Goal: Information Seeking & Learning: Learn about a topic

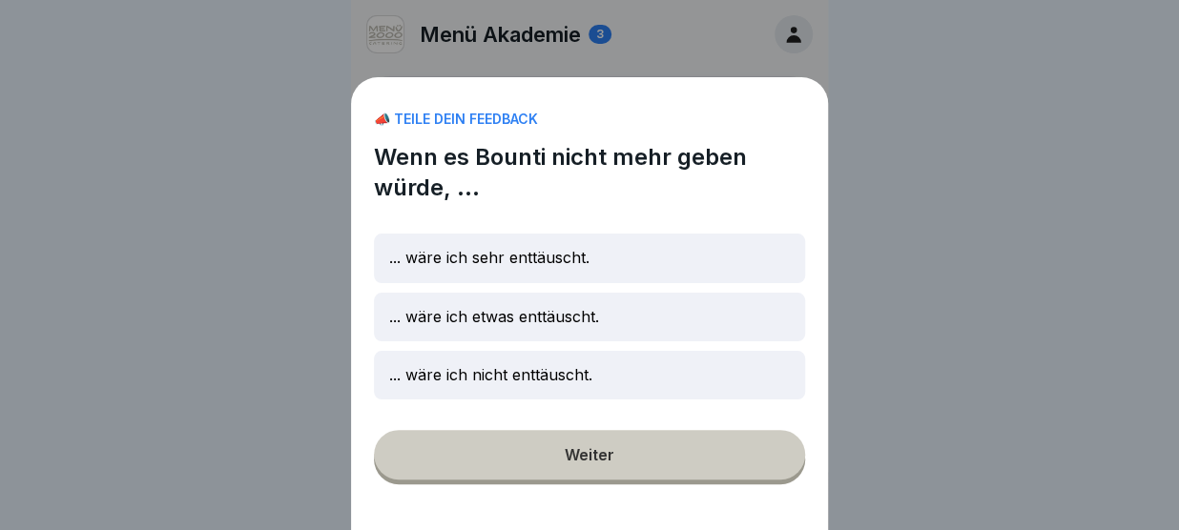
click at [628, 462] on div "📣 TEILE DEIN FEEDBACK Wenn es Bounti nicht mehr geben würde, ... ... wäre ich s…" at bounding box center [589, 303] width 477 height 453
click at [569, 462] on div "📣 TEILE DEIN FEEDBACK Wenn es Bounti nicht mehr geben würde, ... ... wäre ich s…" at bounding box center [589, 303] width 477 height 453
click at [662, 273] on div "... wäre ich sehr enttäuscht." at bounding box center [589, 258] width 431 height 49
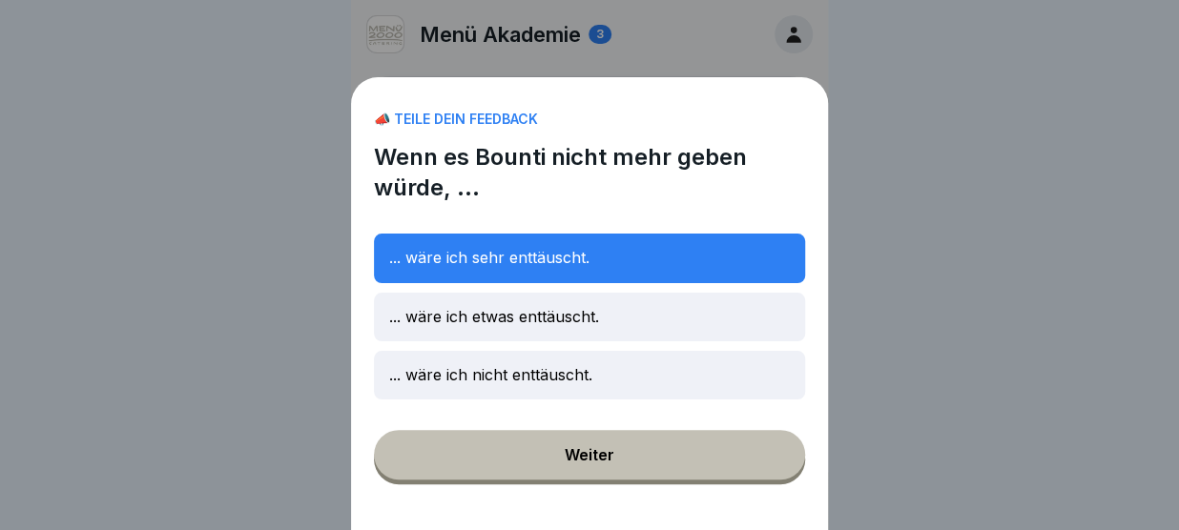
click at [586, 460] on div "Weiter" at bounding box center [590, 454] width 50 height 17
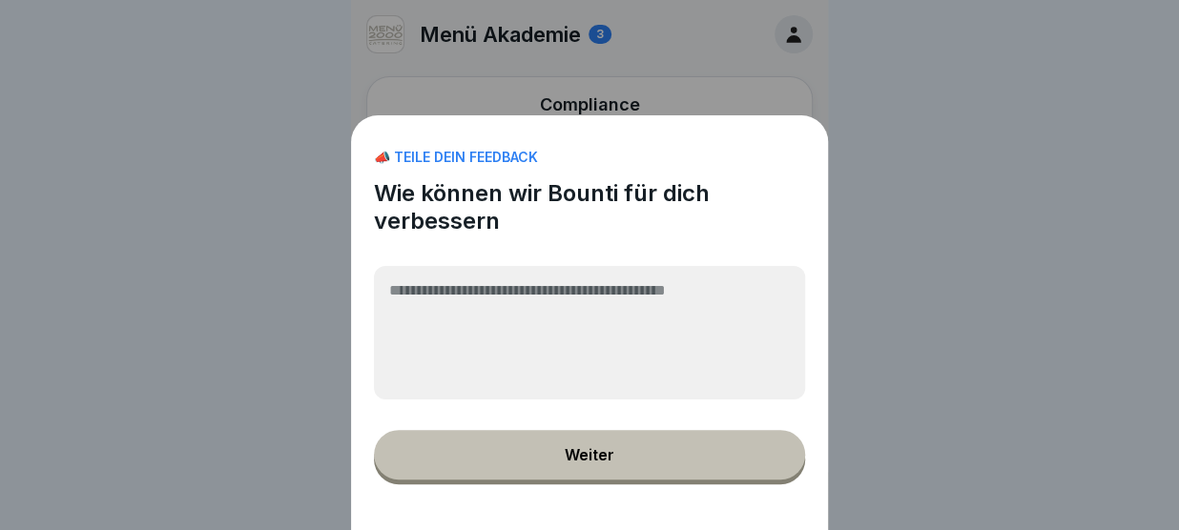
click at [586, 460] on div "Weiter" at bounding box center [590, 454] width 50 height 17
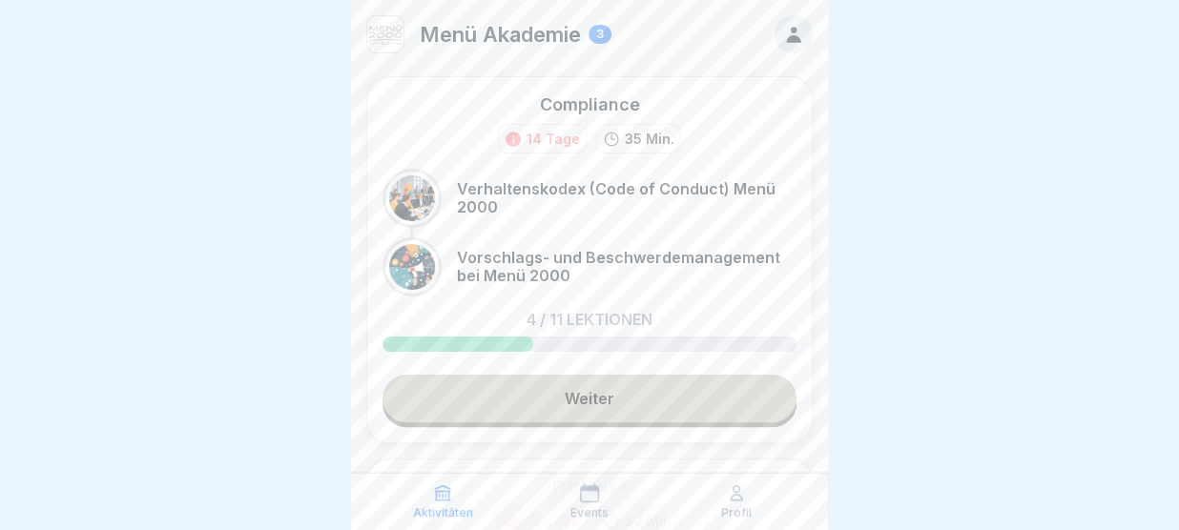
click at [589, 404] on link "Weiter" at bounding box center [589, 399] width 414 height 48
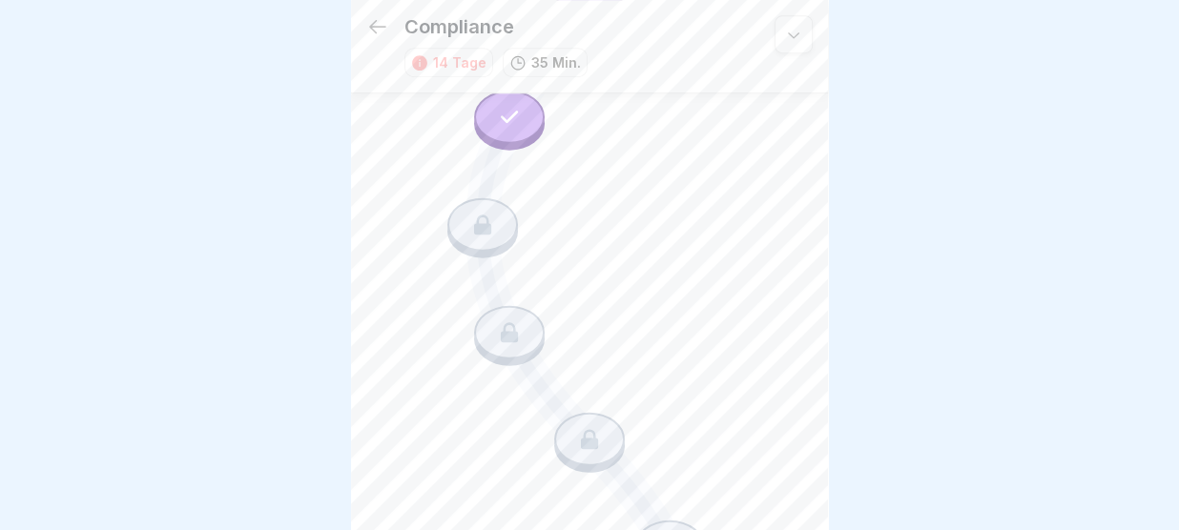
scroll to position [543, 0]
click at [491, 216] on icon at bounding box center [482, 219] width 25 height 25
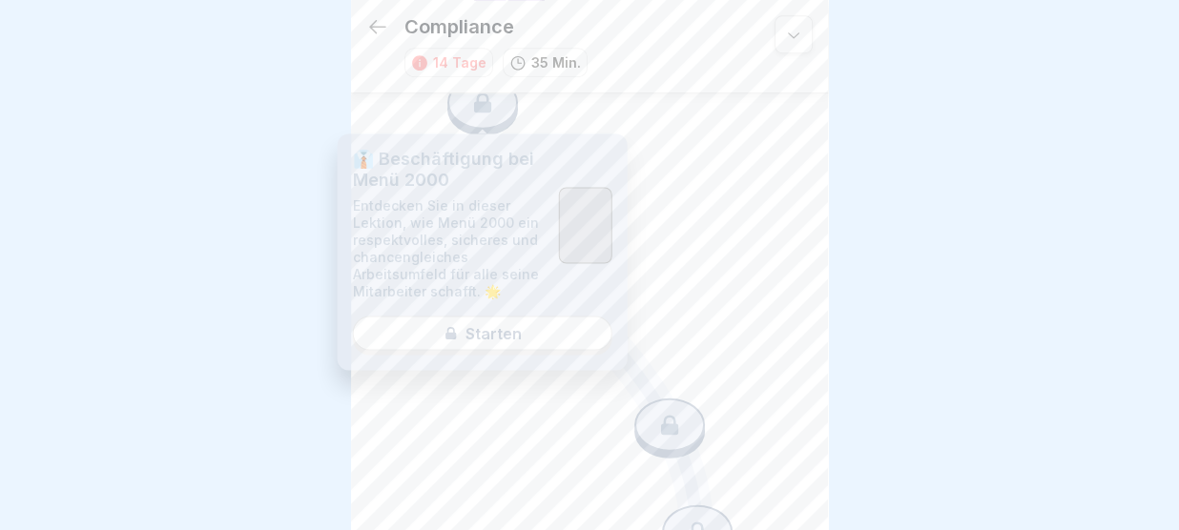
scroll to position [668, 0]
click at [498, 344] on div "👔 Beschäftigung bei Menü 2000 Entdecken Sie in dieser Lektion, wie Menü 2000 ei…" at bounding box center [483, 251] width 290 height 237
click at [512, 321] on div "👔 Beschäftigung bei Menü 2000 Entdecken Sie in dieser Lektion, wie Menü 2000 ei…" at bounding box center [483, 251] width 290 height 237
click at [663, 420] on icon at bounding box center [669, 416] width 25 height 25
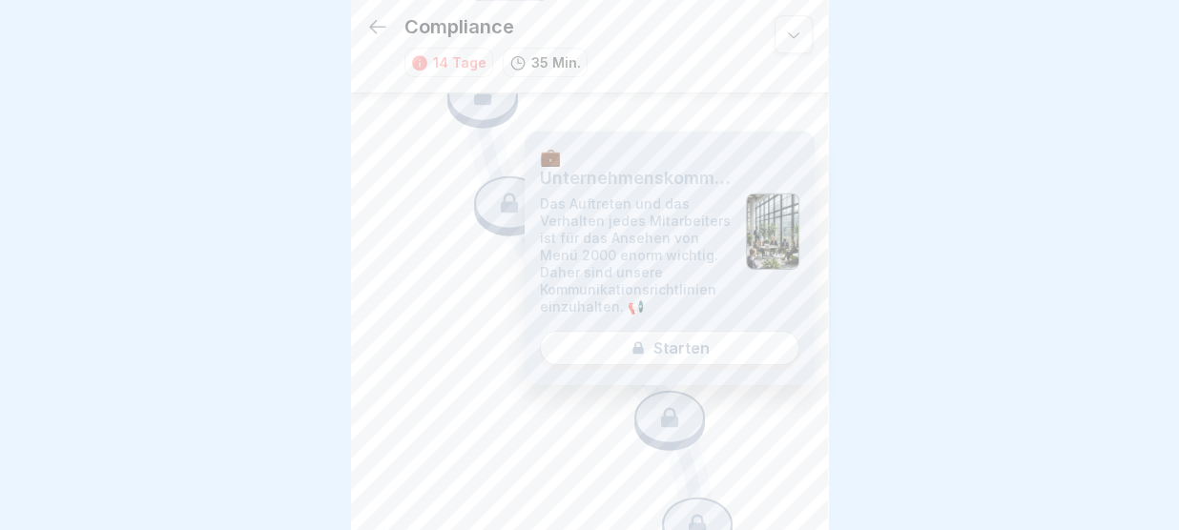
click at [625, 364] on div "💼 Unternehmenskommunikation Das Auftreten und das Verhalten jedes Mitarbeiters …" at bounding box center [670, 259] width 290 height 254
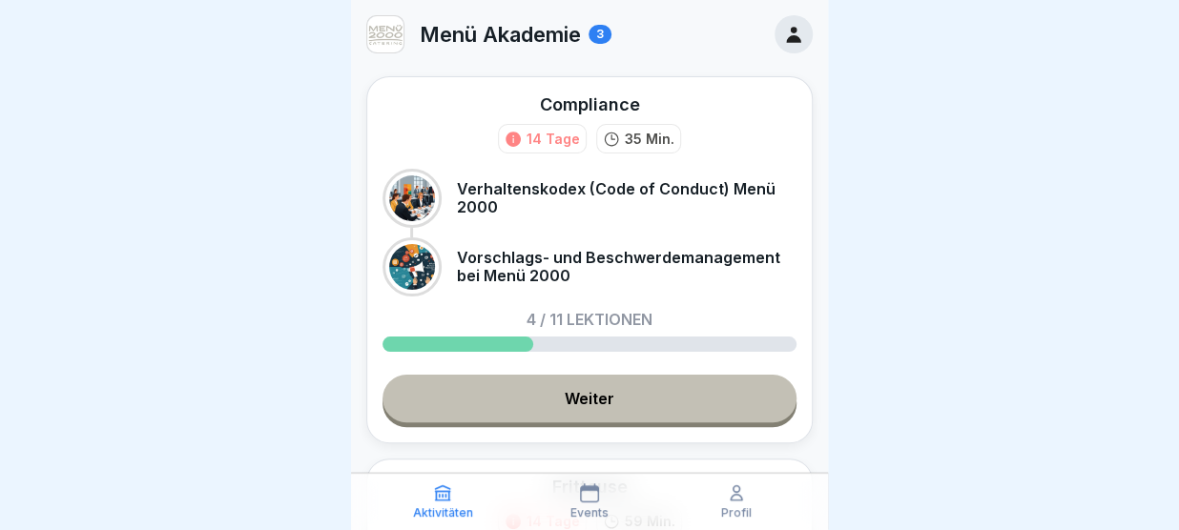
click at [664, 396] on link "Weiter" at bounding box center [589, 399] width 414 height 48
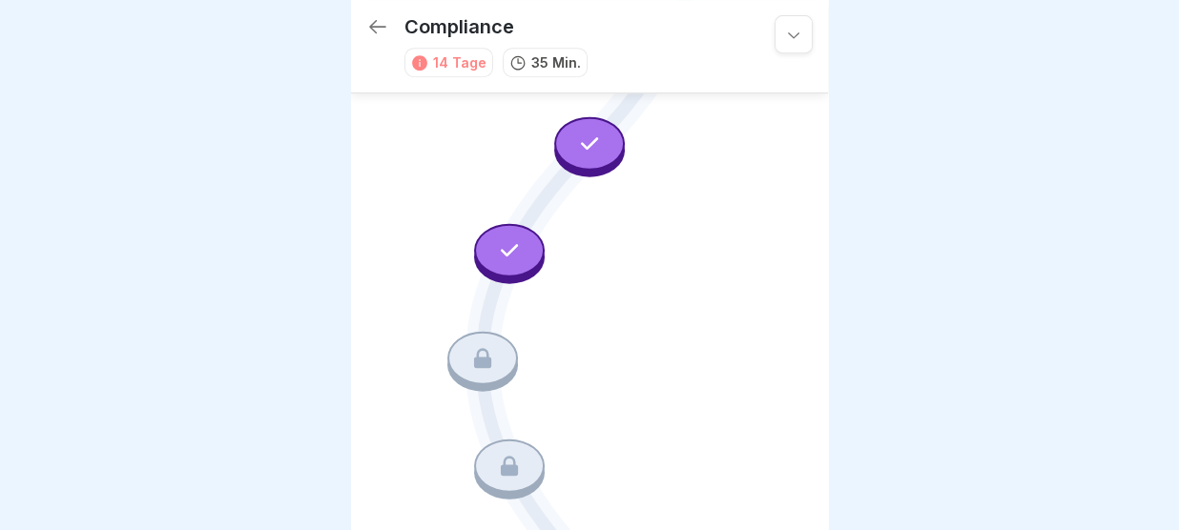
scroll to position [471, 0]
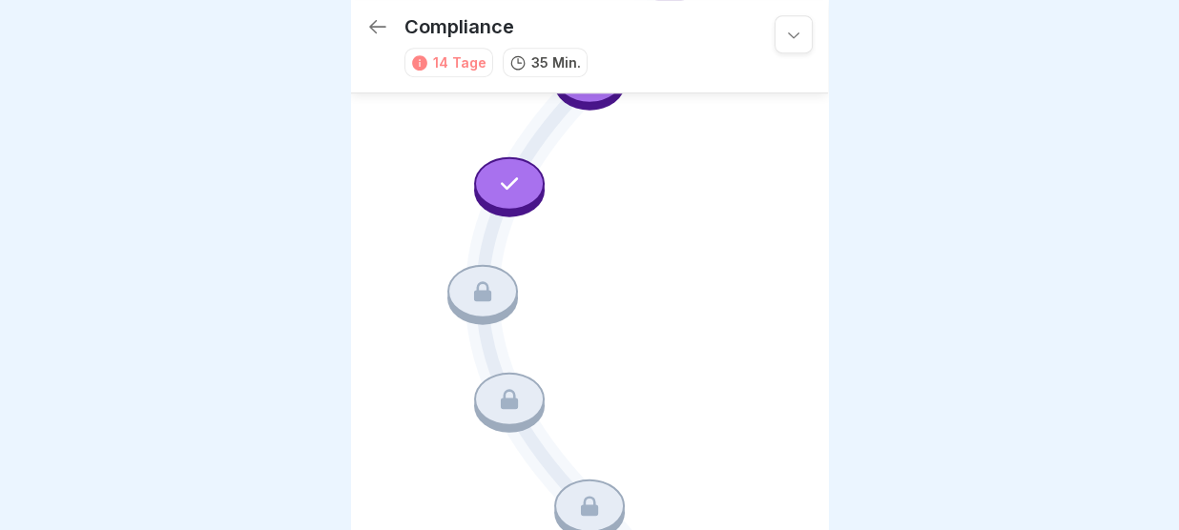
click at [484, 292] on icon at bounding box center [482, 290] width 25 height 25
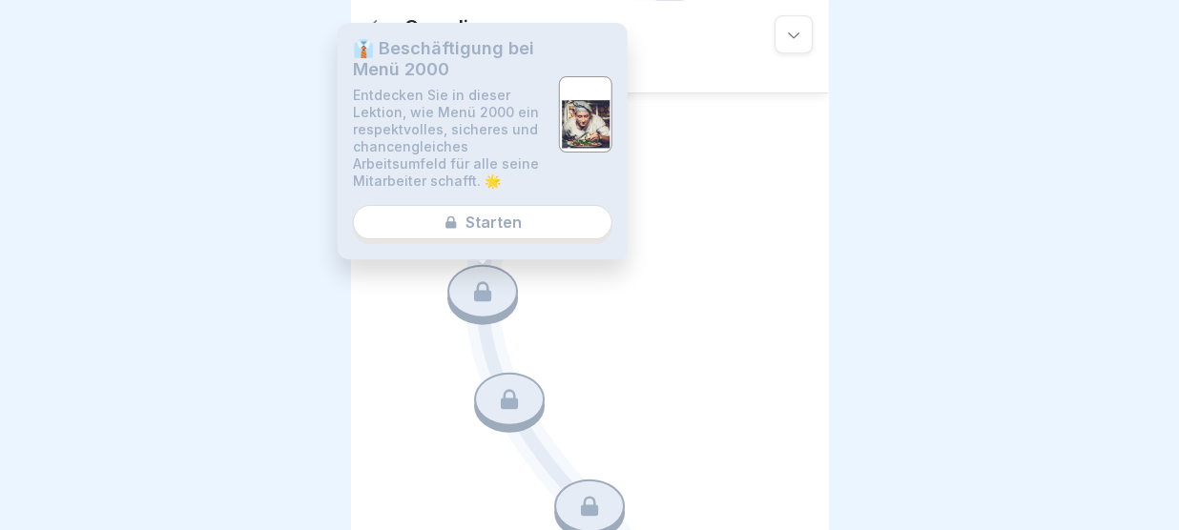
click at [536, 218] on div "👔 Beschäftigung bei Menü 2000 Entdecken Sie in dieser Lektion, wie Menü 2000 ei…" at bounding box center [483, 141] width 290 height 237
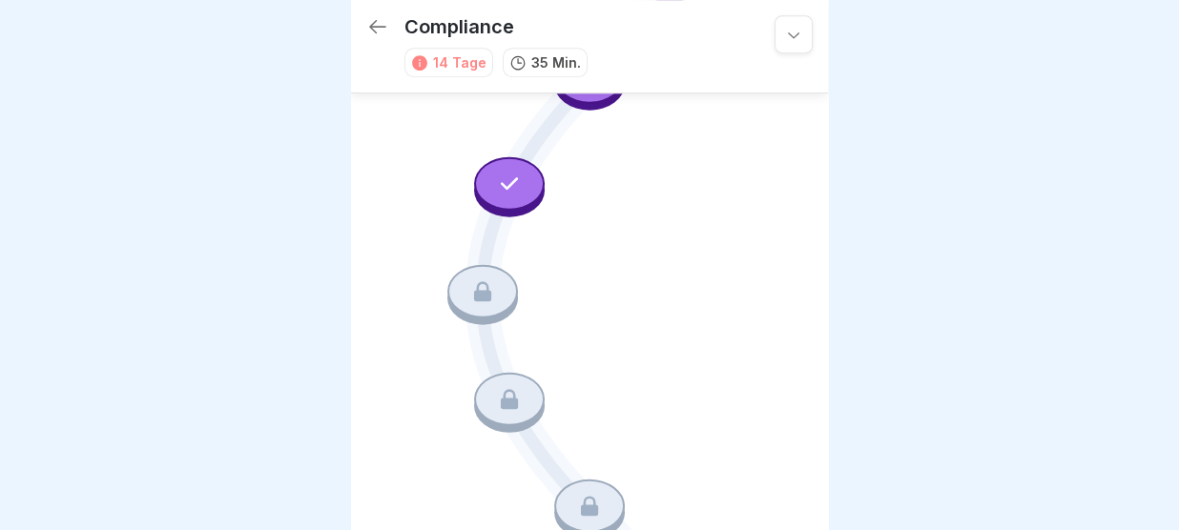
click at [718, 179] on icon at bounding box center [589, 348] width 429 height 1395
click at [511, 185] on icon at bounding box center [509, 184] width 25 height 25
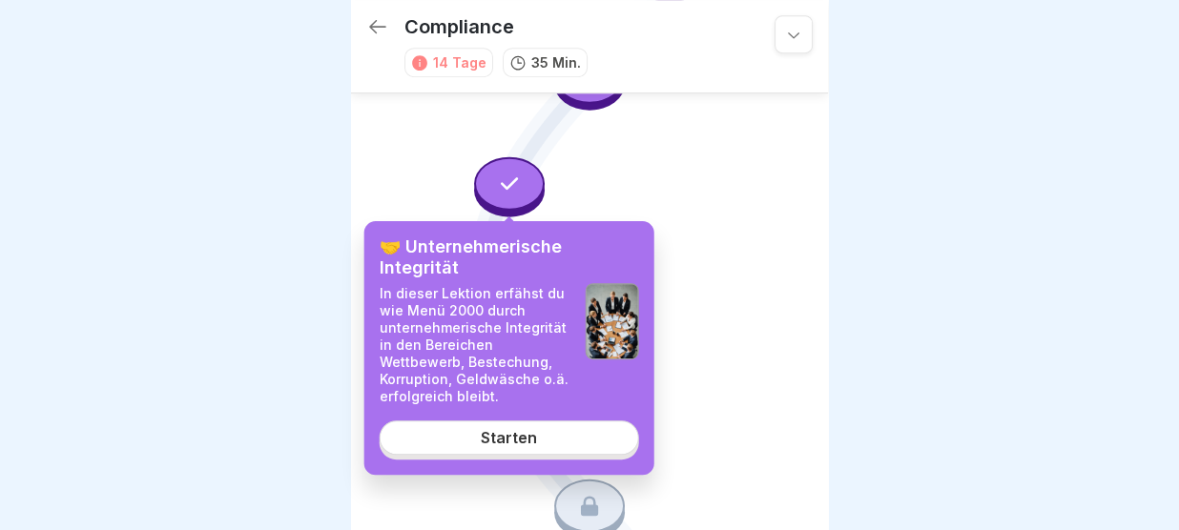
click at [503, 445] on div "Starten" at bounding box center [509, 437] width 56 height 17
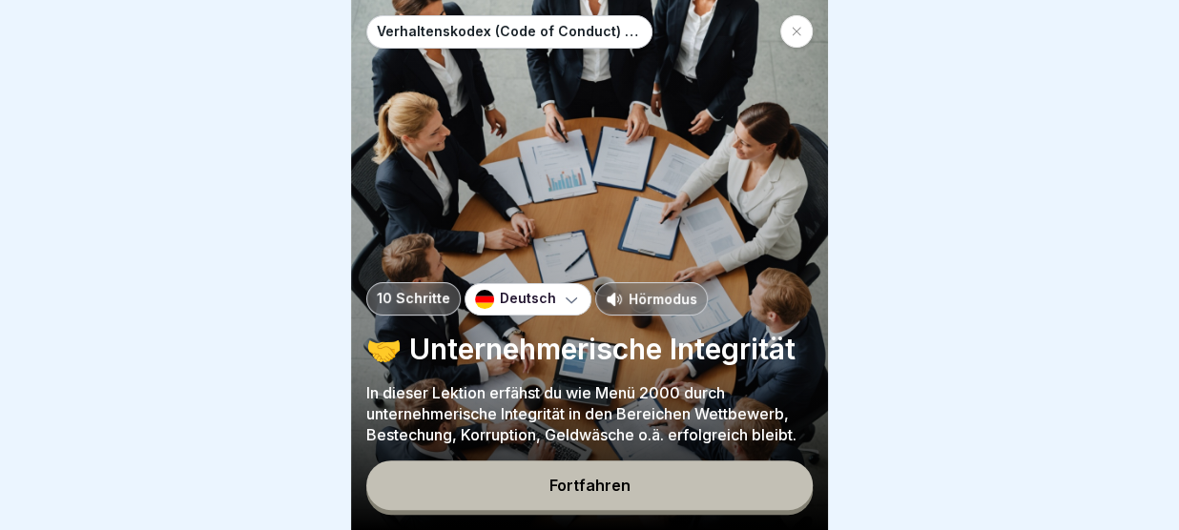
click at [557, 502] on button "Fortfahren" at bounding box center [589, 486] width 446 height 50
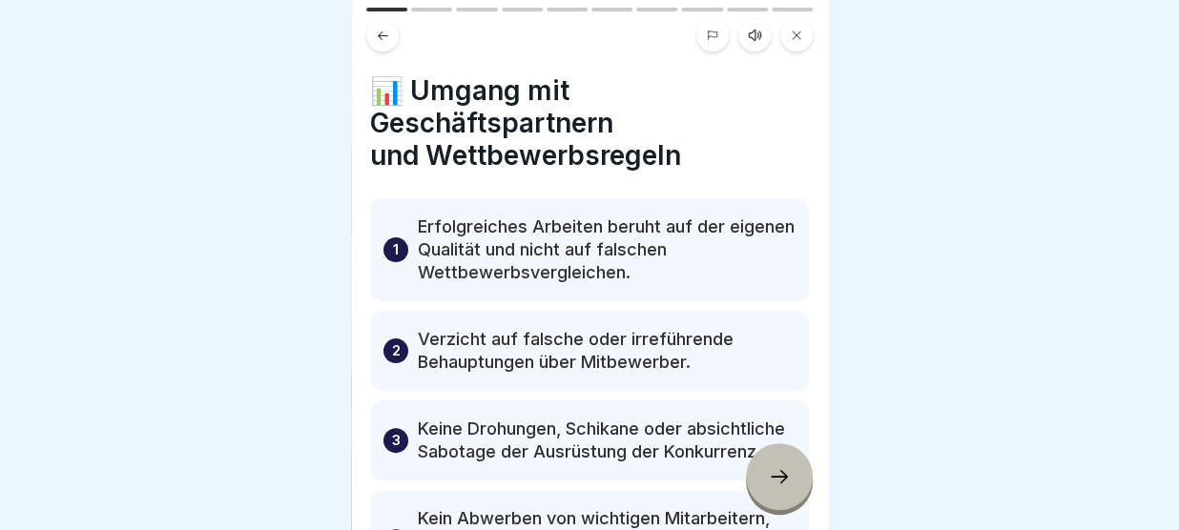
click at [772, 464] on div at bounding box center [779, 476] width 67 height 67
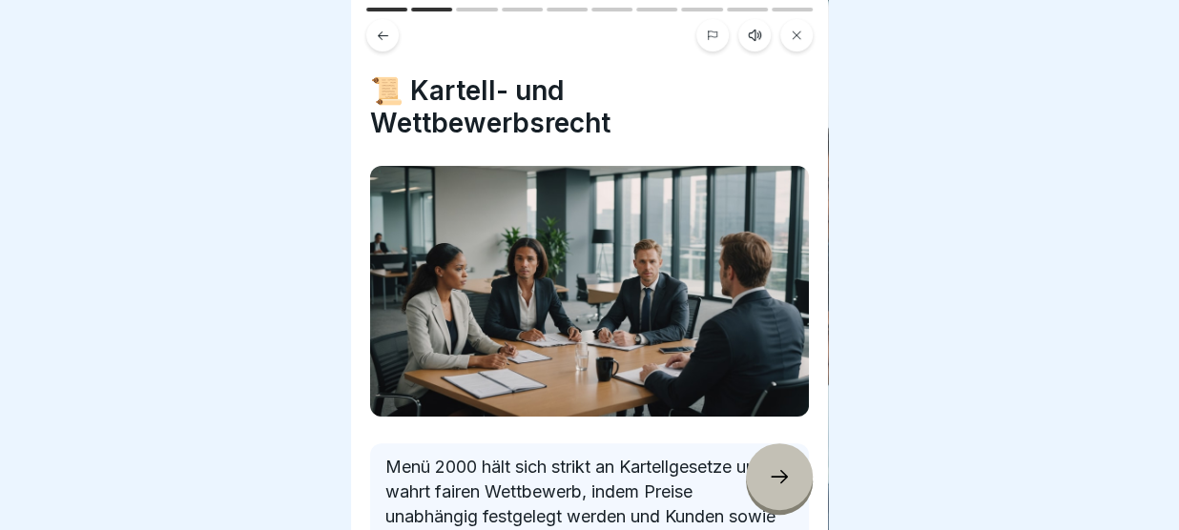
click at [780, 486] on icon at bounding box center [779, 476] width 23 height 23
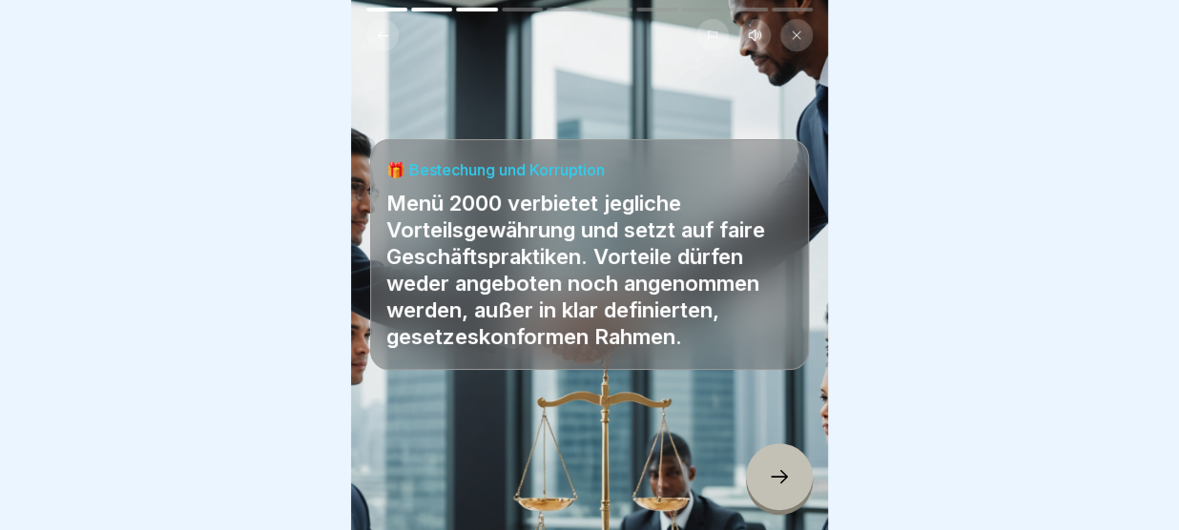
click at [780, 486] on icon at bounding box center [779, 476] width 23 height 23
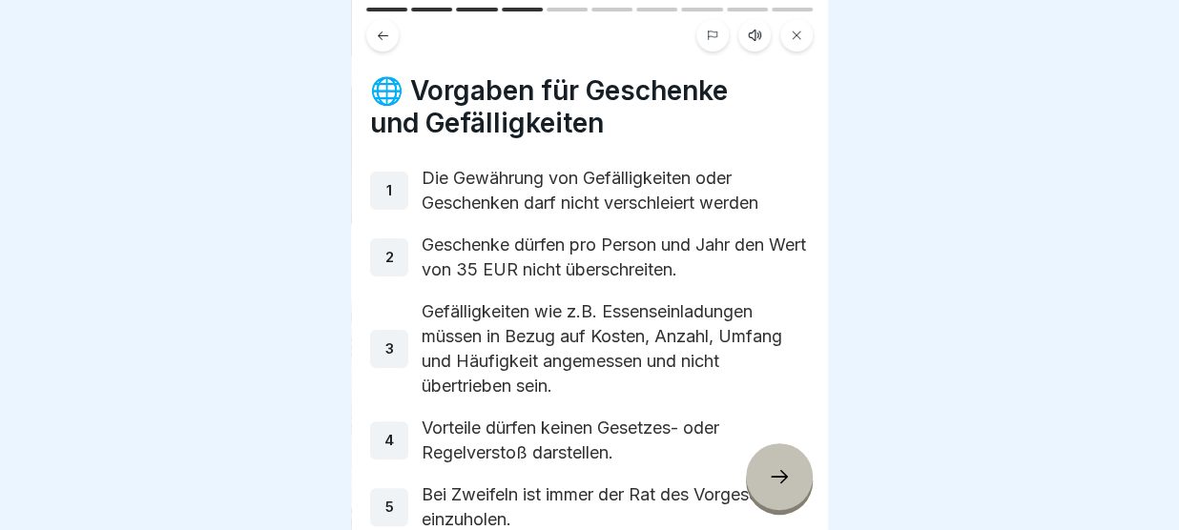
click at [809, 472] on div at bounding box center [779, 476] width 67 height 67
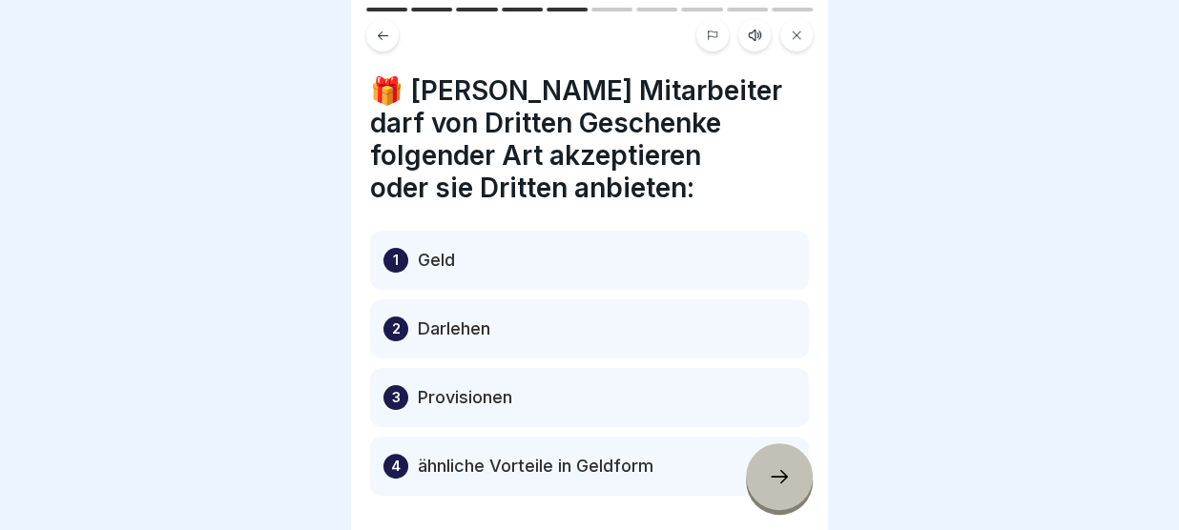
click at [773, 479] on icon at bounding box center [779, 476] width 23 height 23
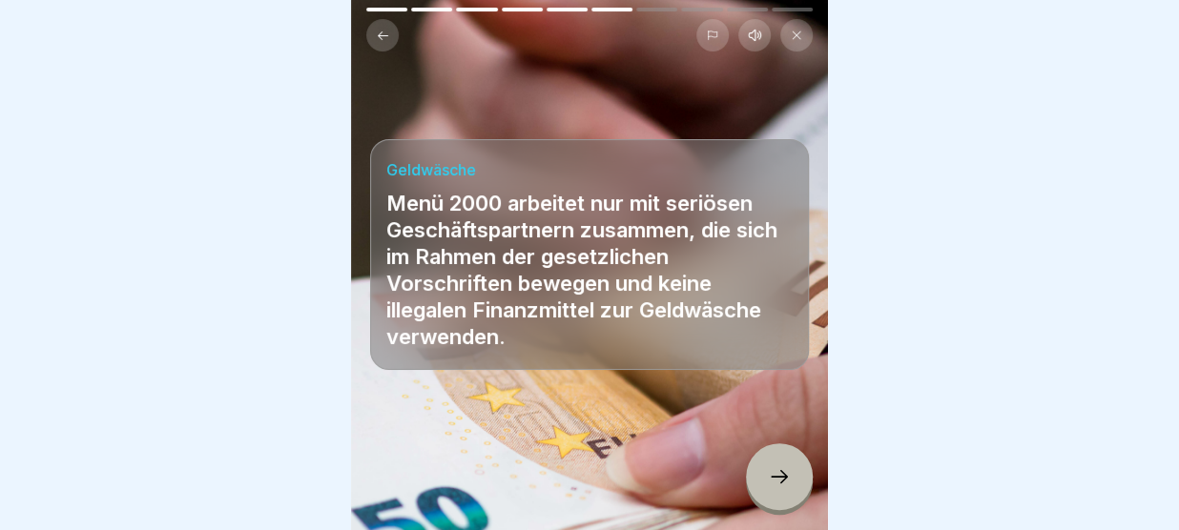
click at [773, 479] on icon at bounding box center [779, 476] width 23 height 23
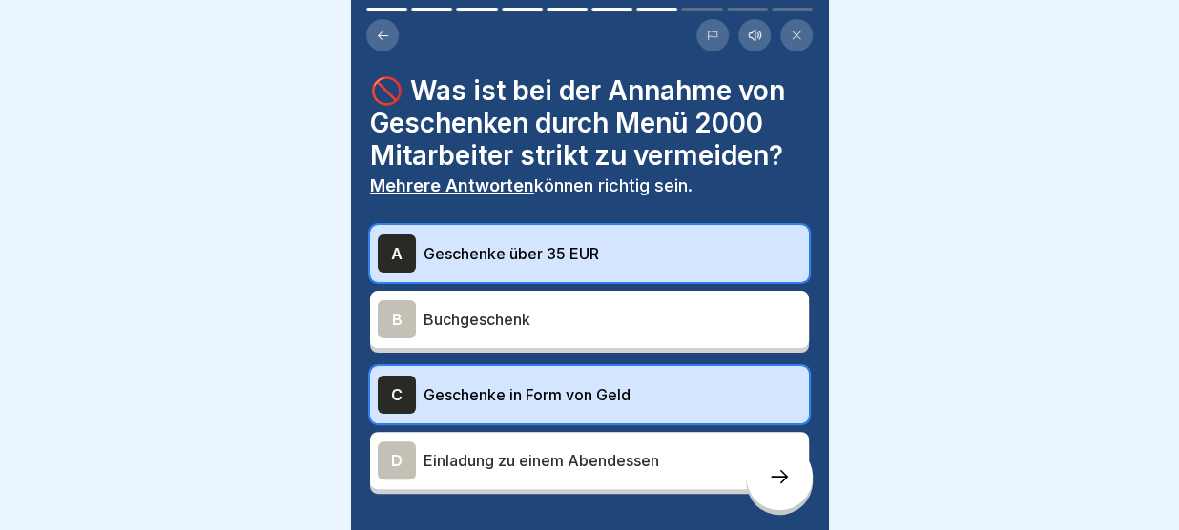
click at [773, 479] on icon at bounding box center [779, 476] width 23 height 23
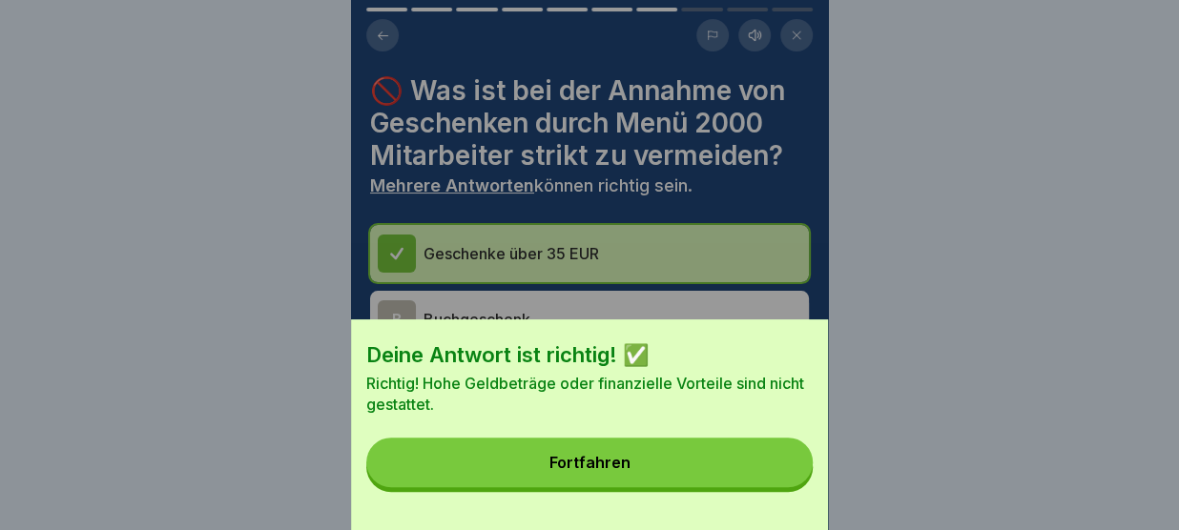
click at [724, 468] on button "Fortfahren" at bounding box center [589, 463] width 446 height 50
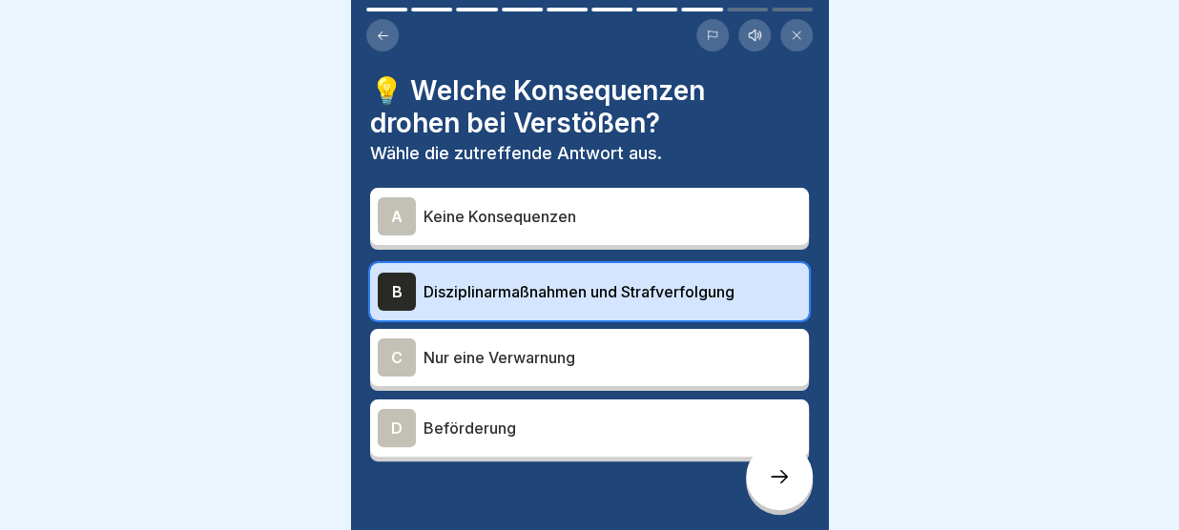
click at [774, 486] on icon at bounding box center [779, 476] width 23 height 23
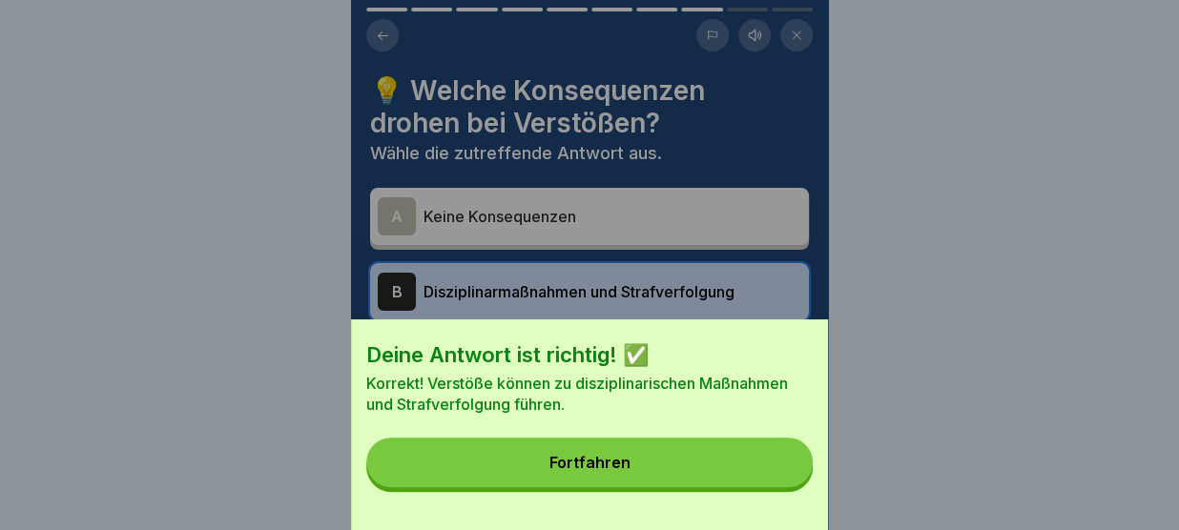
click at [736, 472] on button "Fortfahren" at bounding box center [589, 463] width 446 height 50
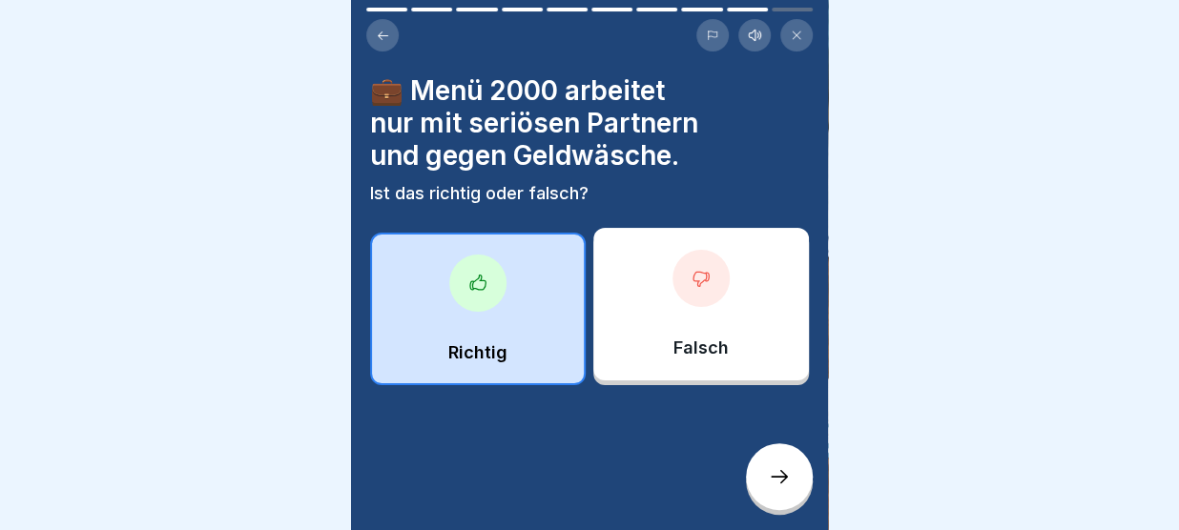
click at [797, 464] on div at bounding box center [779, 476] width 67 height 67
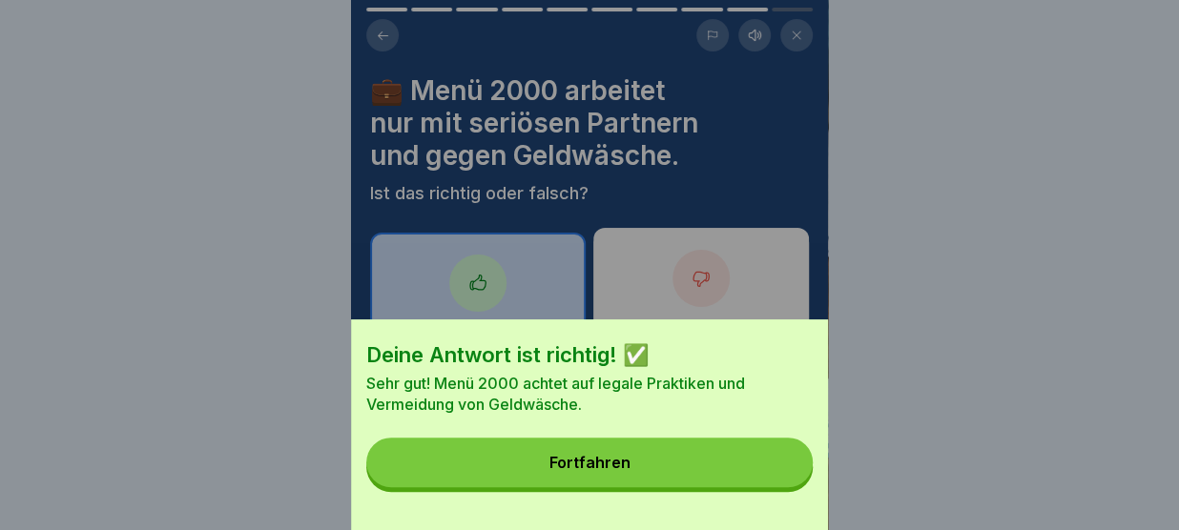
click at [793, 465] on button "Fortfahren" at bounding box center [589, 463] width 446 height 50
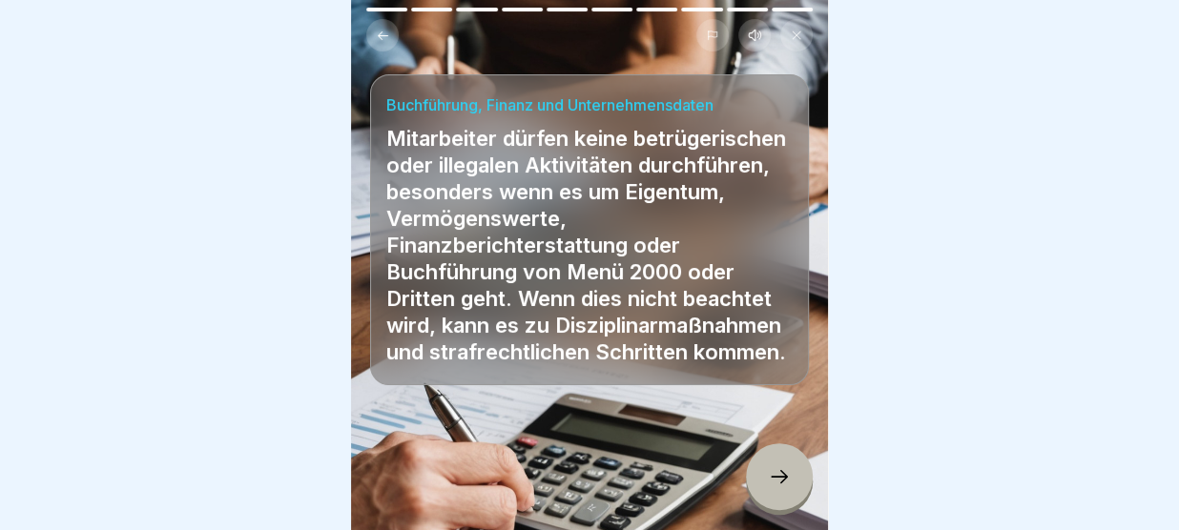
click at [773, 466] on div at bounding box center [779, 476] width 67 height 67
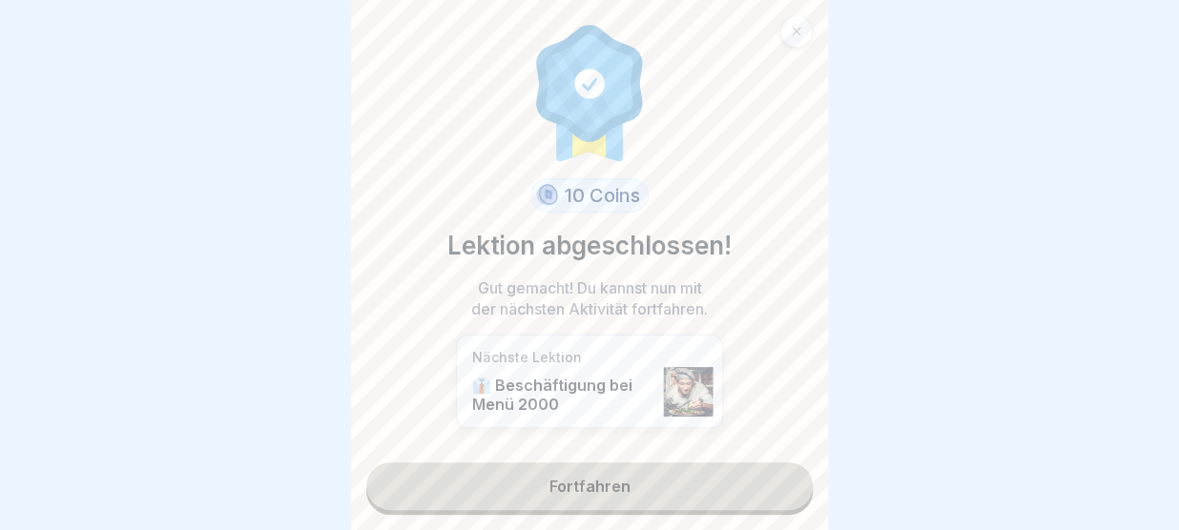
click at [712, 484] on link "Fortfahren" at bounding box center [589, 487] width 446 height 48
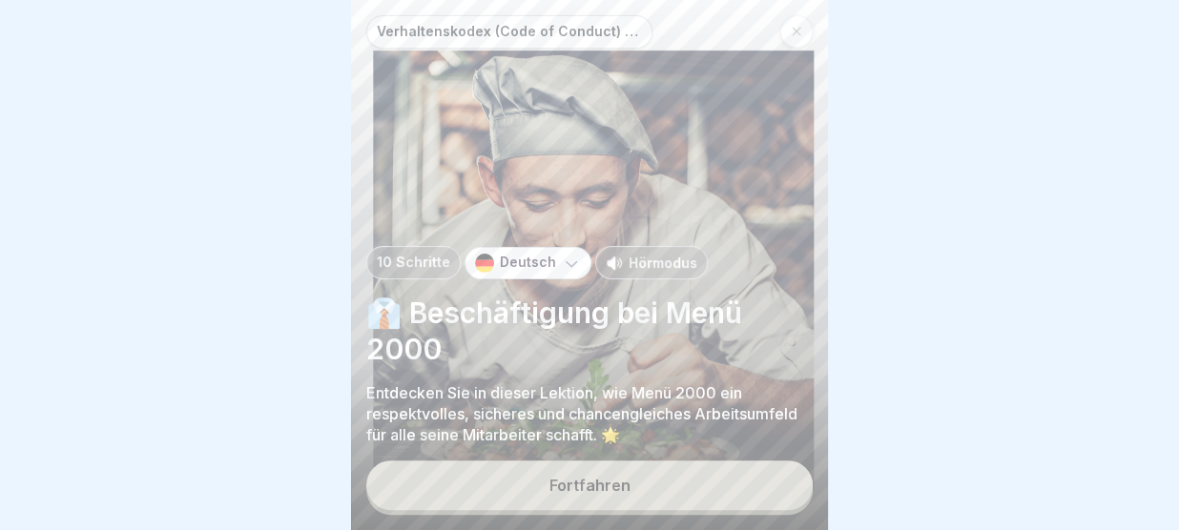
click at [712, 484] on button "Fortfahren" at bounding box center [589, 486] width 446 height 50
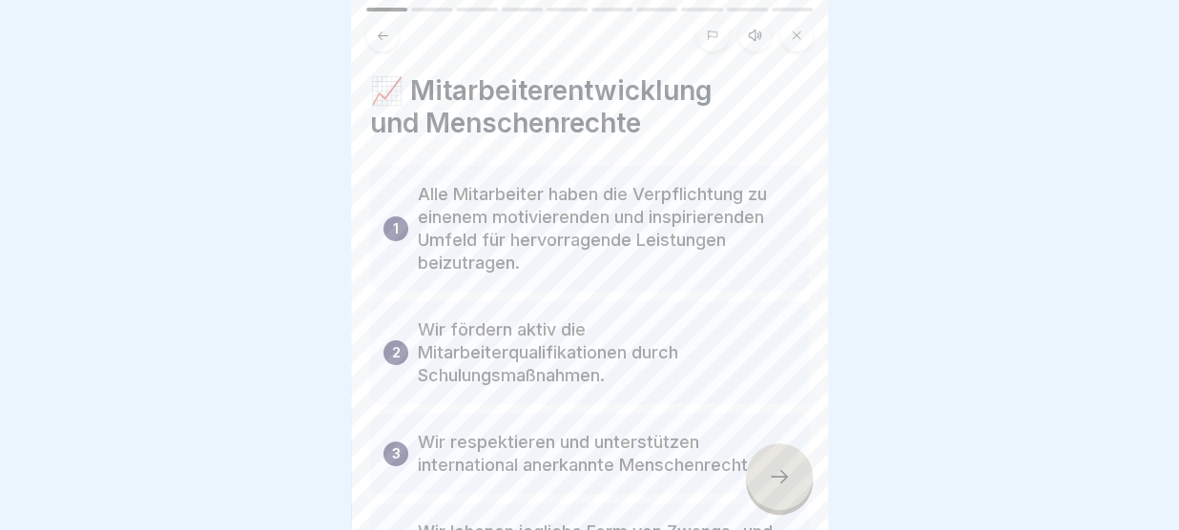
click at [773, 468] on icon at bounding box center [779, 476] width 23 height 23
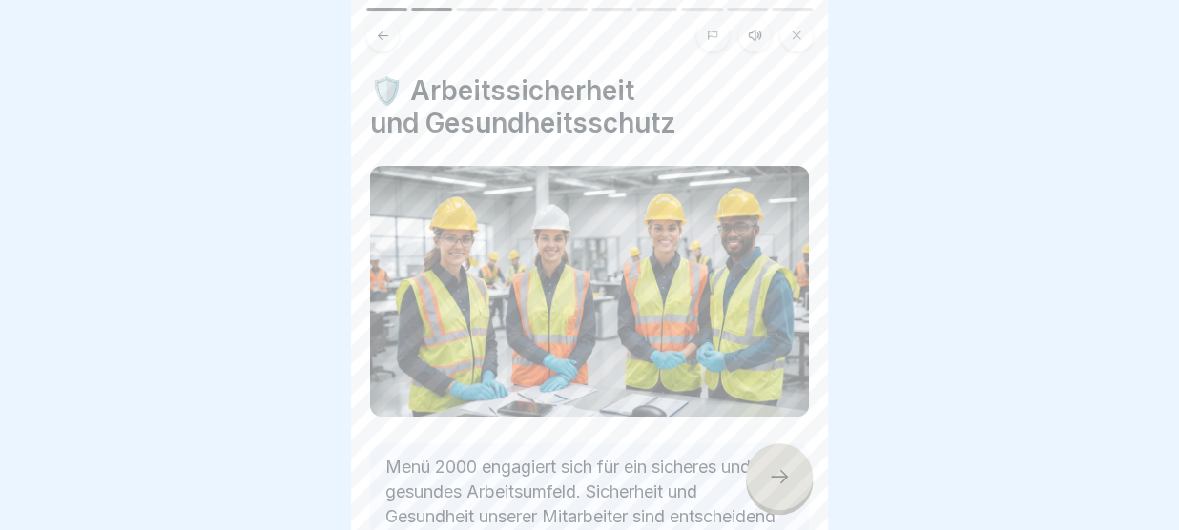
click at [773, 468] on icon at bounding box center [779, 476] width 23 height 23
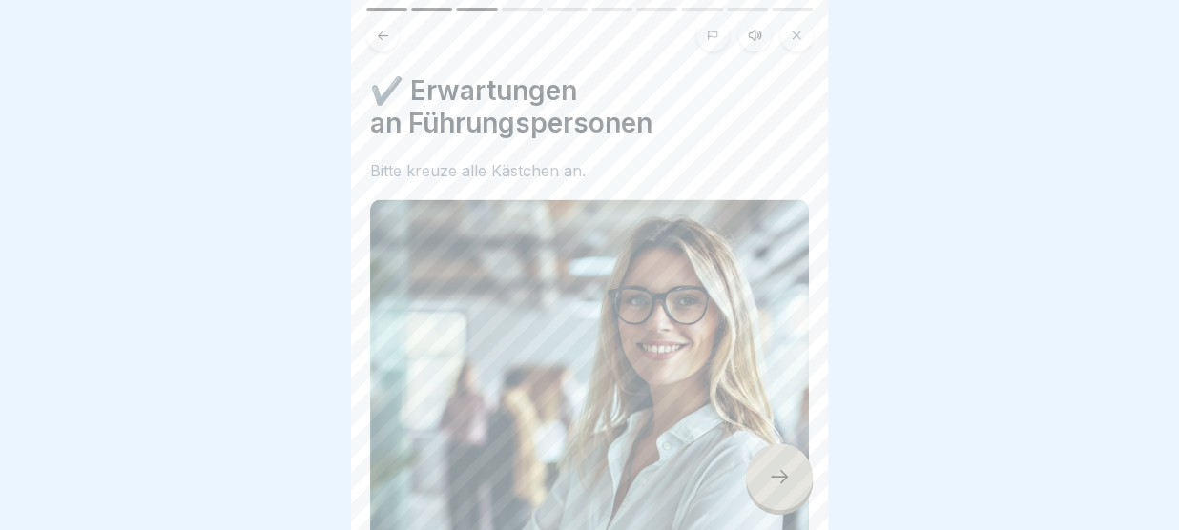
click at [773, 468] on icon at bounding box center [779, 476] width 23 height 23
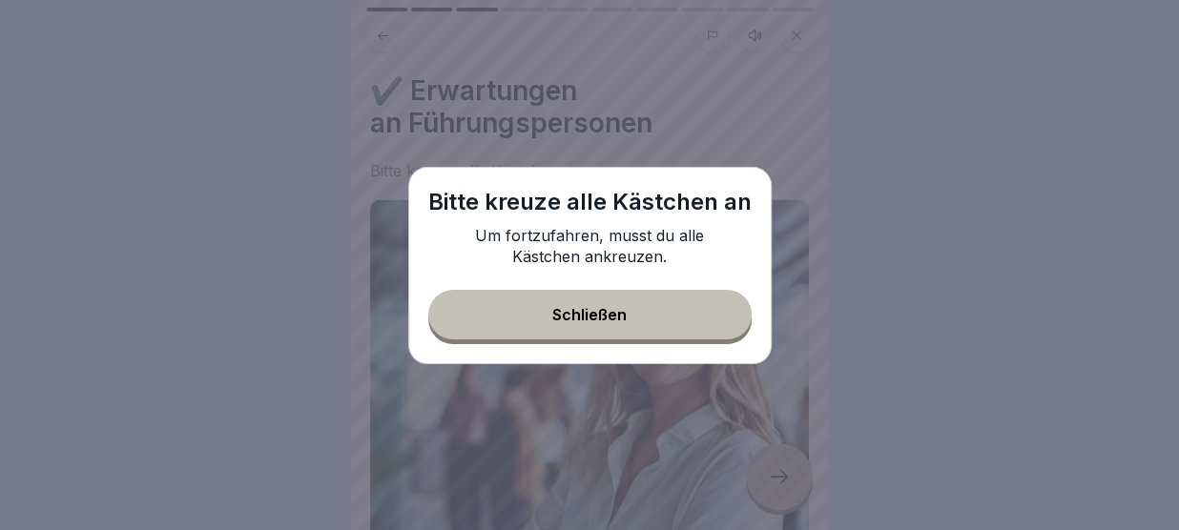
click at [657, 325] on button "Schließen" at bounding box center [589, 315] width 323 height 50
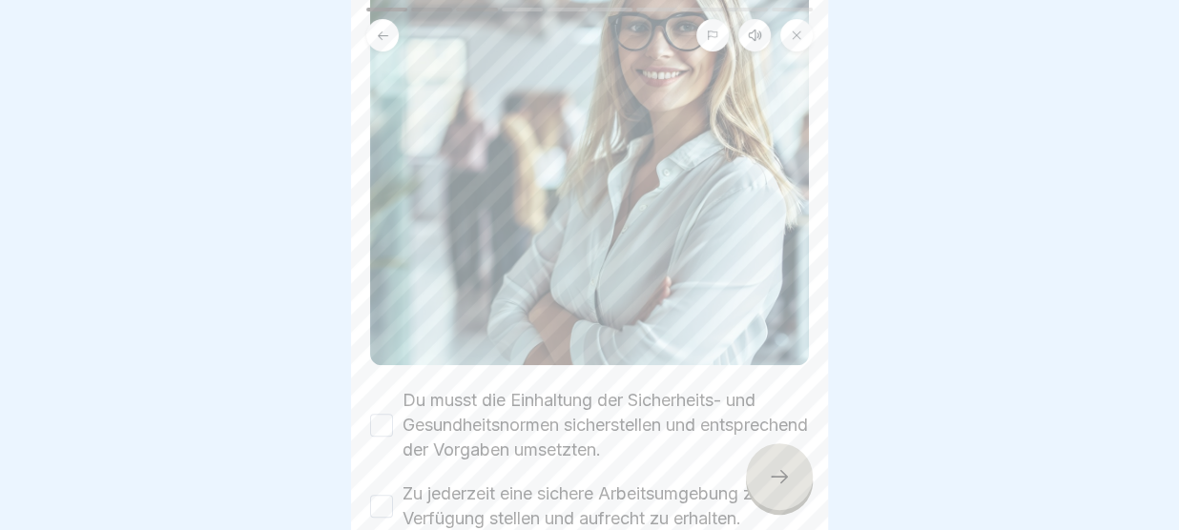
scroll to position [430, 0]
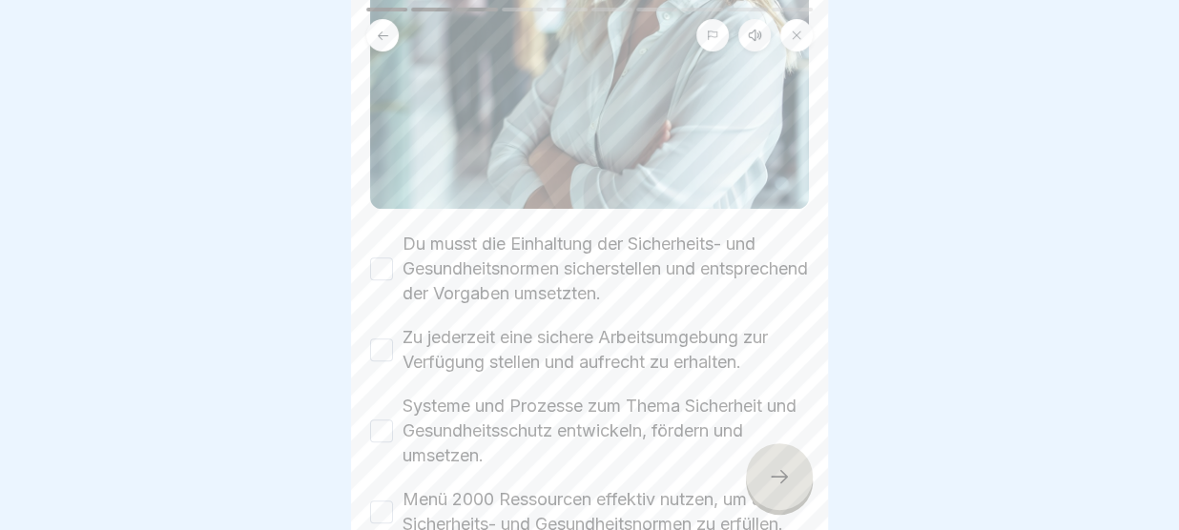
click at [389, 269] on button "Du musst die Einhaltung der Sicherheits- und Gesundheitsnormen sicherstellen un…" at bounding box center [381, 269] width 23 height 23
click at [379, 350] on button "Zu jederzeit eine sichere Arbeitsumgebung zur Verfügung stellen und aufrecht zu…" at bounding box center [381, 350] width 23 height 23
click at [379, 427] on button "Systeme und Prozesse zum Thema Sicherheit und Gesundheitsschutz entwickeln, för…" at bounding box center [381, 431] width 23 height 23
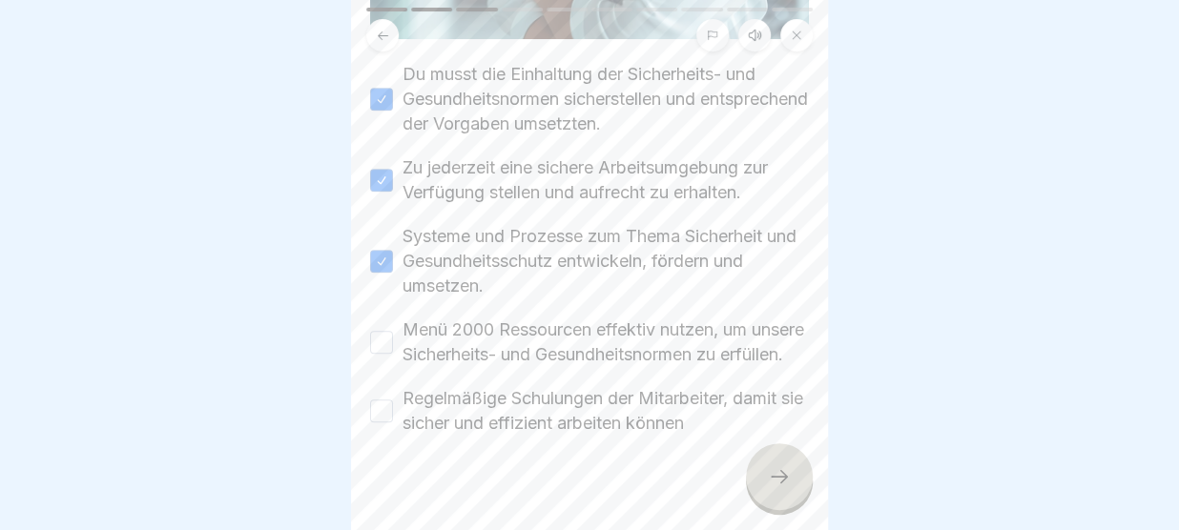
scroll to position [600, 0]
click at [385, 343] on button "Menü 2000 Ressourcen effektiv nutzen, um unsere Sicherheits- und Gesundheitsnor…" at bounding box center [381, 342] width 23 height 23
click at [381, 422] on button "Regelmäßige Schulungen der Mitarbeiter, damit sie sicher und effizient arbeiten…" at bounding box center [381, 411] width 23 height 23
click at [772, 479] on icon at bounding box center [779, 476] width 23 height 23
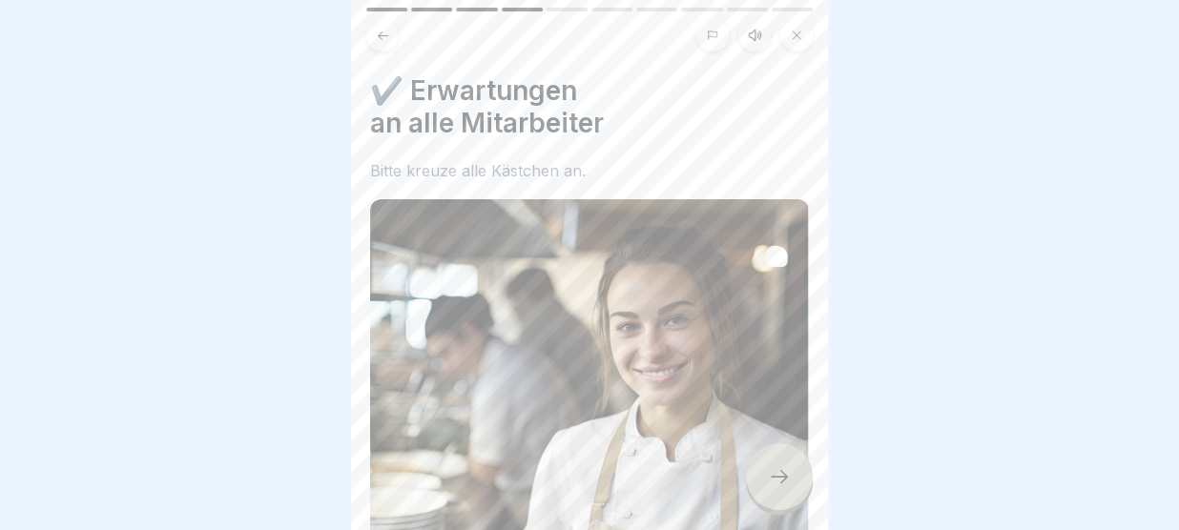
click at [910, 426] on div at bounding box center [589, 265] width 1179 height 530
click at [793, 475] on div at bounding box center [779, 476] width 67 height 67
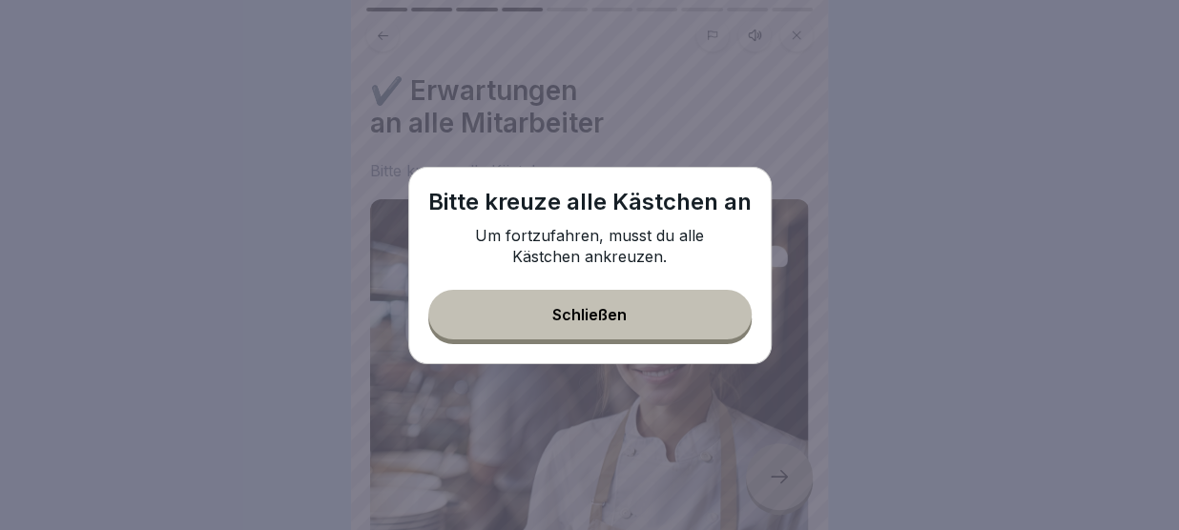
click at [671, 327] on button "Schließen" at bounding box center [589, 315] width 323 height 50
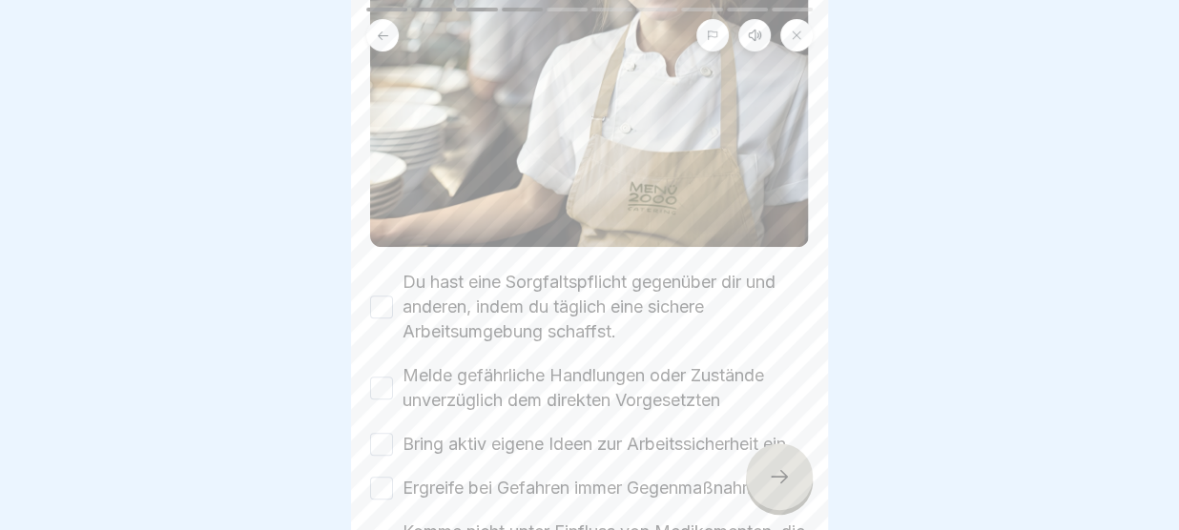
scroll to position [386, 0]
click at [385, 305] on button "Du hast eine Sorgfaltspflicht gegenüber dir und anderen, indem du täglich eine …" at bounding box center [381, 306] width 23 height 23
click at [374, 379] on button "Melde gefährliche Handlungen oder Zustände unverzüglich dem direkten Vorgesetzt…" at bounding box center [381, 387] width 23 height 23
click at [385, 441] on button "Bring aktiv eigene Ideen zur Arbeitssicherheit ein." at bounding box center [381, 443] width 23 height 23
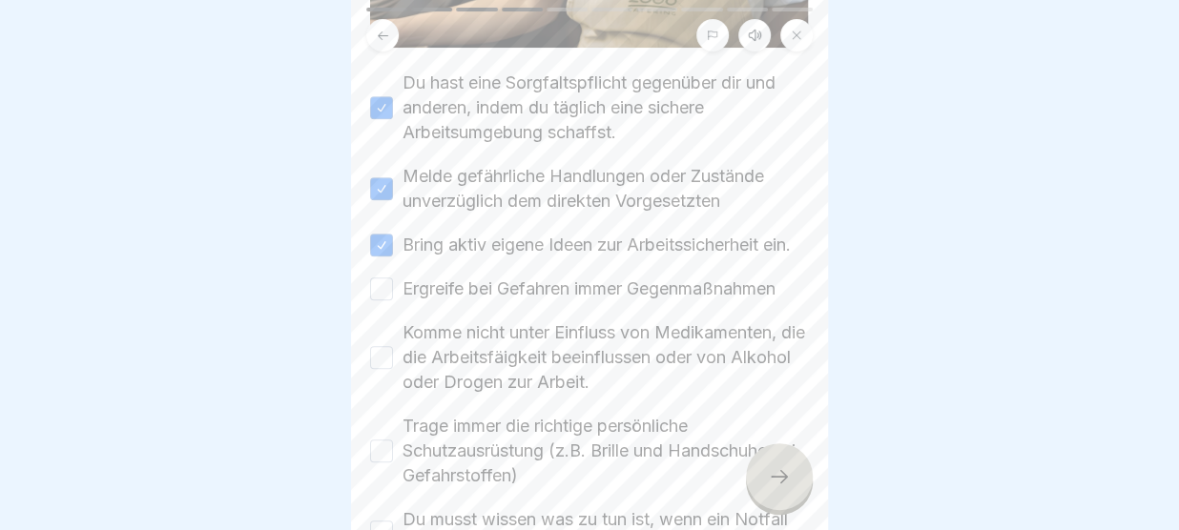
scroll to position [591, 0]
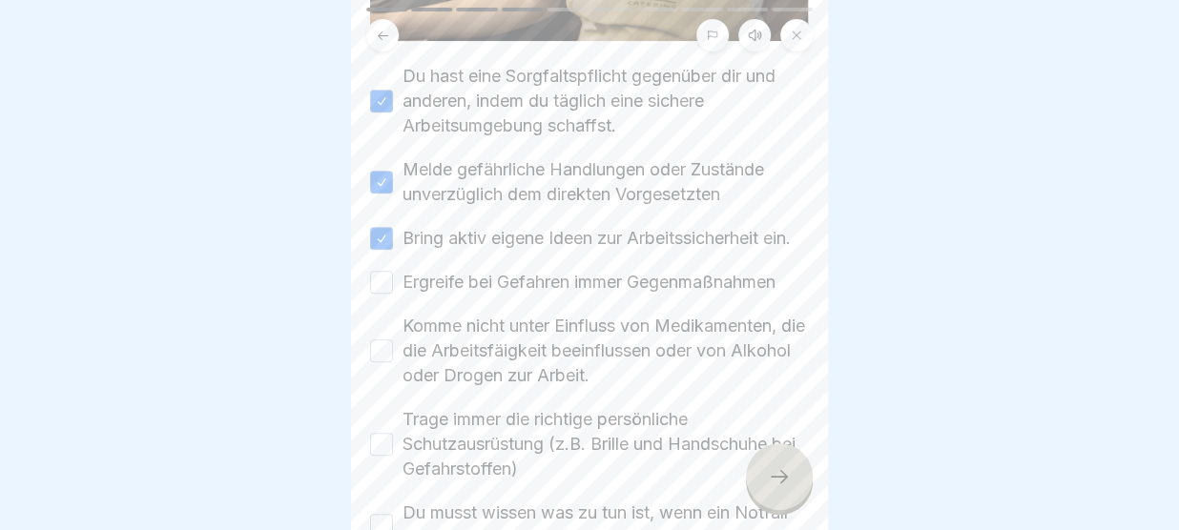
drag, startPoint x: 383, startPoint y: 280, endPoint x: 383, endPoint y: 352, distance: 71.5
click at [383, 351] on div "Du hast eine Sorgfaltspflicht gegenüber dir und anderen, indem du täglich eine …" at bounding box center [589, 329] width 439 height 530
drag, startPoint x: 383, startPoint y: 352, endPoint x: 374, endPoint y: 456, distance: 104.4
click at [374, 456] on div "Du hast eine Sorgfaltspflicht gegenüber dir und anderen, indem du täglich eine …" at bounding box center [589, 329] width 439 height 530
click at [374, 456] on button "Trage immer die richtige persönliche Schutzausrüstung (z.B. Brille und Handschu…" at bounding box center [381, 444] width 23 height 23
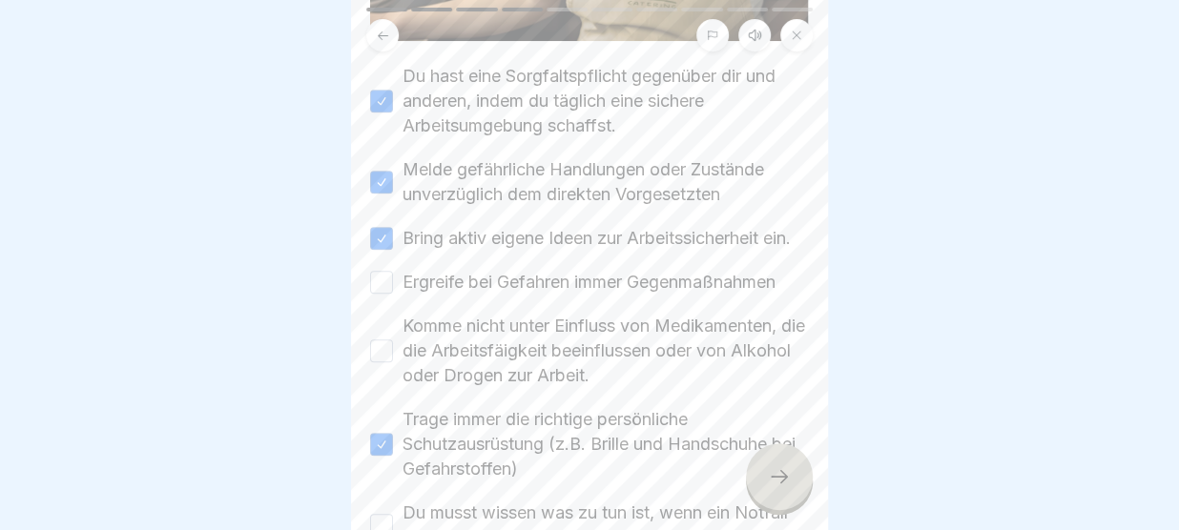
click at [381, 362] on button "Komme nicht unter Einfluss von Medikamenten, die die Arbeitsfäigkeit beeinfluss…" at bounding box center [381, 351] width 23 height 23
click at [383, 288] on button "Ergreife bei Gefahren immer Gegenmaßnahmen" at bounding box center [381, 282] width 23 height 23
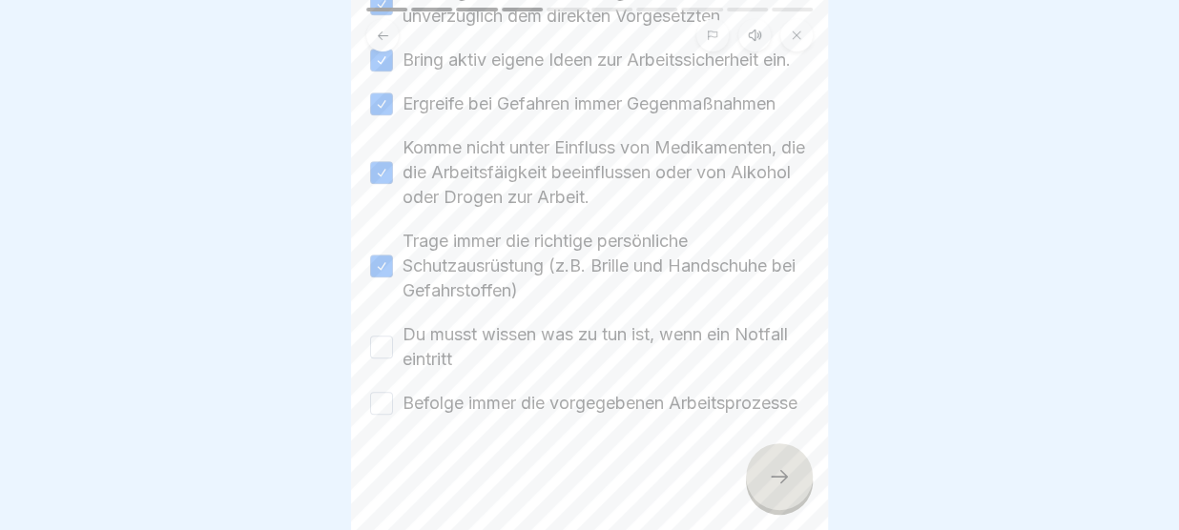
click at [385, 336] on button "Du musst wissen was zu tun ist, wenn ein Notfall eintritt" at bounding box center [381, 347] width 23 height 23
click at [382, 402] on button "Befolge immer die vorgegebenen Arbeitsprozesse" at bounding box center [381, 403] width 23 height 23
click at [786, 481] on icon at bounding box center [779, 476] width 23 height 23
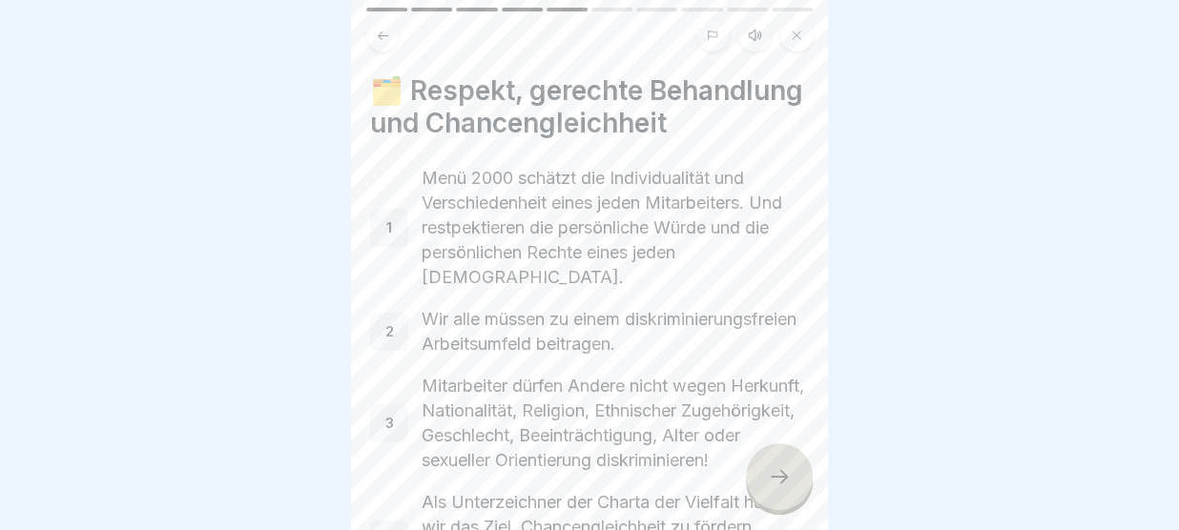
click at [786, 481] on icon at bounding box center [779, 476] width 23 height 23
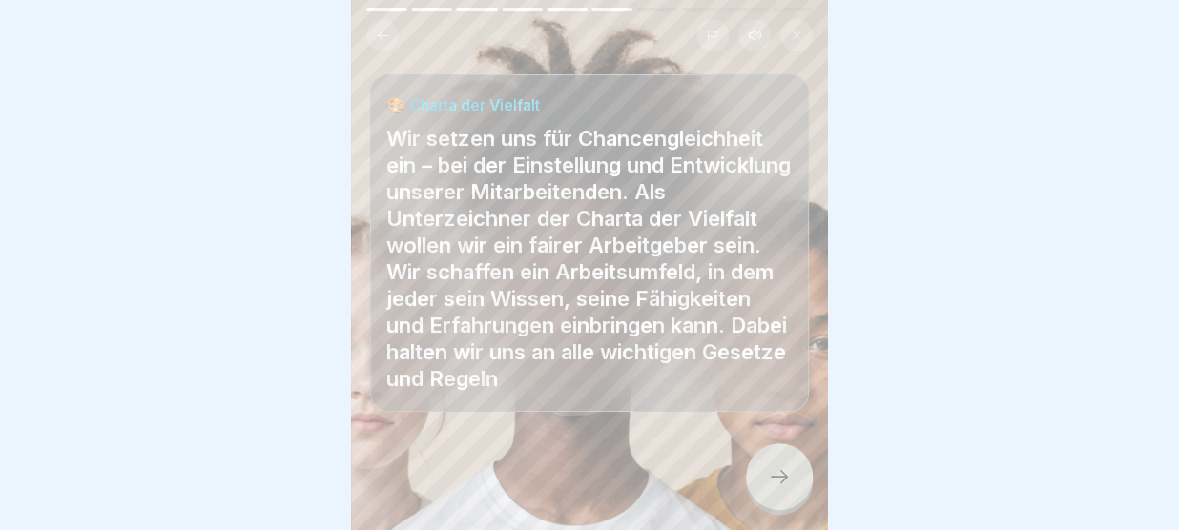
click at [786, 481] on icon at bounding box center [779, 476] width 23 height 23
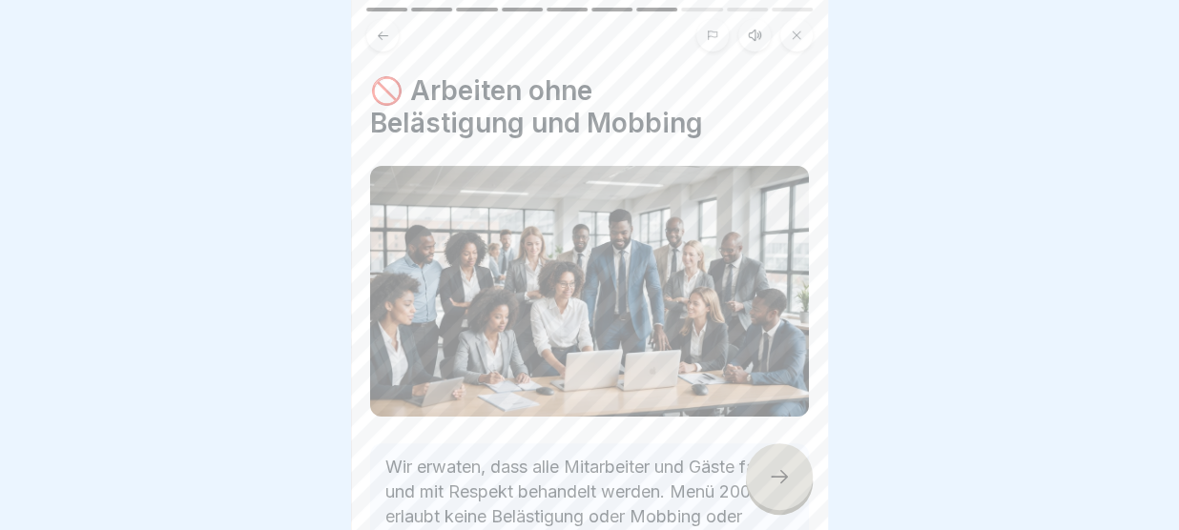
click at [787, 467] on div at bounding box center [779, 476] width 67 height 67
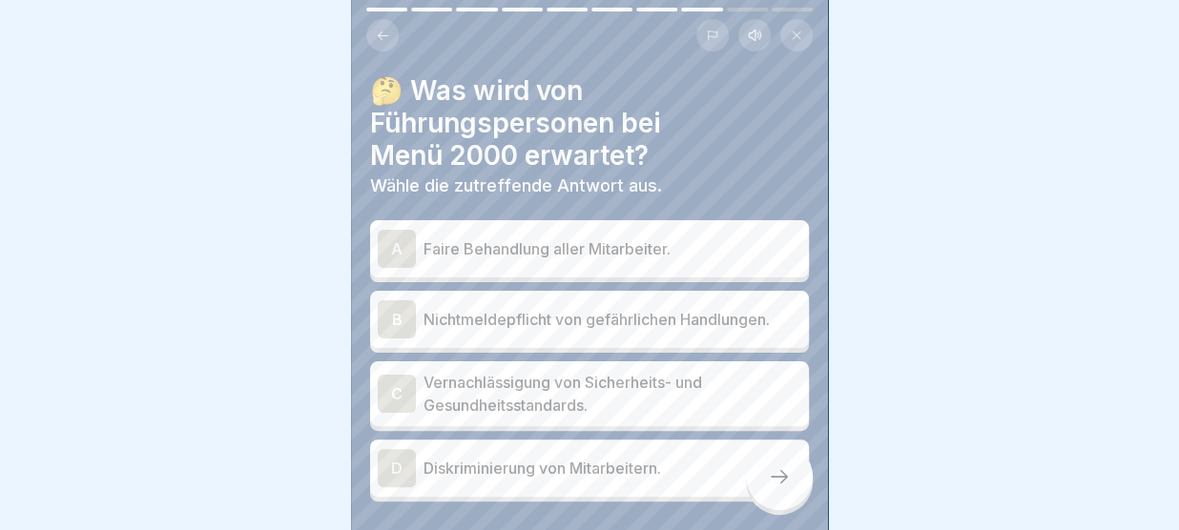
click at [488, 464] on p "Diskriminierung von Mitarbeitern." at bounding box center [612, 468] width 378 height 23
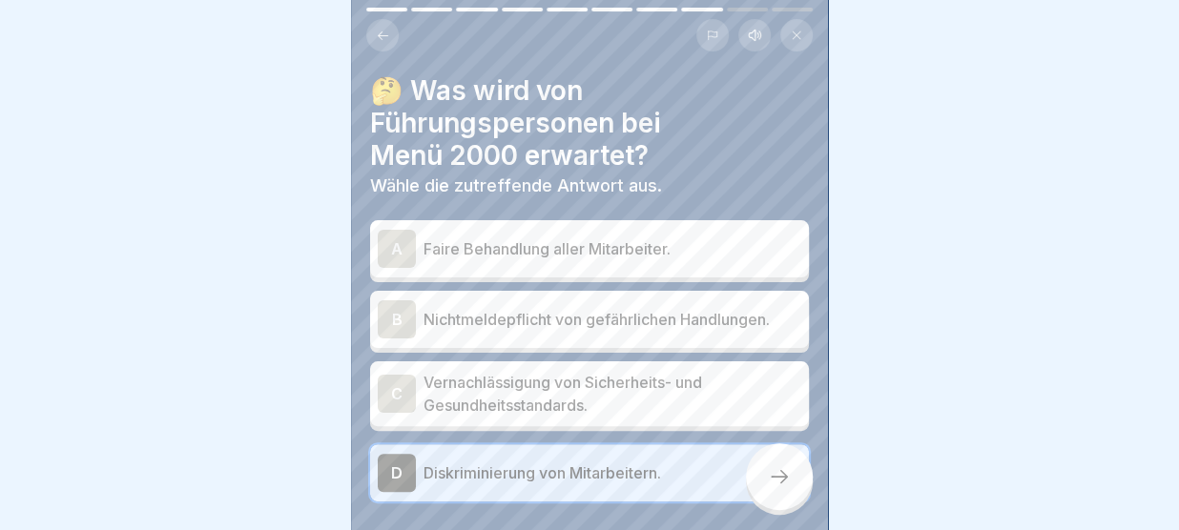
click at [775, 462] on div at bounding box center [779, 476] width 67 height 67
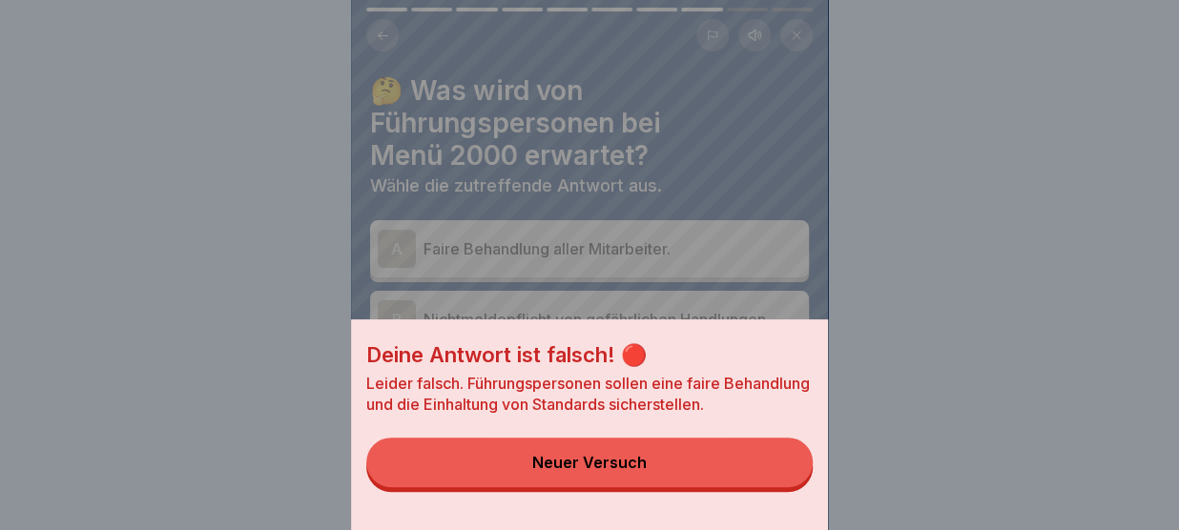
click at [716, 470] on button "Neuer Versuch" at bounding box center [589, 463] width 446 height 50
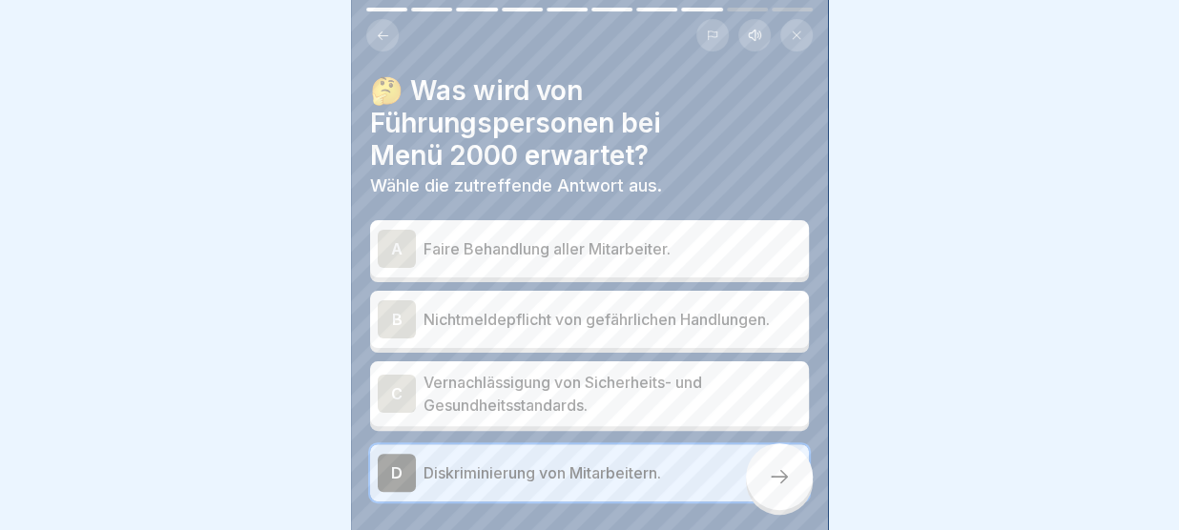
click at [549, 251] on p "Faire Behandlung aller Mitarbeiter." at bounding box center [612, 248] width 378 height 23
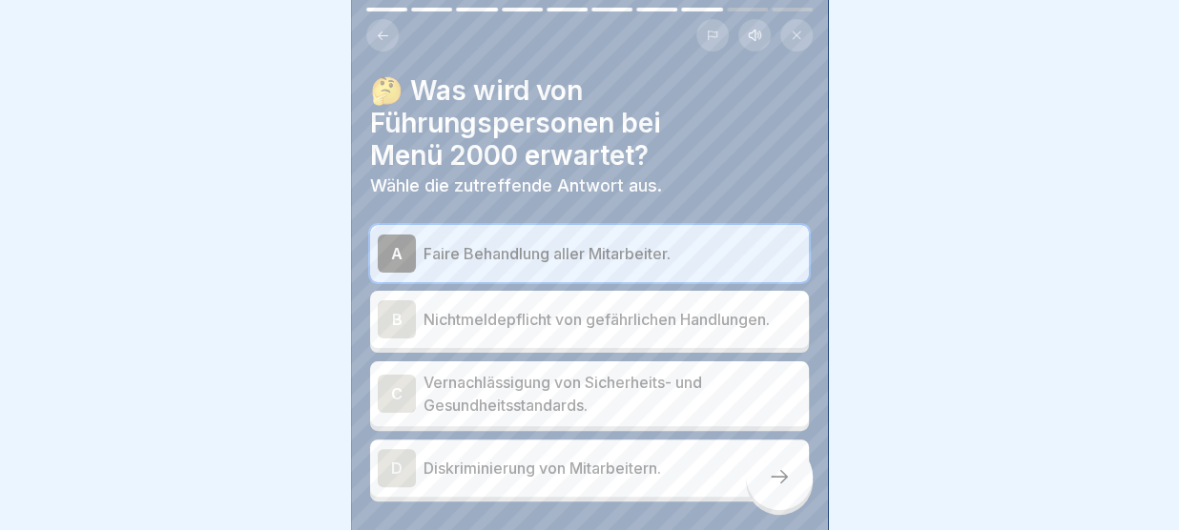
click at [773, 483] on icon at bounding box center [779, 476] width 23 height 23
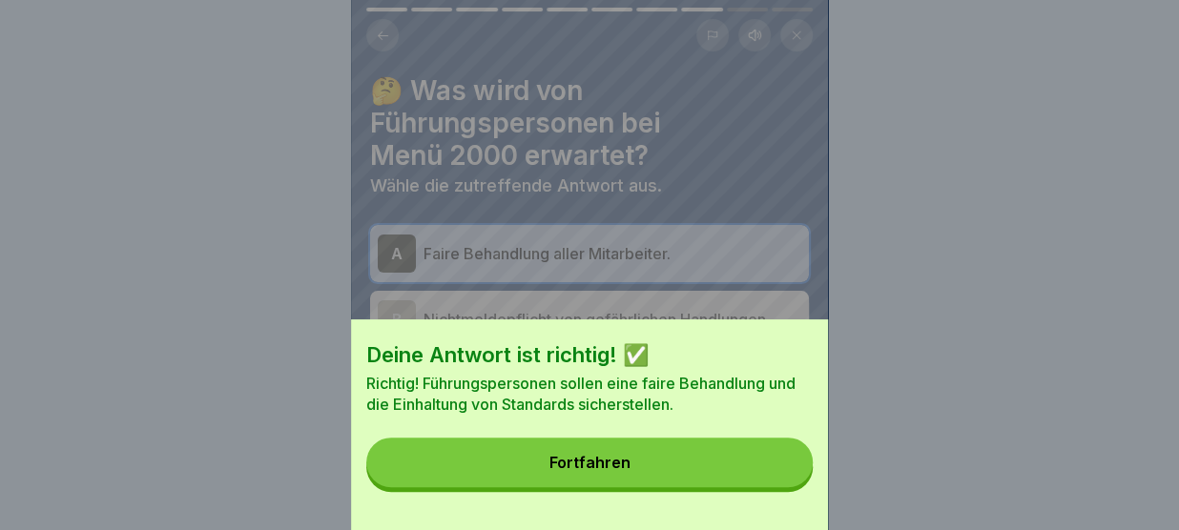
click at [750, 459] on button "Fortfahren" at bounding box center [589, 463] width 446 height 50
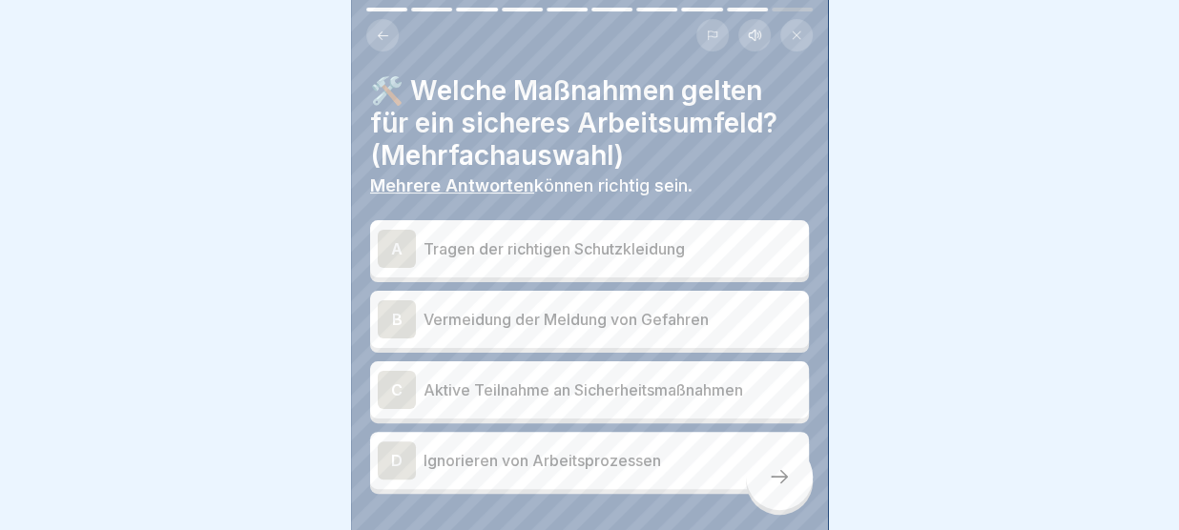
click at [659, 249] on p "Tragen der richtigen Schutzkleidung" at bounding box center [612, 248] width 378 height 23
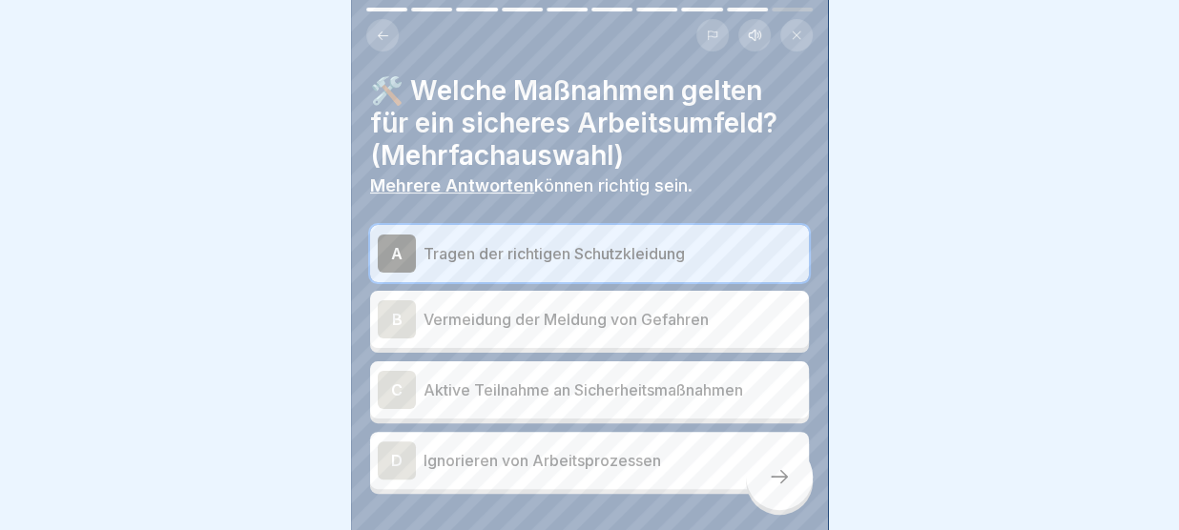
click at [629, 312] on p "Vermeidung der Meldung von Gefahren" at bounding box center [612, 319] width 378 height 23
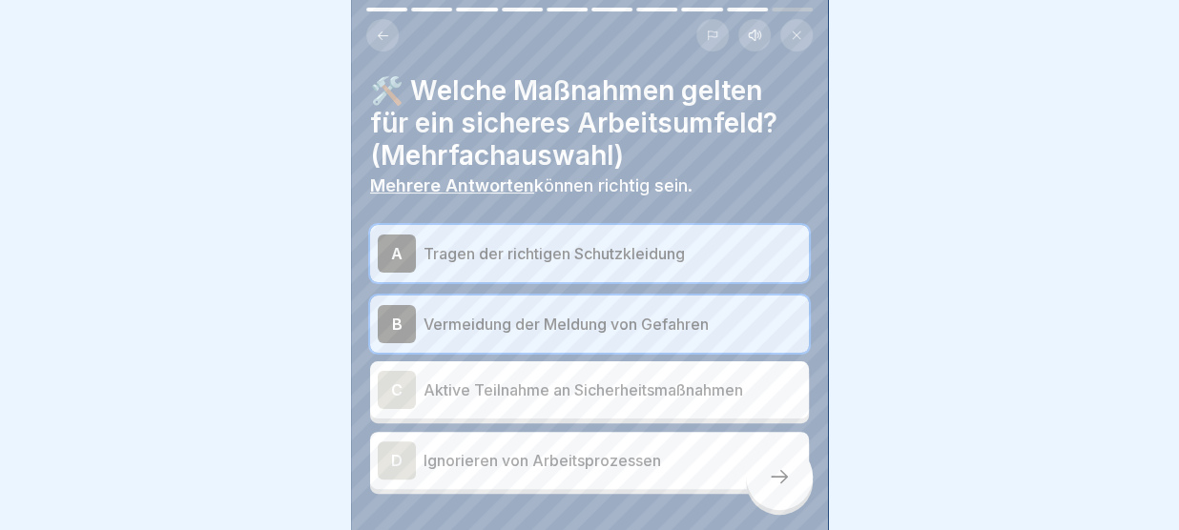
click at [631, 383] on p "Aktive Teilnahme an Sicherheitsmaßnahmen" at bounding box center [612, 390] width 378 height 23
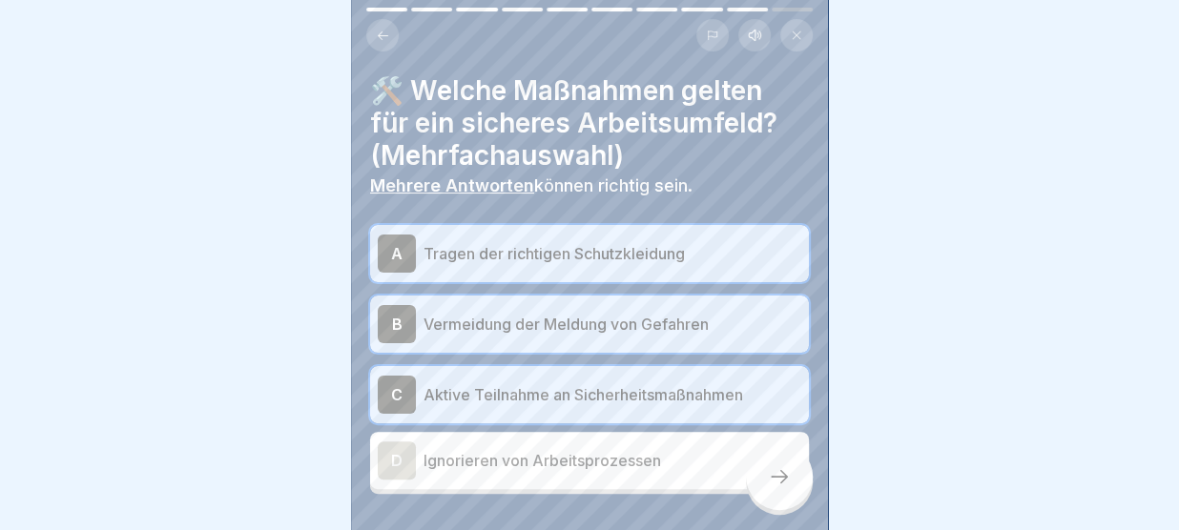
click at [778, 486] on icon at bounding box center [779, 476] width 23 height 23
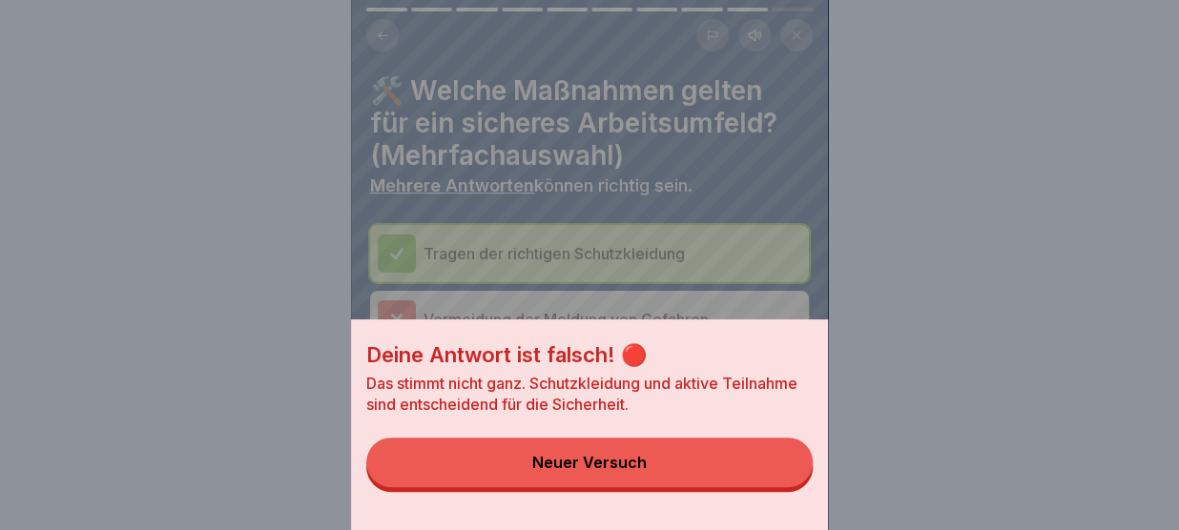
click at [755, 475] on button "Neuer Versuch" at bounding box center [589, 463] width 446 height 50
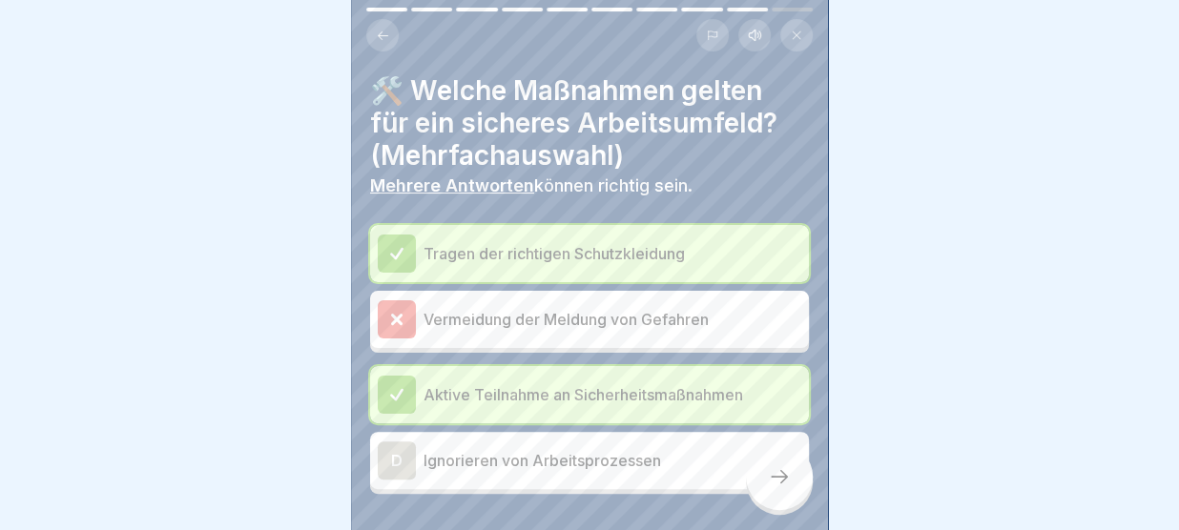
click at [755, 475] on div at bounding box center [779, 476] width 67 height 67
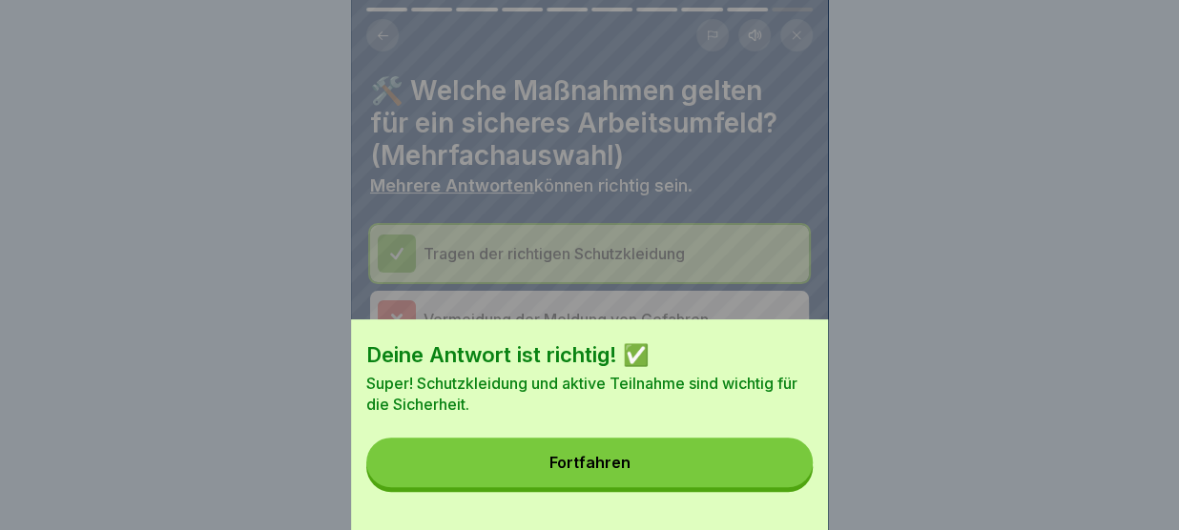
click at [736, 461] on button "Fortfahren" at bounding box center [589, 463] width 446 height 50
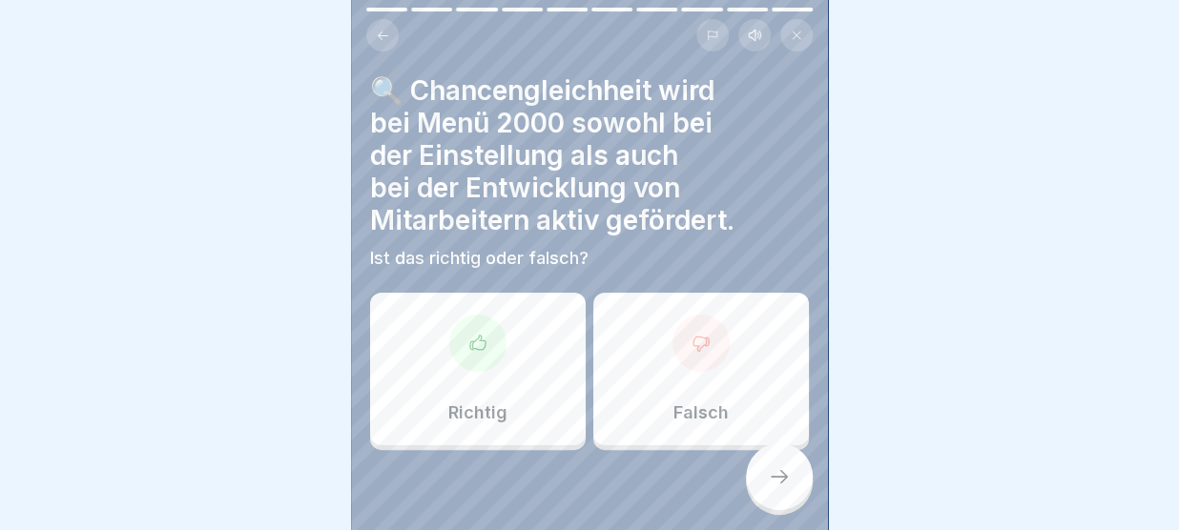
click at [538, 404] on div "Richtig" at bounding box center [478, 369] width 216 height 153
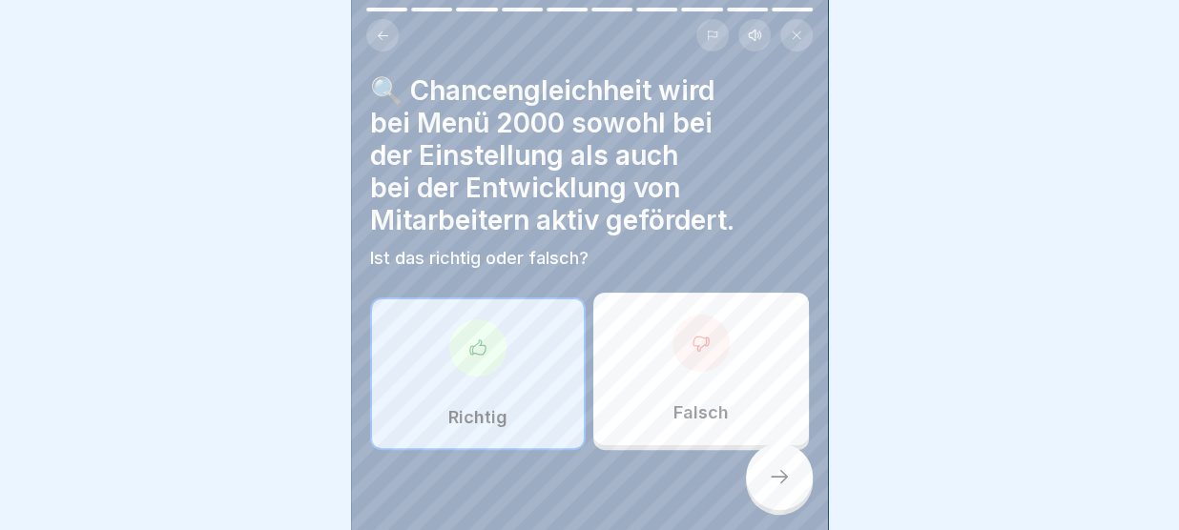
click at [788, 472] on icon at bounding box center [779, 476] width 23 height 23
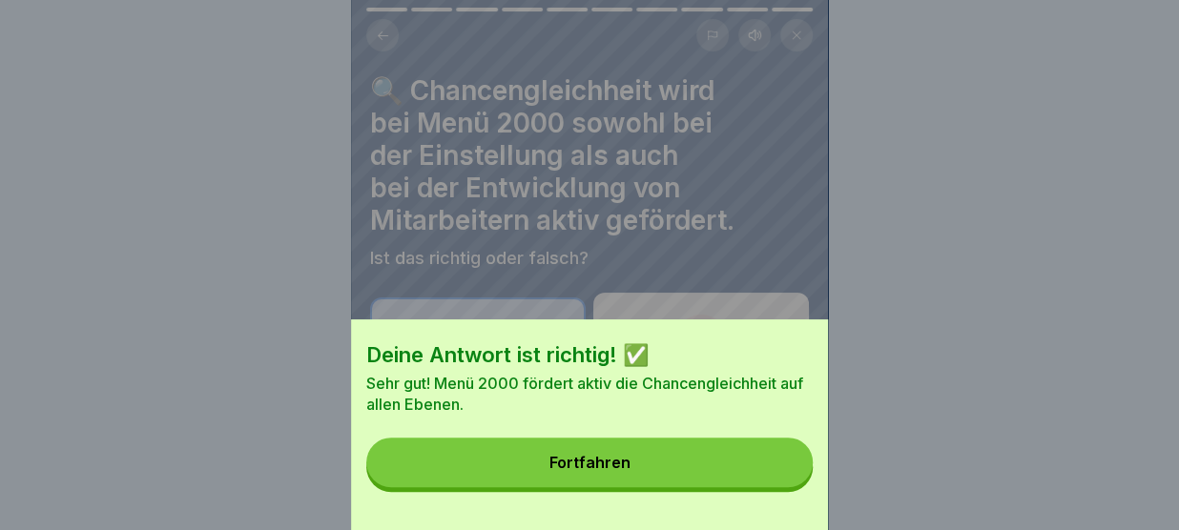
click at [788, 472] on button "Fortfahren" at bounding box center [589, 463] width 446 height 50
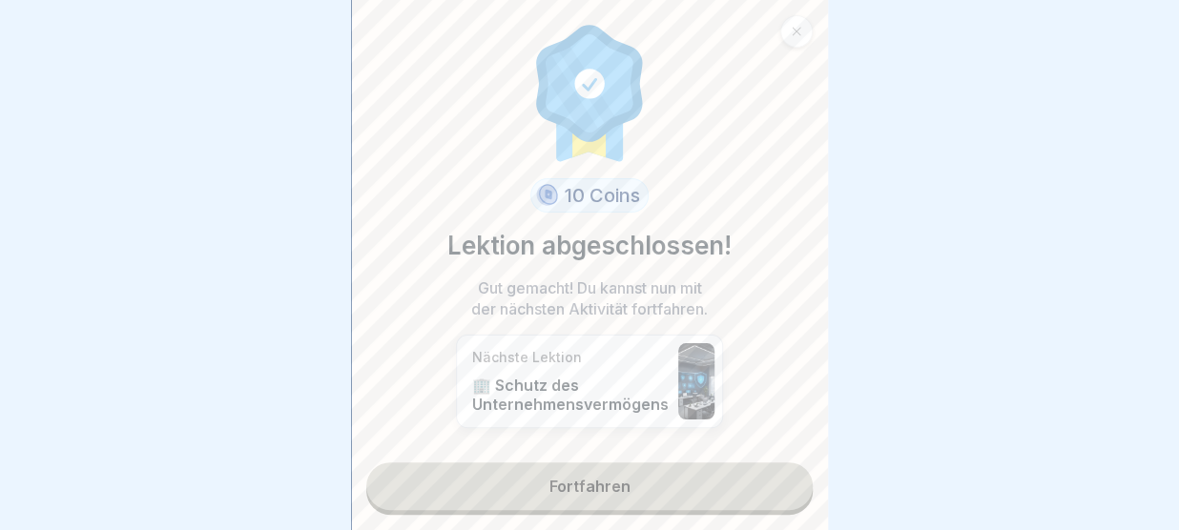
click at [749, 487] on link "Fortfahren" at bounding box center [589, 487] width 446 height 48
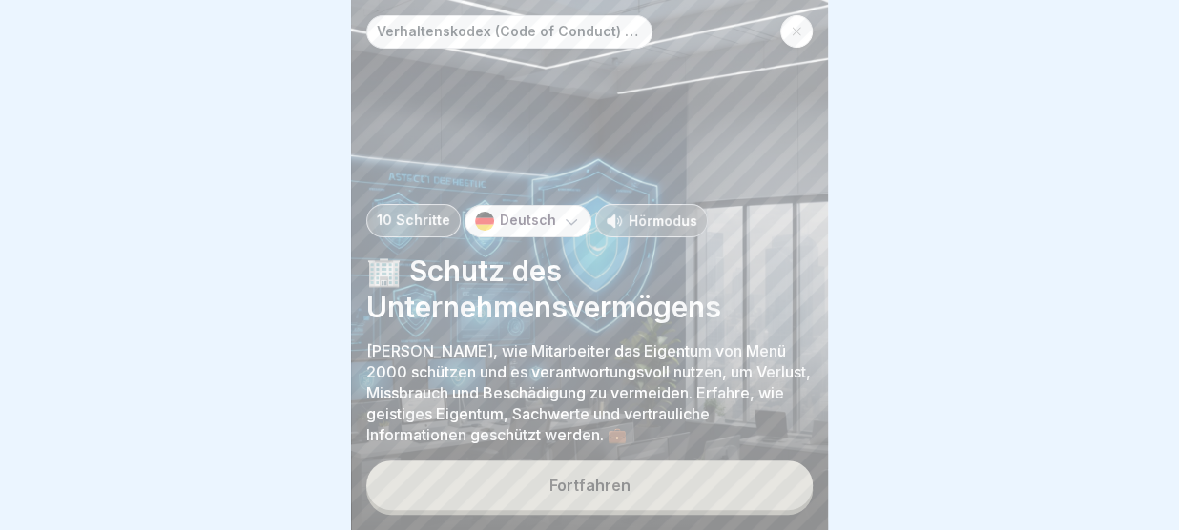
click at [749, 487] on button "Fortfahren" at bounding box center [589, 486] width 446 height 50
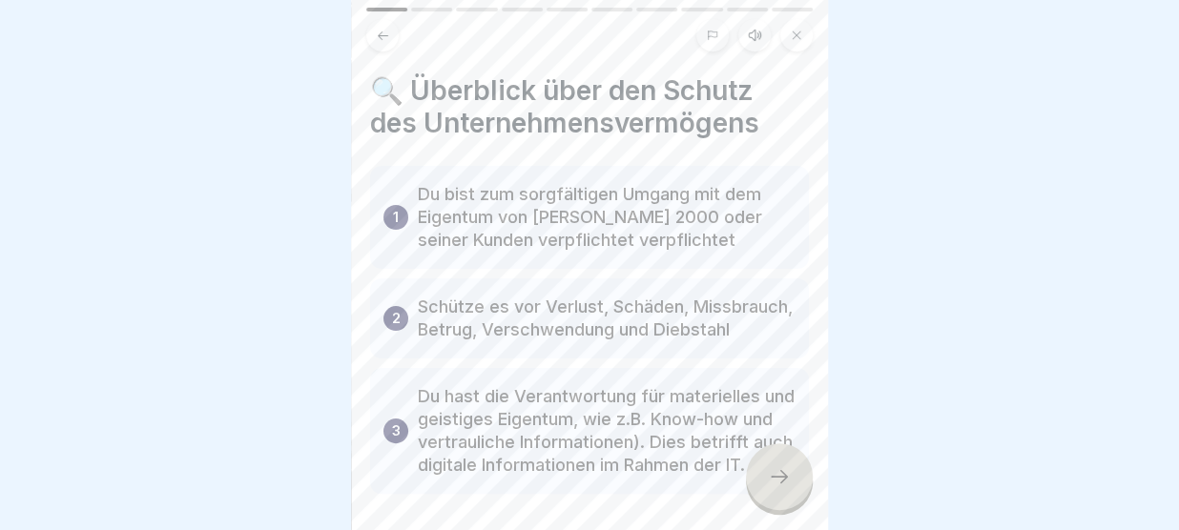
click at [781, 465] on div at bounding box center [779, 476] width 67 height 67
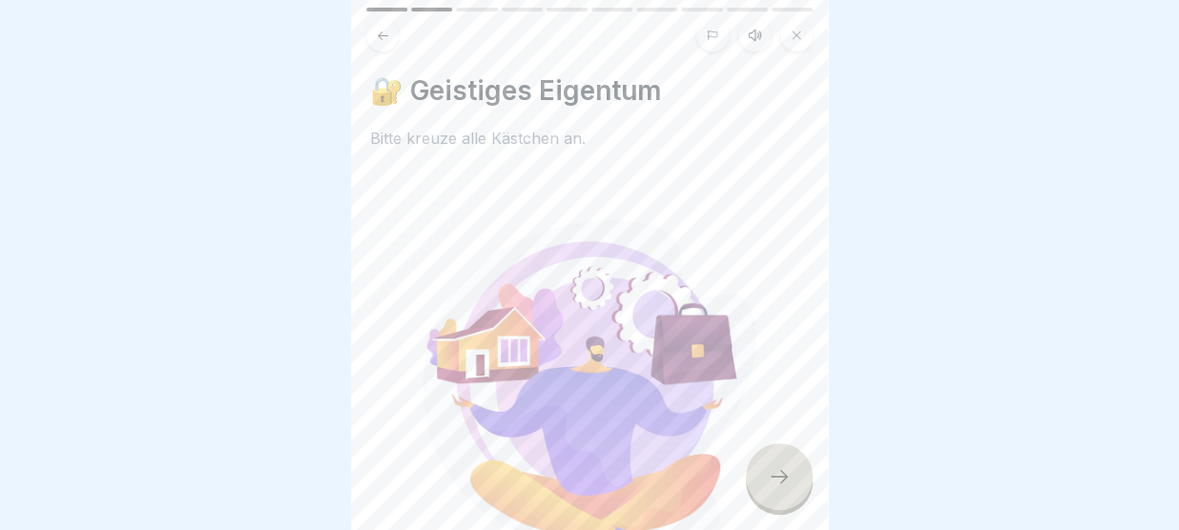
click at [788, 471] on icon at bounding box center [779, 476] width 23 height 23
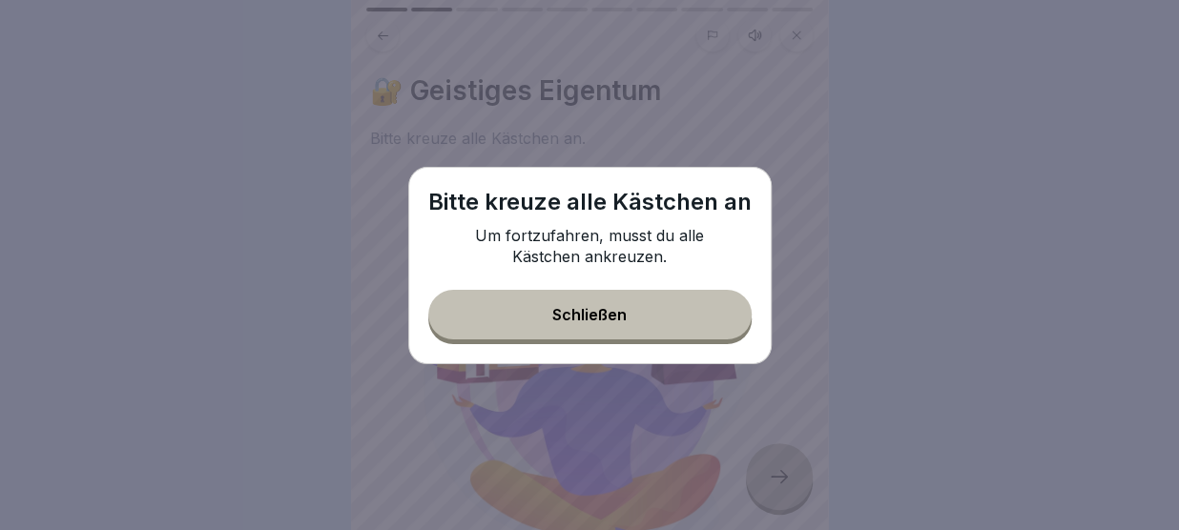
click at [695, 329] on button "Schließen" at bounding box center [589, 315] width 323 height 50
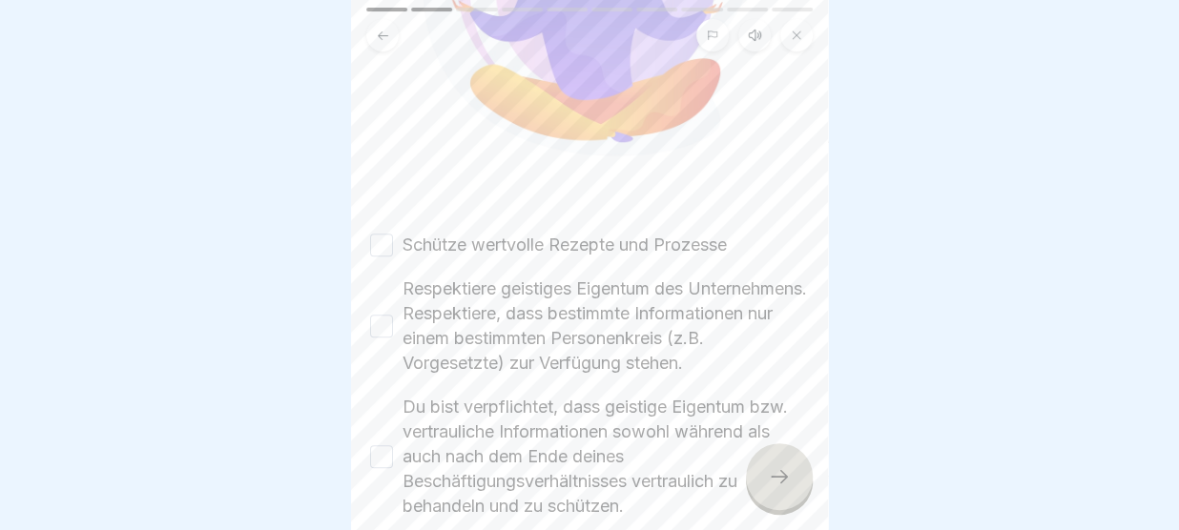
scroll to position [402, 0]
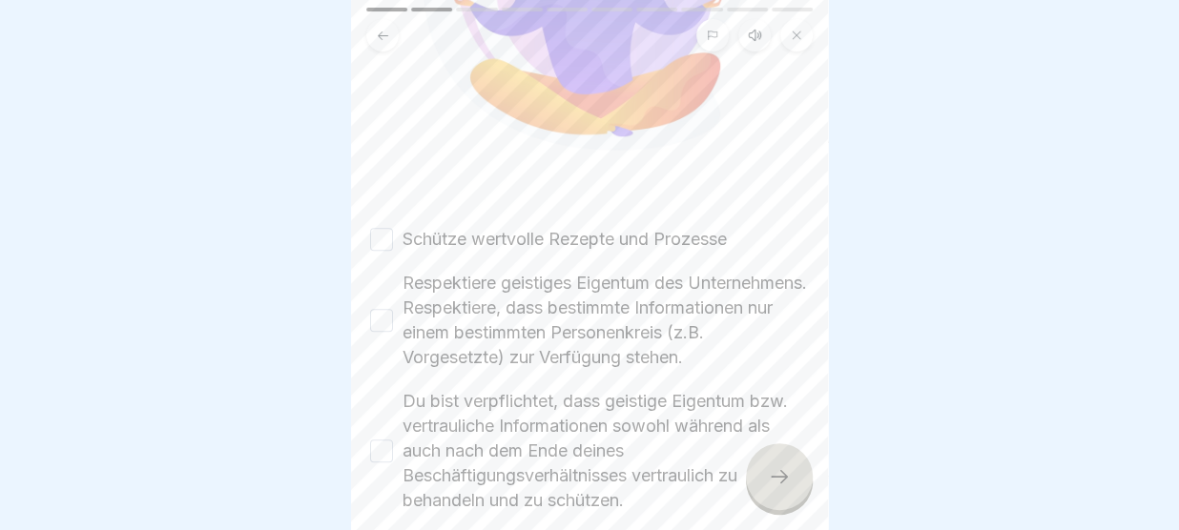
click at [381, 238] on button "Schütze wertvolle Rezepte und Prozesse" at bounding box center [381, 239] width 23 height 23
click at [385, 332] on button "Respektiere geistiges Eigentum des Unternehmens. Respektiere, dass bestimmte In…" at bounding box center [381, 320] width 23 height 23
click at [381, 463] on button "Du bist verpflichtet, dass geistige Eigentum bzw. vertrauliche Informationen so…" at bounding box center [381, 451] width 23 height 23
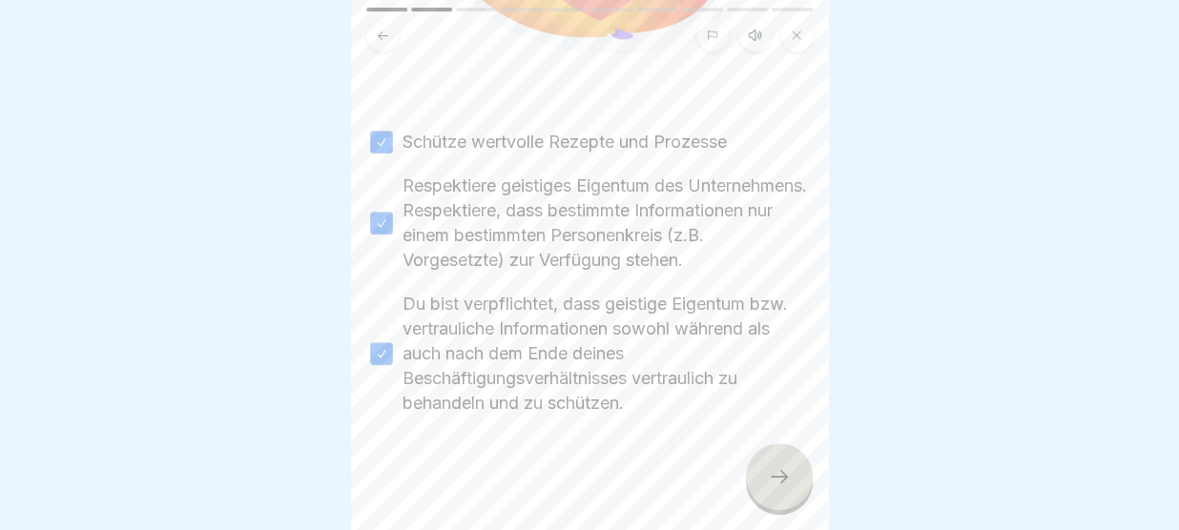
scroll to position [523, 0]
click at [770, 473] on icon at bounding box center [779, 476] width 23 height 23
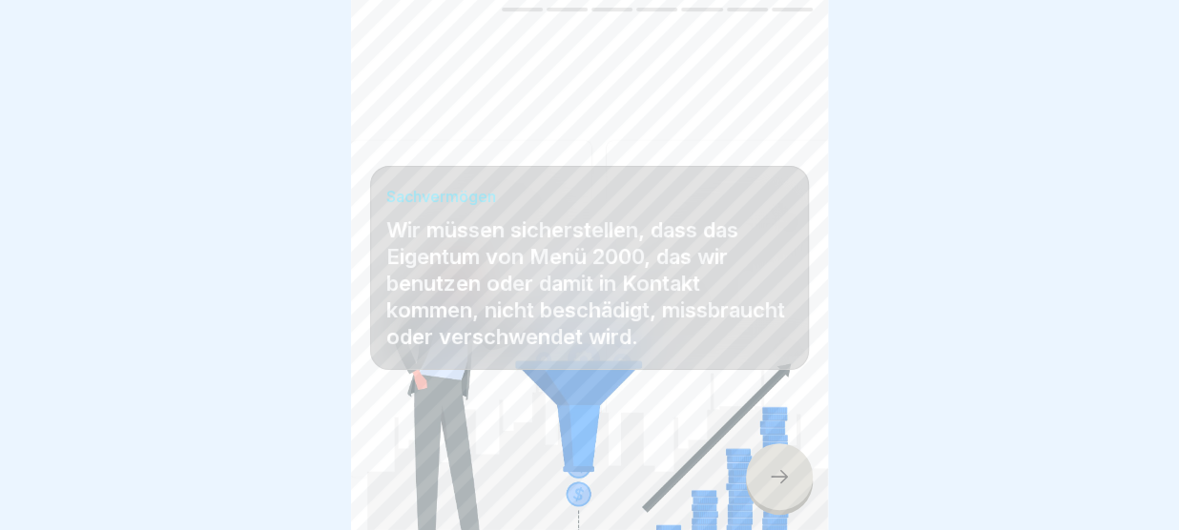
click at [797, 477] on div at bounding box center [779, 476] width 67 height 67
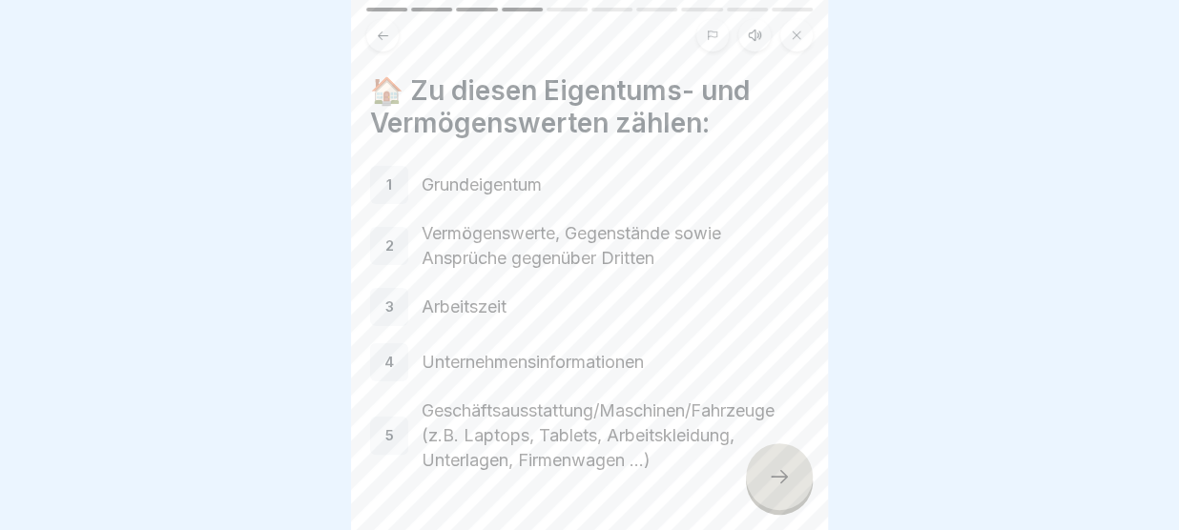
click at [797, 477] on div at bounding box center [779, 476] width 67 height 67
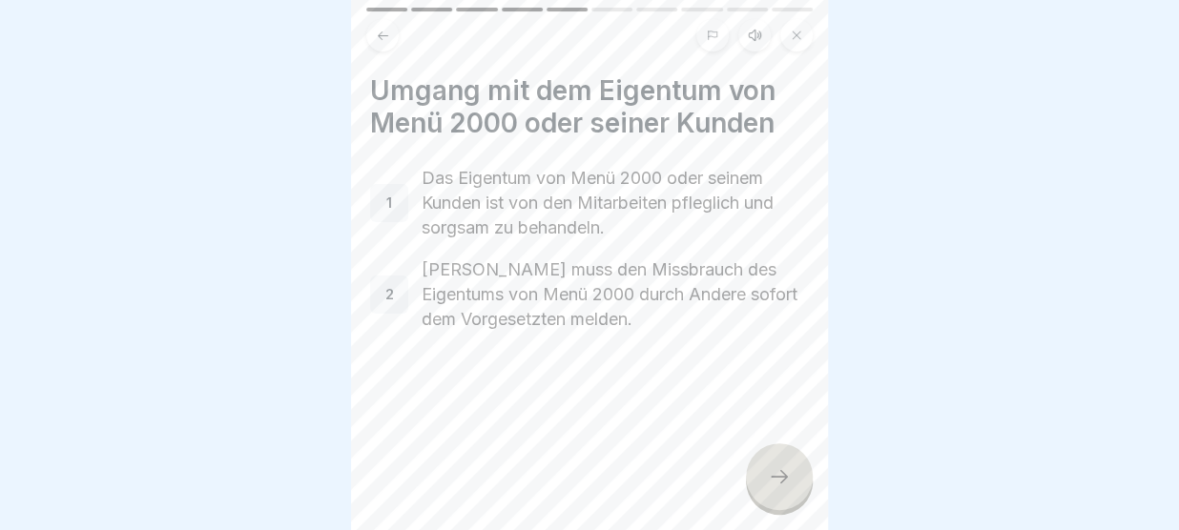
click at [797, 477] on div at bounding box center [779, 476] width 67 height 67
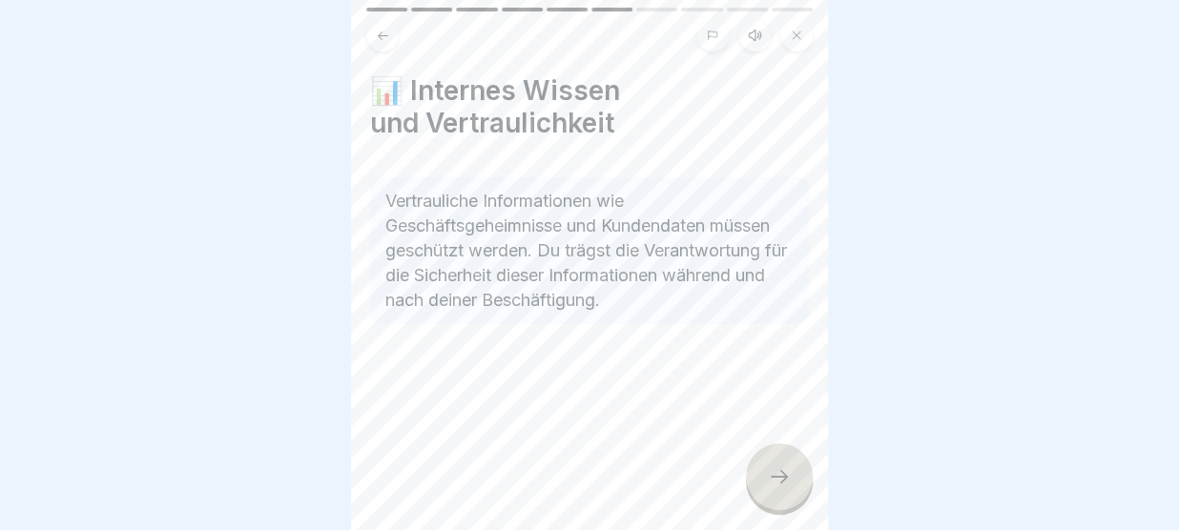
click at [797, 477] on div at bounding box center [779, 476] width 67 height 67
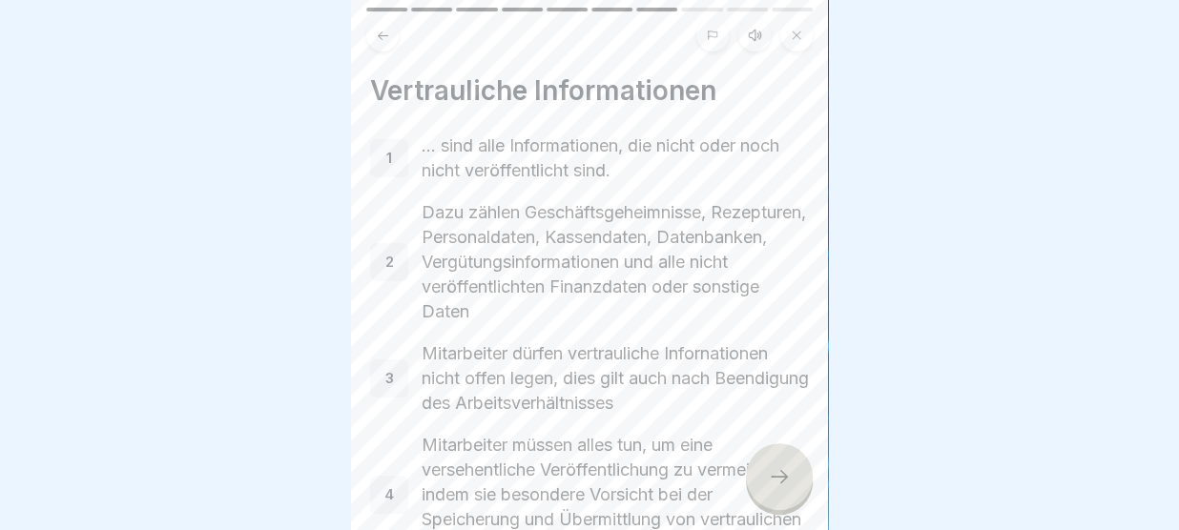
click at [797, 477] on div at bounding box center [779, 476] width 67 height 67
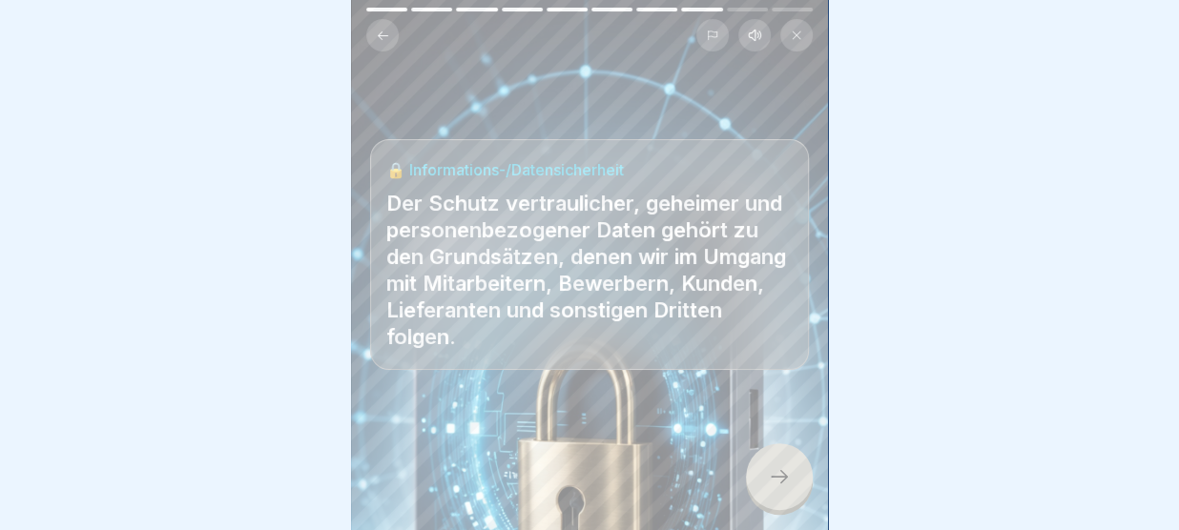
click at [797, 477] on div at bounding box center [779, 476] width 67 height 67
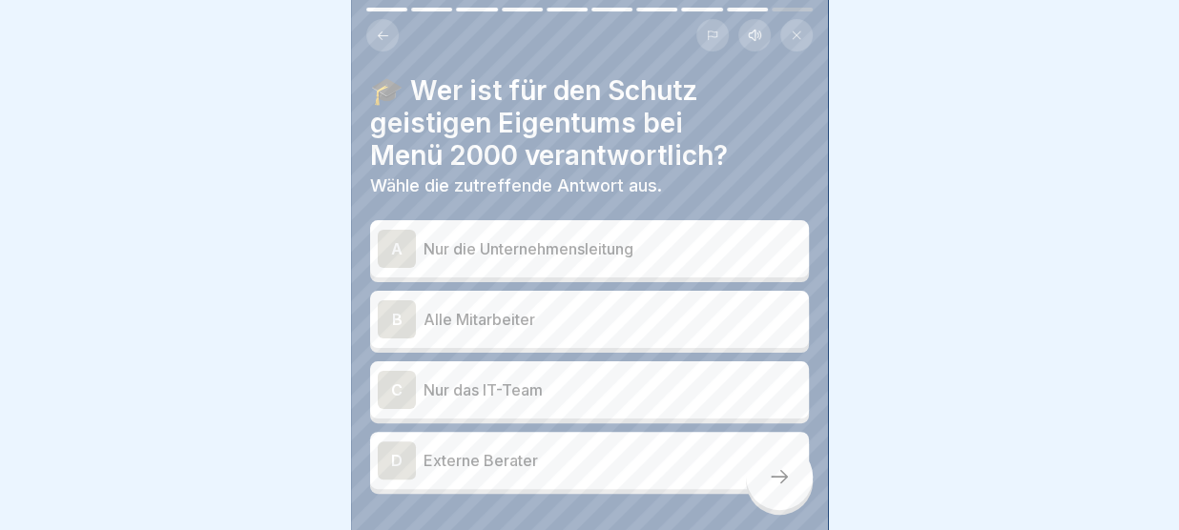
click at [698, 330] on div "B Alle Mitarbeiter" at bounding box center [589, 319] width 423 height 38
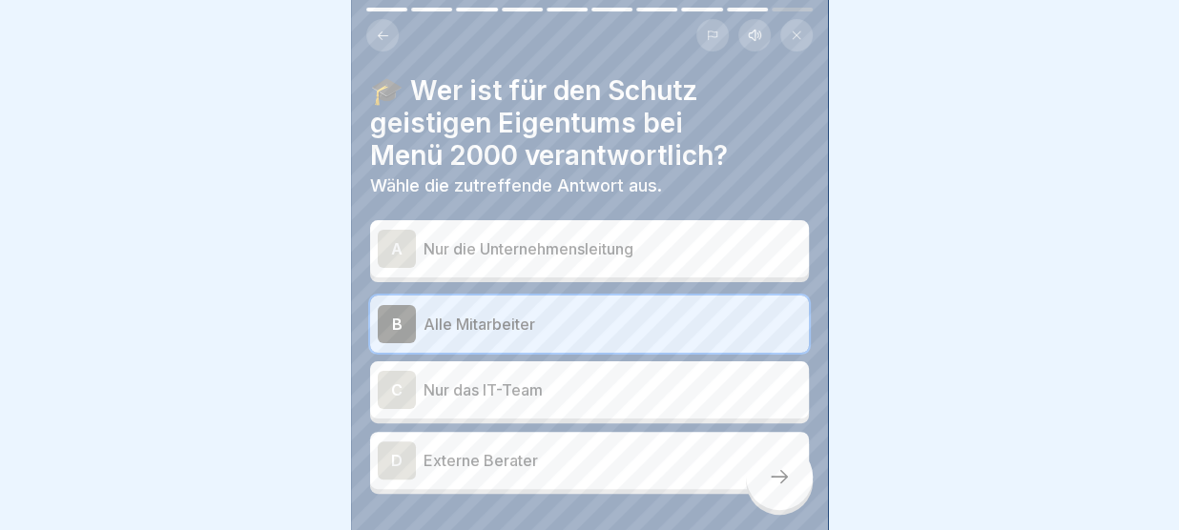
click at [783, 495] on div at bounding box center [779, 476] width 67 height 67
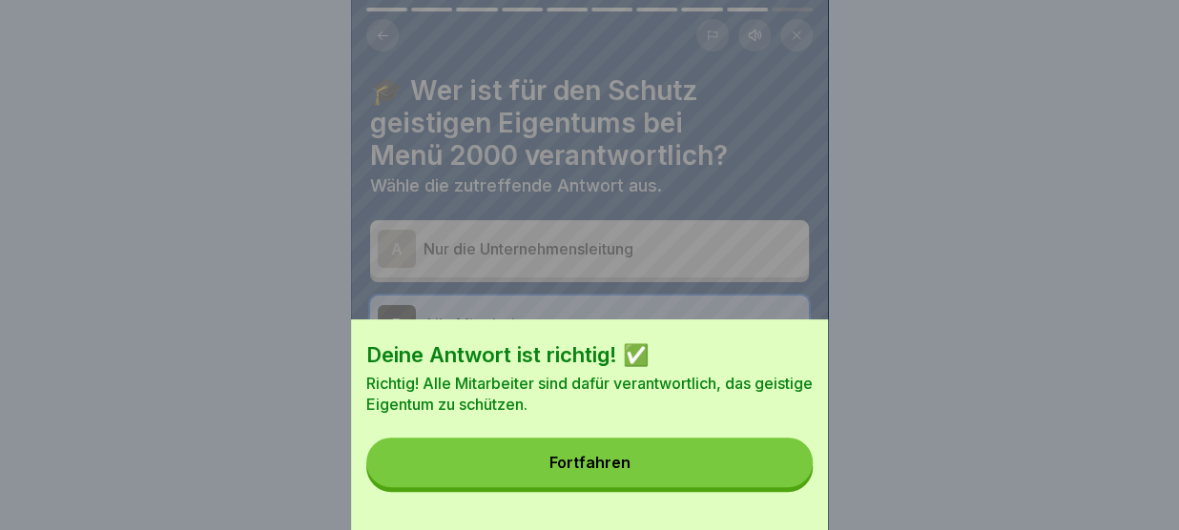
click at [752, 478] on button "Fortfahren" at bounding box center [589, 463] width 446 height 50
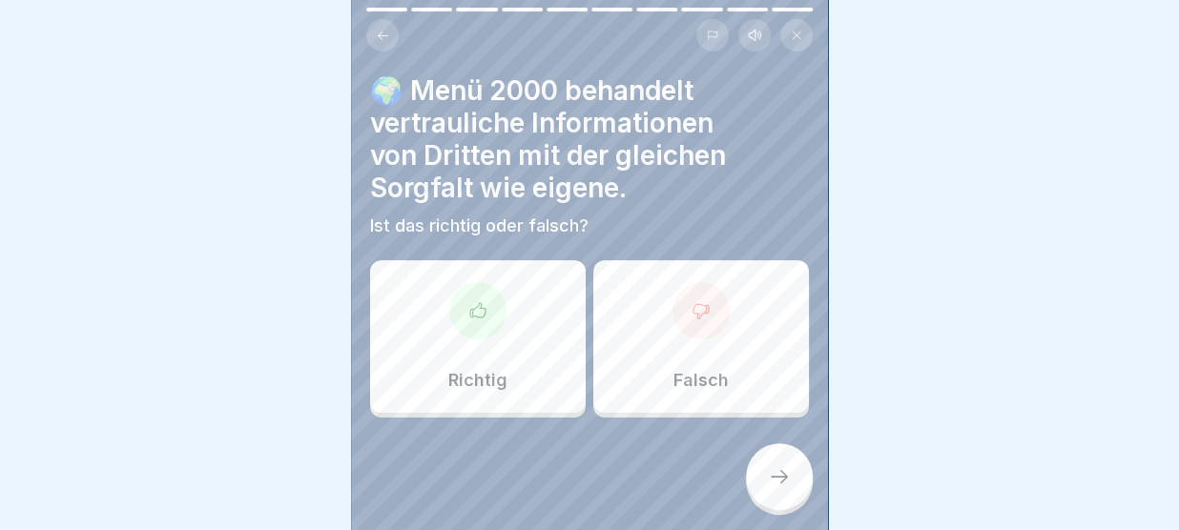
click at [692, 394] on div "Falsch" at bounding box center [701, 336] width 216 height 153
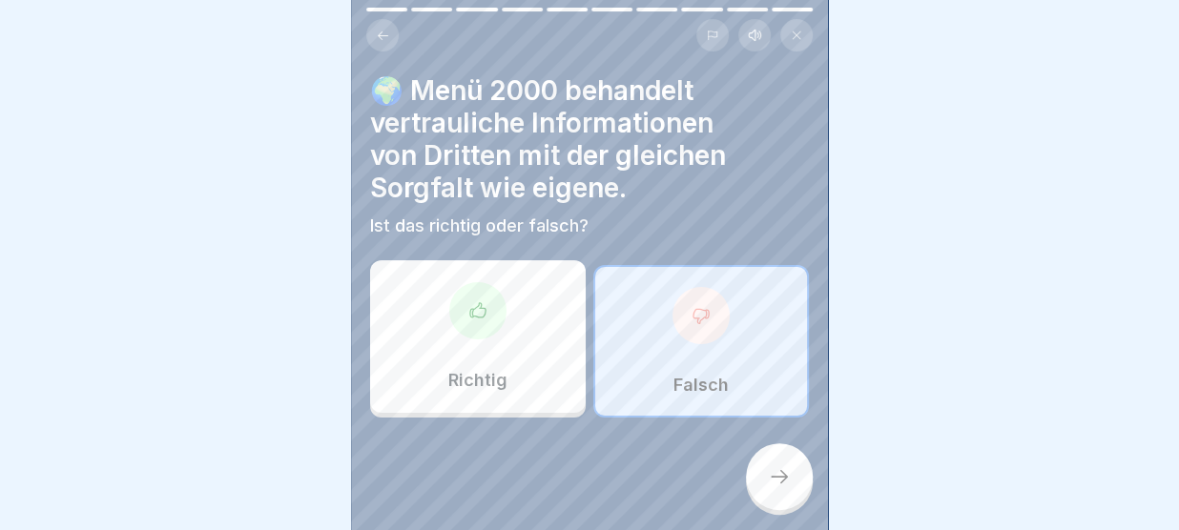
click at [774, 466] on div at bounding box center [779, 476] width 67 height 67
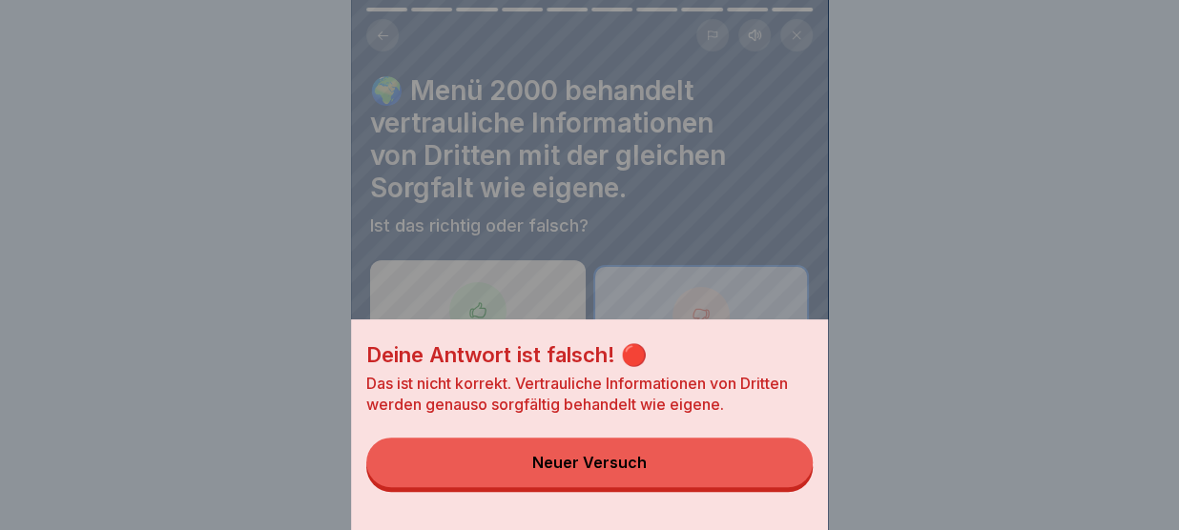
click at [768, 464] on button "Neuer Versuch" at bounding box center [589, 463] width 446 height 50
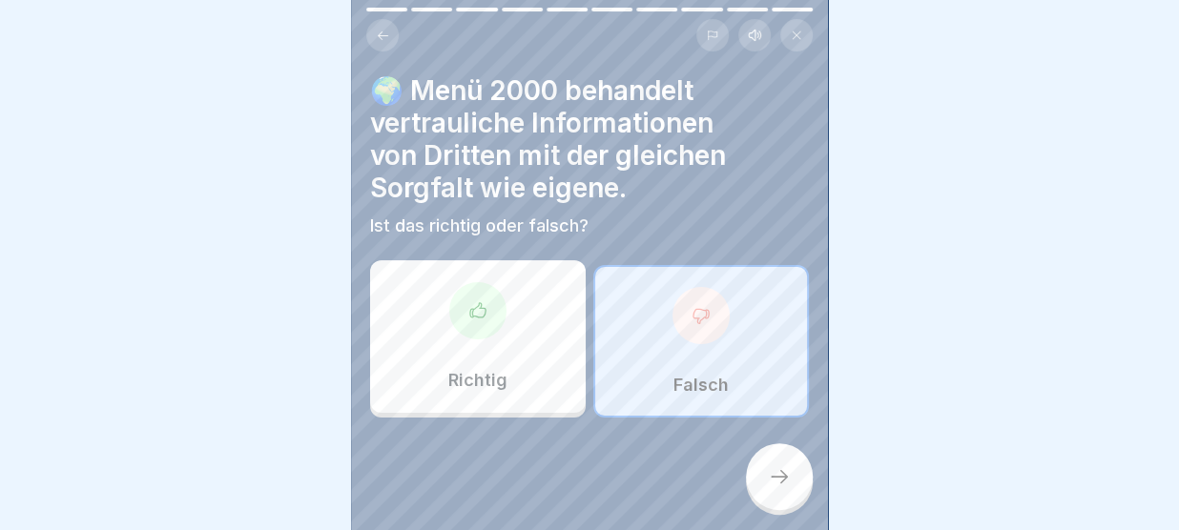
click at [527, 307] on div "Richtig" at bounding box center [478, 336] width 216 height 153
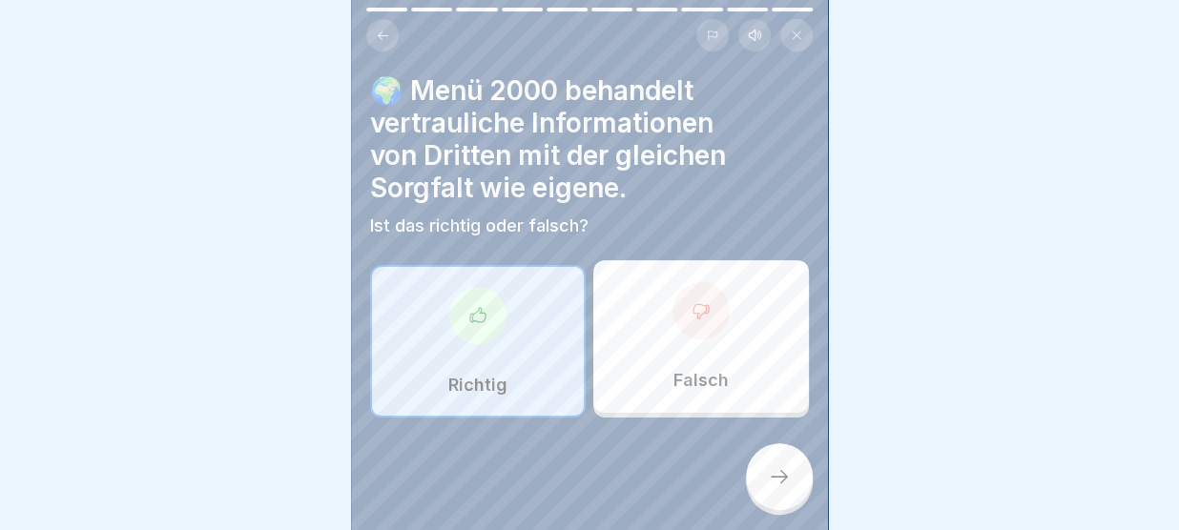
click at [772, 484] on icon at bounding box center [779, 476] width 23 height 23
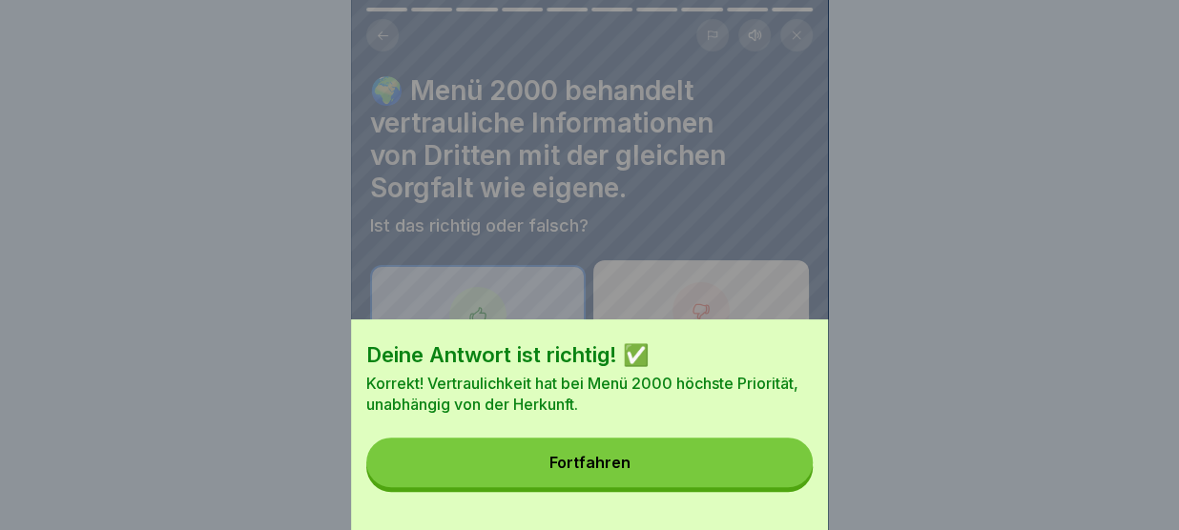
click at [736, 462] on button "Fortfahren" at bounding box center [589, 463] width 446 height 50
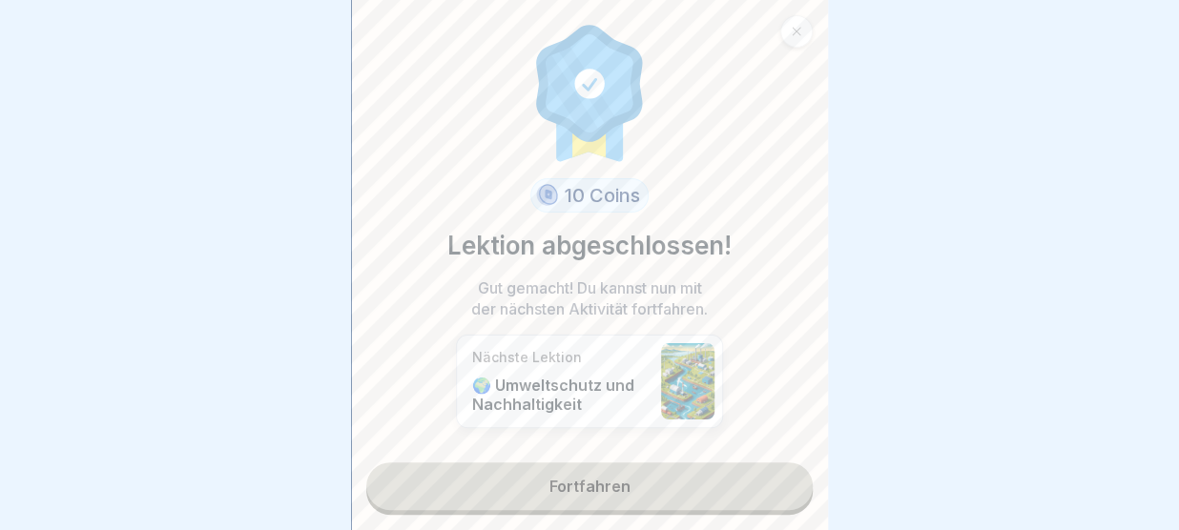
click at [724, 486] on link "Fortfahren" at bounding box center [589, 487] width 446 height 48
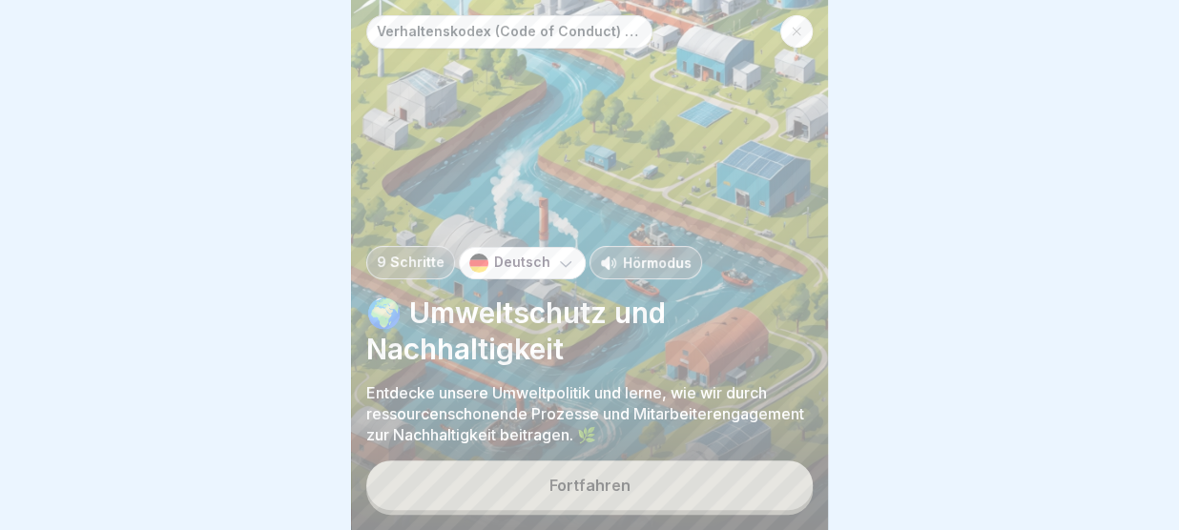
click at [724, 486] on button "Fortfahren" at bounding box center [589, 486] width 446 height 50
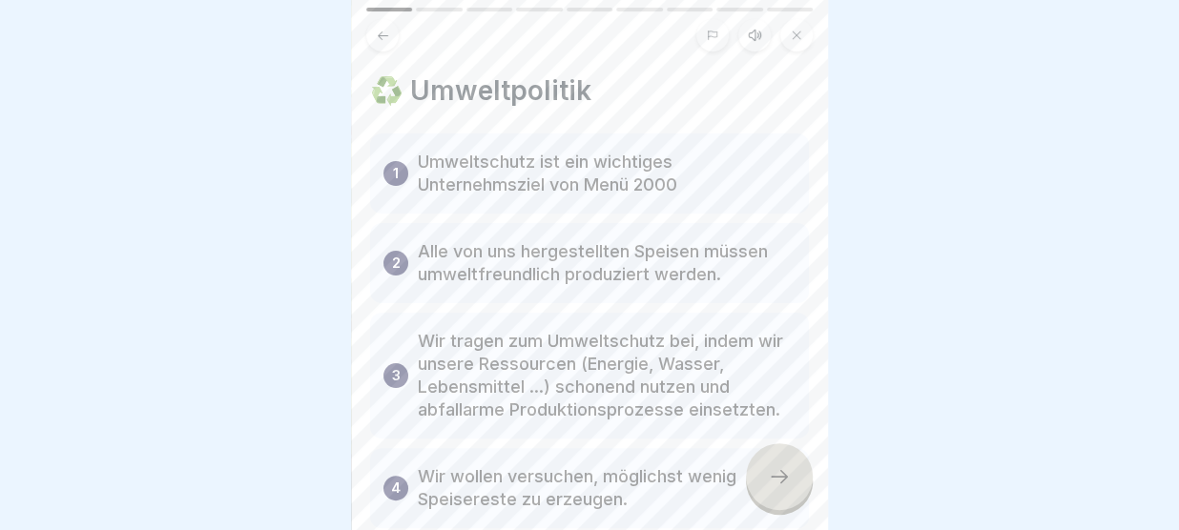
scroll to position [67, 0]
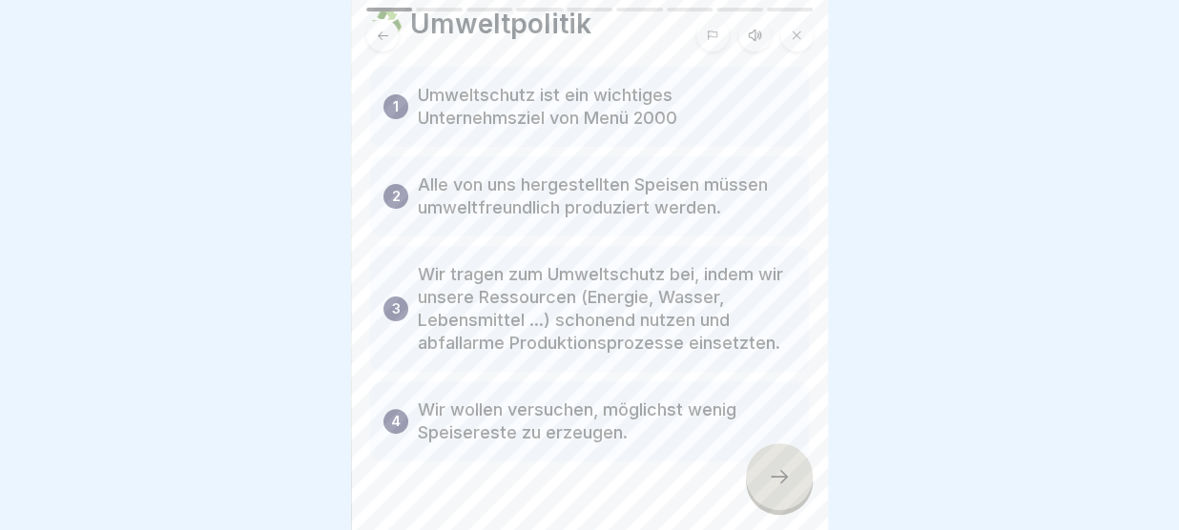
click at [793, 477] on div at bounding box center [779, 476] width 67 height 67
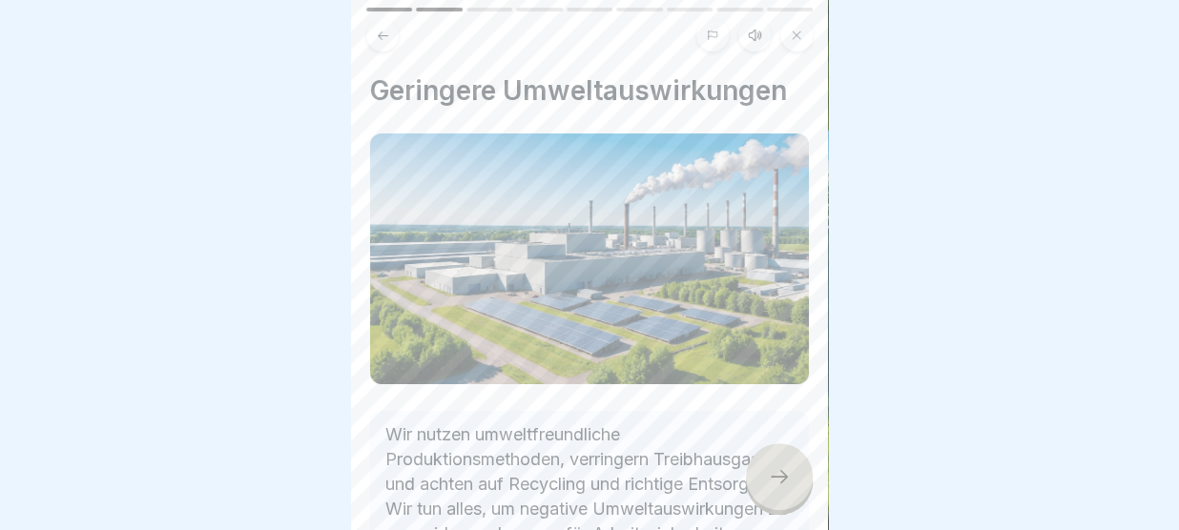
click at [793, 477] on div at bounding box center [779, 476] width 67 height 67
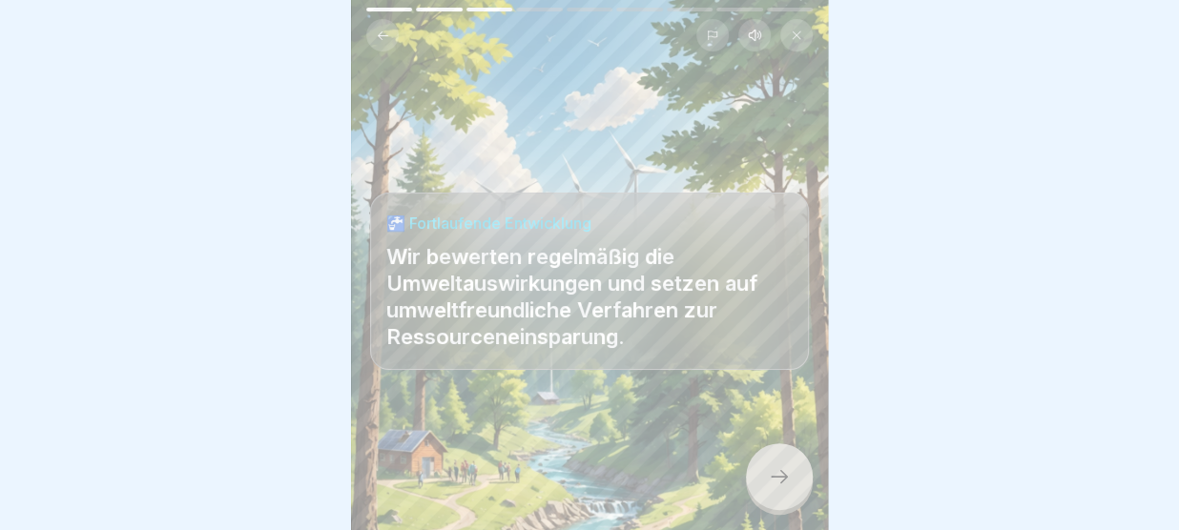
click at [384, 36] on icon at bounding box center [383, 36] width 14 height 14
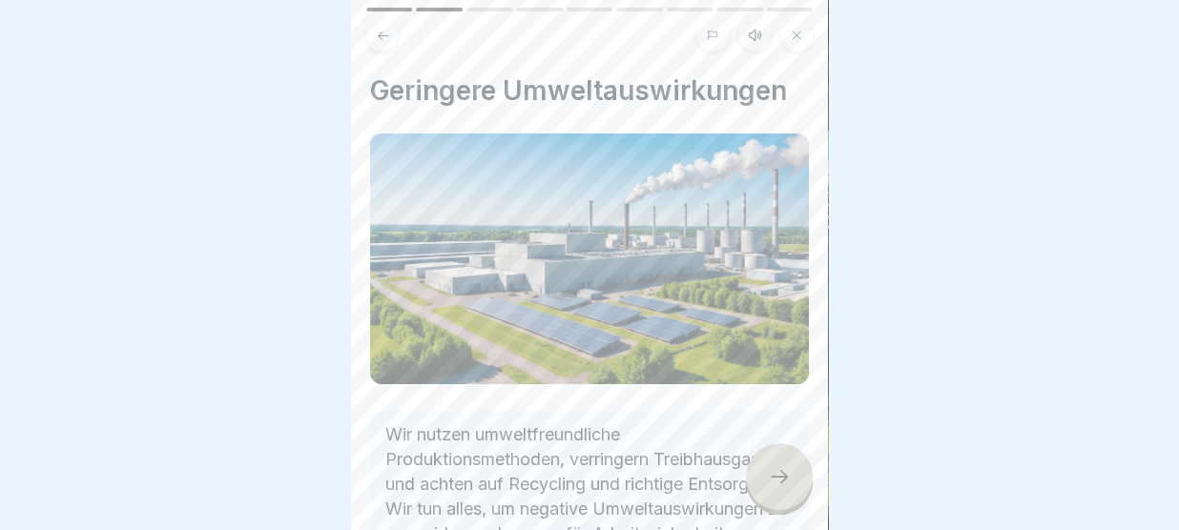
scroll to position [133, 0]
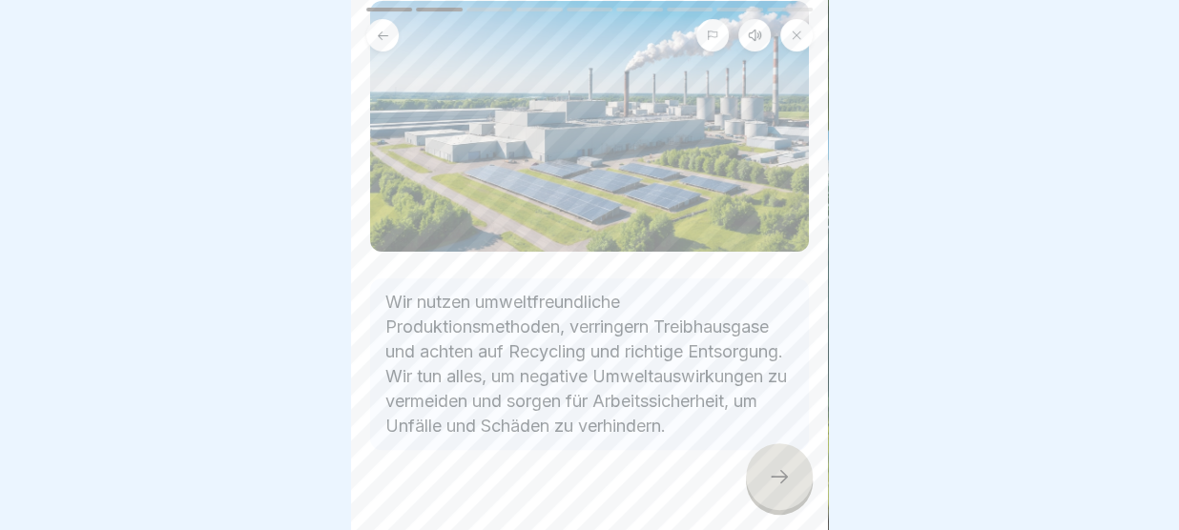
click at [777, 461] on div at bounding box center [779, 476] width 67 height 67
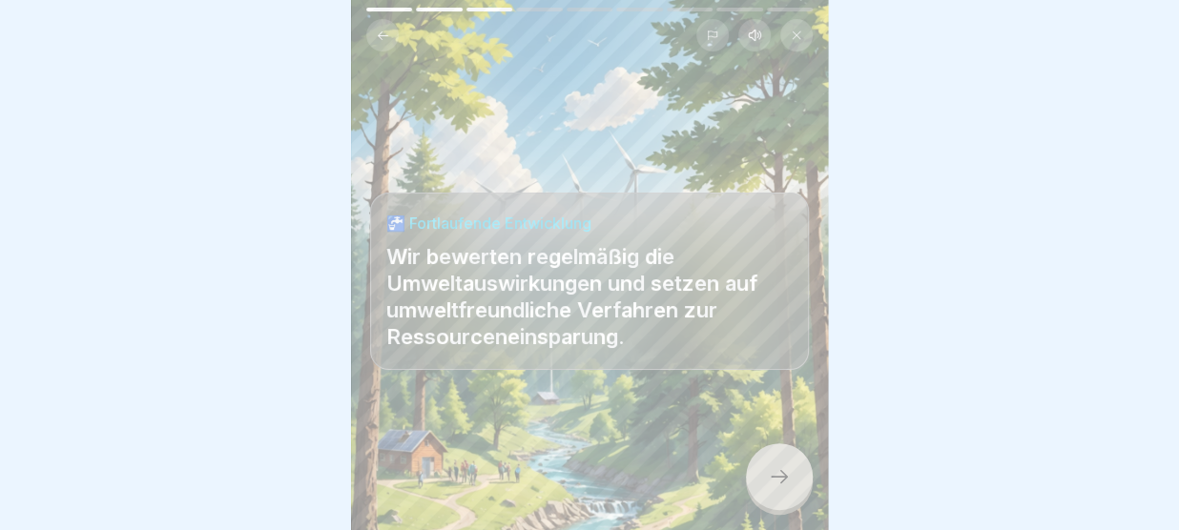
click at [777, 461] on div at bounding box center [779, 476] width 67 height 67
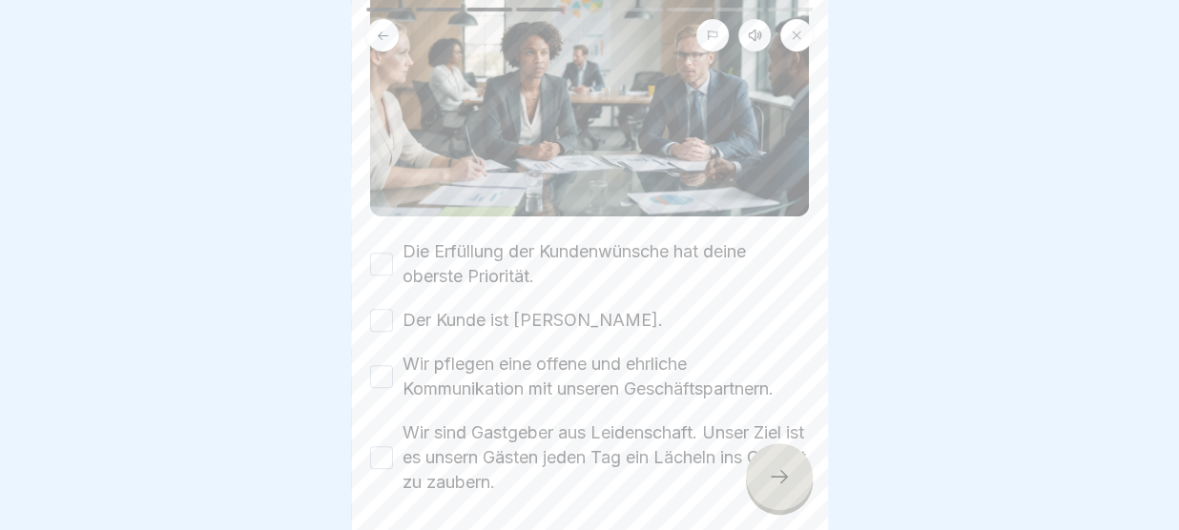
scroll to position [312, 0]
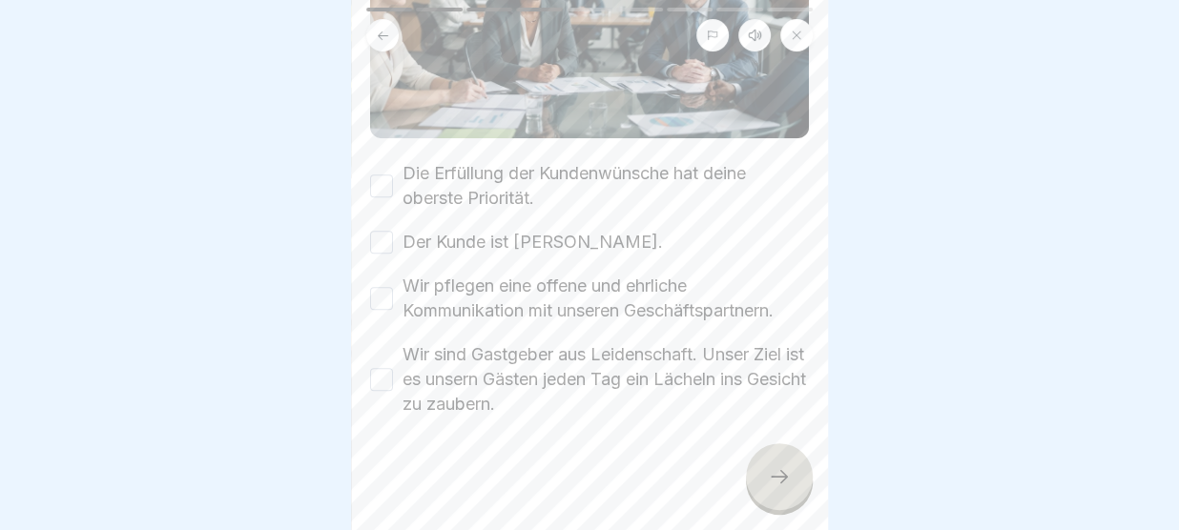
click at [389, 187] on button "Die Erfüllung der Kundenwünsche hat deine oberste Priorität." at bounding box center [381, 186] width 23 height 23
click at [385, 231] on button "Der Kunde ist [PERSON_NAME]." at bounding box center [381, 242] width 23 height 23
click at [375, 295] on button "Wir pflegen eine offene und ehrliche Kommunikation mit unseren Geschäftspartner…" at bounding box center [381, 298] width 23 height 23
click at [385, 379] on button "Wir sind Gastgeber aus Leidenschaft. Unser Ziel ist es unsern Gästen jeden Tag …" at bounding box center [381, 379] width 23 height 23
click at [783, 474] on icon at bounding box center [779, 476] width 23 height 23
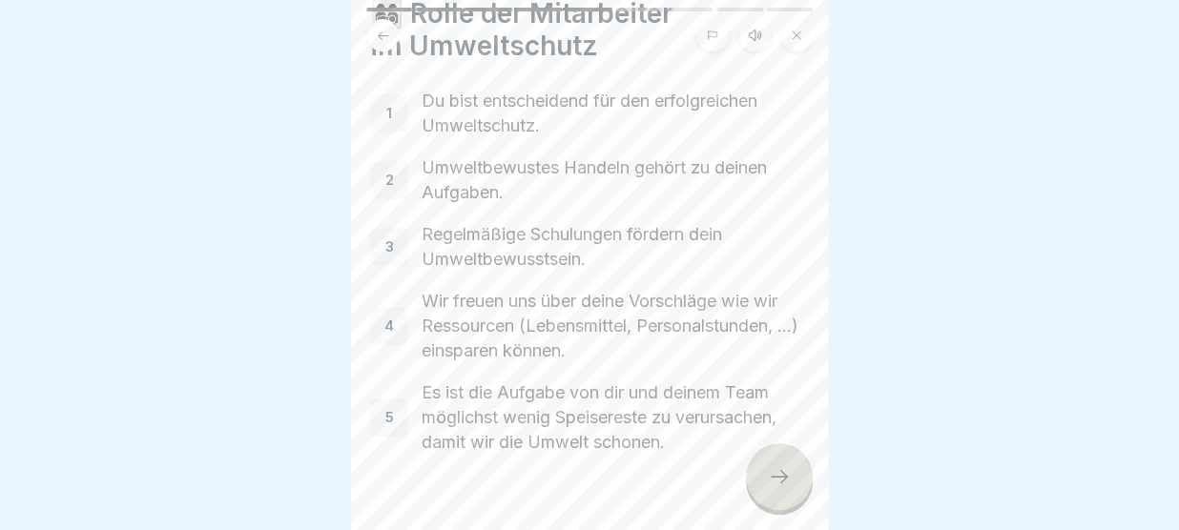
scroll to position [79, 0]
click at [774, 488] on icon at bounding box center [779, 476] width 23 height 23
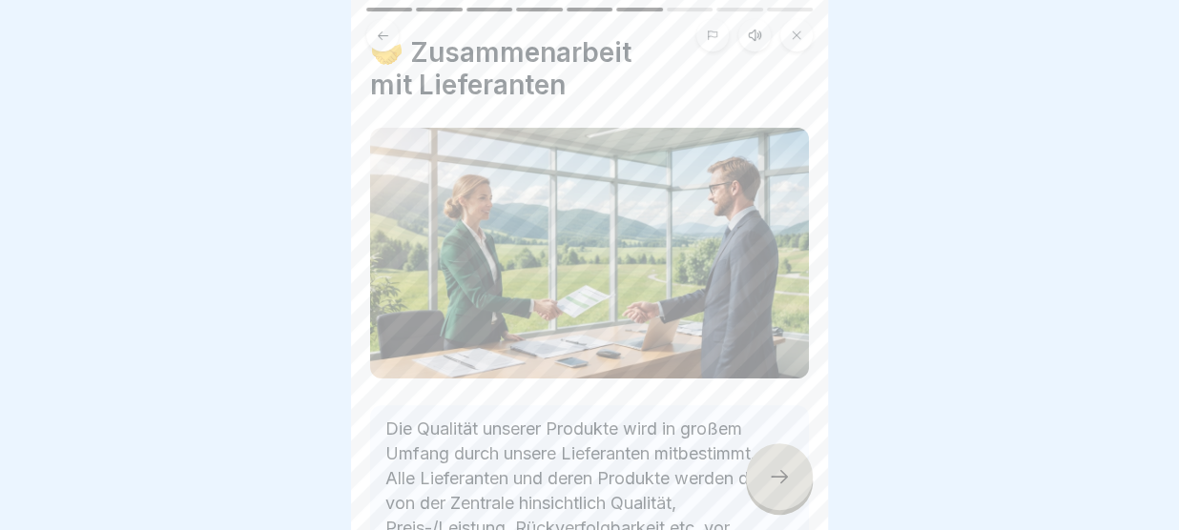
scroll to position [36, 0]
click at [783, 476] on icon at bounding box center [779, 476] width 23 height 23
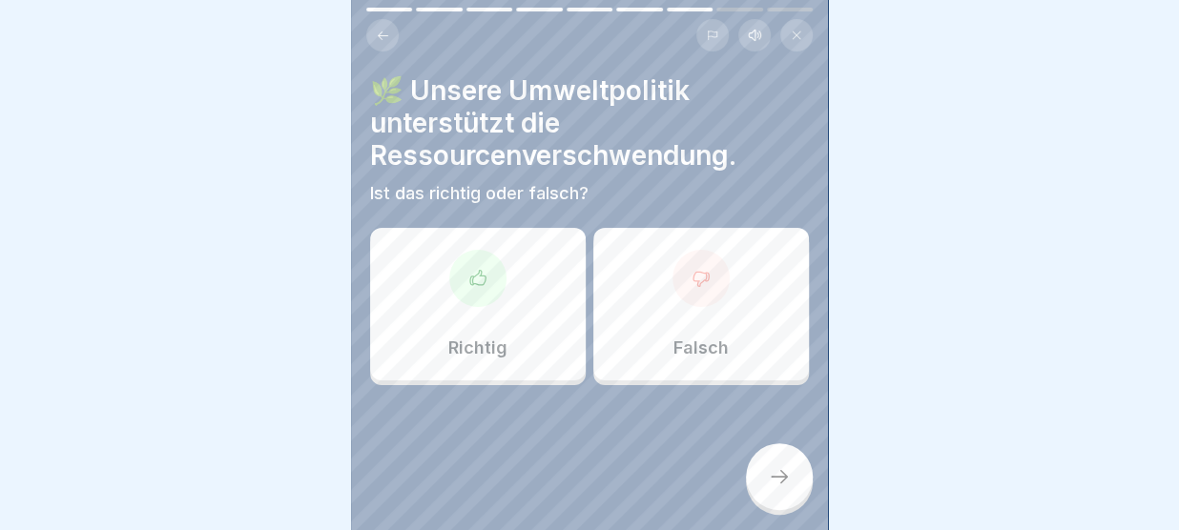
click at [499, 332] on div "Richtig" at bounding box center [478, 304] width 216 height 153
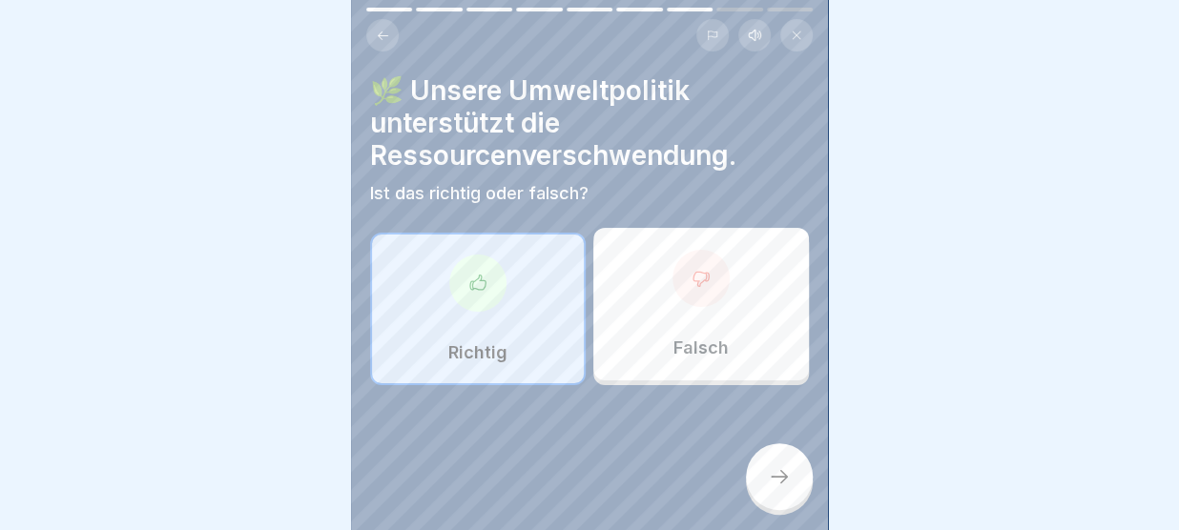
click at [761, 474] on div at bounding box center [779, 476] width 67 height 67
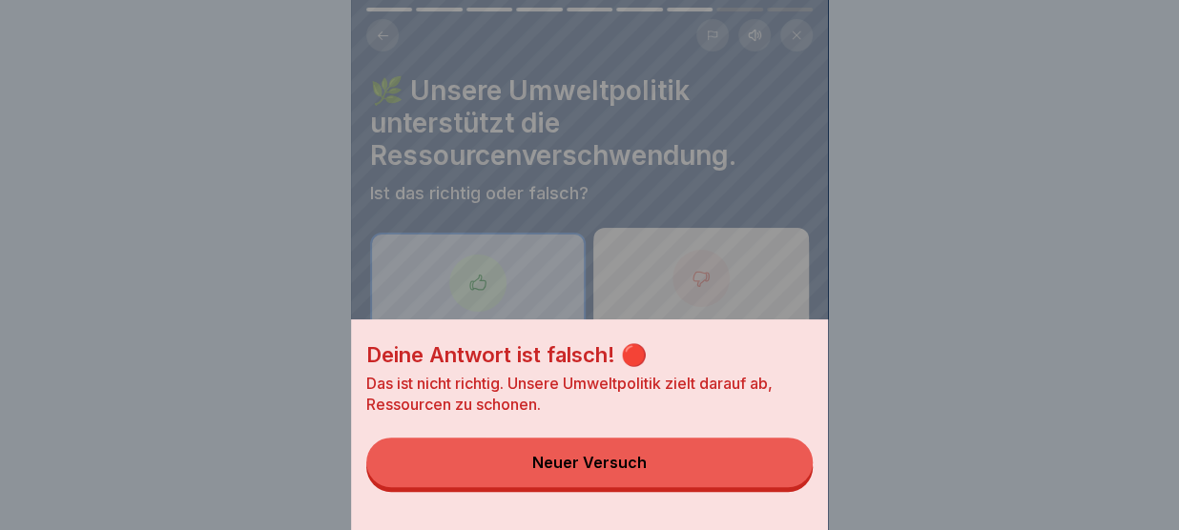
click at [761, 474] on button "Neuer Versuch" at bounding box center [589, 463] width 446 height 50
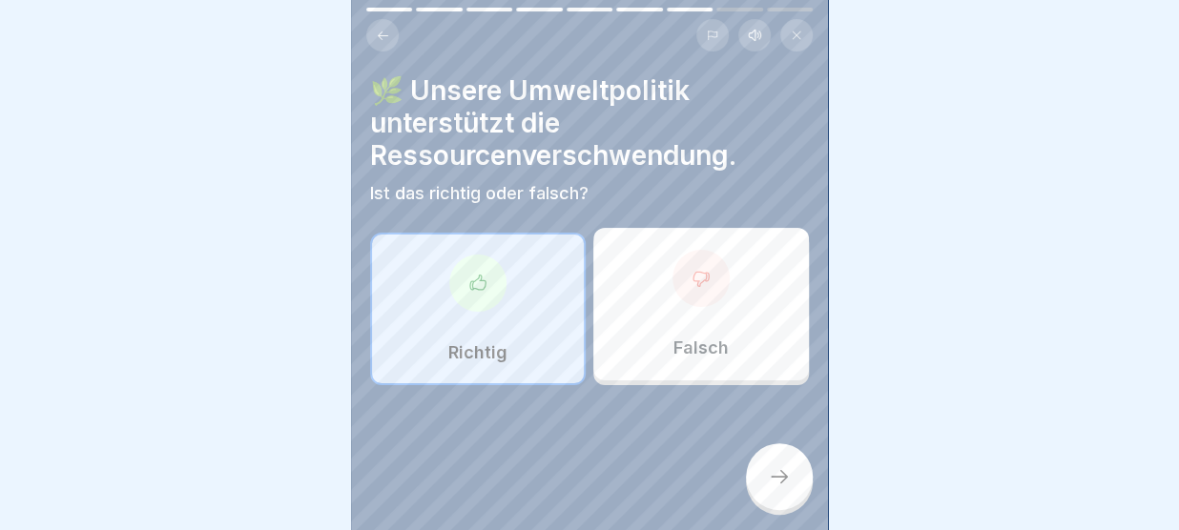
click at [710, 318] on div "Falsch" at bounding box center [701, 304] width 216 height 153
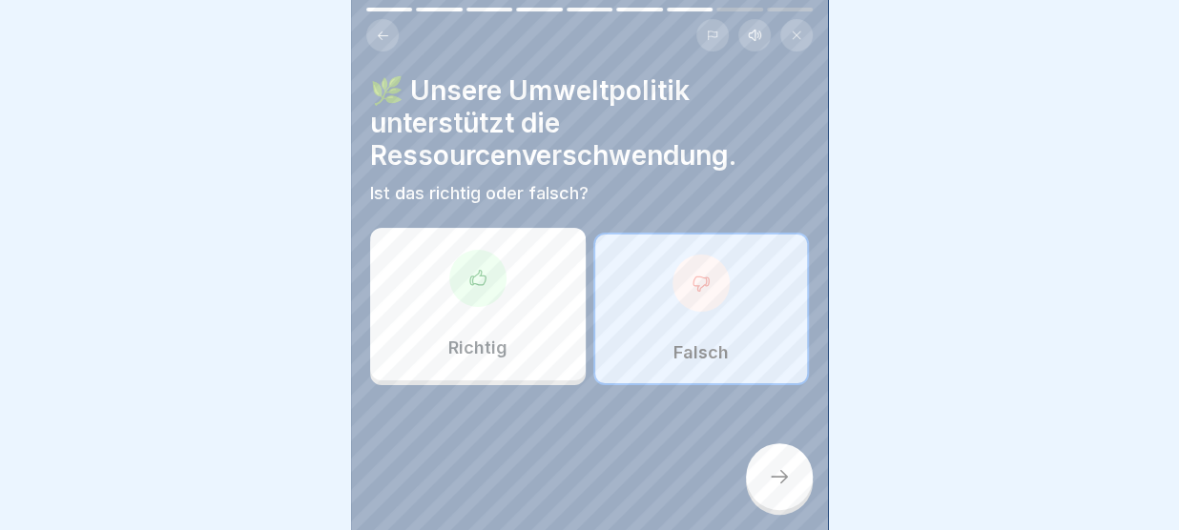
click at [780, 474] on icon at bounding box center [779, 476] width 23 height 23
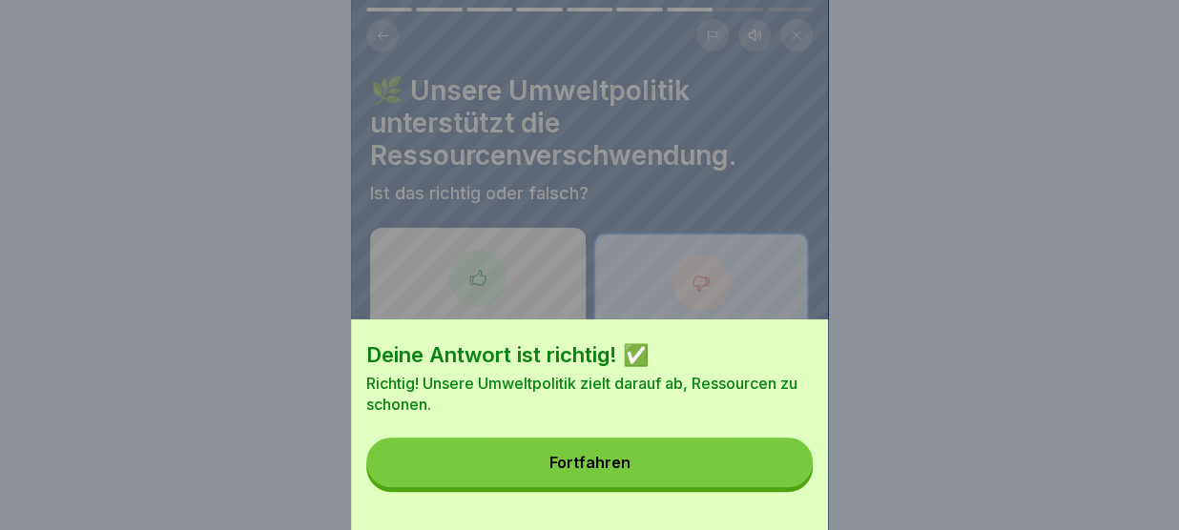
click at [780, 474] on button "Fortfahren" at bounding box center [589, 463] width 446 height 50
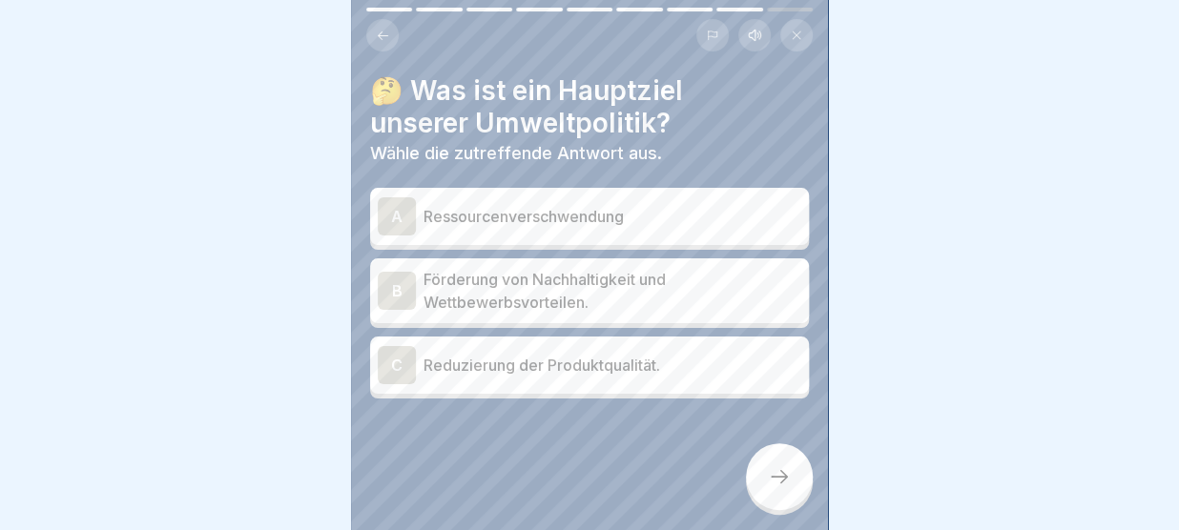
click at [593, 302] on p "Förderung von Nachhaltigkeit und Wettbewerbsvorteilen." at bounding box center [612, 291] width 378 height 46
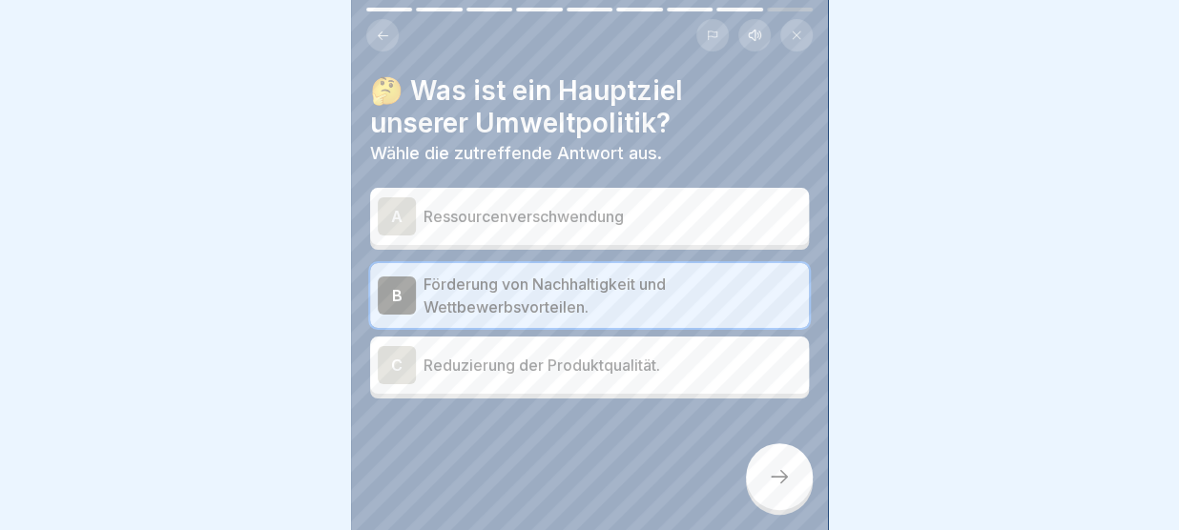
click at [775, 490] on div at bounding box center [779, 476] width 67 height 67
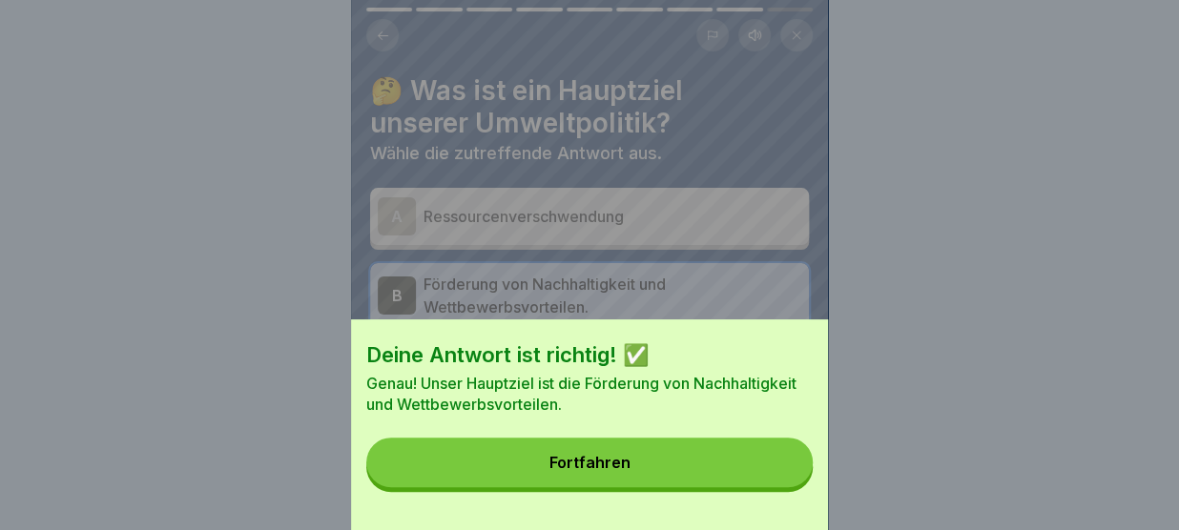
click at [755, 462] on button "Fortfahren" at bounding box center [589, 463] width 446 height 50
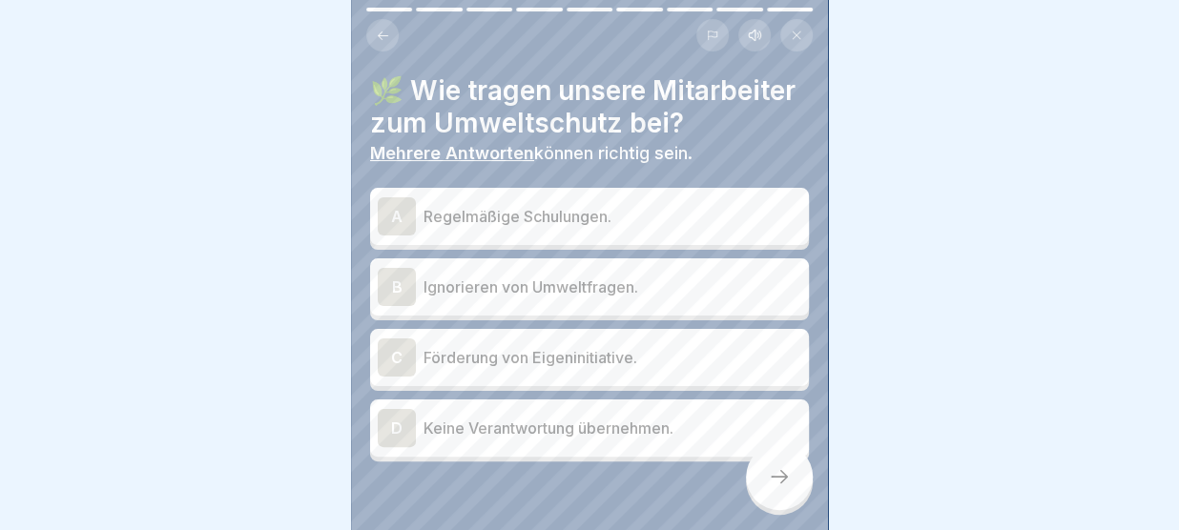
click at [642, 209] on p "Regelmäßige Schulungen." at bounding box center [612, 216] width 378 height 23
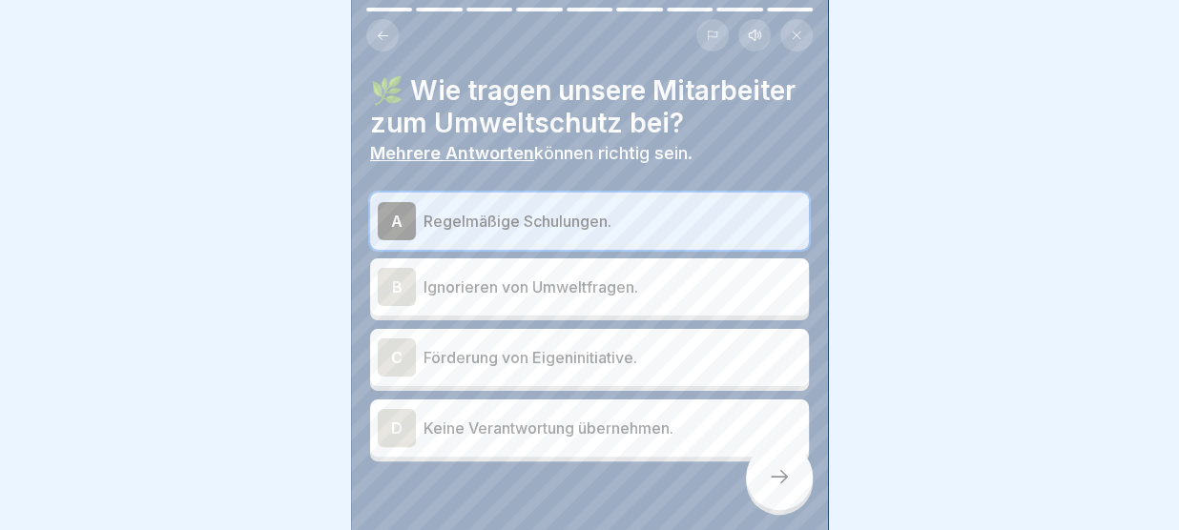
click at [628, 358] on p "Förderung von Eigeninitiative." at bounding box center [612, 357] width 378 height 23
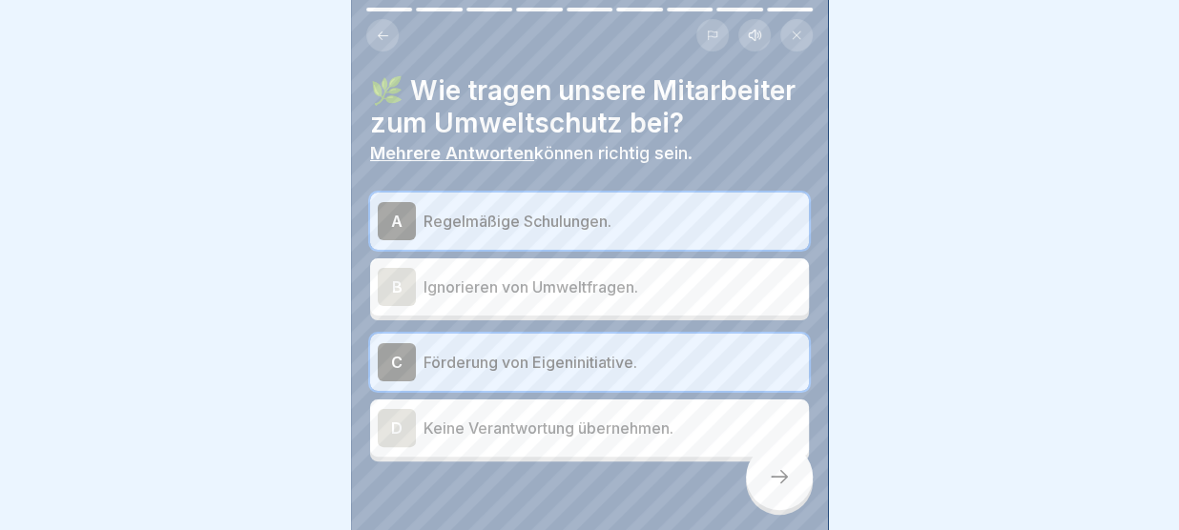
click at [774, 481] on icon at bounding box center [779, 476] width 23 height 23
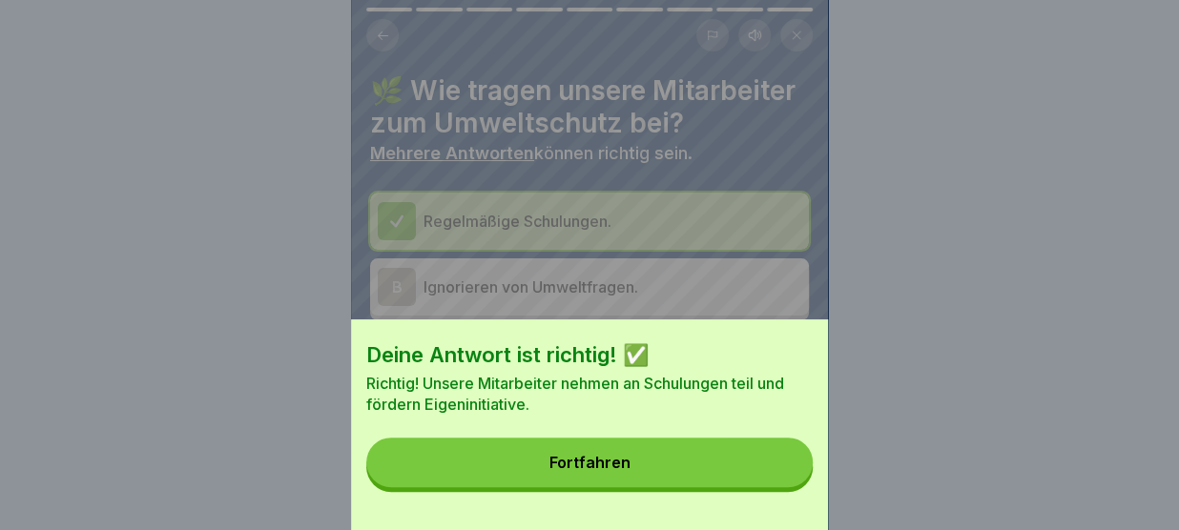
click at [774, 481] on button "Fortfahren" at bounding box center [589, 463] width 446 height 50
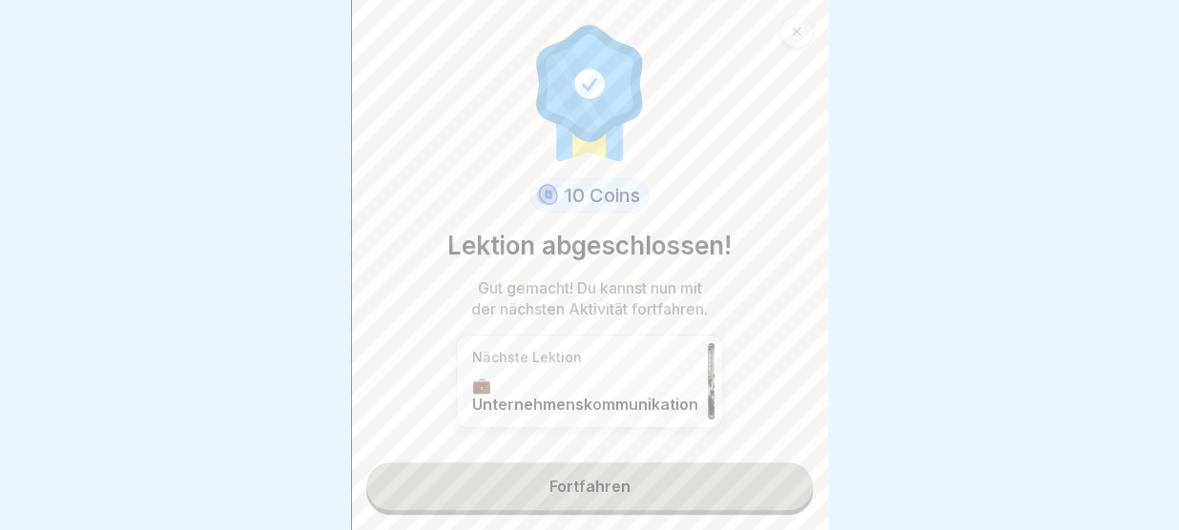
click at [742, 484] on link "Fortfahren" at bounding box center [589, 487] width 446 height 48
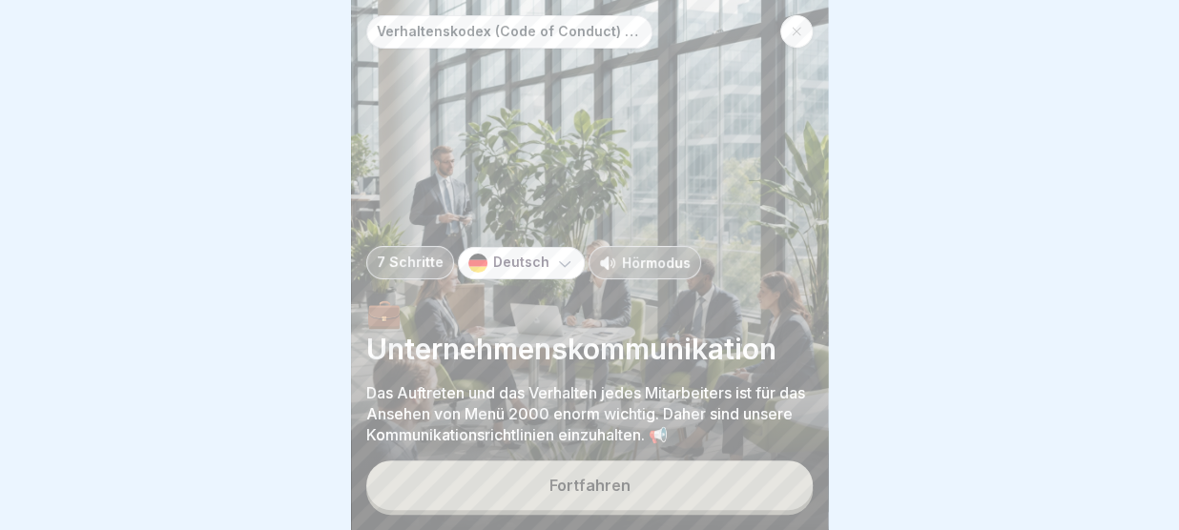
click at [742, 484] on button "Fortfahren" at bounding box center [589, 486] width 446 height 50
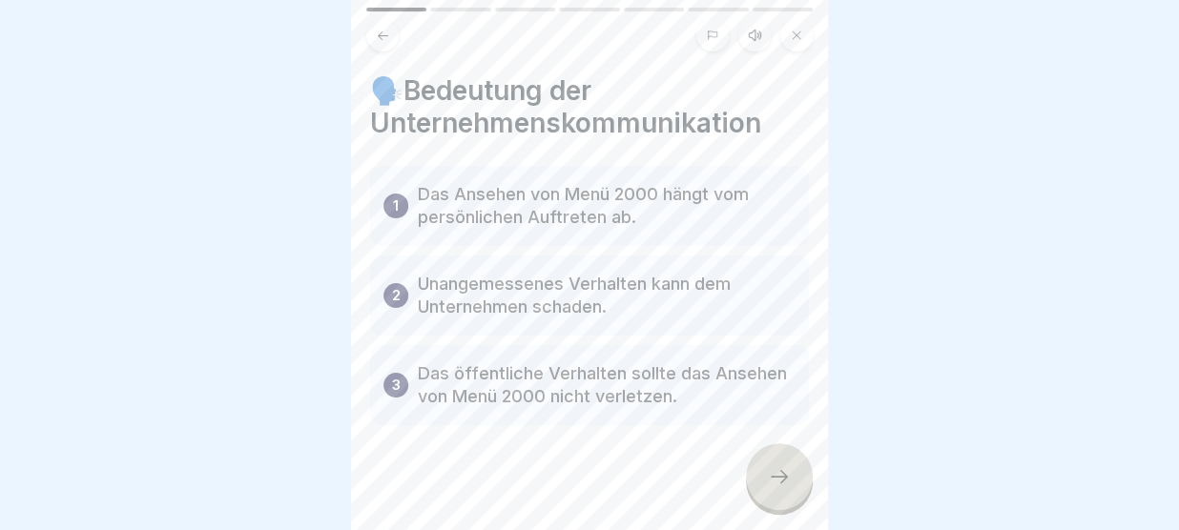
click at [742, 484] on div at bounding box center [589, 482] width 439 height 114
click at [786, 476] on icon at bounding box center [779, 476] width 23 height 23
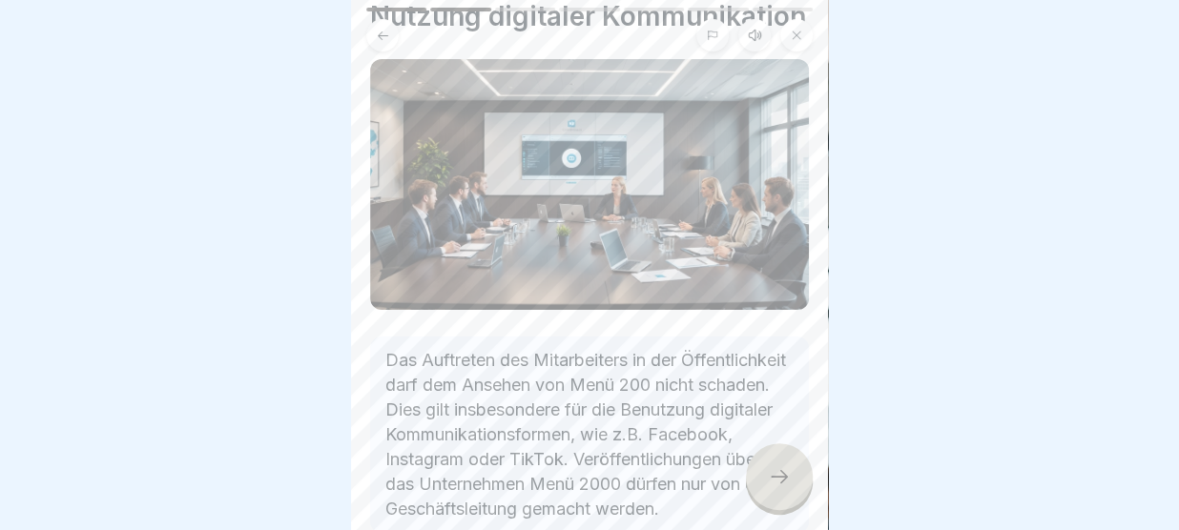
scroll to position [77, 0]
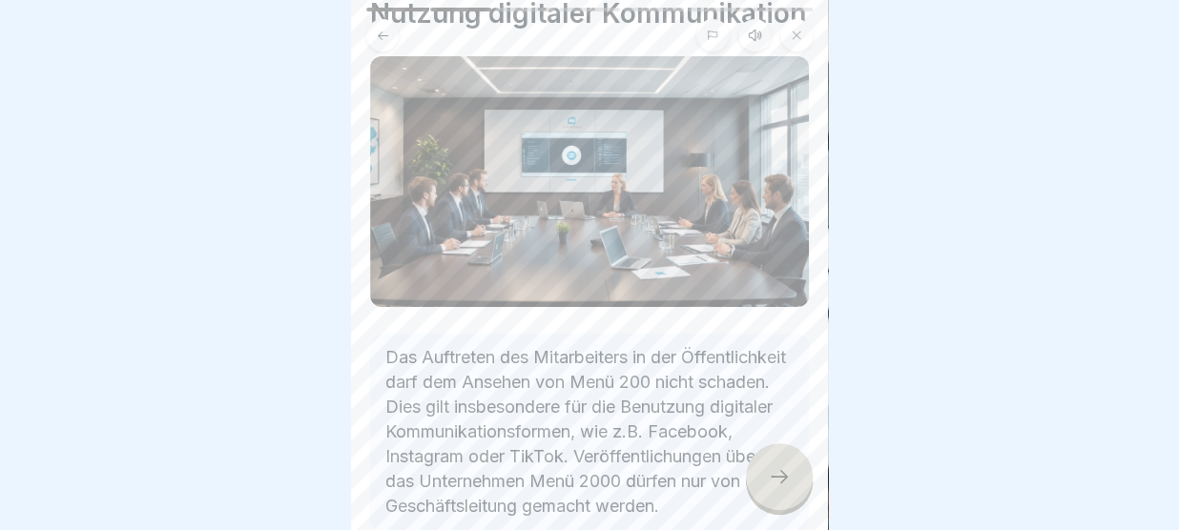
click at [791, 480] on div at bounding box center [779, 476] width 67 height 67
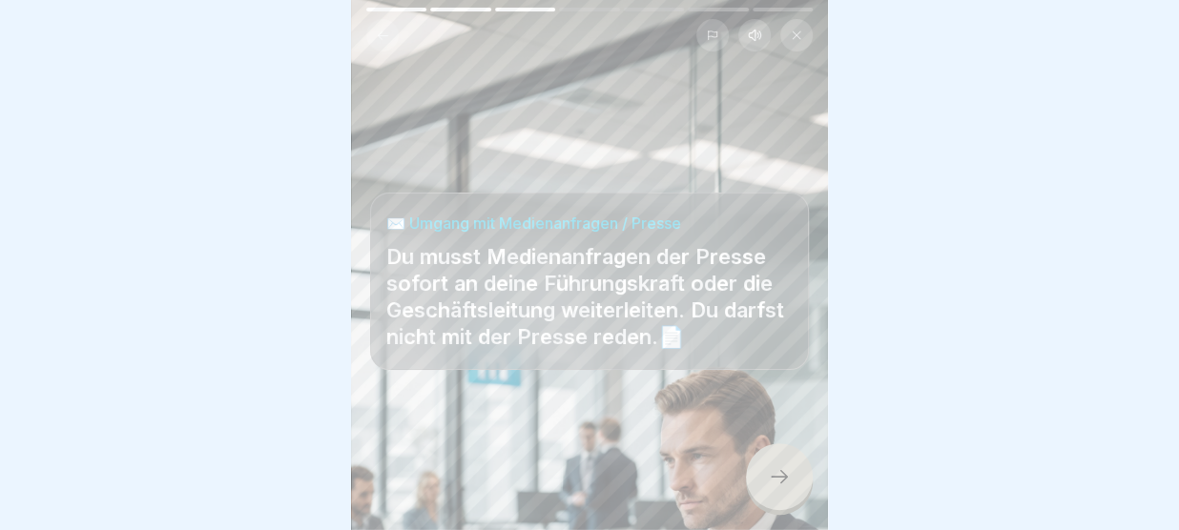
click at [778, 491] on div at bounding box center [779, 476] width 67 height 67
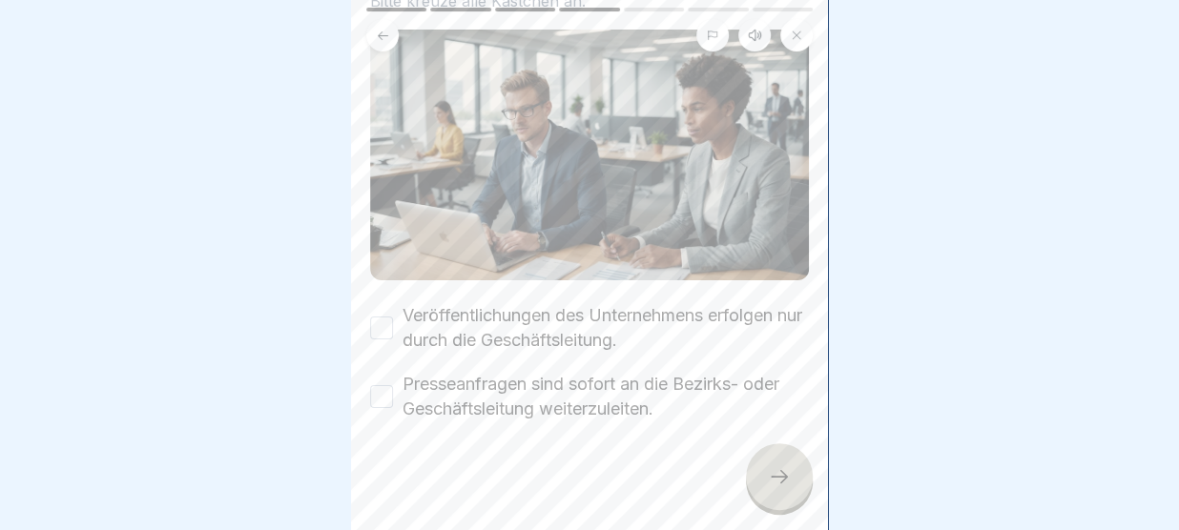
scroll to position [142, 0]
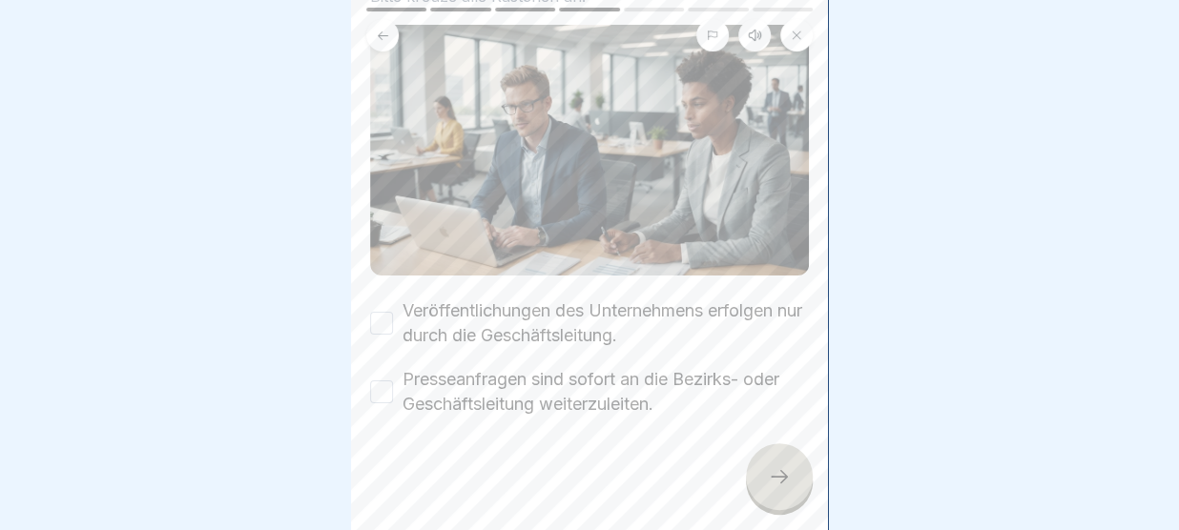
click at [391, 321] on button "Veröffentlichungen des Unternehmens erfolgen nur durch die Geschäftsleitung." at bounding box center [381, 323] width 23 height 23
click at [381, 400] on button "Presseanfragen sind sofort an die Bezirks- oder Geschäftsleitung weiterzuleiten." at bounding box center [381, 392] width 23 height 23
click at [781, 465] on div at bounding box center [779, 476] width 67 height 67
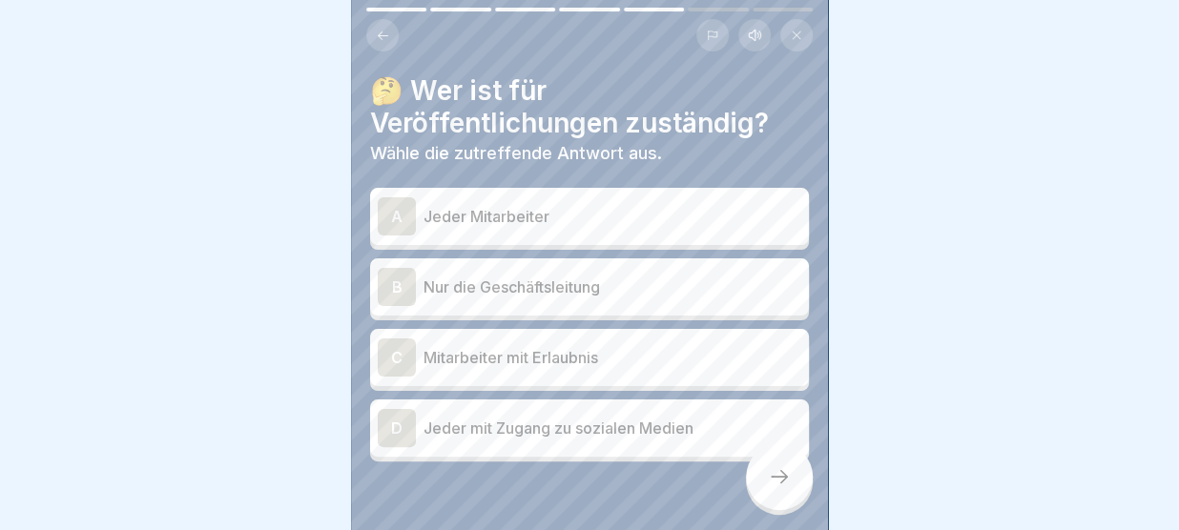
click at [581, 224] on p "Jeder Mitarbeiter" at bounding box center [612, 216] width 378 height 23
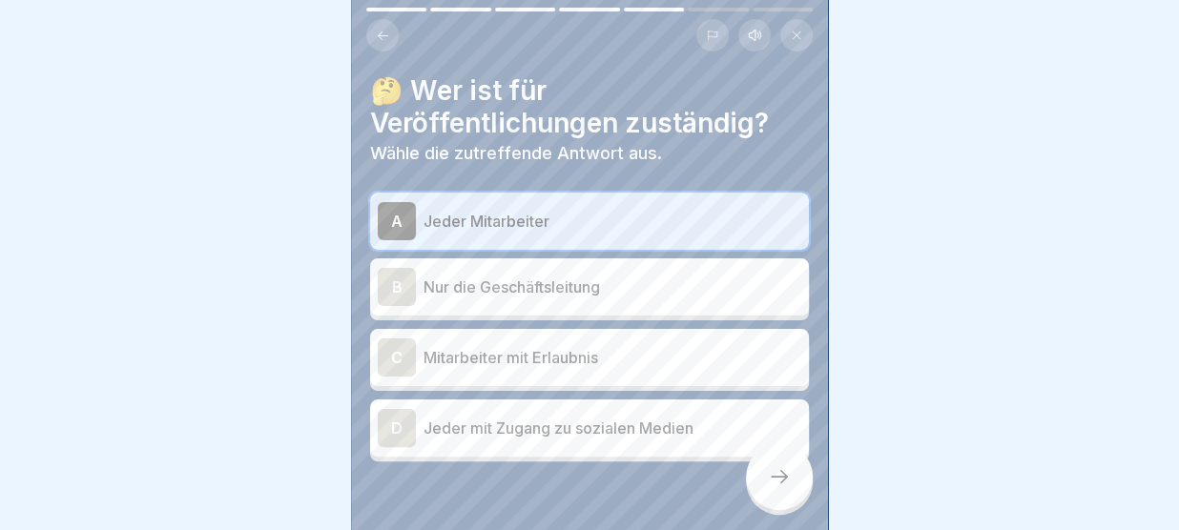
click at [775, 470] on icon at bounding box center [779, 476] width 23 height 23
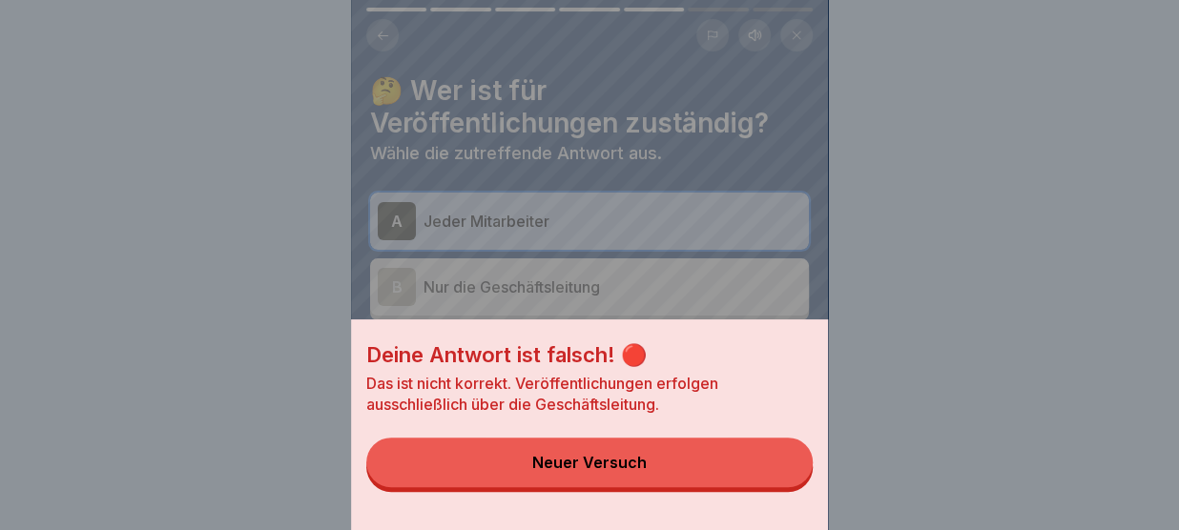
click at [775, 470] on button "Neuer Versuch" at bounding box center [589, 463] width 446 height 50
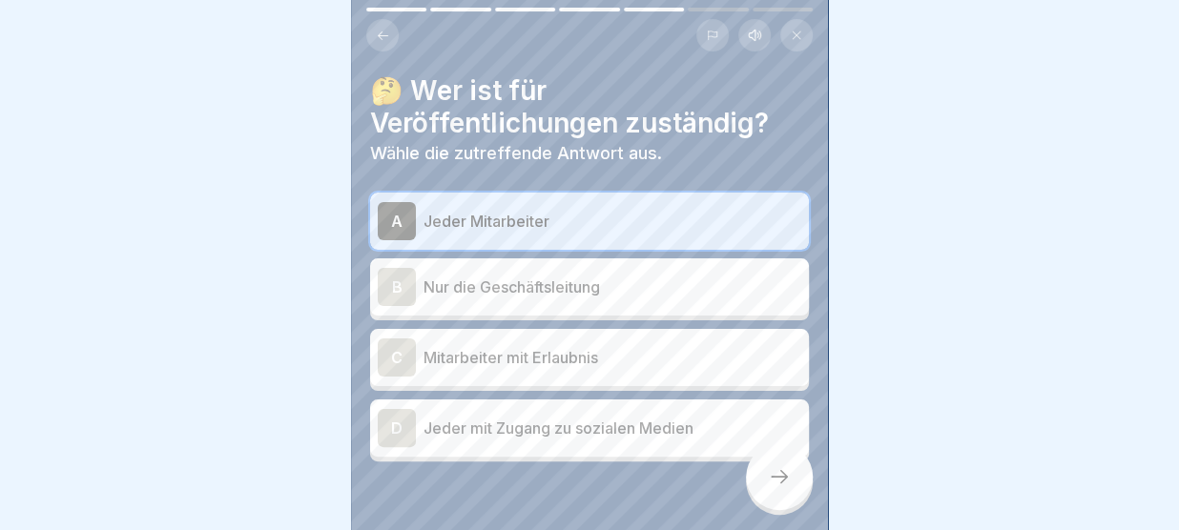
click at [382, 38] on icon at bounding box center [383, 36] width 14 height 14
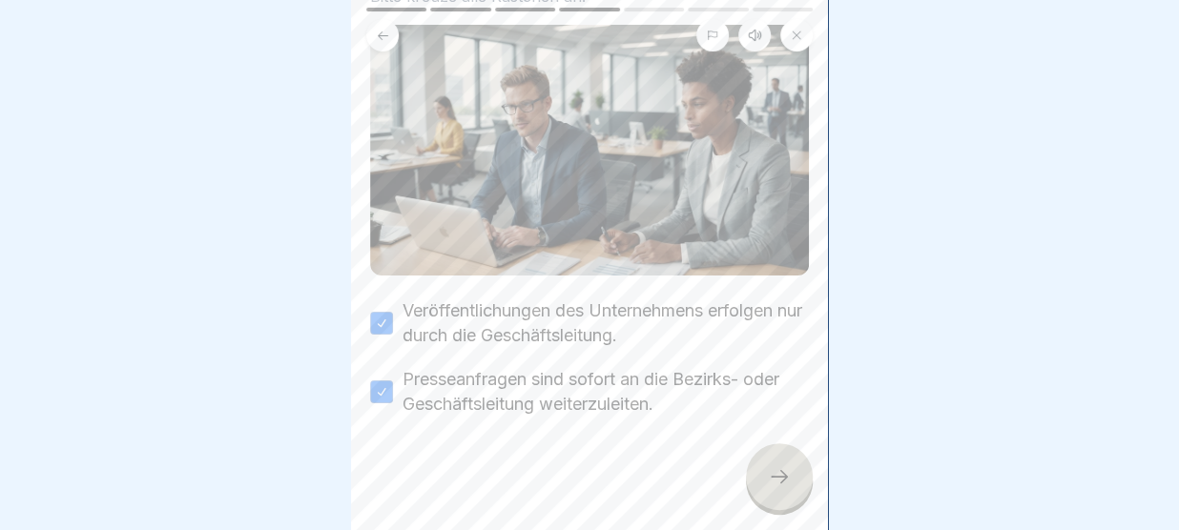
click at [764, 478] on div at bounding box center [779, 476] width 67 height 67
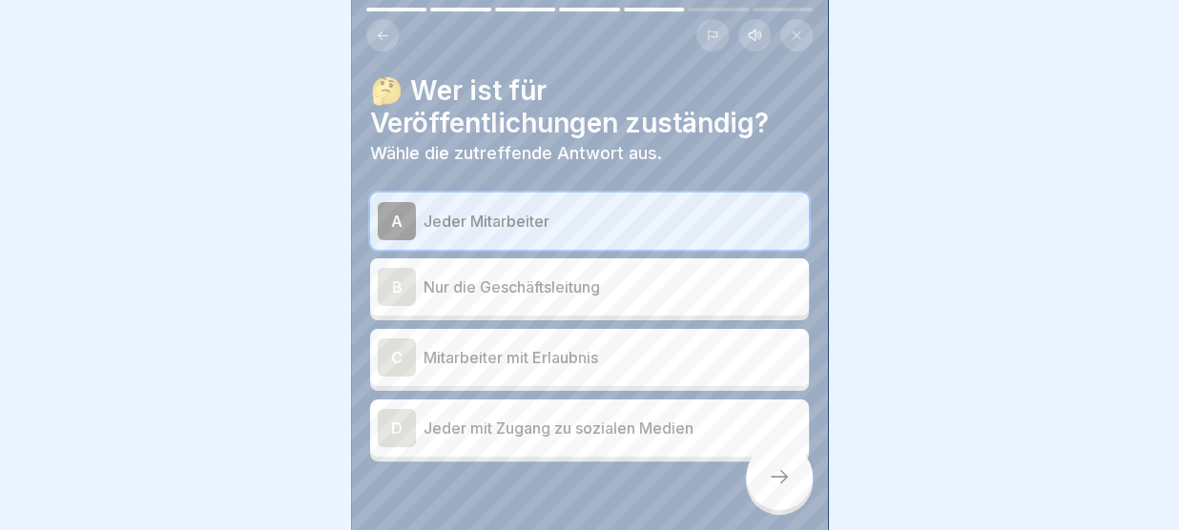
click at [590, 288] on p "Nur die Geschäftsleitung" at bounding box center [612, 287] width 378 height 23
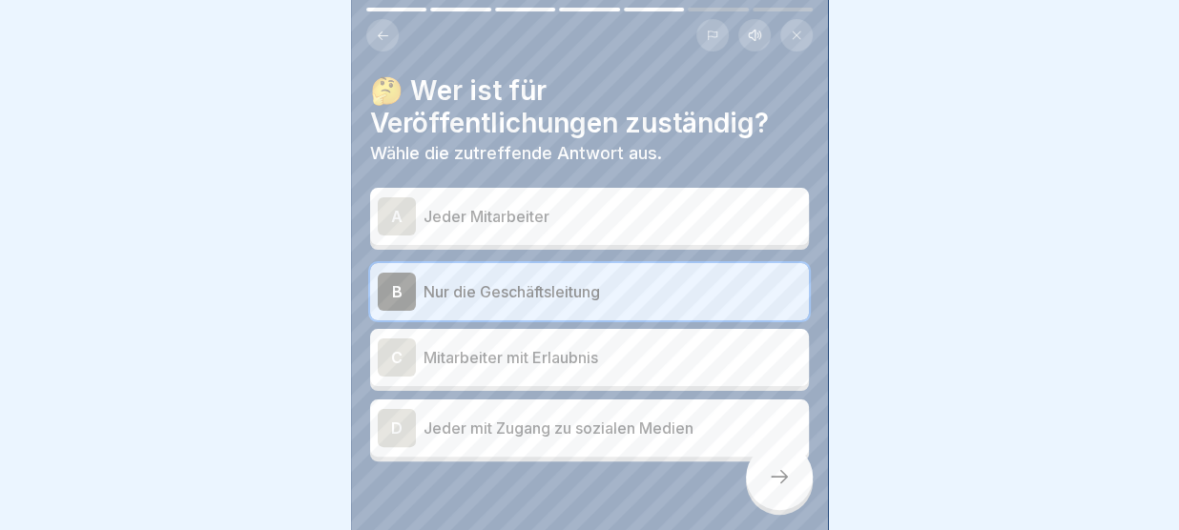
click at [768, 501] on div at bounding box center [779, 476] width 67 height 67
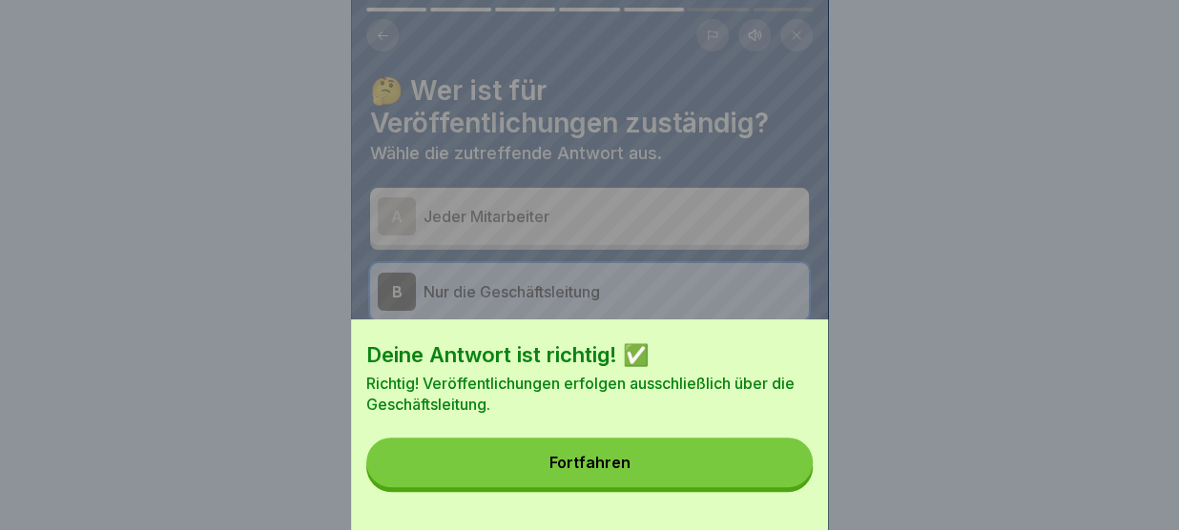
click at [751, 473] on button "Fortfahren" at bounding box center [589, 463] width 446 height 50
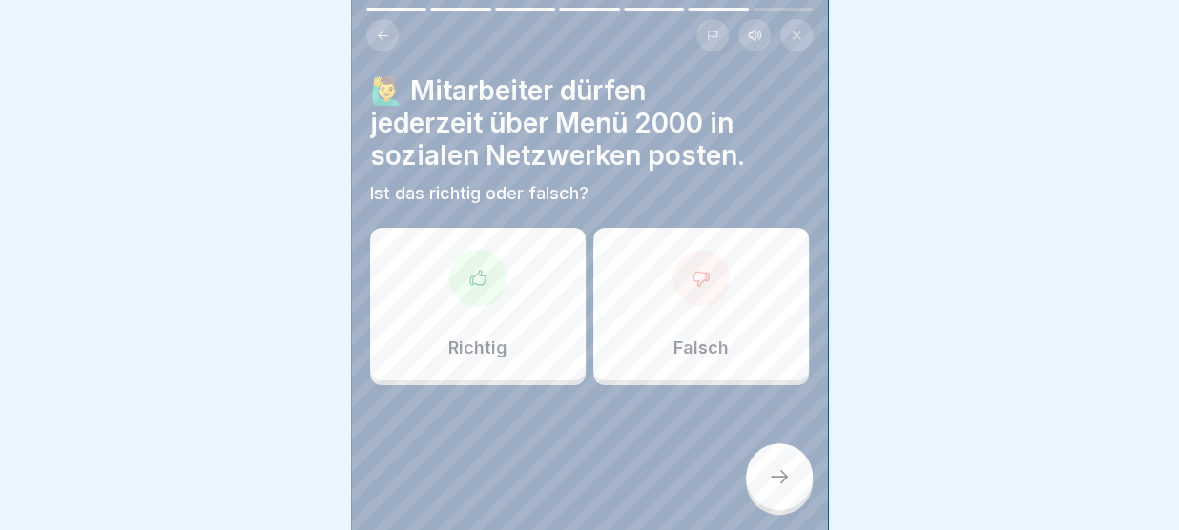
click at [698, 337] on div "Falsch" at bounding box center [701, 304] width 216 height 153
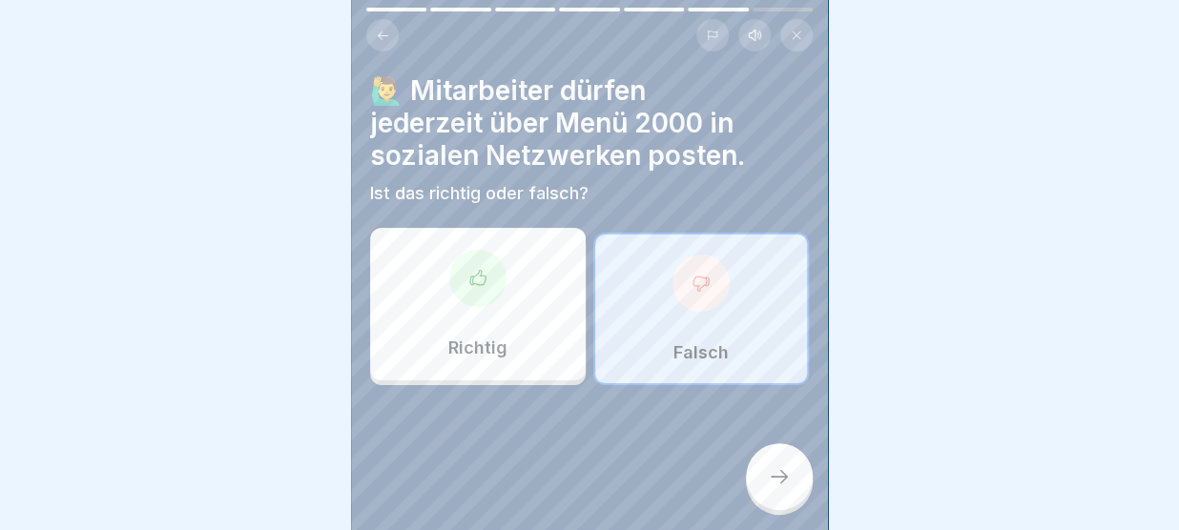
click at [771, 465] on div at bounding box center [779, 476] width 67 height 67
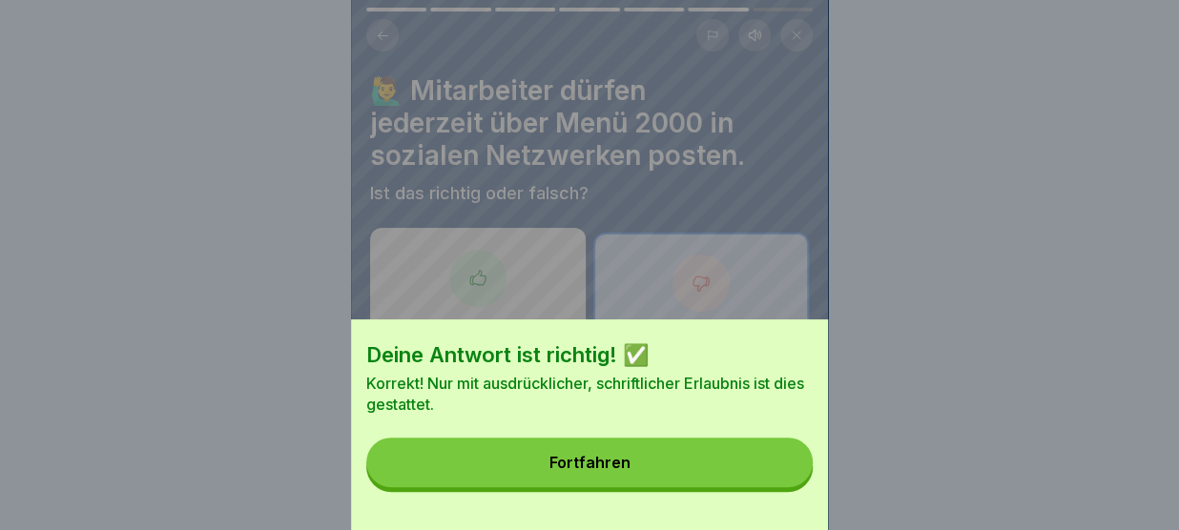
click at [771, 465] on button "Fortfahren" at bounding box center [589, 463] width 446 height 50
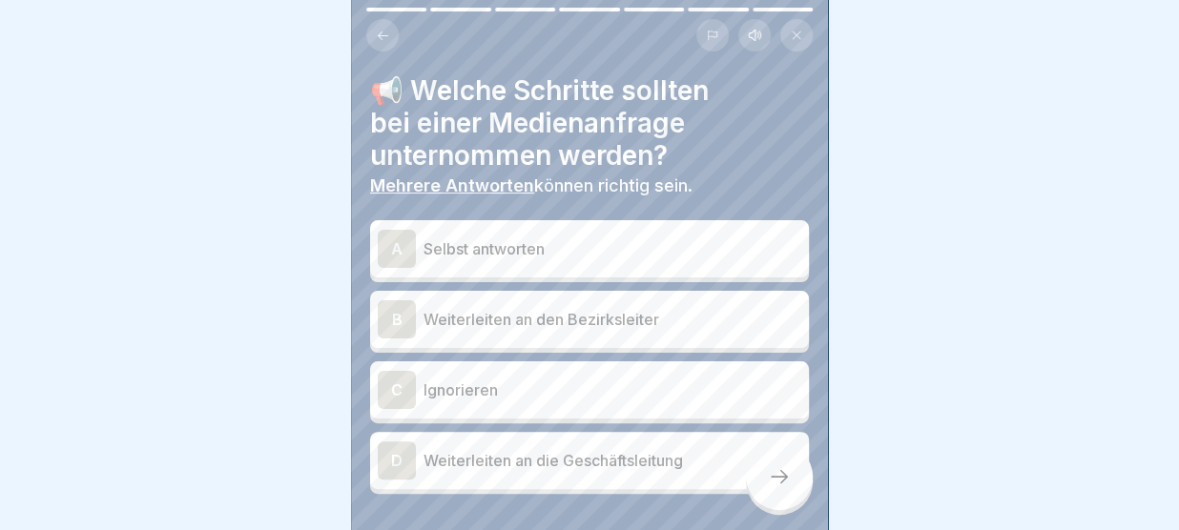
click at [538, 329] on p "Weiterleiten an den Bezirksleiter" at bounding box center [612, 319] width 378 height 23
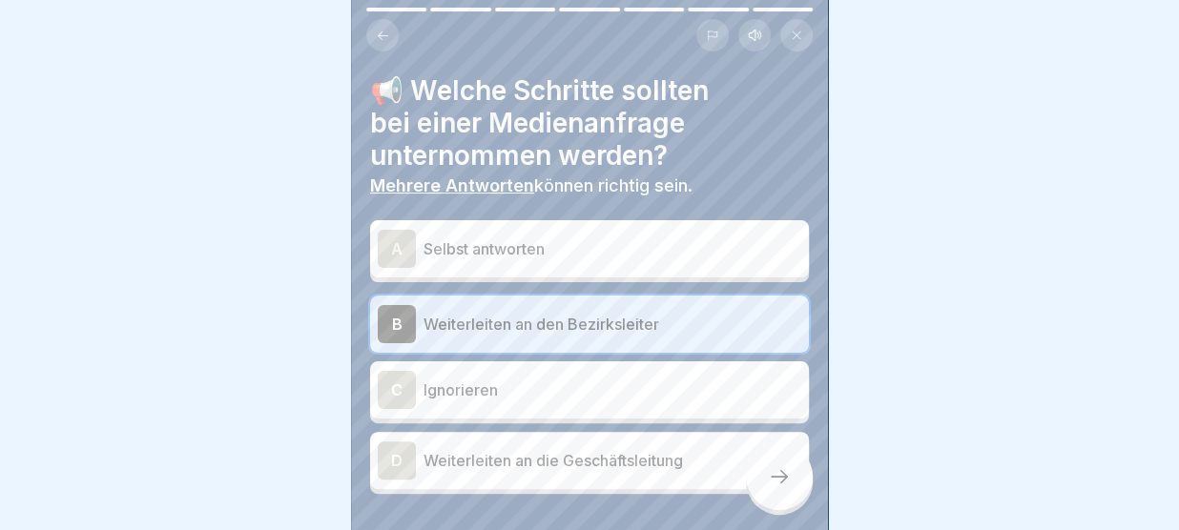
click at [519, 463] on p "Weiterleiten an die Geschäftsleitung" at bounding box center [612, 460] width 378 height 23
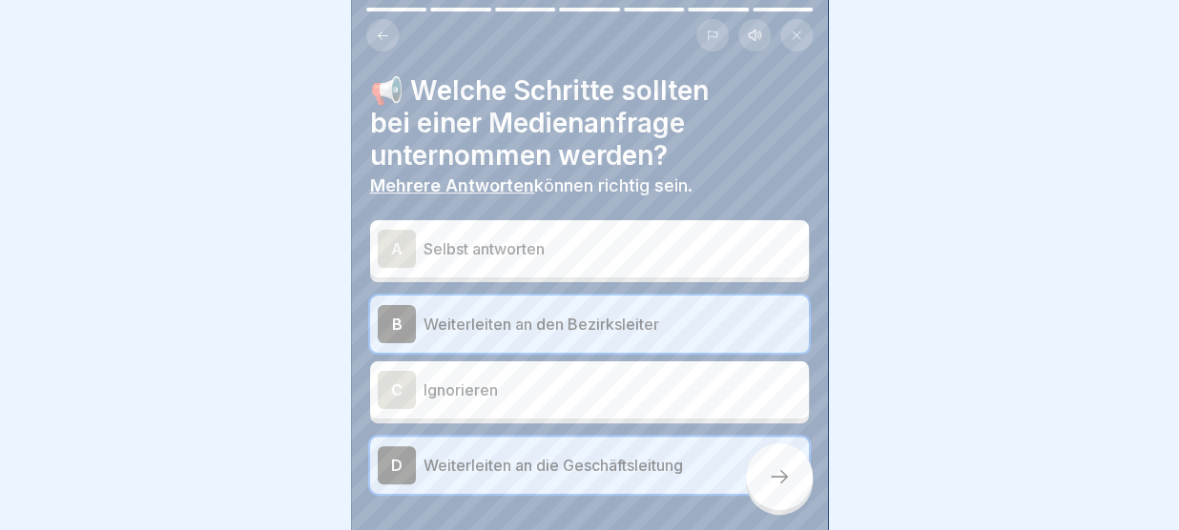
click at [774, 472] on icon at bounding box center [779, 476] width 23 height 23
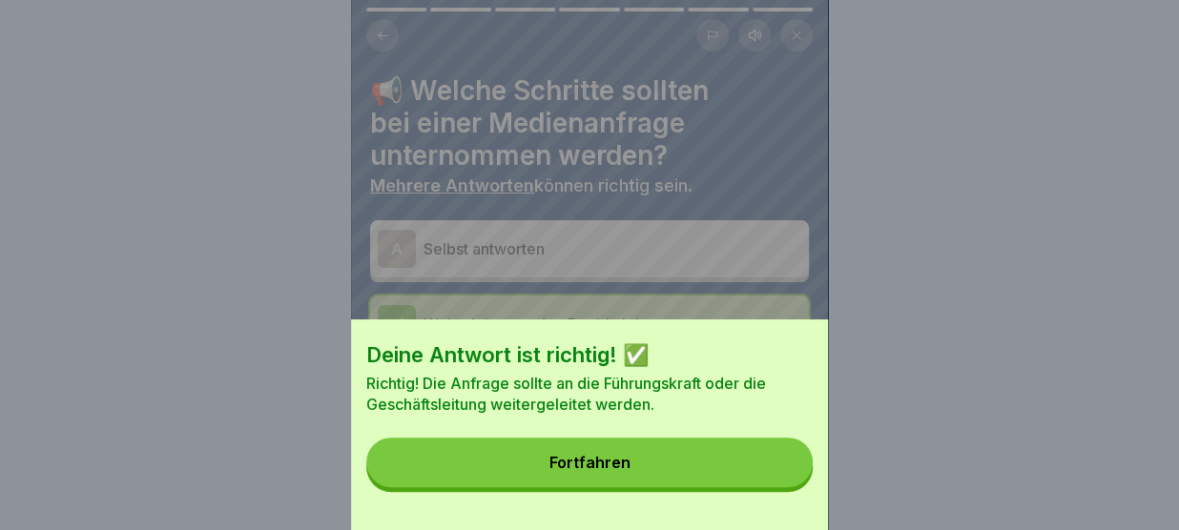
click at [774, 472] on button "Fortfahren" at bounding box center [589, 463] width 446 height 50
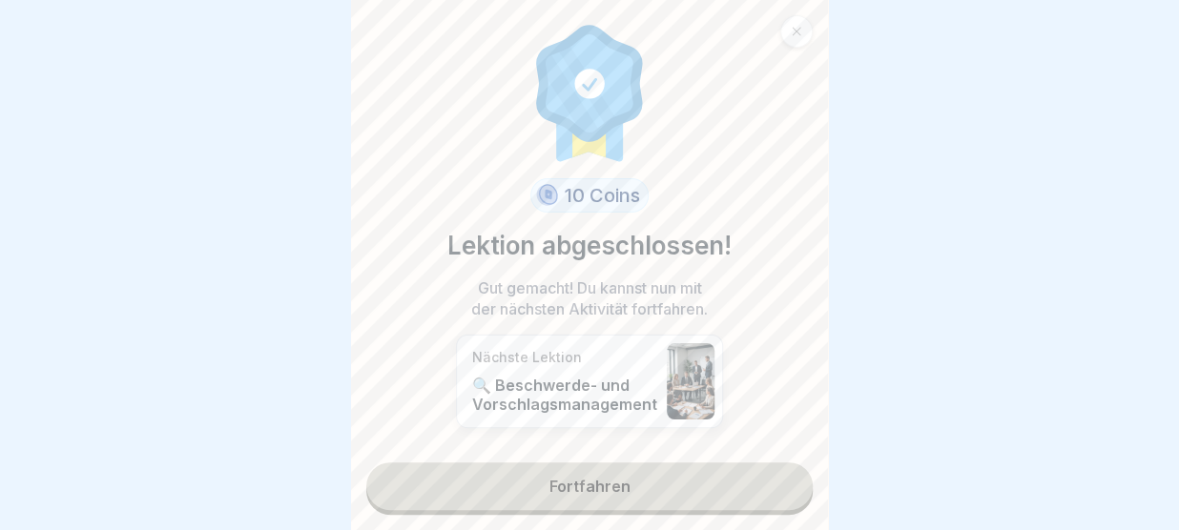
click at [749, 483] on link "Fortfahren" at bounding box center [589, 487] width 446 height 48
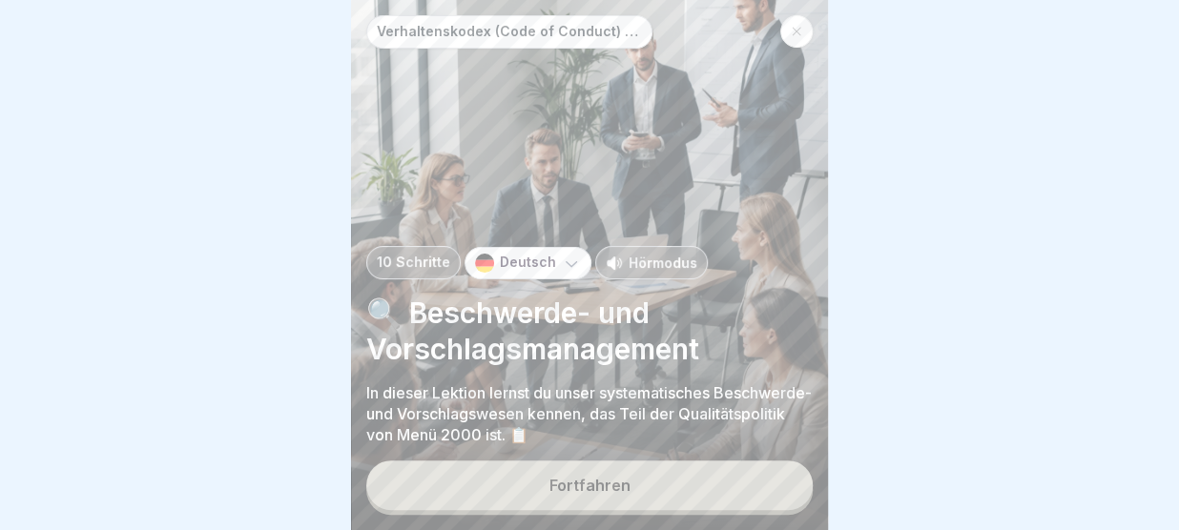
click at [749, 483] on button "Fortfahren" at bounding box center [589, 486] width 446 height 50
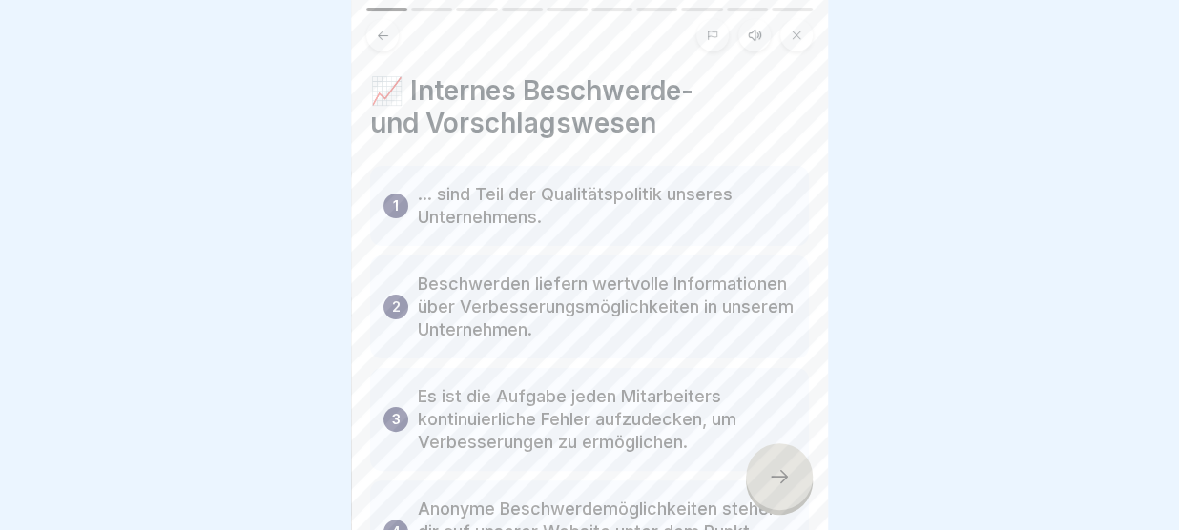
click at [781, 482] on icon at bounding box center [779, 476] width 23 height 23
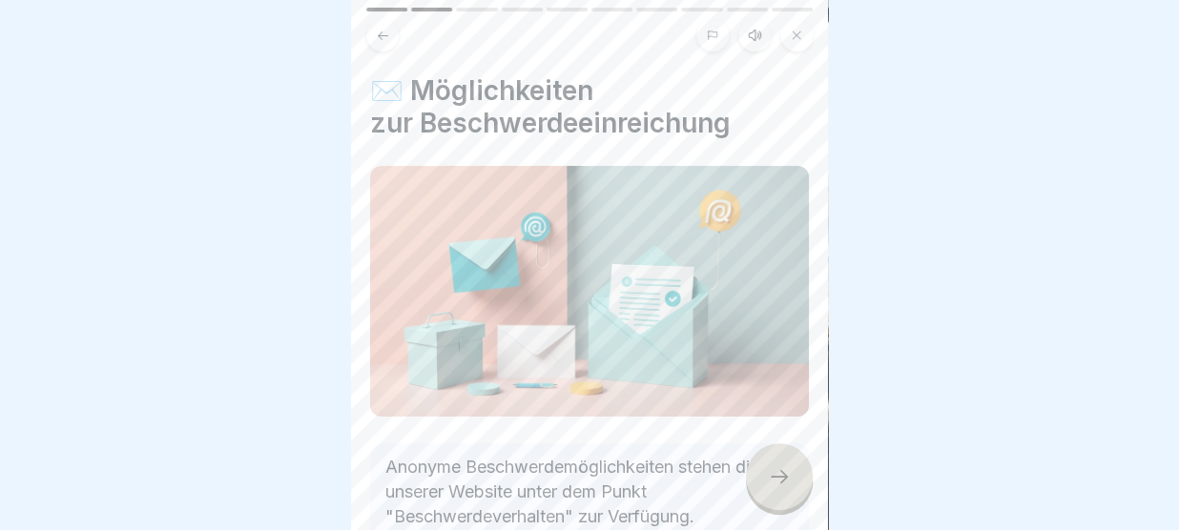
click at [781, 482] on icon at bounding box center [779, 476] width 23 height 23
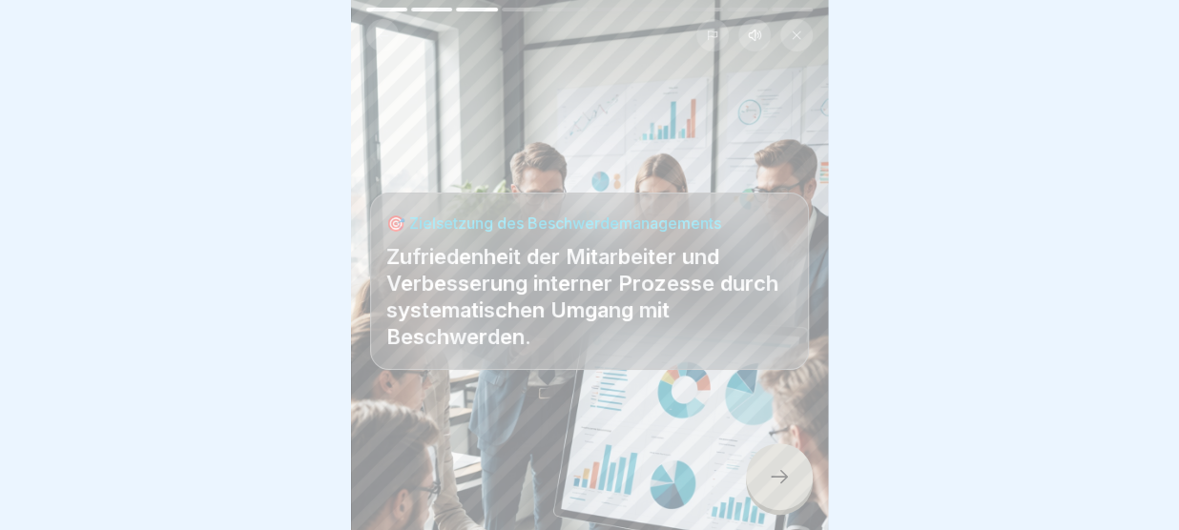
click at [781, 482] on icon at bounding box center [779, 476] width 23 height 23
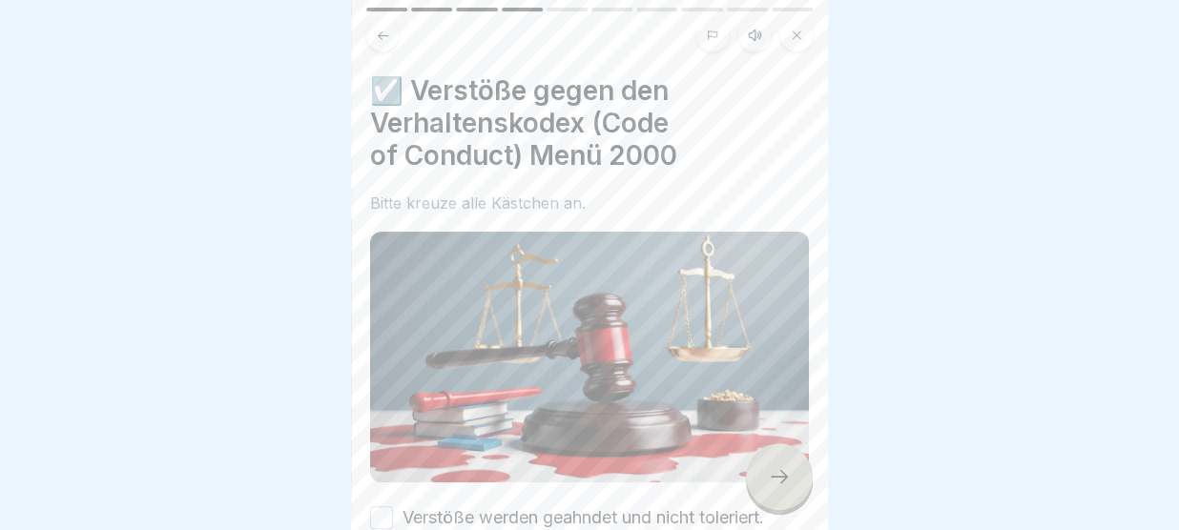
click at [781, 482] on icon at bounding box center [779, 476] width 23 height 23
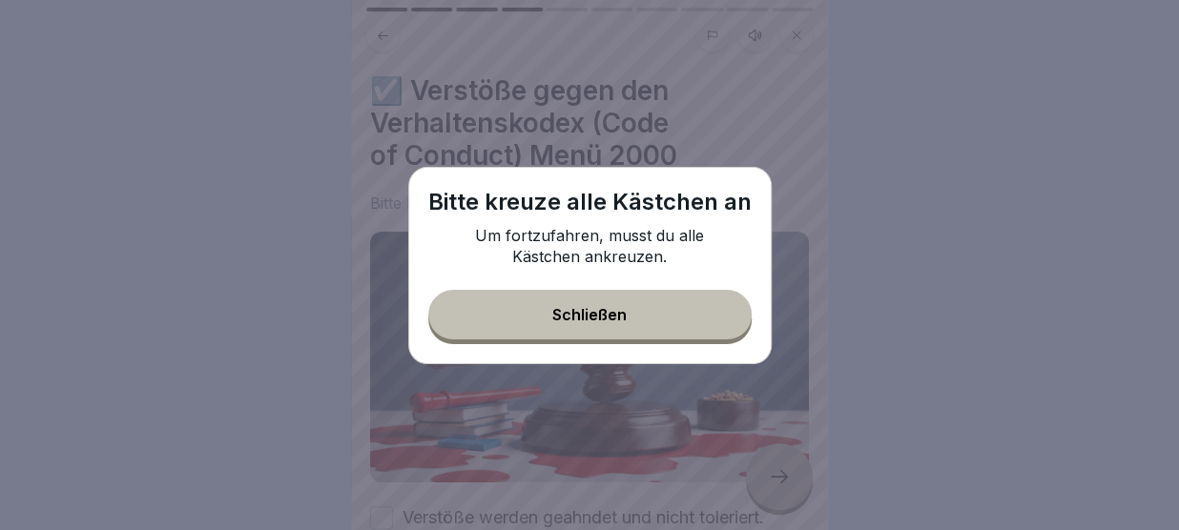
click at [700, 325] on button "Schließen" at bounding box center [589, 315] width 323 height 50
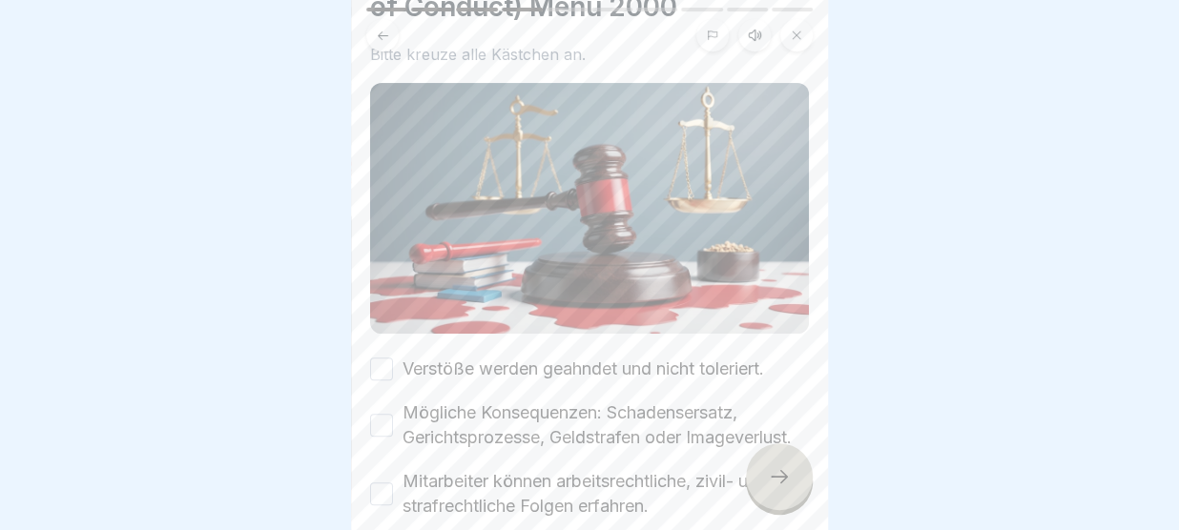
scroll to position [147, 0]
click at [383, 376] on button "Verstöße werden geahndet und nicht toleriert." at bounding box center [381, 371] width 23 height 23
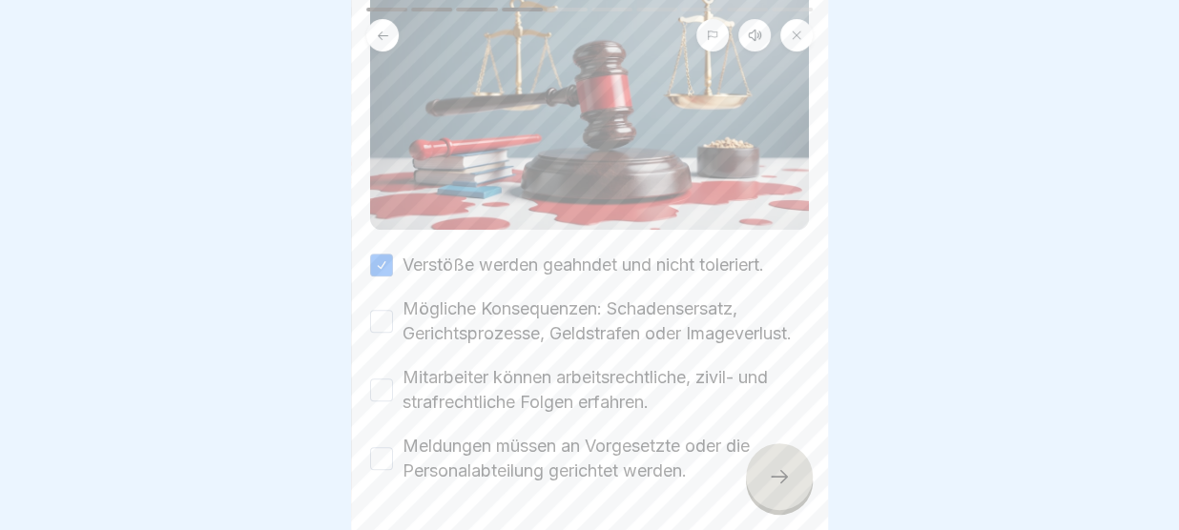
scroll to position [257, 0]
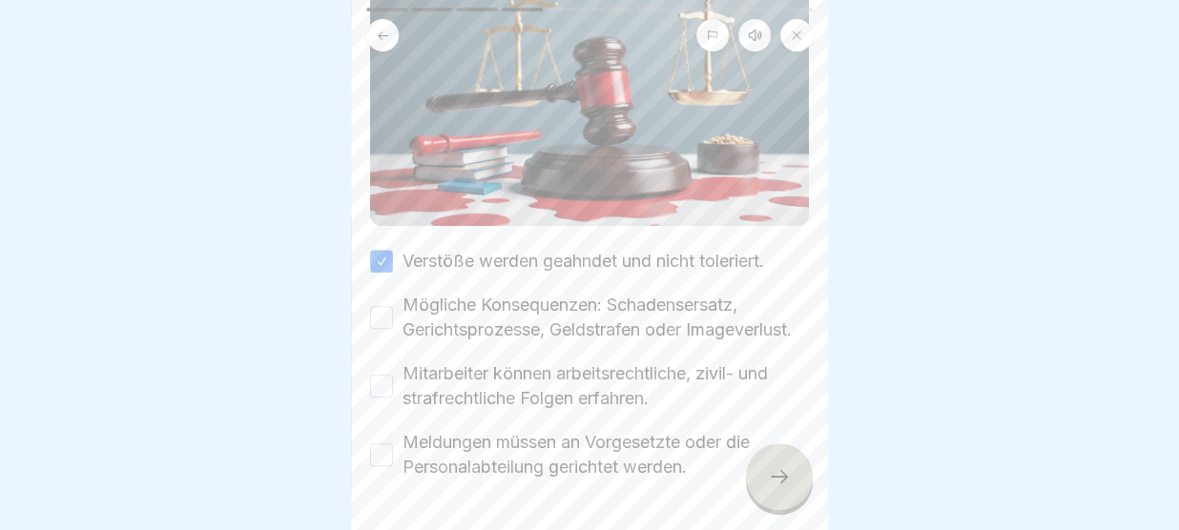
click at [383, 340] on div "Mögliche Konsequenzen: Schadensersatz, Gerichtsprozesse, Geldstrafen oder Image…" at bounding box center [589, 318] width 439 height 50
click at [383, 324] on button "Mögliche Konsequenzen: Schadensersatz, Gerichtsprozesse, Geldstrafen oder Image…" at bounding box center [381, 317] width 23 height 23
click at [385, 381] on button "Mitarbeiter können arbeitsrechtliche, zivil- und strafrechtliche Folgen erfahre…" at bounding box center [381, 386] width 23 height 23
click at [383, 454] on button "Meldungen müssen an Vorgesetzte oder die Personalabteilung gerichtet werden." at bounding box center [381, 454] width 23 height 23
click at [763, 486] on div at bounding box center [779, 476] width 67 height 67
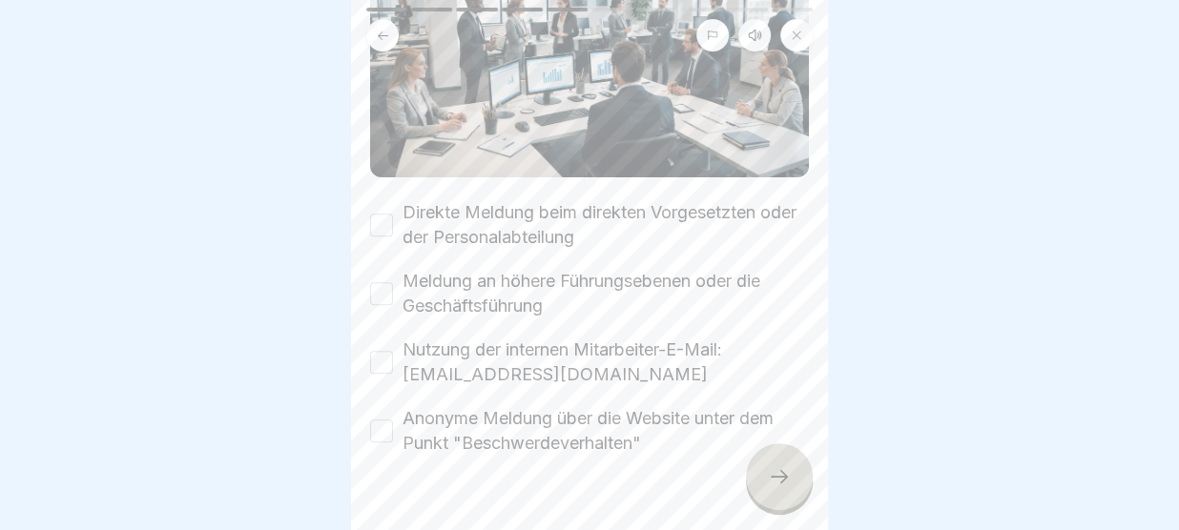
scroll to position [241, 0]
click at [385, 224] on button "Direkte Meldung beim direkten Vorgesetzten oder der Personalabteilung" at bounding box center [381, 224] width 23 height 23
click at [384, 293] on button "Meldung an höhere Führungsebenen oder die Geschäftsführung" at bounding box center [381, 292] width 23 height 23
click at [384, 371] on button "Nutzung der internen Mitarbeiter-E-Mail: fb-intern@menue2000.de" at bounding box center [381, 361] width 23 height 23
click at [381, 422] on button "Anonyme Meldung über die Website unter dem Punkt "Beschwerdeverhalten"" at bounding box center [381, 430] width 23 height 23
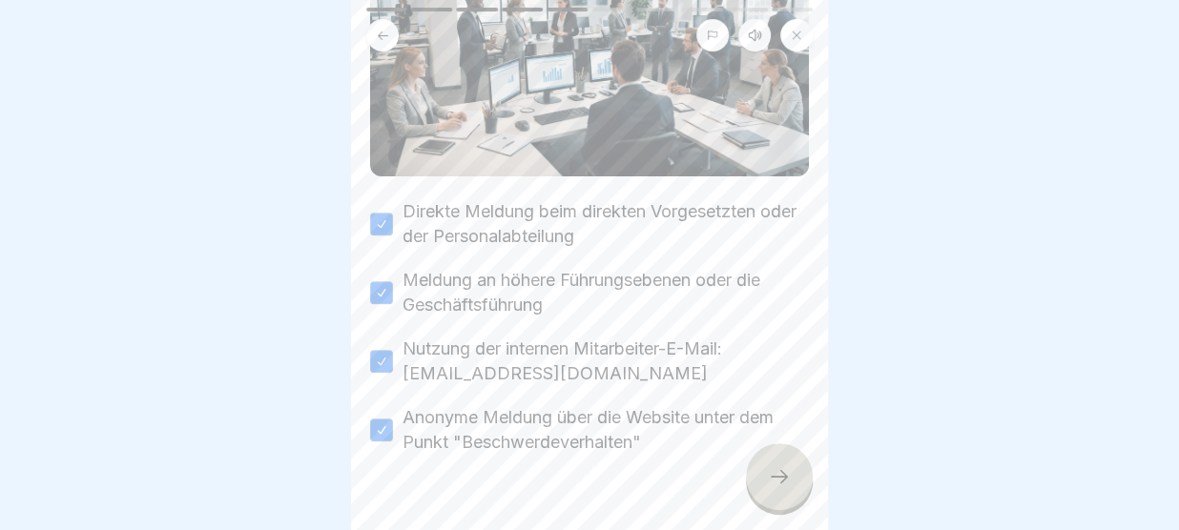
click at [755, 475] on div at bounding box center [779, 476] width 67 height 67
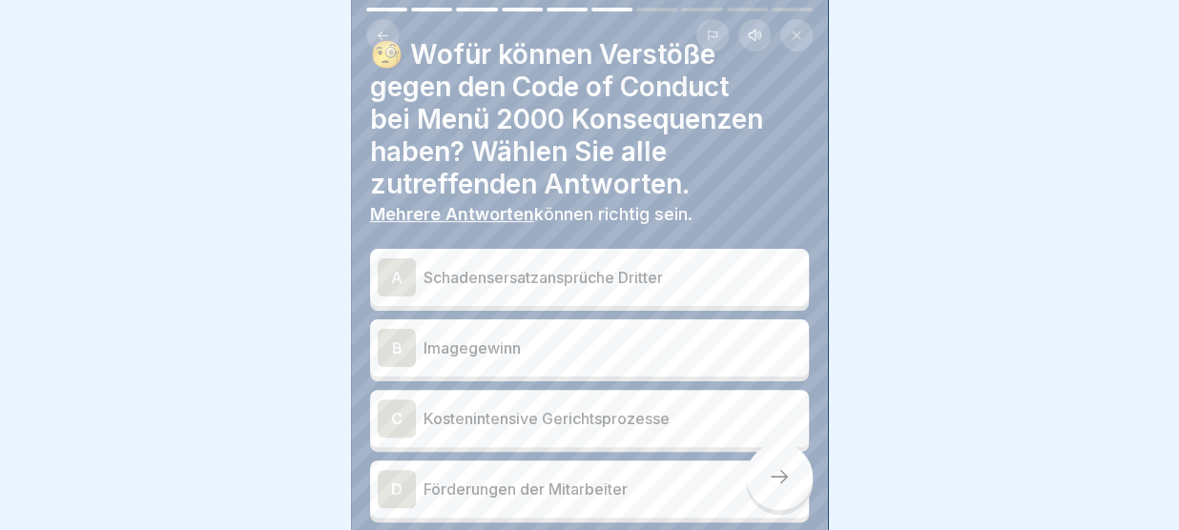
scroll to position [30, 0]
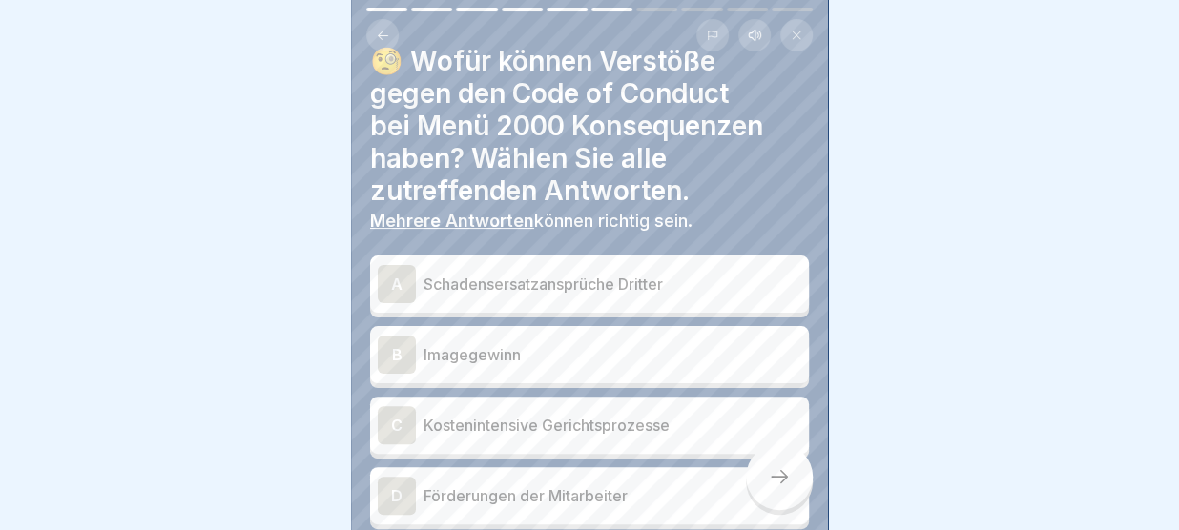
click at [596, 271] on div "A Schadensersatzansprüche Dritter" at bounding box center [589, 284] width 423 height 38
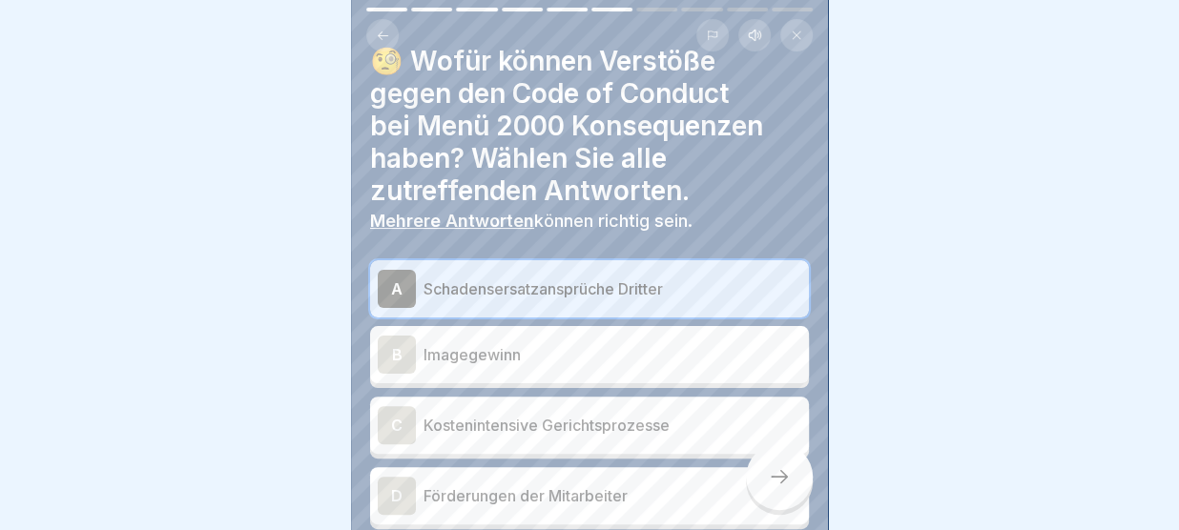
click at [578, 417] on p "Kostenintensive Gerichtsprozesse" at bounding box center [612, 425] width 378 height 23
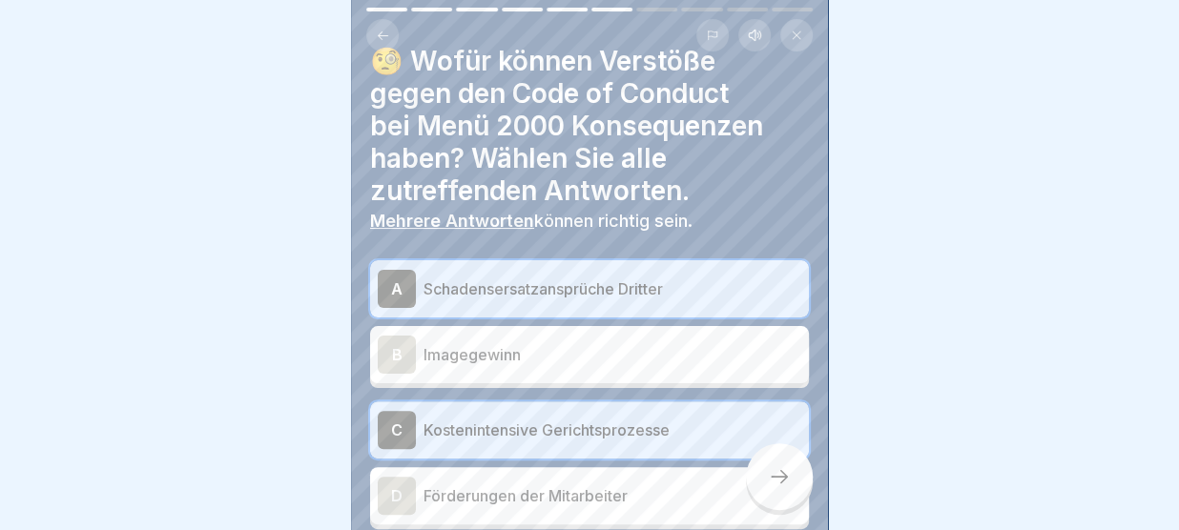
click at [773, 480] on icon at bounding box center [779, 476] width 23 height 23
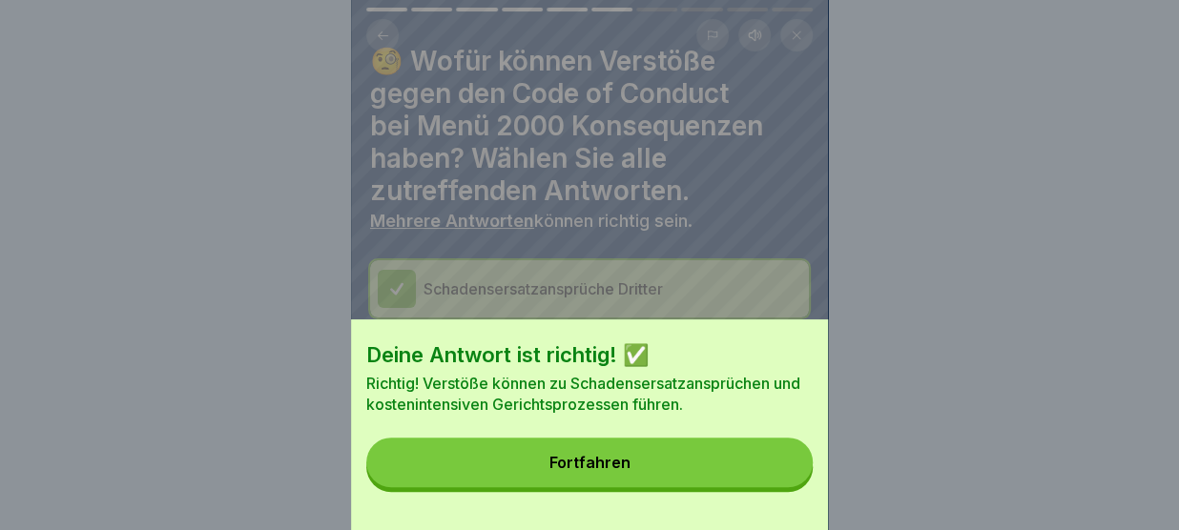
click at [756, 474] on button "Fortfahren" at bounding box center [589, 463] width 446 height 50
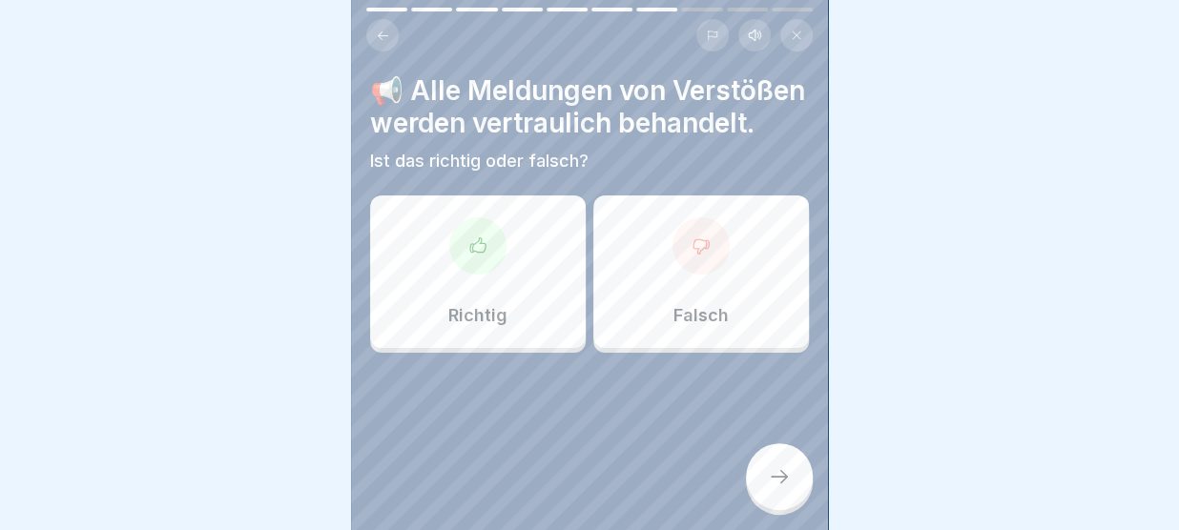
click at [516, 348] on div "Richtig" at bounding box center [478, 272] width 216 height 153
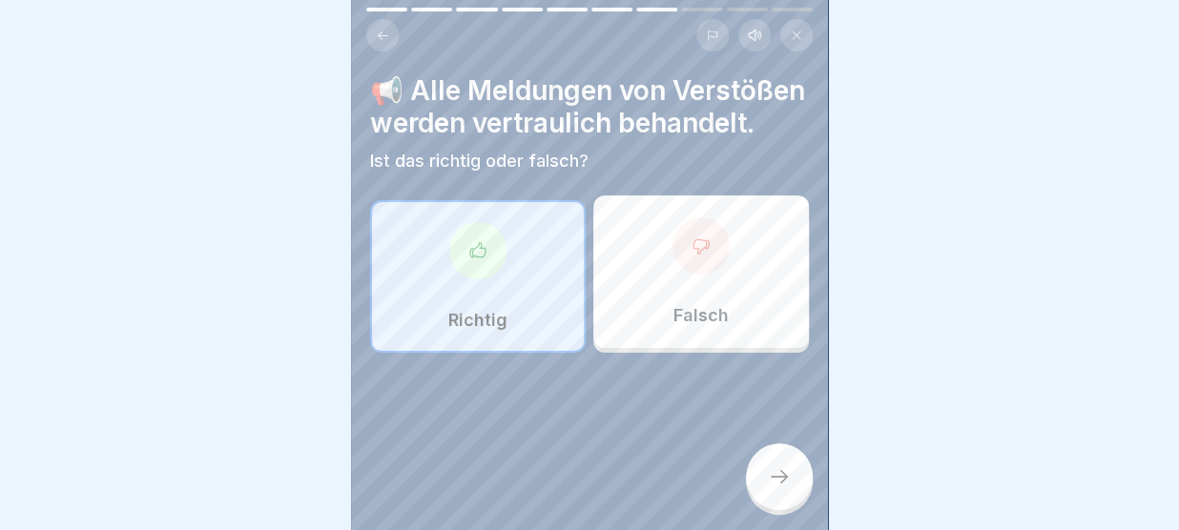
click at [764, 474] on div at bounding box center [779, 476] width 67 height 67
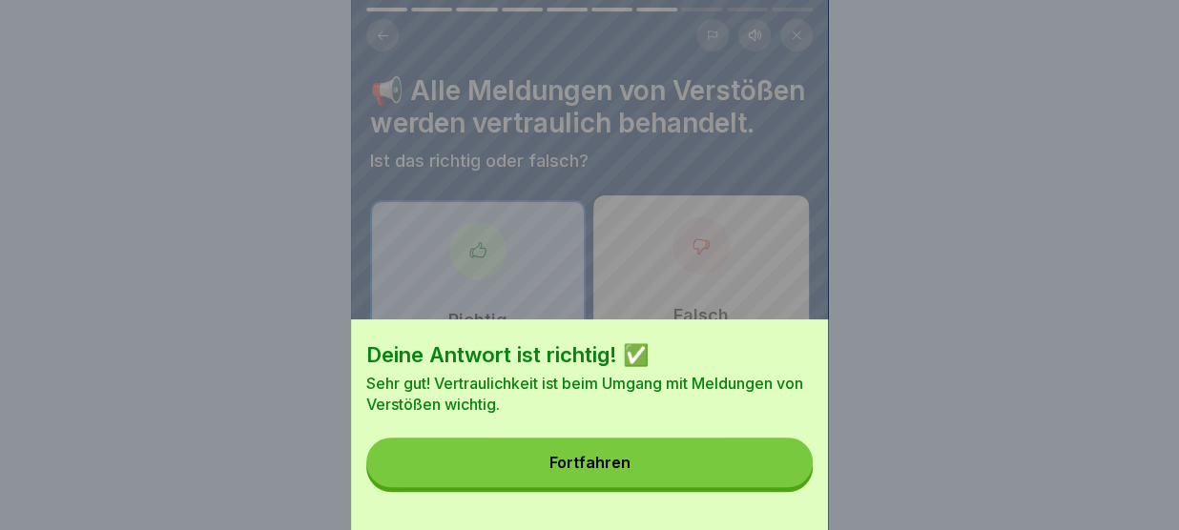
click at [764, 474] on button "Fortfahren" at bounding box center [589, 463] width 446 height 50
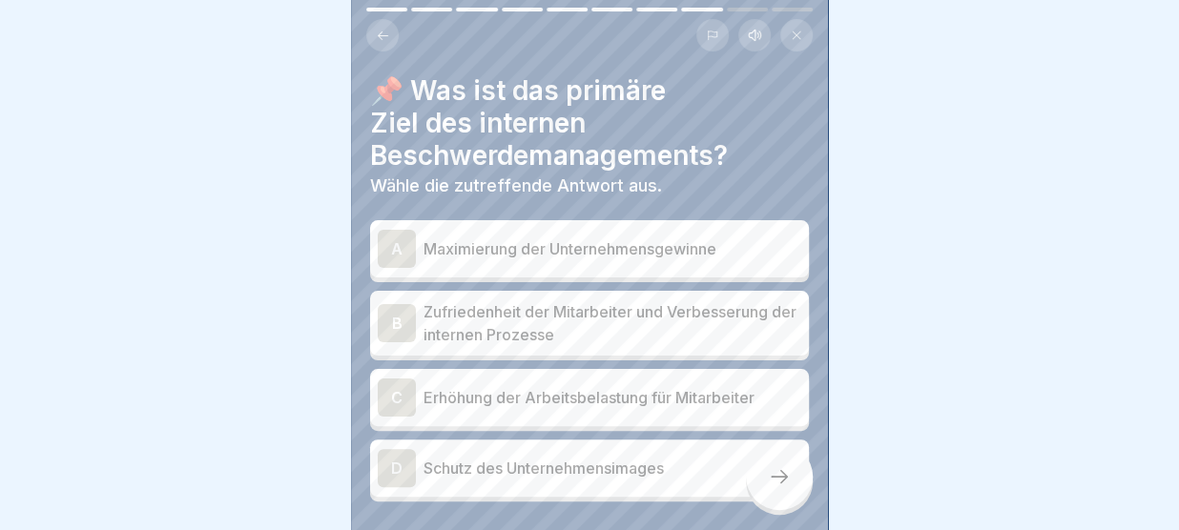
click at [654, 309] on p "Zufriedenheit der Mitarbeiter und Verbesserung der internen Prozesse" at bounding box center [612, 323] width 378 height 46
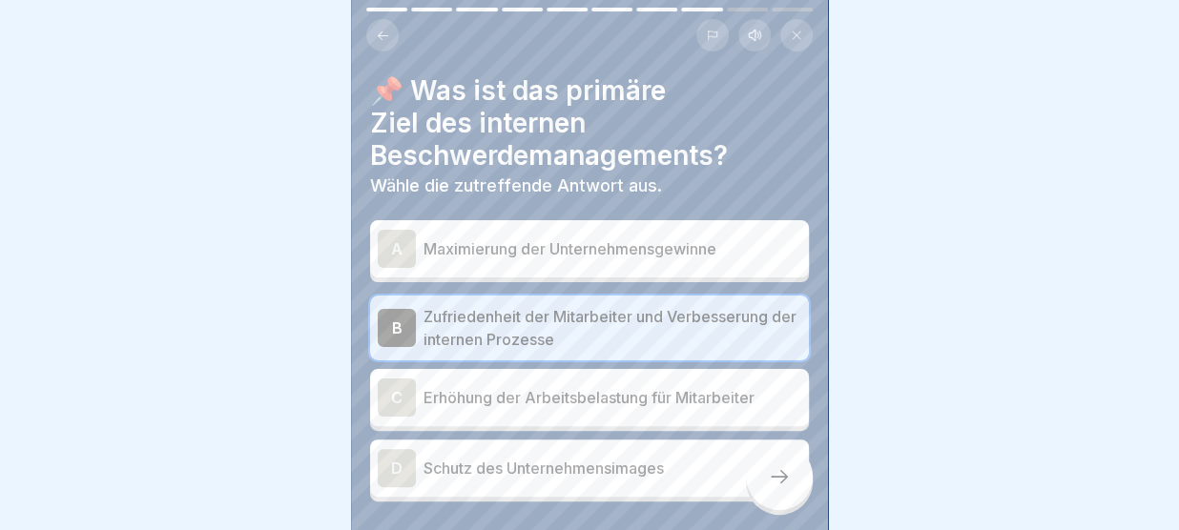
click at [773, 484] on icon at bounding box center [779, 476] width 23 height 23
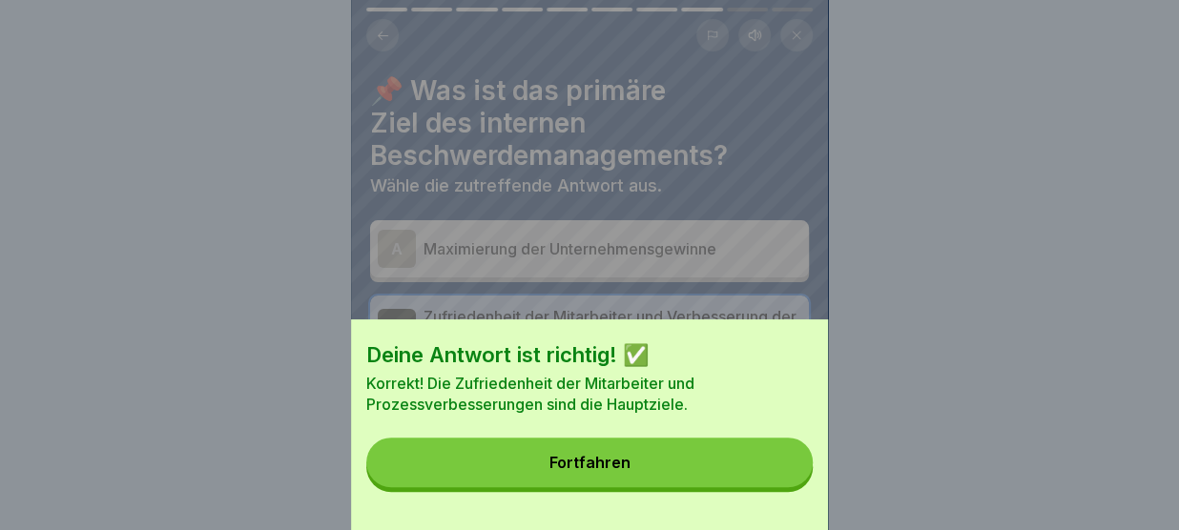
click at [749, 466] on button "Fortfahren" at bounding box center [589, 463] width 446 height 50
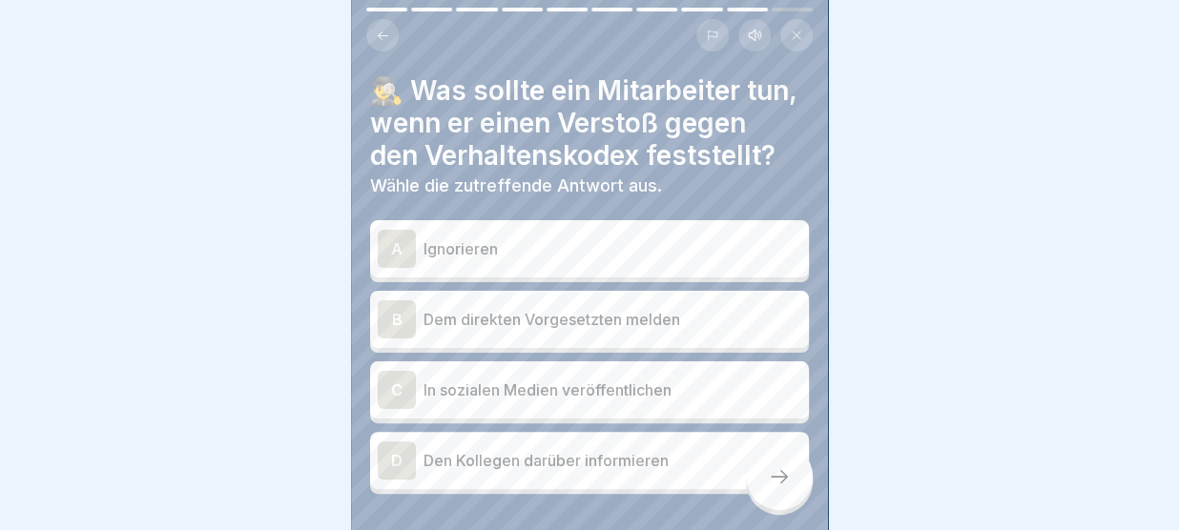
click at [676, 311] on p "Dem direkten Vorgesetzten melden" at bounding box center [612, 319] width 378 height 23
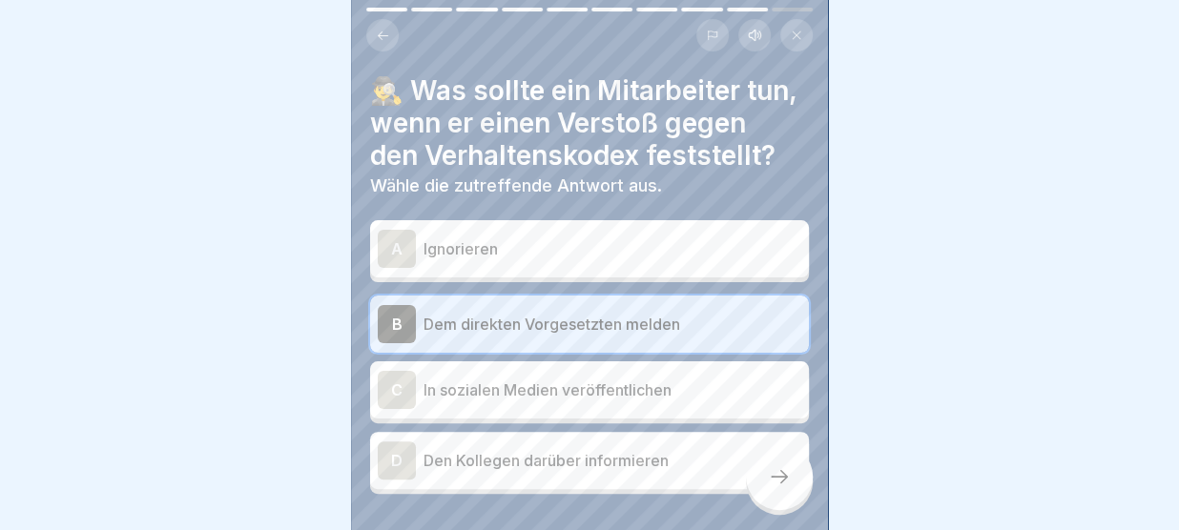
click at [766, 488] on div at bounding box center [779, 476] width 67 height 67
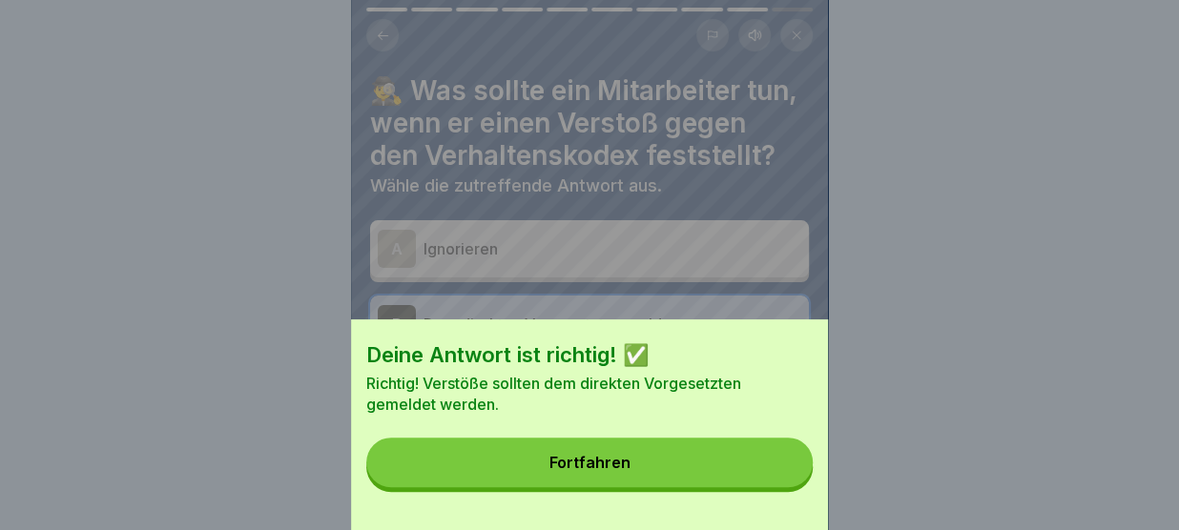
click at [752, 467] on button "Fortfahren" at bounding box center [589, 463] width 446 height 50
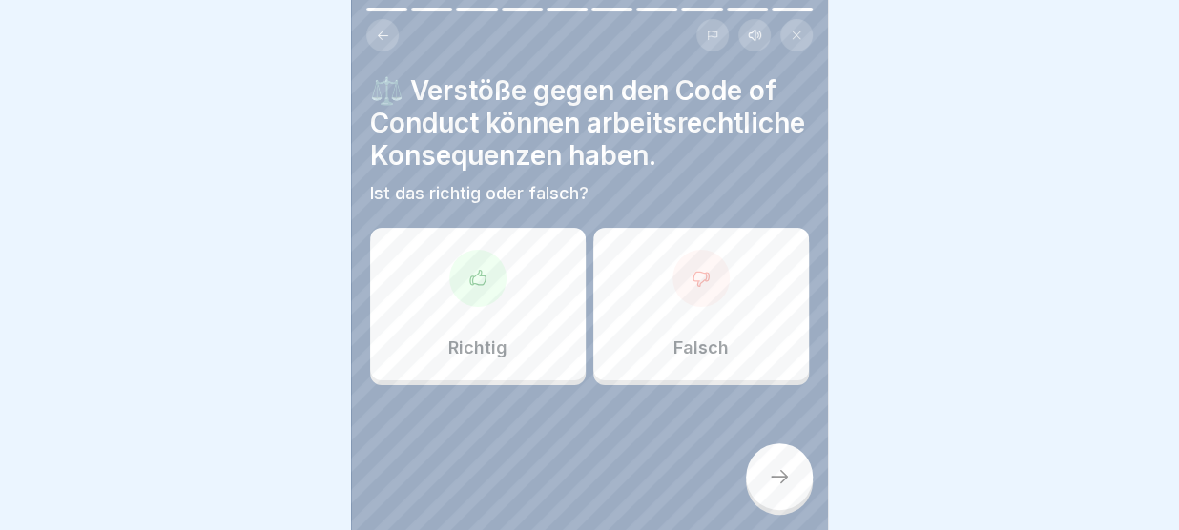
click at [515, 370] on div "Richtig" at bounding box center [478, 304] width 216 height 153
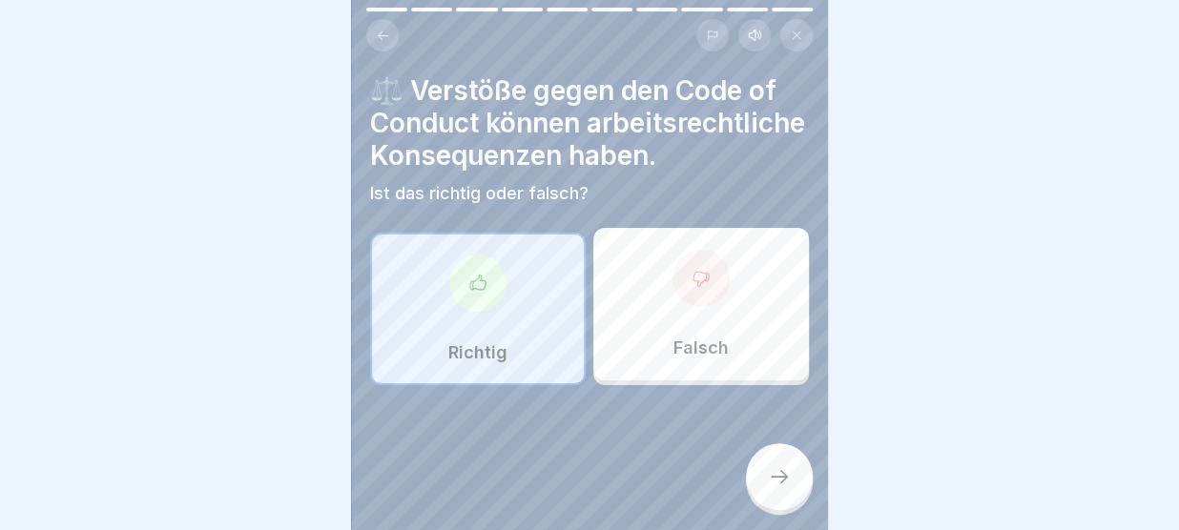
click at [772, 470] on icon at bounding box center [779, 476] width 23 height 23
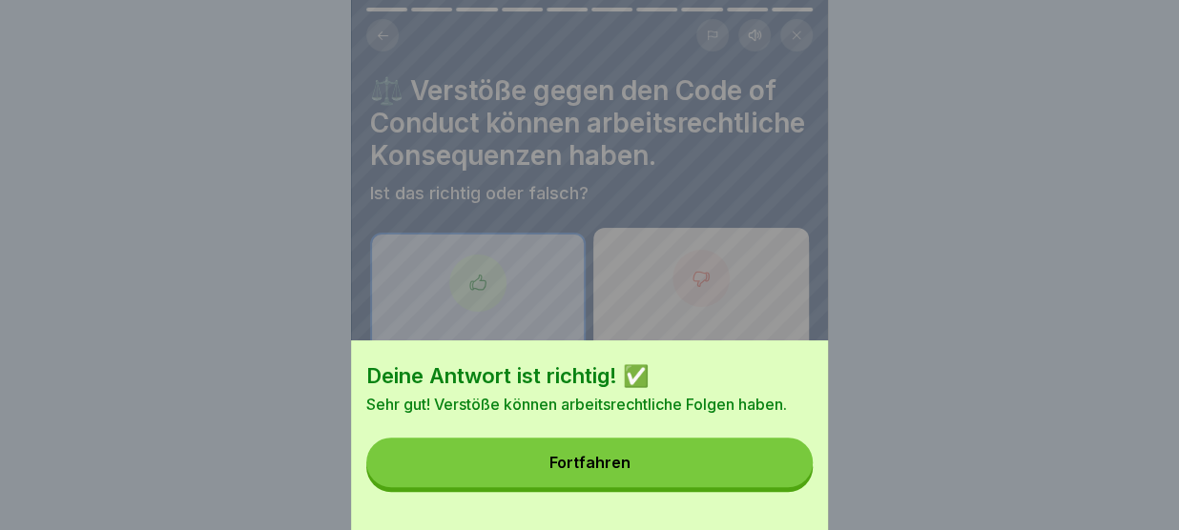
click at [772, 470] on button "Fortfahren" at bounding box center [589, 463] width 446 height 50
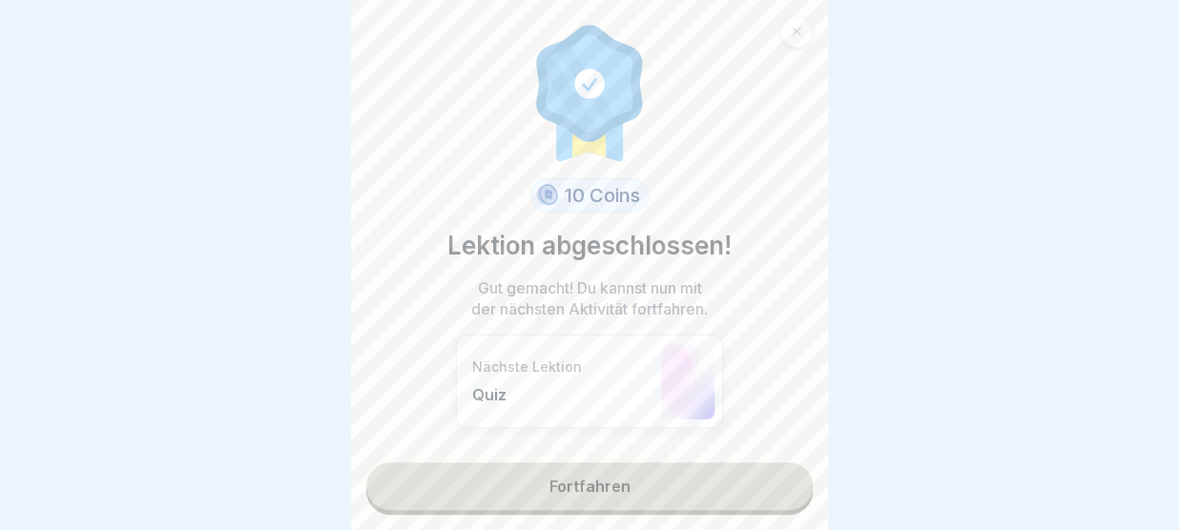
click at [772, 470] on link "Fortfahren" at bounding box center [589, 487] width 446 height 48
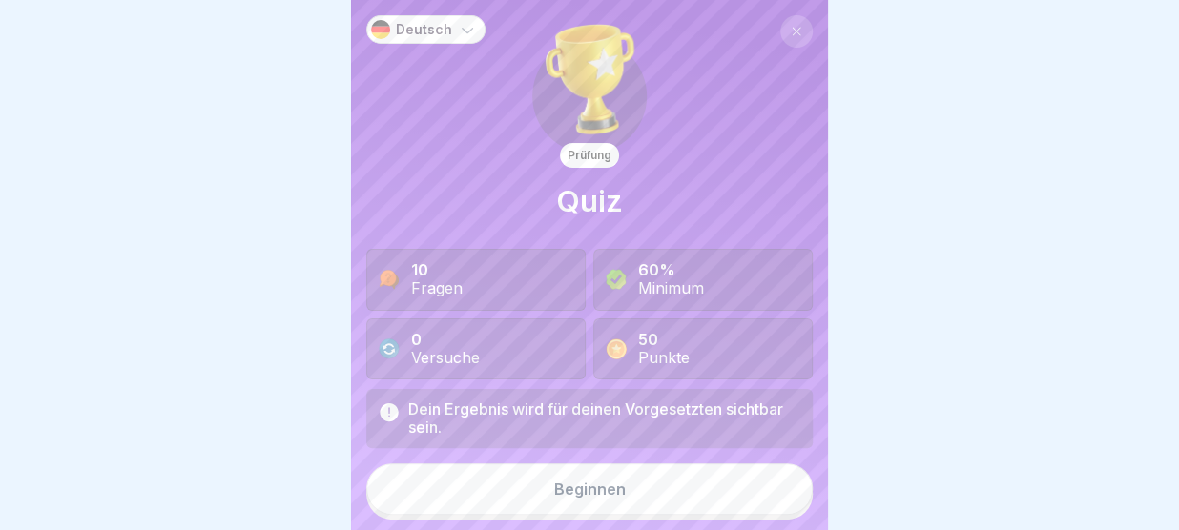
click at [751, 479] on button "Beginnen" at bounding box center [589, 490] width 446 height 52
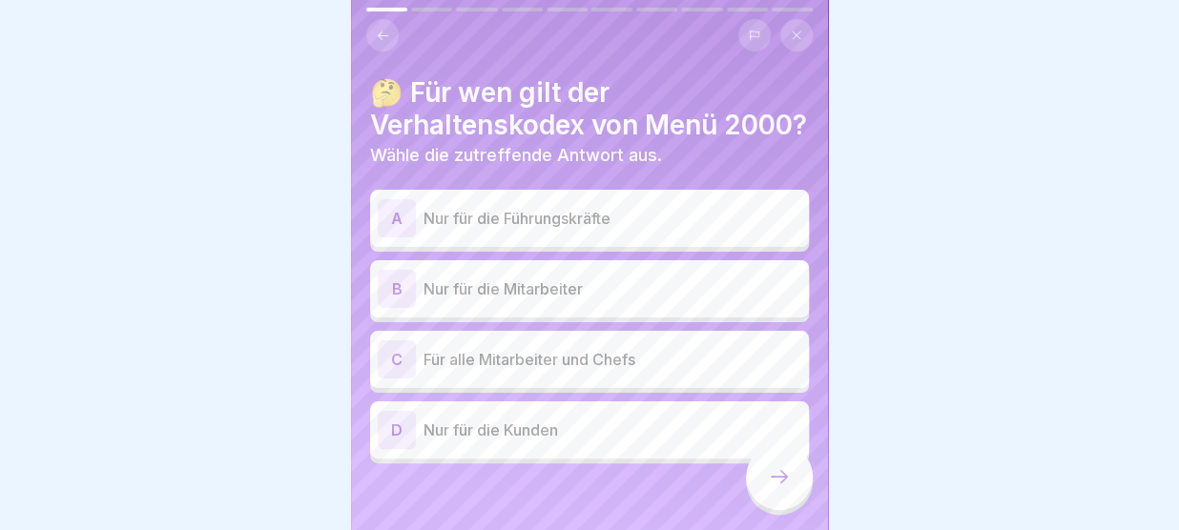
click at [670, 371] on p "Für alle Mitarbeiter und Chefs" at bounding box center [612, 359] width 378 height 23
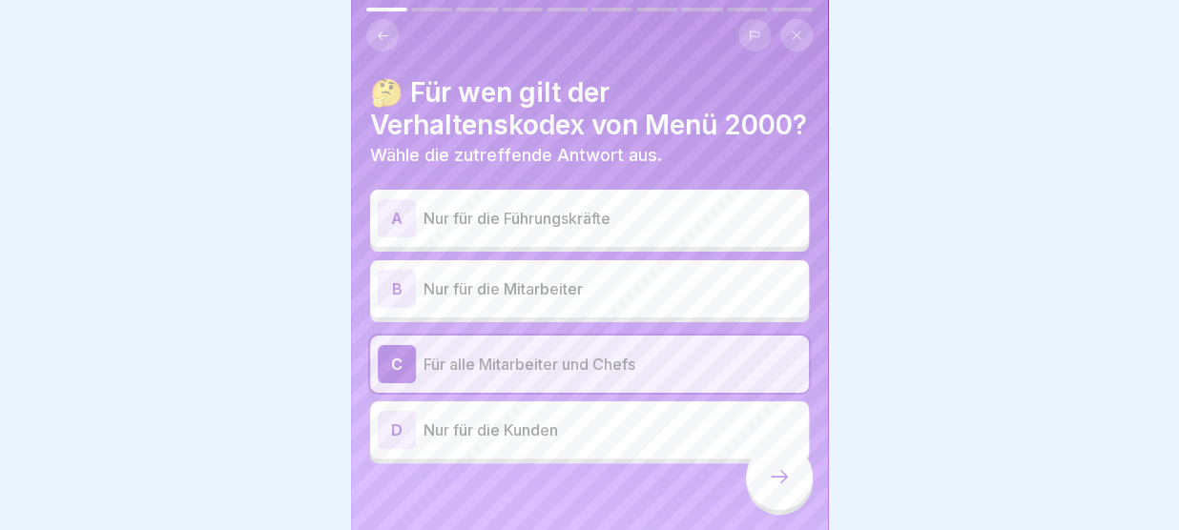
click at [785, 476] on icon at bounding box center [779, 476] width 23 height 23
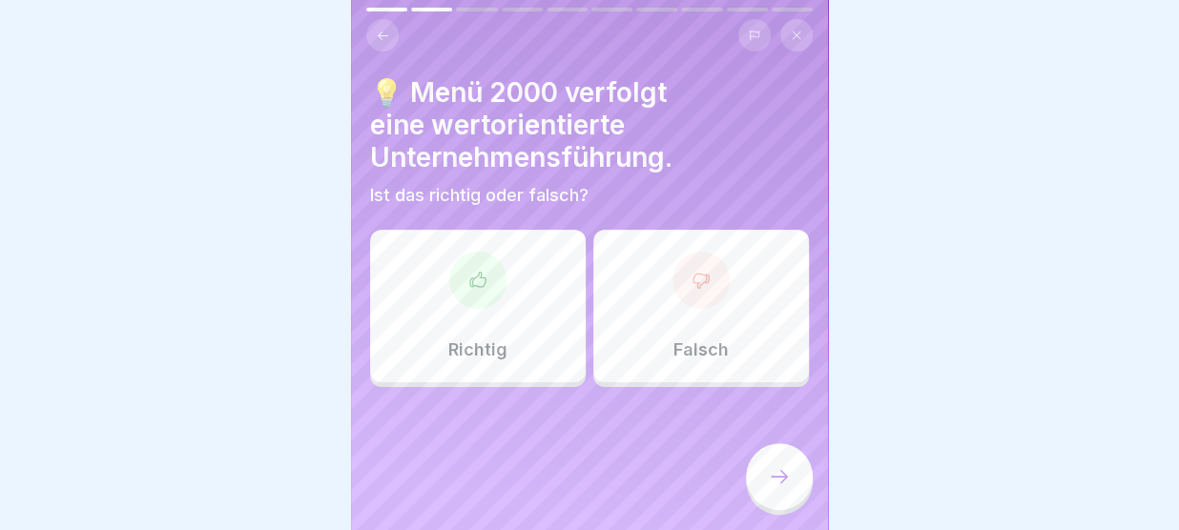
click at [528, 339] on div "Richtig" at bounding box center [478, 306] width 216 height 153
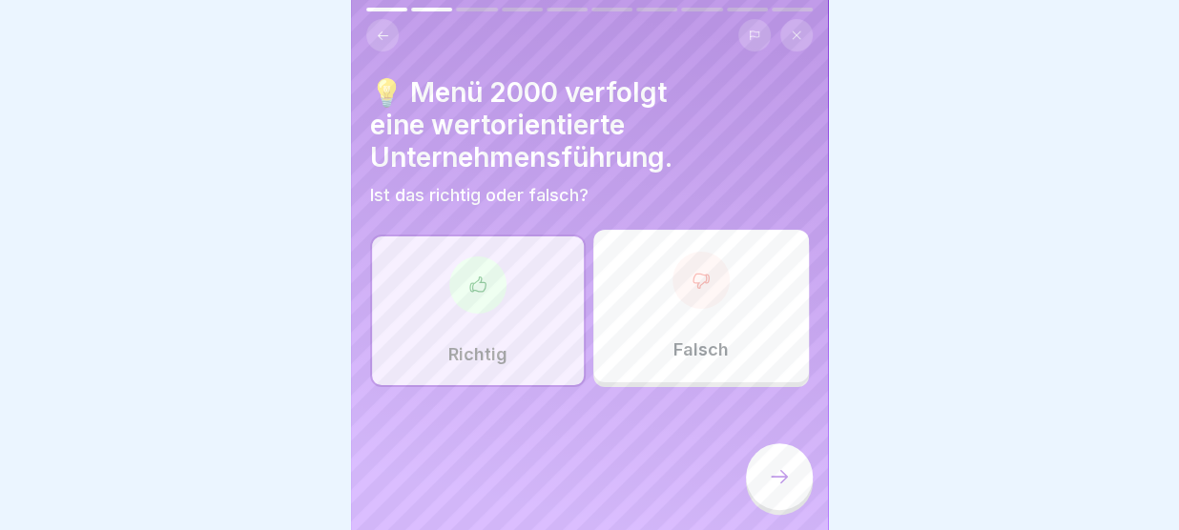
click at [766, 488] on div at bounding box center [779, 476] width 67 height 67
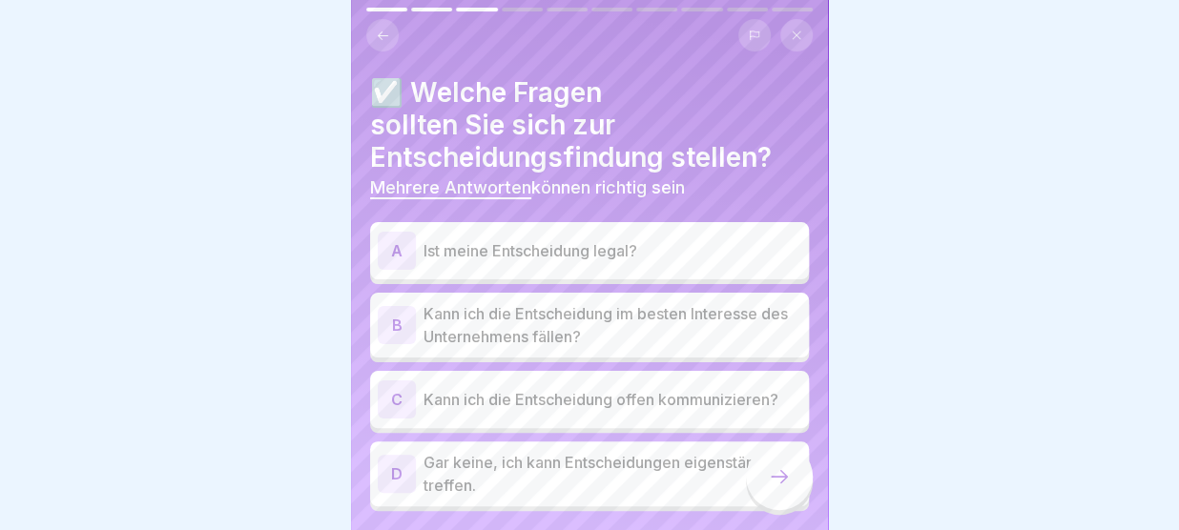
click at [616, 253] on p "Ist meine Entscheidung legal?" at bounding box center [612, 250] width 378 height 23
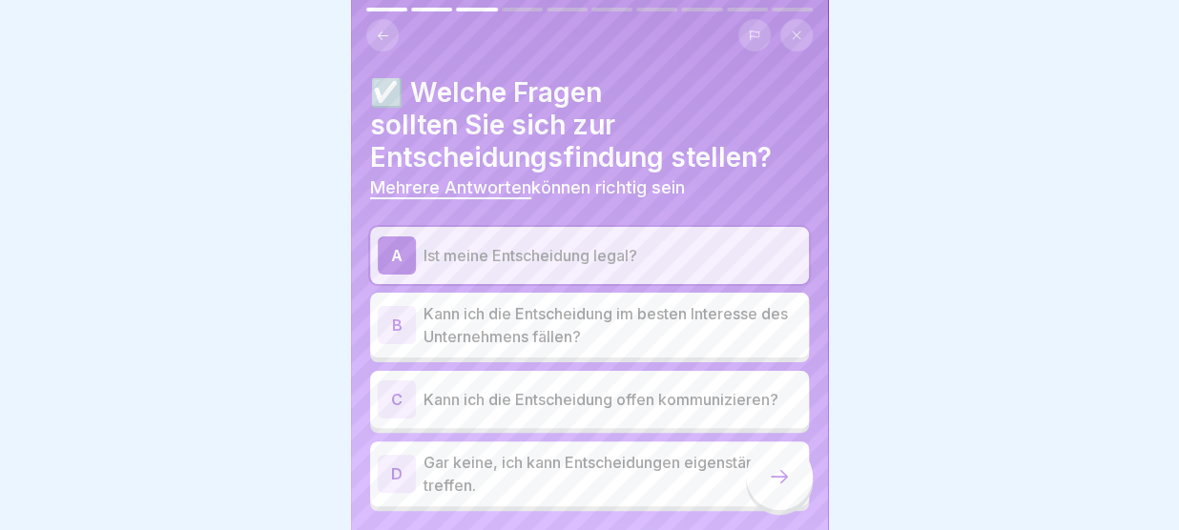
click at [573, 406] on p "Kann ich die Entscheidung offen kommunizieren?" at bounding box center [612, 399] width 378 height 23
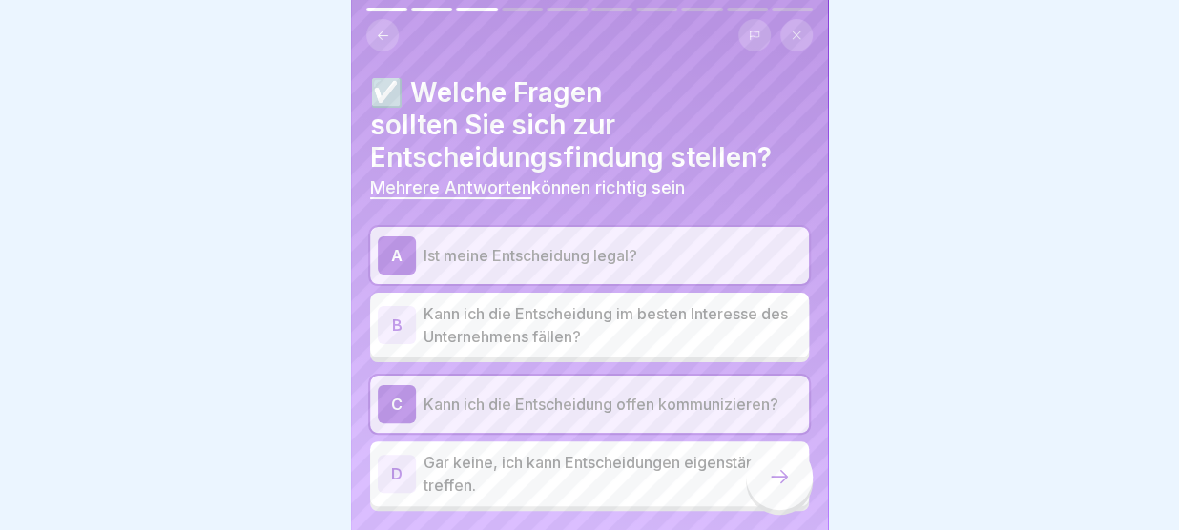
click at [585, 332] on p "Kann ich die Entscheidung im besten Interesse des Unternehmens fällen?" at bounding box center [612, 325] width 378 height 46
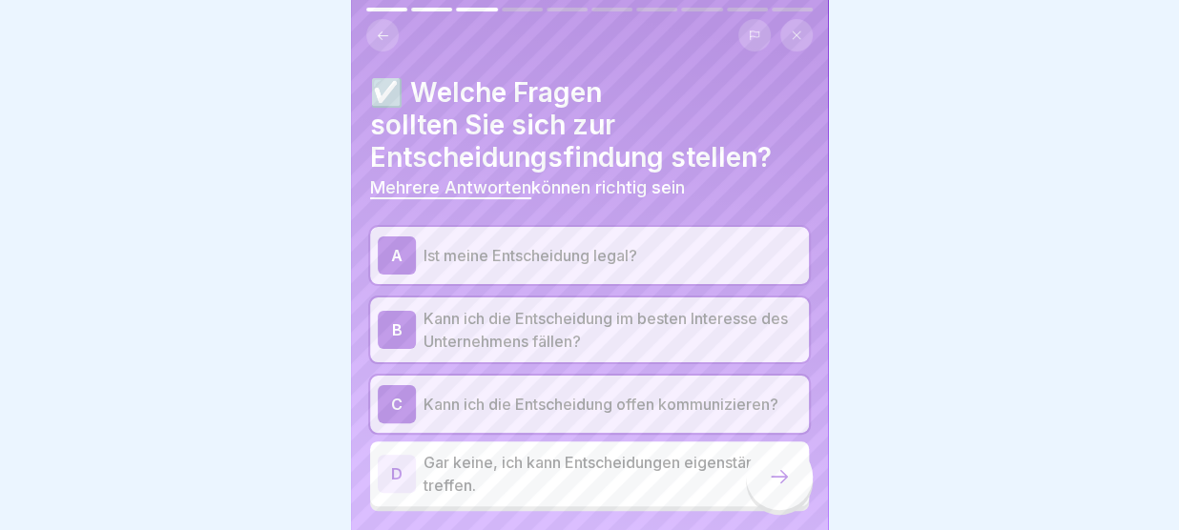
click at [772, 481] on icon at bounding box center [779, 476] width 23 height 23
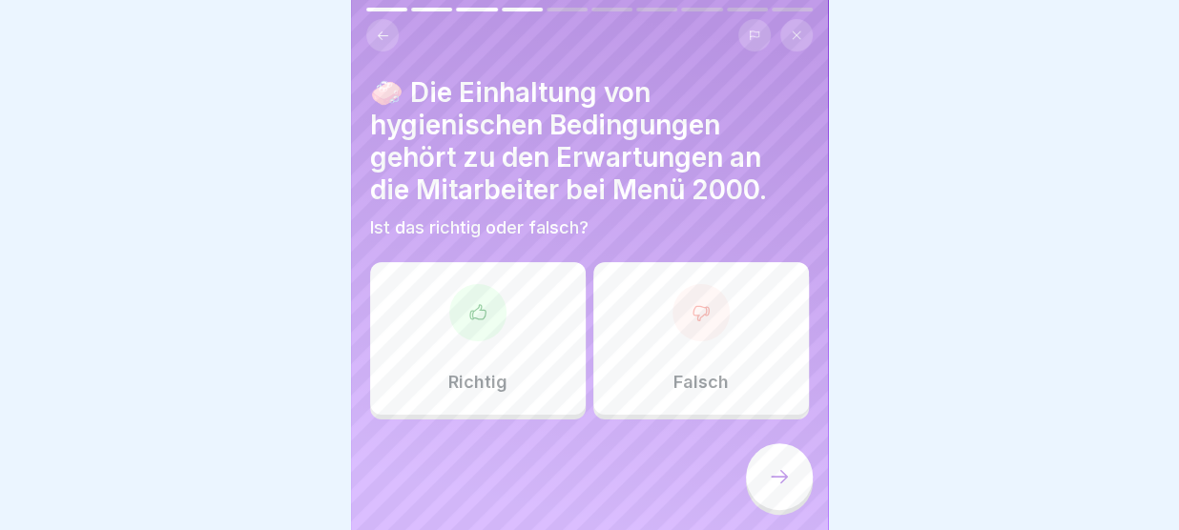
click at [510, 370] on div "Richtig" at bounding box center [478, 338] width 216 height 153
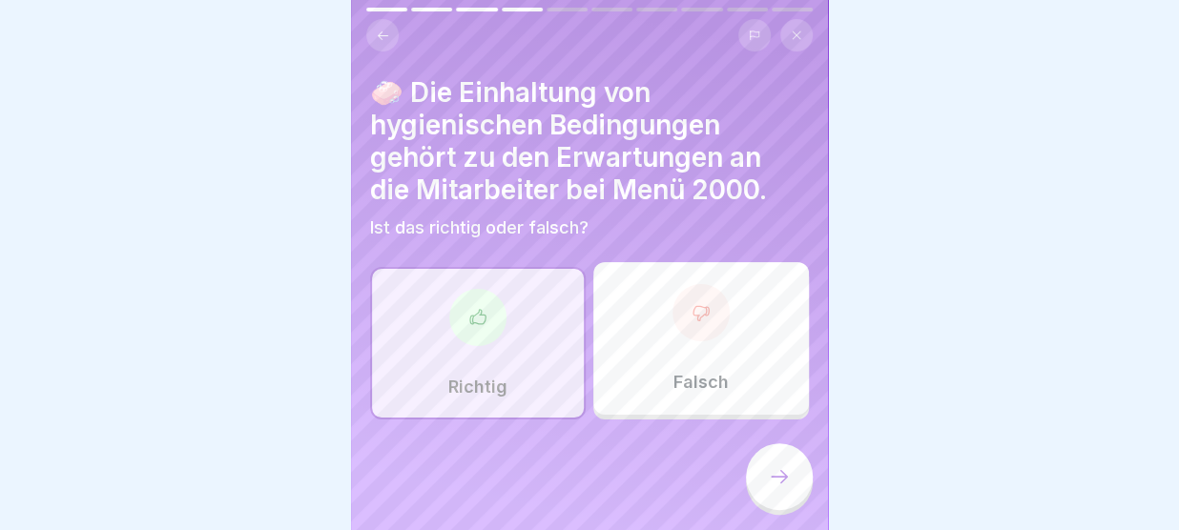
click at [770, 475] on icon at bounding box center [779, 476] width 23 height 23
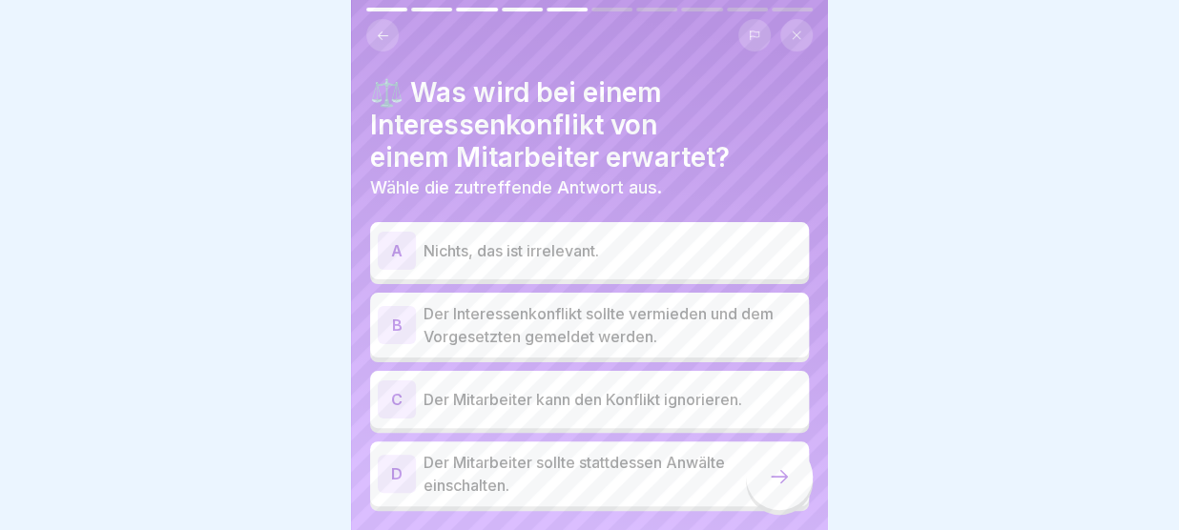
click at [675, 325] on p "Der Interessenkonflikt sollte vermieden und dem Vorgesetzten gemeldet werden." at bounding box center [612, 325] width 378 height 46
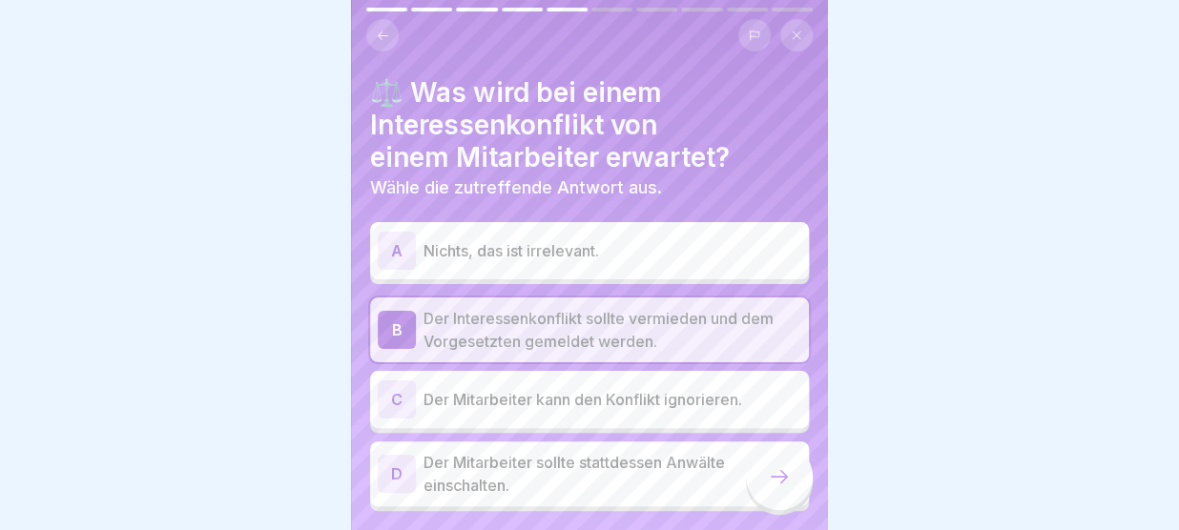
click at [777, 465] on div at bounding box center [779, 476] width 67 height 67
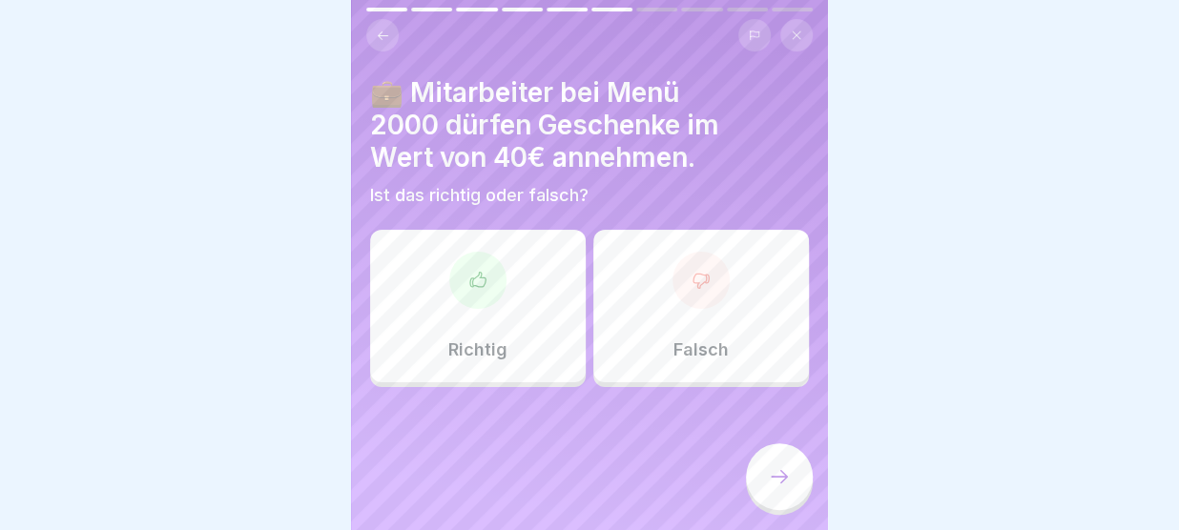
click at [674, 353] on p "Falsch" at bounding box center [700, 350] width 55 height 21
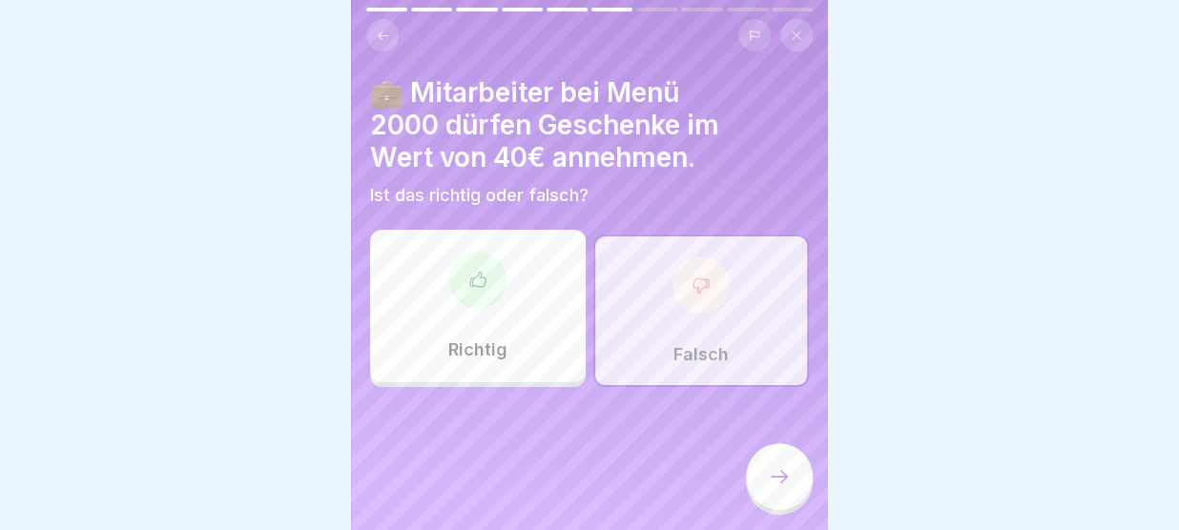
click at [781, 465] on div at bounding box center [779, 476] width 67 height 67
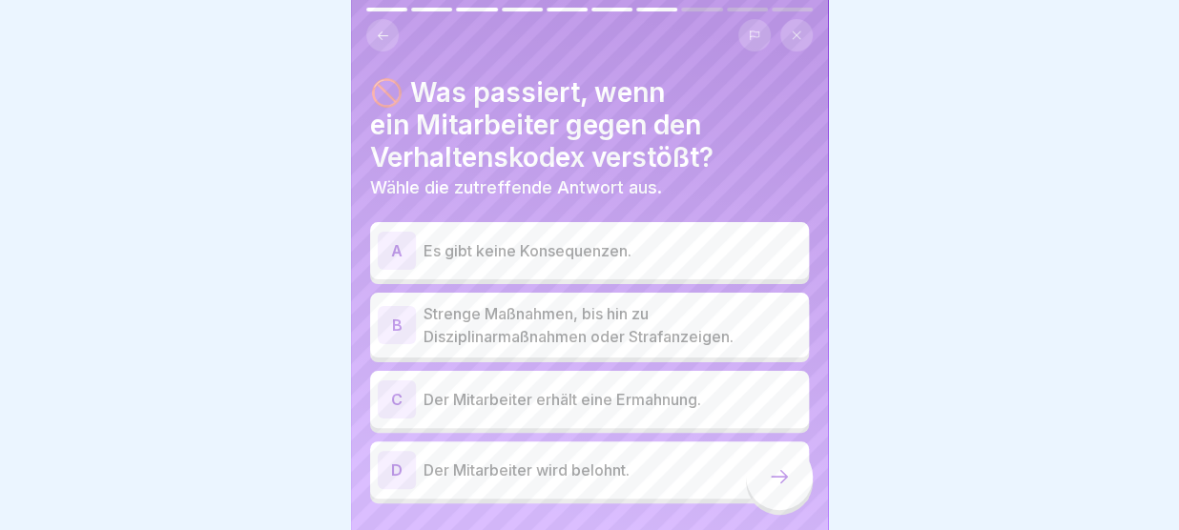
click at [740, 400] on p "Der Mitarbeiter erhält eine Ermahnung." at bounding box center [612, 399] width 378 height 23
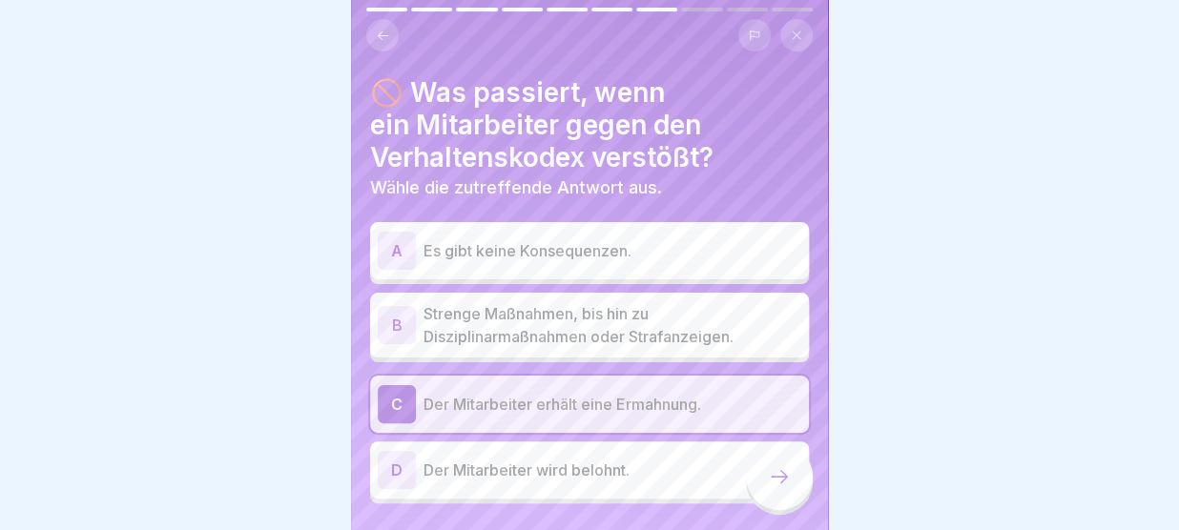
click at [785, 501] on div at bounding box center [779, 476] width 67 height 67
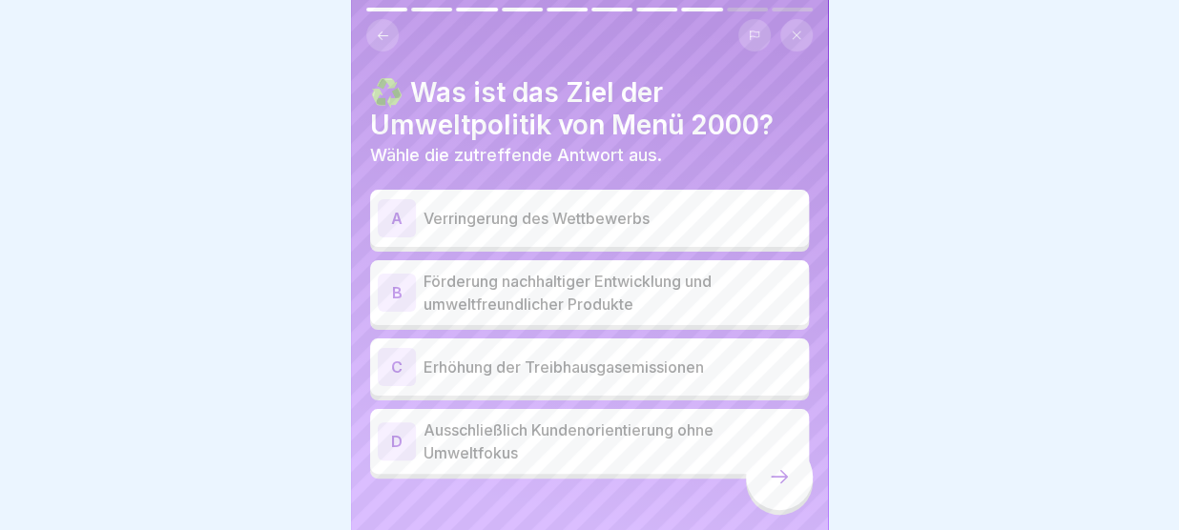
click at [690, 299] on p "Förderung nachhaltiger Entwicklung und umweltfreundlicher Produkte" at bounding box center [612, 293] width 378 height 46
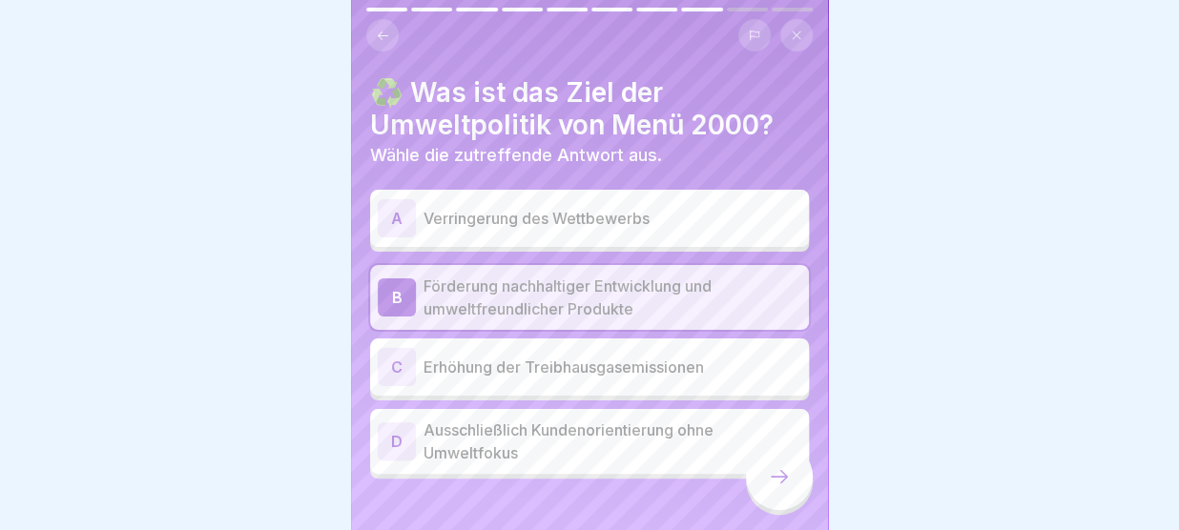
click at [777, 483] on icon at bounding box center [779, 476] width 23 height 23
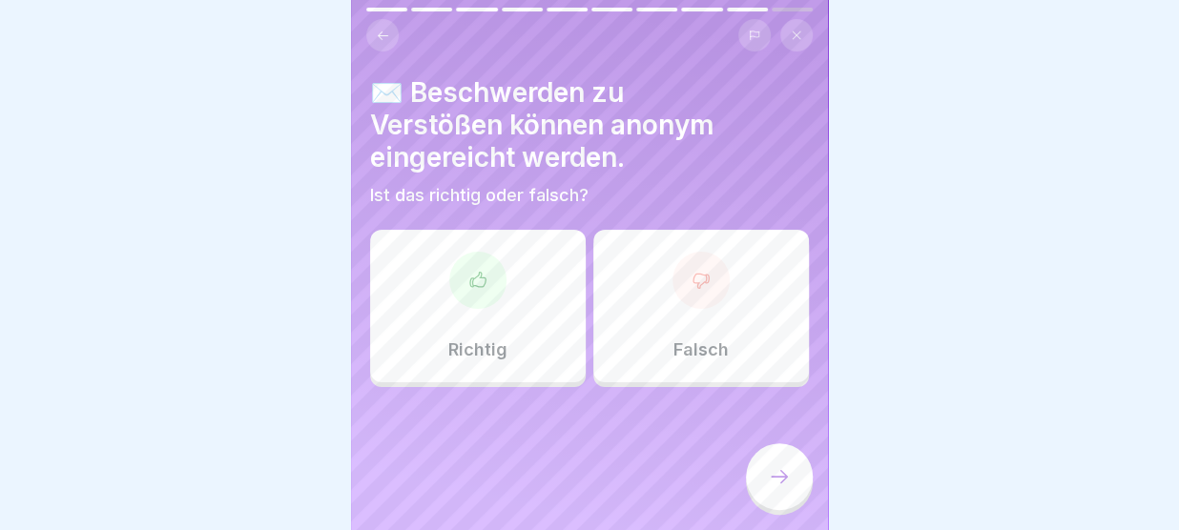
click at [546, 359] on div "Richtig" at bounding box center [478, 306] width 216 height 153
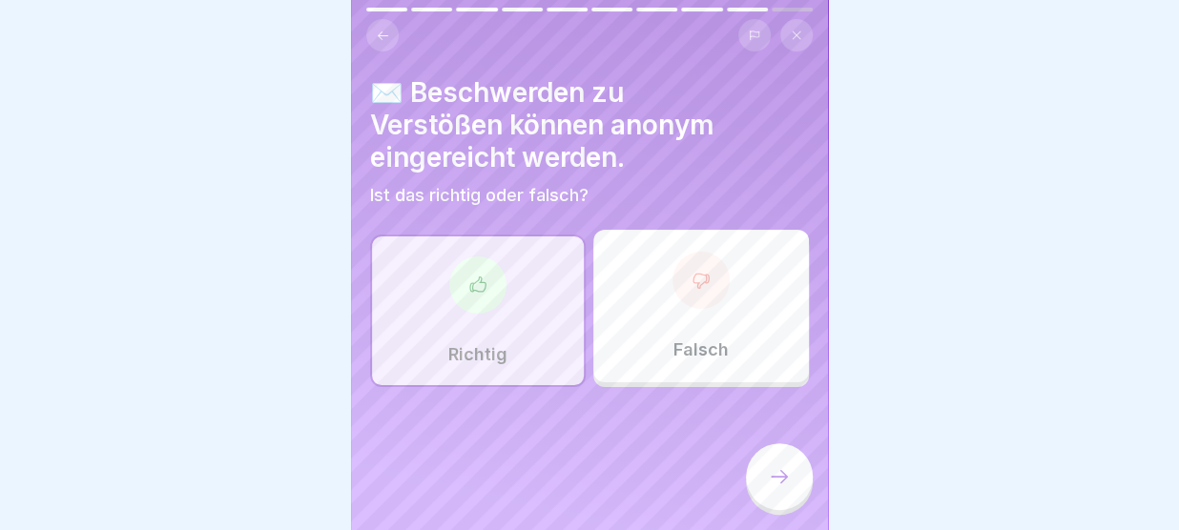
click at [791, 476] on div at bounding box center [779, 476] width 67 height 67
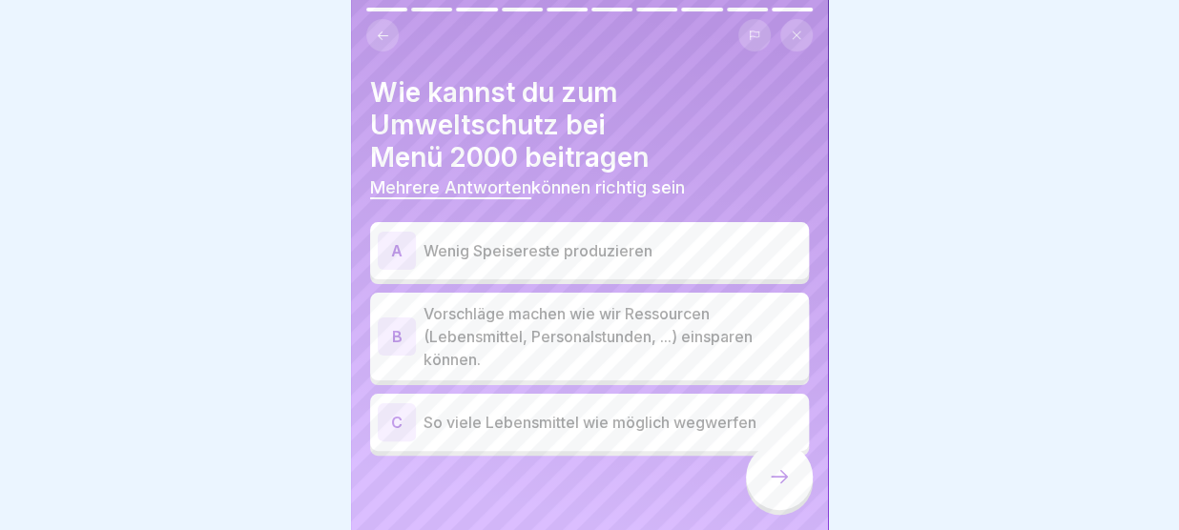
click at [673, 239] on p "Wenig Speisereste produzieren" at bounding box center [612, 250] width 378 height 23
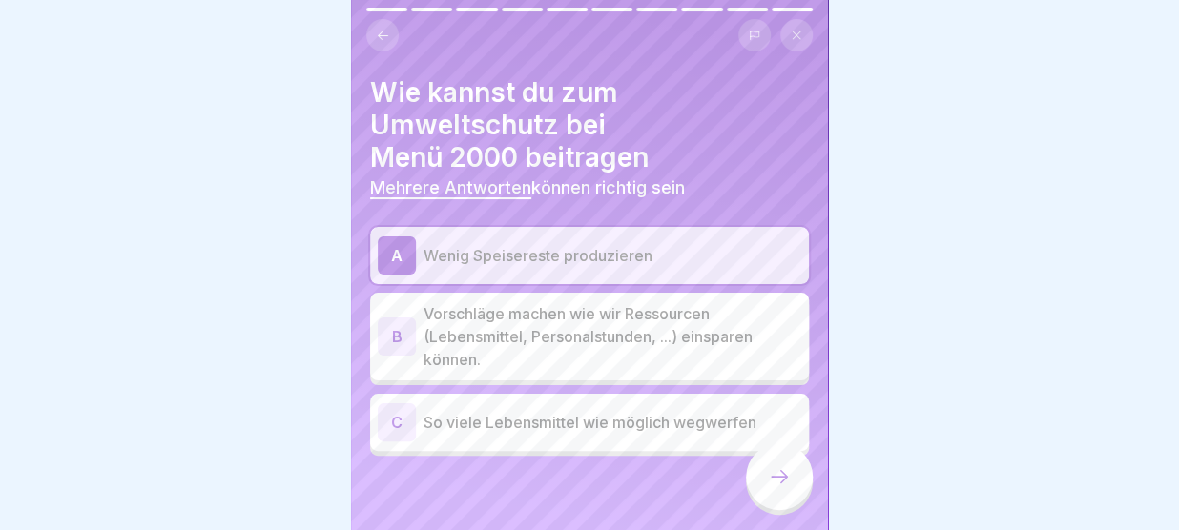
click at [634, 302] on p "Vorschläge machen wie wir Ressourcen (Lebensmittel, Personalstunden, ...) einsp…" at bounding box center [612, 336] width 378 height 69
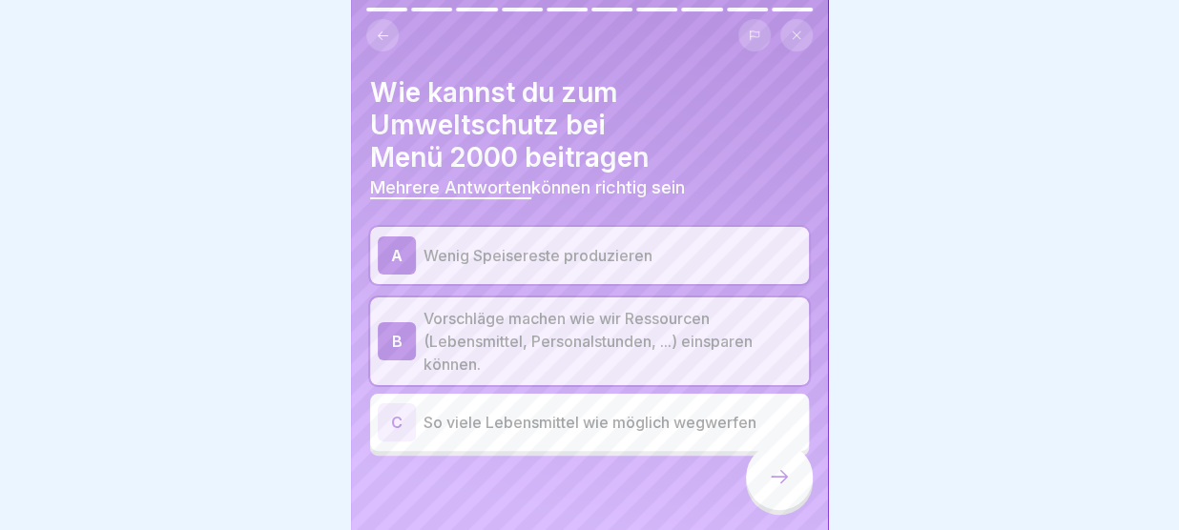
click at [766, 470] on div at bounding box center [779, 476] width 67 height 67
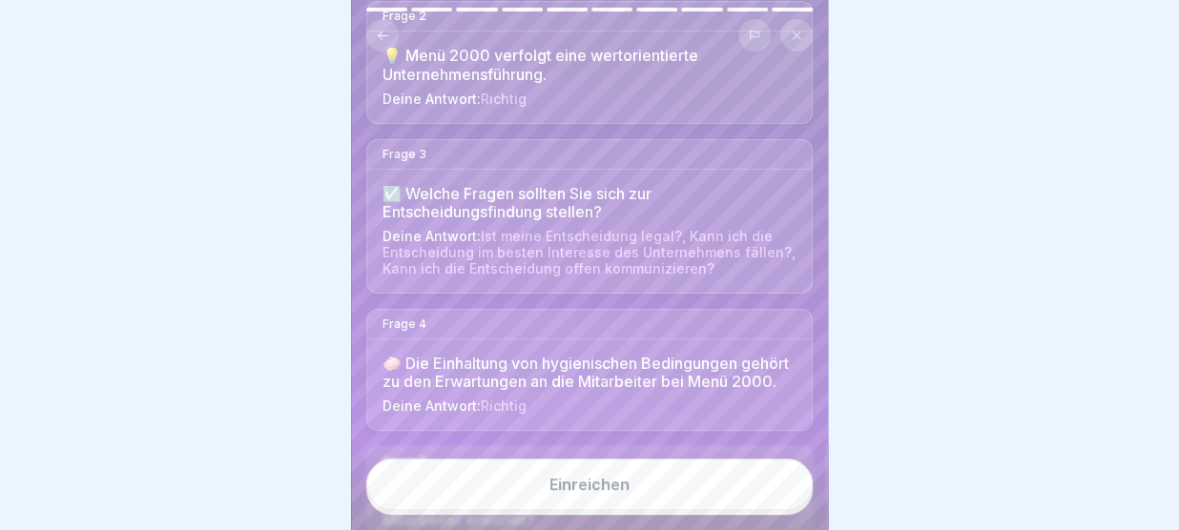
scroll to position [329, 0]
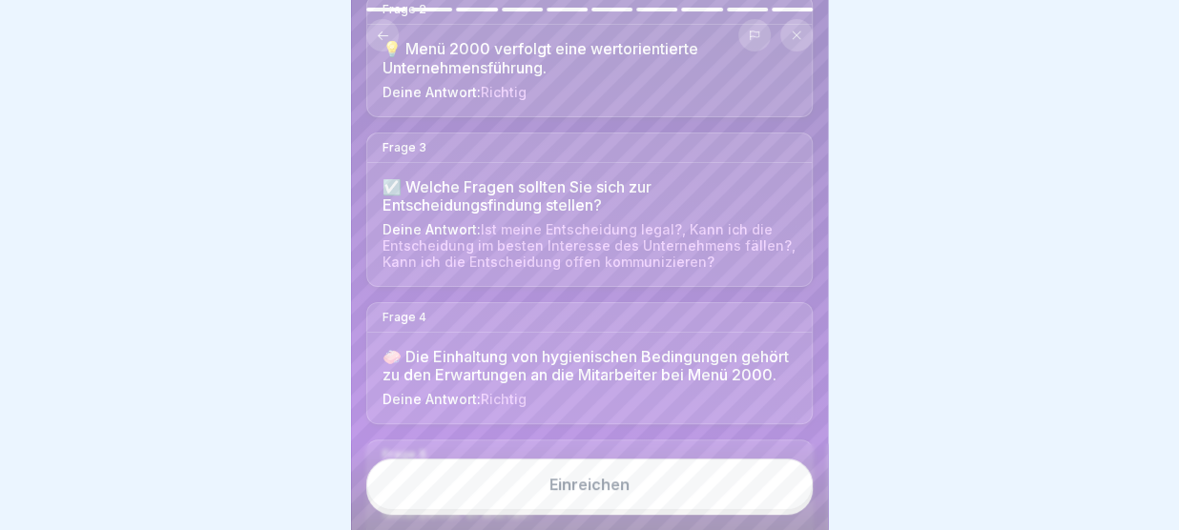
click at [675, 509] on button "Einreichen" at bounding box center [589, 485] width 446 height 52
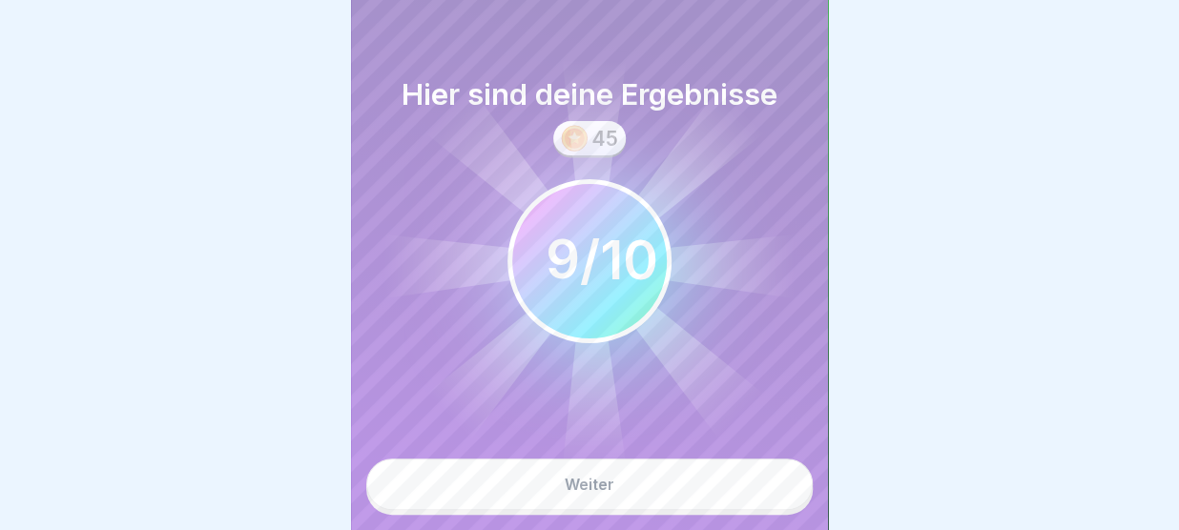
click at [676, 497] on button "Weiter" at bounding box center [589, 485] width 446 height 52
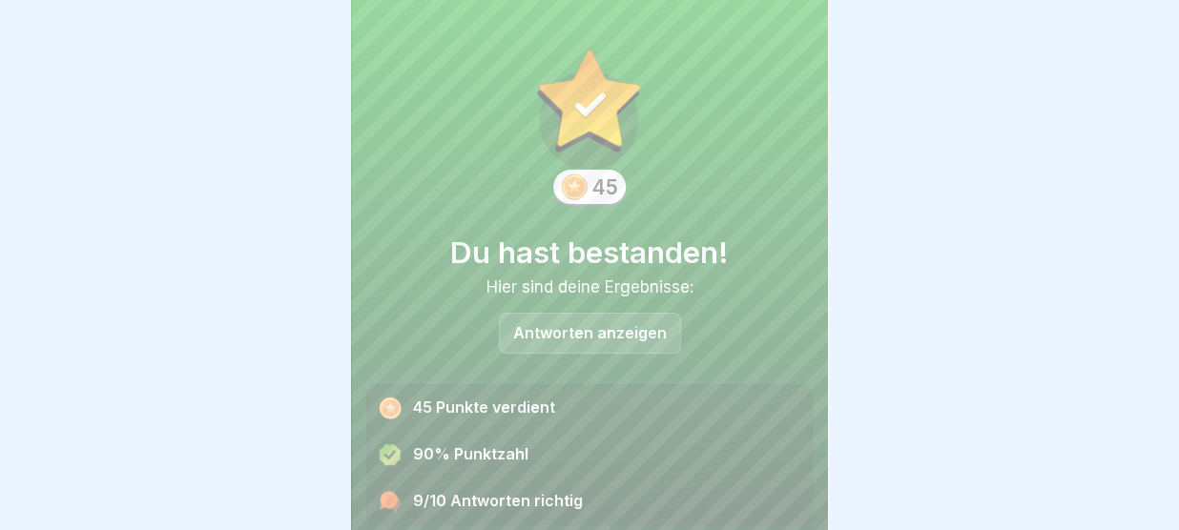
click at [609, 330] on p "Antworten anzeigen" at bounding box center [590, 333] width 154 height 16
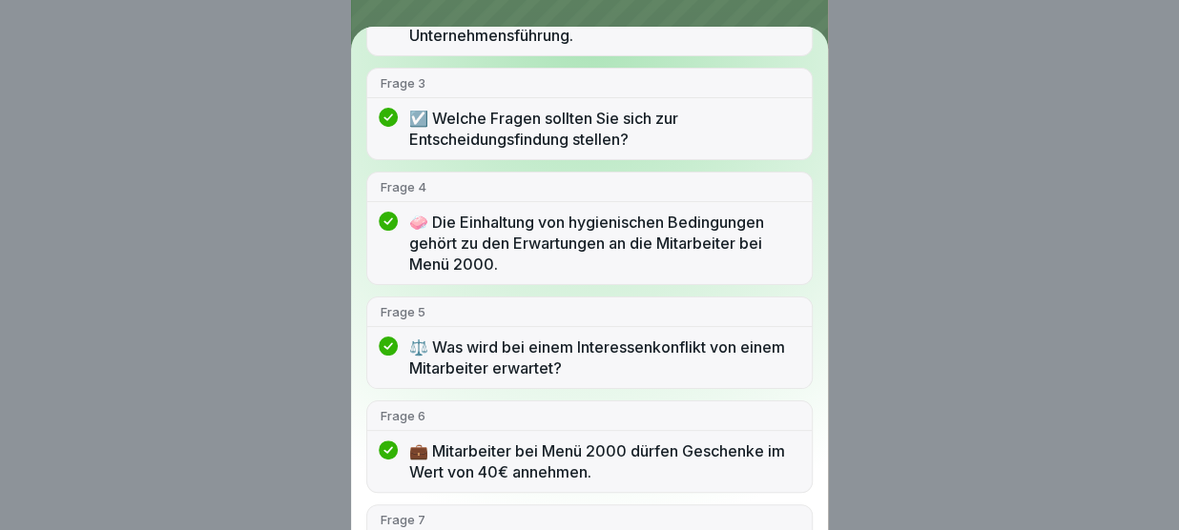
scroll to position [0, 0]
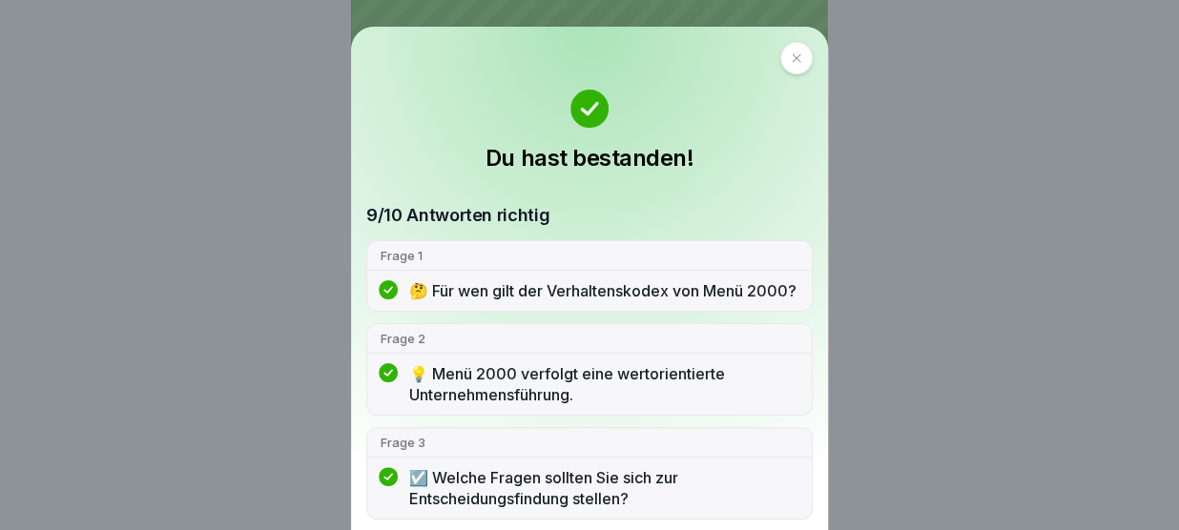
click at [780, 65] on div at bounding box center [796, 58] width 32 height 32
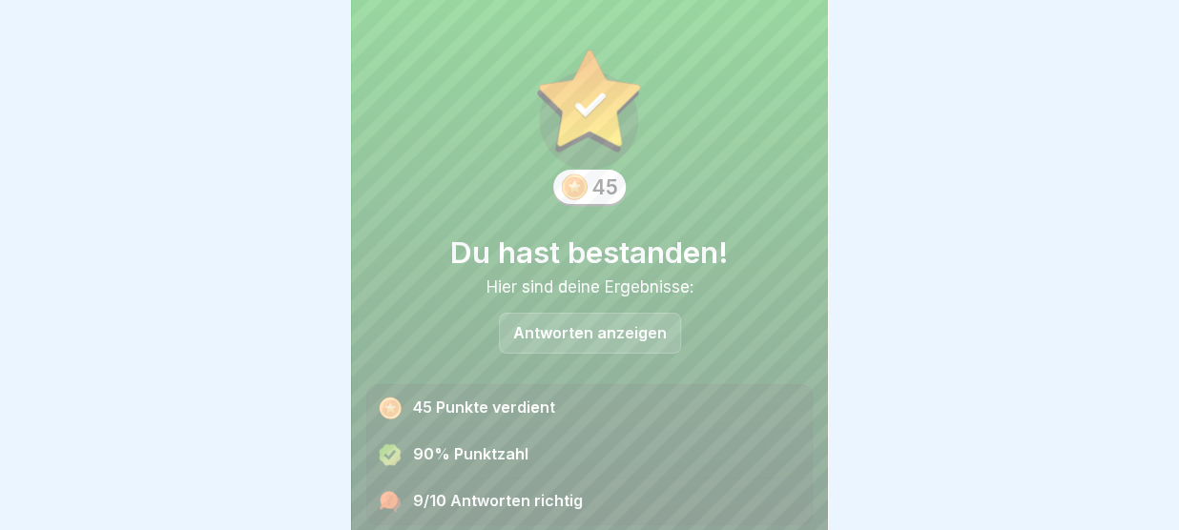
scroll to position [78, 0]
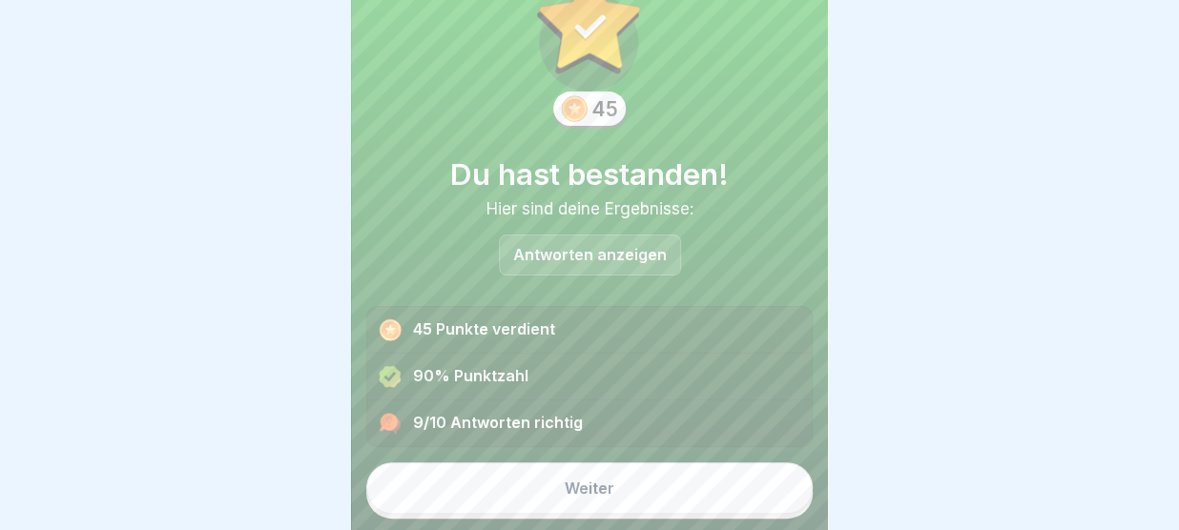
click at [643, 476] on button "Weiter" at bounding box center [589, 489] width 446 height 52
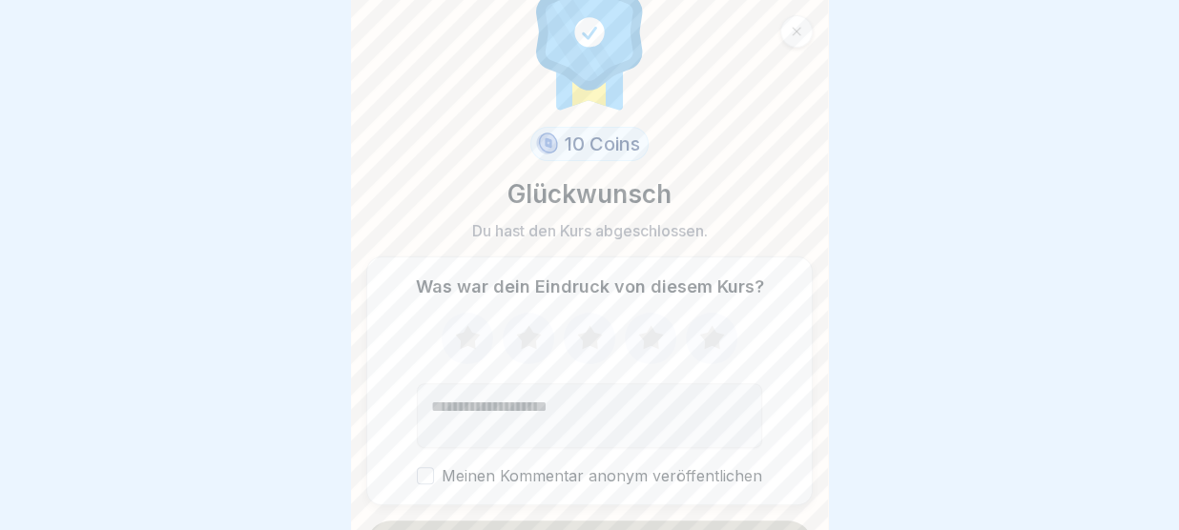
scroll to position [48, 0]
click at [714, 340] on icon at bounding box center [711, 336] width 25 height 24
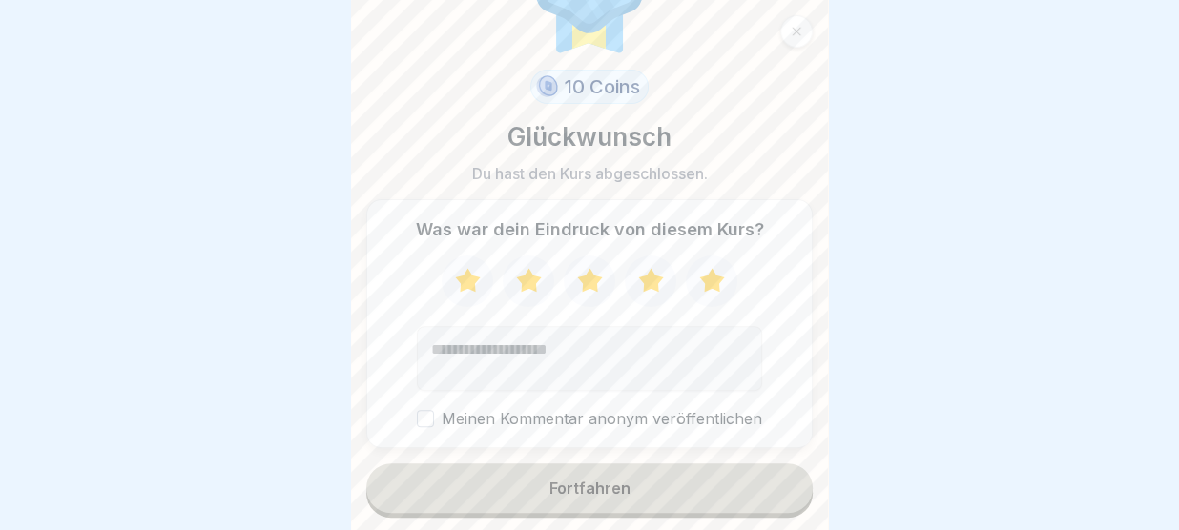
click at [619, 484] on div "Fortfahren" at bounding box center [589, 488] width 81 height 17
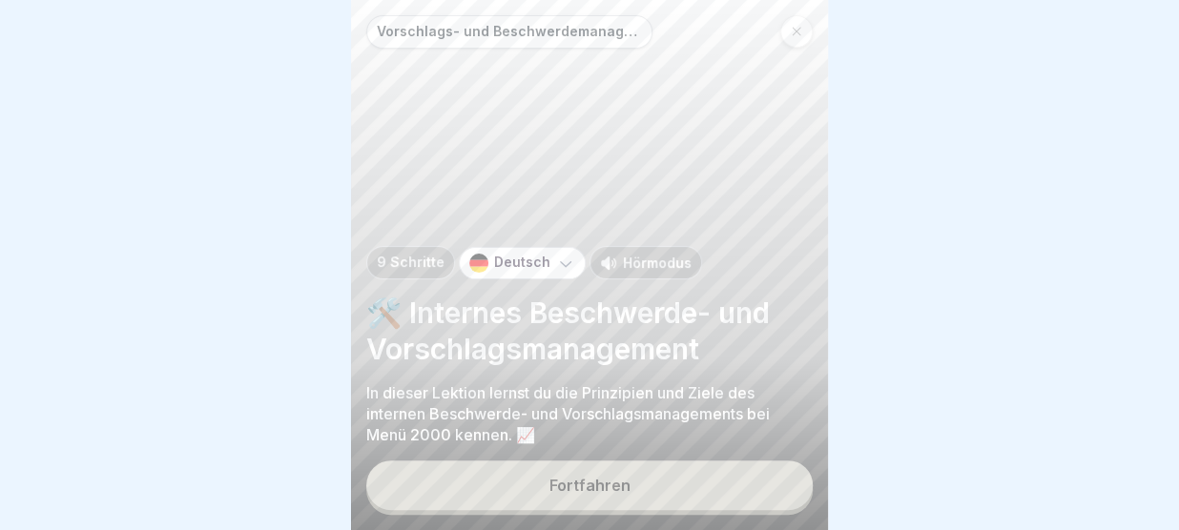
click at [619, 484] on div "Fortfahren" at bounding box center [589, 485] width 81 height 17
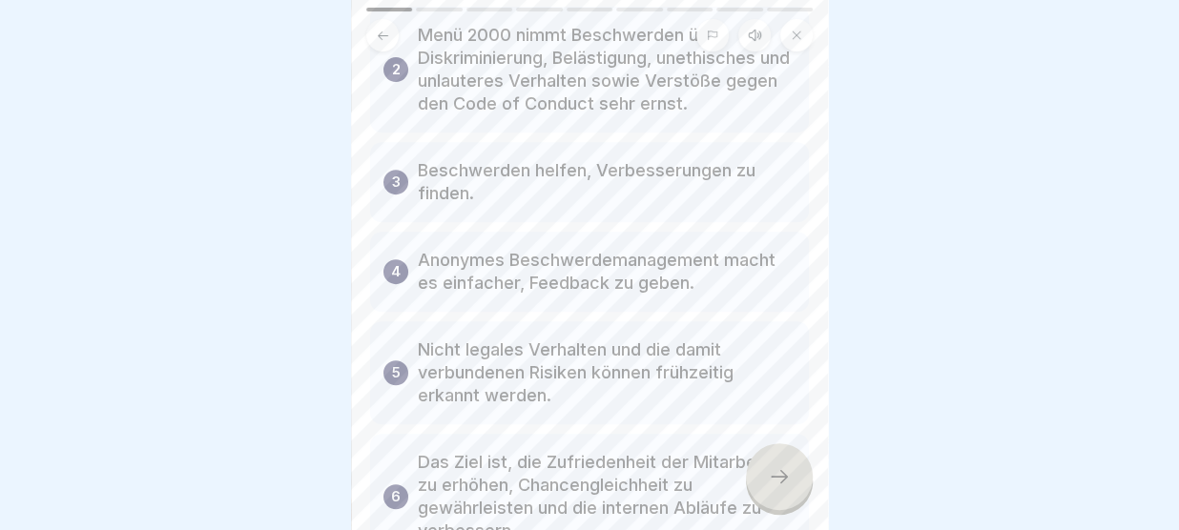
scroll to position [364, 0]
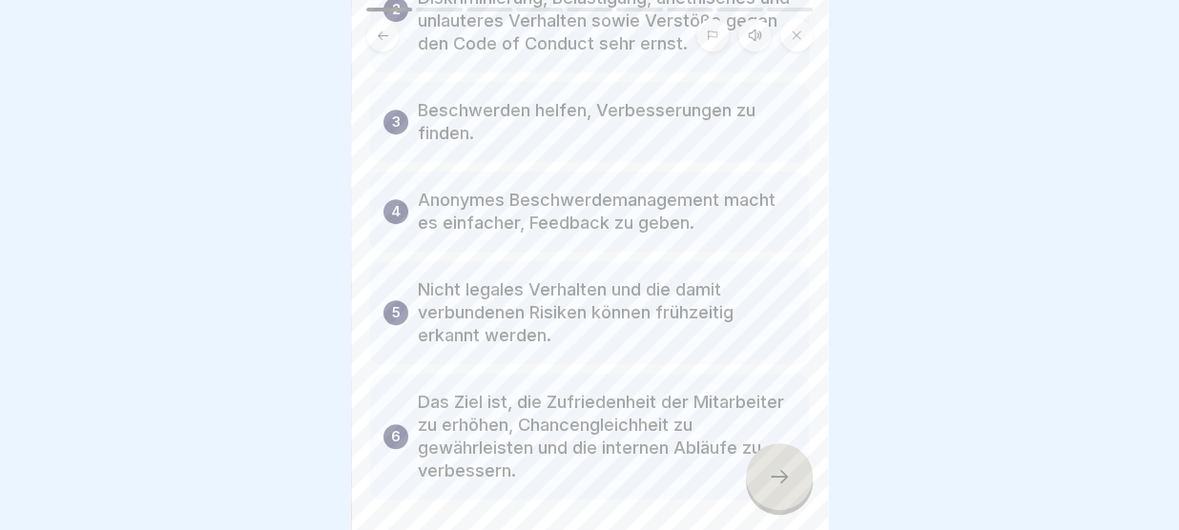
click at [780, 457] on div at bounding box center [779, 476] width 67 height 67
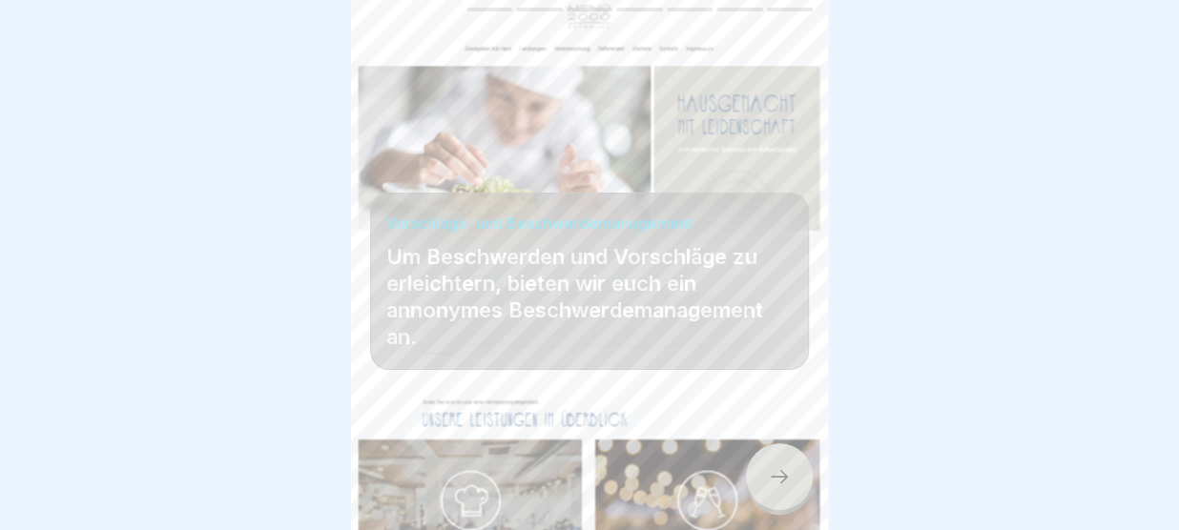
click at [771, 476] on icon at bounding box center [779, 476] width 23 height 23
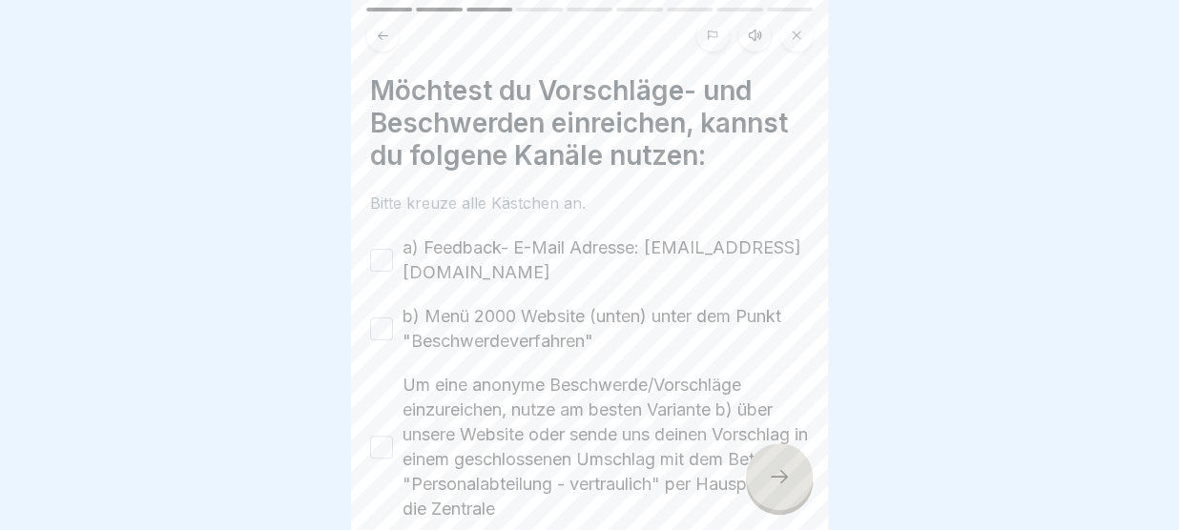
click at [380, 260] on button "a) Feedback- E-Mail Adresse: fb-intern@menue2000.de" at bounding box center [381, 260] width 23 height 23
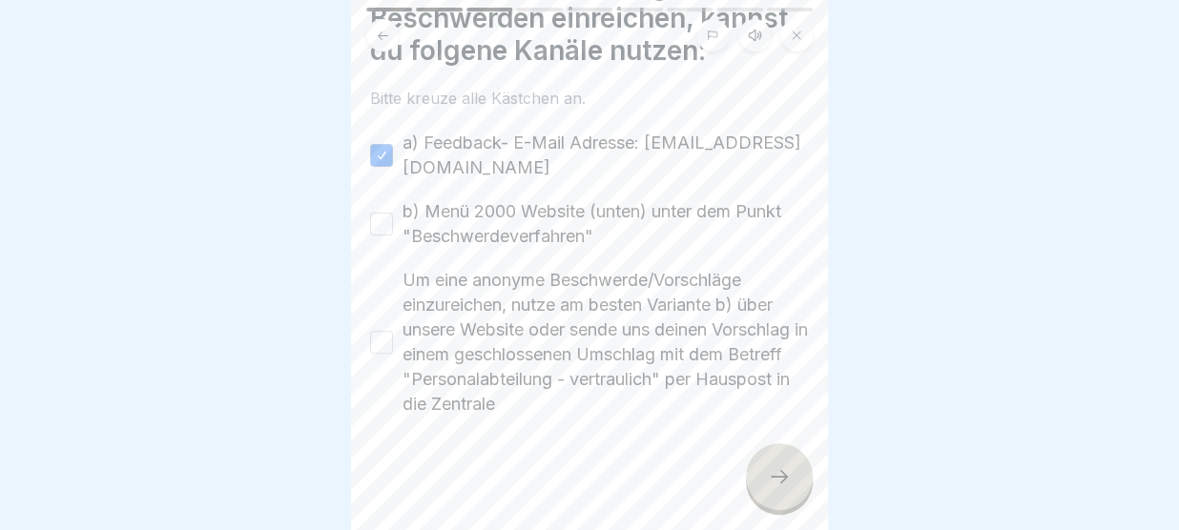
click at [385, 232] on button "b) Menü 2000 Website (unten) unter dem Punkt "Beschwerdeverfahren"" at bounding box center [381, 224] width 23 height 23
click at [381, 344] on button "Um eine anonyme Beschwerde/Vorschläge einzureichen, nutze am besten Variante b)…" at bounding box center [381, 342] width 23 height 23
click at [789, 470] on icon at bounding box center [779, 476] width 23 height 23
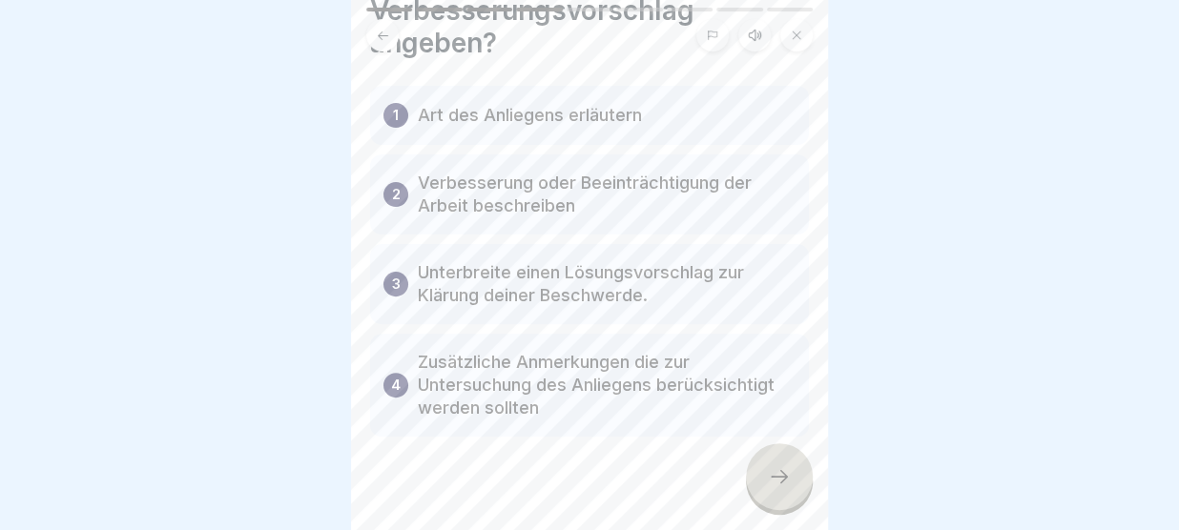
scroll to position [146, 0]
click at [794, 484] on div at bounding box center [779, 476] width 67 height 67
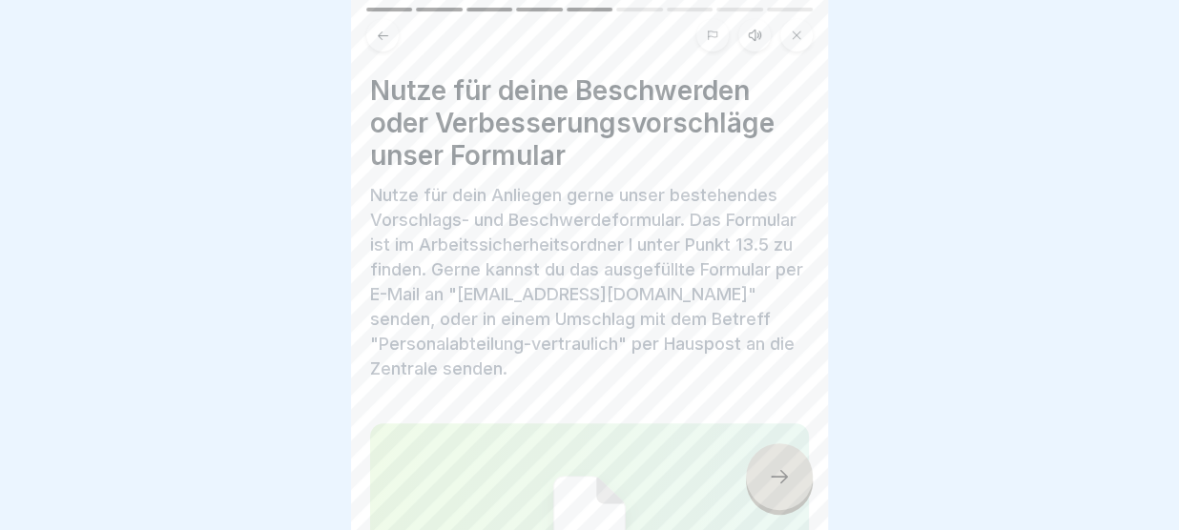
click at [774, 468] on icon at bounding box center [779, 476] width 23 height 23
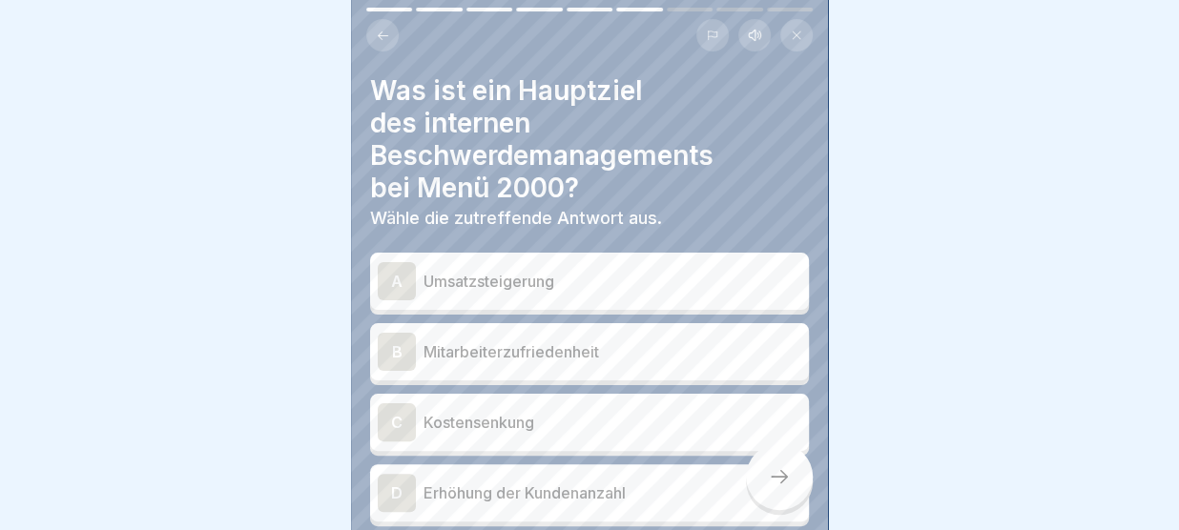
click at [378, 28] on button at bounding box center [382, 35] width 32 height 32
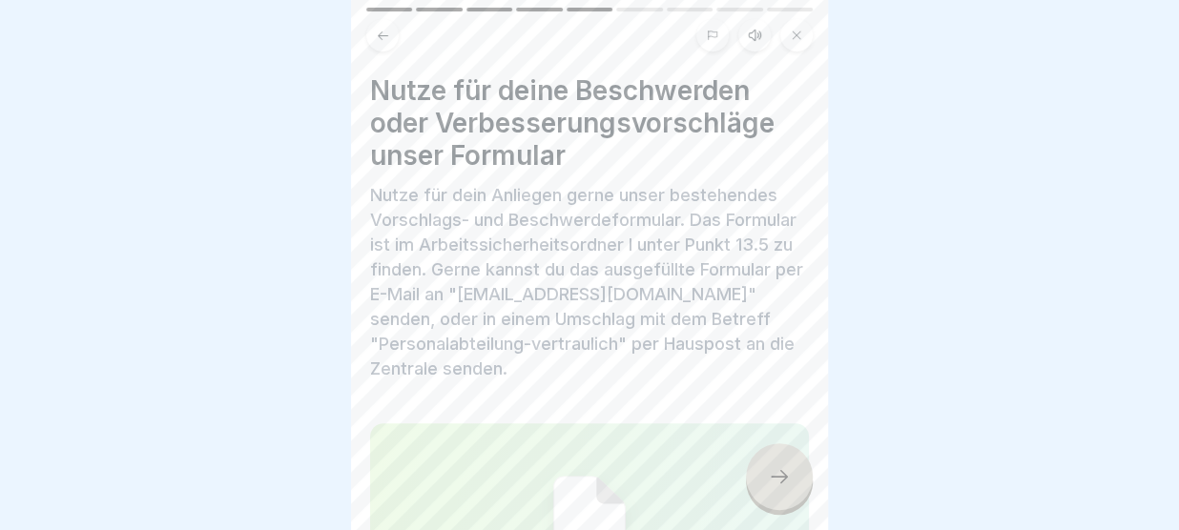
click at [381, 35] on icon at bounding box center [383, 35] width 10 height 9
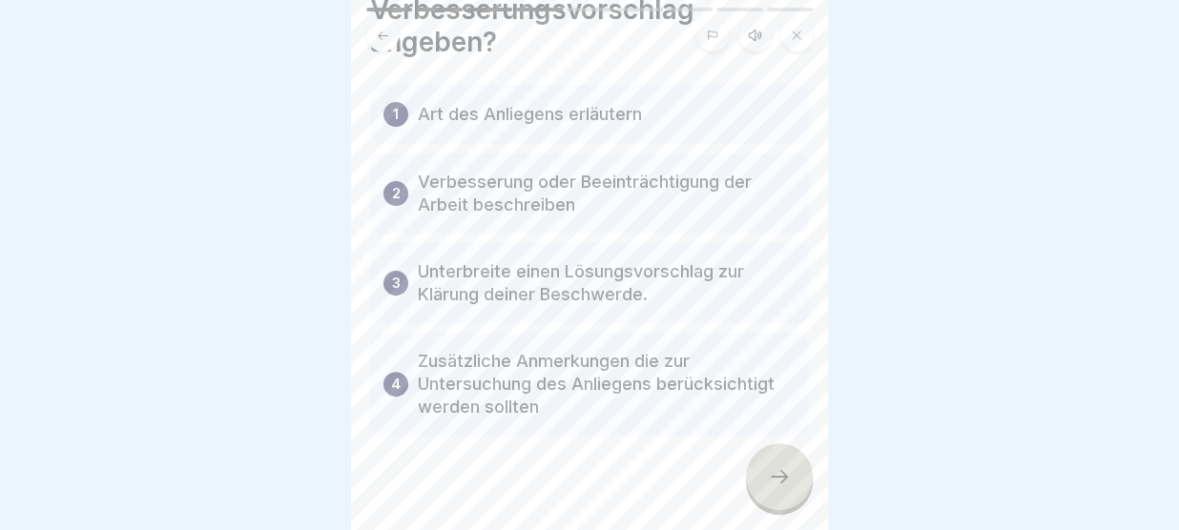
click at [773, 472] on icon at bounding box center [779, 476] width 23 height 23
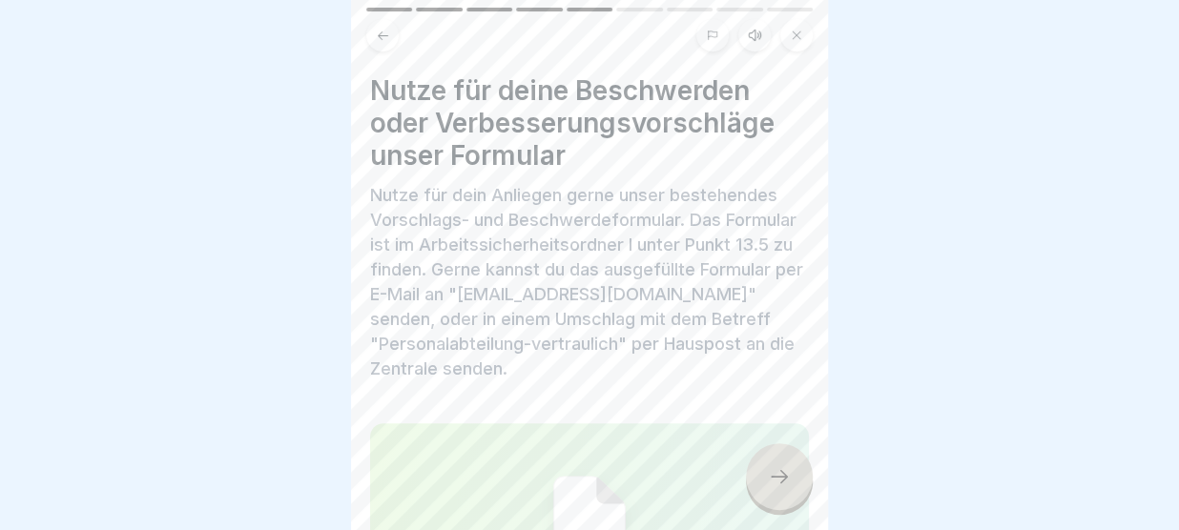
click at [773, 472] on icon at bounding box center [779, 476] width 23 height 23
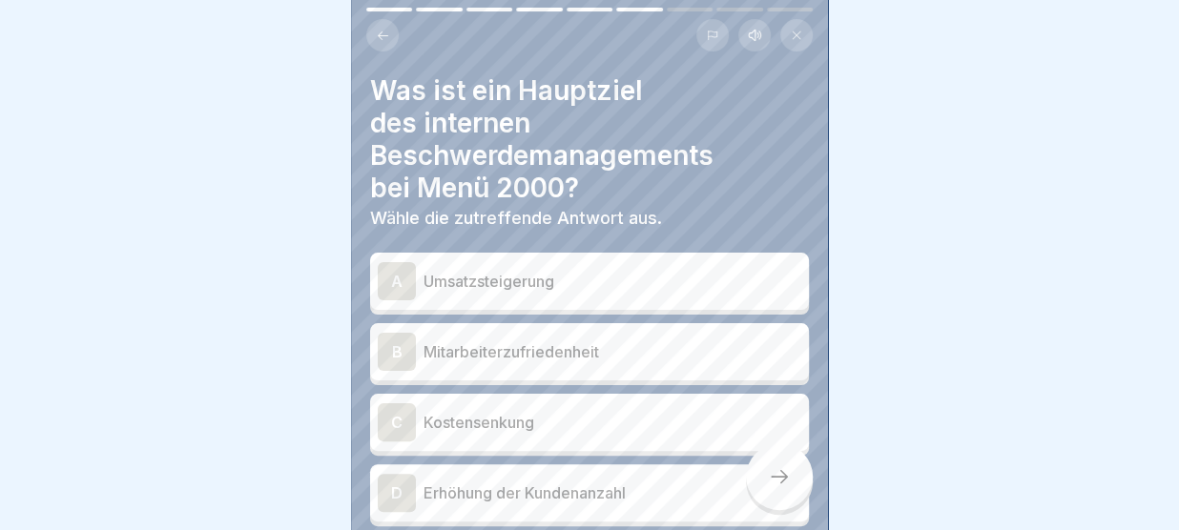
click at [639, 340] on p "Mitarbeiterzufriedenheit" at bounding box center [612, 351] width 378 height 23
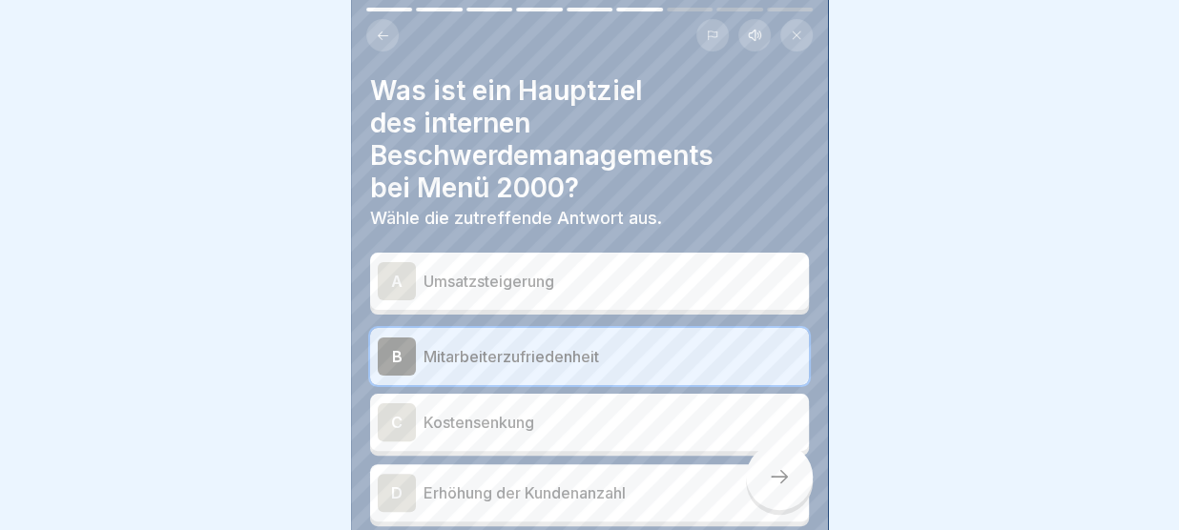
click at [780, 483] on icon at bounding box center [779, 476] width 23 height 23
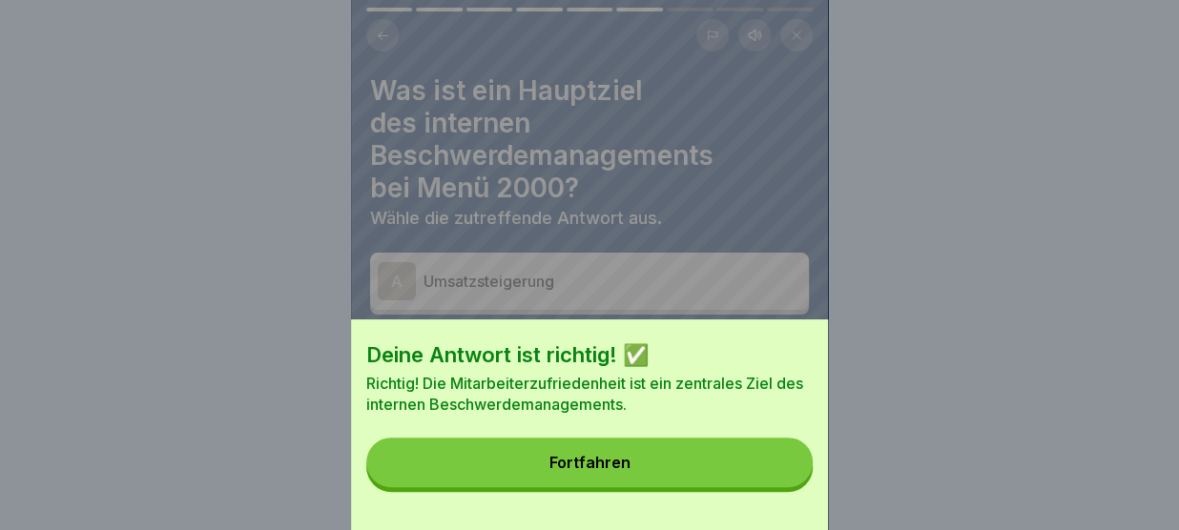
click at [770, 470] on button "Fortfahren" at bounding box center [589, 463] width 446 height 50
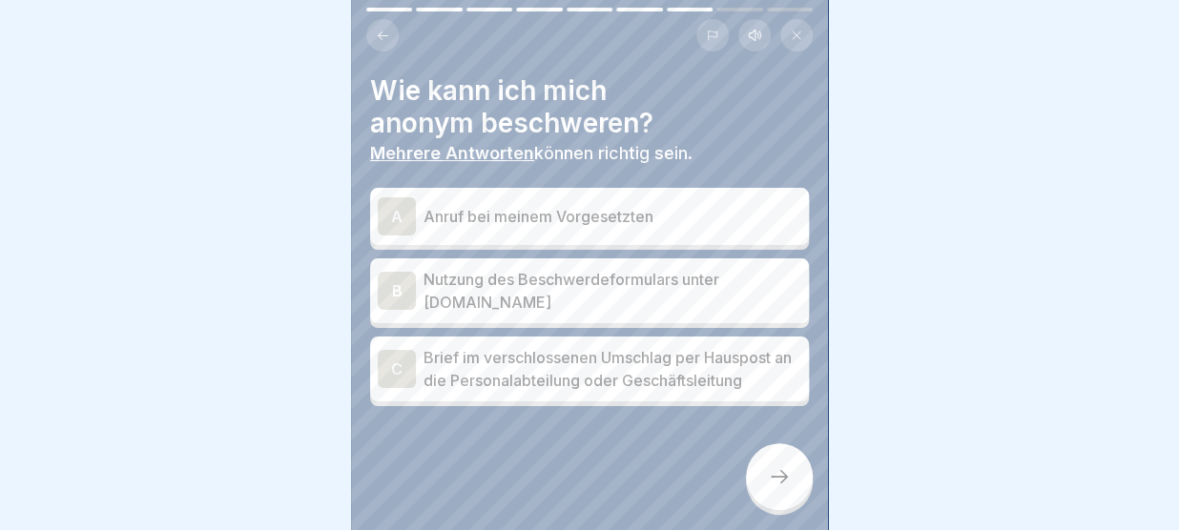
click at [652, 280] on p "Nutzung des Beschwerdeformulars unter www.menue2000.de" at bounding box center [612, 291] width 378 height 46
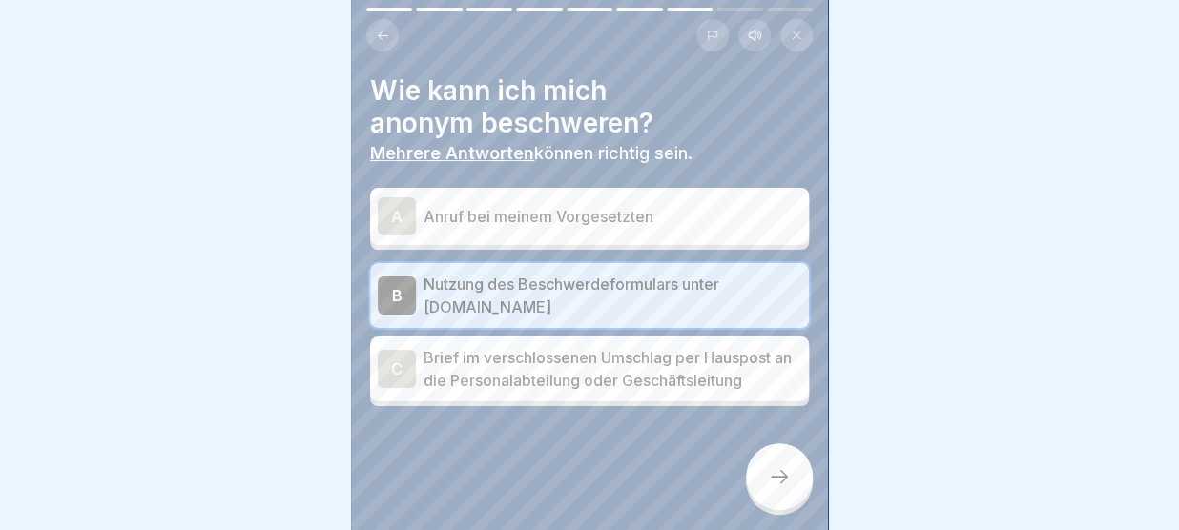
click at [611, 369] on p "Brief im verschlossenen Umschlag per Hauspost an die Personalabteilung oder Ges…" at bounding box center [612, 369] width 378 height 46
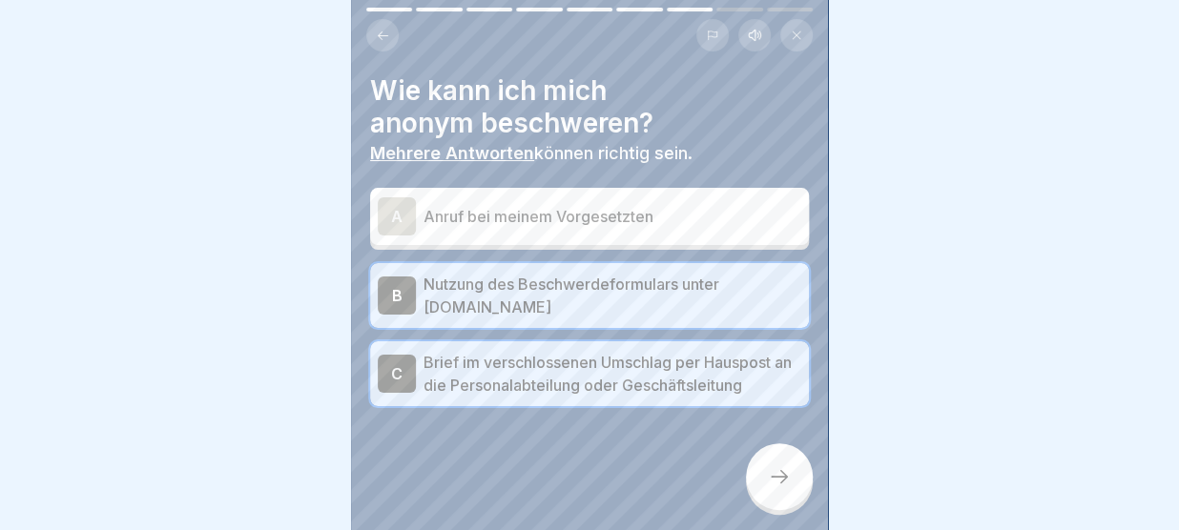
click at [778, 484] on icon at bounding box center [779, 476] width 23 height 23
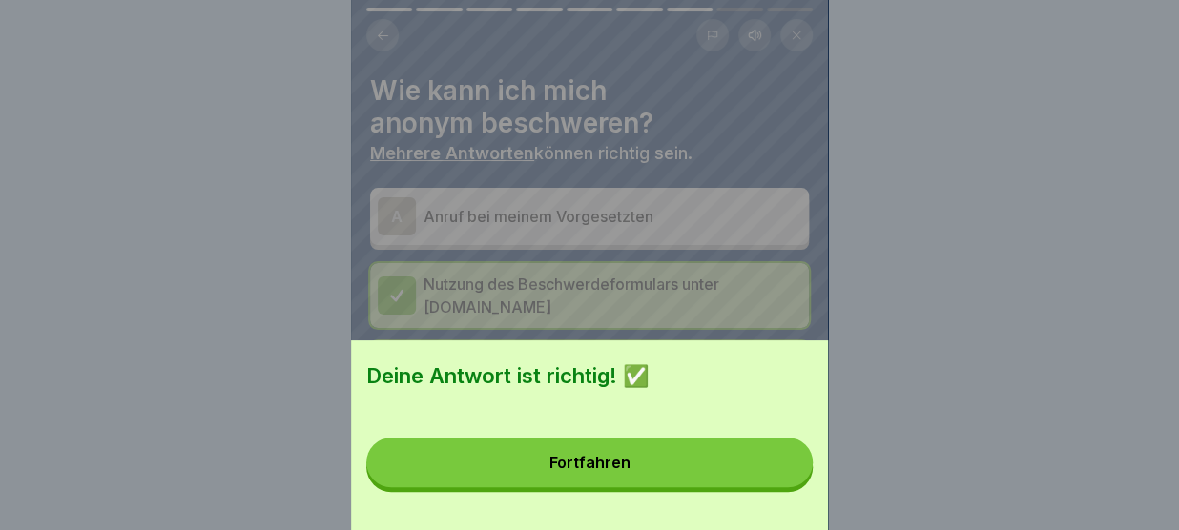
click at [727, 461] on button "Fortfahren" at bounding box center [589, 463] width 446 height 50
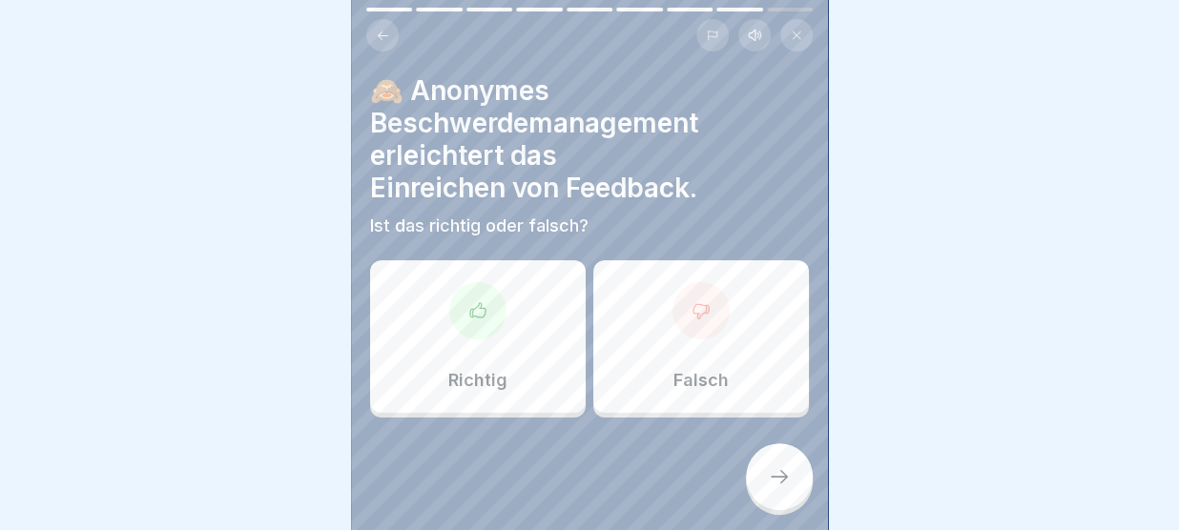
click at [528, 369] on div "Richtig" at bounding box center [478, 336] width 216 height 153
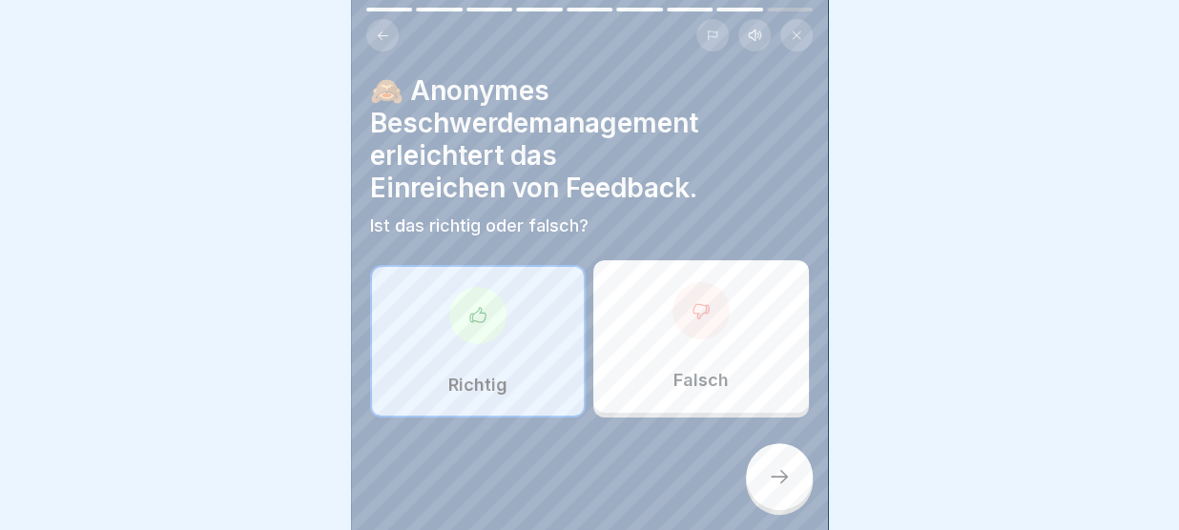
click at [770, 495] on div at bounding box center [779, 476] width 67 height 67
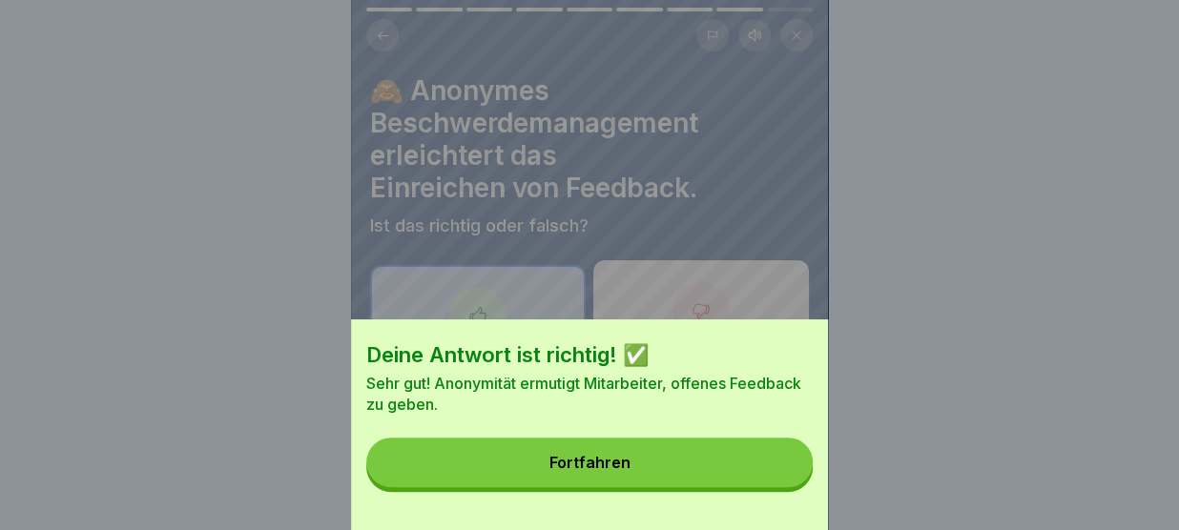
click at [749, 474] on button "Fortfahren" at bounding box center [589, 463] width 446 height 50
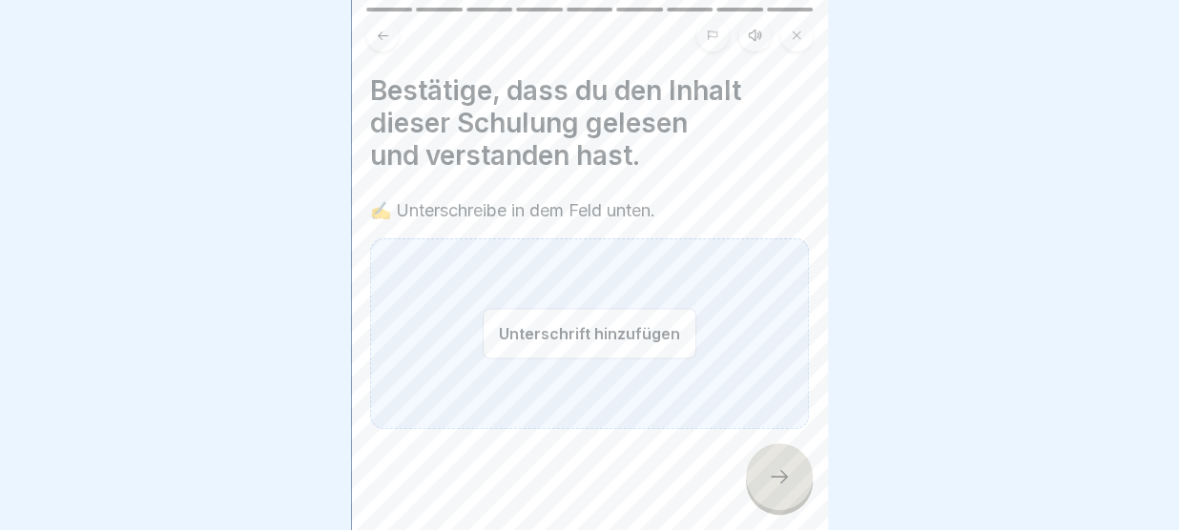
click at [465, 375] on div "Unterschrift hinzufügen" at bounding box center [589, 333] width 439 height 191
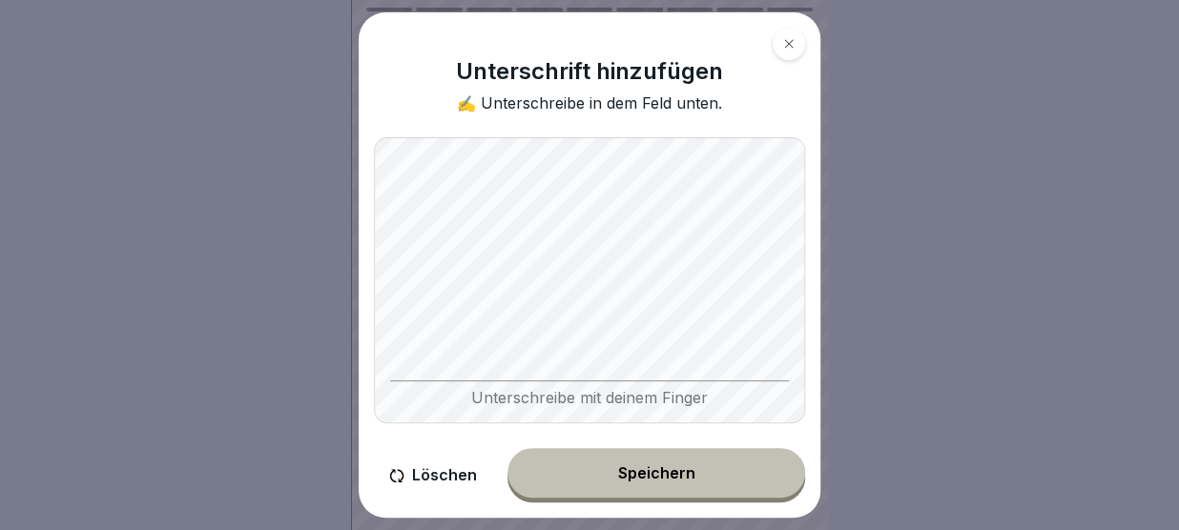
click at [634, 469] on div "Speichern" at bounding box center [656, 472] width 77 height 17
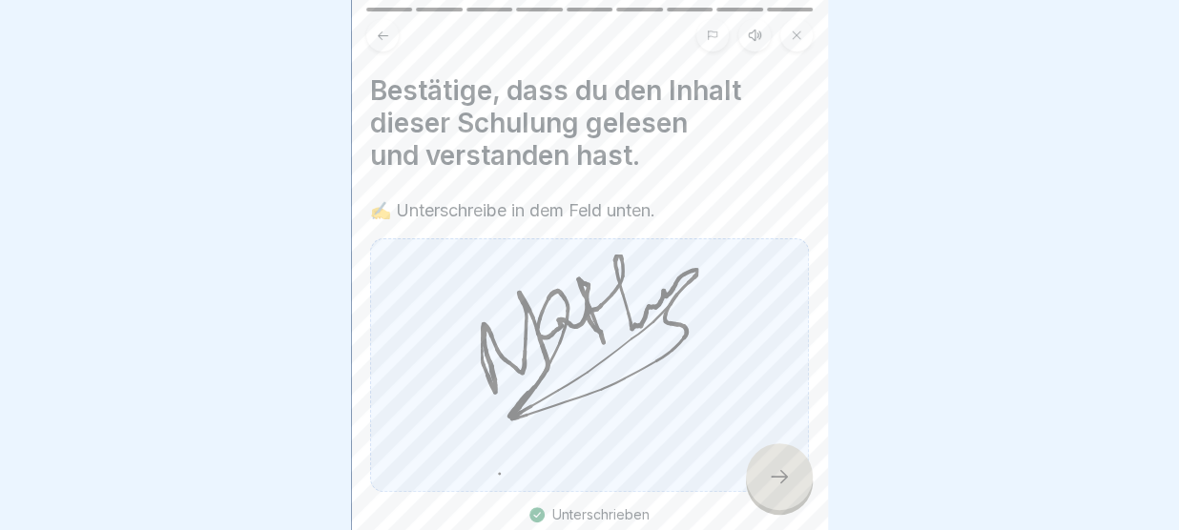
click at [793, 470] on div at bounding box center [779, 476] width 67 height 67
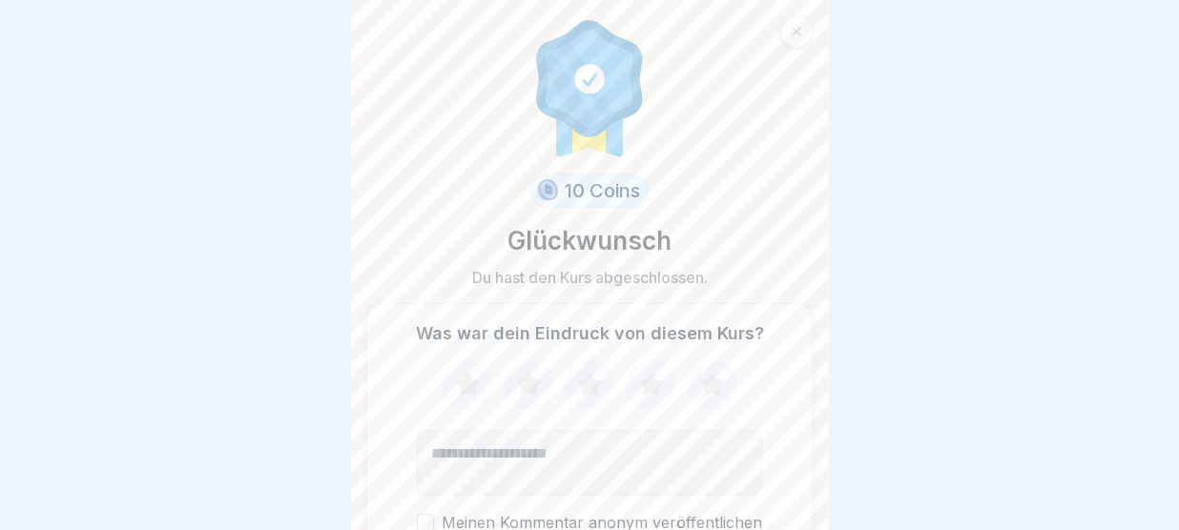
click at [707, 373] on icon at bounding box center [712, 386] width 51 height 50
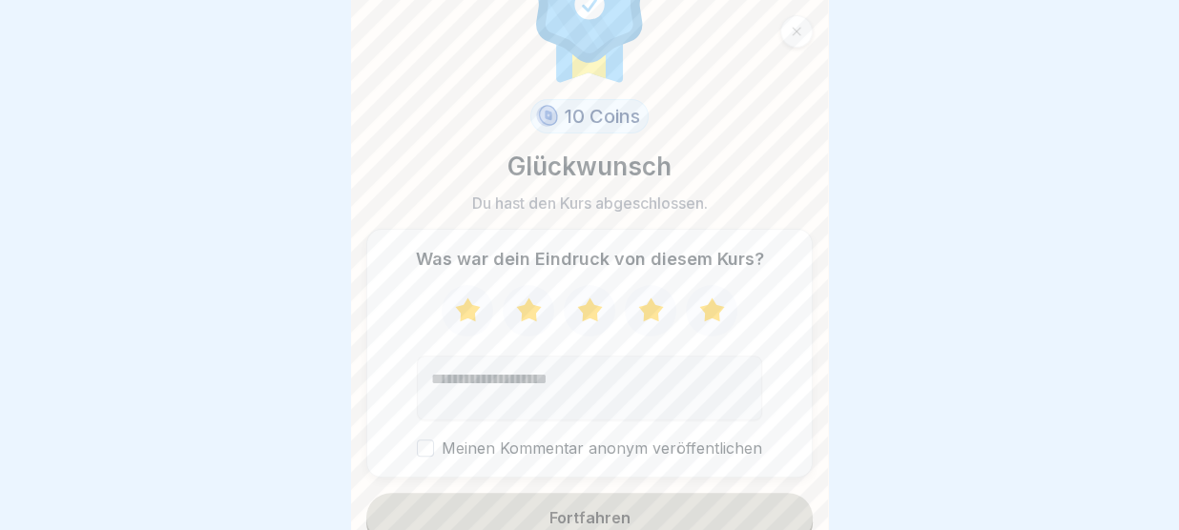
scroll to position [76, 0]
click at [681, 505] on button "Fortfahren" at bounding box center [589, 516] width 446 height 50
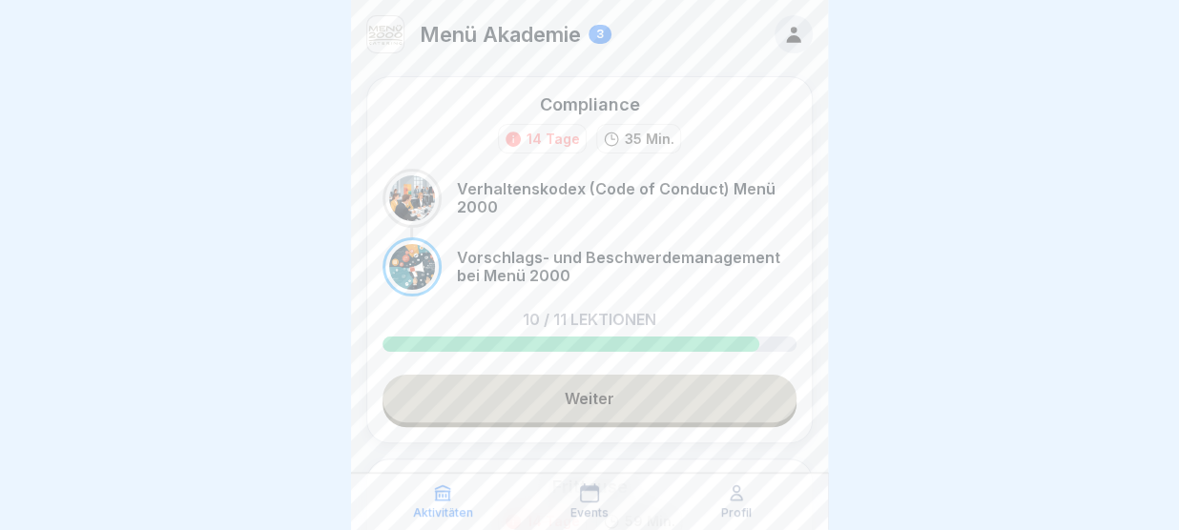
click at [664, 407] on link "Weiter" at bounding box center [589, 399] width 414 height 48
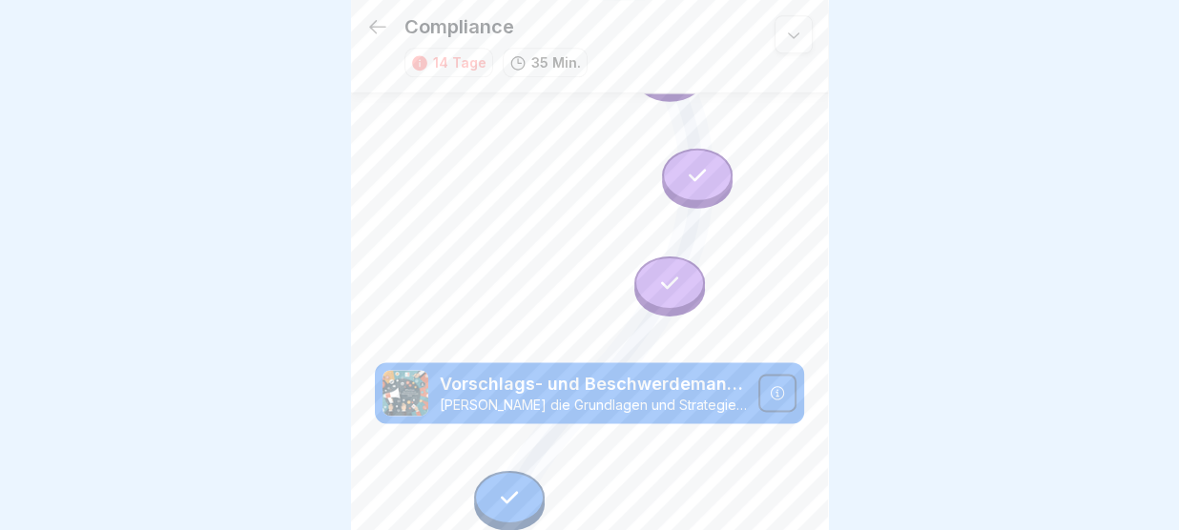
scroll to position [1046, 0]
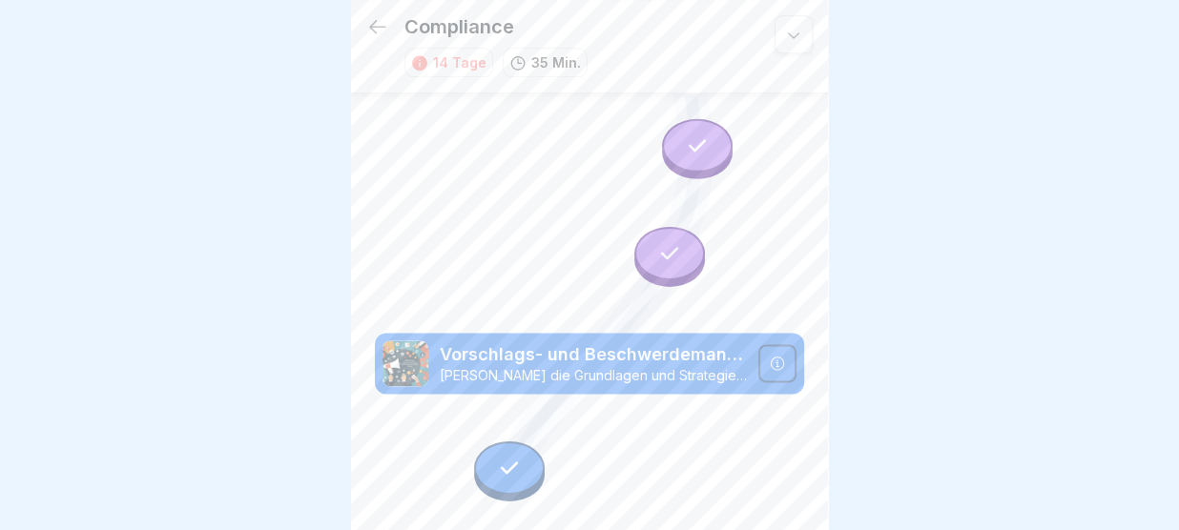
click at [778, 367] on icon at bounding box center [777, 363] width 15 height 15
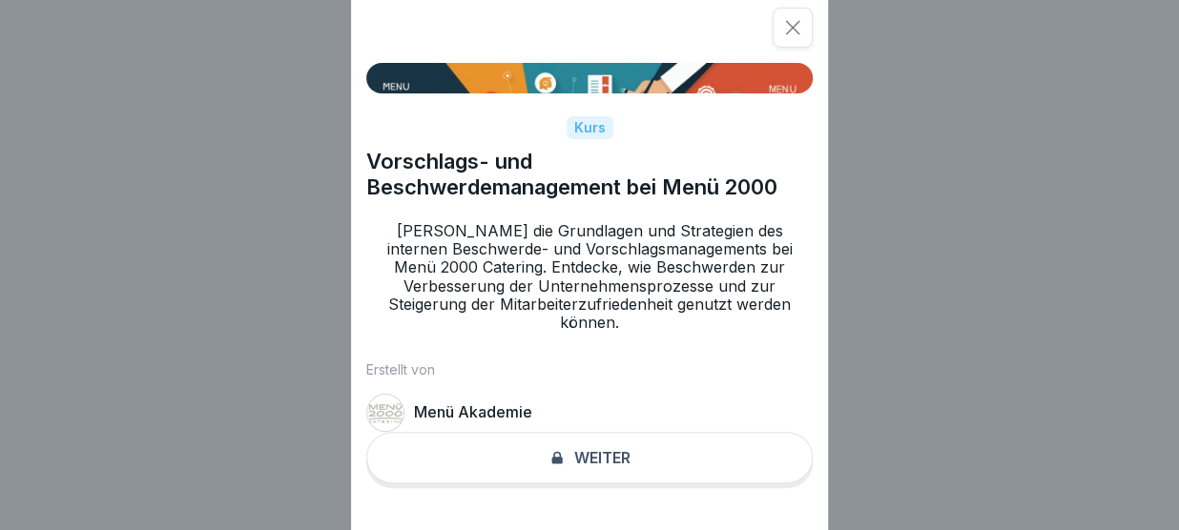
click at [665, 466] on div "Kurs Vorschlags- und Beschwerdemanagement bei Menü 2000 Lerne die Grundlagen un…" at bounding box center [589, 265] width 477 height 530
click at [593, 462] on div "Kurs Vorschlags- und Beschwerdemanagement bei Menü 2000 Lerne die Grundlagen un…" at bounding box center [589, 265] width 477 height 530
click at [644, 285] on p "[PERSON_NAME] die Grundlagen und Strategien des internen Beschwerde- und Vorsch…" at bounding box center [589, 277] width 446 height 110
click at [791, 32] on icon at bounding box center [792, 27] width 19 height 19
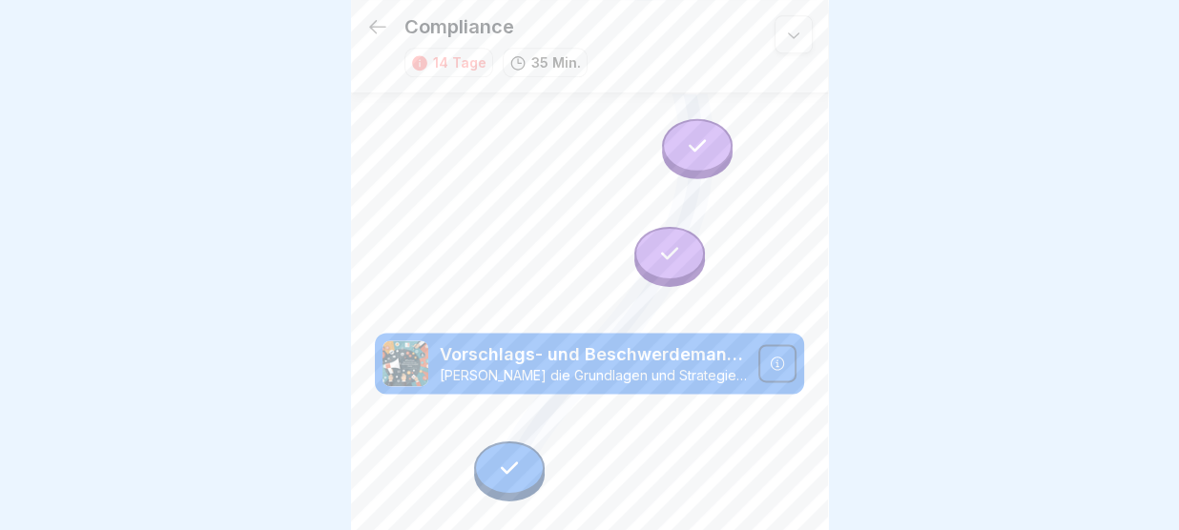
click at [586, 365] on p "Vorschlags- und Beschwerdemanagement bei Menü 2000" at bounding box center [593, 354] width 307 height 25
click at [798, 38] on icon at bounding box center [793, 34] width 19 height 19
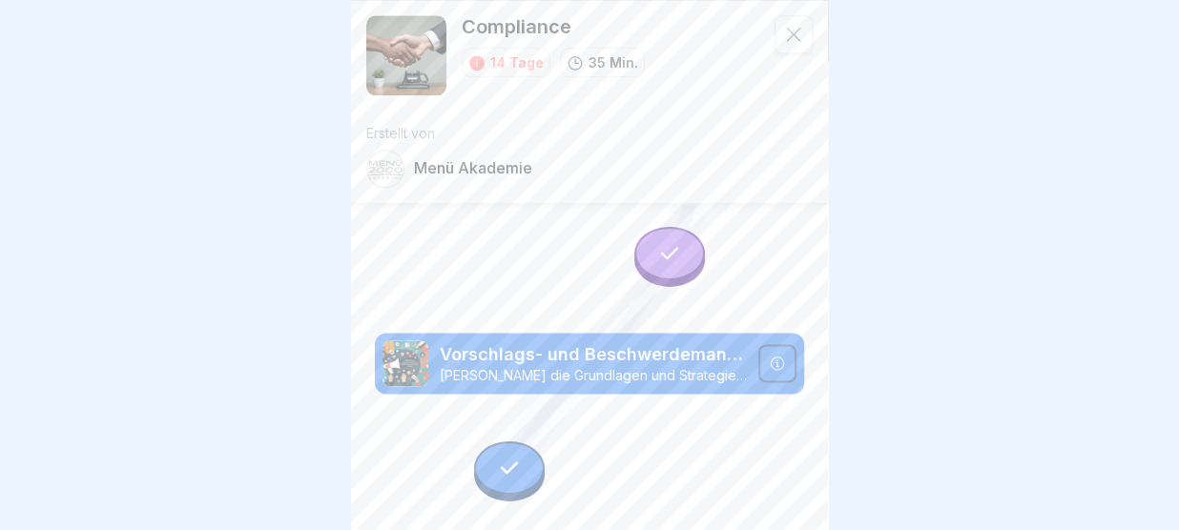
click at [798, 38] on icon at bounding box center [793, 34] width 19 height 19
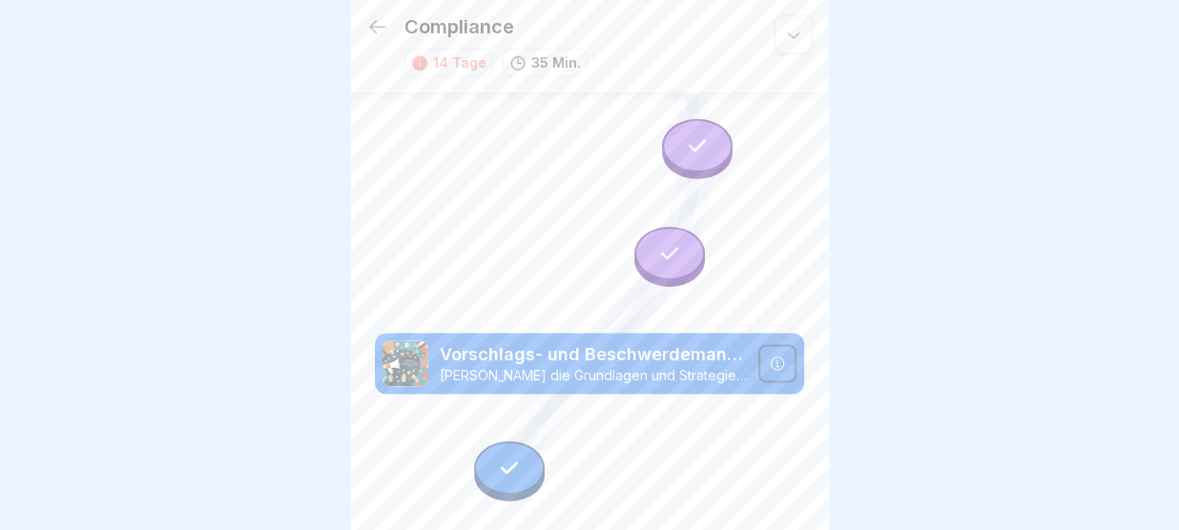
click at [499, 462] on icon at bounding box center [509, 467] width 25 height 25
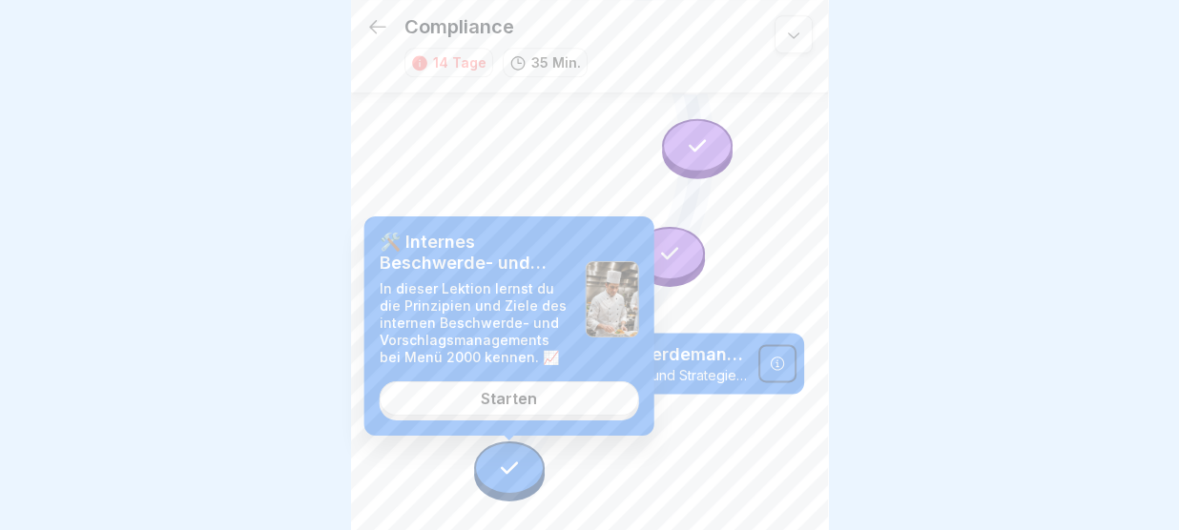
click at [514, 414] on link "Starten" at bounding box center [509, 398] width 259 height 34
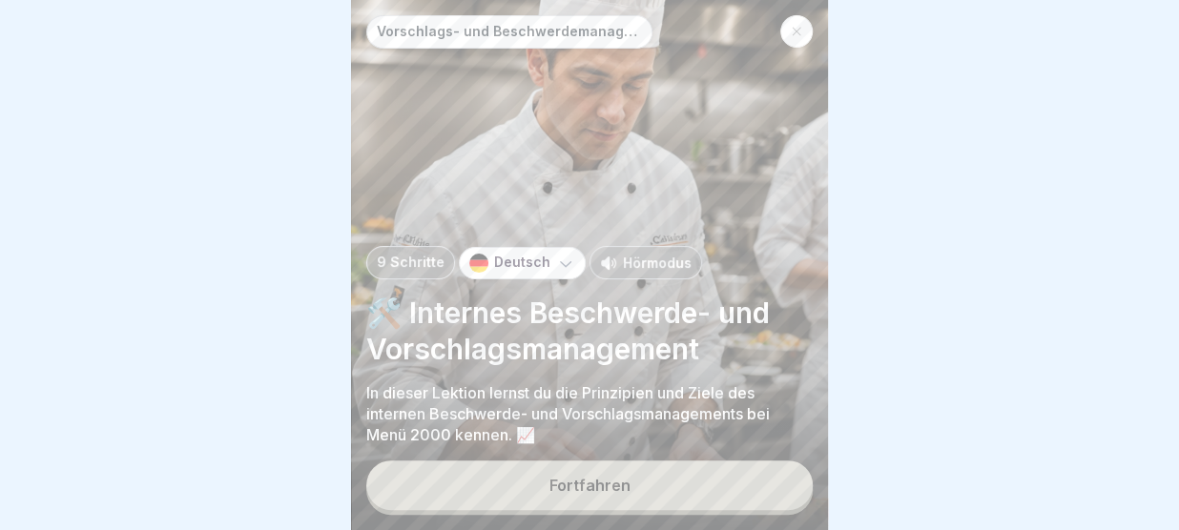
click at [565, 489] on div "Fortfahren" at bounding box center [589, 485] width 81 height 17
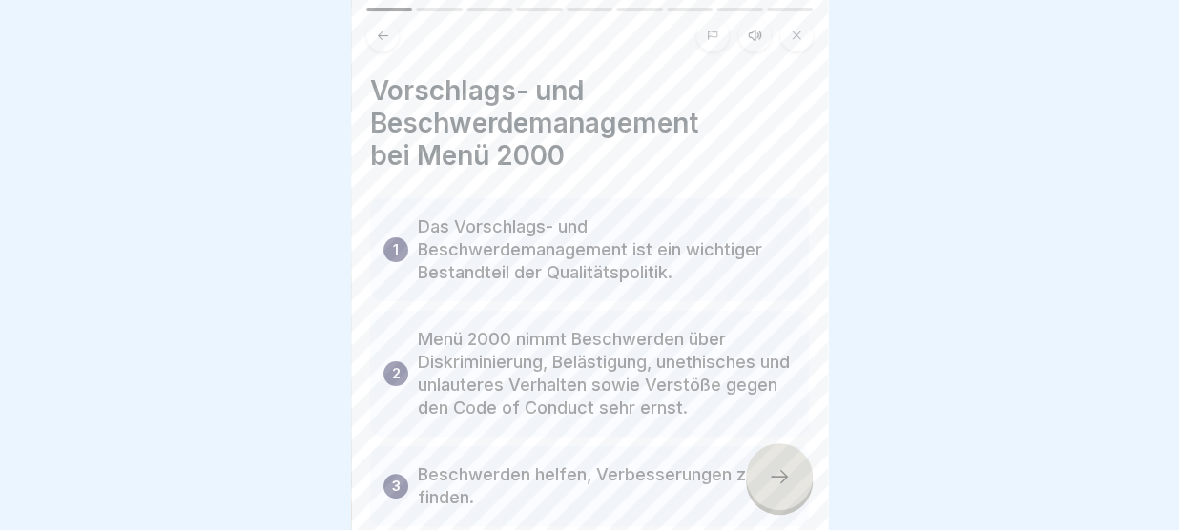
click at [773, 477] on icon at bounding box center [779, 476] width 23 height 23
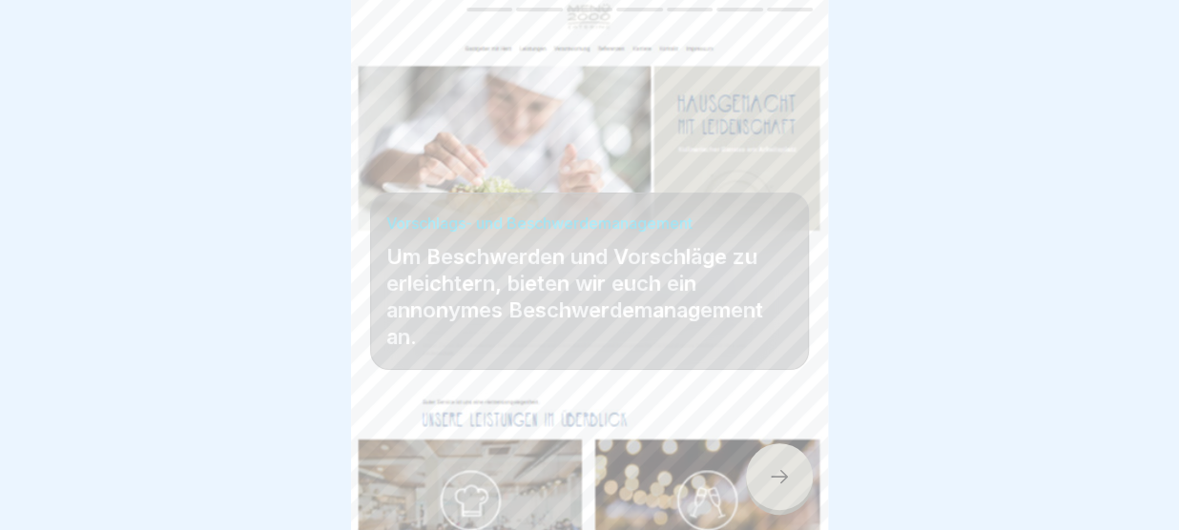
click at [773, 477] on icon at bounding box center [779, 476] width 23 height 23
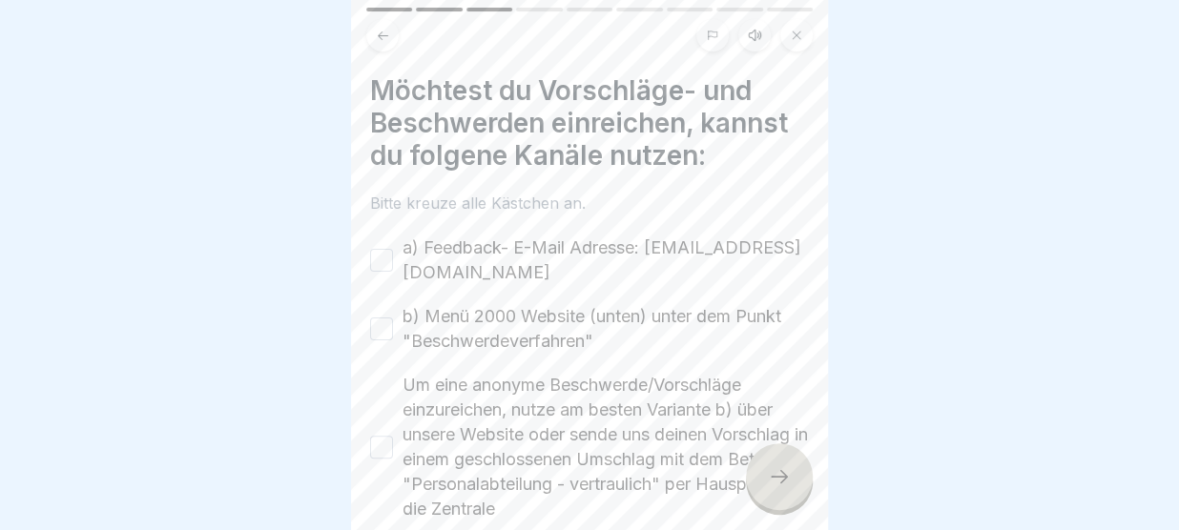
click at [793, 36] on icon at bounding box center [796, 35] width 11 height 11
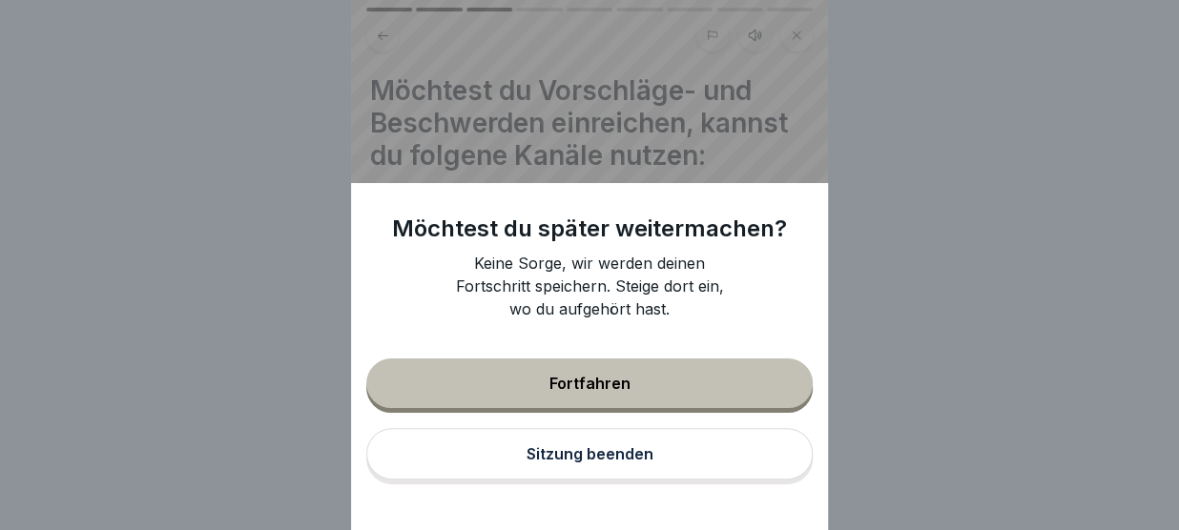
click at [675, 442] on button "Sitzung beenden" at bounding box center [589, 454] width 446 height 52
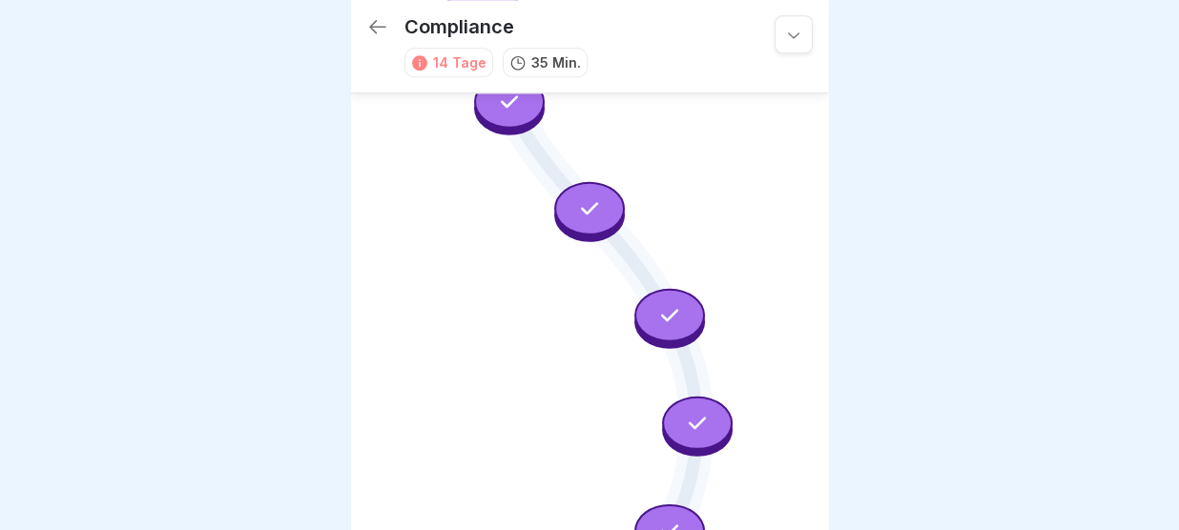
scroll to position [1046, 0]
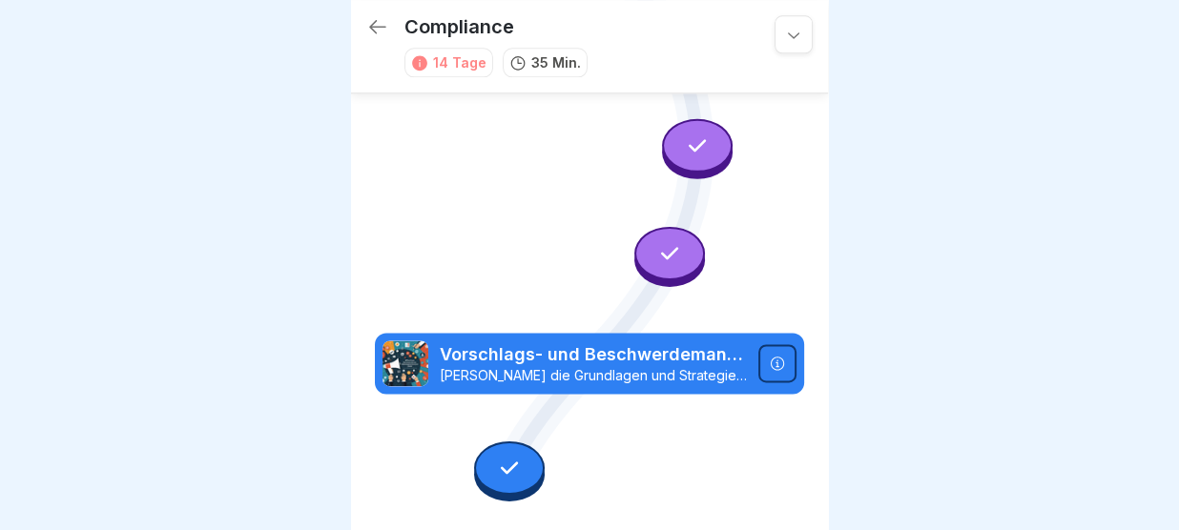
click at [952, 337] on div at bounding box center [589, 265] width 1179 height 530
click at [501, 478] on icon at bounding box center [509, 467] width 25 height 25
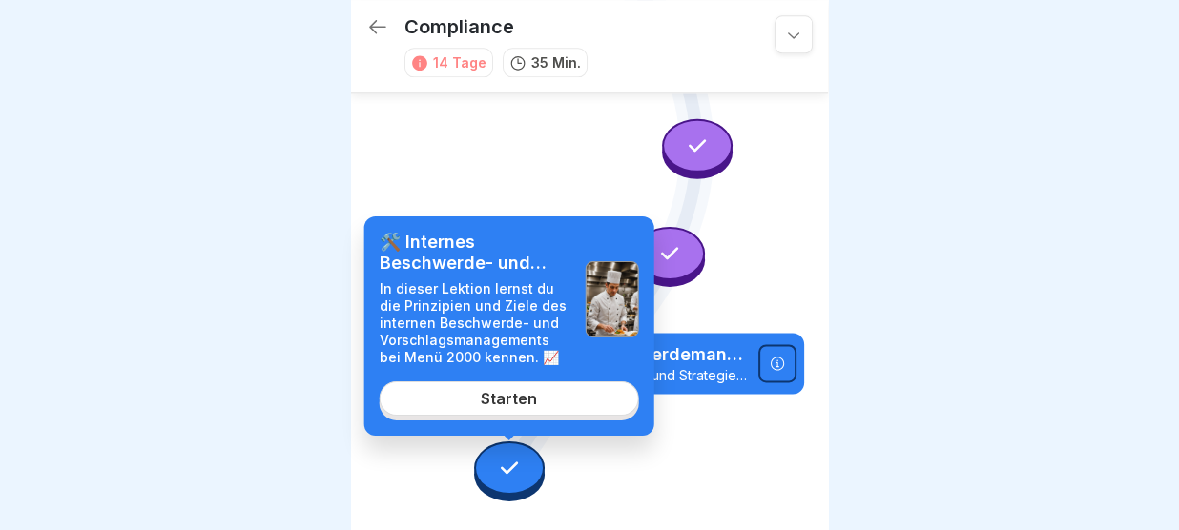
click at [524, 403] on div "Starten" at bounding box center [509, 398] width 56 height 17
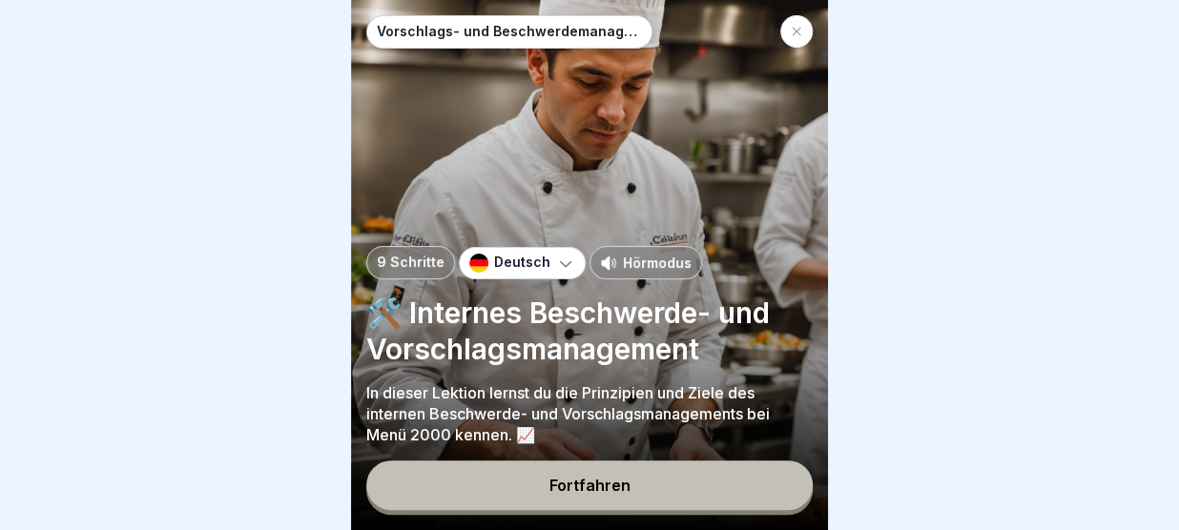
click at [550, 485] on button "Fortfahren" at bounding box center [589, 486] width 446 height 50
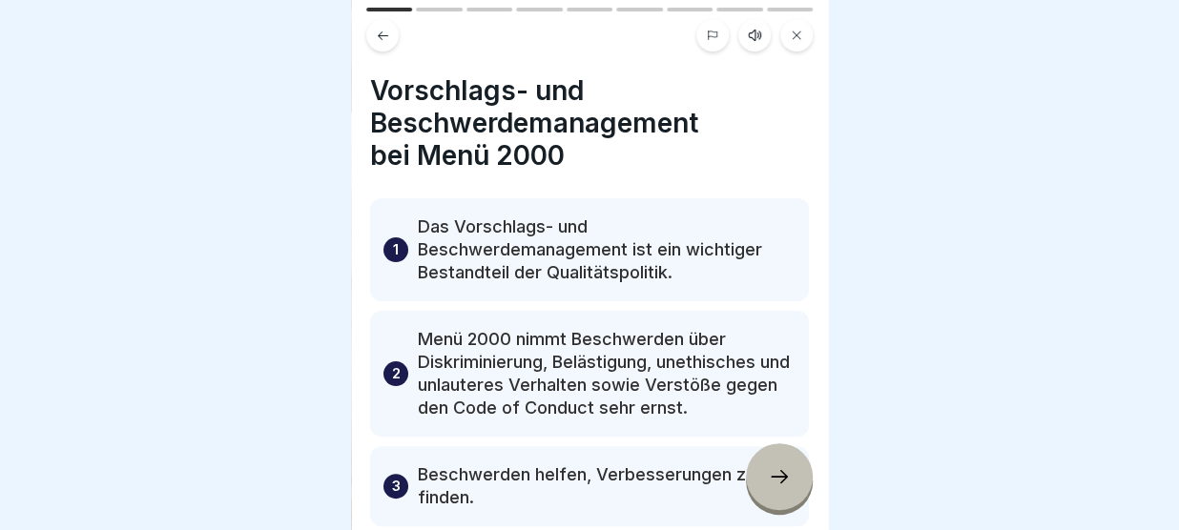
click at [778, 479] on icon at bounding box center [779, 476] width 23 height 23
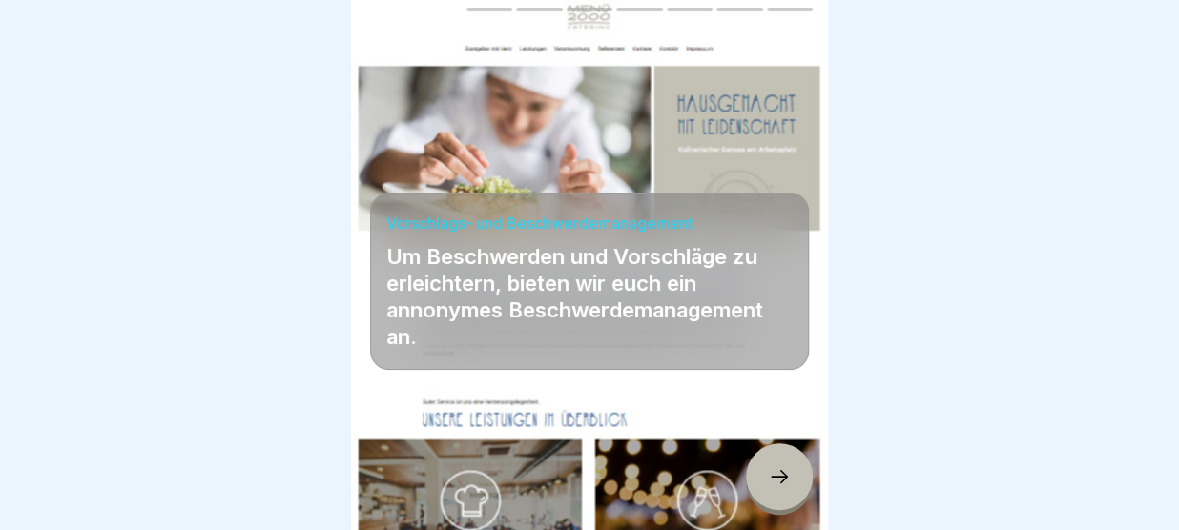
click at [778, 479] on icon at bounding box center [779, 476] width 23 height 23
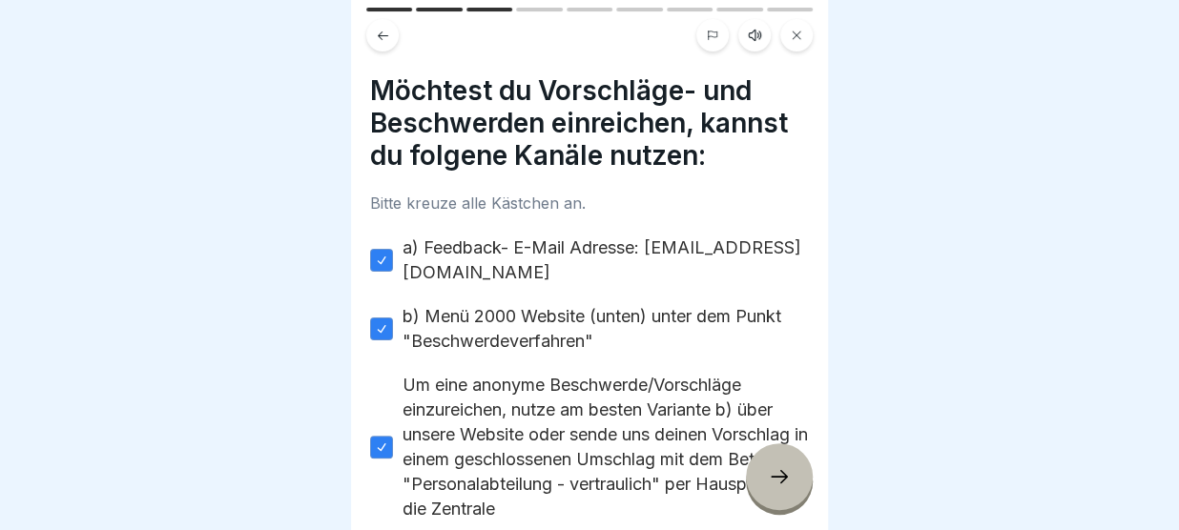
click at [778, 479] on icon at bounding box center [779, 476] width 23 height 23
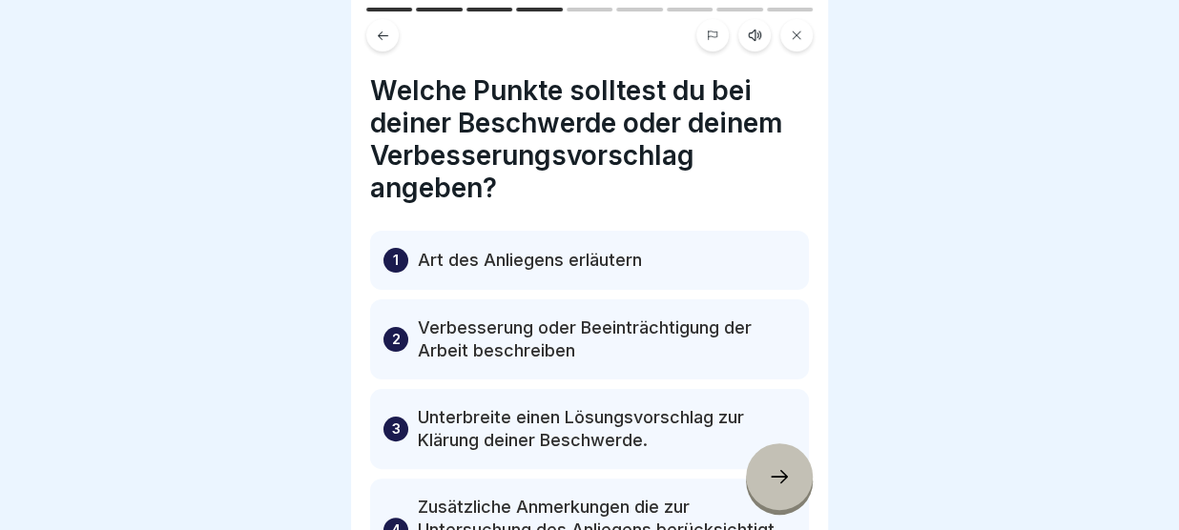
click at [778, 479] on icon at bounding box center [779, 476] width 23 height 23
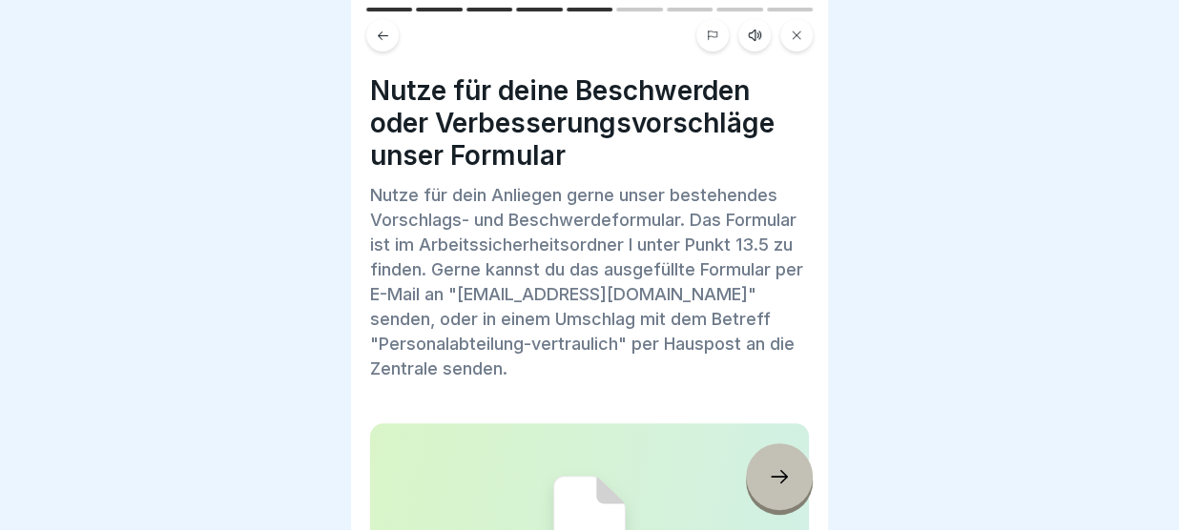
click at [778, 479] on icon at bounding box center [779, 476] width 23 height 23
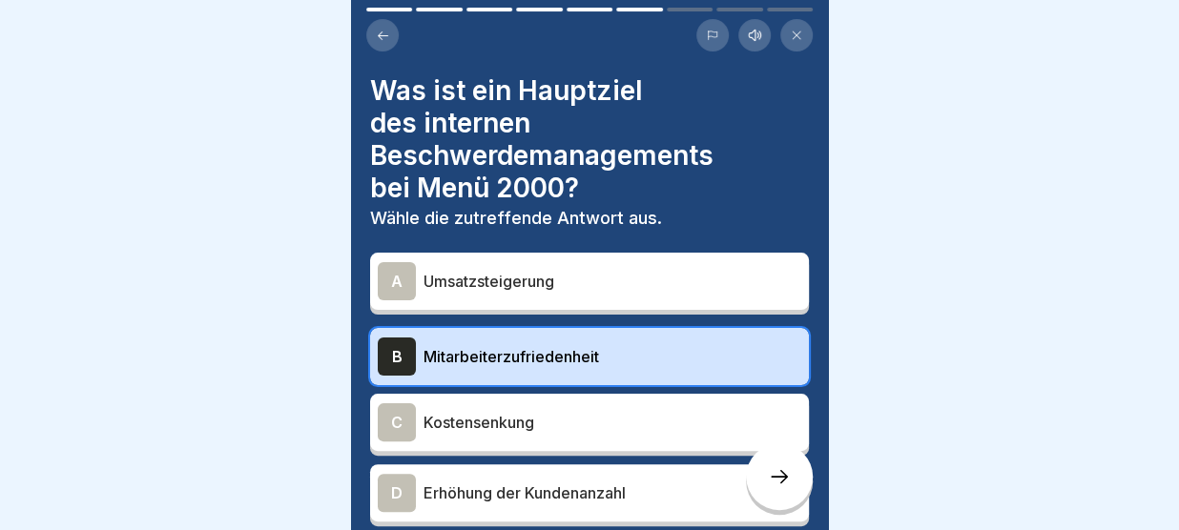
click at [778, 479] on icon at bounding box center [779, 476] width 23 height 23
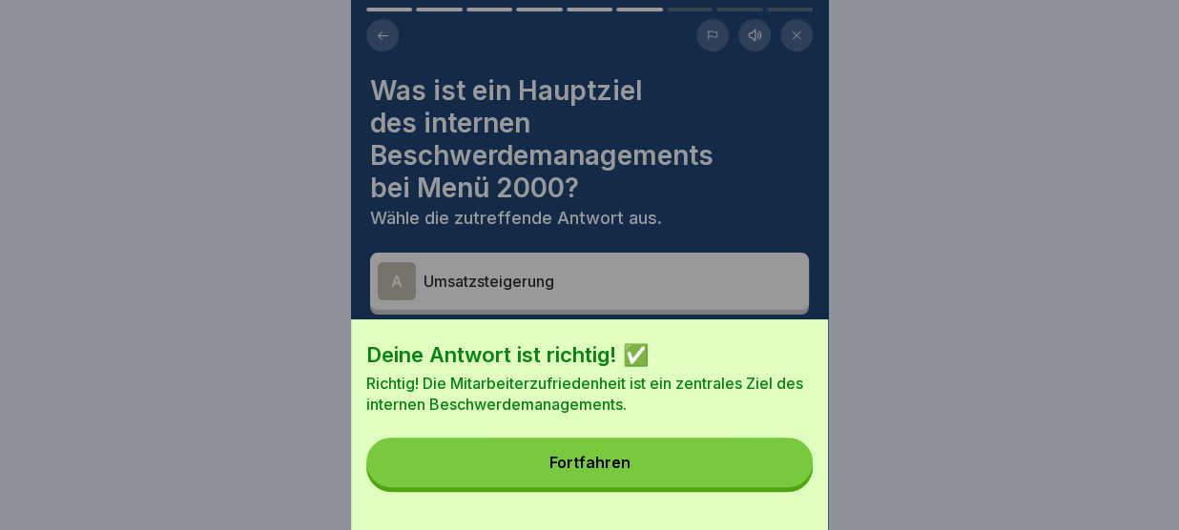
click at [778, 479] on button "Fortfahren" at bounding box center [589, 463] width 446 height 50
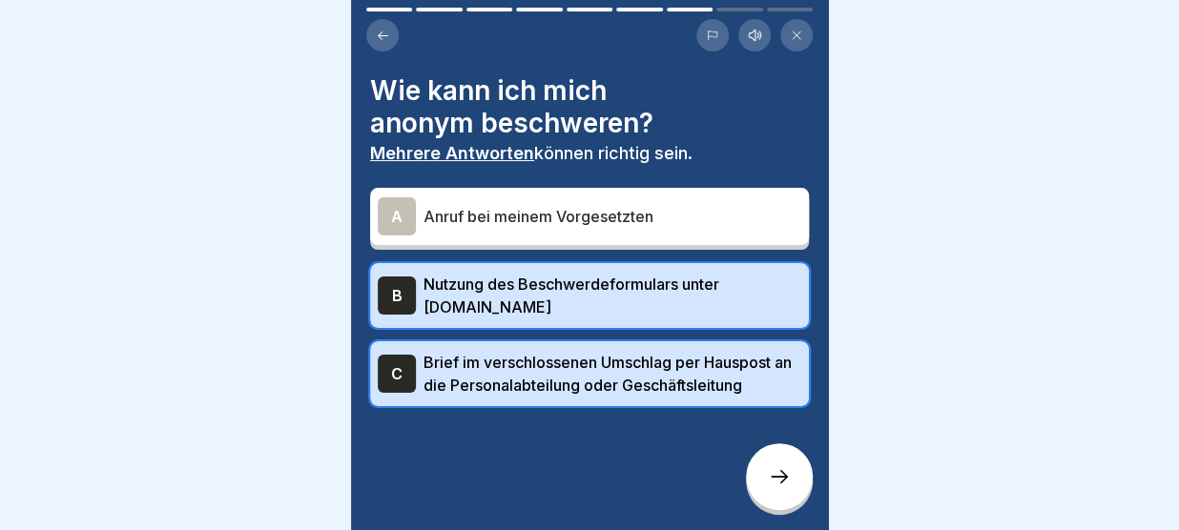
click at [778, 479] on icon at bounding box center [779, 476] width 23 height 23
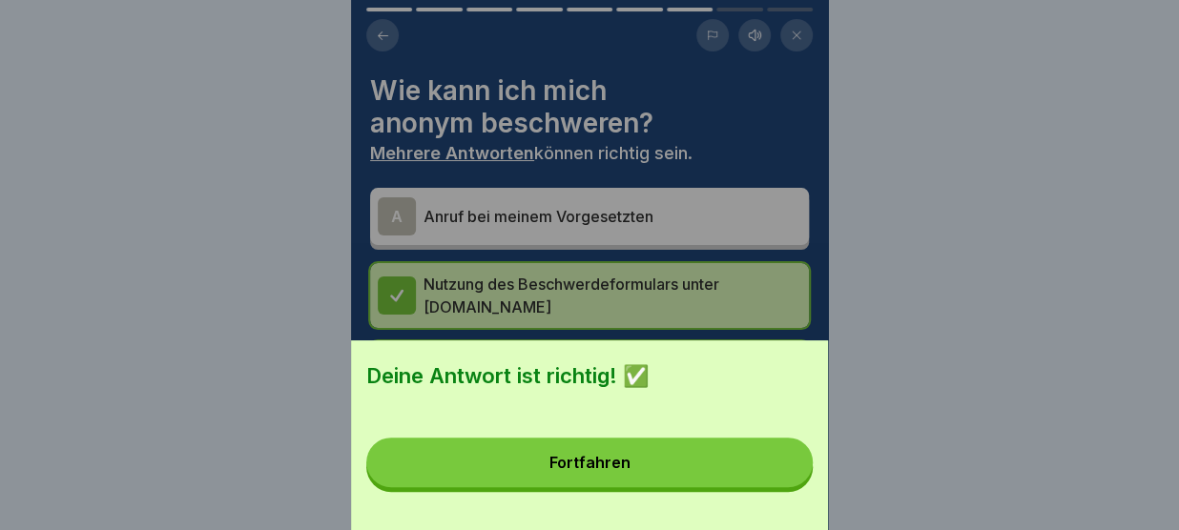
click at [778, 479] on button "Fortfahren" at bounding box center [589, 463] width 446 height 50
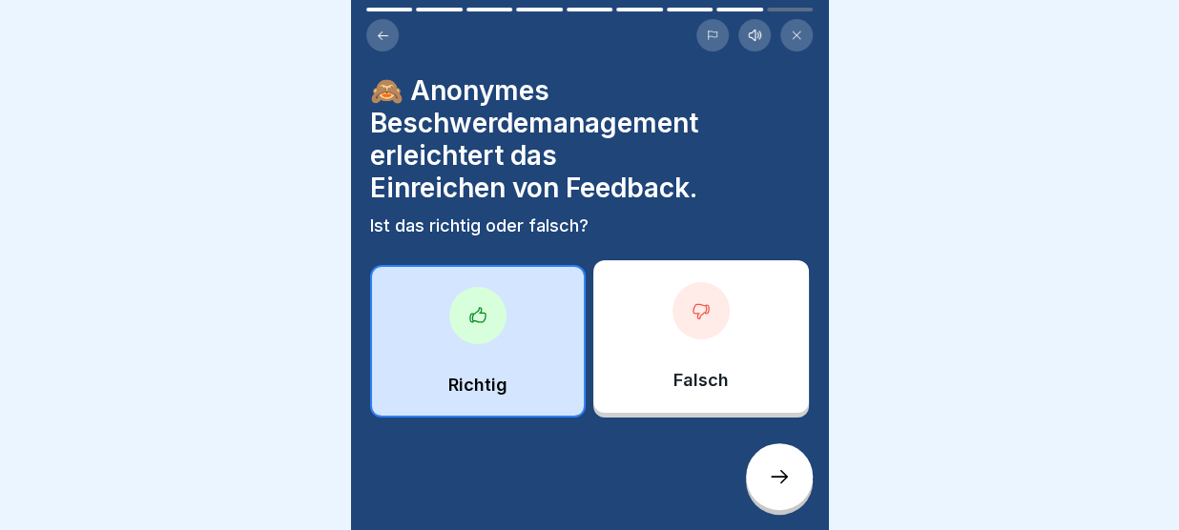
click at [778, 479] on icon at bounding box center [779, 476] width 23 height 23
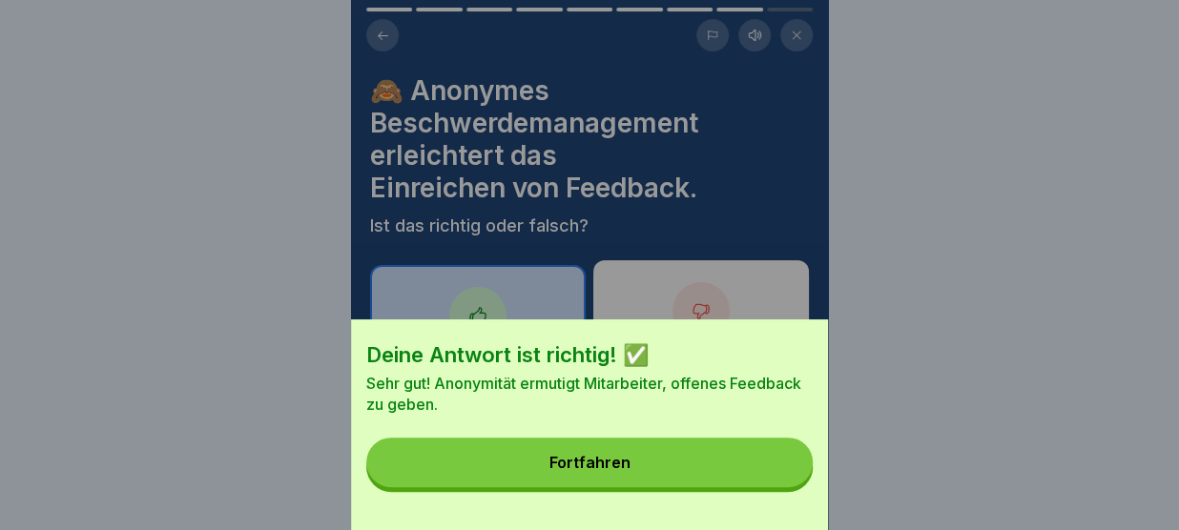
click at [778, 479] on button "Fortfahren" at bounding box center [589, 463] width 446 height 50
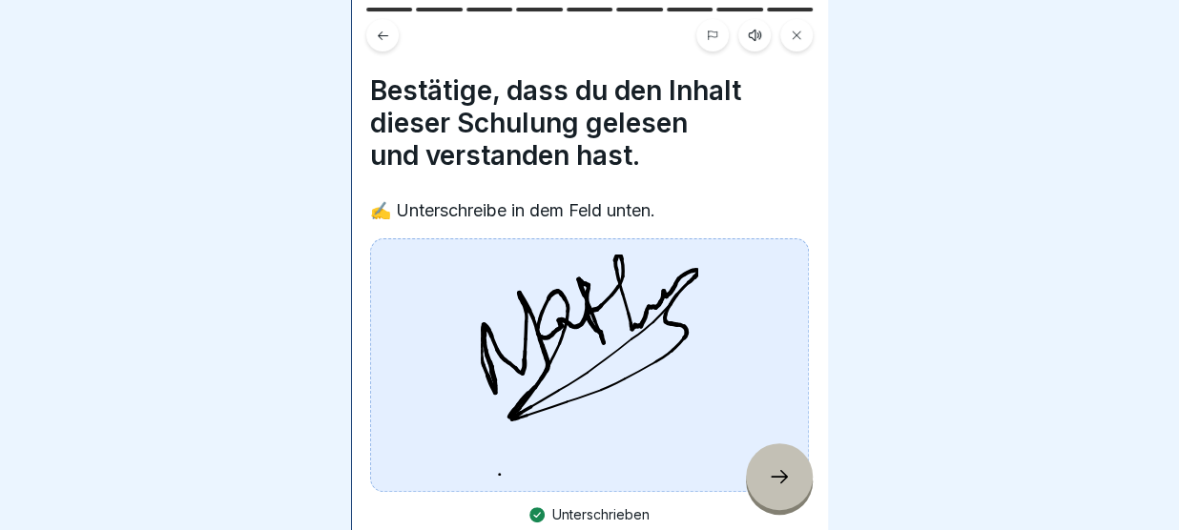
click at [778, 479] on icon at bounding box center [779, 476] width 23 height 23
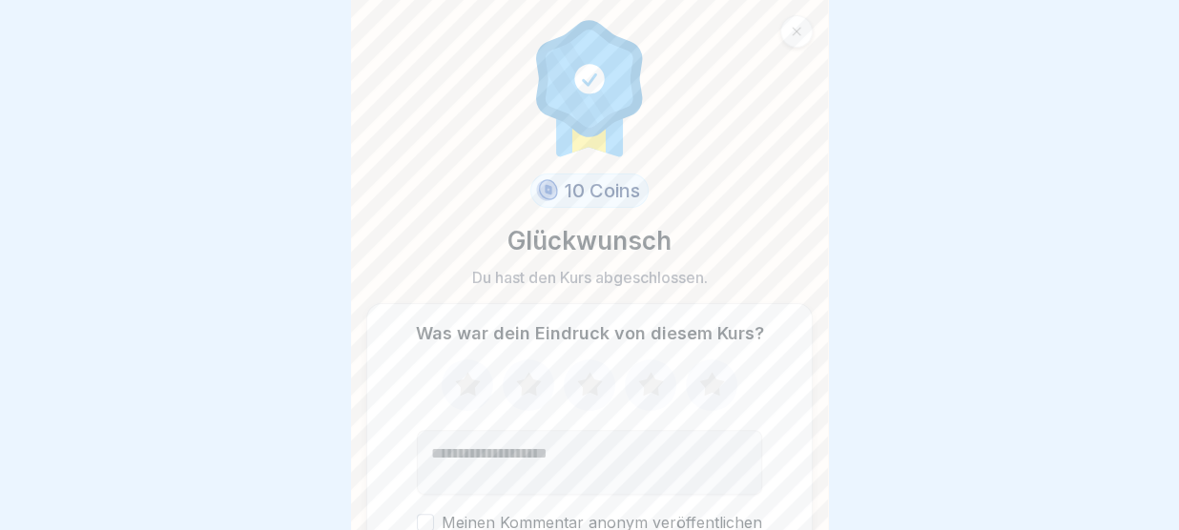
scroll to position [104, 0]
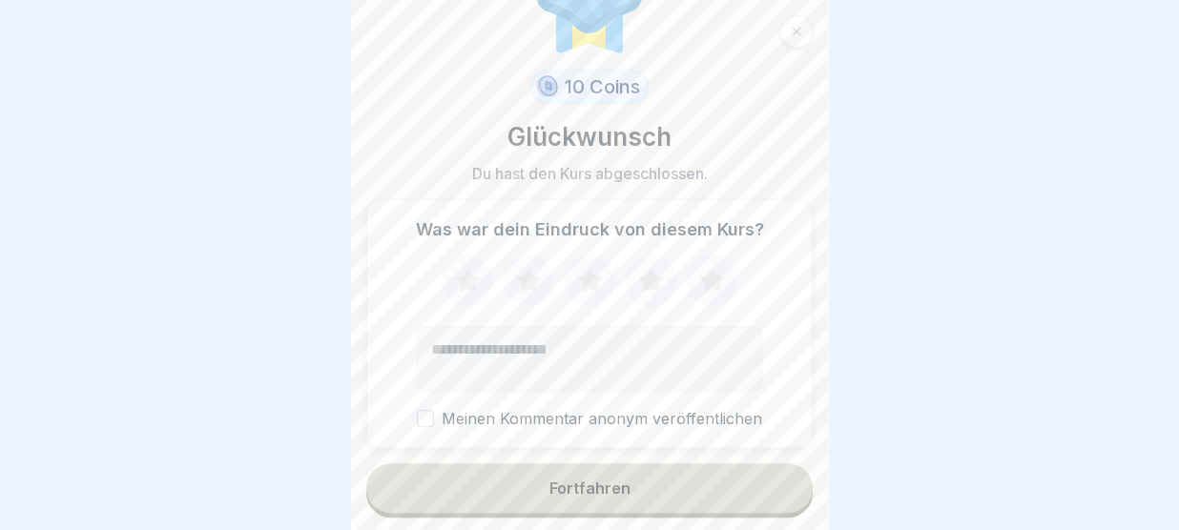
click at [724, 484] on button "Fortfahren" at bounding box center [589, 489] width 446 height 50
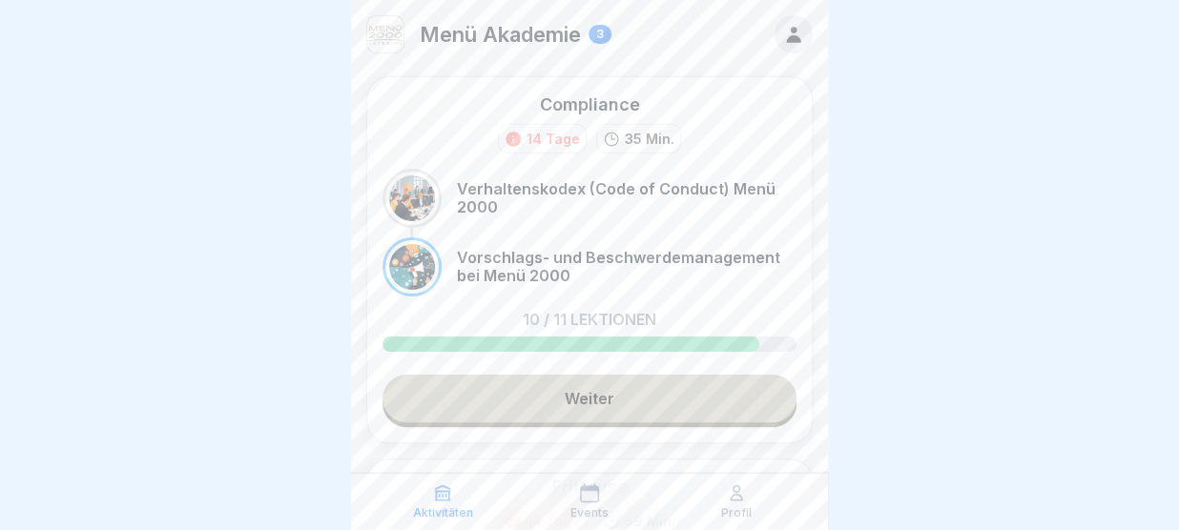
click at [659, 396] on link "Weiter" at bounding box center [589, 399] width 414 height 48
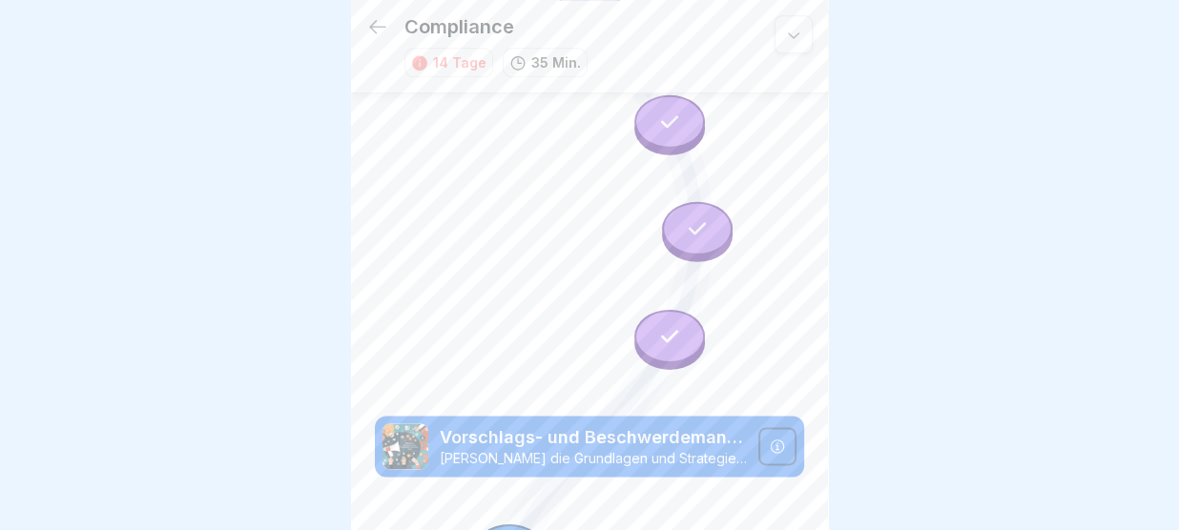
scroll to position [1046, 0]
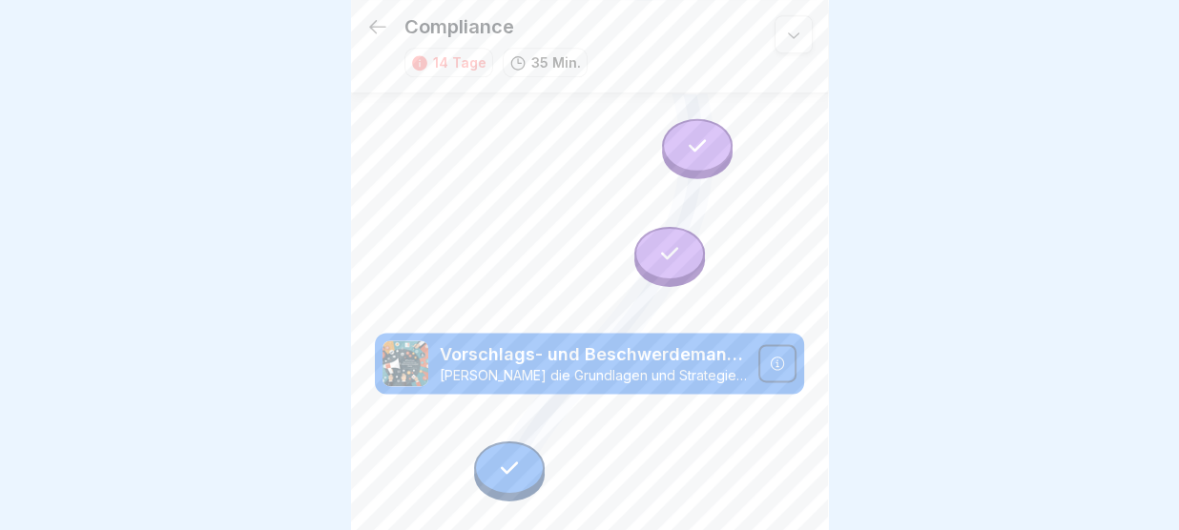
click at [780, 346] on div at bounding box center [777, 363] width 38 height 38
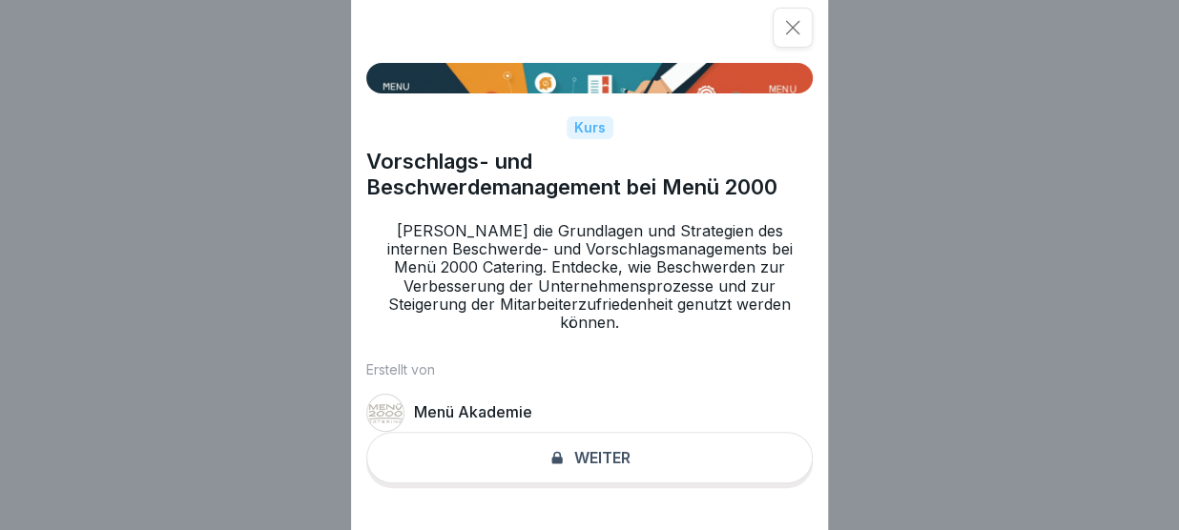
click at [1036, 256] on div "Kurs Vorschlags- und Beschwerdemanagement bei Menü 2000 Lerne die Grundlagen un…" at bounding box center [589, 265] width 1179 height 530
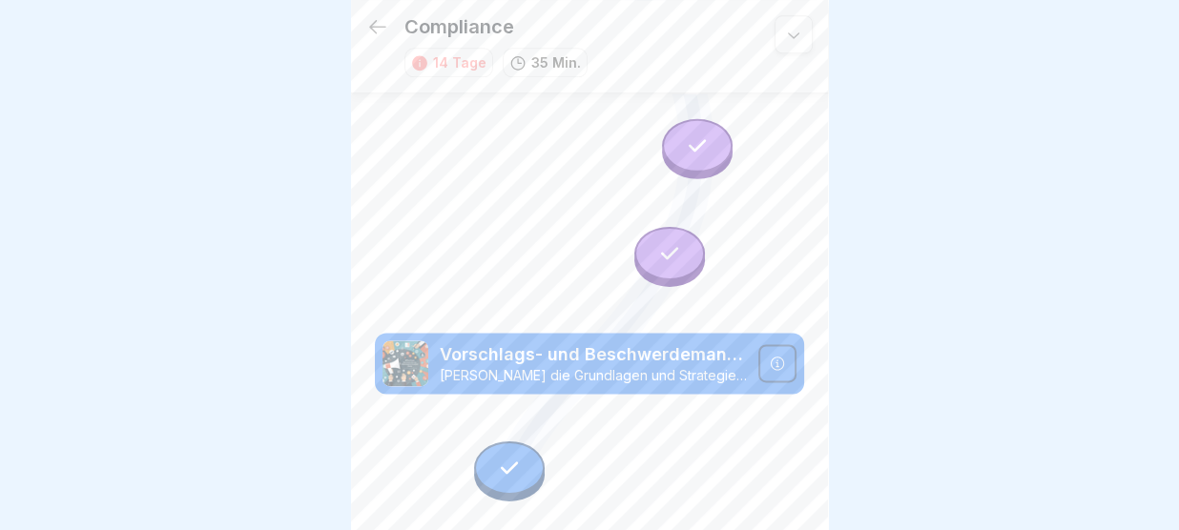
drag, startPoint x: 730, startPoint y: 461, endPoint x: 727, endPoint y: 384, distance: 76.4
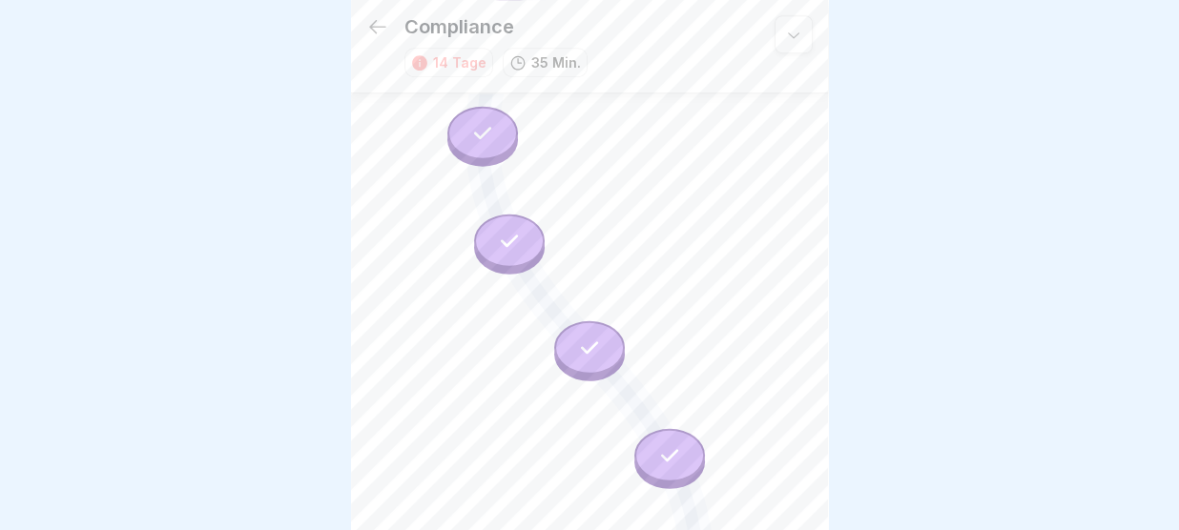
scroll to position [0, 0]
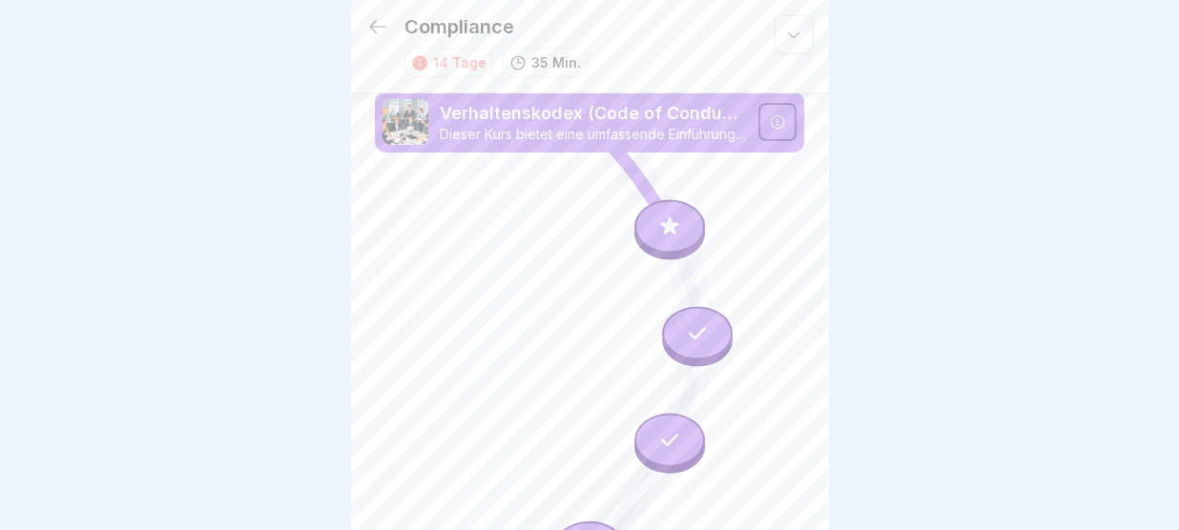
click at [373, 30] on icon at bounding box center [377, 26] width 23 height 23
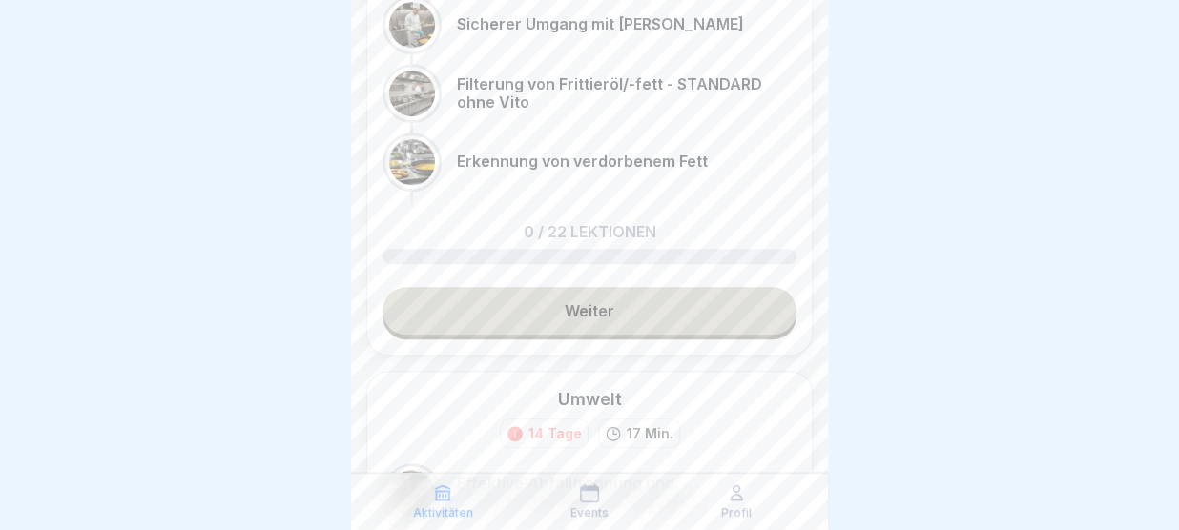
scroll to position [556, 0]
click at [594, 309] on link "Weiter" at bounding box center [589, 311] width 414 height 48
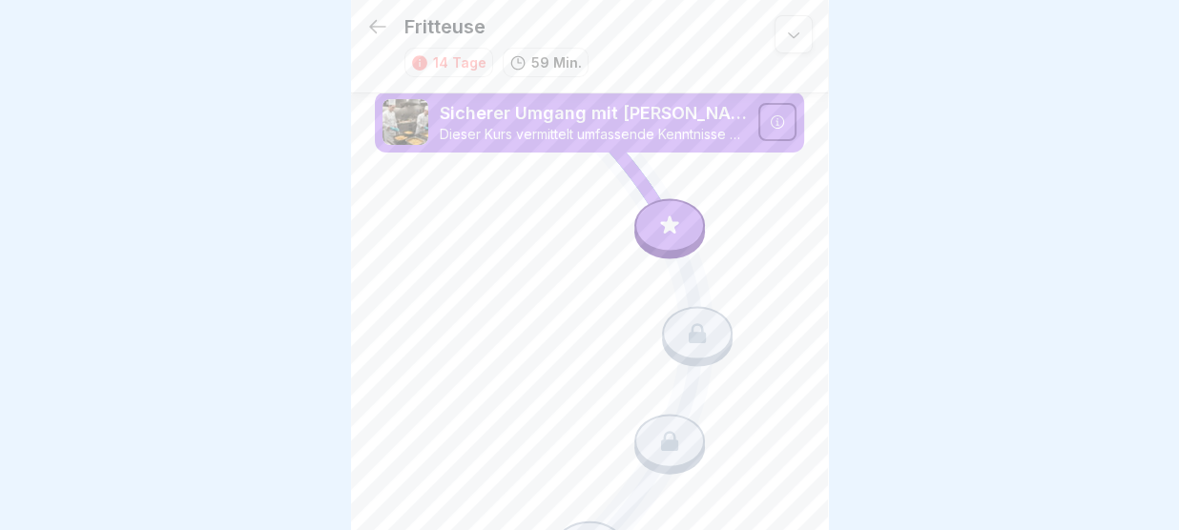
scroll to position [63, 0]
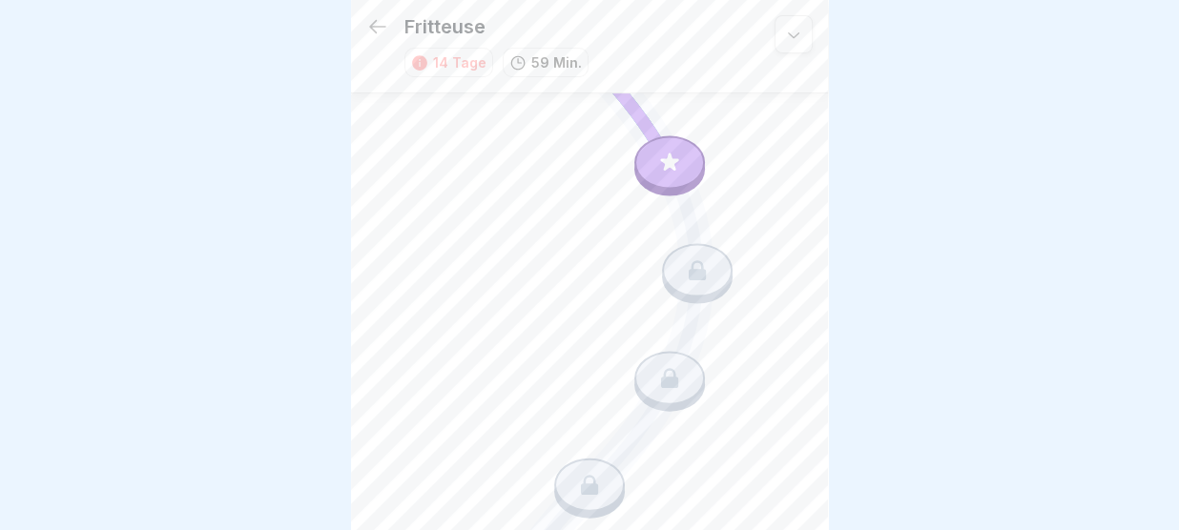
click at [681, 167] on icon at bounding box center [669, 163] width 25 height 25
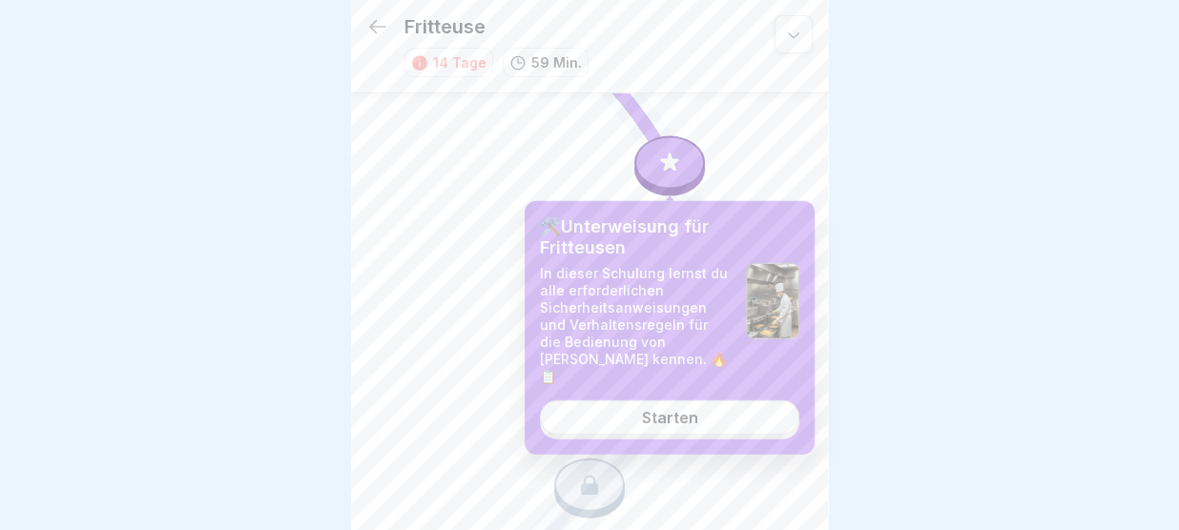
click at [670, 409] on div "Starten" at bounding box center [669, 417] width 56 height 17
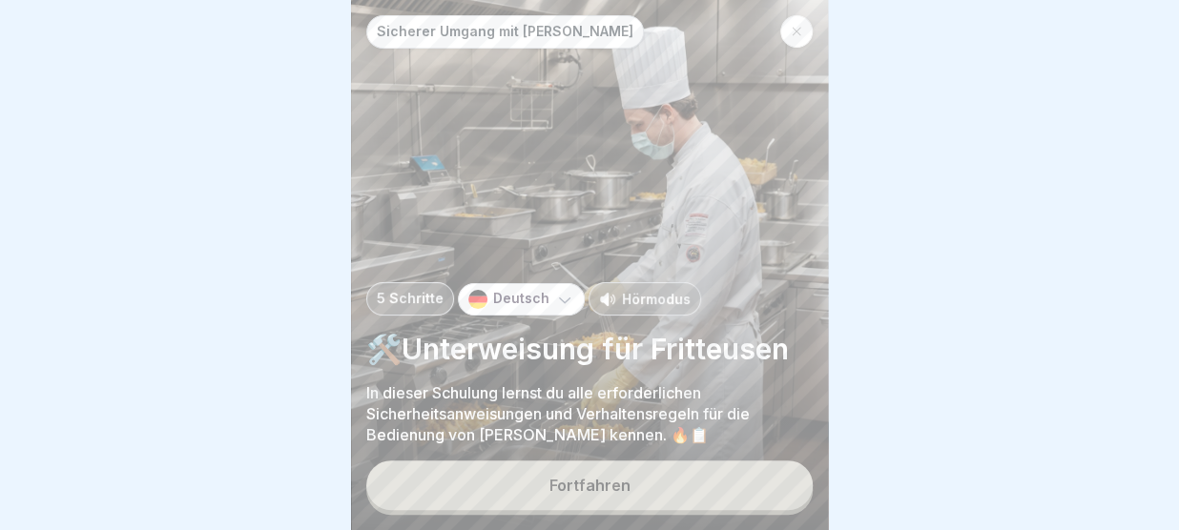
click at [653, 484] on button "Fortfahren" at bounding box center [589, 486] width 446 height 50
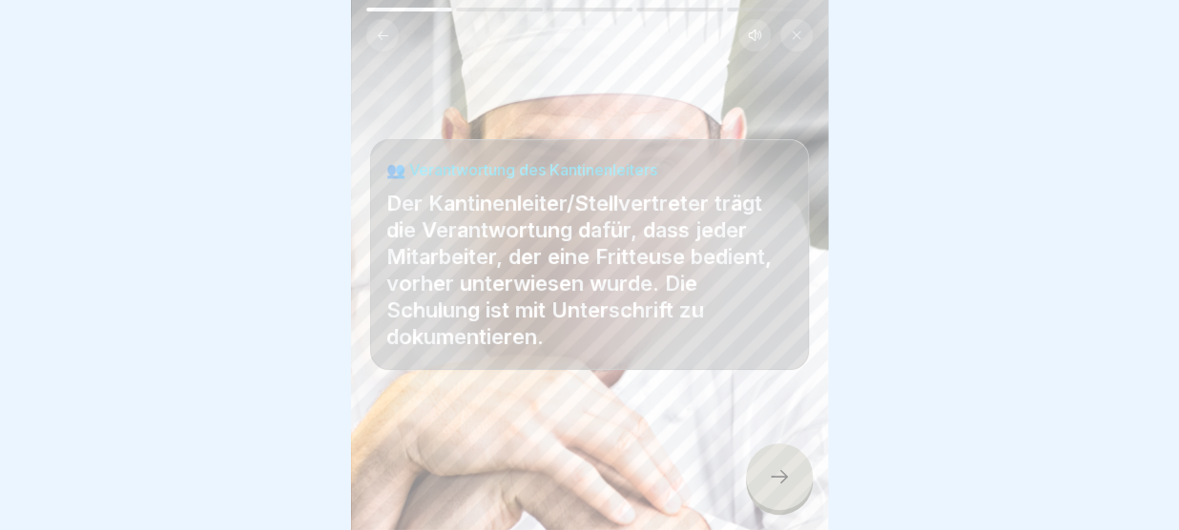
click at [796, 474] on div at bounding box center [779, 476] width 67 height 67
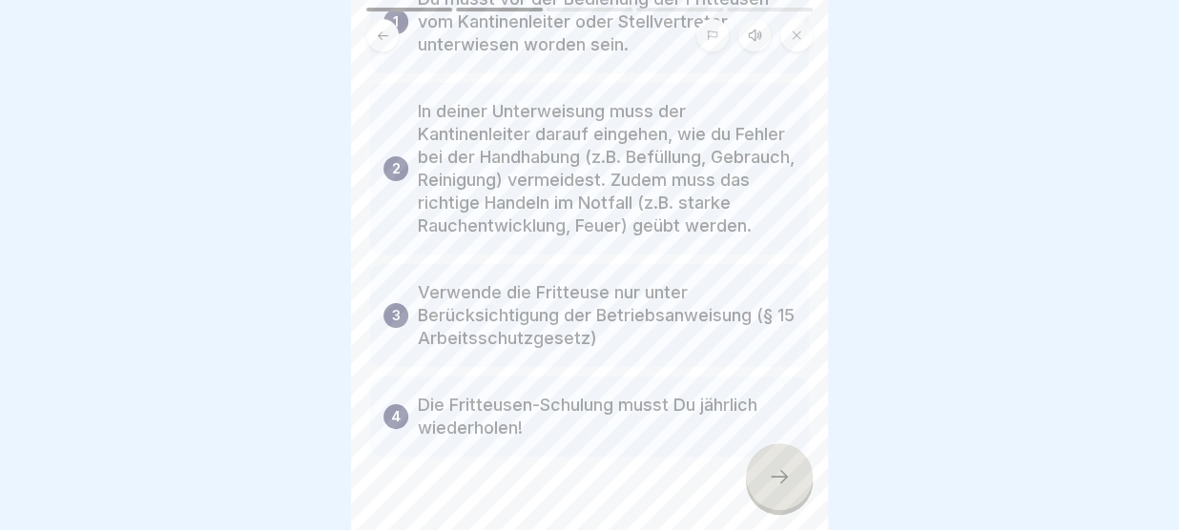
scroll to position [258, 0]
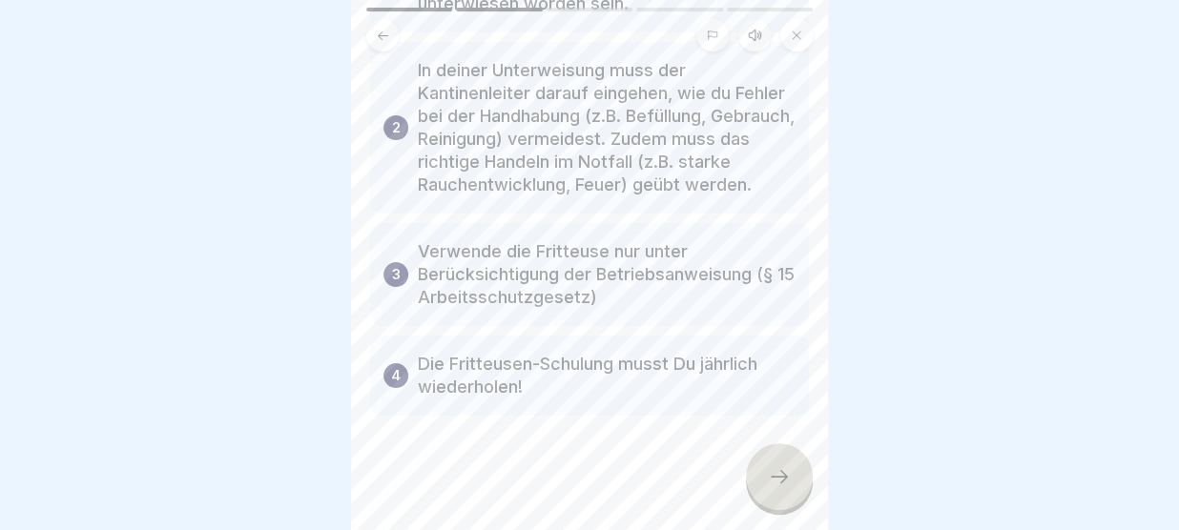
click at [773, 466] on div at bounding box center [779, 476] width 67 height 67
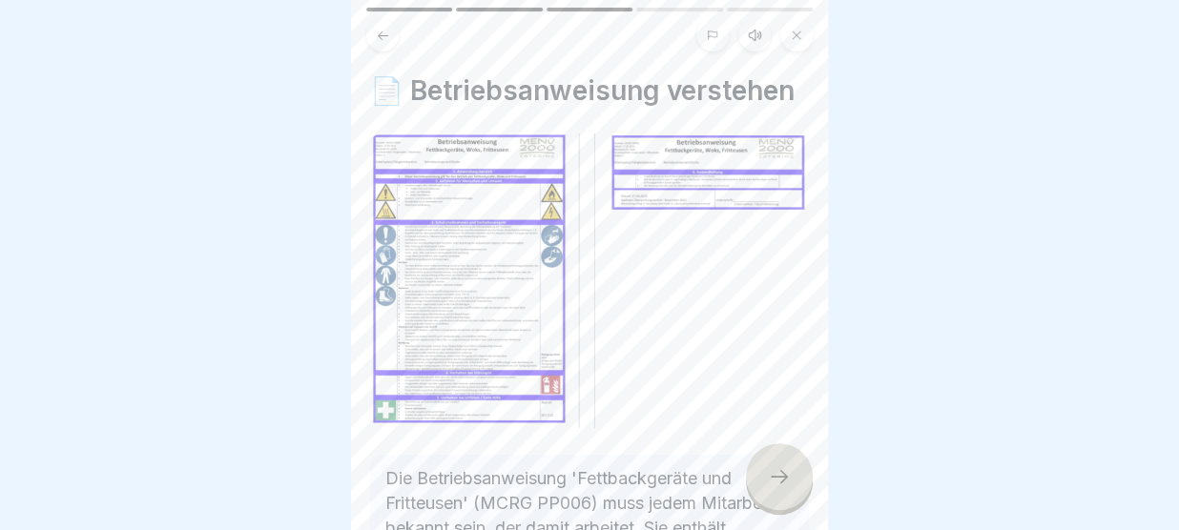
click at [773, 466] on div at bounding box center [779, 476] width 67 height 67
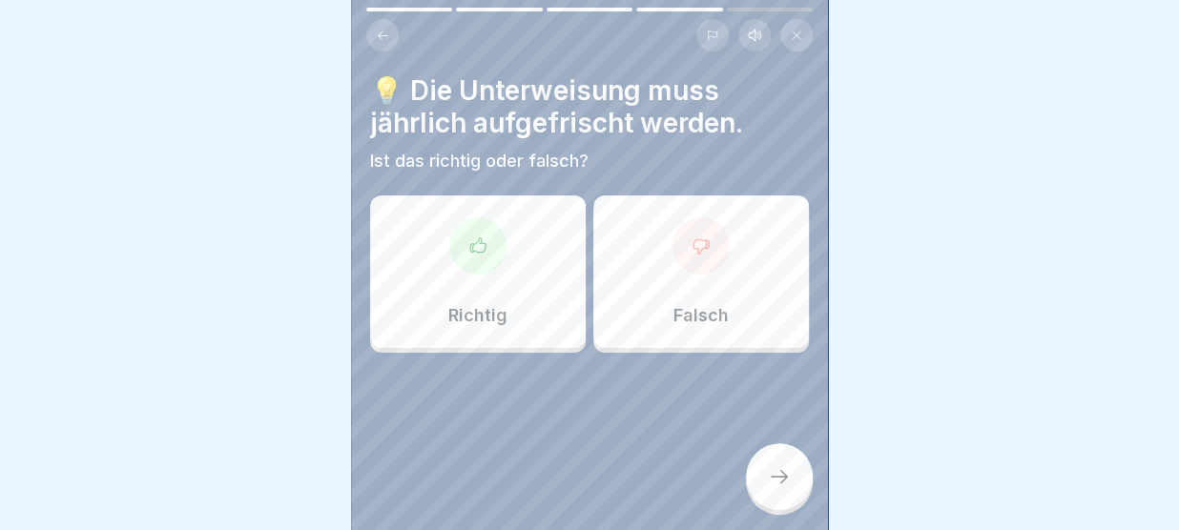
click at [531, 312] on div "Richtig" at bounding box center [478, 272] width 216 height 153
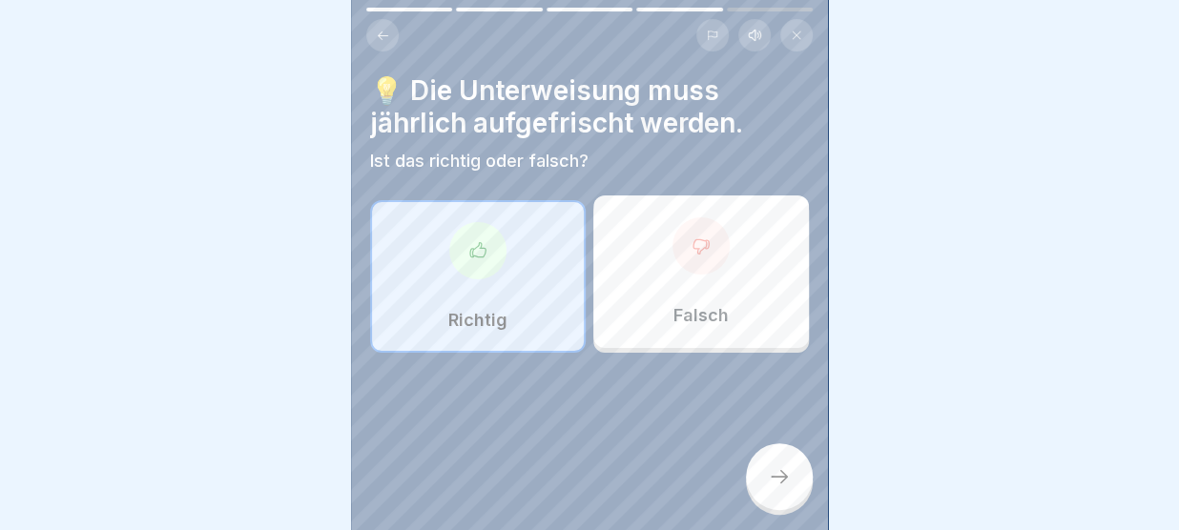
click at [767, 471] on div at bounding box center [779, 476] width 67 height 67
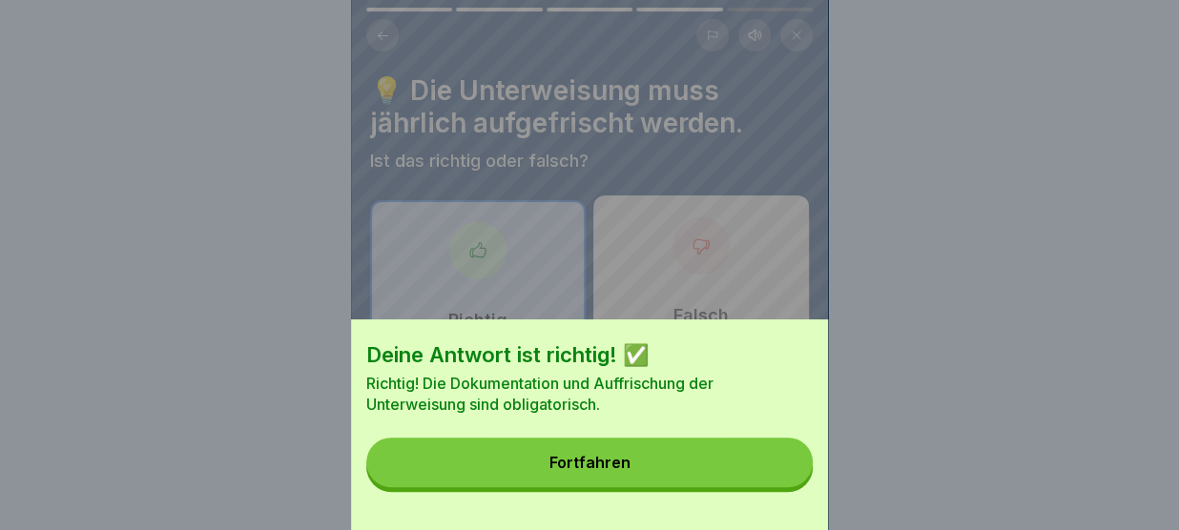
click at [767, 471] on button "Fortfahren" at bounding box center [589, 463] width 446 height 50
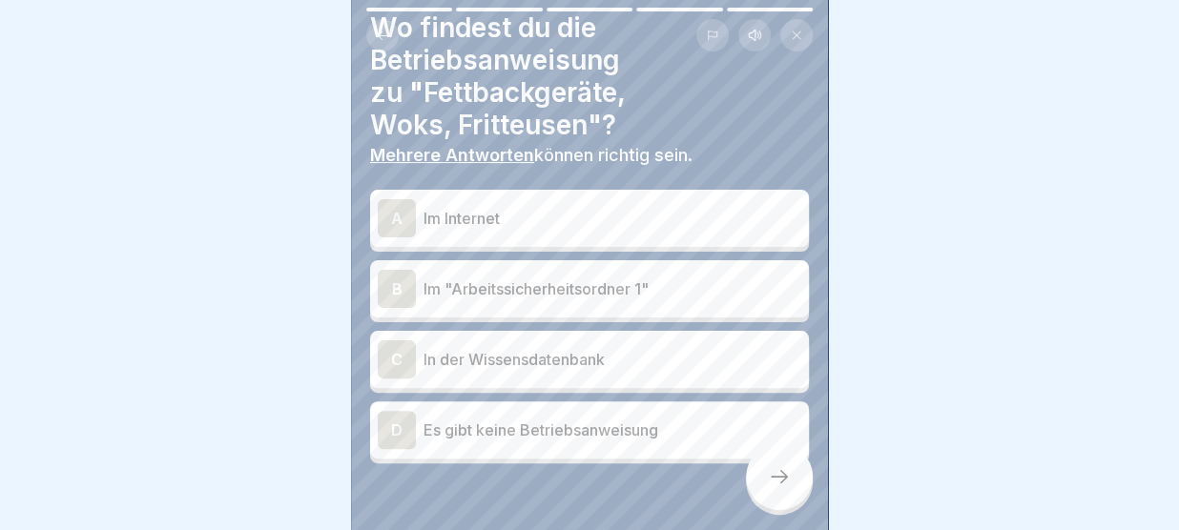
scroll to position [77, 0]
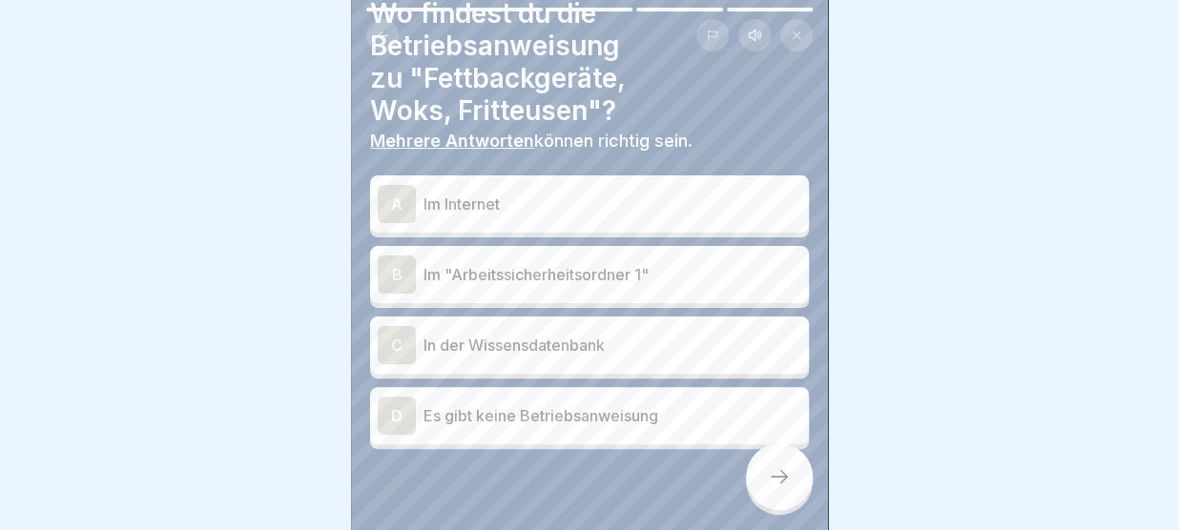
click at [628, 274] on p "Im "Arbeitssicherheitsordner 1"" at bounding box center [612, 274] width 378 height 23
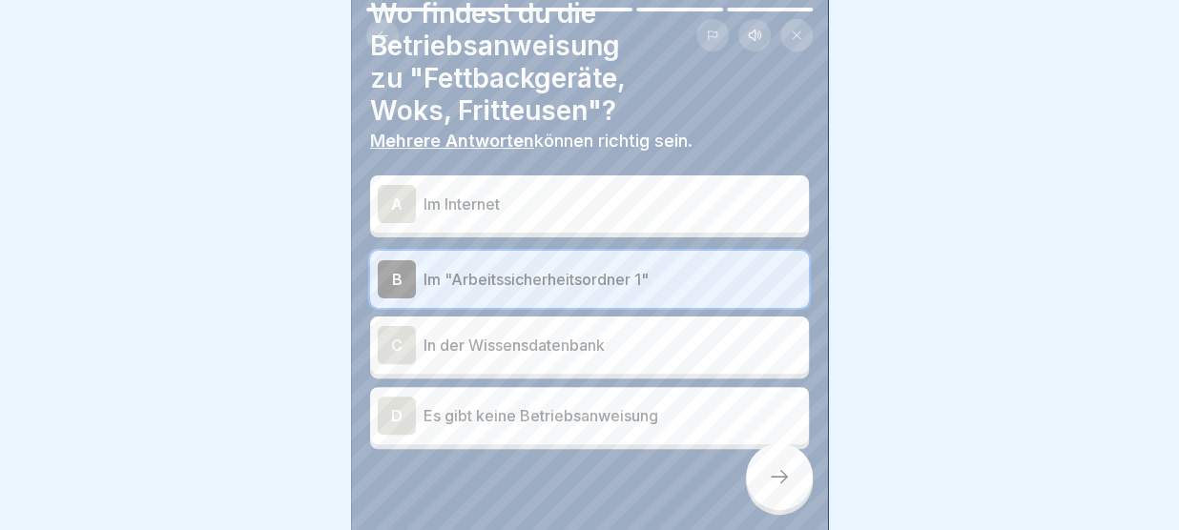
click at [578, 343] on p "In der Wissensdatenbank" at bounding box center [612, 345] width 378 height 23
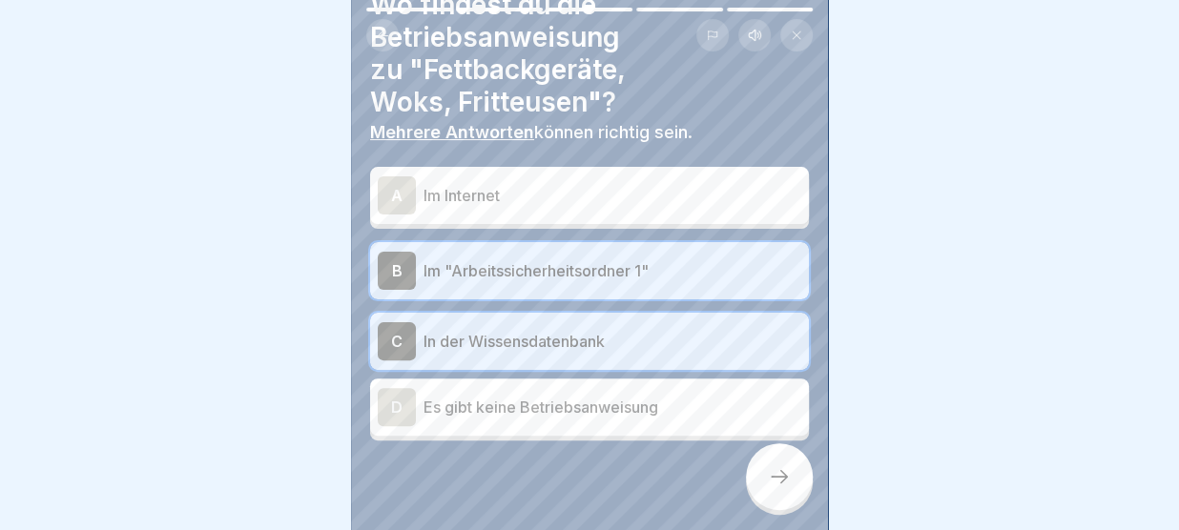
scroll to position [85, 0]
click at [766, 470] on div at bounding box center [779, 476] width 67 height 67
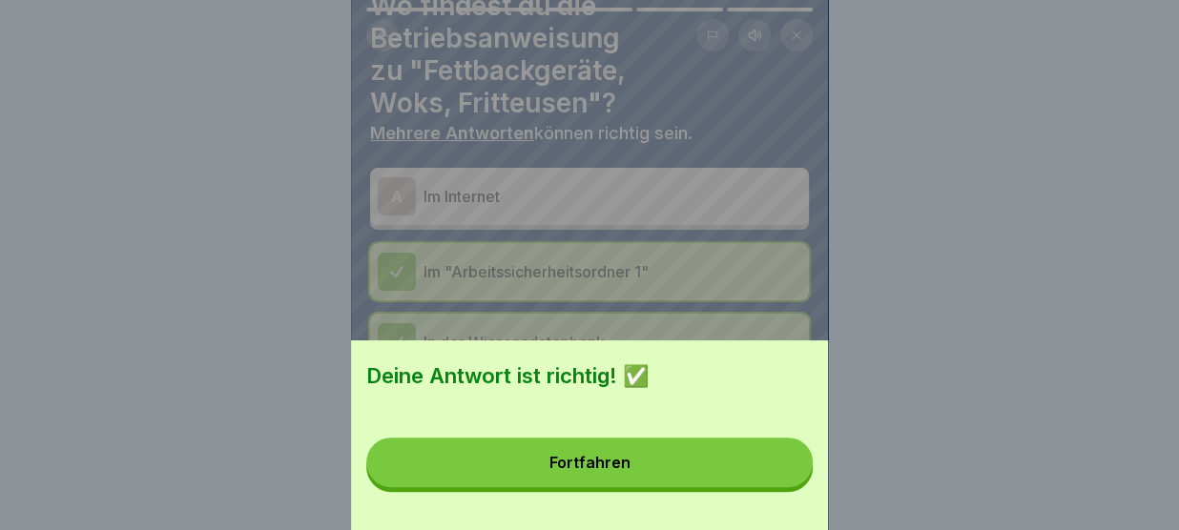
click at [731, 468] on button "Fortfahren" at bounding box center [589, 463] width 446 height 50
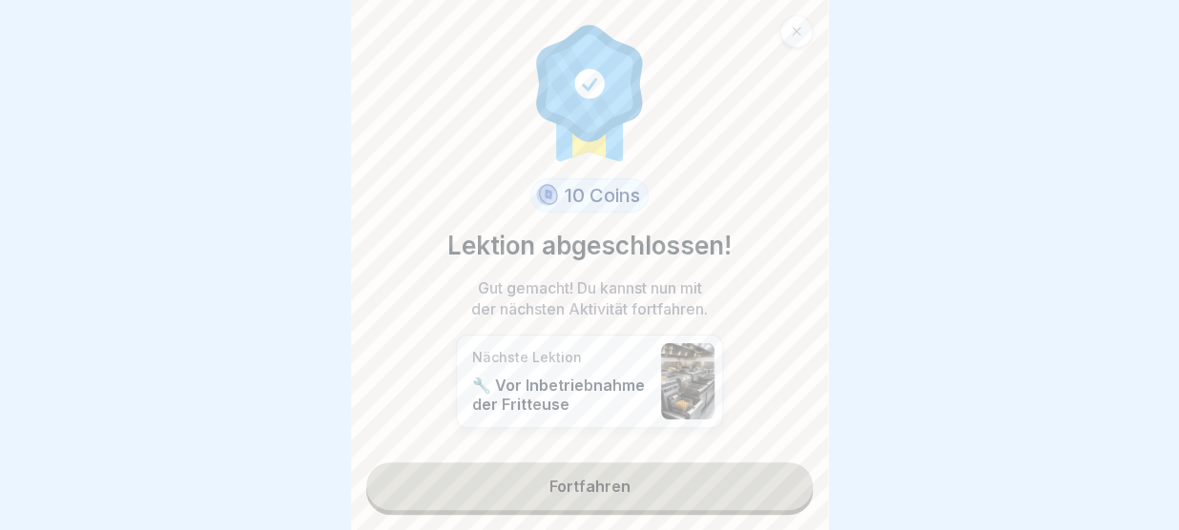
click at [714, 482] on link "Fortfahren" at bounding box center [589, 487] width 446 height 48
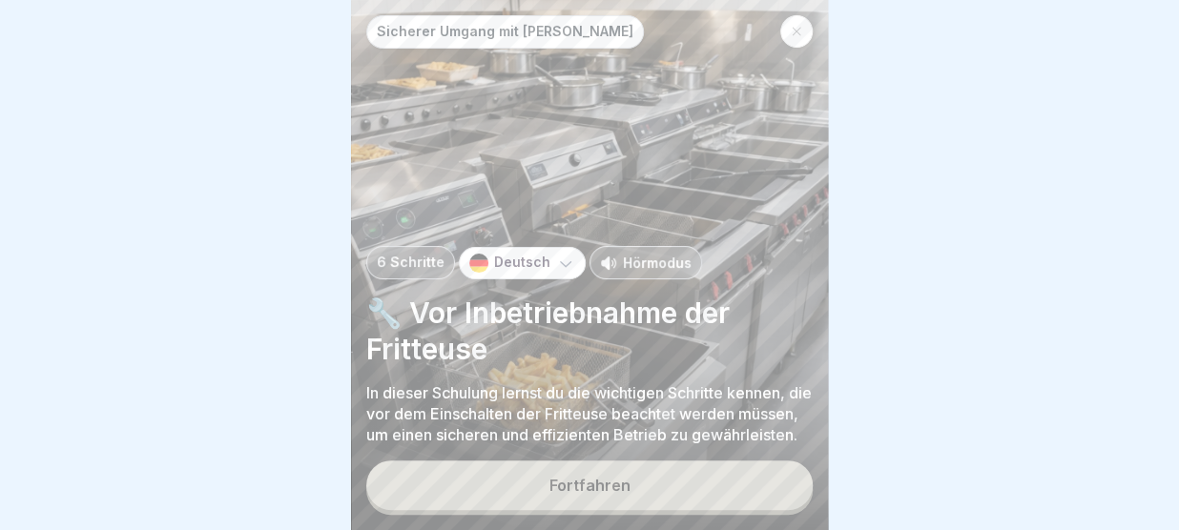
click at [714, 482] on button "Fortfahren" at bounding box center [589, 486] width 446 height 50
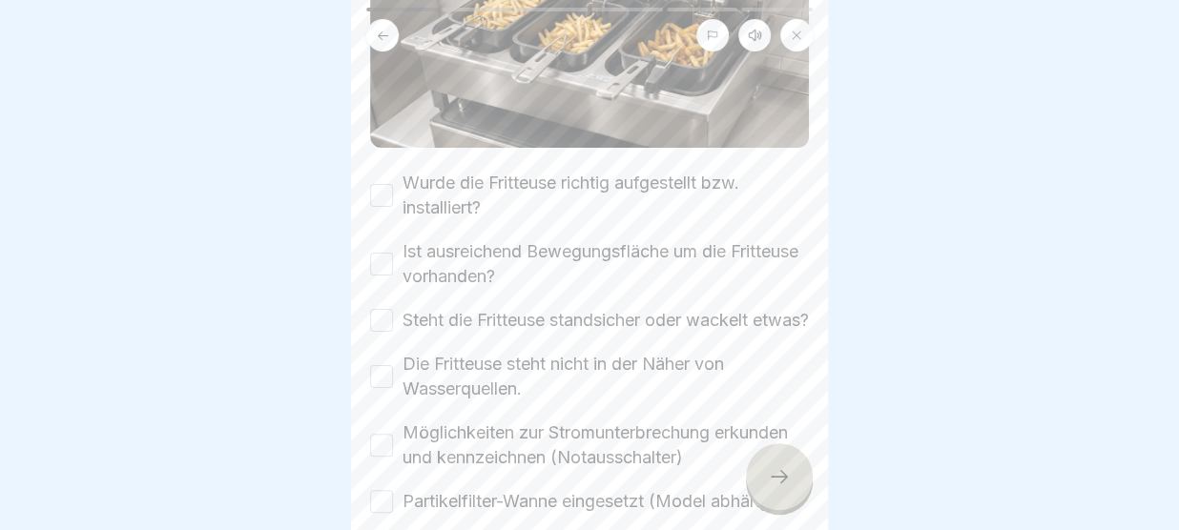
scroll to position [330, 0]
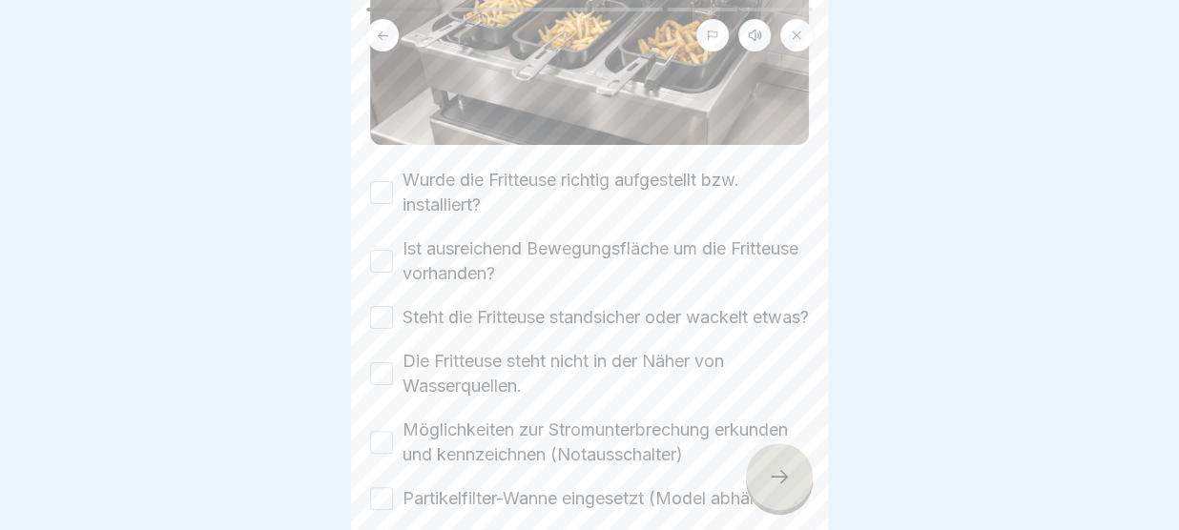
click at [383, 194] on button "Wurde die Fritteuse richtig aufgestellt bzw. installiert?" at bounding box center [381, 192] width 23 height 23
click at [387, 258] on button "Ist ausreichend Bewegungsfläche um die Fritteuse vorhanden?" at bounding box center [381, 261] width 23 height 23
click at [383, 329] on button "Steht die Fritteuse standsicher oder wackelt etwas?" at bounding box center [381, 317] width 23 height 23
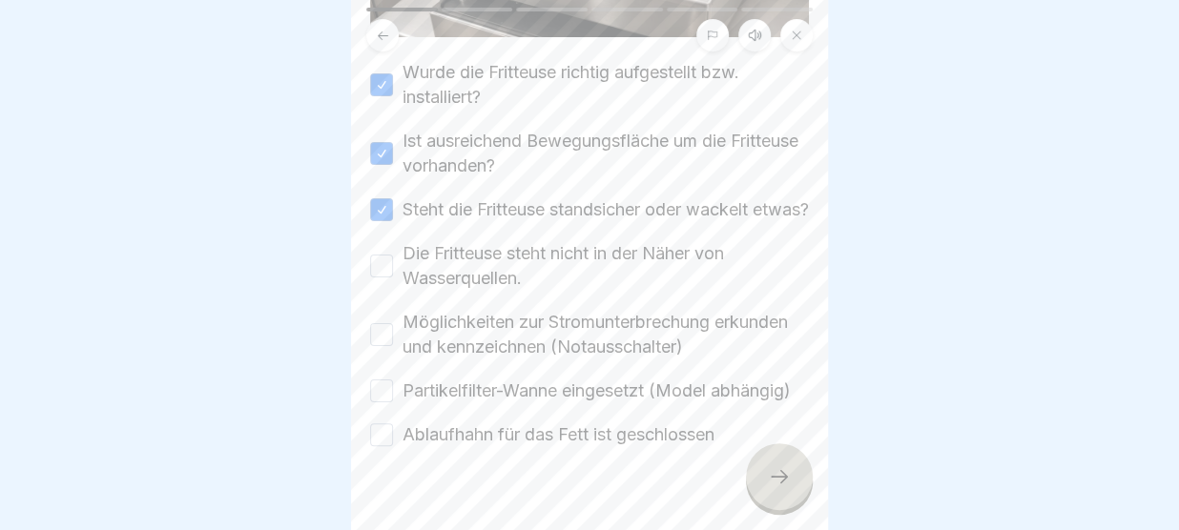
scroll to position [439, 0]
click at [382, 277] on button "Die Fritteuse steht nicht in der Näher von Wasserquellen." at bounding box center [381, 265] width 23 height 23
click at [385, 345] on button "Möglichkeiten zur Stromunterbrechung erkunden und kennzeichnen (Notausschalter)" at bounding box center [381, 333] width 23 height 23
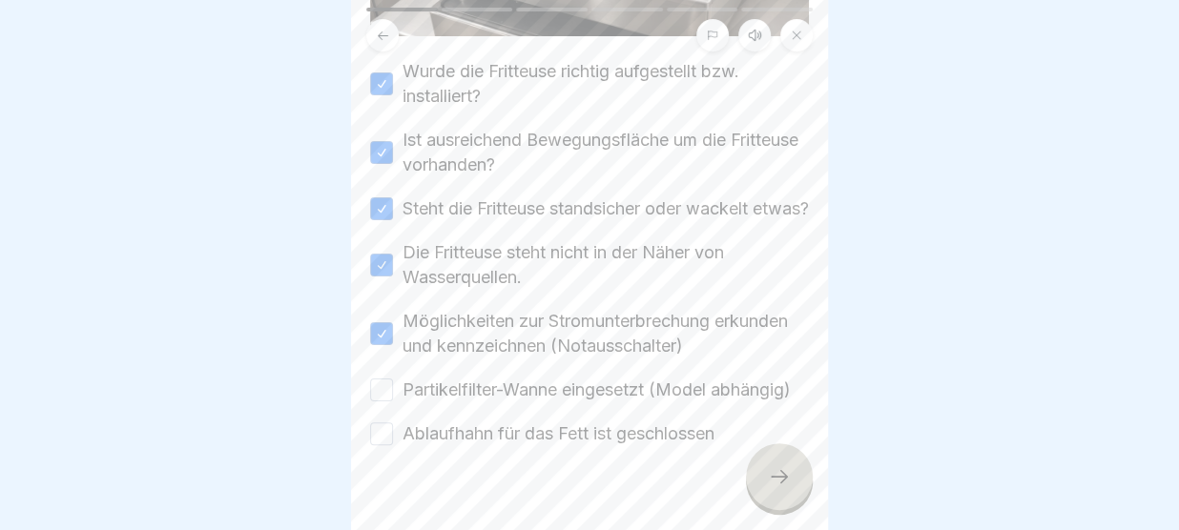
click at [381, 402] on button "Partikelfilter-Wanne eingesetzt (Model abhängig)" at bounding box center [381, 390] width 23 height 23
click at [383, 445] on button "Ablaufhahn für das Fett ist geschlossen" at bounding box center [381, 433] width 23 height 23
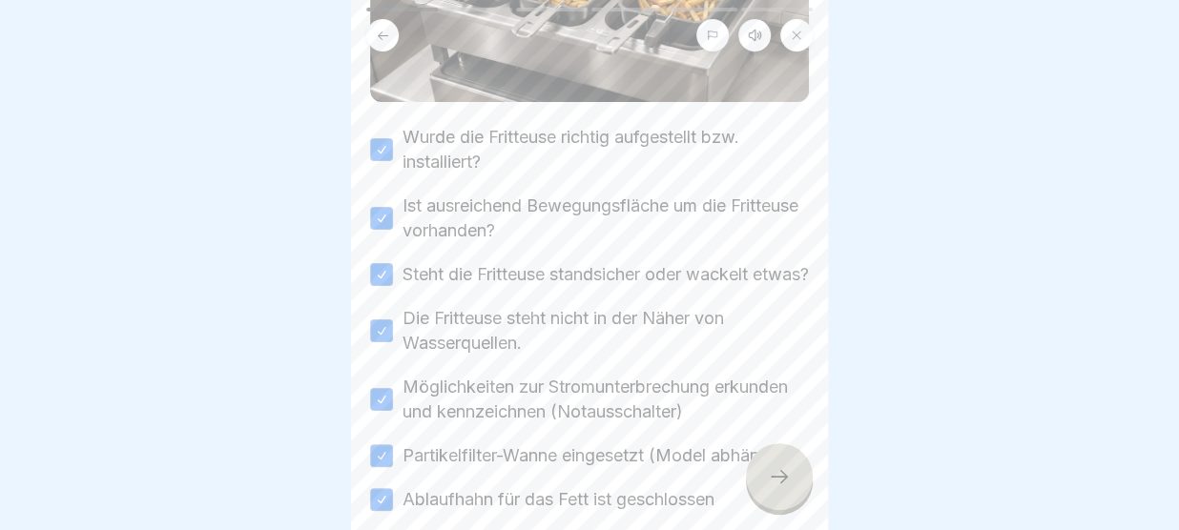
scroll to position [493, 0]
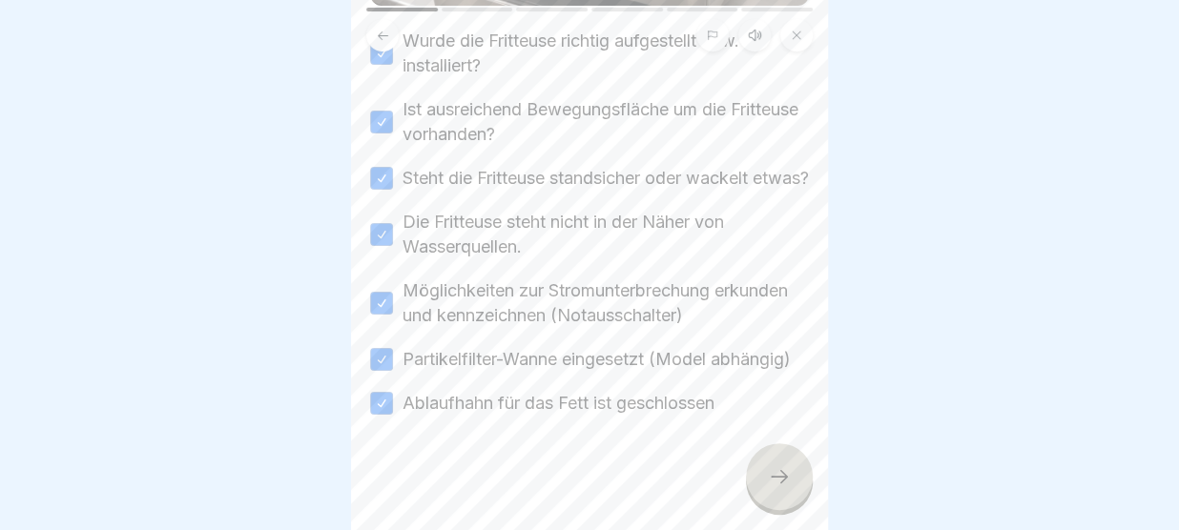
click at [775, 474] on icon at bounding box center [779, 476] width 23 height 23
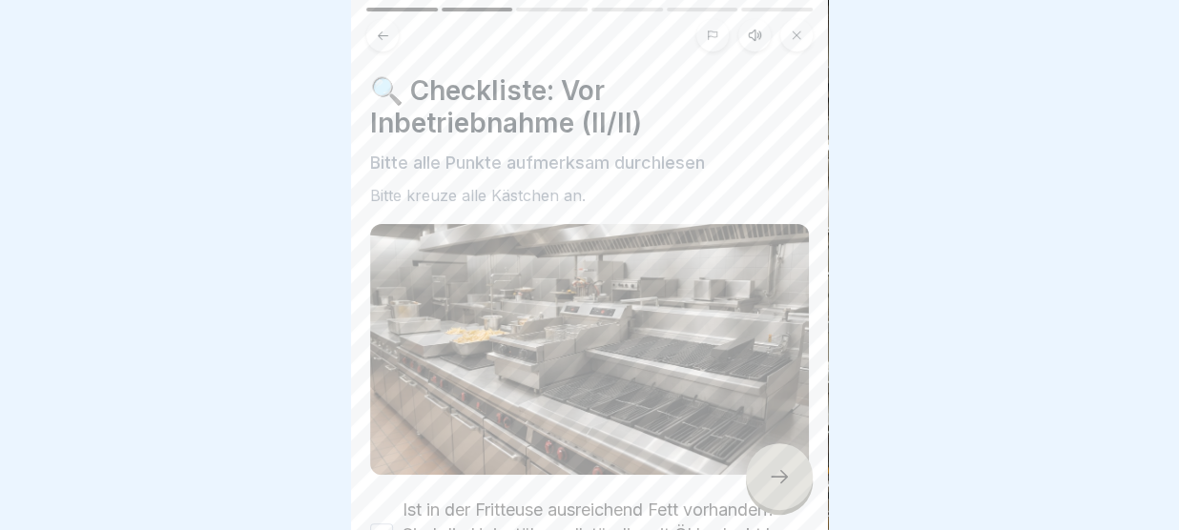
drag, startPoint x: 775, startPoint y: 474, endPoint x: 738, endPoint y: 338, distance: 141.4
click at [738, 338] on div "Sicherer Umgang mit Fritteusen 6 Schritte Deutsch Hörmodus 🔧 Vor Inbetriebnahme…" at bounding box center [589, 265] width 477 height 530
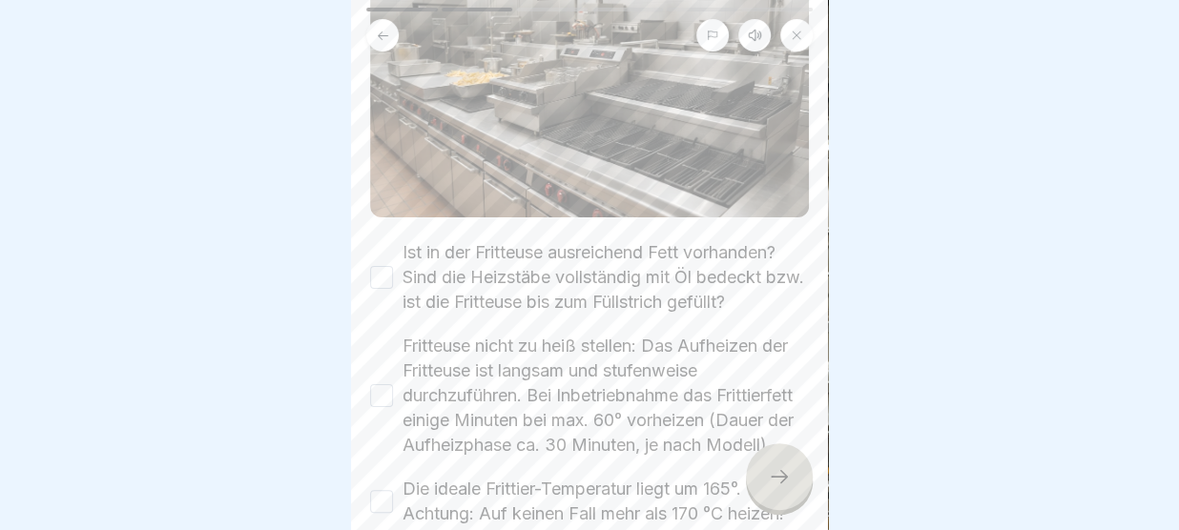
scroll to position [268, 0]
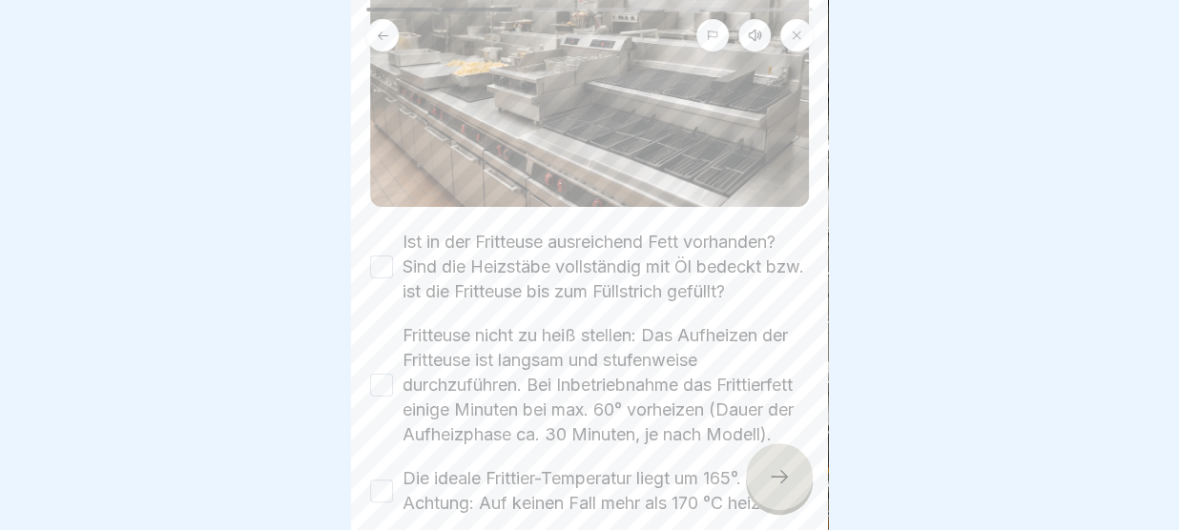
click at [379, 269] on button "Ist in der Fritteuse ausreichend Fett vorhanden? Sind die Heizstäbe vollständig…" at bounding box center [381, 267] width 23 height 23
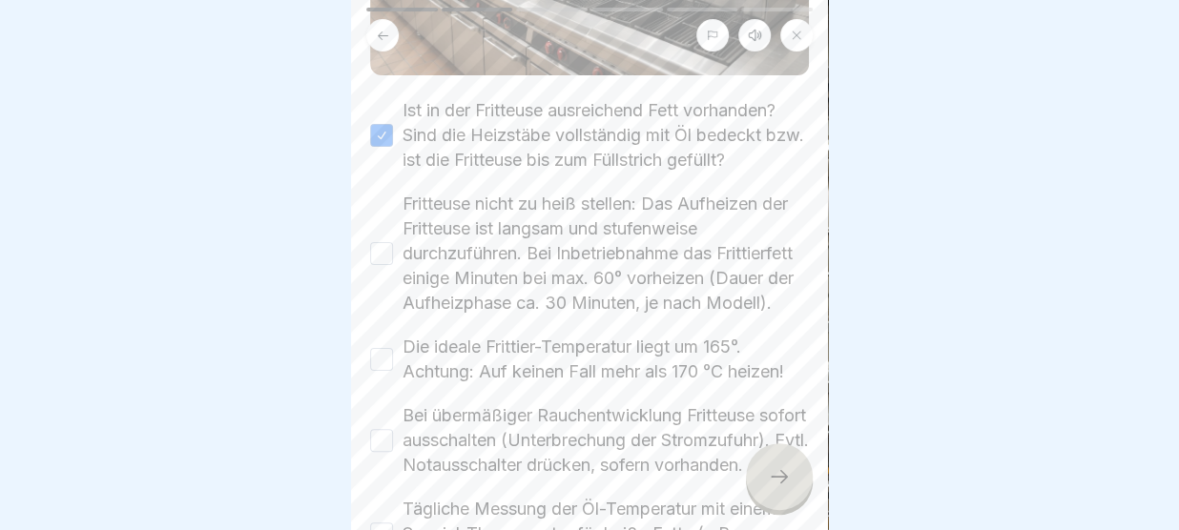
scroll to position [402, 0]
click at [383, 243] on button "Fritteuse nicht zu heiß stellen: Das Aufheizen der Fritteuse ist langsam und st…" at bounding box center [381, 251] width 23 height 23
click at [384, 357] on button "Die ideale Frittier-Temperatur liegt um 165°. Achtung: Auf keinen Fall mehr als…" at bounding box center [381, 357] width 23 height 23
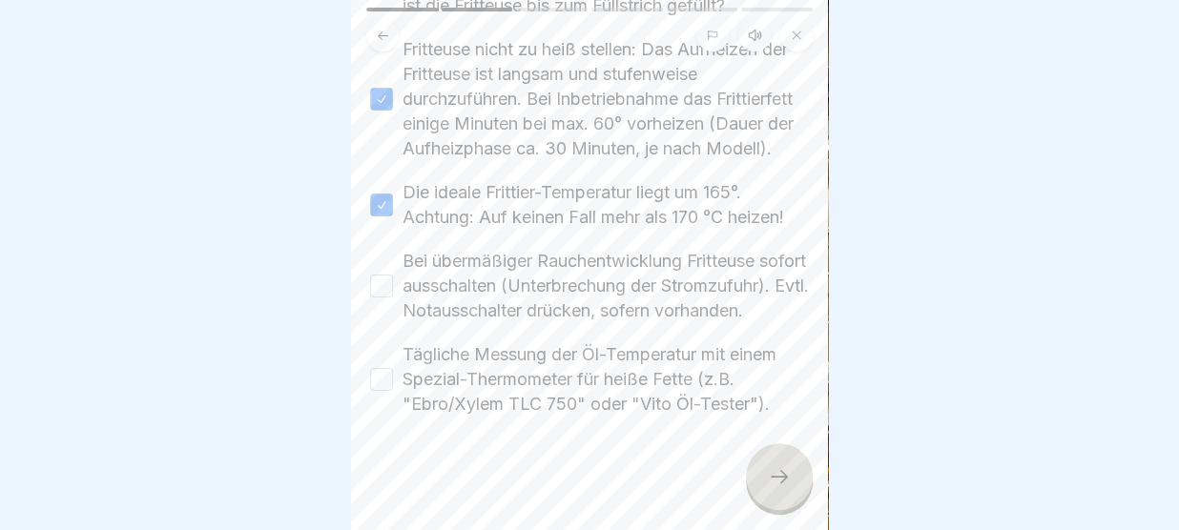
scroll to position [558, 0]
click at [390, 295] on button "Bei übermäßiger Rauchentwicklung Fritteuse sofort ausschalten (Unterbrechung de…" at bounding box center [381, 285] width 23 height 23
drag, startPoint x: 395, startPoint y: 378, endPoint x: 377, endPoint y: 382, distance: 18.7
click at [377, 382] on div "Tägliche Messung der Öl-Temperatur mit einem Spezial-Thermometer für heiße Fett…" at bounding box center [589, 378] width 439 height 74
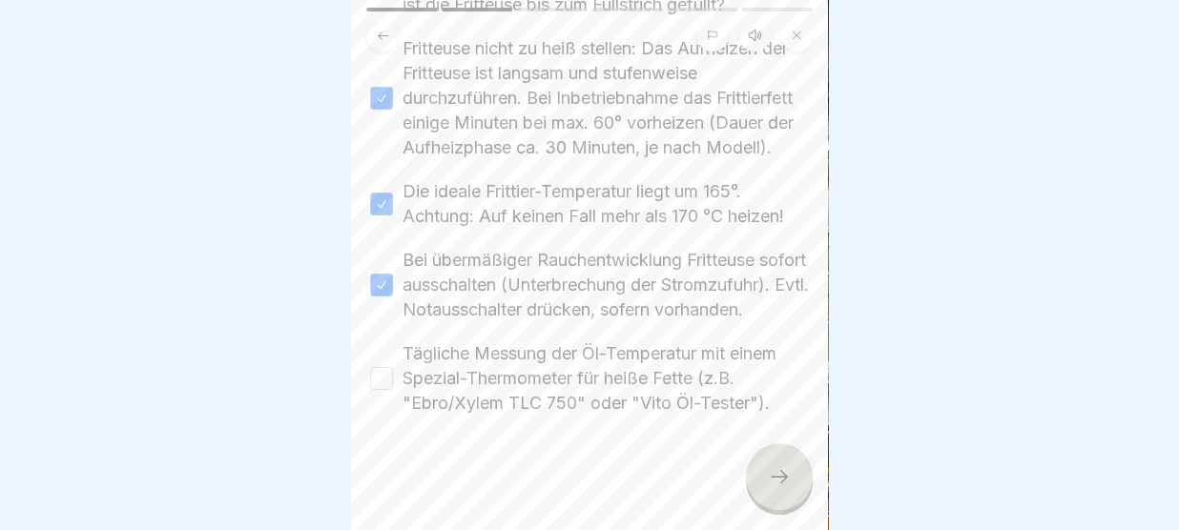
click at [377, 382] on button "Tägliche Messung der Öl-Temperatur mit einem Spezial-Thermometer für heiße Fett…" at bounding box center [381, 378] width 23 height 23
click at [775, 472] on icon at bounding box center [779, 476] width 23 height 23
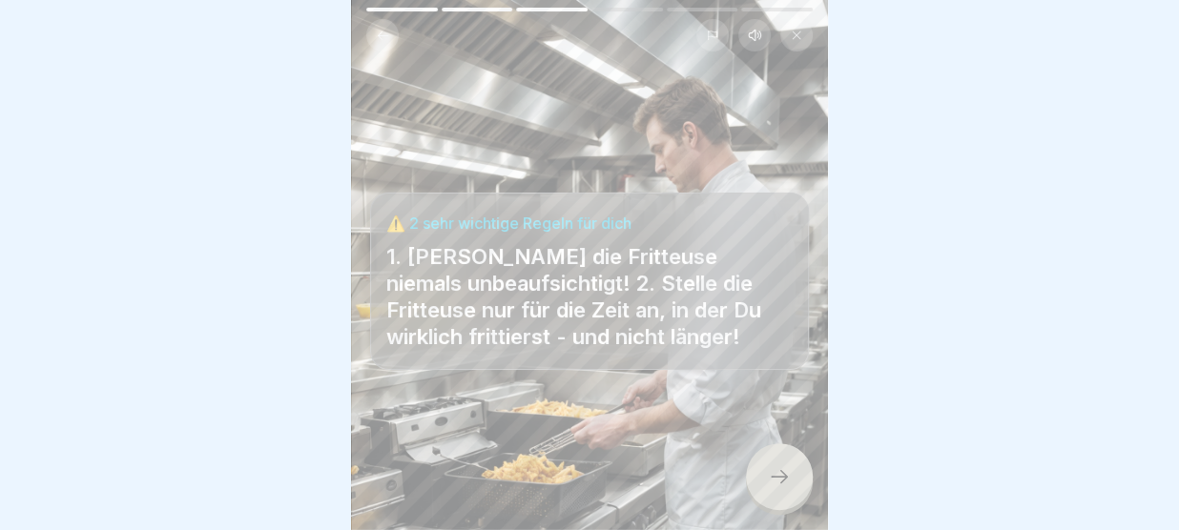
click at [793, 469] on div at bounding box center [779, 476] width 67 height 67
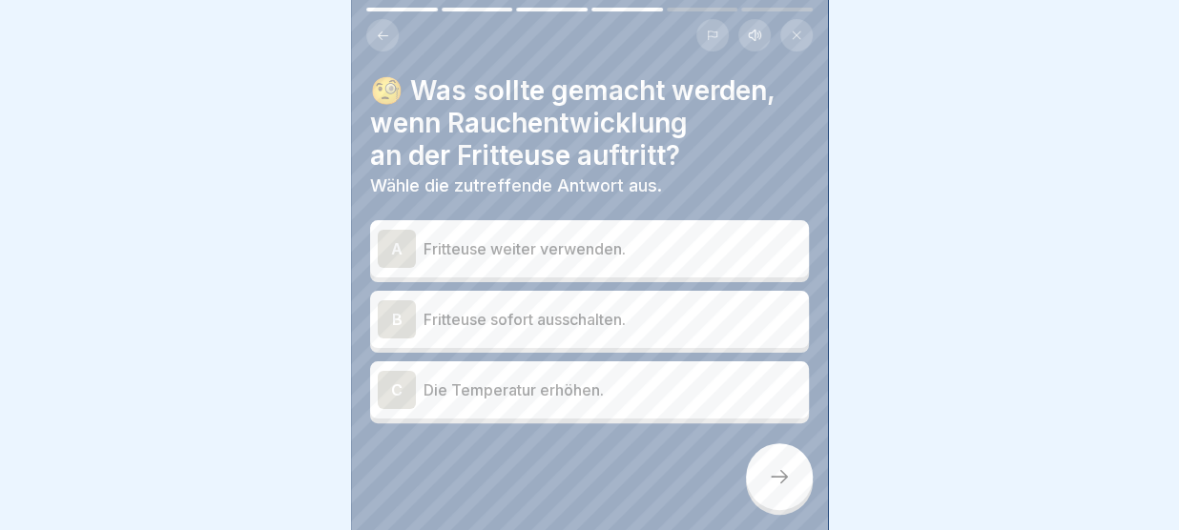
click at [490, 313] on p "Fritteuse sofort ausschalten." at bounding box center [612, 319] width 378 height 23
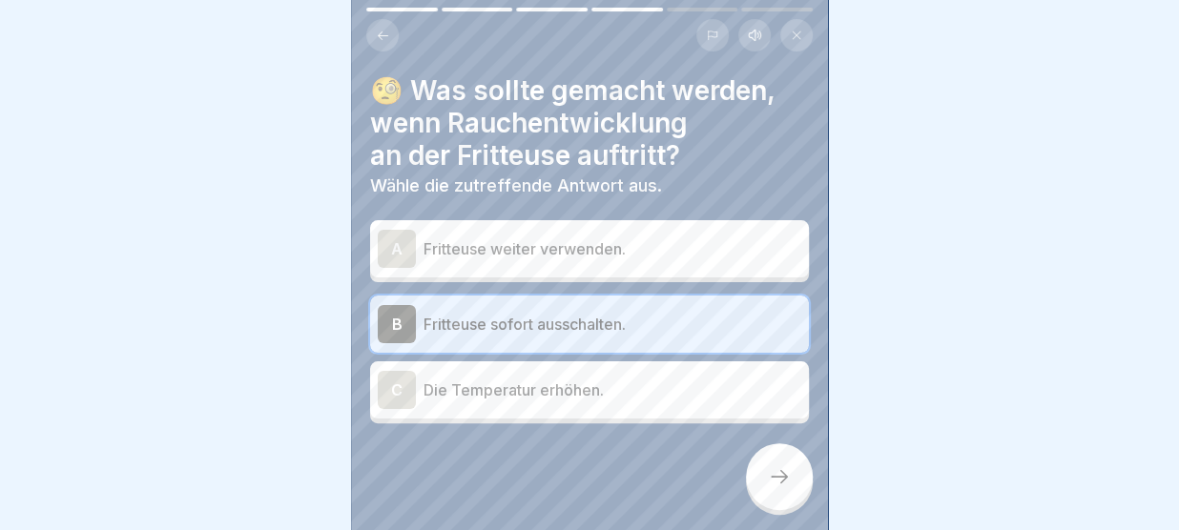
click at [786, 480] on icon at bounding box center [779, 476] width 23 height 23
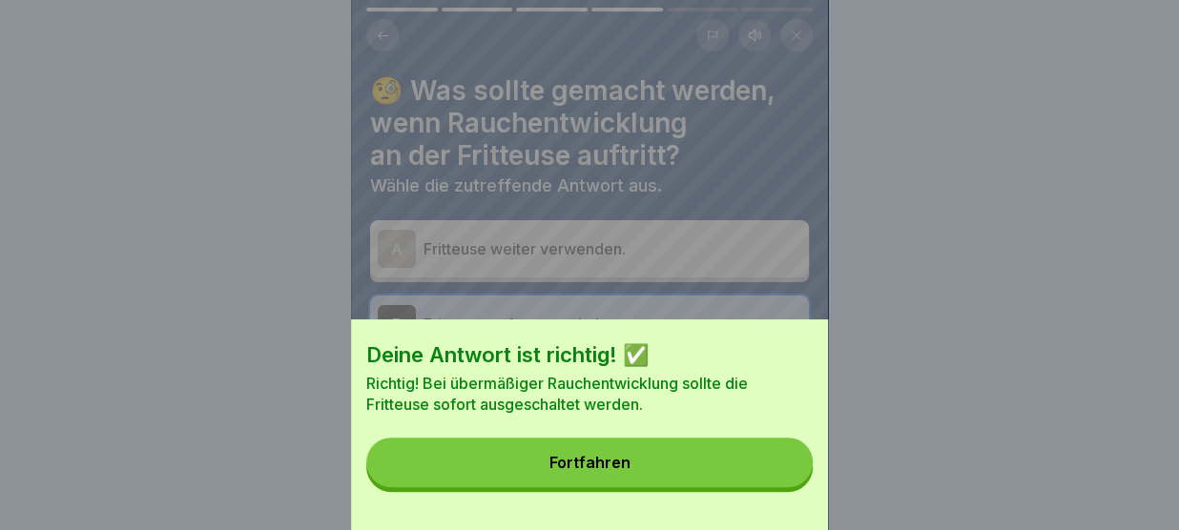
click at [749, 479] on button "Fortfahren" at bounding box center [589, 463] width 446 height 50
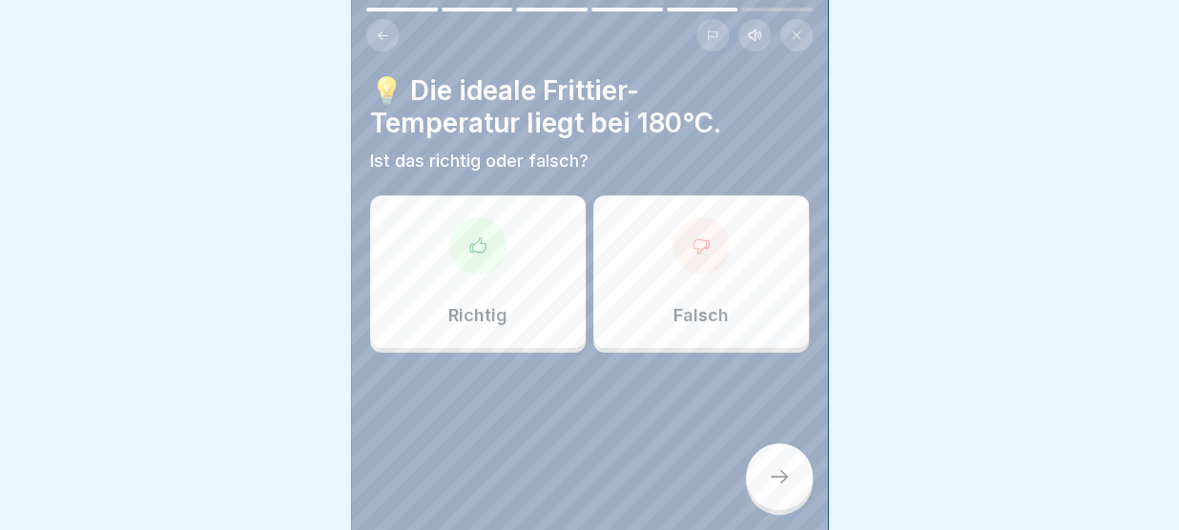
click at [646, 235] on div "Falsch" at bounding box center [701, 272] width 216 height 153
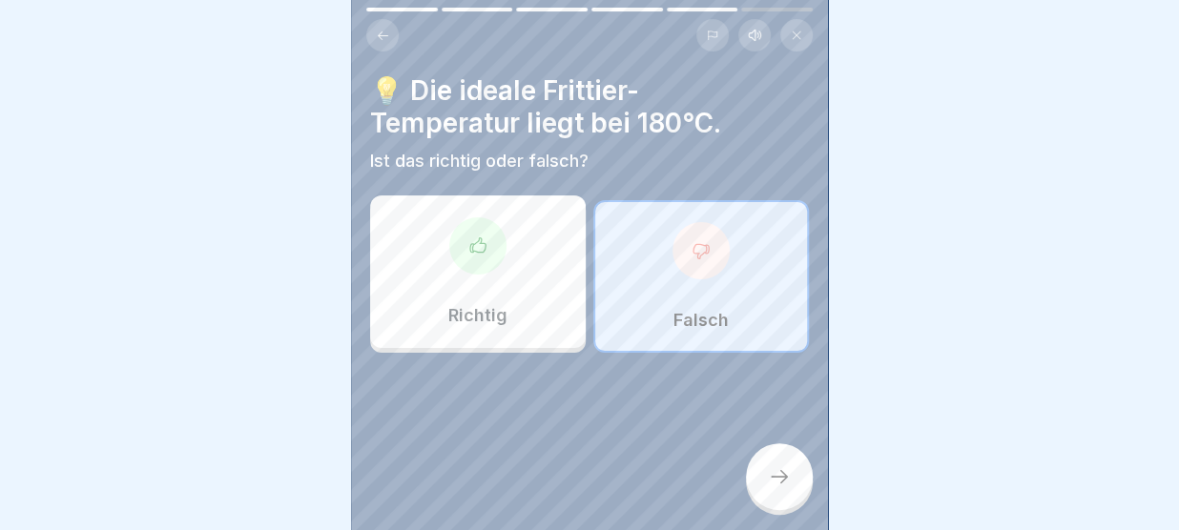
click at [764, 463] on div at bounding box center [779, 476] width 67 height 67
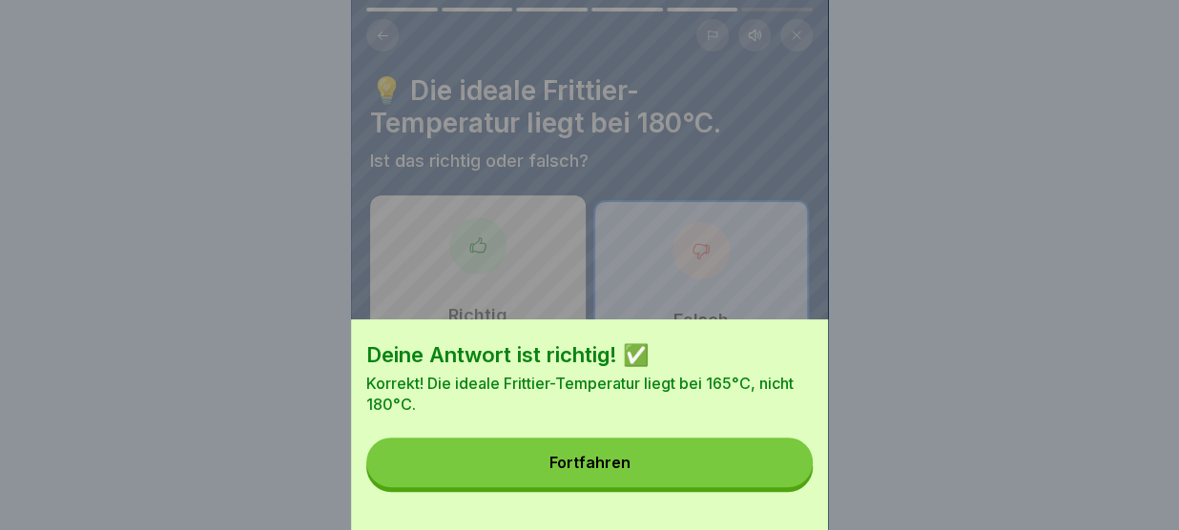
click at [764, 463] on button "Fortfahren" at bounding box center [589, 463] width 446 height 50
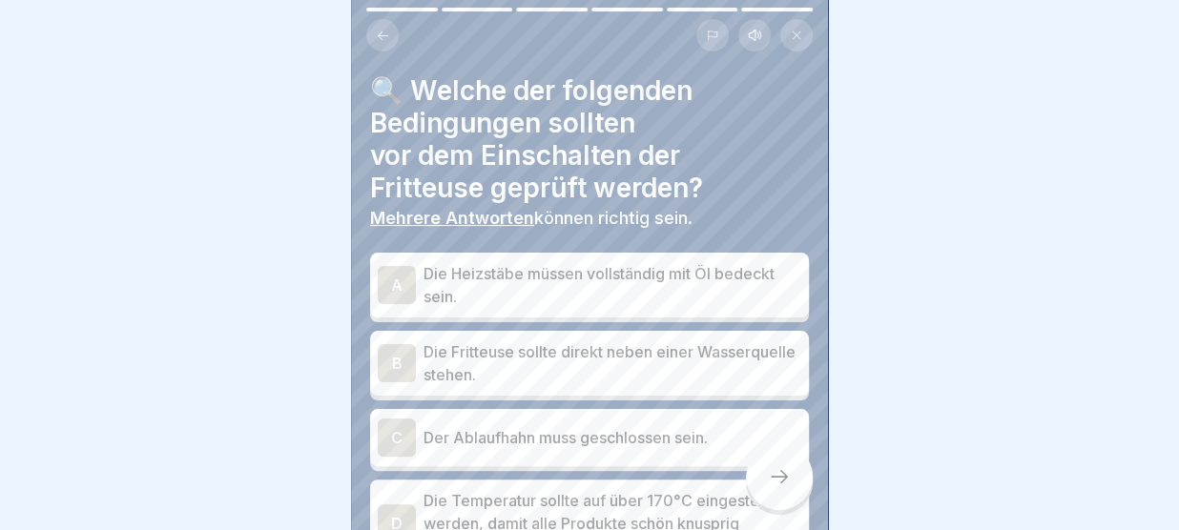
scroll to position [72, 0]
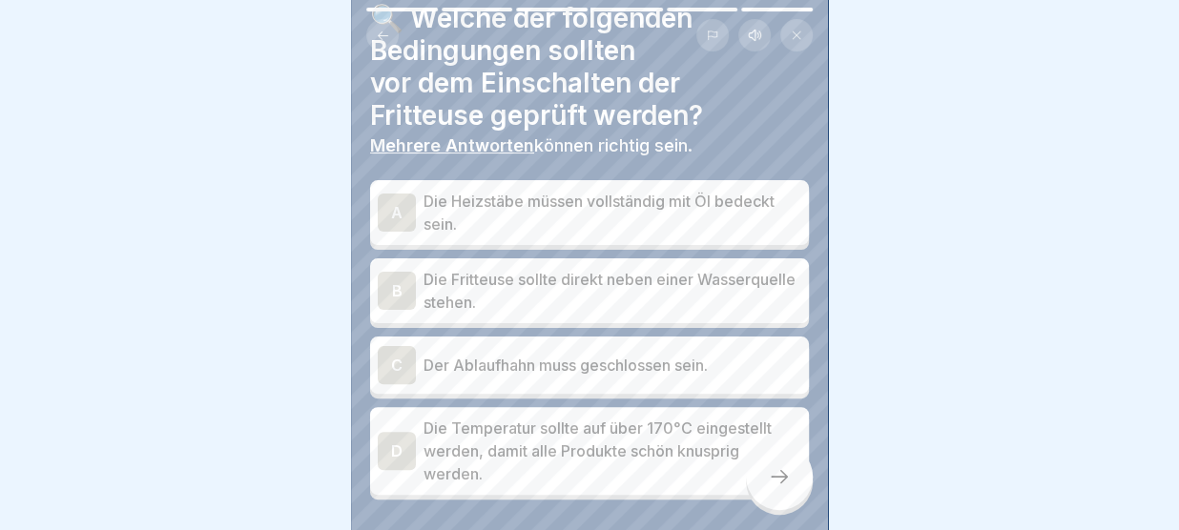
click at [543, 221] on p "Die Heizstäbe müssen vollständig mit Öl bedeckt sein." at bounding box center [612, 213] width 378 height 46
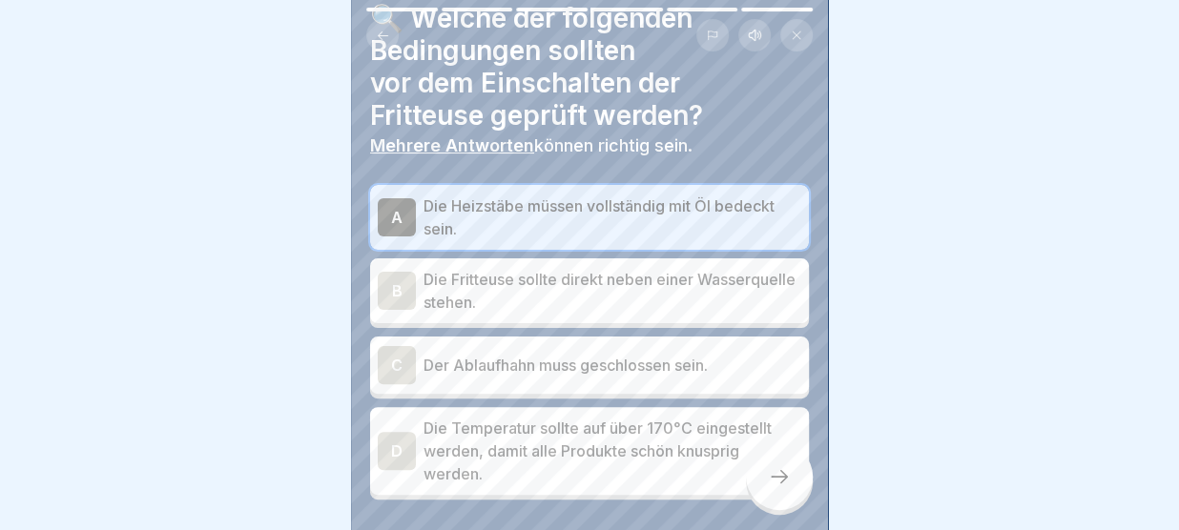
click at [505, 370] on p "Der Ablaufhahn muss geschlossen sein." at bounding box center [612, 365] width 378 height 23
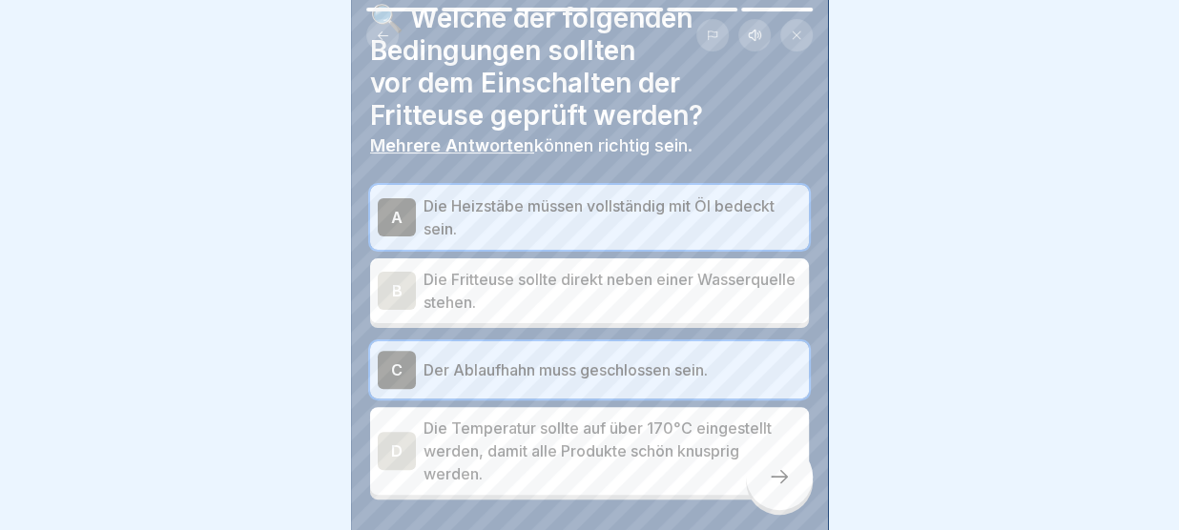
click at [793, 476] on div at bounding box center [779, 476] width 67 height 67
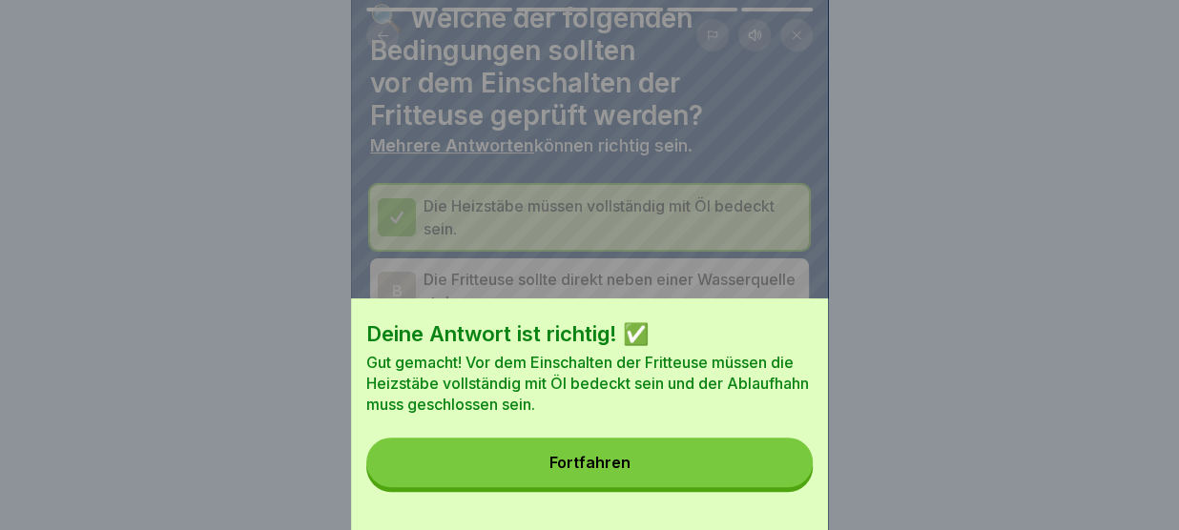
click at [761, 470] on button "Fortfahren" at bounding box center [589, 463] width 446 height 50
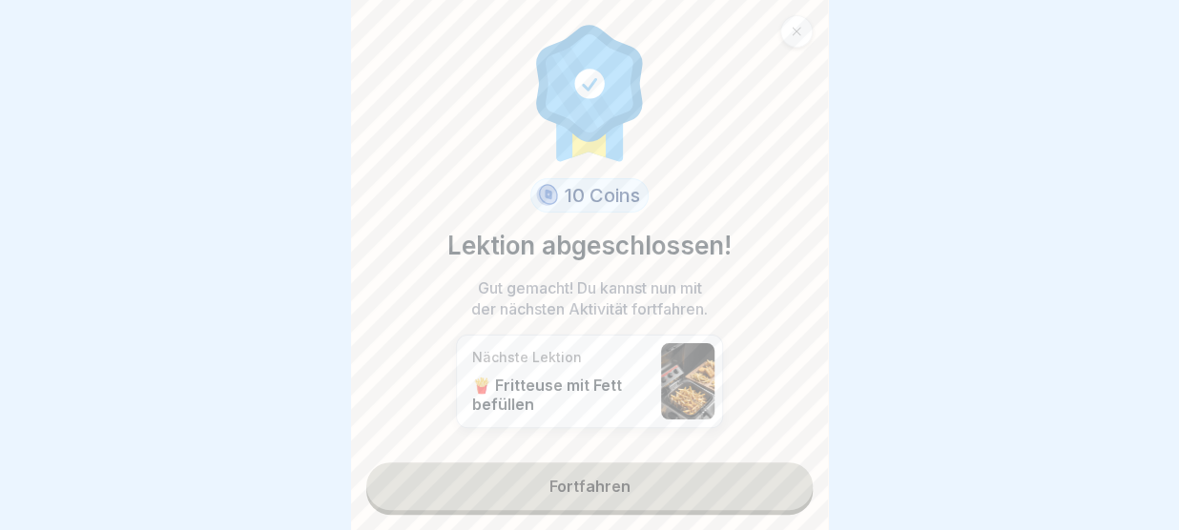
click at [739, 478] on link "Fortfahren" at bounding box center [589, 487] width 446 height 48
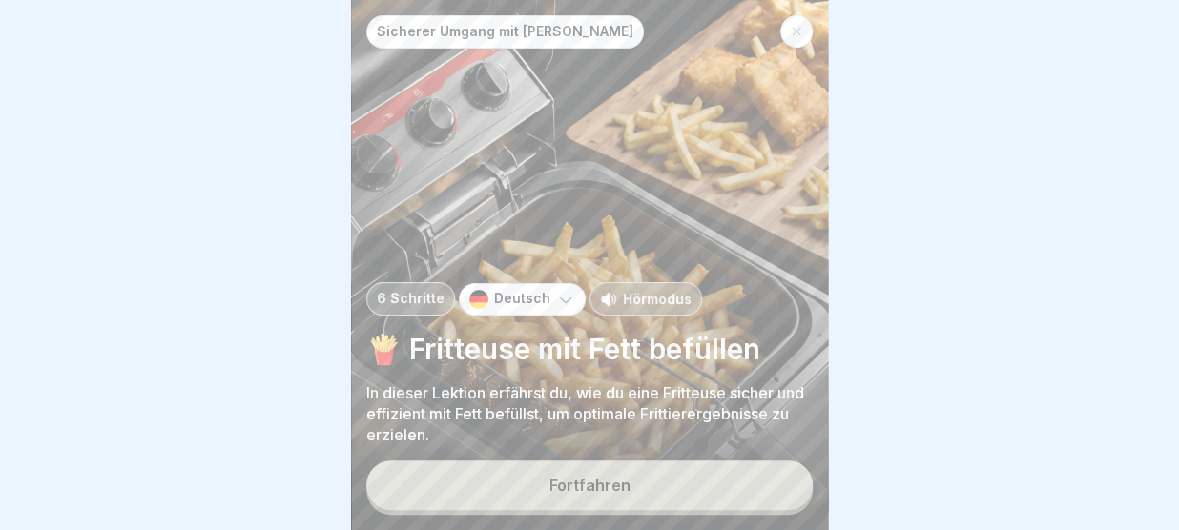
click at [711, 505] on button "Fortfahren" at bounding box center [589, 486] width 446 height 50
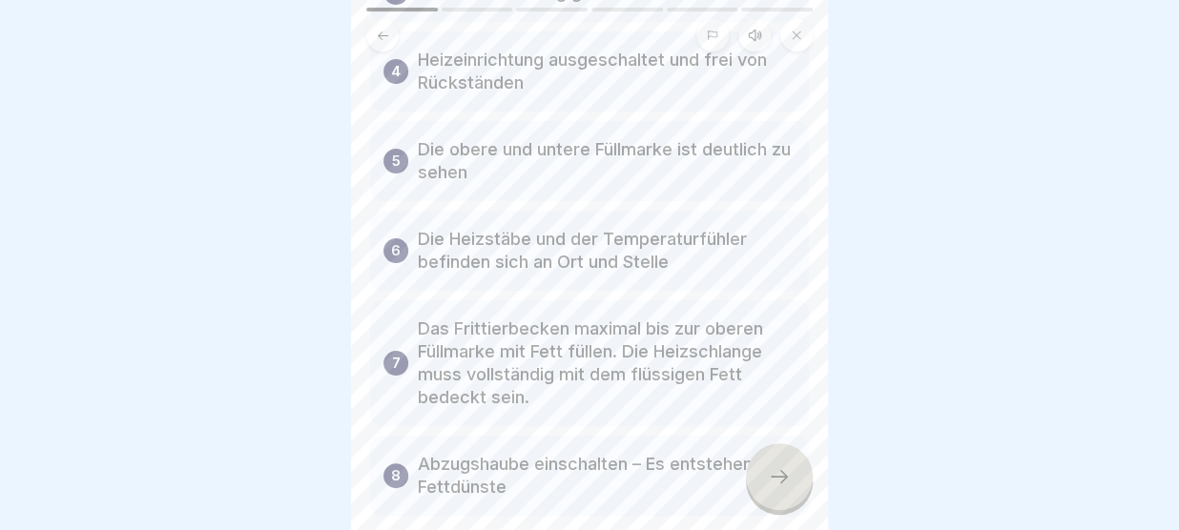
scroll to position [422, 0]
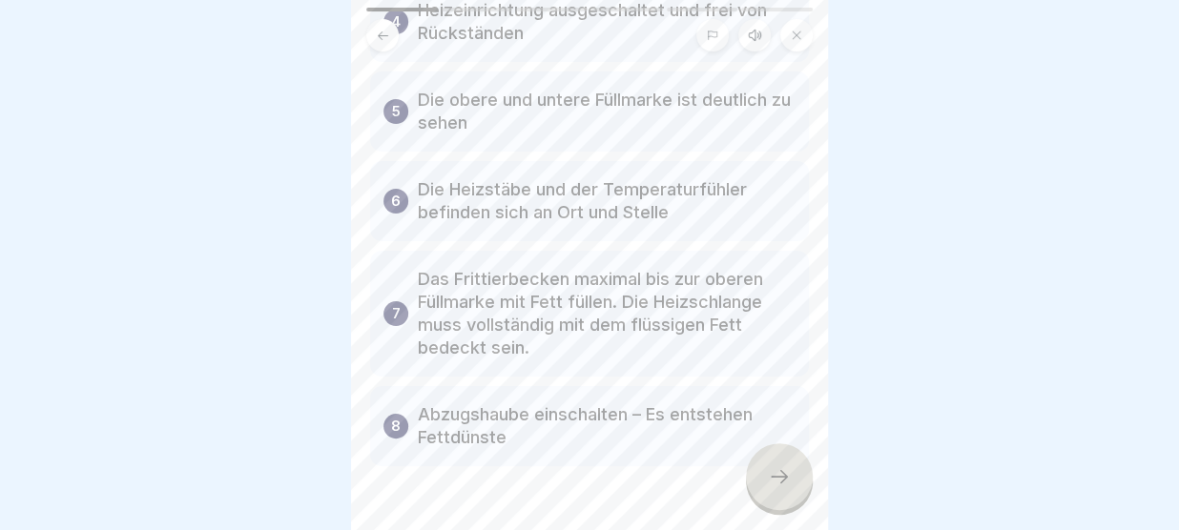
click at [772, 467] on div at bounding box center [779, 476] width 67 height 67
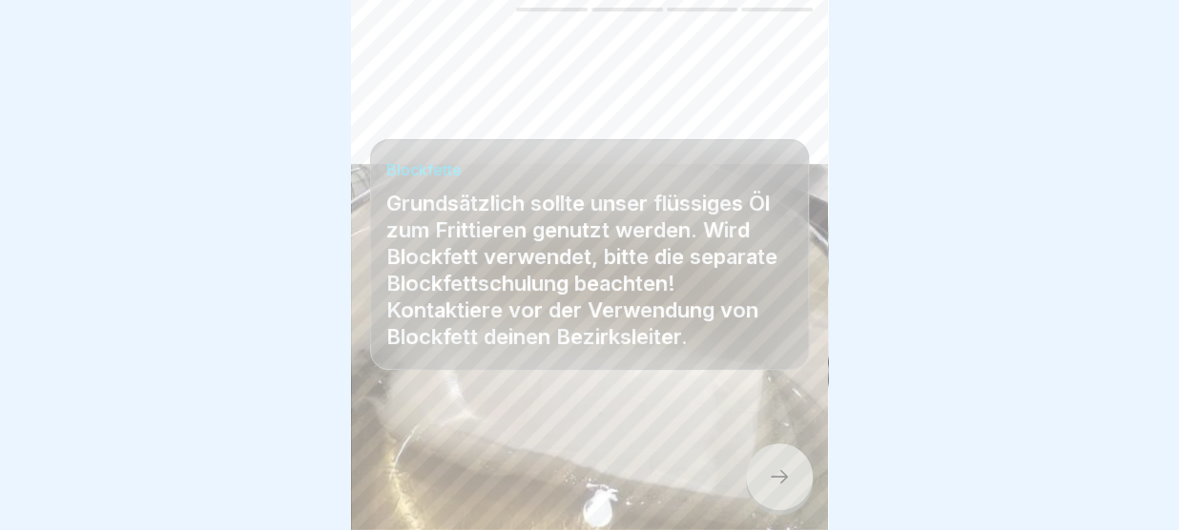
click at [772, 467] on div at bounding box center [779, 476] width 67 height 67
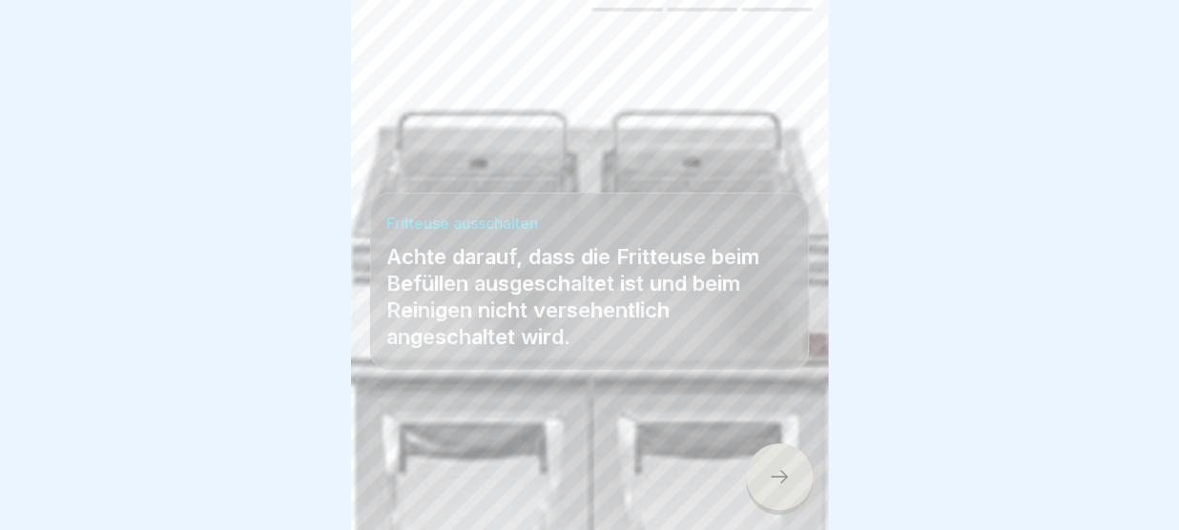
click at [782, 455] on div at bounding box center [779, 476] width 67 height 67
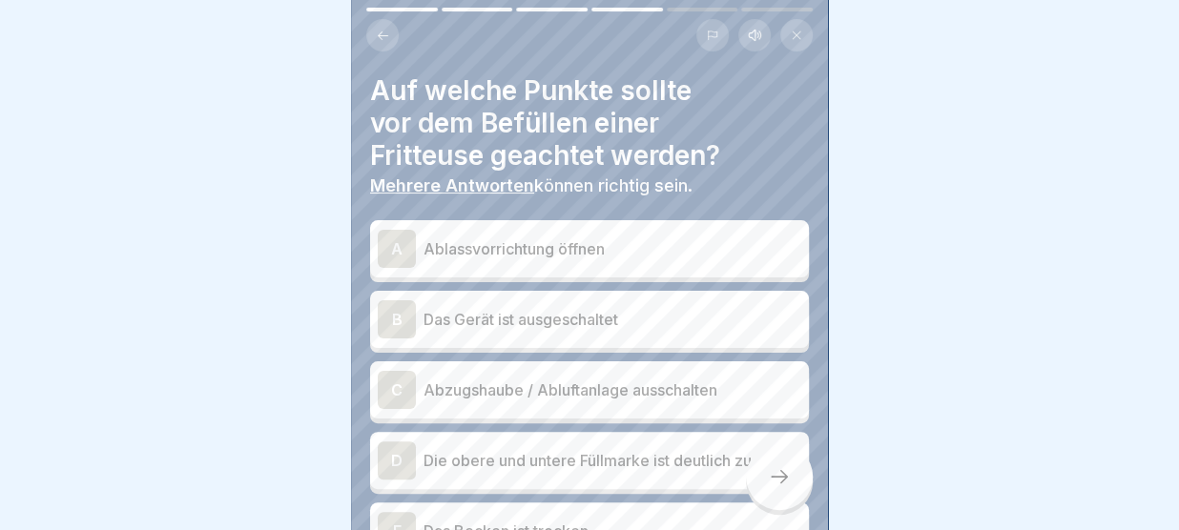
click at [633, 329] on p "Das Gerät ist ausgeschaltet" at bounding box center [612, 319] width 378 height 23
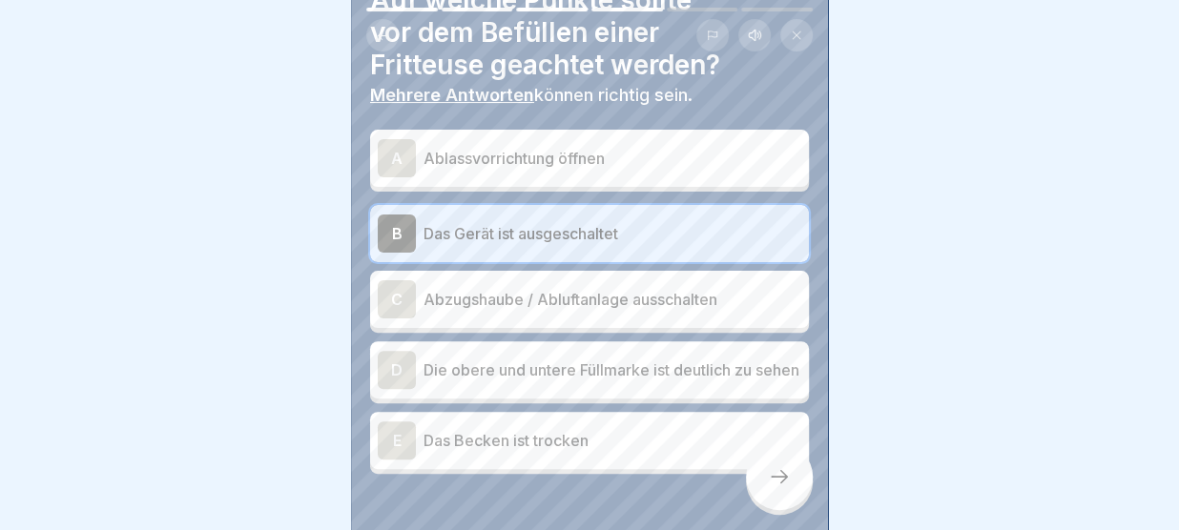
scroll to position [155, 0]
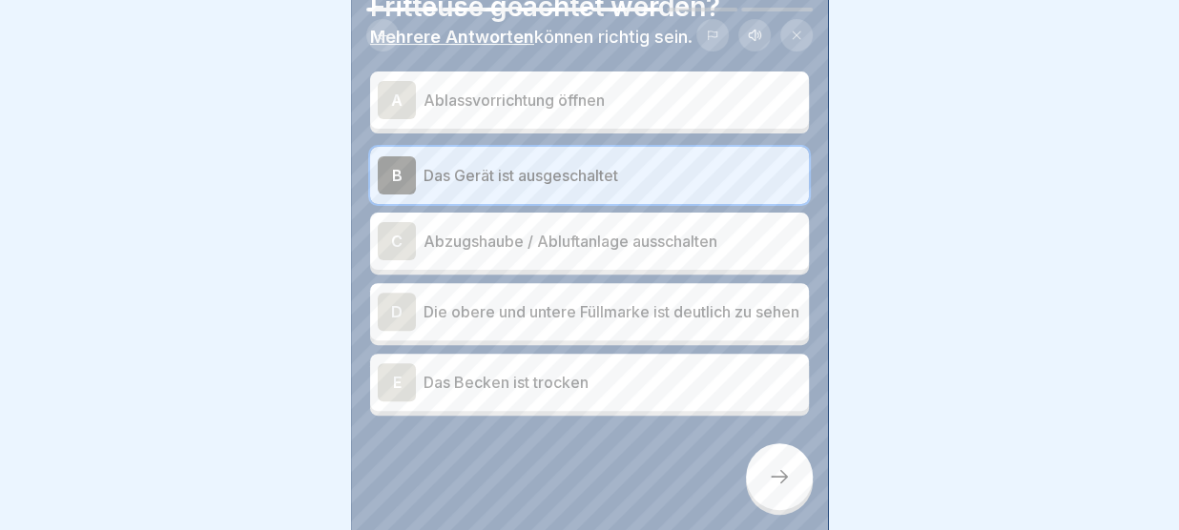
click at [586, 383] on p "Das Becken ist trocken" at bounding box center [612, 382] width 378 height 23
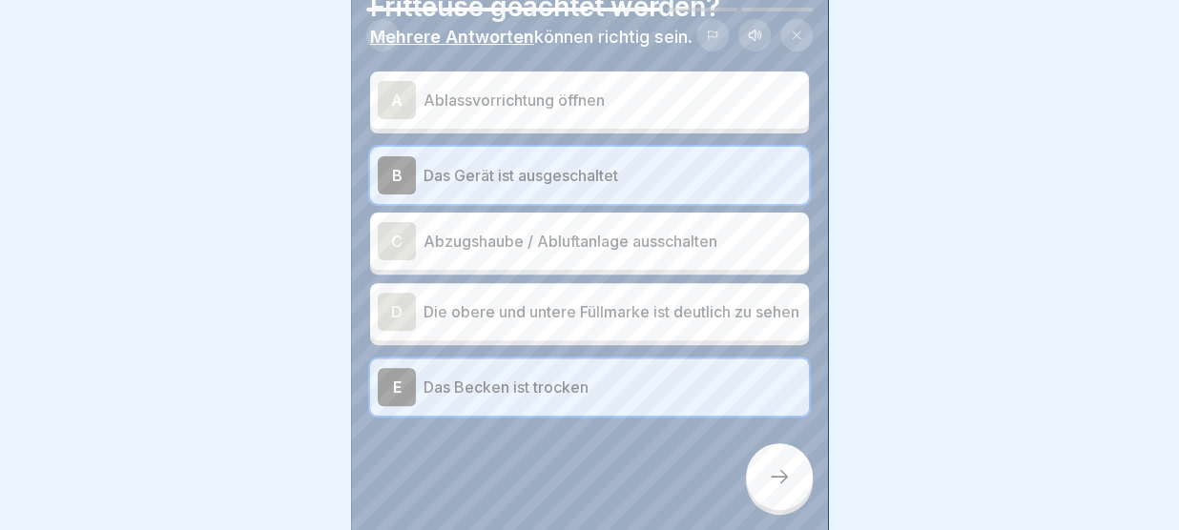
click at [775, 476] on icon at bounding box center [779, 476] width 23 height 23
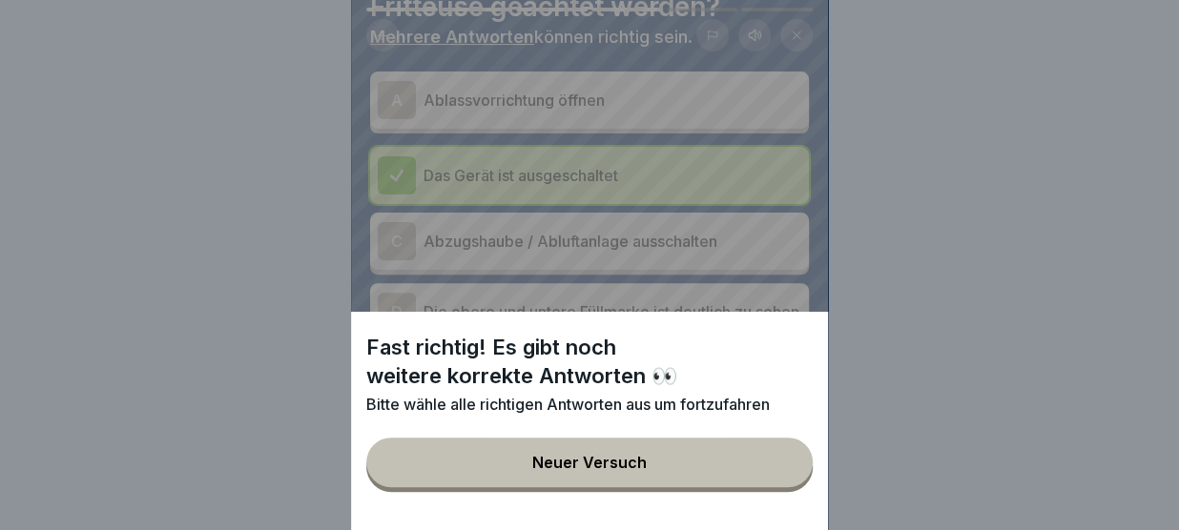
click at [775, 476] on button "Neuer Versuch" at bounding box center [589, 463] width 446 height 50
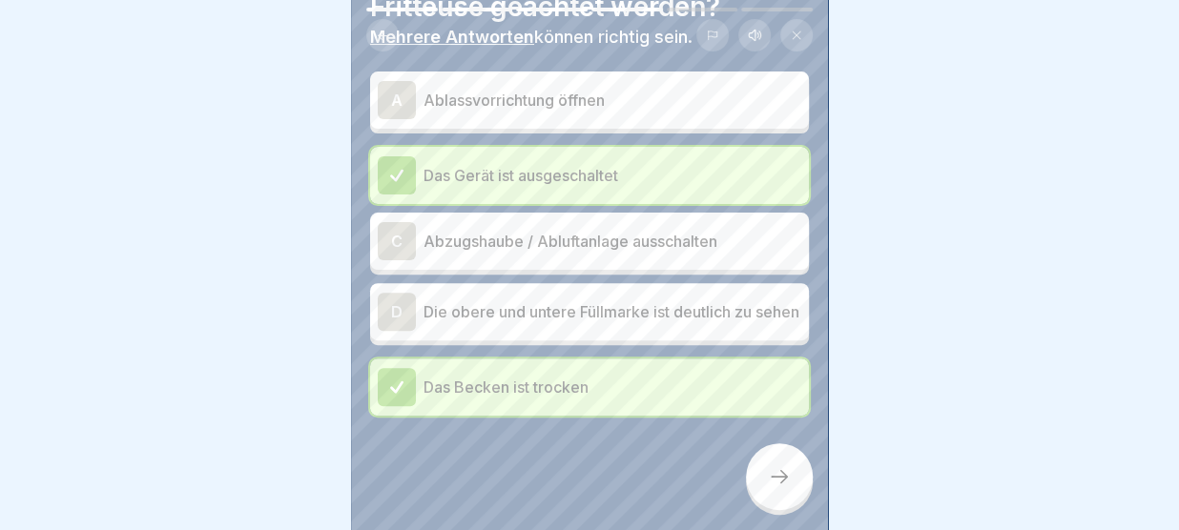
click at [598, 309] on p "Die obere und untere Füllmarke ist deutlich zu sehen" at bounding box center [612, 311] width 378 height 23
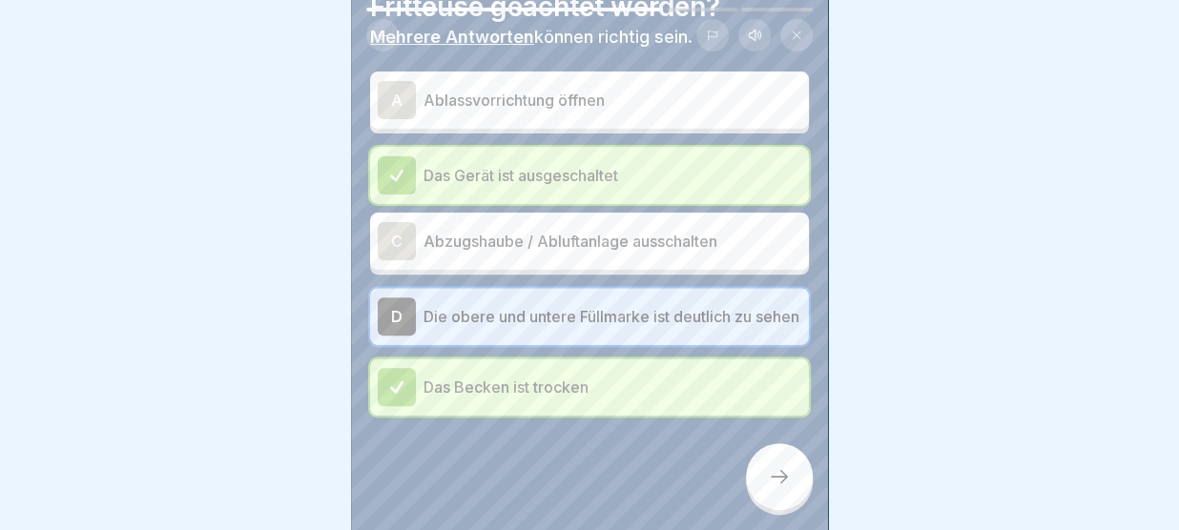
click at [764, 456] on div at bounding box center [779, 476] width 67 height 67
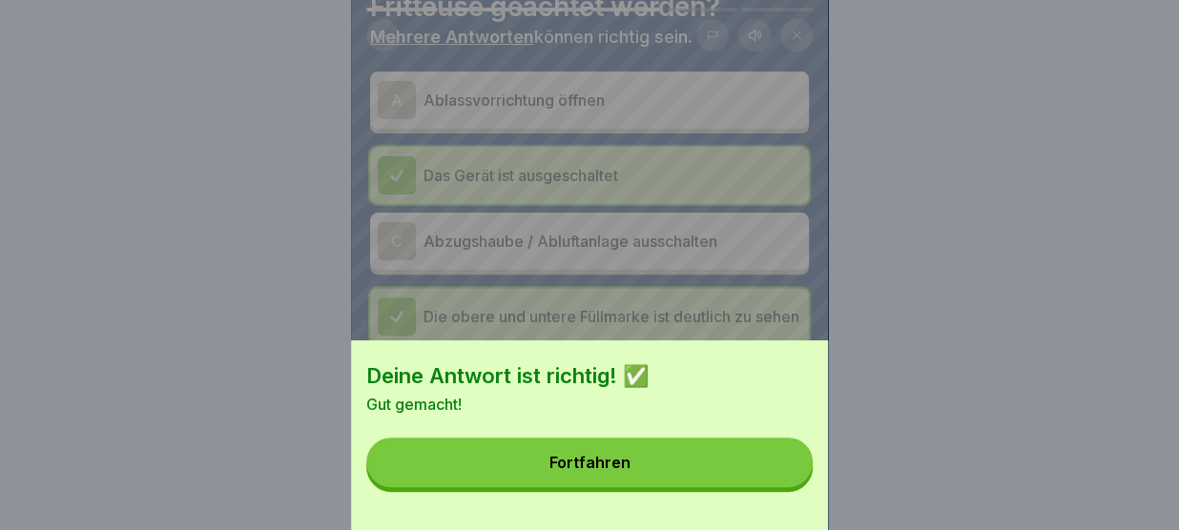
click at [764, 456] on button "Fortfahren" at bounding box center [589, 463] width 446 height 50
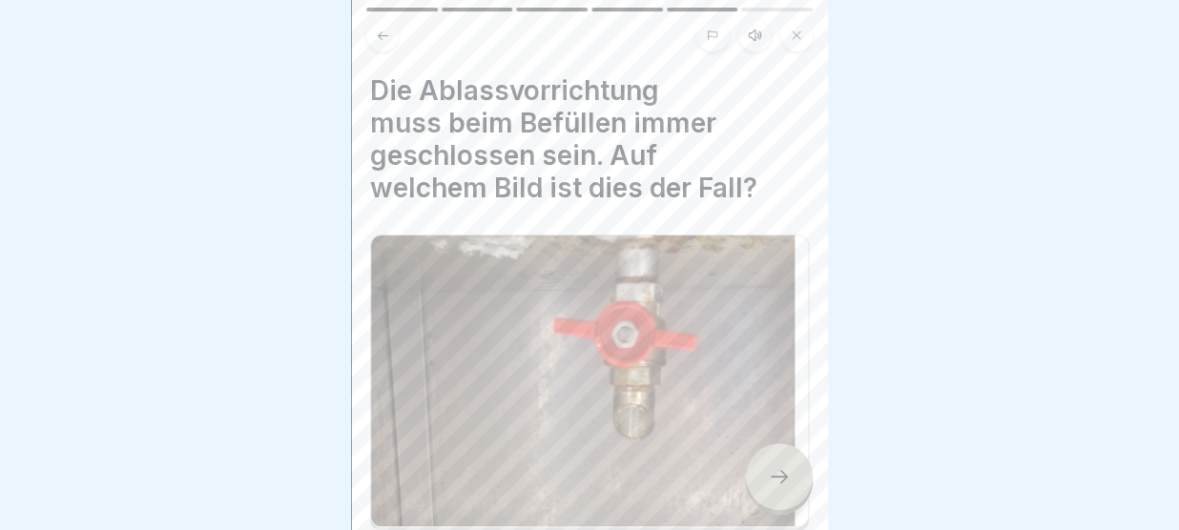
click at [778, 463] on div at bounding box center [779, 476] width 67 height 67
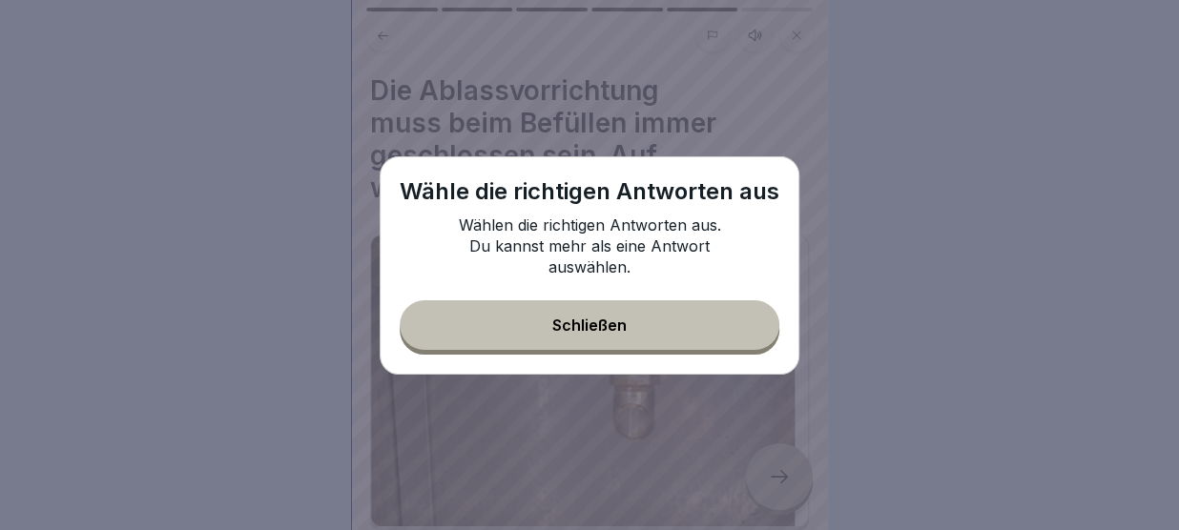
click at [711, 325] on button "Schließen" at bounding box center [590, 325] width 380 height 50
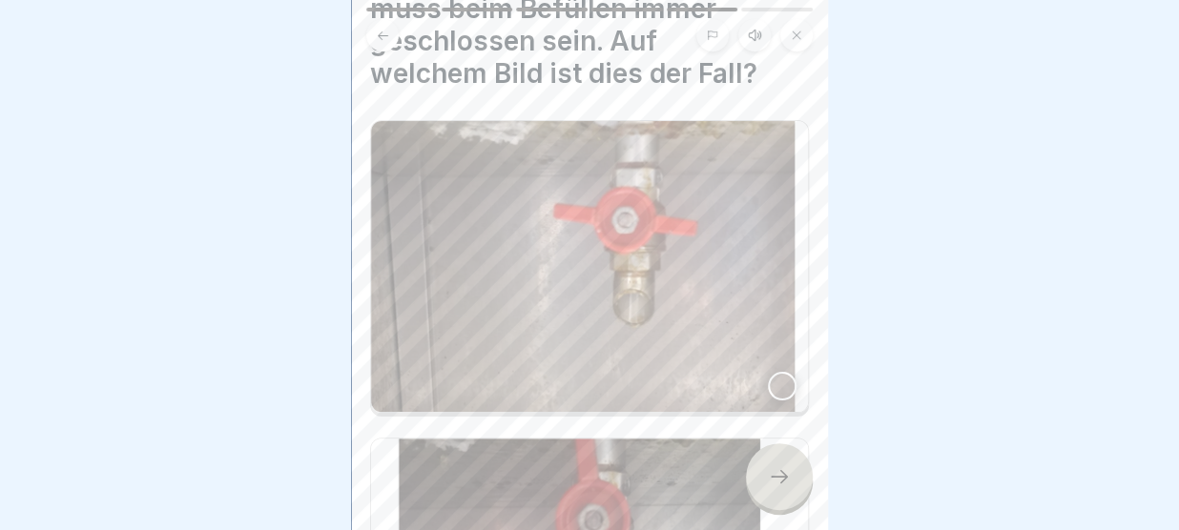
scroll to position [113, 0]
click at [642, 168] on img at bounding box center [589, 268] width 437 height 291
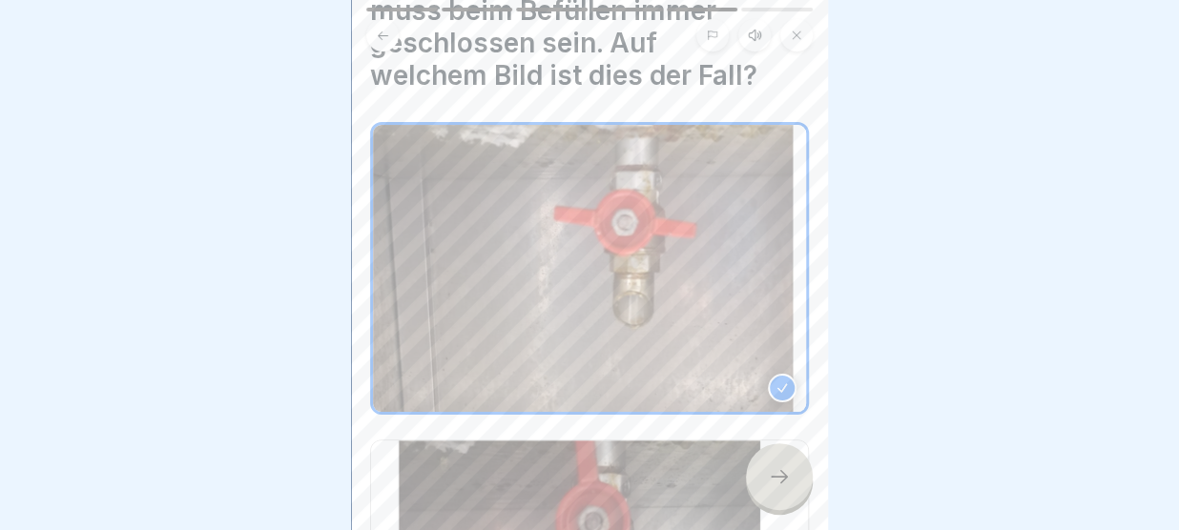
click at [784, 485] on icon at bounding box center [779, 476] width 23 height 23
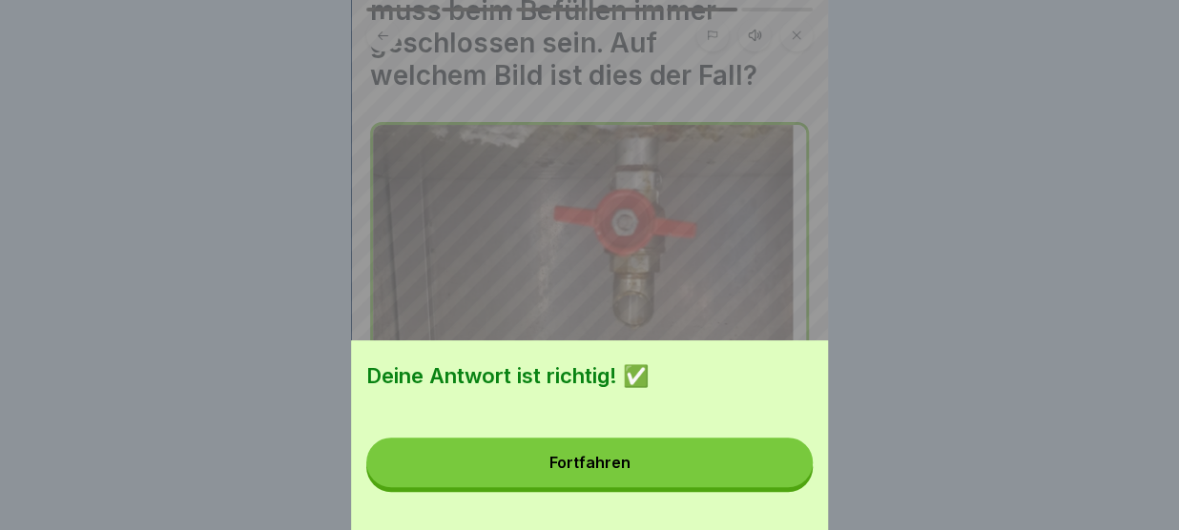
click at [767, 464] on button "Fortfahren" at bounding box center [589, 463] width 446 height 50
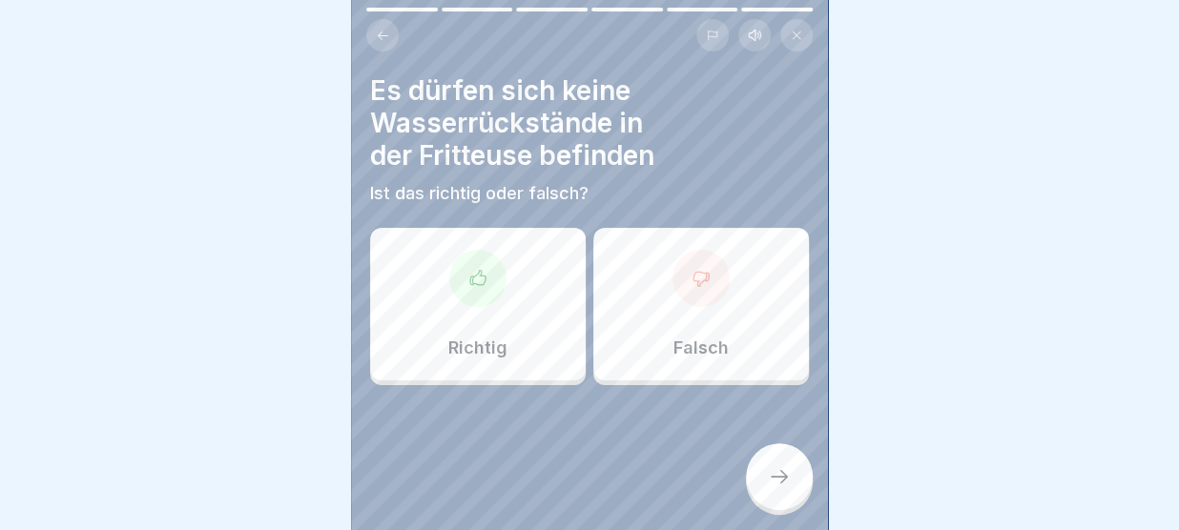
click at [523, 286] on div "Richtig" at bounding box center [478, 304] width 216 height 153
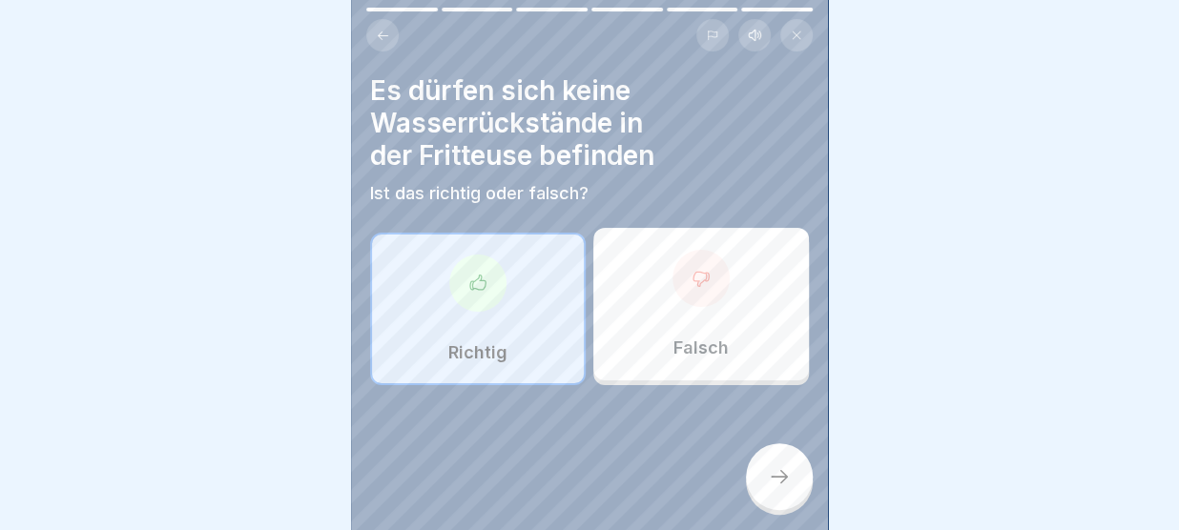
click at [773, 478] on icon at bounding box center [779, 476] width 23 height 23
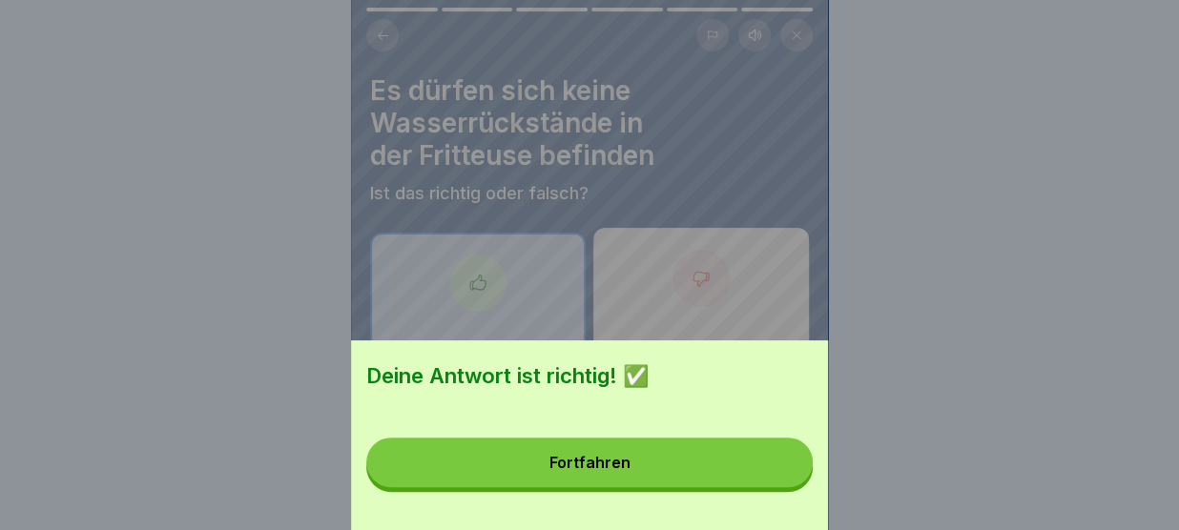
click at [773, 478] on button "Fortfahren" at bounding box center [589, 463] width 446 height 50
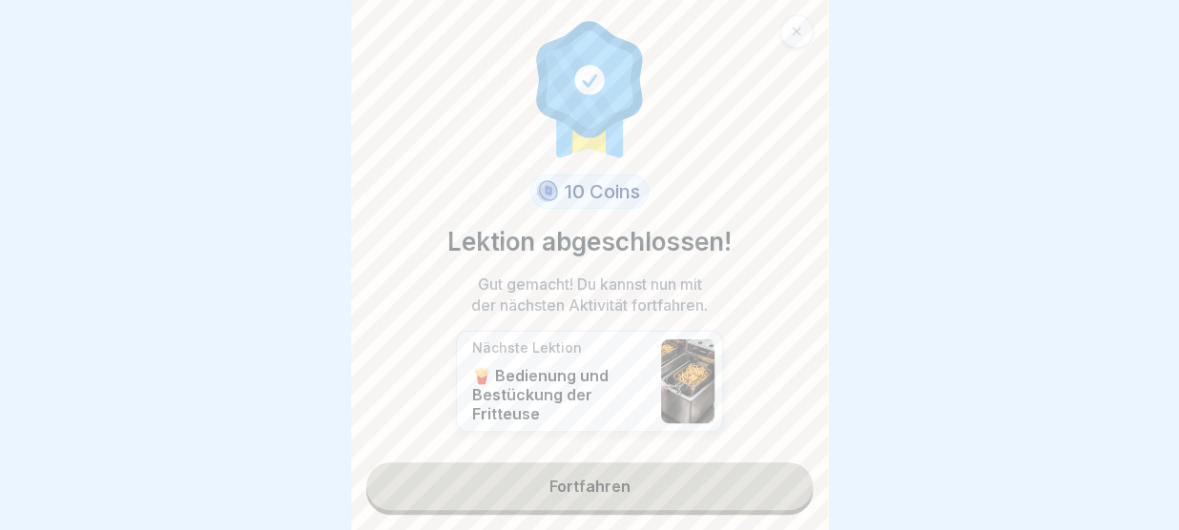
click at [773, 478] on link "Fortfahren" at bounding box center [589, 487] width 446 height 48
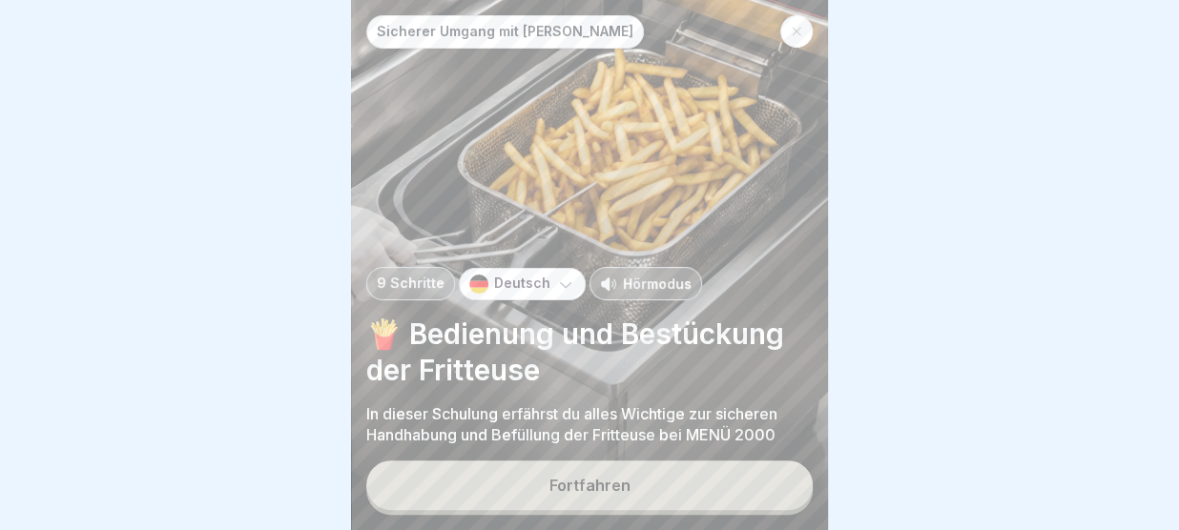
click at [760, 484] on button "Fortfahren" at bounding box center [589, 486] width 446 height 50
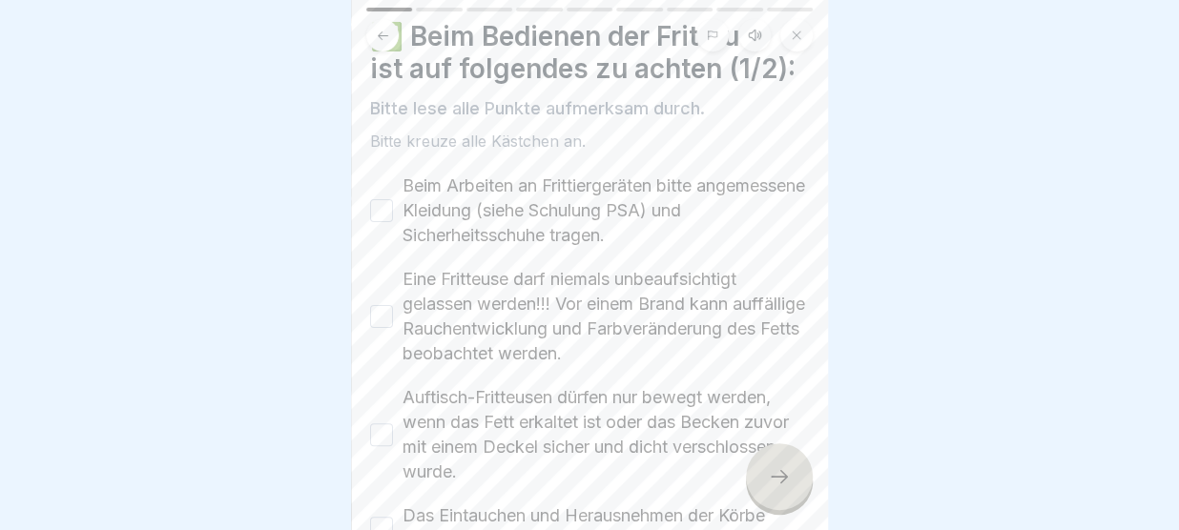
scroll to position [55, 0]
click at [382, 217] on button "Beim Arbeiten an Frittiergeräten bitte angemessene Kleidung (siehe Schulung PSA…" at bounding box center [381, 209] width 23 height 23
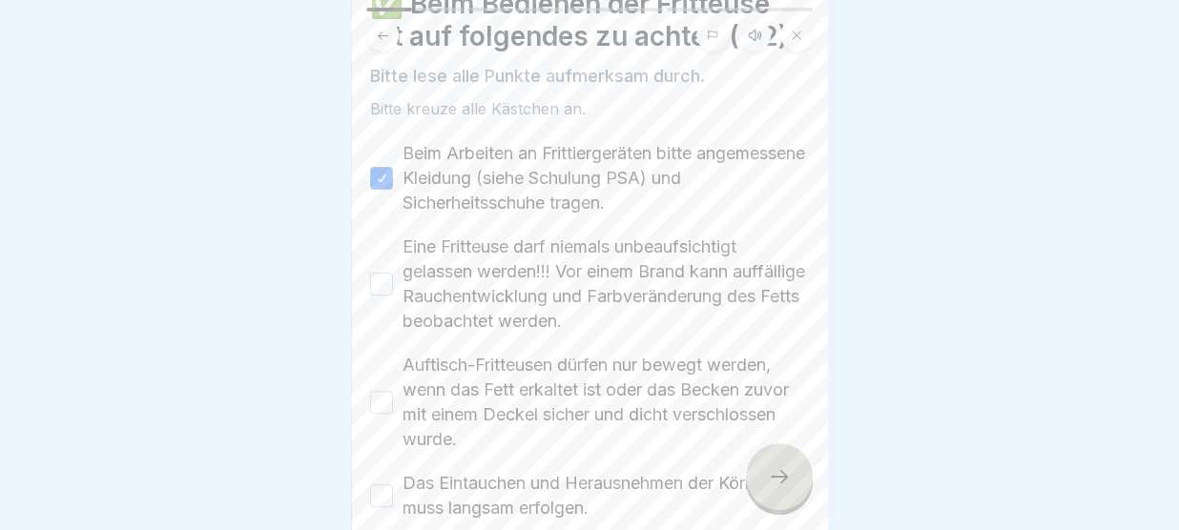
scroll to position [102, 0]
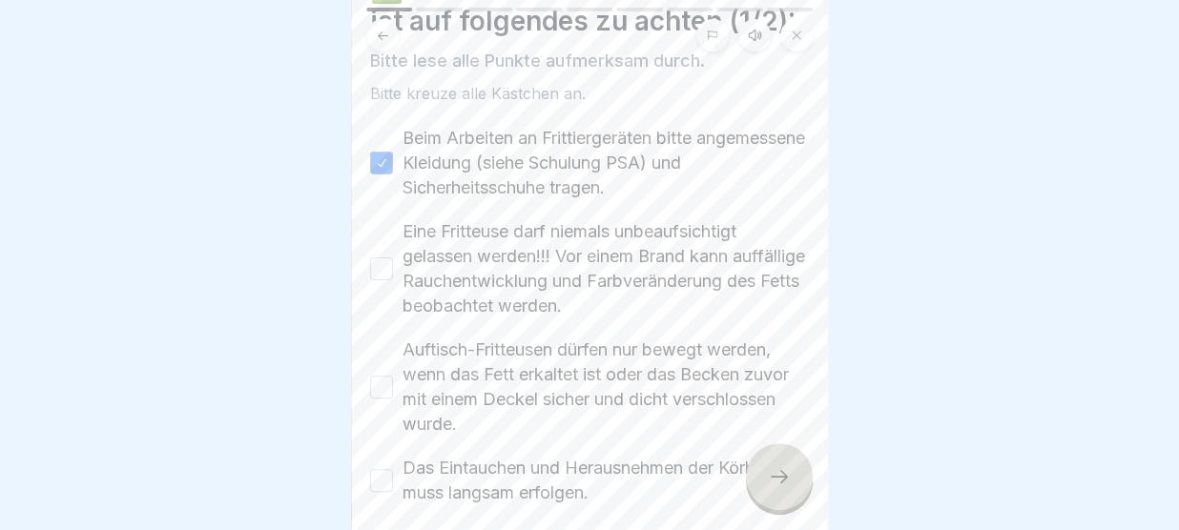
click at [639, 242] on label "Eine Fritteuse darf niemals unbeaufsichtigt gelassen werden!!! Vor einem Brand …" at bounding box center [605, 268] width 406 height 99
click at [393, 258] on button "Eine Fritteuse darf niemals unbeaufsichtigt gelassen werden!!! Vor einem Brand …" at bounding box center [381, 269] width 23 height 23
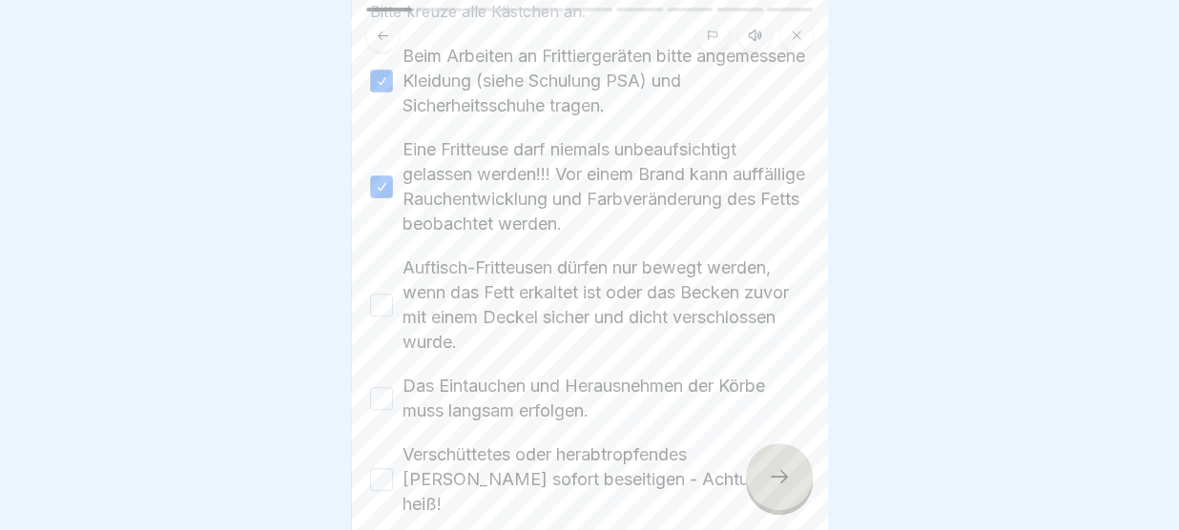
scroll to position [186, 0]
click at [389, 313] on button "Auftisch-Fritteusen dürfen nur bewegt werden, wenn das Fett erkaltet ist oder d…" at bounding box center [381, 303] width 23 height 23
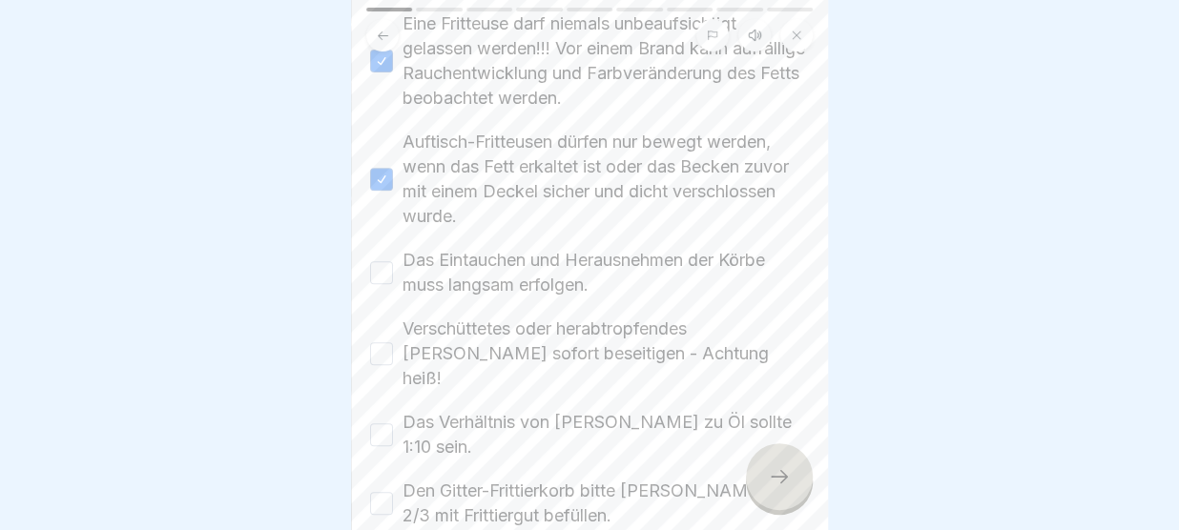
scroll to position [315, 0]
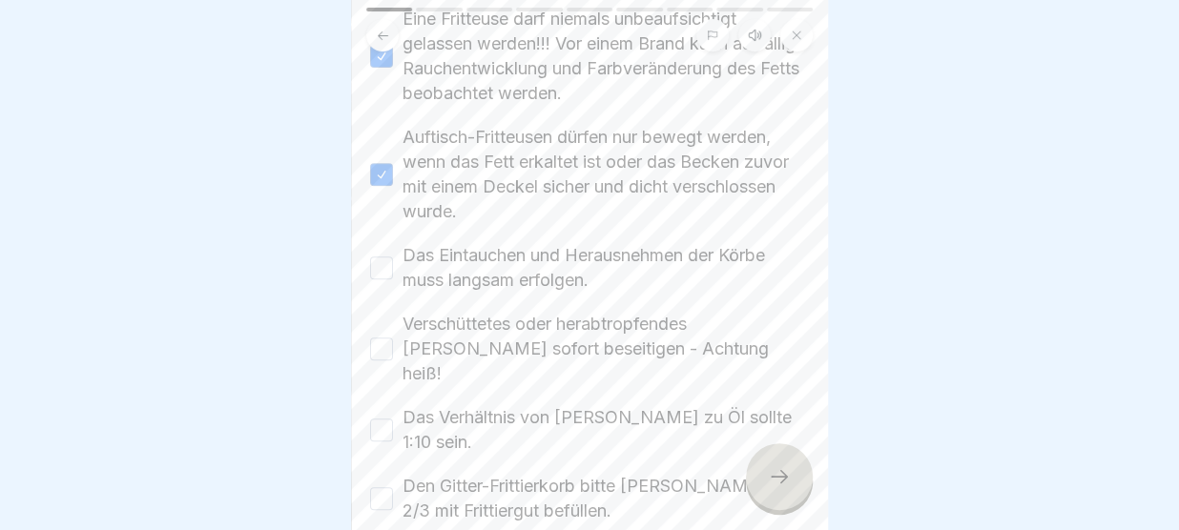
click at [389, 274] on button "Das Eintauchen und Herausnehmen der Körbe muss langsam erfolgen." at bounding box center [381, 268] width 23 height 23
click at [392, 338] on button "Verschüttetes oder herabtropfendes Fett sofort beseitigen - Achtung heiß!" at bounding box center [381, 349] width 23 height 23
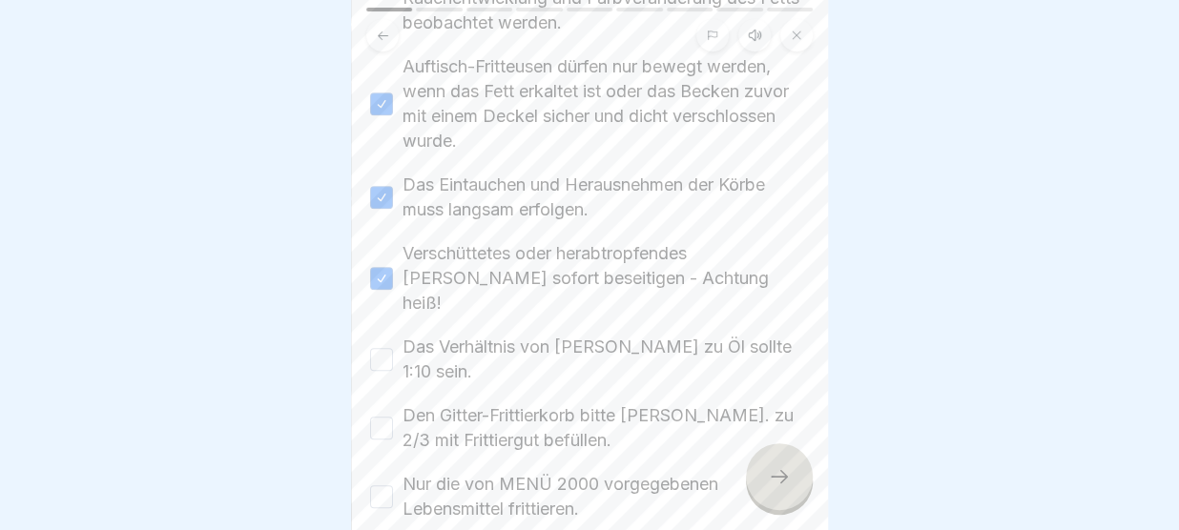
scroll to position [386, 0]
click at [395, 338] on div "Das Verhältnis von Frittiergut zu Öl sollte 1:10 sein." at bounding box center [589, 359] width 439 height 50
click at [379, 347] on button "Das Verhältnis von Frittiergut zu Öl sollte 1:10 sein." at bounding box center [381, 358] width 23 height 23
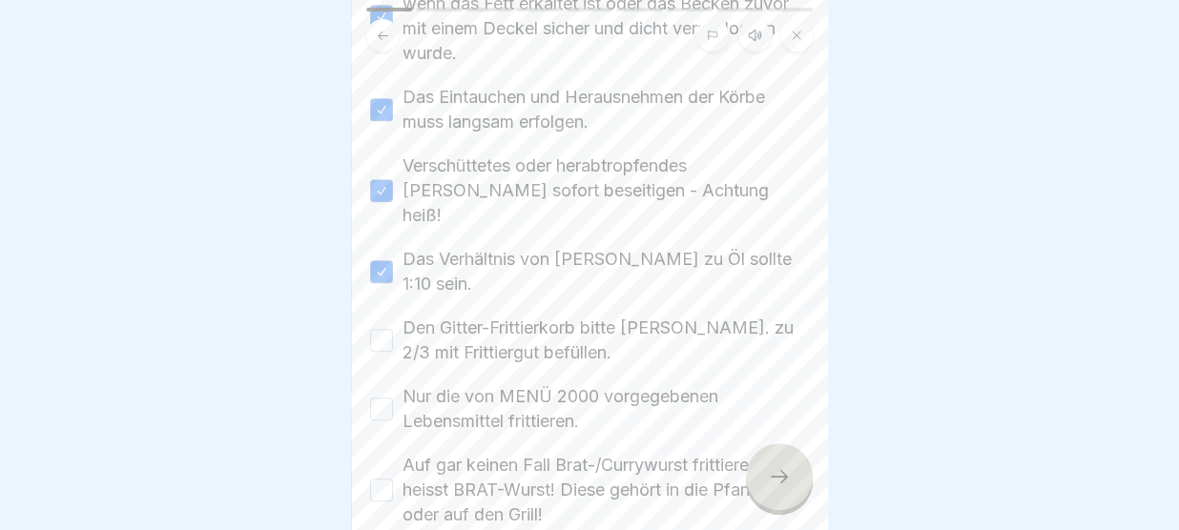
scroll to position [474, 0]
click at [382, 328] on button "Den Gitter-Frittierkorb bitte max. zu 2/3 mit Frittiergut befüllen." at bounding box center [381, 339] width 23 height 23
click at [382, 397] on button "Nur die von MENÜ 2000 vorgegebenen Lebensmittel frittieren." at bounding box center [381, 408] width 23 height 23
click at [381, 401] on div "Nur die von MENÜ 2000 vorgegebenen Lebensmittel frittieren." at bounding box center [589, 408] width 439 height 50
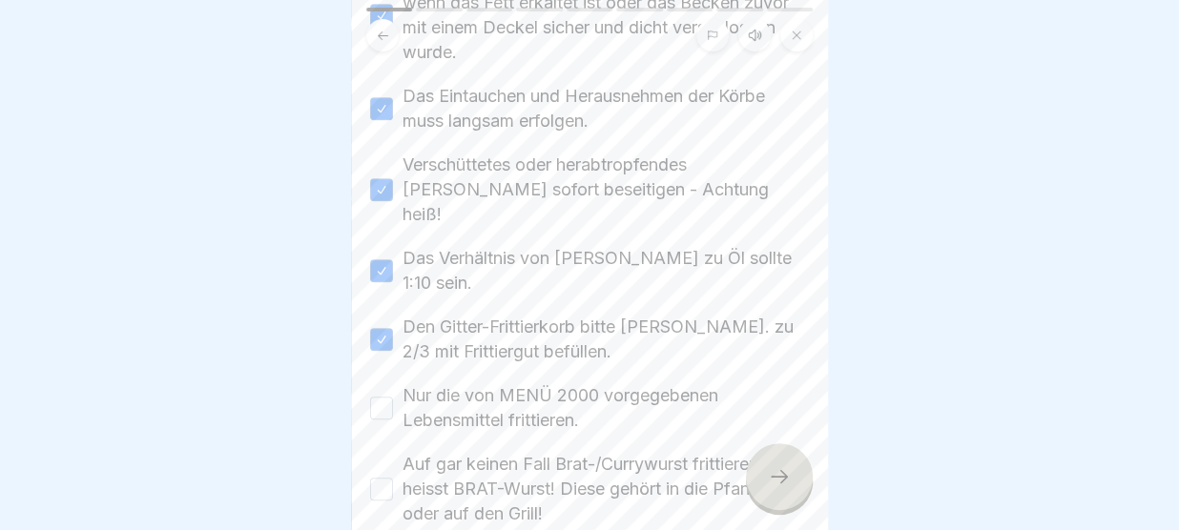
click at [381, 401] on div "Nur die von MENÜ 2000 vorgegebenen Lebensmittel frittieren." at bounding box center [589, 408] width 439 height 50
click at [381, 397] on button "Nur die von MENÜ 2000 vorgegebenen Lebensmittel frittieren." at bounding box center [381, 408] width 23 height 23
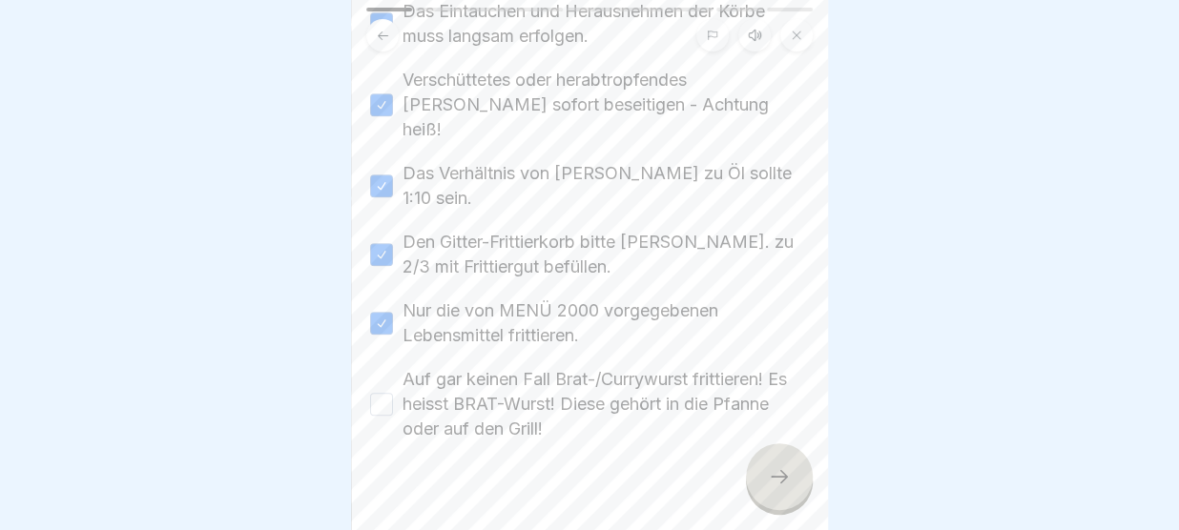
click at [802, 474] on div at bounding box center [779, 476] width 67 height 67
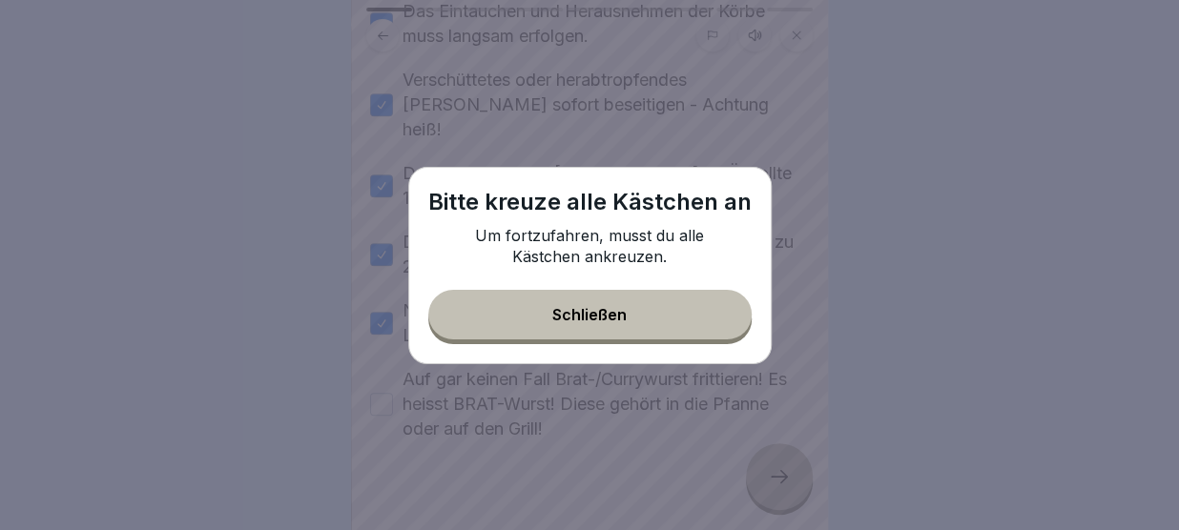
click at [661, 327] on button "Schließen" at bounding box center [589, 315] width 323 height 50
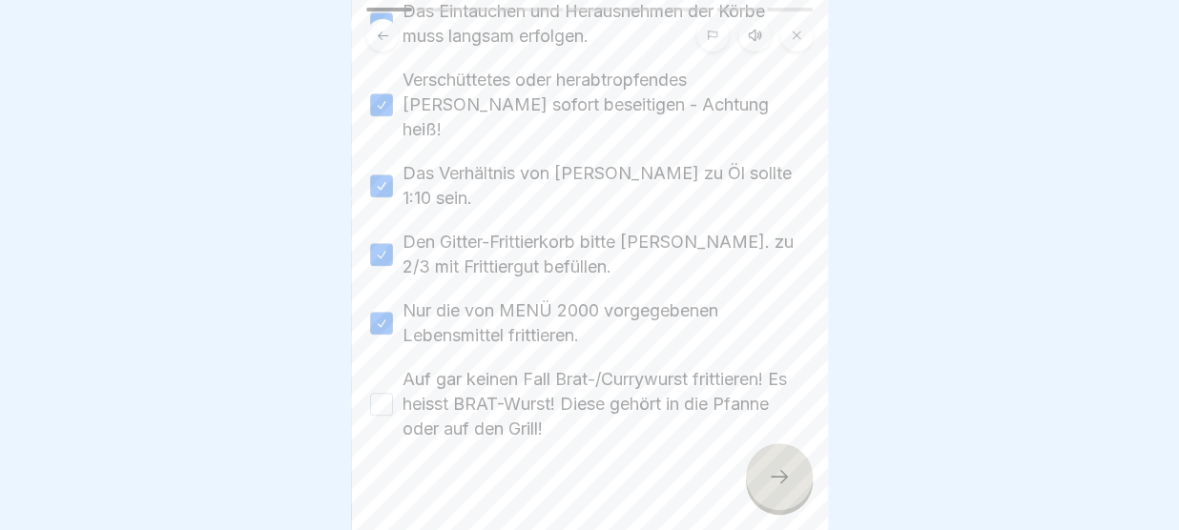
click at [381, 393] on button "Auf gar keinen Fall Brat-/Currywurst frittieren! Es heisst BRAT-Wurst! Diese ge…" at bounding box center [381, 404] width 23 height 23
click at [768, 486] on icon at bounding box center [779, 476] width 23 height 23
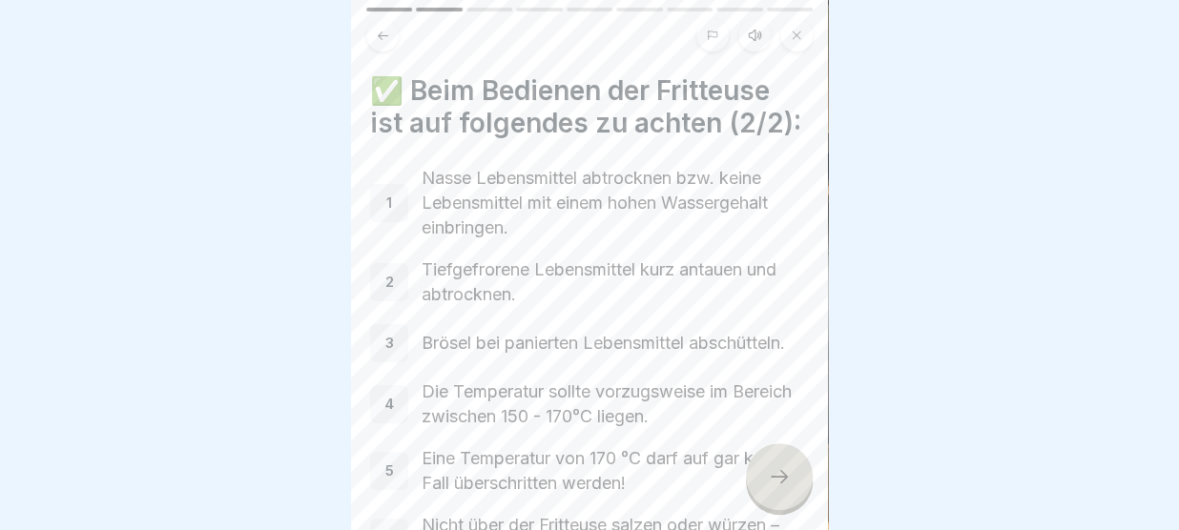
click at [687, 213] on p "Nasse Lebensmittel abtrocknen bzw. keine Lebensmittel mit einem hohen Wassergeh…" at bounding box center [615, 203] width 387 height 74
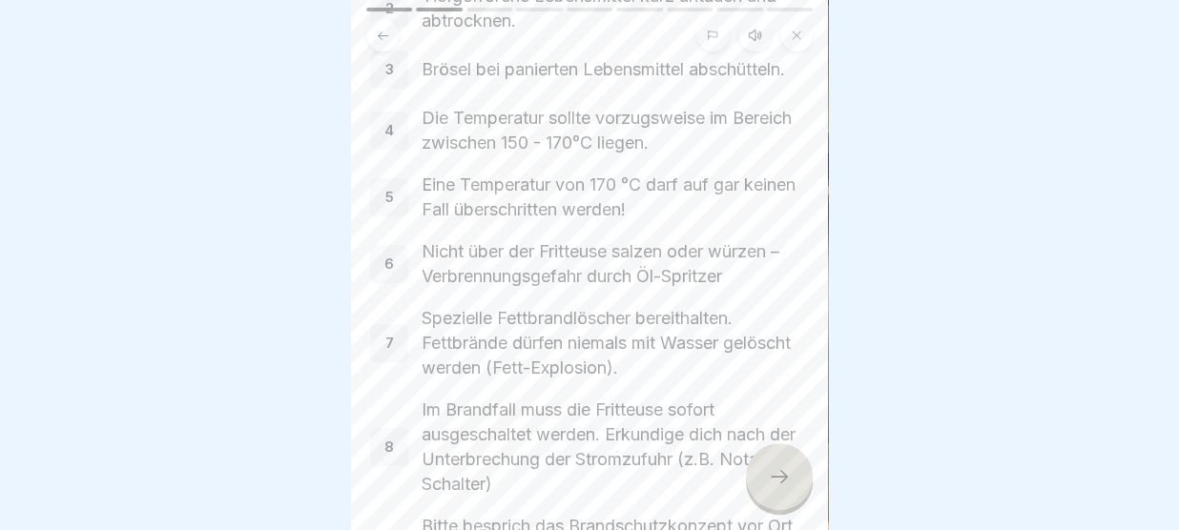
scroll to position [275, 0]
click at [550, 131] on p "Die Temperatur sollte vorzugsweise im Bereich zwischen 150 - 170°C liegen." at bounding box center [615, 130] width 387 height 50
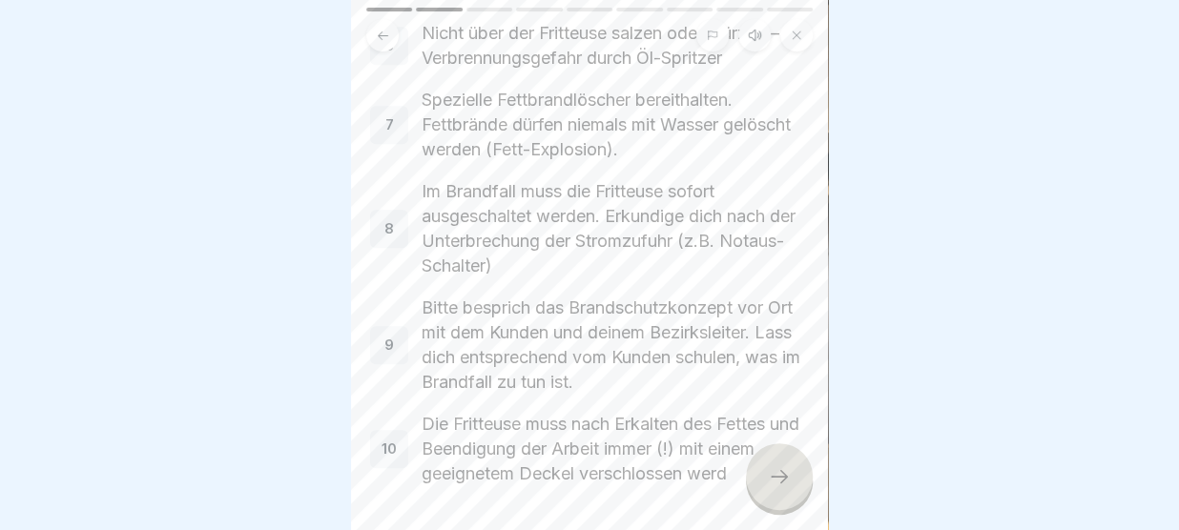
scroll to position [562, 0]
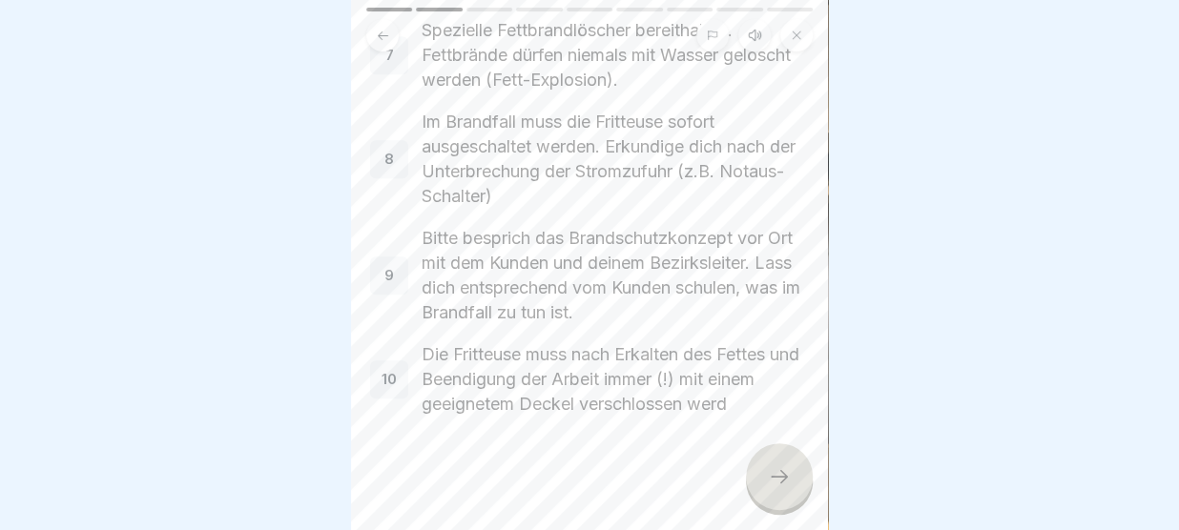
click at [776, 473] on icon at bounding box center [779, 476] width 23 height 23
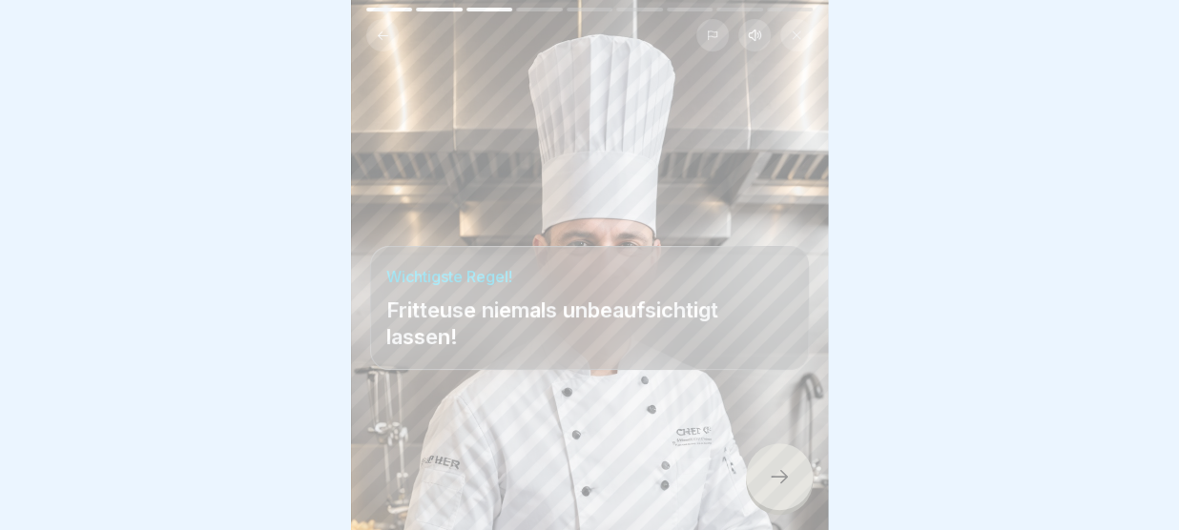
click at [776, 473] on icon at bounding box center [779, 476] width 23 height 23
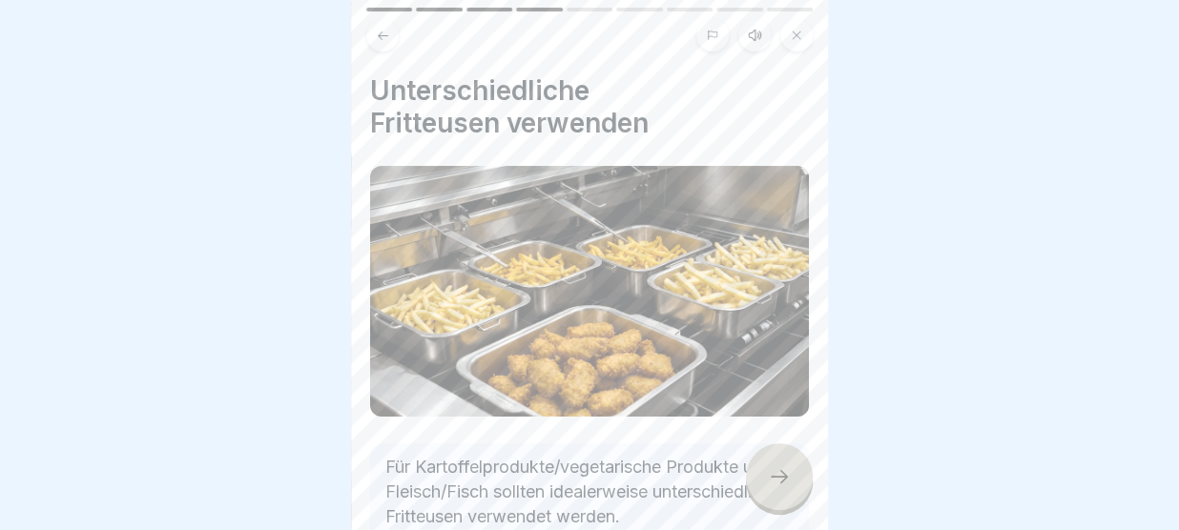
click at [776, 473] on icon at bounding box center [779, 476] width 23 height 23
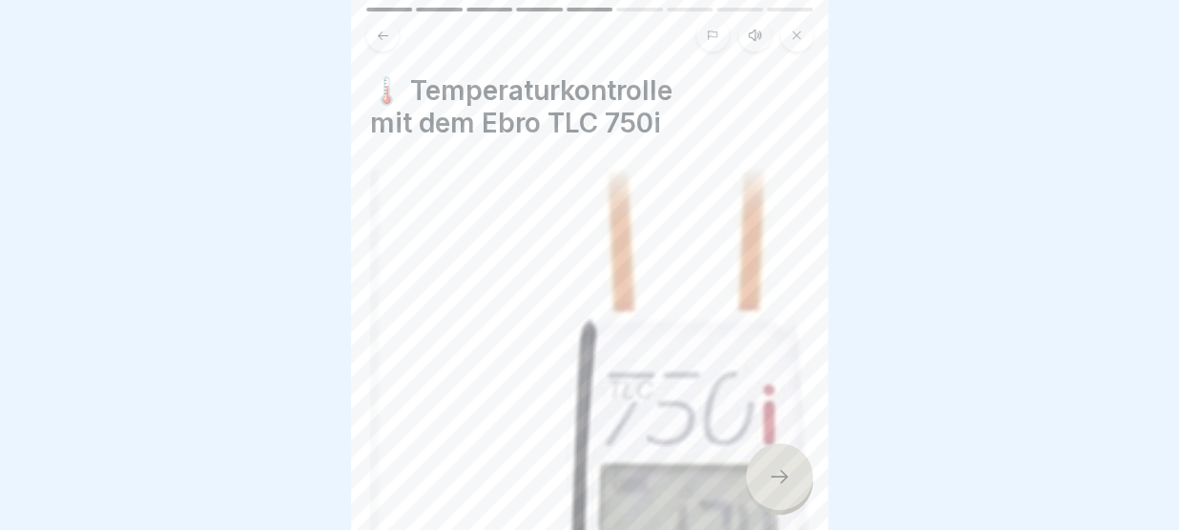
click at [384, 36] on icon at bounding box center [383, 36] width 14 height 14
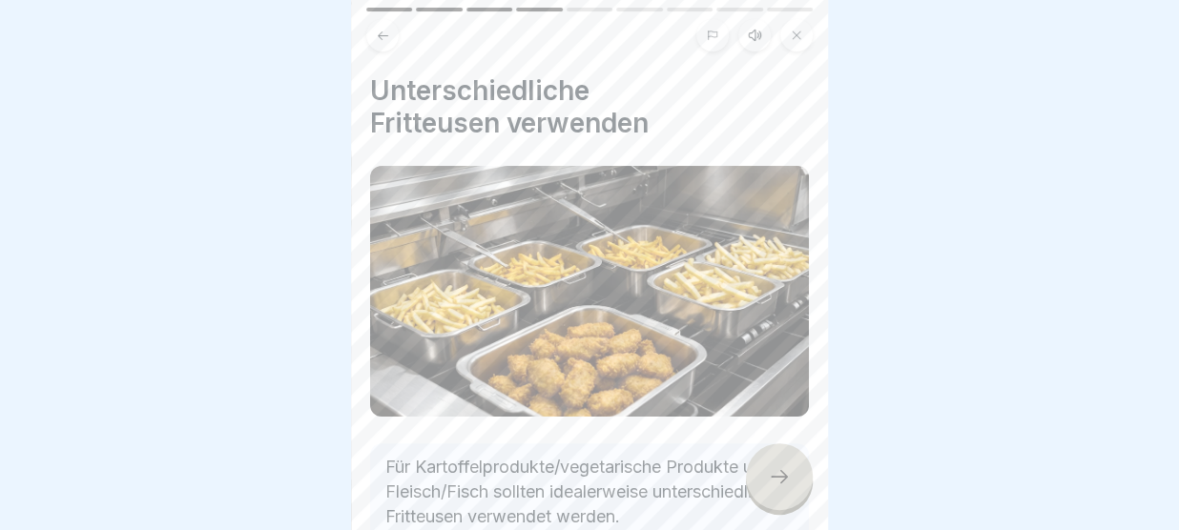
scroll to position [149, 0]
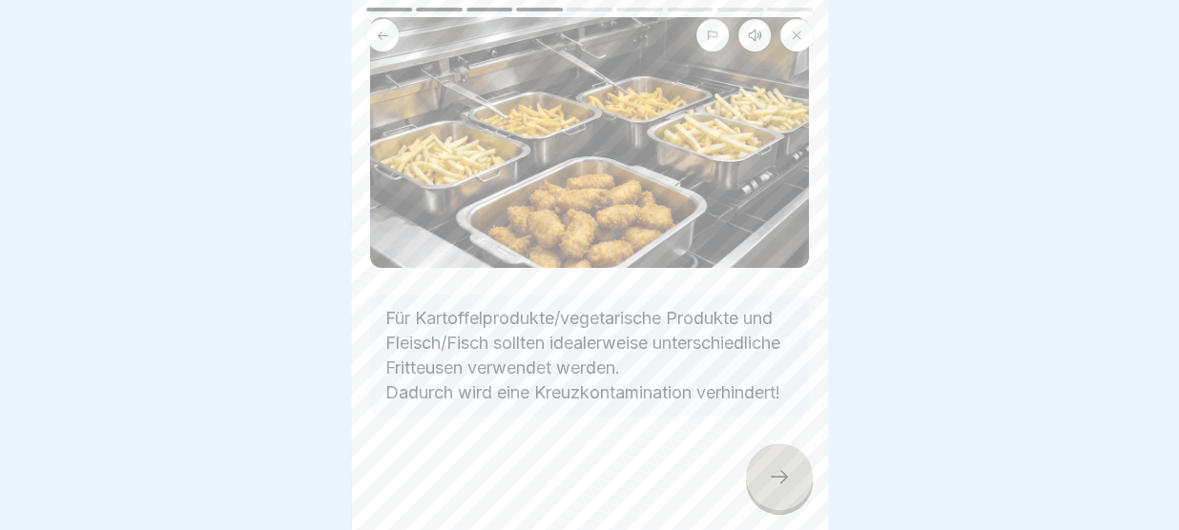
click at [773, 468] on div at bounding box center [779, 476] width 67 height 67
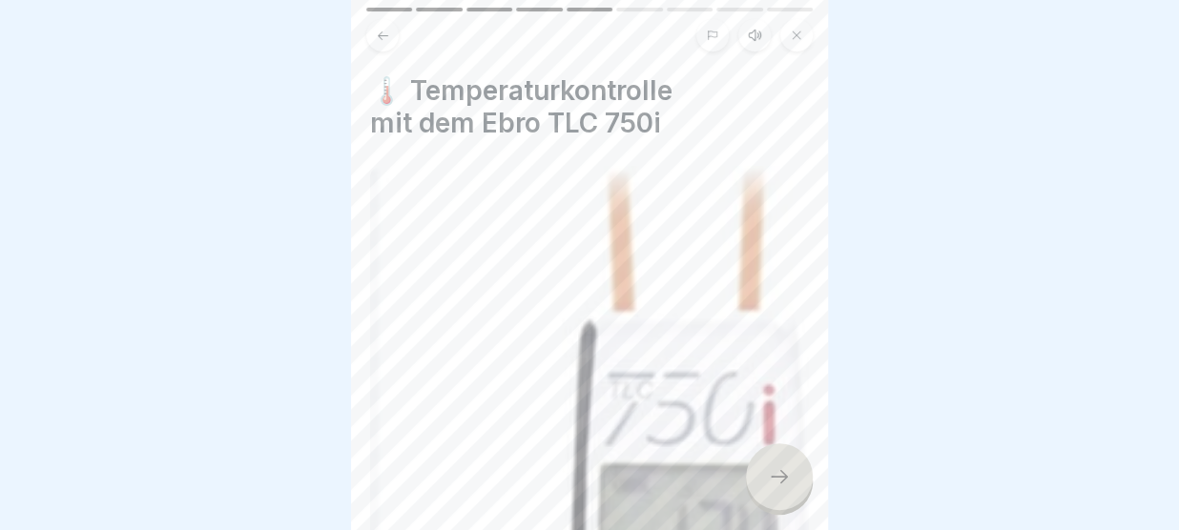
click at [773, 468] on div at bounding box center [779, 476] width 67 height 67
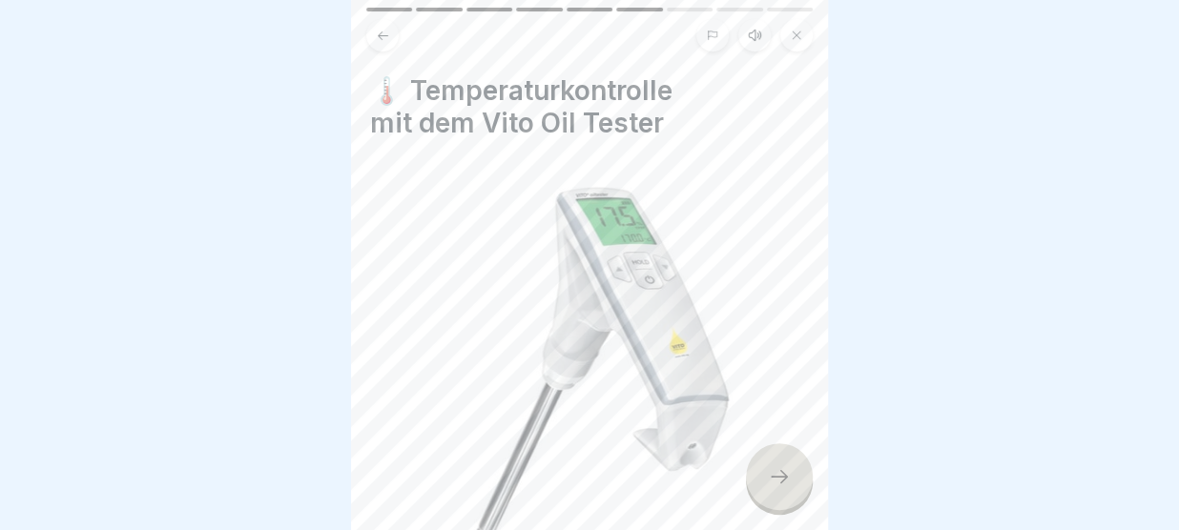
click at [768, 474] on icon at bounding box center [779, 476] width 23 height 23
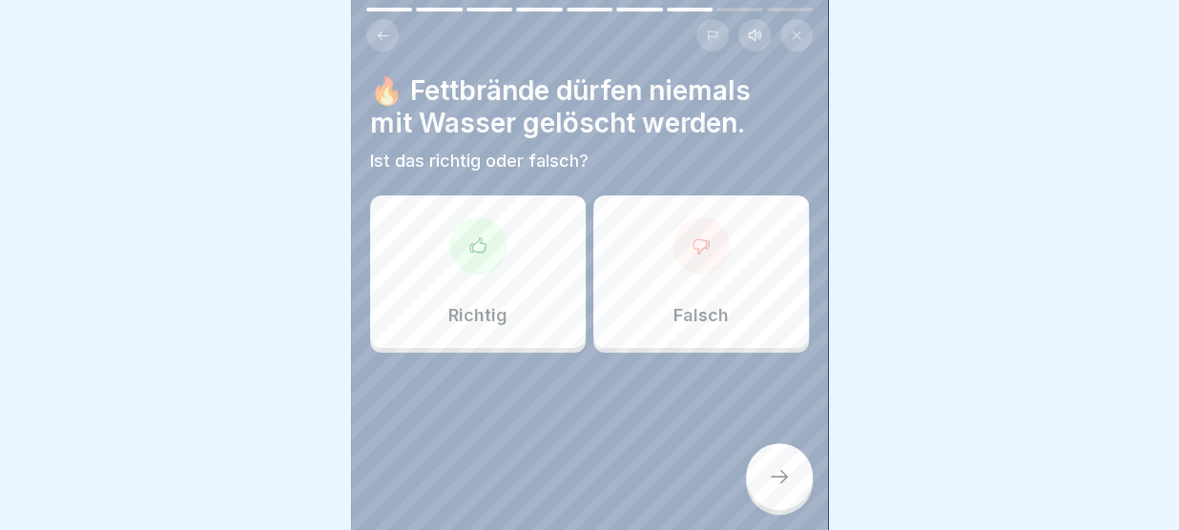
click at [676, 431] on div at bounding box center [589, 410] width 439 height 114
click at [491, 263] on div at bounding box center [477, 245] width 57 height 57
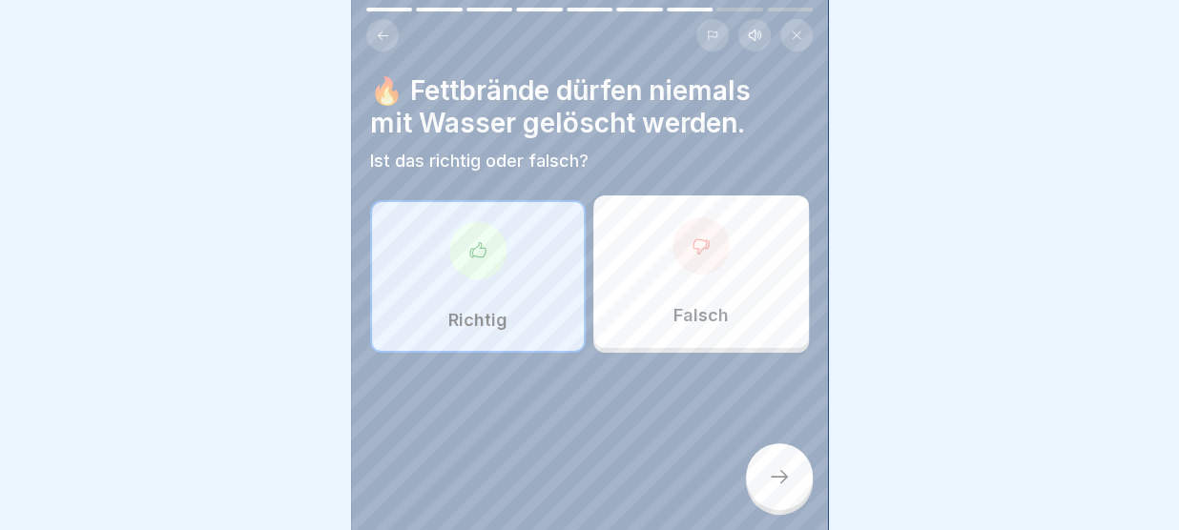
click at [784, 462] on div at bounding box center [779, 476] width 67 height 67
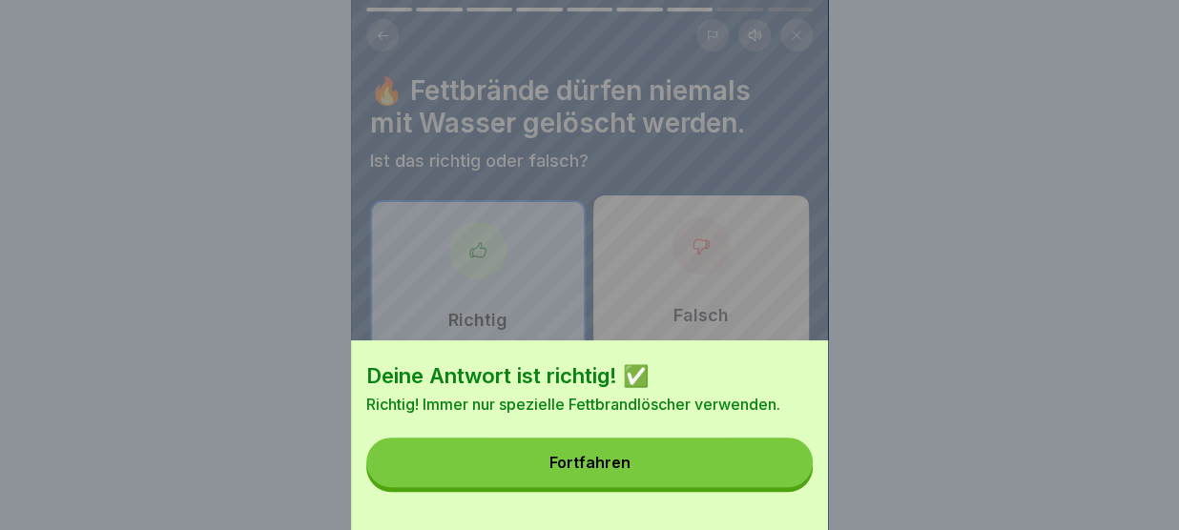
click at [784, 462] on button "Fortfahren" at bounding box center [589, 463] width 446 height 50
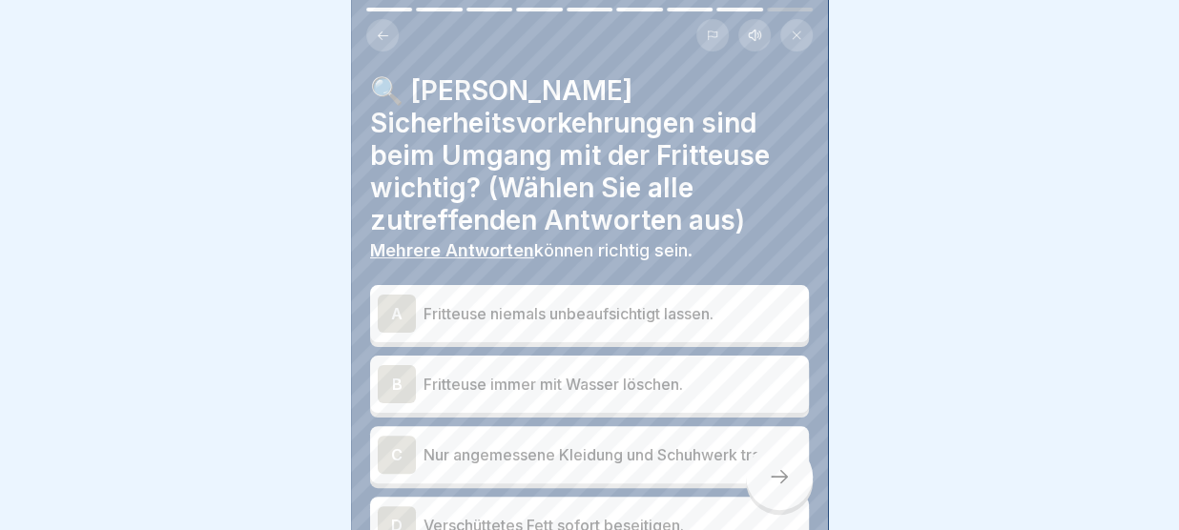
scroll to position [59, 0]
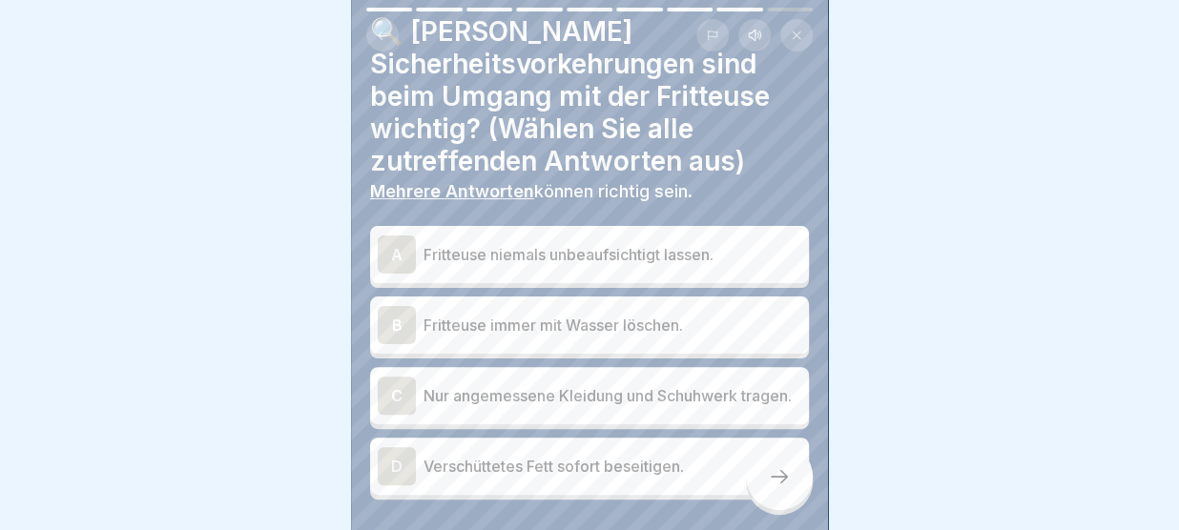
click at [577, 250] on p "Fritteuse niemals unbeaufsichtigt lassen." at bounding box center [612, 254] width 378 height 23
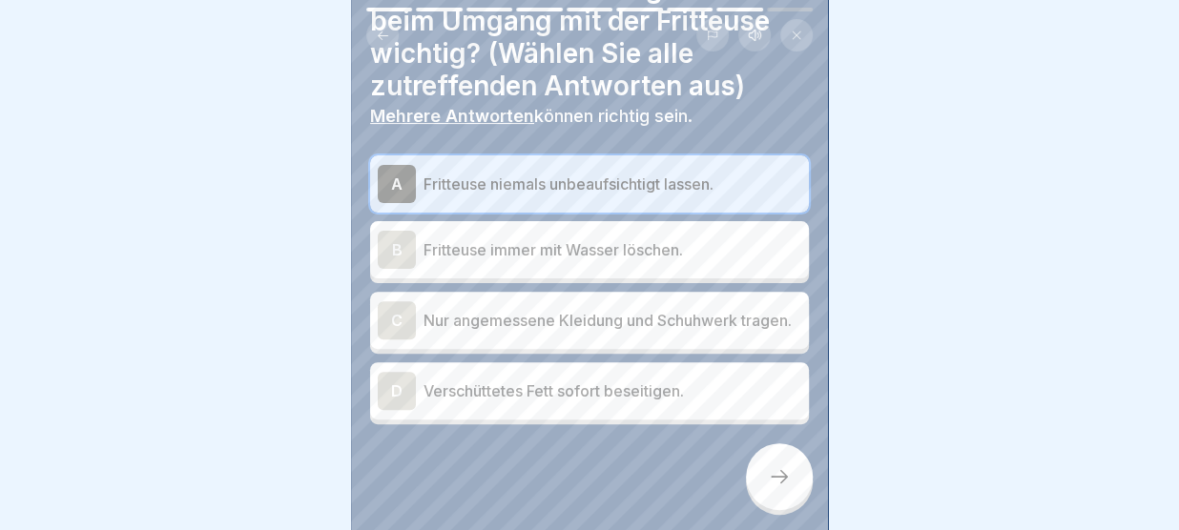
scroll to position [137, 0]
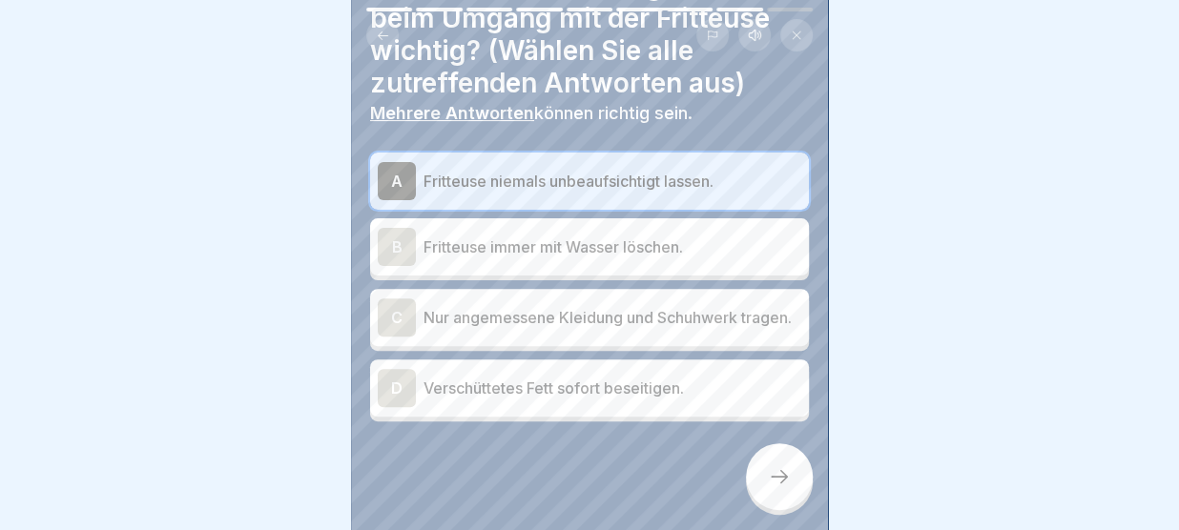
click at [597, 318] on p "Nur angemessene Kleidung und Schuhwerk tragen." at bounding box center [612, 317] width 378 height 23
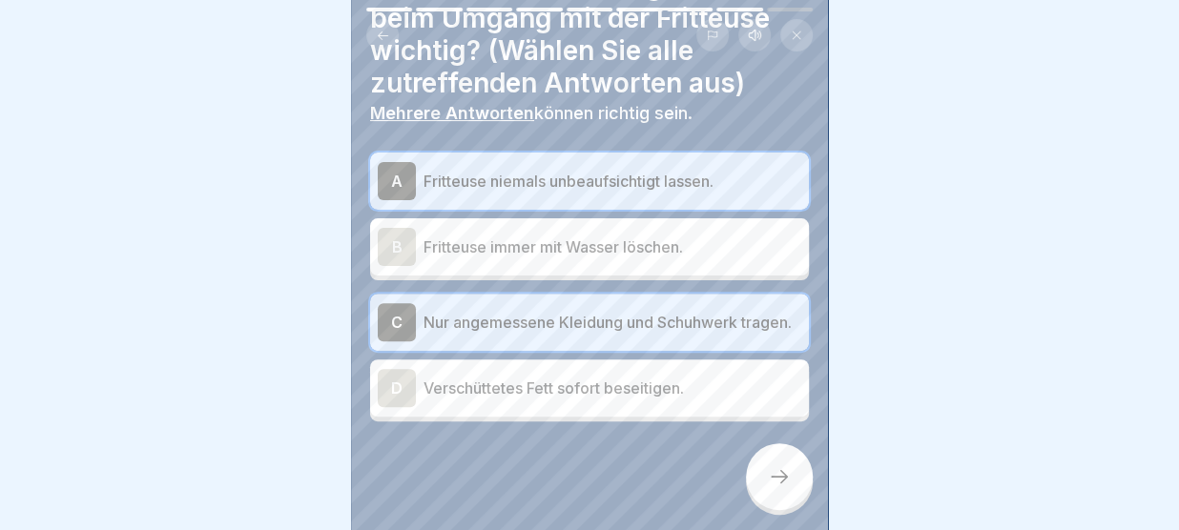
click at [580, 386] on p "Verschüttetes Fett sofort beseitigen." at bounding box center [612, 388] width 378 height 23
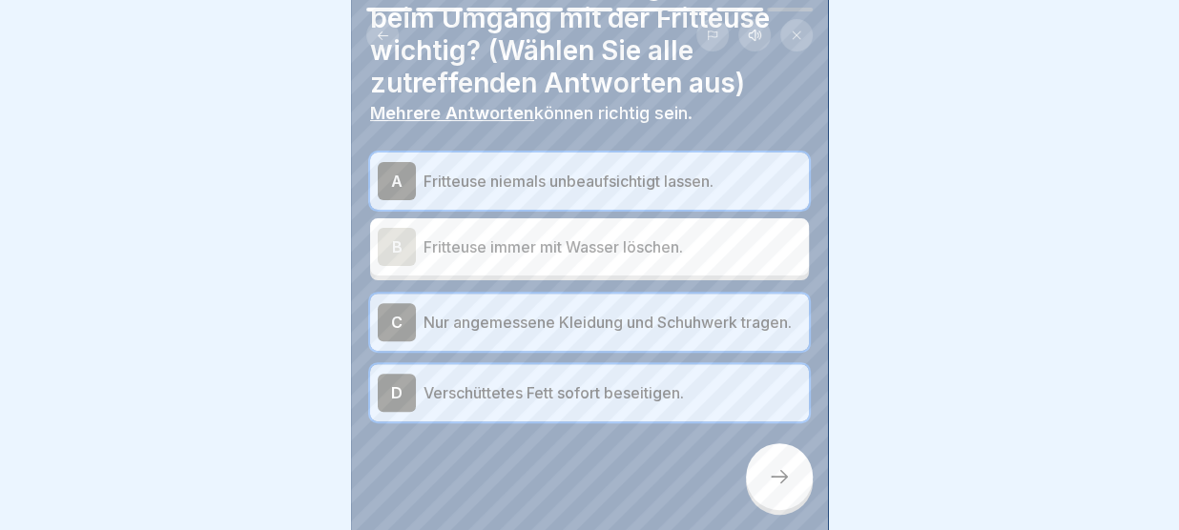
click at [771, 462] on div at bounding box center [779, 476] width 67 height 67
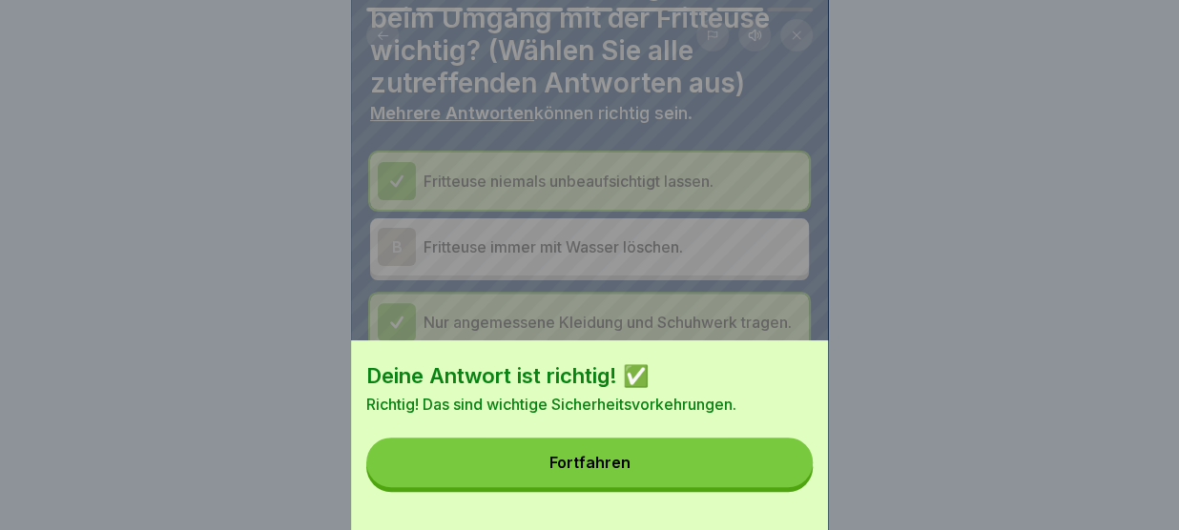
click at [771, 462] on button "Fortfahren" at bounding box center [589, 463] width 446 height 50
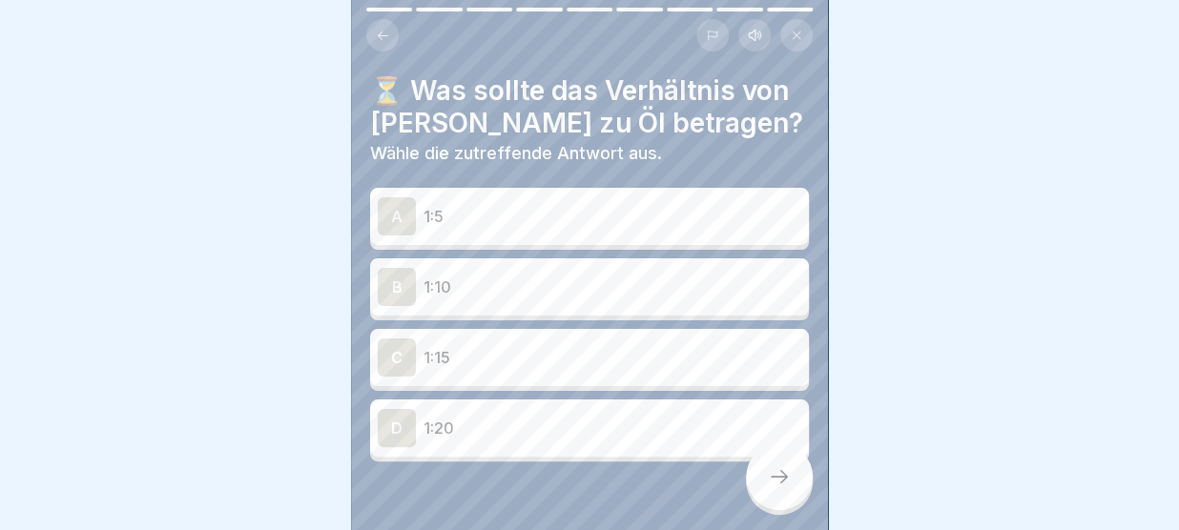
click at [391, 35] on button at bounding box center [382, 35] width 32 height 32
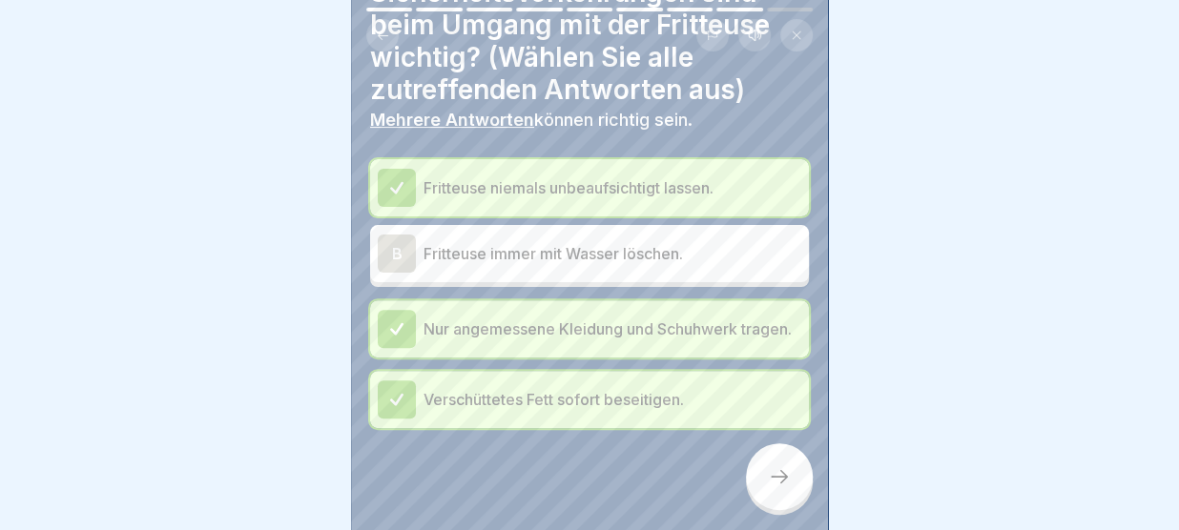
scroll to position [142, 0]
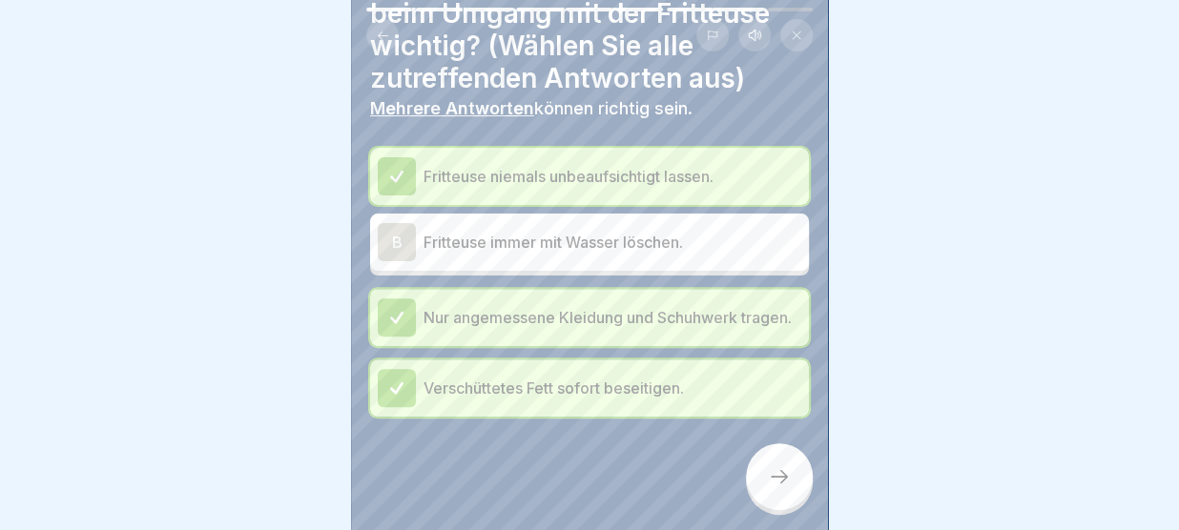
click at [771, 472] on icon at bounding box center [779, 476] width 23 height 23
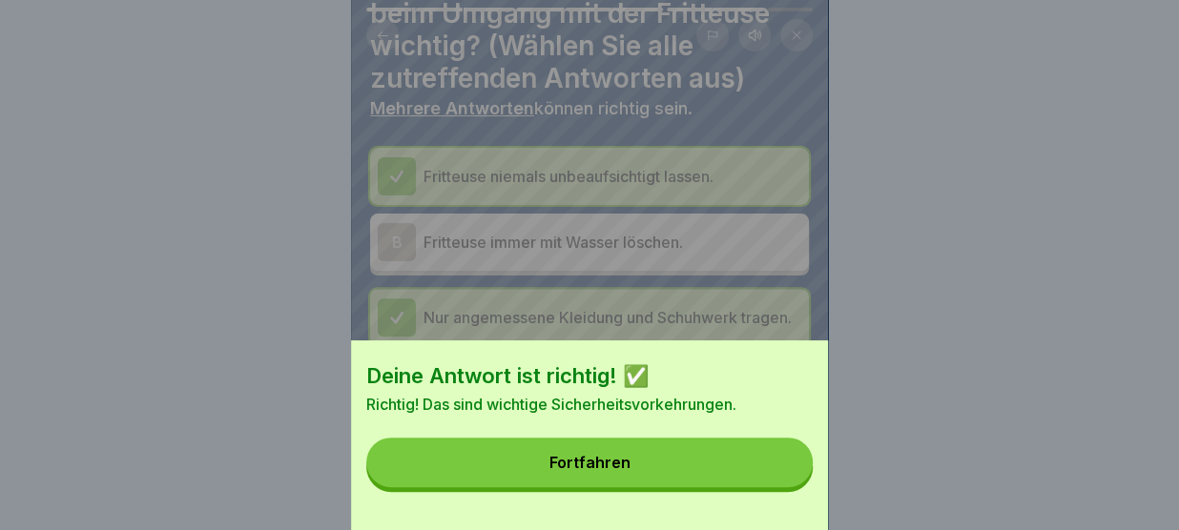
click at [771, 472] on button "Fortfahren" at bounding box center [589, 463] width 446 height 50
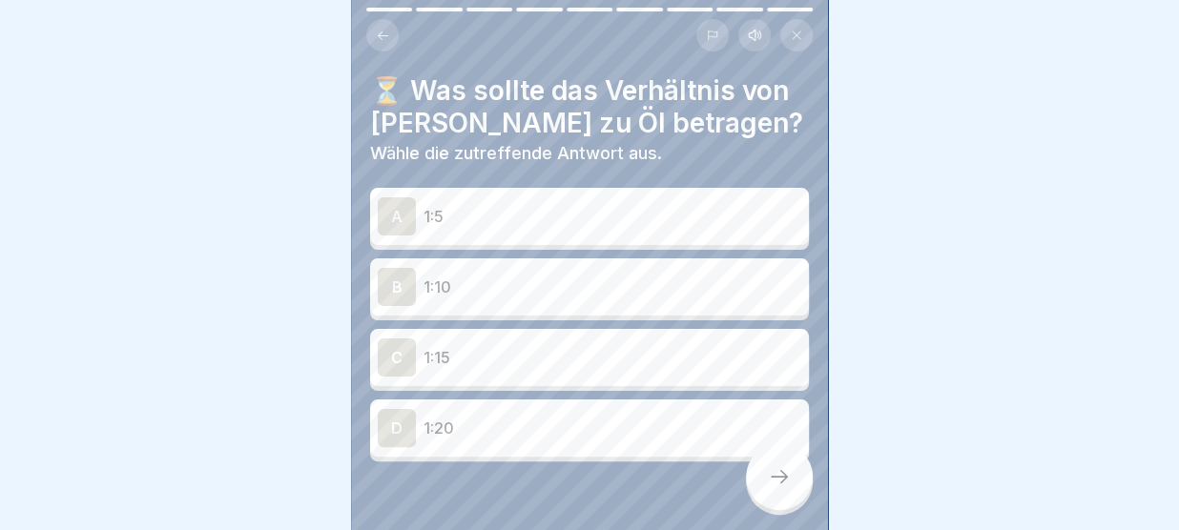
click at [495, 352] on p "1:15" at bounding box center [612, 357] width 378 height 23
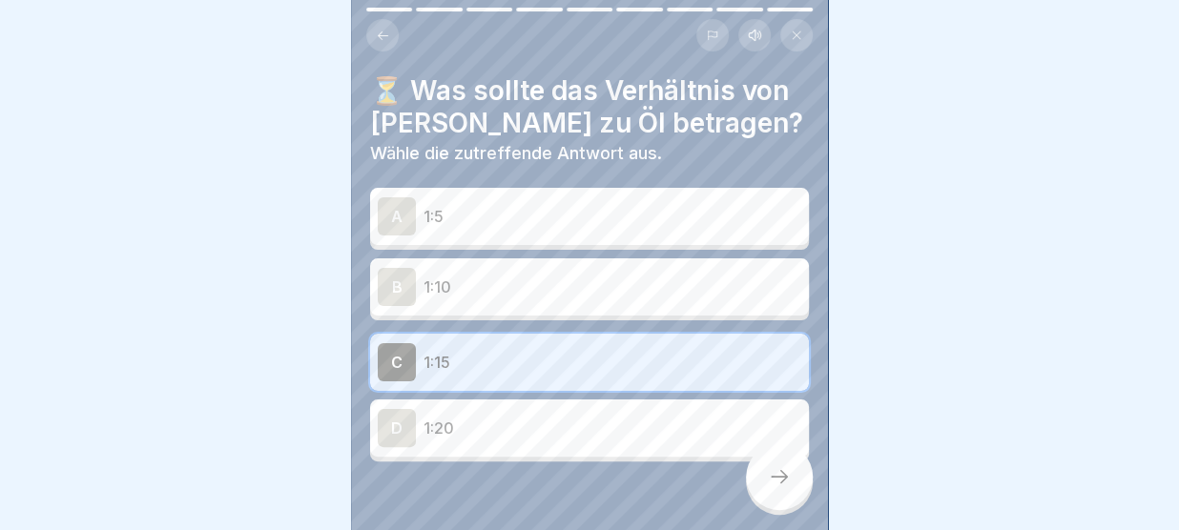
click at [780, 479] on icon at bounding box center [779, 476] width 23 height 23
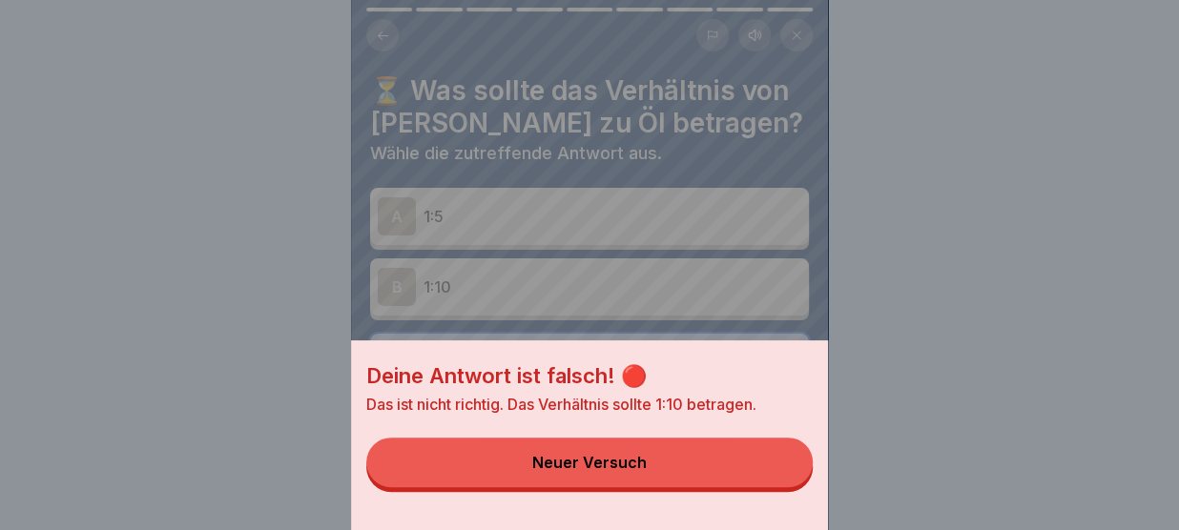
click at [780, 479] on button "Neuer Versuch" at bounding box center [589, 463] width 446 height 50
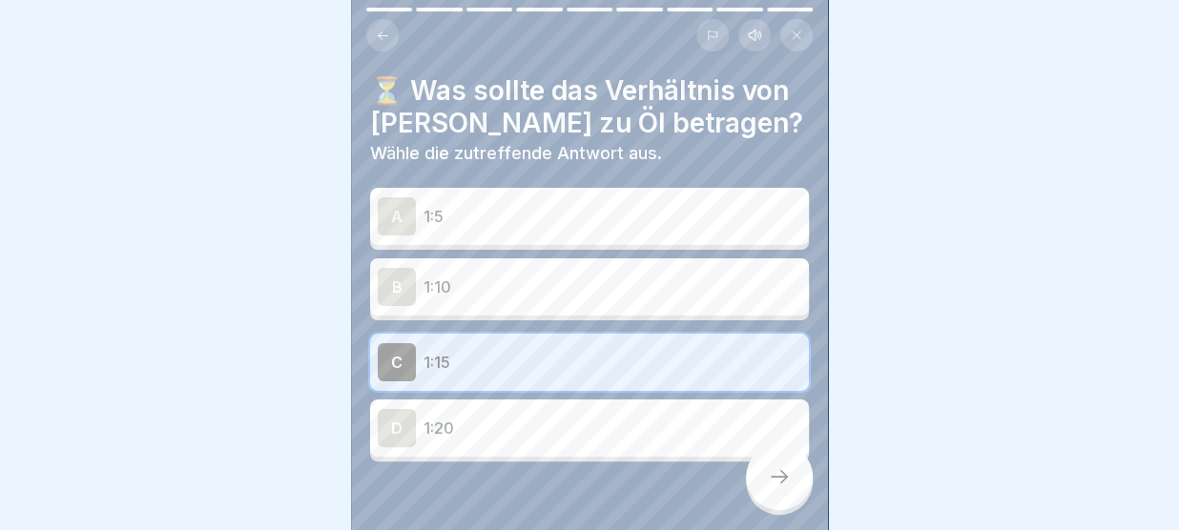
click at [612, 218] on p "1:5" at bounding box center [612, 216] width 378 height 23
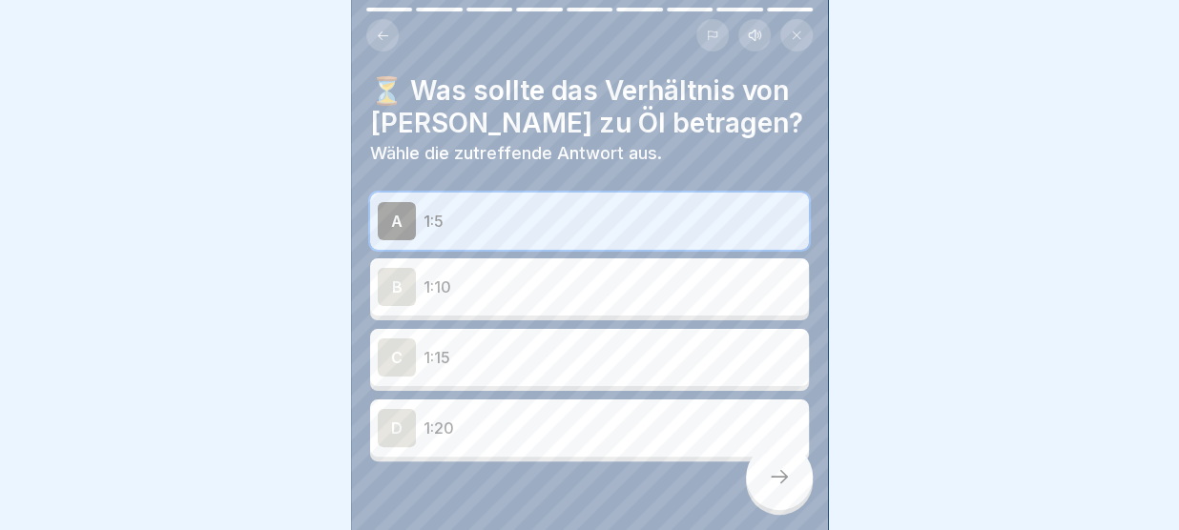
click at [786, 480] on icon at bounding box center [779, 476] width 23 height 23
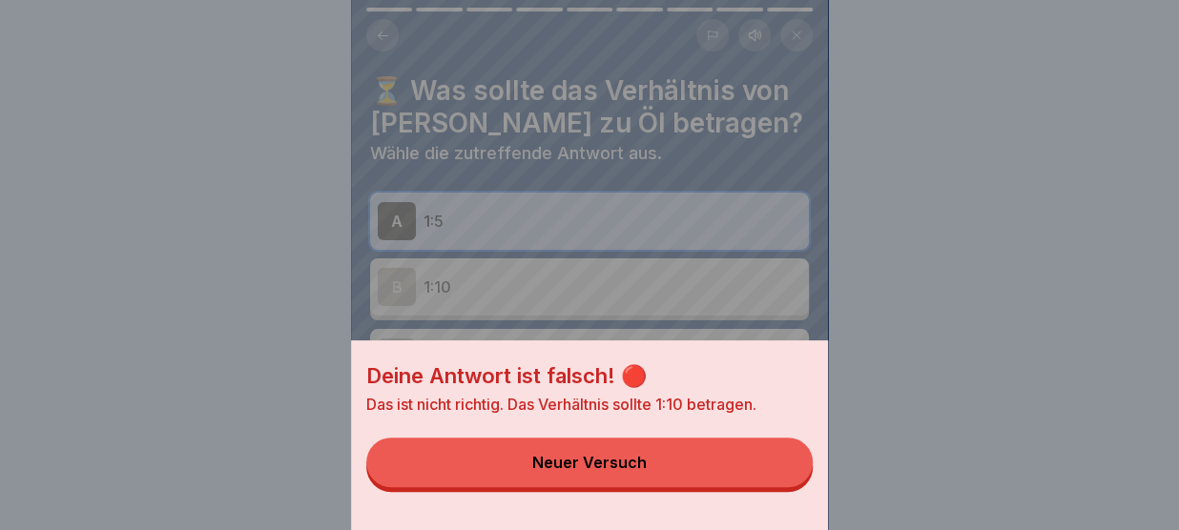
click at [786, 480] on button "Neuer Versuch" at bounding box center [589, 463] width 446 height 50
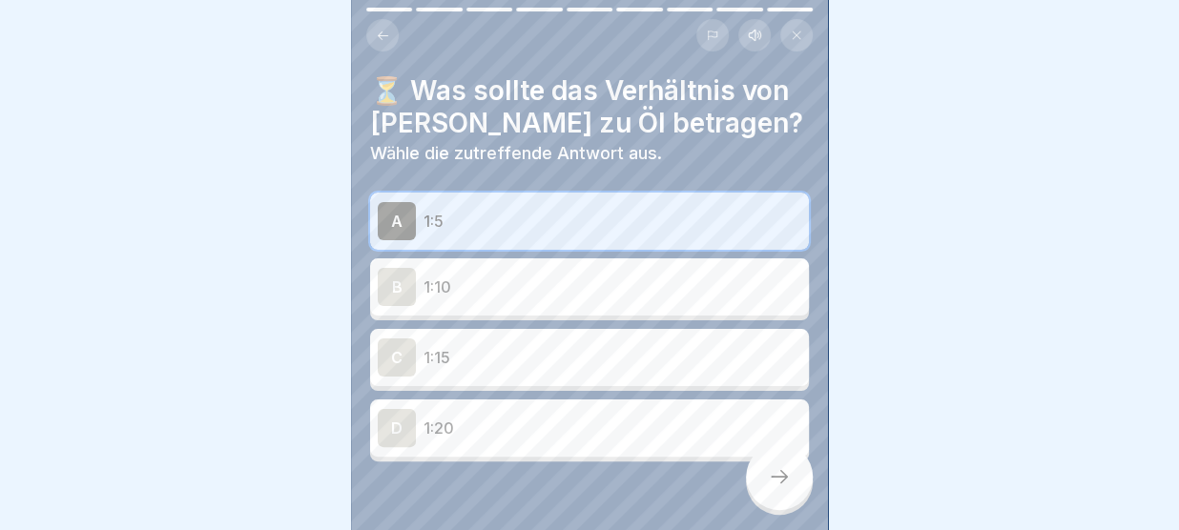
click at [559, 441] on div "D 1:20" at bounding box center [589, 428] width 423 height 38
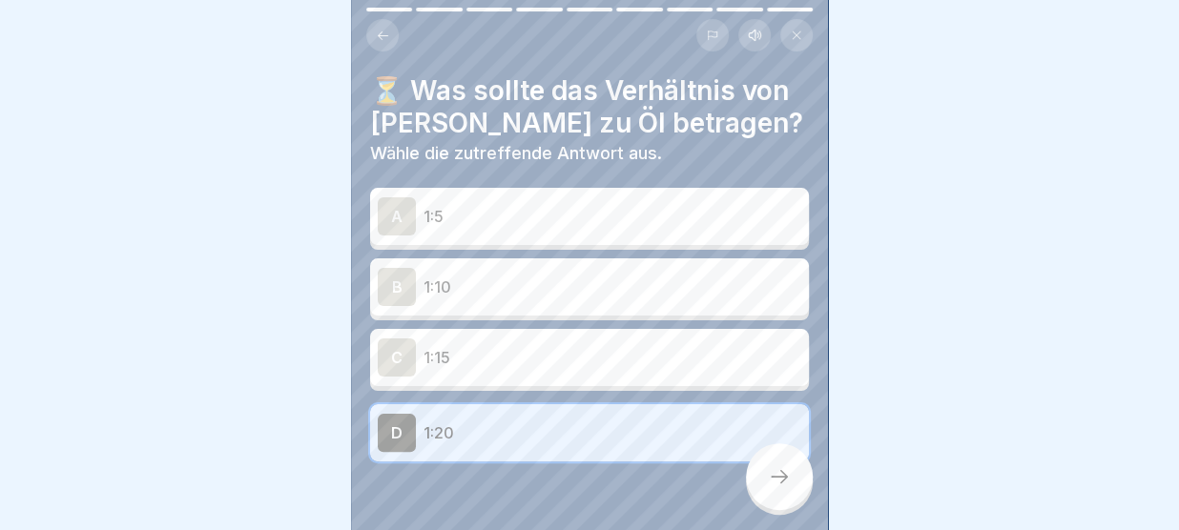
click at [776, 481] on icon at bounding box center [779, 476] width 23 height 23
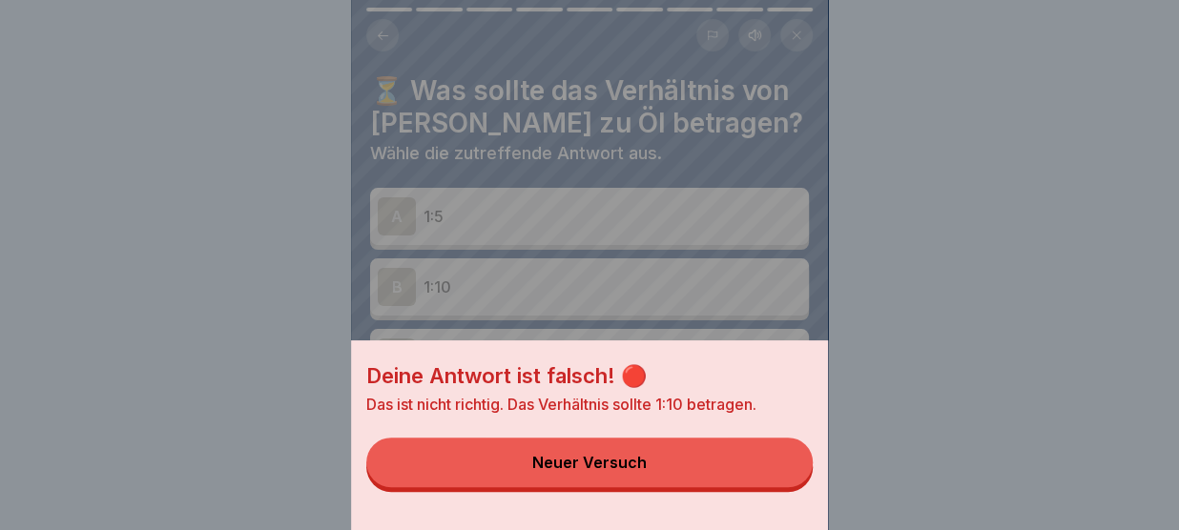
click at [776, 481] on button "Neuer Versuch" at bounding box center [589, 463] width 446 height 50
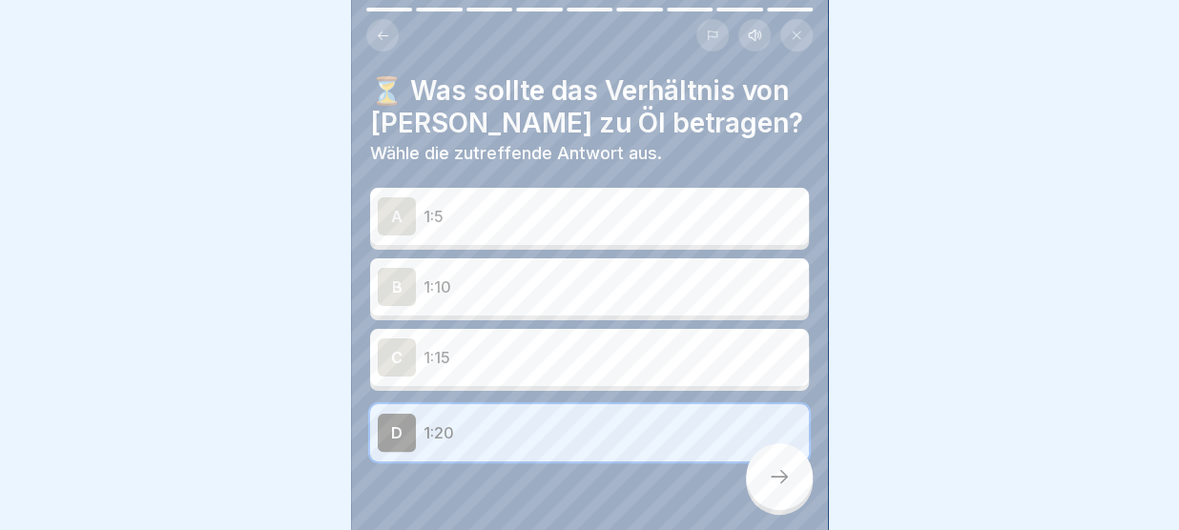
click at [617, 297] on p "1:10" at bounding box center [612, 287] width 378 height 23
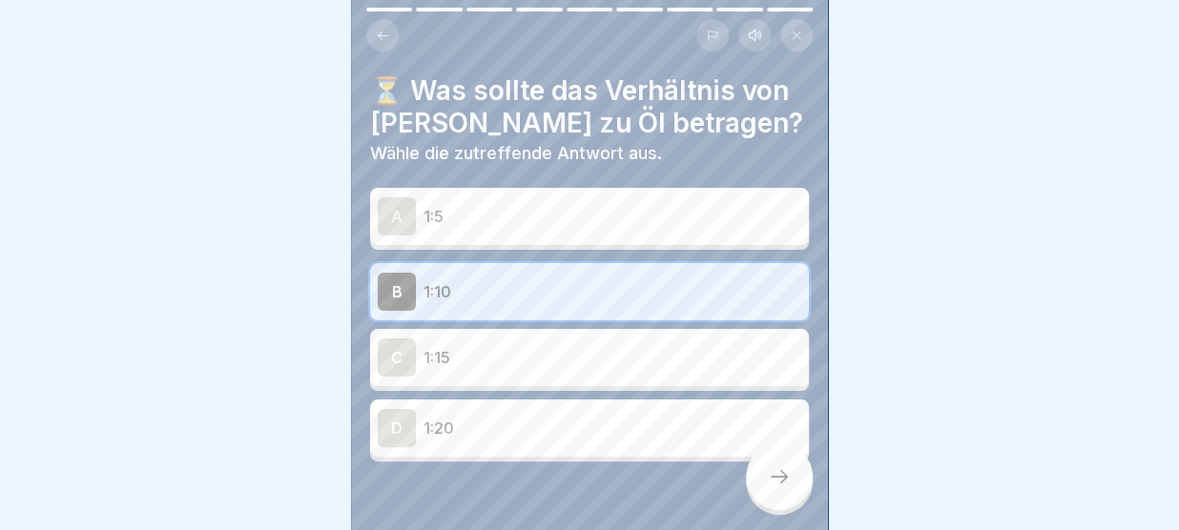
click at [776, 484] on icon at bounding box center [779, 476] width 23 height 23
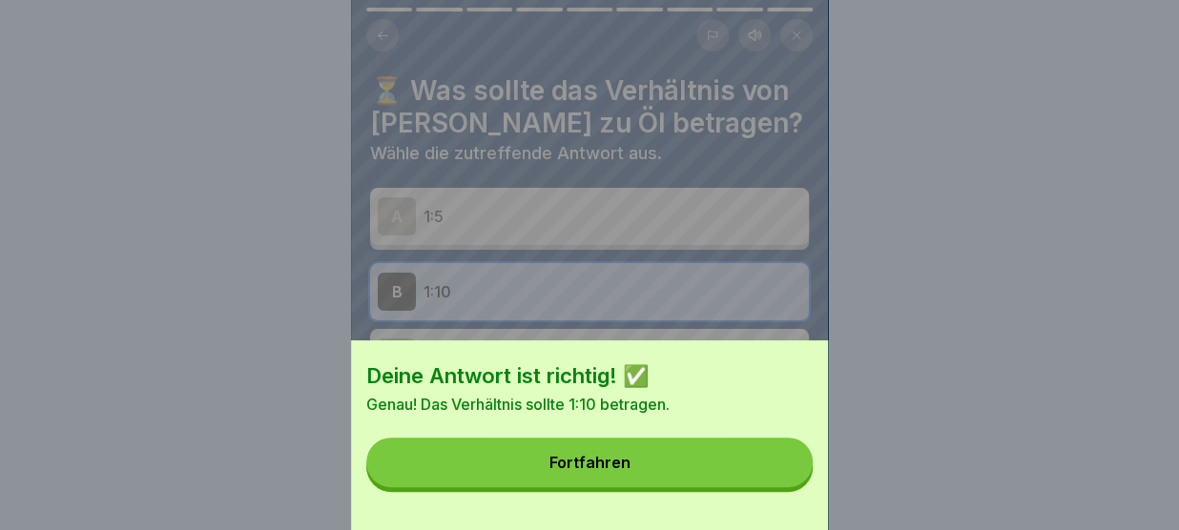
click at [739, 466] on button "Fortfahren" at bounding box center [589, 463] width 446 height 50
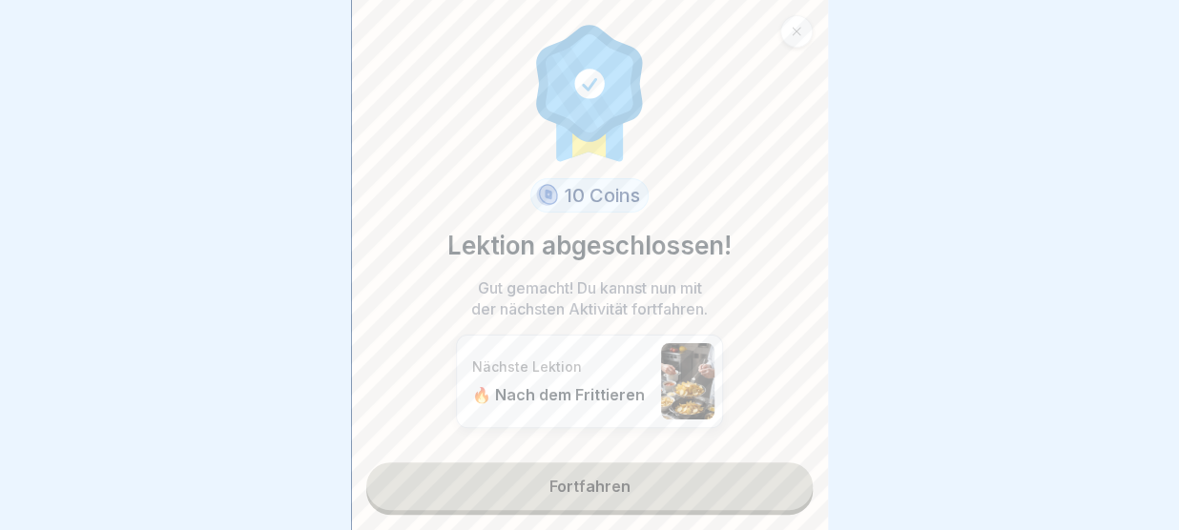
click at [739, 466] on link "Fortfahren" at bounding box center [589, 487] width 446 height 48
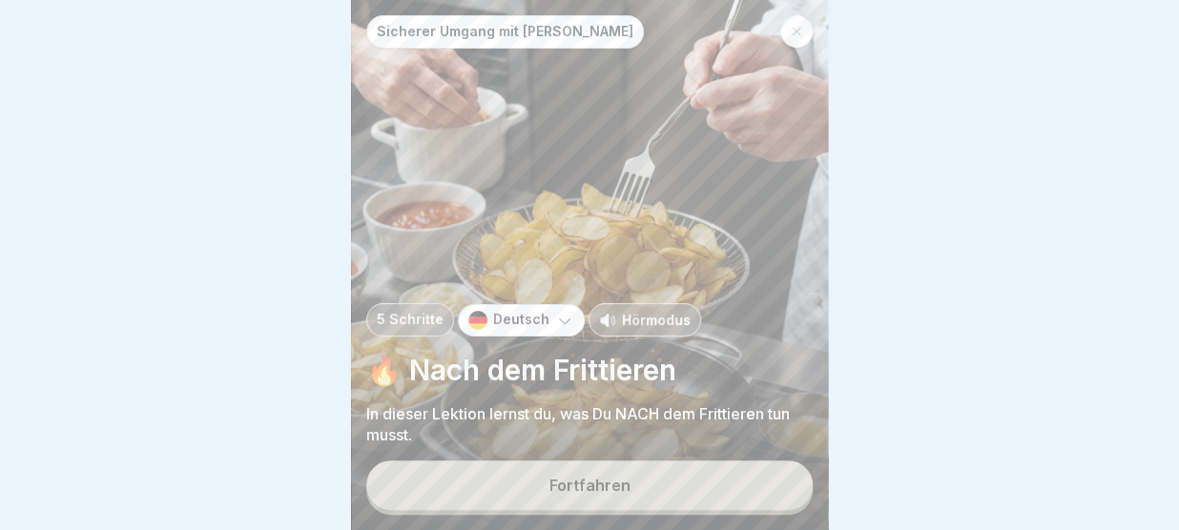
click at [710, 483] on button "Fortfahren" at bounding box center [589, 486] width 446 height 50
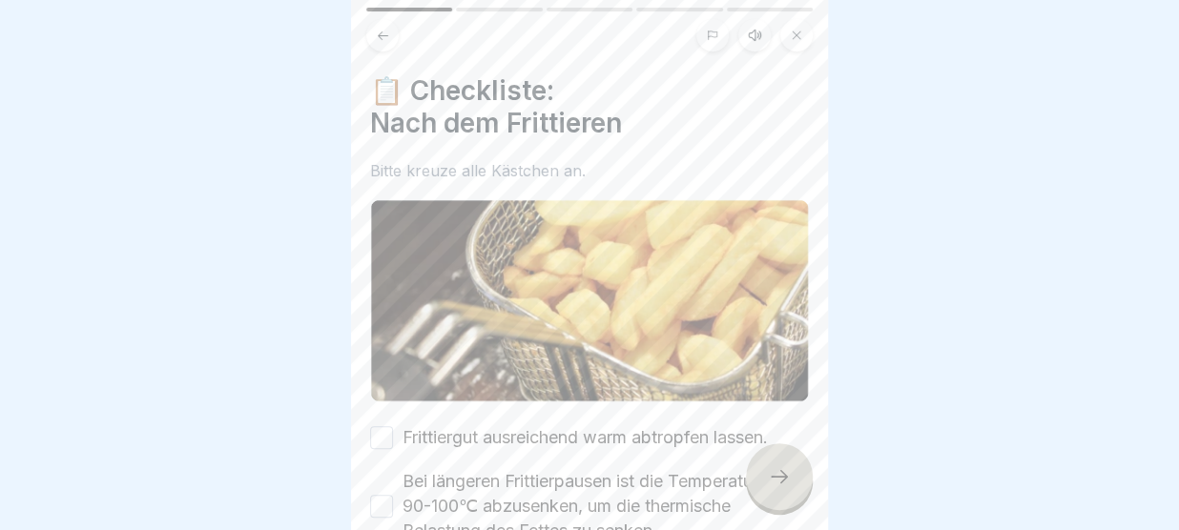
click at [811, 316] on div "📋 Checkliste: Nach dem Frittieren Bitte kreuze alle Kästchen an. Frittiergut au…" at bounding box center [589, 265] width 477 height 530
click at [807, 317] on img at bounding box center [589, 300] width 439 height 203
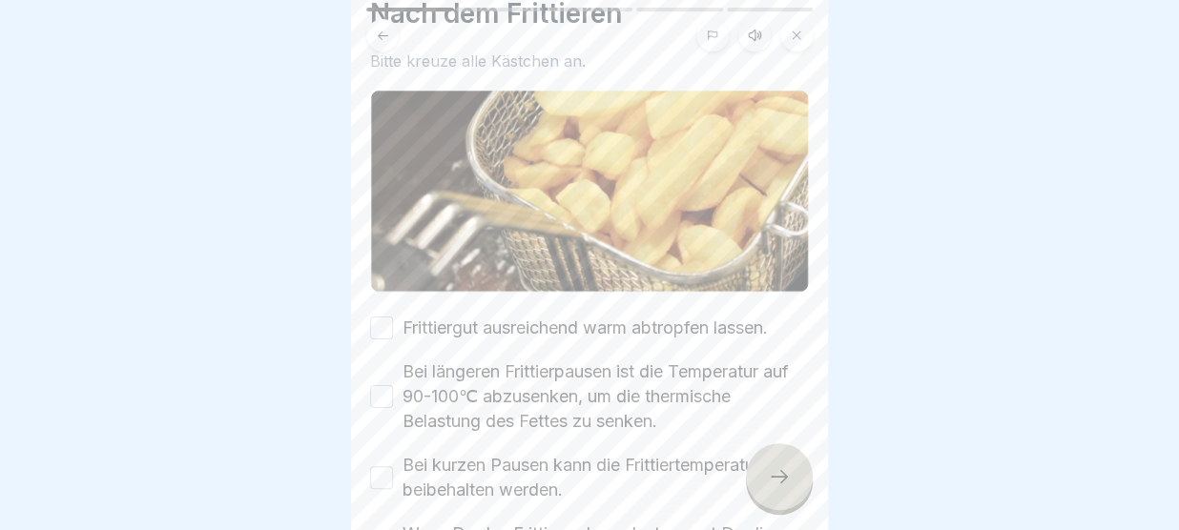
scroll to position [154, 0]
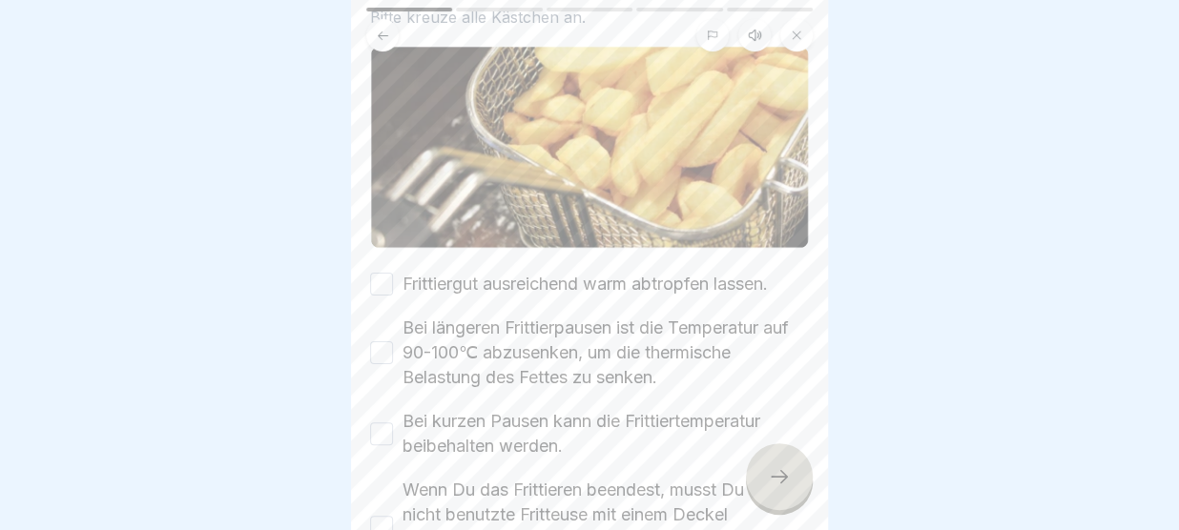
click at [383, 280] on button "Frittiergut ausreichend warm abtropfen lassen." at bounding box center [381, 284] width 23 height 23
click at [546, 346] on label "Bei längeren Frittierpausen ist die Temperatur auf 90-100℃ abzusenken, um die t…" at bounding box center [605, 353] width 406 height 74
click at [393, 346] on button "Bei längeren Frittierpausen ist die Temperatur auf 90-100℃ abzusenken, um die t…" at bounding box center [381, 352] width 23 height 23
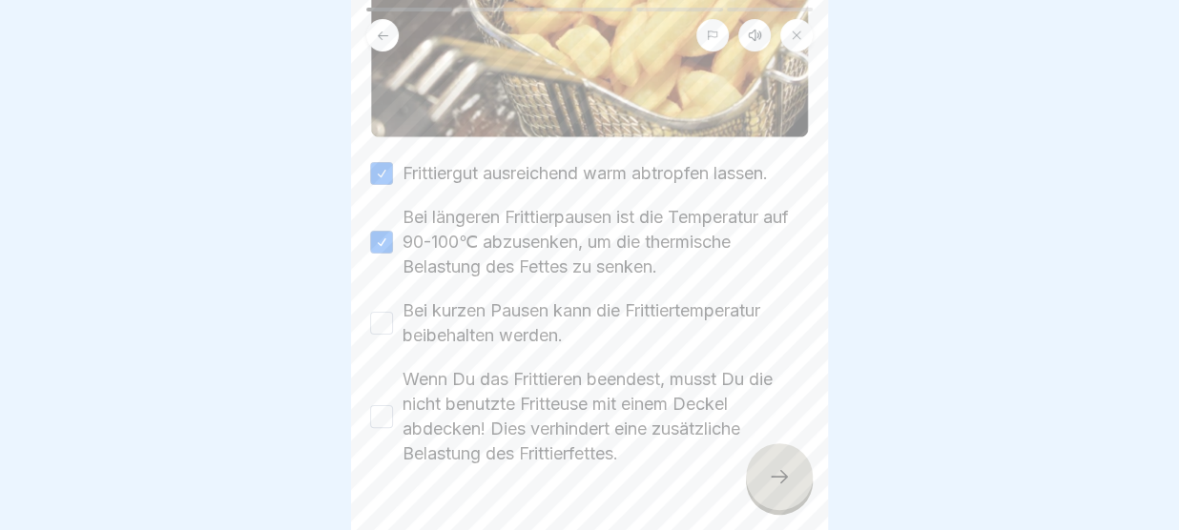
scroll to position [283, 0]
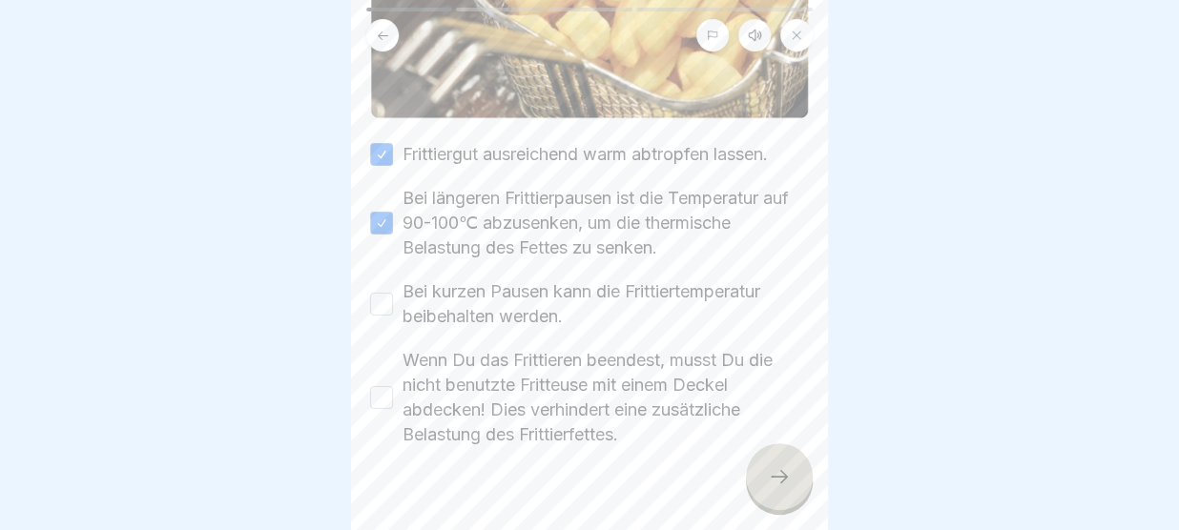
click at [385, 304] on button "Bei kurzen Pausen kann die Frittiertemperatur beibehalten werden." at bounding box center [381, 304] width 23 height 23
click at [383, 405] on button "Wenn Du das Frittieren beendest, musst Du die nicht benutzte Fritteuse mit eine…" at bounding box center [381, 397] width 23 height 23
click at [787, 481] on icon at bounding box center [779, 476] width 23 height 23
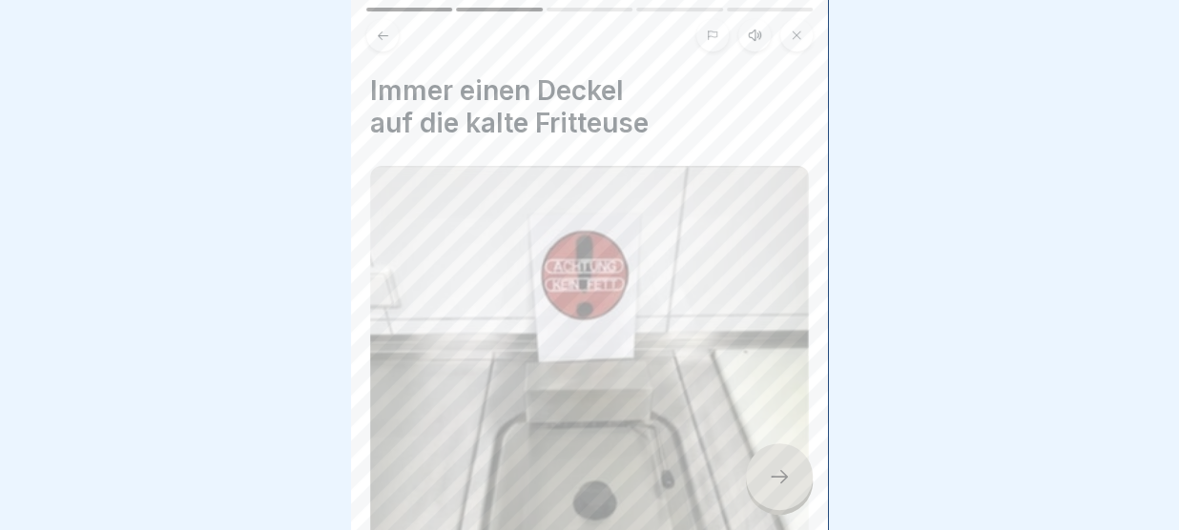
click at [723, 369] on img at bounding box center [589, 443] width 439 height 555
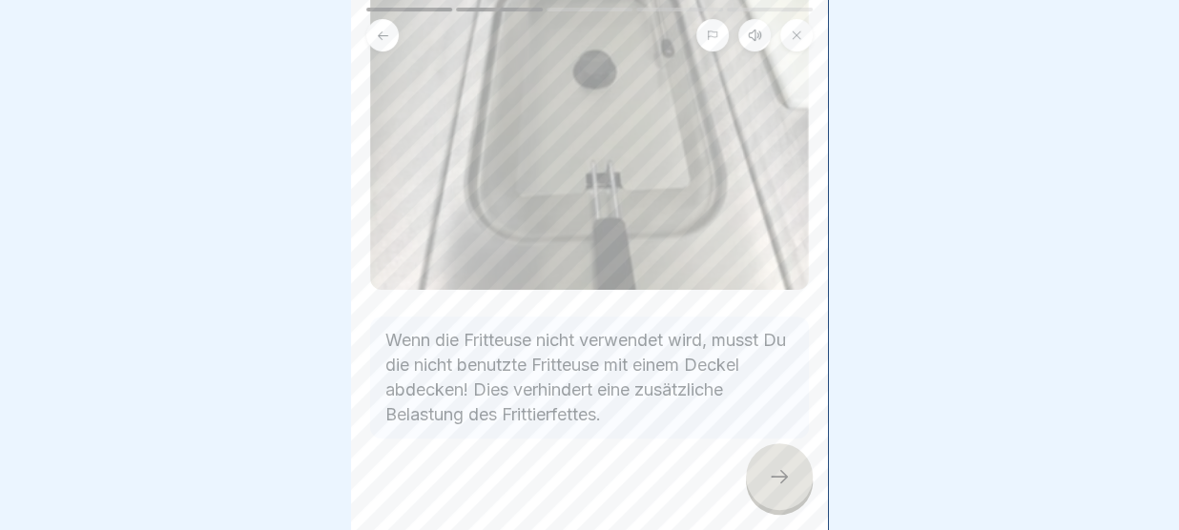
scroll to position [453, 0]
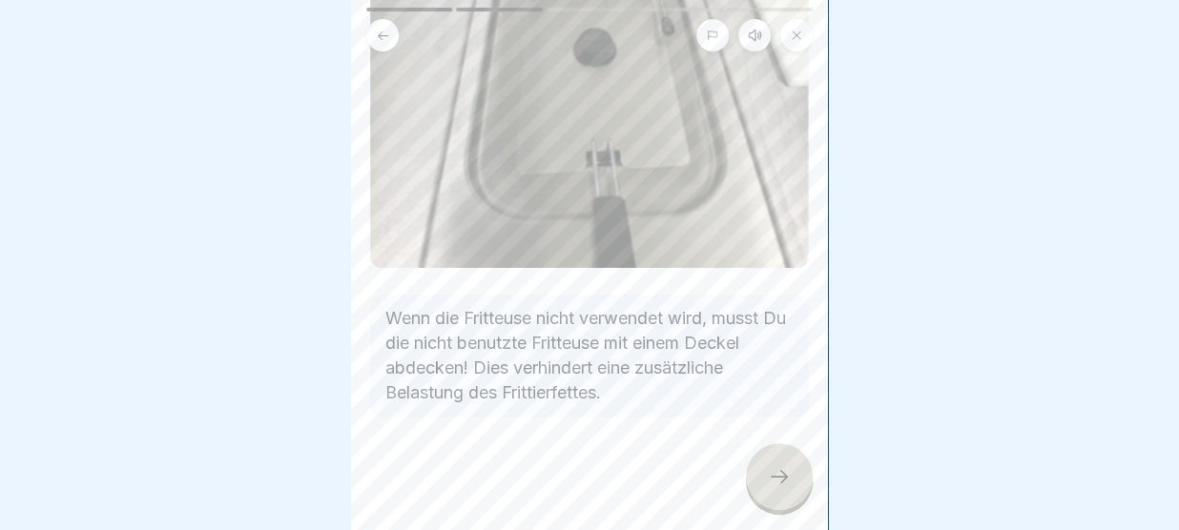
click at [784, 472] on icon at bounding box center [779, 476] width 23 height 23
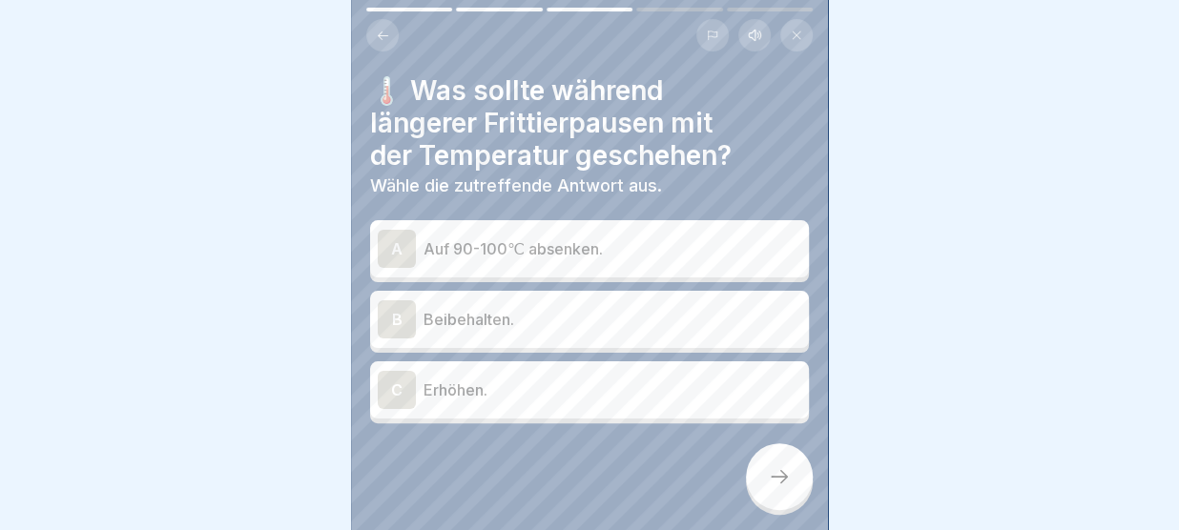
click at [670, 139] on h4 "🌡️ Was sollte während längerer Frittierpausen mit der Temperatur geschehen?" at bounding box center [589, 122] width 439 height 97
click at [561, 240] on p "Auf 90-100℃ absenken." at bounding box center [612, 248] width 378 height 23
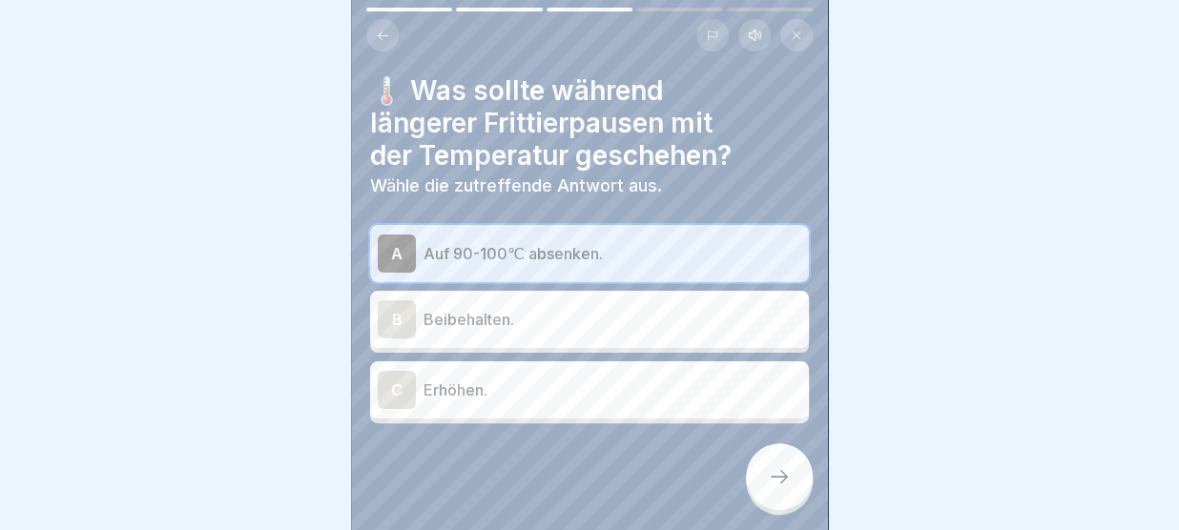
click at [772, 465] on div at bounding box center [779, 476] width 67 height 67
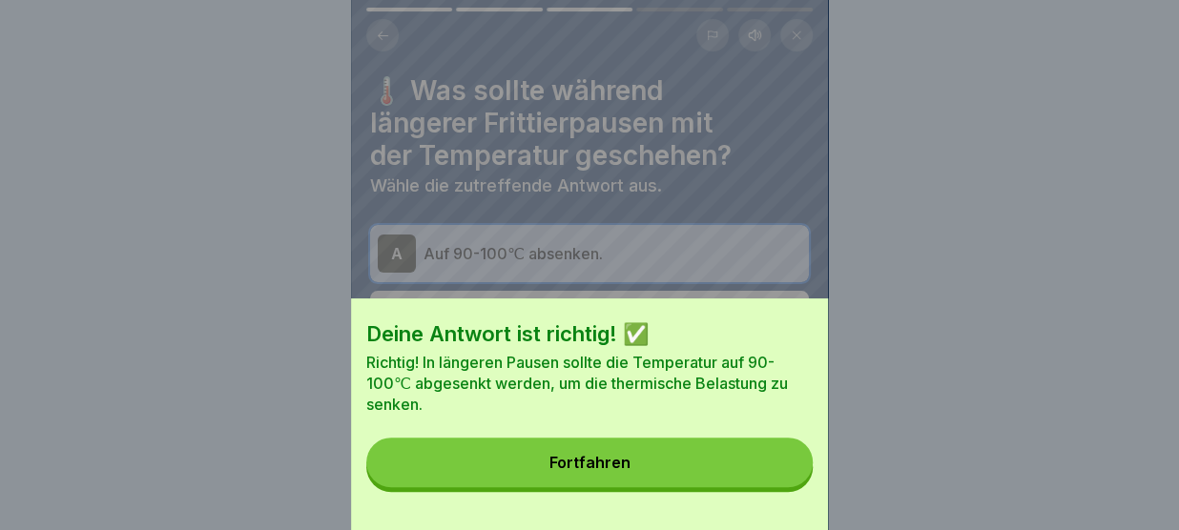
click at [772, 465] on button "Fortfahren" at bounding box center [589, 463] width 446 height 50
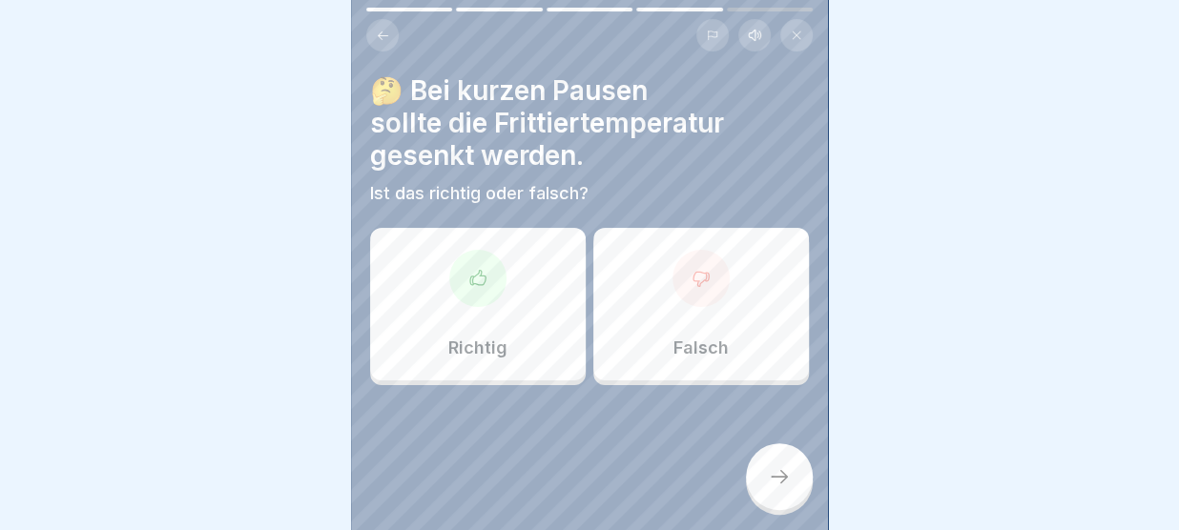
click at [731, 337] on div "Falsch" at bounding box center [701, 304] width 216 height 153
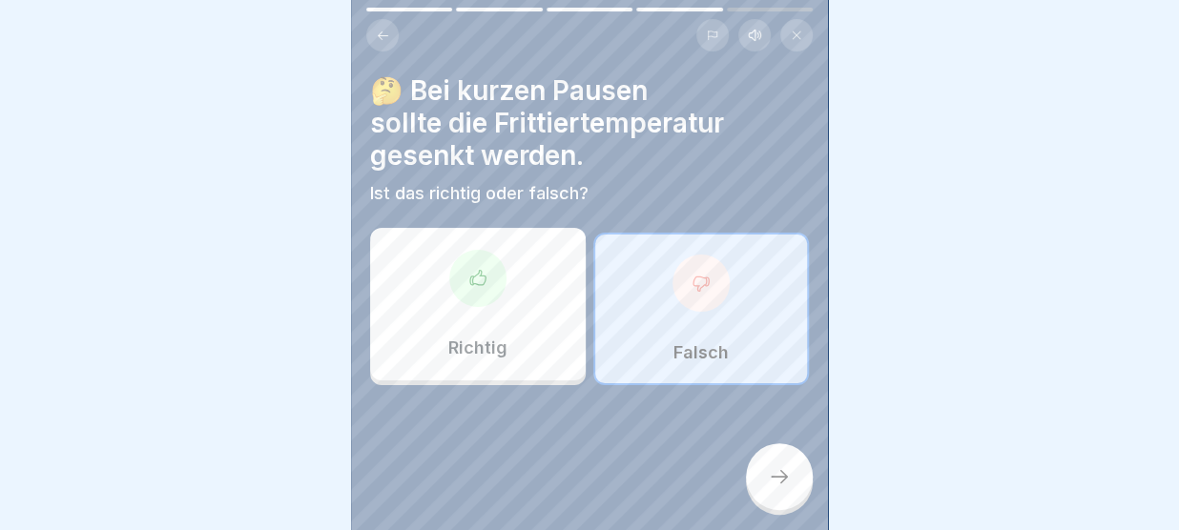
click at [774, 472] on icon at bounding box center [779, 476] width 23 height 23
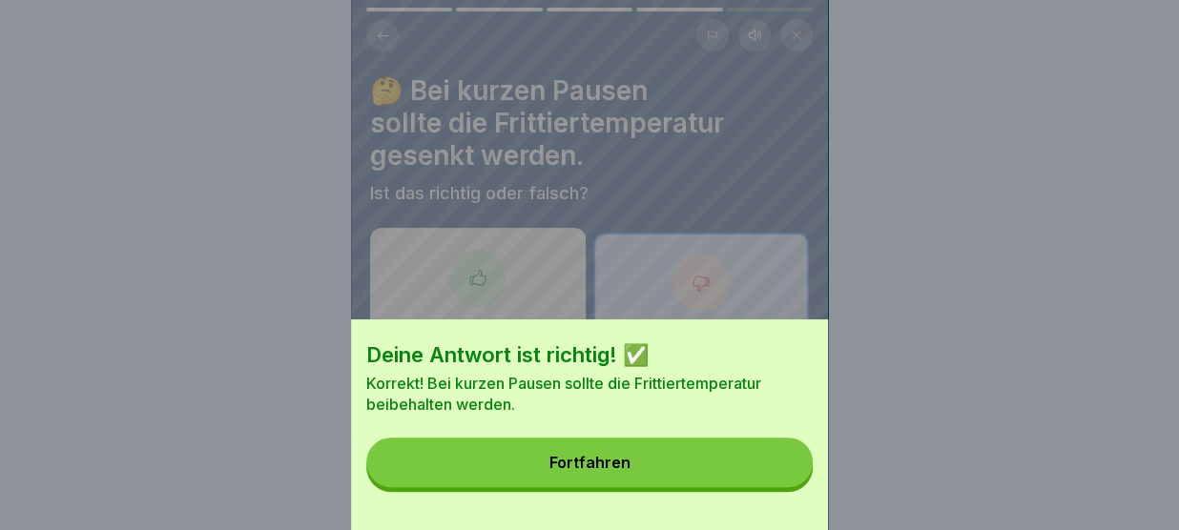
click at [774, 472] on button "Fortfahren" at bounding box center [589, 463] width 446 height 50
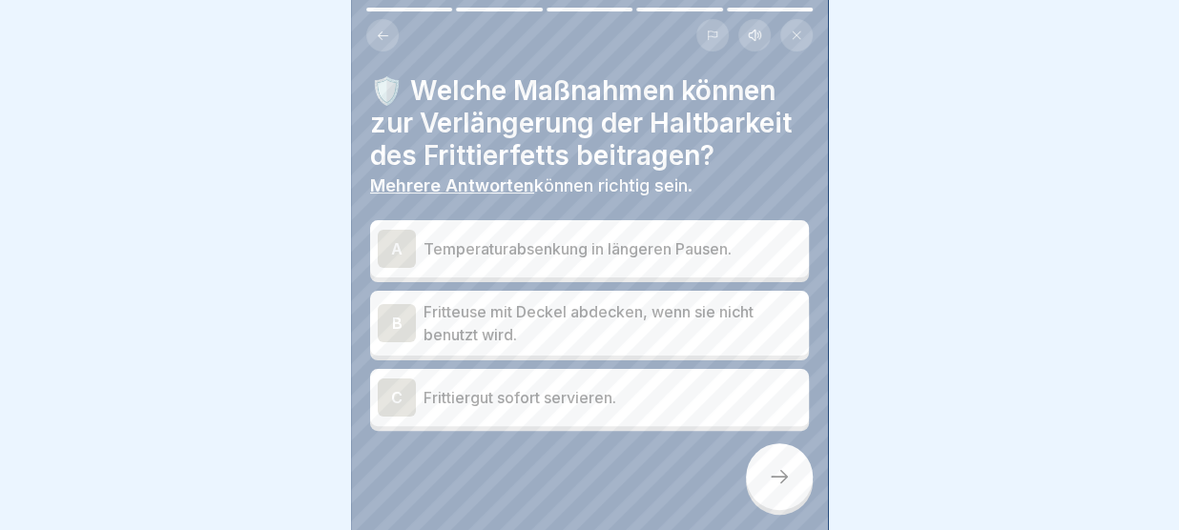
drag, startPoint x: 774, startPoint y: 472, endPoint x: 691, endPoint y: 416, distance: 100.3
click at [691, 416] on div "Sicherer Umgang mit Fritteusen 5 Schritte Deutsch Hörmodus 🔥 Nach dem Frittiere…" at bounding box center [589, 265] width 477 height 530
click at [662, 251] on p "Temperaturabsenkung in längeren Pausen." at bounding box center [612, 248] width 378 height 23
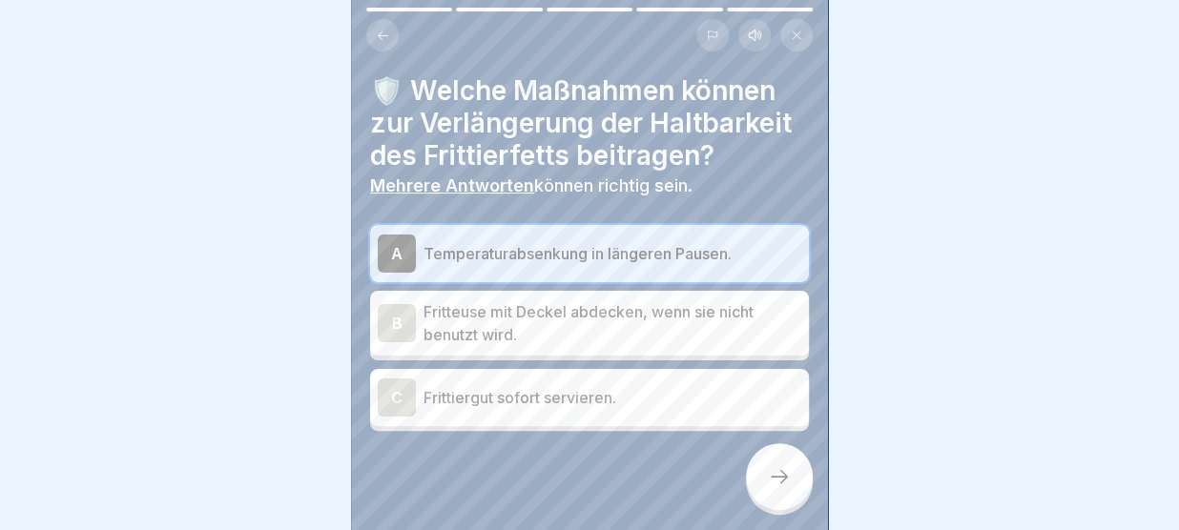
click at [627, 315] on p "Fritteuse mit Deckel abdecken, wenn sie nicht benutzt wird." at bounding box center [612, 323] width 378 height 46
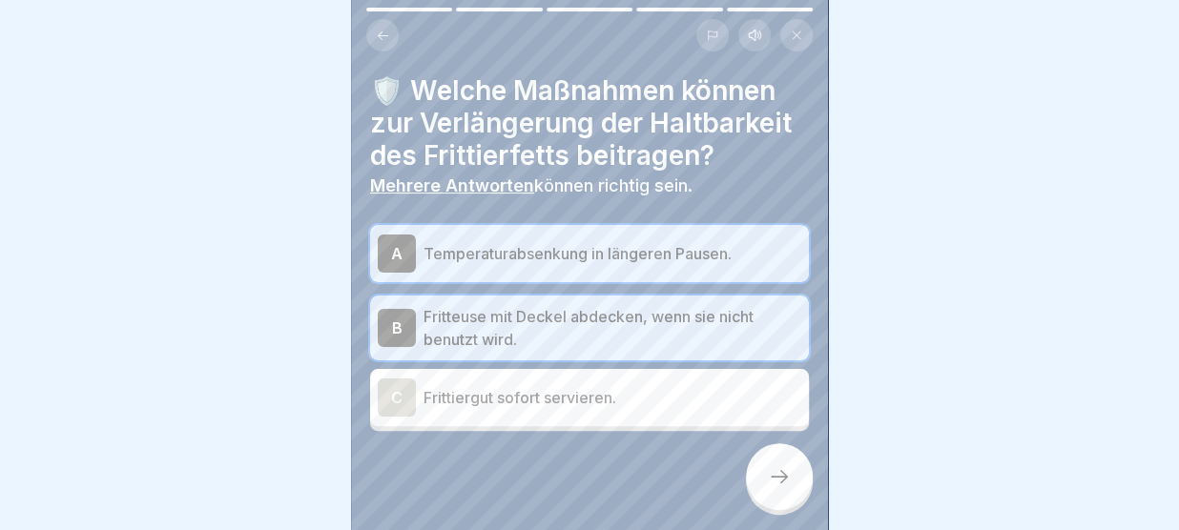
click at [768, 476] on div at bounding box center [779, 476] width 67 height 67
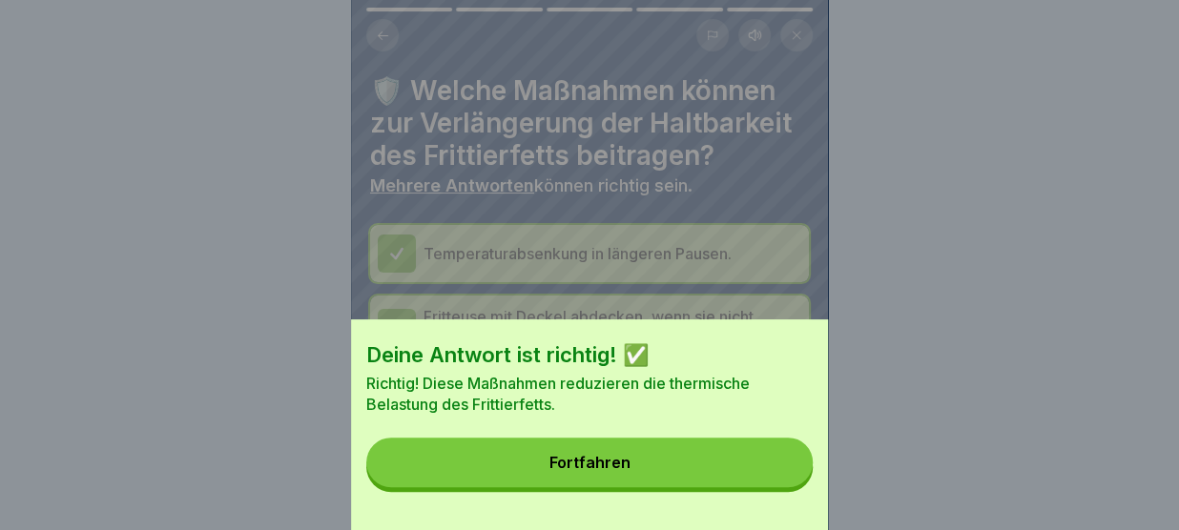
click at [737, 466] on button "Fortfahren" at bounding box center [589, 463] width 446 height 50
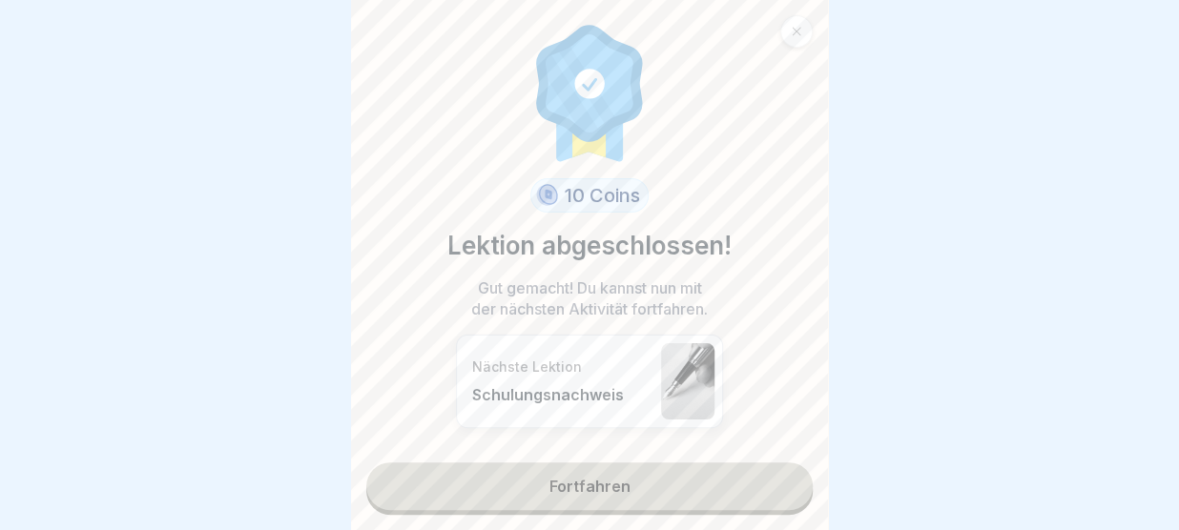
click at [737, 475] on link "Fortfahren" at bounding box center [589, 487] width 446 height 48
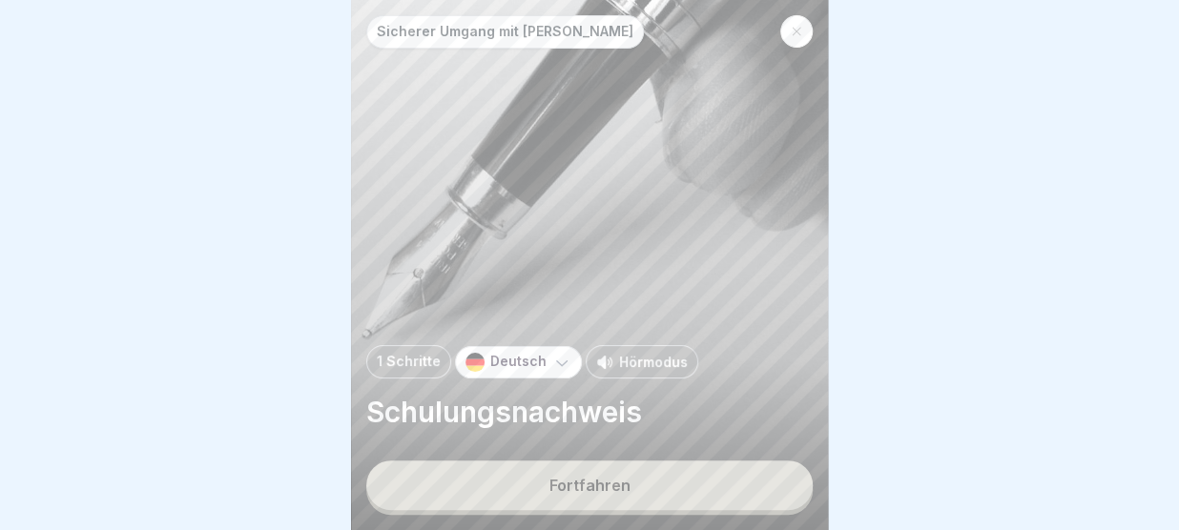
click at [733, 479] on button "Fortfahren" at bounding box center [589, 486] width 446 height 50
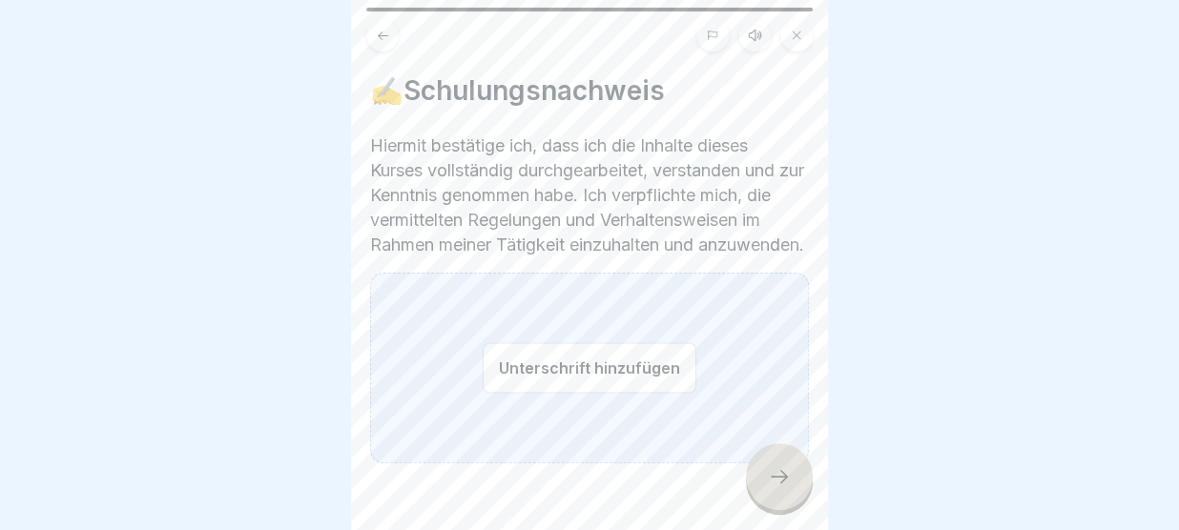
click at [478, 417] on div "Unterschrift hinzufügen" at bounding box center [589, 368] width 439 height 191
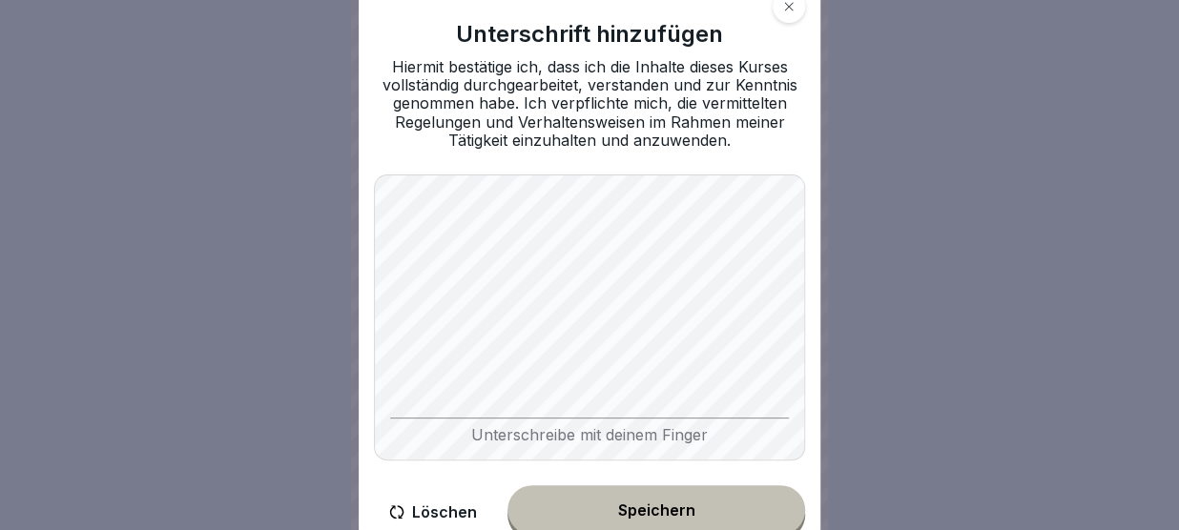
click at [641, 510] on div "Speichern" at bounding box center [656, 510] width 77 height 17
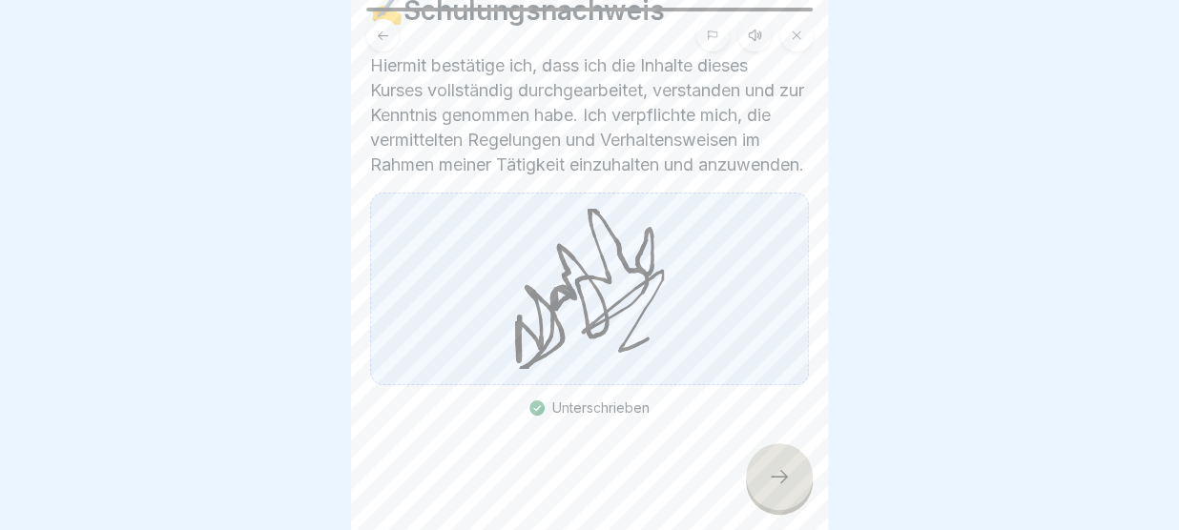
scroll to position [104, 0]
click at [381, 44] on button at bounding box center [382, 35] width 32 height 32
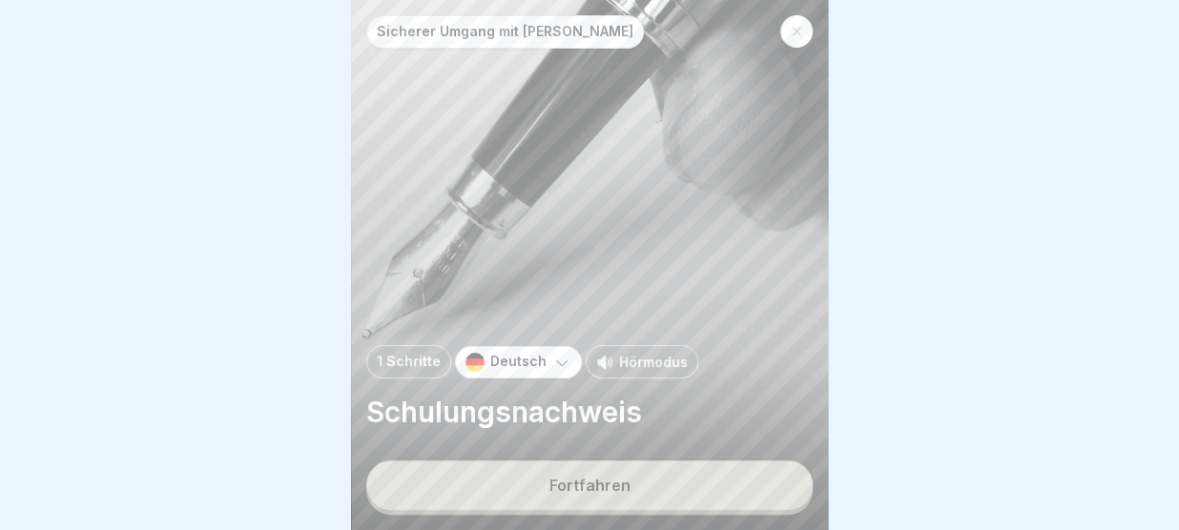
click at [550, 489] on button "Fortfahren" at bounding box center [589, 486] width 446 height 50
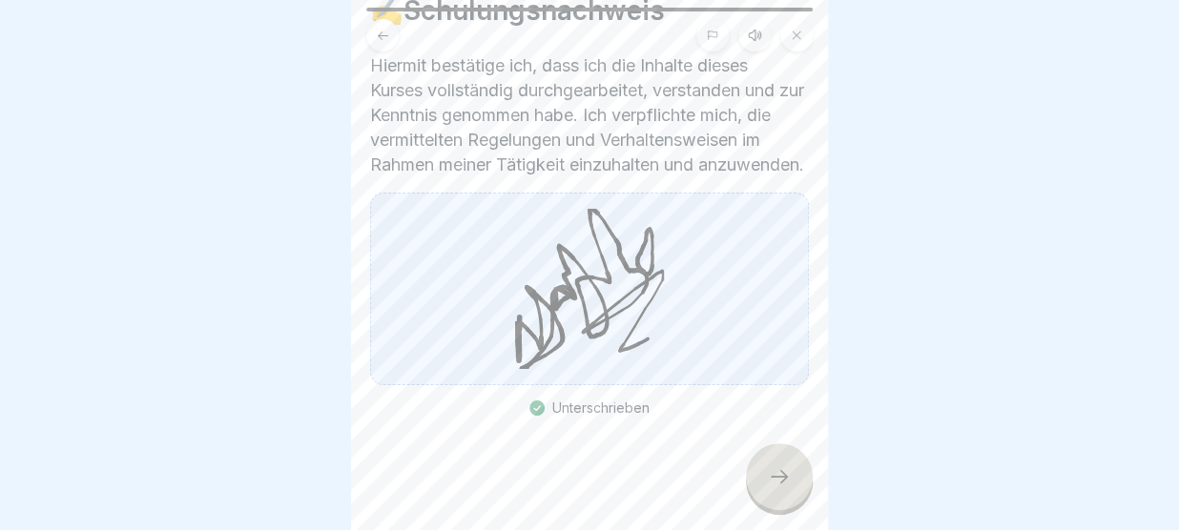
click at [601, 414] on div "Unterschrieben" at bounding box center [589, 409] width 120 height 16
click at [792, 37] on icon at bounding box center [796, 35] width 11 height 11
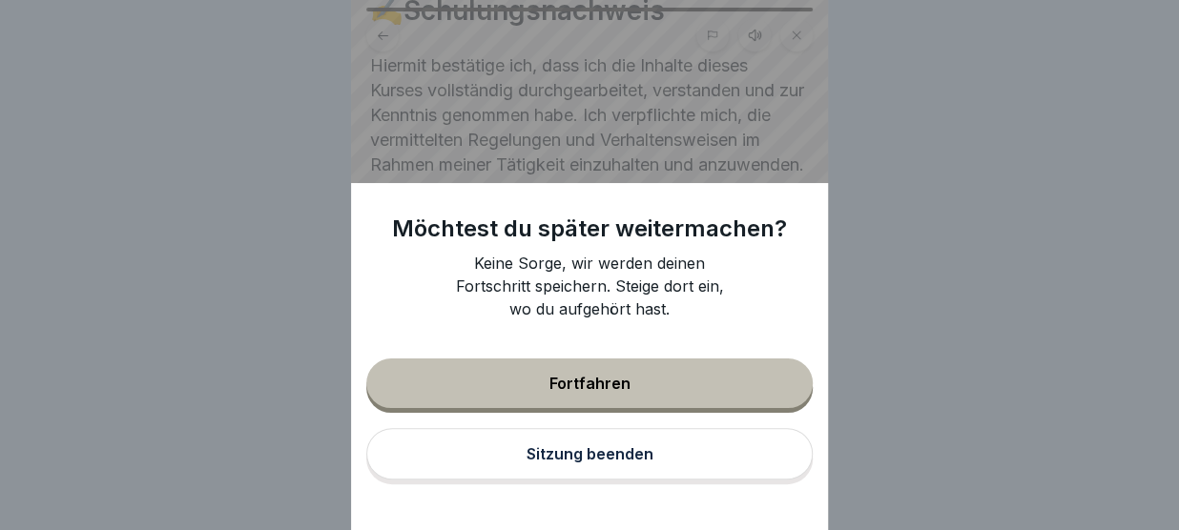
click at [639, 396] on button "Fortfahren" at bounding box center [589, 384] width 446 height 50
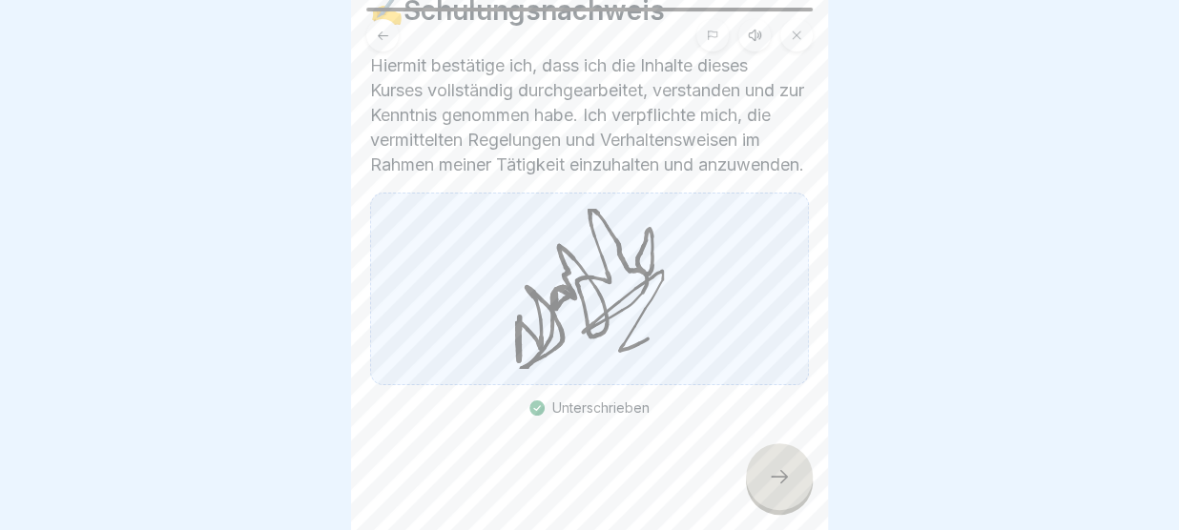
click at [632, 340] on icon at bounding box center [589, 289] width 149 height 160
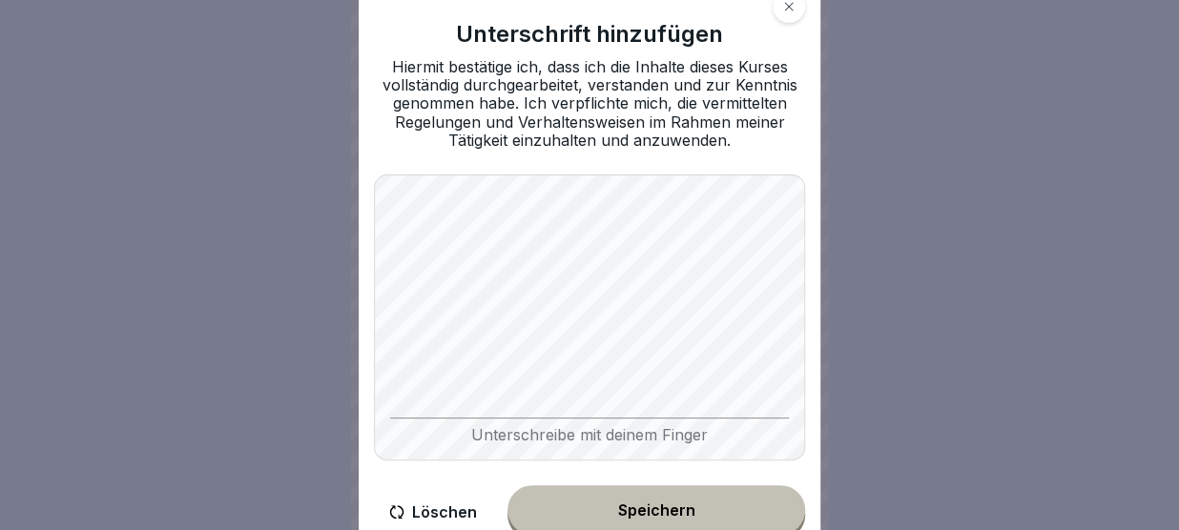
click at [454, 510] on button "Löschen" at bounding box center [433, 512] width 118 height 54
click at [452, 508] on button "Löschen" at bounding box center [433, 512] width 118 height 54
click at [607, 501] on button "Speichern" at bounding box center [656, 510] width 298 height 50
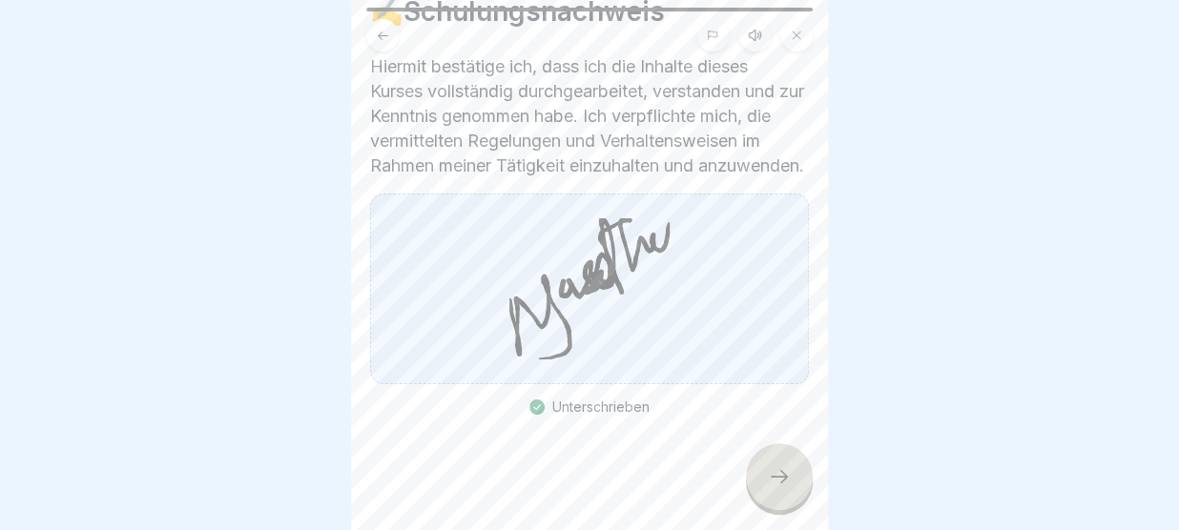
scroll to position [103, 0]
click at [779, 470] on icon at bounding box center [779, 476] width 23 height 23
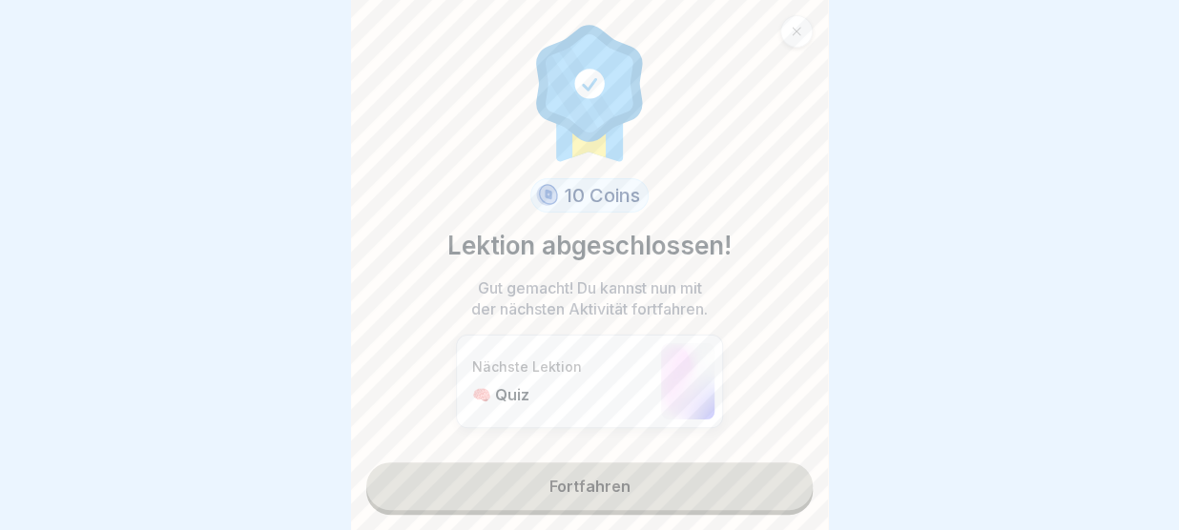
click at [779, 470] on link "Fortfahren" at bounding box center [589, 487] width 446 height 48
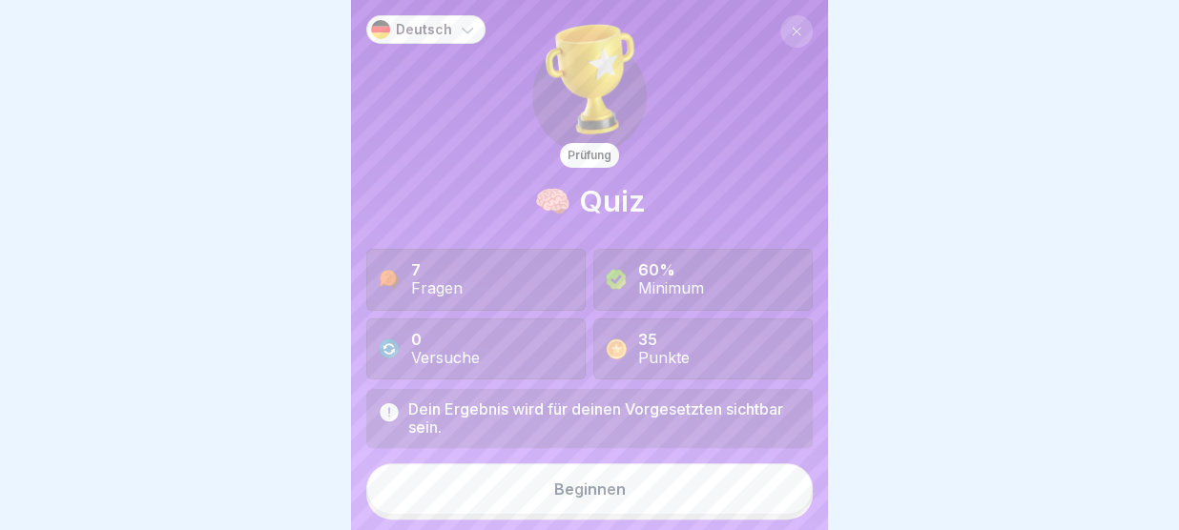
click at [674, 489] on button "Beginnen" at bounding box center [589, 490] width 446 height 52
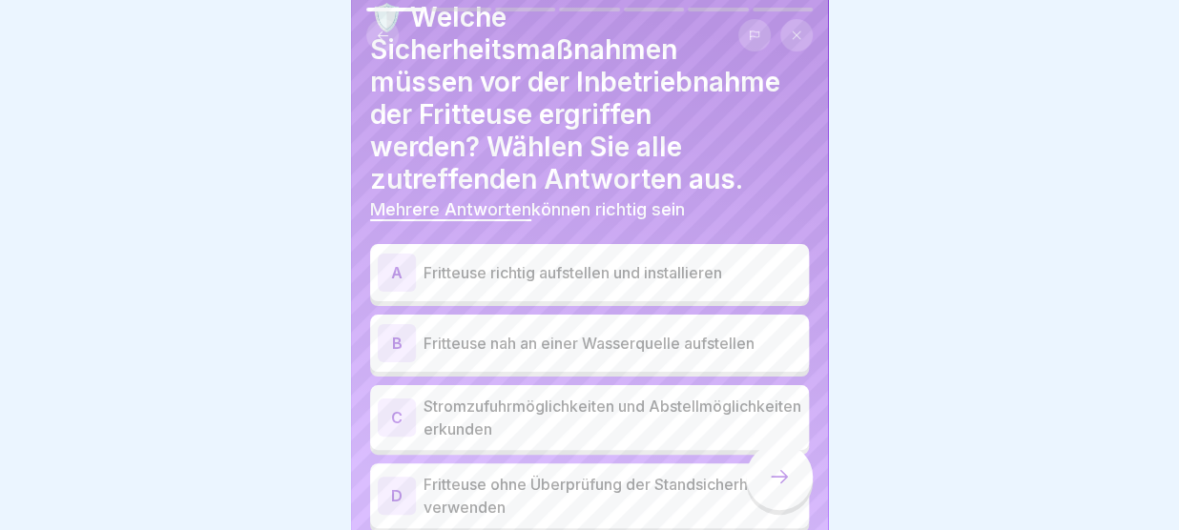
scroll to position [97, 0]
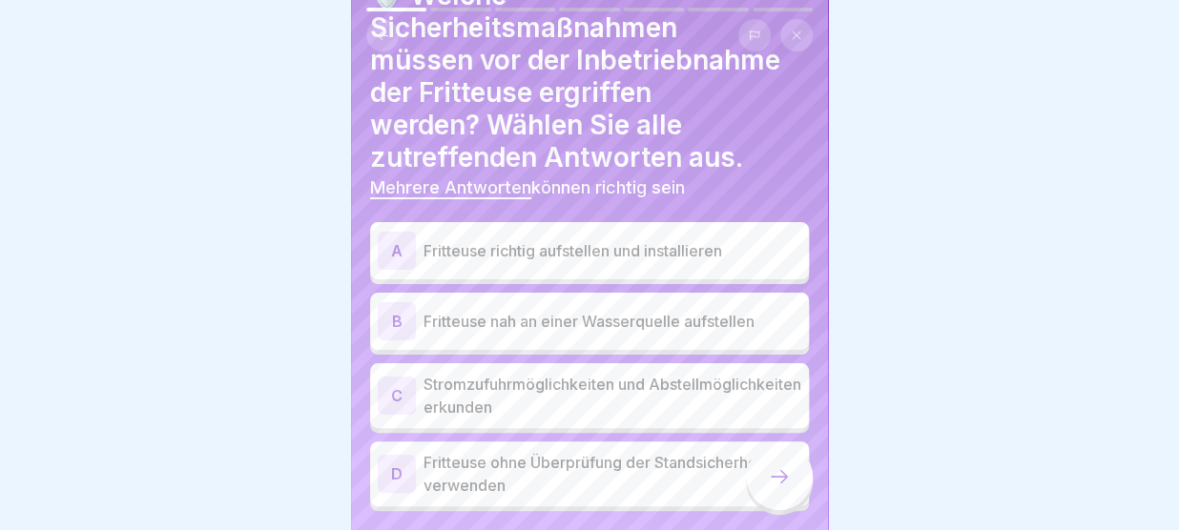
click at [611, 243] on p "Fritteuse richtig aufstellen und installieren" at bounding box center [612, 250] width 378 height 23
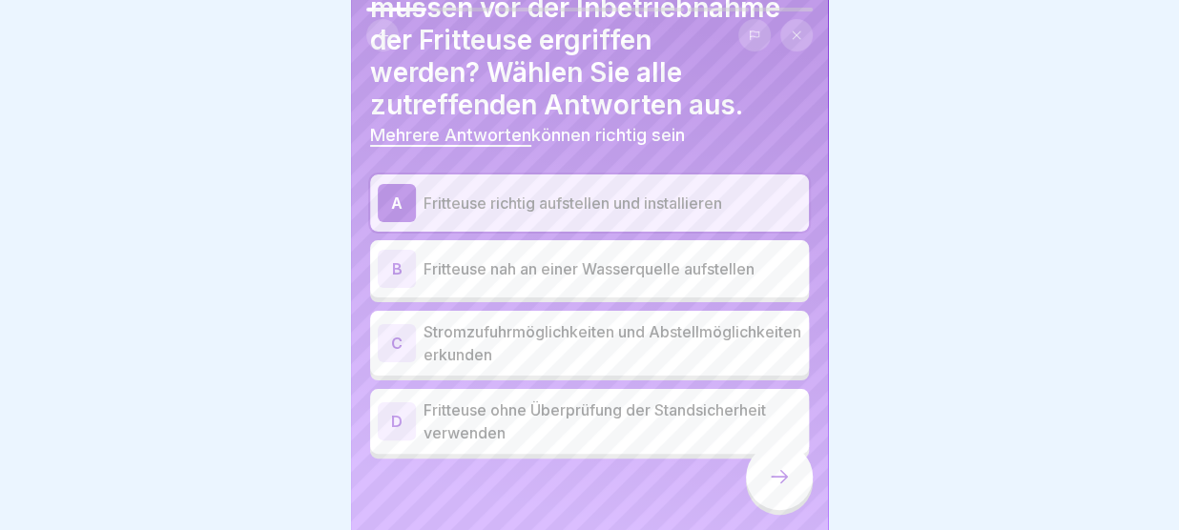
scroll to position [154, 0]
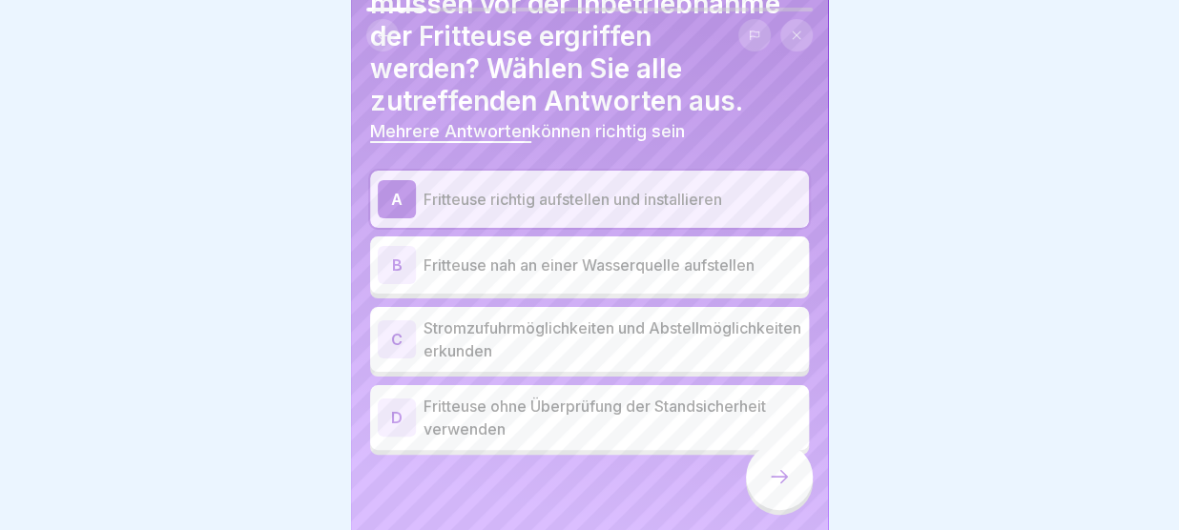
click at [569, 336] on p "Stromzufuhrmöglichkeiten und Abstellmöglichkeiten erkunden" at bounding box center [612, 340] width 378 height 46
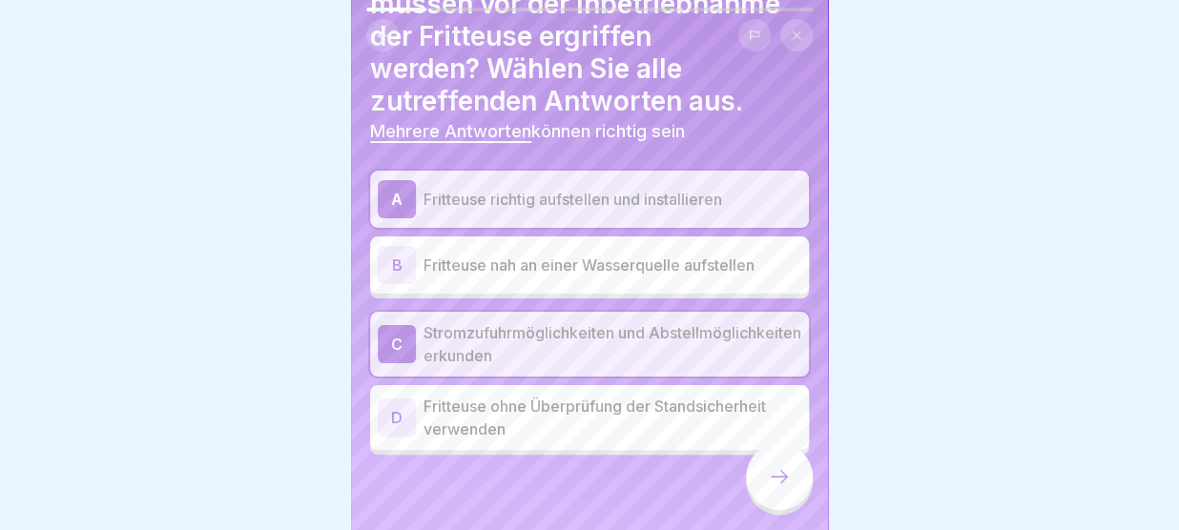
click at [778, 482] on icon at bounding box center [779, 476] width 23 height 23
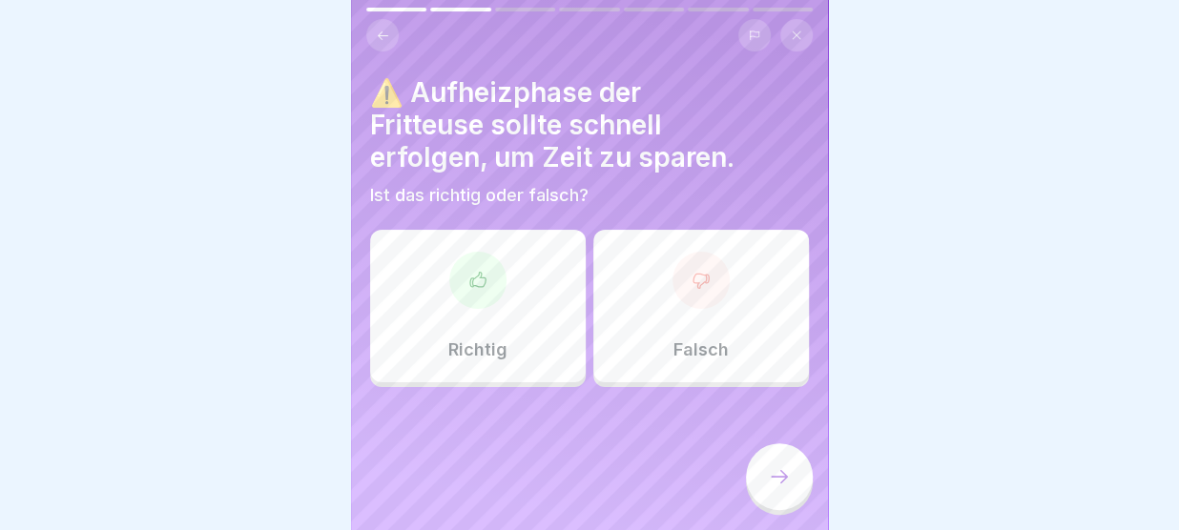
click at [649, 290] on div "Falsch" at bounding box center [701, 306] width 216 height 153
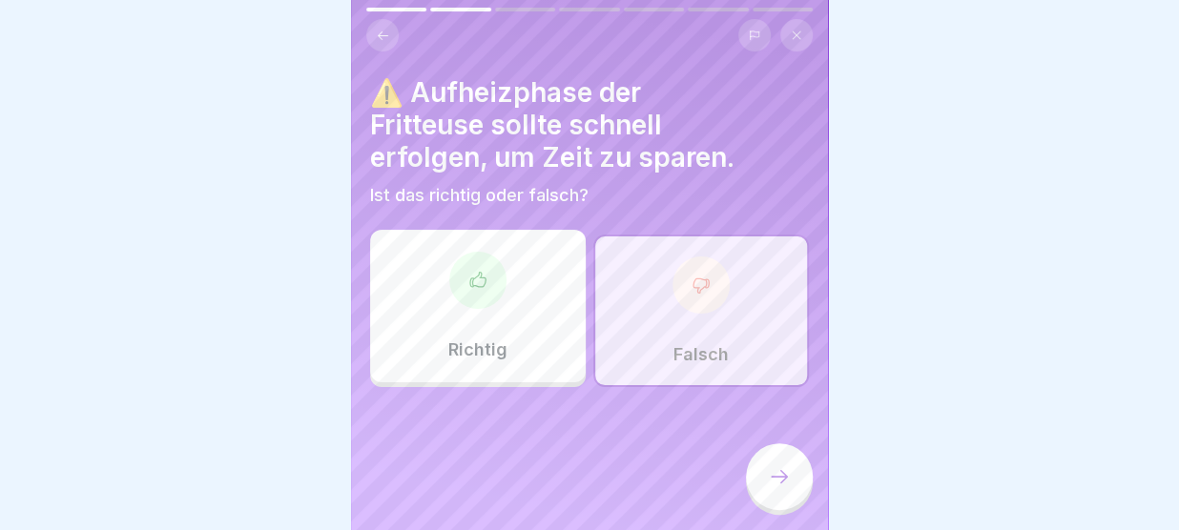
click at [770, 462] on div at bounding box center [779, 476] width 67 height 67
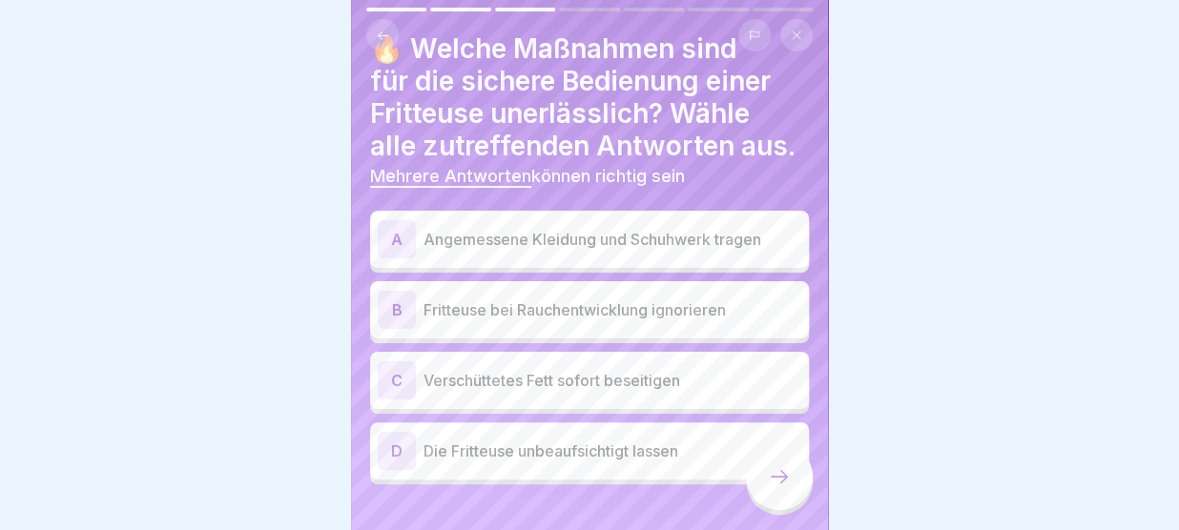
scroll to position [50, 0]
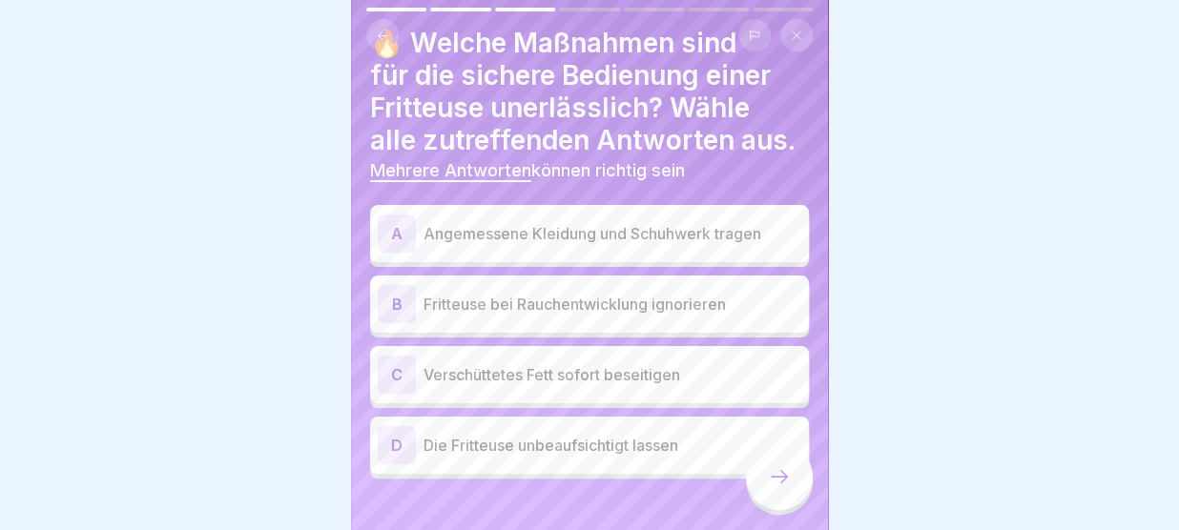
click at [768, 121] on h4 "🔥 Welche Maßnahmen sind für die sichere Bedienung einer Fritteuse unerlässlich?…" at bounding box center [589, 92] width 439 height 130
click at [609, 237] on p "Angemessene Kleidung und Schuhwerk tragen" at bounding box center [612, 233] width 378 height 23
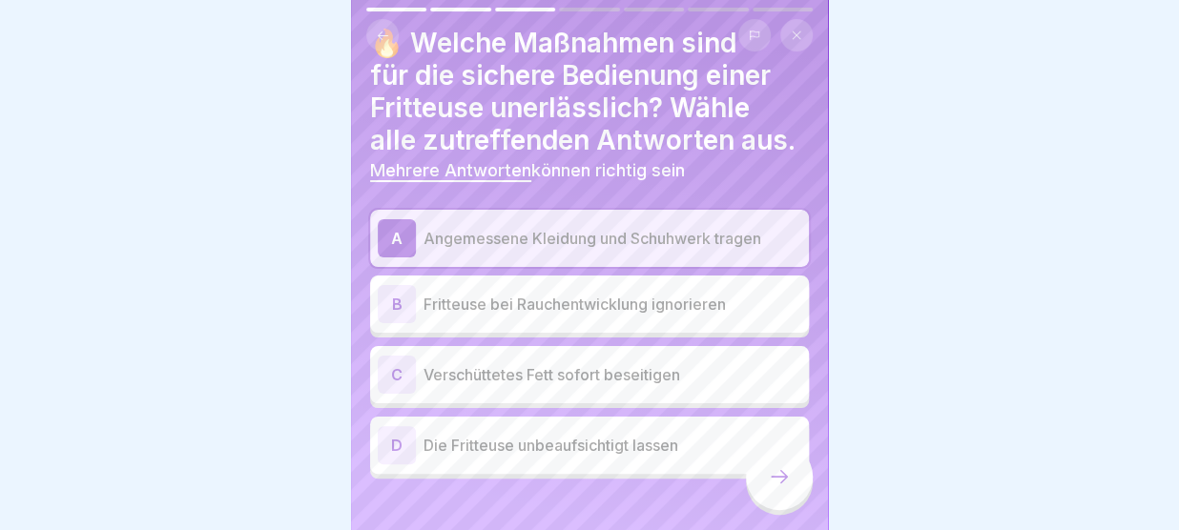
click at [536, 381] on p "Verschüttetes Fett sofort beseitigen" at bounding box center [612, 374] width 378 height 23
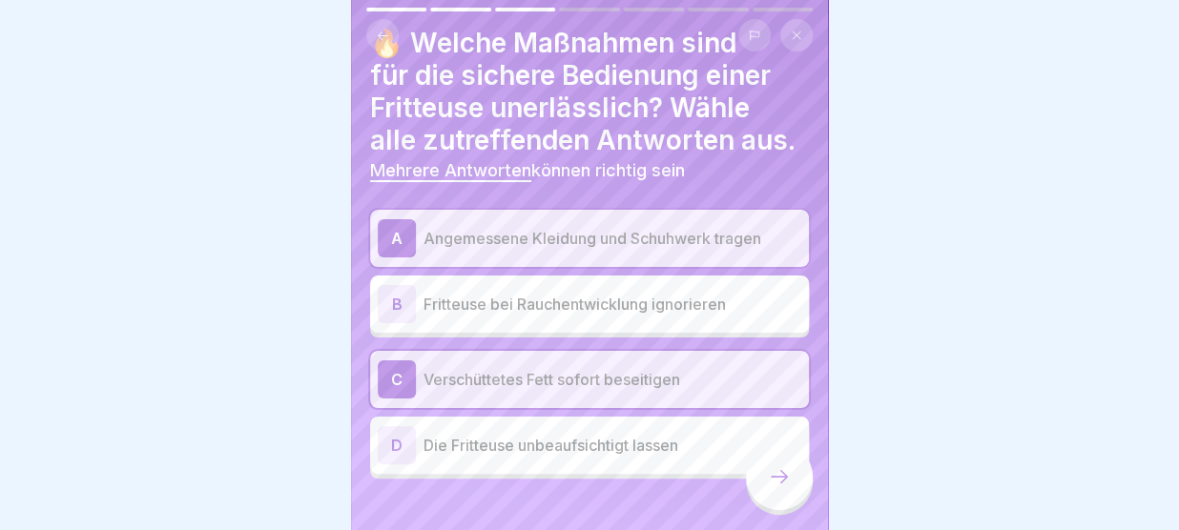
click at [780, 477] on icon at bounding box center [779, 476] width 23 height 23
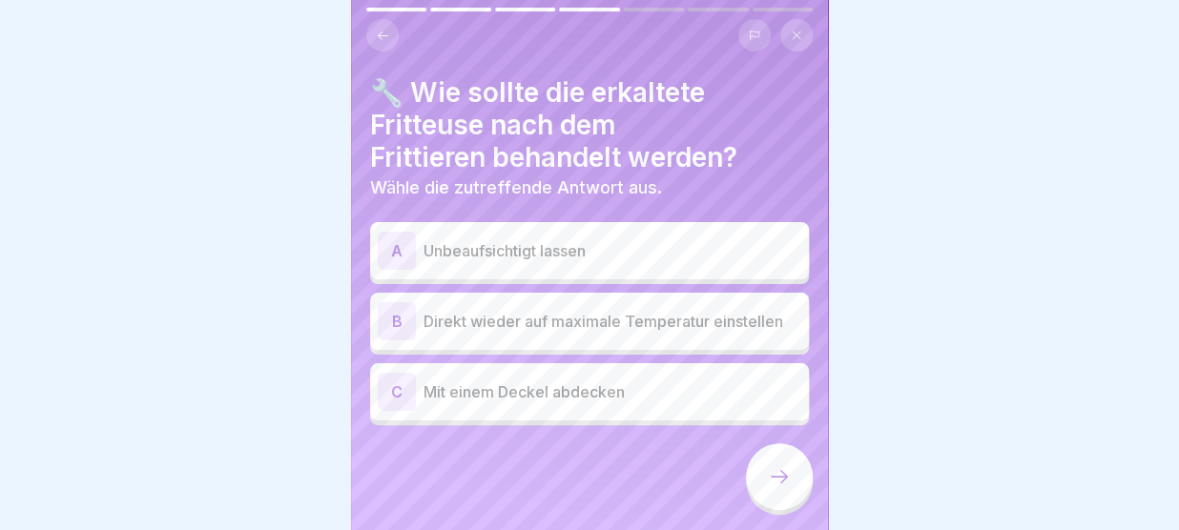
click at [532, 393] on p "Mit einem Deckel abdecken" at bounding box center [612, 392] width 378 height 23
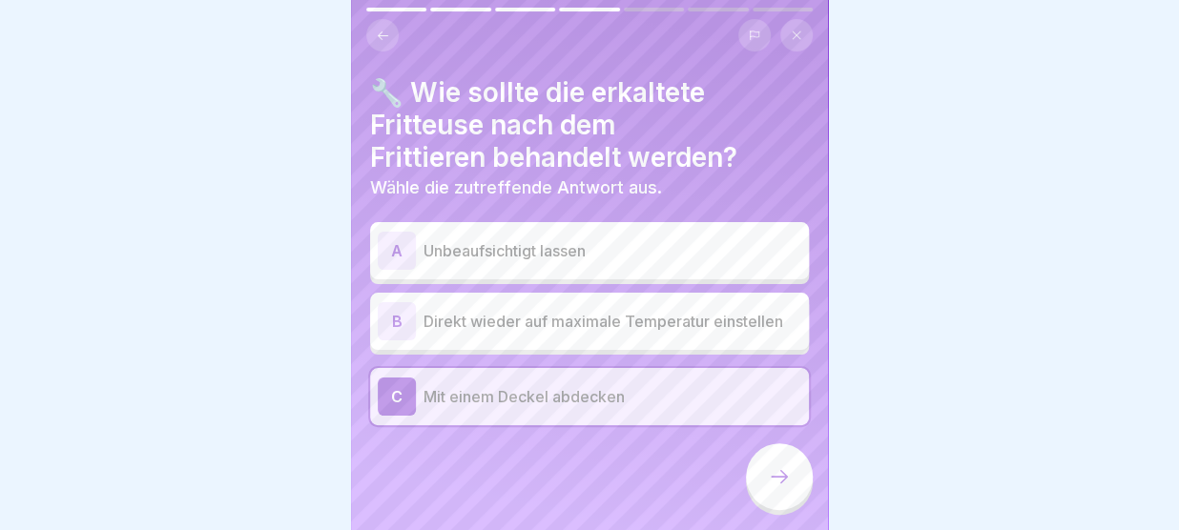
click at [776, 483] on icon at bounding box center [779, 476] width 23 height 23
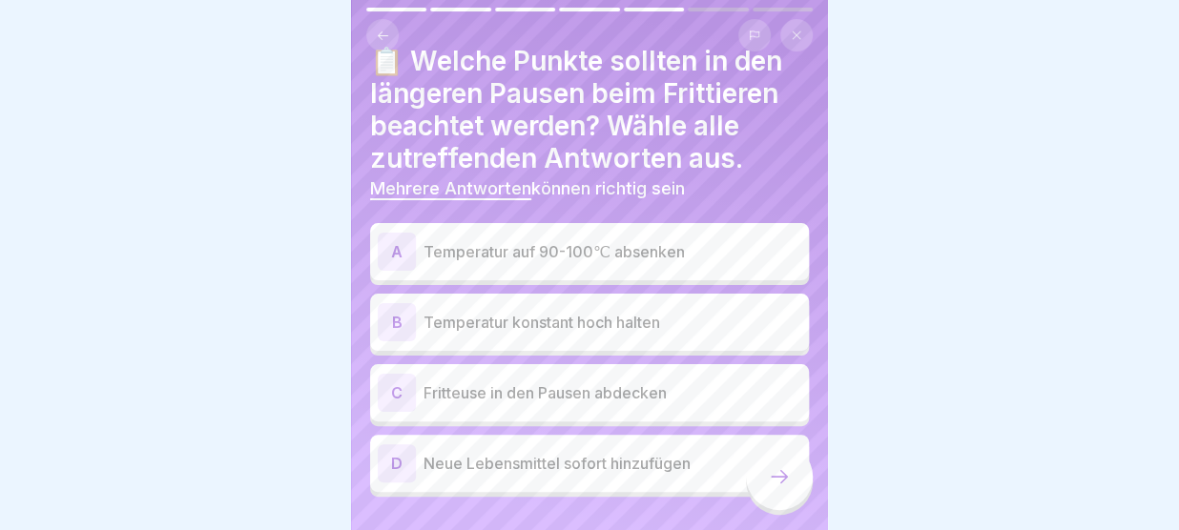
scroll to position [40, 0]
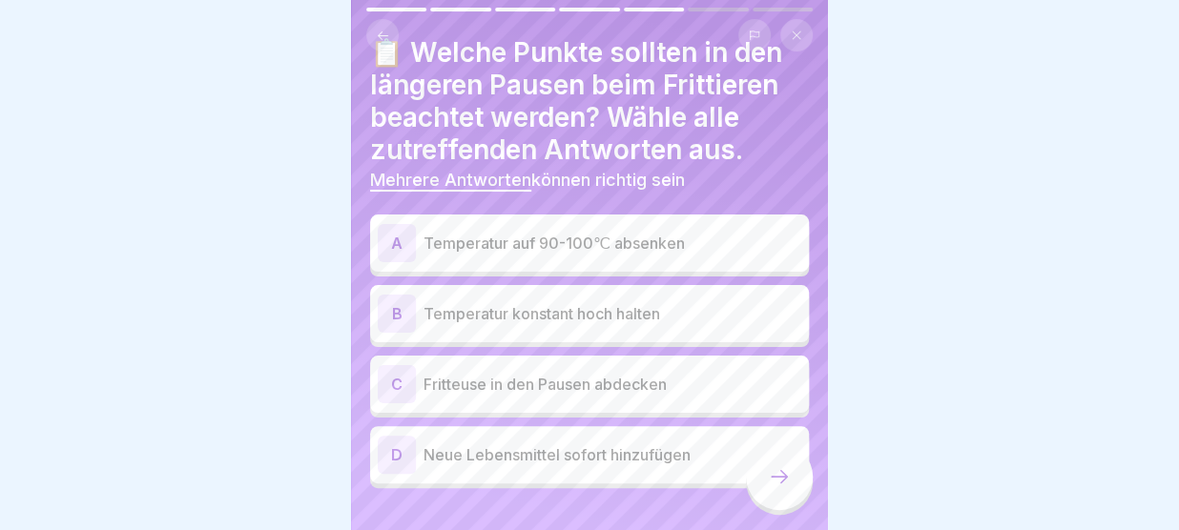
click at [670, 233] on p "Temperatur auf 90-100℃ absenken" at bounding box center [612, 243] width 378 height 23
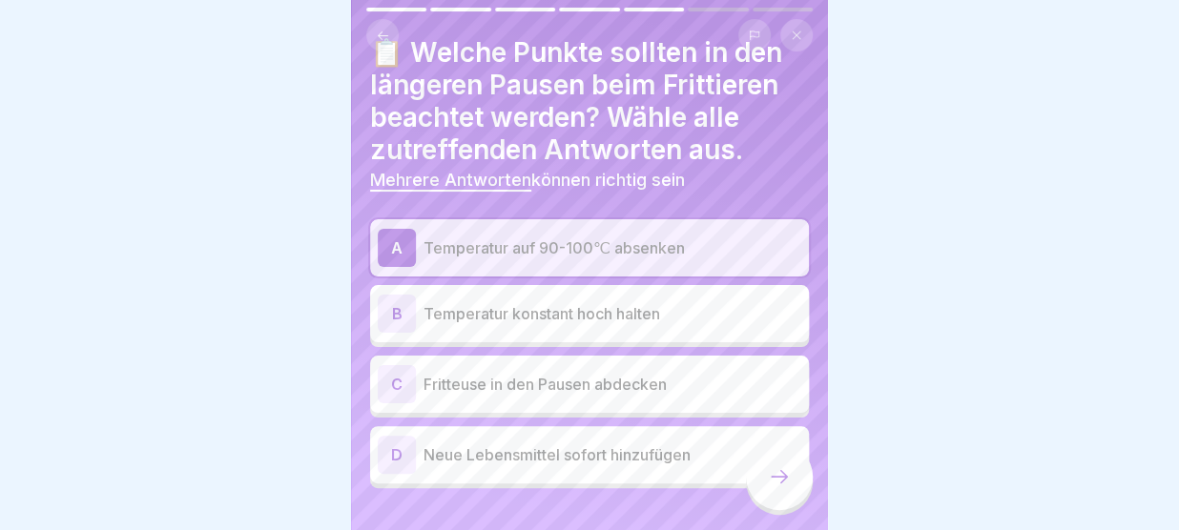
scroll to position [73, 0]
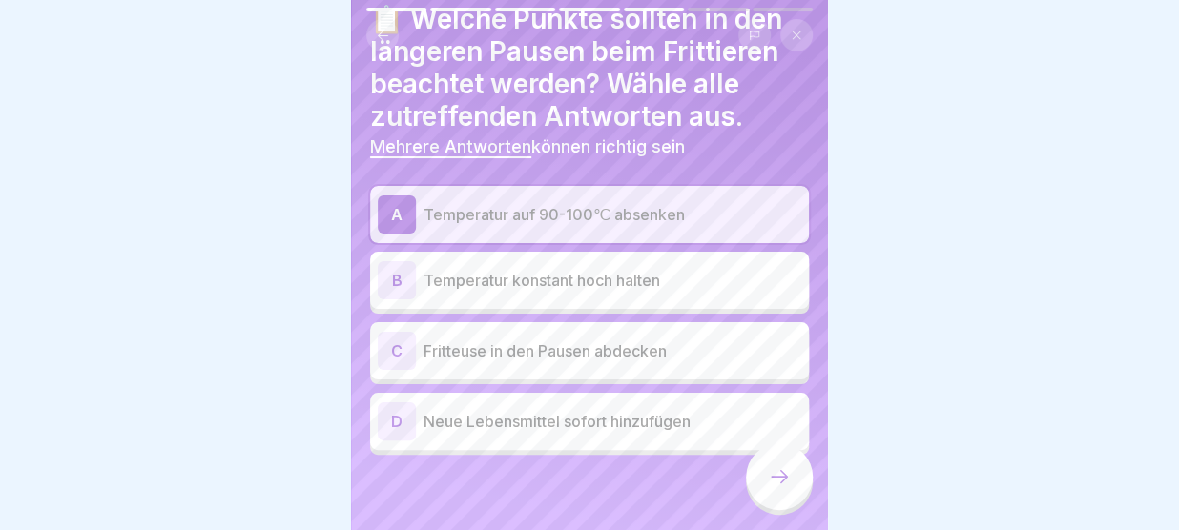
click at [694, 348] on p "Fritteuse in den Pausen abdecken" at bounding box center [612, 351] width 378 height 23
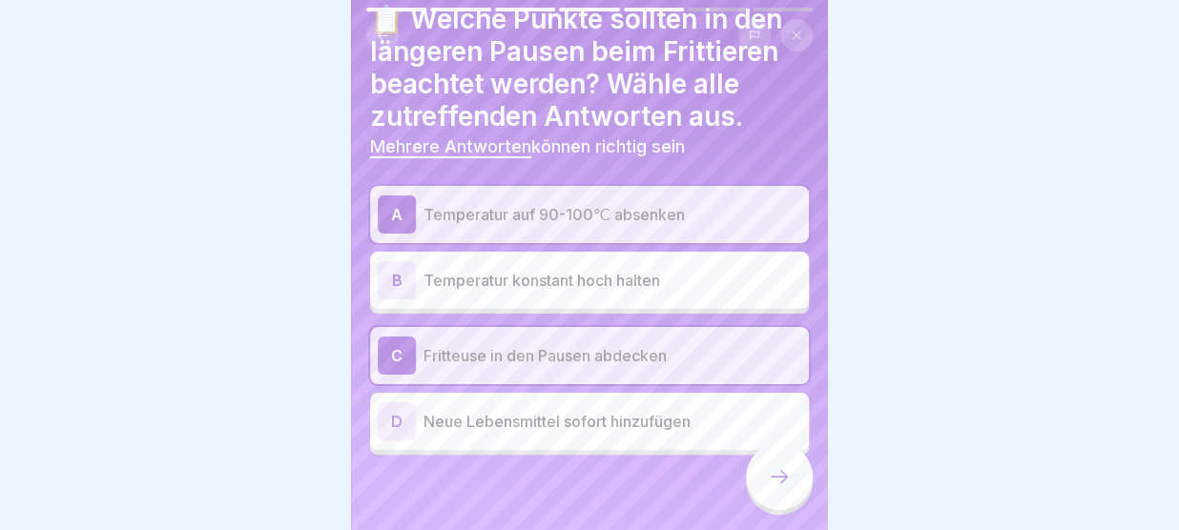
click at [770, 492] on div at bounding box center [779, 476] width 67 height 67
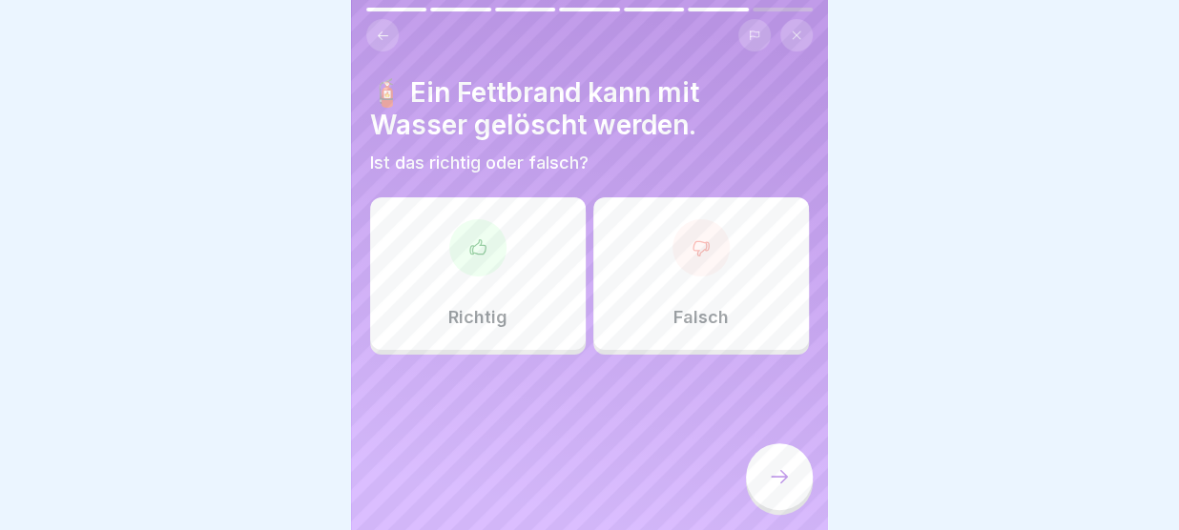
click at [683, 328] on div "Falsch" at bounding box center [701, 273] width 216 height 153
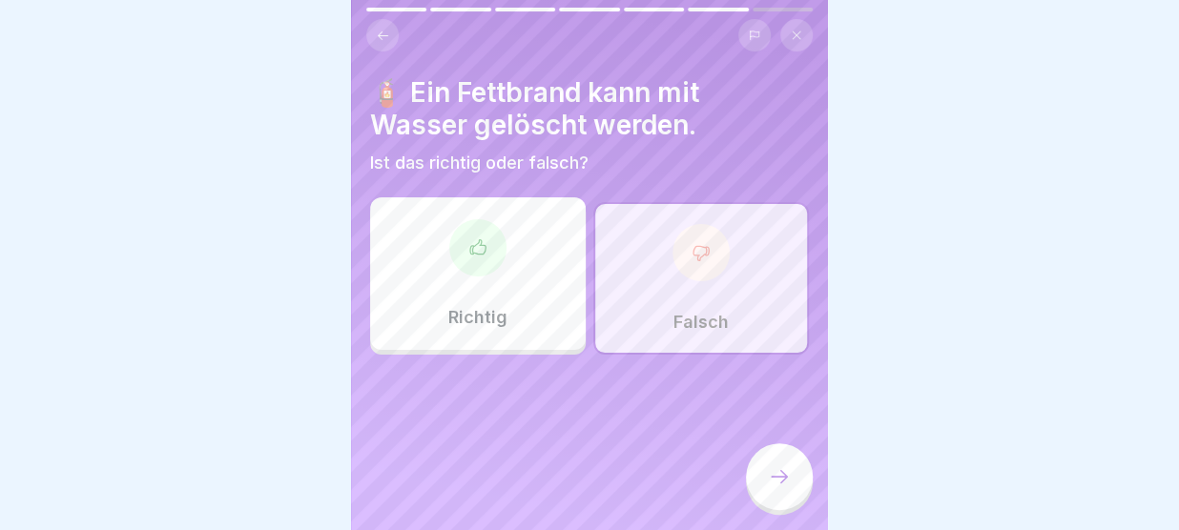
click at [773, 465] on div at bounding box center [779, 476] width 67 height 67
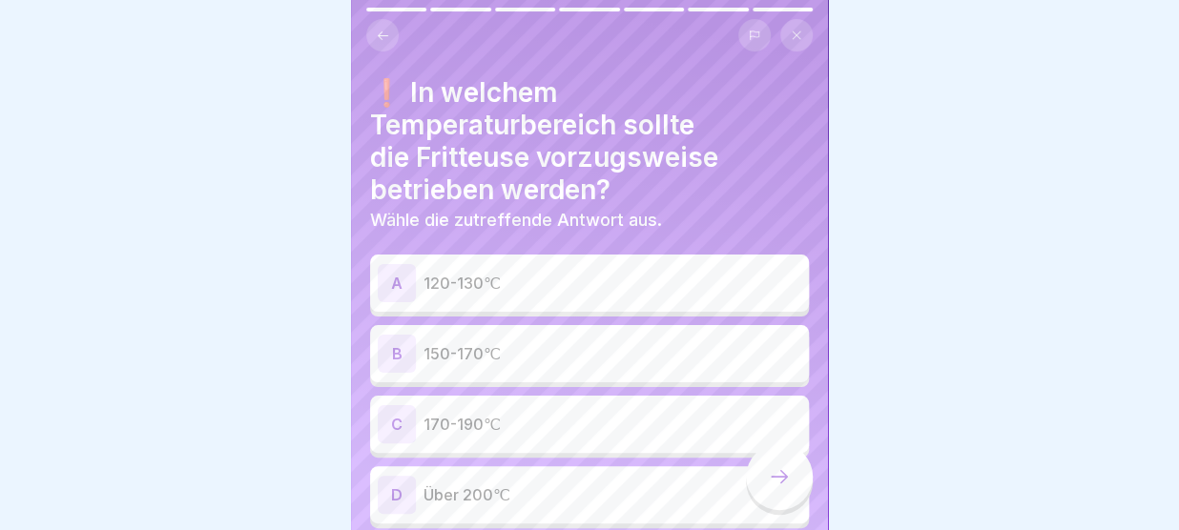
scroll to position [50, 0]
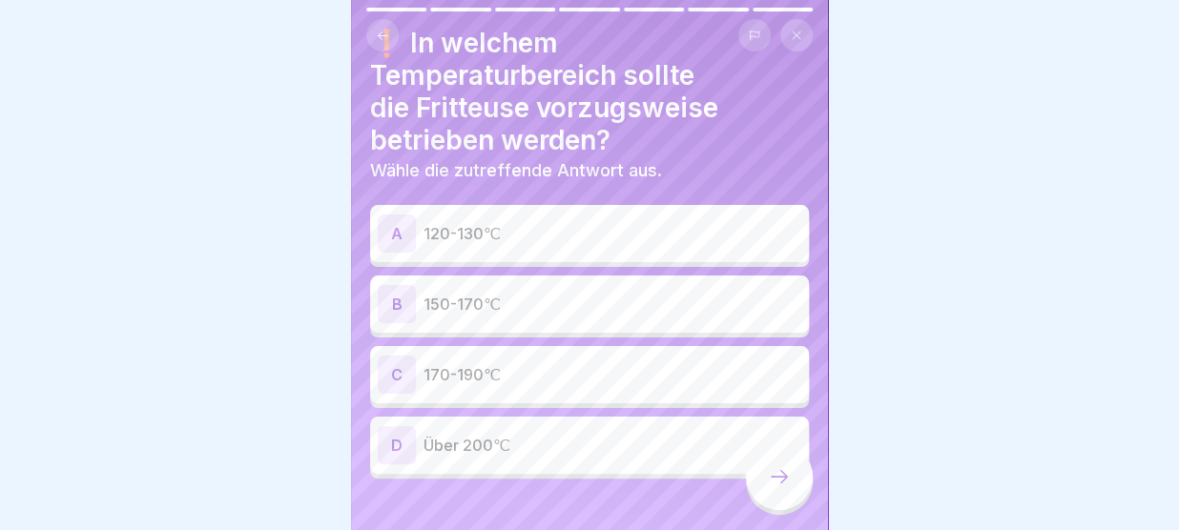
click at [445, 305] on p "150-170℃" at bounding box center [612, 304] width 378 height 23
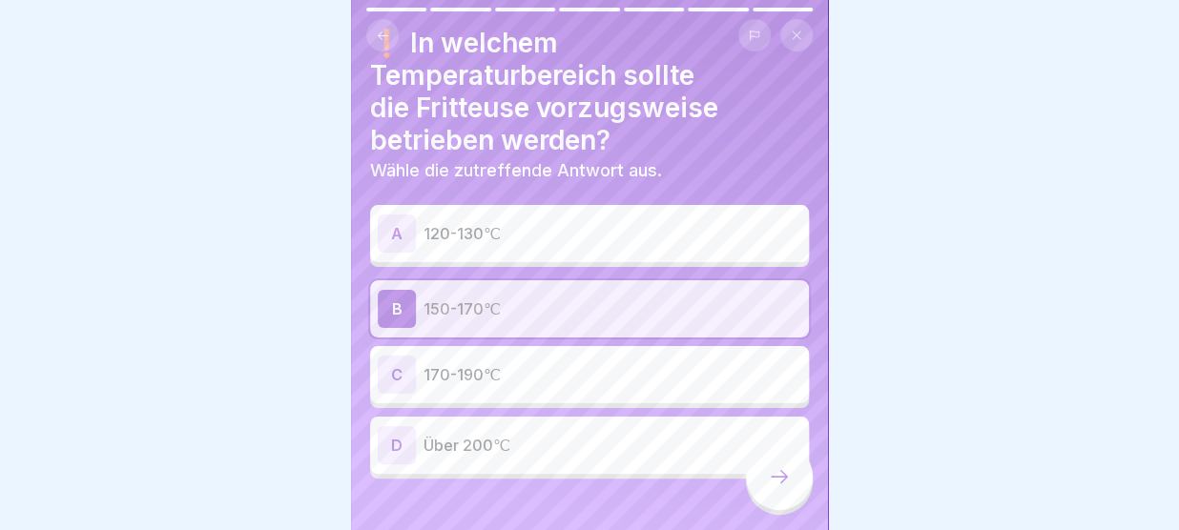
click at [780, 472] on icon at bounding box center [779, 476] width 23 height 23
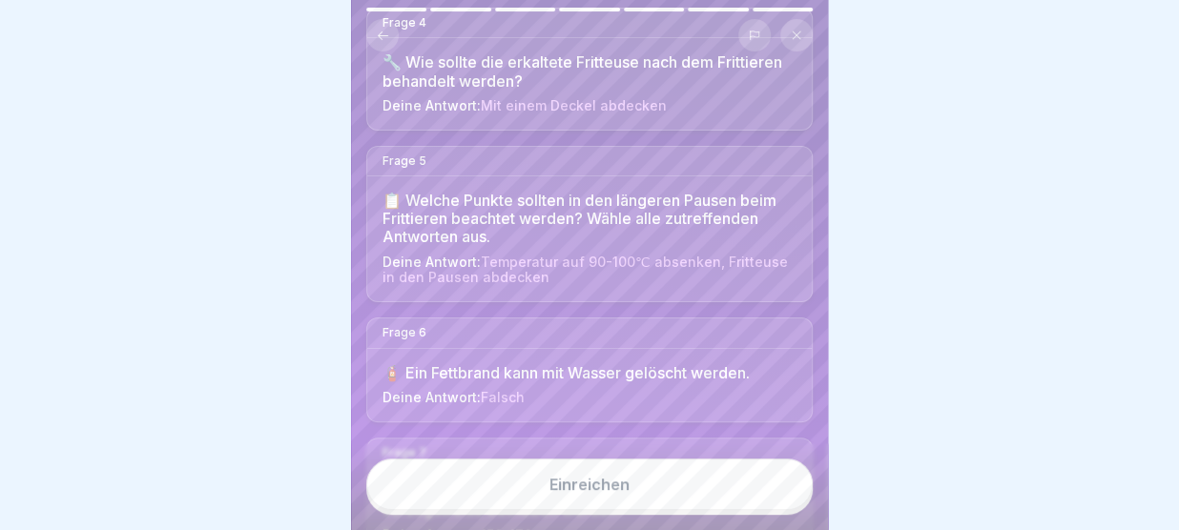
scroll to position [792, 0]
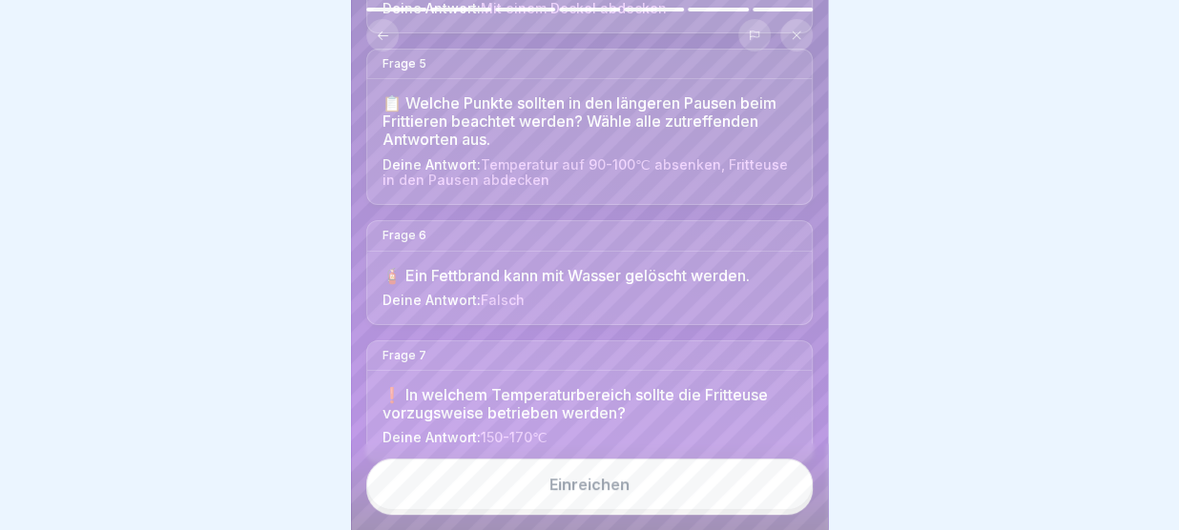
click at [607, 478] on div "Einreichen" at bounding box center [589, 484] width 80 height 17
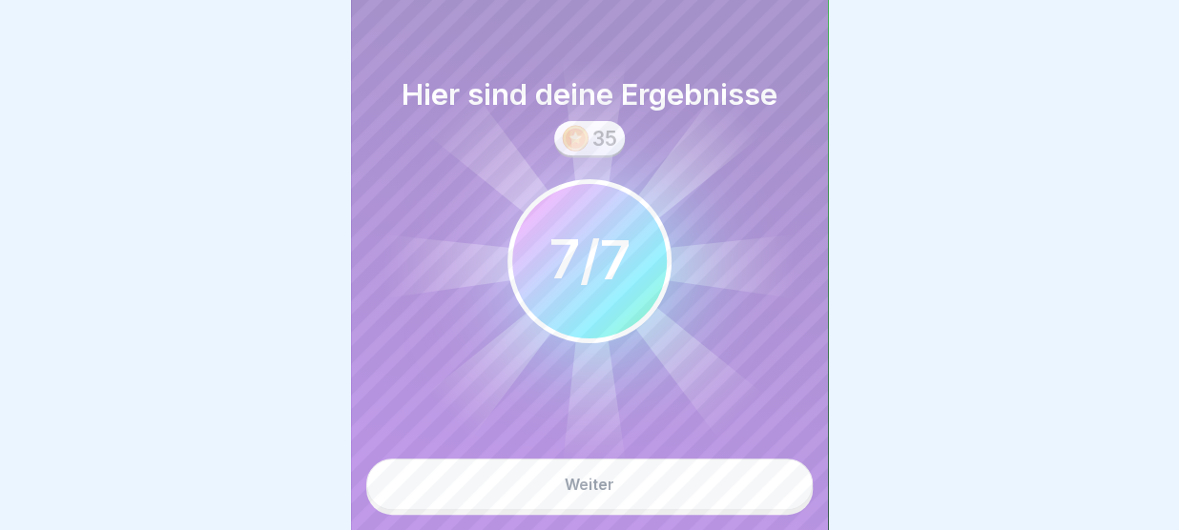
click at [607, 478] on div "Weiter" at bounding box center [590, 484] width 50 height 17
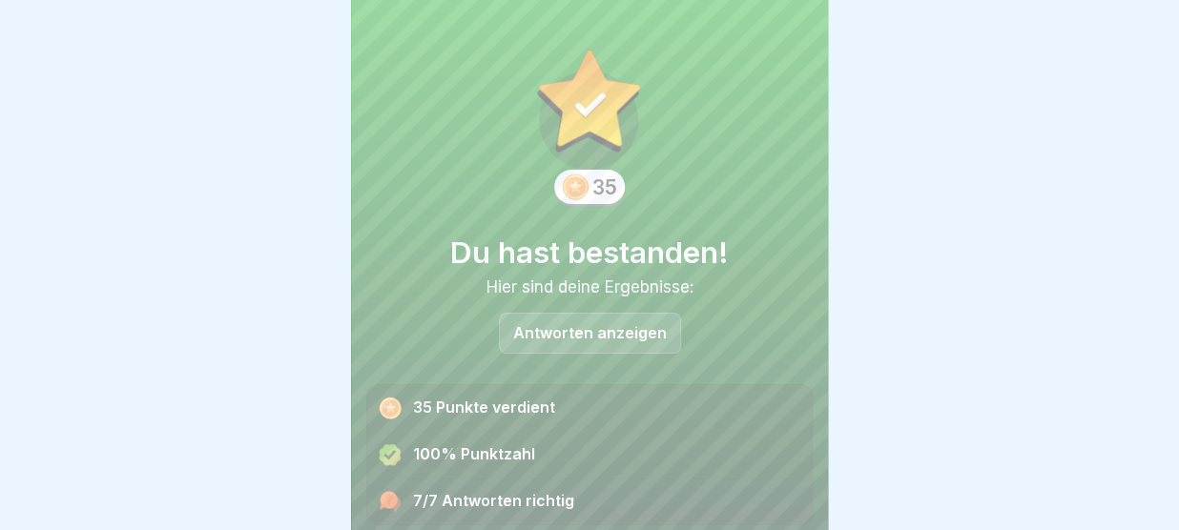
click at [592, 325] on p "Antworten anzeigen" at bounding box center [590, 333] width 154 height 16
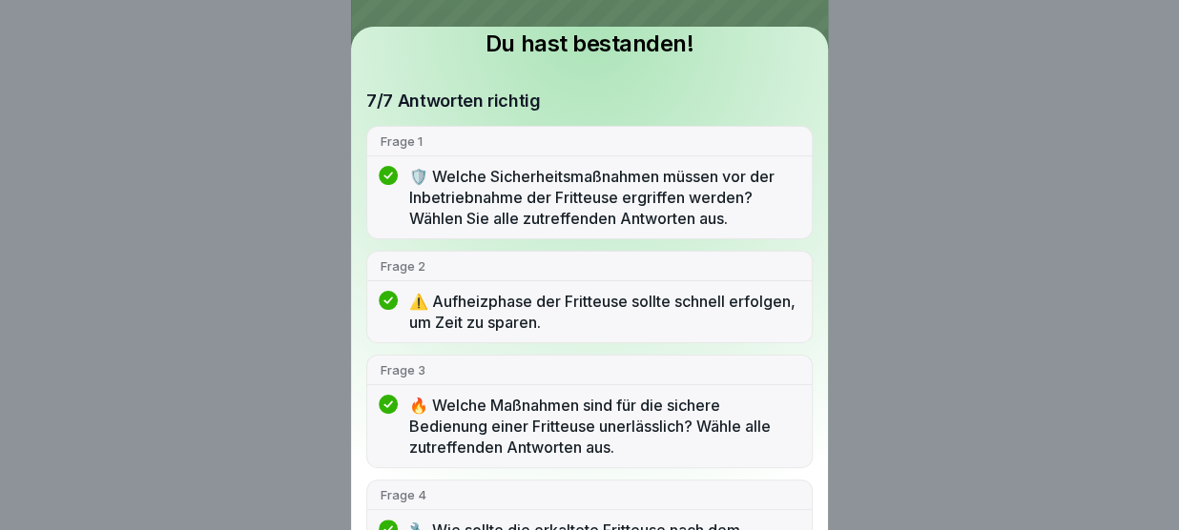
scroll to position [0, 0]
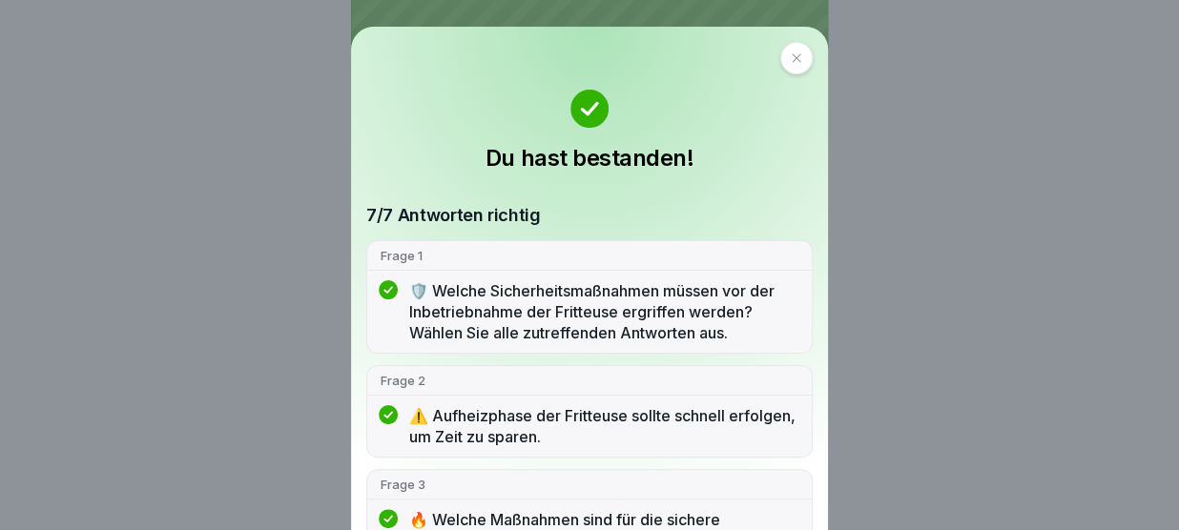
click at [791, 57] on icon at bounding box center [796, 57] width 11 height 11
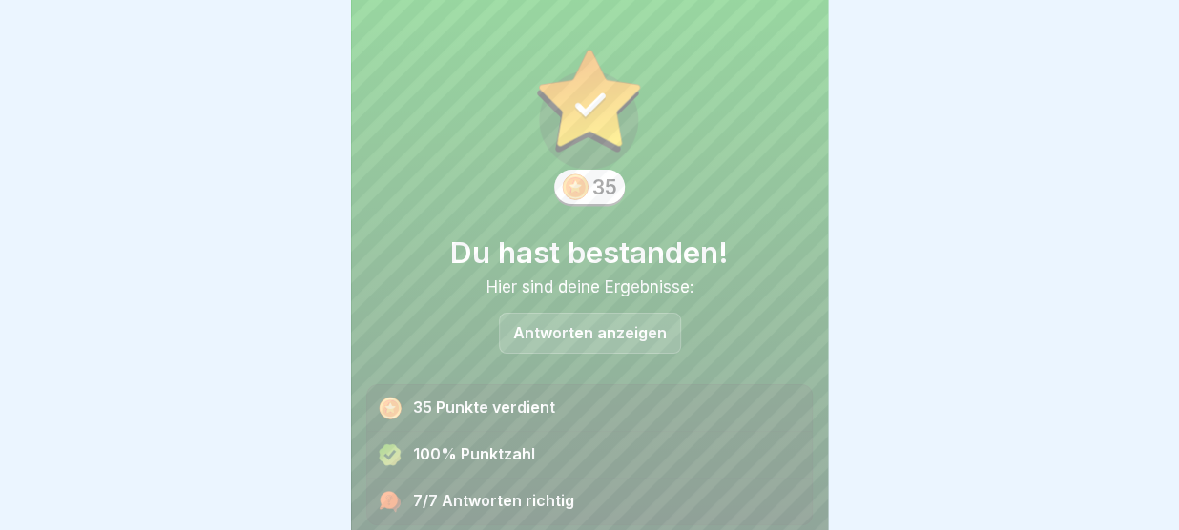
scroll to position [78, 0]
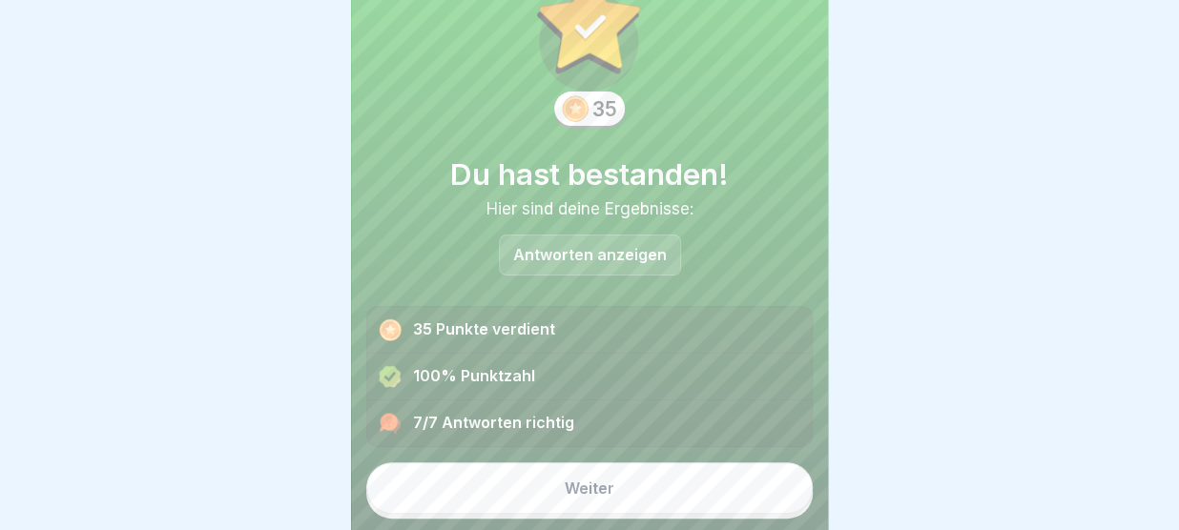
click at [551, 494] on button "Weiter" at bounding box center [589, 489] width 446 height 52
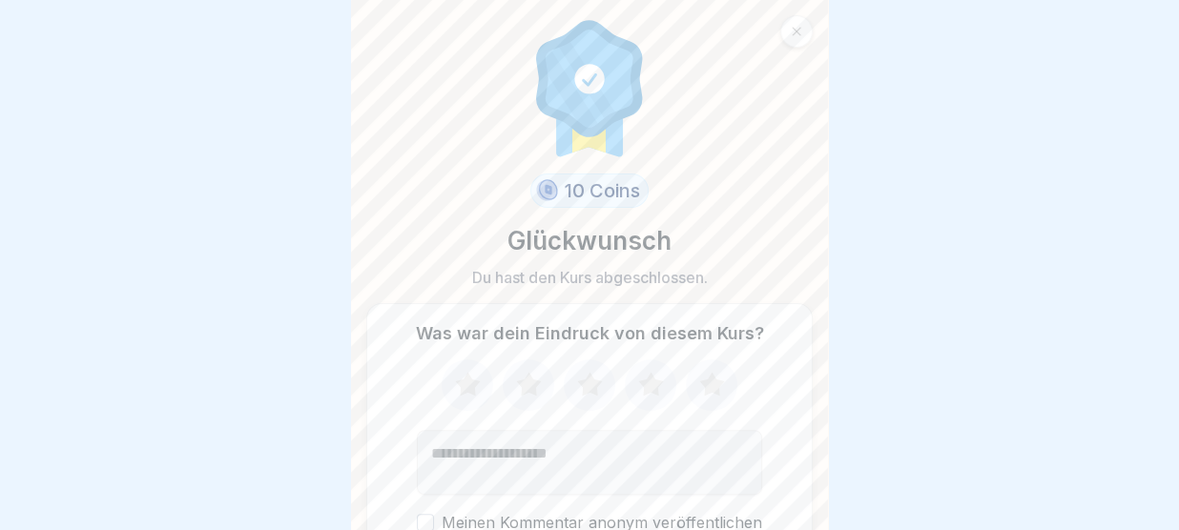
scroll to position [104, 0]
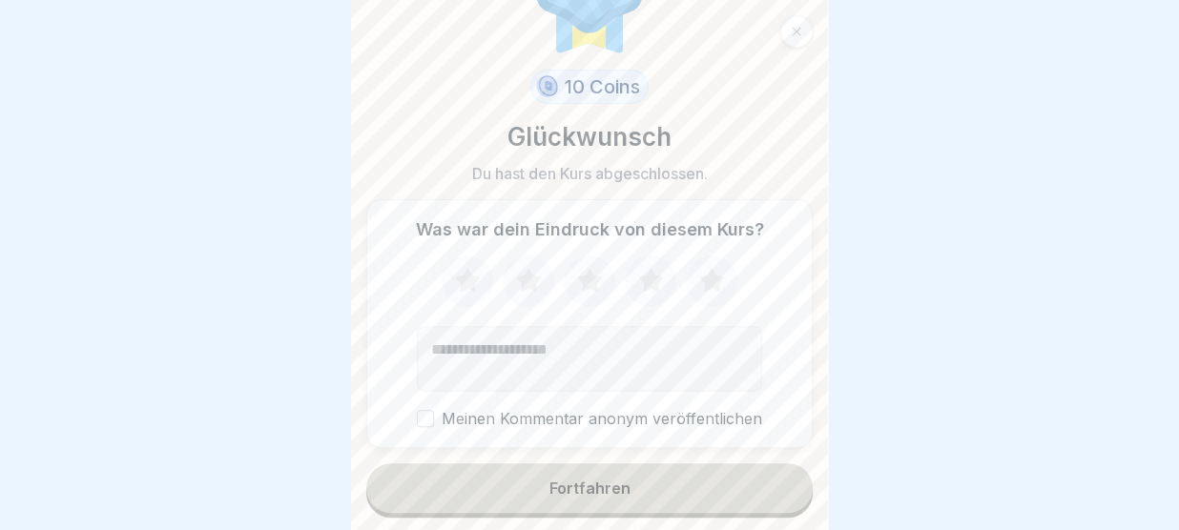
click at [711, 271] on icon at bounding box center [711, 280] width 25 height 24
click at [429, 416] on button "Meinen Kommentar anonym veröffentlichen" at bounding box center [425, 418] width 17 height 17
click at [587, 488] on div "Fortfahren" at bounding box center [589, 488] width 81 height 17
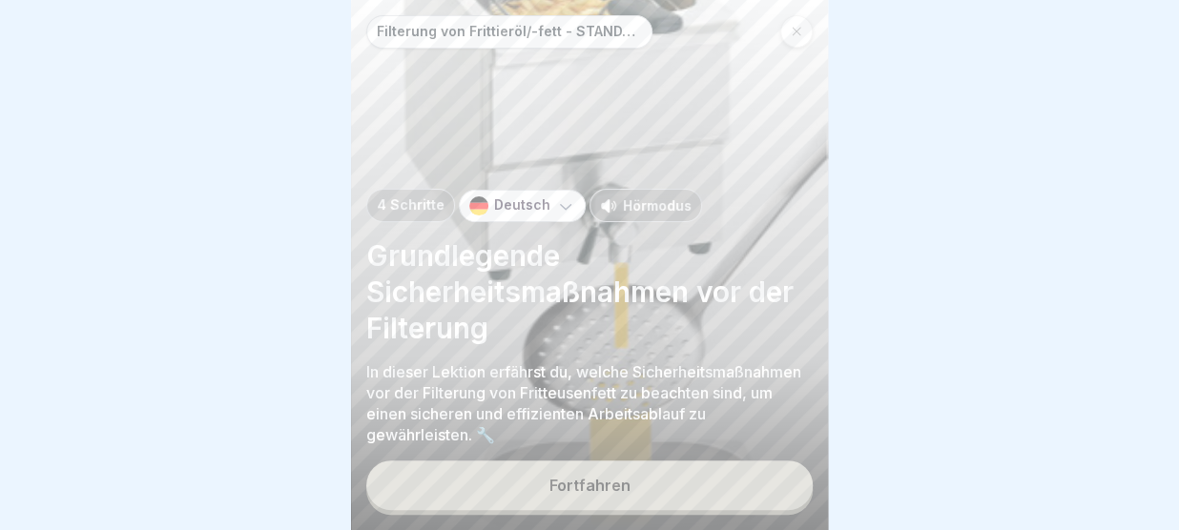
click at [587, 488] on div "Fortfahren" at bounding box center [589, 485] width 81 height 17
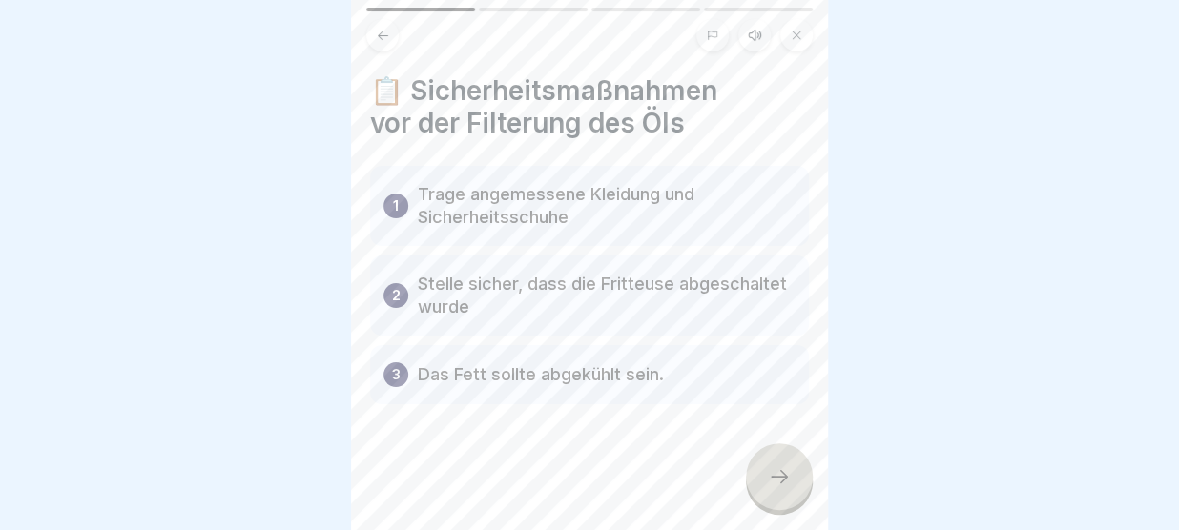
click at [778, 472] on icon at bounding box center [779, 476] width 23 height 23
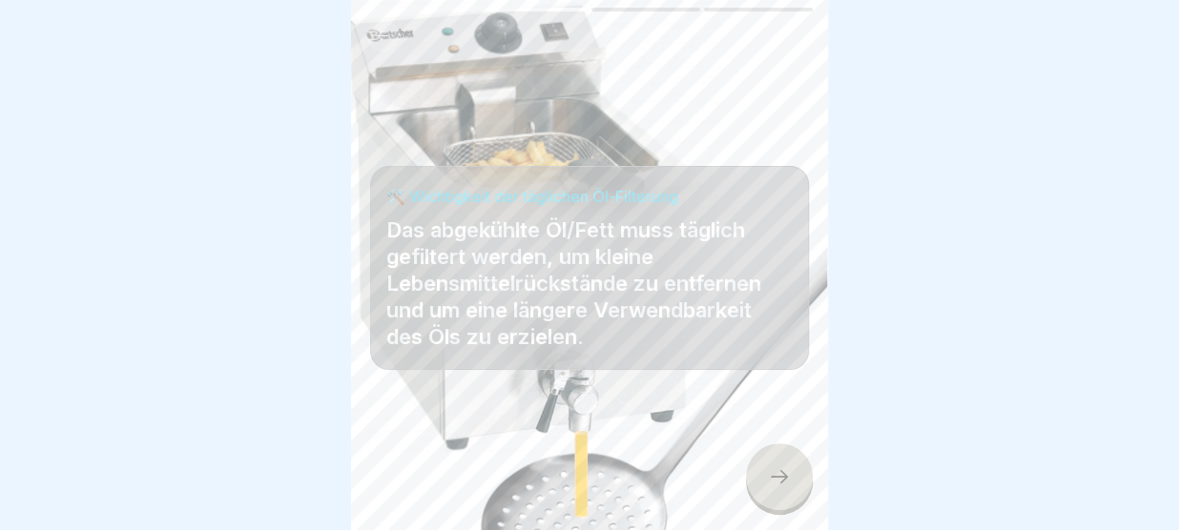
click at [778, 484] on icon at bounding box center [779, 476] width 23 height 23
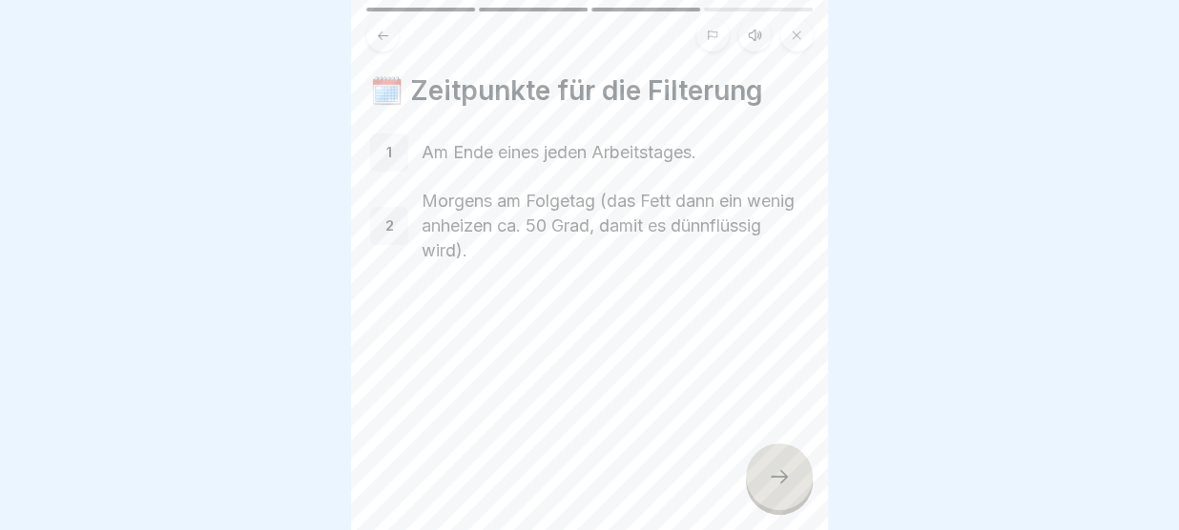
click at [778, 484] on icon at bounding box center [779, 476] width 23 height 23
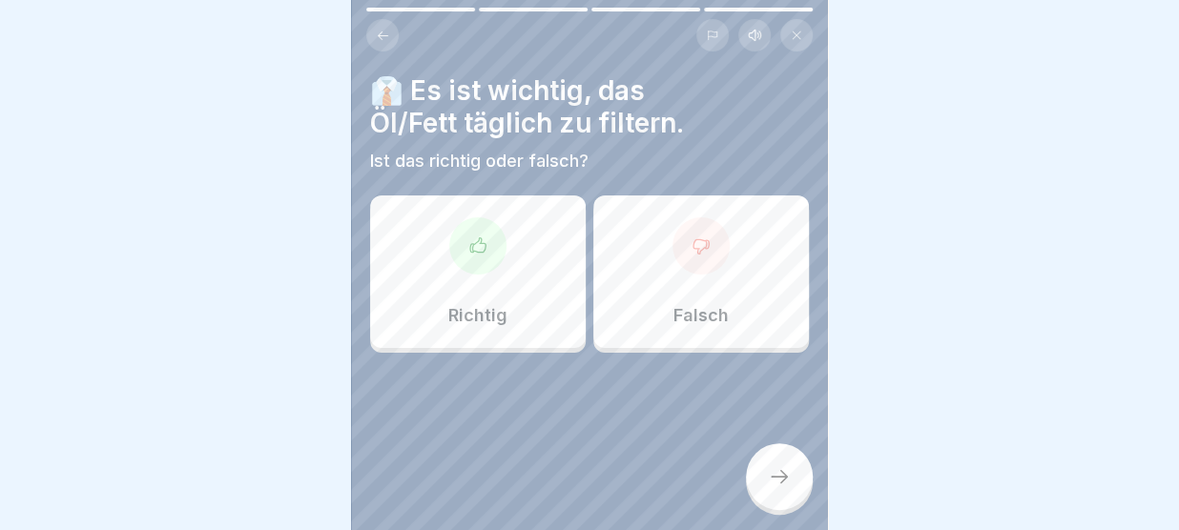
click at [385, 38] on icon at bounding box center [383, 36] width 14 height 14
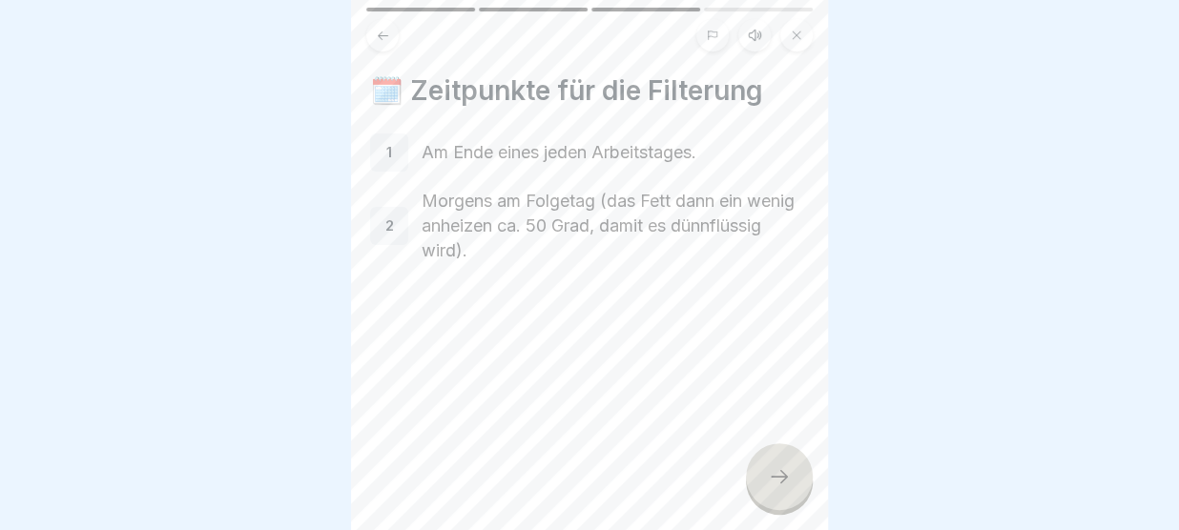
click at [776, 484] on icon at bounding box center [779, 476] width 23 height 23
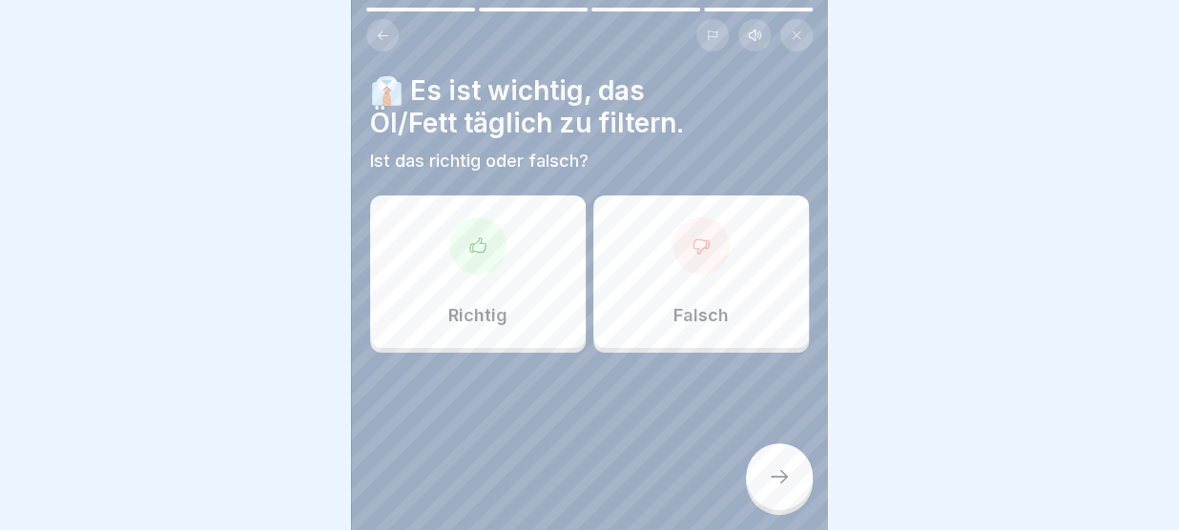
click at [518, 259] on div "Richtig" at bounding box center [478, 272] width 216 height 153
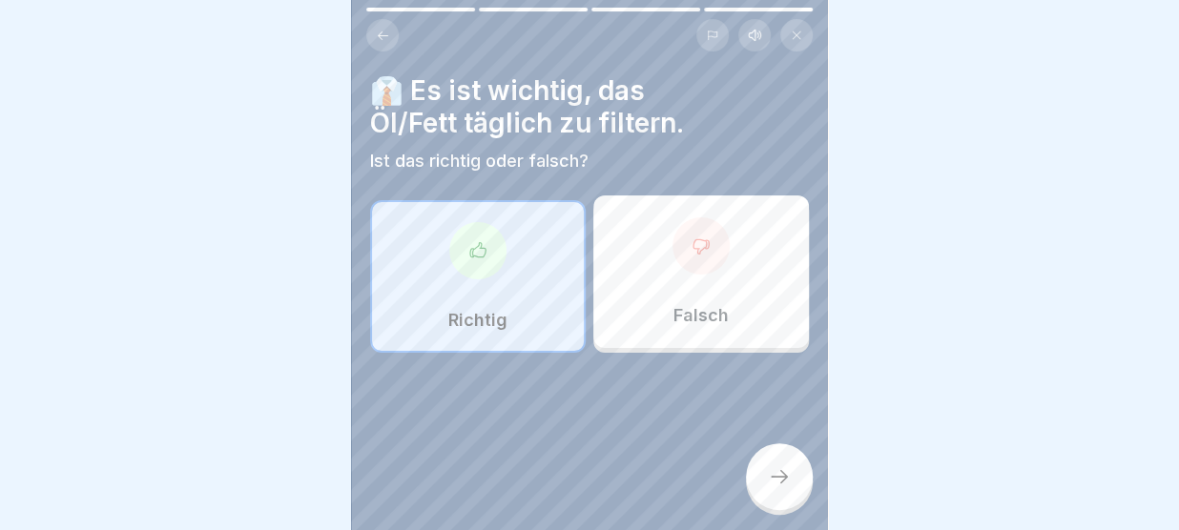
click at [778, 472] on icon at bounding box center [779, 476] width 23 height 23
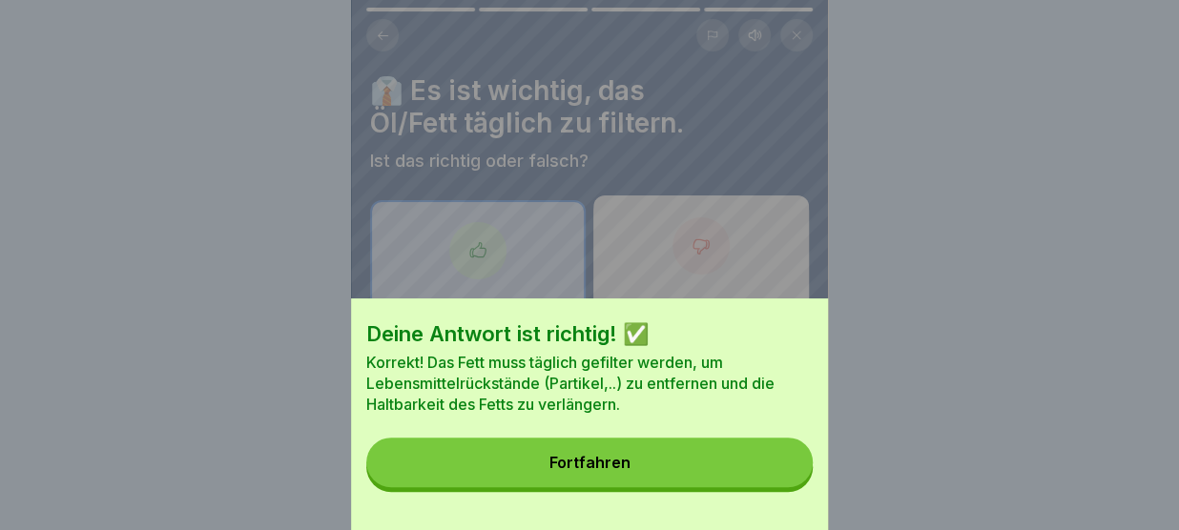
click at [778, 472] on button "Fortfahren" at bounding box center [589, 463] width 446 height 50
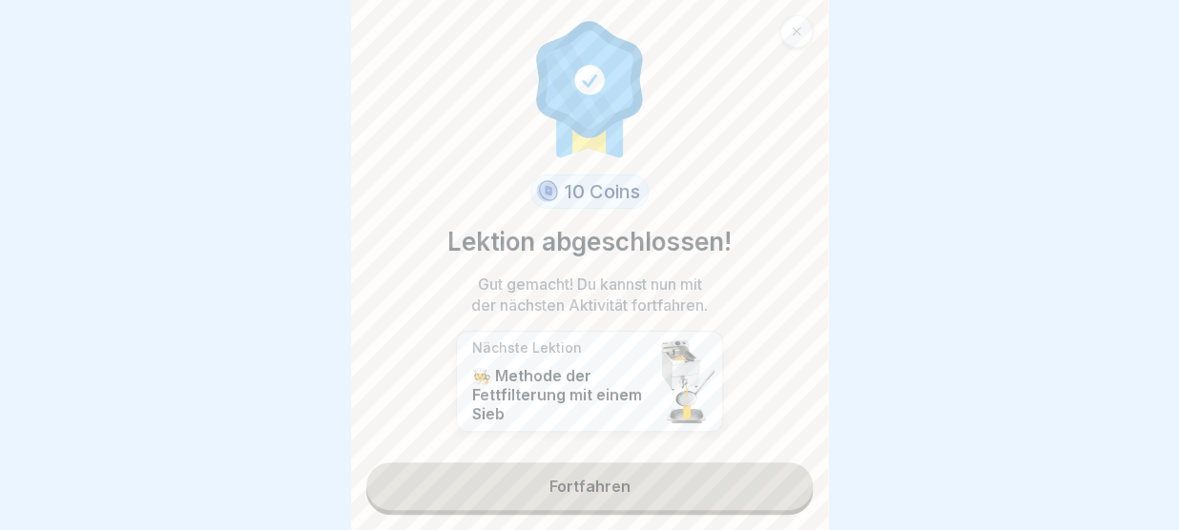
click at [752, 479] on link "Fortfahren" at bounding box center [589, 487] width 446 height 48
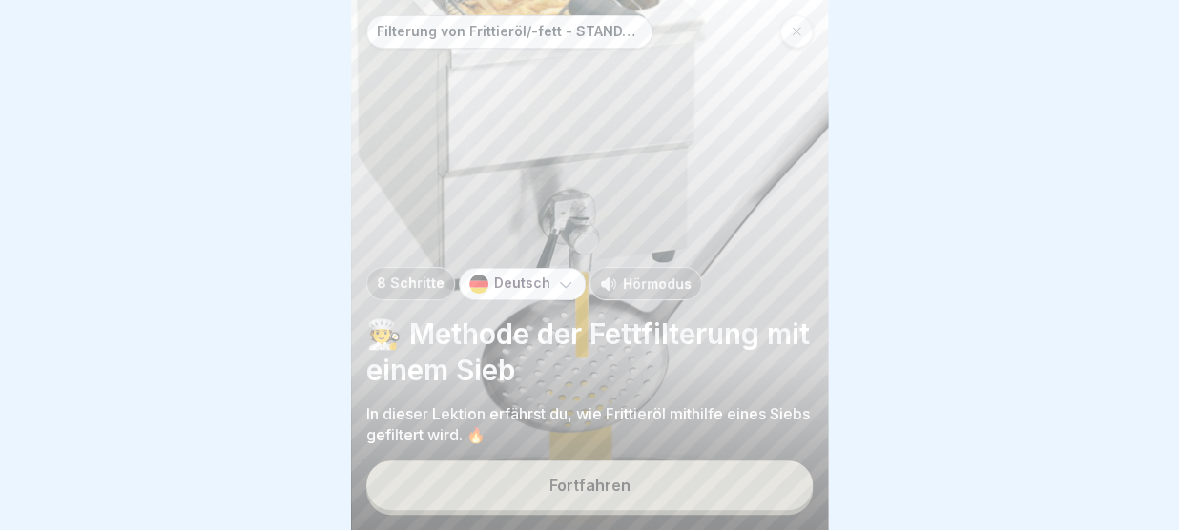
click at [702, 492] on button "Fortfahren" at bounding box center [589, 486] width 446 height 50
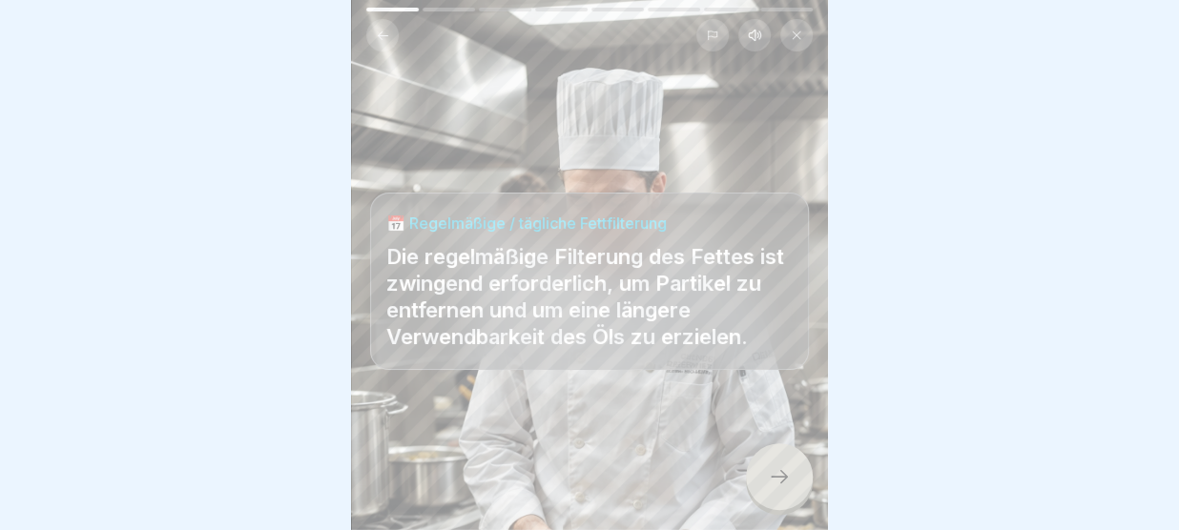
click at [790, 454] on div at bounding box center [779, 476] width 67 height 67
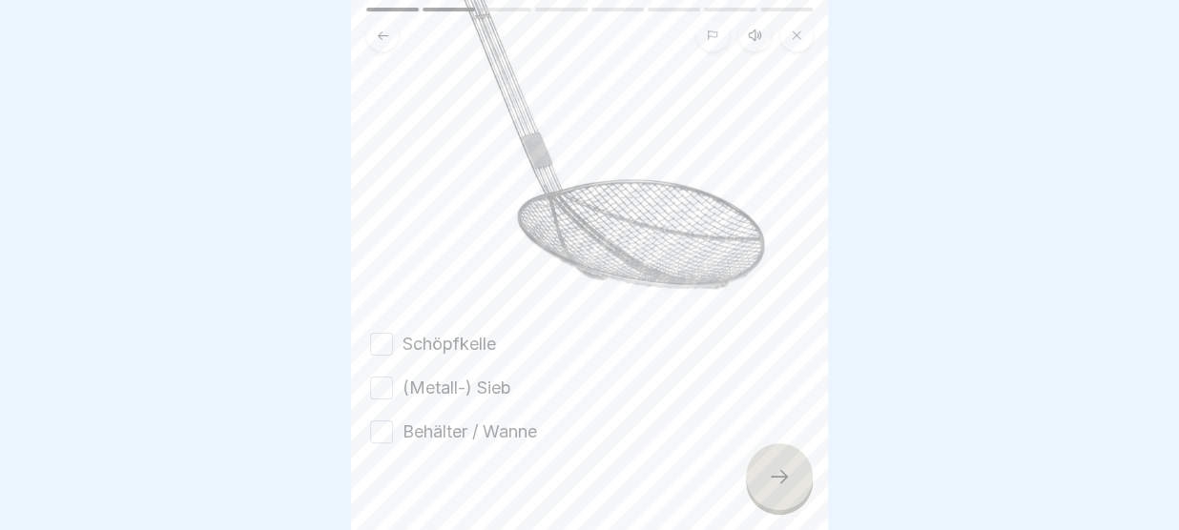
scroll to position [366, 0]
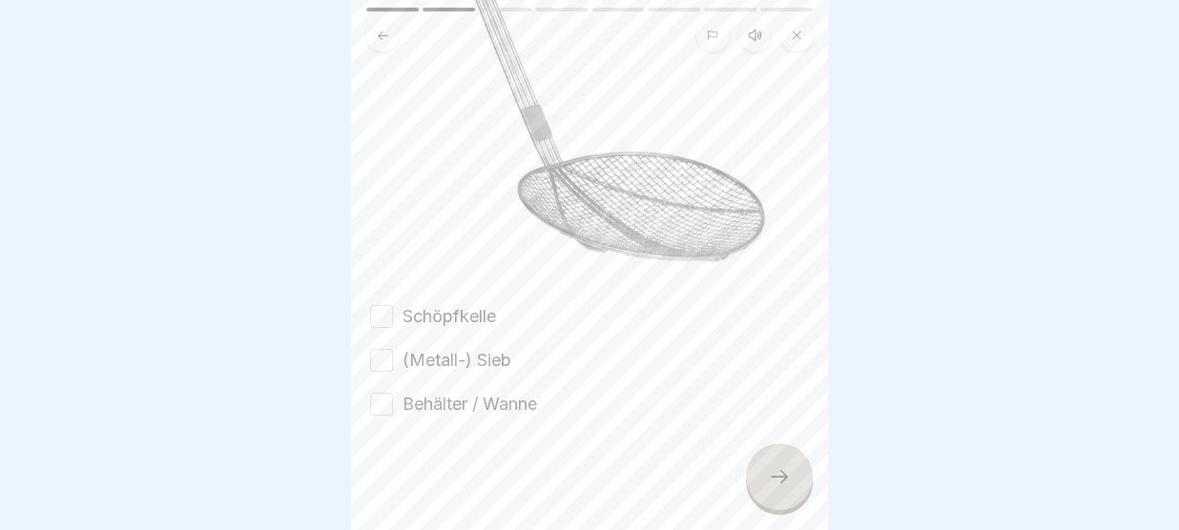
click at [395, 320] on div "Schöpfkelle" at bounding box center [433, 316] width 126 height 25
click at [385, 317] on button "Schöpfkelle" at bounding box center [381, 316] width 23 height 23
click at [381, 364] on button "(Metall-) Sieb" at bounding box center [381, 360] width 23 height 23
click at [381, 408] on button "Behälter / Wanne" at bounding box center [381, 404] width 23 height 23
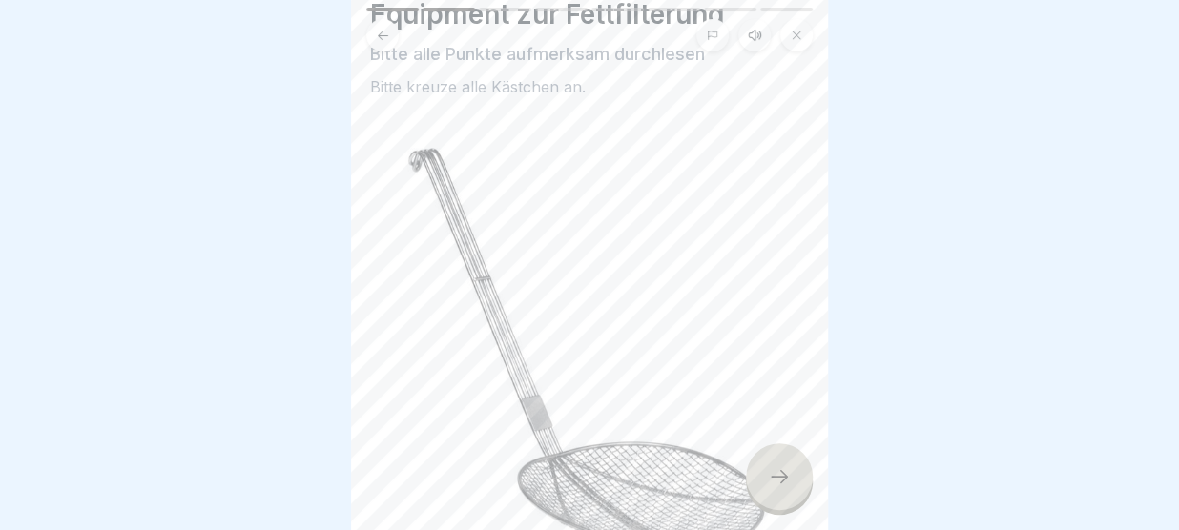
scroll to position [83, 0]
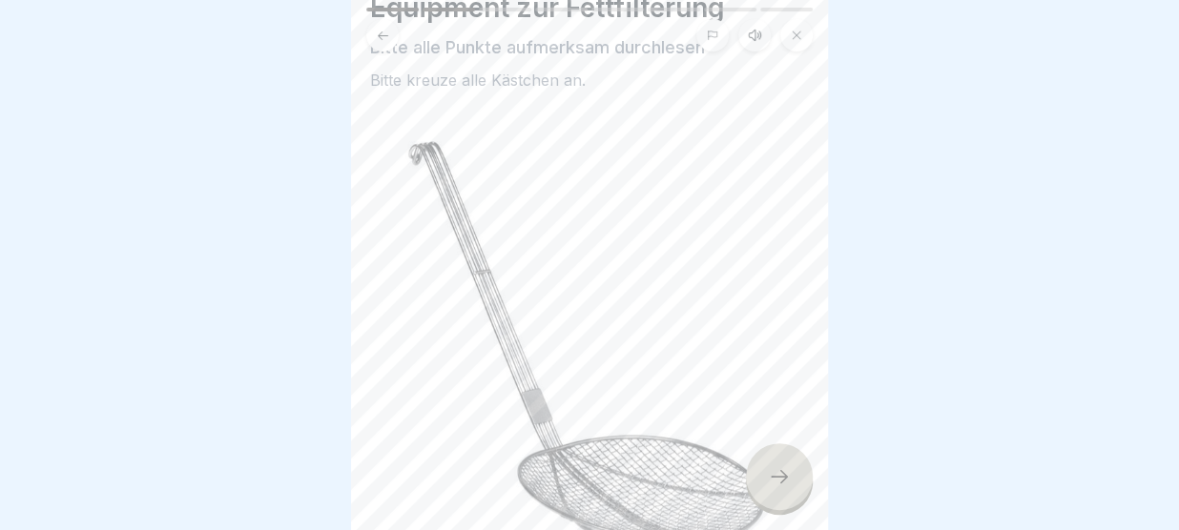
click at [772, 476] on icon at bounding box center [779, 476] width 23 height 23
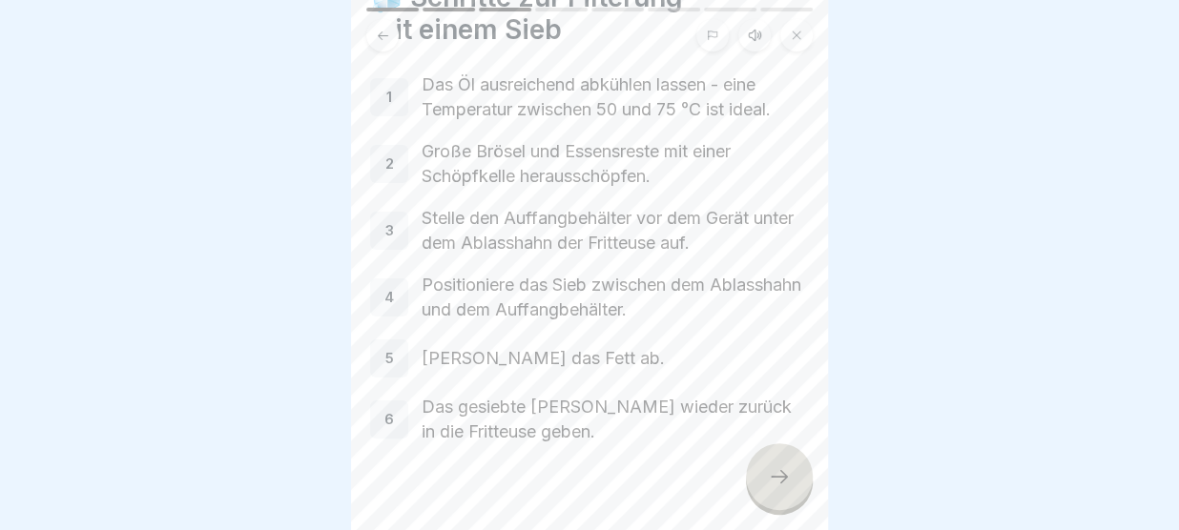
scroll to position [121, 0]
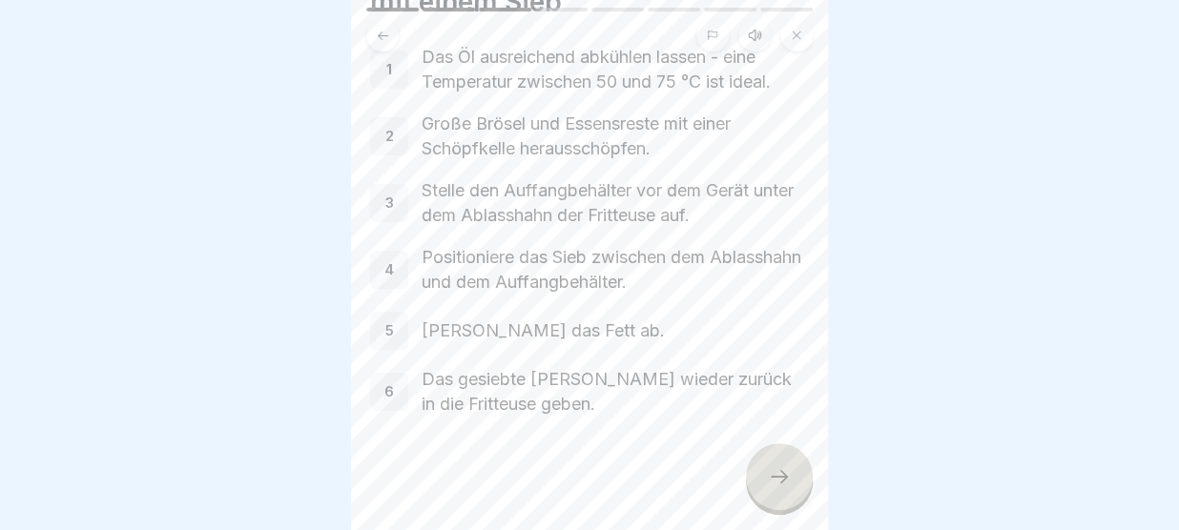
click at [775, 462] on div at bounding box center [779, 476] width 67 height 67
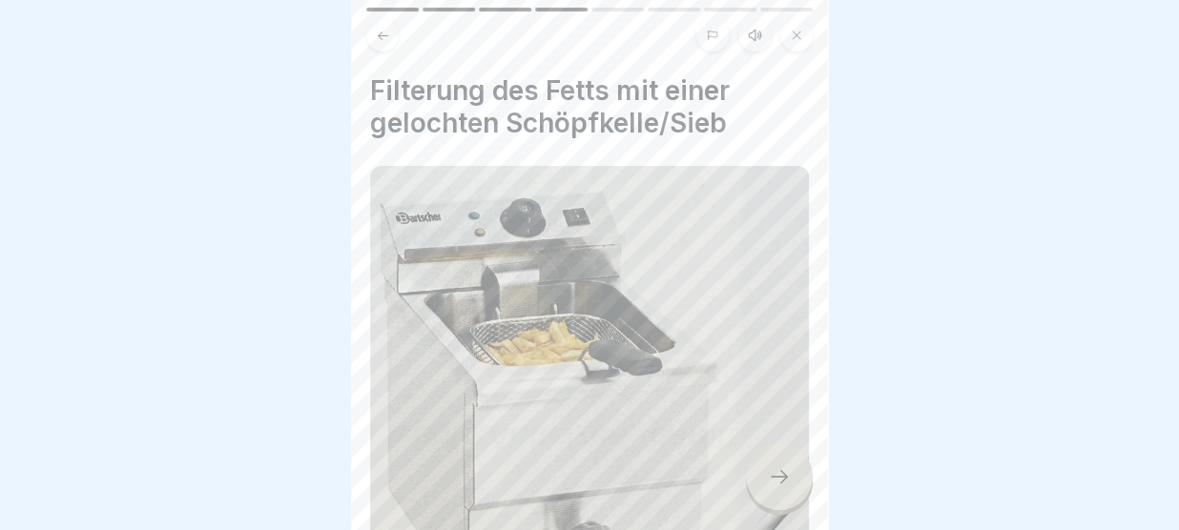
click at [775, 462] on div at bounding box center [779, 476] width 67 height 67
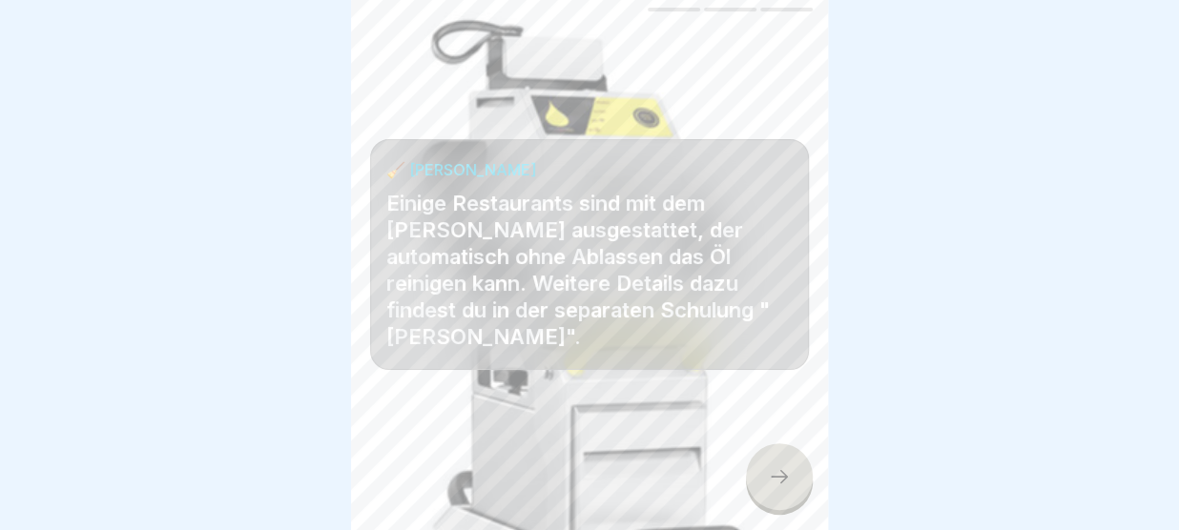
click at [784, 488] on icon at bounding box center [779, 476] width 23 height 23
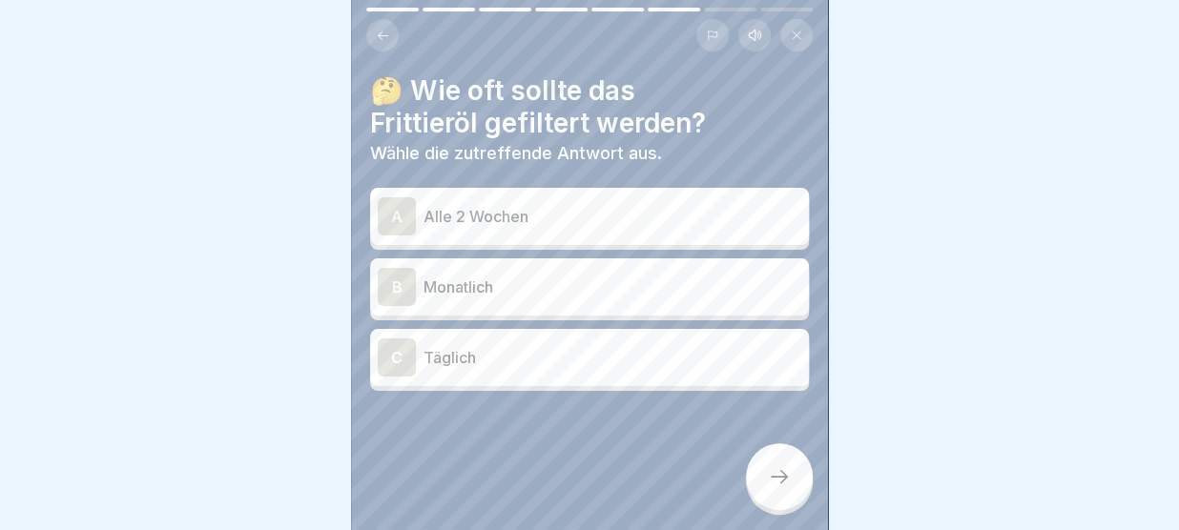
click at [380, 30] on icon at bounding box center [383, 36] width 14 height 14
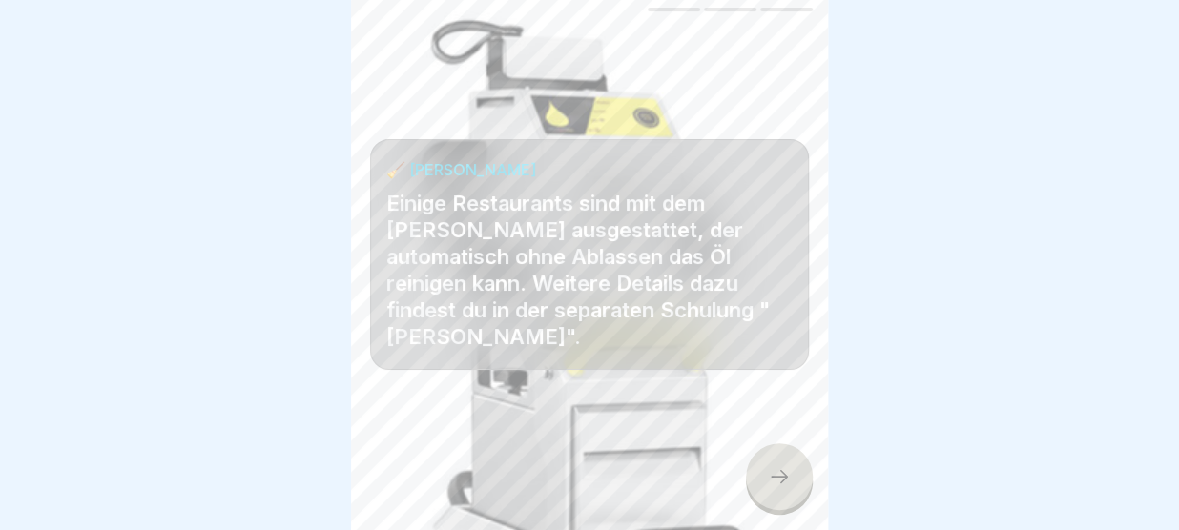
click at [778, 474] on icon at bounding box center [779, 476] width 23 height 23
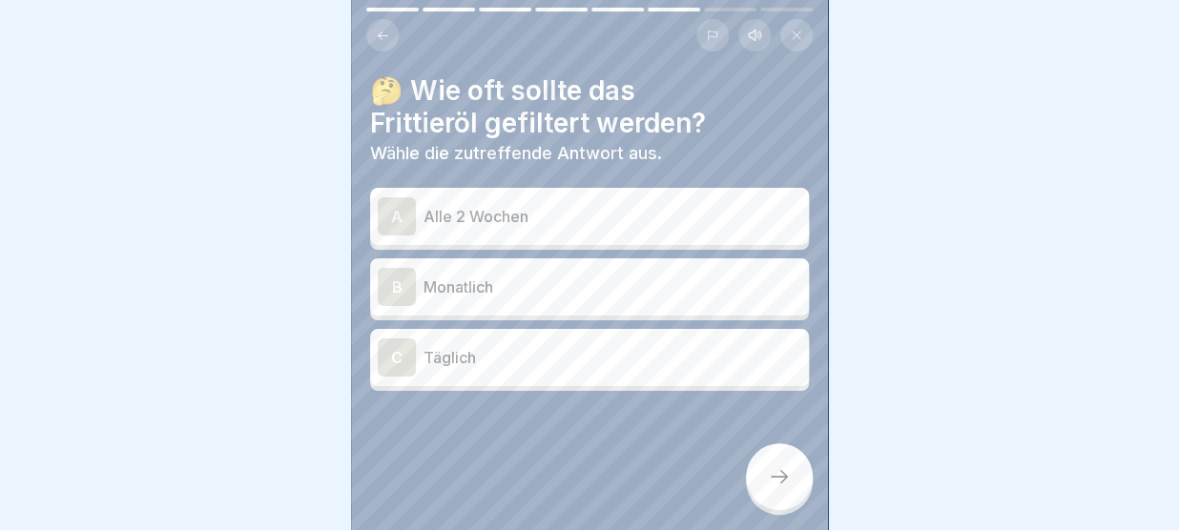
click at [579, 342] on div "C Täglich" at bounding box center [589, 358] width 423 height 38
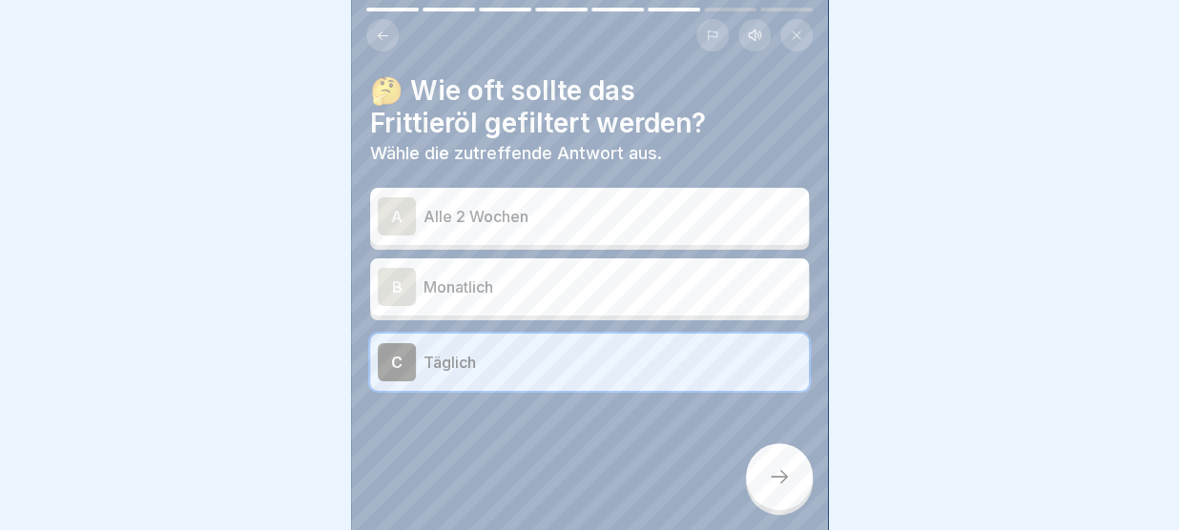
click at [786, 484] on icon at bounding box center [779, 476] width 23 height 23
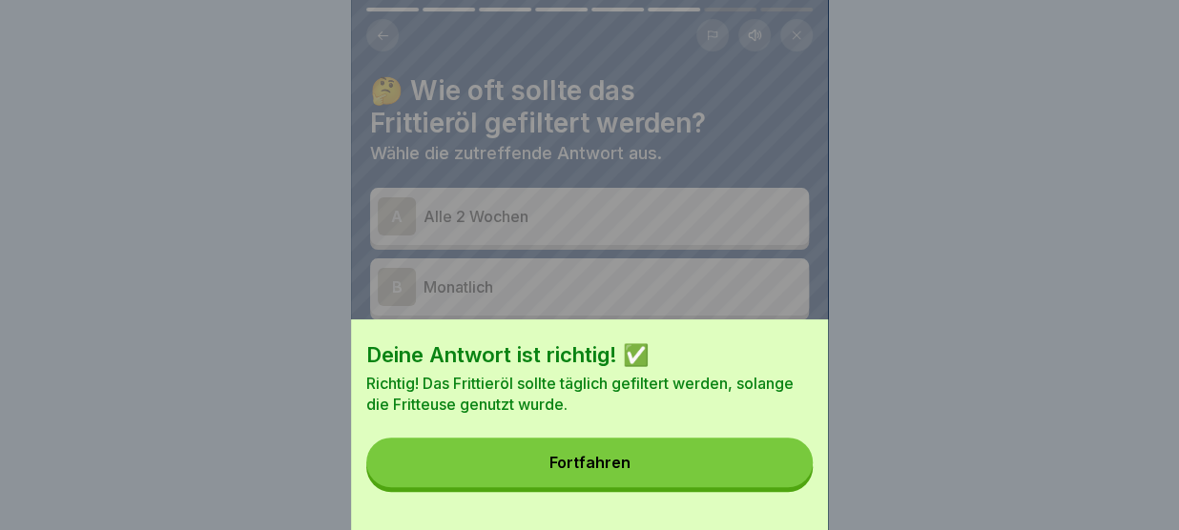
click at [761, 470] on button "Fortfahren" at bounding box center [589, 463] width 446 height 50
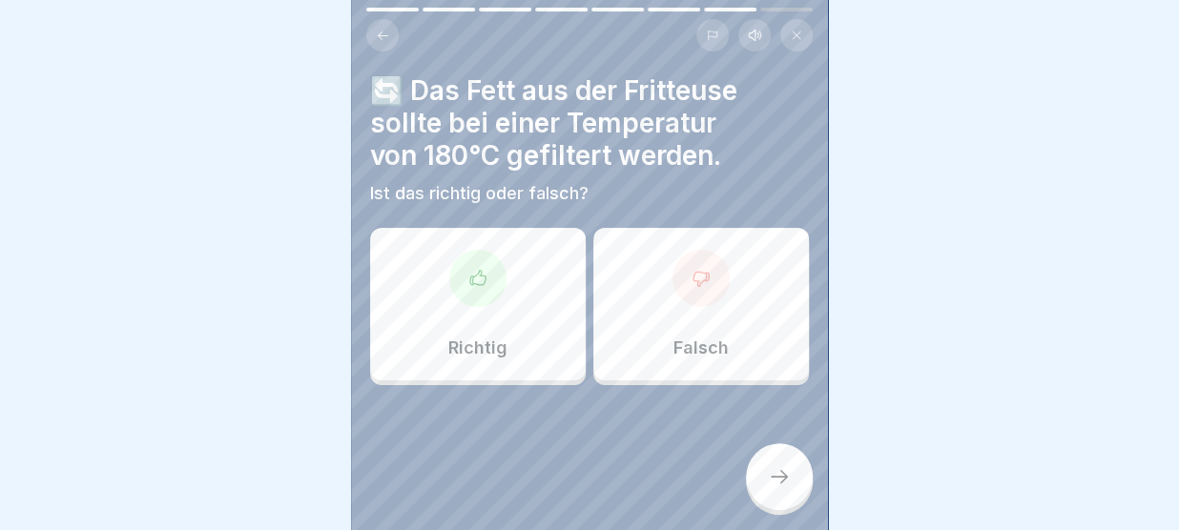
click at [639, 314] on div "Falsch" at bounding box center [701, 304] width 216 height 153
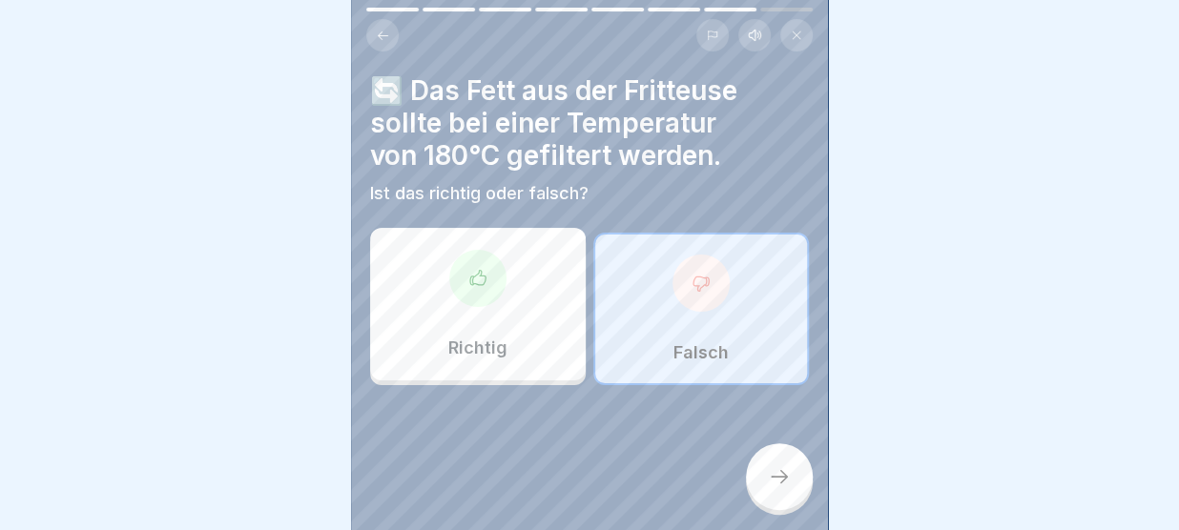
click at [773, 465] on div at bounding box center [779, 476] width 67 height 67
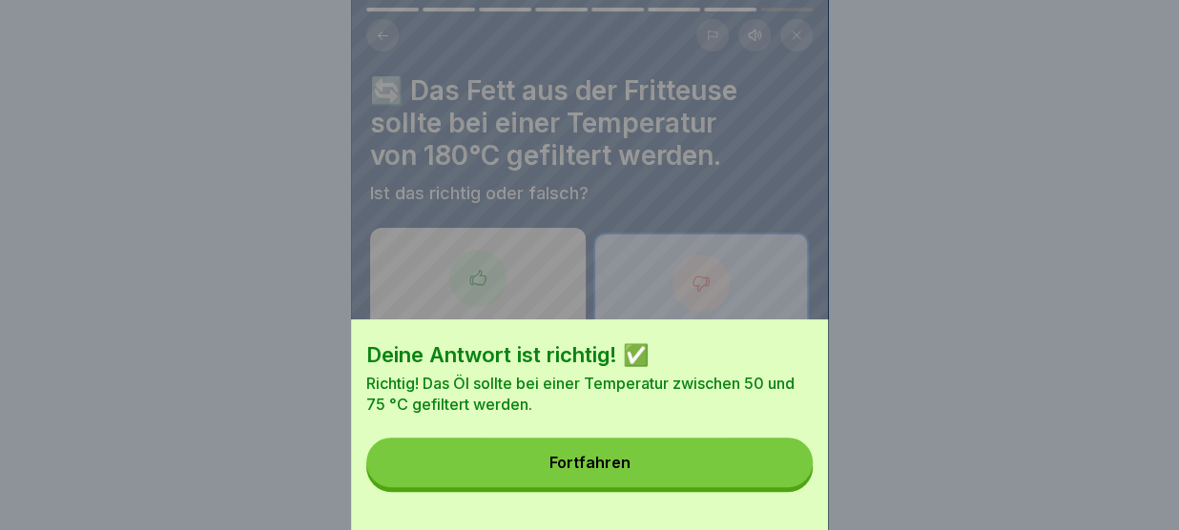
click at [773, 465] on button "Fortfahren" at bounding box center [589, 463] width 446 height 50
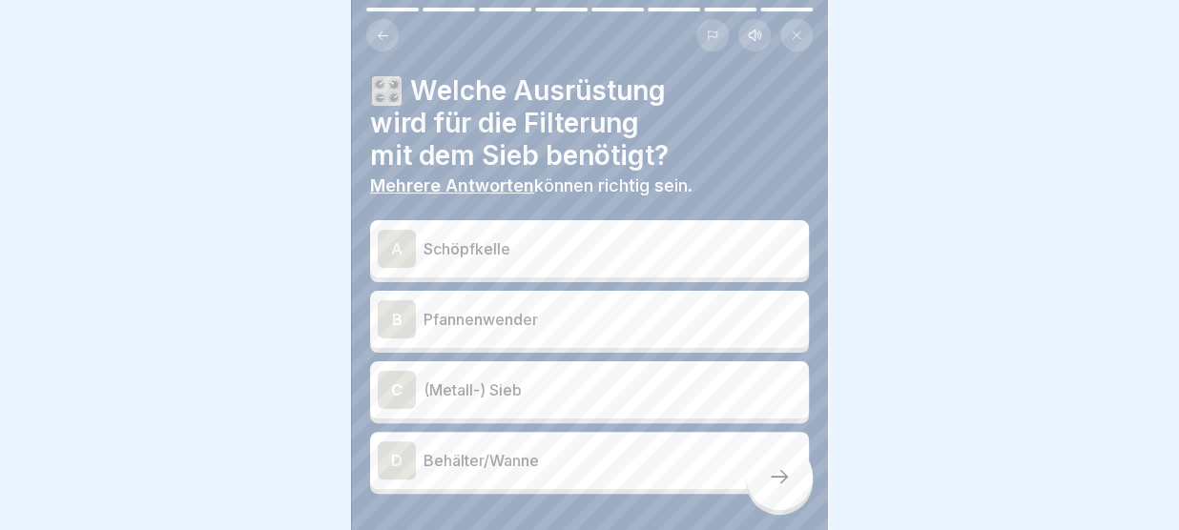
click at [511, 246] on p "Schöpfkelle" at bounding box center [612, 248] width 378 height 23
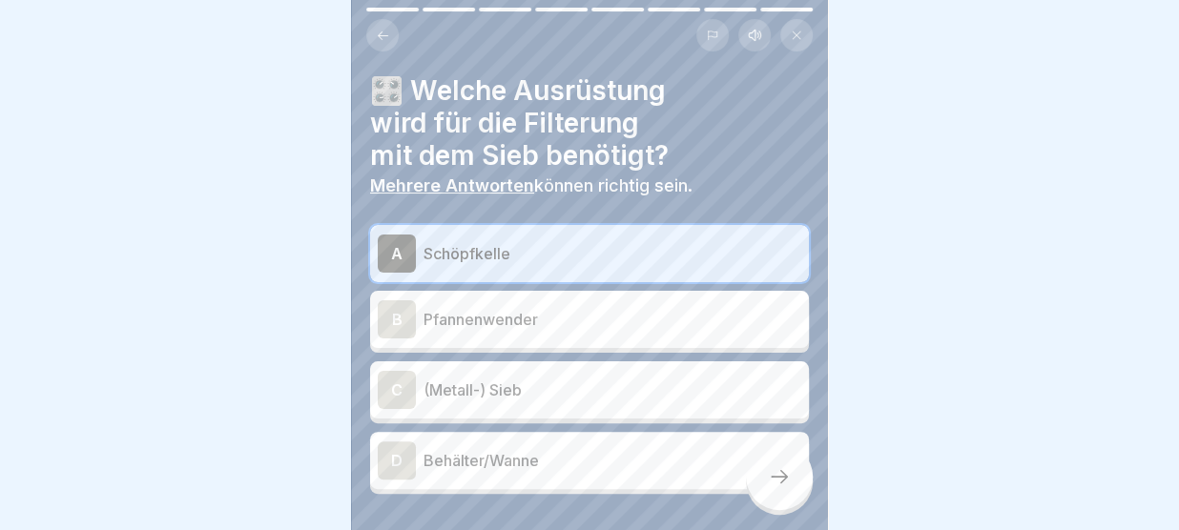
click at [518, 405] on div "C (Metall-) Sieb" at bounding box center [589, 390] width 423 height 38
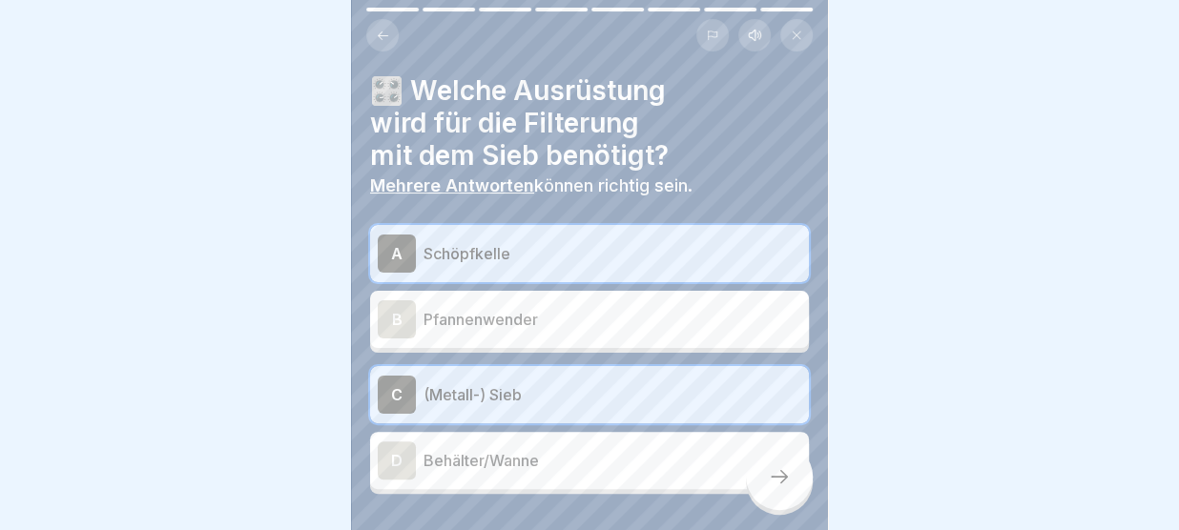
click at [516, 456] on p "Behälter/Wanne" at bounding box center [612, 460] width 378 height 23
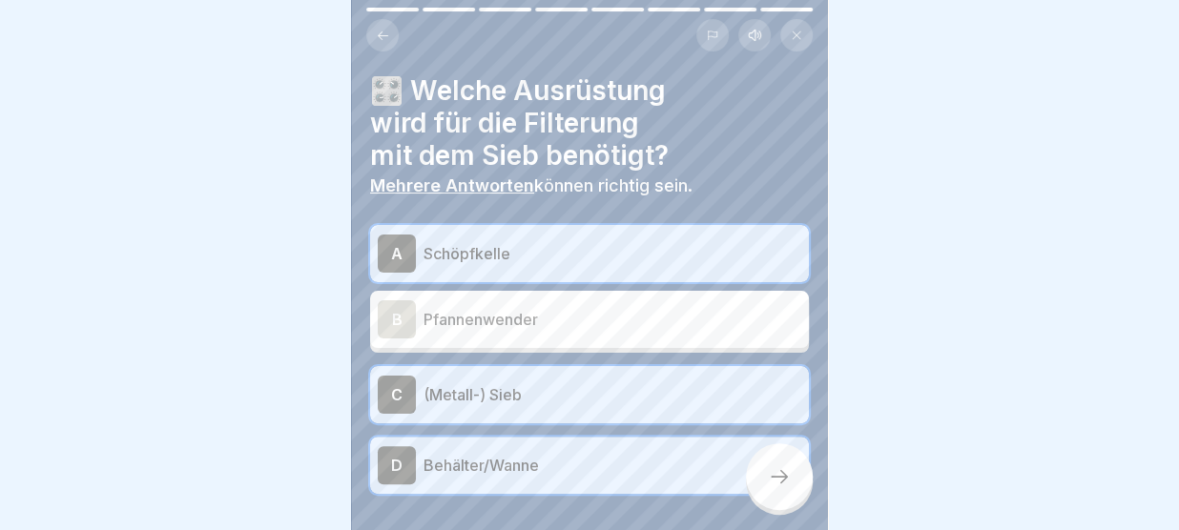
click at [776, 478] on icon at bounding box center [779, 476] width 23 height 23
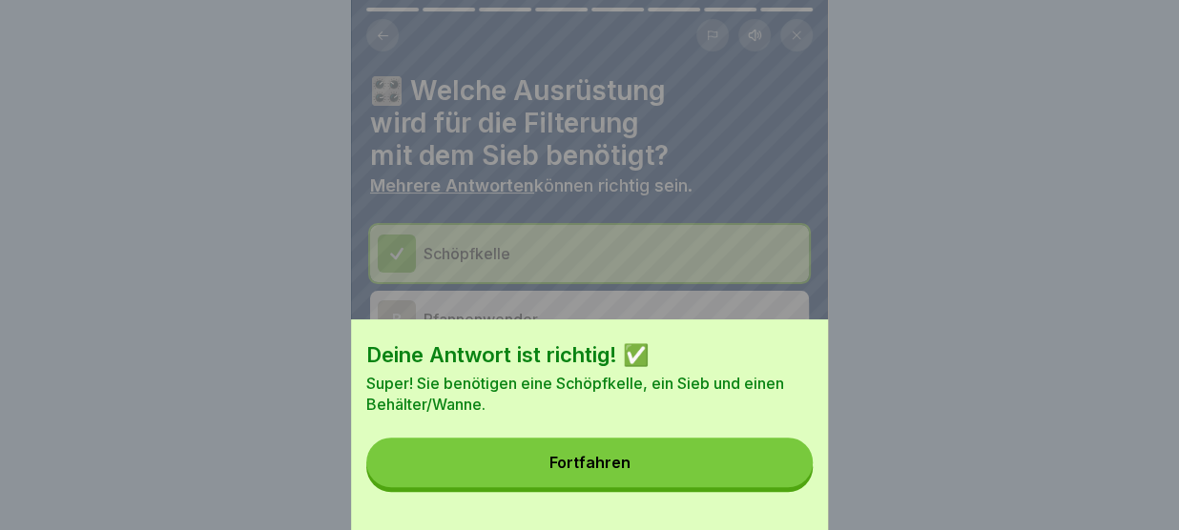
click at [776, 478] on button "Fortfahren" at bounding box center [589, 463] width 446 height 50
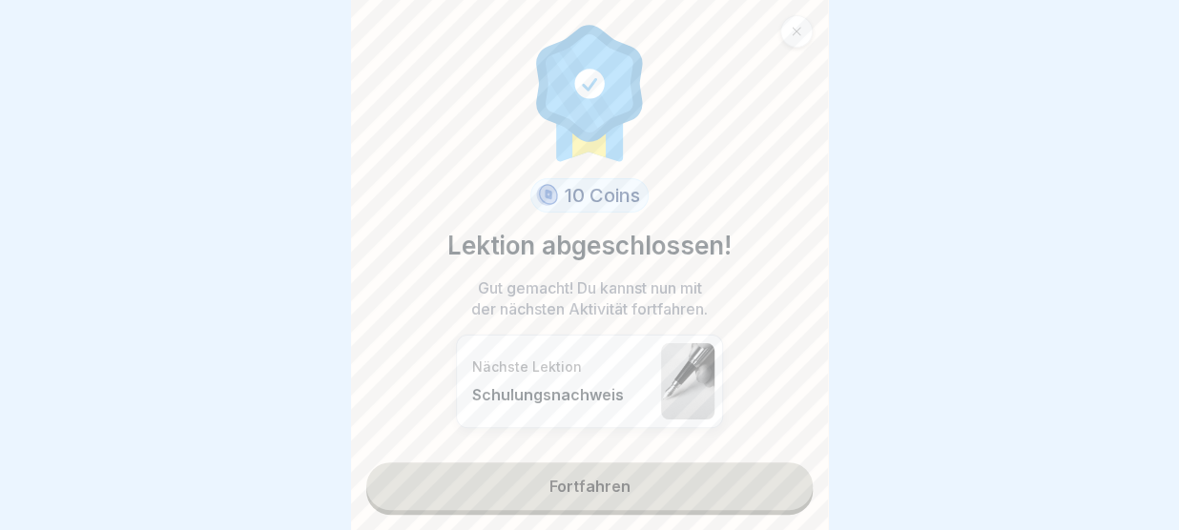
click at [776, 478] on link "Fortfahren" at bounding box center [589, 487] width 446 height 48
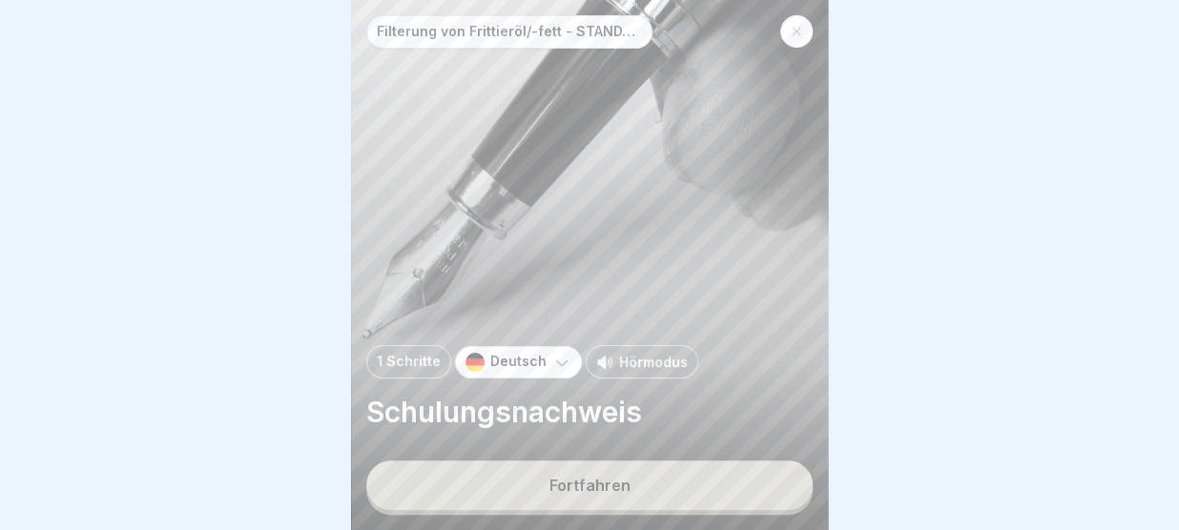
click at [697, 489] on button "Fortfahren" at bounding box center [589, 486] width 446 height 50
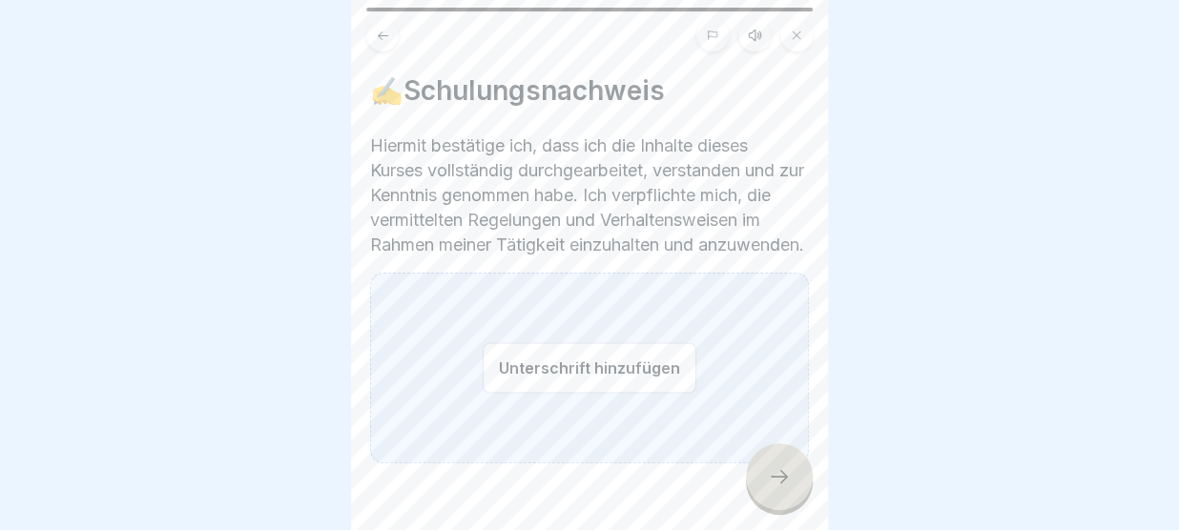
click at [527, 389] on button "Unterschrift hinzufügen" at bounding box center [590, 367] width 214 height 51
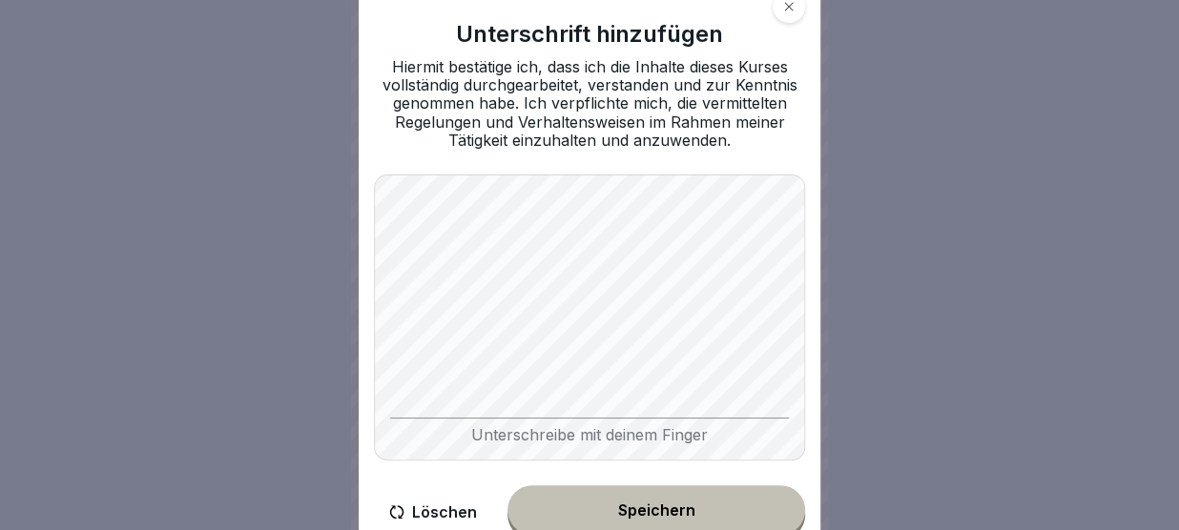
click at [584, 500] on button "Speichern" at bounding box center [656, 510] width 298 height 50
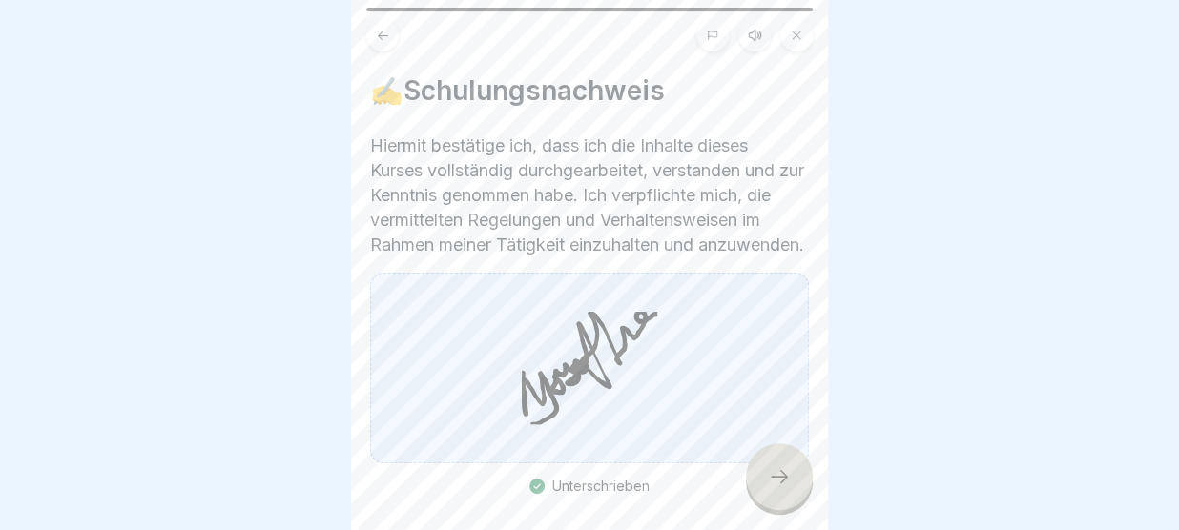
click at [797, 484] on div at bounding box center [779, 476] width 67 height 67
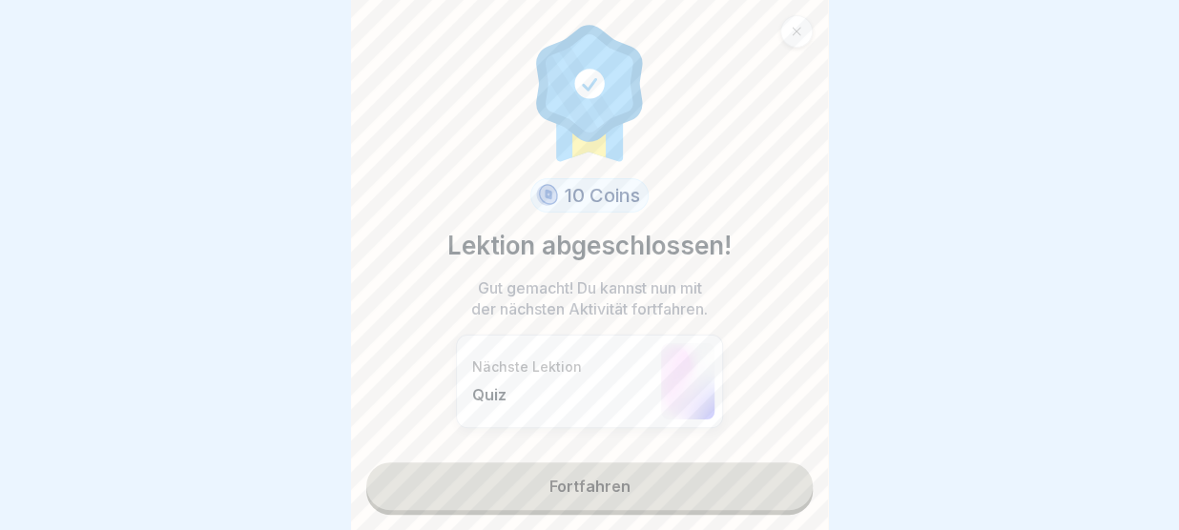
click at [742, 486] on link "Fortfahren" at bounding box center [589, 487] width 446 height 48
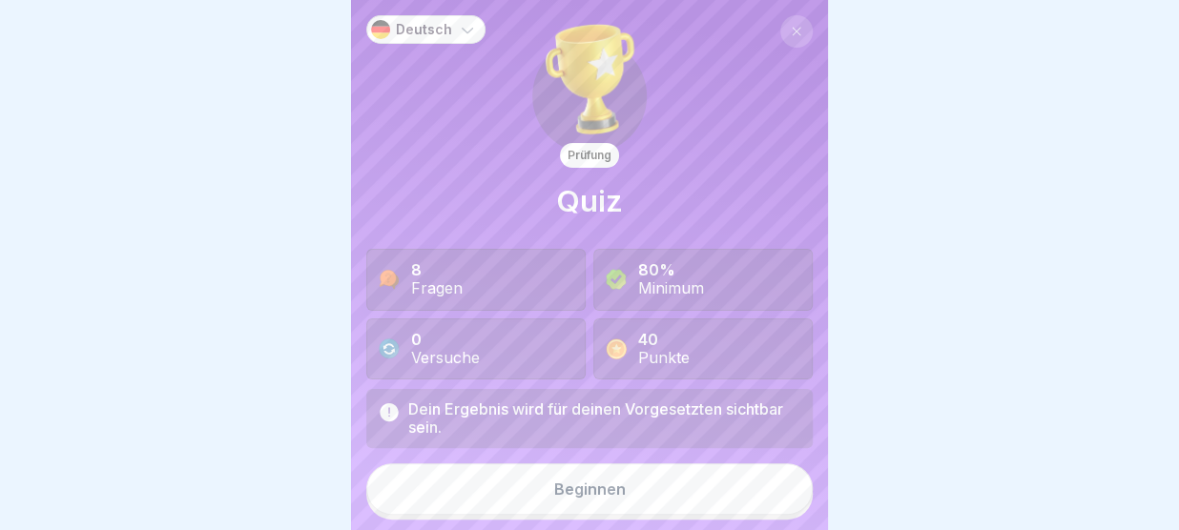
click at [649, 480] on button "Beginnen" at bounding box center [589, 490] width 446 height 52
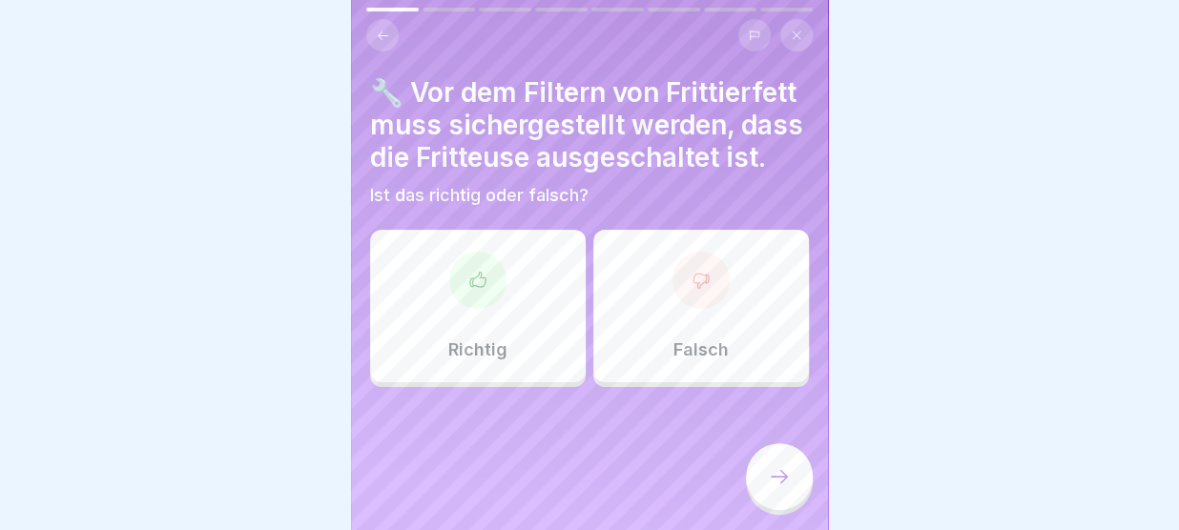
click at [516, 289] on div "Richtig" at bounding box center [478, 306] width 216 height 153
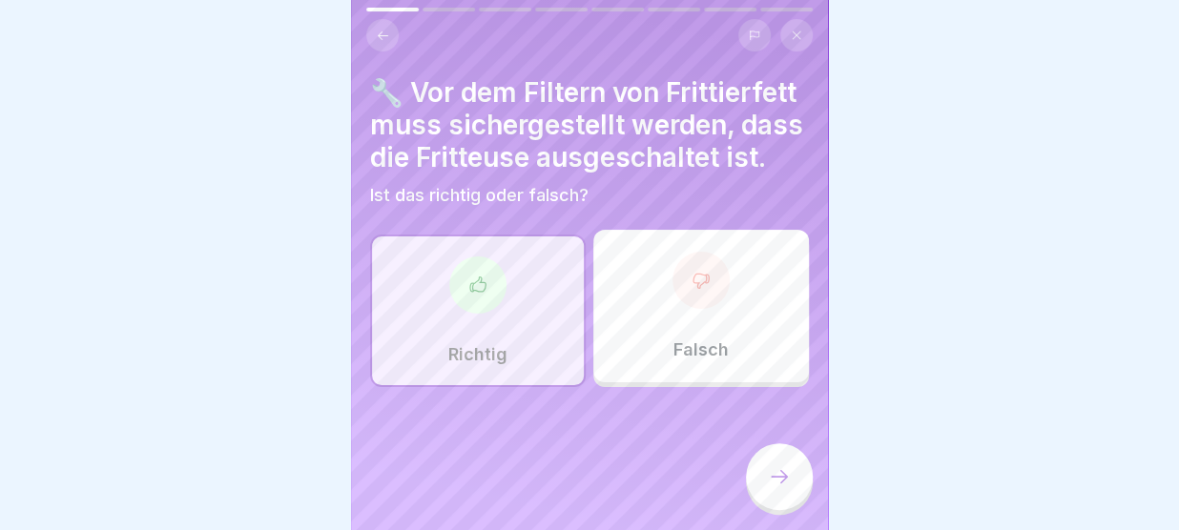
click at [782, 470] on icon at bounding box center [779, 476] width 23 height 23
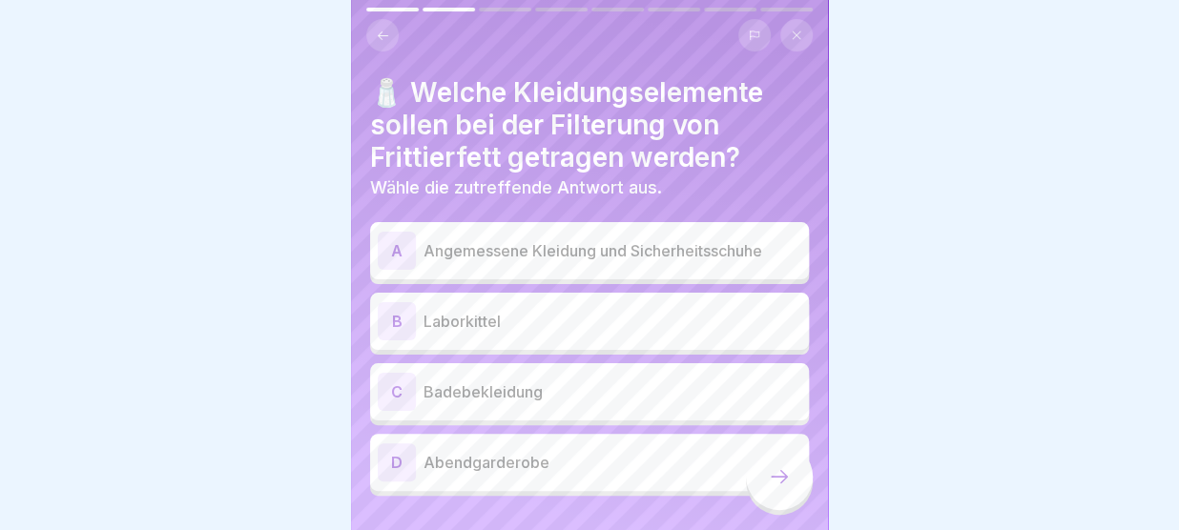
click at [695, 260] on p "Angemessene Kleidung und Sicherheitsschuhe" at bounding box center [612, 250] width 378 height 23
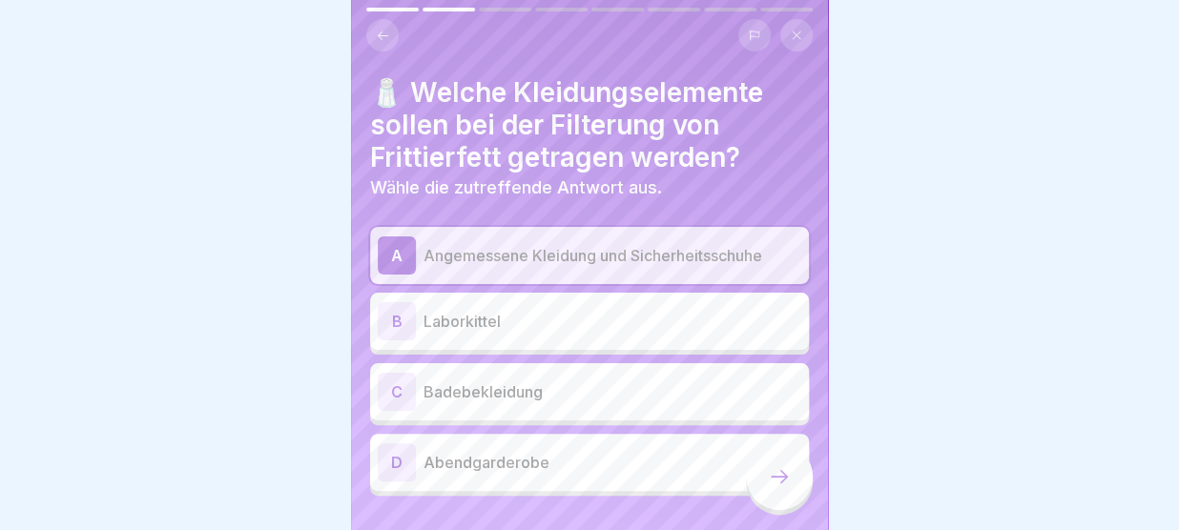
click at [775, 472] on icon at bounding box center [779, 476] width 23 height 23
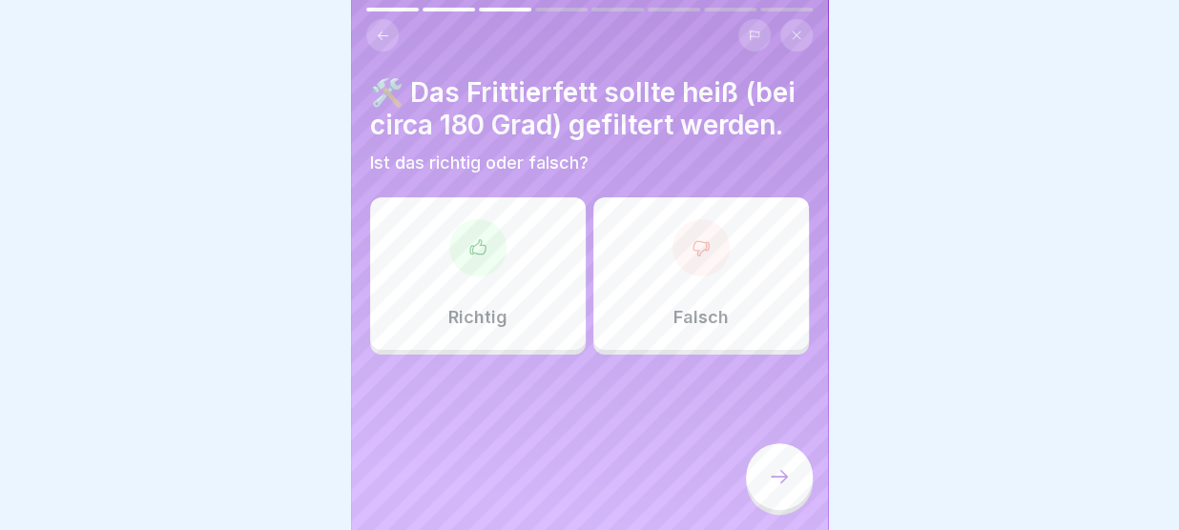
click at [620, 337] on div "Falsch" at bounding box center [701, 273] width 216 height 153
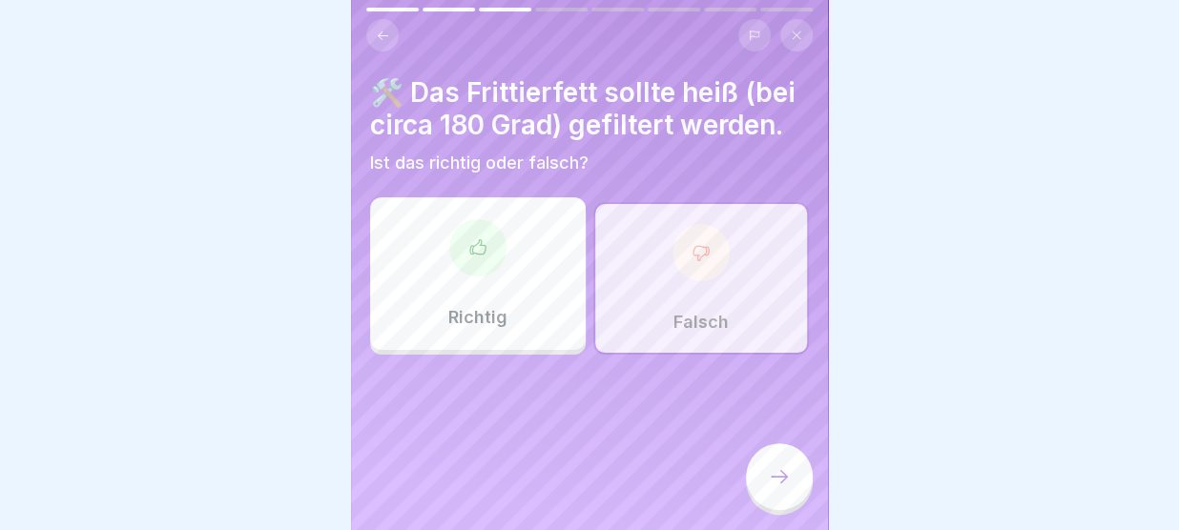
click at [775, 480] on icon at bounding box center [779, 476] width 23 height 23
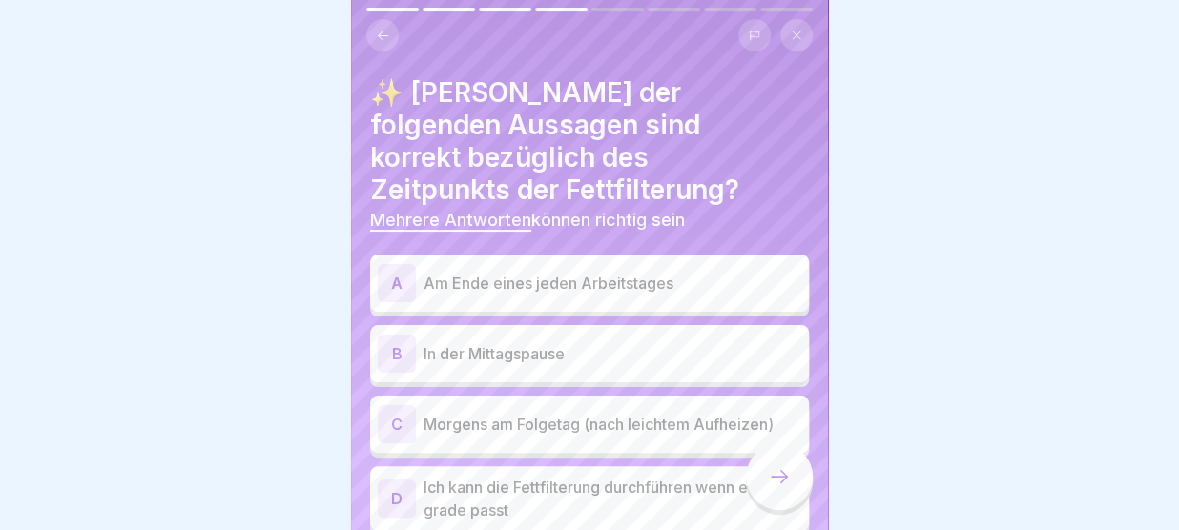
scroll to position [49, 0]
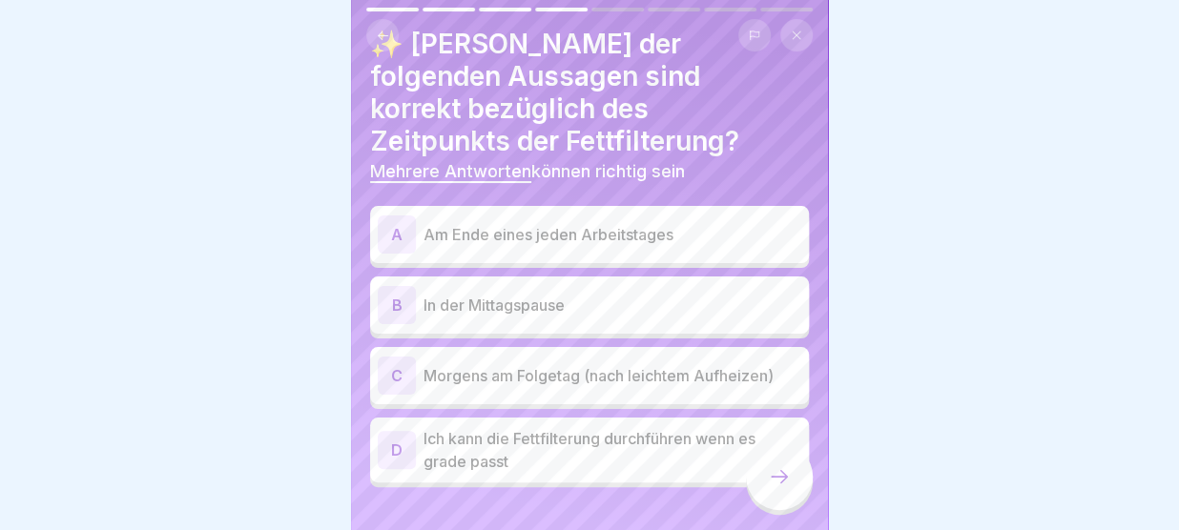
click at [606, 223] on p "Am Ende eines jeden Arbeitstages" at bounding box center [612, 234] width 378 height 23
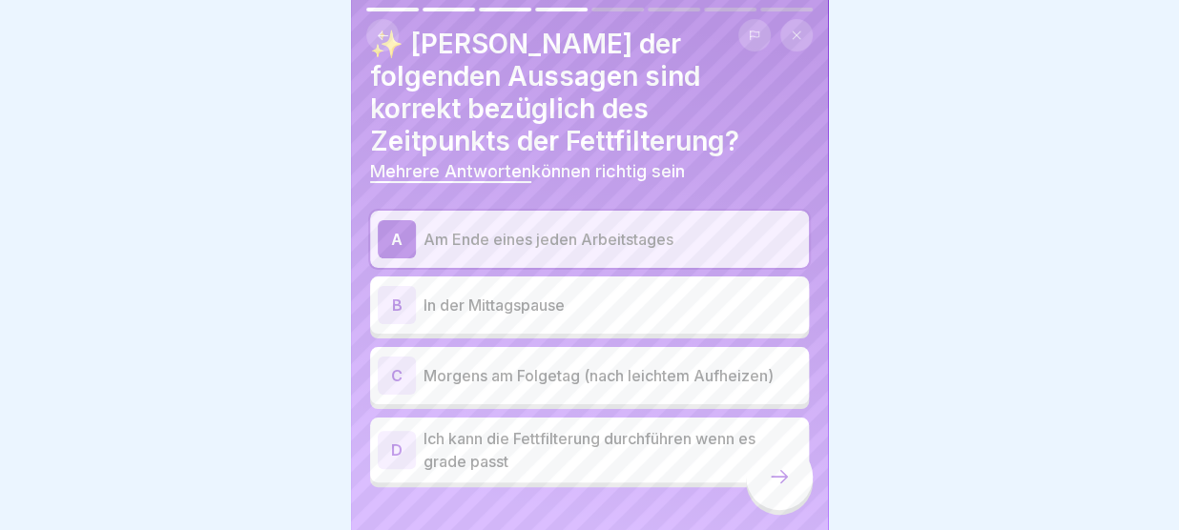
click at [559, 364] on p "Morgens am Folgetag (nach leichtem Aufheizen)" at bounding box center [612, 375] width 378 height 23
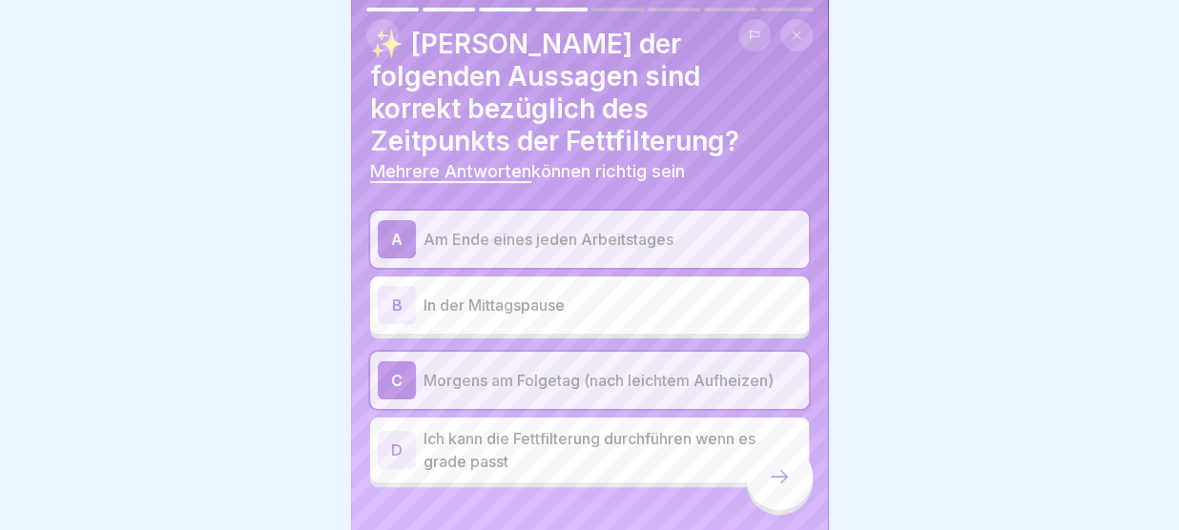
click at [789, 486] on icon at bounding box center [779, 476] width 23 height 23
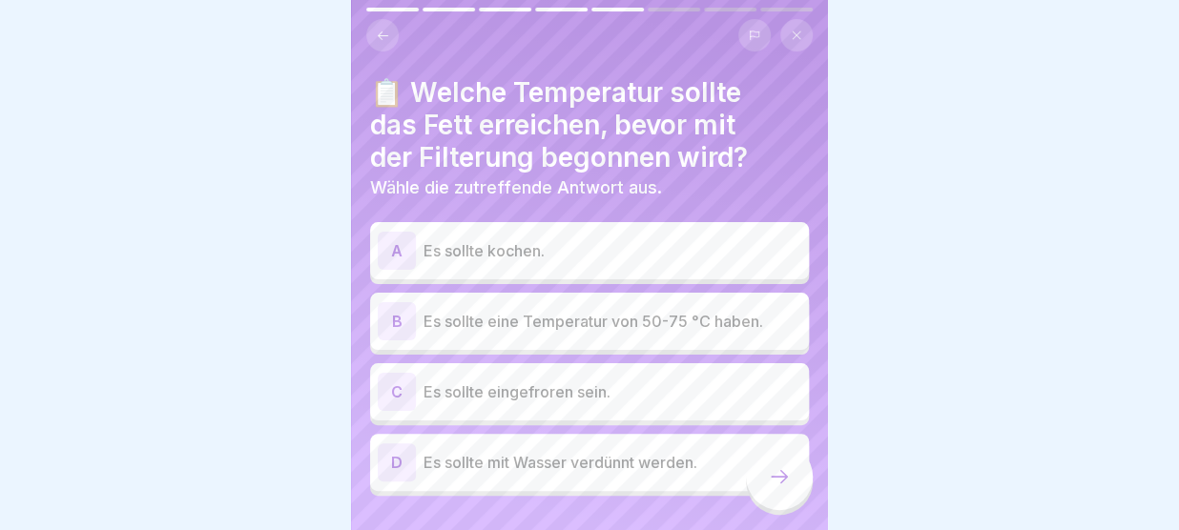
click at [602, 318] on p "Es sollte eine Temperatur von 50-75 °C haben." at bounding box center [612, 321] width 378 height 23
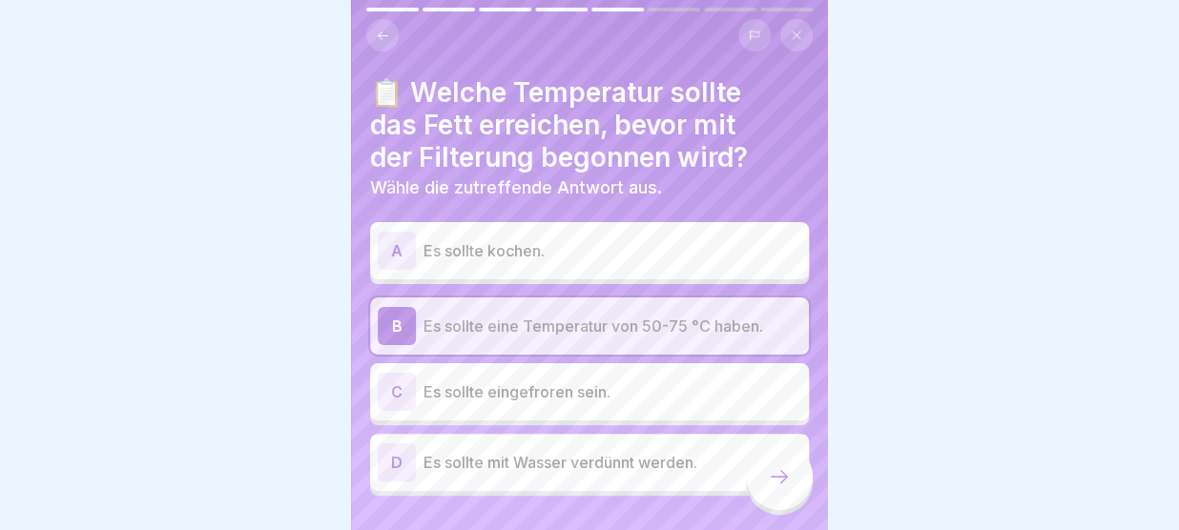
click at [781, 474] on icon at bounding box center [779, 476] width 23 height 23
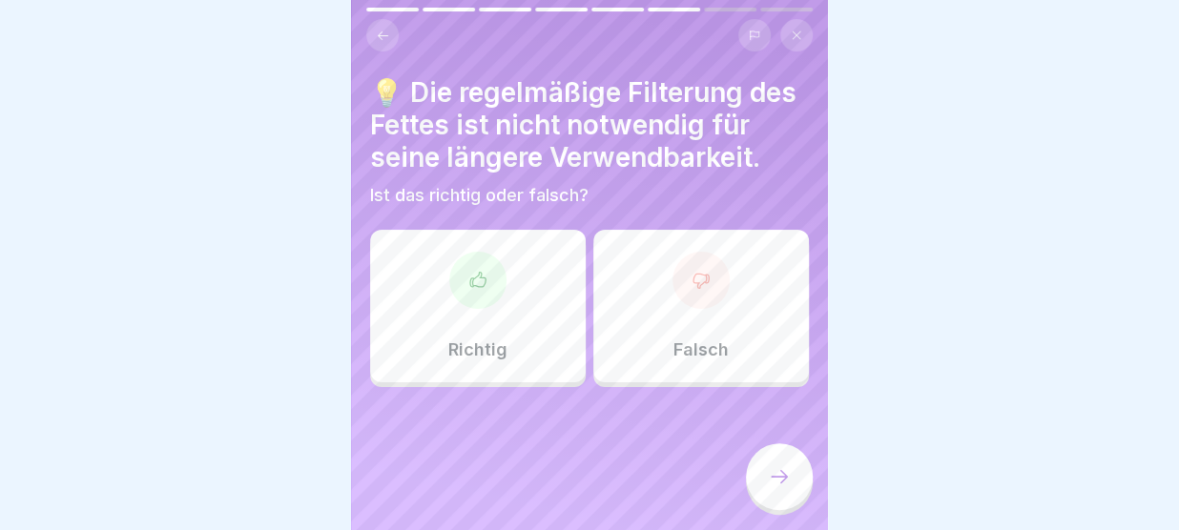
click at [695, 313] on div "Falsch" at bounding box center [701, 306] width 216 height 153
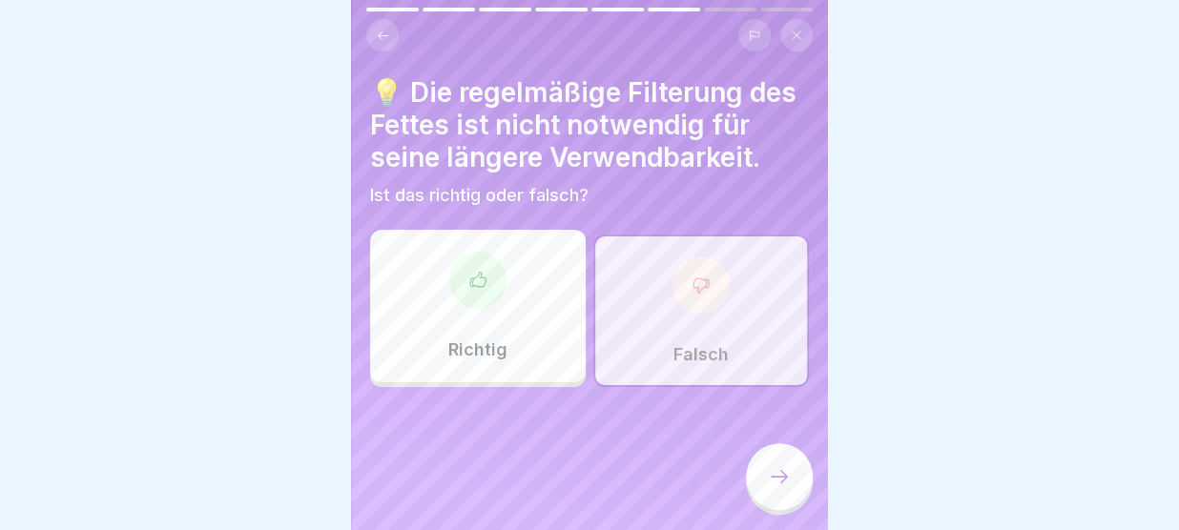
click at [779, 478] on icon at bounding box center [779, 476] width 23 height 23
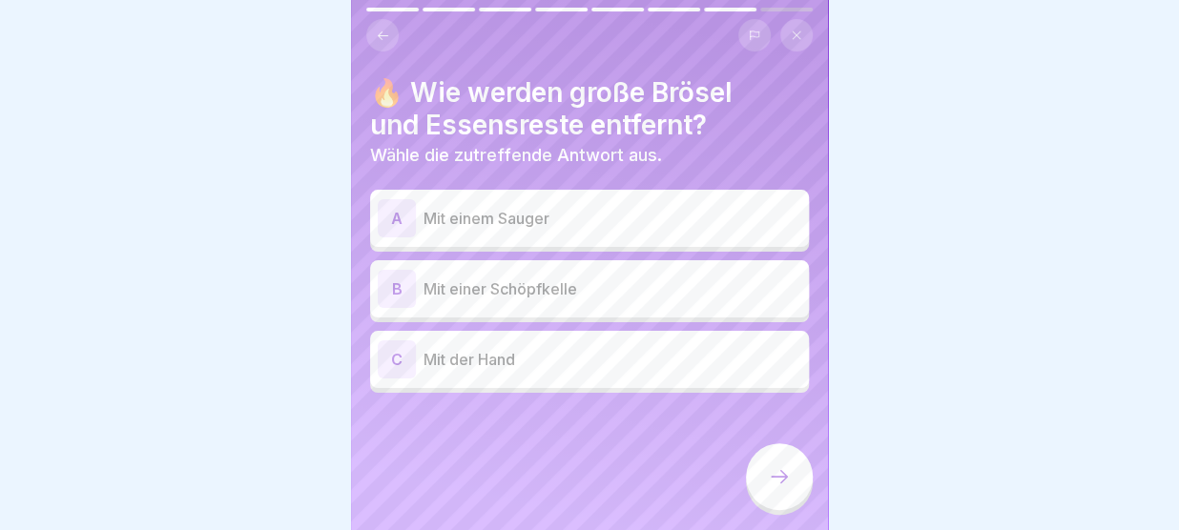
click at [553, 286] on p "Mit einer Schöpfkelle" at bounding box center [612, 289] width 378 height 23
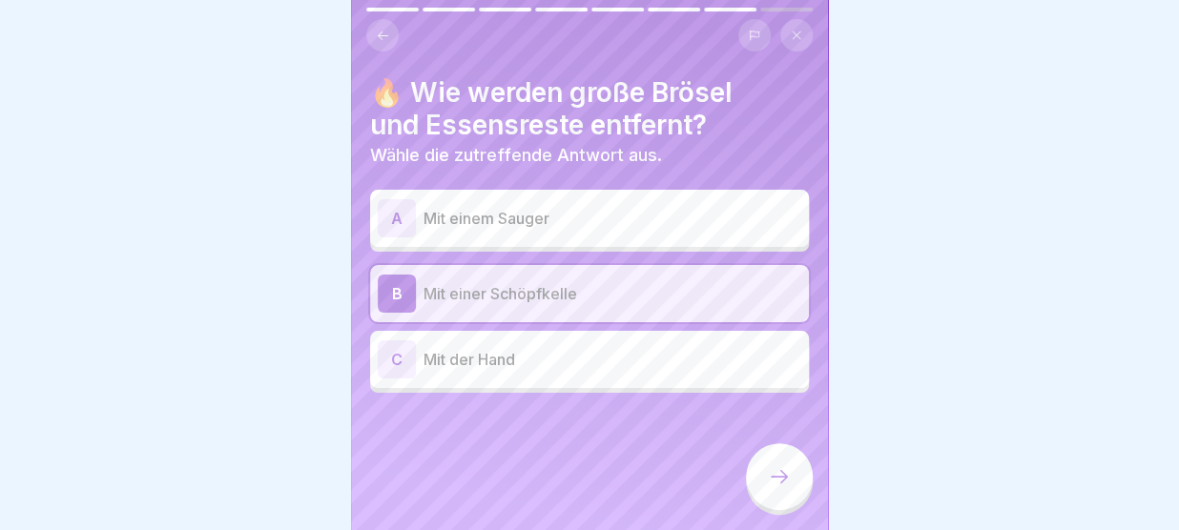
click at [765, 476] on div at bounding box center [779, 476] width 67 height 67
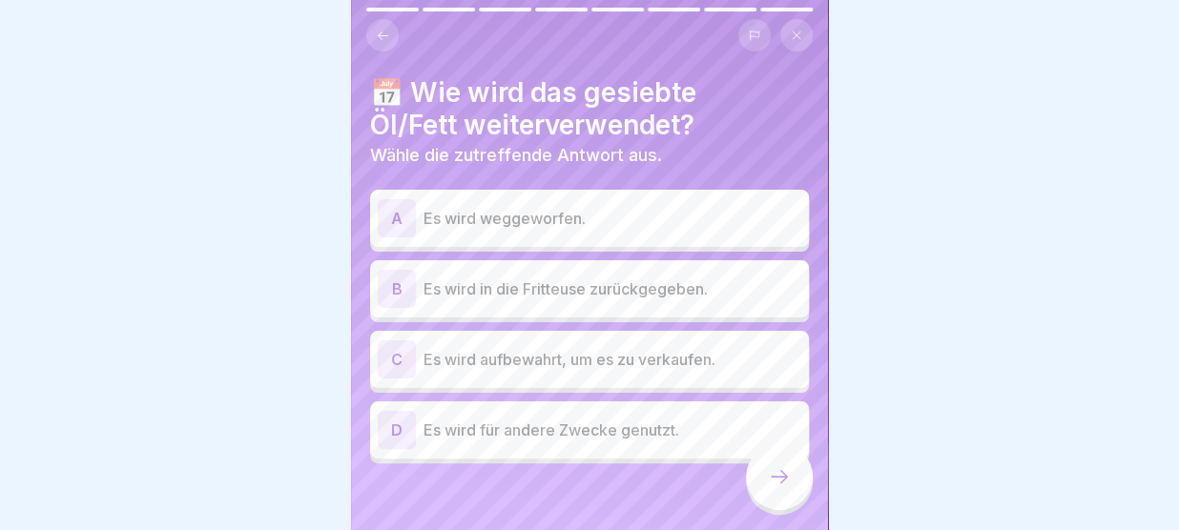
click at [478, 298] on p "Es wird in die Fritteuse zurückgegeben." at bounding box center [612, 289] width 378 height 23
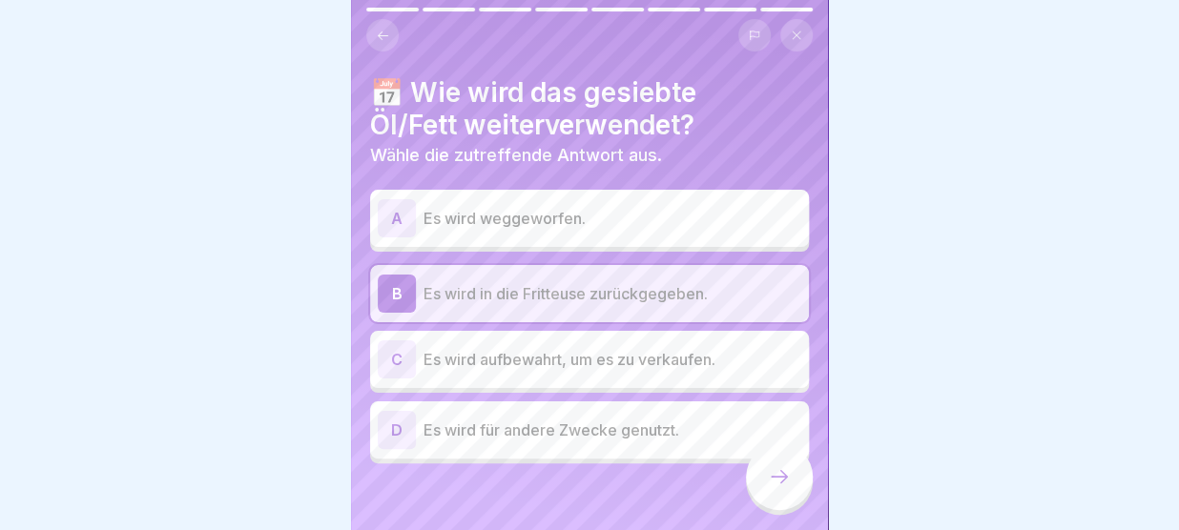
click at [778, 480] on icon at bounding box center [779, 476] width 23 height 23
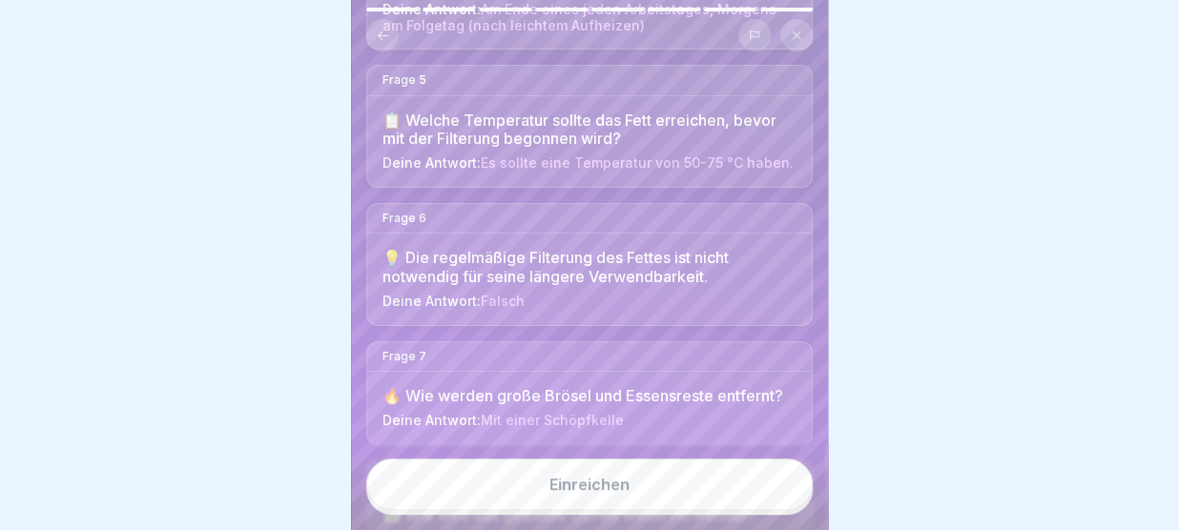
scroll to position [823, 0]
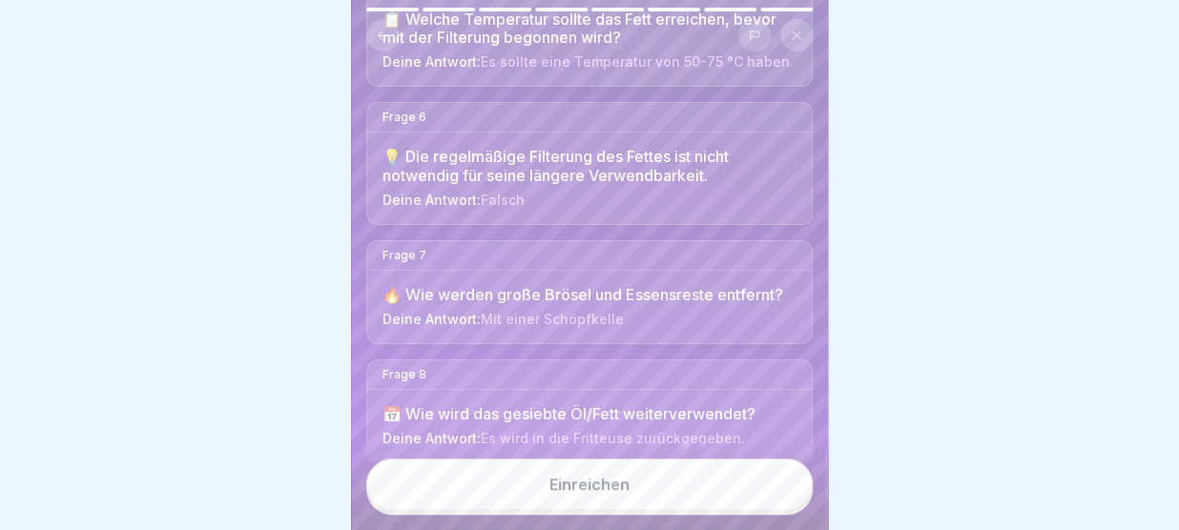
click at [659, 430] on span "Es wird in die Fritteuse zurückgegeben." at bounding box center [613, 438] width 264 height 16
click at [606, 484] on div "Einreichen" at bounding box center [589, 484] width 80 height 17
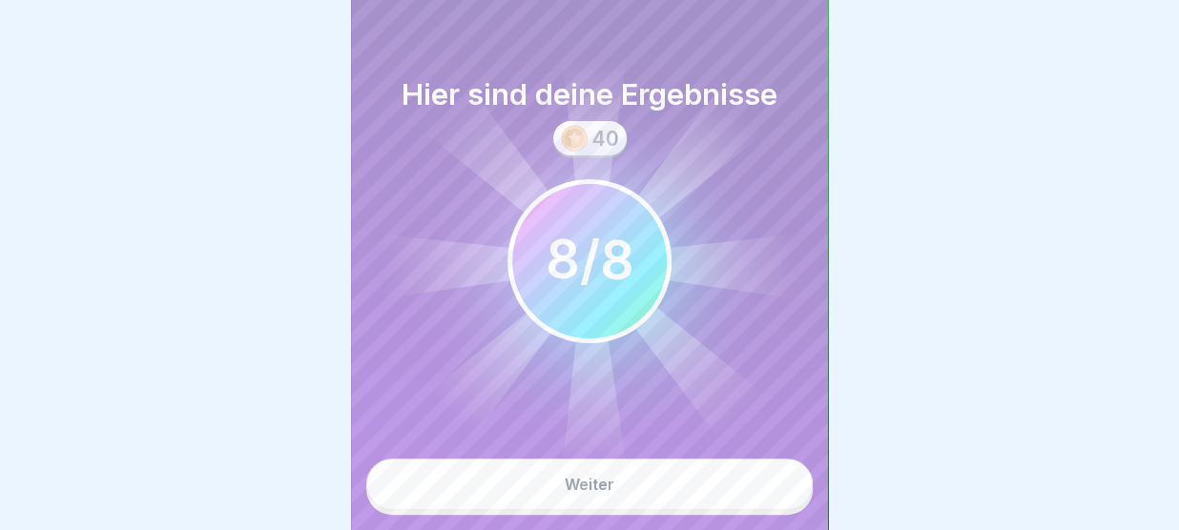
click at [611, 481] on div "Weiter" at bounding box center [590, 484] width 50 height 17
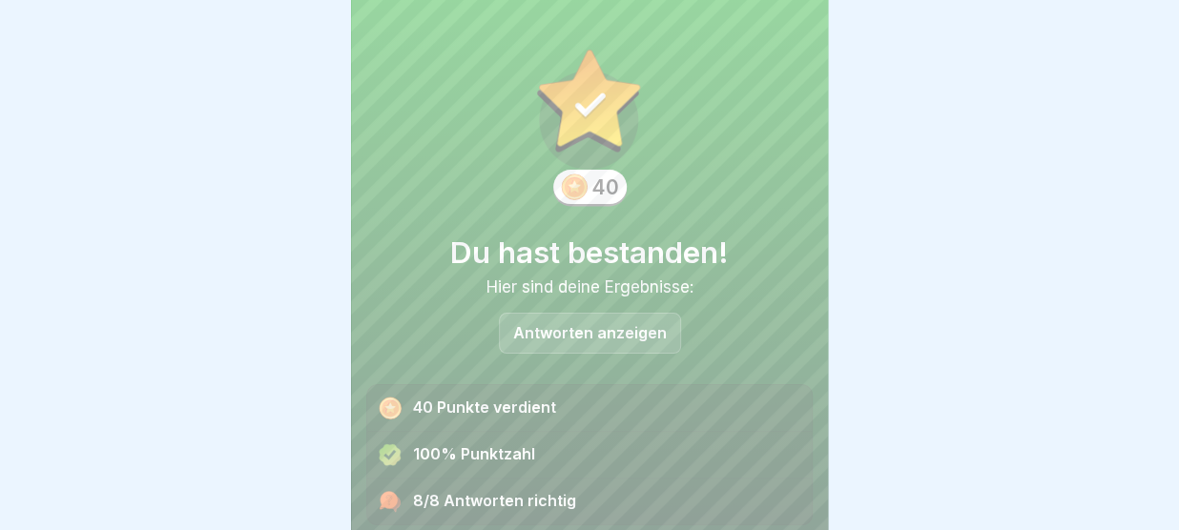
scroll to position [78, 0]
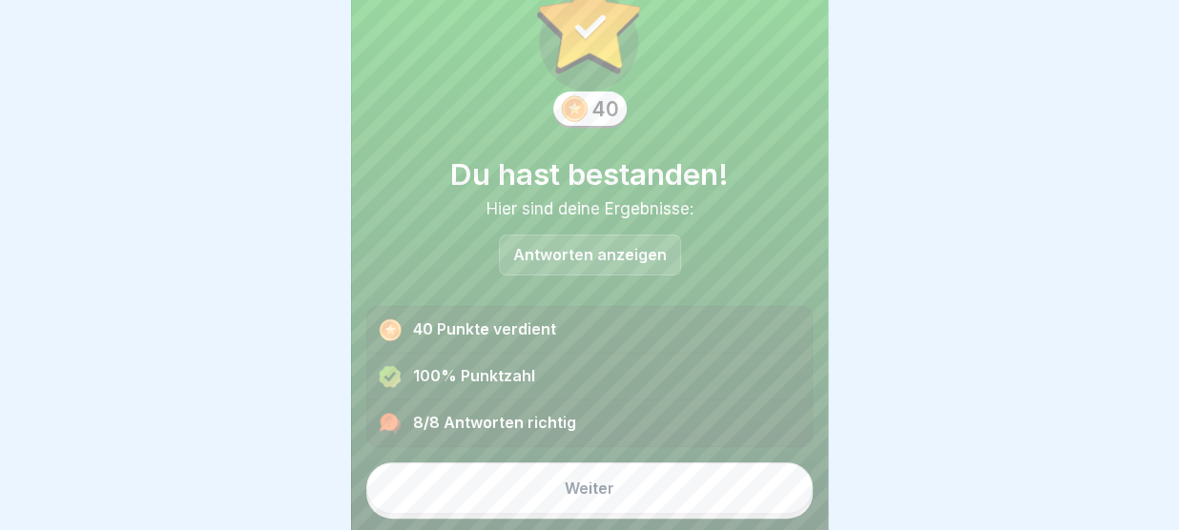
click at [611, 481] on div "Weiter" at bounding box center [590, 488] width 50 height 17
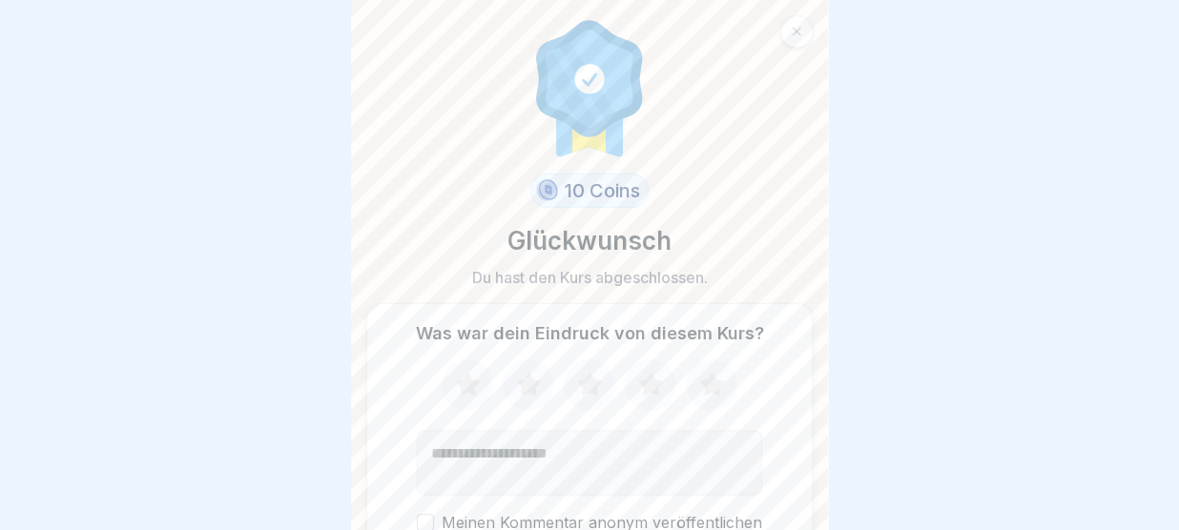
click at [712, 379] on icon at bounding box center [711, 384] width 25 height 24
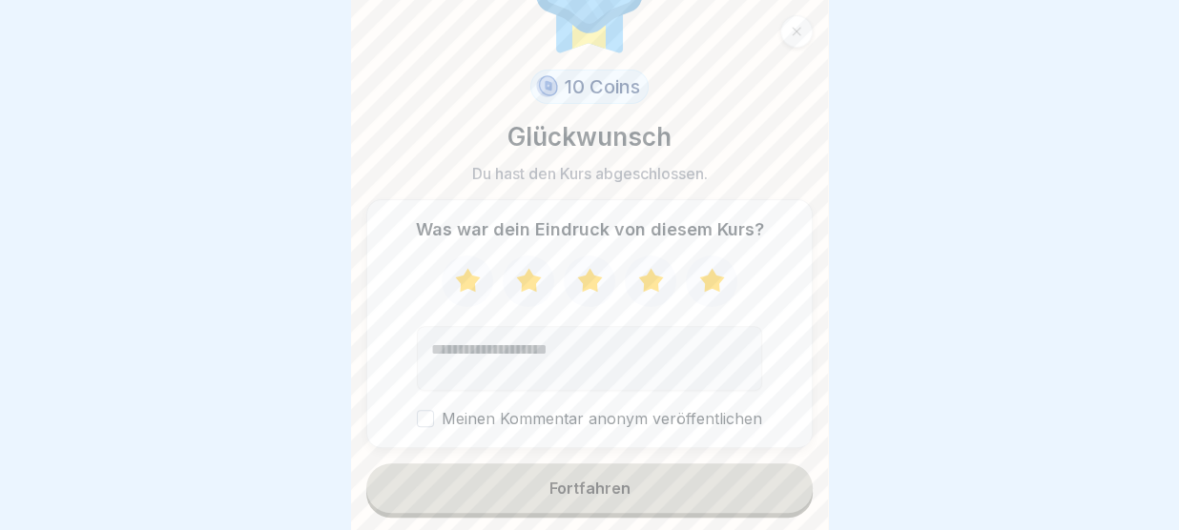
click at [639, 497] on button "Fortfahren" at bounding box center [589, 489] width 446 height 50
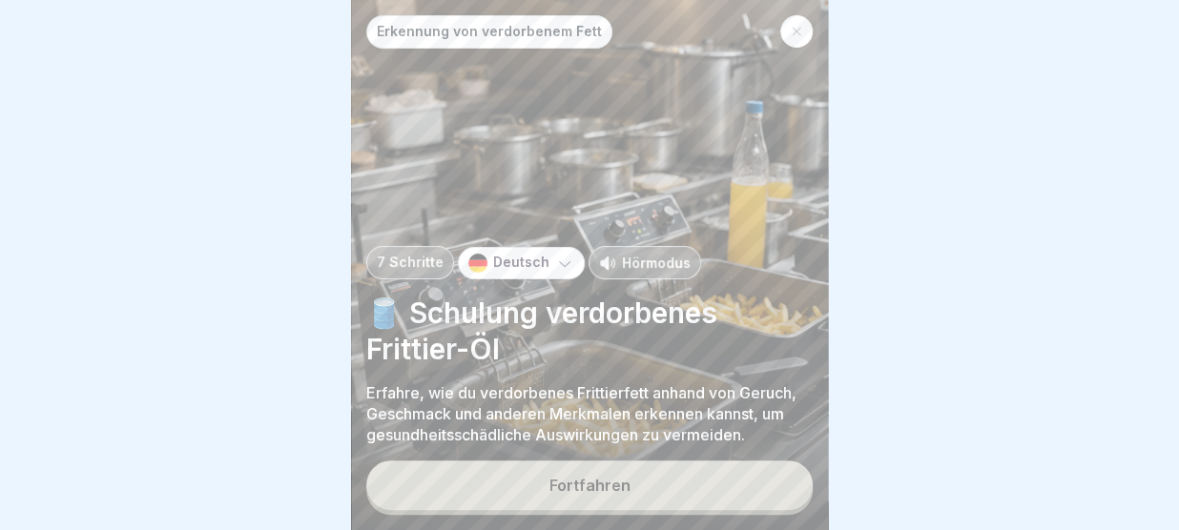
click at [639, 497] on button "Fortfahren" at bounding box center [589, 486] width 446 height 50
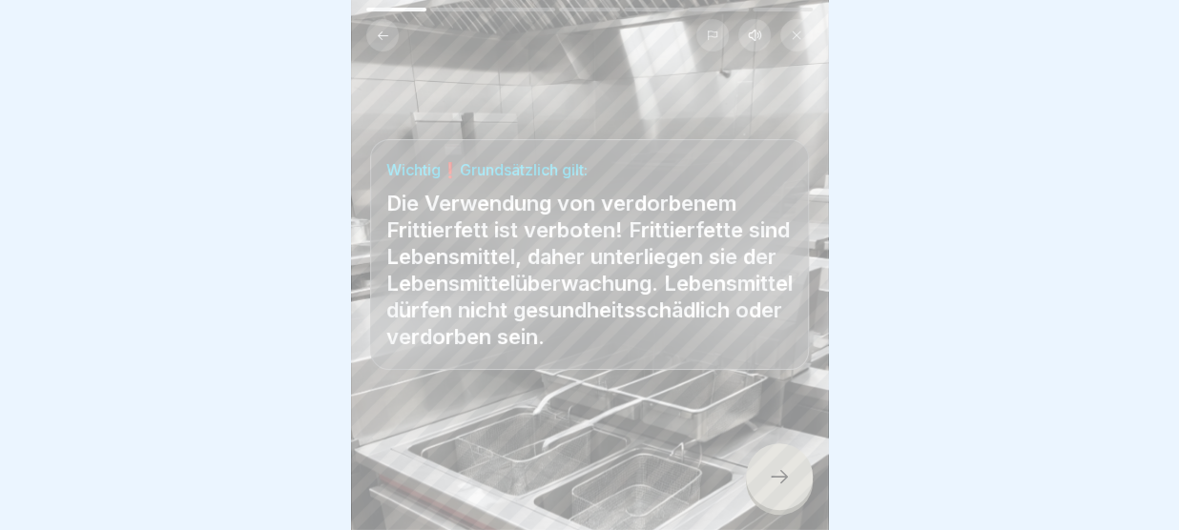
click at [674, 389] on div "Wichtig❗Grundsätzlich gilt: Die Verwendung von verdorbenem Frittierfett ist ver…" at bounding box center [589, 265] width 477 height 530
click at [774, 474] on icon at bounding box center [779, 476] width 23 height 23
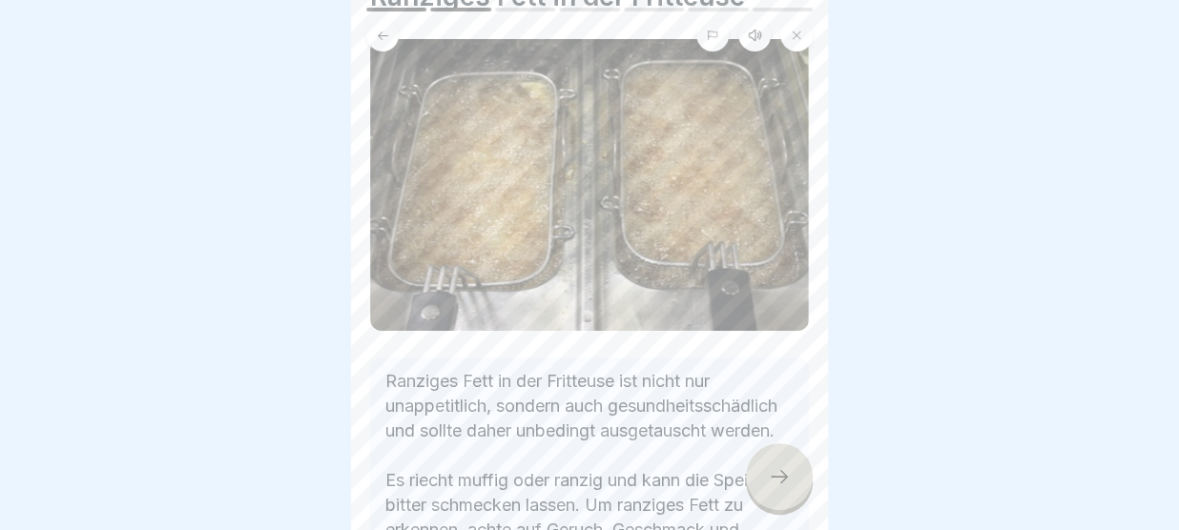
scroll to position [58, 0]
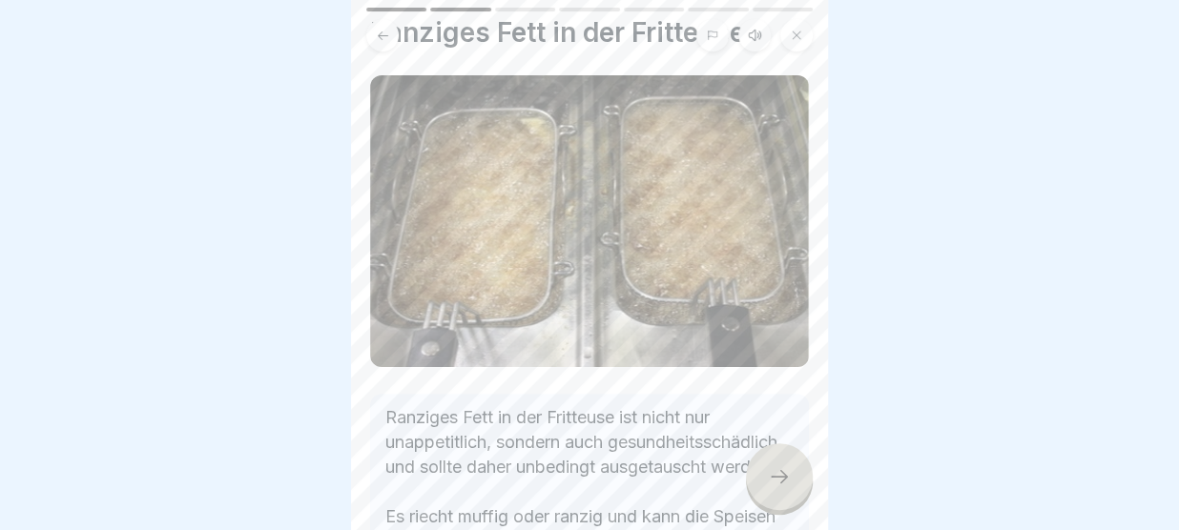
click at [780, 474] on icon at bounding box center [779, 476] width 23 height 23
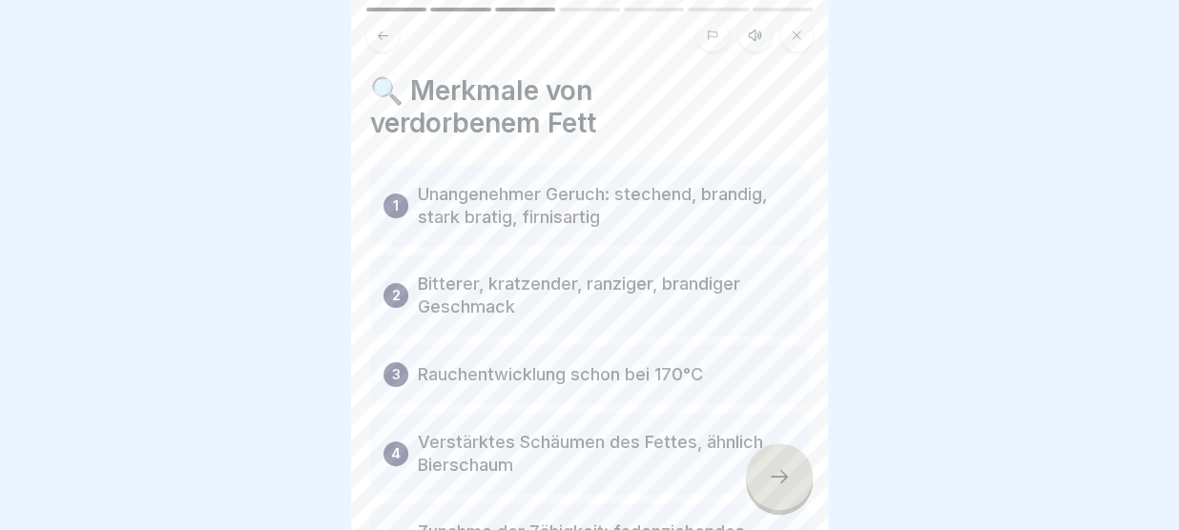
scroll to position [95, 0]
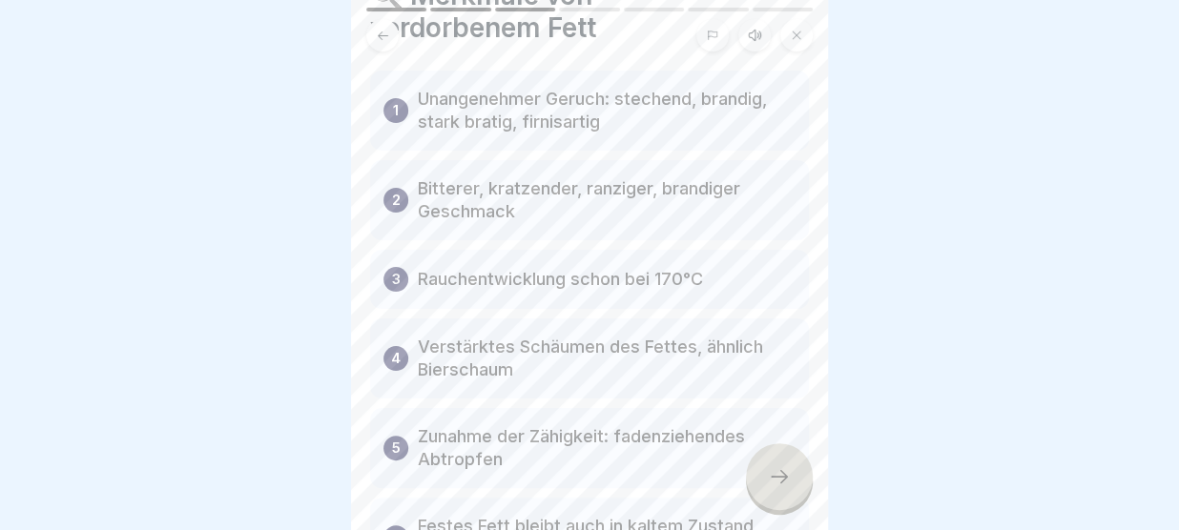
click at [775, 484] on icon at bounding box center [779, 476] width 23 height 23
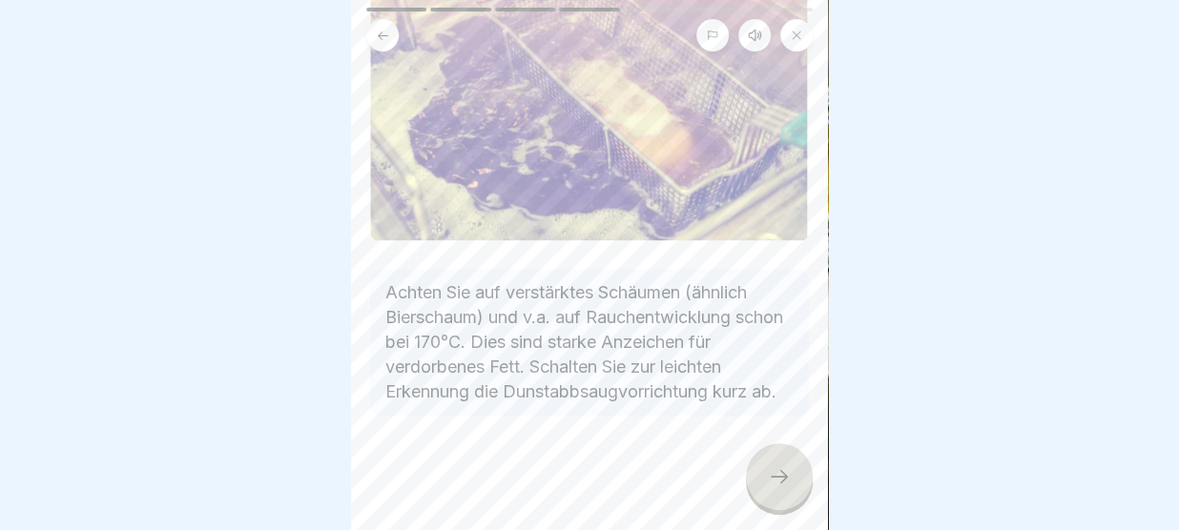
scroll to position [238, 0]
click at [781, 472] on icon at bounding box center [779, 476] width 23 height 23
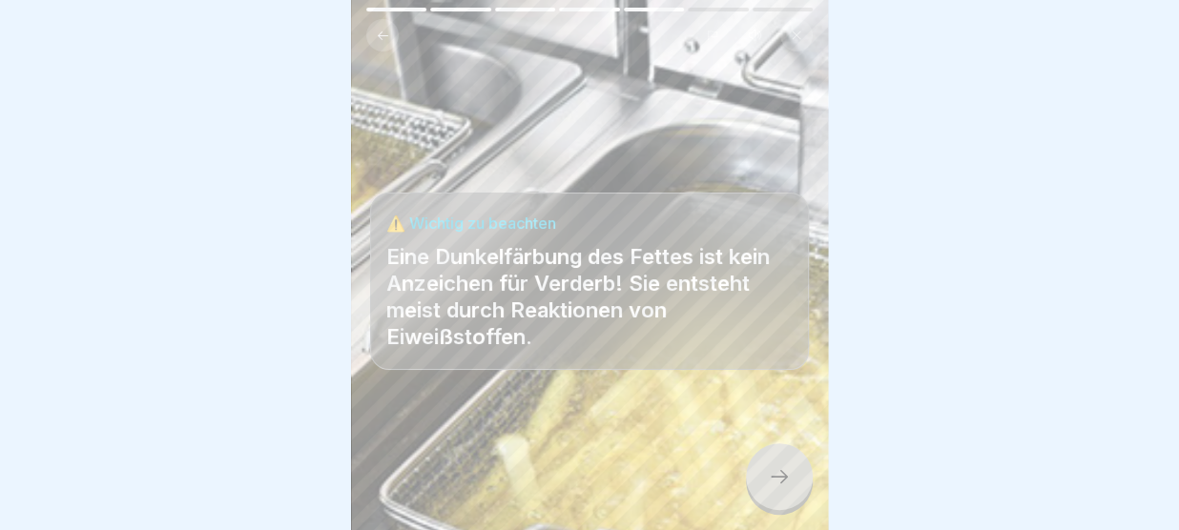
click at [766, 457] on div at bounding box center [779, 476] width 67 height 67
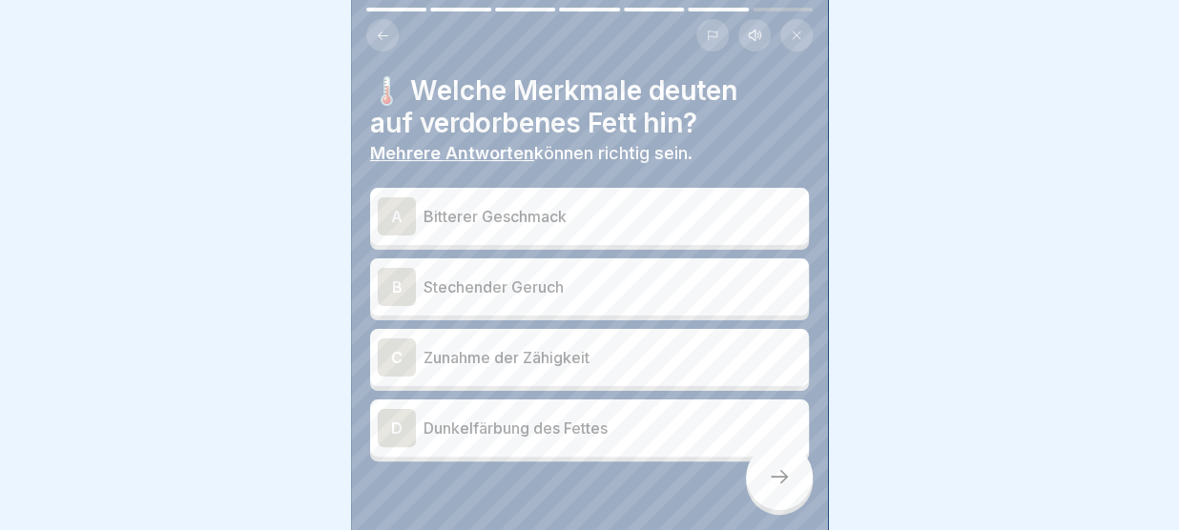
click at [574, 284] on p "Stechender Geruch" at bounding box center [612, 287] width 378 height 23
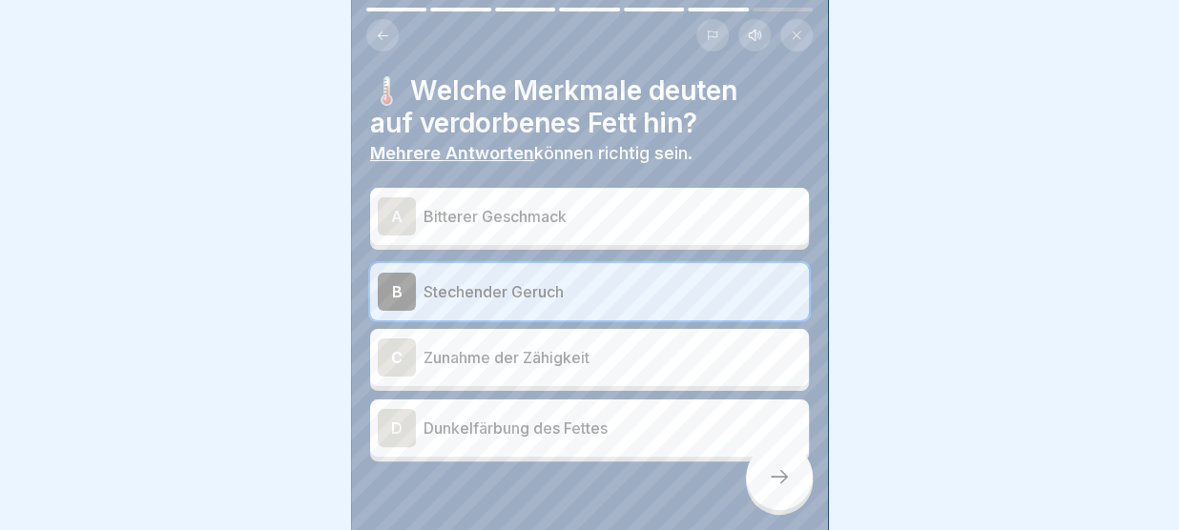
click at [553, 428] on p "Dunkelfärbung des Fettes" at bounding box center [612, 428] width 378 height 23
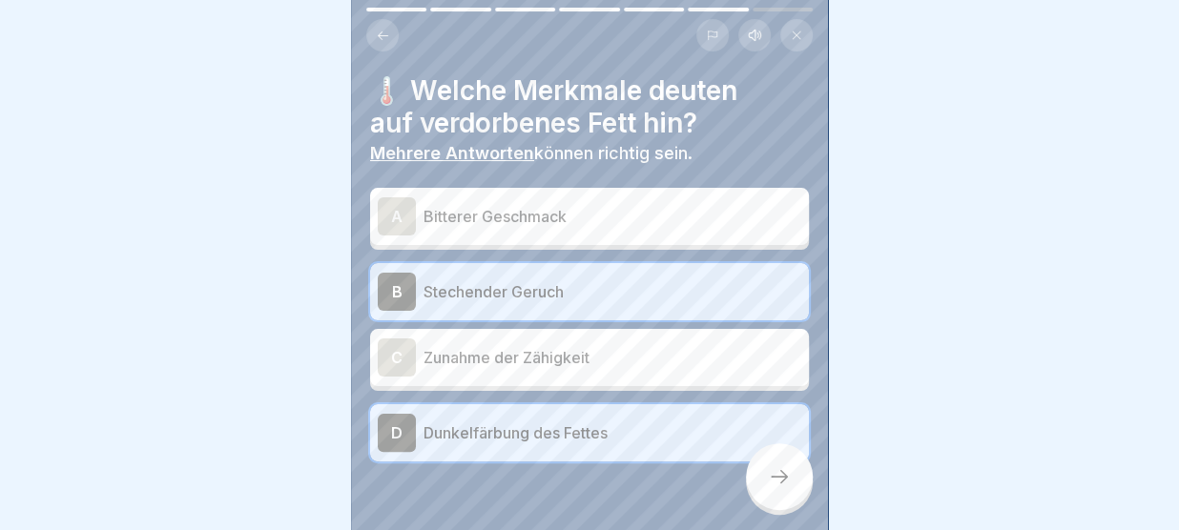
click at [792, 486] on div at bounding box center [779, 476] width 67 height 67
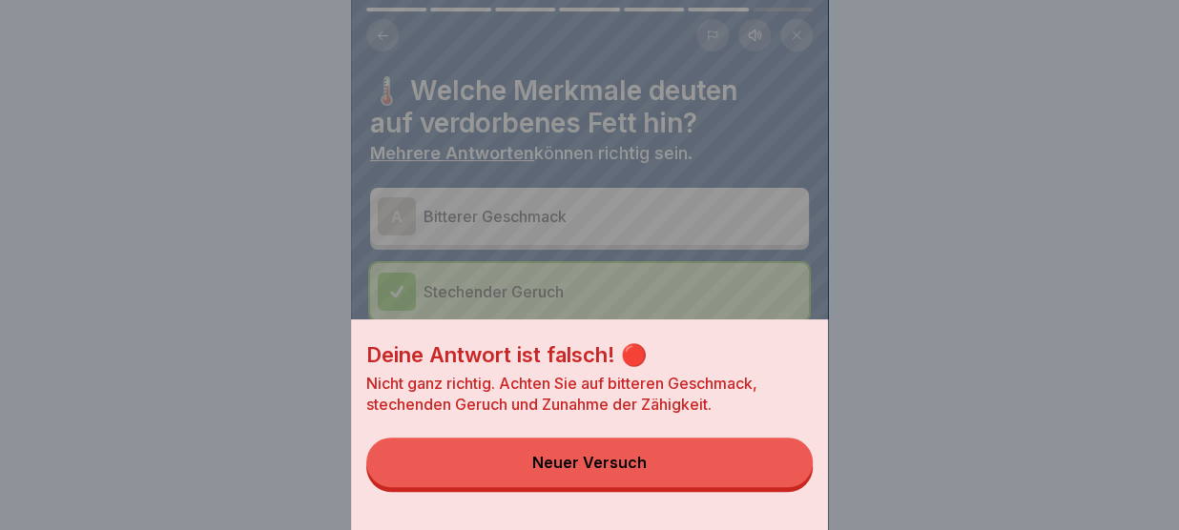
click at [739, 461] on button "Neuer Versuch" at bounding box center [589, 463] width 446 height 50
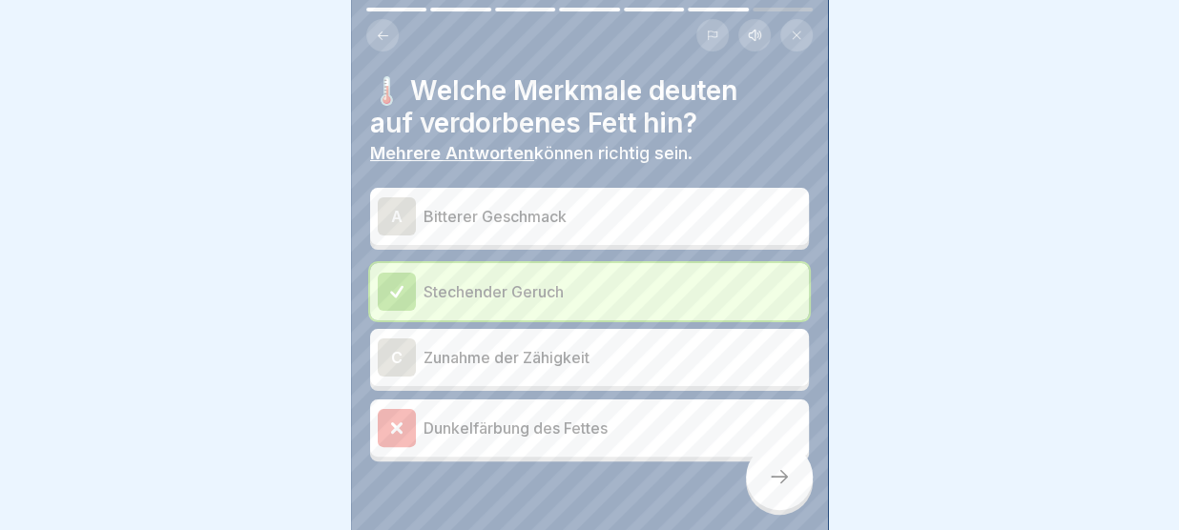
click at [618, 200] on div "A Bitterer Geschmack" at bounding box center [589, 216] width 423 height 38
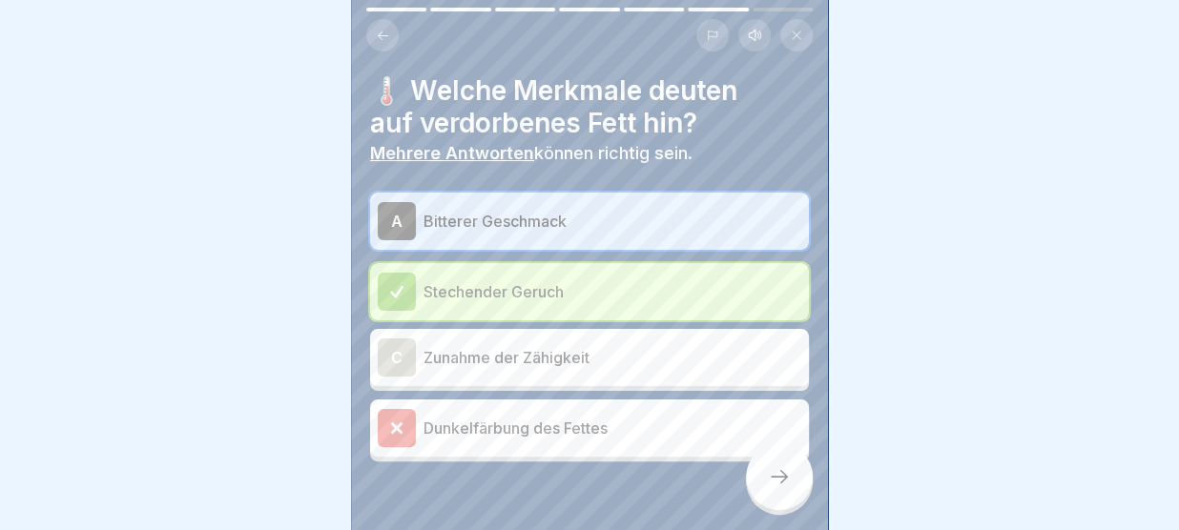
click at [774, 478] on icon at bounding box center [779, 476] width 23 height 23
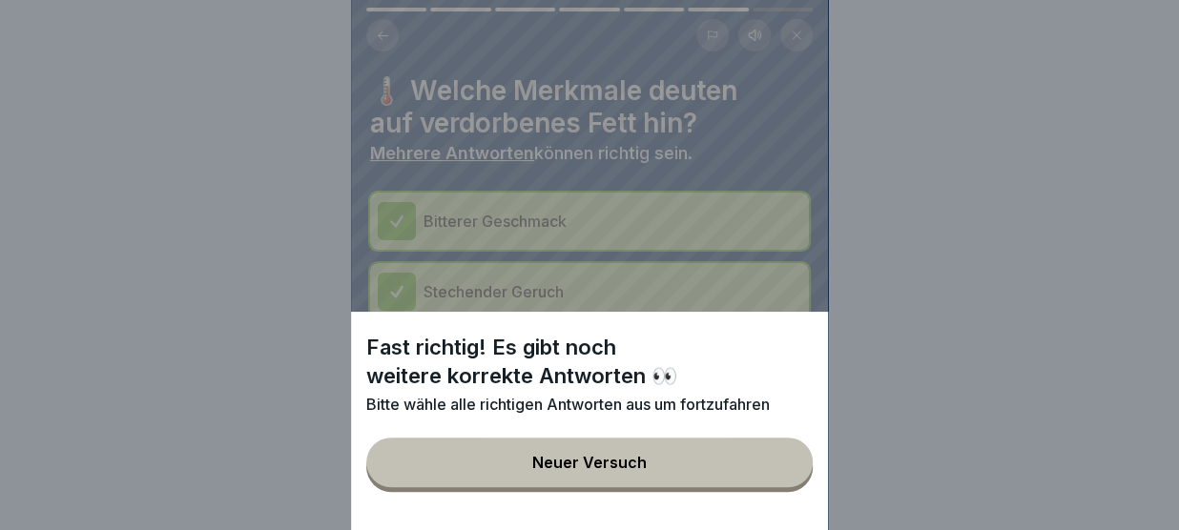
click at [774, 478] on button "Neuer Versuch" at bounding box center [589, 463] width 446 height 50
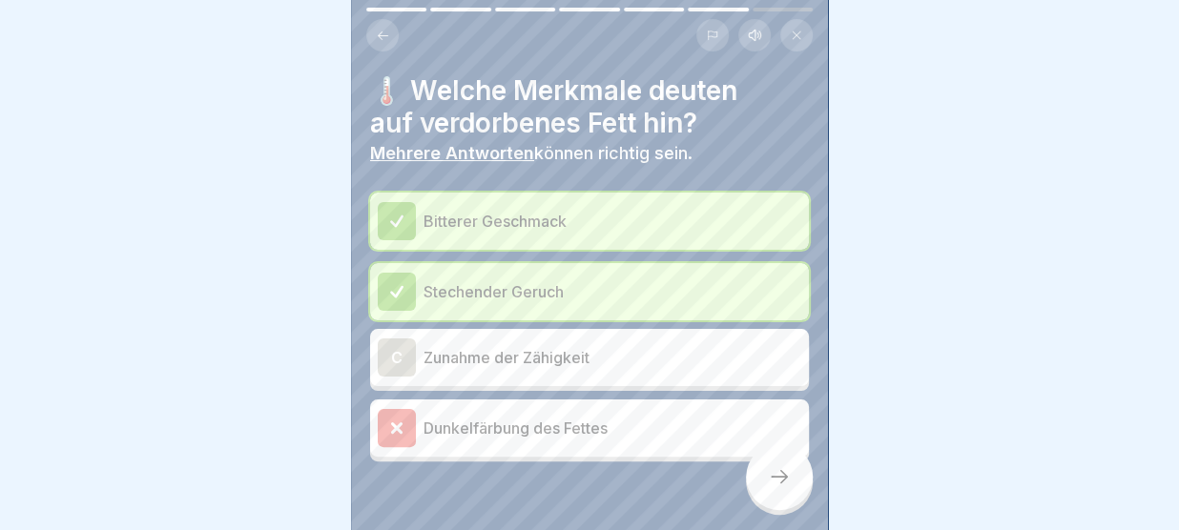
click at [670, 363] on p "Zunahme der Zähigkeit" at bounding box center [612, 357] width 378 height 23
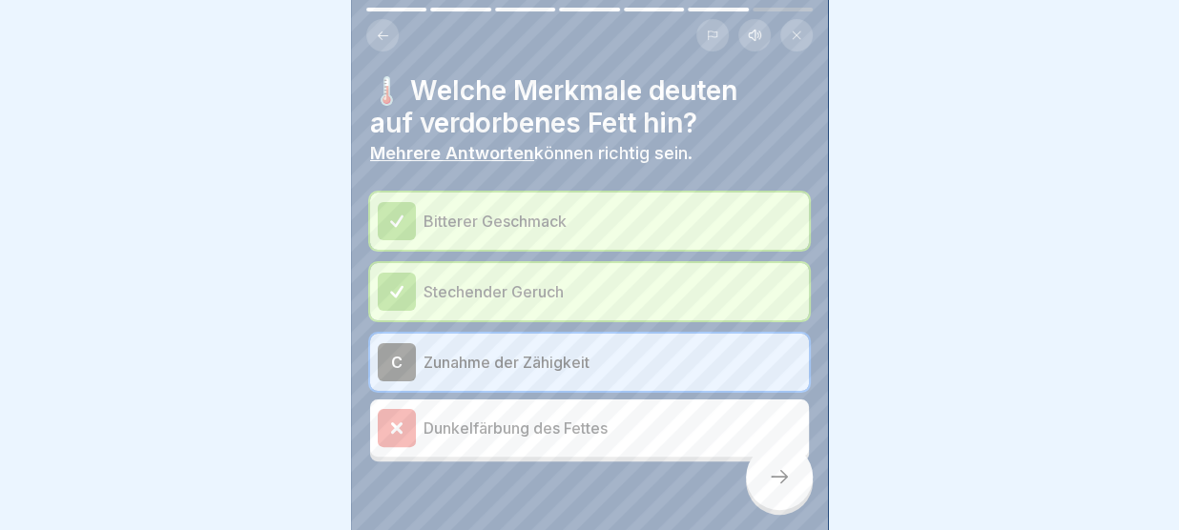
click at [776, 484] on icon at bounding box center [779, 476] width 23 height 23
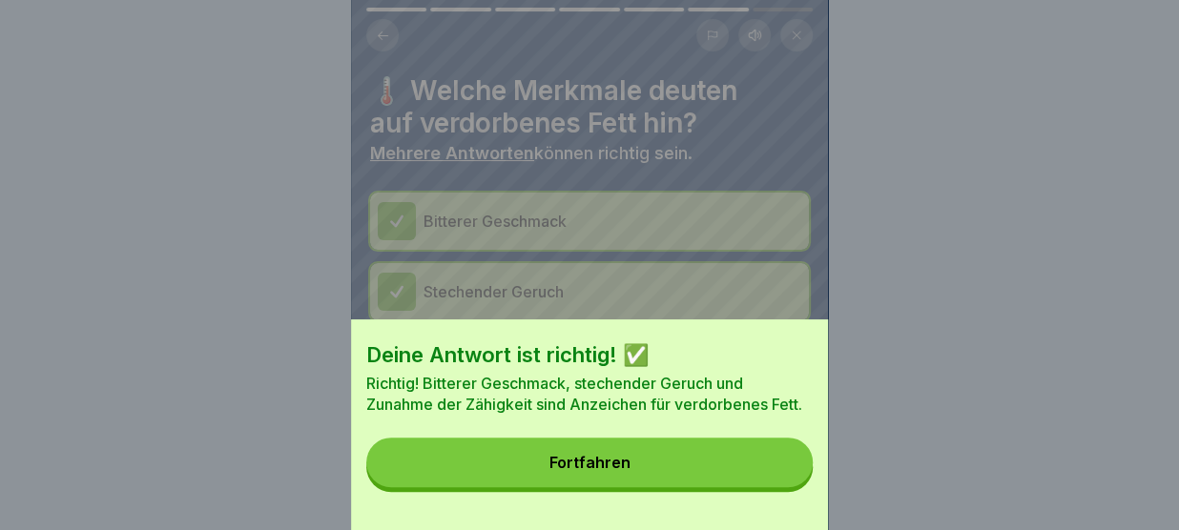
click at [776, 484] on button "Fortfahren" at bounding box center [589, 463] width 446 height 50
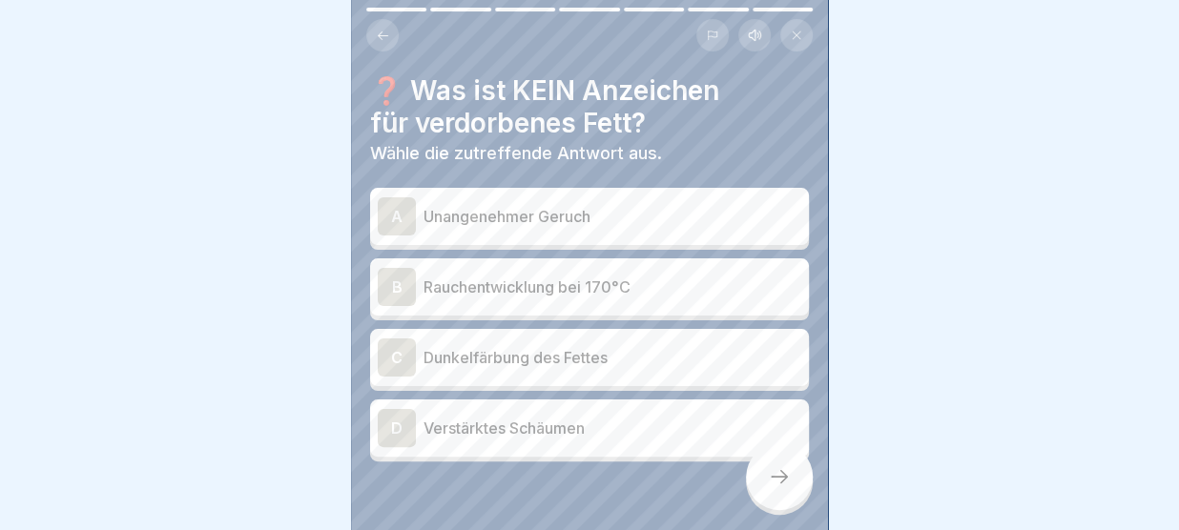
click at [630, 348] on p "Dunkelfärbung des Fettes" at bounding box center [612, 357] width 378 height 23
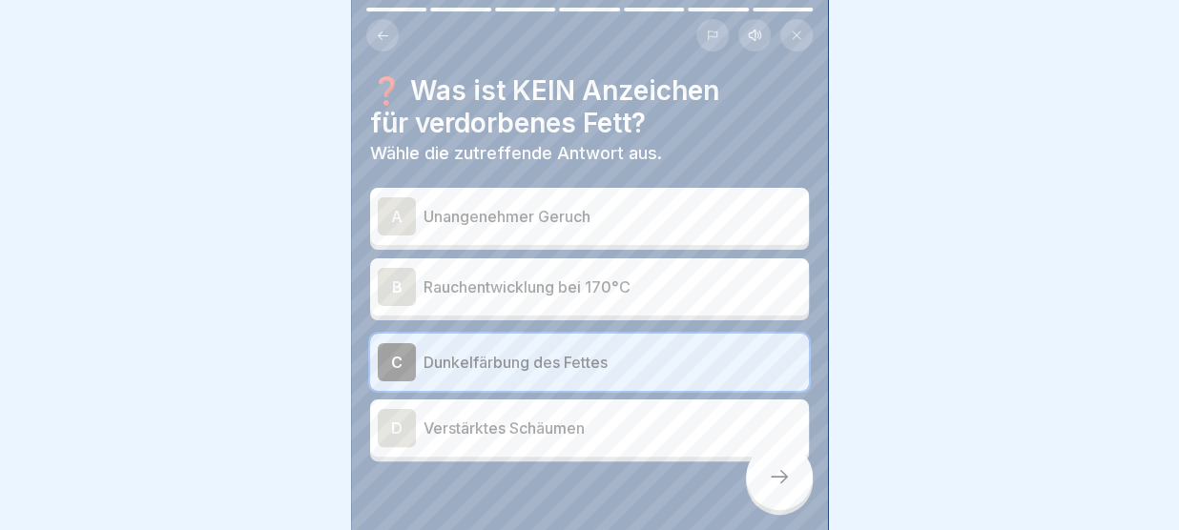
click at [777, 476] on icon at bounding box center [779, 476] width 23 height 23
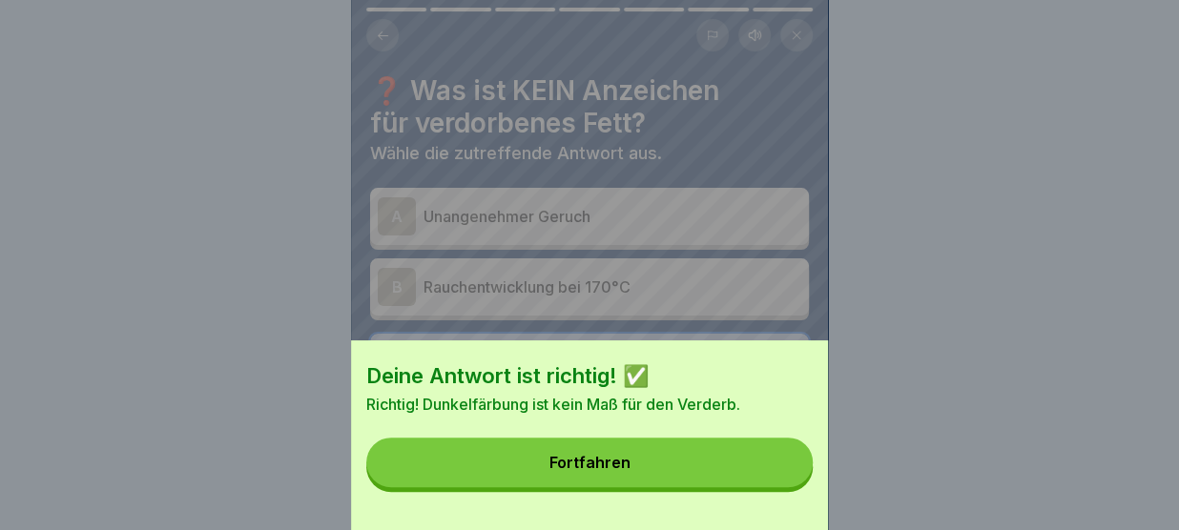
click at [754, 466] on button "Fortfahren" at bounding box center [589, 463] width 446 height 50
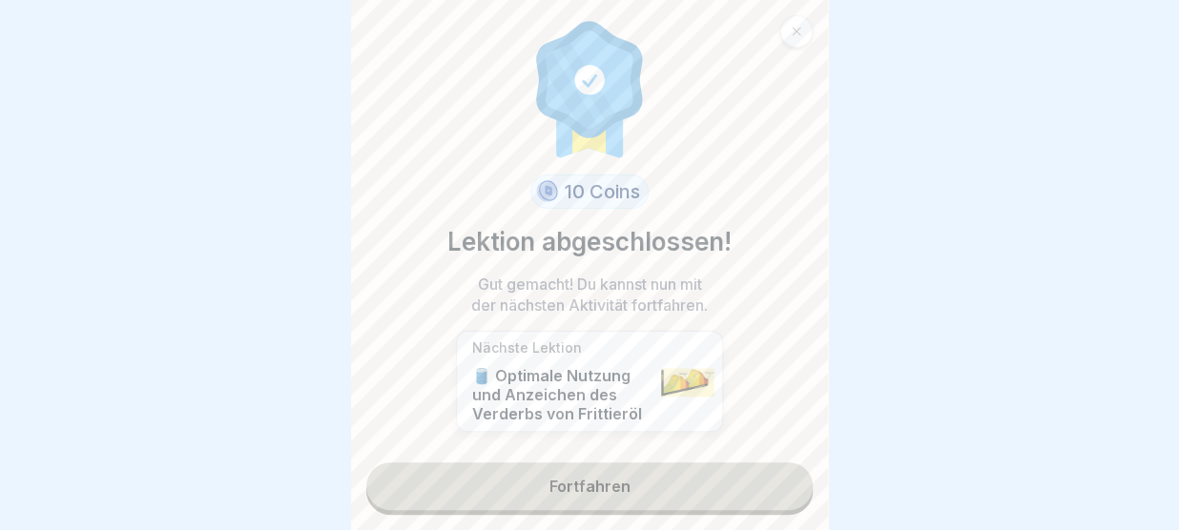
click at [642, 485] on link "Fortfahren" at bounding box center [589, 487] width 446 height 48
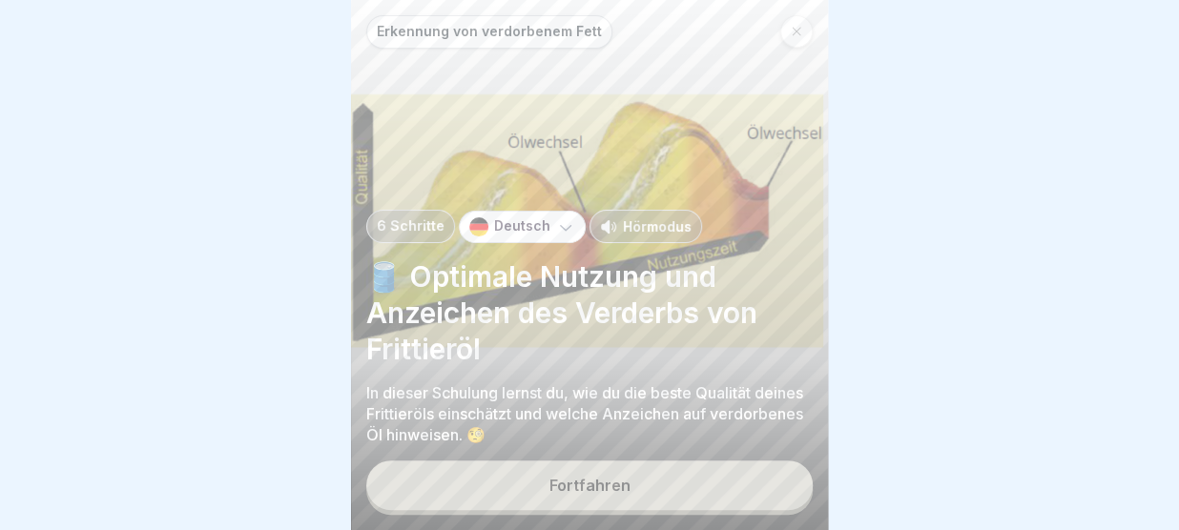
click at [642, 485] on button "Fortfahren" at bounding box center [589, 486] width 446 height 50
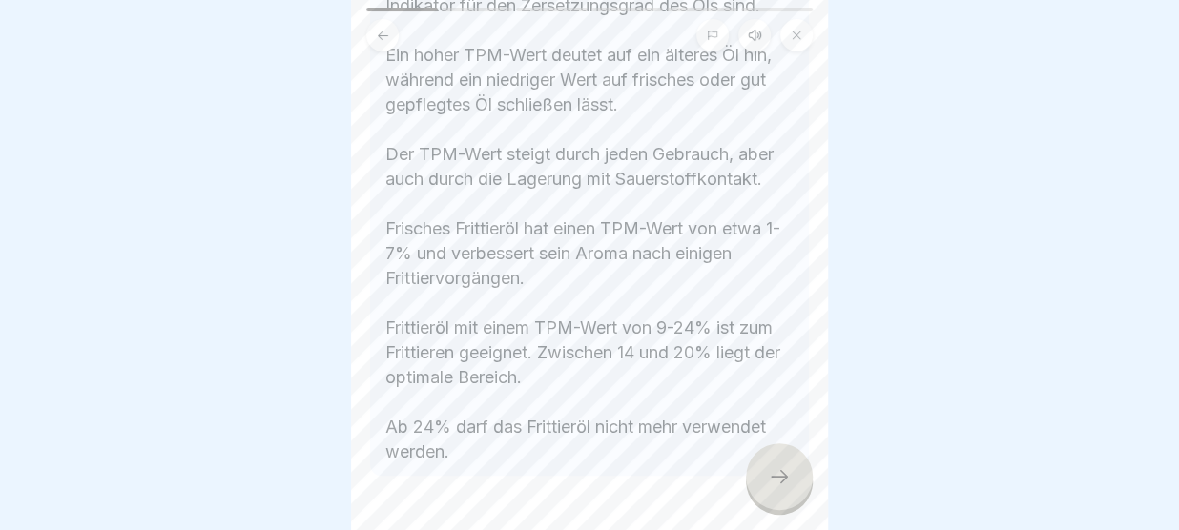
scroll to position [544, 0]
click at [778, 468] on div at bounding box center [779, 476] width 67 height 67
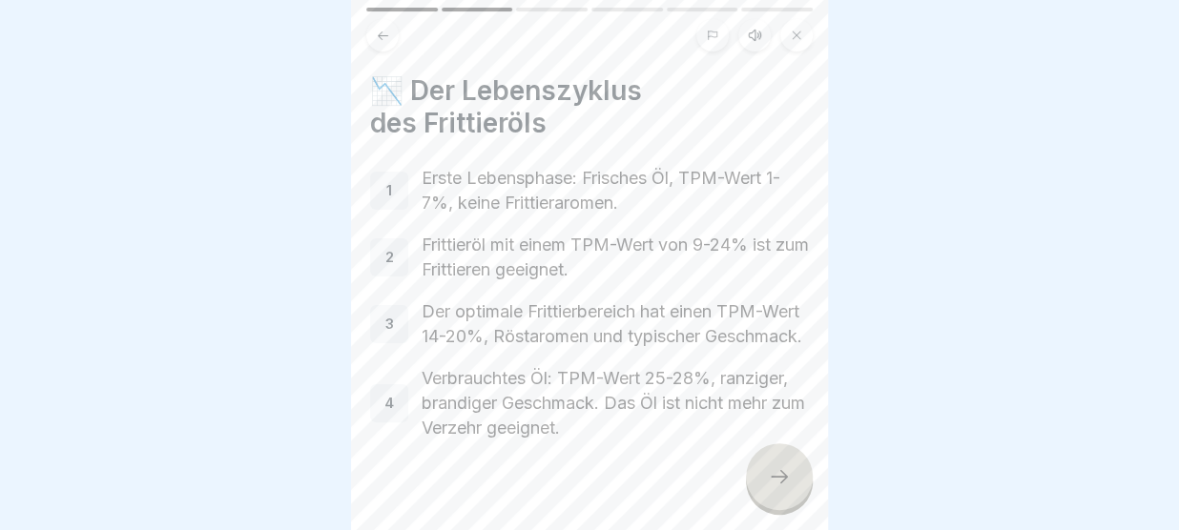
click at [776, 480] on icon at bounding box center [779, 476] width 23 height 23
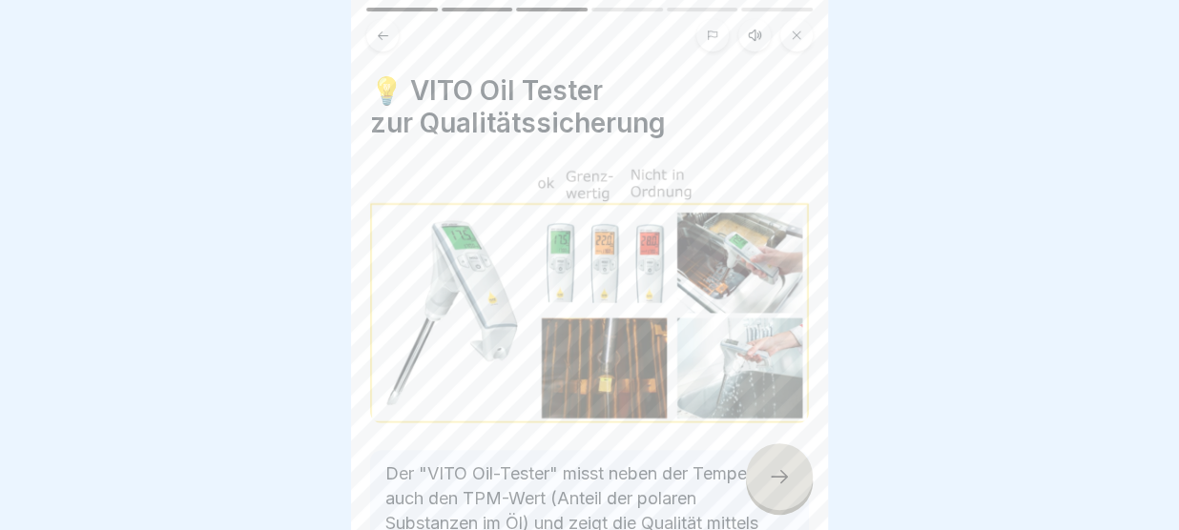
click at [776, 480] on icon at bounding box center [779, 476] width 23 height 23
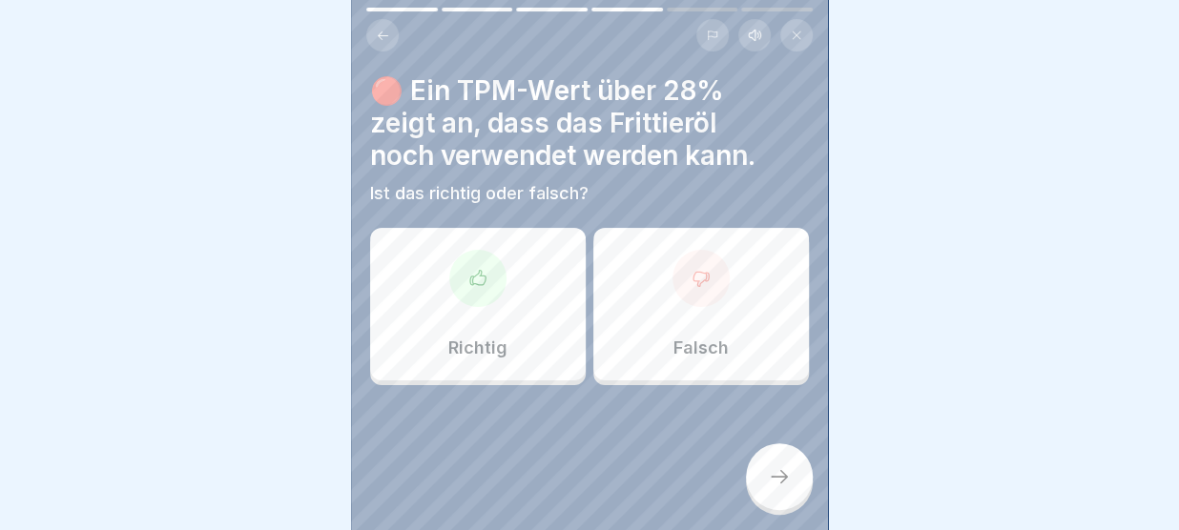
click at [380, 30] on icon at bounding box center [383, 36] width 14 height 14
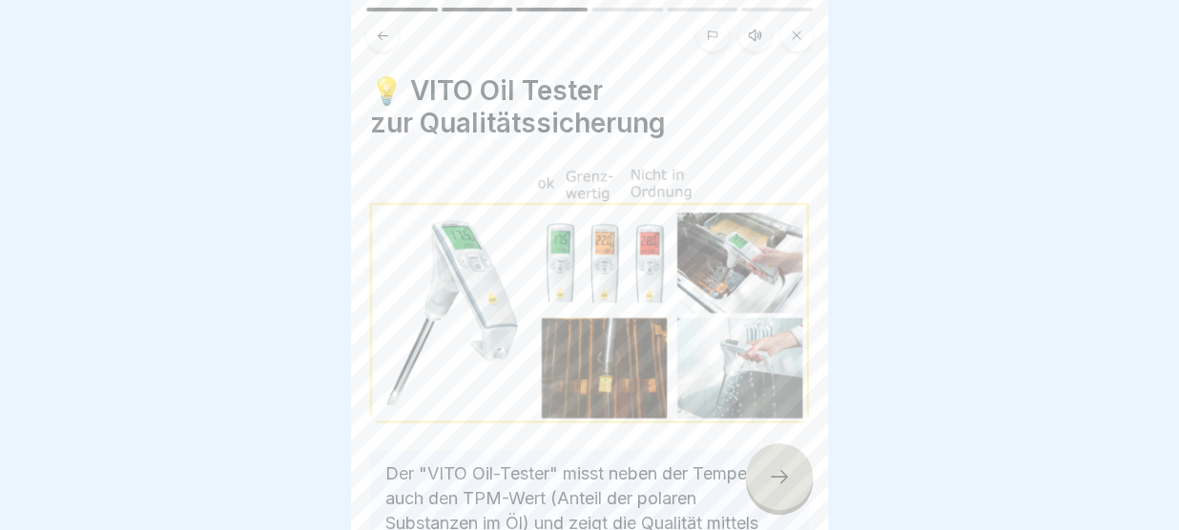
click at [787, 476] on icon at bounding box center [779, 476] width 23 height 23
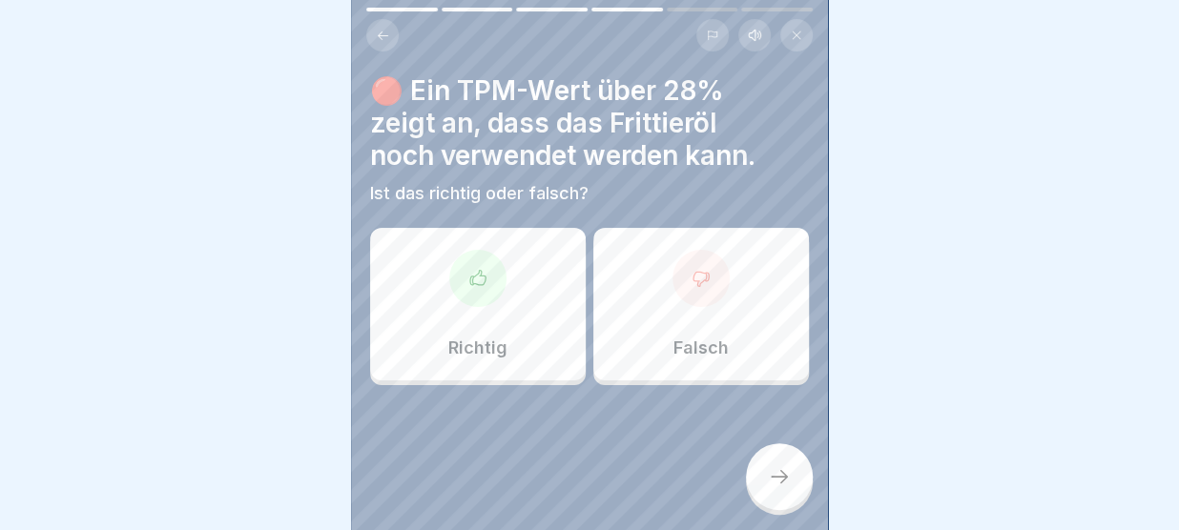
click at [654, 280] on div "Falsch" at bounding box center [701, 304] width 216 height 153
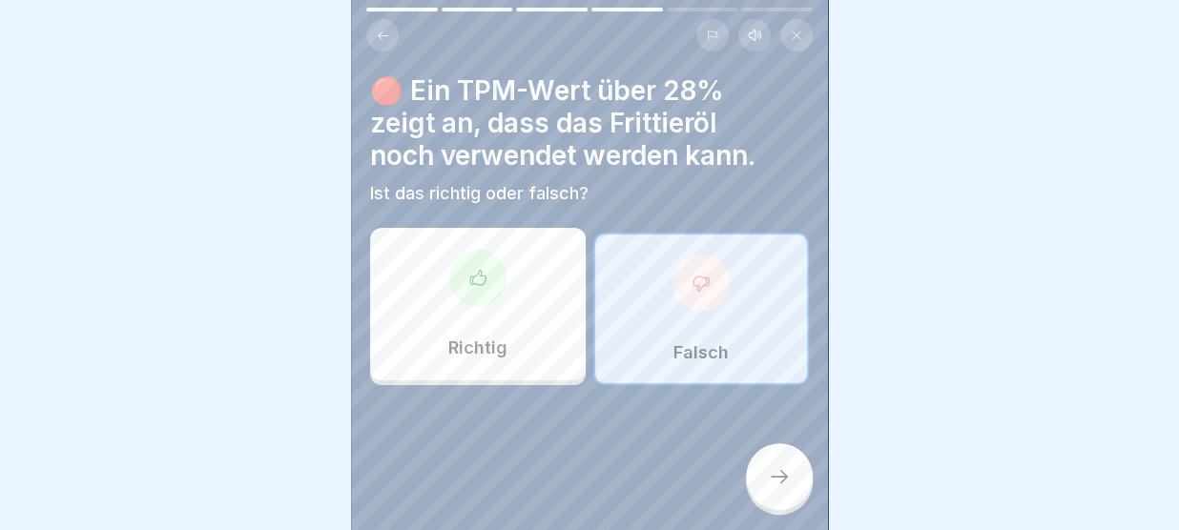
click at [772, 476] on icon at bounding box center [779, 476] width 23 height 23
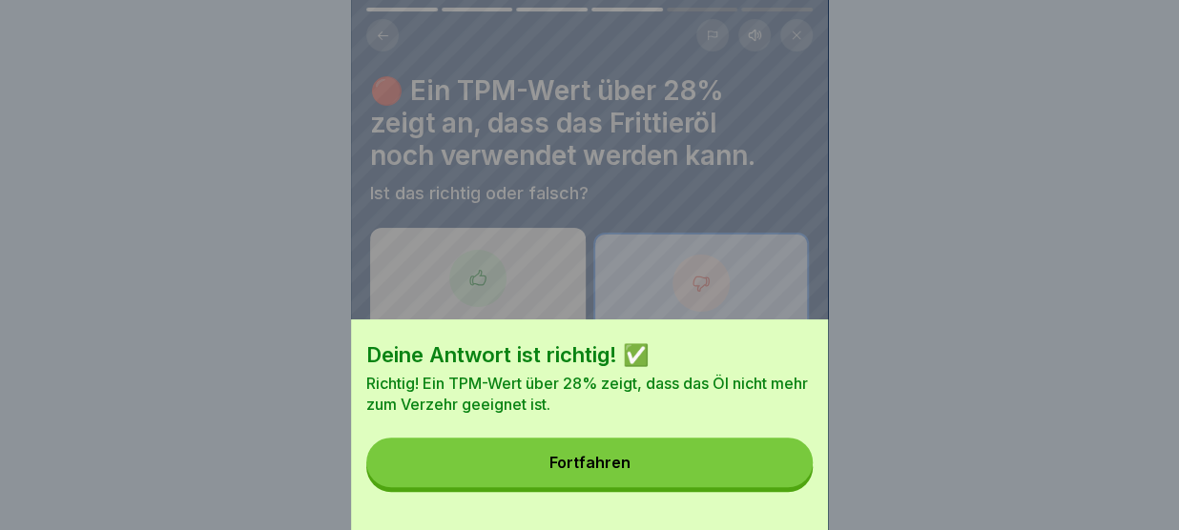
click at [772, 476] on button "Fortfahren" at bounding box center [589, 463] width 446 height 50
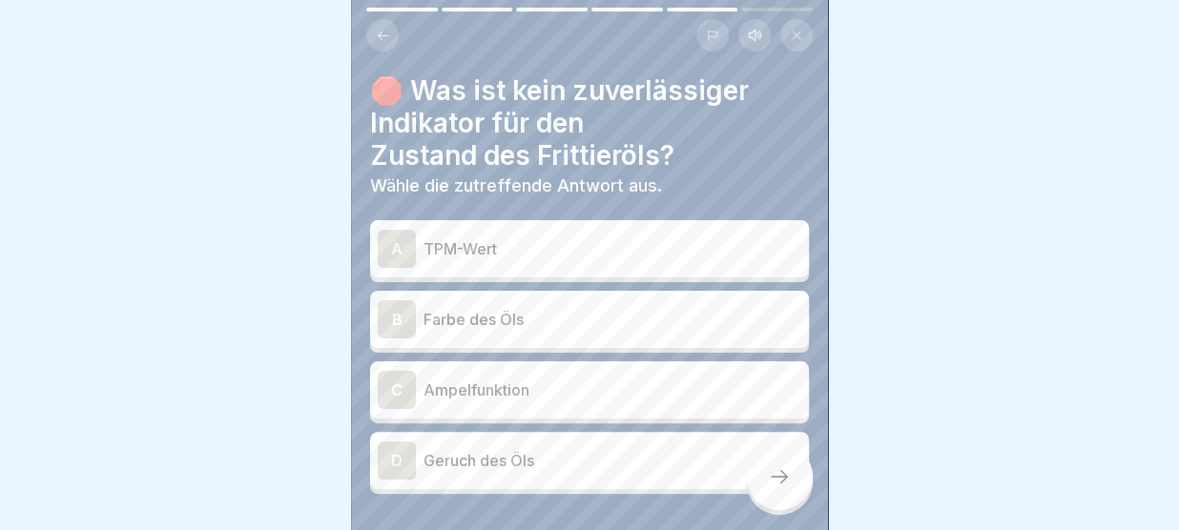
click at [623, 242] on p "TPM-Wert" at bounding box center [612, 248] width 378 height 23
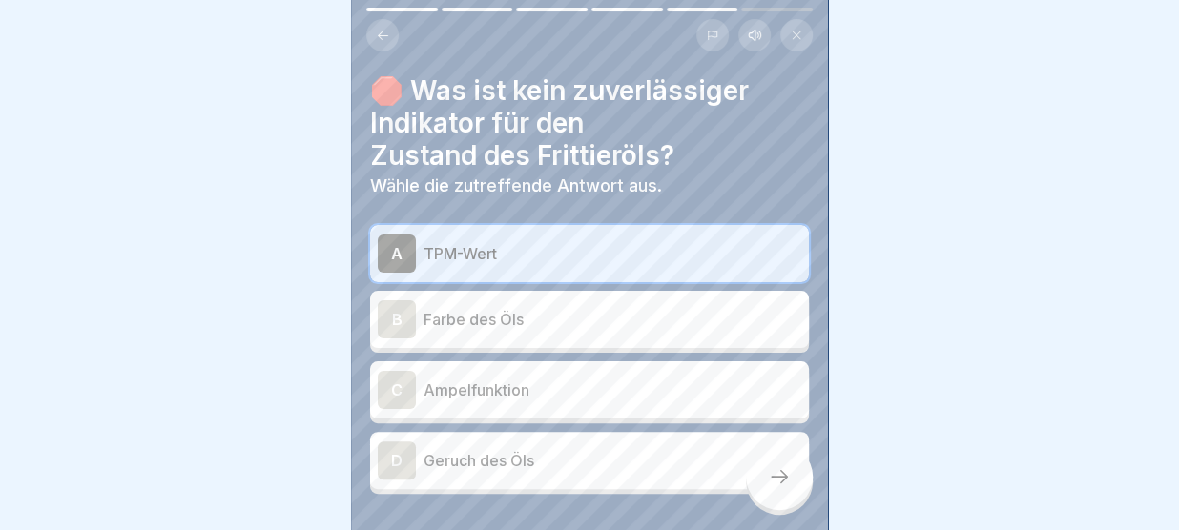
click at [538, 333] on div "B Farbe des Öls" at bounding box center [589, 319] width 423 height 38
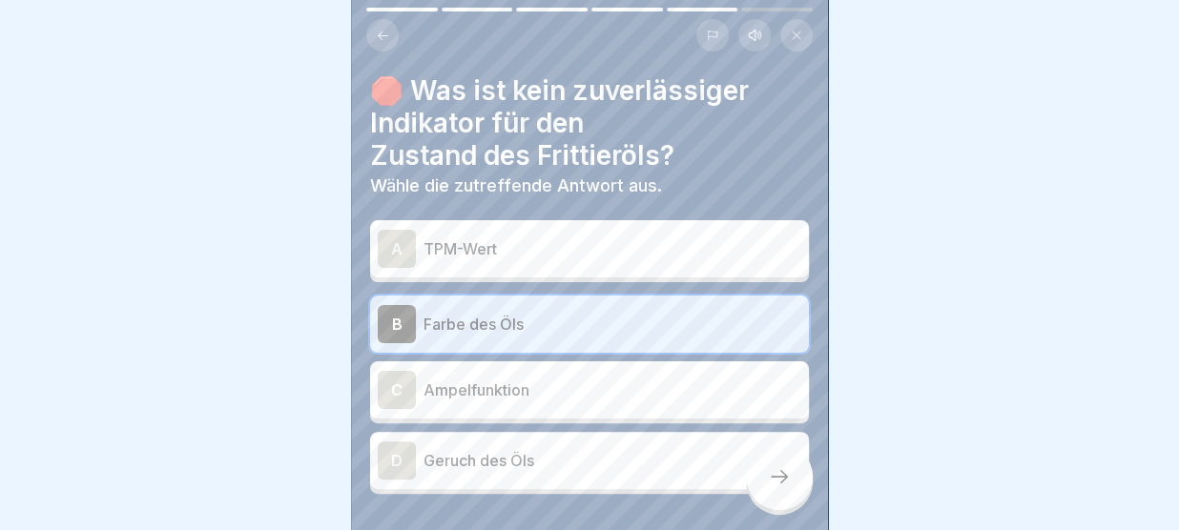
click at [780, 477] on icon at bounding box center [779, 476] width 23 height 23
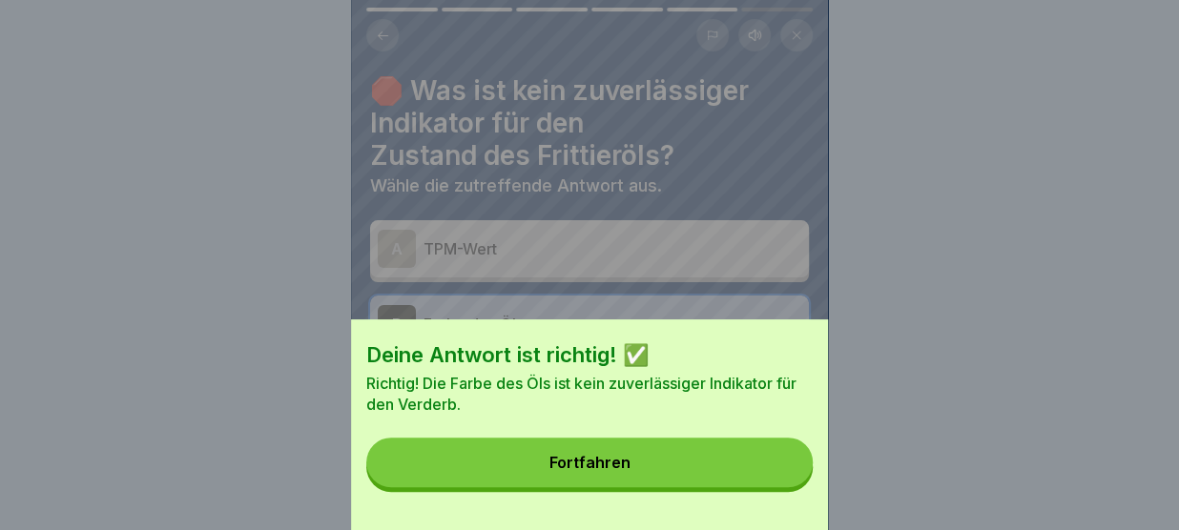
click at [742, 463] on button "Fortfahren" at bounding box center [589, 463] width 446 height 50
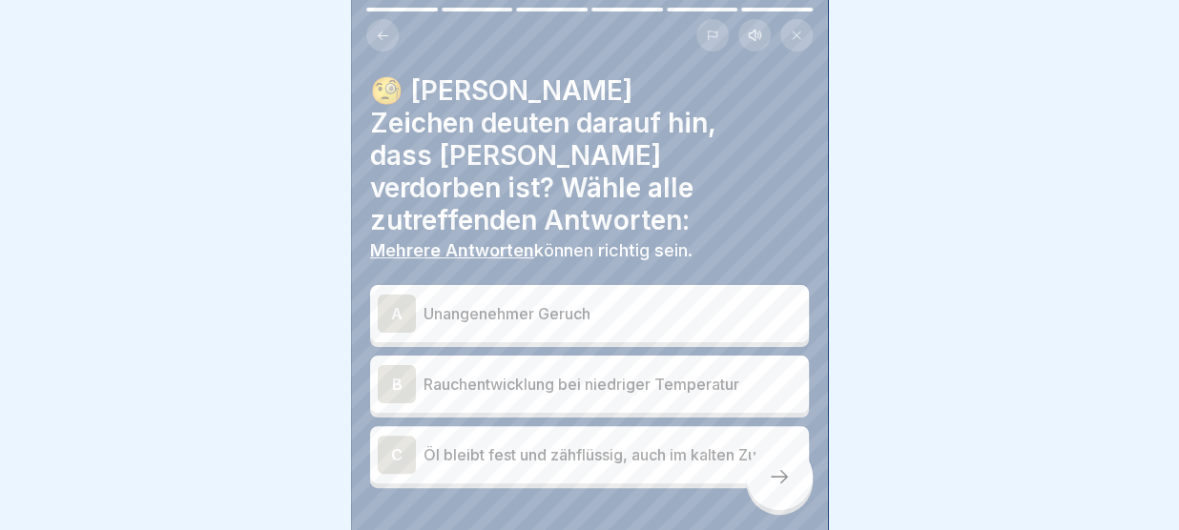
click at [616, 302] on p "Unangenehmer Geruch" at bounding box center [612, 313] width 378 height 23
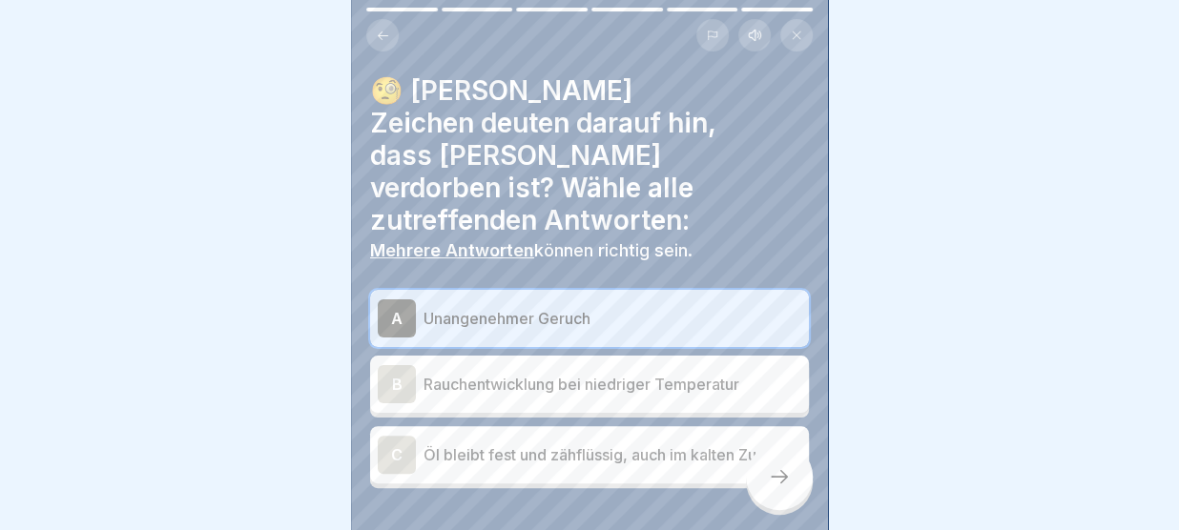
click at [598, 373] on p "Rauchentwicklung bei niedriger Temperatur" at bounding box center [612, 384] width 378 height 23
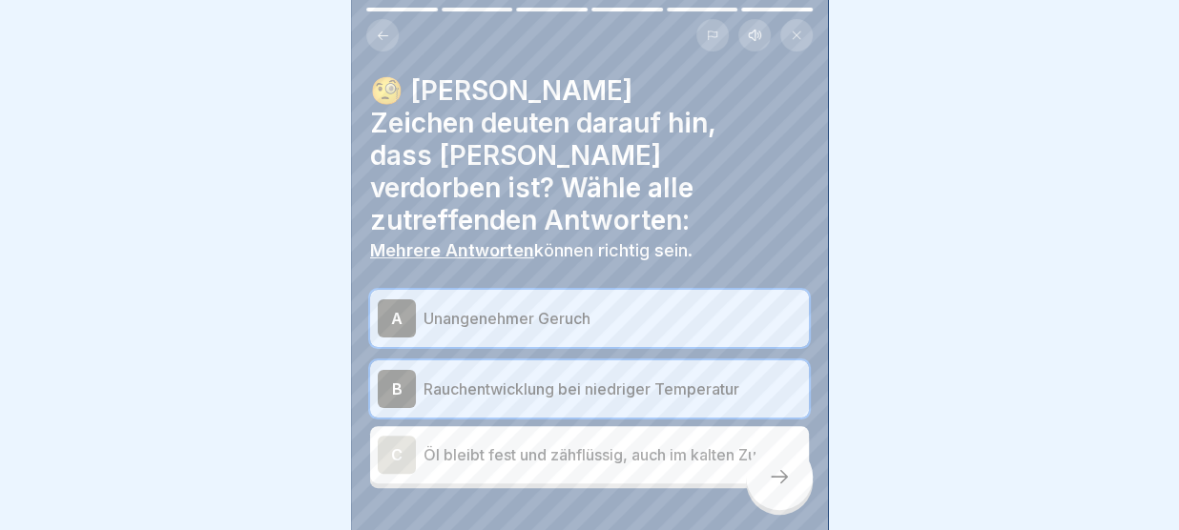
click at [792, 481] on div at bounding box center [779, 476] width 67 height 67
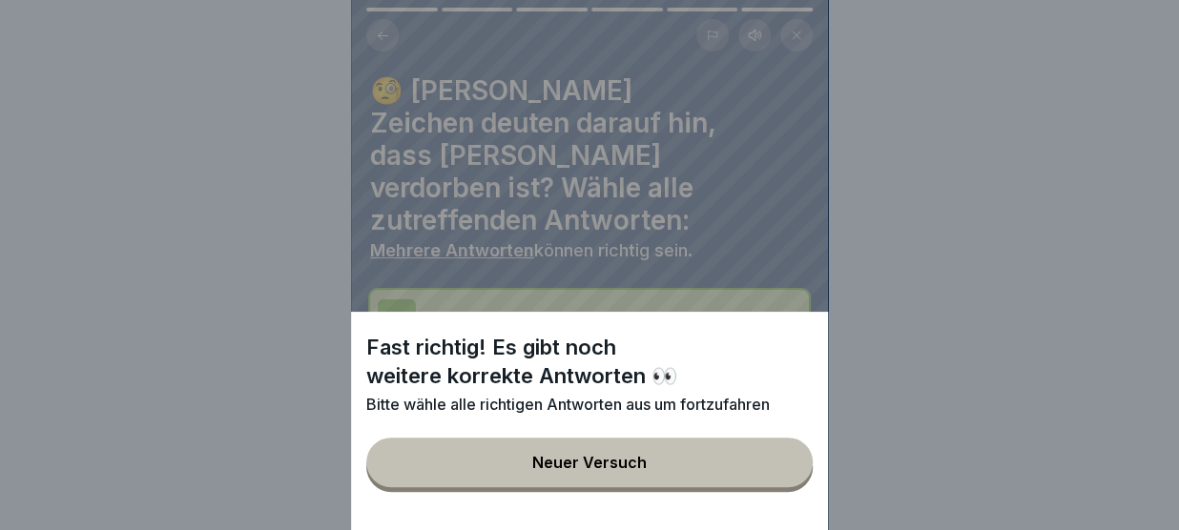
click at [745, 456] on button "Neuer Versuch" at bounding box center [589, 463] width 446 height 50
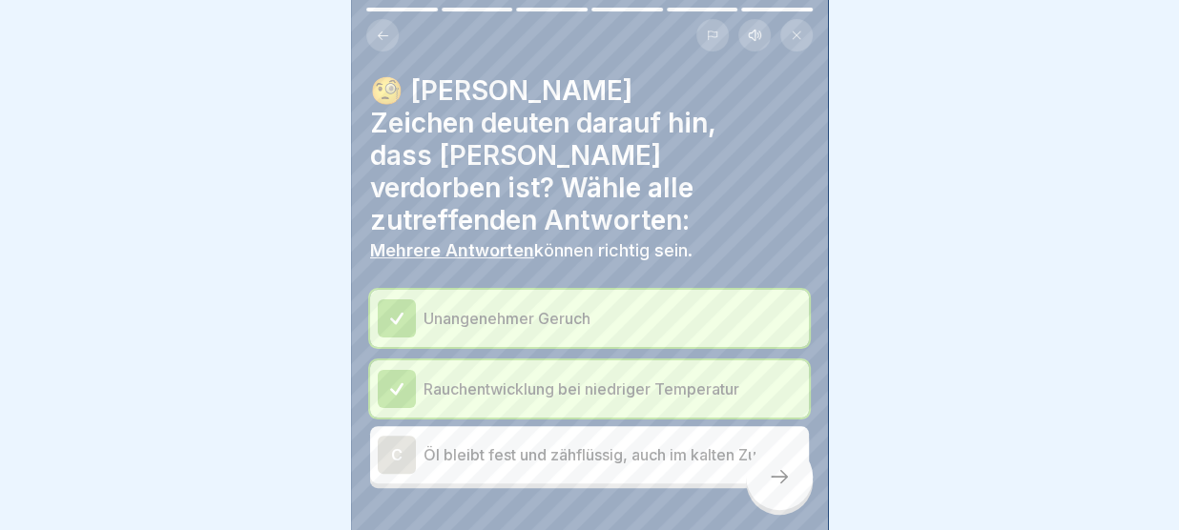
click at [665, 443] on p "Öl bleibt fest und zähflüssig, auch im kalten Zustand" at bounding box center [612, 454] width 378 height 23
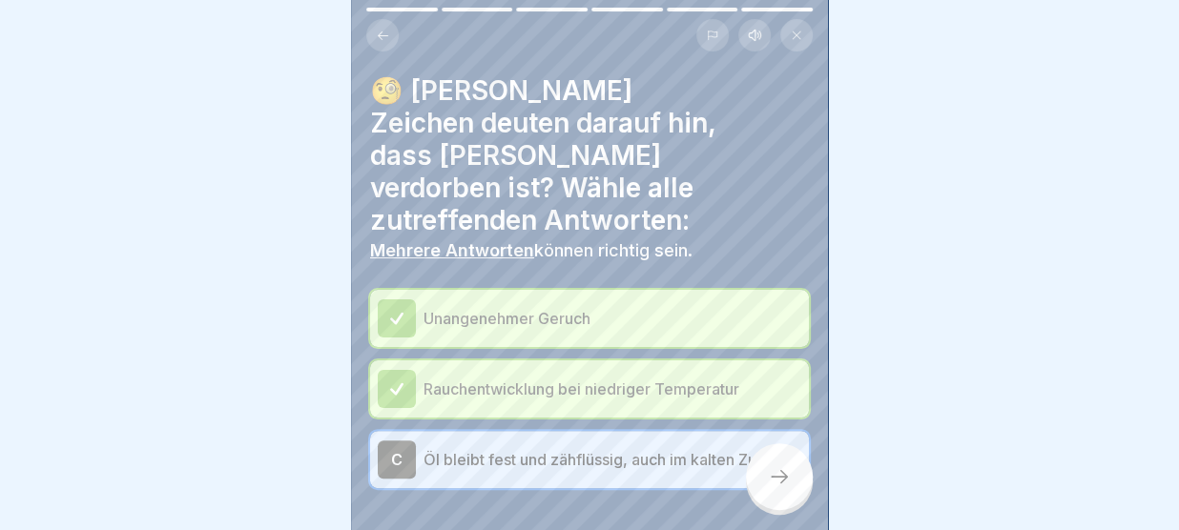
click at [776, 470] on icon at bounding box center [779, 476] width 23 height 23
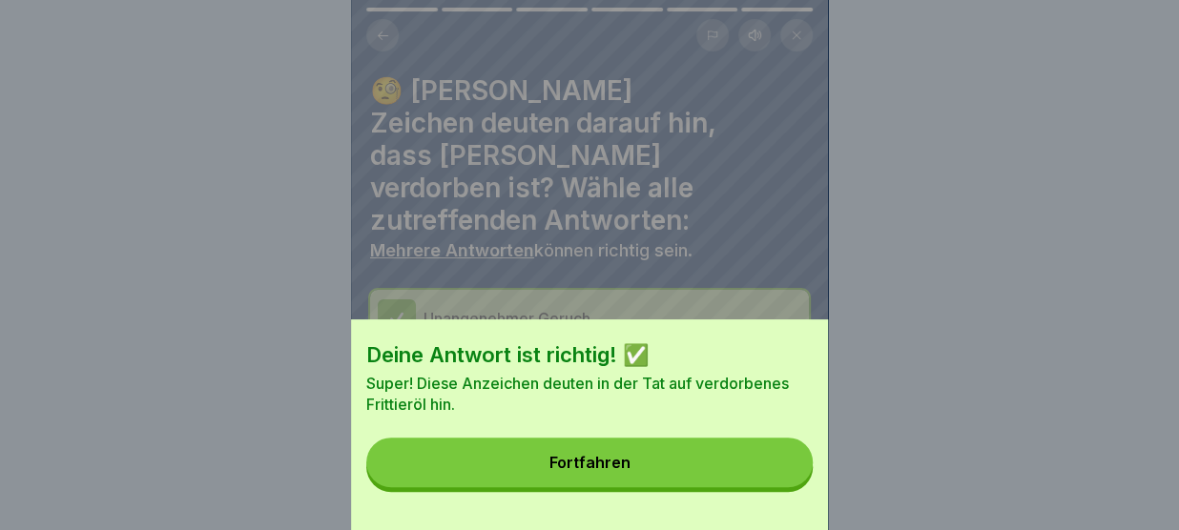
click at [776, 470] on button "Fortfahren" at bounding box center [589, 463] width 446 height 50
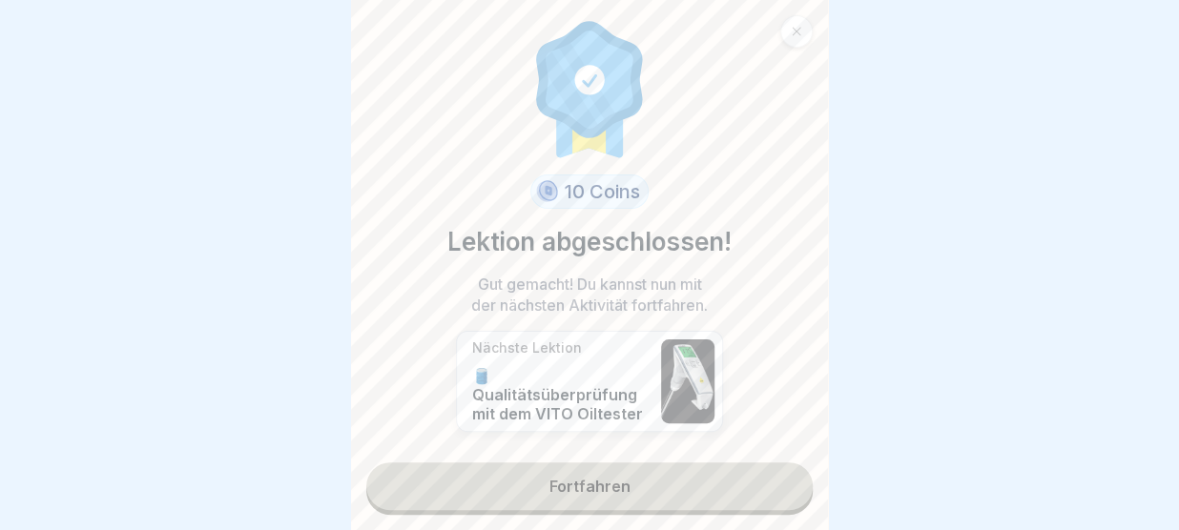
click at [731, 482] on link "Fortfahren" at bounding box center [589, 487] width 446 height 48
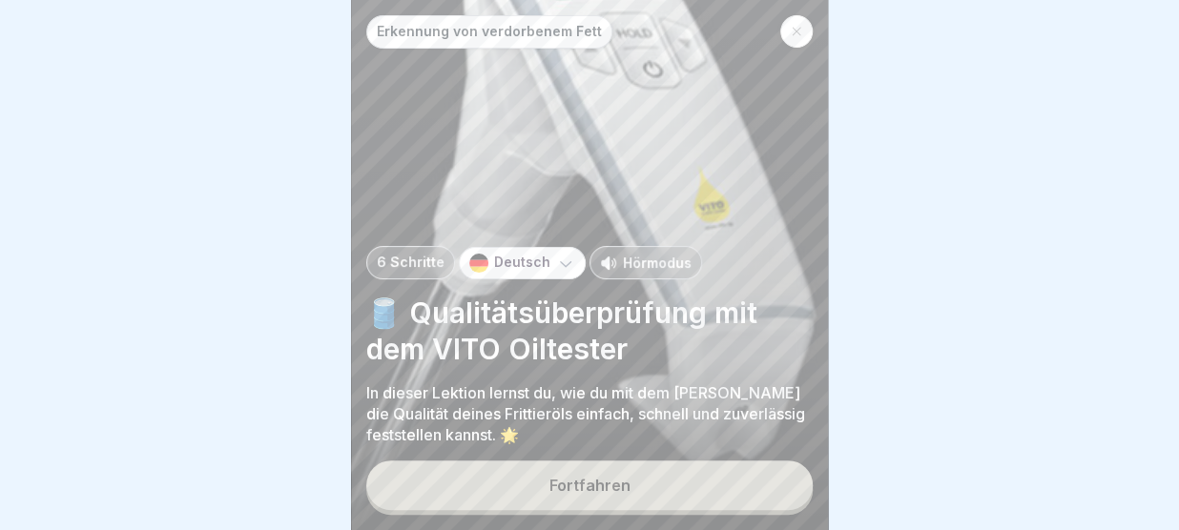
click at [731, 482] on button "Fortfahren" at bounding box center [589, 486] width 446 height 50
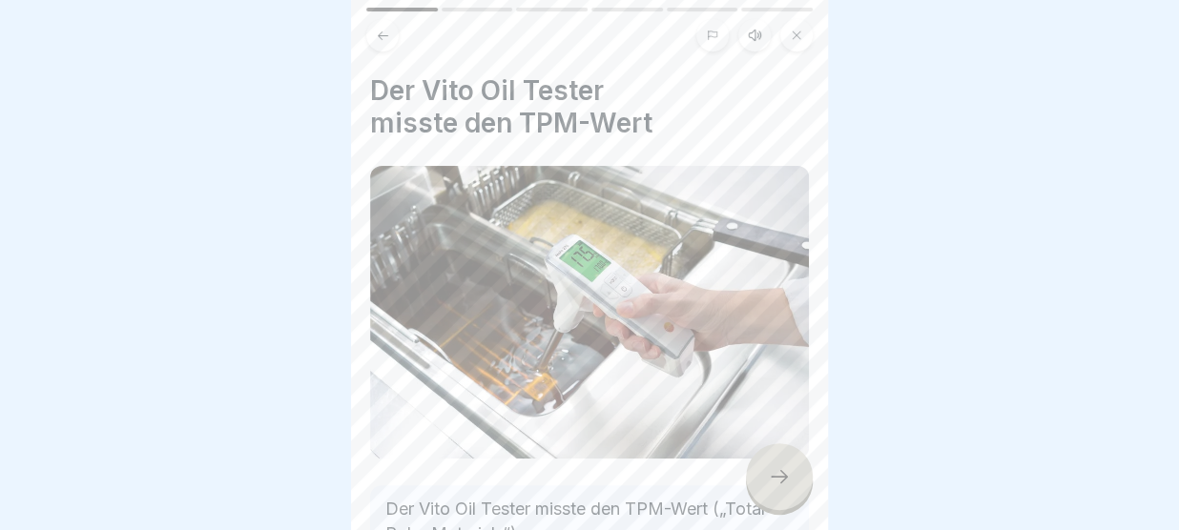
click at [798, 468] on div at bounding box center [779, 476] width 67 height 67
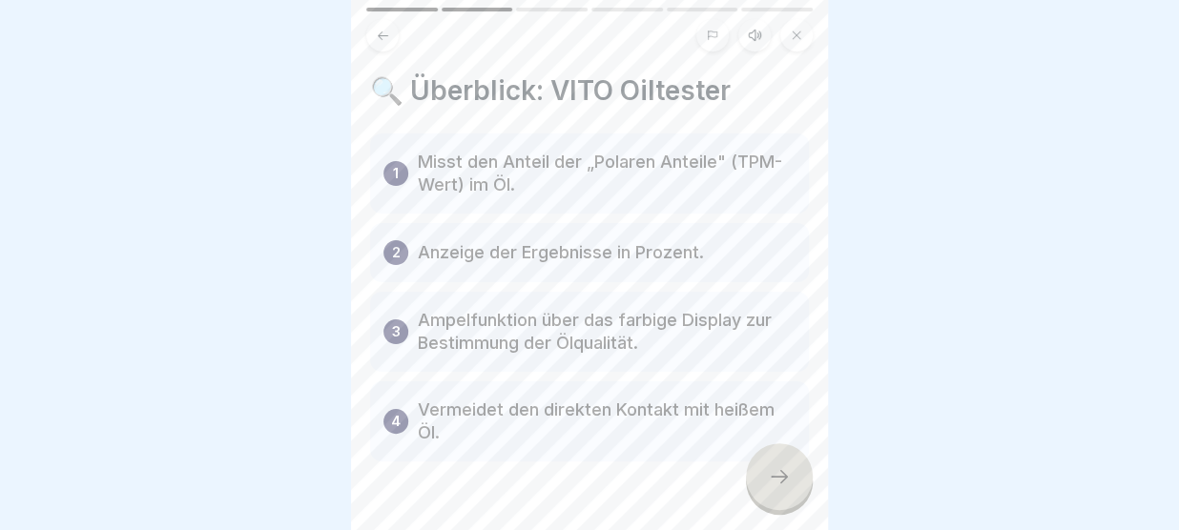
click at [785, 472] on icon at bounding box center [779, 476] width 23 height 23
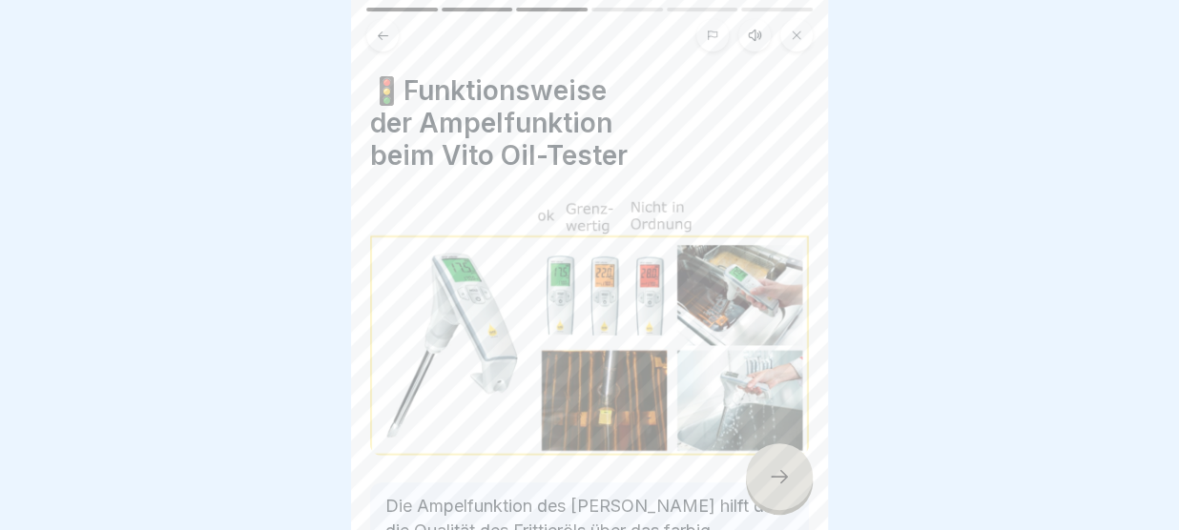
click at [785, 472] on icon at bounding box center [779, 476] width 23 height 23
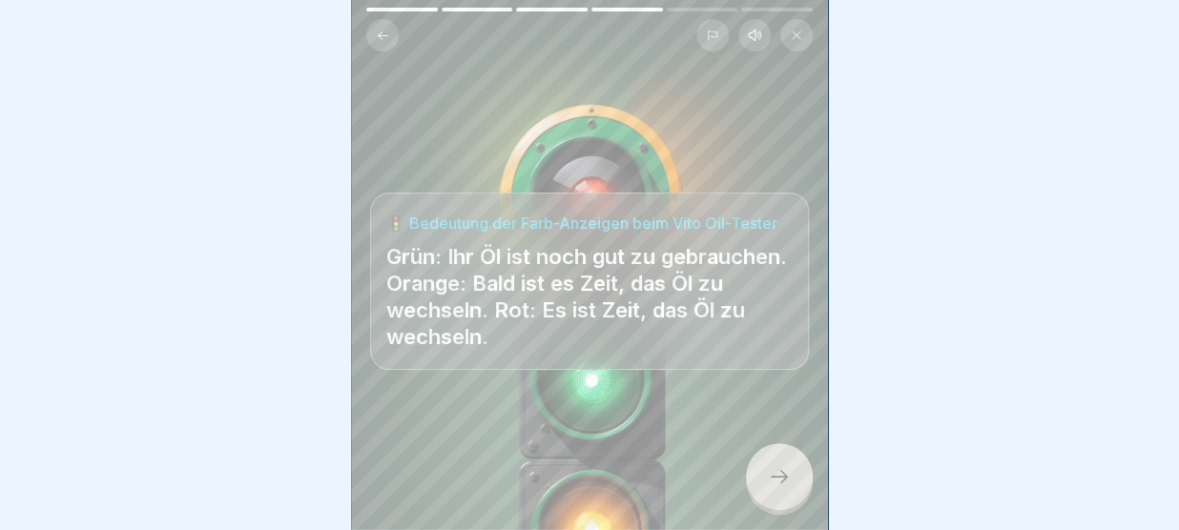
click at [785, 472] on icon at bounding box center [779, 476] width 23 height 23
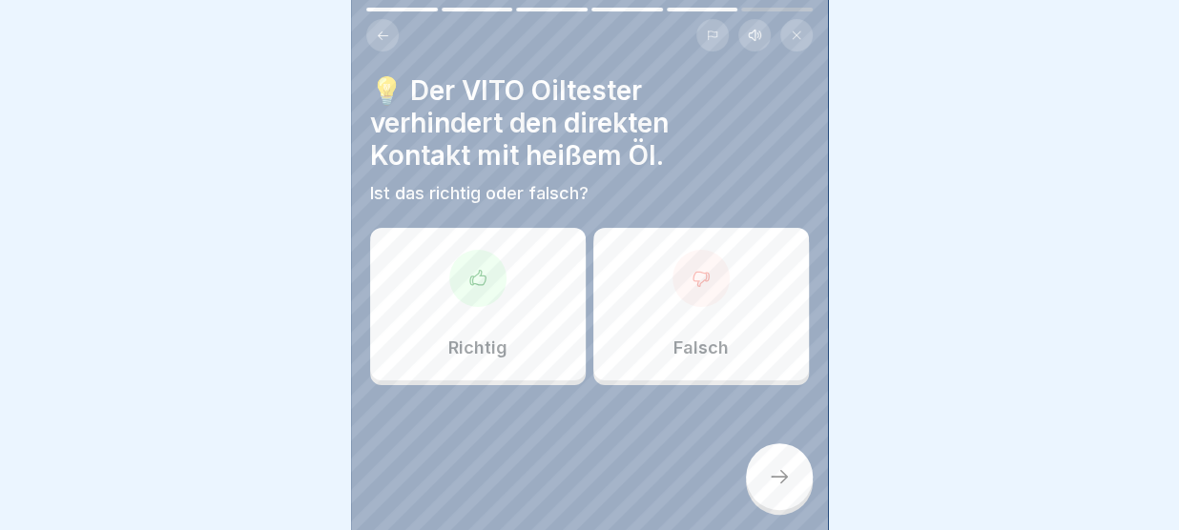
click at [382, 32] on icon at bounding box center [383, 36] width 14 height 14
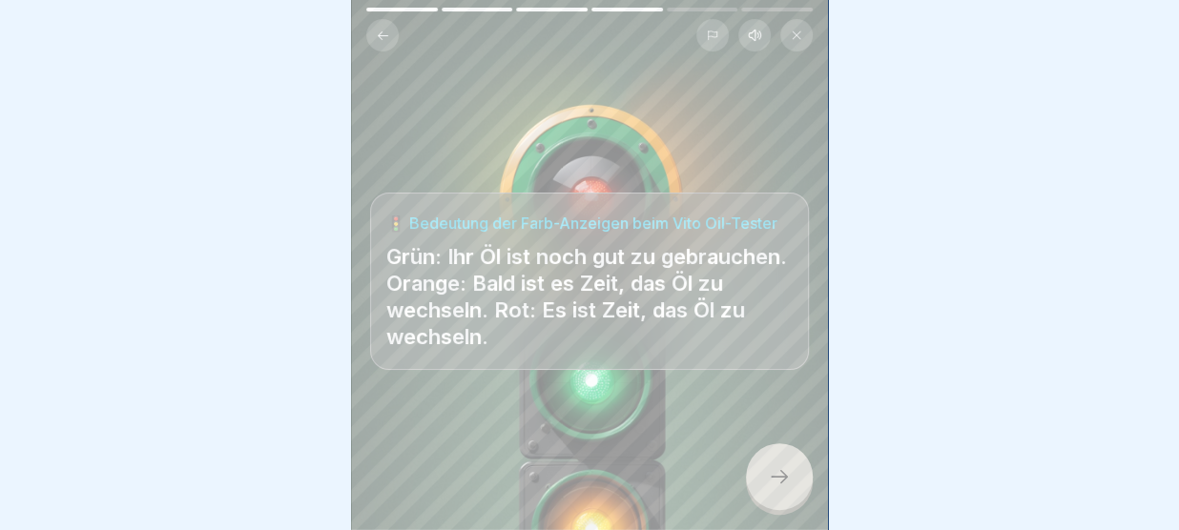
click at [783, 481] on icon at bounding box center [779, 476] width 17 height 13
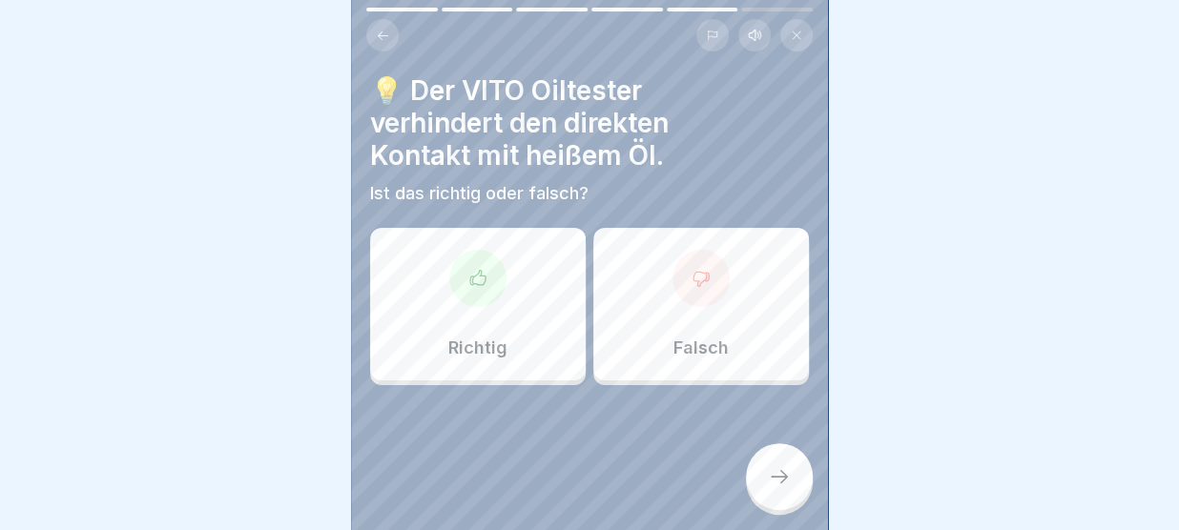
click at [663, 311] on div "Falsch" at bounding box center [701, 304] width 216 height 153
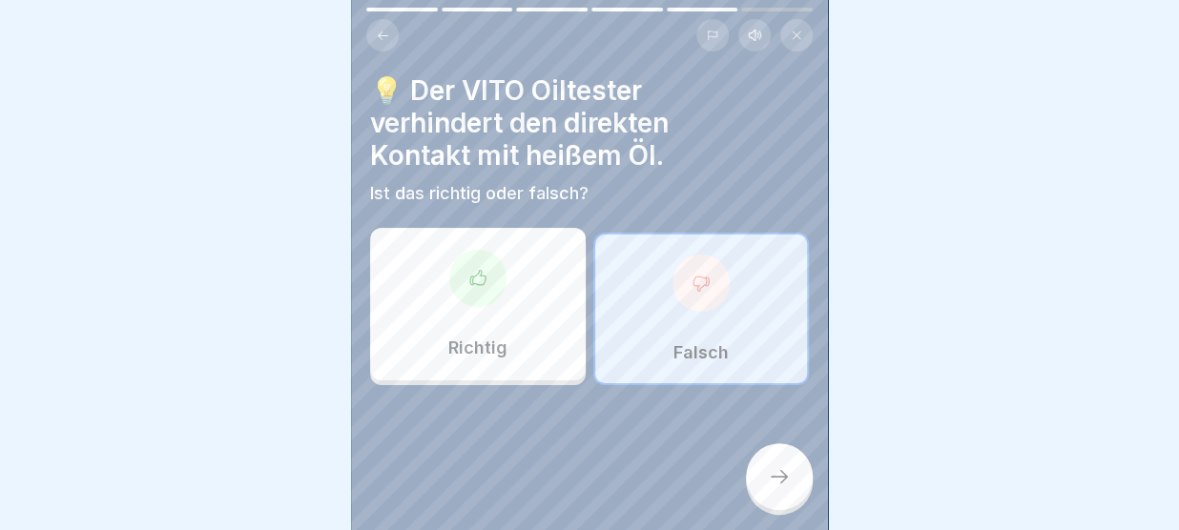
click at [780, 465] on div at bounding box center [779, 476] width 67 height 67
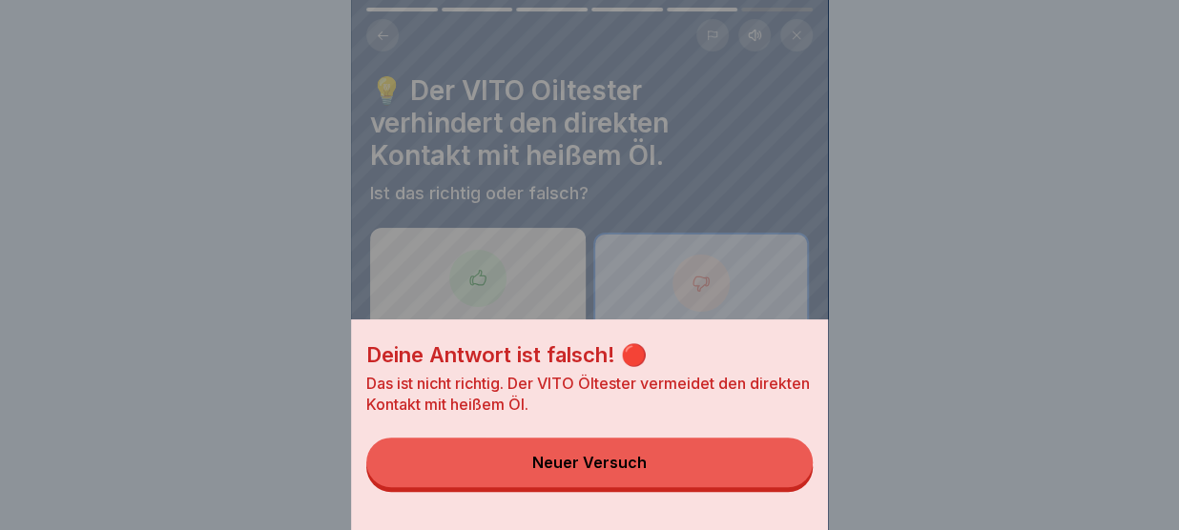
click at [780, 465] on button "Neuer Versuch" at bounding box center [589, 463] width 446 height 50
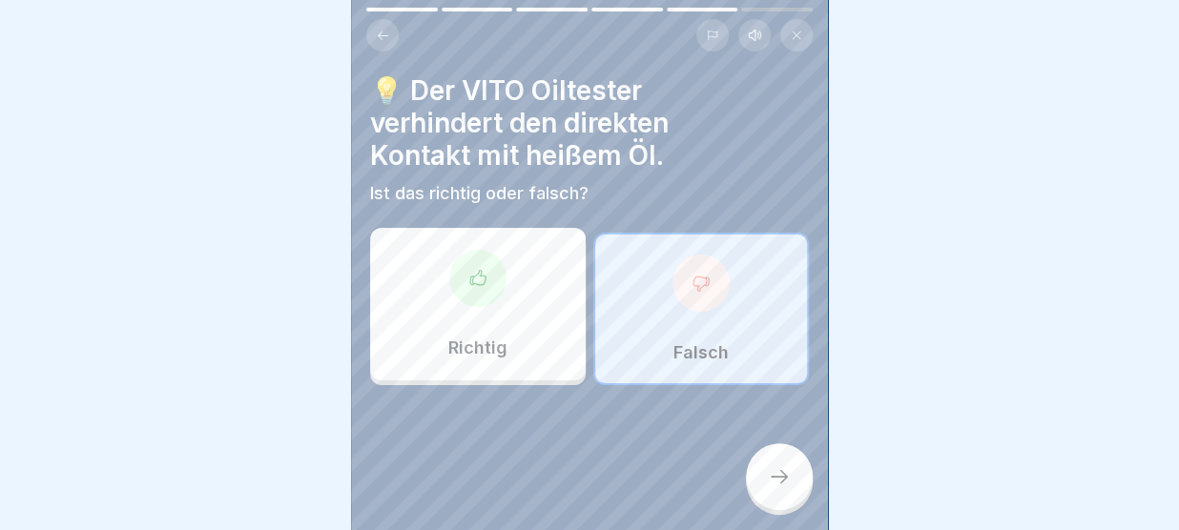
click at [534, 262] on div "Richtig" at bounding box center [478, 304] width 216 height 153
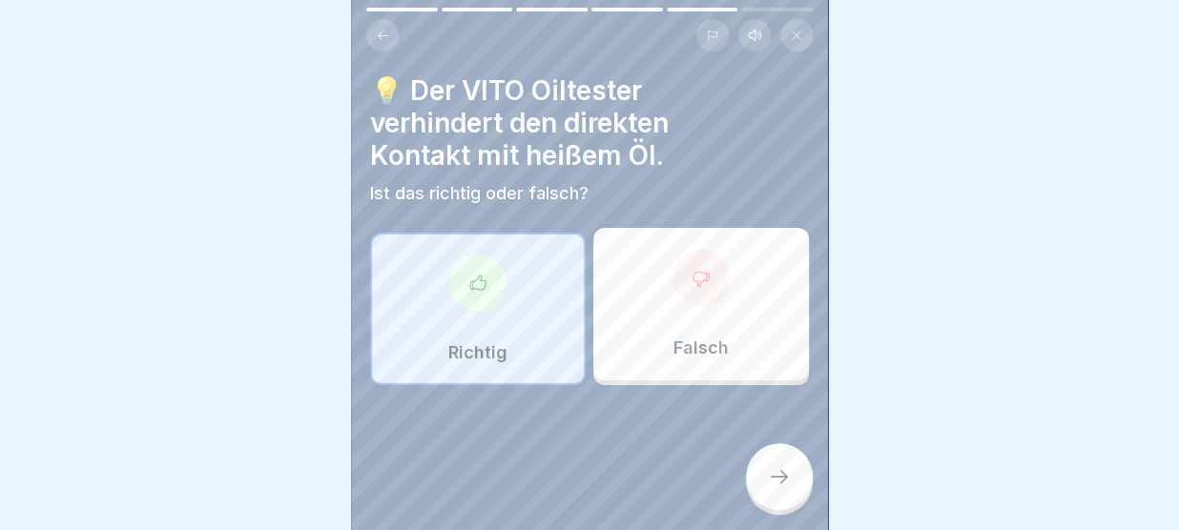
click at [782, 470] on icon at bounding box center [779, 476] width 23 height 23
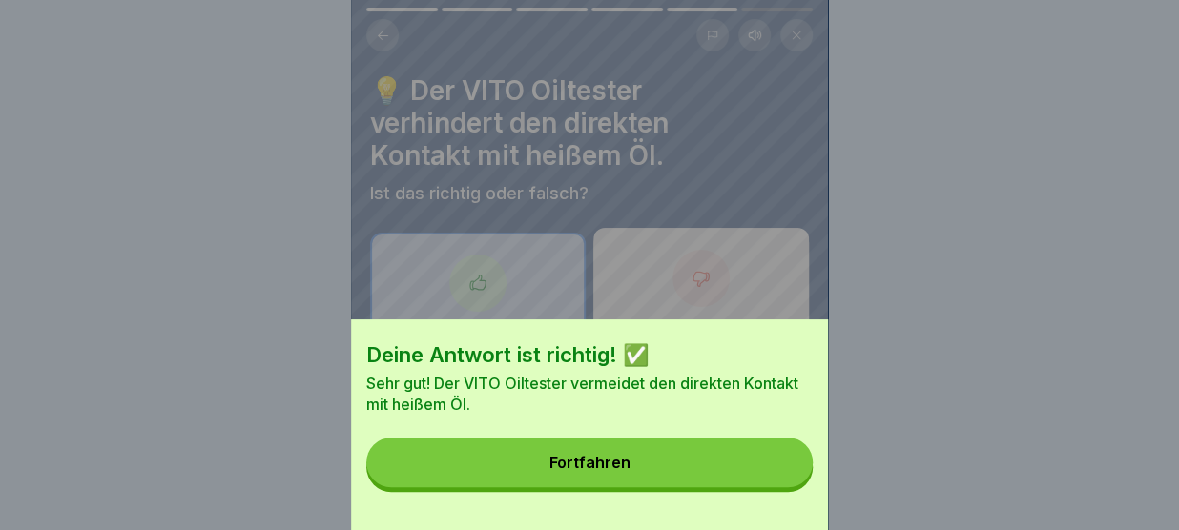
click at [782, 470] on button "Fortfahren" at bounding box center [589, 463] width 446 height 50
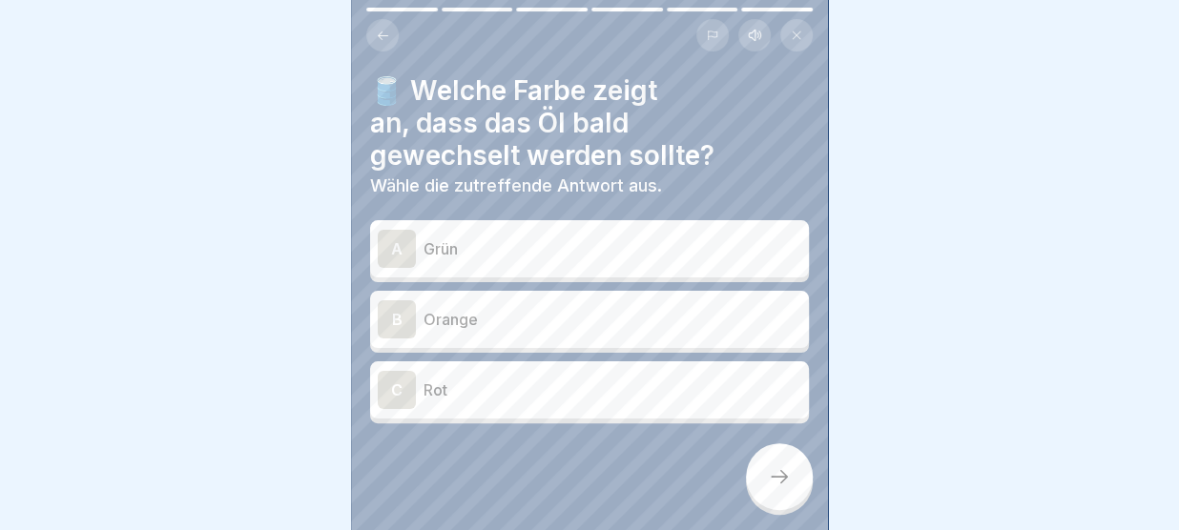
click at [486, 320] on p "Orange" at bounding box center [612, 319] width 378 height 23
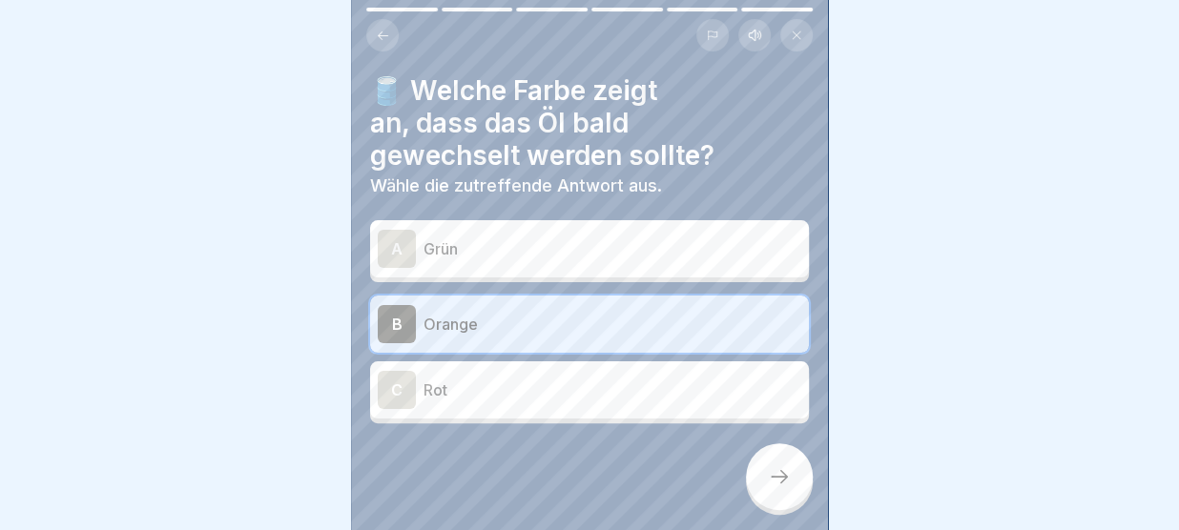
click at [773, 484] on icon at bounding box center [779, 476] width 23 height 23
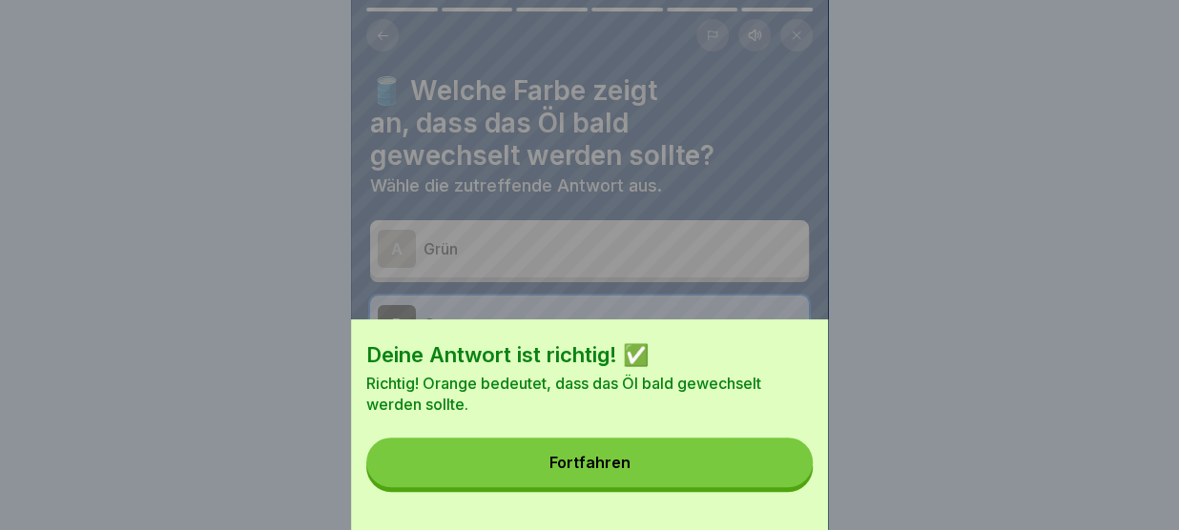
click at [773, 484] on button "Fortfahren" at bounding box center [589, 463] width 446 height 50
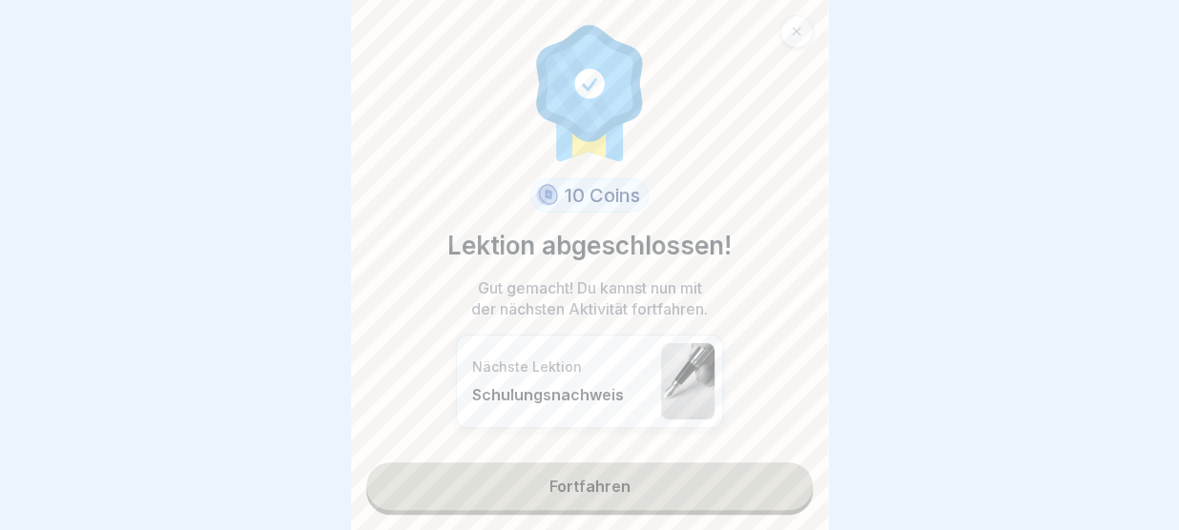
click at [726, 479] on link "Fortfahren" at bounding box center [589, 487] width 446 height 48
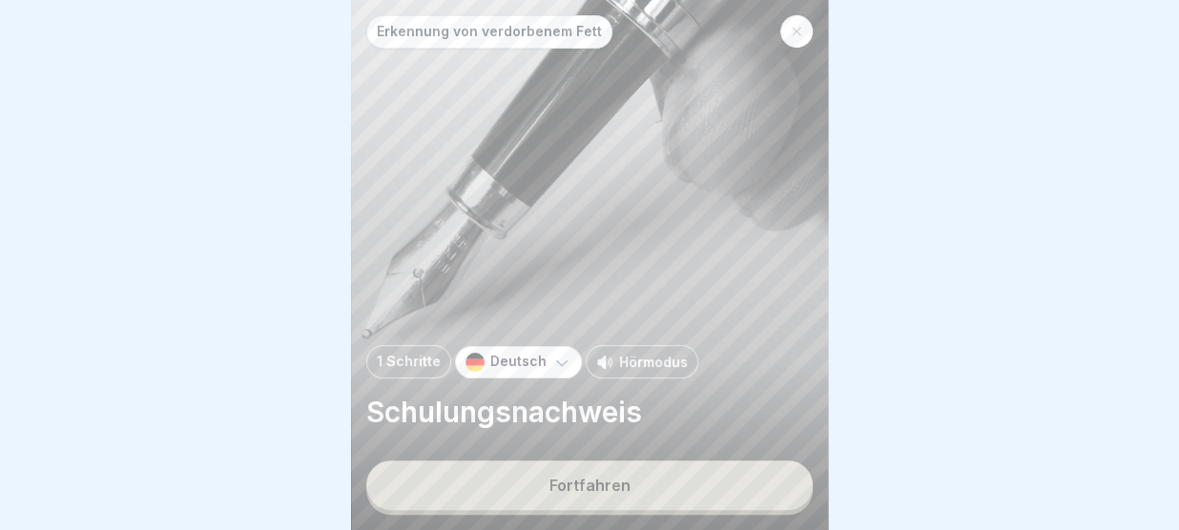
click at [679, 473] on button "Fortfahren" at bounding box center [589, 486] width 446 height 50
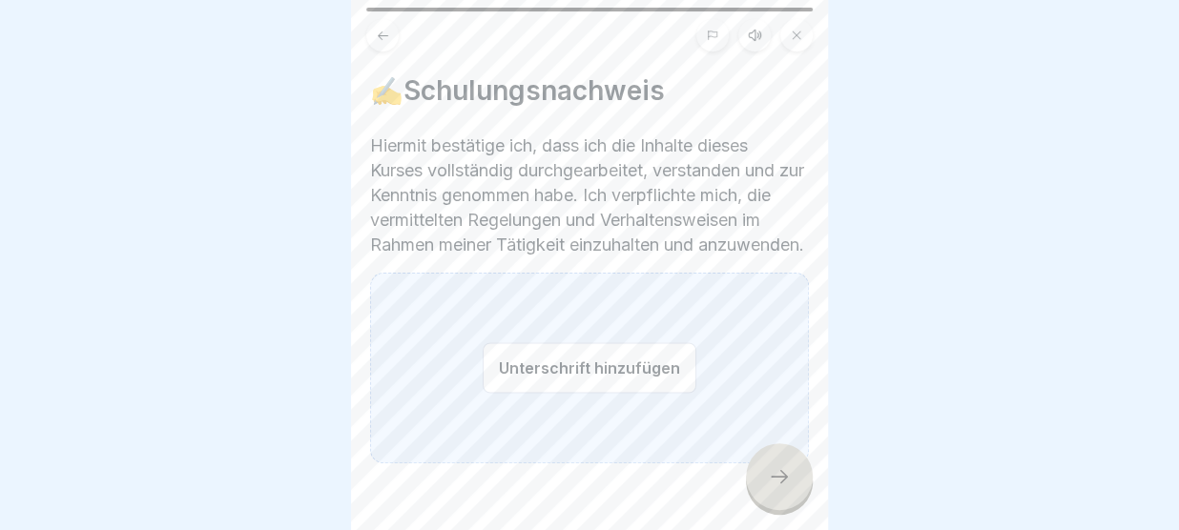
click at [600, 393] on button "Unterschrift hinzufügen" at bounding box center [590, 367] width 214 height 51
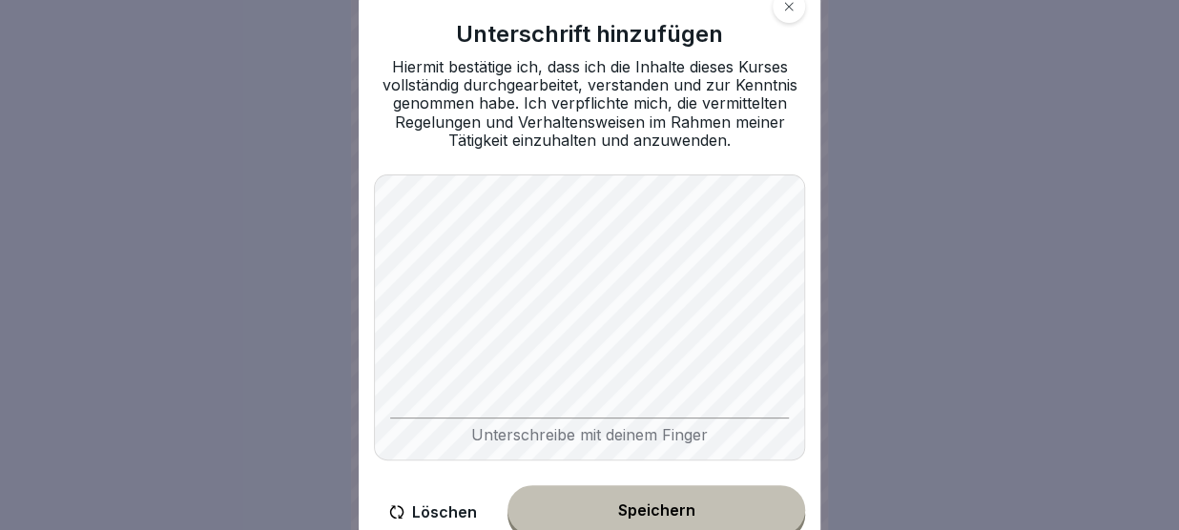
click at [453, 509] on button "Löschen" at bounding box center [433, 512] width 118 height 54
click at [624, 503] on button "Speichern" at bounding box center [656, 510] width 298 height 50
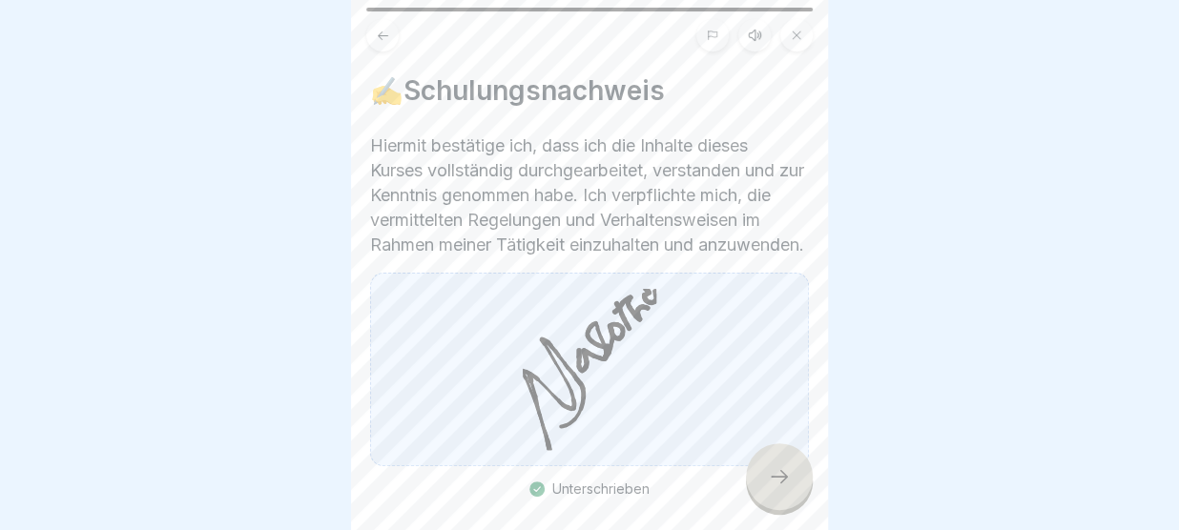
click at [771, 479] on icon at bounding box center [779, 476] width 23 height 23
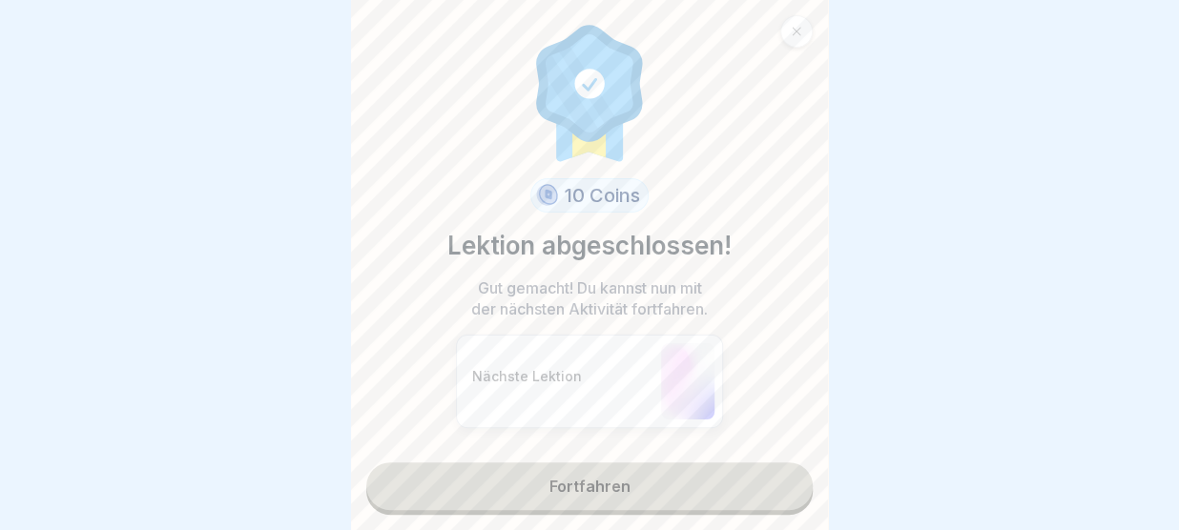
click at [692, 482] on link "Fortfahren" at bounding box center [589, 487] width 446 height 48
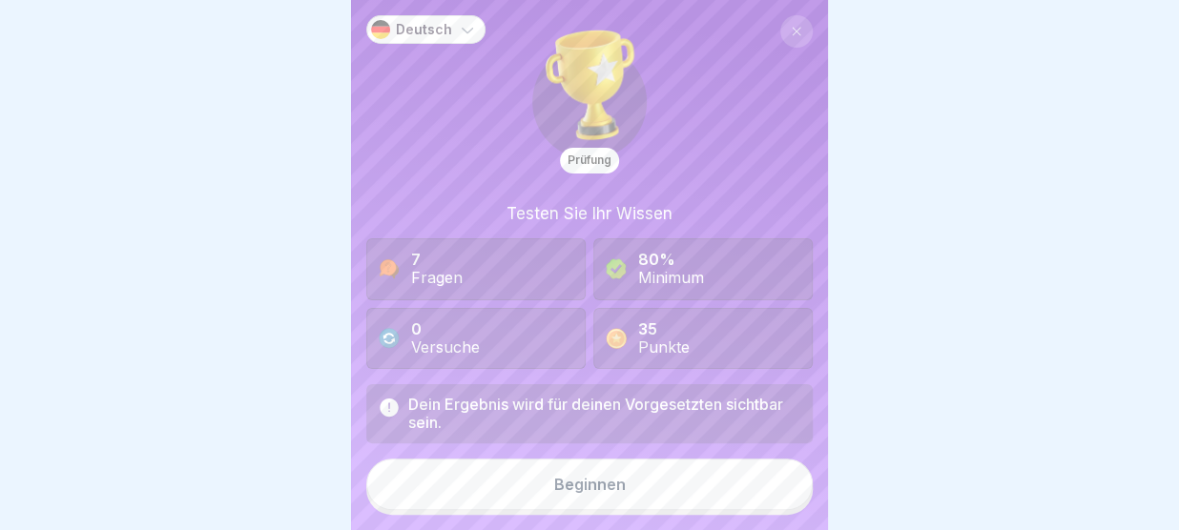
click at [692, 482] on button "Beginnen" at bounding box center [589, 485] width 446 height 52
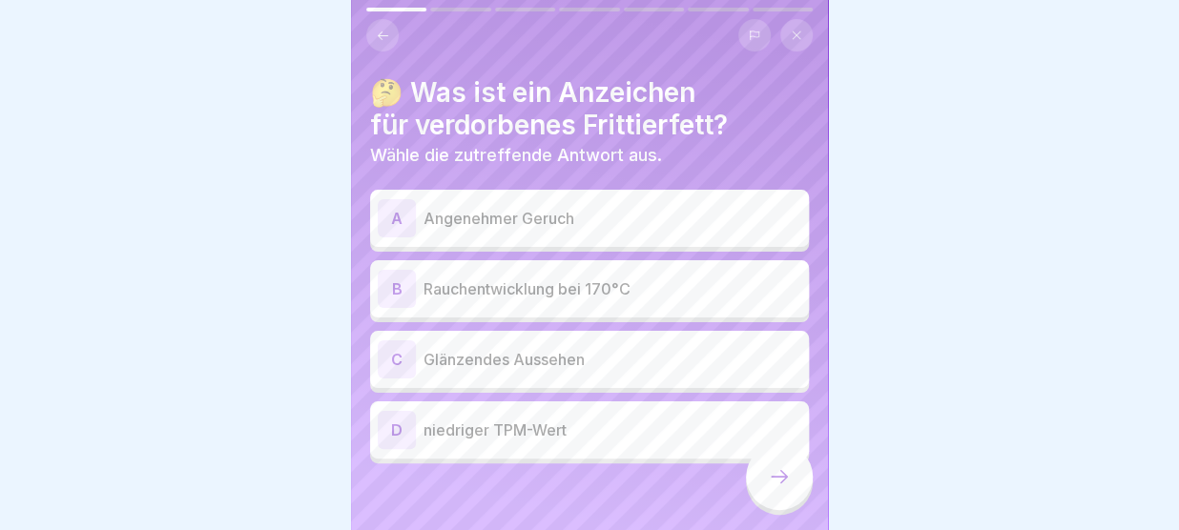
click at [541, 219] on p "Angenehmer Geruch" at bounding box center [612, 218] width 378 height 23
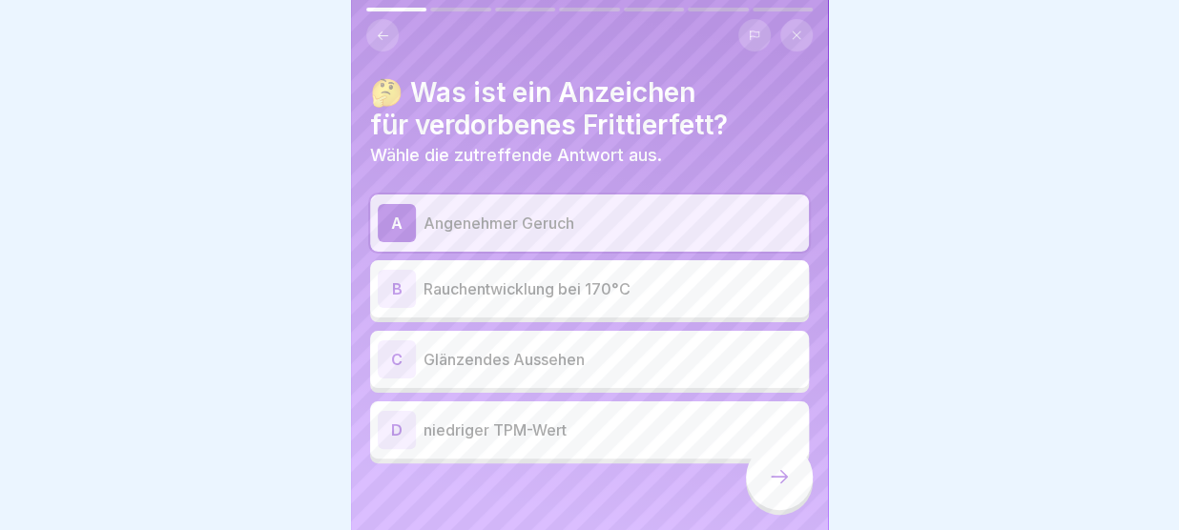
click at [785, 483] on icon at bounding box center [779, 476] width 23 height 23
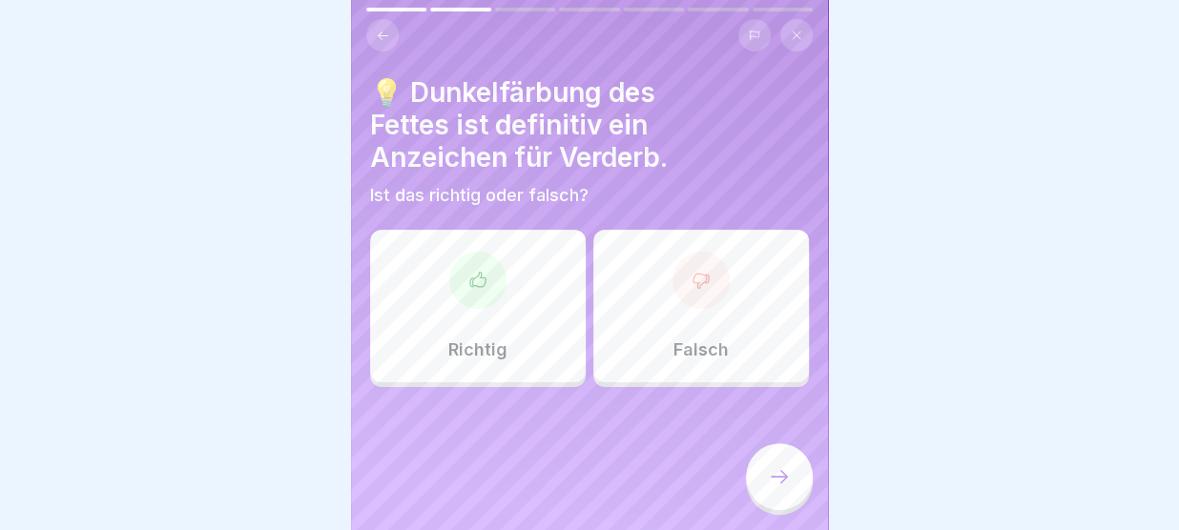
click at [565, 300] on div "Richtig" at bounding box center [478, 306] width 216 height 153
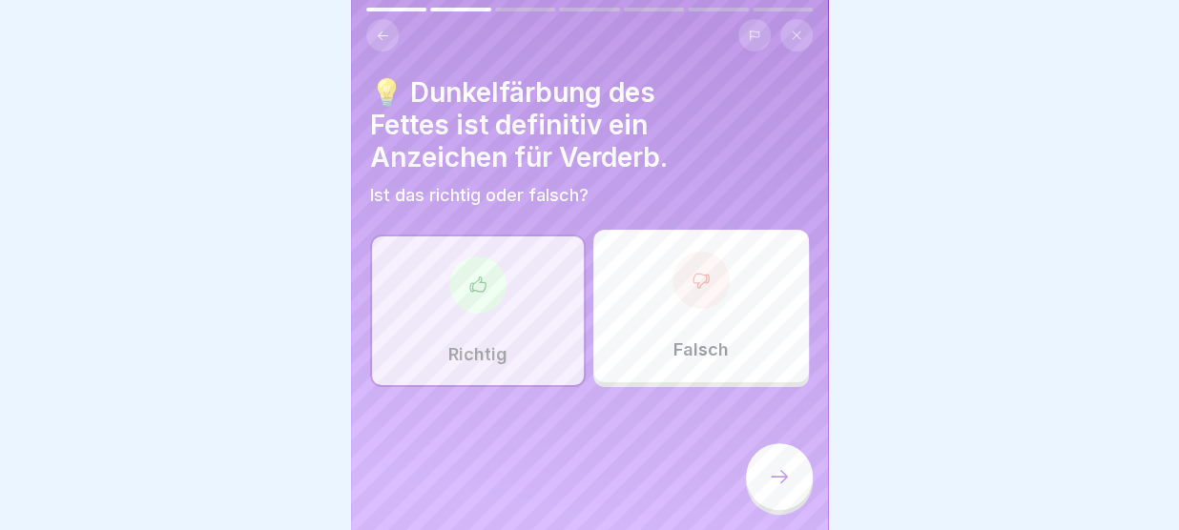
click at [773, 472] on icon at bounding box center [779, 476] width 23 height 23
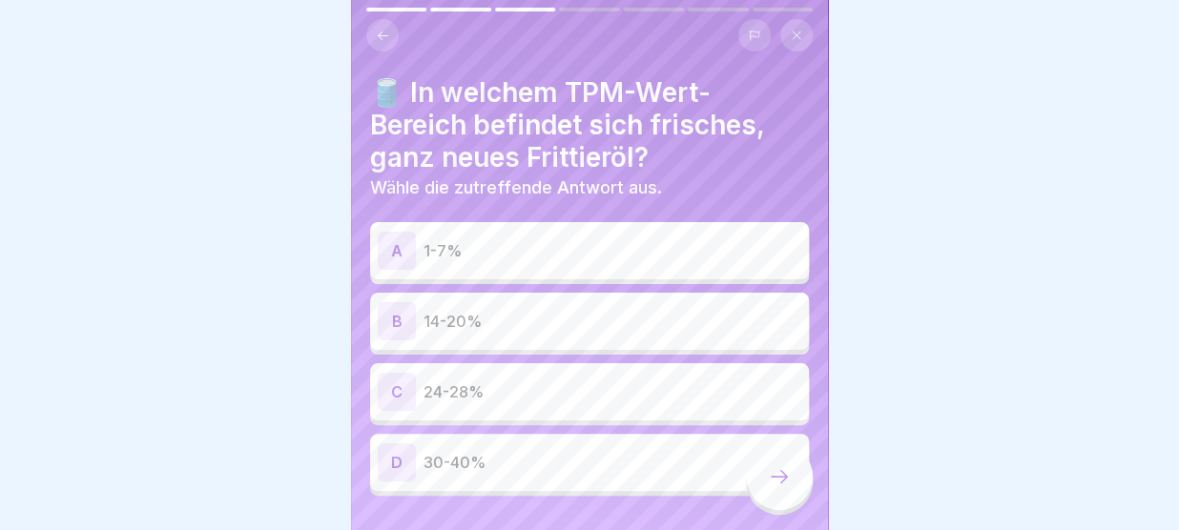
click at [499, 249] on p "1-7%" at bounding box center [612, 250] width 378 height 23
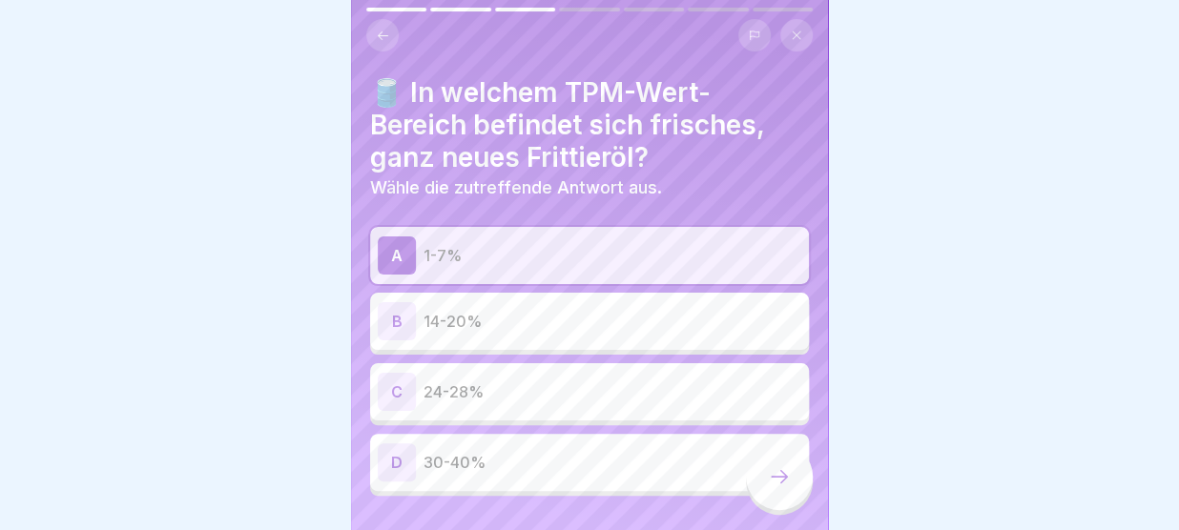
click at [786, 476] on icon at bounding box center [779, 476] width 23 height 23
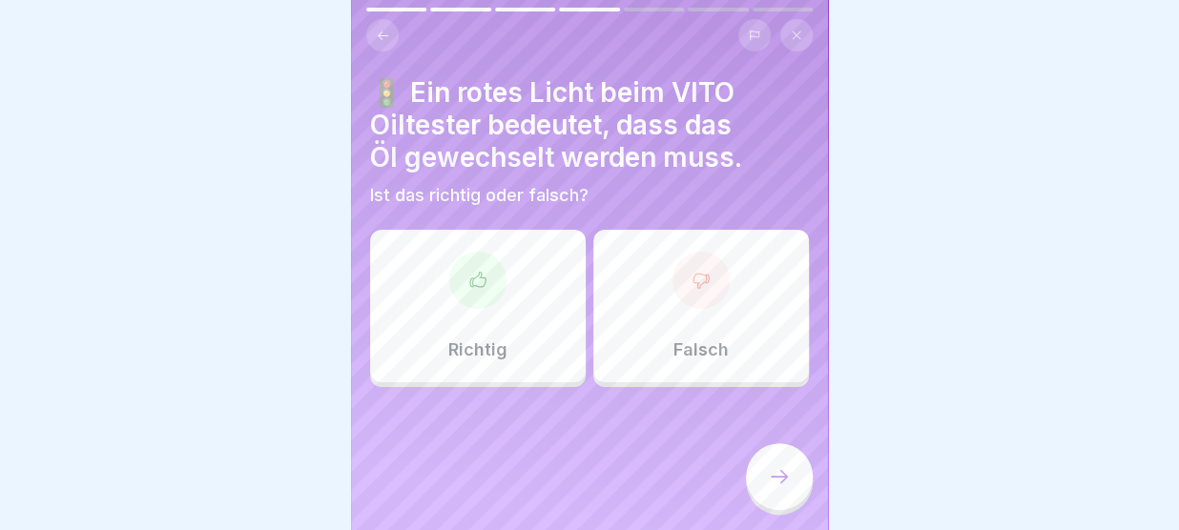
click at [495, 276] on div at bounding box center [477, 280] width 57 height 57
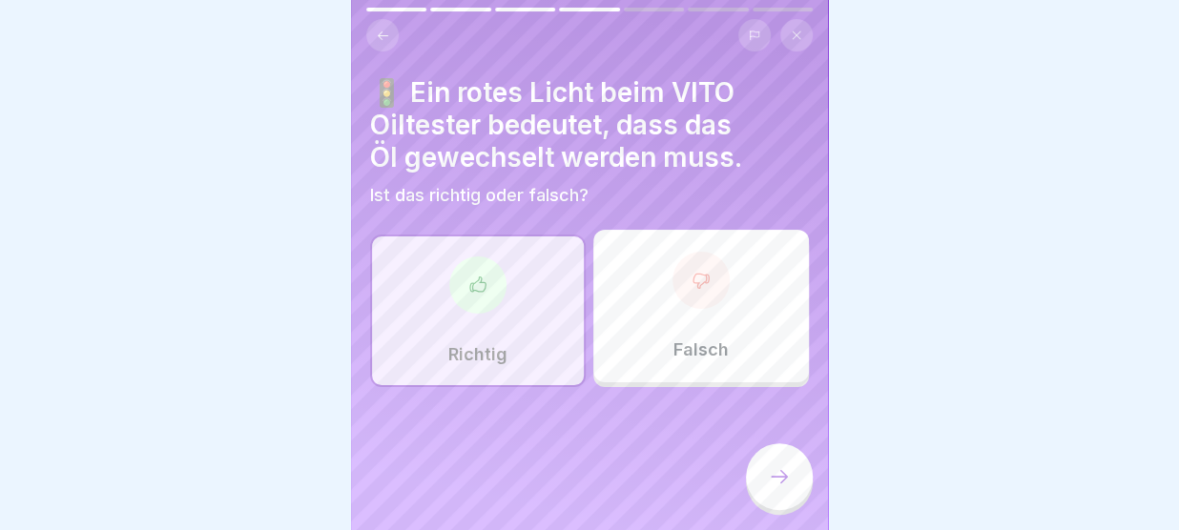
click at [768, 476] on icon at bounding box center [779, 476] width 23 height 23
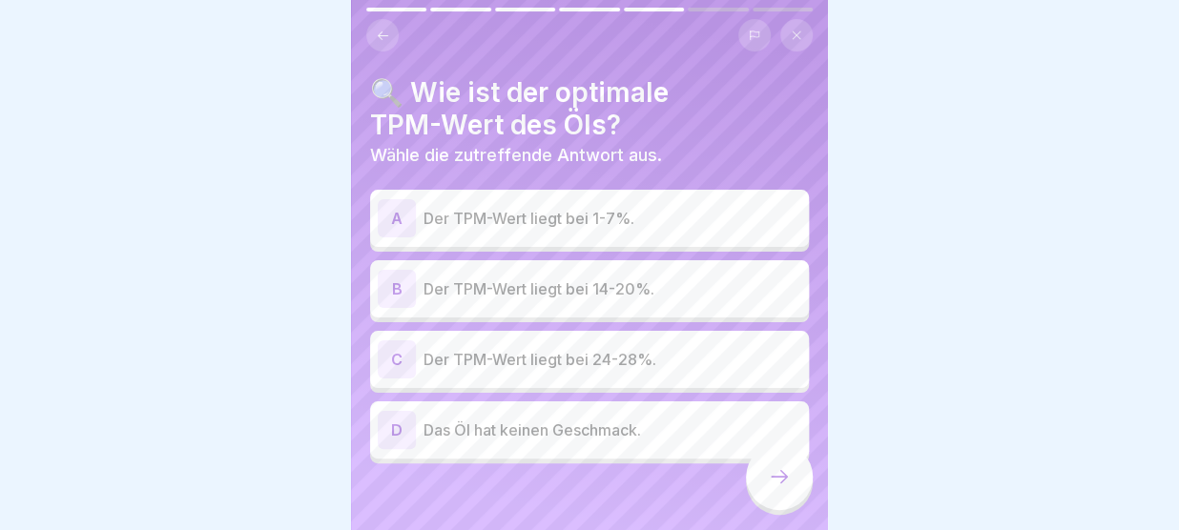
click at [629, 292] on p "Der TPM-Wert liegt bei 14-20%." at bounding box center [612, 289] width 378 height 23
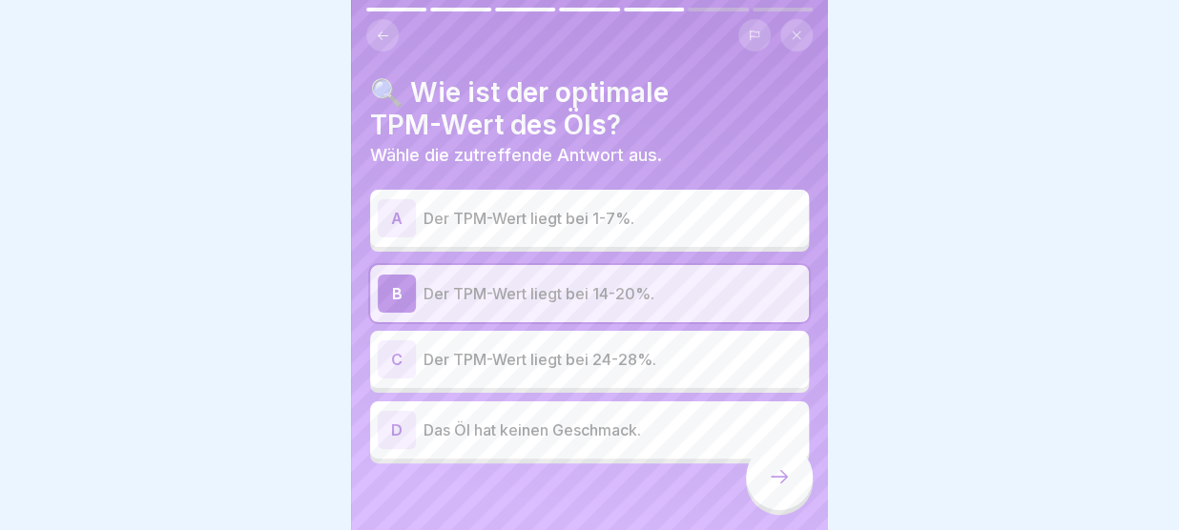
click at [763, 488] on div at bounding box center [779, 476] width 67 height 67
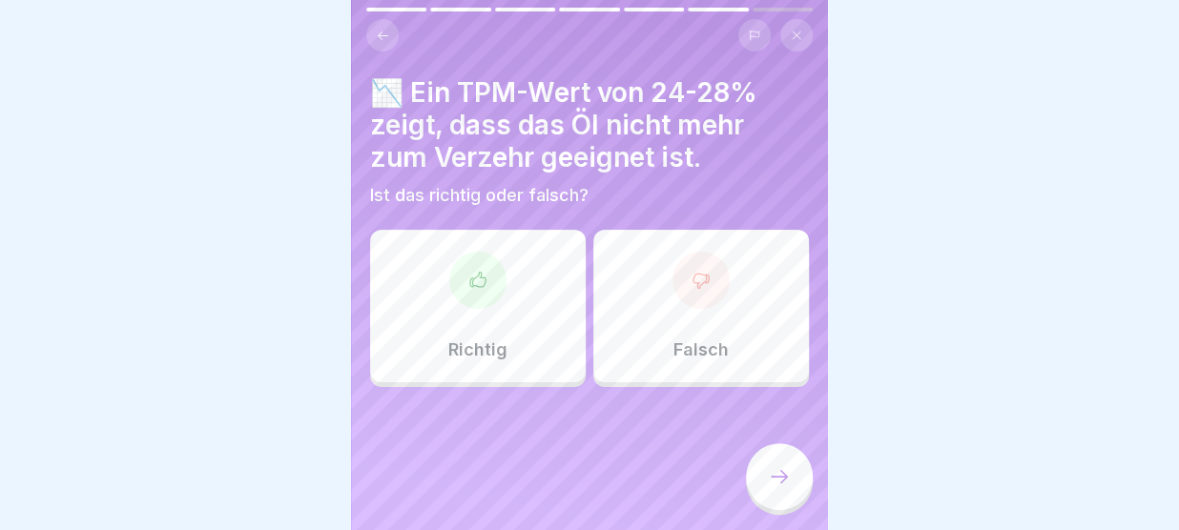
click at [536, 273] on div "Richtig" at bounding box center [478, 306] width 216 height 153
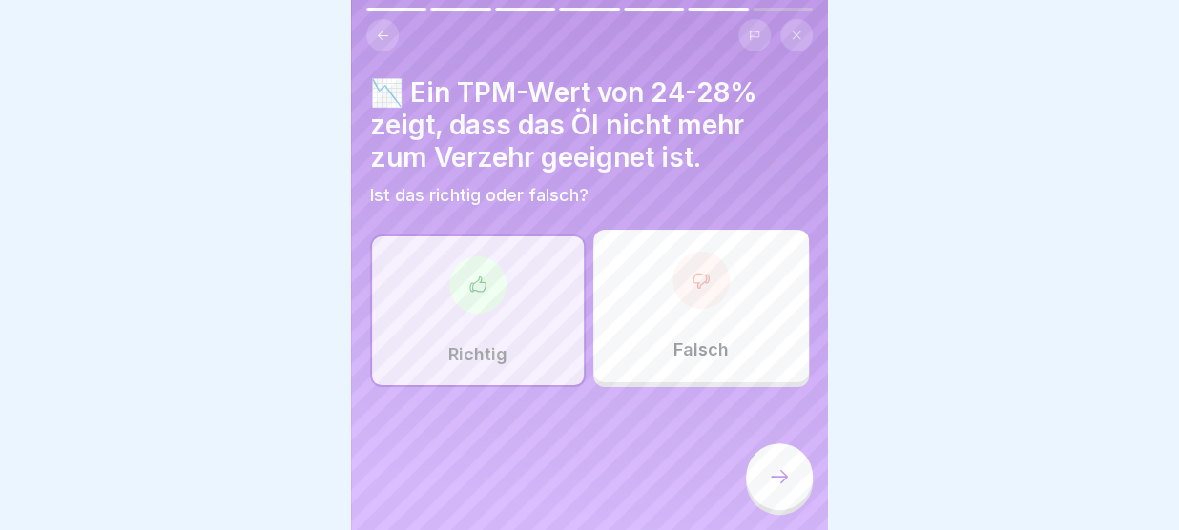
click at [769, 470] on icon at bounding box center [779, 476] width 23 height 23
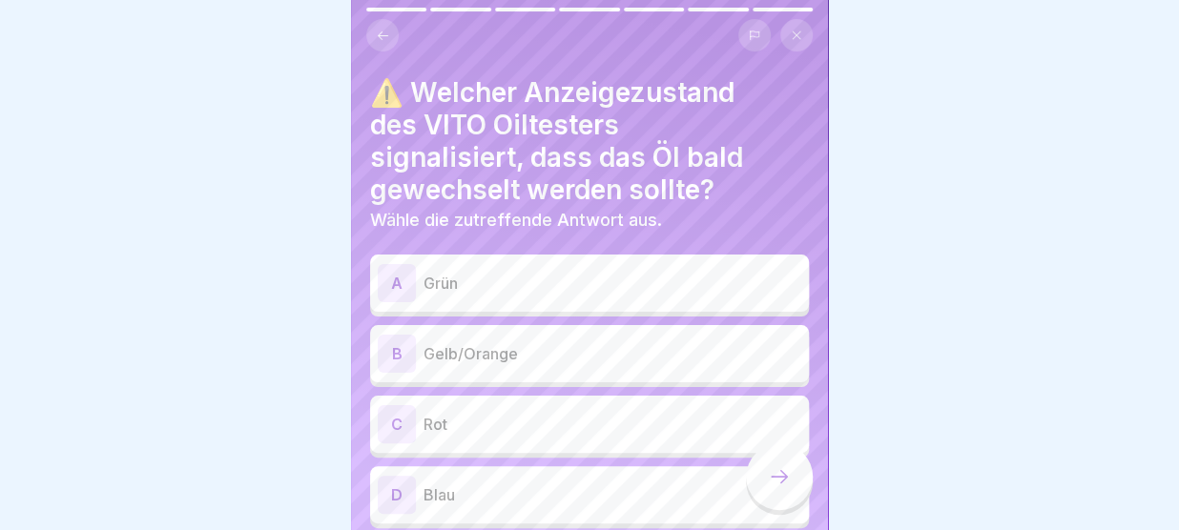
scroll to position [73, 0]
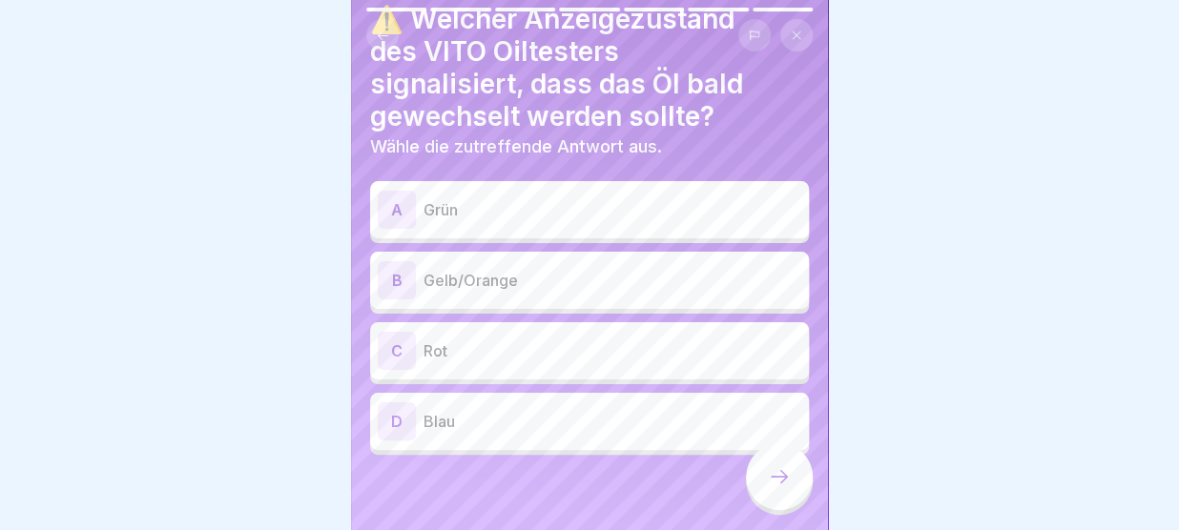
click at [552, 263] on div "B Gelb/Orange" at bounding box center [589, 280] width 423 height 38
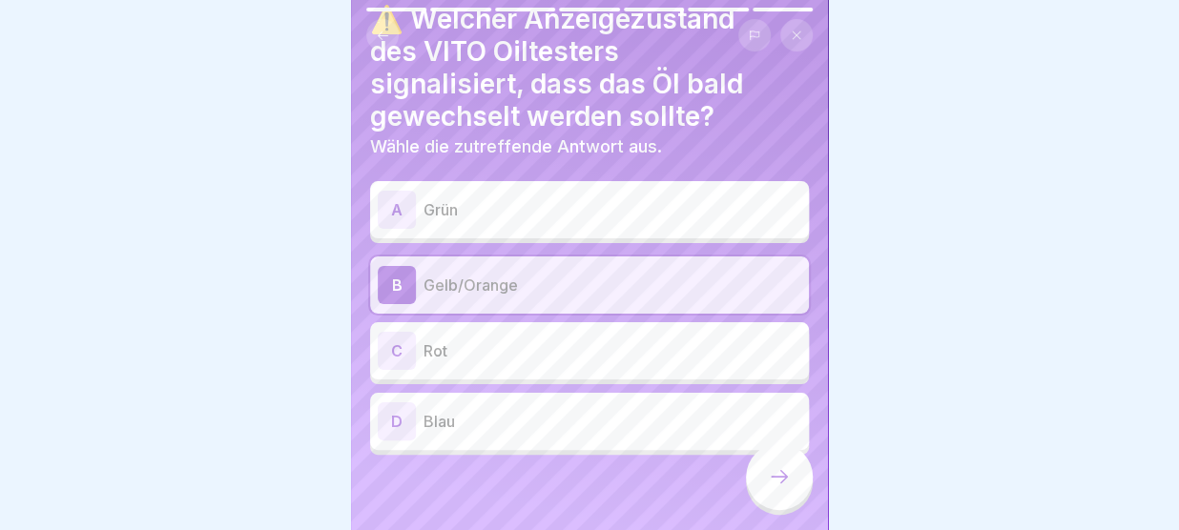
click at [788, 479] on icon at bounding box center [779, 476] width 23 height 23
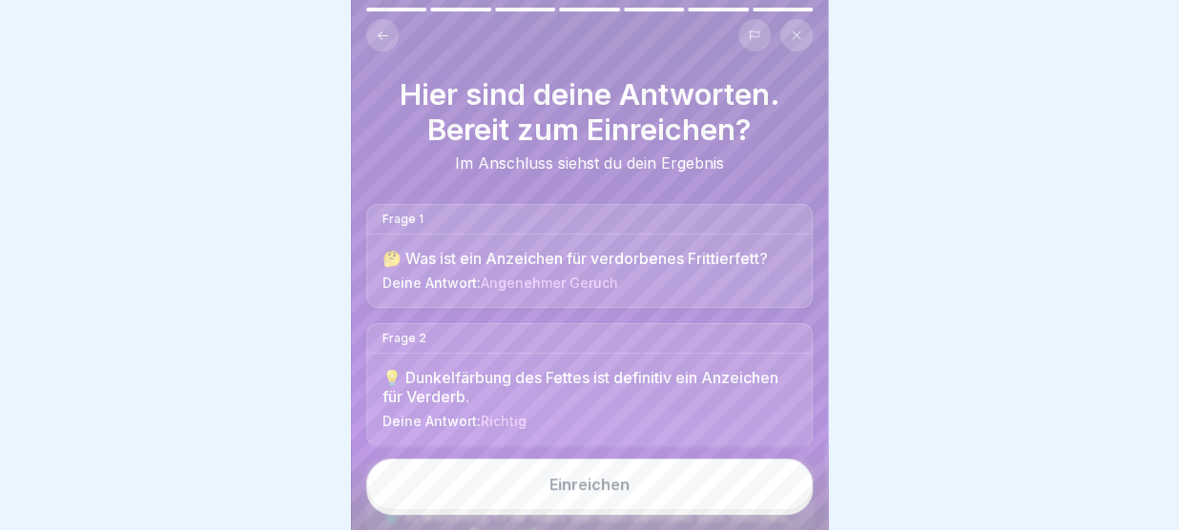
click at [677, 488] on button "Einreichen" at bounding box center [589, 485] width 446 height 52
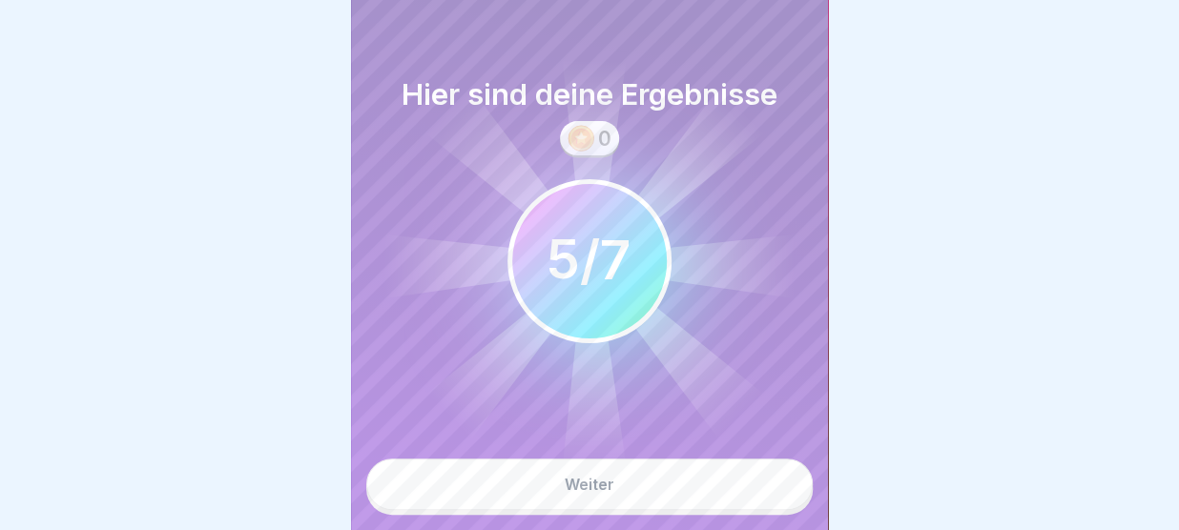
click at [935, 188] on div at bounding box center [589, 265] width 1179 height 530
click at [691, 107] on icon at bounding box center [590, 262] width 420 height 420
click at [621, 431] on icon at bounding box center [595, 364] width 64 height 208
click at [603, 464] on icon at bounding box center [595, 364] width 64 height 208
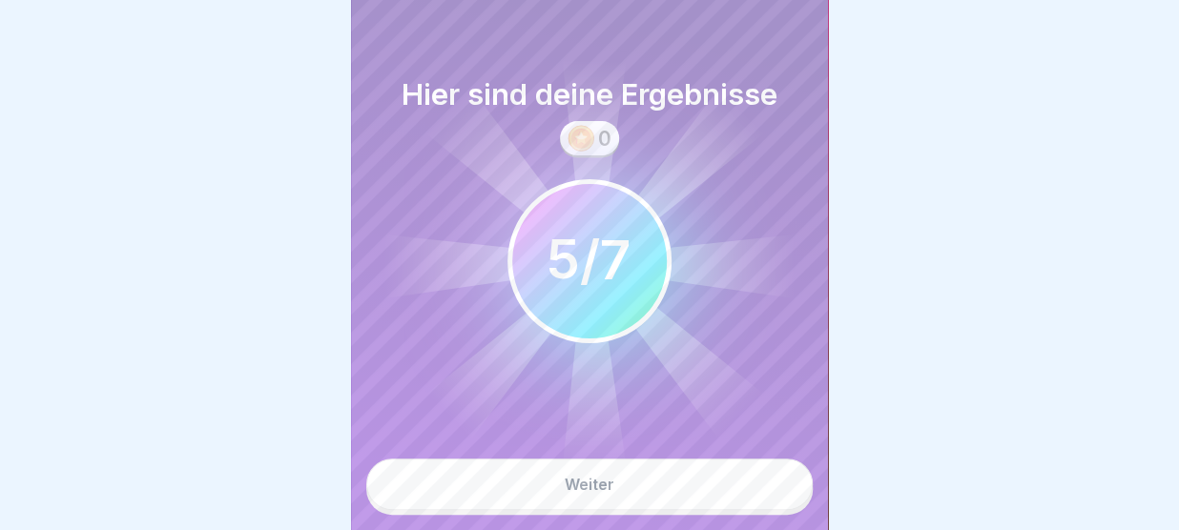
click at [601, 479] on div "Weiter" at bounding box center [590, 484] width 50 height 17
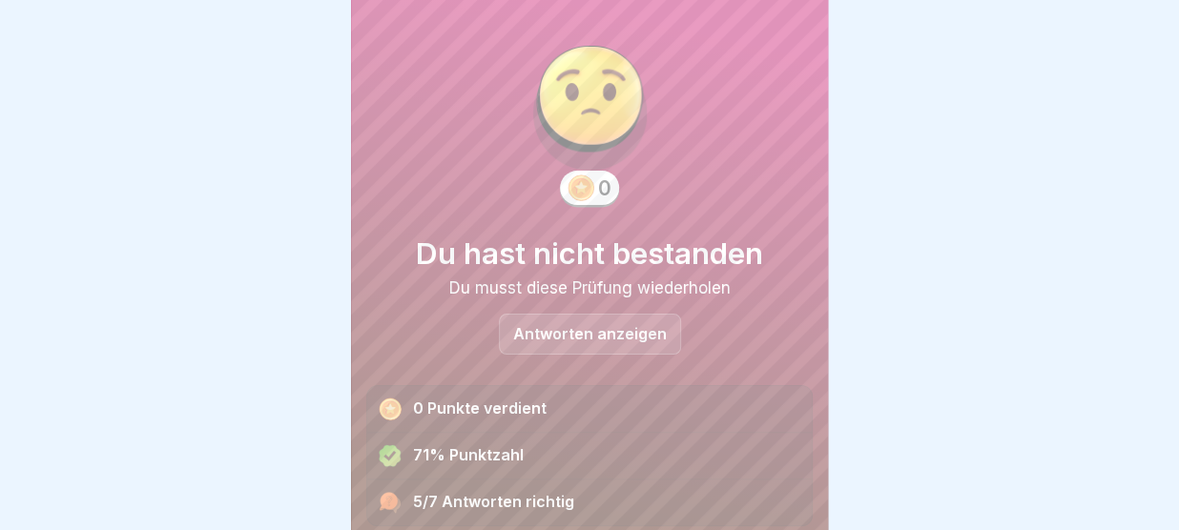
click at [563, 329] on p "Antworten anzeigen" at bounding box center [590, 334] width 154 height 16
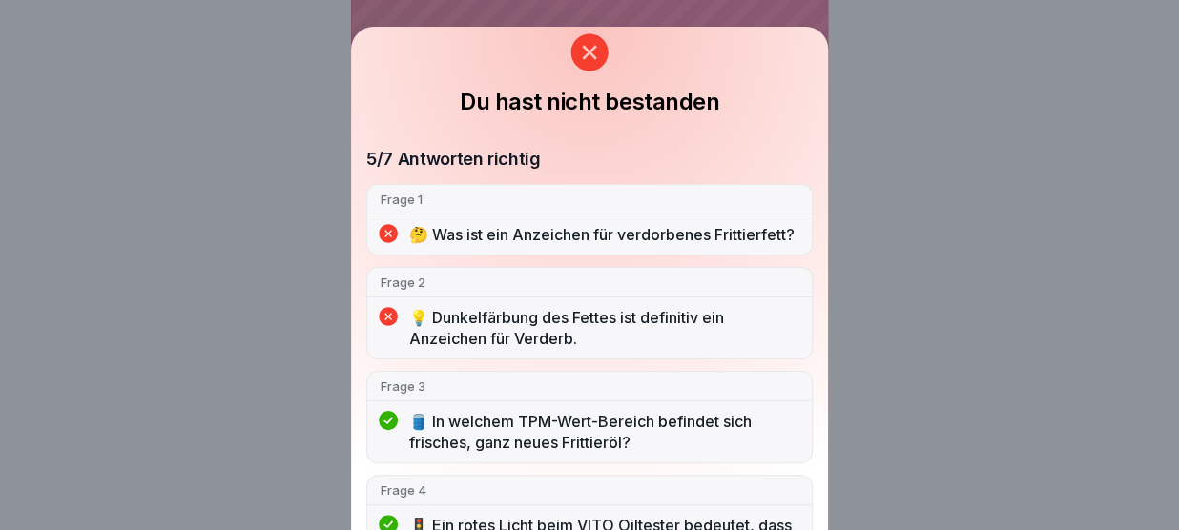
scroll to position [0, 0]
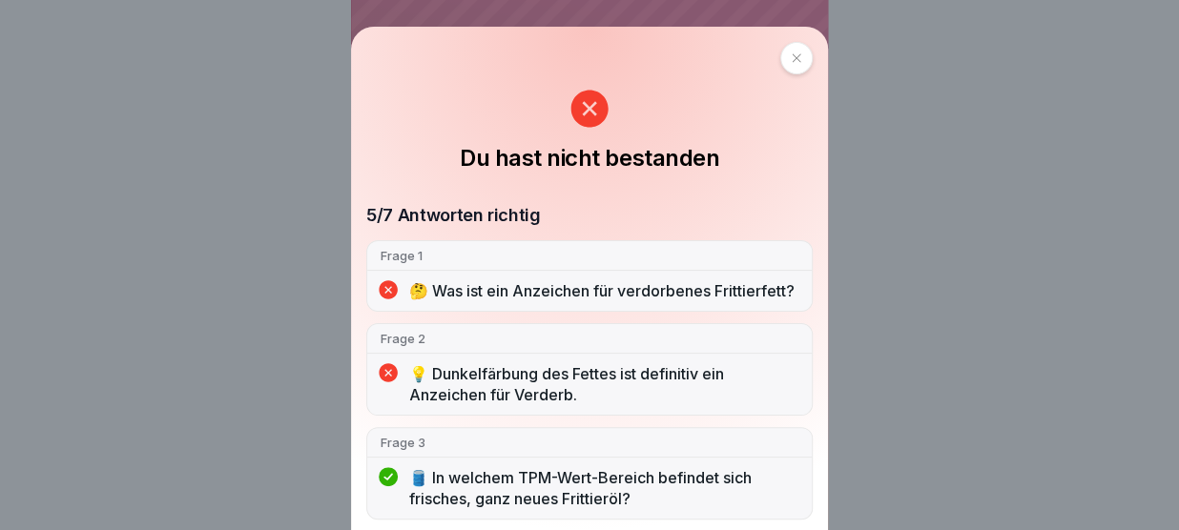
click at [780, 49] on div at bounding box center [796, 58] width 32 height 32
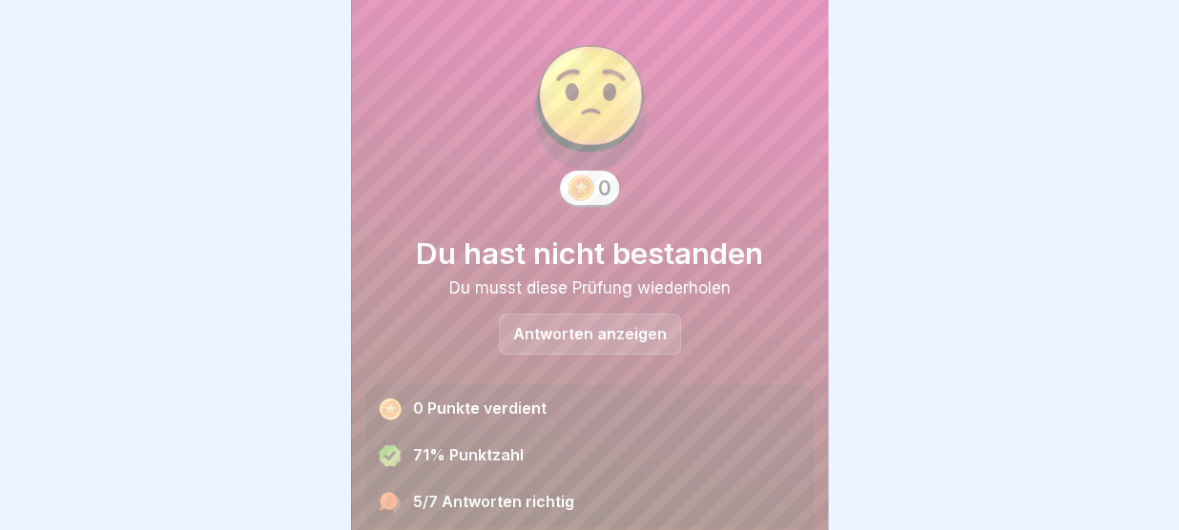
scroll to position [133, 0]
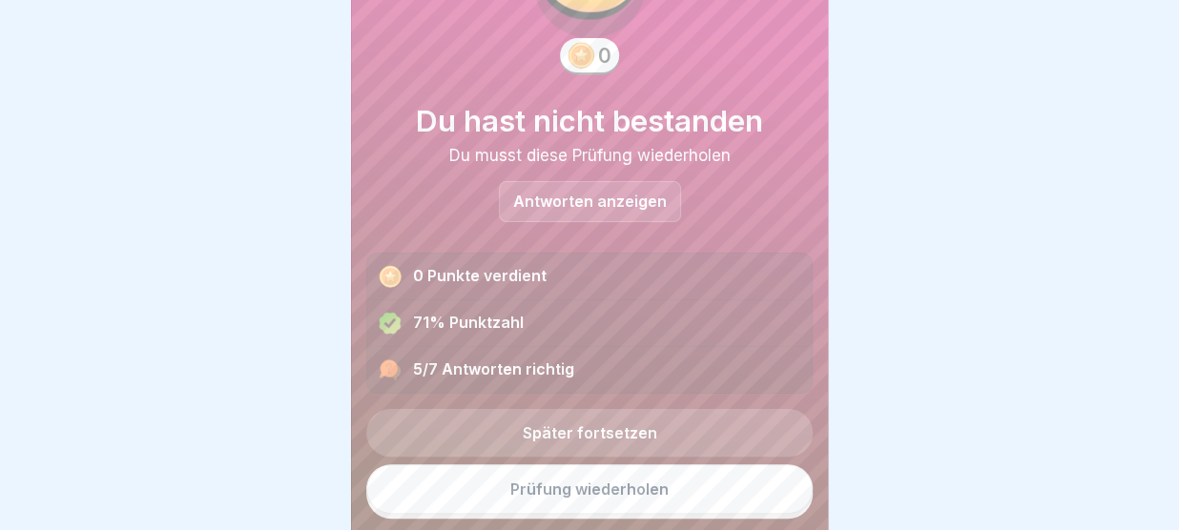
click at [567, 486] on link "Prüfung wiederholen" at bounding box center [589, 489] width 446 height 50
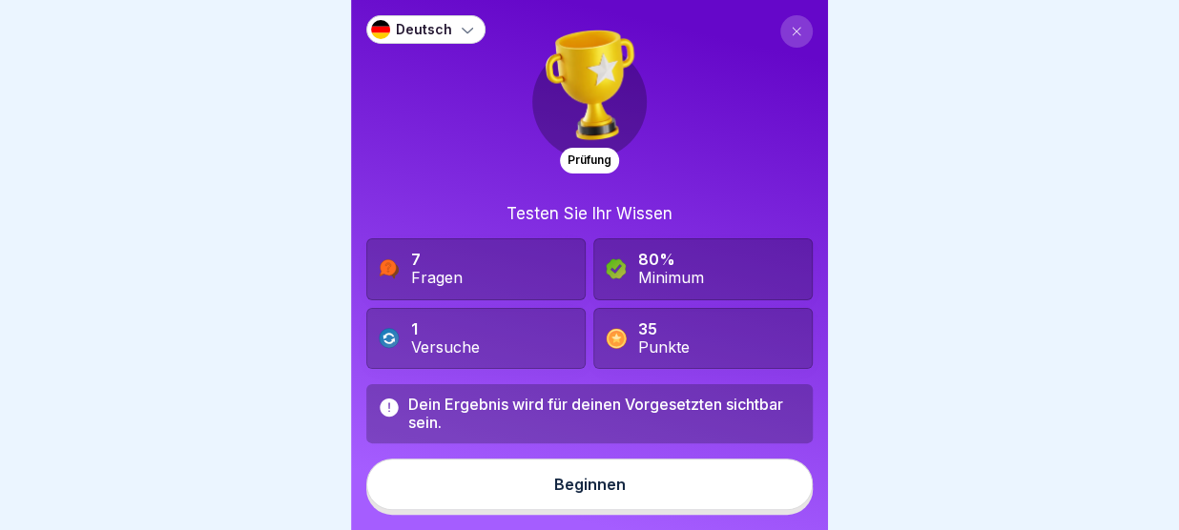
click at [567, 486] on div "Beginnen" at bounding box center [590, 484] width 72 height 17
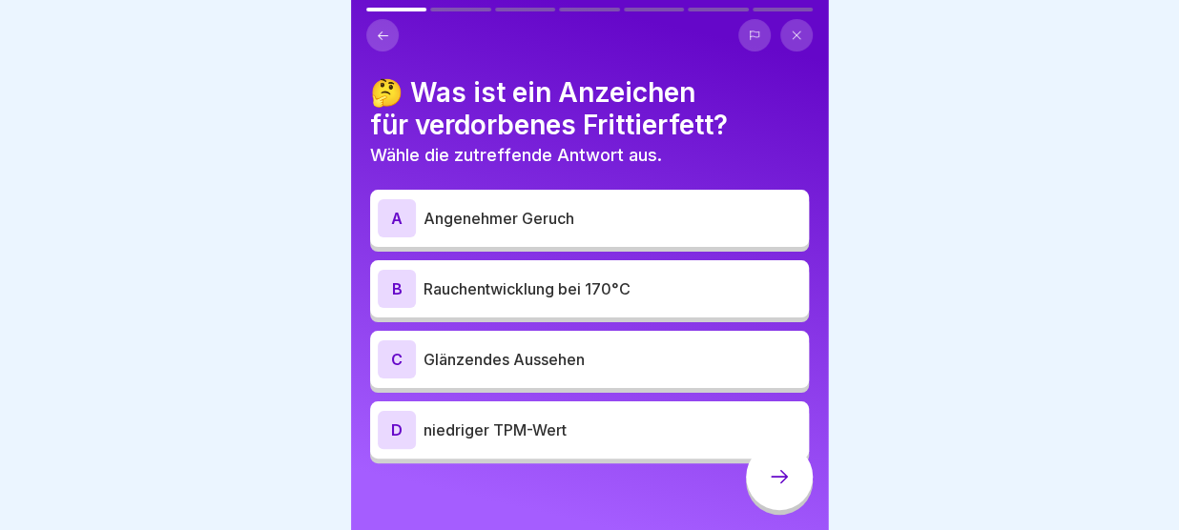
click at [555, 222] on p "Angenehmer Geruch" at bounding box center [612, 218] width 378 height 23
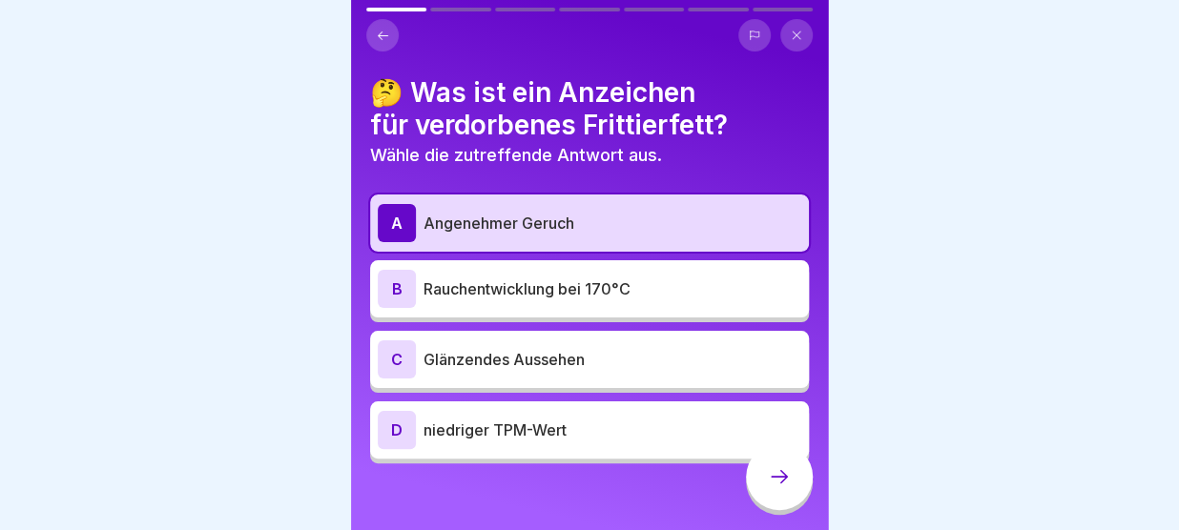
click at [781, 474] on icon at bounding box center [779, 476] width 23 height 23
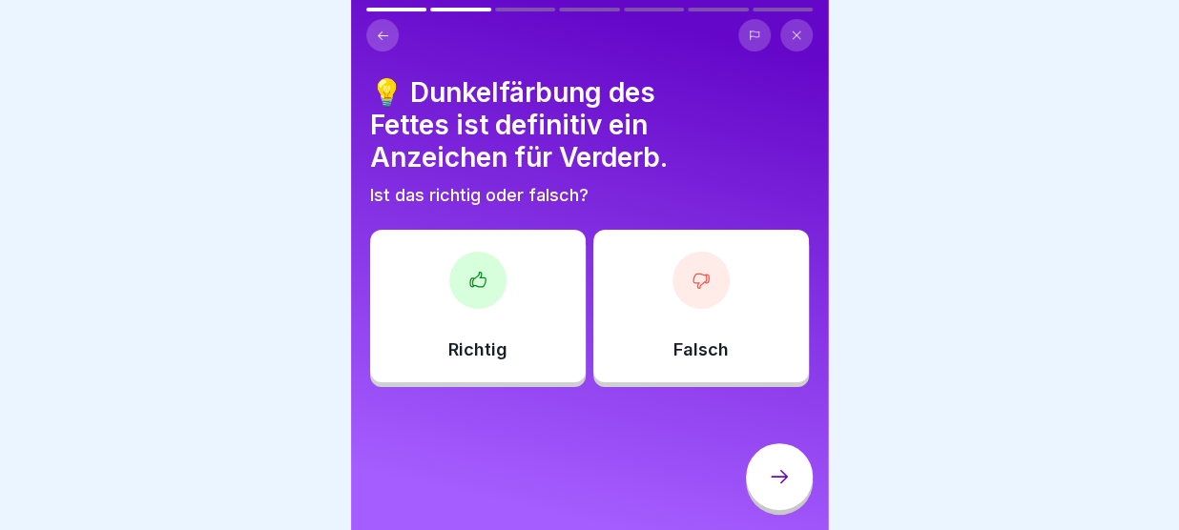
click at [698, 350] on p "Falsch" at bounding box center [700, 350] width 55 height 21
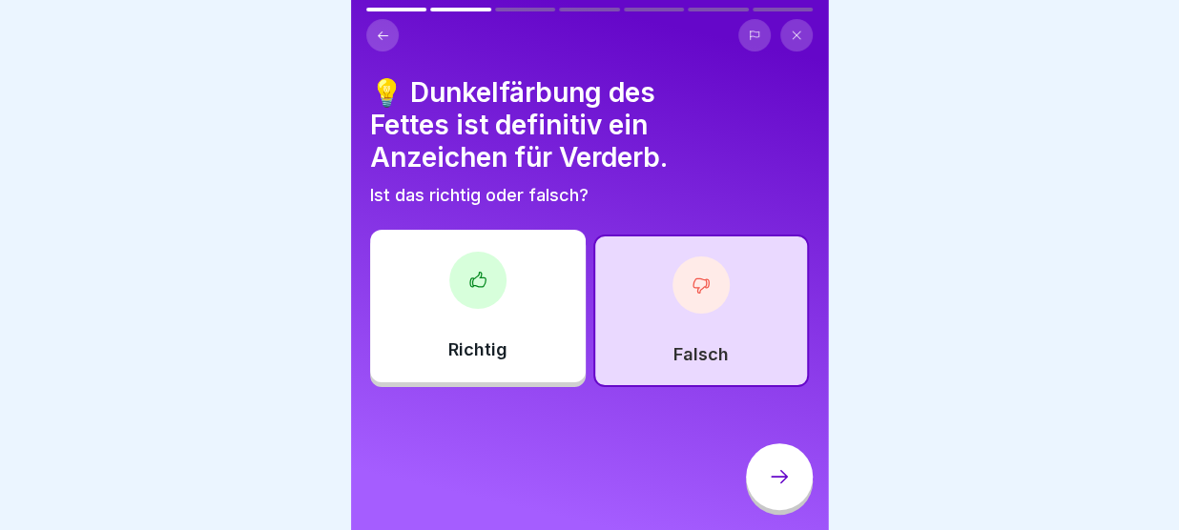
click at [781, 478] on icon at bounding box center [779, 476] width 23 height 23
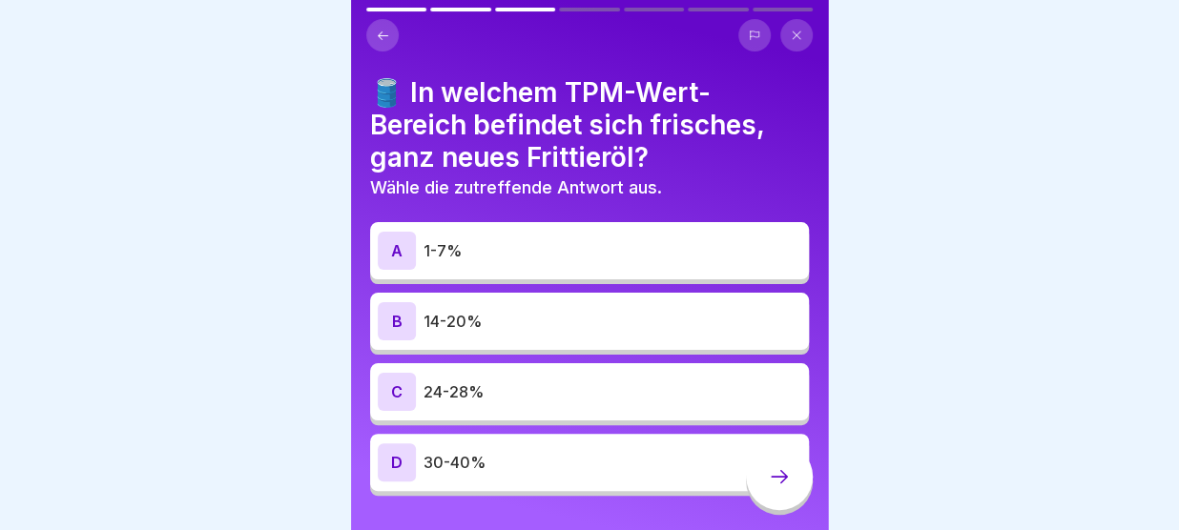
click at [648, 253] on p "1-7%" at bounding box center [612, 250] width 378 height 23
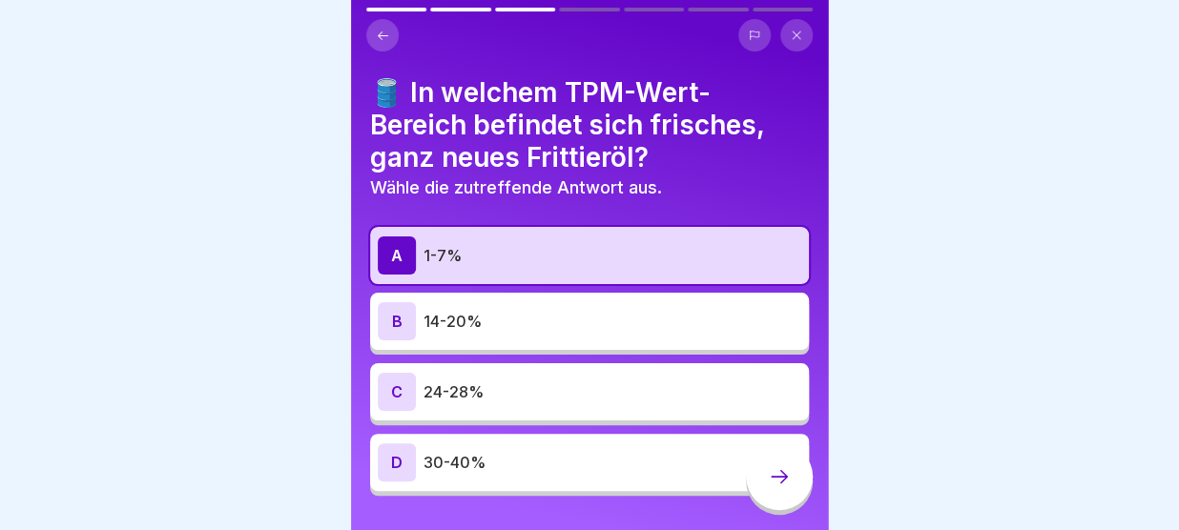
click at [771, 469] on icon at bounding box center [779, 476] width 23 height 23
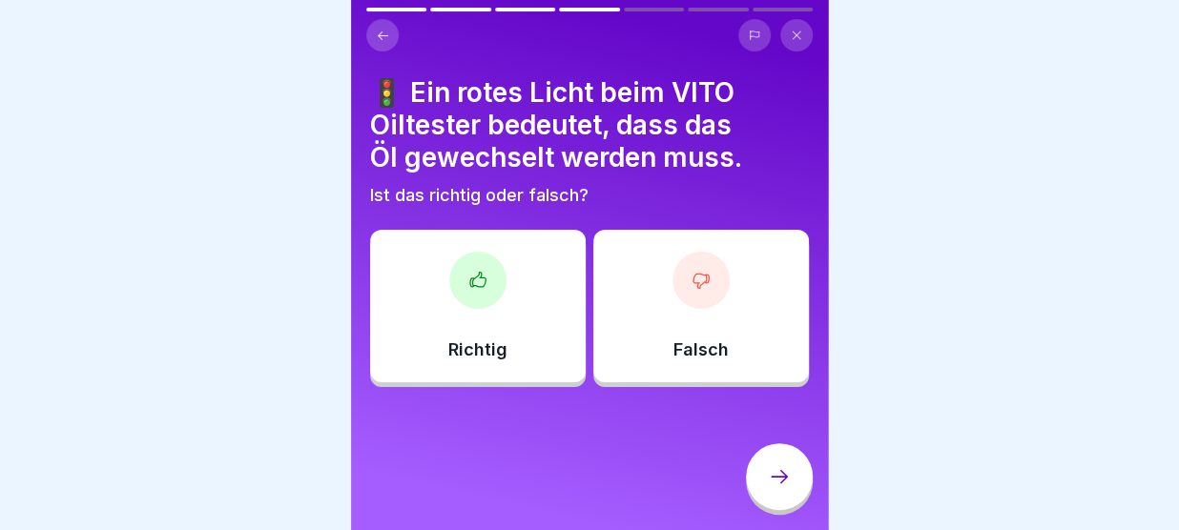
click at [507, 325] on div "Richtig" at bounding box center [478, 306] width 216 height 153
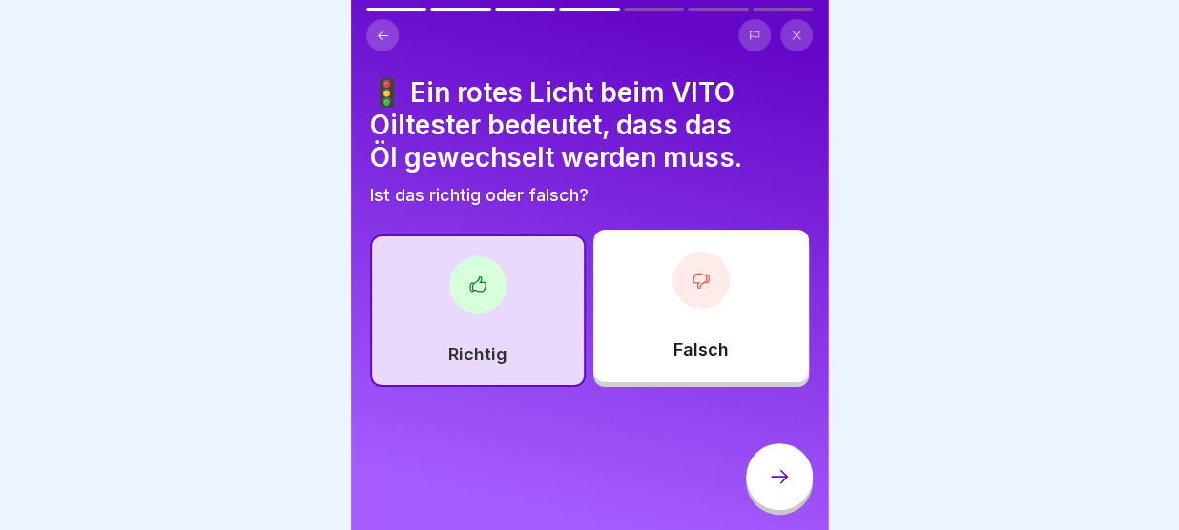
click at [778, 464] on div at bounding box center [779, 476] width 67 height 67
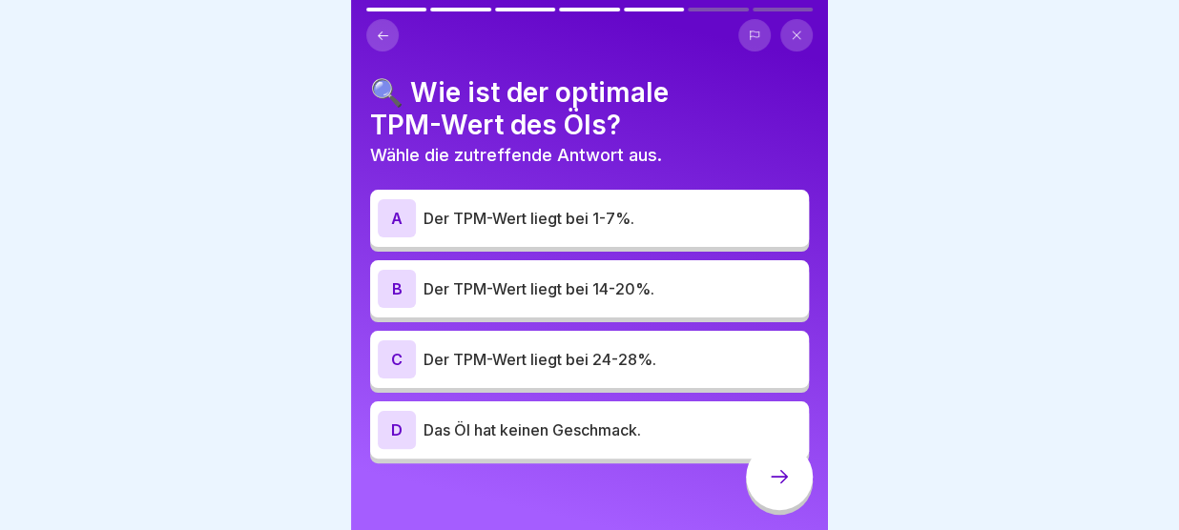
click at [649, 278] on p "Der TPM-Wert liegt bei 14-20%." at bounding box center [612, 289] width 378 height 23
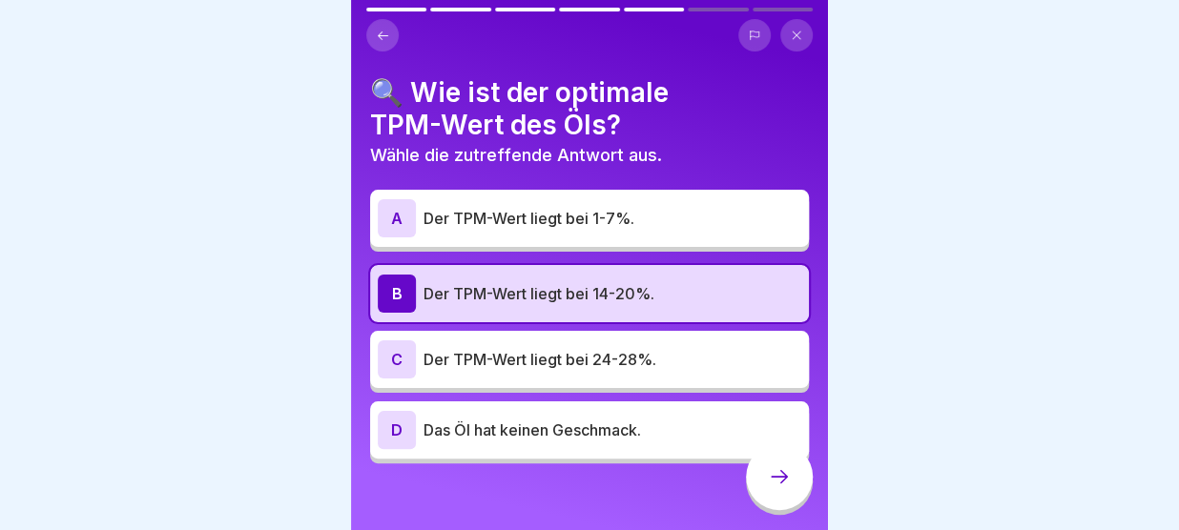
click at [773, 480] on icon at bounding box center [779, 476] width 23 height 23
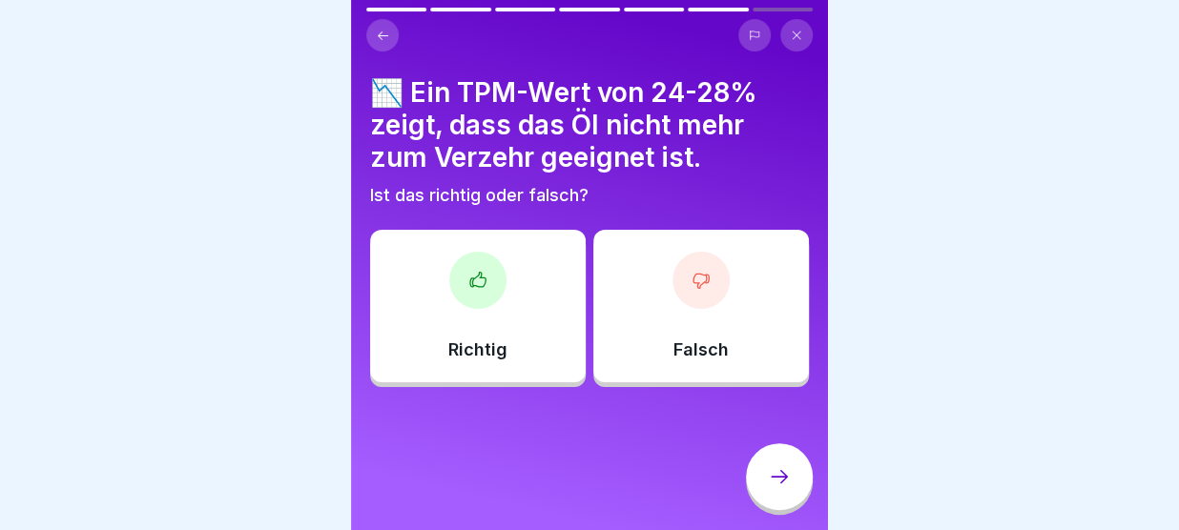
click at [548, 340] on div "Richtig" at bounding box center [478, 306] width 216 height 153
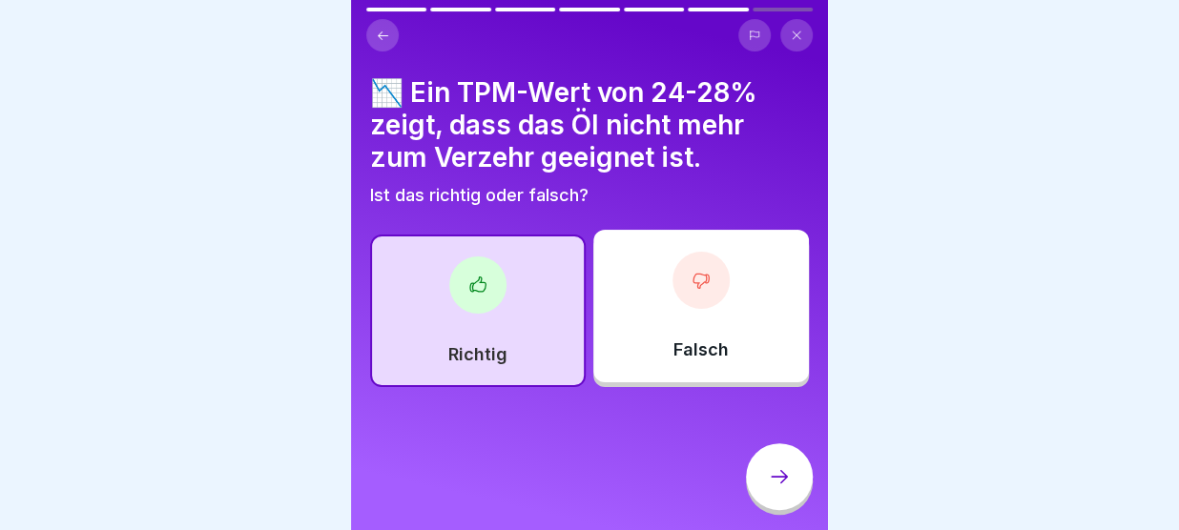
click at [779, 478] on icon at bounding box center [779, 476] width 23 height 23
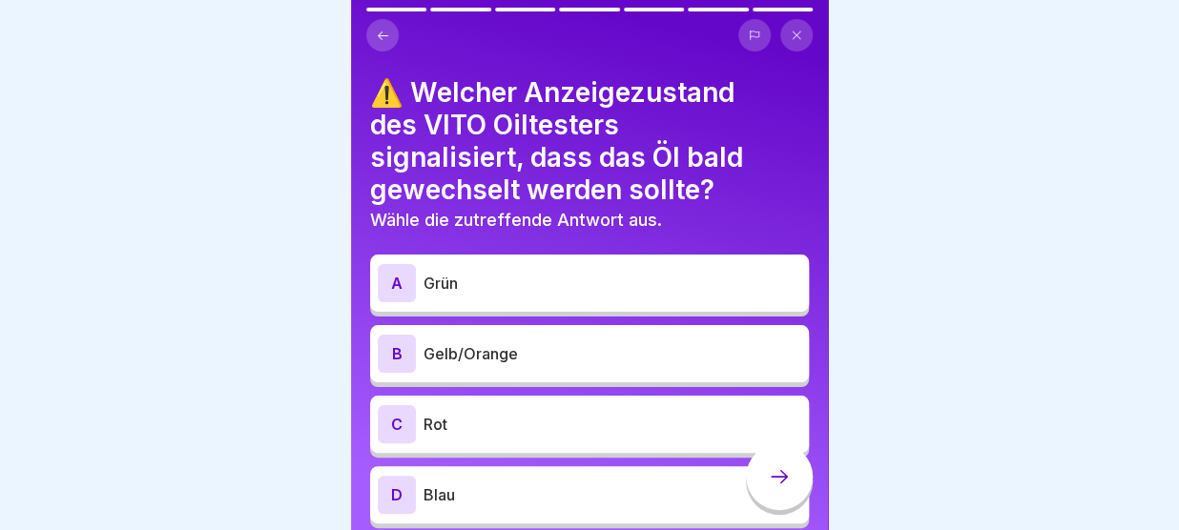
click at [592, 354] on p "Gelb/Orange" at bounding box center [612, 353] width 378 height 23
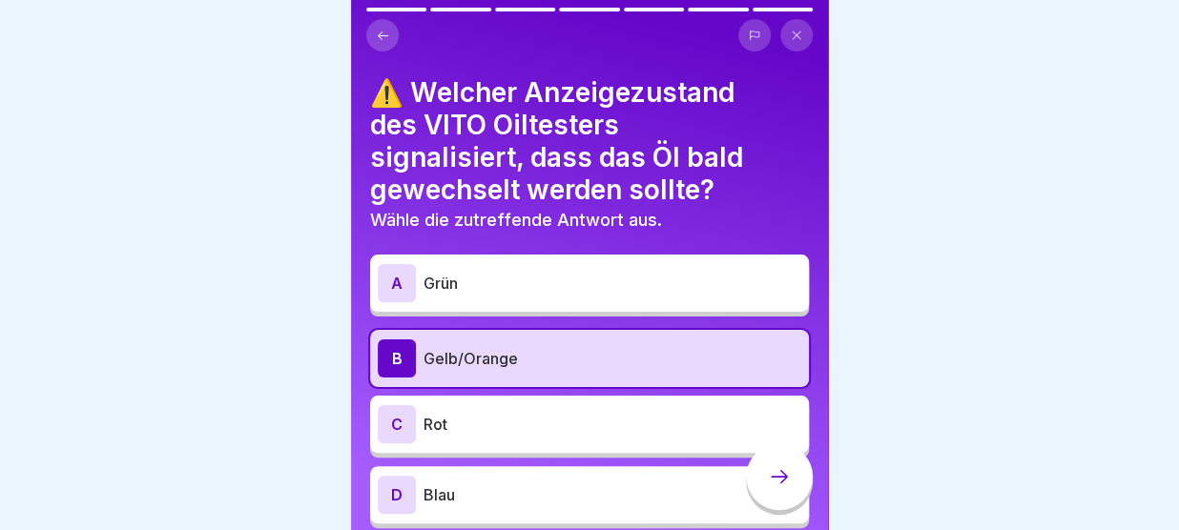
click at [786, 477] on icon at bounding box center [779, 476] width 23 height 23
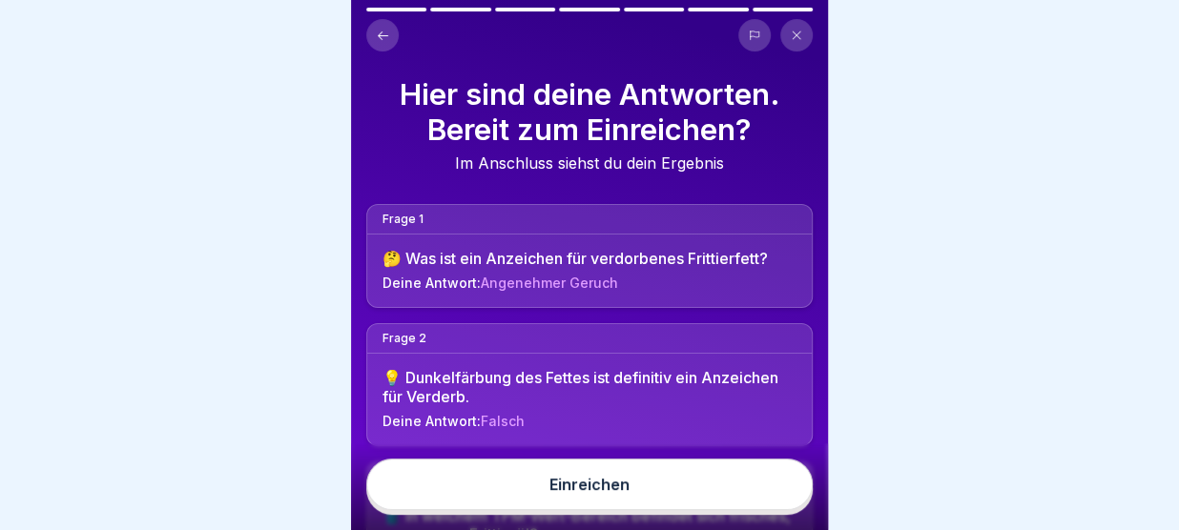
click at [655, 474] on button "Einreichen" at bounding box center [589, 485] width 446 height 52
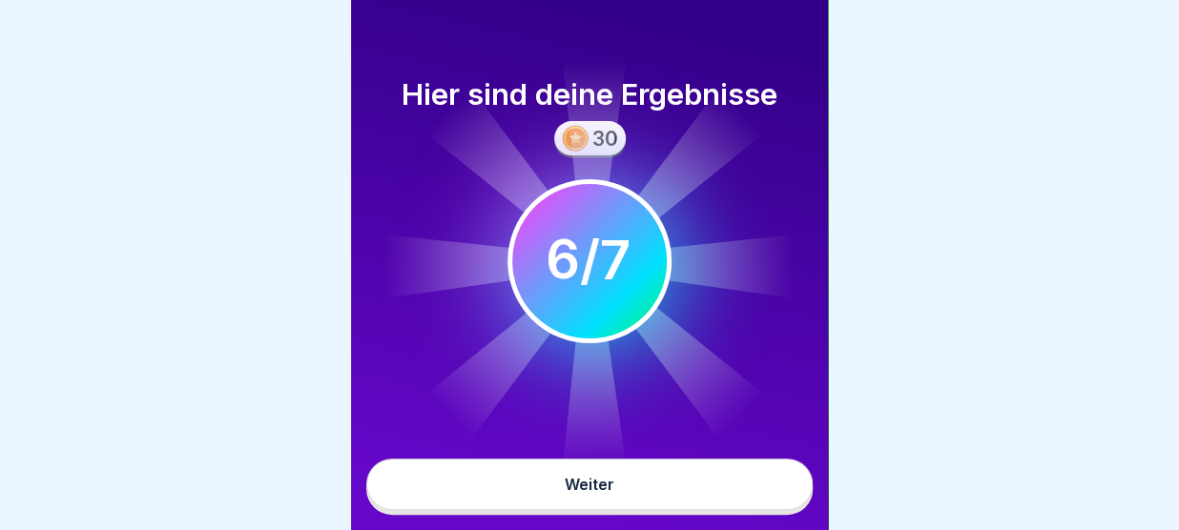
click at [623, 485] on button "Weiter" at bounding box center [589, 485] width 446 height 52
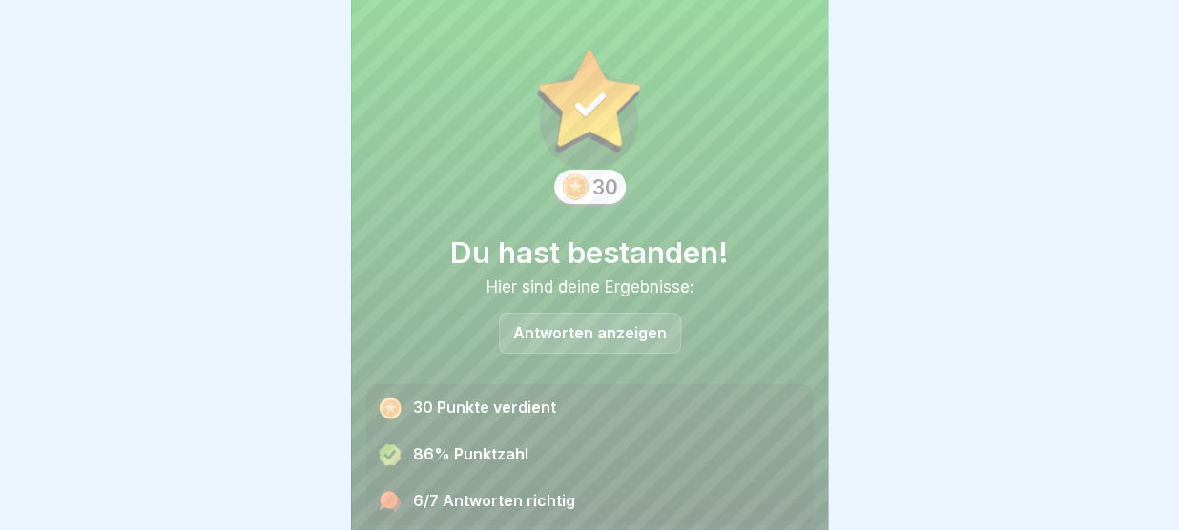
scroll to position [78, 0]
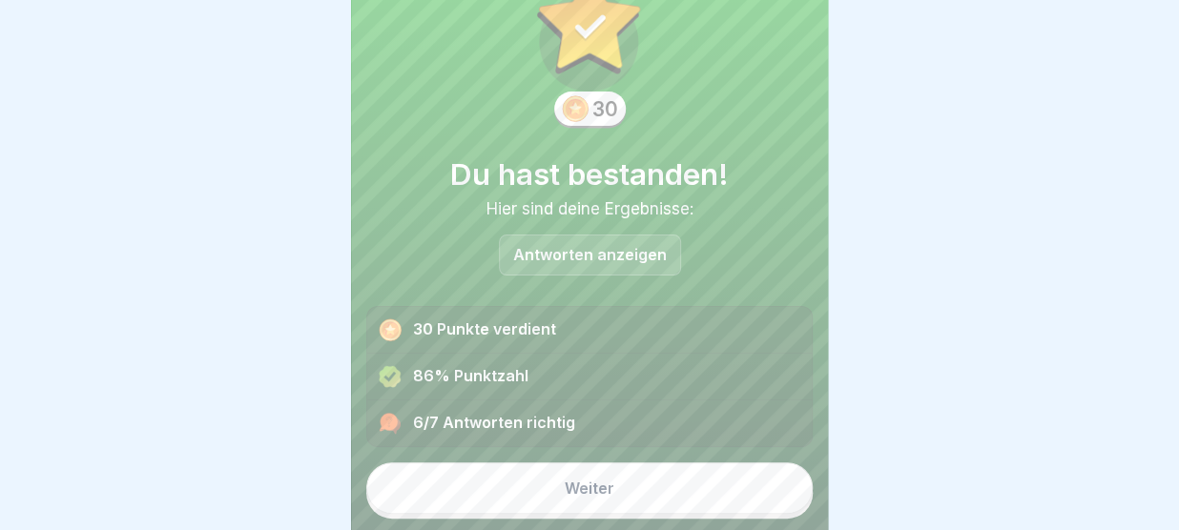
click at [614, 244] on div "Antworten anzeigen" at bounding box center [590, 255] width 182 height 41
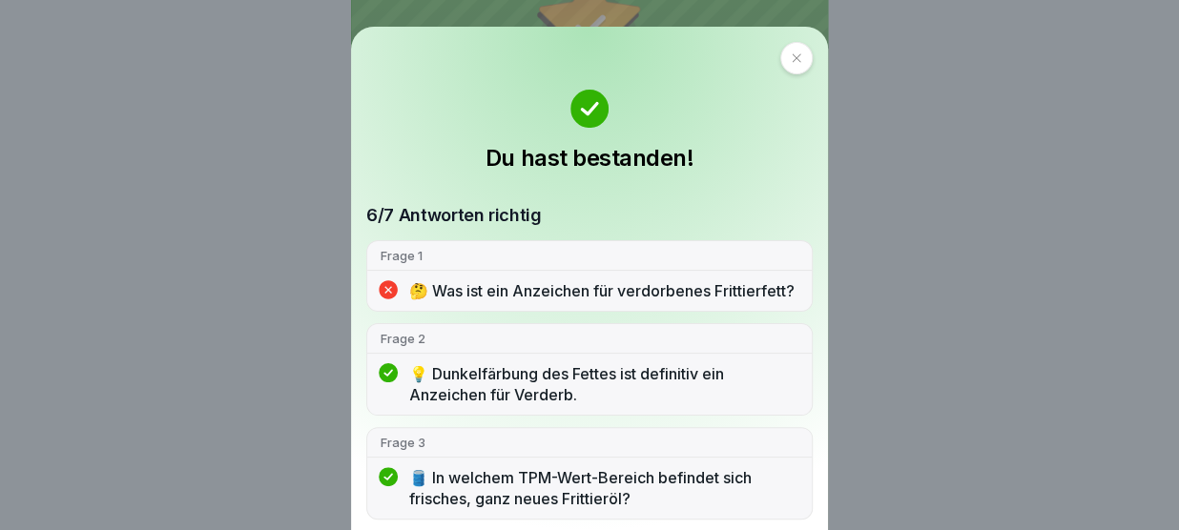
click at [538, 294] on p "🤔 Was ist ein Anzeichen für verdorbenes Frittierfett?" at bounding box center [603, 290] width 389 height 21
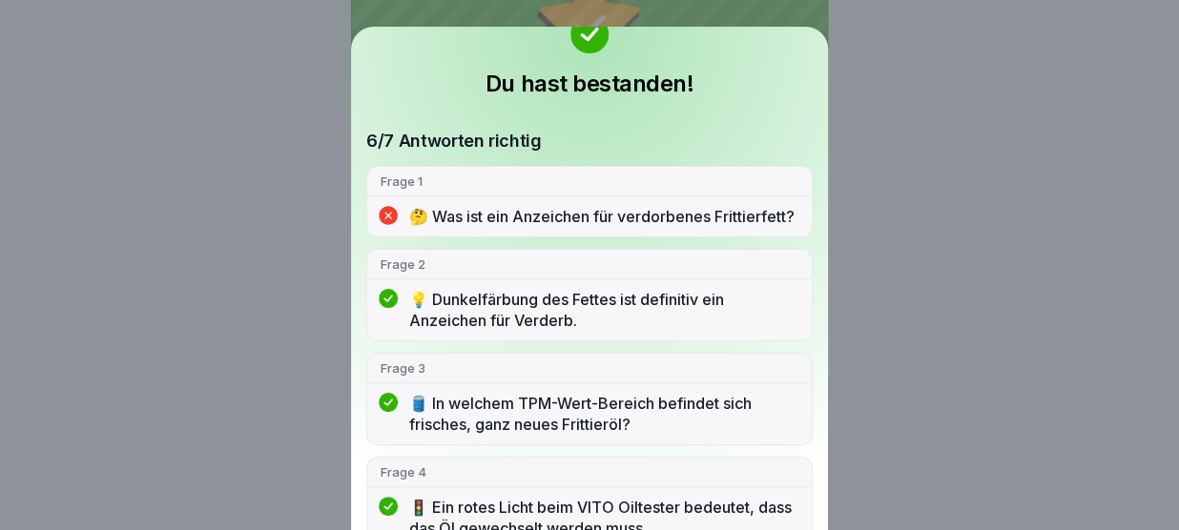
scroll to position [0, 0]
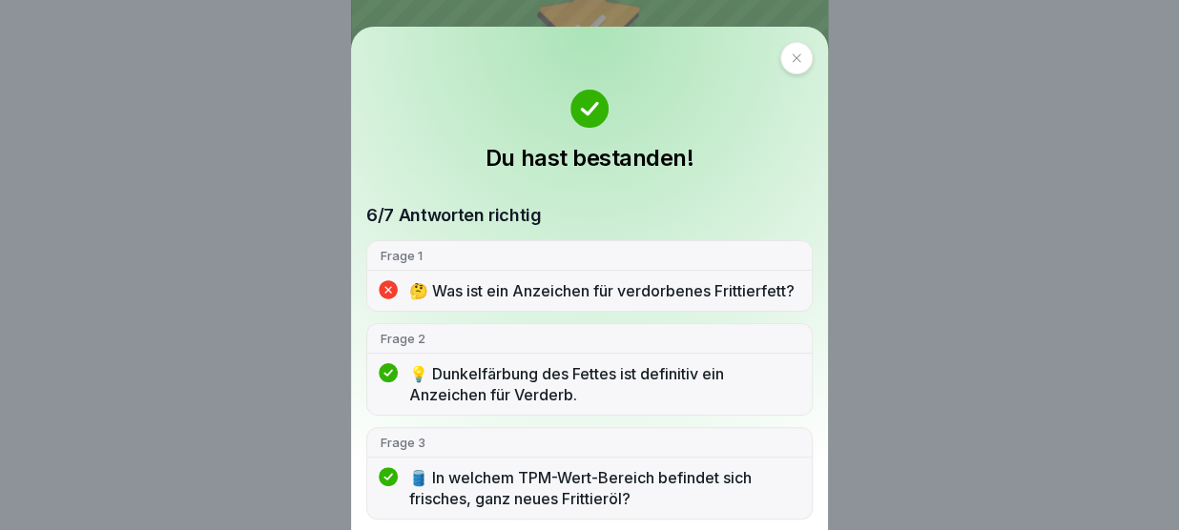
click at [791, 57] on icon at bounding box center [796, 57] width 11 height 11
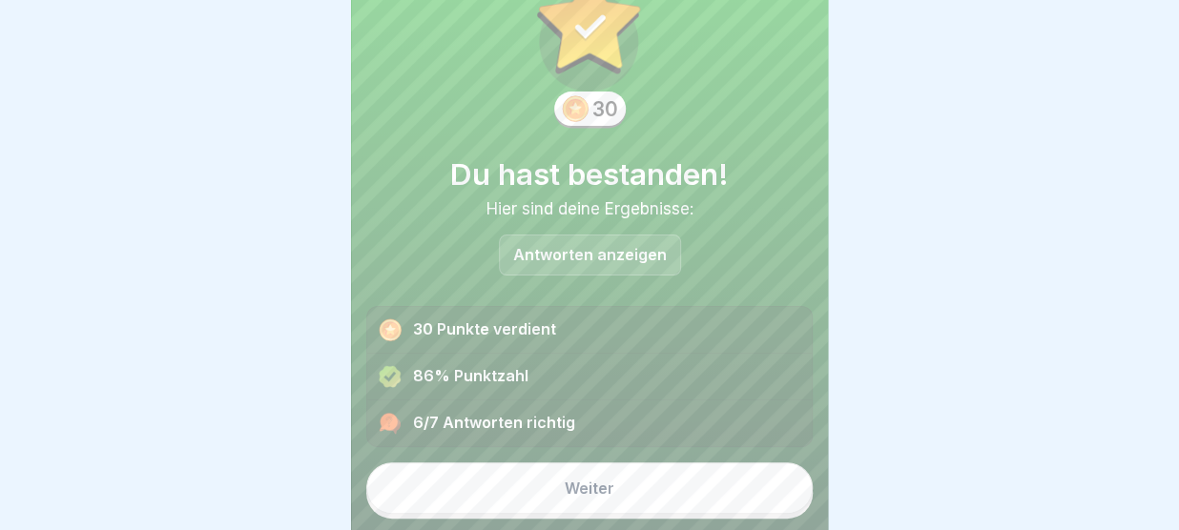
click at [568, 492] on div "Weiter" at bounding box center [590, 488] width 50 height 17
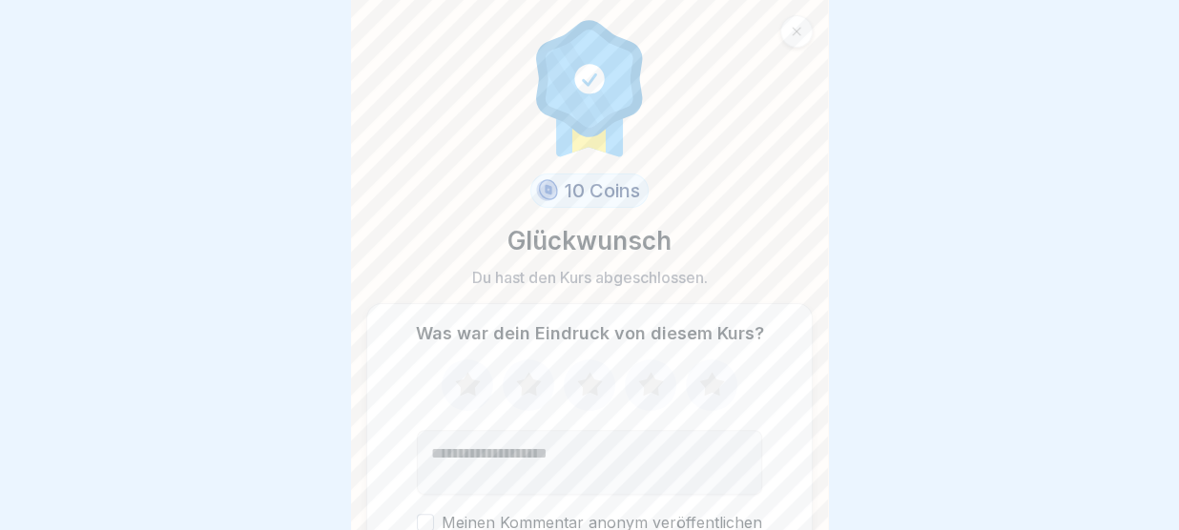
scroll to position [104, 0]
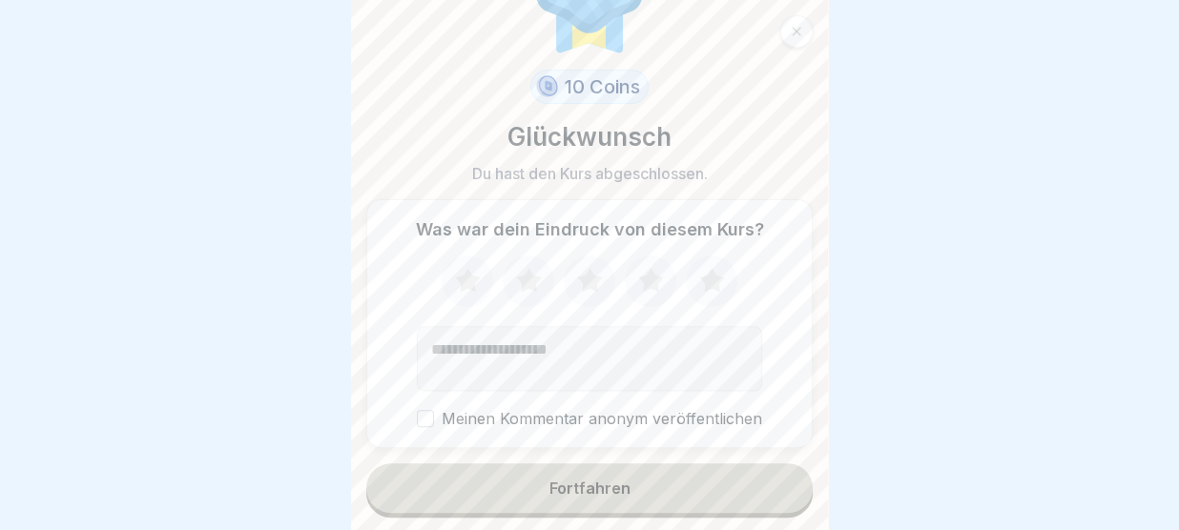
click at [608, 486] on div "Fortfahren" at bounding box center [589, 488] width 81 height 17
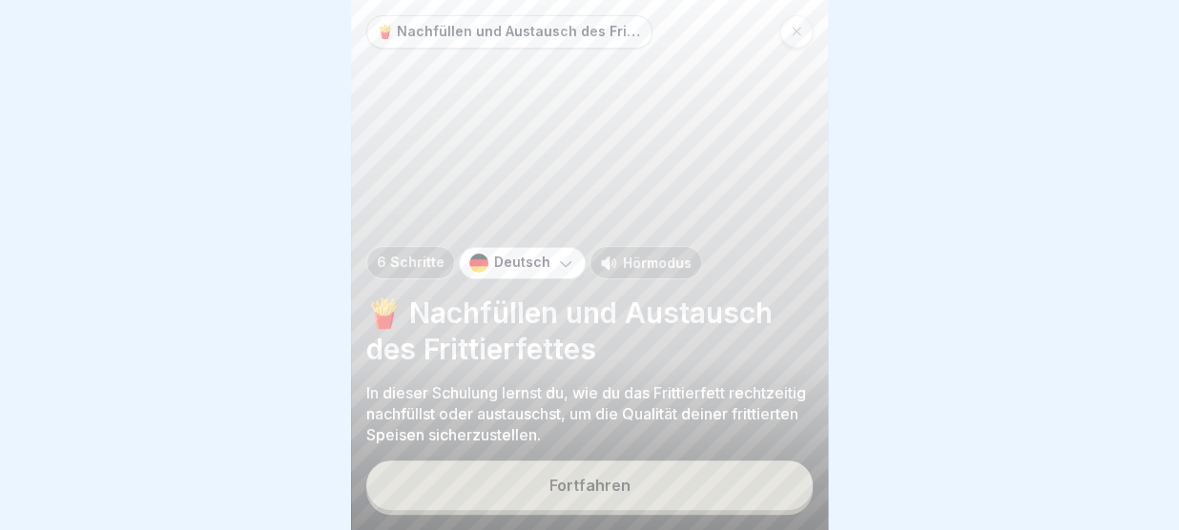
click at [608, 486] on div "Fortfahren" at bounding box center [589, 485] width 81 height 17
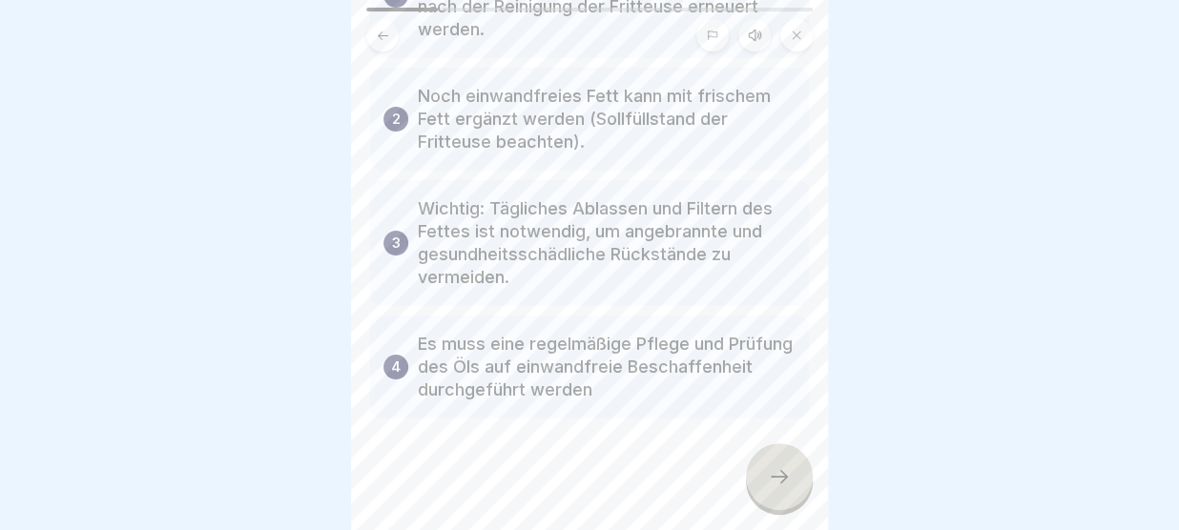
scroll to position [236, 0]
click at [773, 472] on icon at bounding box center [779, 476] width 23 height 23
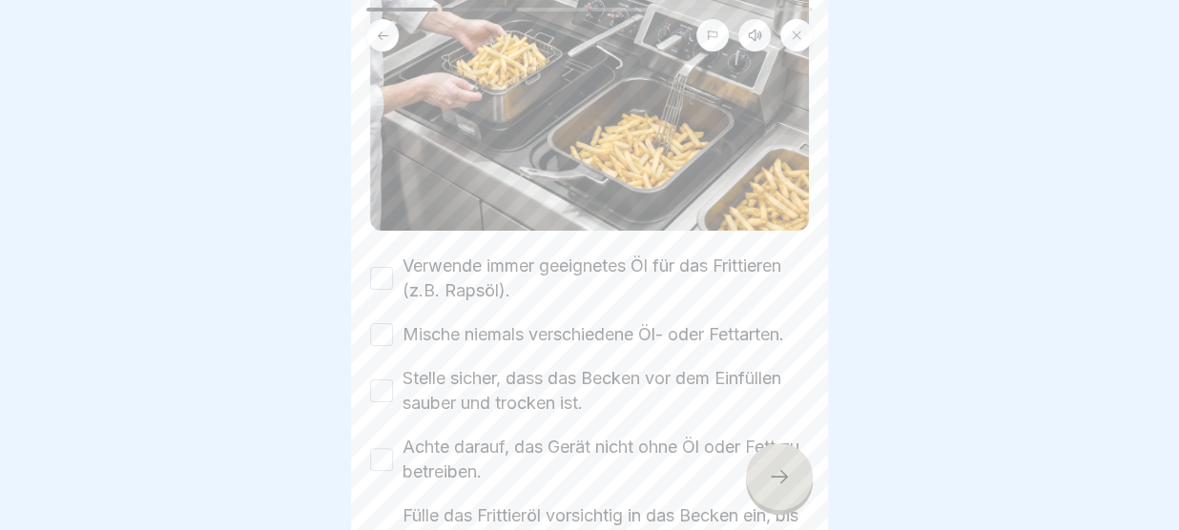
scroll to position [220, 0]
click at [383, 283] on button "Verwende immer geeignetes Öl für das Frittieren (z.B. Rapsöl)." at bounding box center [381, 277] width 23 height 23
click at [385, 339] on button "Mische niemals verschiedene Öl- oder Fettarten." at bounding box center [381, 333] width 23 height 23
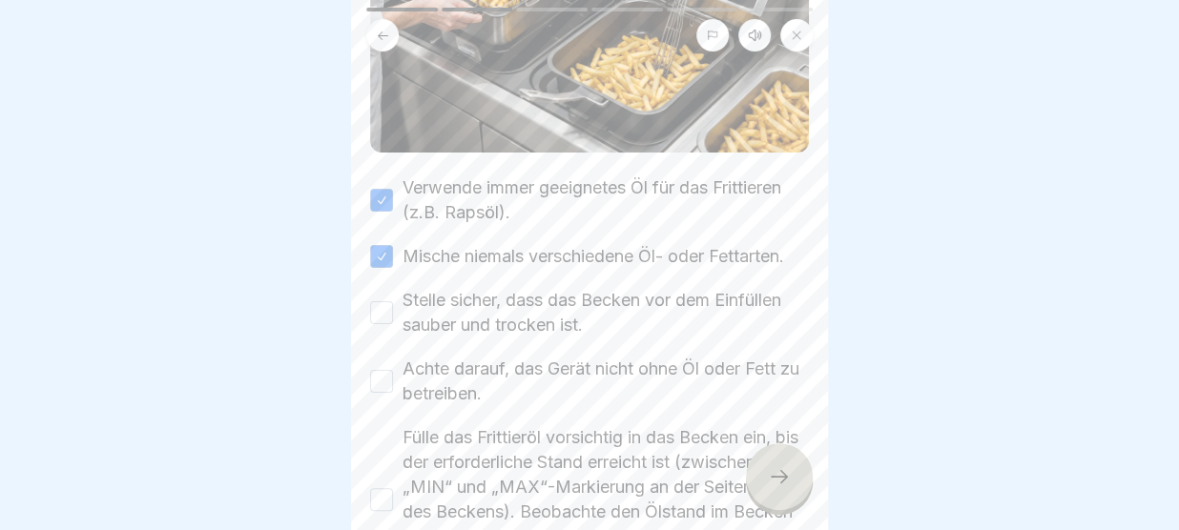
scroll to position [315, 0]
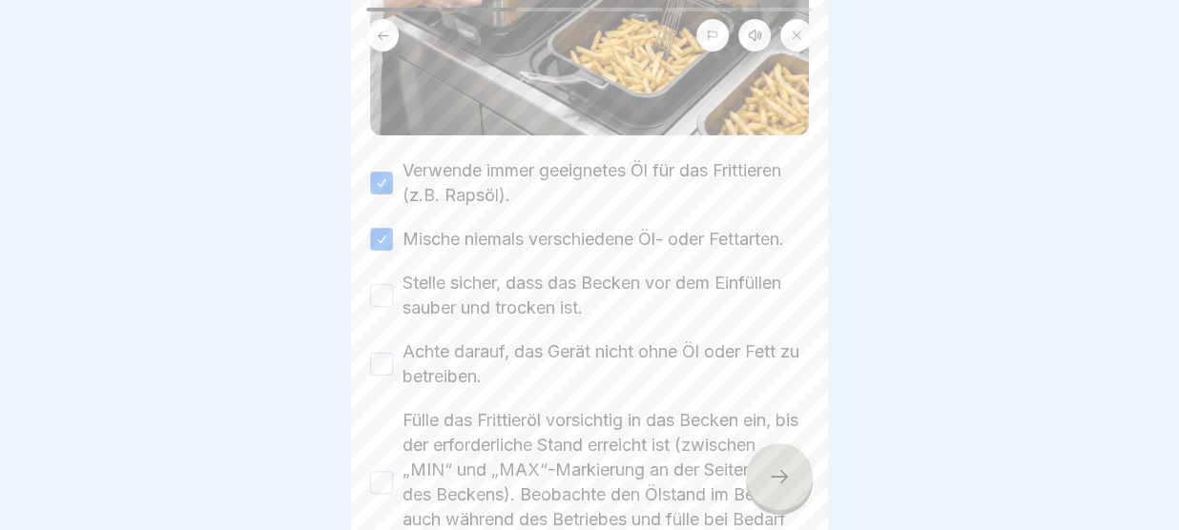
click at [385, 299] on button "Stelle sicher, dass das Becken vor dem Einfüllen sauber und trocken ist." at bounding box center [381, 295] width 23 height 23
click at [385, 373] on button "Achte darauf, das Gerät nicht ohne Öl oder Fett zu betreiben." at bounding box center [381, 364] width 23 height 23
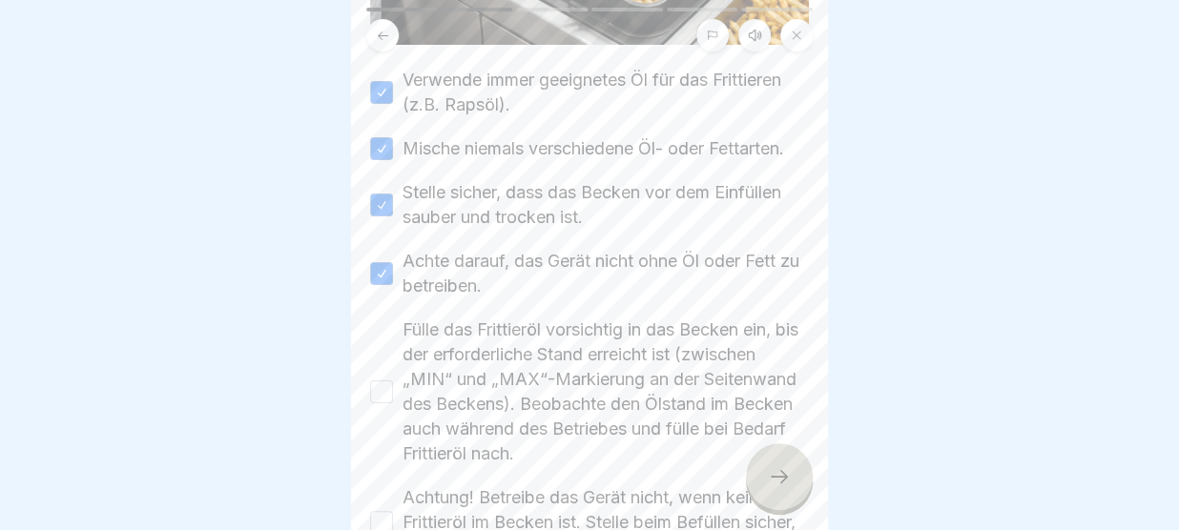
scroll to position [424, 0]
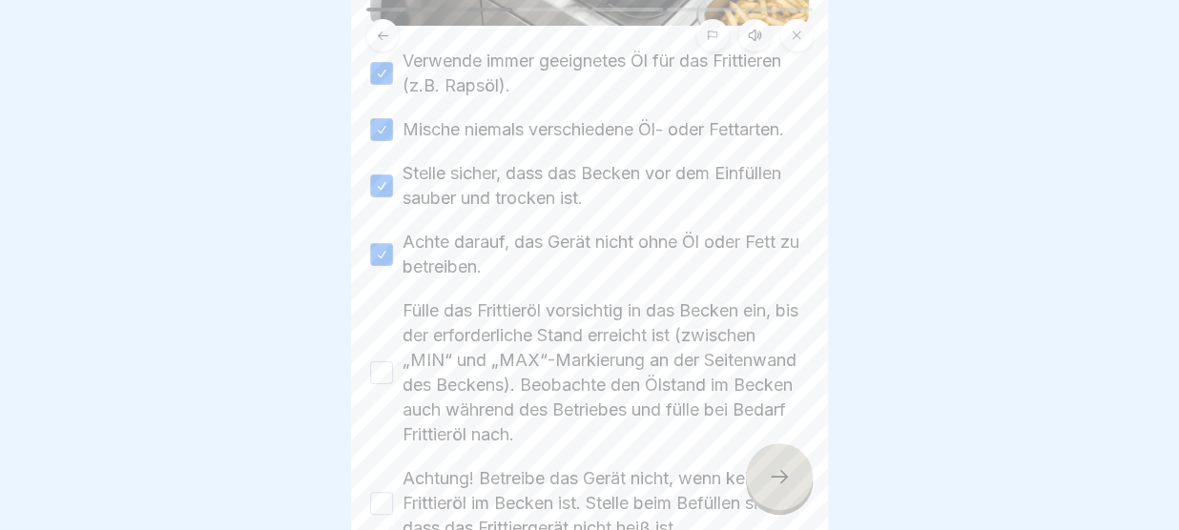
click at [385, 373] on button "Fülle das Frittieröl vorsichtig in das Becken ein, bis der erforderliche Stand …" at bounding box center [381, 372] width 23 height 23
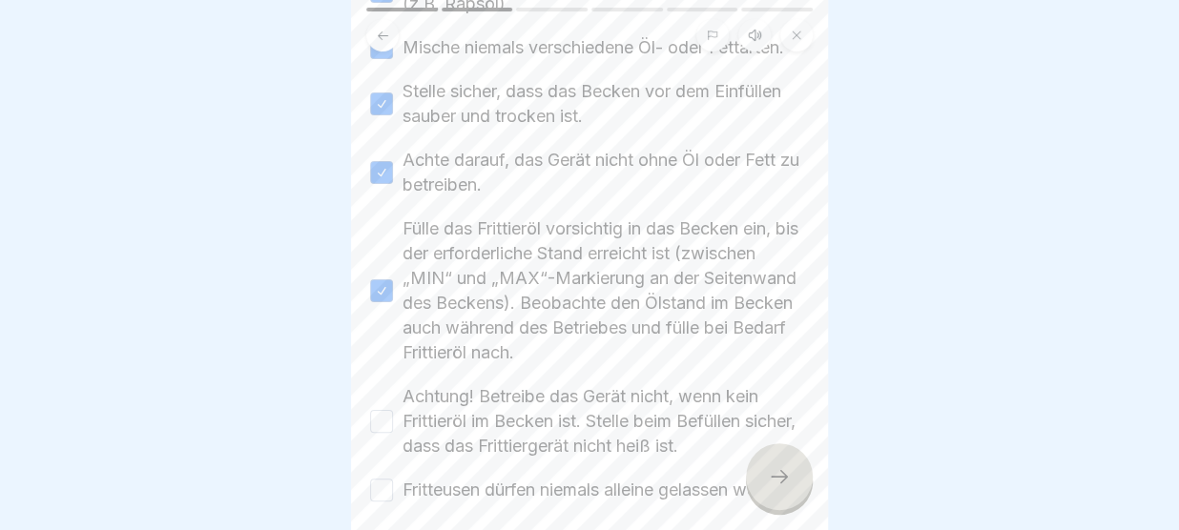
scroll to position [563, 0]
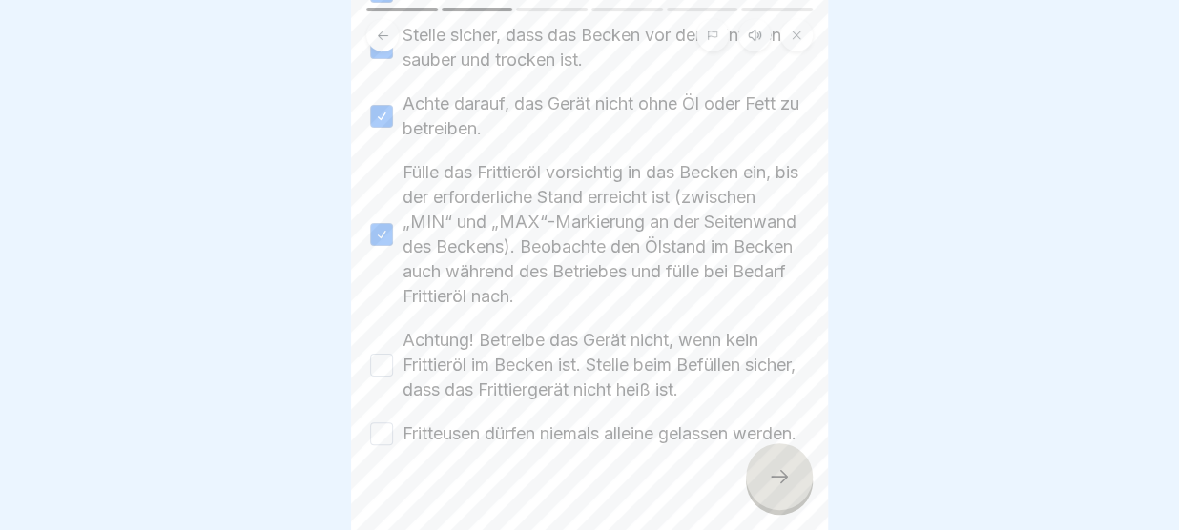
click at [385, 372] on button "Achtung! Betreibe das Gerät nicht, wenn kein Frittieröl im Becken ist. Stelle b…" at bounding box center [381, 365] width 23 height 23
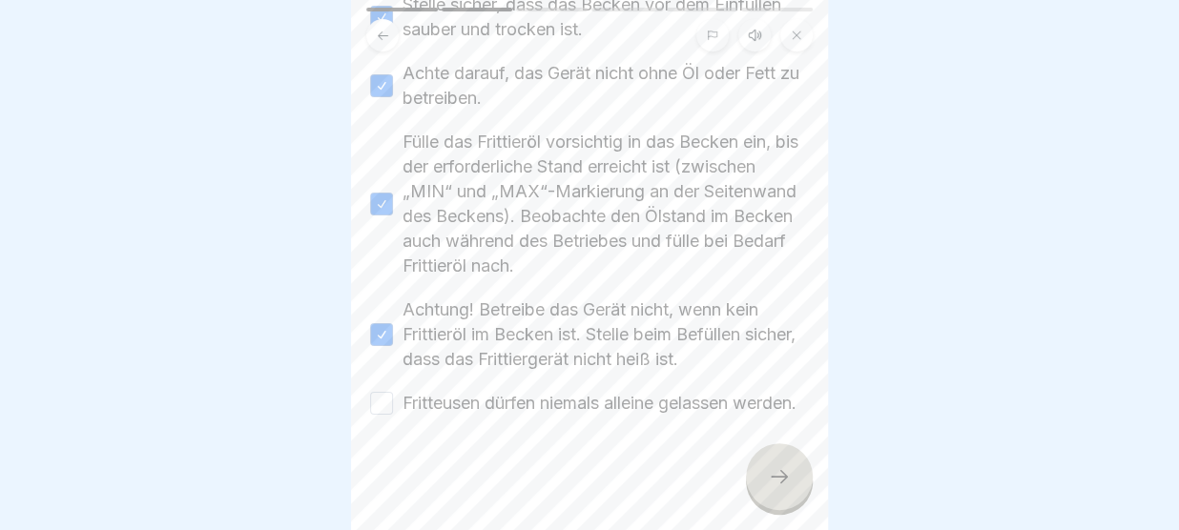
scroll to position [601, 0]
click at [392, 415] on button "Fritteusen dürfen niemals alleine gelassen werden." at bounding box center [381, 403] width 23 height 23
click at [786, 473] on icon at bounding box center [779, 476] width 23 height 23
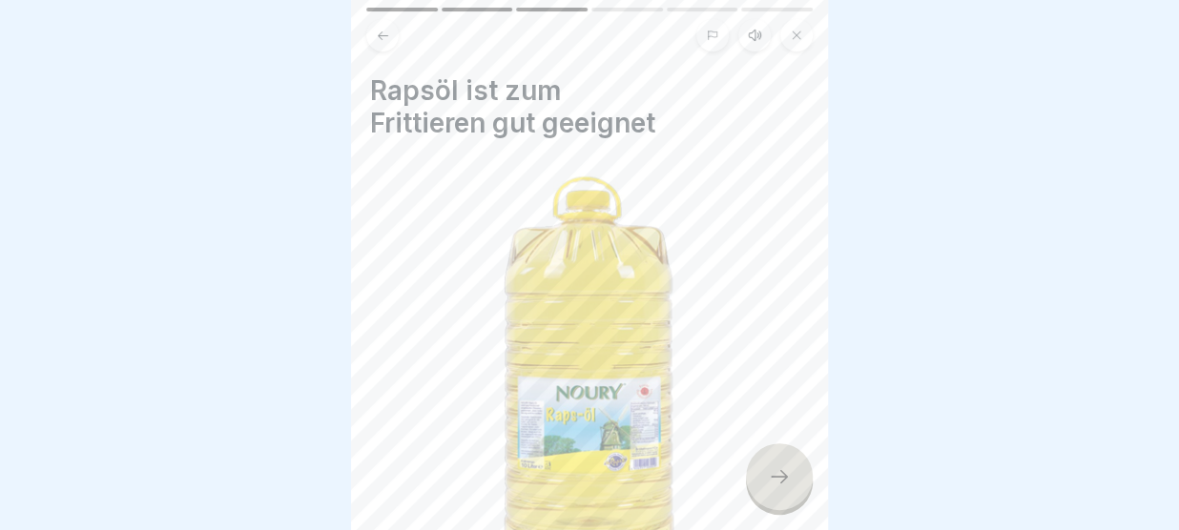
click at [784, 476] on icon at bounding box center [779, 476] width 23 height 23
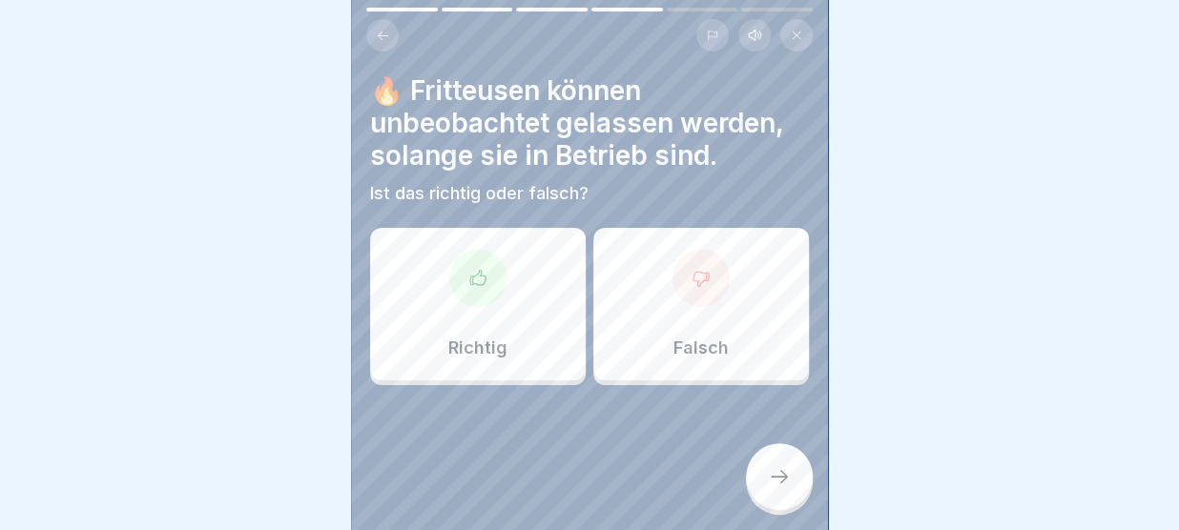
click at [652, 278] on div "Falsch" at bounding box center [701, 304] width 216 height 153
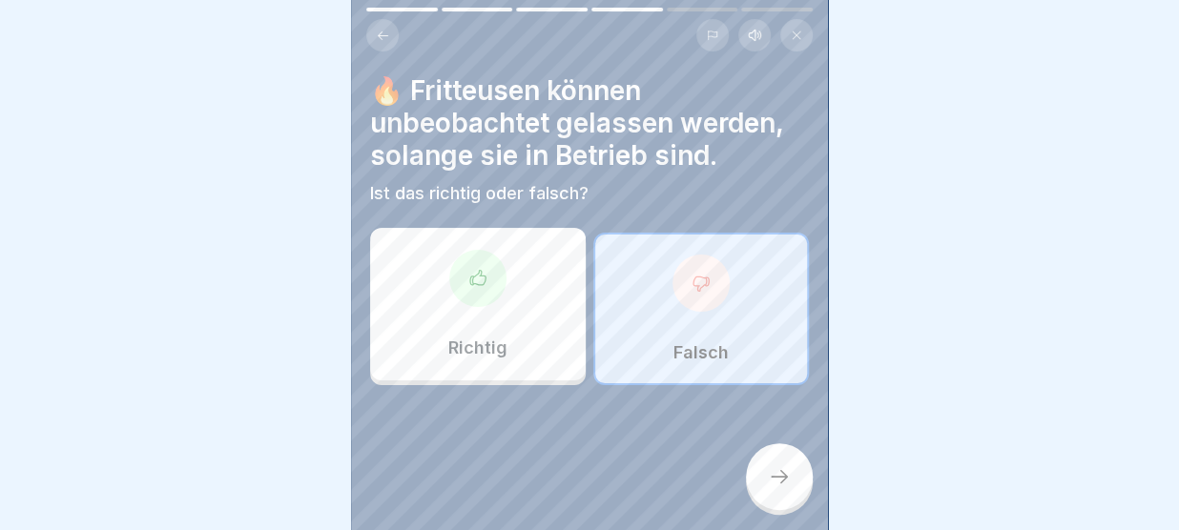
click at [778, 469] on icon at bounding box center [779, 476] width 23 height 23
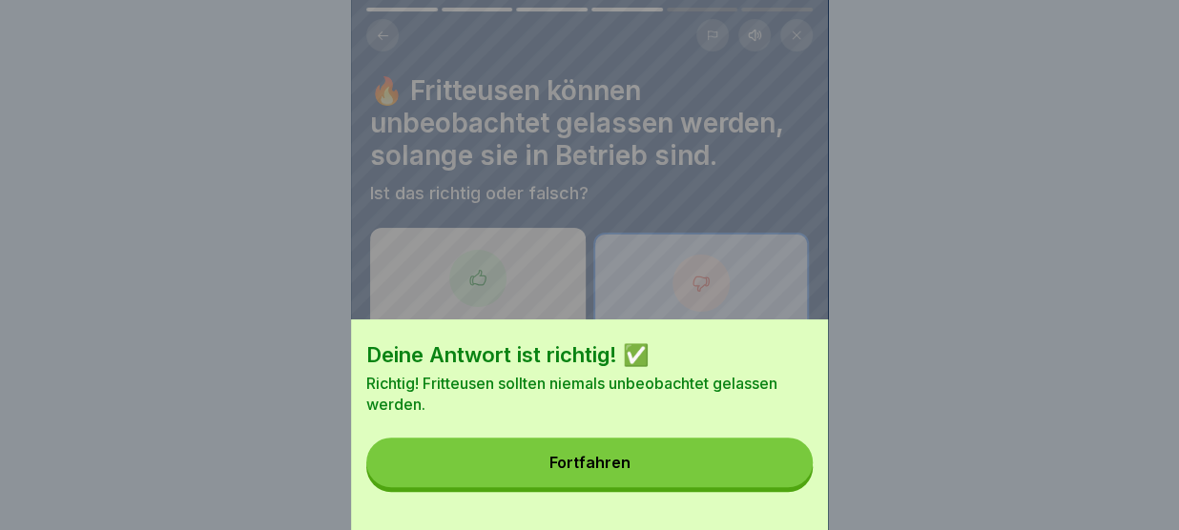
click at [778, 469] on button "Fortfahren" at bounding box center [589, 463] width 446 height 50
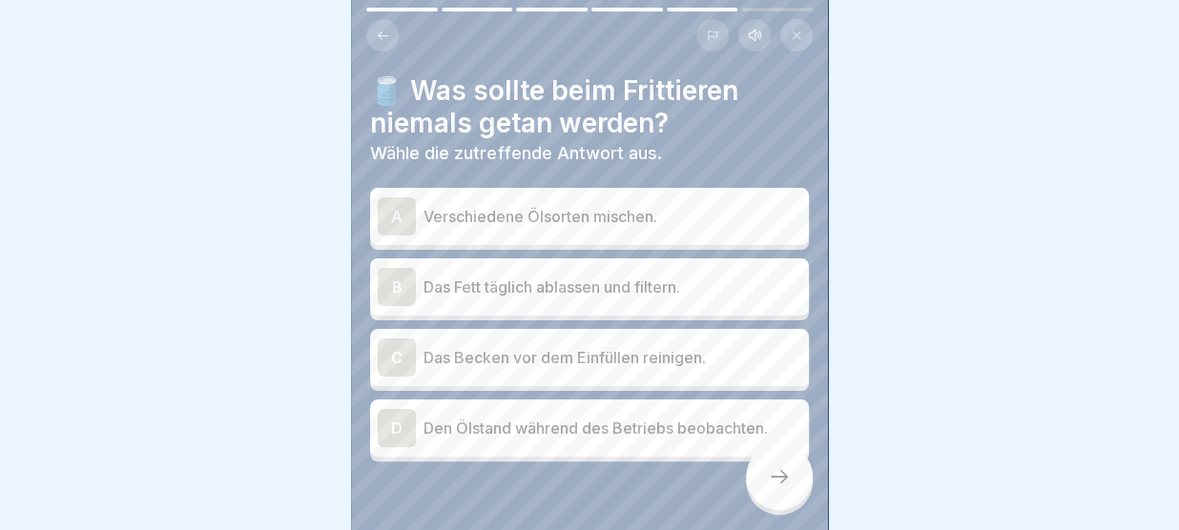
click at [633, 212] on p "Verschiedene Ölsorten mischen." at bounding box center [612, 216] width 378 height 23
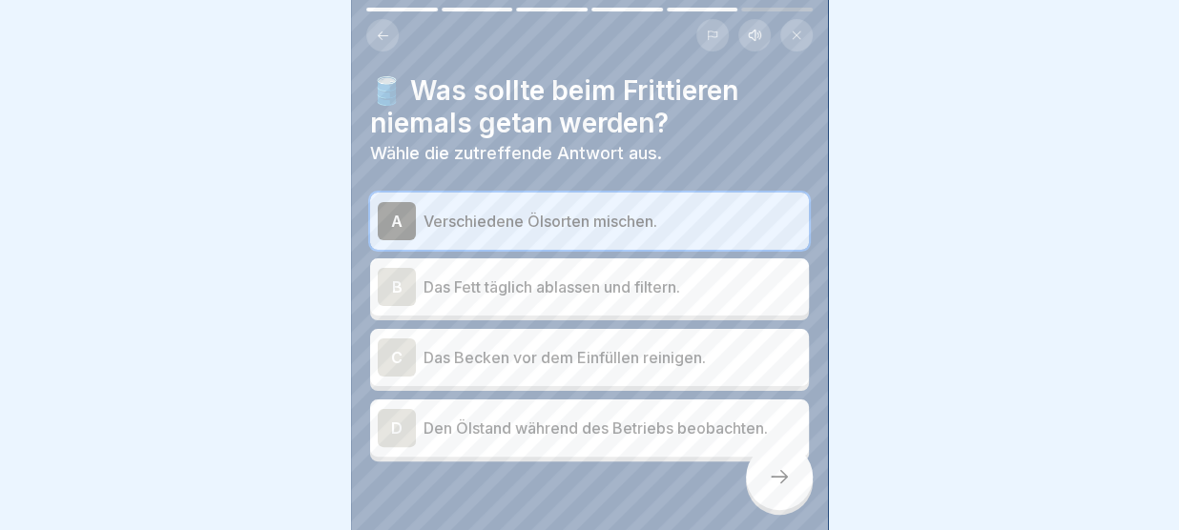
click at [710, 210] on p "Verschiedene Ölsorten mischen." at bounding box center [612, 221] width 378 height 23
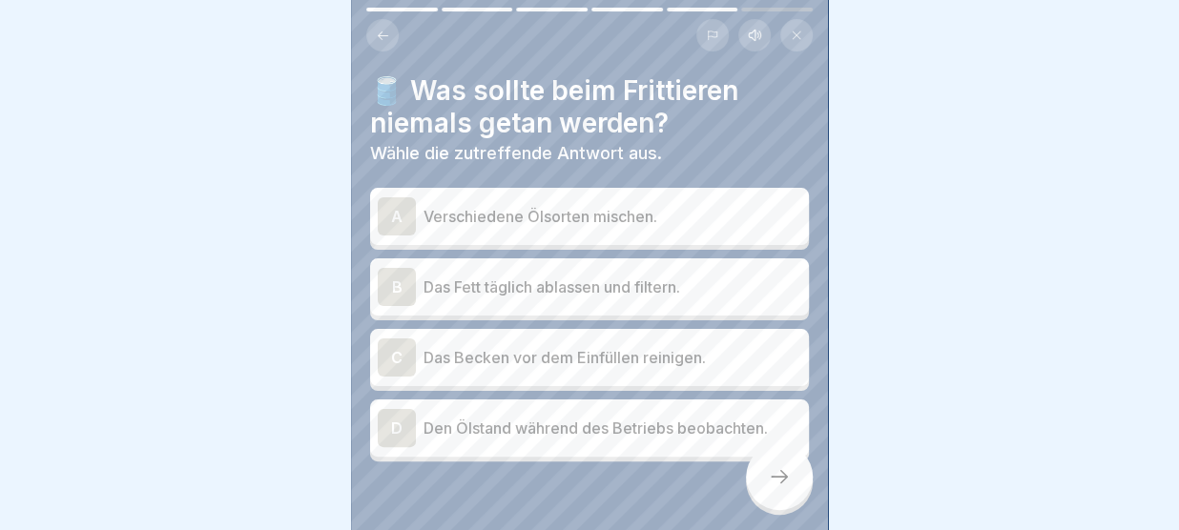
click at [639, 212] on p "Verschiedene Ölsorten mischen." at bounding box center [612, 216] width 378 height 23
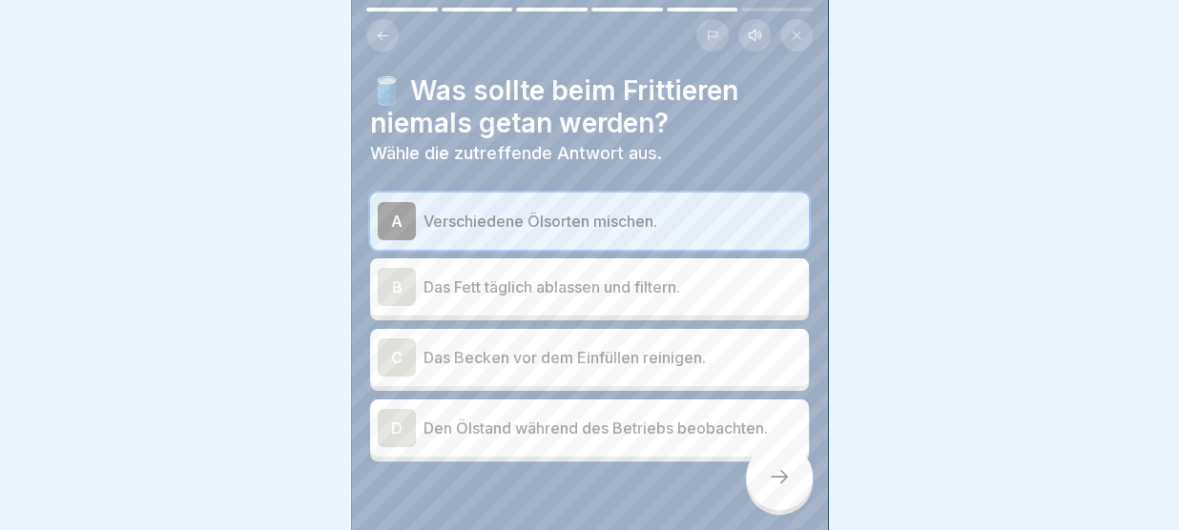
click at [784, 478] on icon at bounding box center [779, 476] width 23 height 23
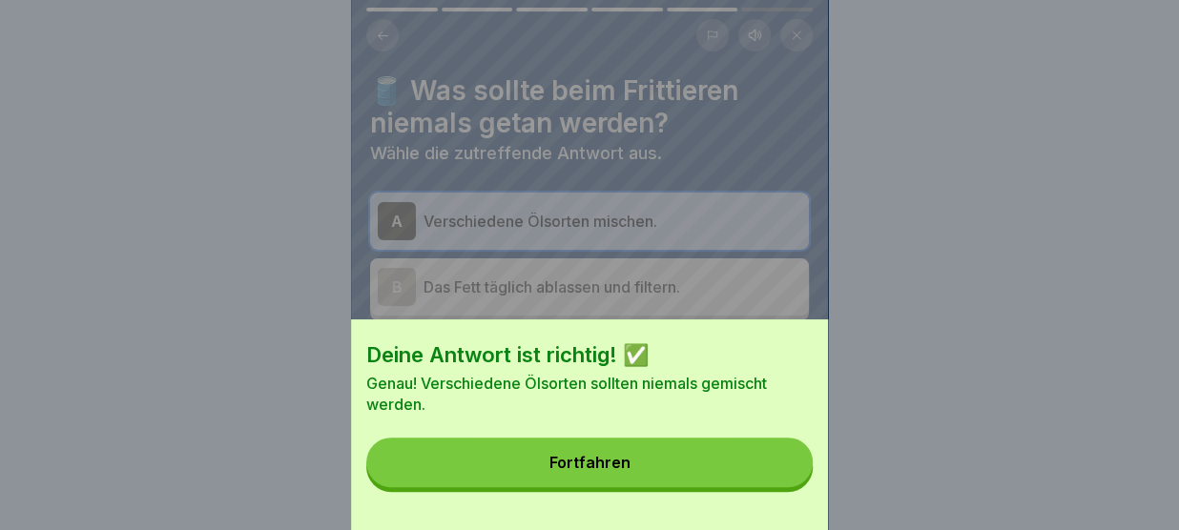
click at [755, 471] on button "Fortfahren" at bounding box center [589, 463] width 446 height 50
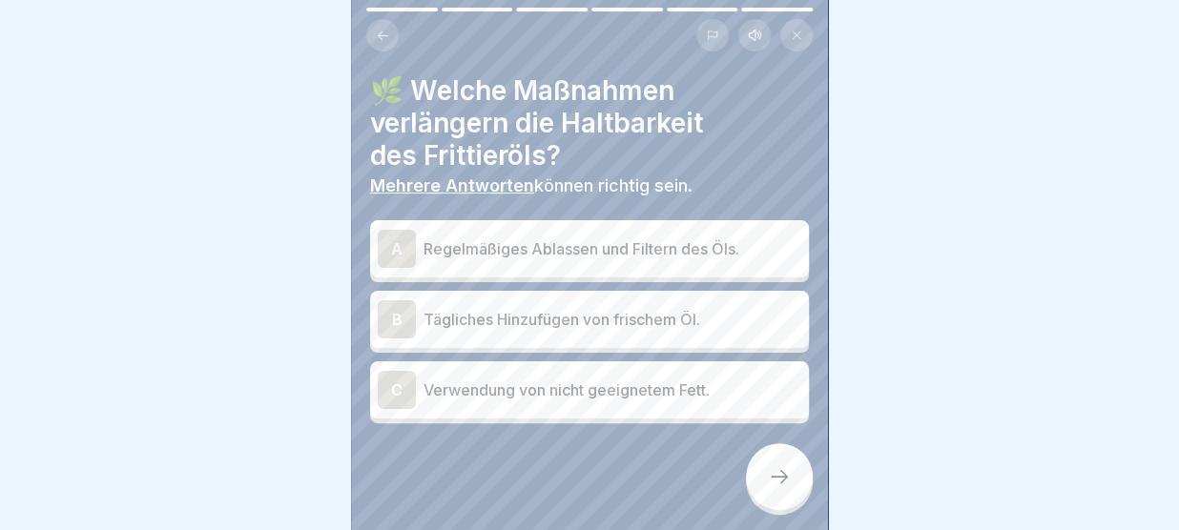
click at [565, 241] on p "Regelmäßiges Ablassen und Filtern des Öls." at bounding box center [612, 248] width 378 height 23
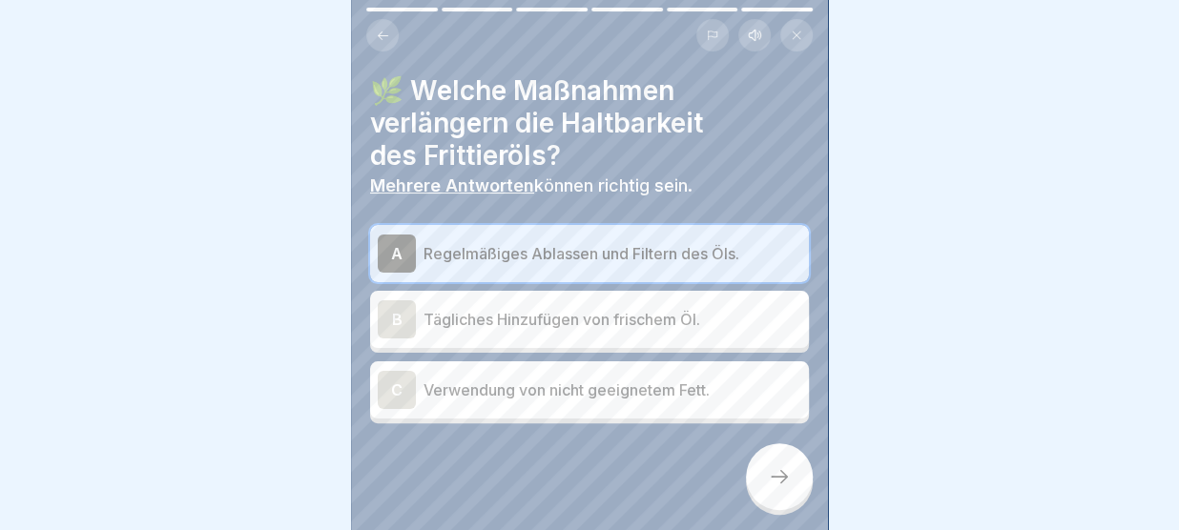
click at [574, 400] on p "Verwendung von nicht geeignetem Fett." at bounding box center [612, 390] width 378 height 23
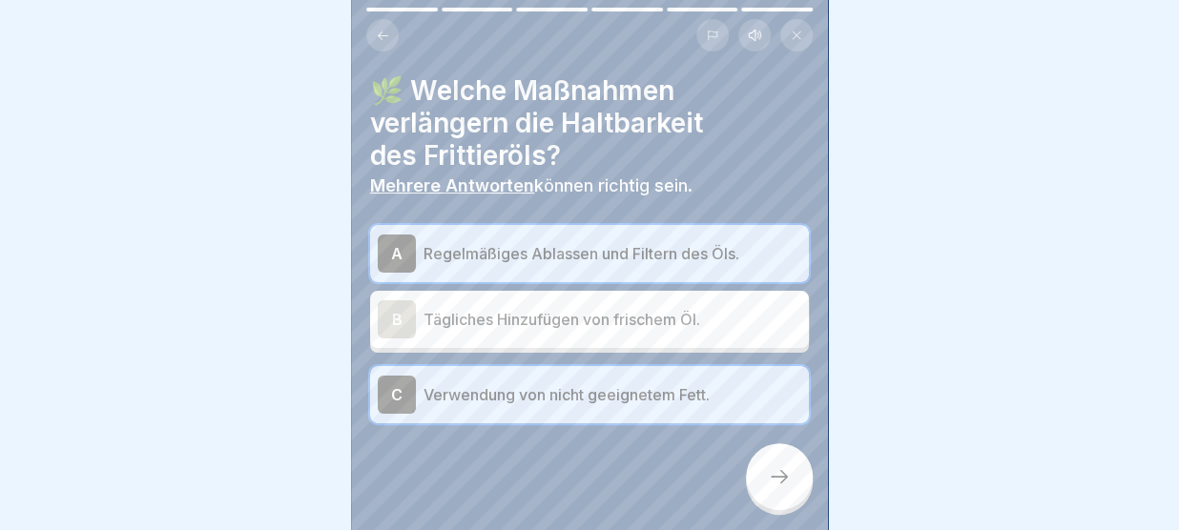
click at [773, 484] on icon at bounding box center [779, 476] width 23 height 23
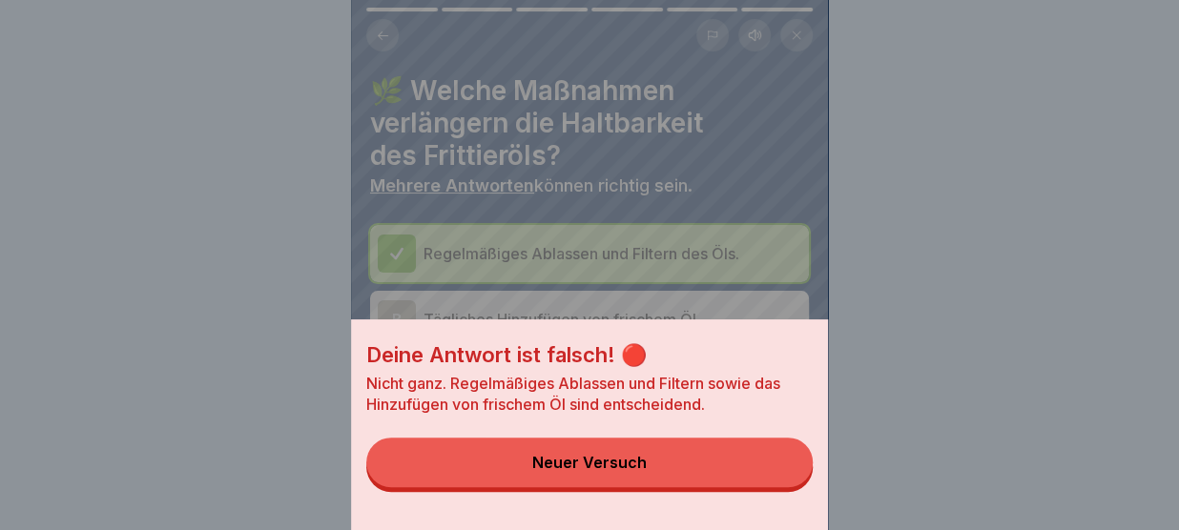
click at [773, 484] on button "Neuer Versuch" at bounding box center [589, 463] width 446 height 50
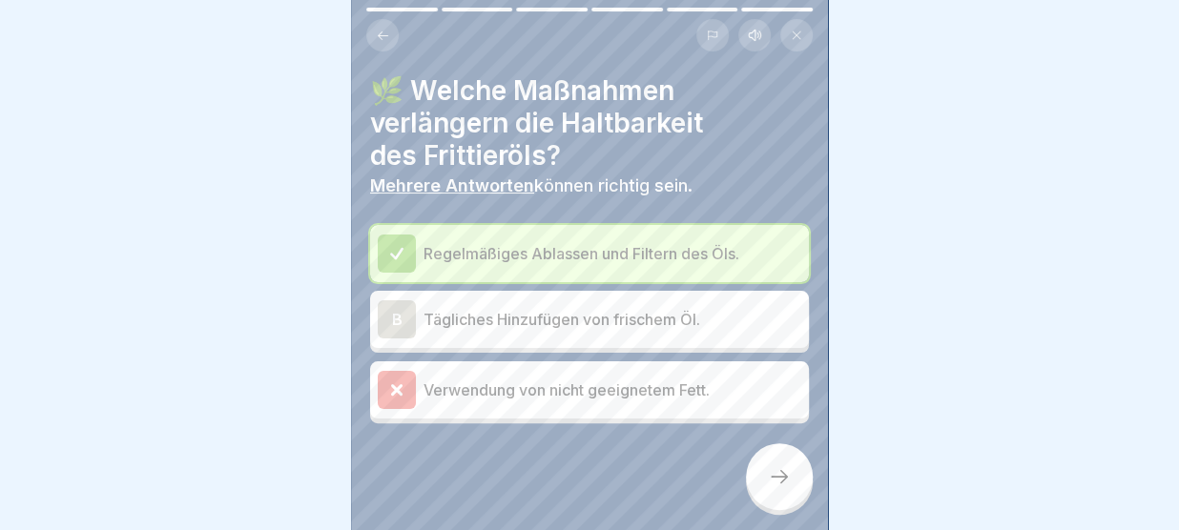
click at [666, 318] on p "Tägliches Hinzufügen von frischem Öl." at bounding box center [612, 319] width 378 height 23
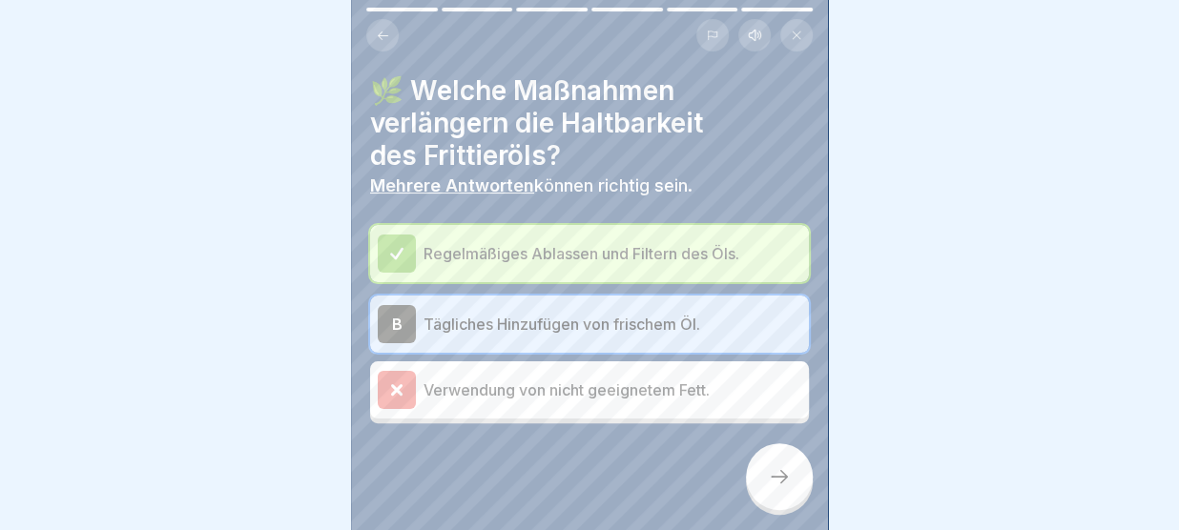
click at [766, 467] on div at bounding box center [779, 476] width 67 height 67
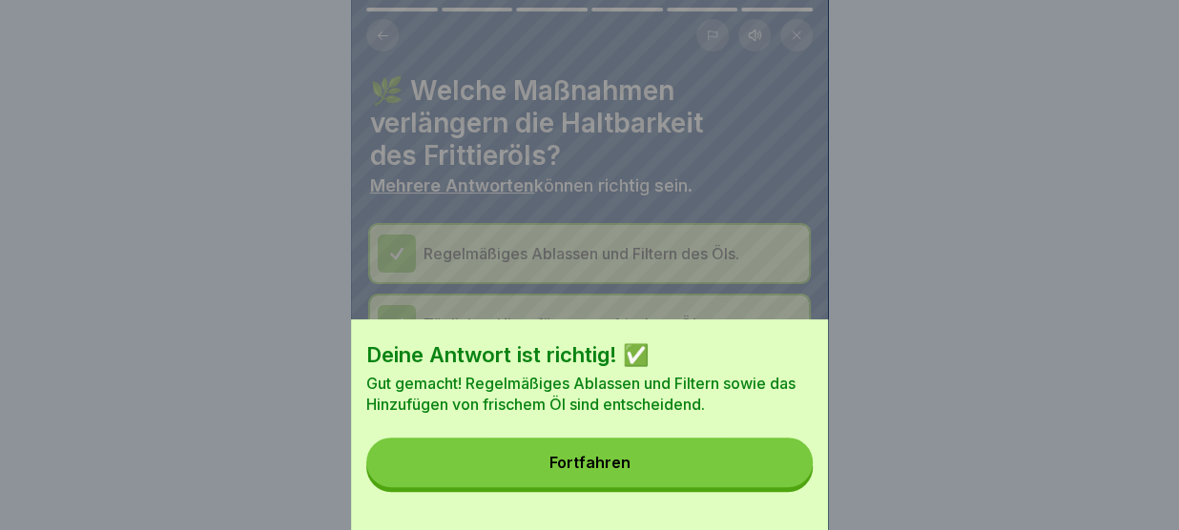
click at [766, 467] on button "Fortfahren" at bounding box center [589, 463] width 446 height 50
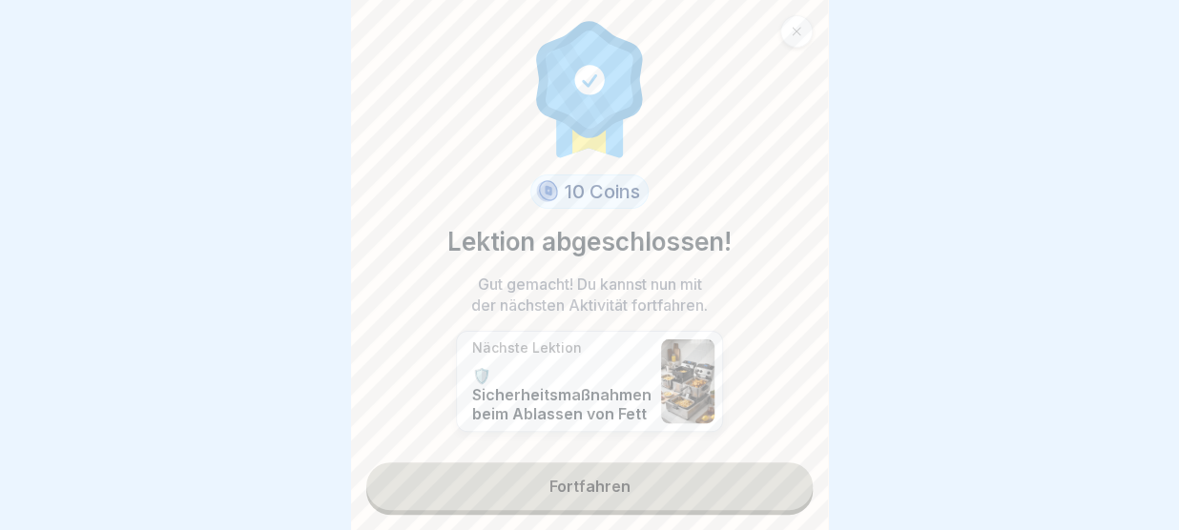
click at [725, 485] on link "Fortfahren" at bounding box center [589, 487] width 446 height 48
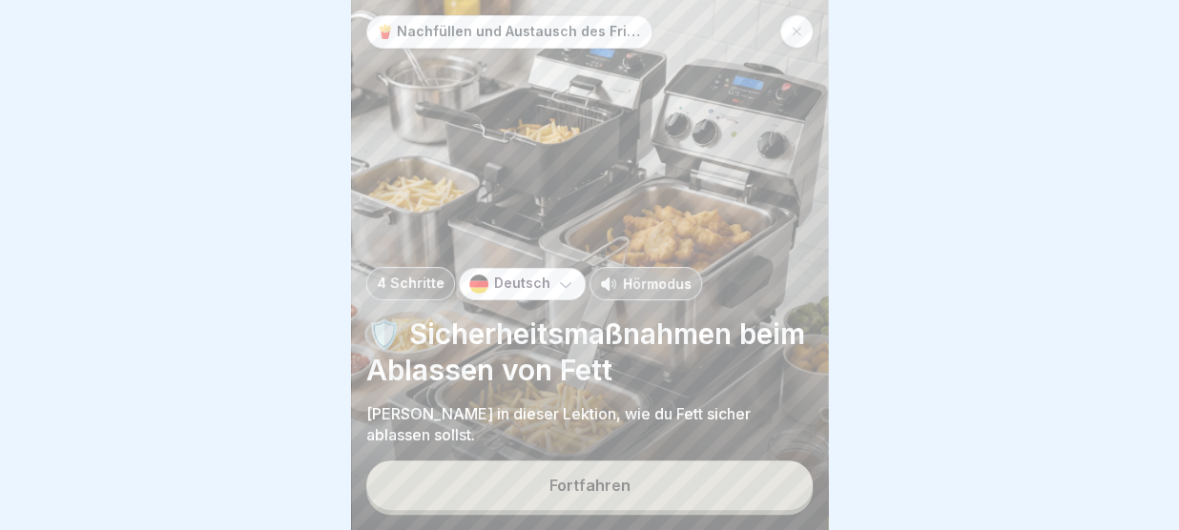
click at [725, 485] on button "Fortfahren" at bounding box center [589, 486] width 446 height 50
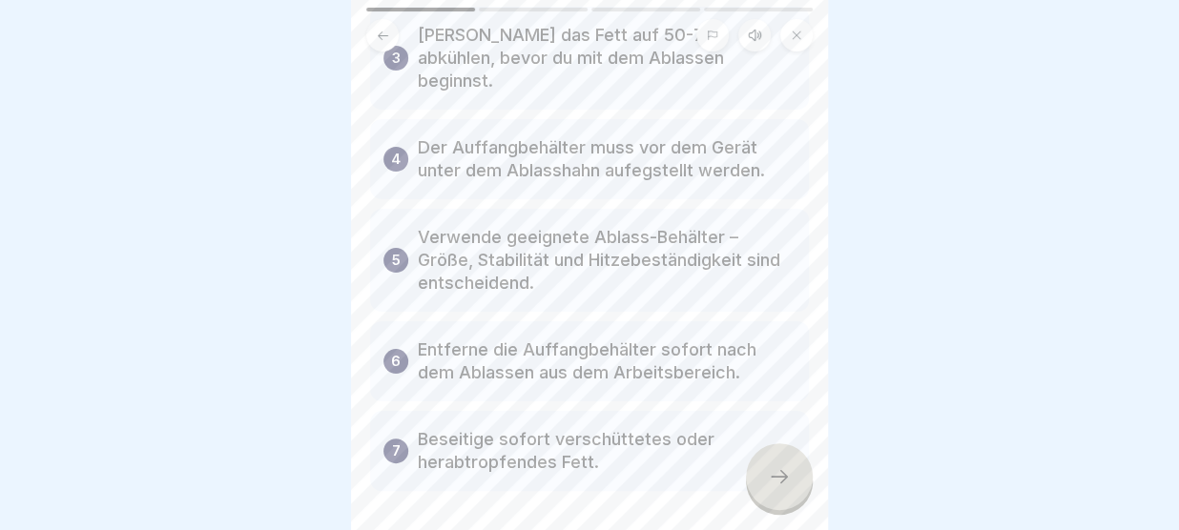
scroll to position [413, 0]
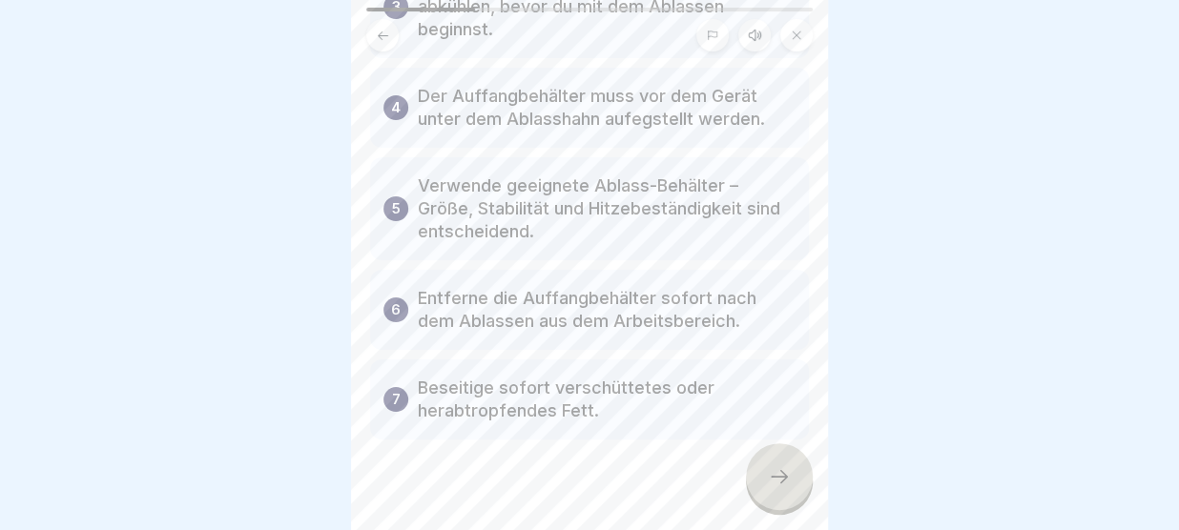
click at [789, 475] on icon at bounding box center [779, 476] width 23 height 23
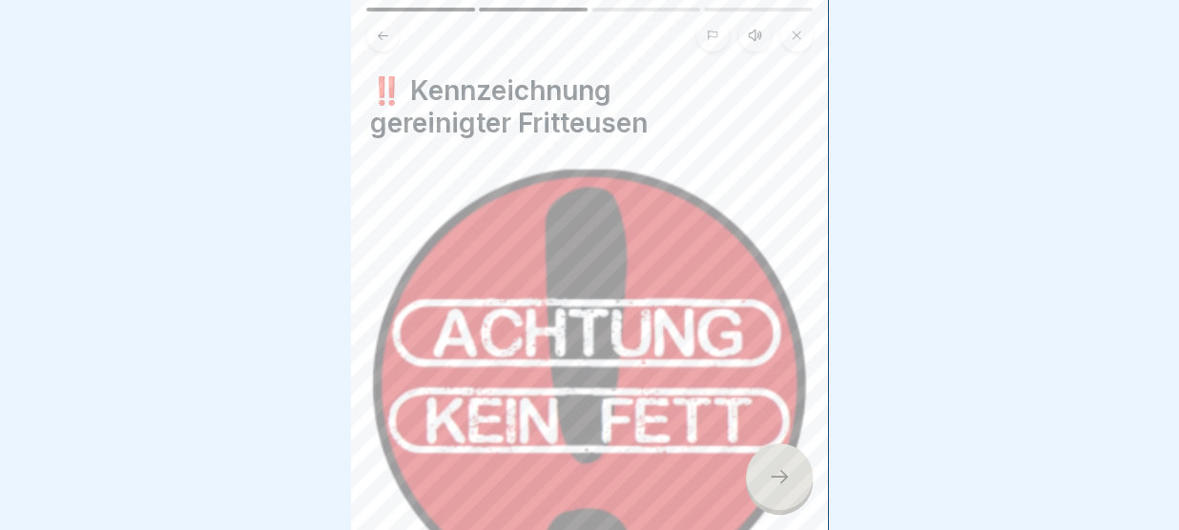
click at [789, 475] on icon at bounding box center [779, 476] width 23 height 23
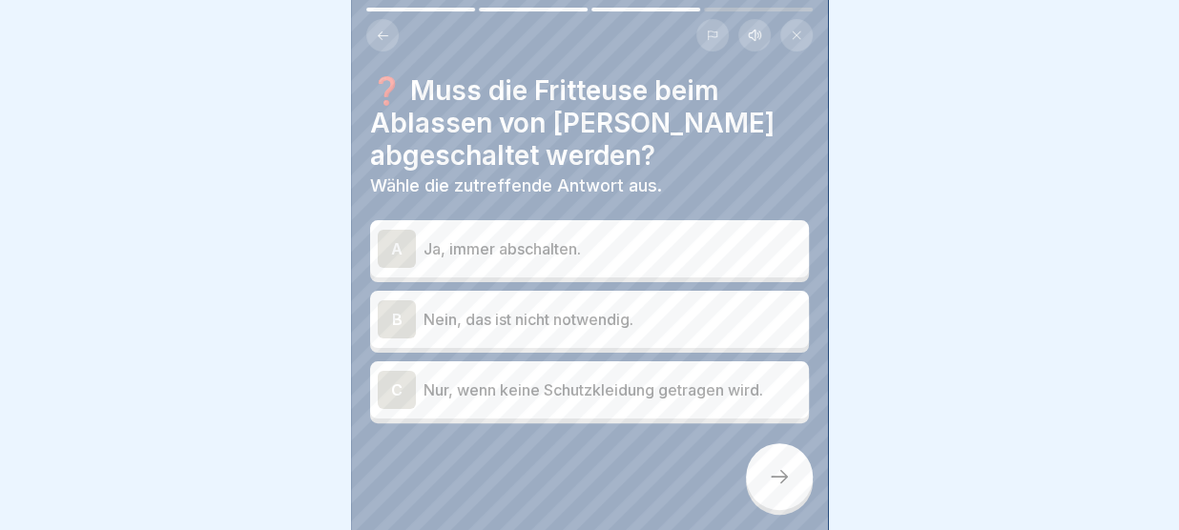
click at [589, 233] on div "A Ja, immer abschalten." at bounding box center [589, 249] width 423 height 38
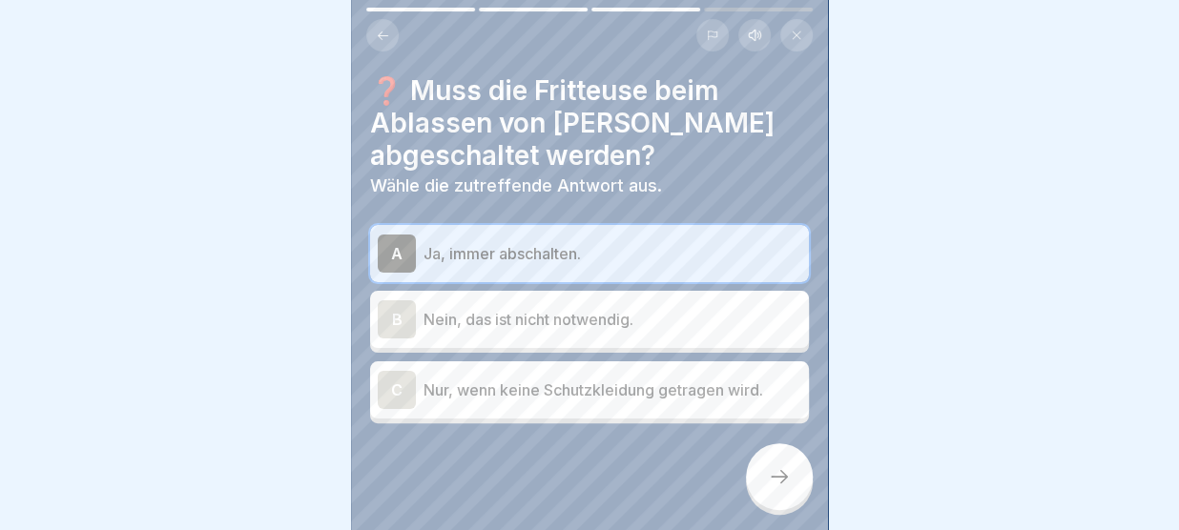
click at [784, 468] on icon at bounding box center [779, 476] width 23 height 23
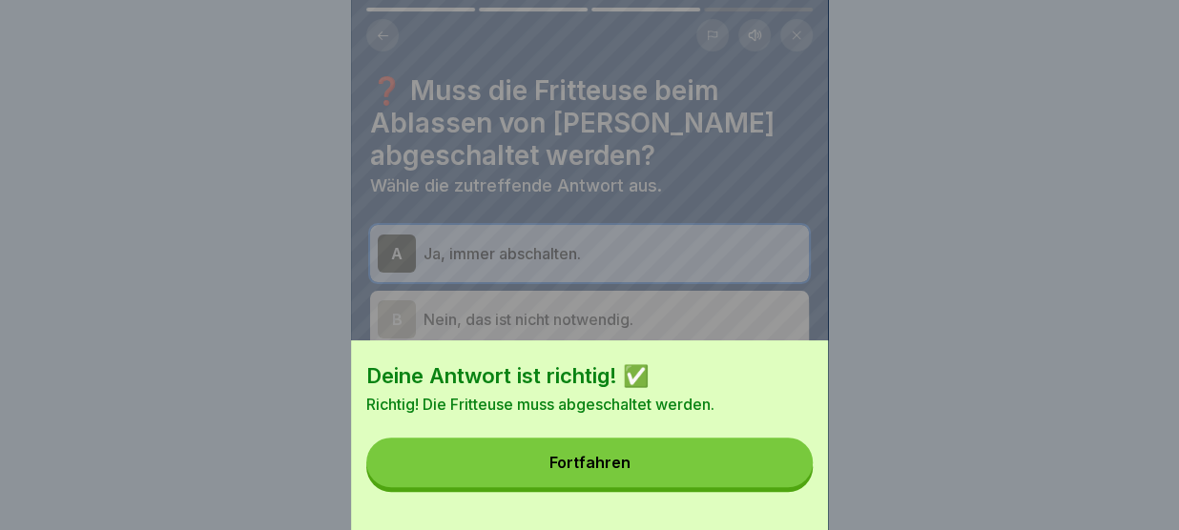
click at [784, 468] on button "Fortfahren" at bounding box center [589, 463] width 446 height 50
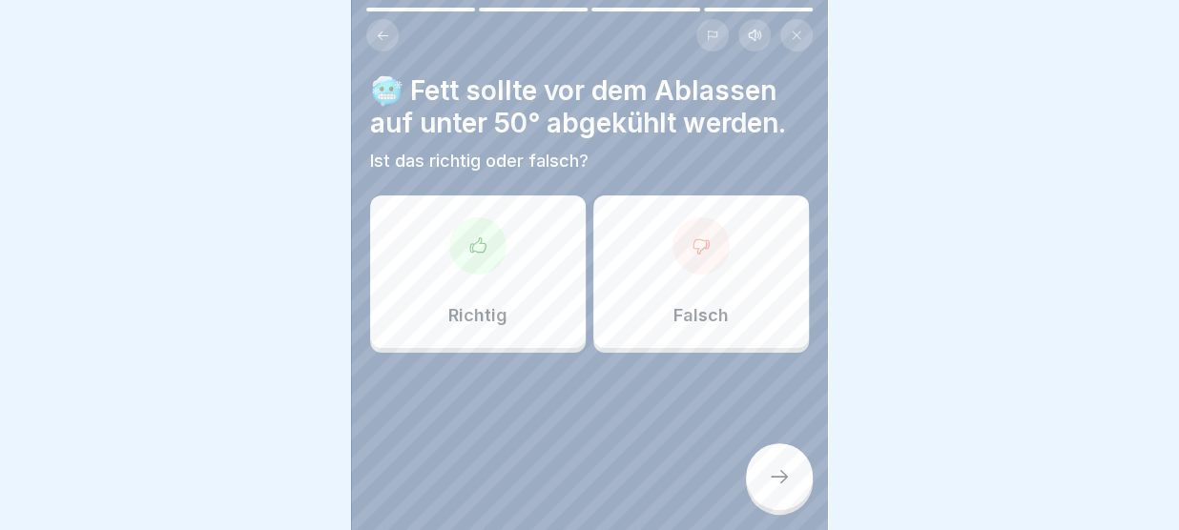
click at [502, 282] on div "Richtig" at bounding box center [478, 272] width 216 height 153
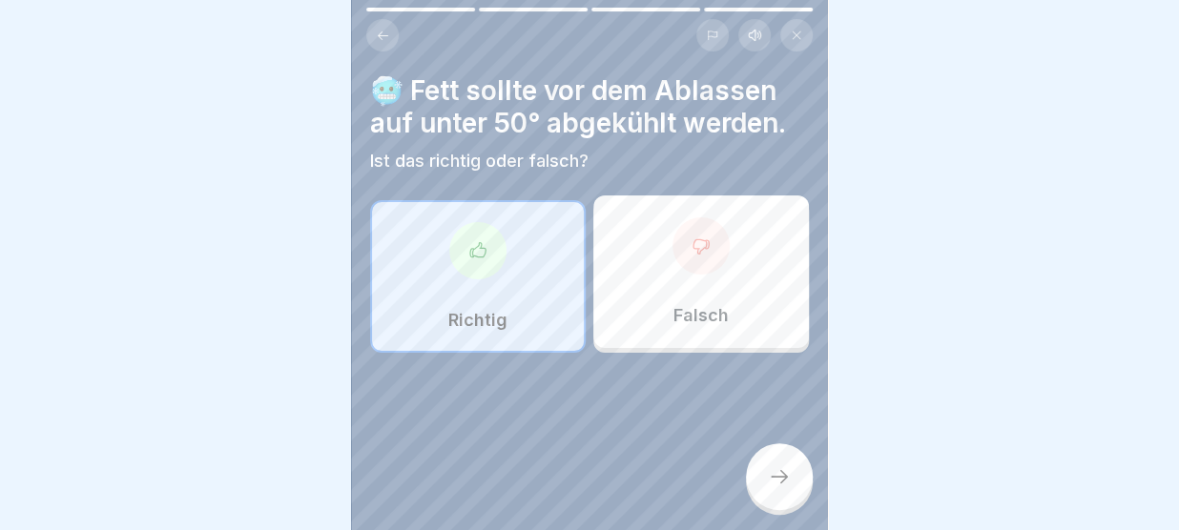
click at [778, 471] on icon at bounding box center [779, 476] width 23 height 23
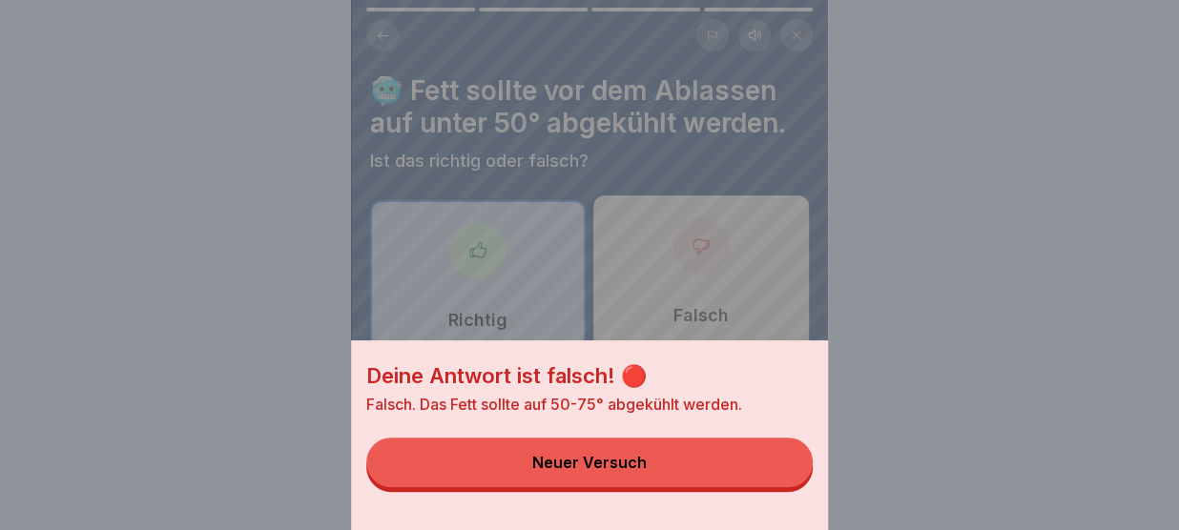
click at [778, 471] on button "Neuer Versuch" at bounding box center [589, 463] width 446 height 50
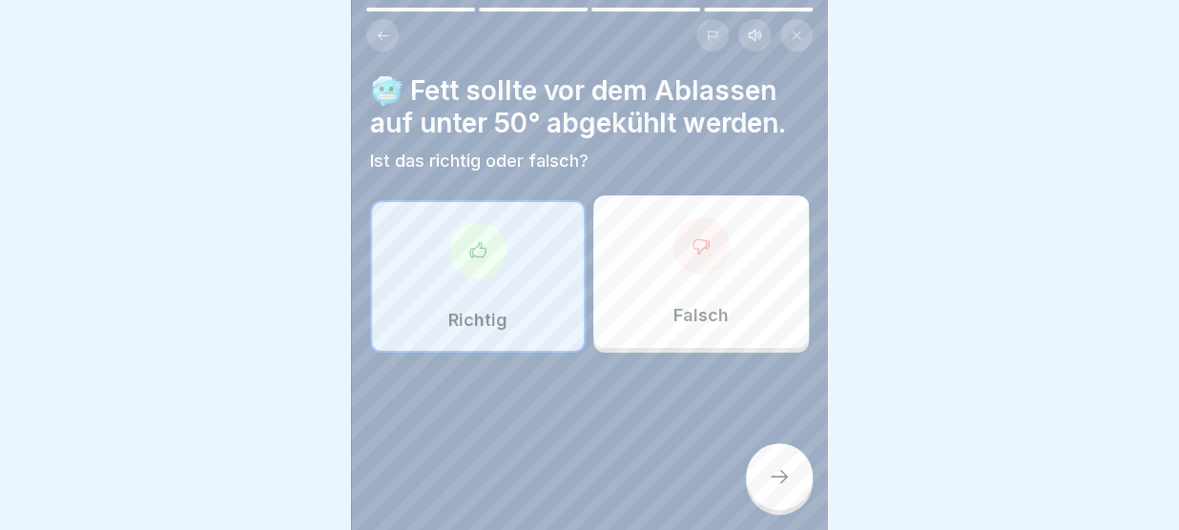
click at [773, 474] on icon at bounding box center [779, 476] width 23 height 23
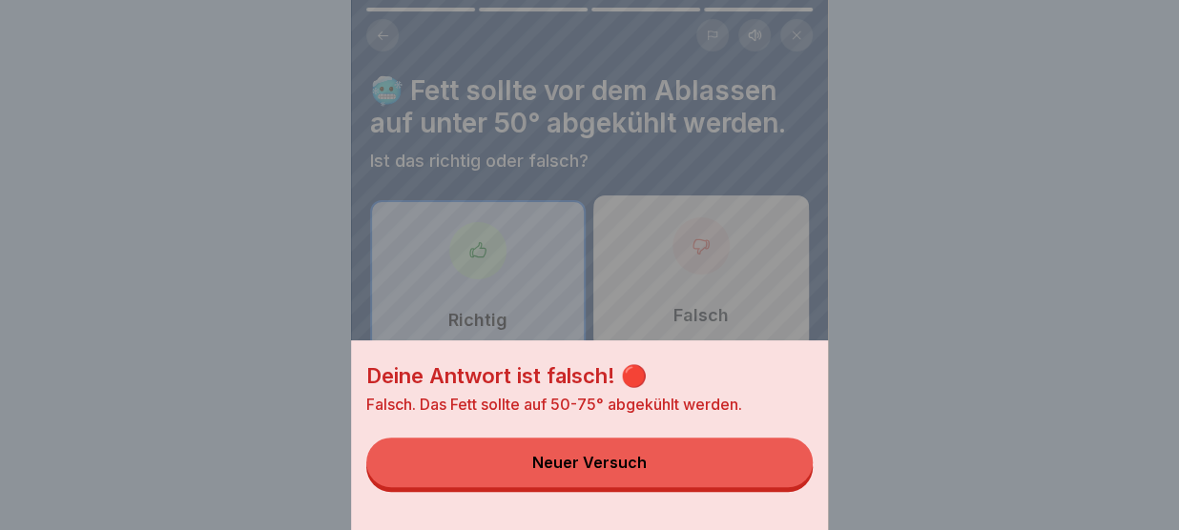
click at [603, 475] on button "Neuer Versuch" at bounding box center [589, 463] width 446 height 50
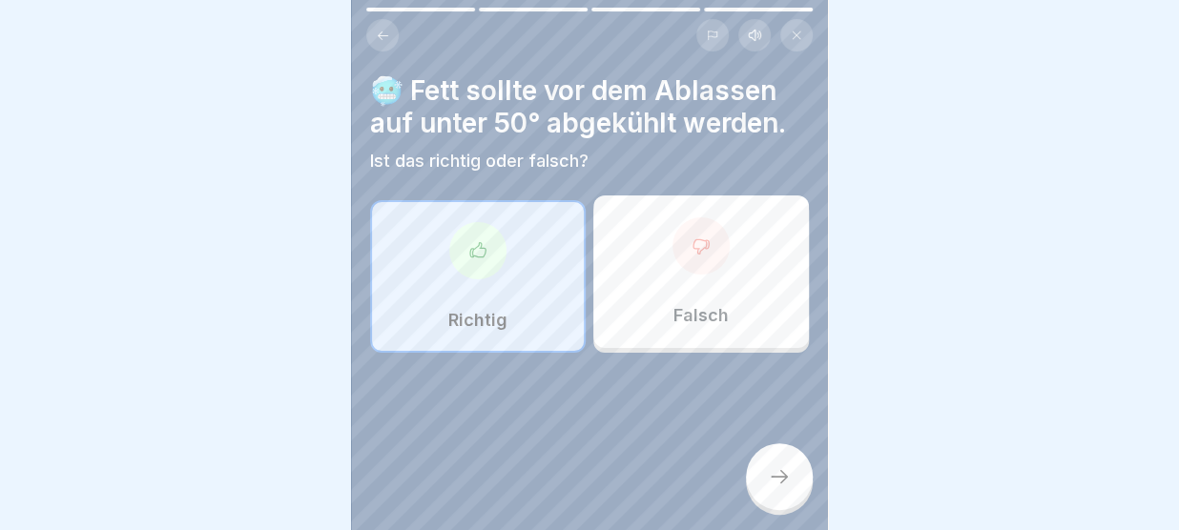
click at [651, 291] on div "Falsch" at bounding box center [701, 272] width 216 height 153
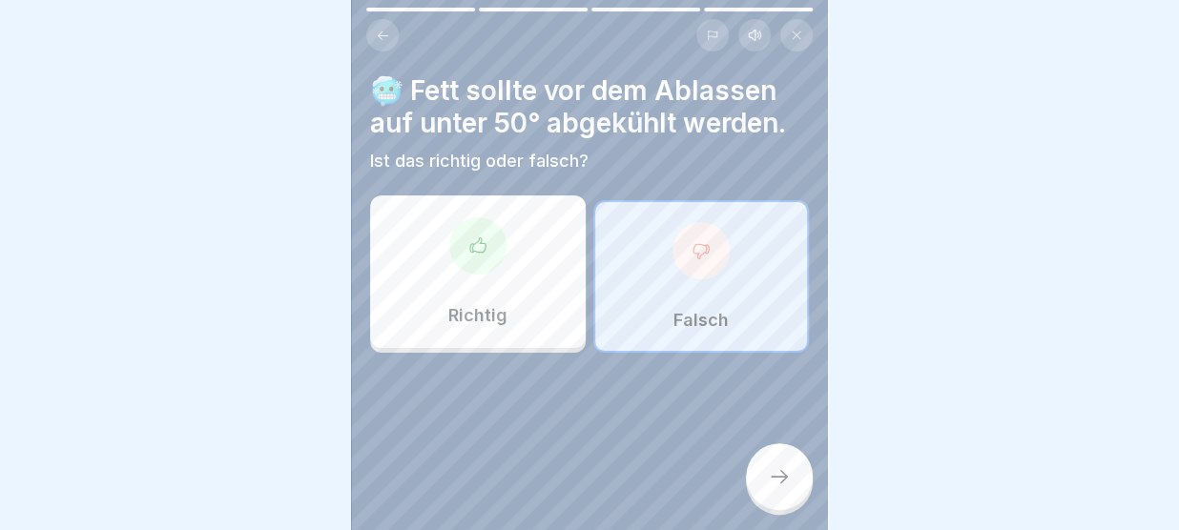
click at [776, 477] on icon at bounding box center [779, 476] width 23 height 23
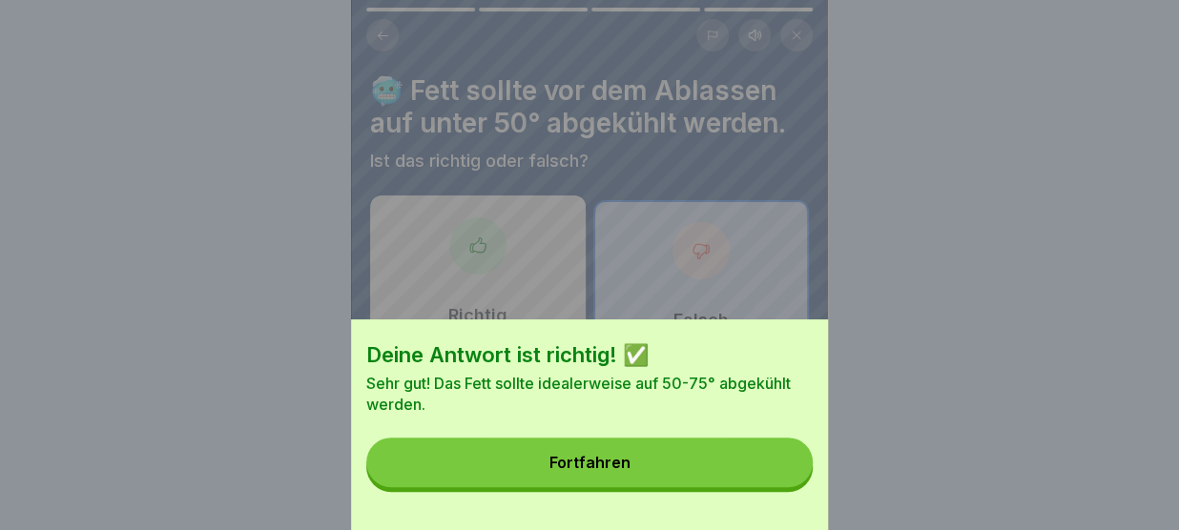
click at [776, 477] on button "Fortfahren" at bounding box center [589, 463] width 446 height 50
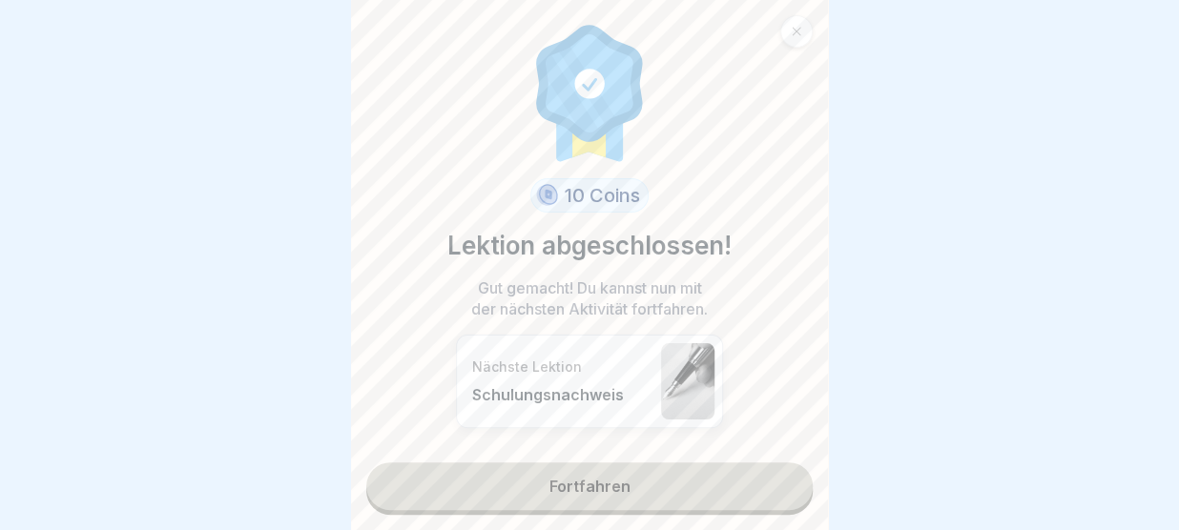
click at [776, 477] on link "Fortfahren" at bounding box center [589, 487] width 446 height 48
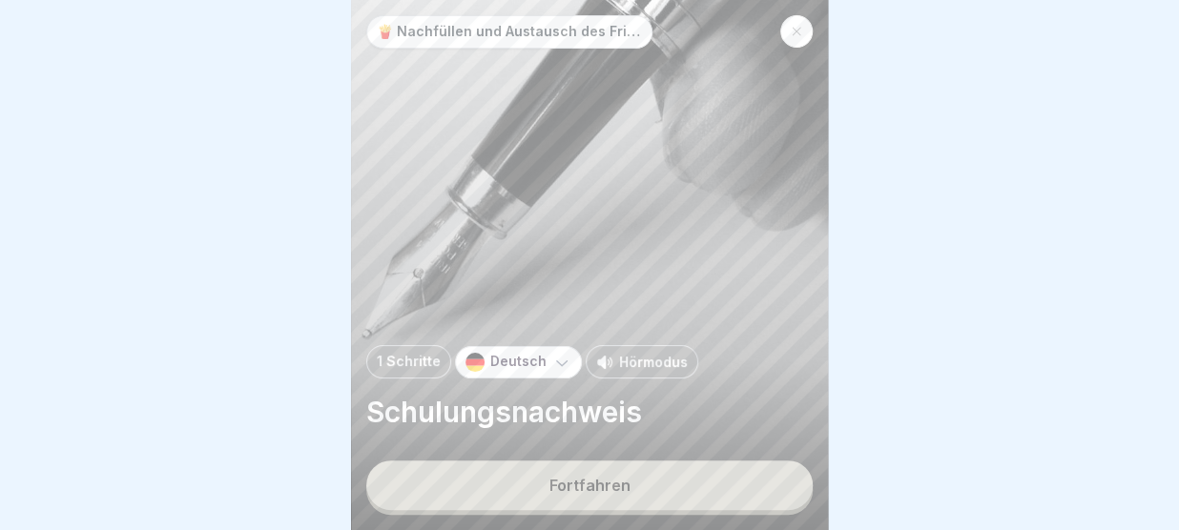
click at [758, 486] on button "Fortfahren" at bounding box center [589, 486] width 446 height 50
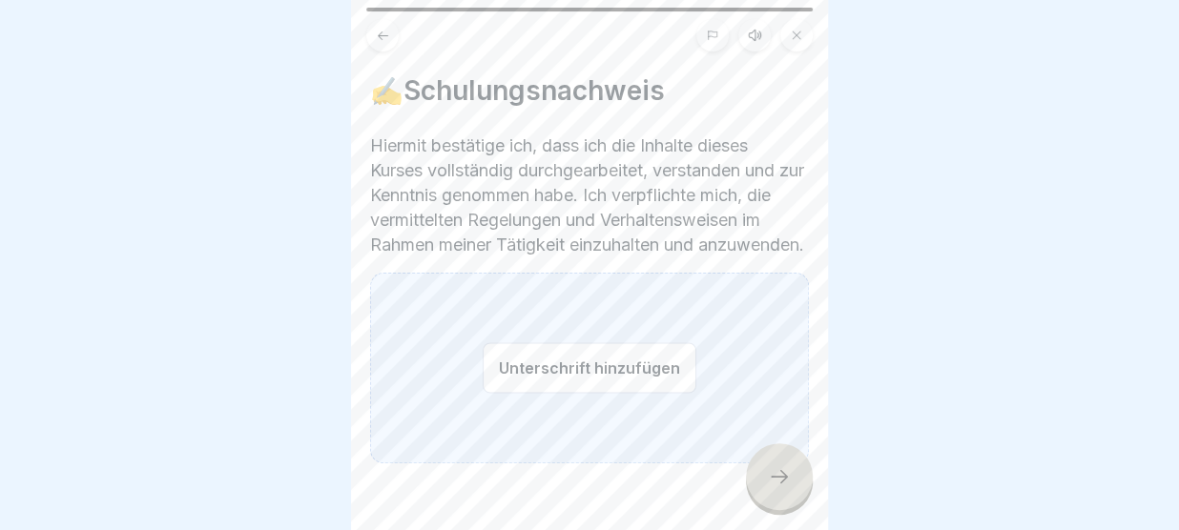
click at [571, 383] on button "Unterschrift hinzufügen" at bounding box center [590, 367] width 214 height 51
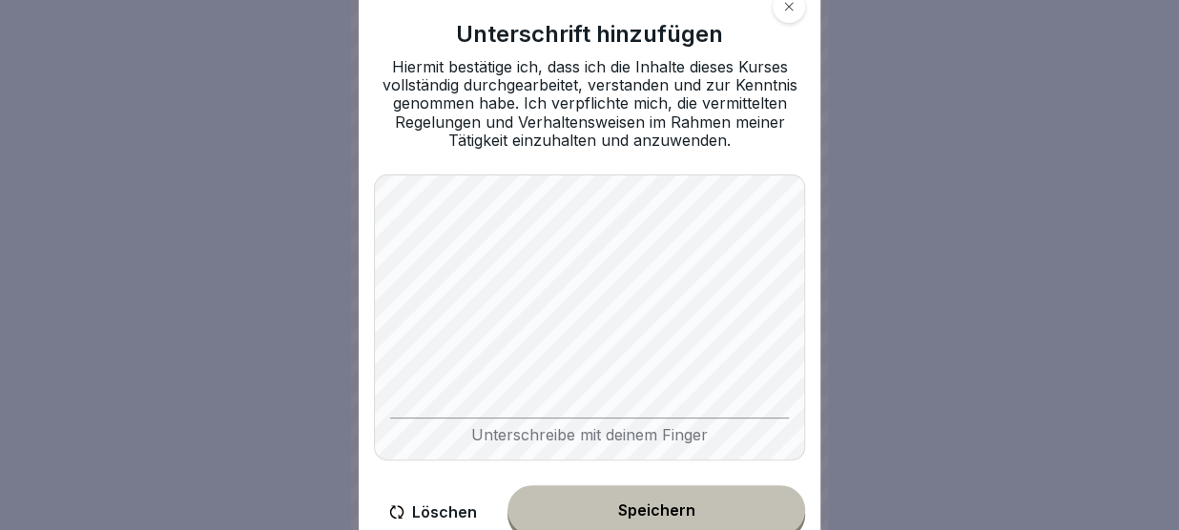
click at [628, 500] on button "Speichern" at bounding box center [656, 510] width 298 height 50
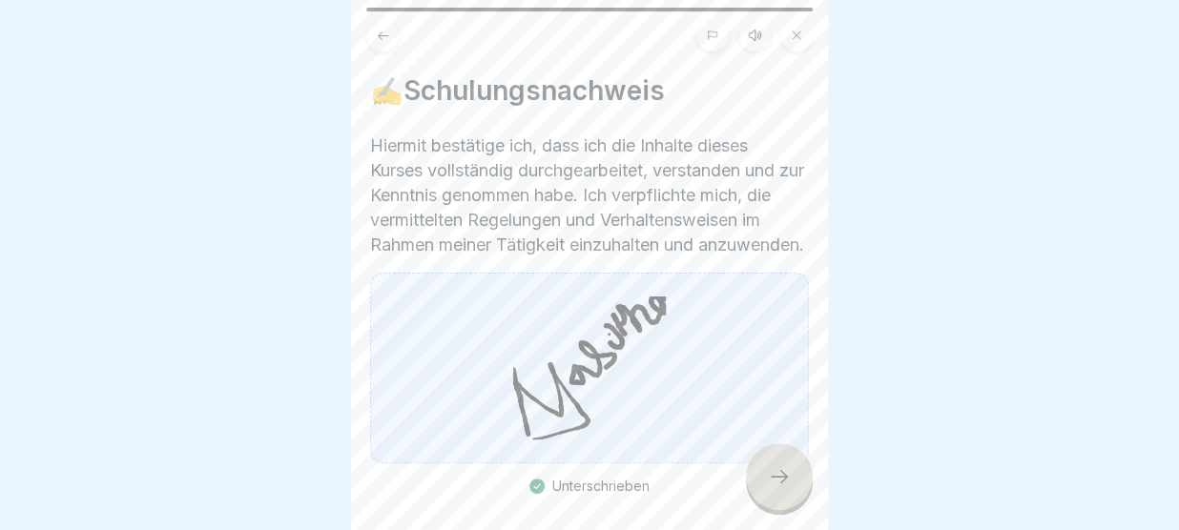
click at [767, 464] on div at bounding box center [779, 476] width 67 height 67
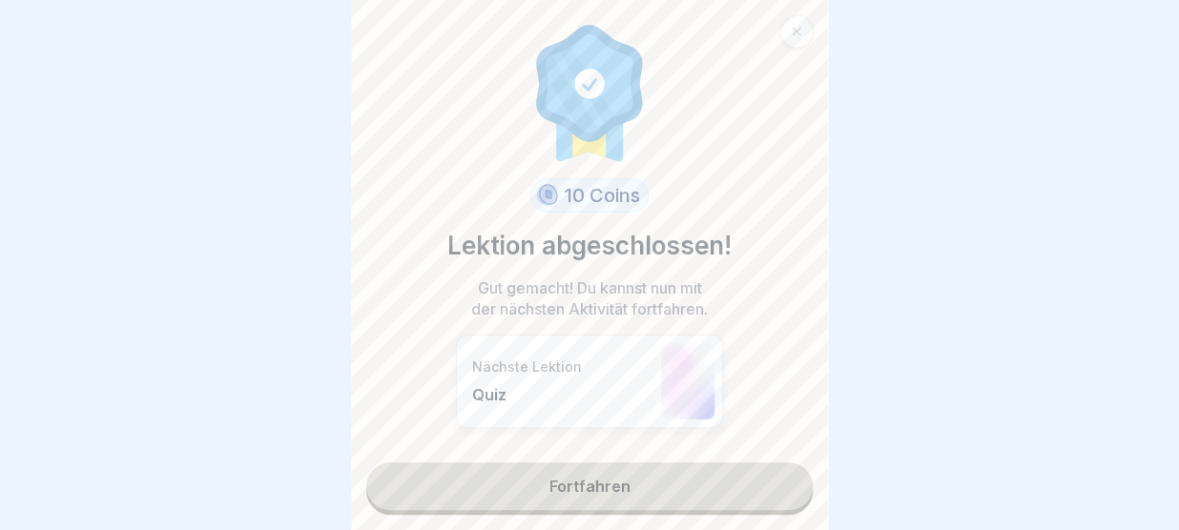
click at [702, 488] on link "Fortfahren" at bounding box center [589, 487] width 446 height 48
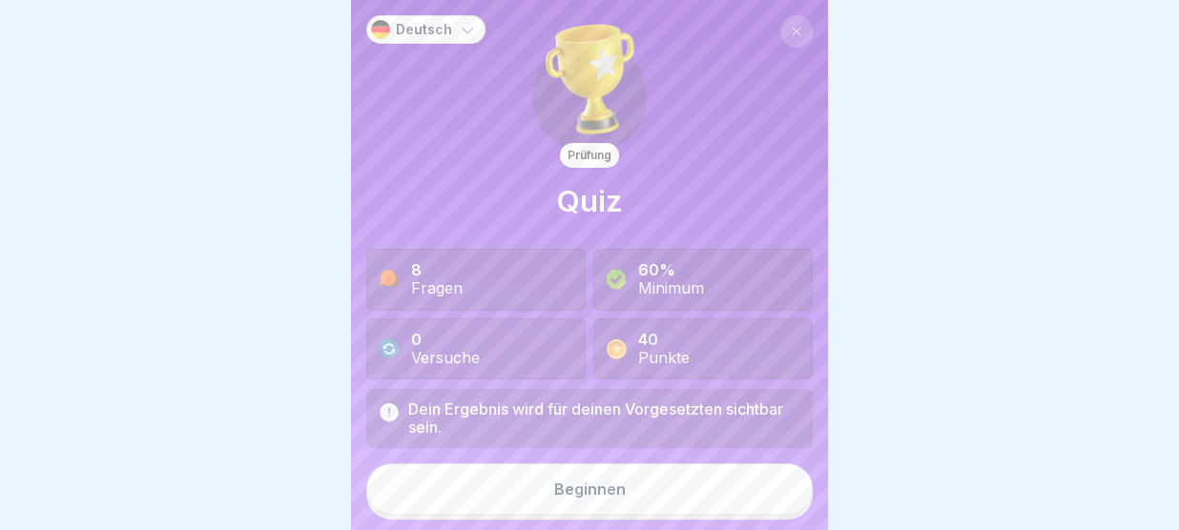
click at [629, 478] on button "Beginnen" at bounding box center [589, 490] width 446 height 52
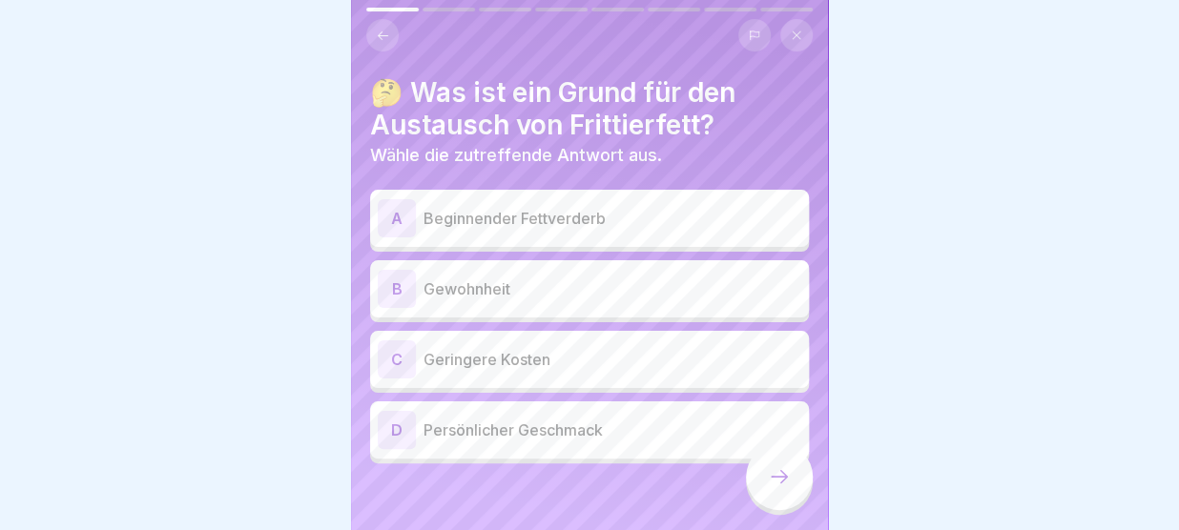
click at [624, 212] on p "Beginnender Fettverderb" at bounding box center [612, 218] width 378 height 23
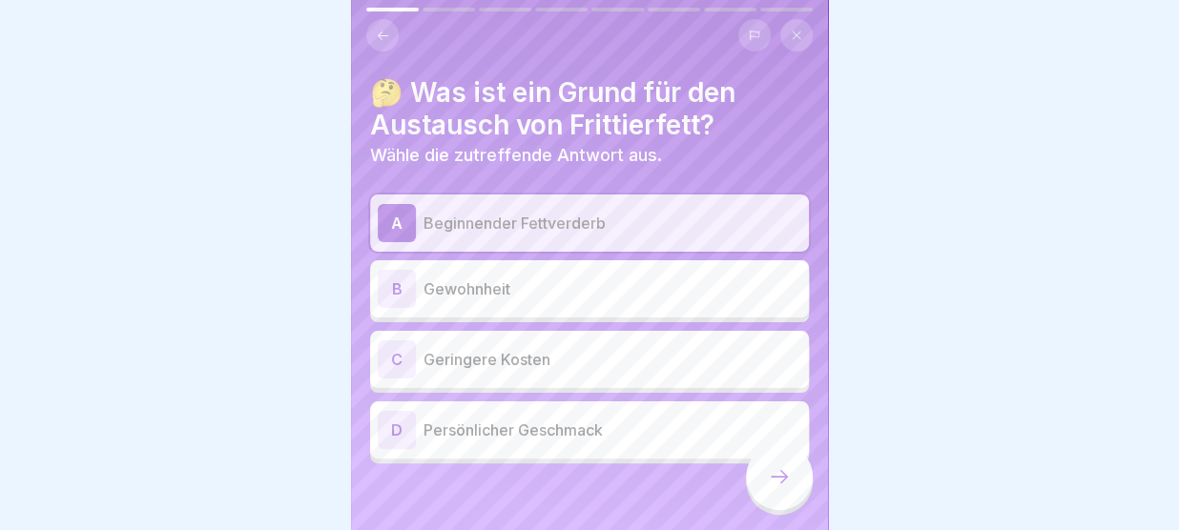
click at [772, 470] on icon at bounding box center [779, 476] width 23 height 23
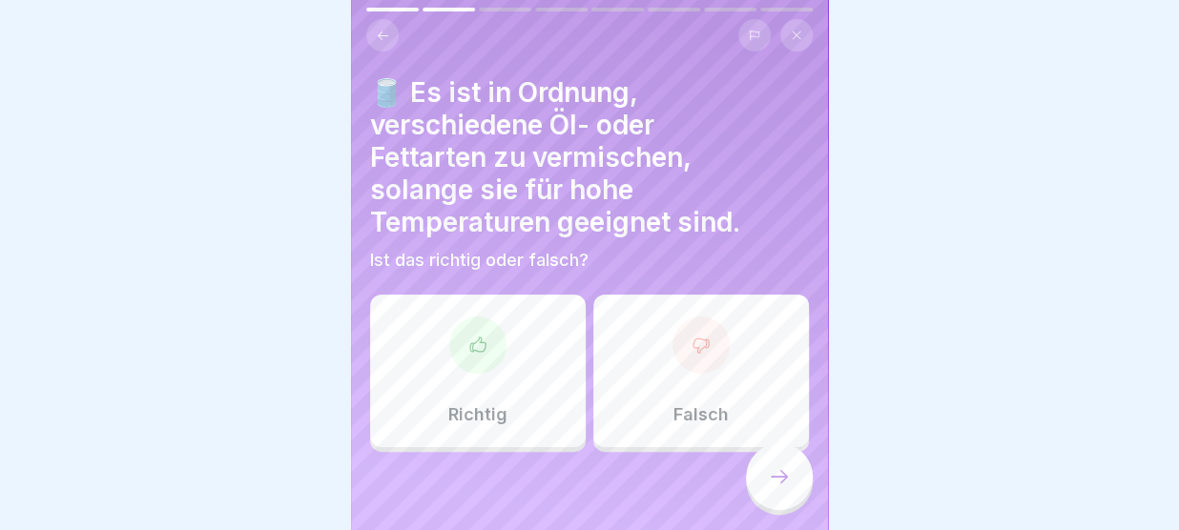
click at [661, 384] on div "Falsch" at bounding box center [701, 371] width 216 height 153
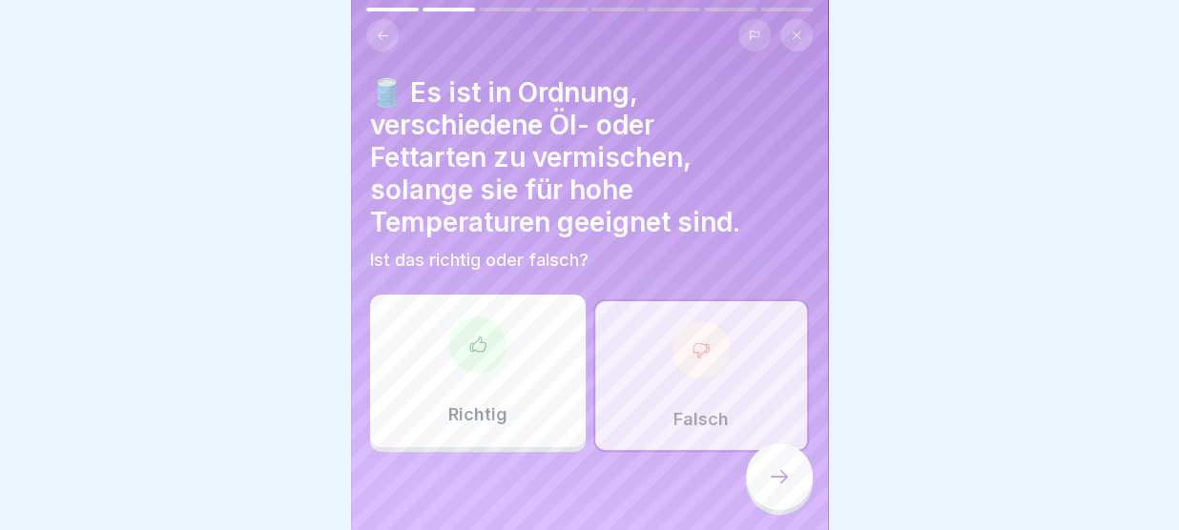
click at [778, 476] on icon at bounding box center [779, 476] width 23 height 23
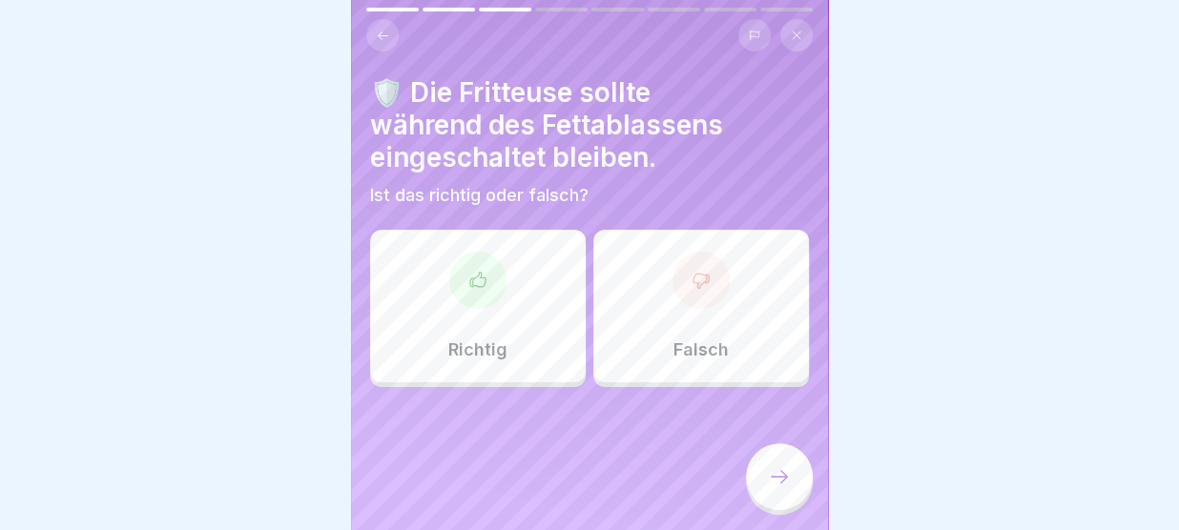
click at [680, 348] on p "Falsch" at bounding box center [700, 350] width 55 height 21
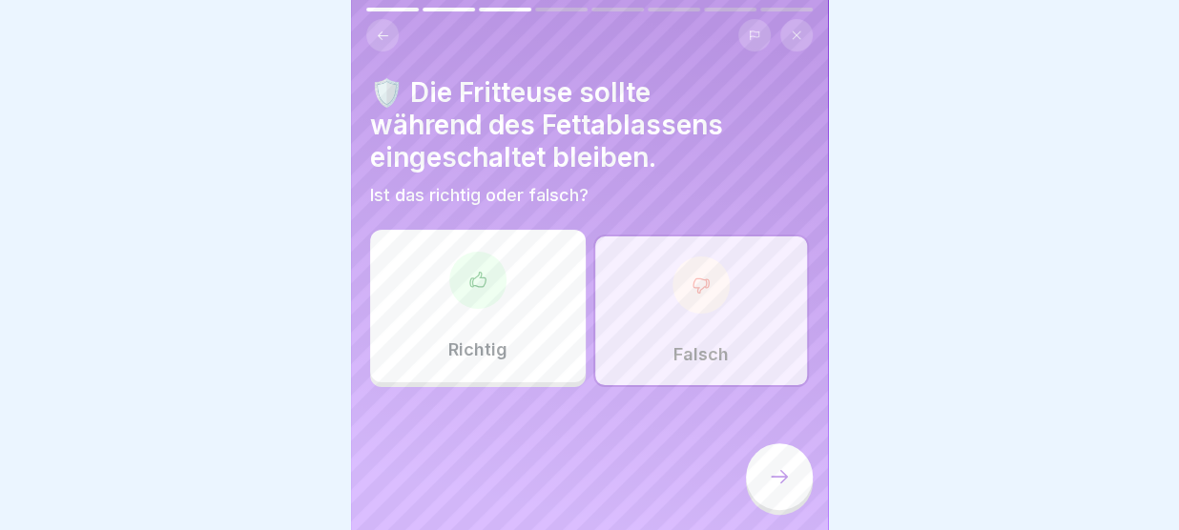
click at [775, 476] on icon at bounding box center [779, 476] width 23 height 23
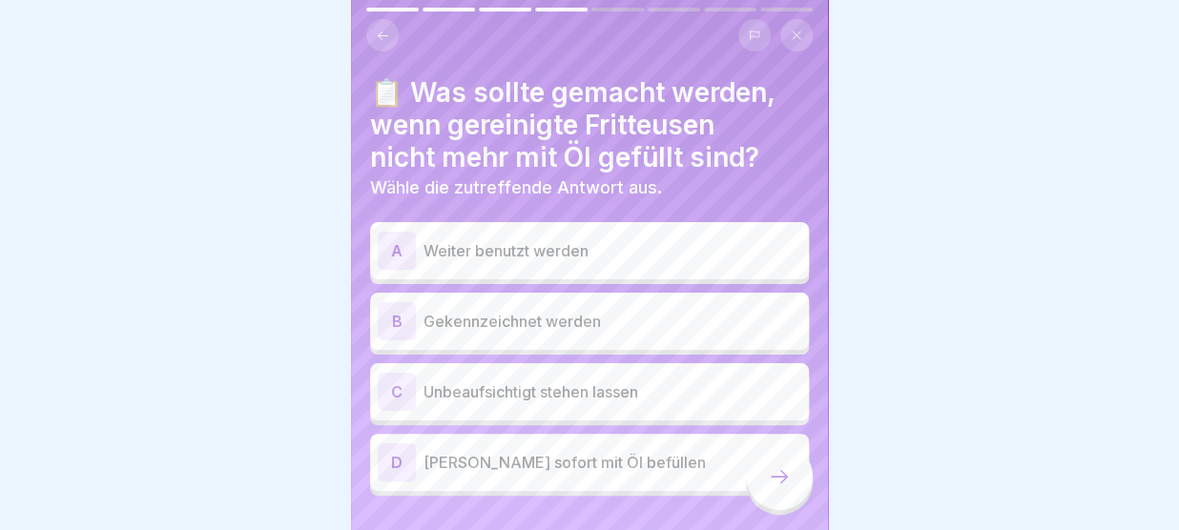
click at [648, 307] on div "B Gekennzeichnet werden" at bounding box center [589, 321] width 423 height 38
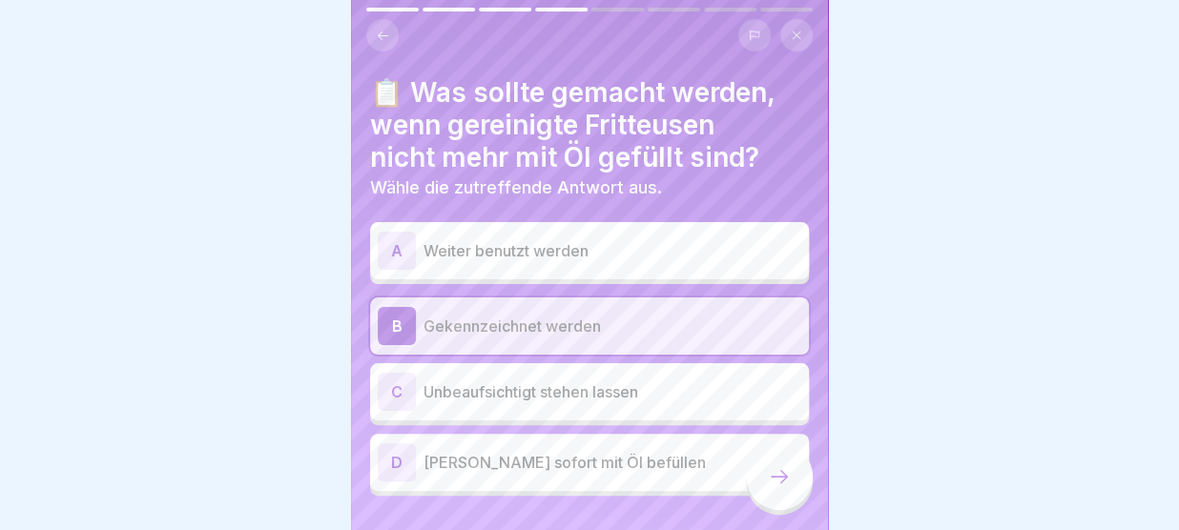
click at [781, 481] on icon at bounding box center [779, 476] width 23 height 23
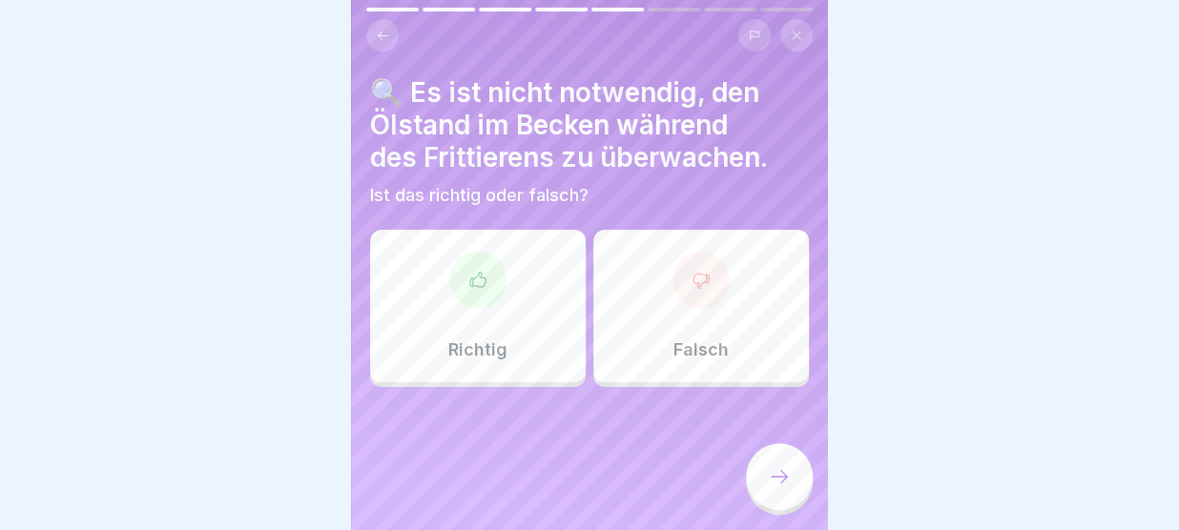
click at [375, 26] on button at bounding box center [382, 35] width 32 height 32
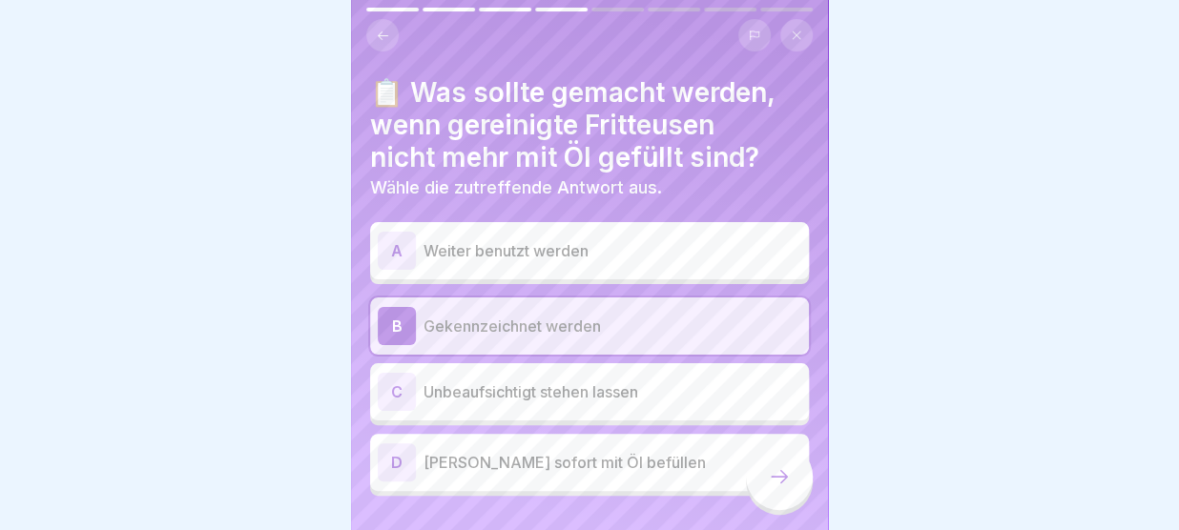
click at [788, 474] on icon at bounding box center [779, 476] width 23 height 23
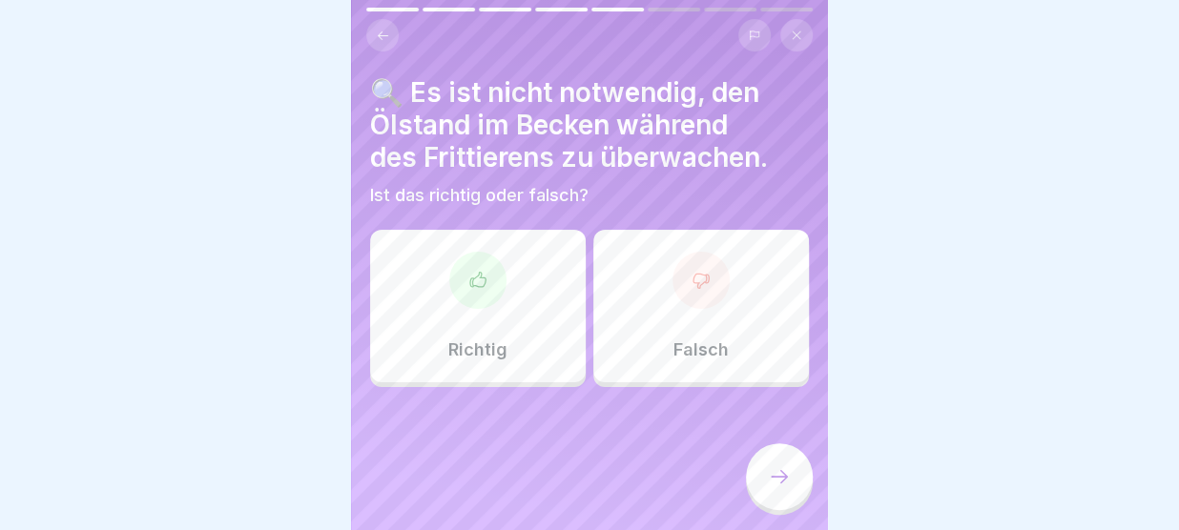
click at [716, 340] on p "Falsch" at bounding box center [700, 350] width 55 height 21
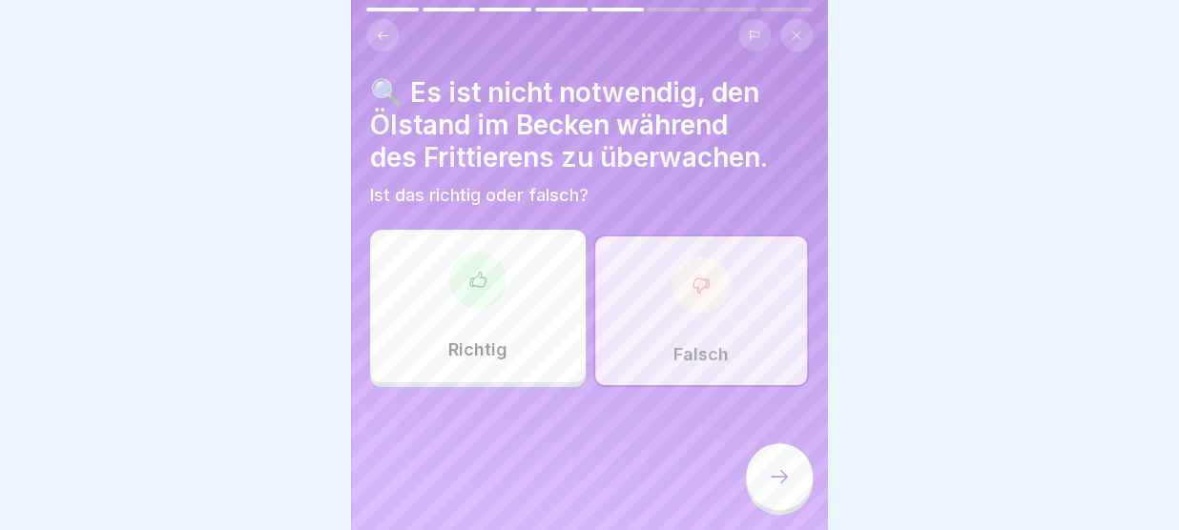
click at [781, 469] on icon at bounding box center [779, 476] width 23 height 23
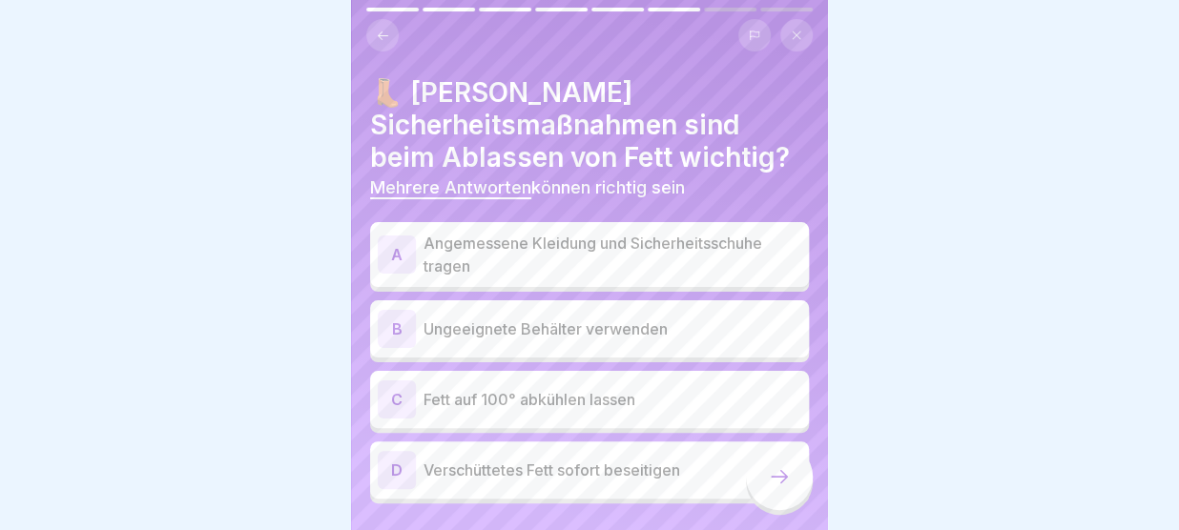
click at [680, 256] on p "Angemessene Kleidung und Sicherheitsschuhe tragen" at bounding box center [612, 255] width 378 height 46
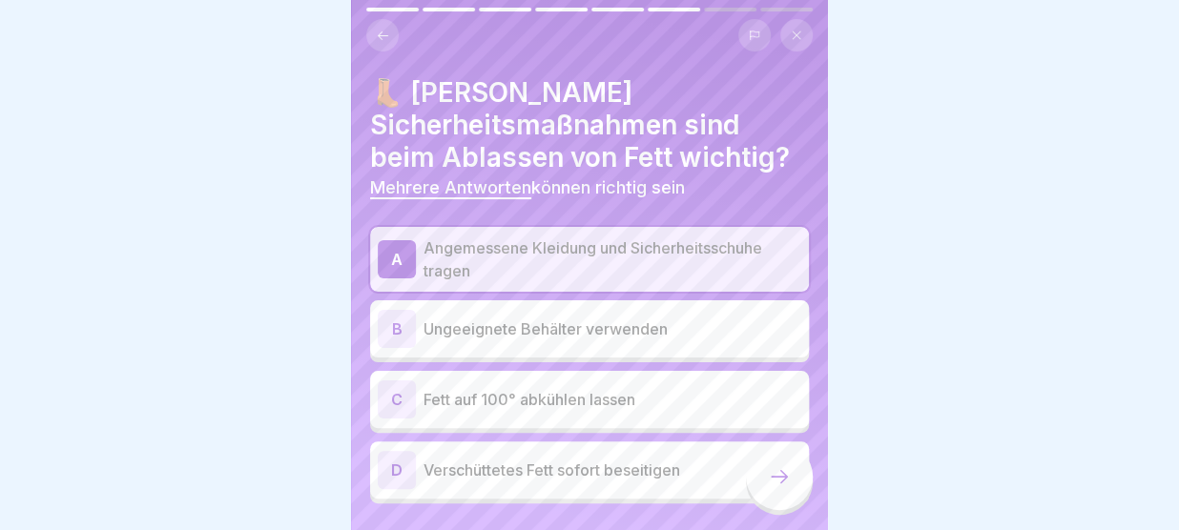
click at [657, 460] on p "Verschüttetes Fett sofort beseitigen" at bounding box center [612, 470] width 378 height 23
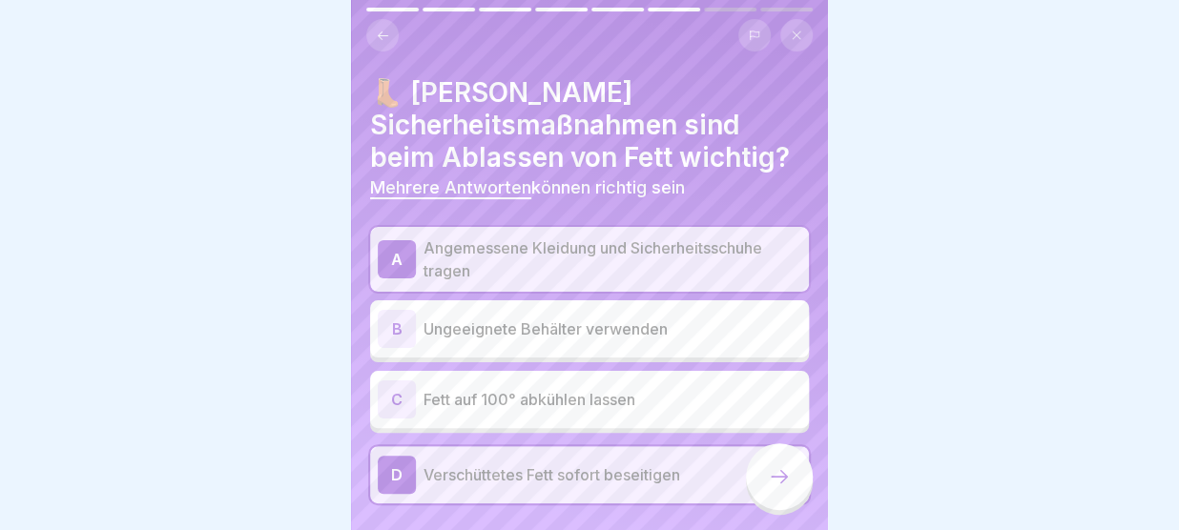
click at [781, 475] on icon at bounding box center [779, 476] width 23 height 23
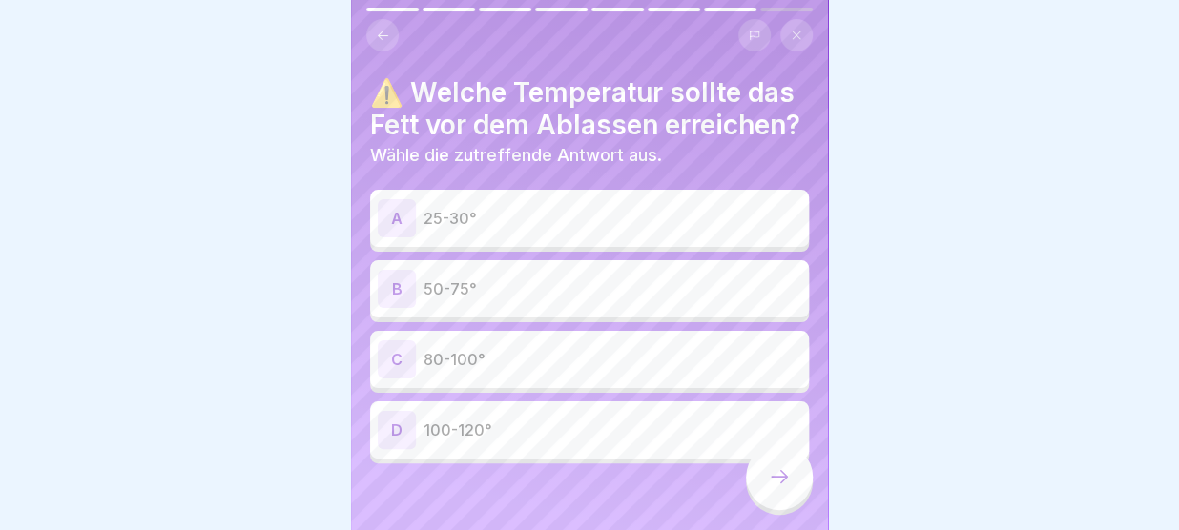
click at [563, 283] on p "50-75°" at bounding box center [612, 289] width 378 height 23
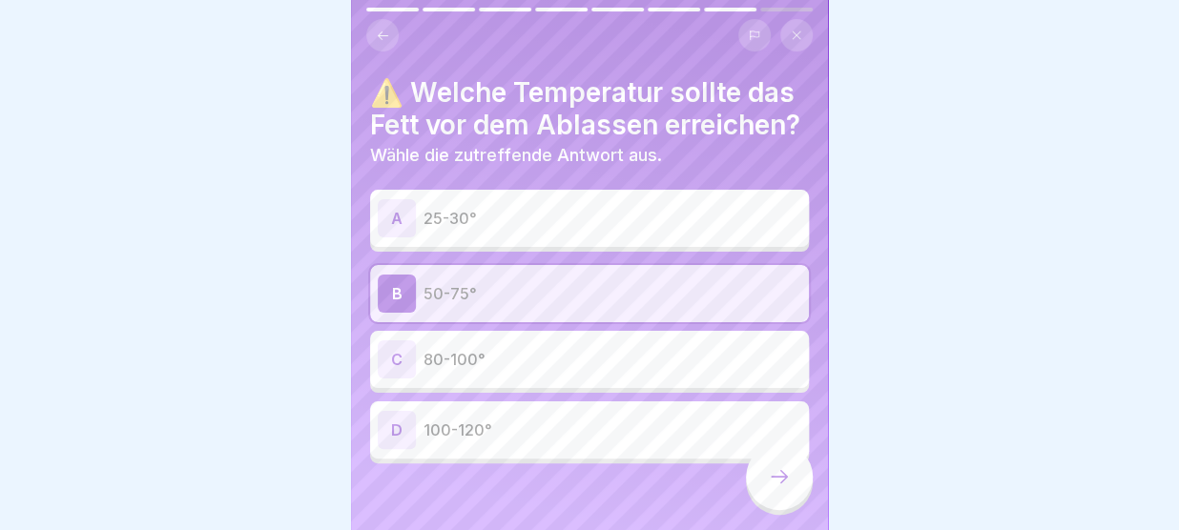
click at [779, 472] on icon at bounding box center [779, 476] width 23 height 23
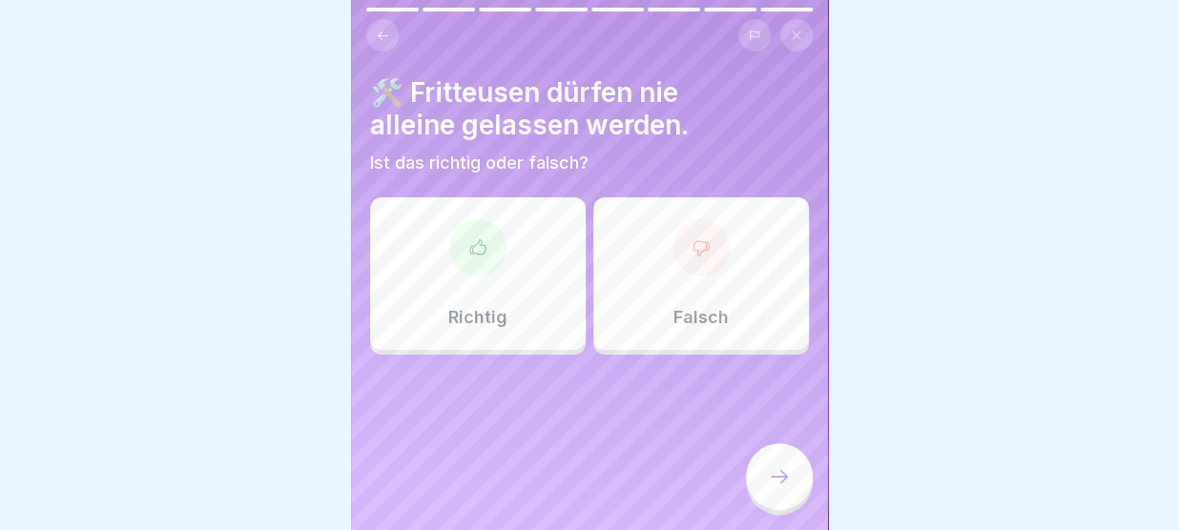
click at [511, 332] on div "Richtig" at bounding box center [478, 273] width 216 height 153
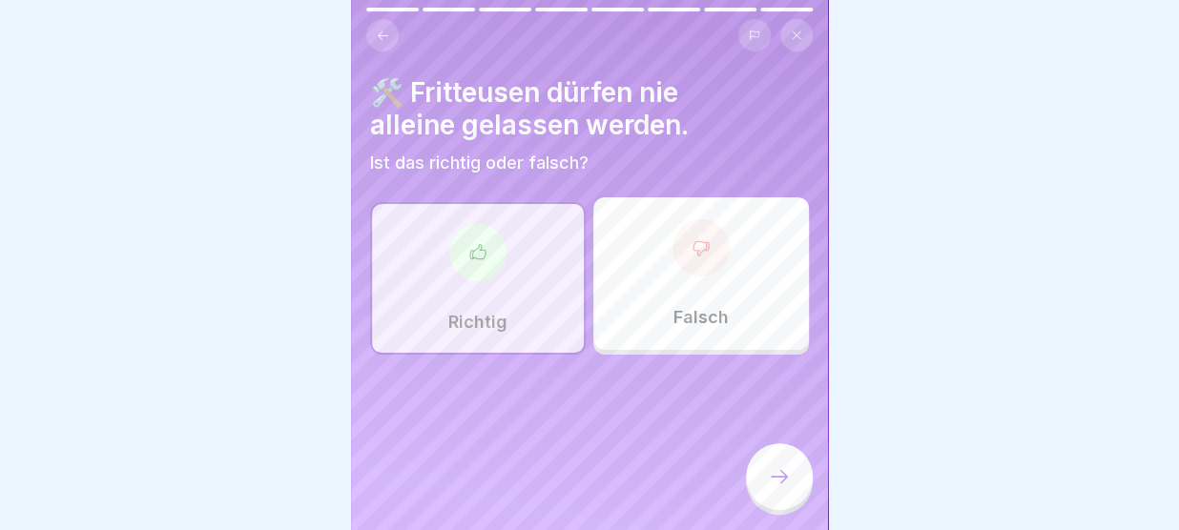
click at [778, 476] on icon at bounding box center [779, 476] width 23 height 23
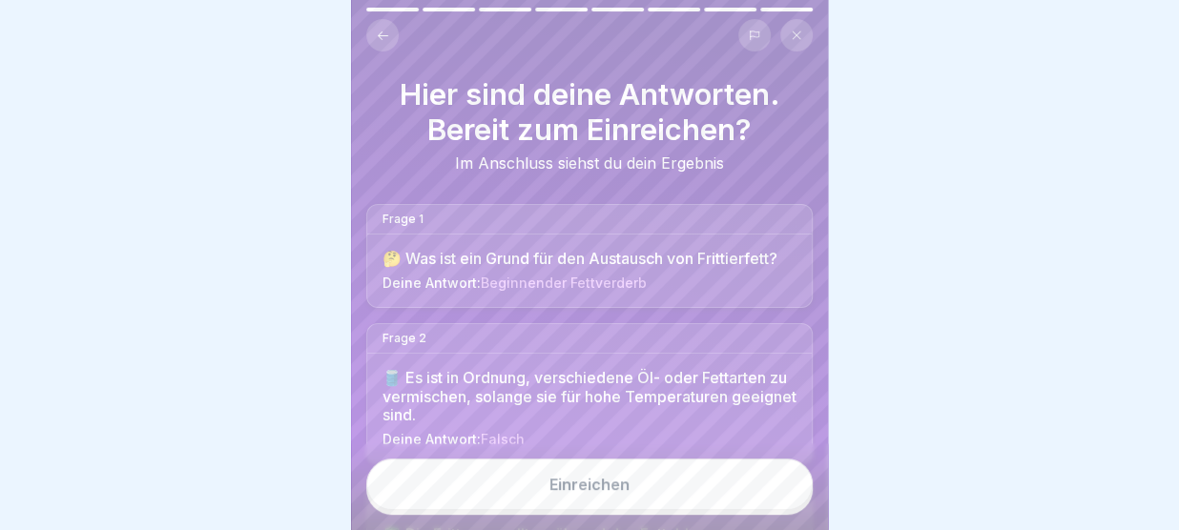
click at [689, 464] on button "Einreichen" at bounding box center [589, 485] width 446 height 52
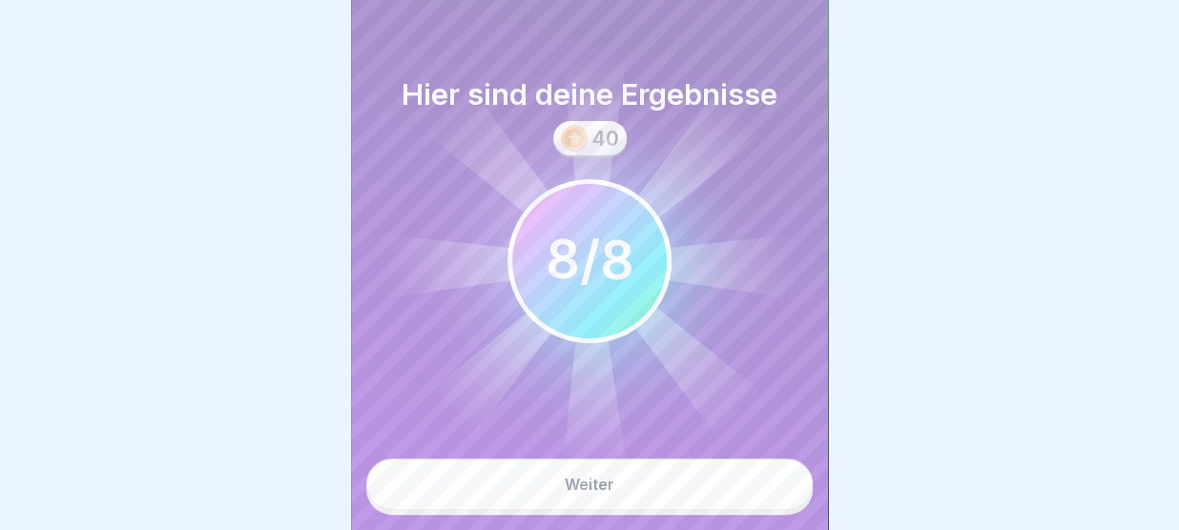
click at [659, 483] on button "Weiter" at bounding box center [589, 485] width 446 height 52
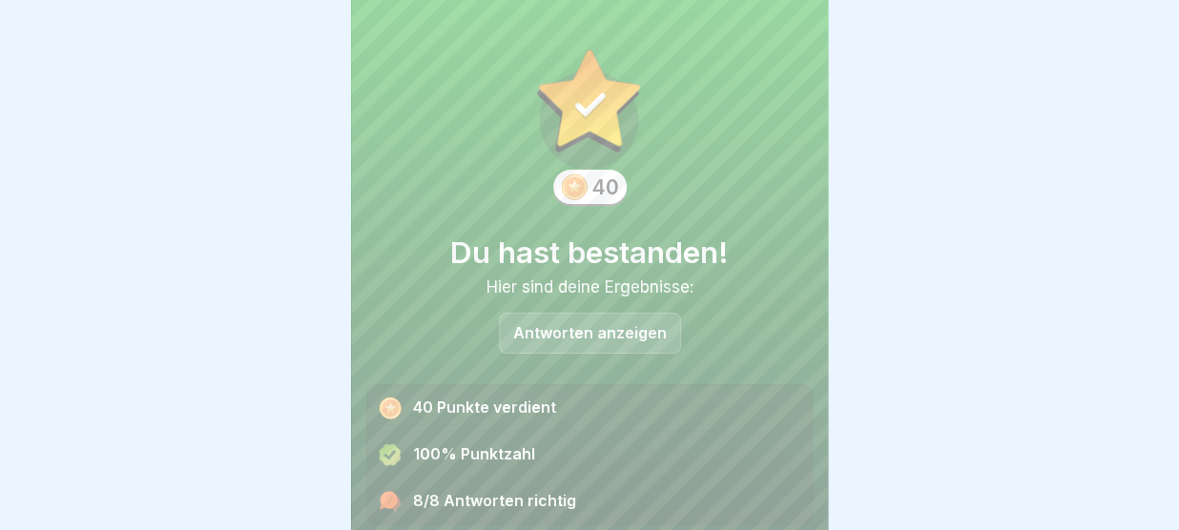
click at [635, 316] on div "Antworten anzeigen" at bounding box center [590, 333] width 182 height 41
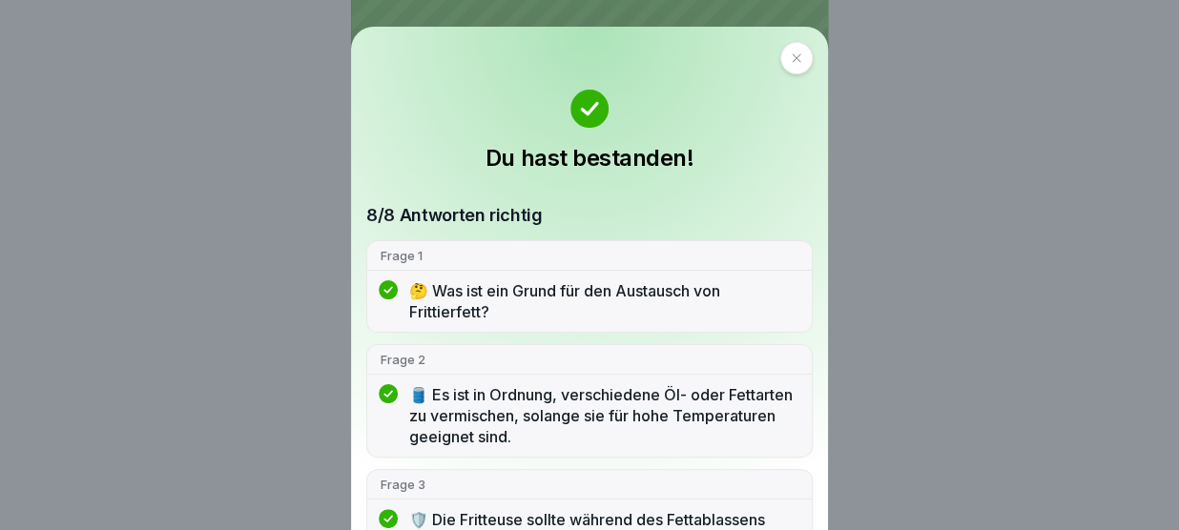
click at [791, 57] on icon at bounding box center [796, 57] width 11 height 11
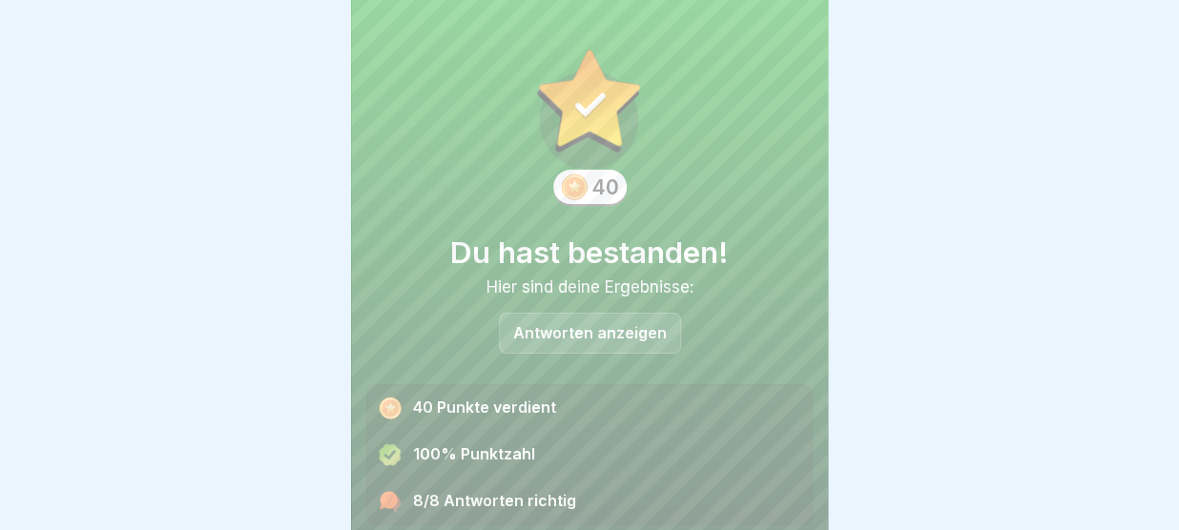
scroll to position [78, 0]
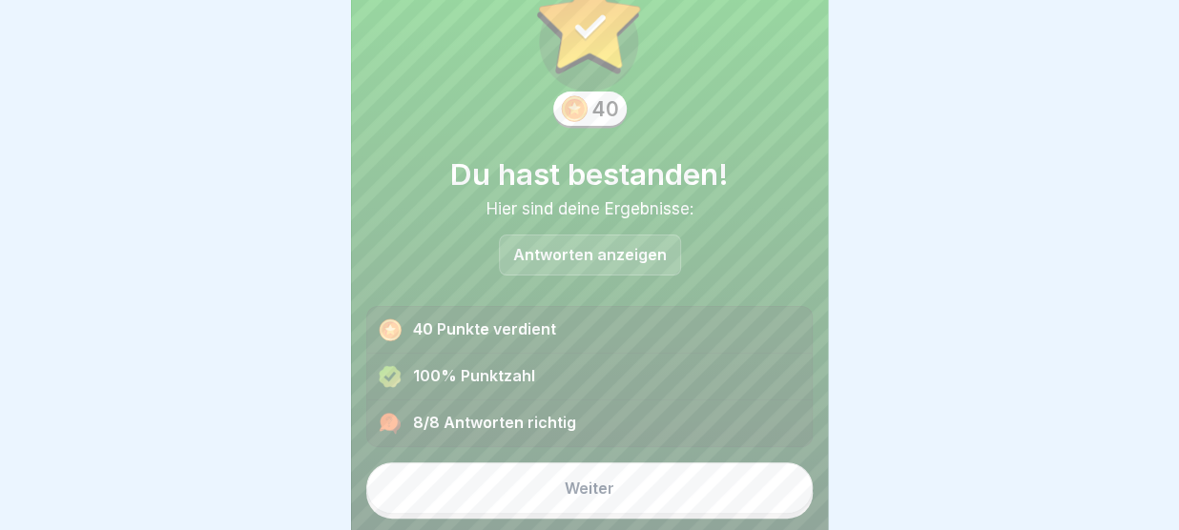
click at [605, 493] on div "Weiter" at bounding box center [590, 488] width 50 height 17
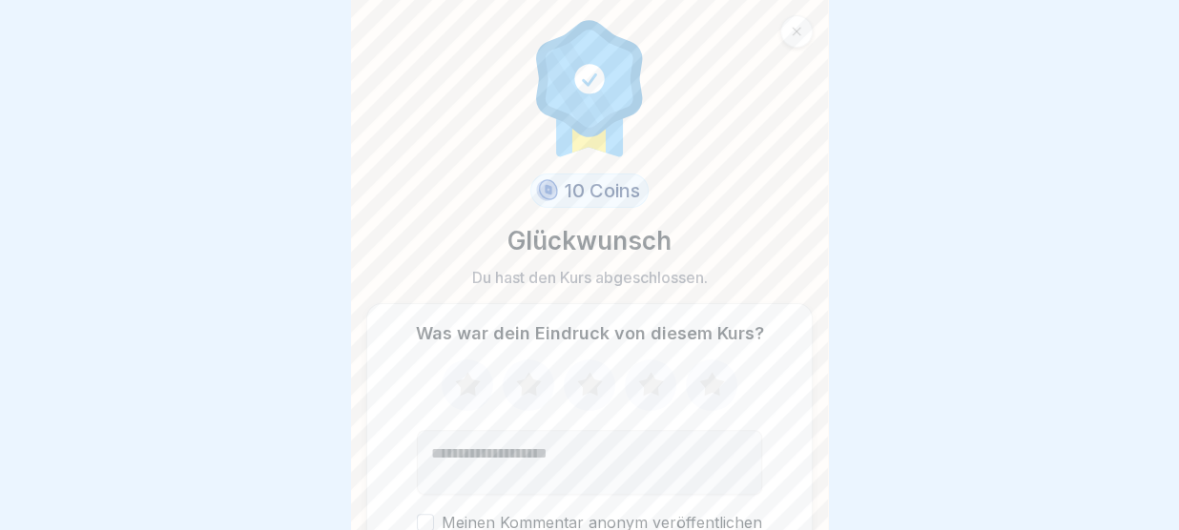
click at [714, 380] on icon at bounding box center [711, 384] width 25 height 24
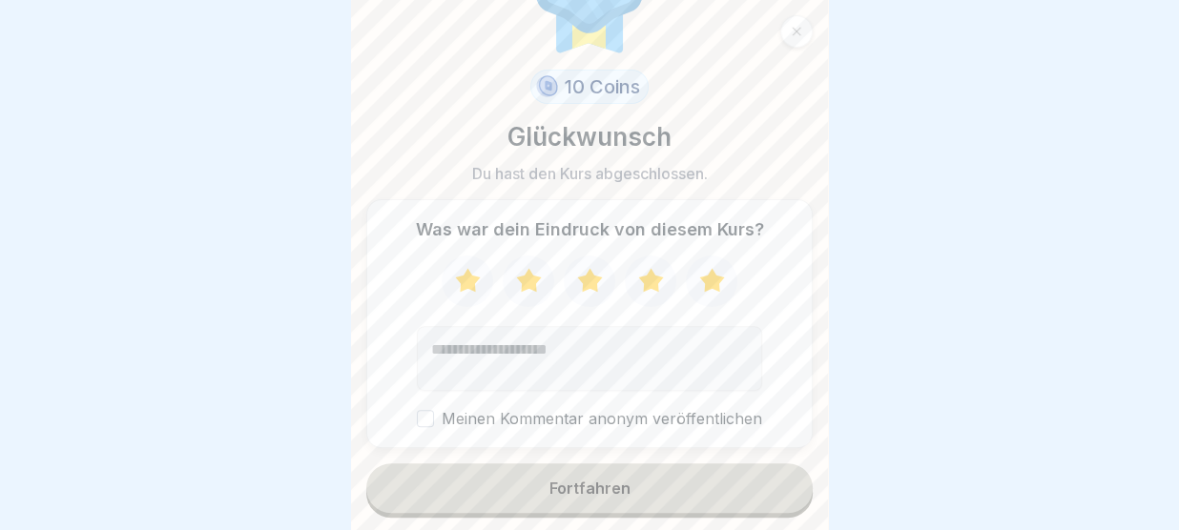
click at [672, 476] on button "Fortfahren" at bounding box center [589, 489] width 446 height 50
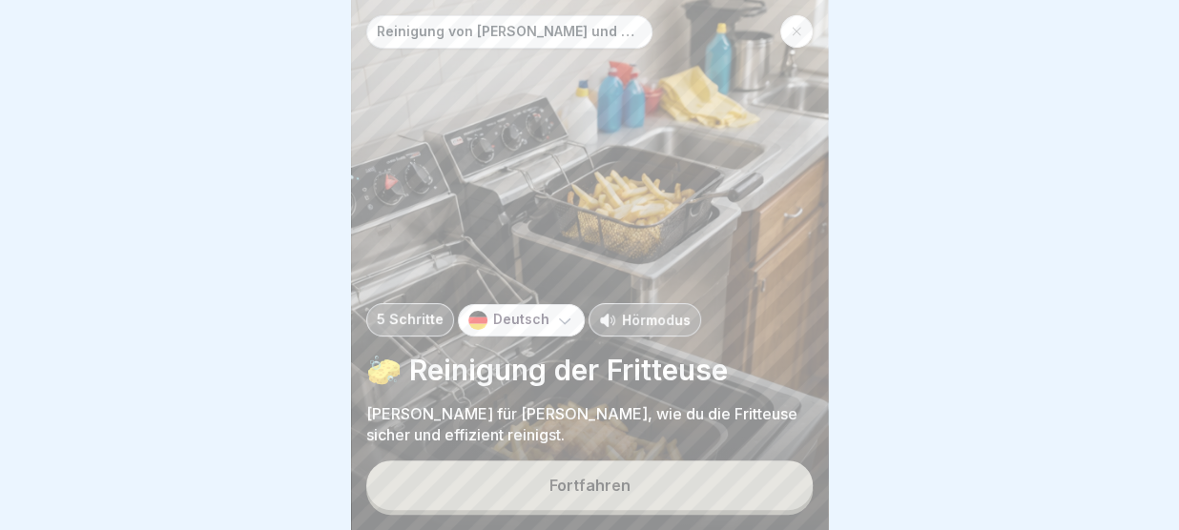
click at [672, 476] on button "Fortfahren" at bounding box center [589, 486] width 446 height 50
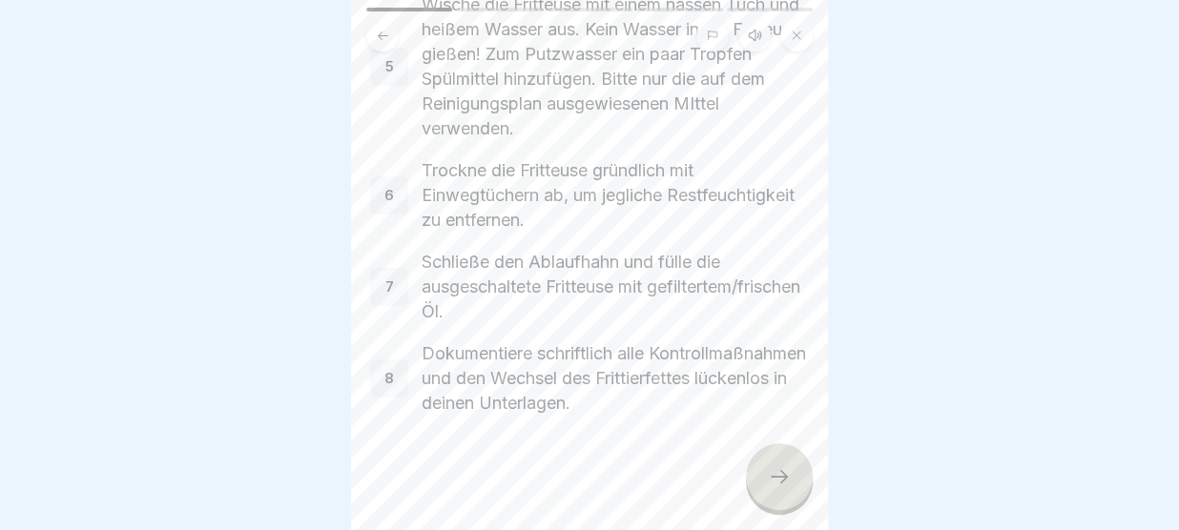
scroll to position [489, 0]
click at [780, 475] on icon at bounding box center [779, 476] width 23 height 23
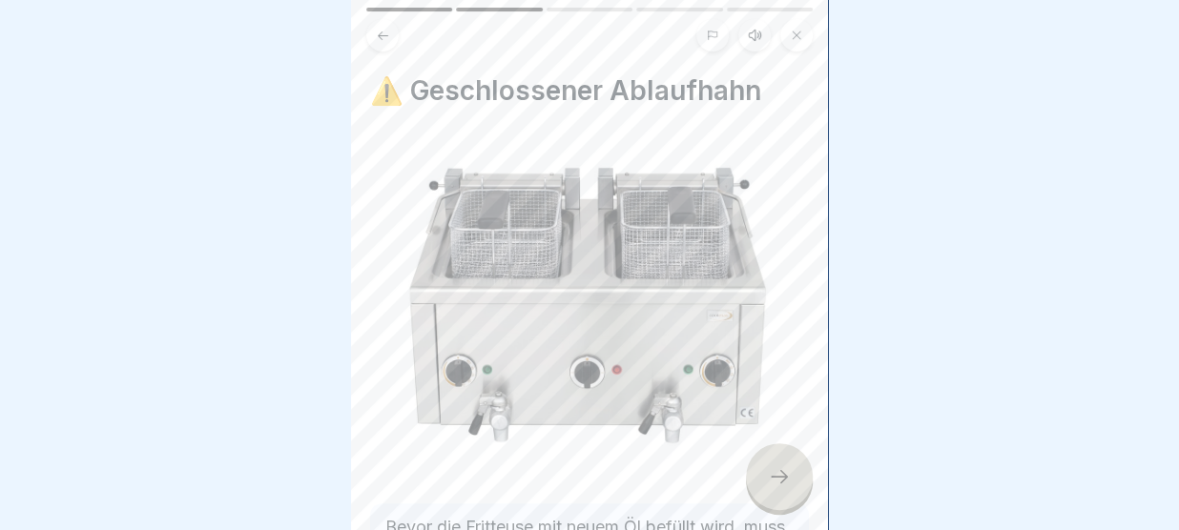
click at [790, 468] on div at bounding box center [779, 476] width 67 height 67
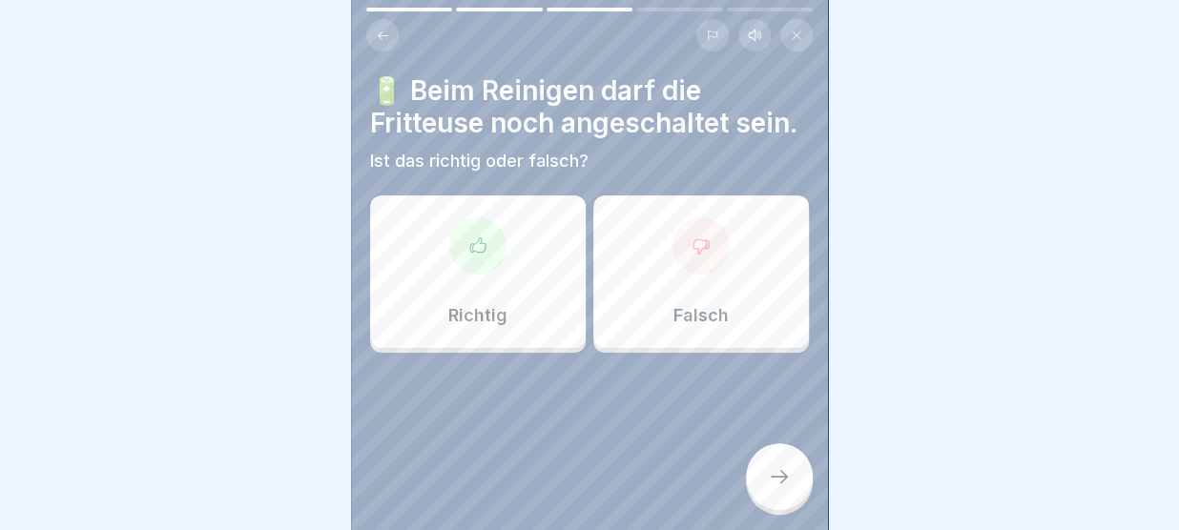
click at [657, 289] on div "Falsch" at bounding box center [701, 272] width 216 height 153
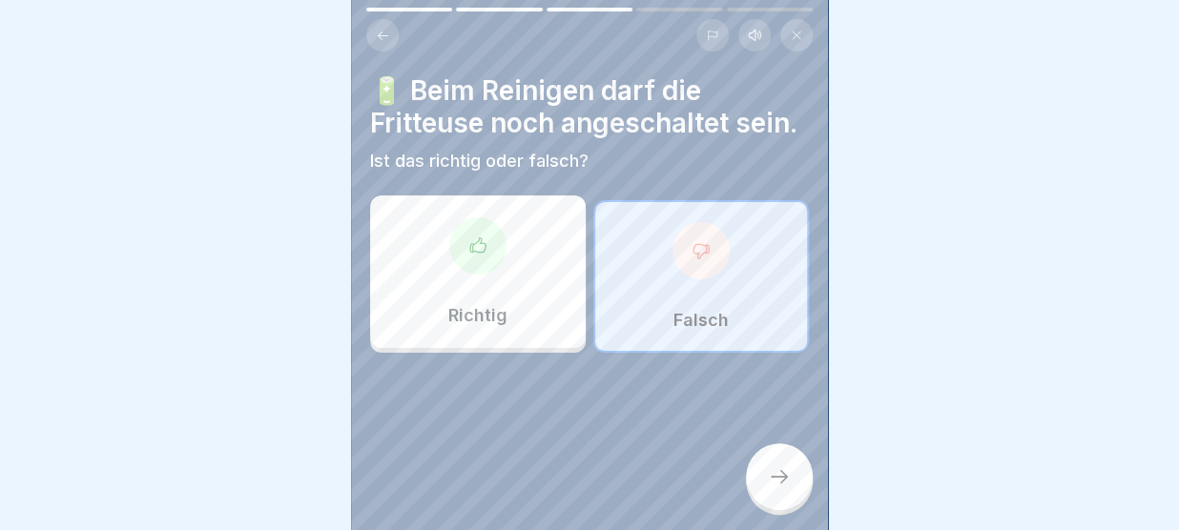
click at [780, 469] on icon at bounding box center [779, 476] width 23 height 23
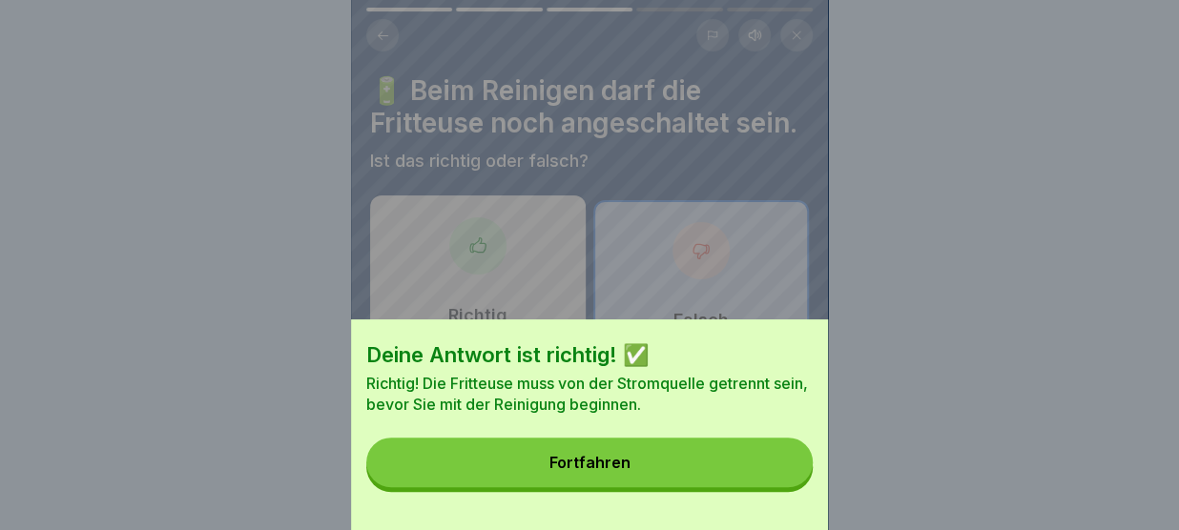
click at [780, 469] on button "Fortfahren" at bounding box center [589, 463] width 446 height 50
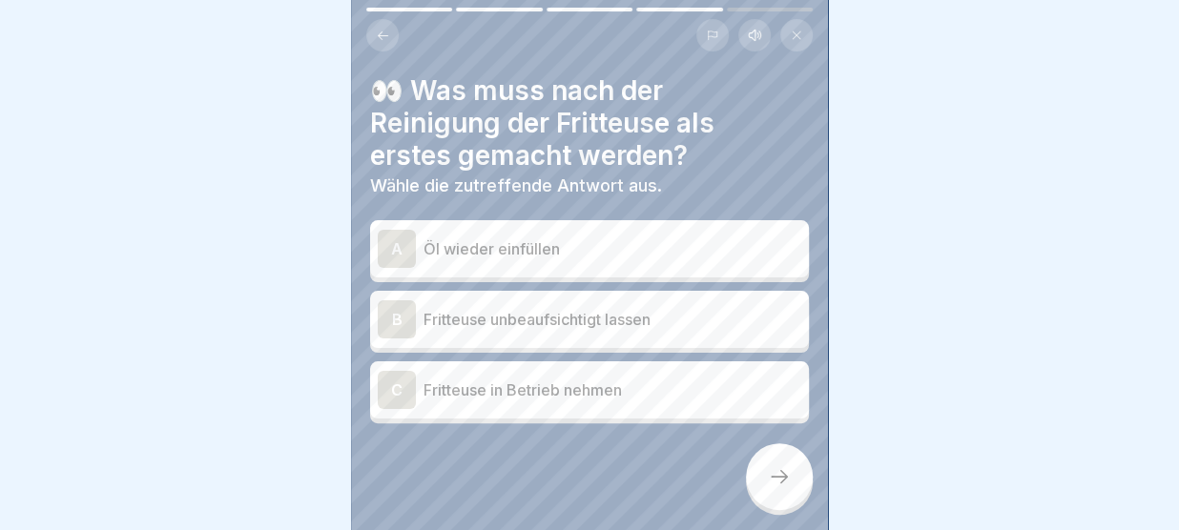
click at [587, 233] on div "A Öl wieder einfüllen" at bounding box center [589, 249] width 423 height 38
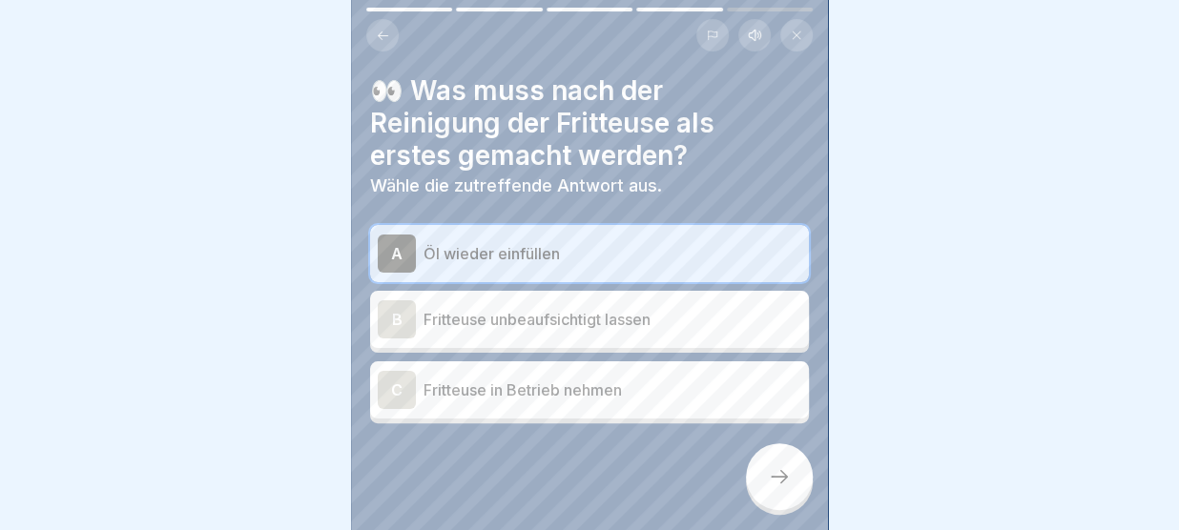
click at [782, 476] on icon at bounding box center [779, 476] width 23 height 23
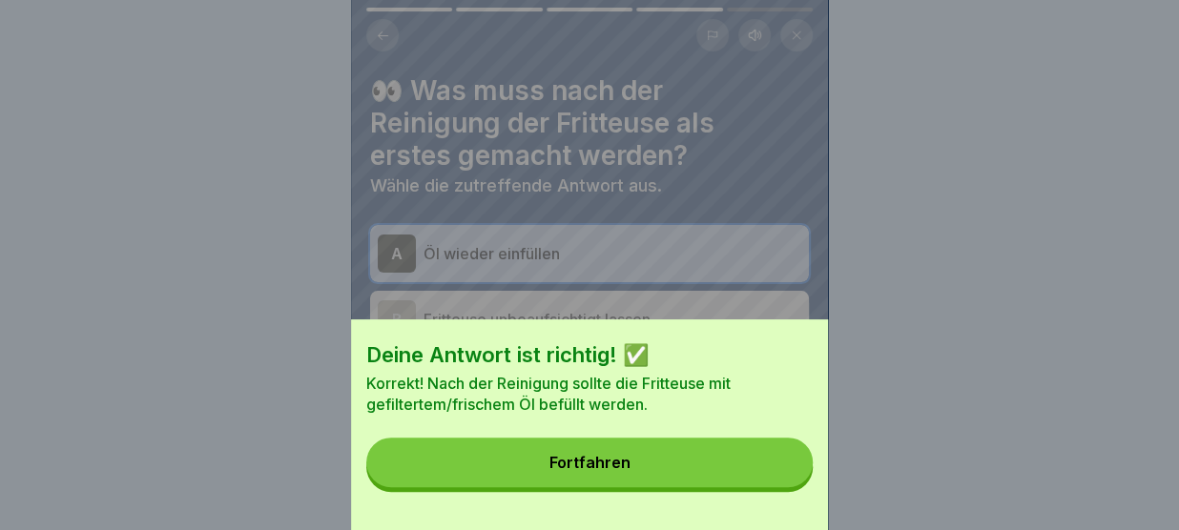
click at [782, 476] on button "Fortfahren" at bounding box center [589, 463] width 446 height 50
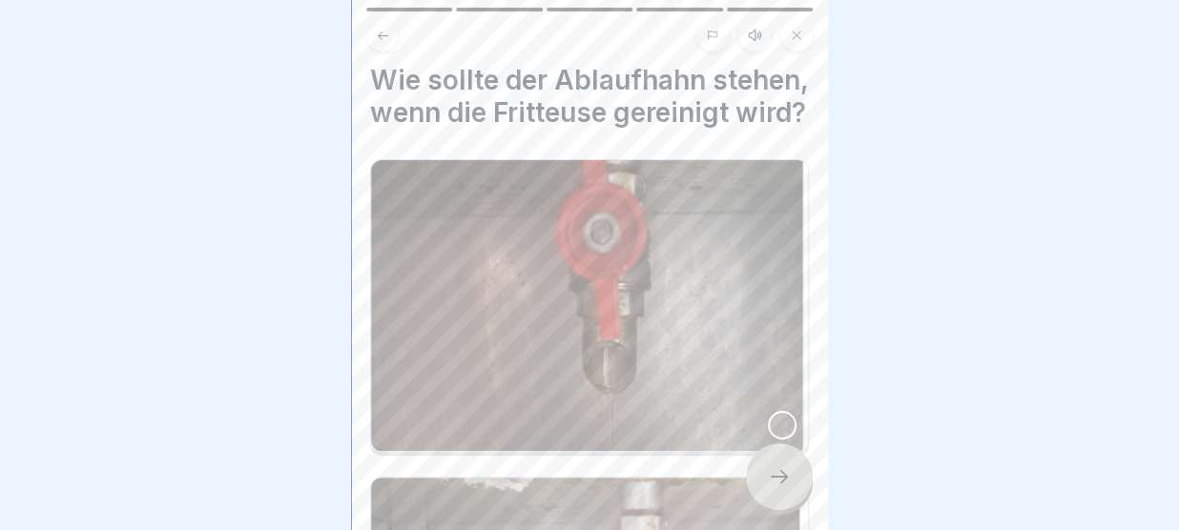
scroll to position [0, 0]
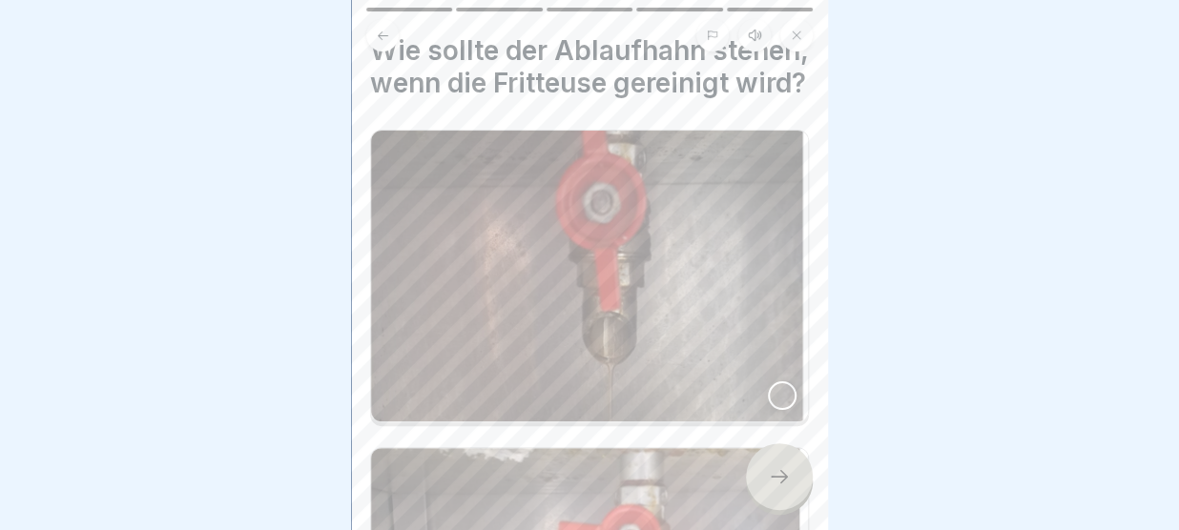
click at [788, 361] on img at bounding box center [589, 276] width 437 height 291
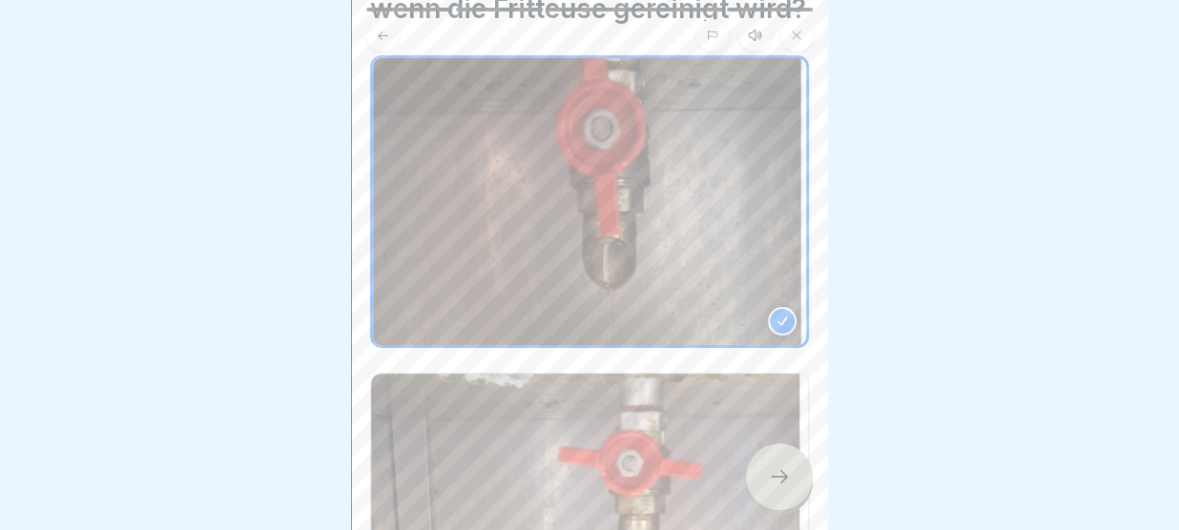
scroll to position [108, 0]
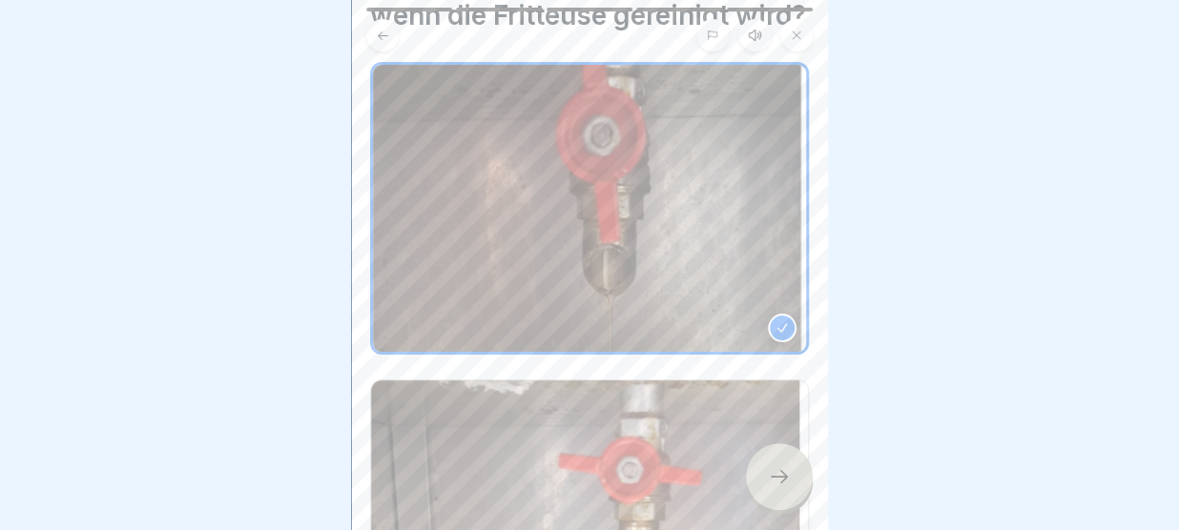
click at [784, 465] on div at bounding box center [779, 476] width 67 height 67
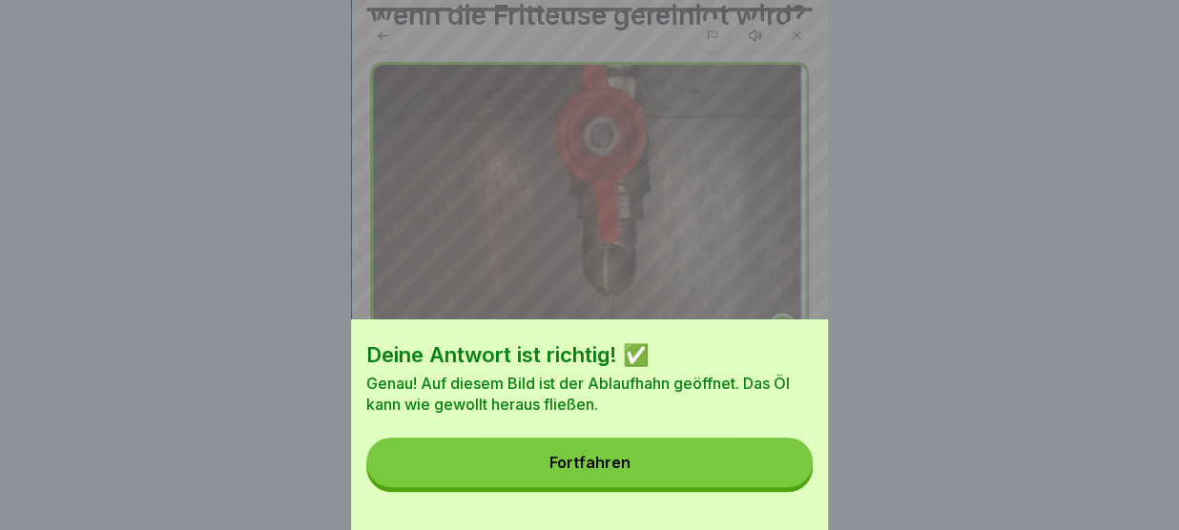
click at [773, 466] on button "Fortfahren" at bounding box center [589, 463] width 446 height 50
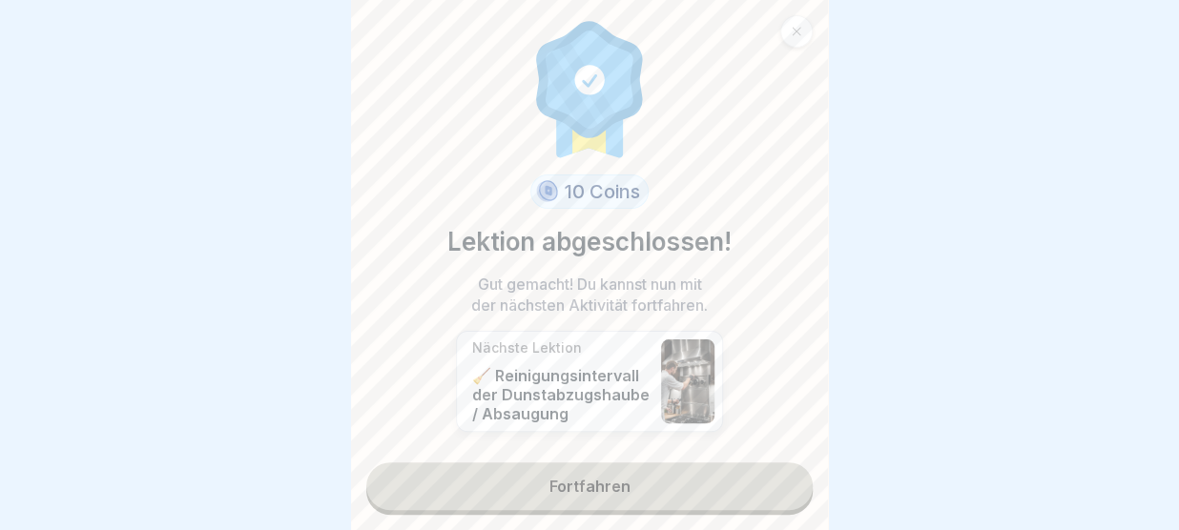
click at [728, 491] on link "Fortfahren" at bounding box center [589, 487] width 446 height 48
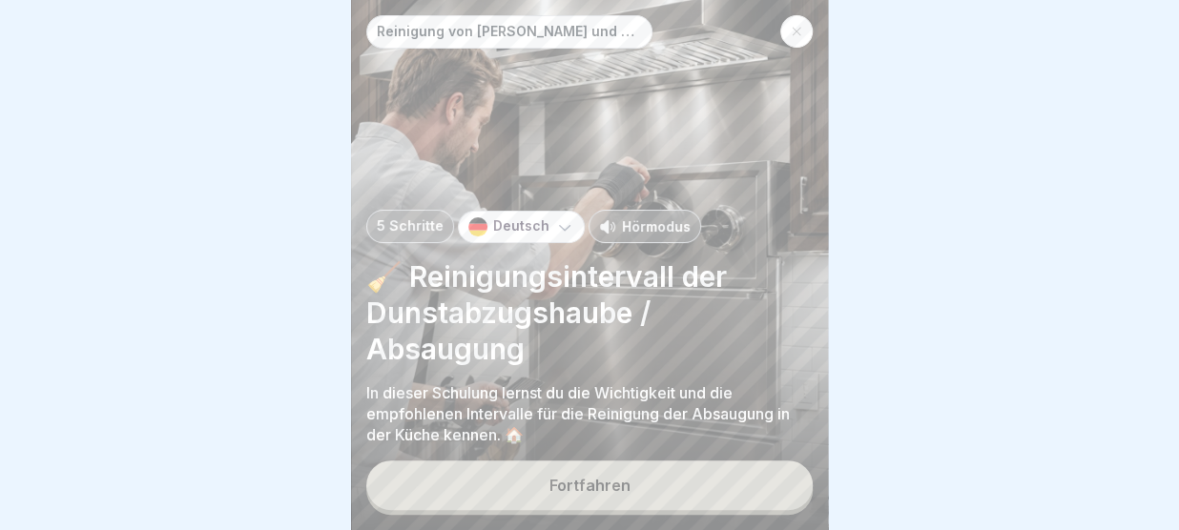
click at [728, 491] on button "Fortfahren" at bounding box center [589, 486] width 446 height 50
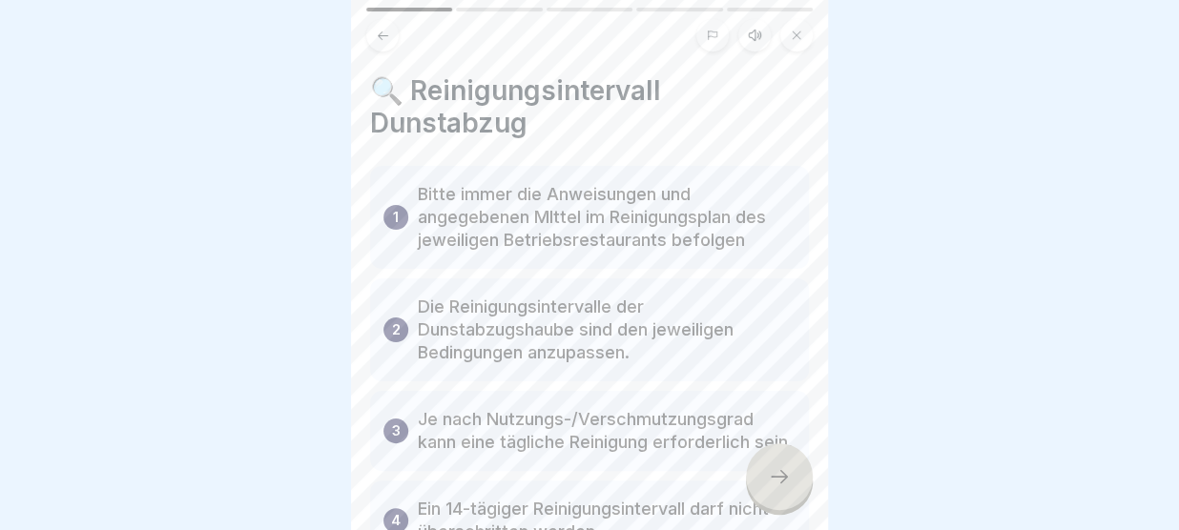
click at [777, 472] on icon at bounding box center [779, 476] width 23 height 23
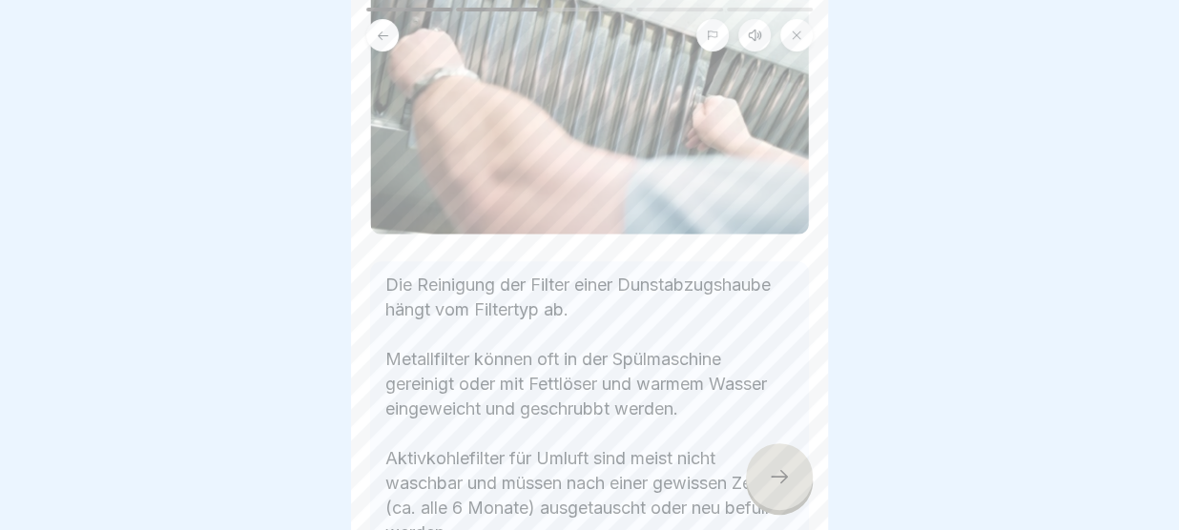
scroll to position [354, 0]
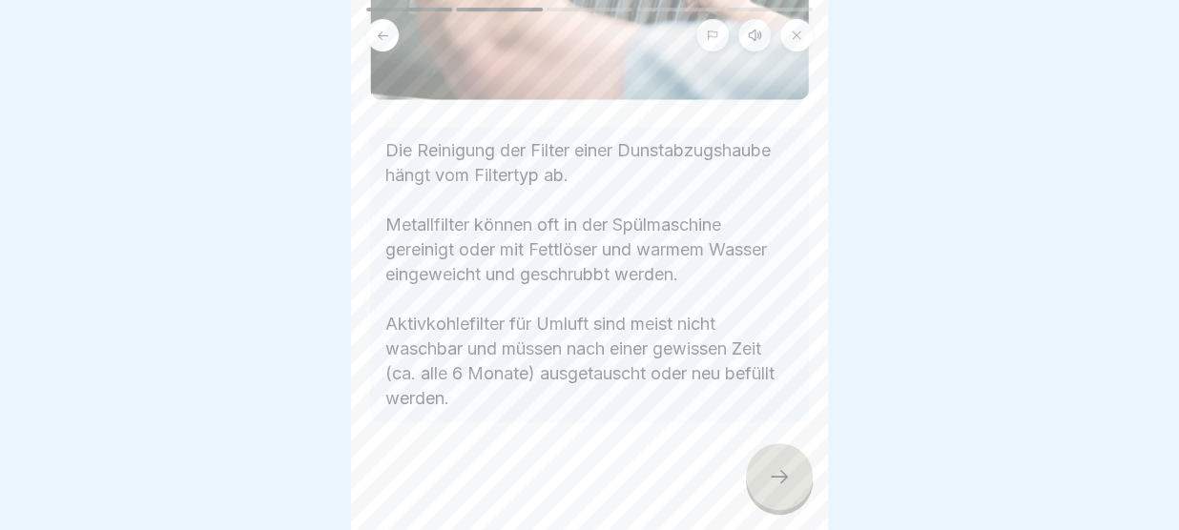
click at [780, 463] on div at bounding box center [779, 476] width 67 height 67
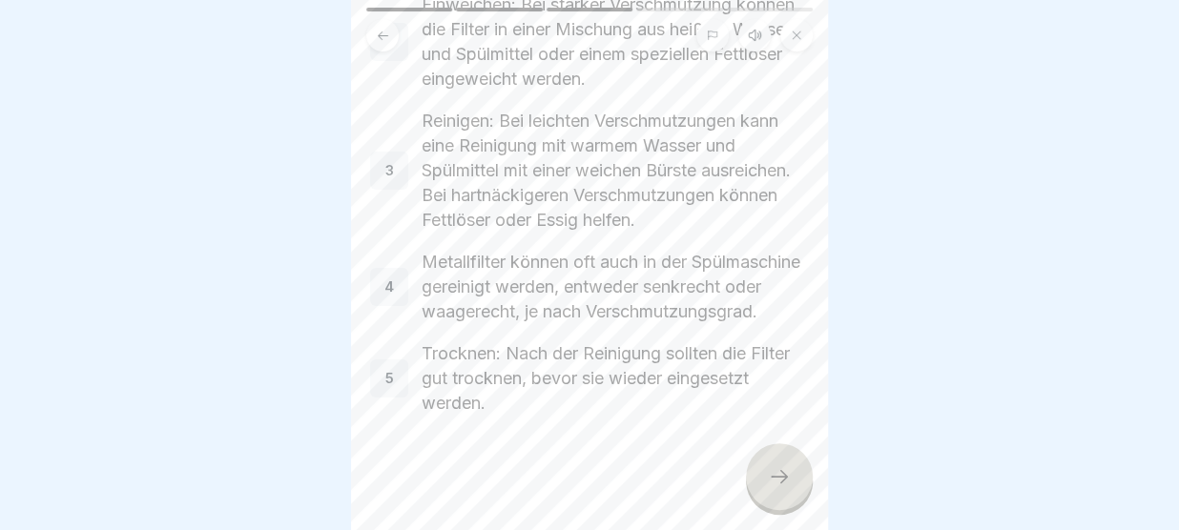
scroll to position [280, 0]
click at [777, 460] on div at bounding box center [779, 476] width 67 height 67
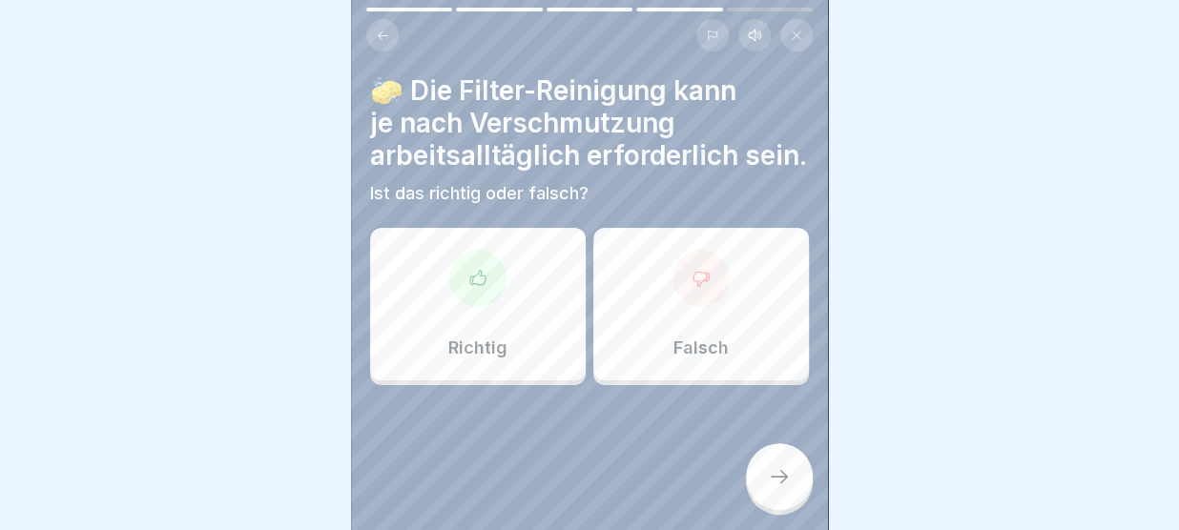
click at [515, 305] on div "Richtig" at bounding box center [478, 304] width 216 height 153
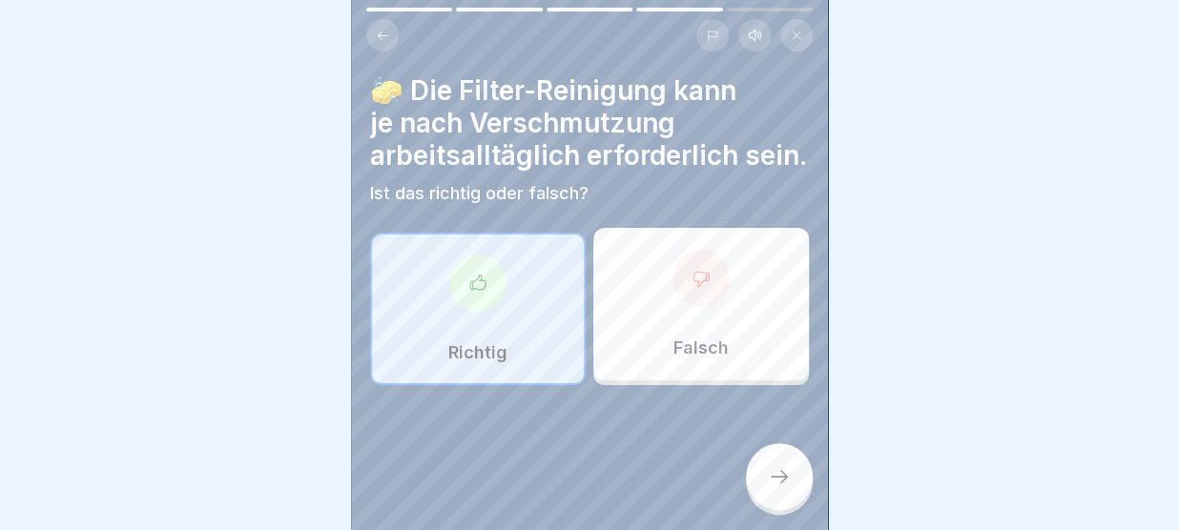
click at [778, 470] on icon at bounding box center [779, 476] width 23 height 23
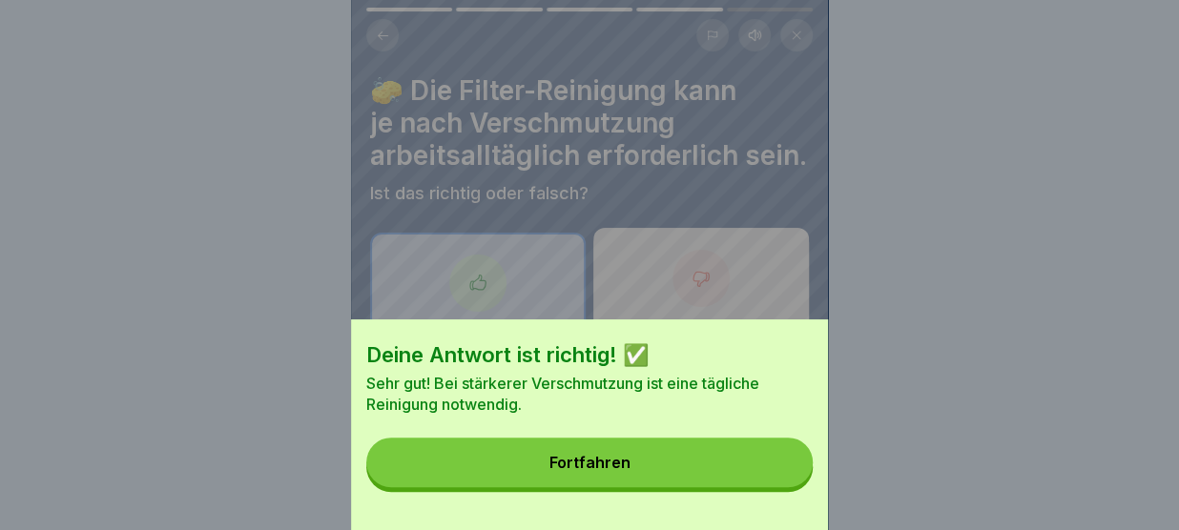
click at [778, 470] on button "Fortfahren" at bounding box center [589, 463] width 446 height 50
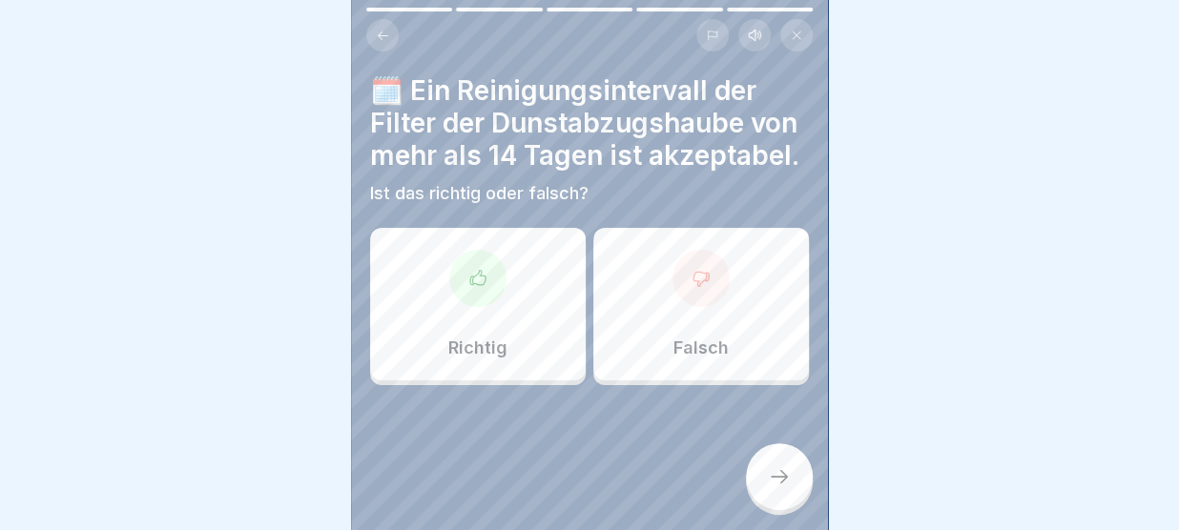
click at [699, 268] on div at bounding box center [700, 278] width 57 height 57
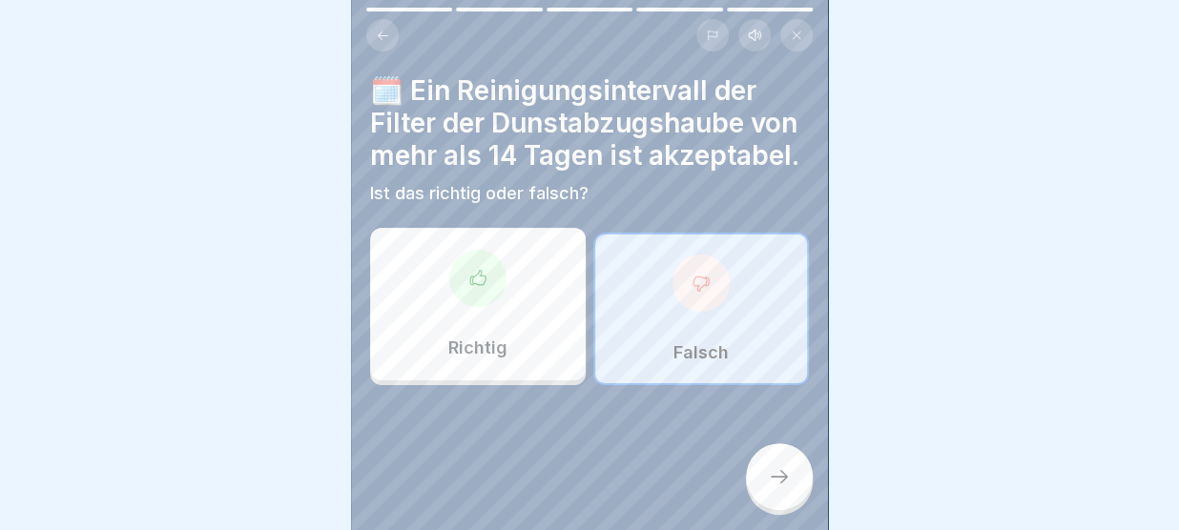
click at [786, 470] on icon at bounding box center [779, 476] width 23 height 23
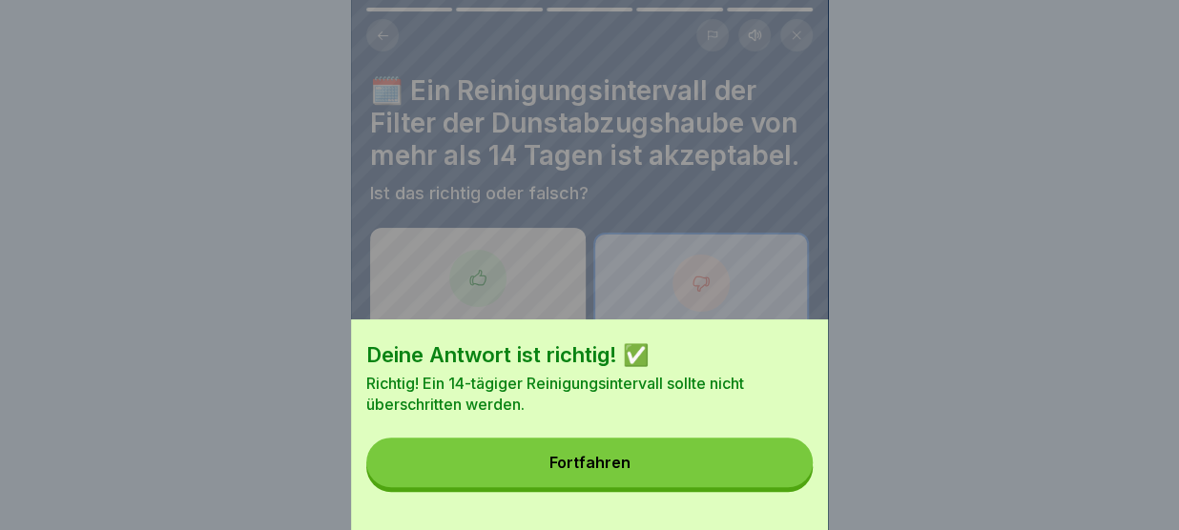
click at [786, 470] on button "Fortfahren" at bounding box center [589, 463] width 446 height 50
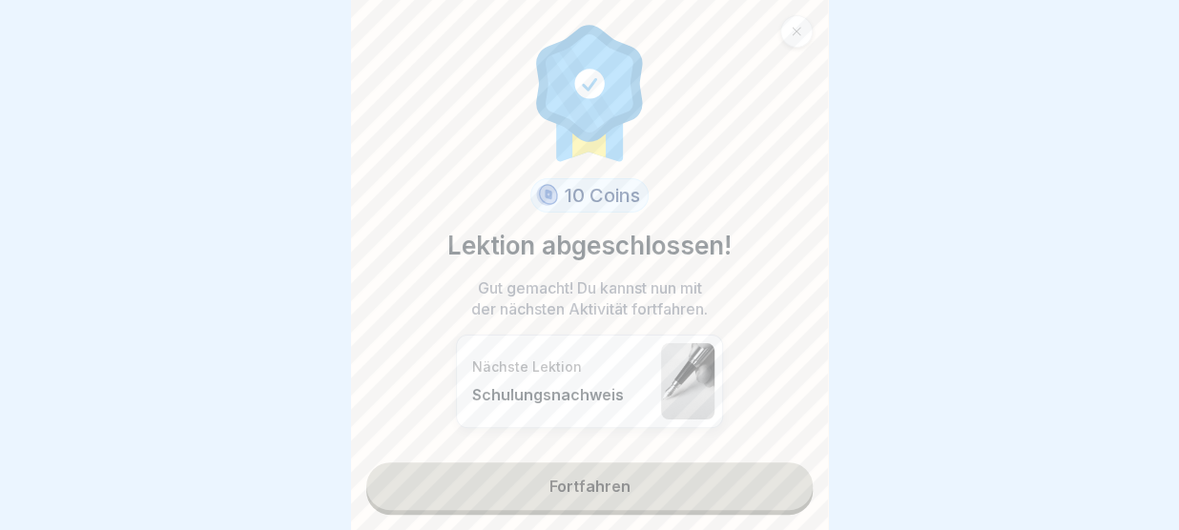
click at [738, 483] on link "Fortfahren" at bounding box center [589, 487] width 446 height 48
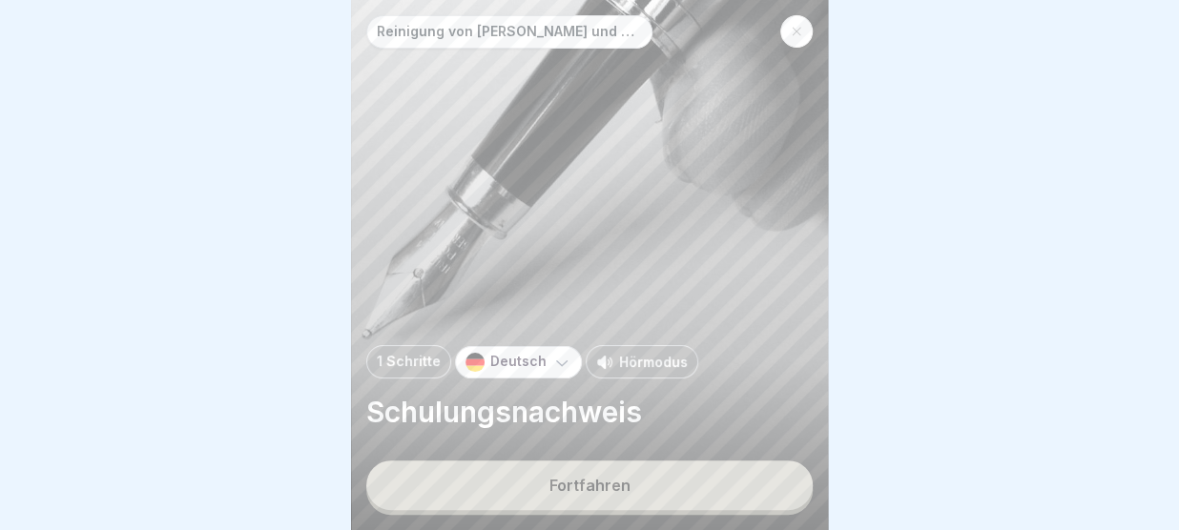
click at [684, 478] on button "Fortfahren" at bounding box center [589, 486] width 446 height 50
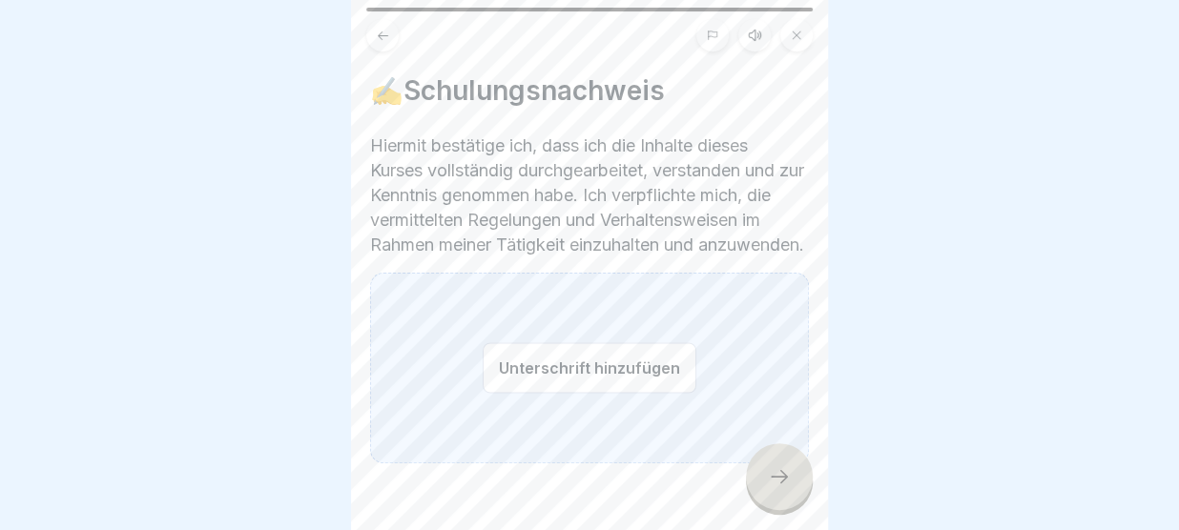
click at [499, 387] on button "Unterschrift hinzufügen" at bounding box center [590, 367] width 214 height 51
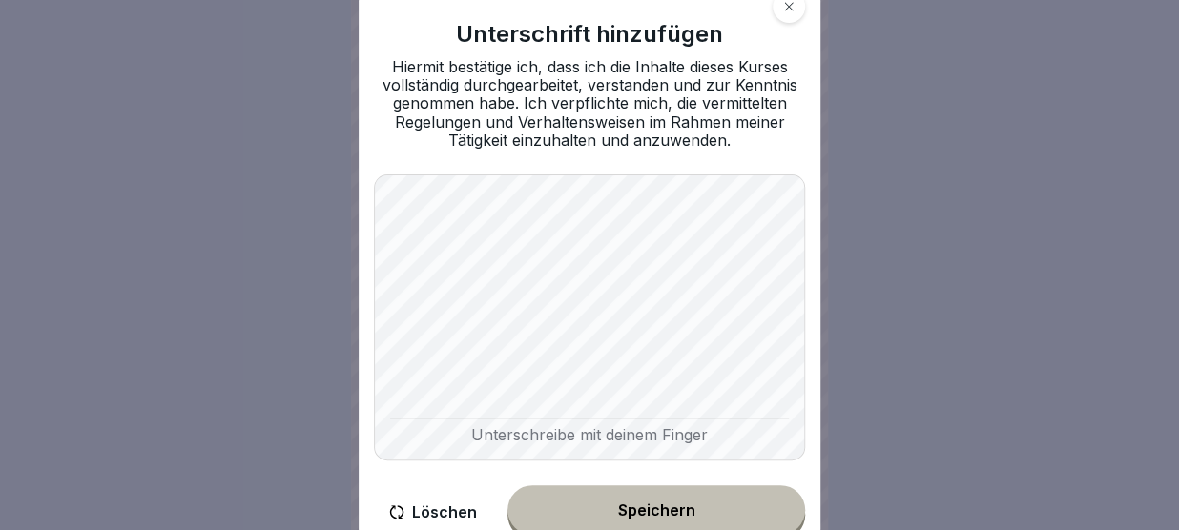
click at [567, 499] on button "Speichern" at bounding box center [656, 510] width 298 height 50
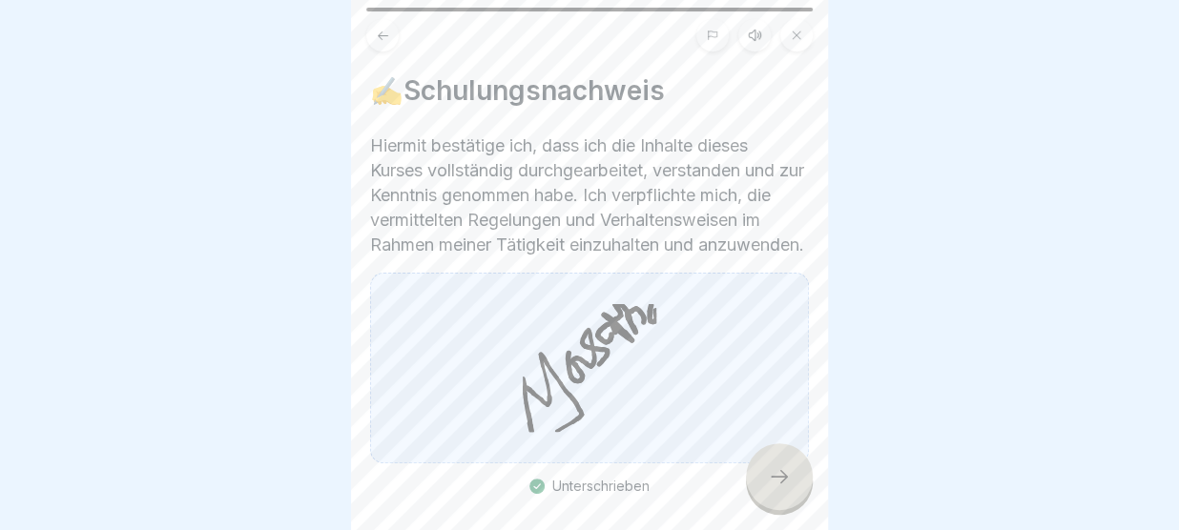
click at [796, 474] on div at bounding box center [779, 476] width 67 height 67
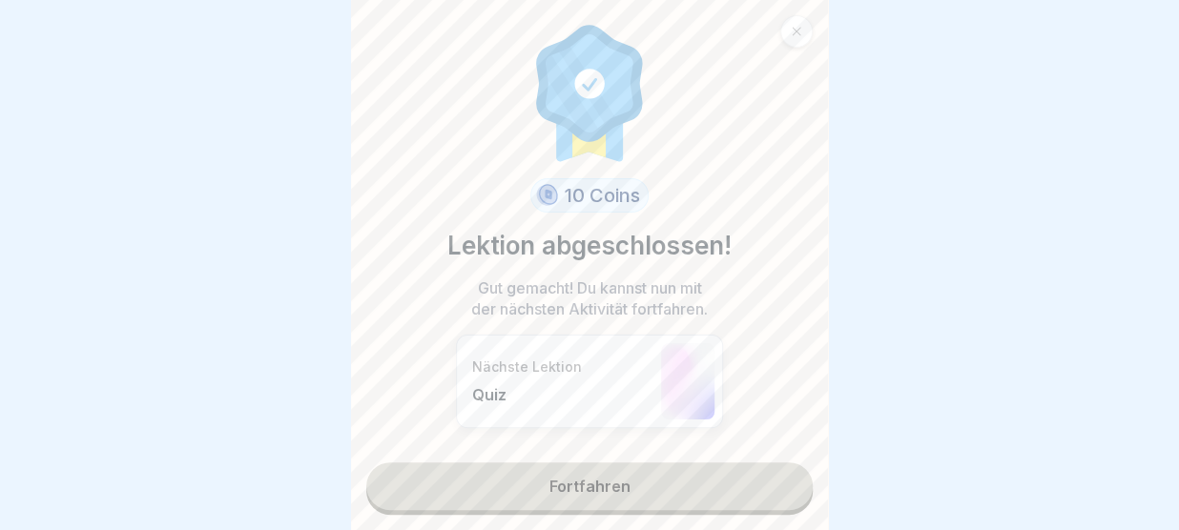
click at [727, 483] on link "Fortfahren" at bounding box center [589, 487] width 446 height 48
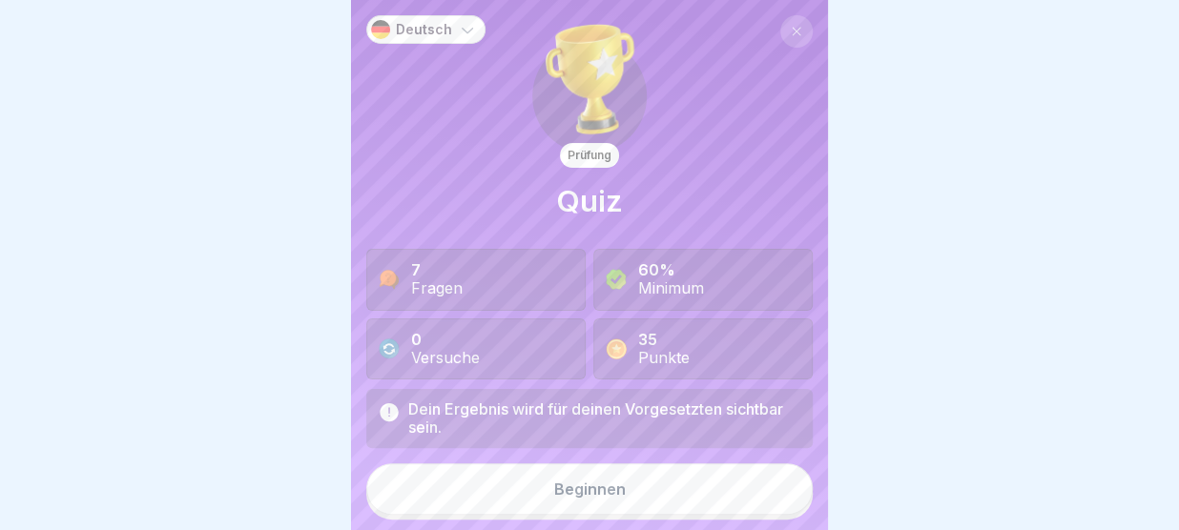
click at [727, 483] on button "Beginnen" at bounding box center [589, 490] width 446 height 52
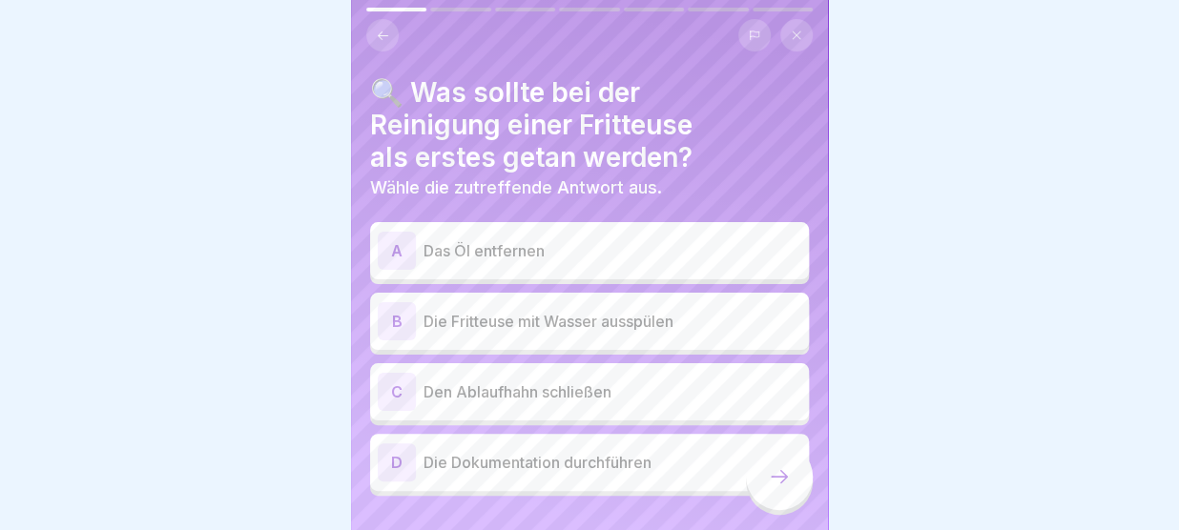
click at [566, 259] on p "Das Öl entfernen" at bounding box center [612, 250] width 378 height 23
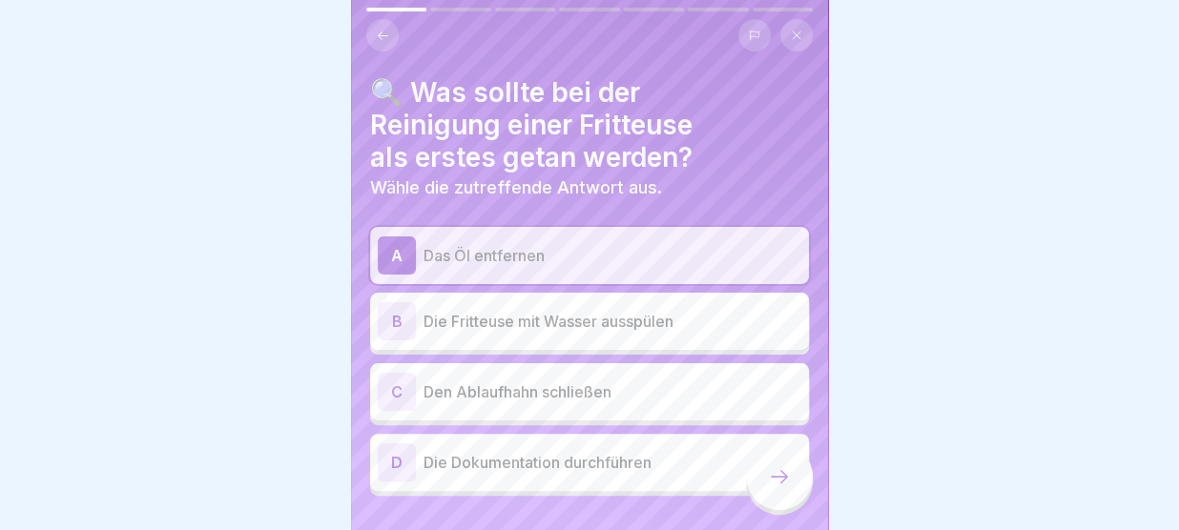
click at [780, 476] on icon at bounding box center [779, 476] width 23 height 23
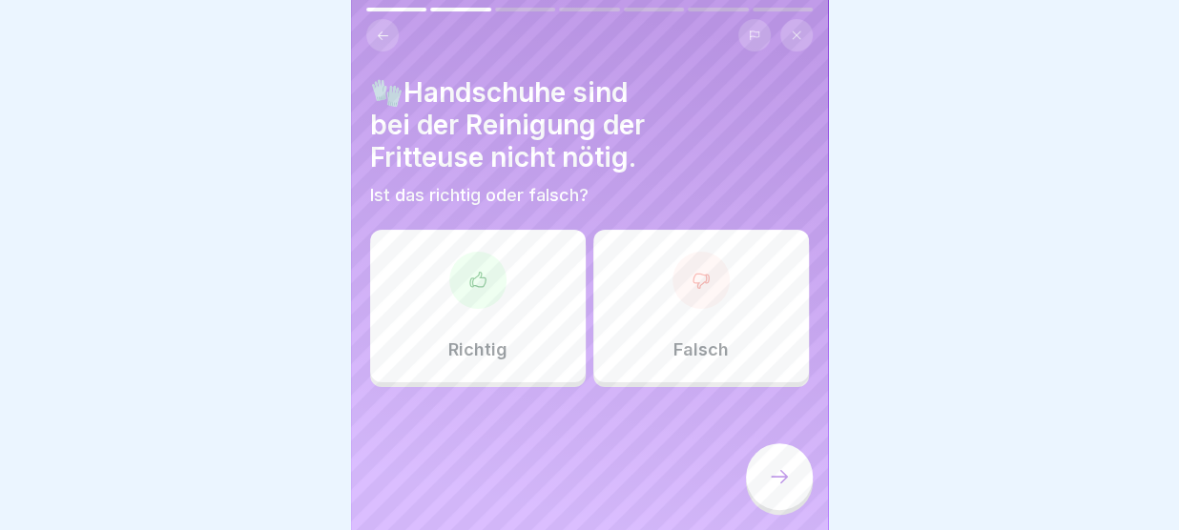
click at [651, 263] on div "Falsch" at bounding box center [701, 306] width 216 height 153
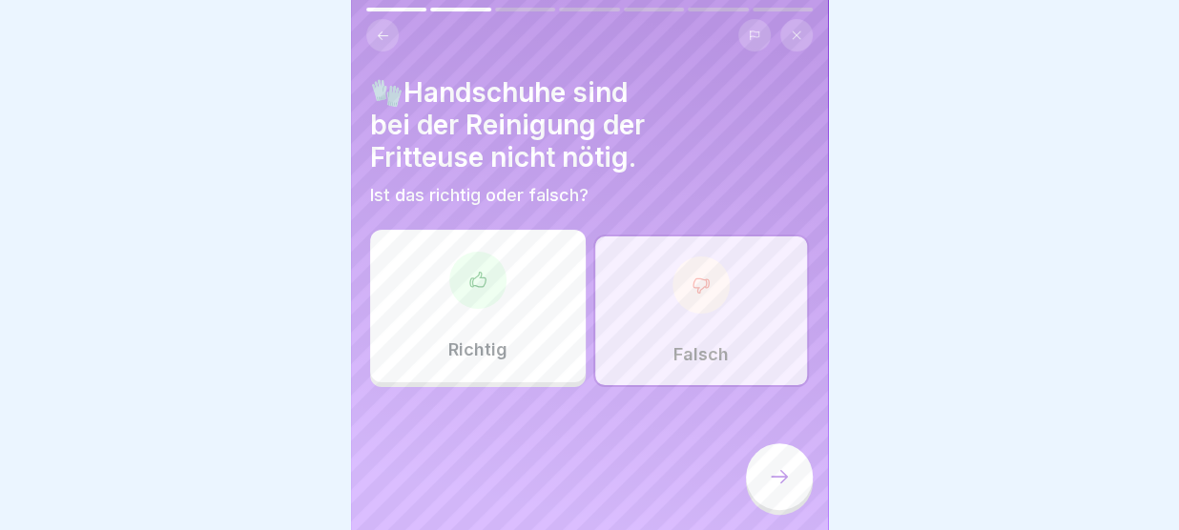
click at [778, 475] on icon at bounding box center [779, 476] width 23 height 23
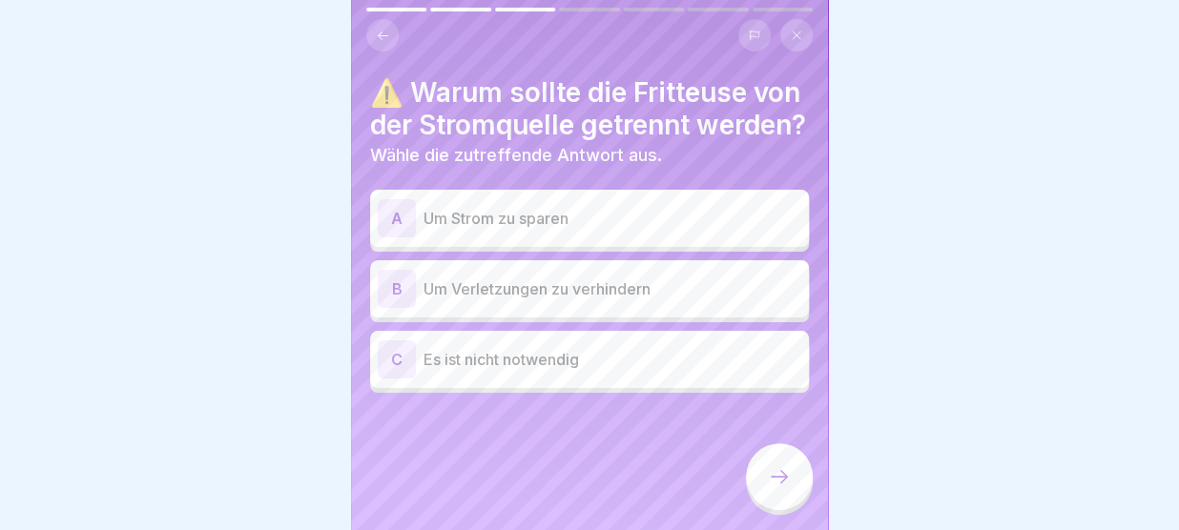
click at [613, 300] on p "Um Verletzungen zu verhindern" at bounding box center [612, 289] width 378 height 23
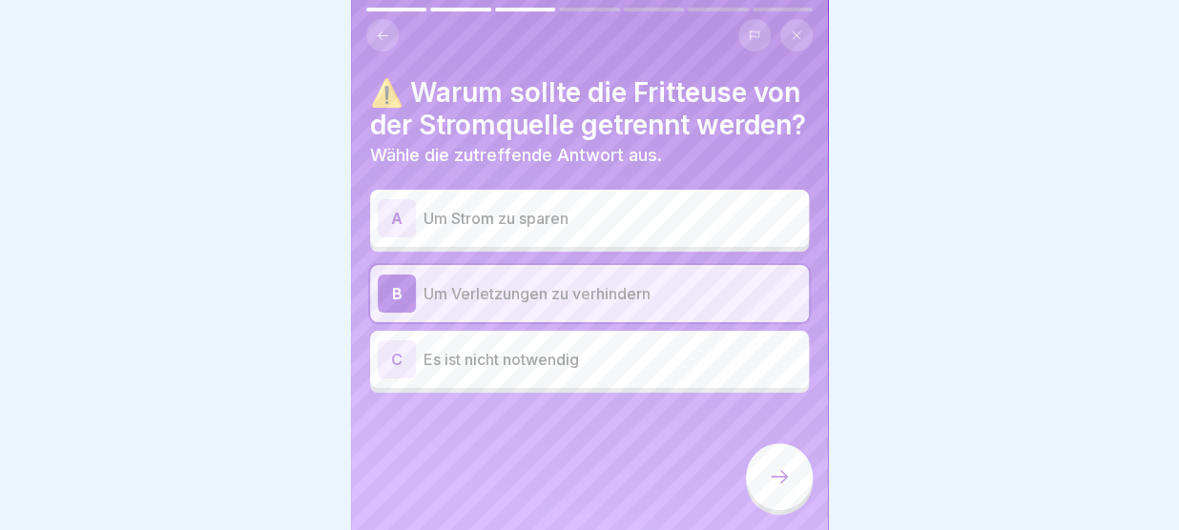
click at [775, 474] on icon at bounding box center [779, 476] width 23 height 23
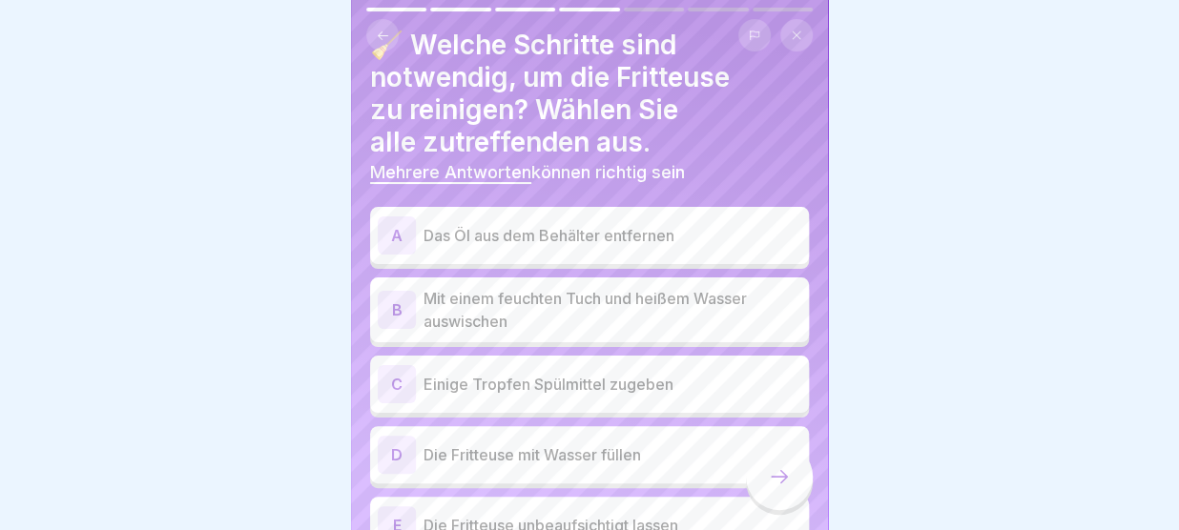
scroll to position [47, 0]
click at [670, 297] on p "Mit einem feuchten Tuch und heißem Wasser auswischen" at bounding box center [612, 311] width 378 height 46
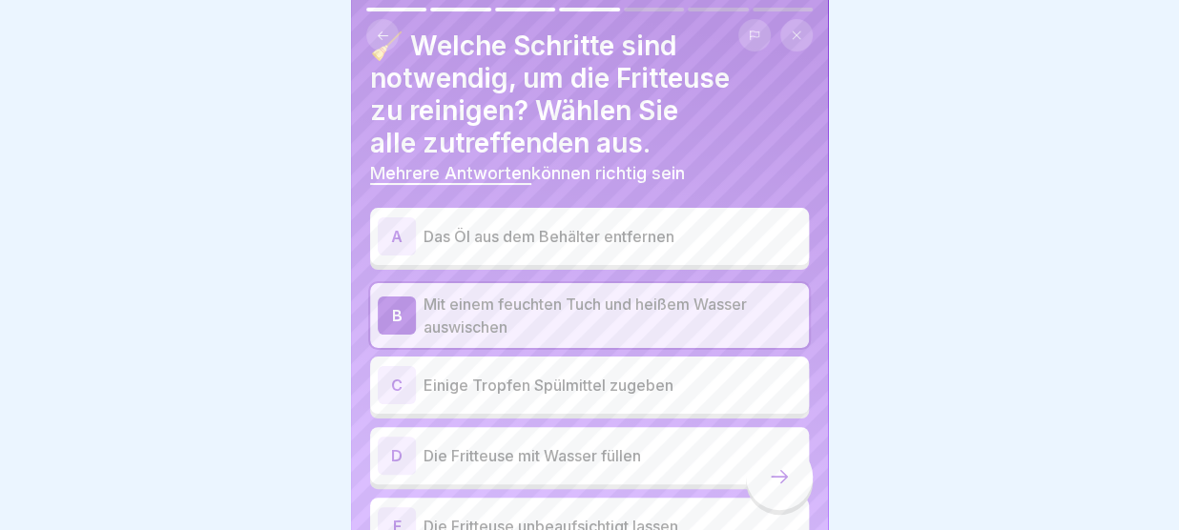
click at [660, 395] on p "Einige Tropfen Spülmittel zugeben" at bounding box center [612, 385] width 378 height 23
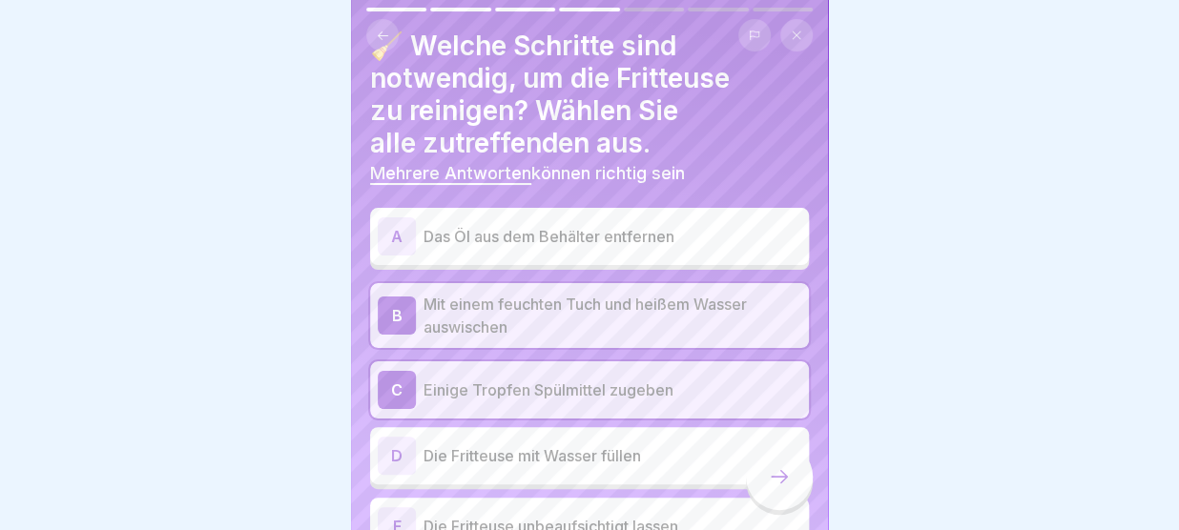
click at [727, 232] on p "Das Öl aus dem Behälter entfernen" at bounding box center [612, 236] width 378 height 23
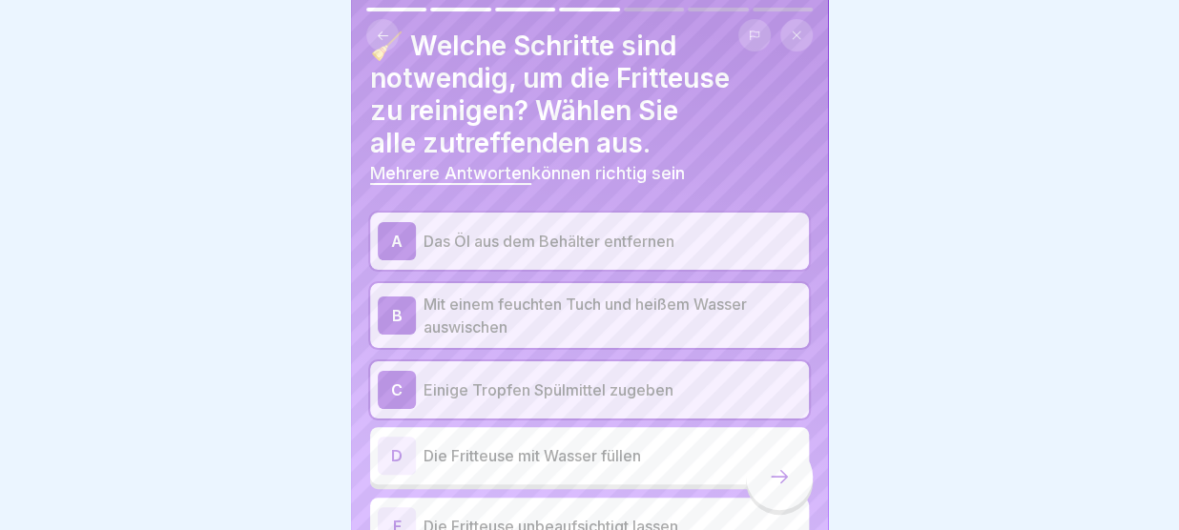
scroll to position [152, 0]
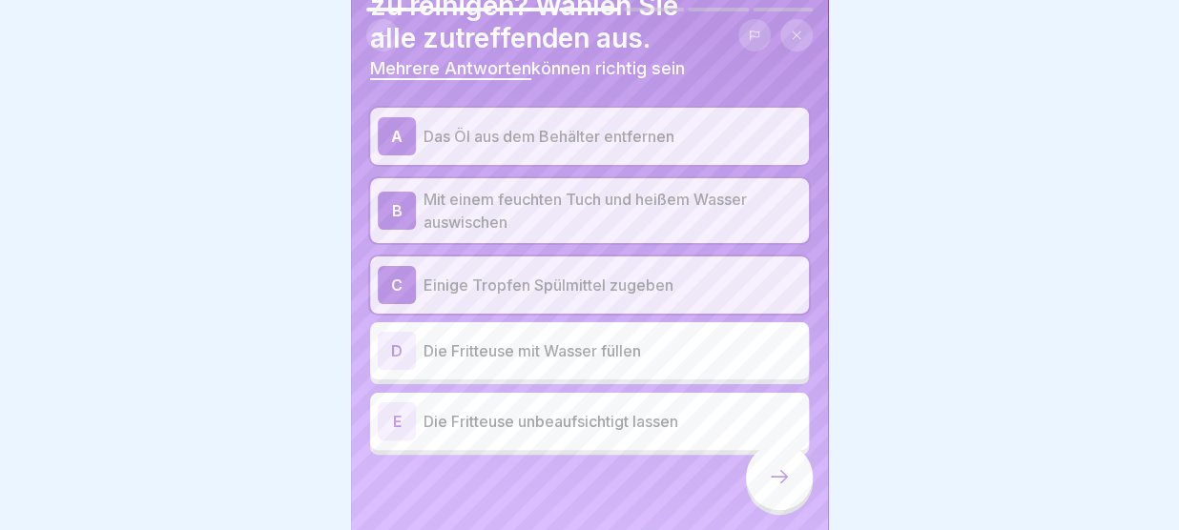
click at [772, 479] on icon at bounding box center [779, 476] width 23 height 23
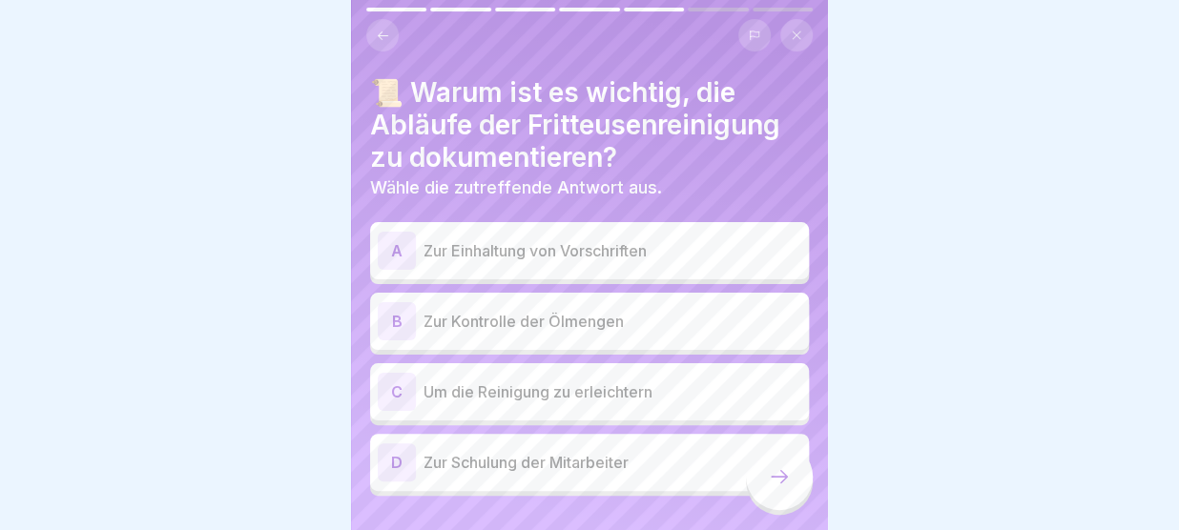
click at [656, 255] on p "Zur Einhaltung von Vorschriften" at bounding box center [612, 250] width 378 height 23
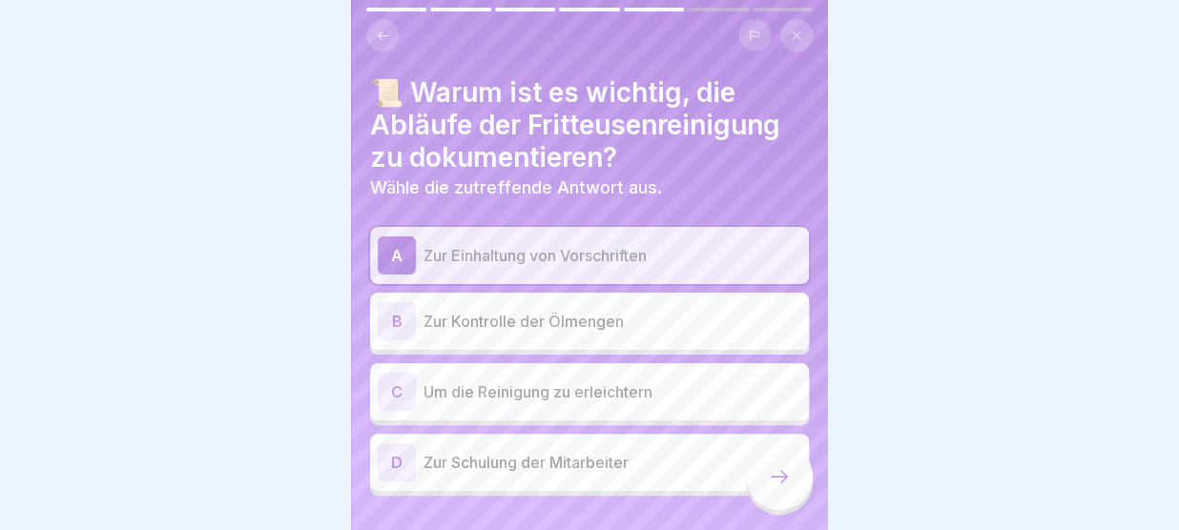
click at [778, 472] on icon at bounding box center [779, 476] width 23 height 23
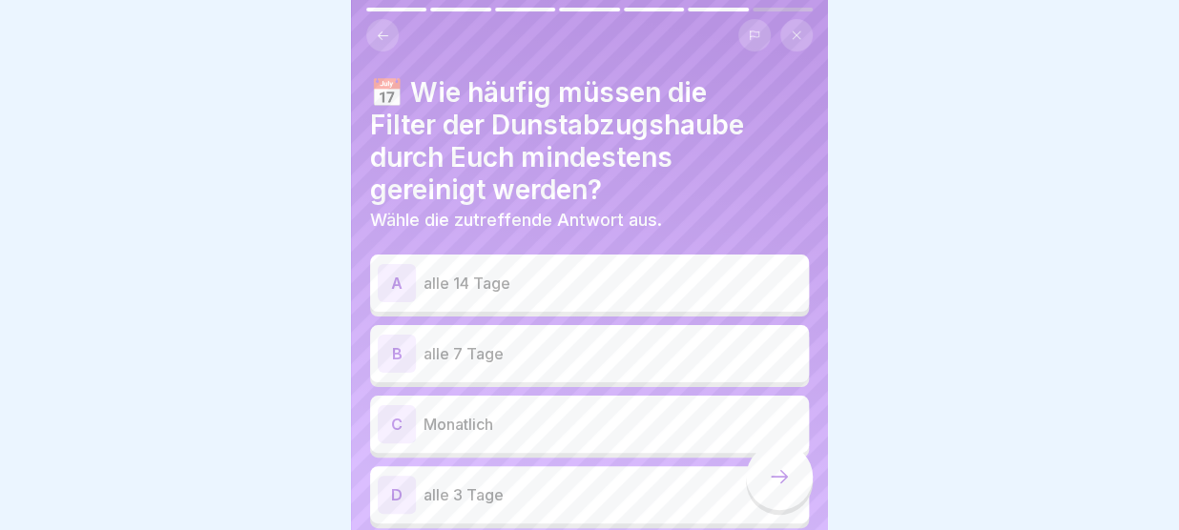
click at [587, 272] on p "alle 14 Tage" at bounding box center [612, 283] width 378 height 23
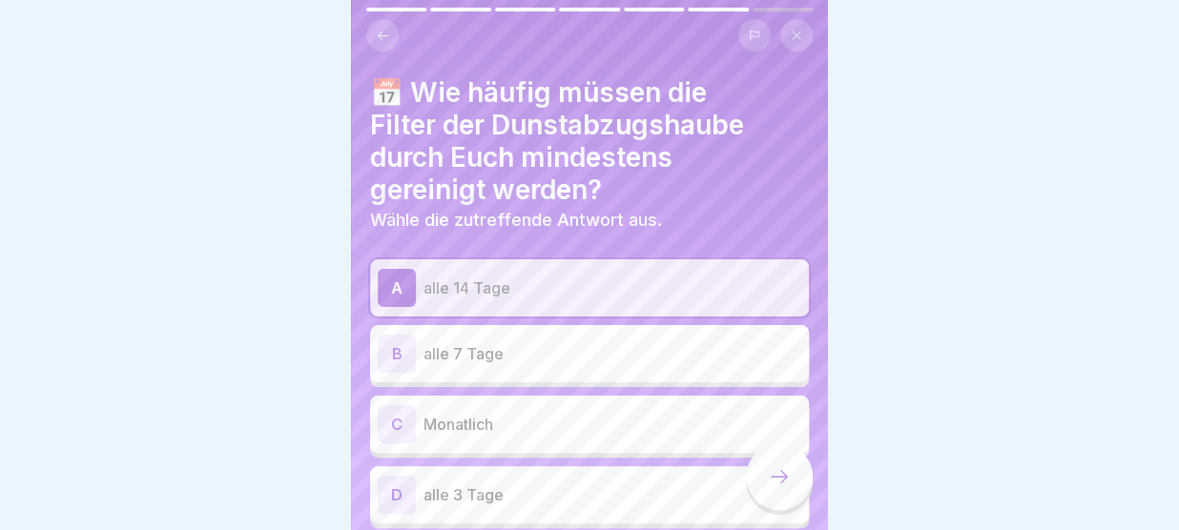
click at [786, 478] on icon at bounding box center [779, 476] width 23 height 23
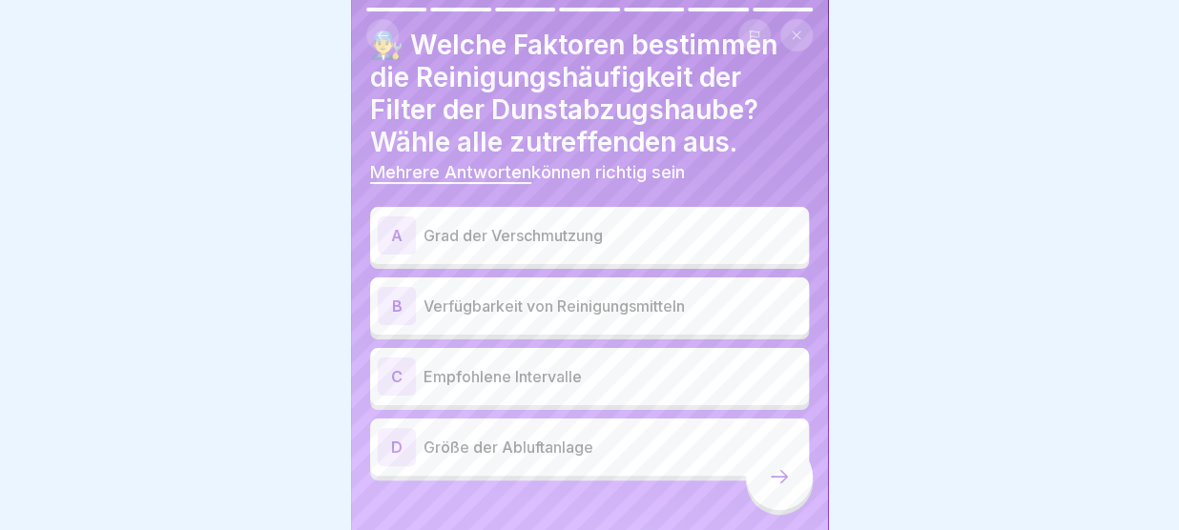
scroll to position [48, 0]
click at [639, 223] on div "A Grad der Verschmutzung" at bounding box center [589, 235] width 423 height 38
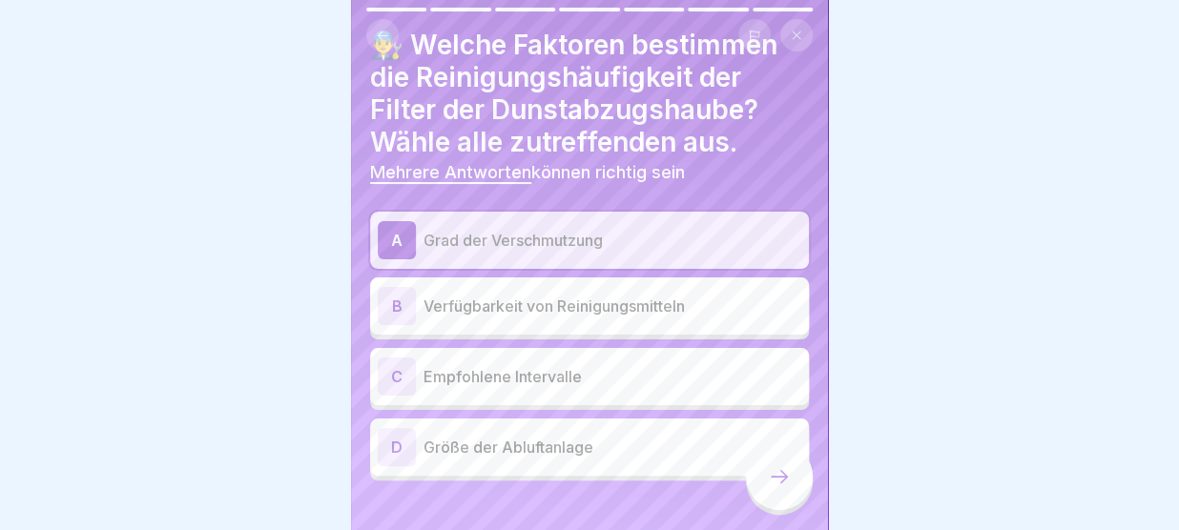
click at [592, 377] on p "Empfohlene Intervalle" at bounding box center [612, 376] width 378 height 23
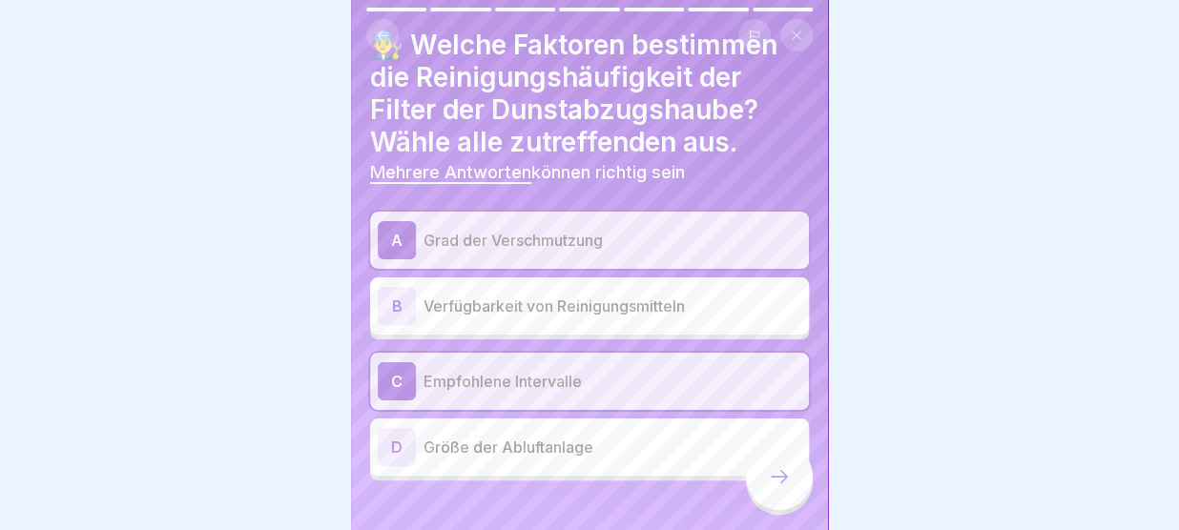
click at [778, 473] on icon at bounding box center [779, 476] width 23 height 23
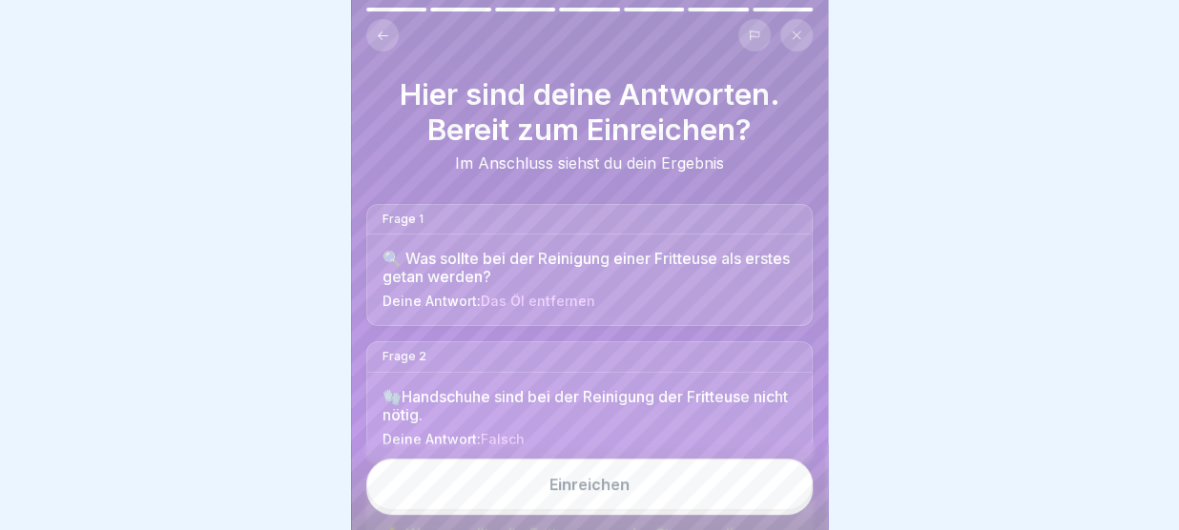
click at [647, 483] on button "Einreichen" at bounding box center [589, 485] width 446 height 52
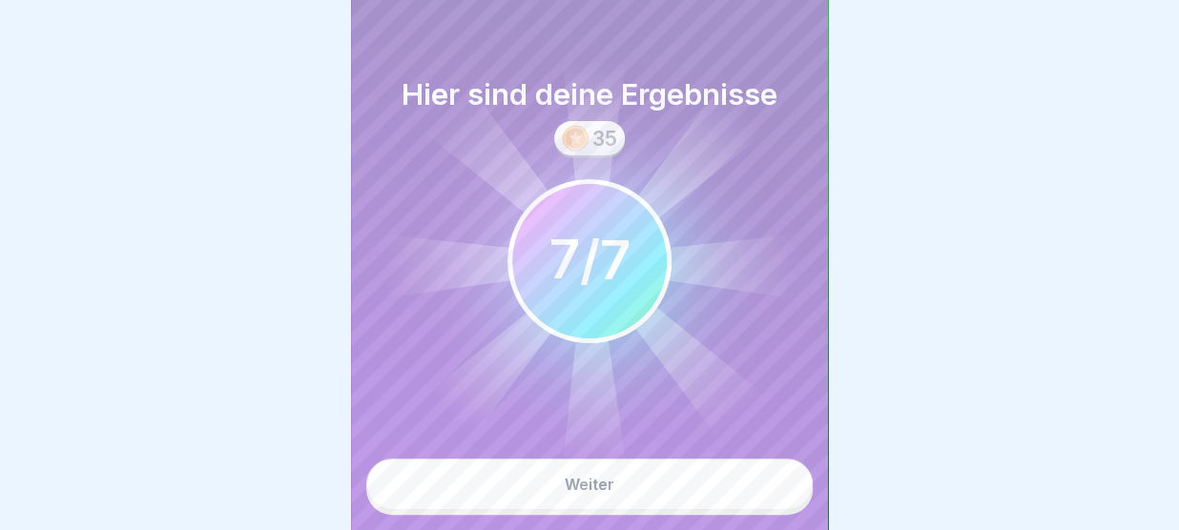
click at [660, 478] on button "Weiter" at bounding box center [589, 485] width 446 height 52
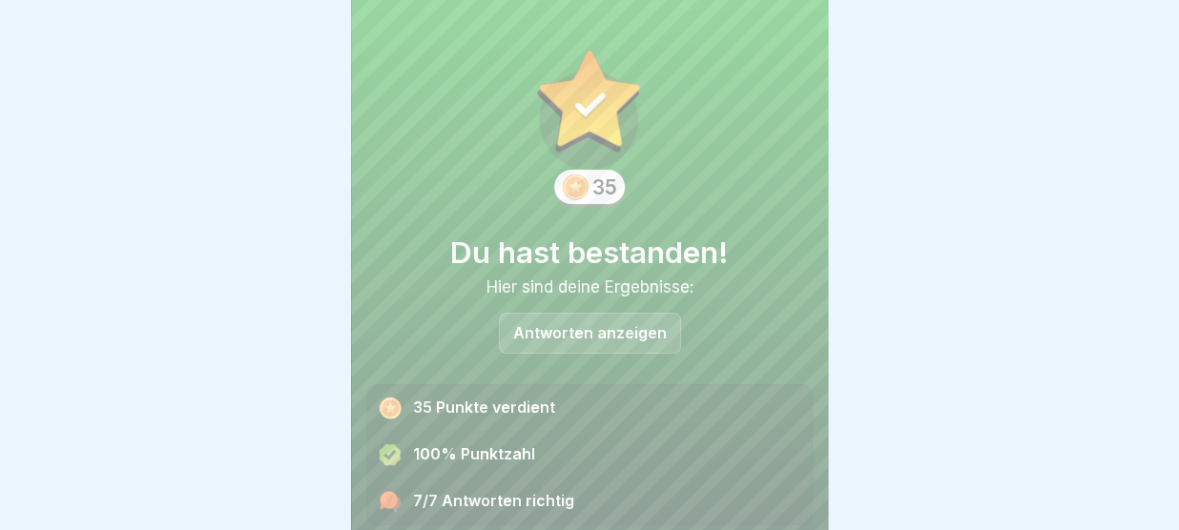
click at [616, 332] on p "Antworten anzeigen" at bounding box center [590, 333] width 154 height 16
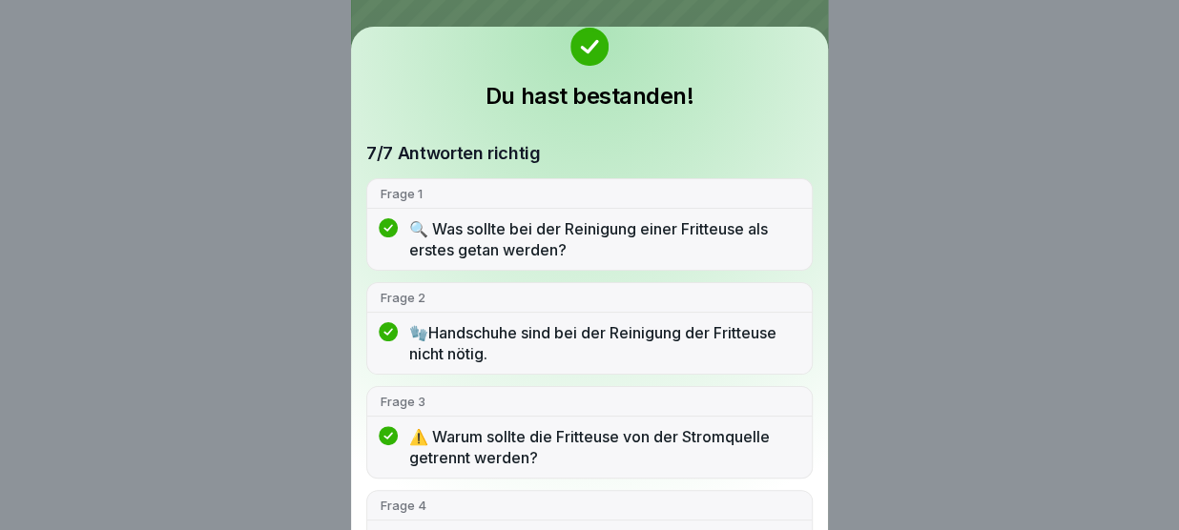
scroll to position [0, 0]
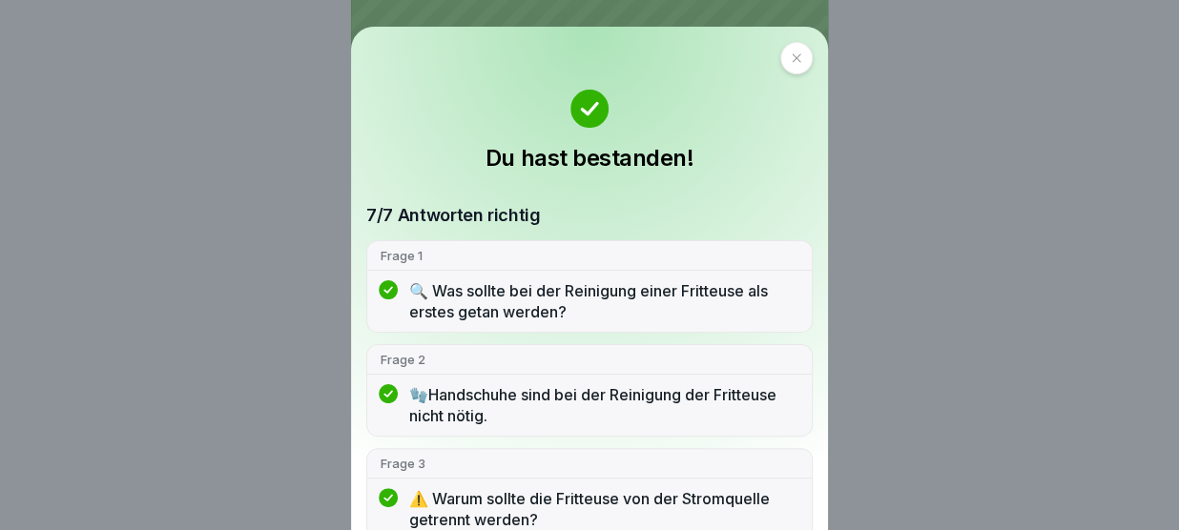
click at [780, 64] on div at bounding box center [796, 58] width 32 height 32
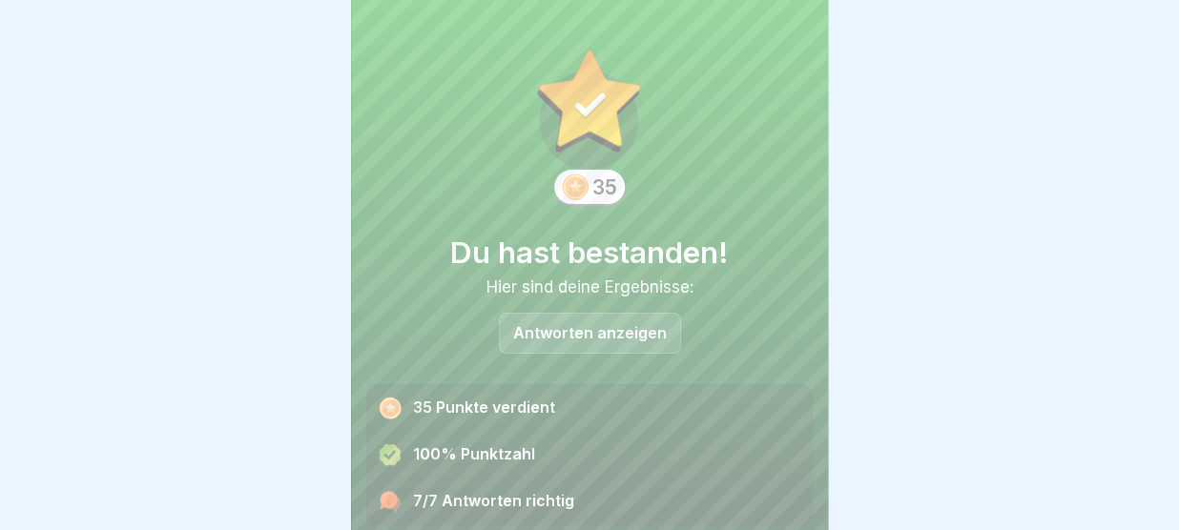
scroll to position [78, 0]
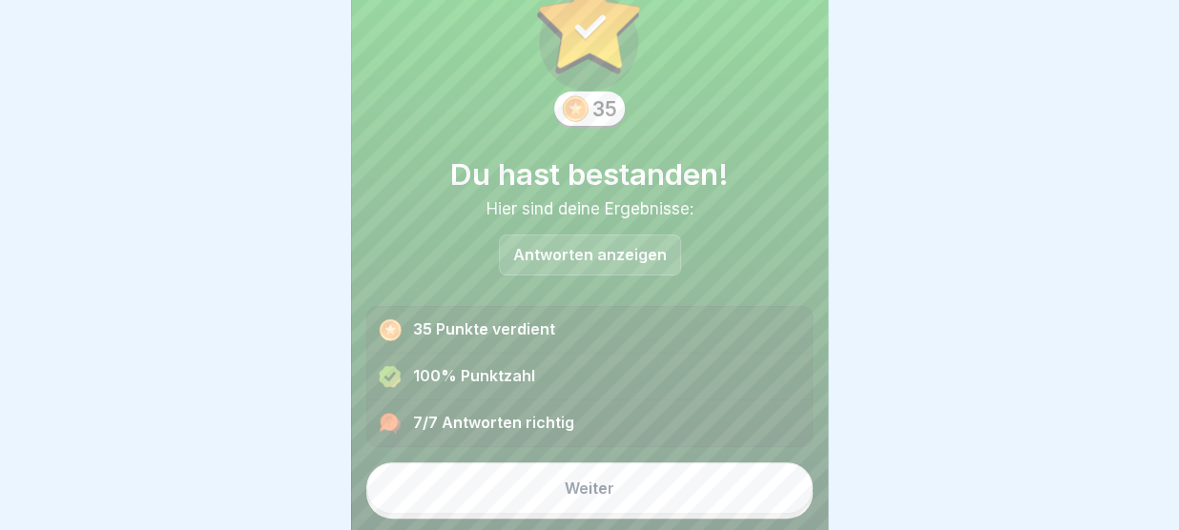
click at [647, 486] on button "Weiter" at bounding box center [589, 489] width 446 height 52
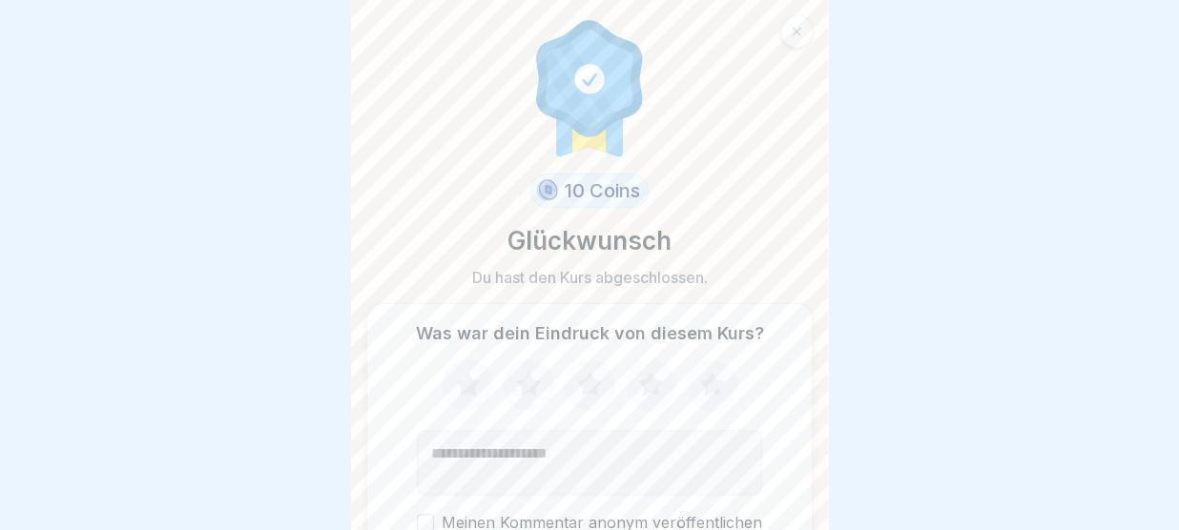
scroll to position [104, 0]
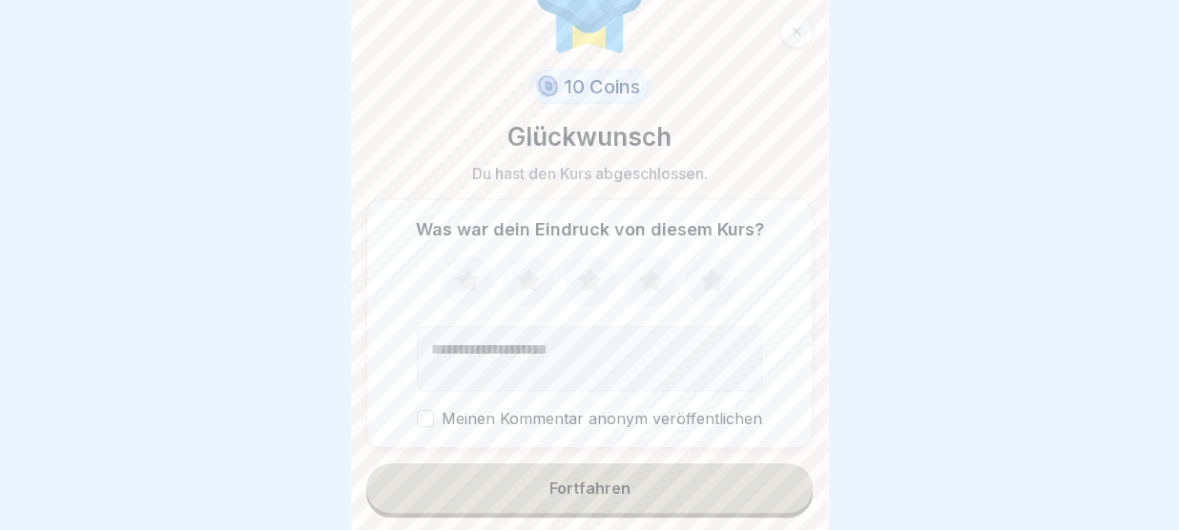
click at [673, 483] on button "Fortfahren" at bounding box center [589, 489] width 446 height 50
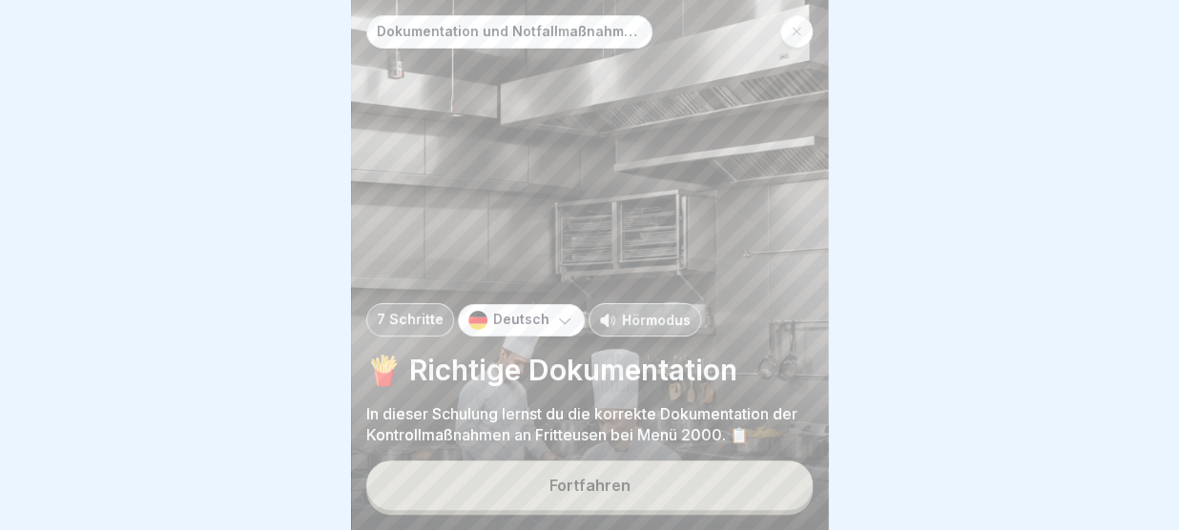
click at [673, 483] on button "Fortfahren" at bounding box center [589, 486] width 446 height 50
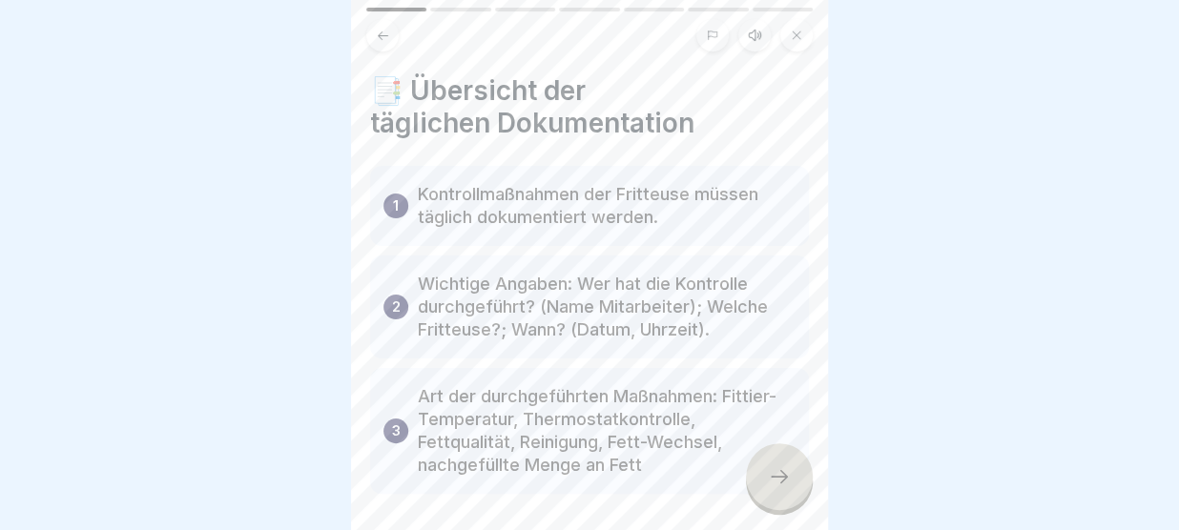
scroll to position [77, 0]
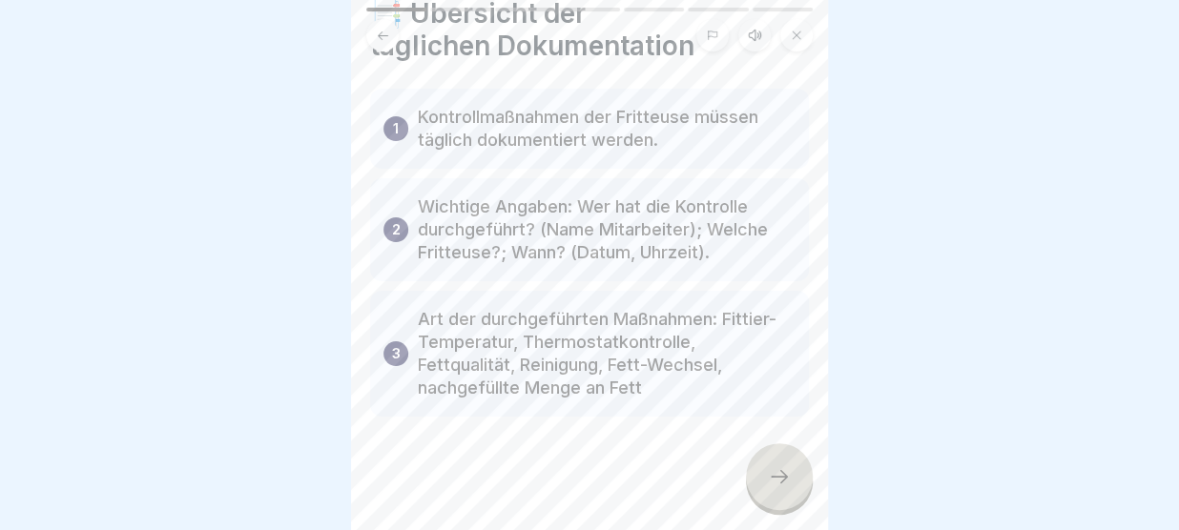
click at [772, 475] on icon at bounding box center [779, 476] width 23 height 23
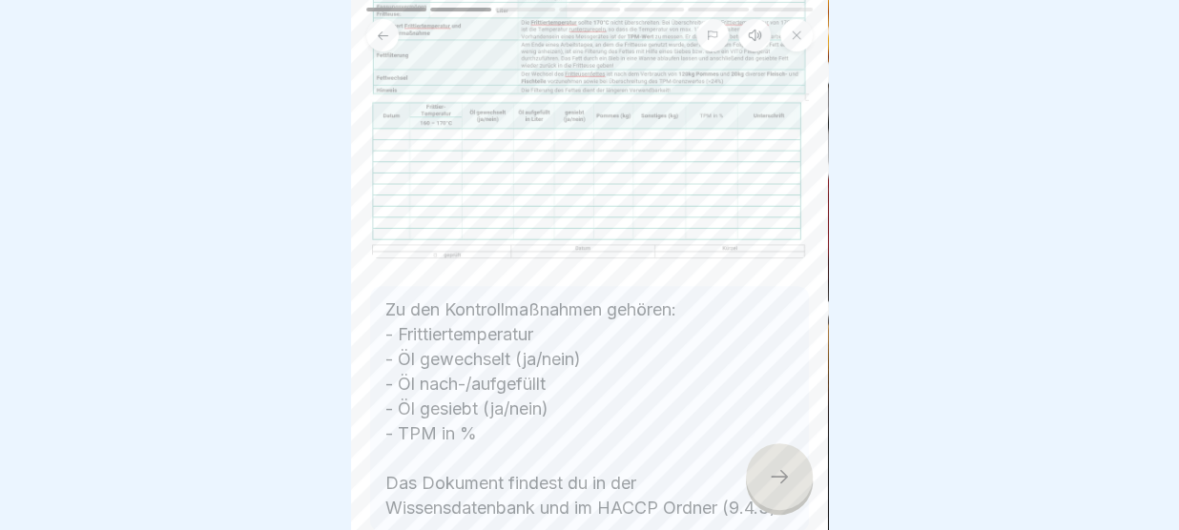
scroll to position [214, 0]
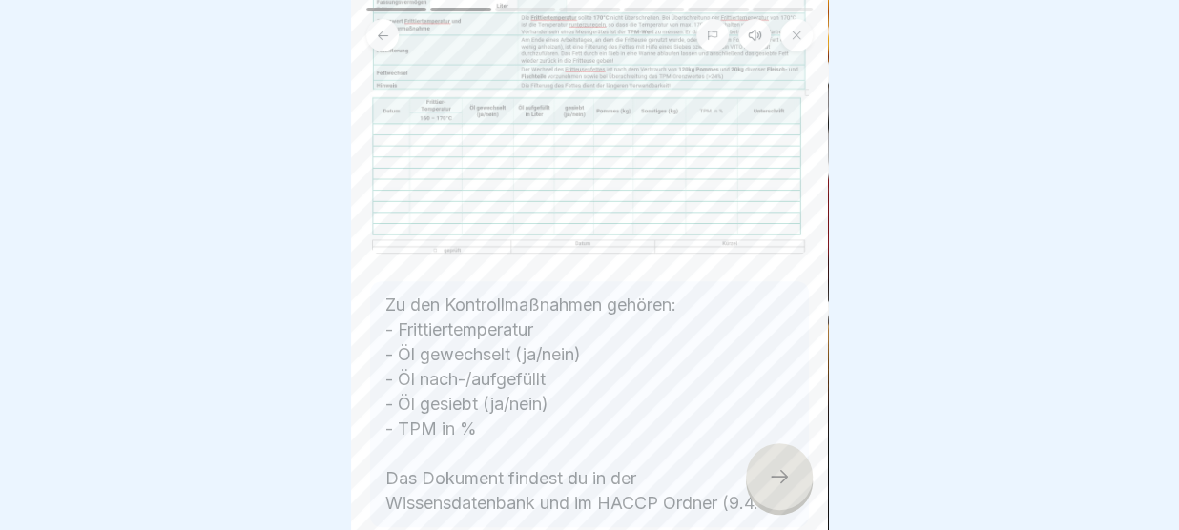
click at [791, 467] on div at bounding box center [779, 476] width 67 height 67
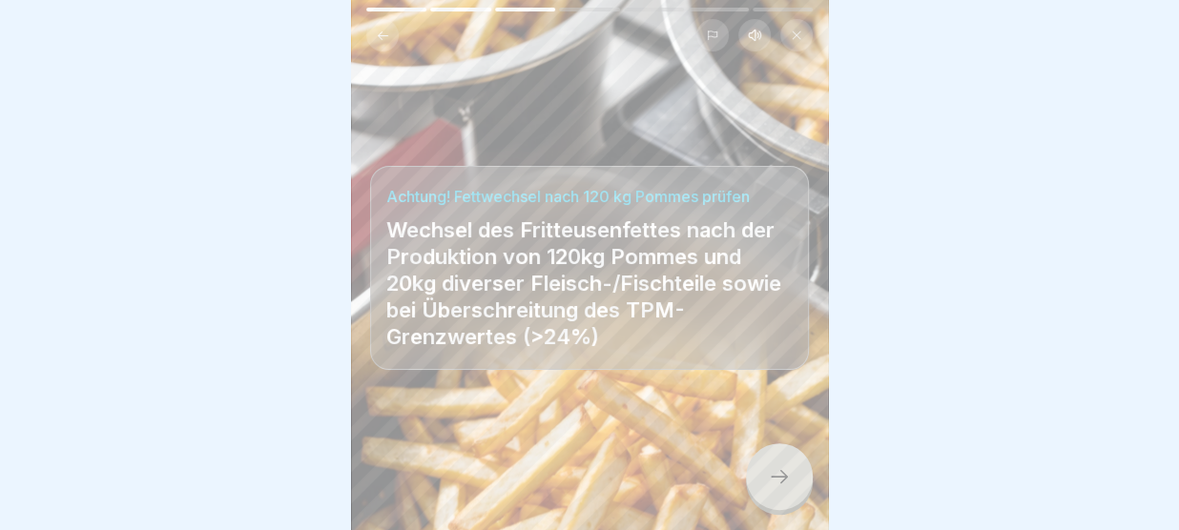
click at [770, 472] on icon at bounding box center [779, 476] width 23 height 23
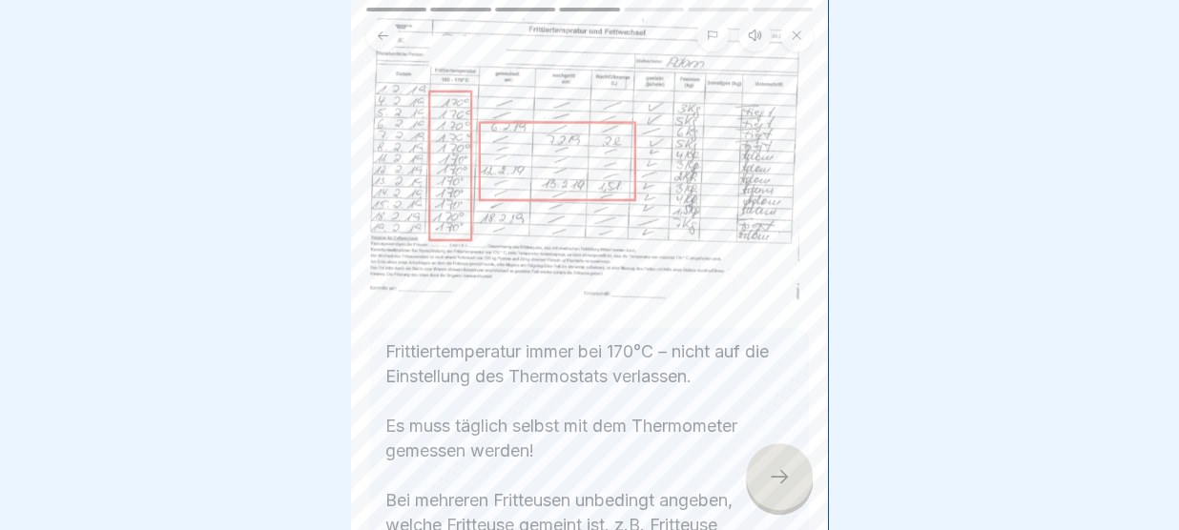
scroll to position [150, 0]
click at [786, 459] on div at bounding box center [779, 476] width 67 height 67
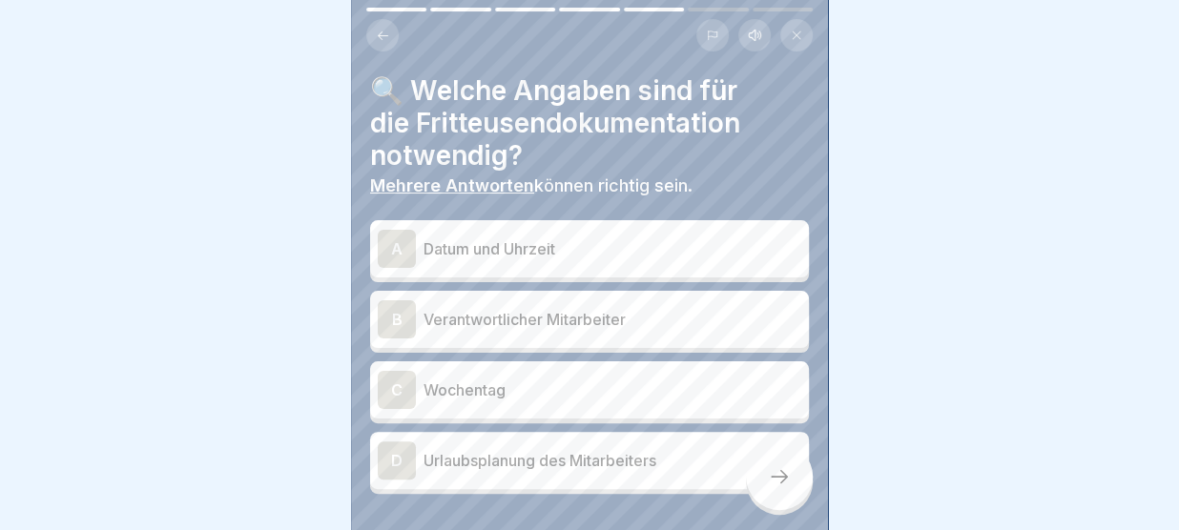
click at [563, 241] on p "Datum und Uhrzeit" at bounding box center [612, 248] width 378 height 23
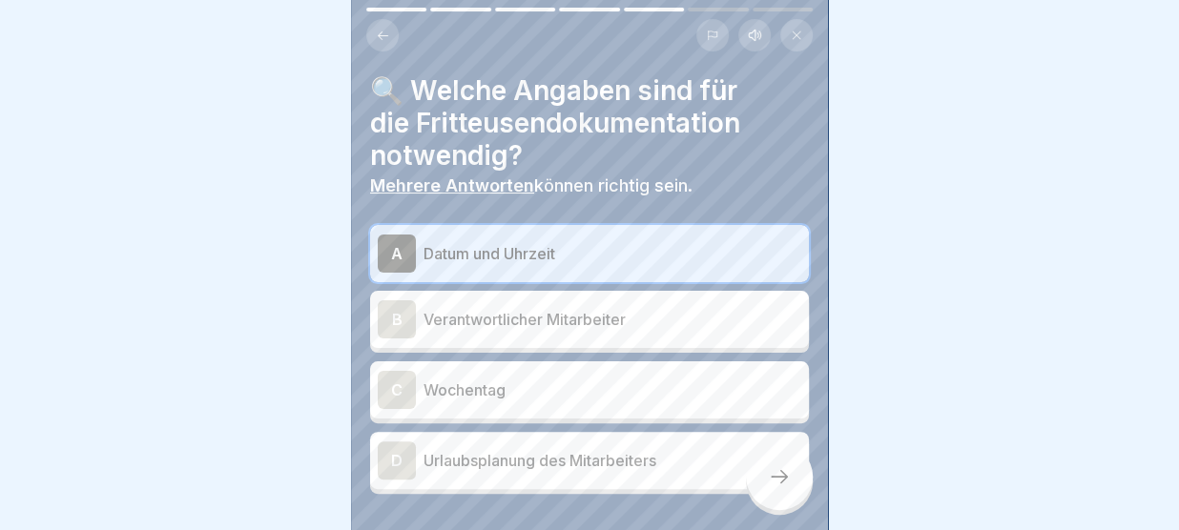
click at [567, 325] on p "Verantwortlicher Mitarbeiter" at bounding box center [612, 319] width 378 height 23
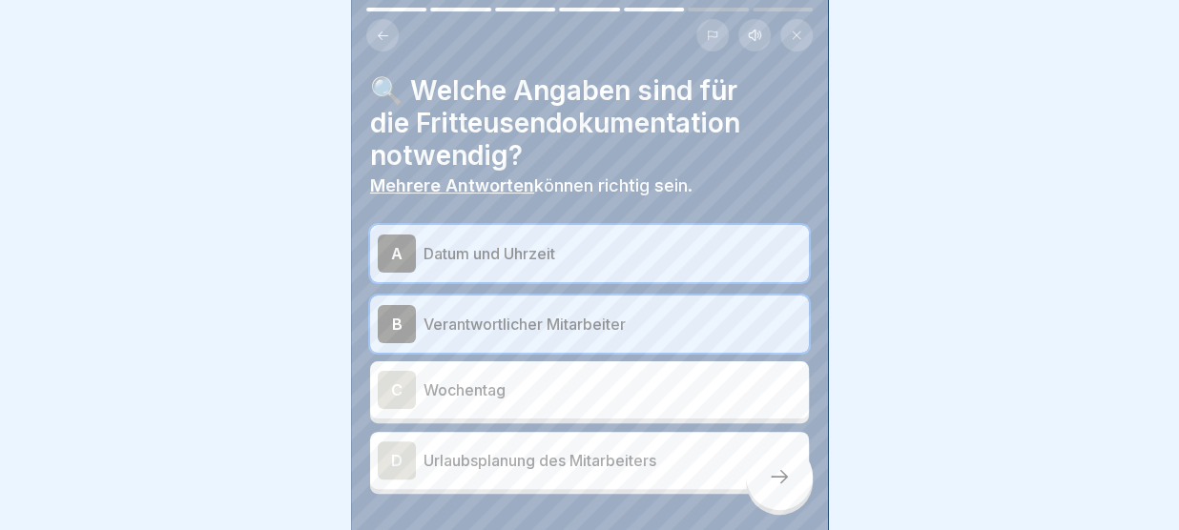
click at [788, 478] on icon at bounding box center [779, 476] width 23 height 23
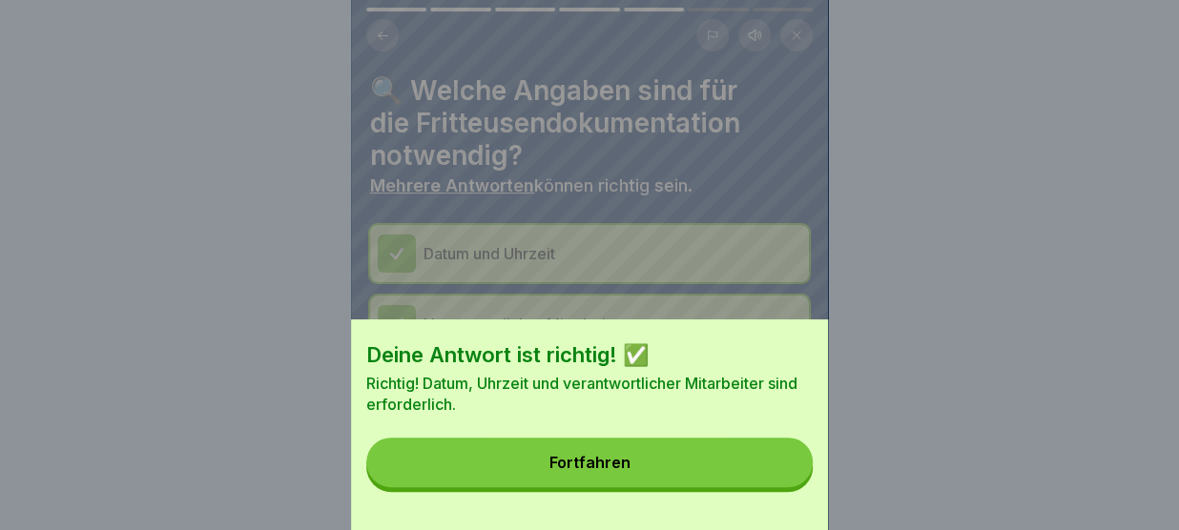
click at [730, 456] on button "Fortfahren" at bounding box center [589, 463] width 446 height 50
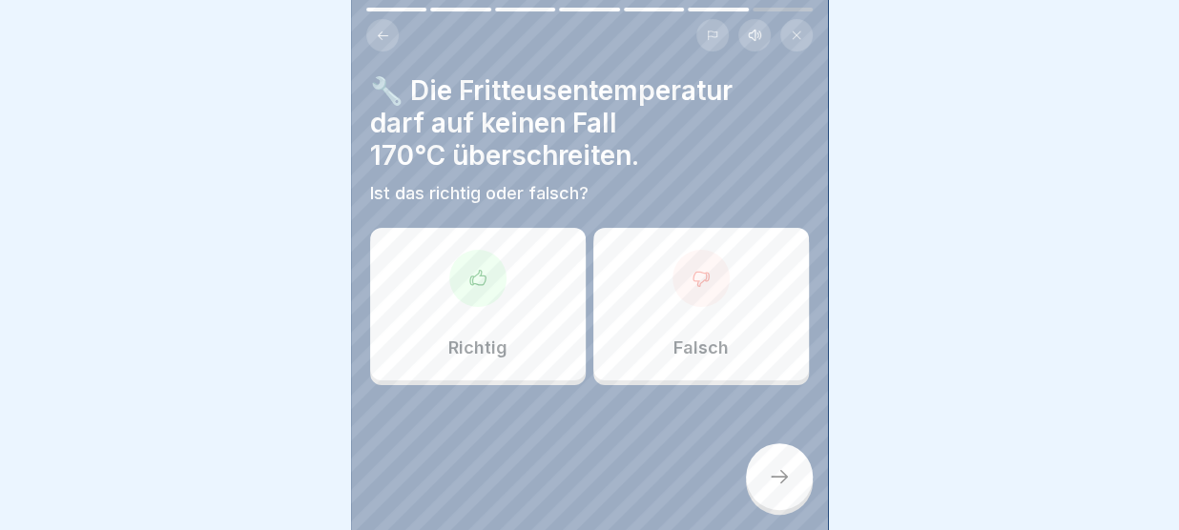
click at [507, 334] on div "Richtig" at bounding box center [478, 304] width 216 height 153
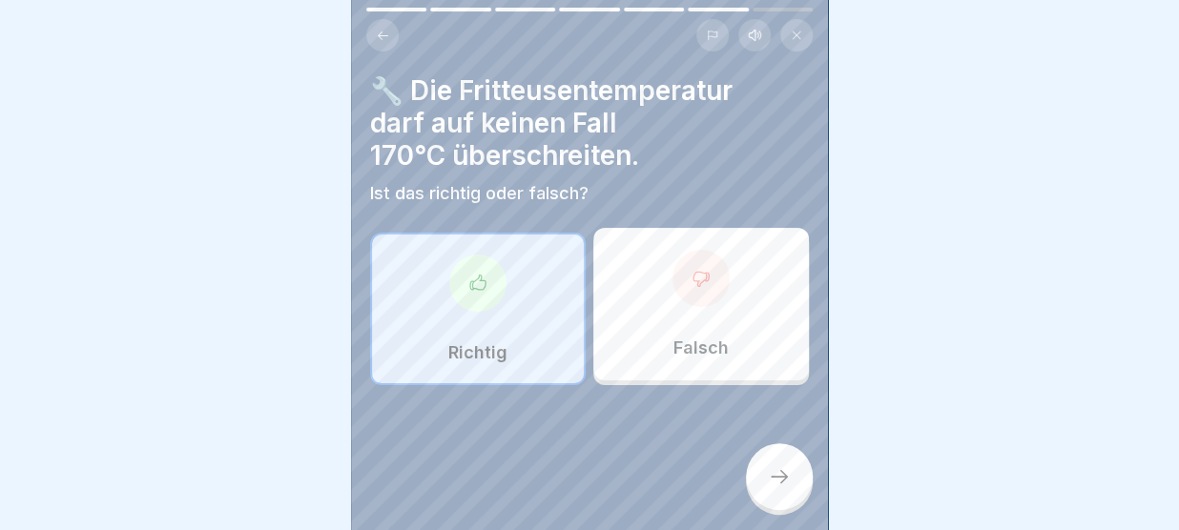
click at [780, 468] on div at bounding box center [779, 476] width 67 height 67
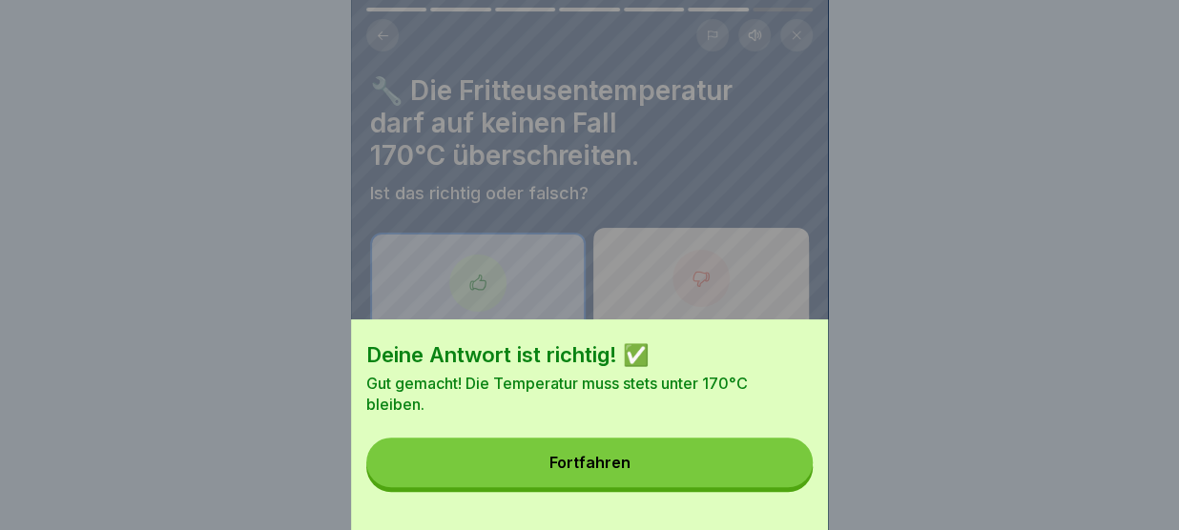
click at [780, 468] on button "Fortfahren" at bounding box center [589, 463] width 446 height 50
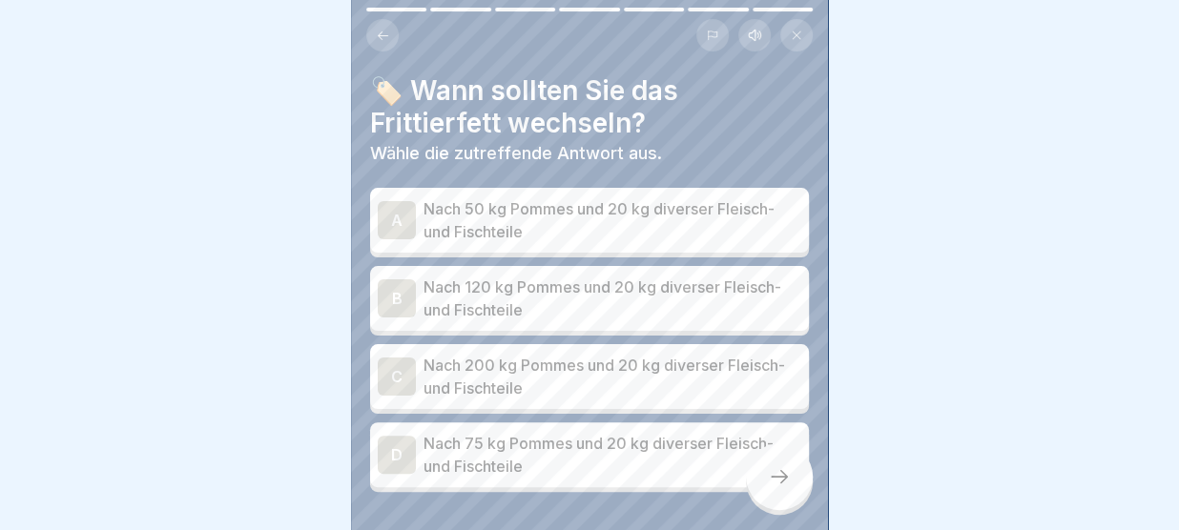
click at [555, 288] on p "Nach 120 kg Pommes und 20 kg diverser Fleisch- und Fischteile" at bounding box center [612, 299] width 378 height 46
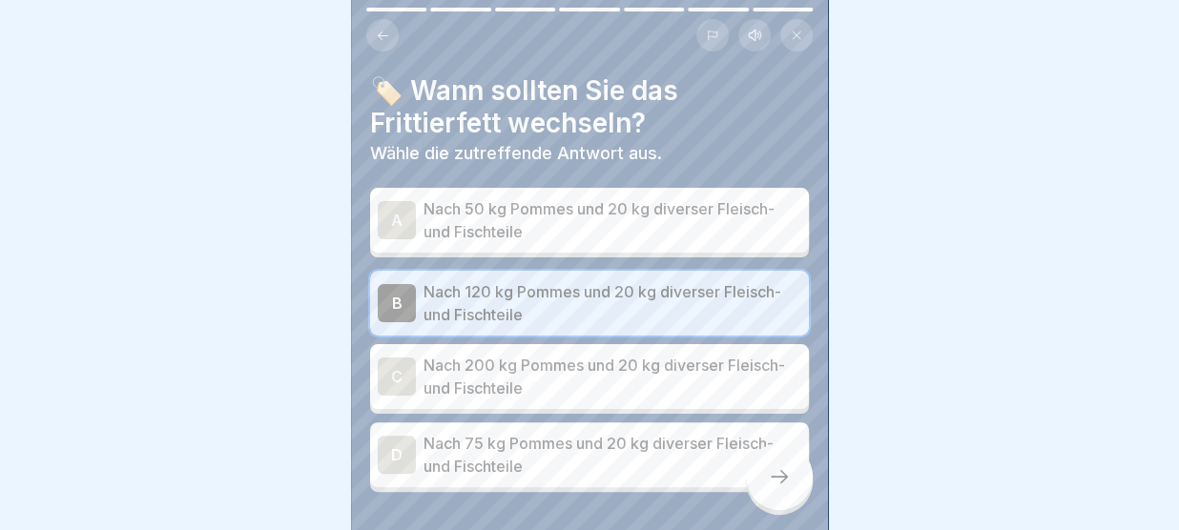
click at [781, 478] on icon at bounding box center [779, 476] width 23 height 23
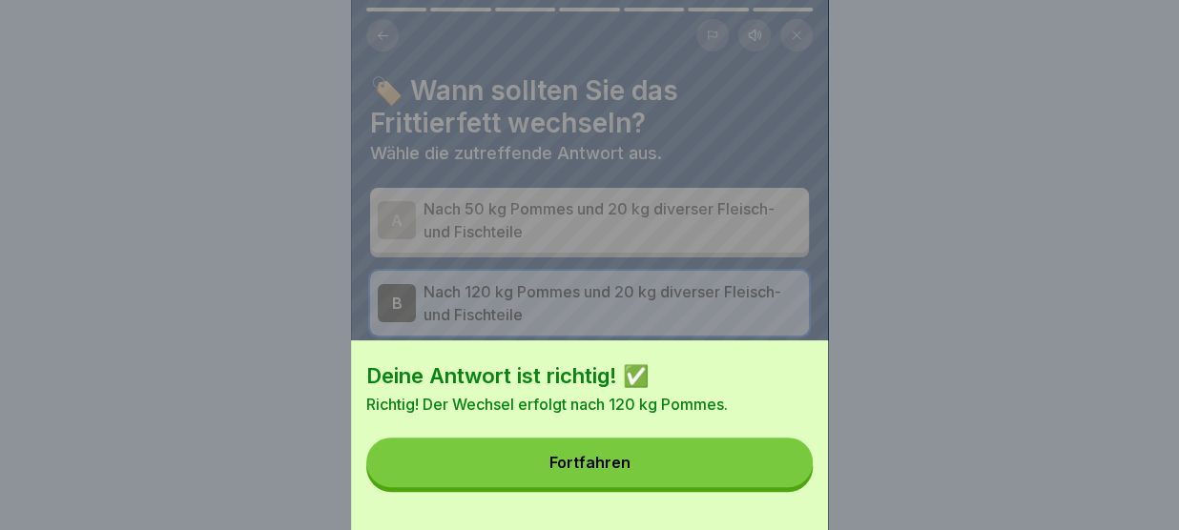
click at [753, 475] on button "Fortfahren" at bounding box center [589, 463] width 446 height 50
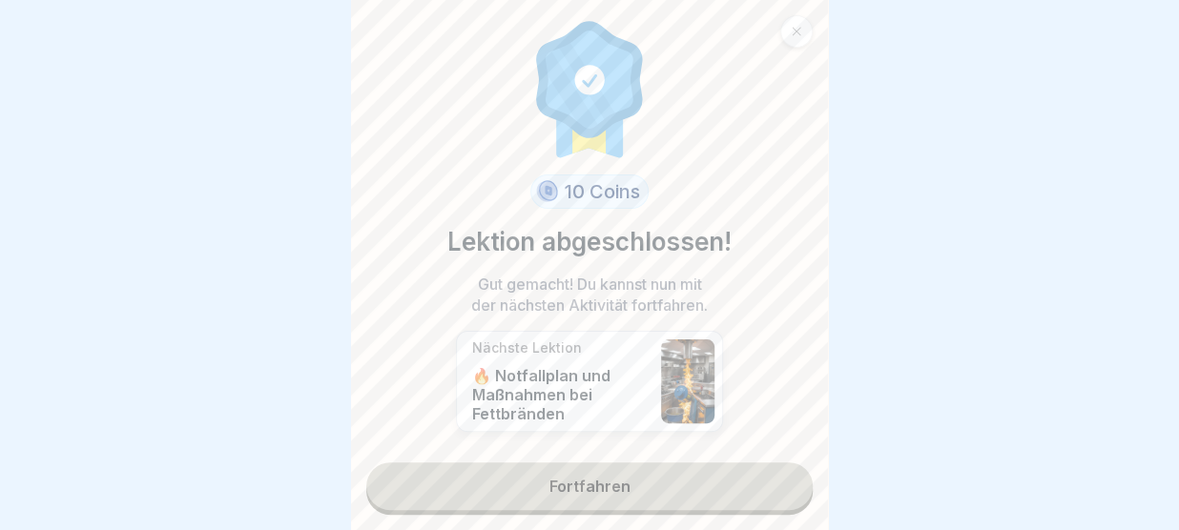
click at [753, 475] on link "Fortfahren" at bounding box center [589, 487] width 446 height 48
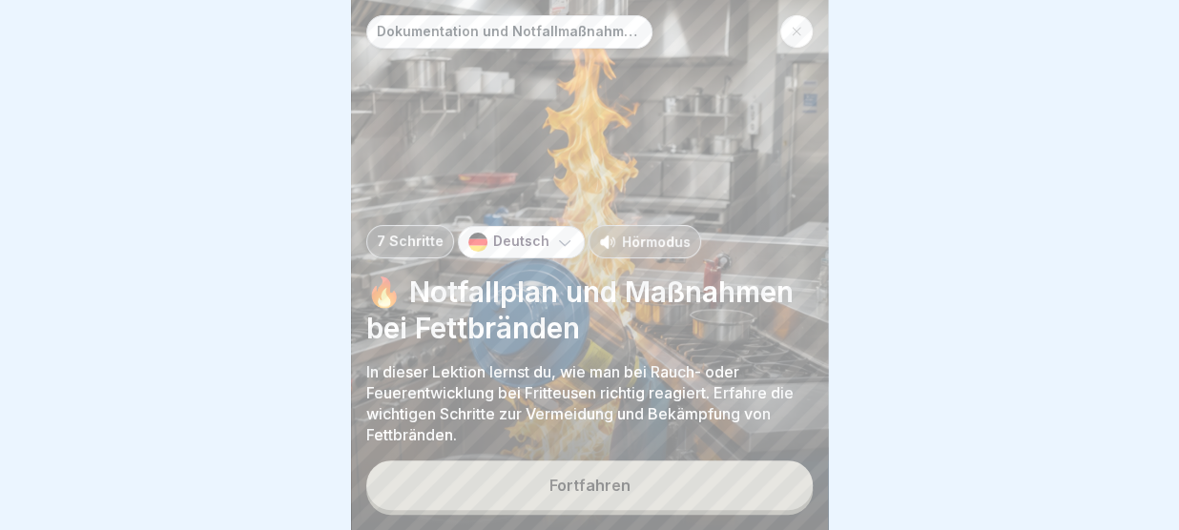
click at [753, 475] on button "Fortfahren" at bounding box center [589, 486] width 446 height 50
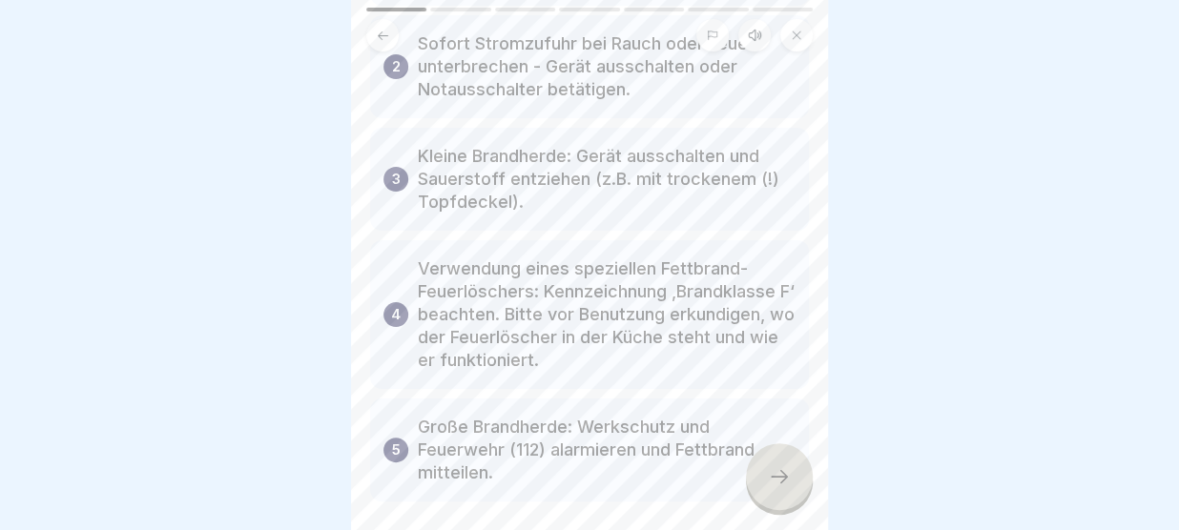
scroll to position [343, 0]
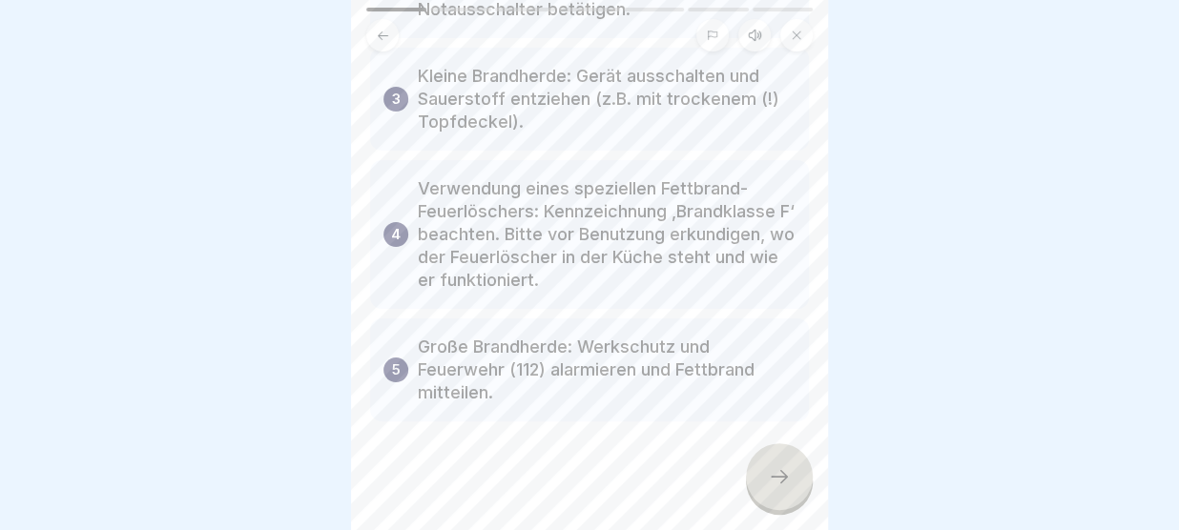
click at [784, 466] on div at bounding box center [779, 476] width 67 height 67
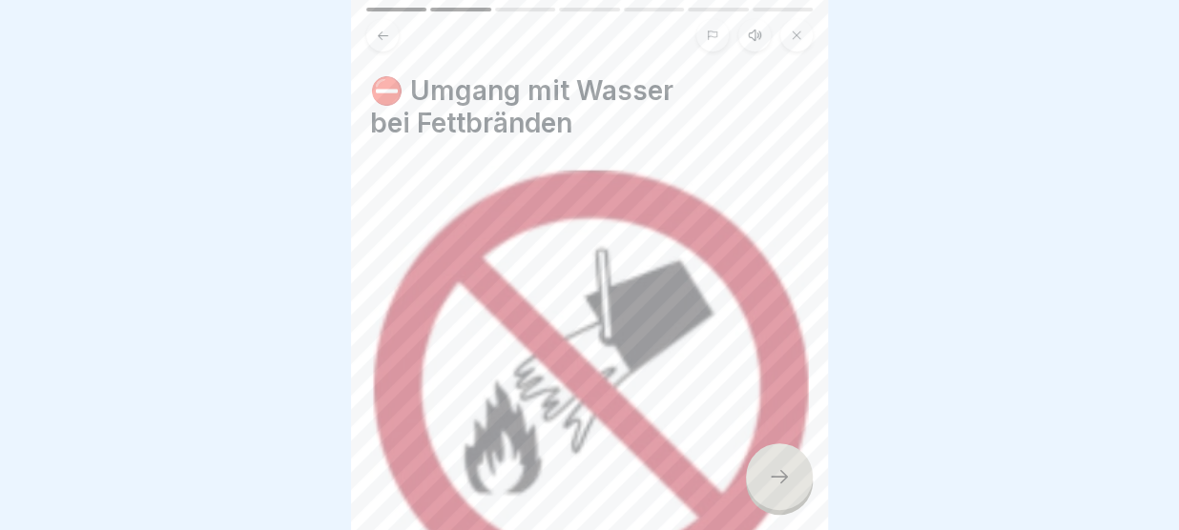
click at [773, 481] on icon at bounding box center [779, 476] width 23 height 23
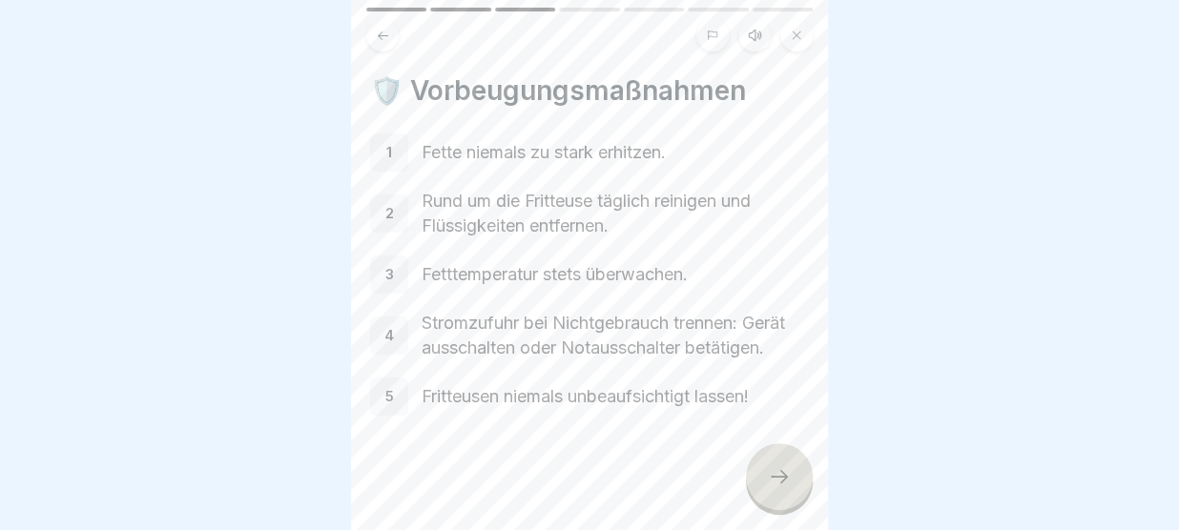
click at [793, 483] on div at bounding box center [779, 476] width 67 height 67
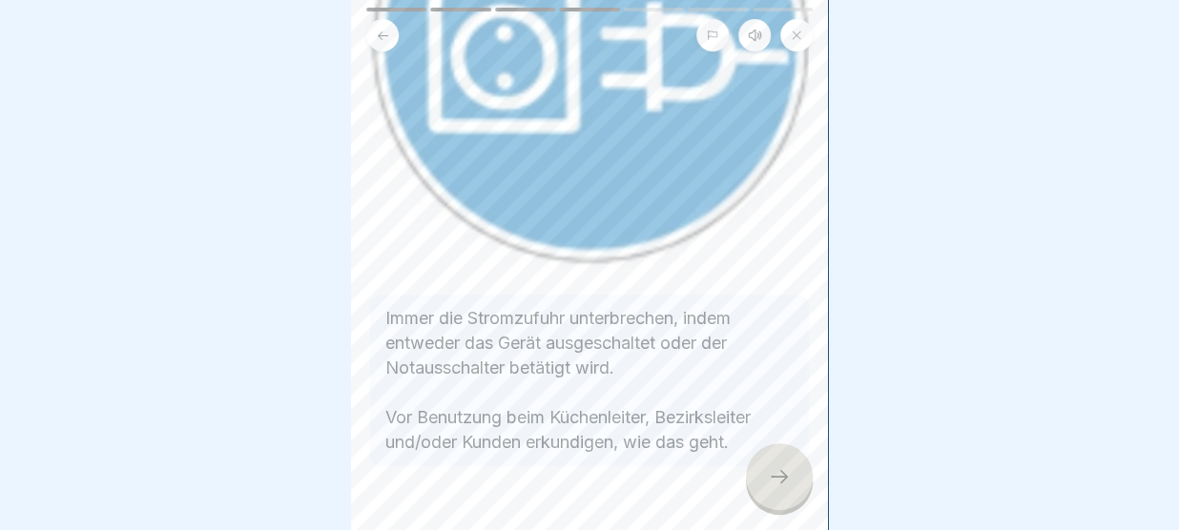
scroll to position [317, 0]
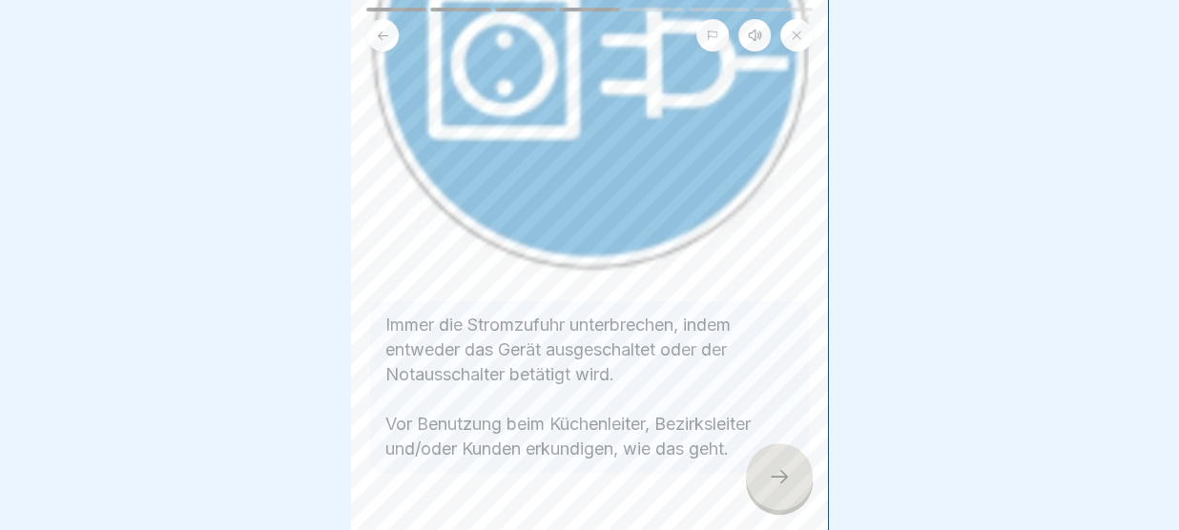
click at [787, 478] on icon at bounding box center [779, 476] width 23 height 23
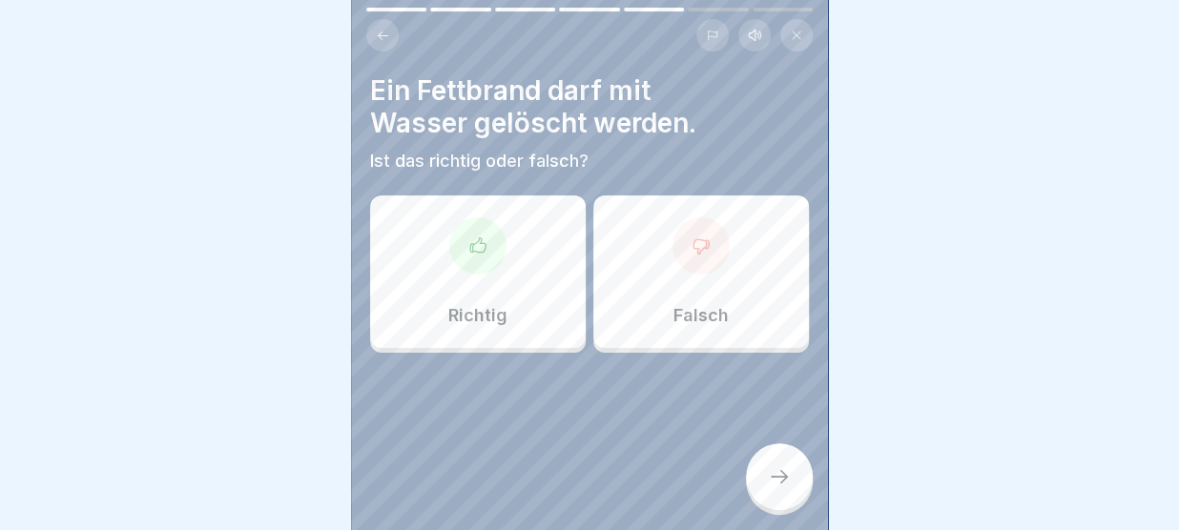
click at [661, 244] on div "Falsch" at bounding box center [701, 272] width 216 height 153
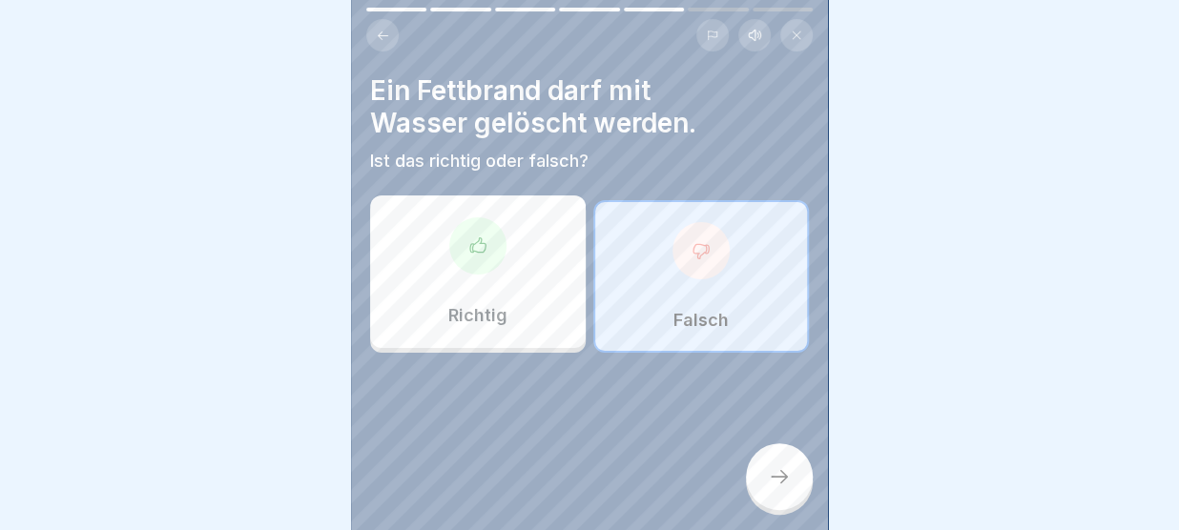
click at [780, 458] on div at bounding box center [779, 476] width 67 height 67
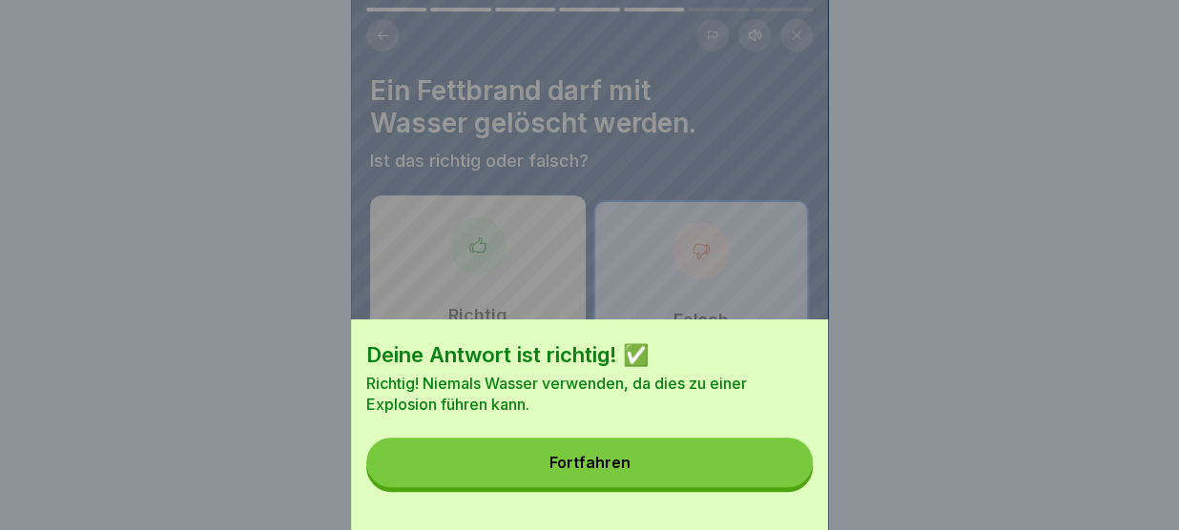
click at [780, 458] on button "Fortfahren" at bounding box center [589, 463] width 446 height 50
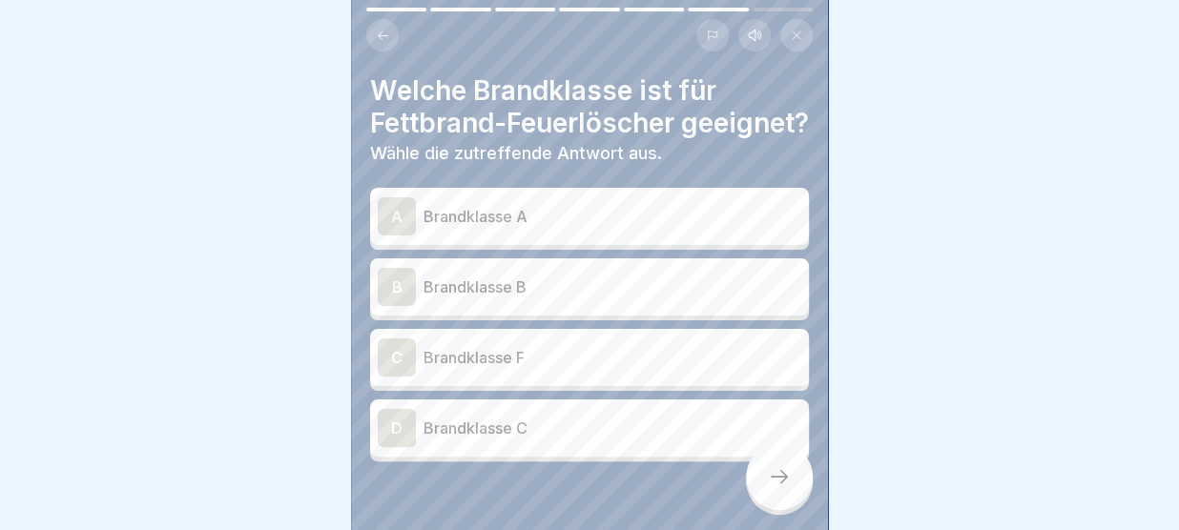
click at [385, 39] on icon at bounding box center [383, 36] width 14 height 14
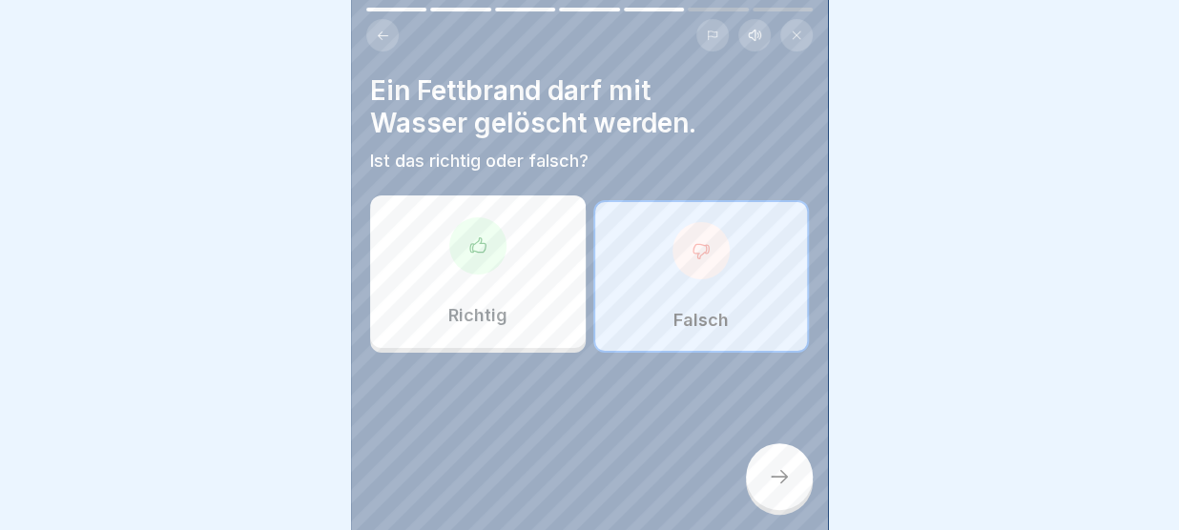
click at [385, 39] on icon at bounding box center [383, 36] width 14 height 14
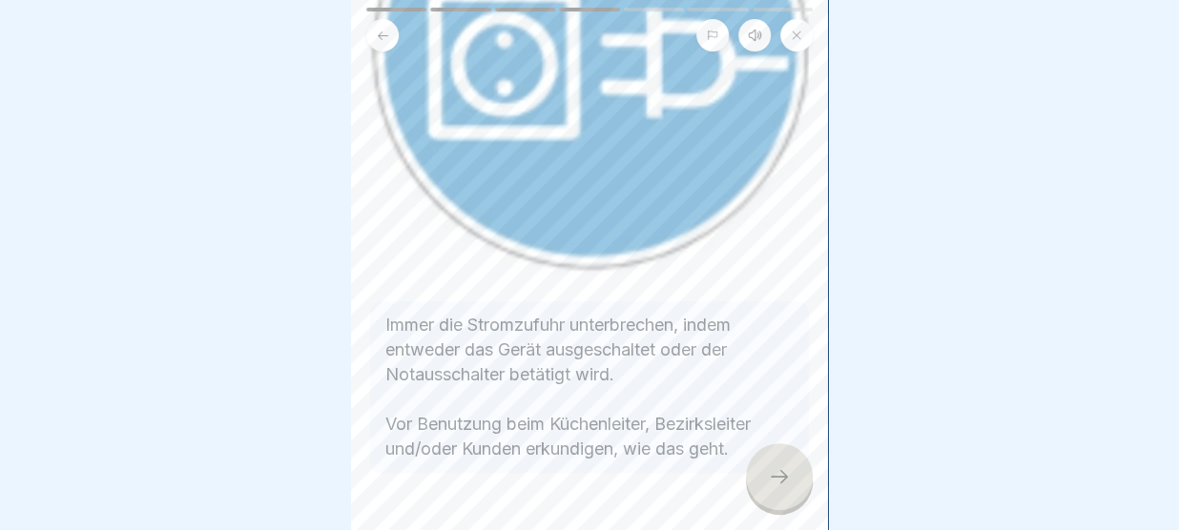
click at [385, 39] on icon at bounding box center [383, 36] width 14 height 14
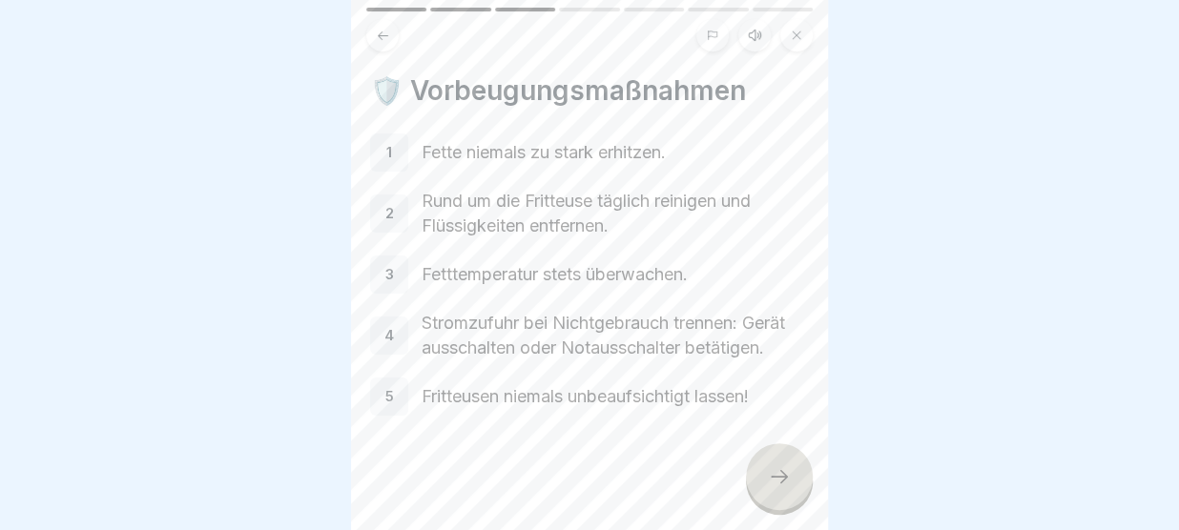
click at [385, 39] on icon at bounding box center [383, 36] width 14 height 14
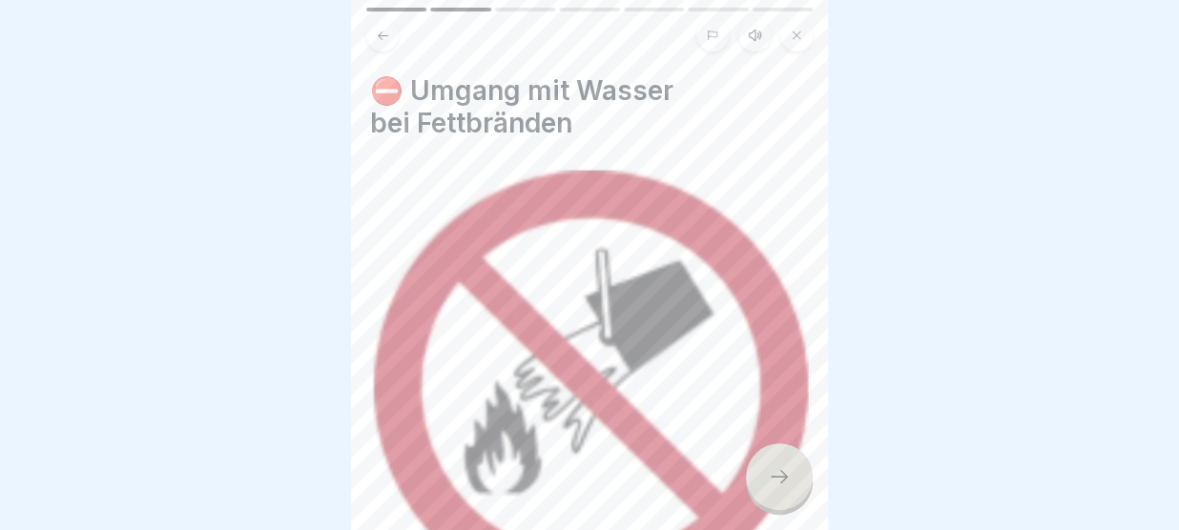
click at [385, 39] on icon at bounding box center [383, 36] width 14 height 14
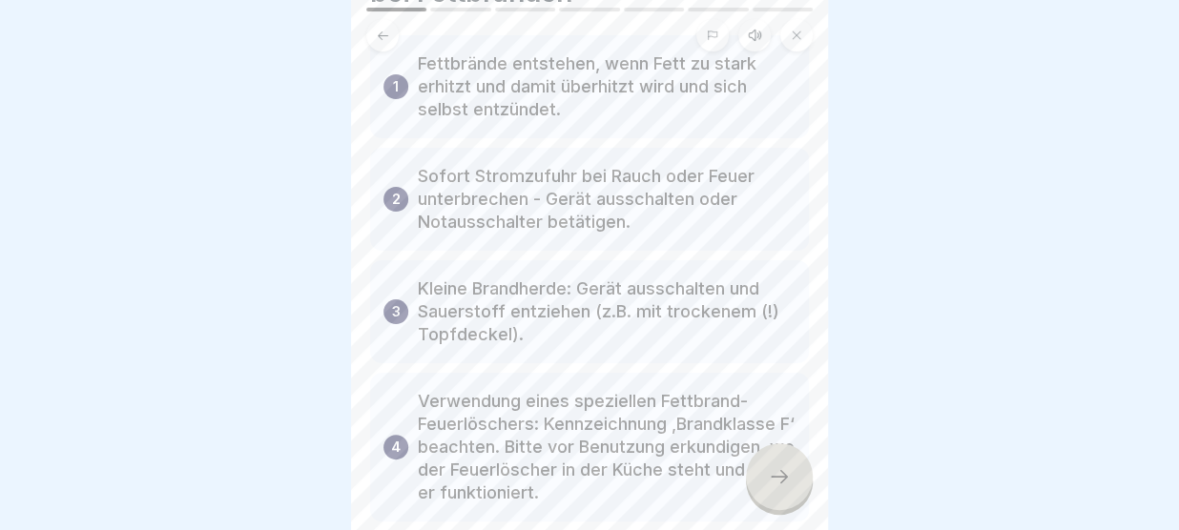
scroll to position [128, 0]
click at [381, 35] on icon at bounding box center [383, 35] width 10 height 9
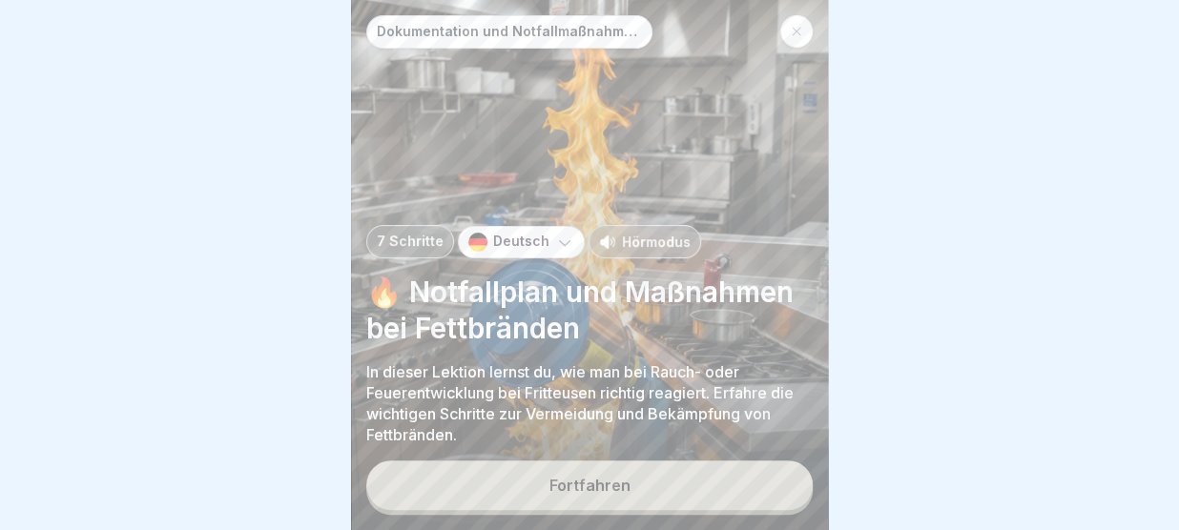
click at [578, 484] on div "Fortfahren" at bounding box center [589, 485] width 81 height 17
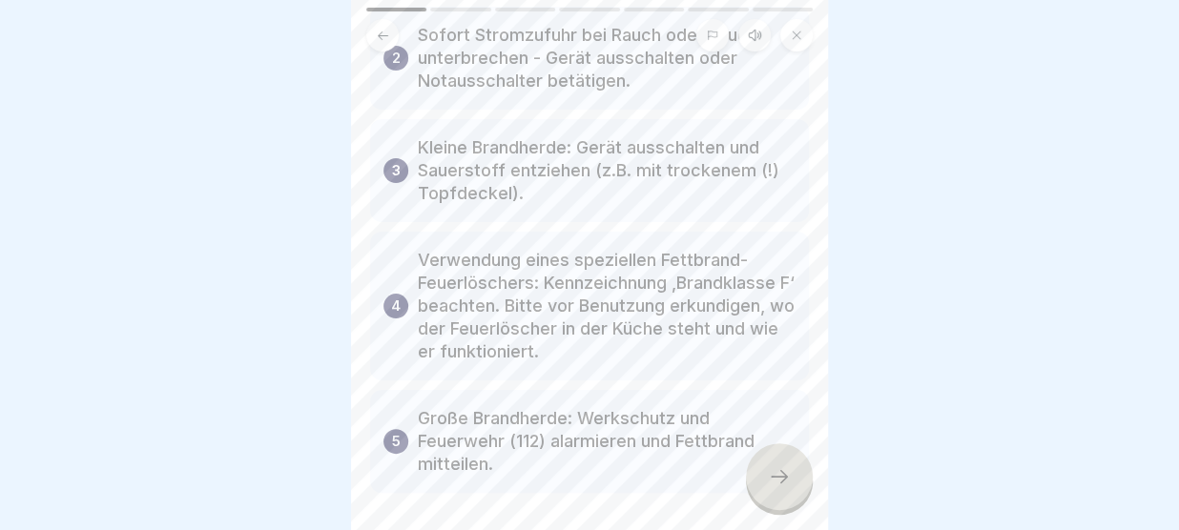
scroll to position [304, 0]
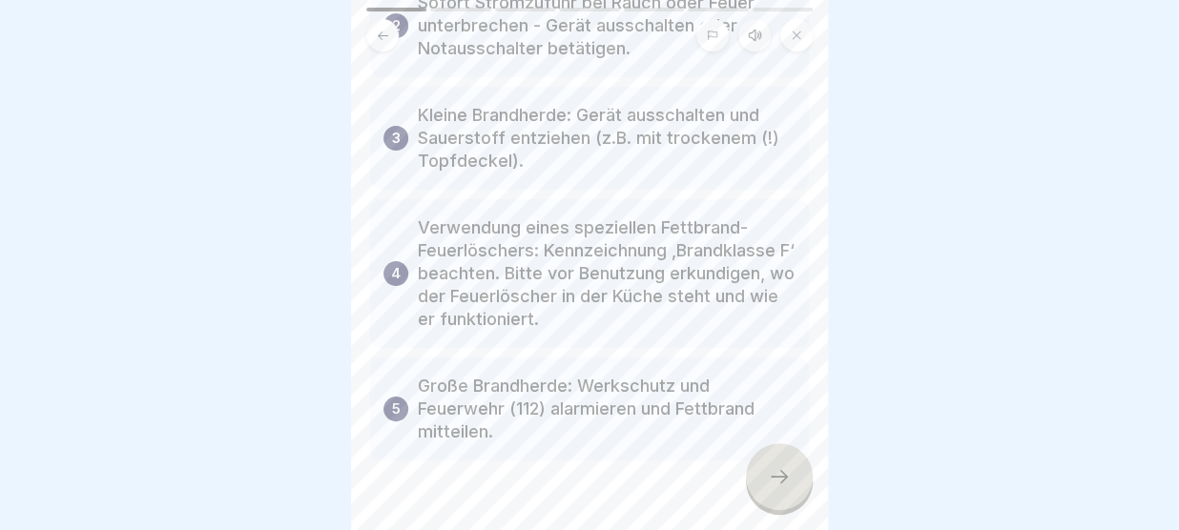
click at [775, 478] on icon at bounding box center [779, 476] width 23 height 23
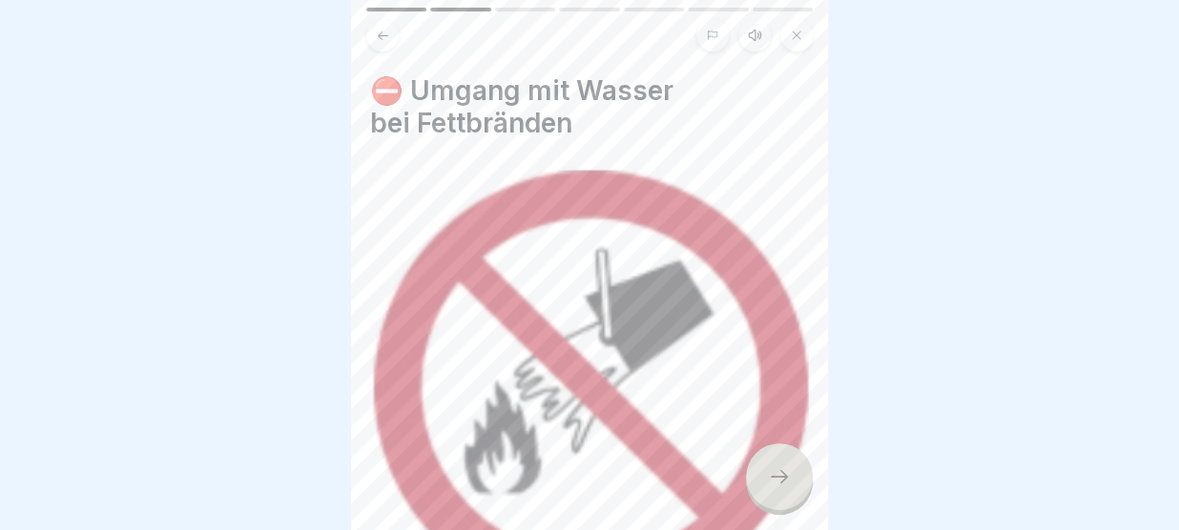
click at [775, 478] on icon at bounding box center [779, 476] width 23 height 23
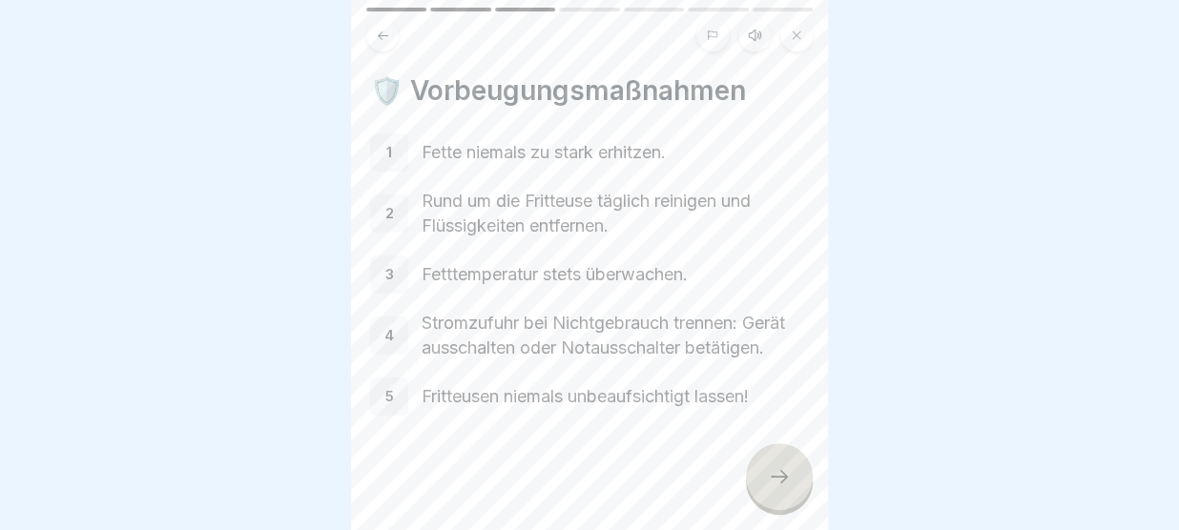
click at [775, 478] on icon at bounding box center [779, 476] width 23 height 23
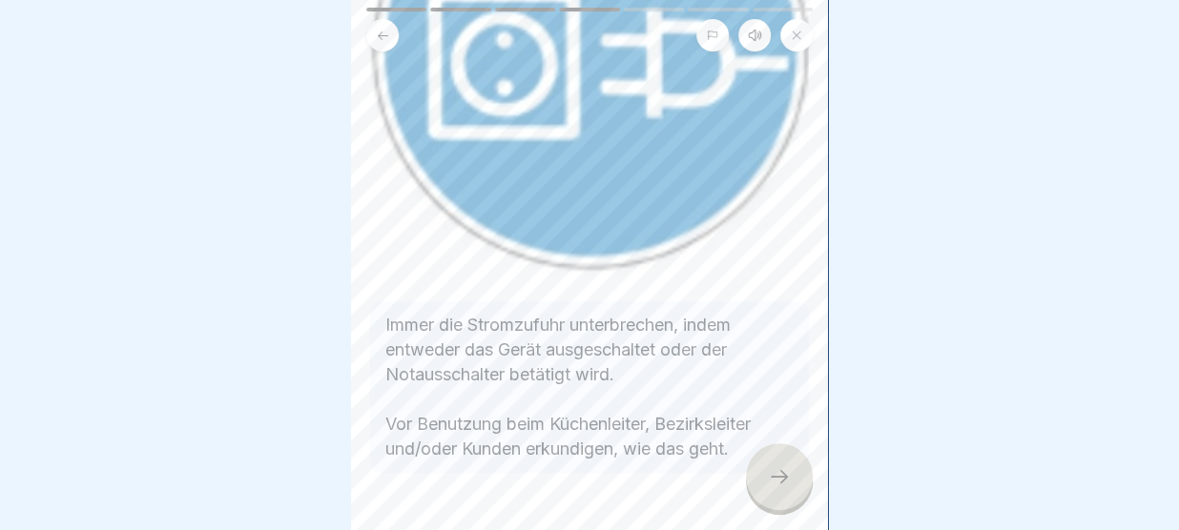
click at [775, 478] on icon at bounding box center [779, 476] width 23 height 23
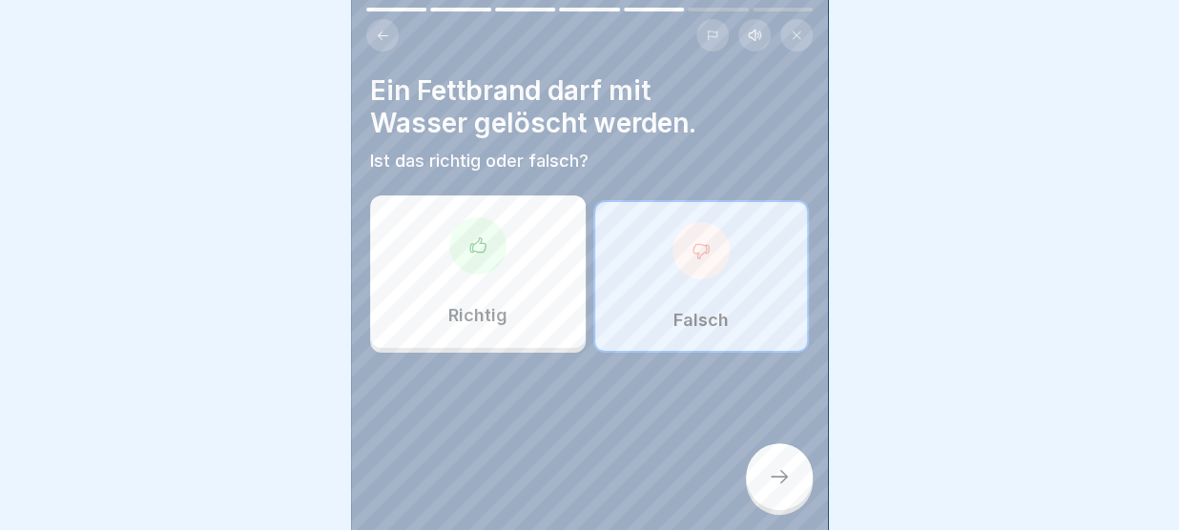
click at [775, 478] on icon at bounding box center [779, 476] width 23 height 23
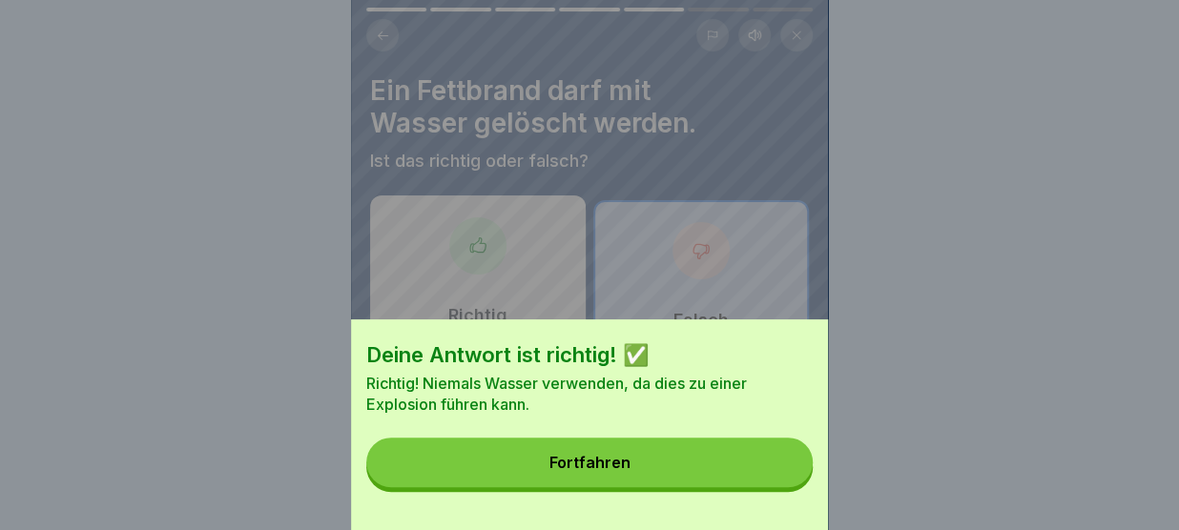
click at [775, 478] on button "Fortfahren" at bounding box center [589, 463] width 446 height 50
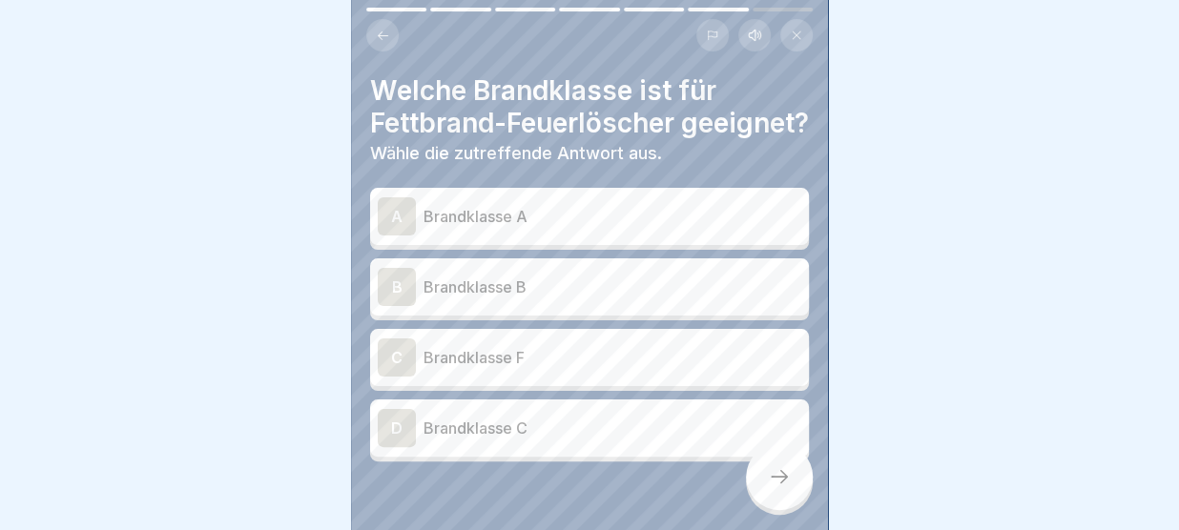
click at [637, 369] on p "Brandklasse F" at bounding box center [612, 357] width 378 height 23
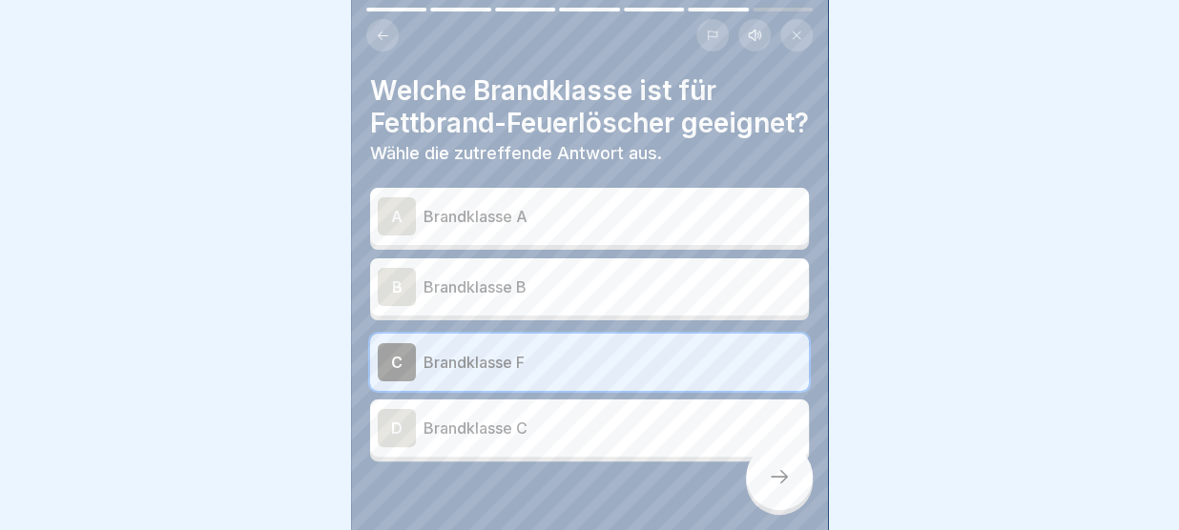
click at [778, 475] on icon at bounding box center [779, 476] width 23 height 23
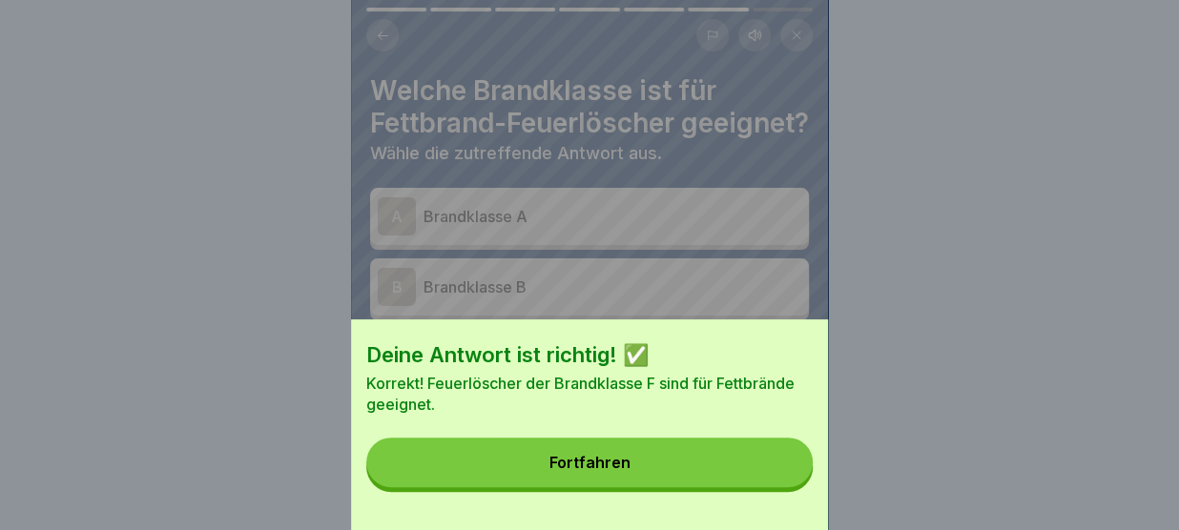
click at [778, 475] on button "Fortfahren" at bounding box center [589, 463] width 446 height 50
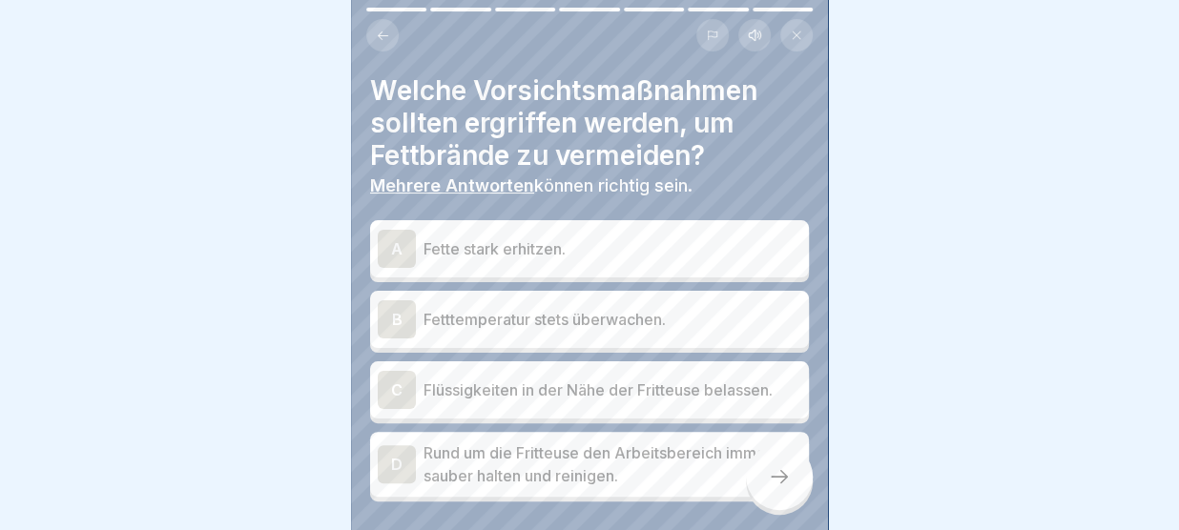
click at [649, 237] on div "A Fette stark erhitzen." at bounding box center [589, 249] width 423 height 38
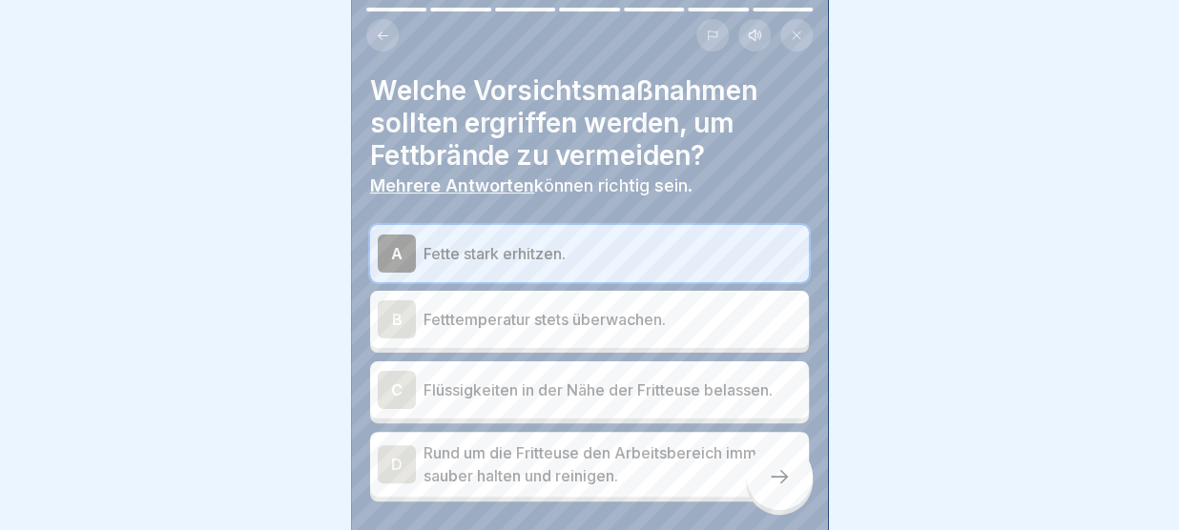
scroll to position [63, 0]
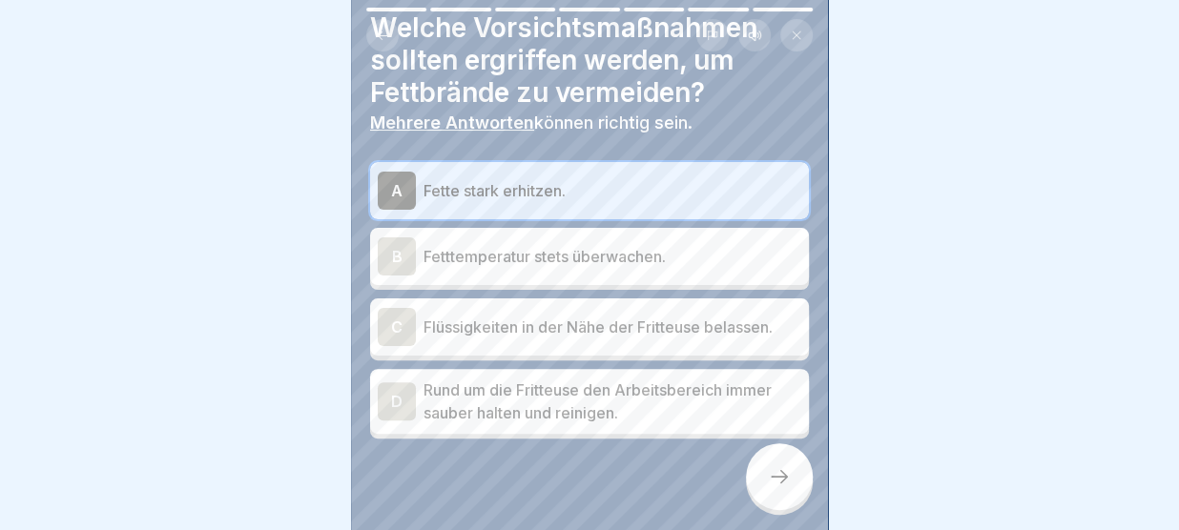
click at [670, 263] on p "Fetttemperatur stets überwachen." at bounding box center [612, 256] width 378 height 23
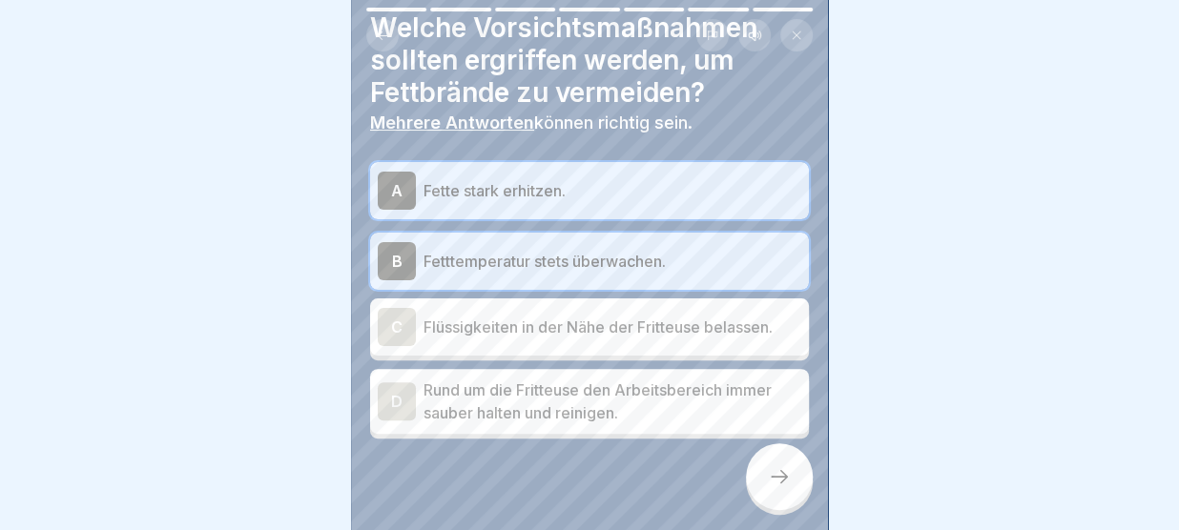
click at [607, 399] on p "Rund um die Fritteuse den Arbeitsbereich immer sauber halten und reinigen." at bounding box center [612, 402] width 378 height 46
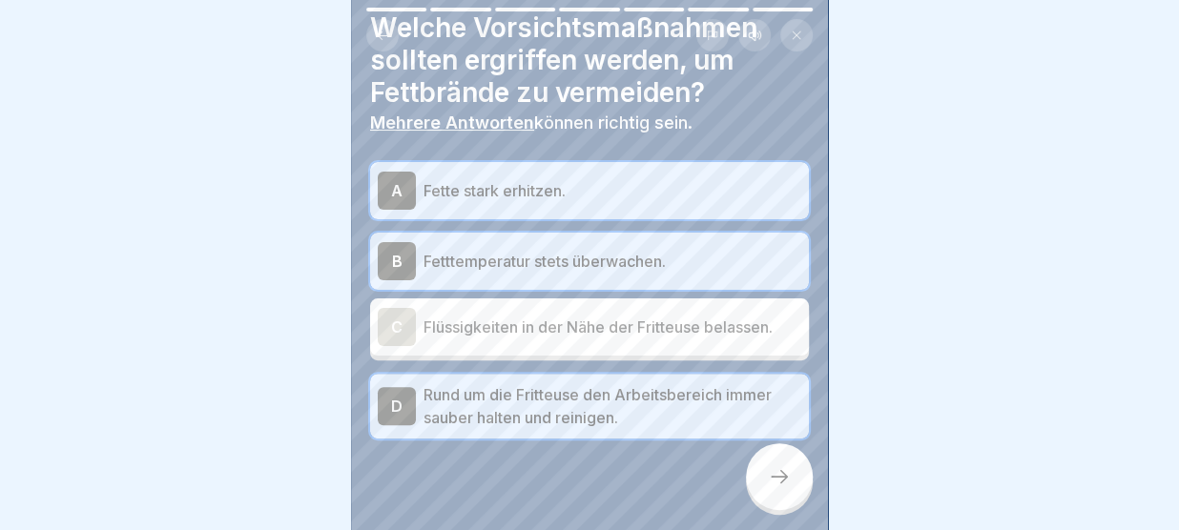
click at [781, 481] on icon at bounding box center [779, 476] width 23 height 23
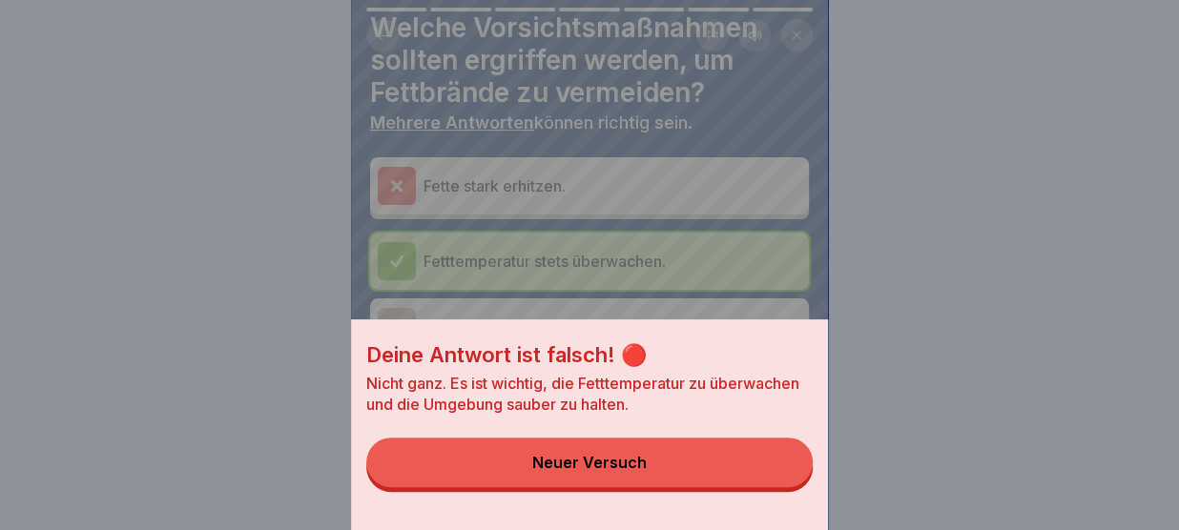
click at [781, 481] on button "Neuer Versuch" at bounding box center [589, 463] width 446 height 50
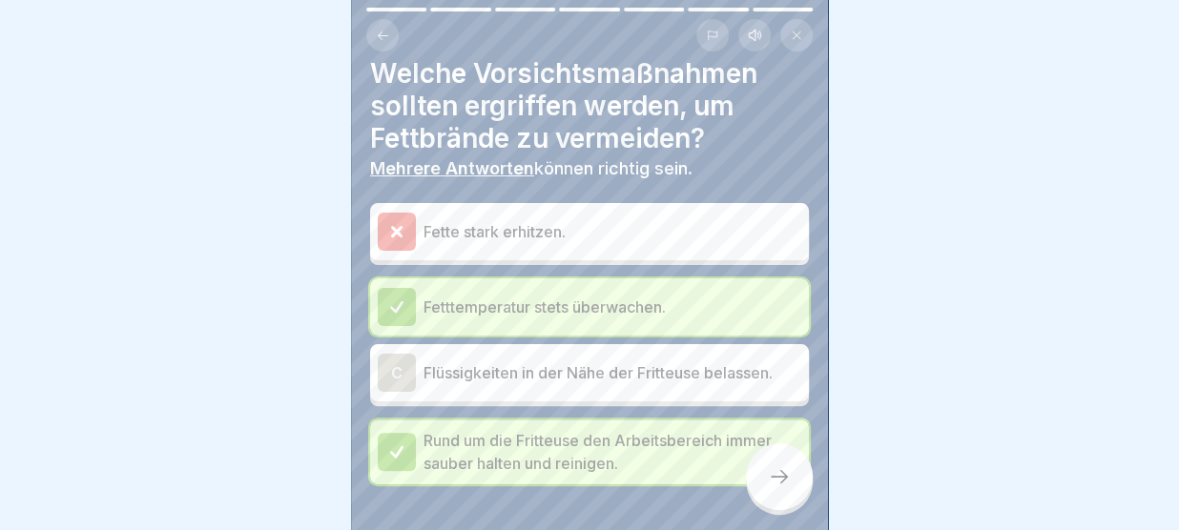
scroll to position [17, 0]
click at [785, 478] on icon at bounding box center [779, 476] width 17 height 13
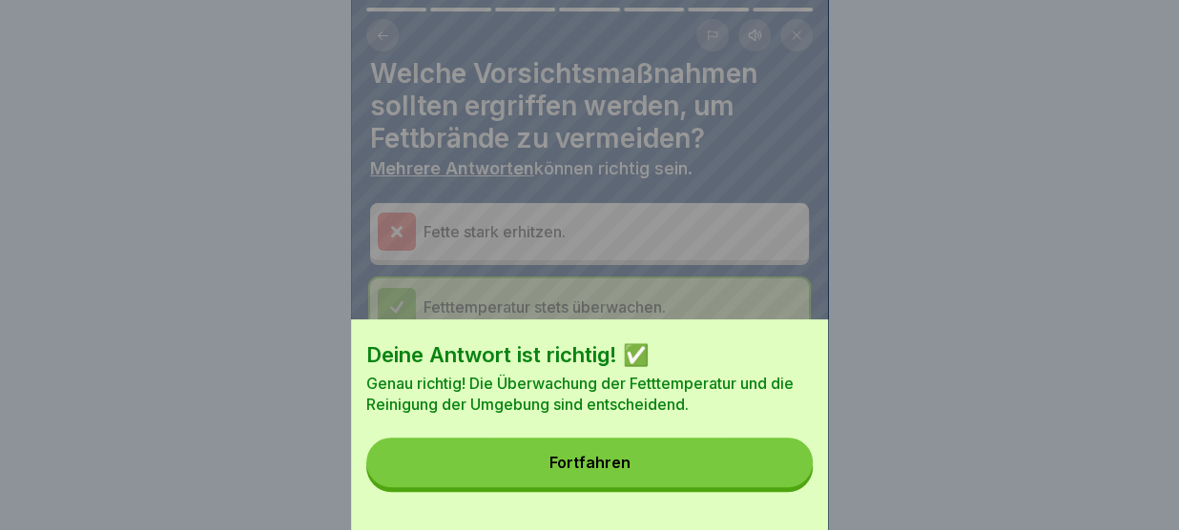
click at [771, 458] on button "Fortfahren" at bounding box center [589, 463] width 446 height 50
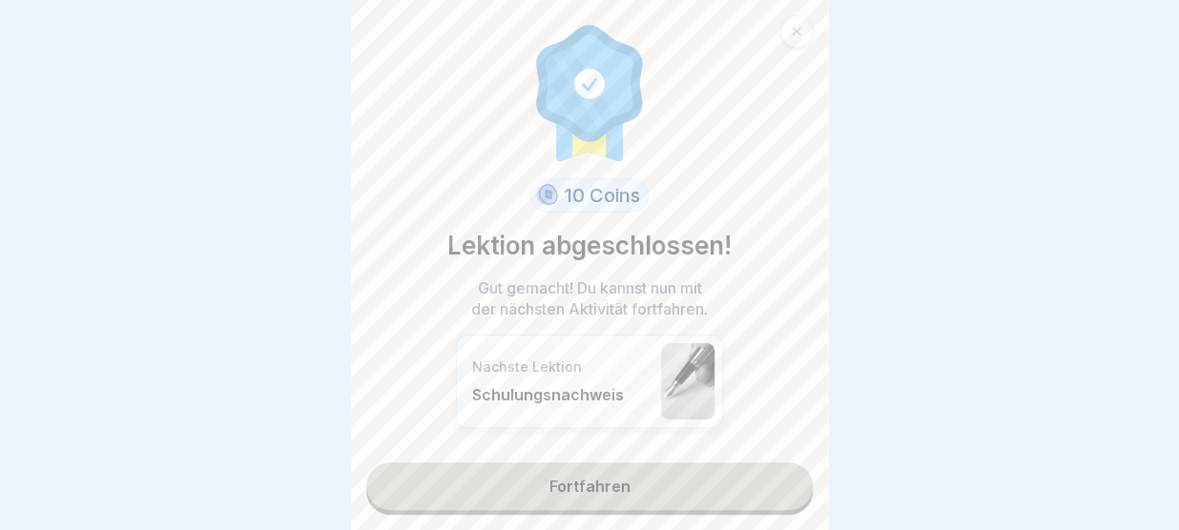
click at [729, 476] on link "Fortfahren" at bounding box center [589, 487] width 446 height 48
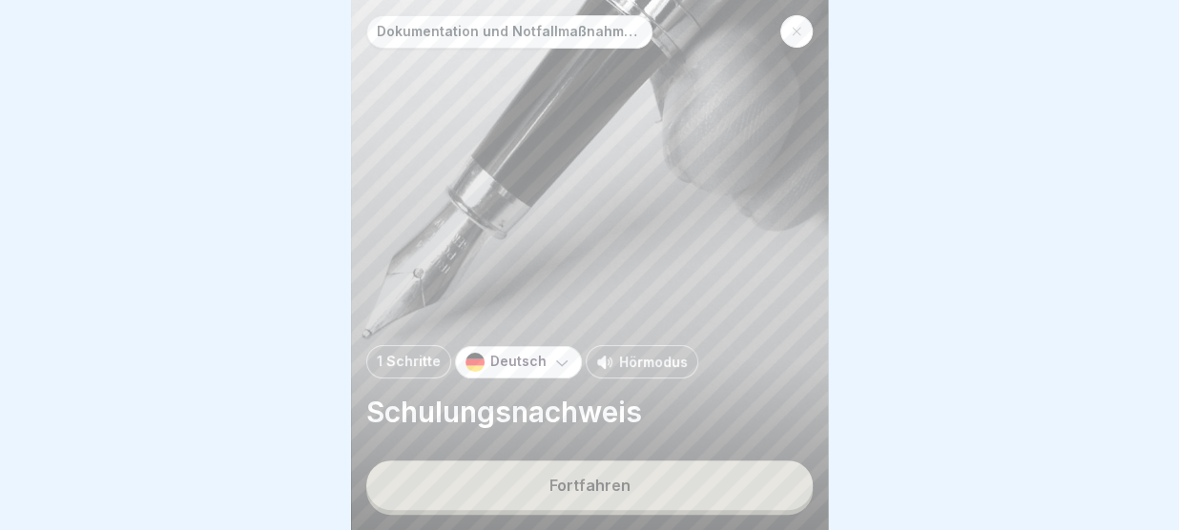
click at [697, 481] on button "Fortfahren" at bounding box center [589, 486] width 446 height 50
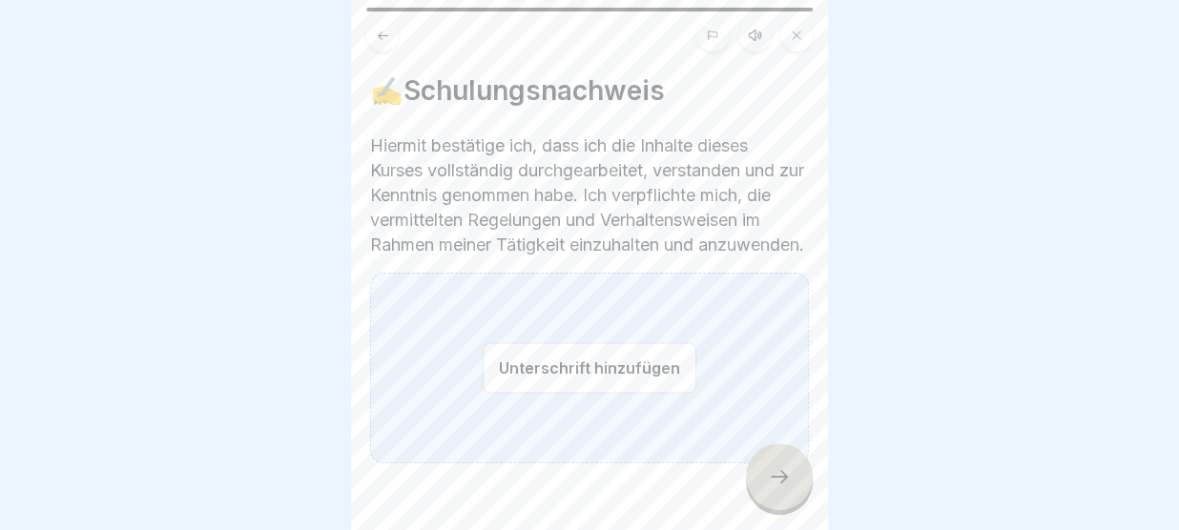
click at [463, 404] on div "Unterschrift hinzufügen" at bounding box center [589, 368] width 439 height 191
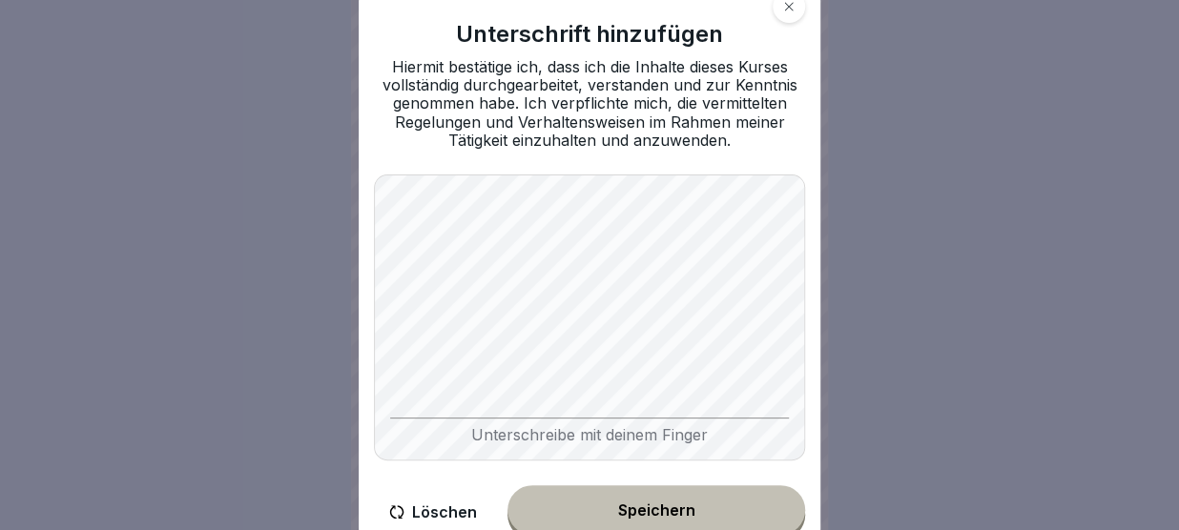
click at [629, 501] on button "Speichern" at bounding box center [656, 510] width 298 height 50
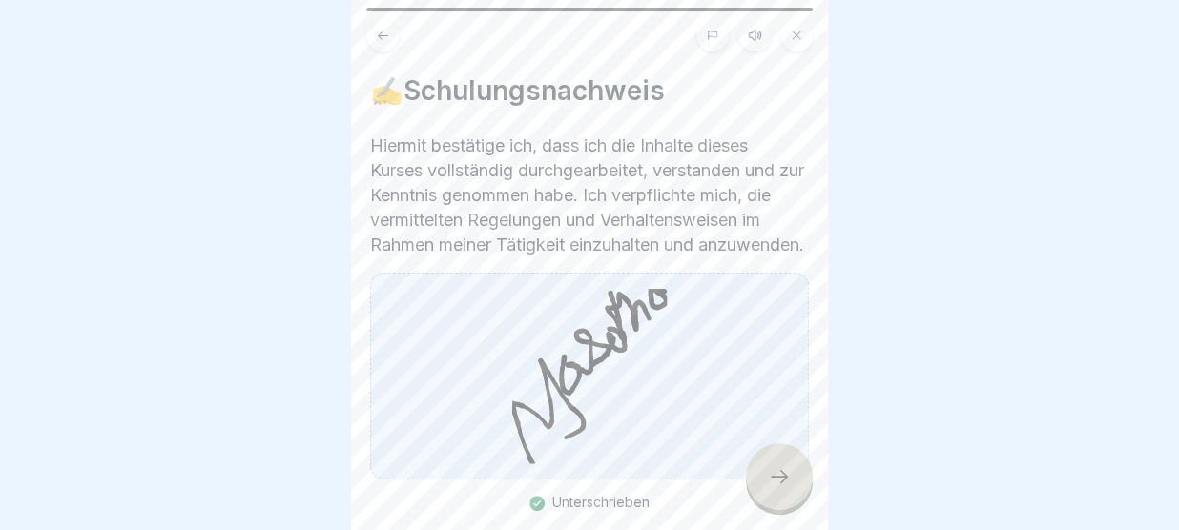
click at [780, 470] on icon at bounding box center [779, 476] width 23 height 23
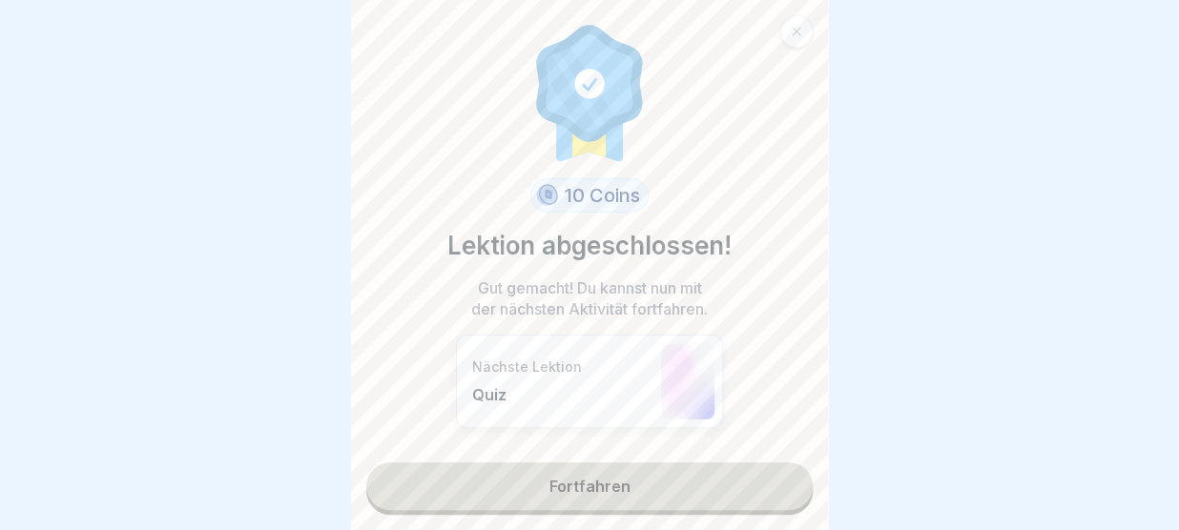
click at [726, 479] on link "Fortfahren" at bounding box center [589, 487] width 446 height 48
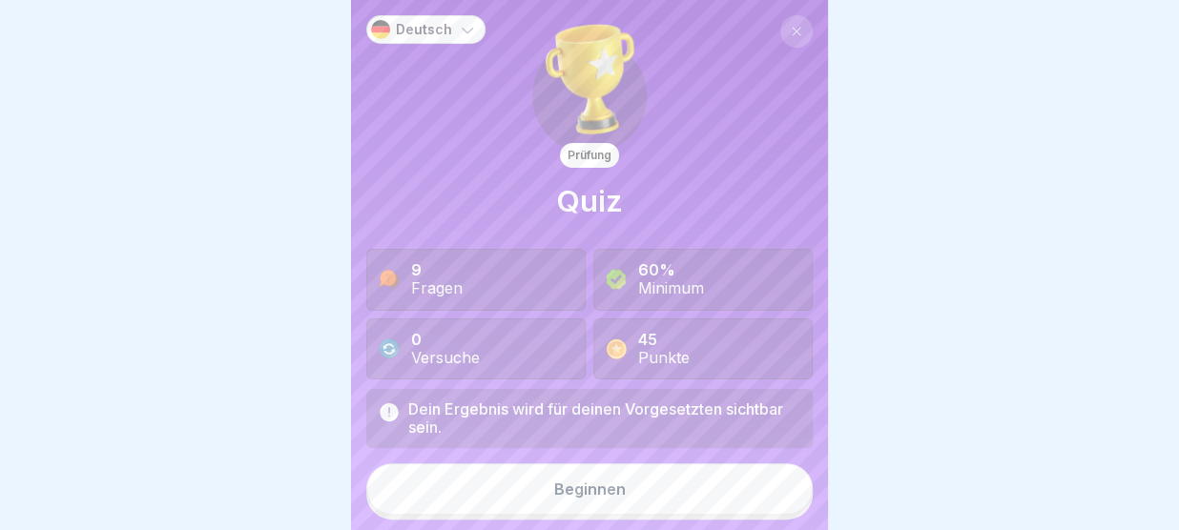
click at [723, 484] on button "Beginnen" at bounding box center [589, 490] width 446 height 52
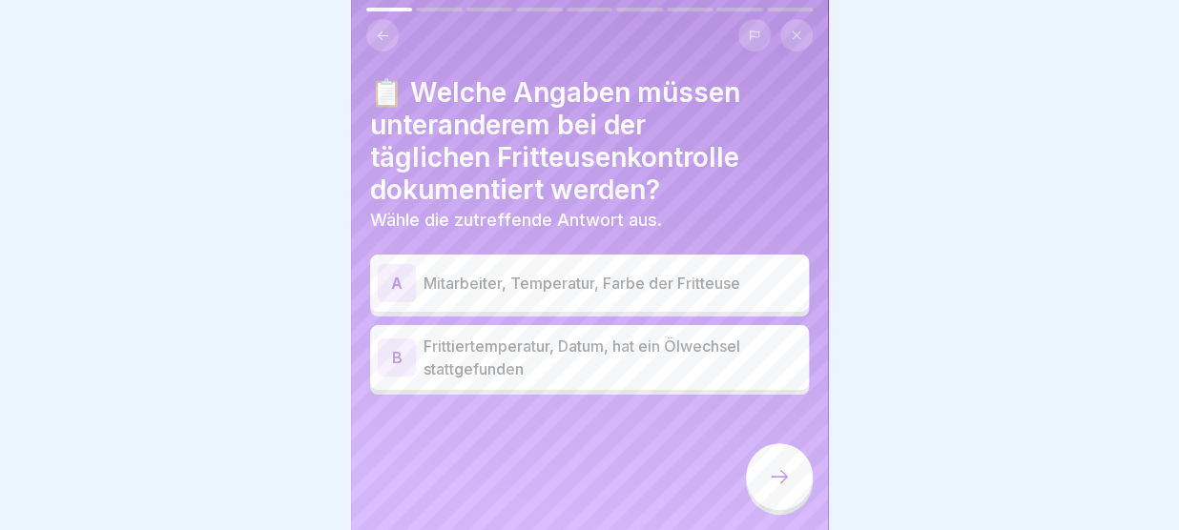
click at [628, 342] on p "Frittiertemperatur, Datum, hat ein Ölwechsel stattgefunden" at bounding box center [612, 358] width 378 height 46
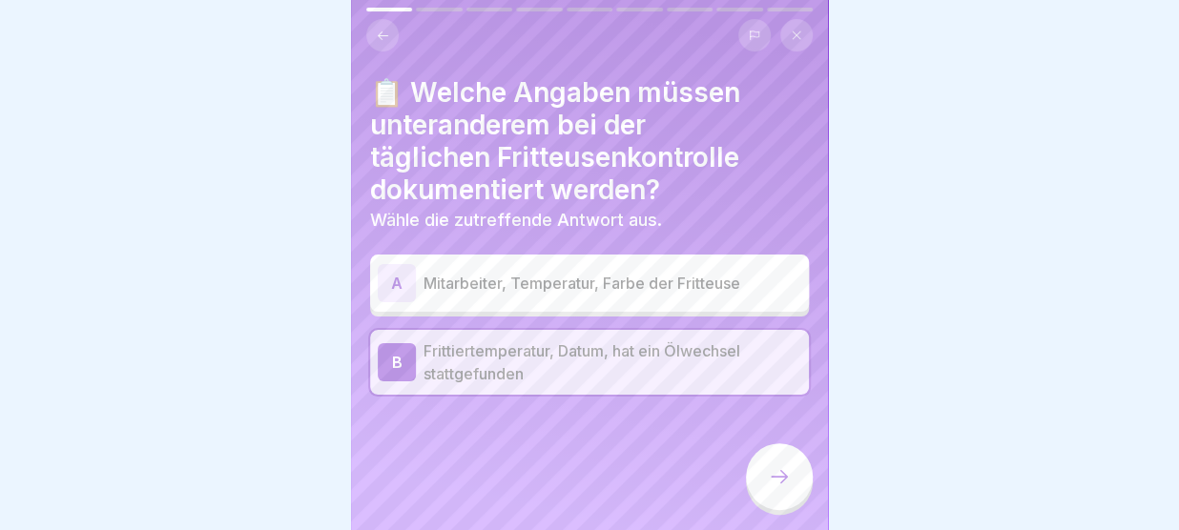
click at [759, 469] on div at bounding box center [779, 476] width 67 height 67
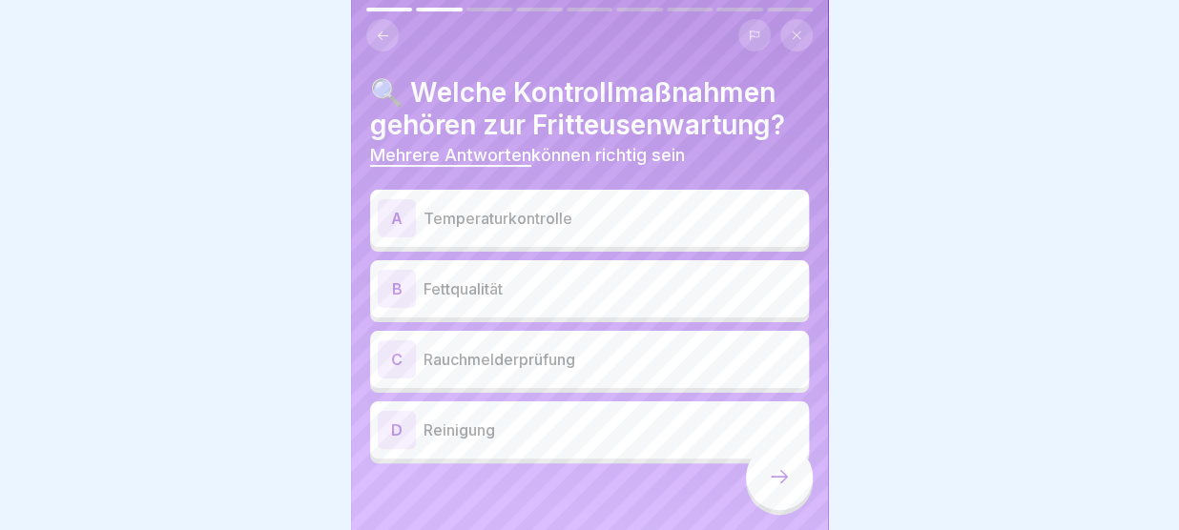
click at [578, 217] on p "Temperaturkontrolle" at bounding box center [612, 218] width 378 height 23
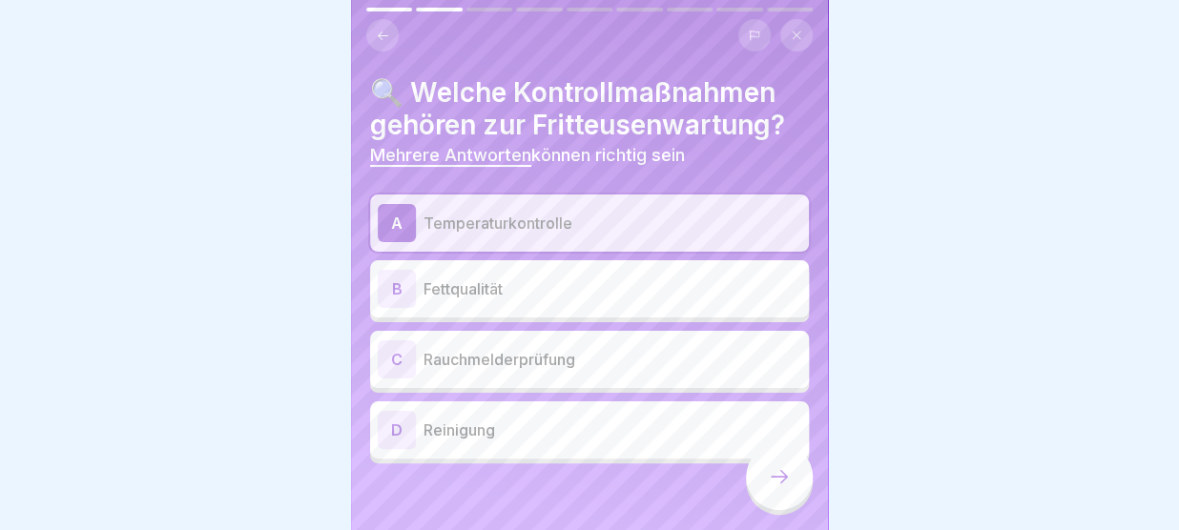
click at [493, 425] on p "Reinigung" at bounding box center [612, 430] width 378 height 23
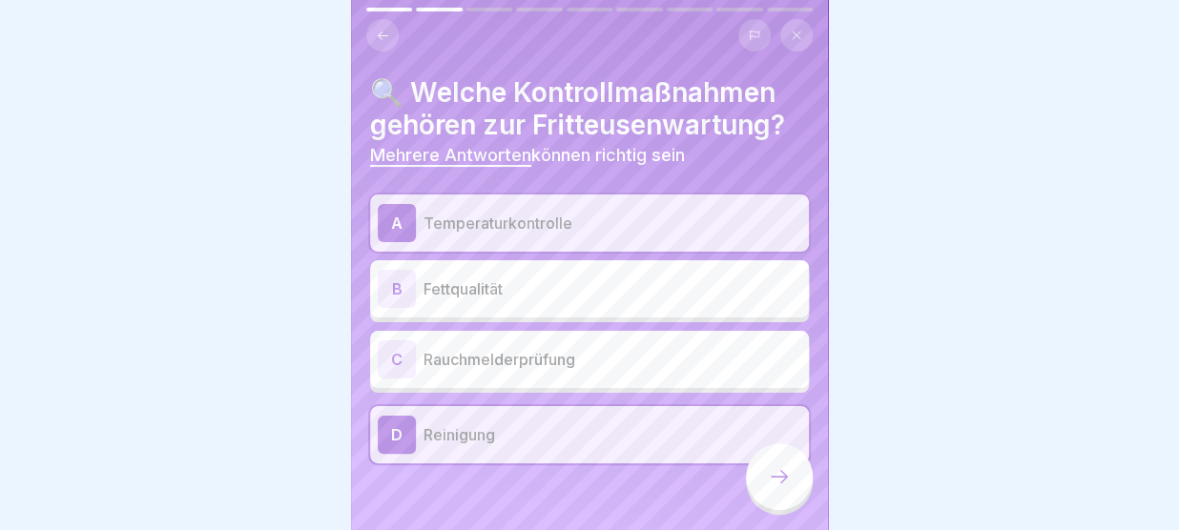
click at [455, 279] on p "Fettqualität" at bounding box center [612, 289] width 378 height 23
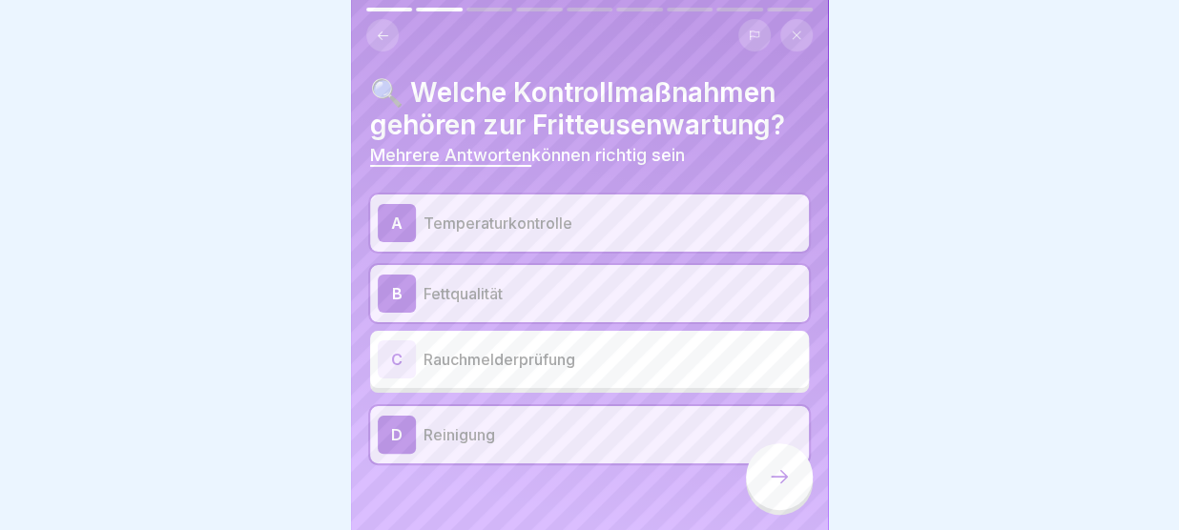
click at [769, 453] on div at bounding box center [779, 476] width 67 height 67
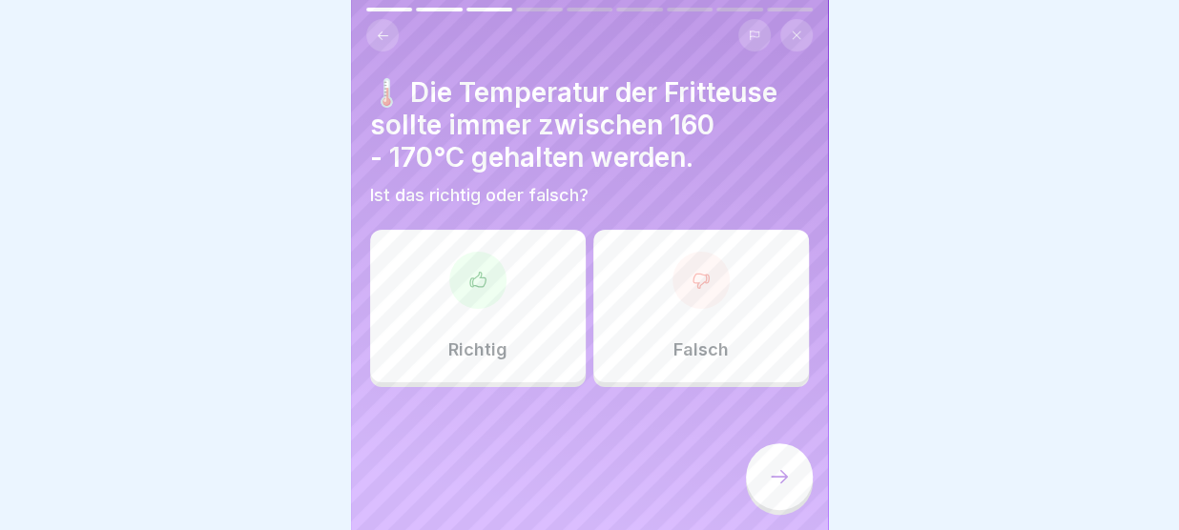
click at [489, 286] on div at bounding box center [477, 280] width 57 height 57
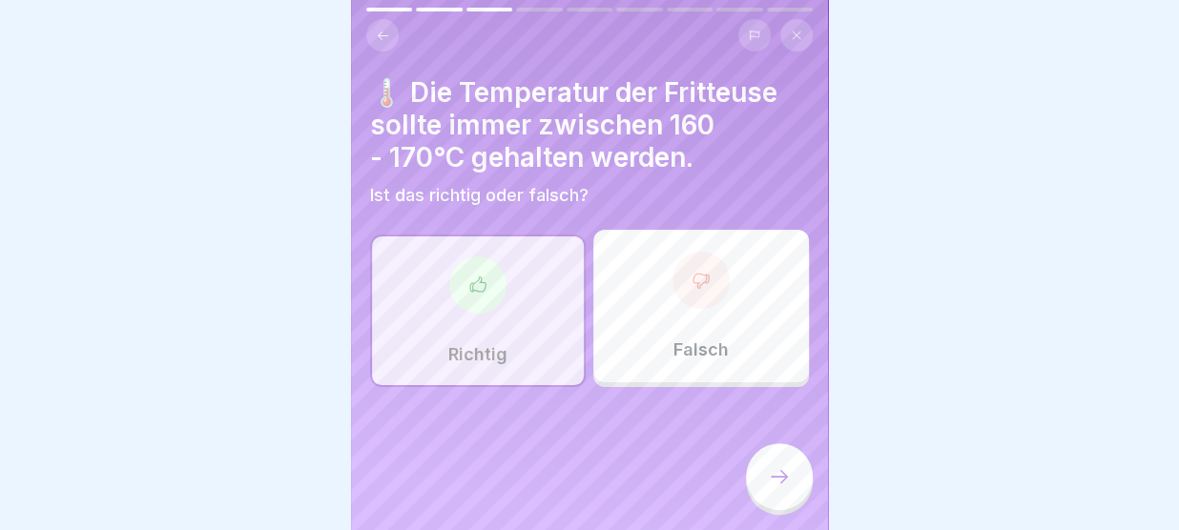
click at [778, 475] on icon at bounding box center [779, 476] width 23 height 23
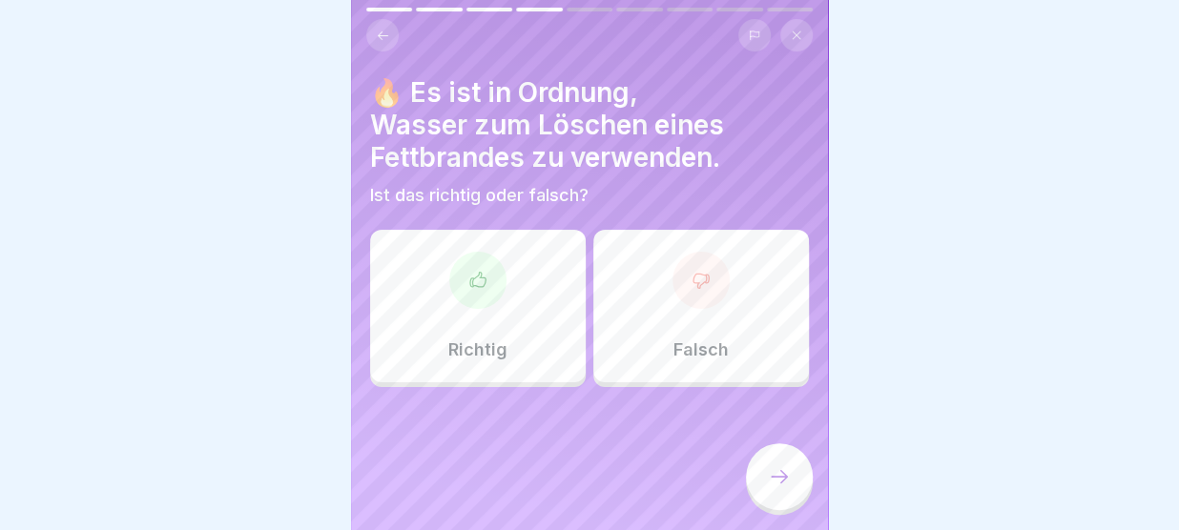
click at [653, 277] on div "Falsch" at bounding box center [701, 306] width 216 height 153
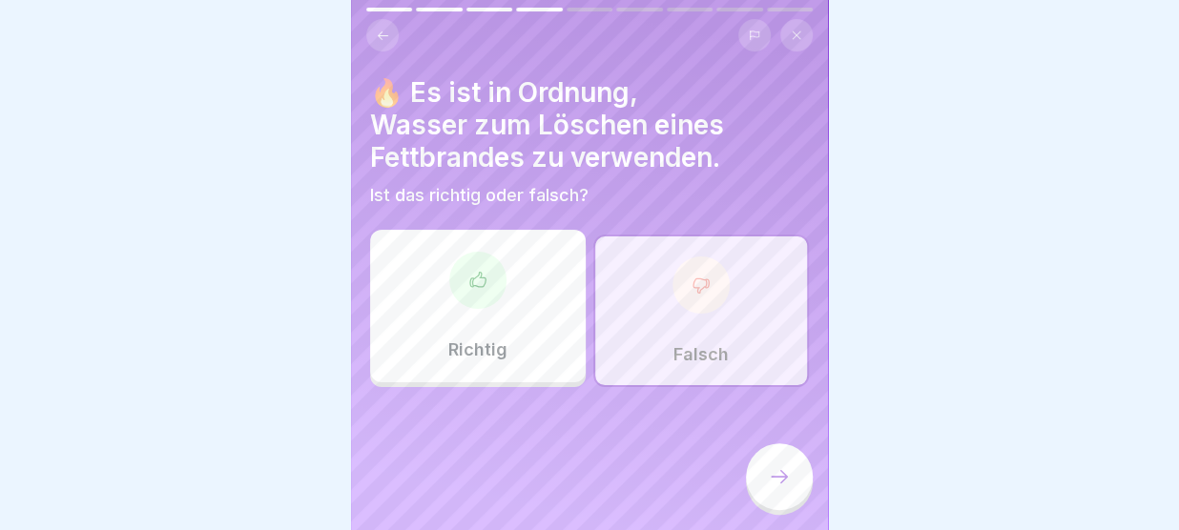
click at [775, 469] on icon at bounding box center [779, 476] width 23 height 23
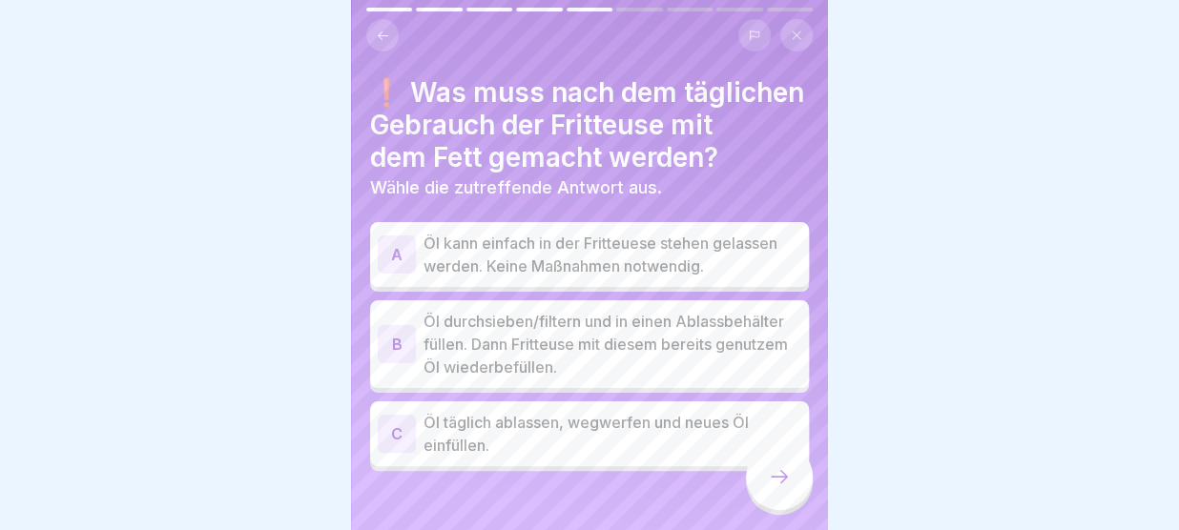
click at [650, 357] on p "Öl durchsieben/filtern und in einen Ablassbehälter füllen. Dann Fritteuse mit d…" at bounding box center [612, 344] width 378 height 69
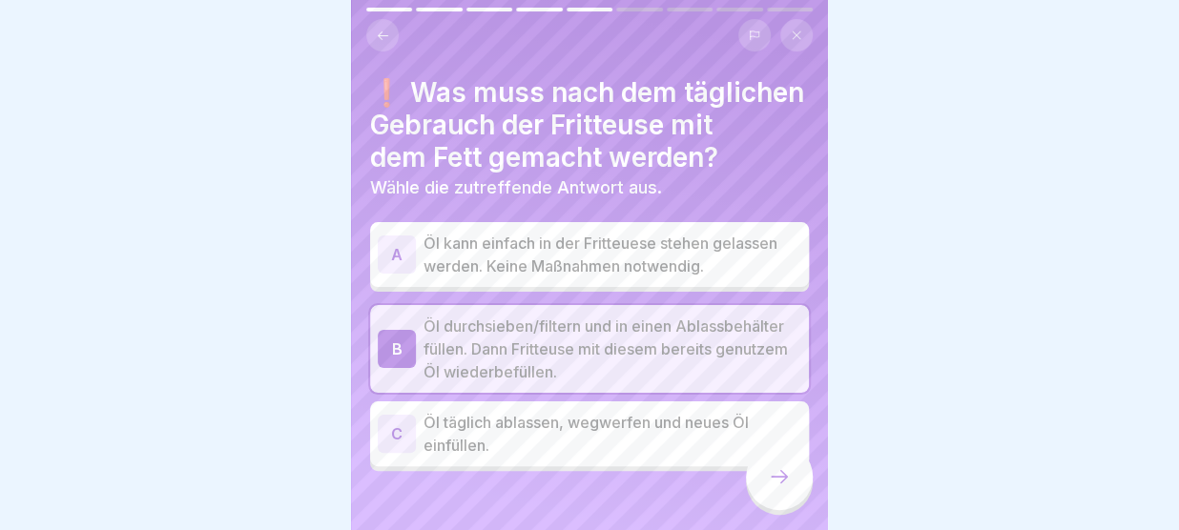
click at [781, 471] on icon at bounding box center [779, 476] width 23 height 23
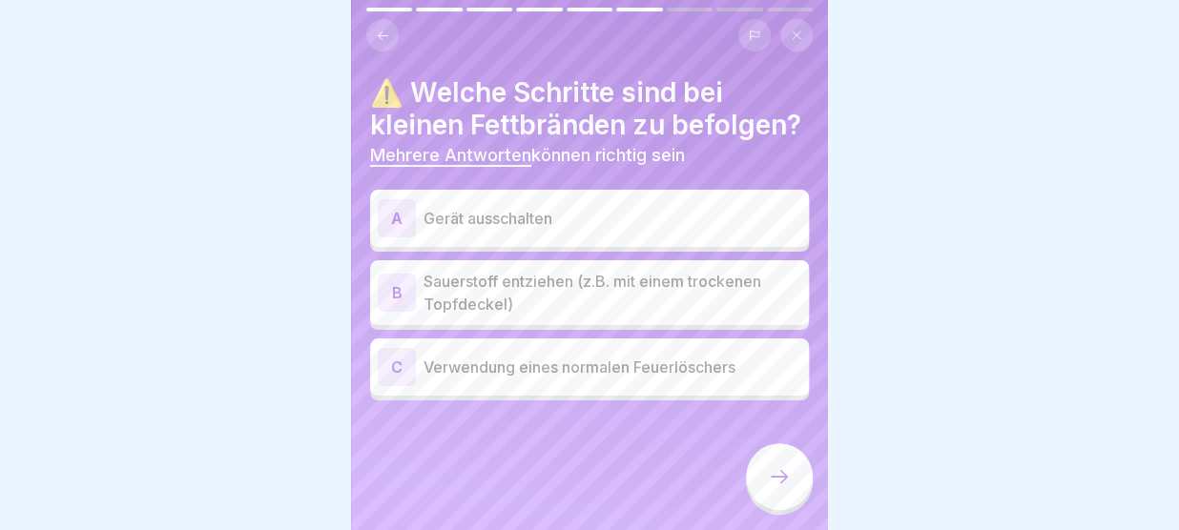
click at [530, 222] on p "Gerät ausschalten" at bounding box center [612, 218] width 378 height 23
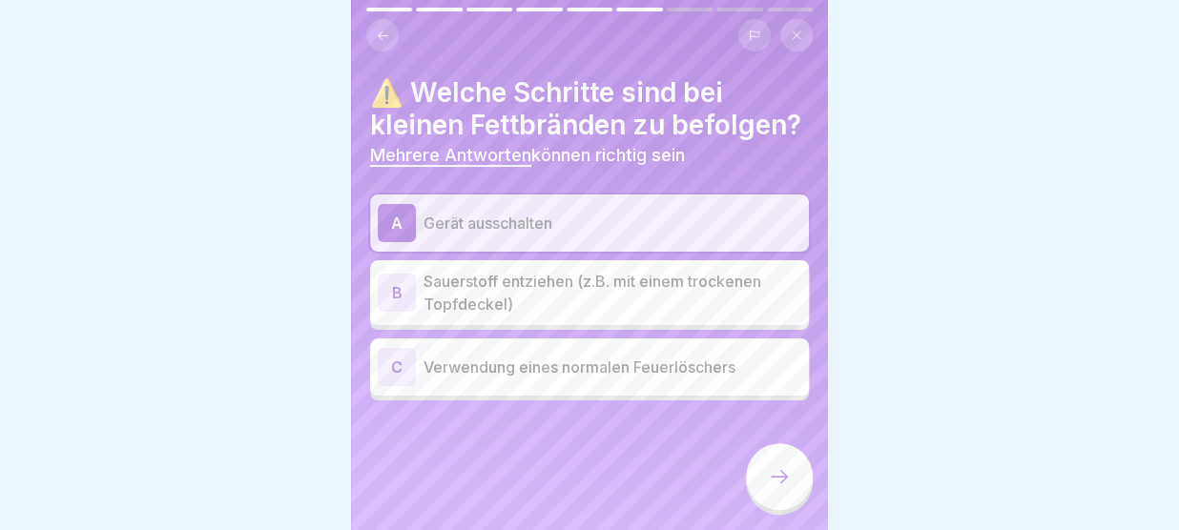
click at [571, 291] on p "Sauerstoff entziehen (z.B. mit einem trockenen Topfdeckel)" at bounding box center [612, 293] width 378 height 46
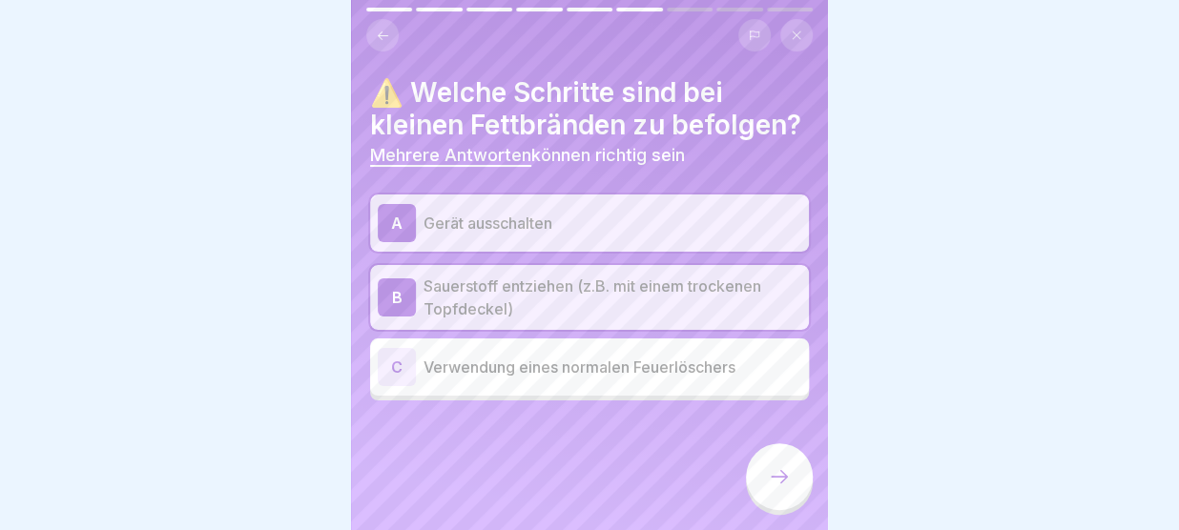
click at [779, 467] on div at bounding box center [779, 476] width 67 height 67
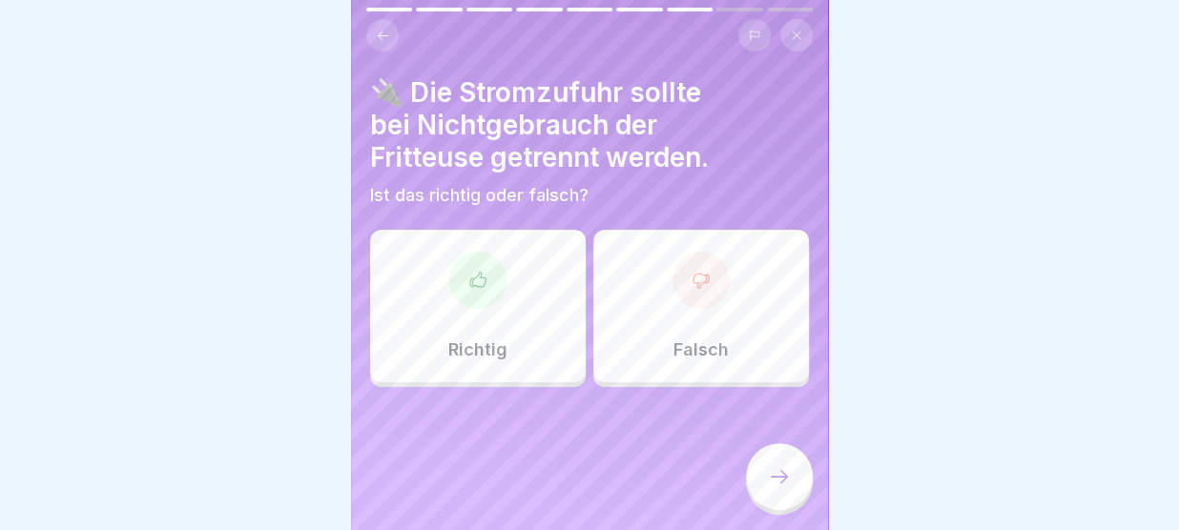
click at [539, 344] on div "Richtig" at bounding box center [478, 306] width 216 height 153
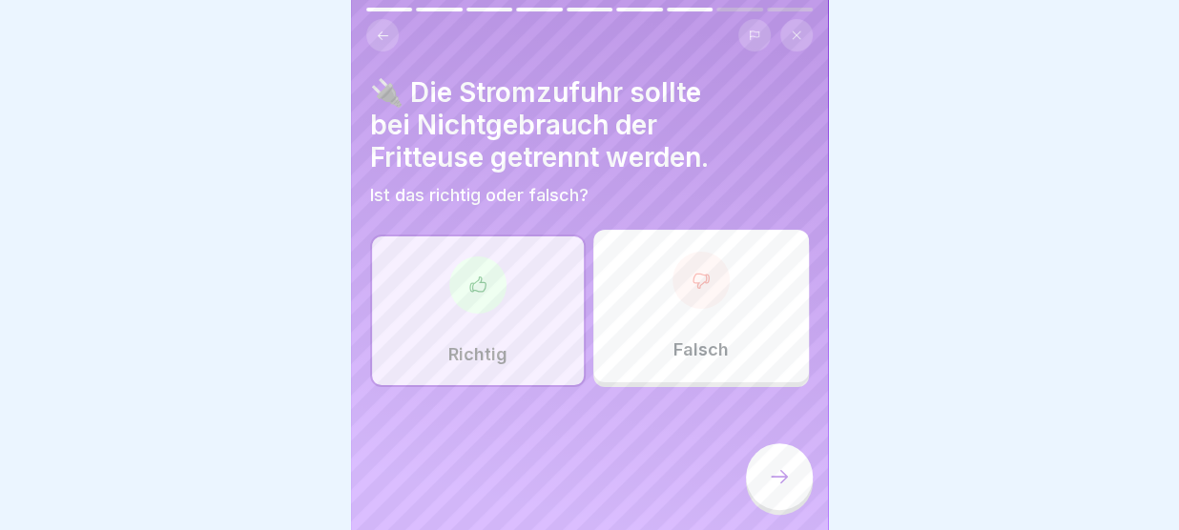
click at [786, 482] on icon at bounding box center [779, 476] width 23 height 23
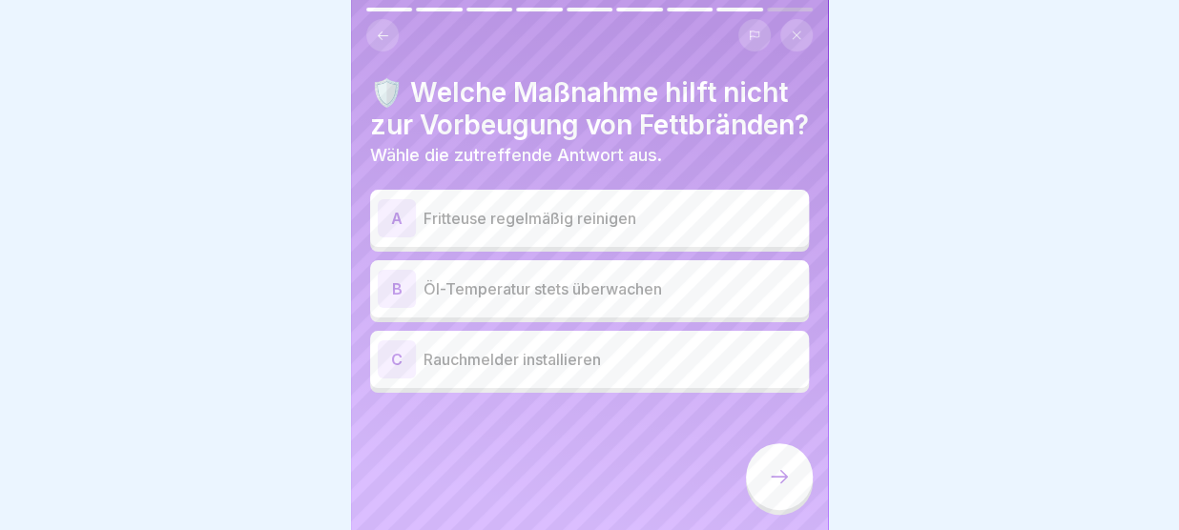
click at [672, 230] on p "Fritteuse regelmäßig reinigen" at bounding box center [612, 218] width 378 height 23
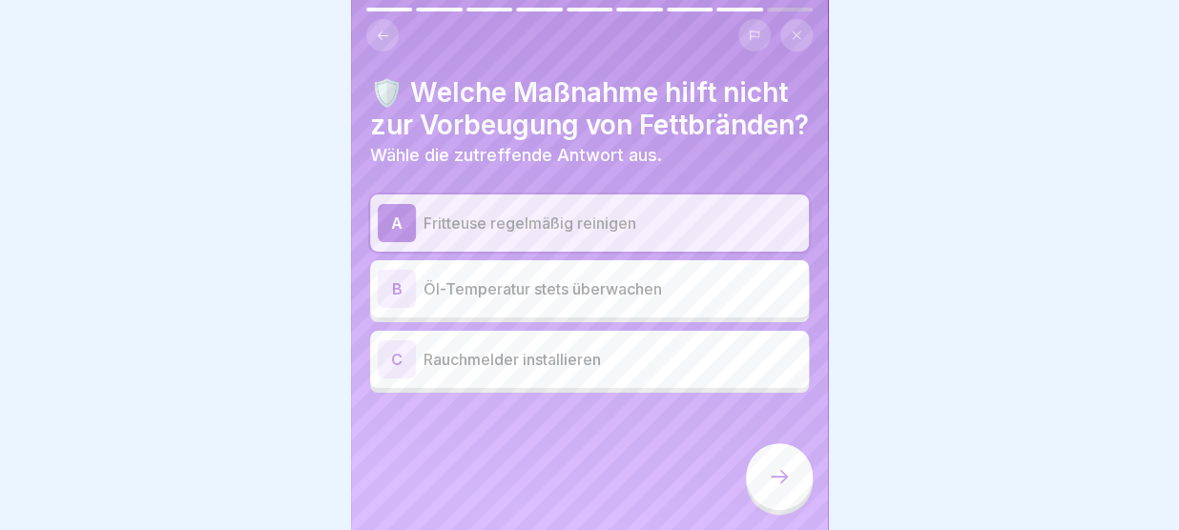
click at [596, 371] on p "Rauchmelder installieren" at bounding box center [612, 359] width 378 height 23
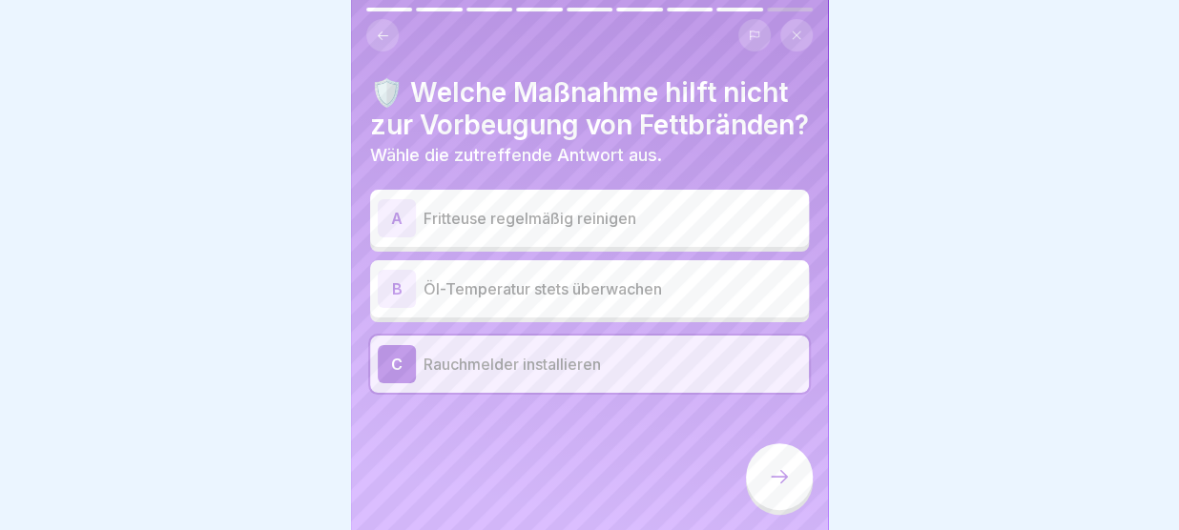
click at [775, 470] on icon at bounding box center [779, 476] width 23 height 23
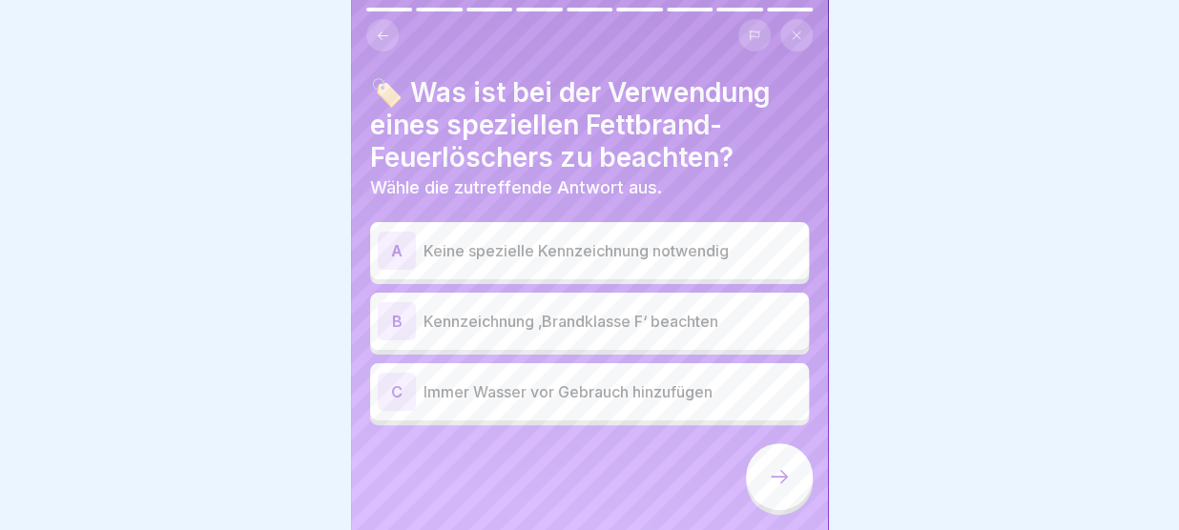
click at [673, 319] on p "Kennzeichnung ‚Brandklasse F‘ beachten" at bounding box center [612, 321] width 378 height 23
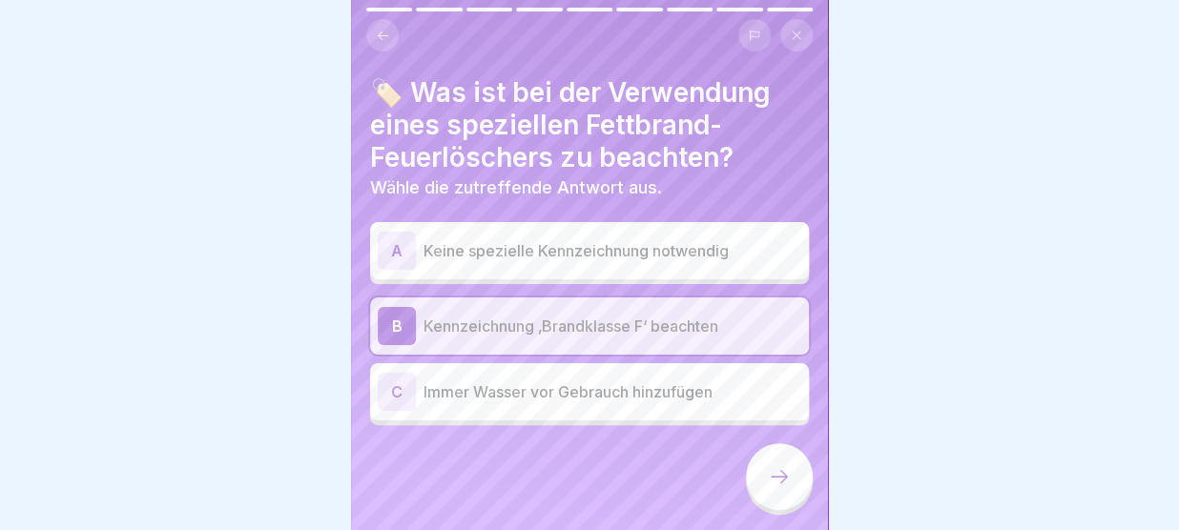
click at [782, 478] on icon at bounding box center [779, 476] width 23 height 23
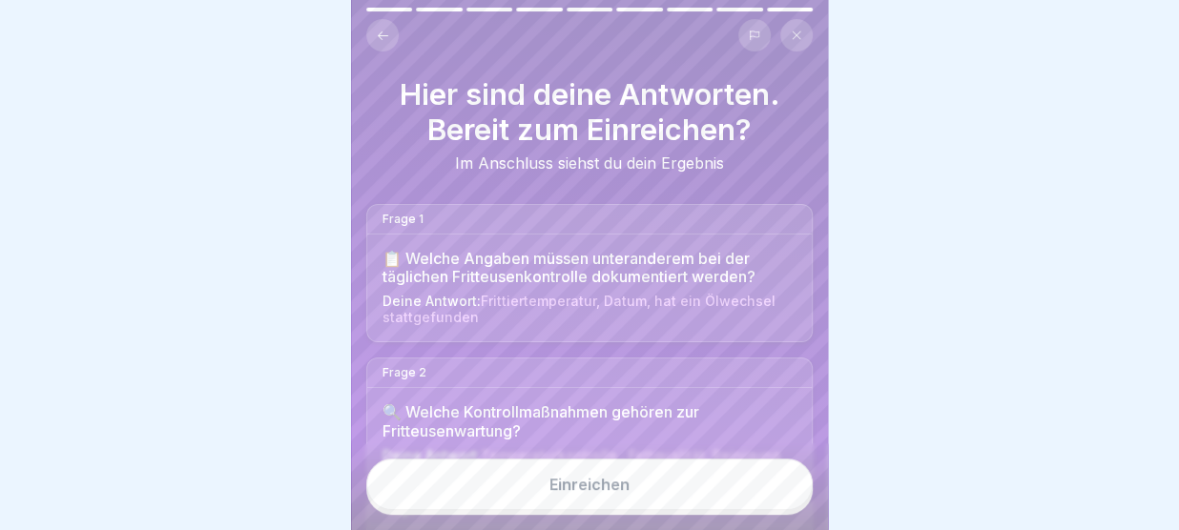
click at [679, 474] on button "Einreichen" at bounding box center [589, 485] width 446 height 52
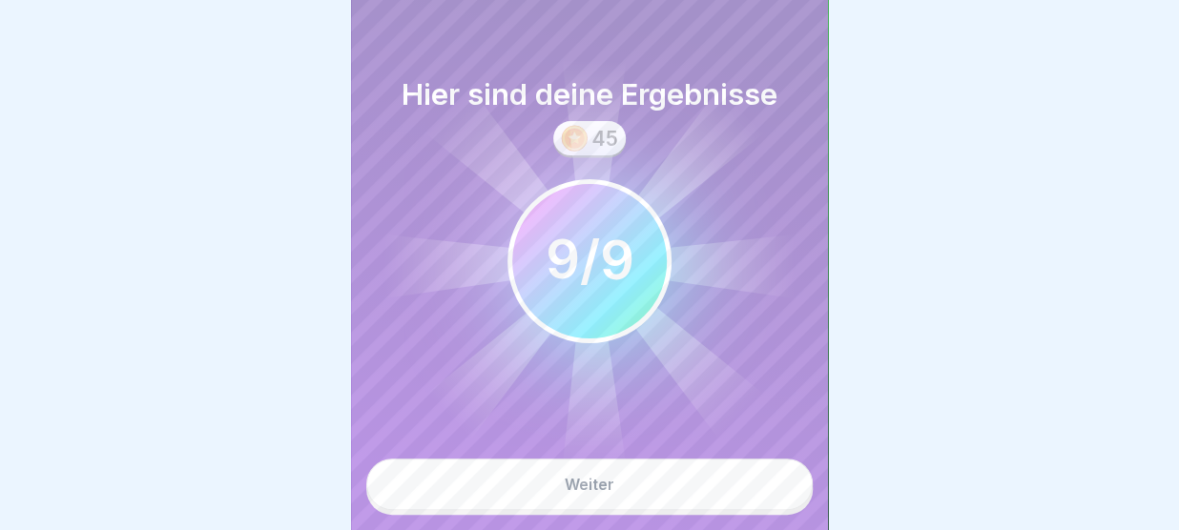
click at [647, 483] on button "Weiter" at bounding box center [589, 485] width 446 height 52
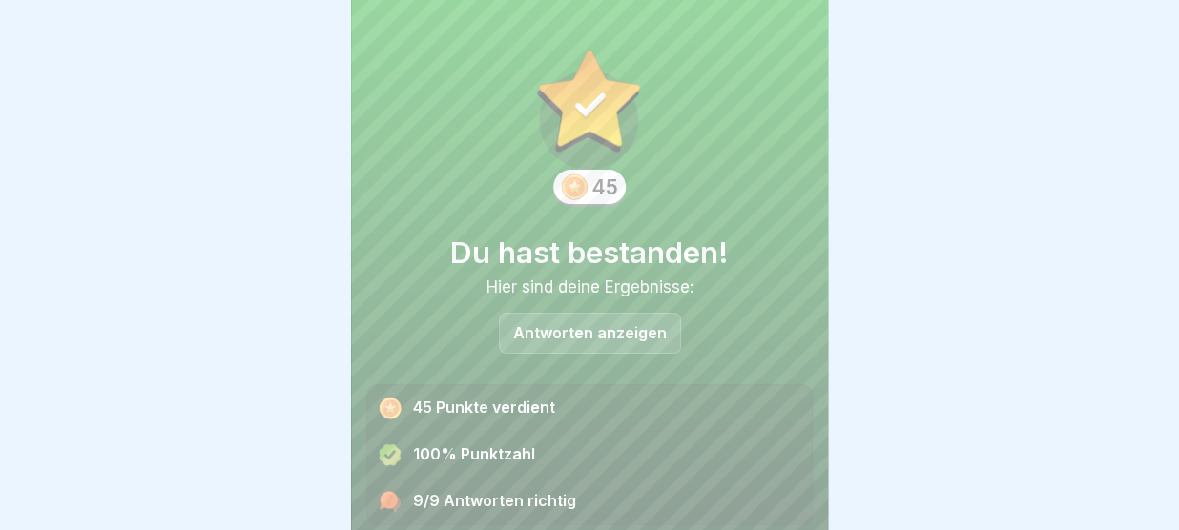
click at [608, 327] on p "Antworten anzeigen" at bounding box center [590, 333] width 154 height 16
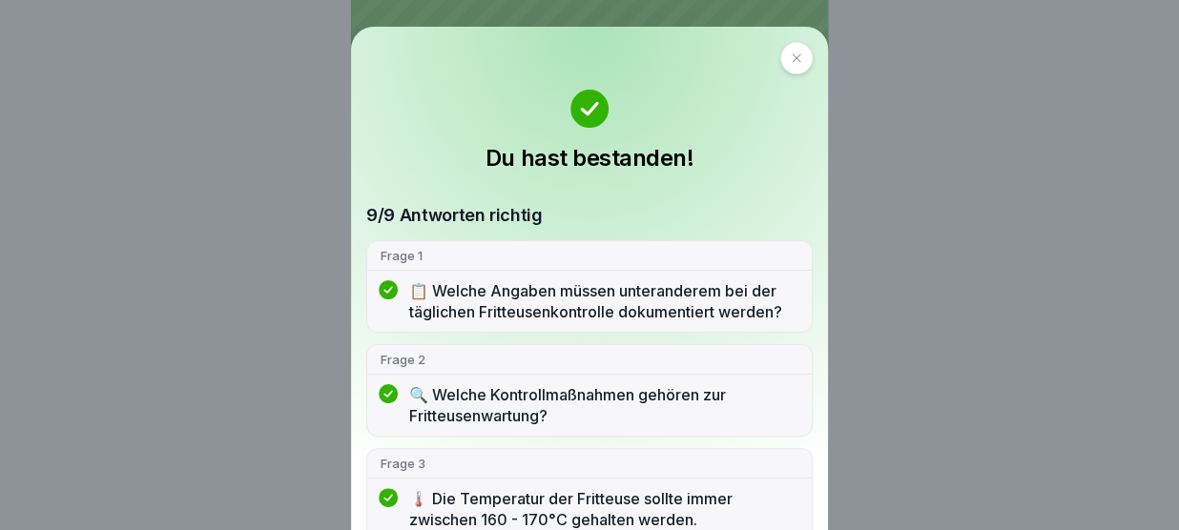
click at [780, 52] on div at bounding box center [796, 58] width 32 height 32
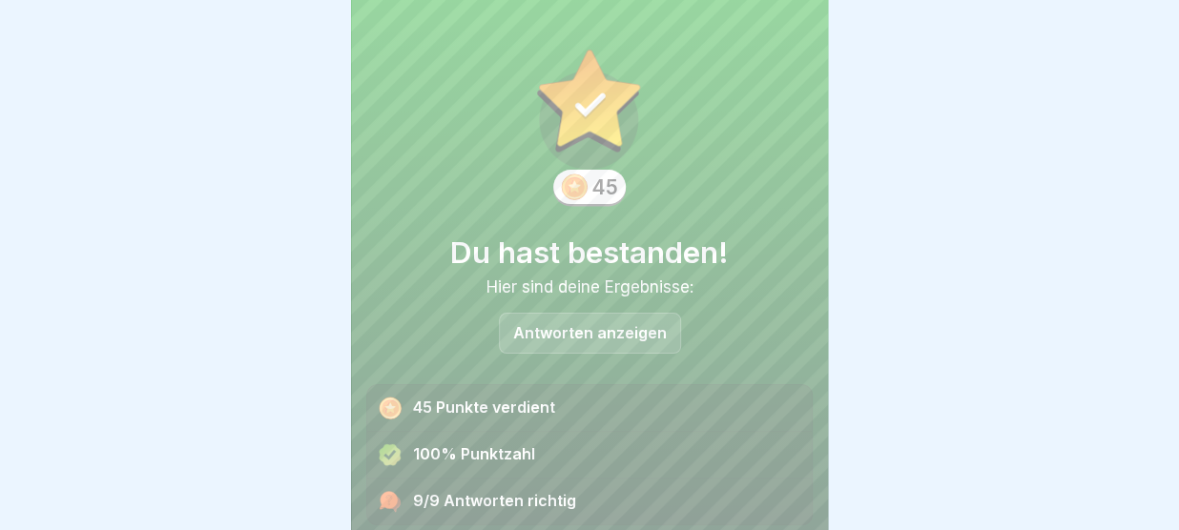
scroll to position [78, 0]
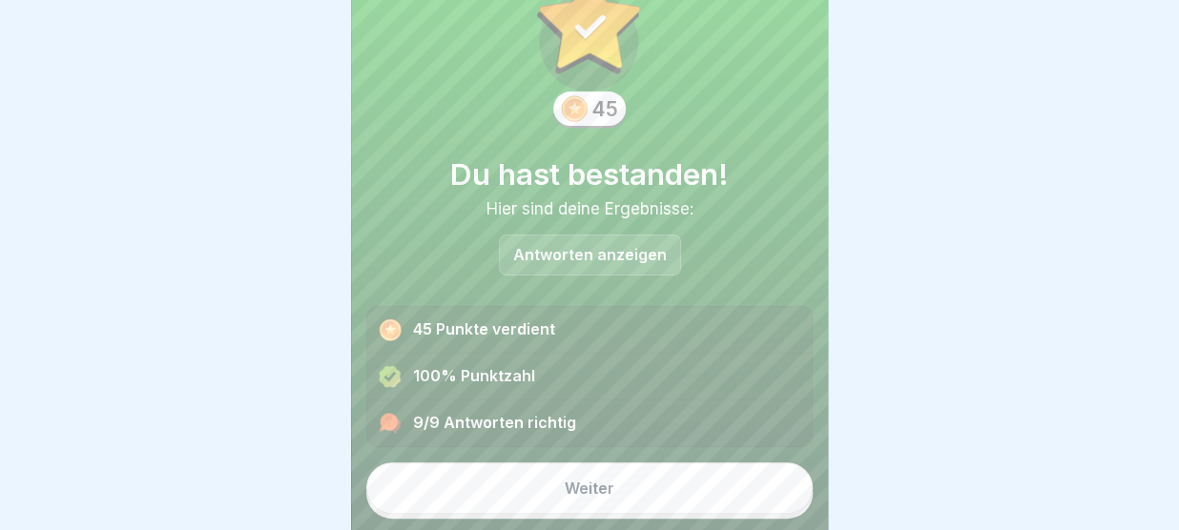
click at [630, 488] on button "Weiter" at bounding box center [589, 489] width 446 height 52
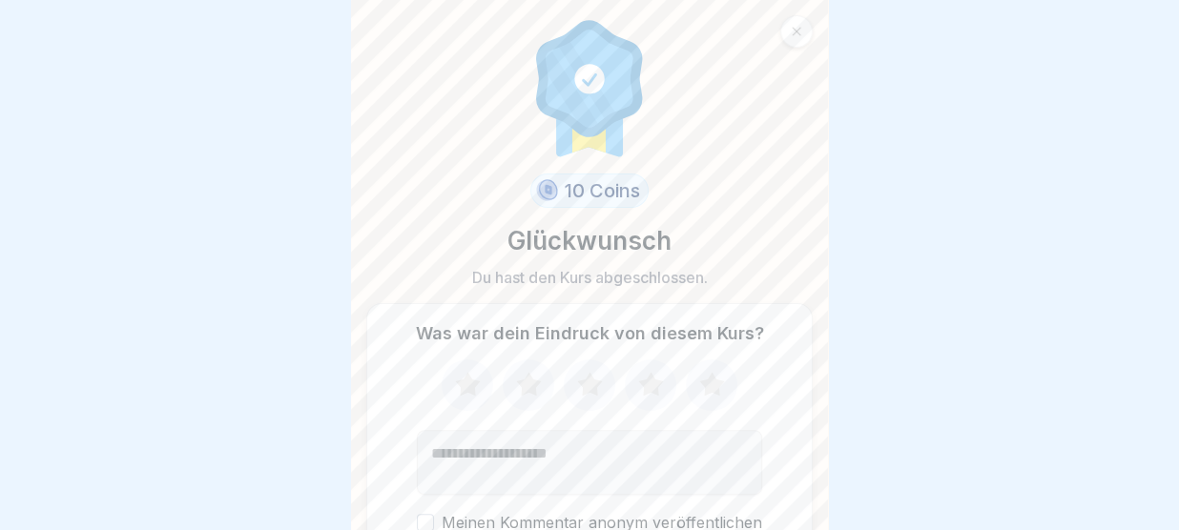
scroll to position [104, 0]
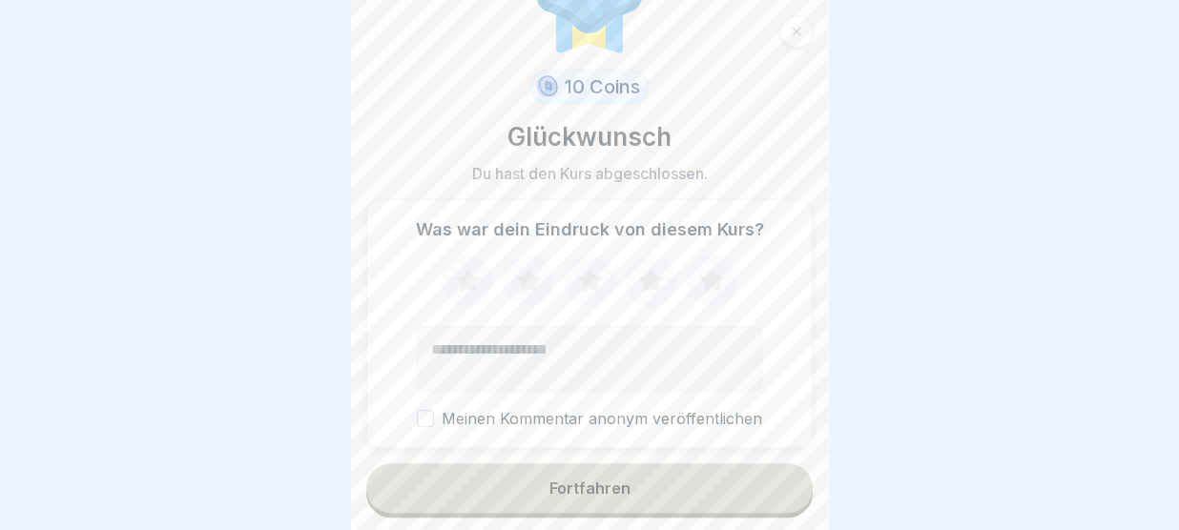
click at [630, 488] on button "Fortfahren" at bounding box center [589, 489] width 446 height 50
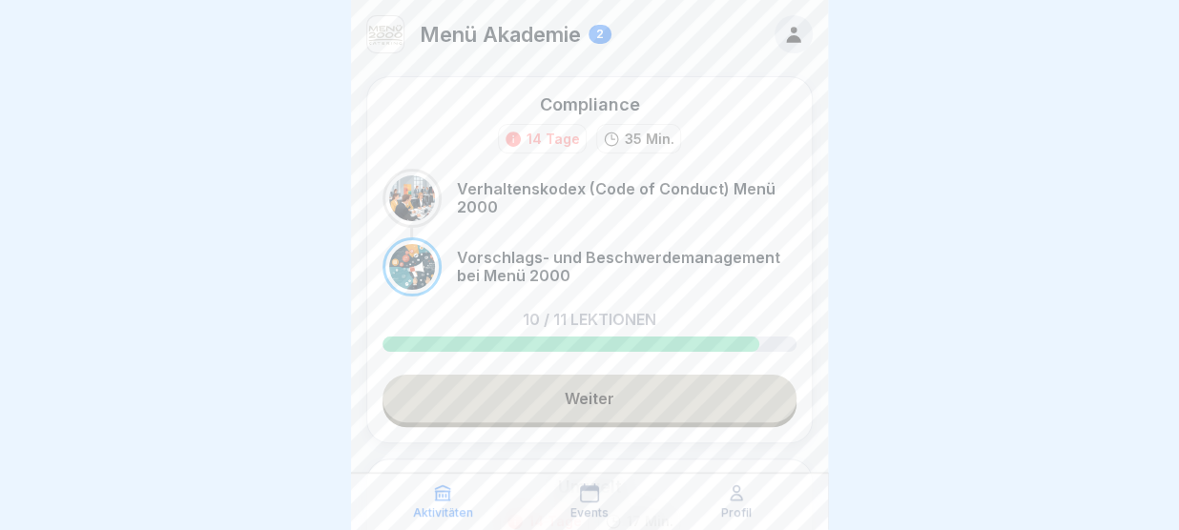
click at [578, 402] on link "Weiter" at bounding box center [589, 399] width 414 height 48
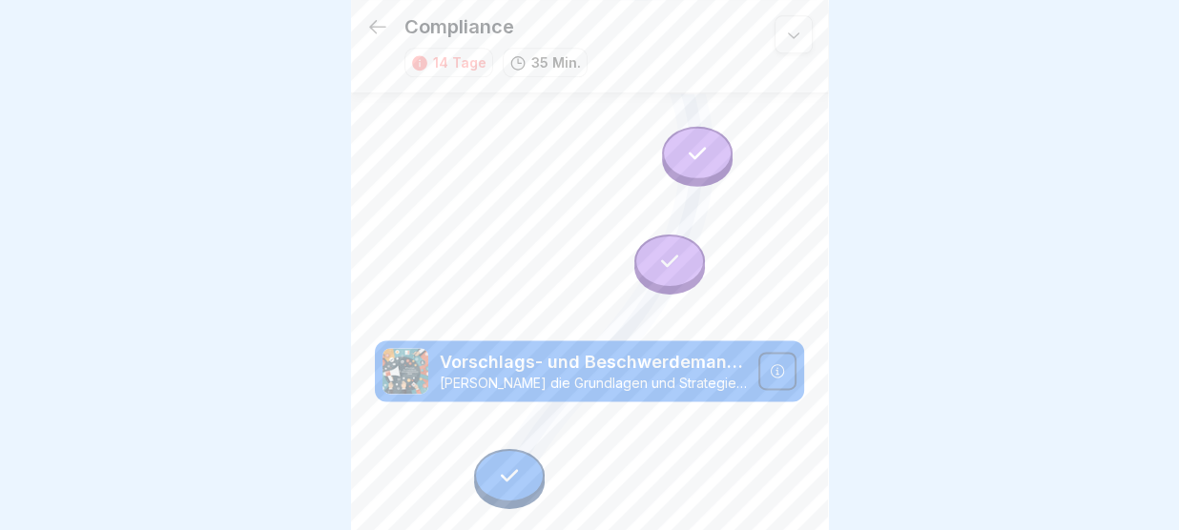
scroll to position [1046, 0]
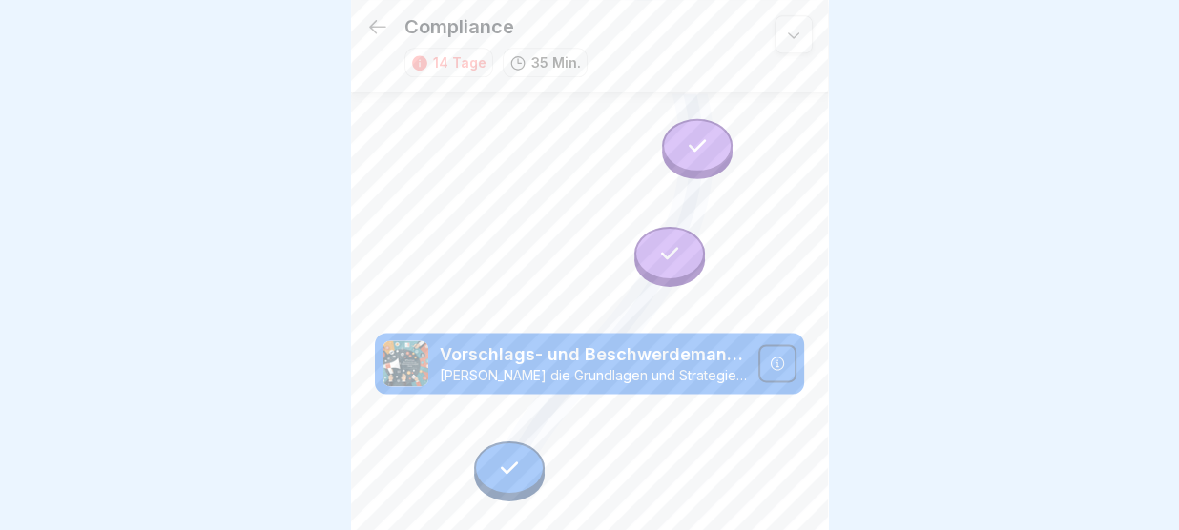
click at [783, 366] on icon at bounding box center [777, 363] width 13 height 13
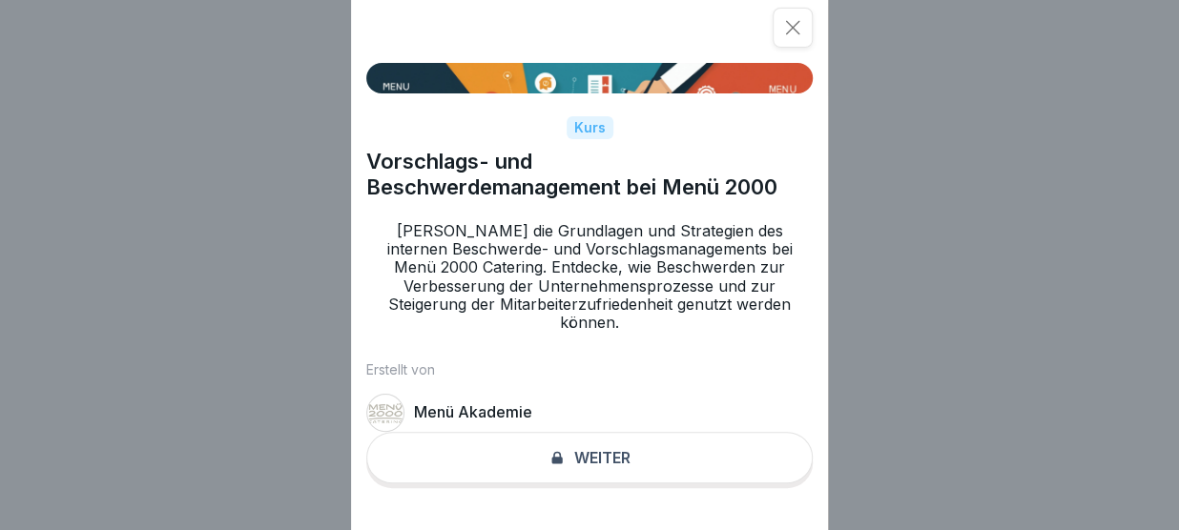
click at [659, 445] on div "Kurs Vorschlags- und Beschwerdemanagement bei Menü 2000 Lerne die Grundlagen un…" at bounding box center [589, 265] width 477 height 530
click at [595, 140] on div "Kurs" at bounding box center [590, 128] width 47 height 24
click at [804, 21] on div at bounding box center [793, 28] width 40 height 40
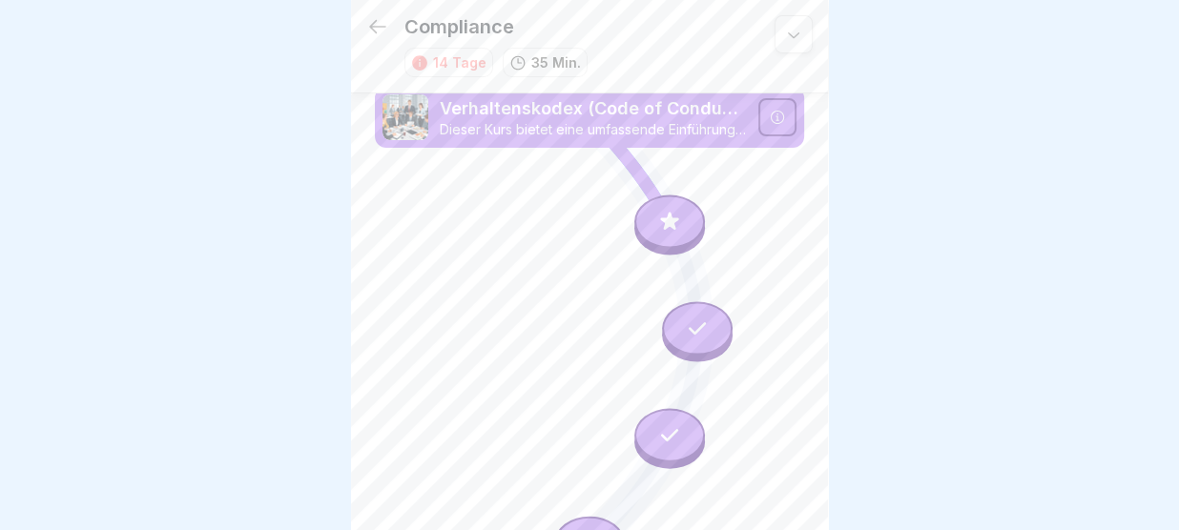
scroll to position [0, 0]
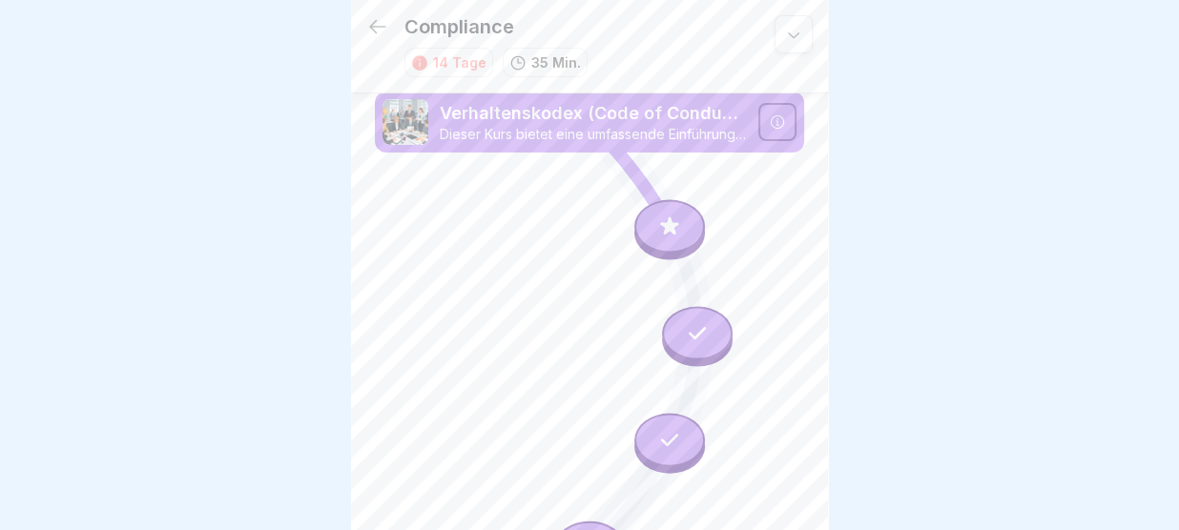
click at [386, 24] on icon at bounding box center [377, 26] width 23 height 23
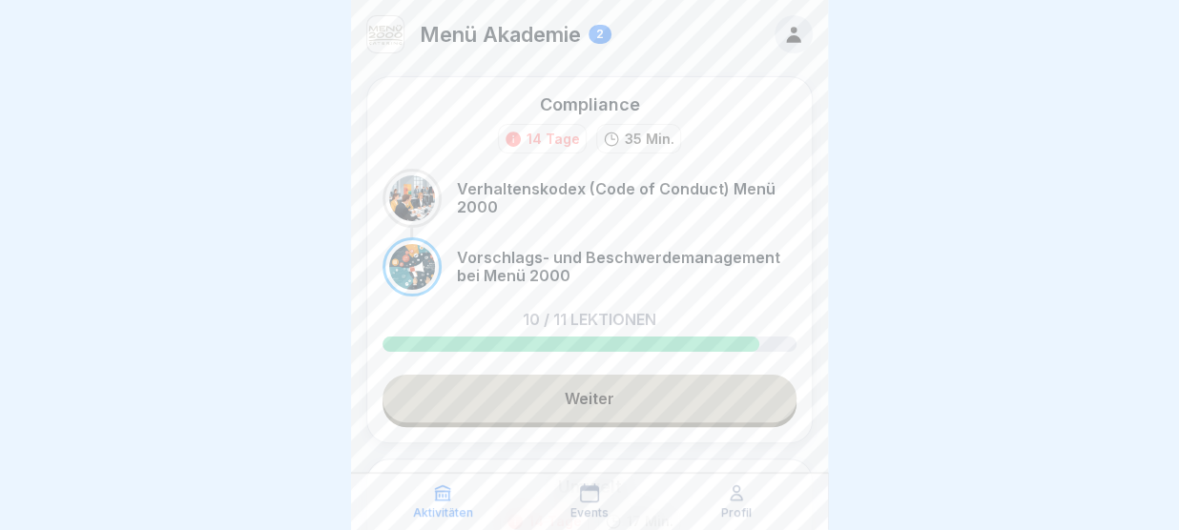
click at [404, 206] on div at bounding box center [412, 198] width 46 height 46
drag, startPoint x: 426, startPoint y: 278, endPoint x: 629, endPoint y: 317, distance: 206.7
click at [629, 317] on div "Compliance 14 Tage 35 Min. Verhaltenskodex (Code of Conduct) Menü 2000 Vorschla…" at bounding box center [589, 259] width 446 height 367
click at [596, 392] on link "Weiter" at bounding box center [589, 399] width 414 height 48
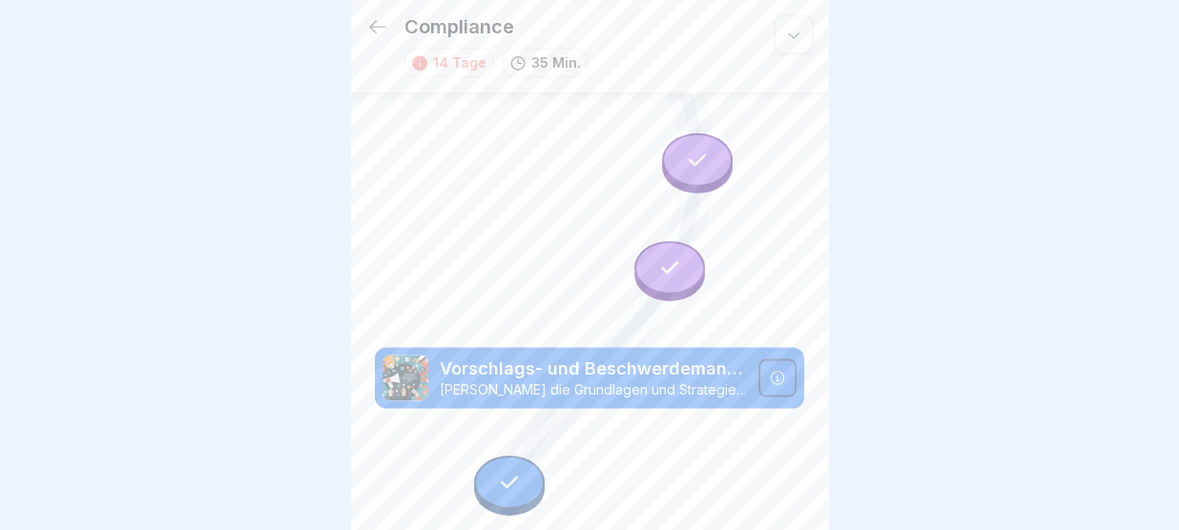
scroll to position [1046, 0]
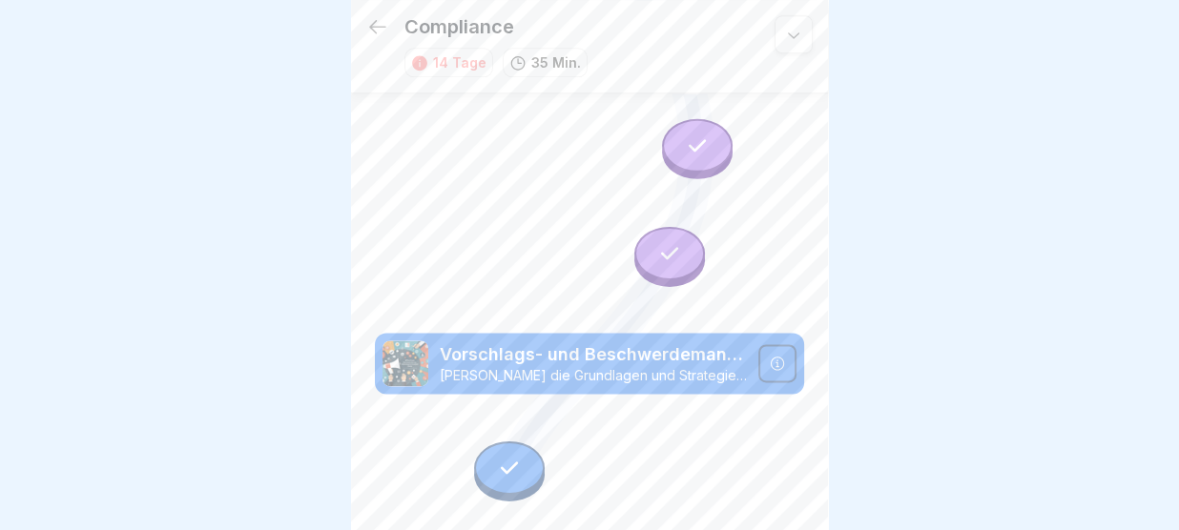
click at [513, 464] on icon at bounding box center [509, 467] width 25 height 25
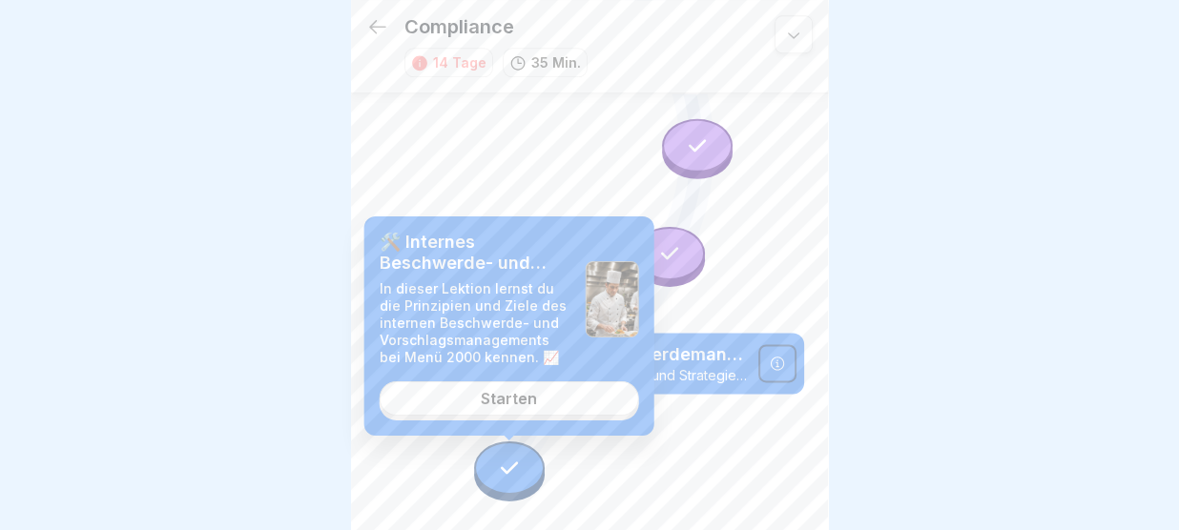
click at [524, 416] on div "🛠️ Internes Beschwerde- und Vorschlagsmanagement In dieser Lektion lernst du di…" at bounding box center [509, 325] width 290 height 219
click at [535, 411] on link "Starten" at bounding box center [509, 398] width 259 height 34
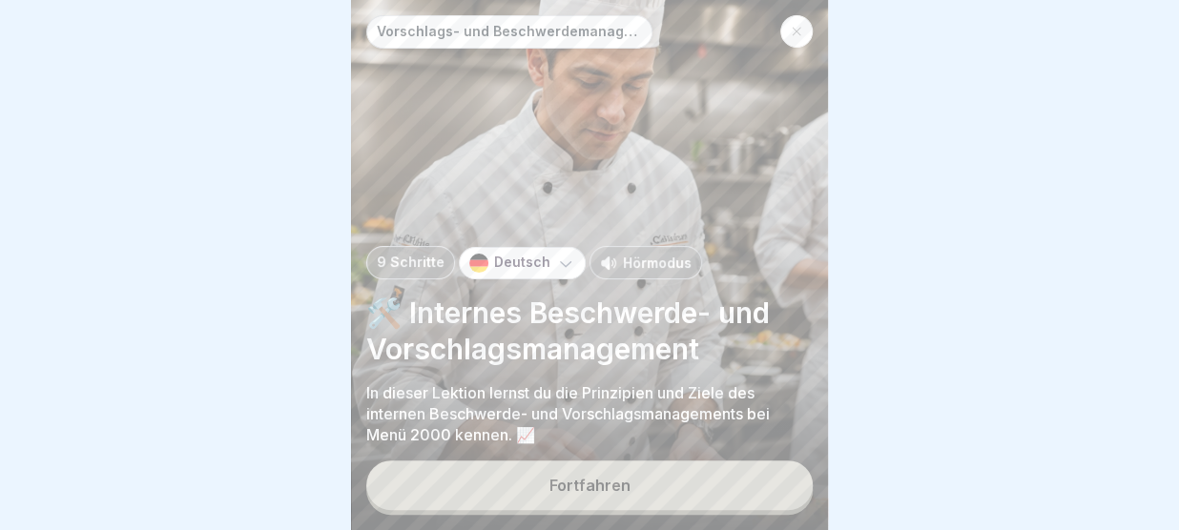
click at [559, 485] on div "Fortfahren" at bounding box center [589, 485] width 81 height 17
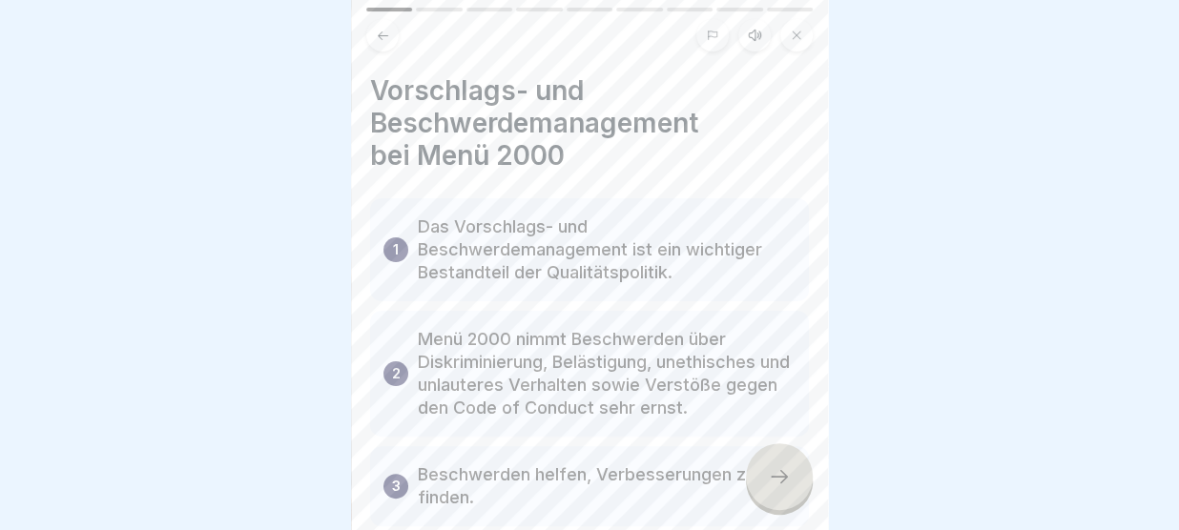
click at [775, 470] on icon at bounding box center [779, 476] width 23 height 23
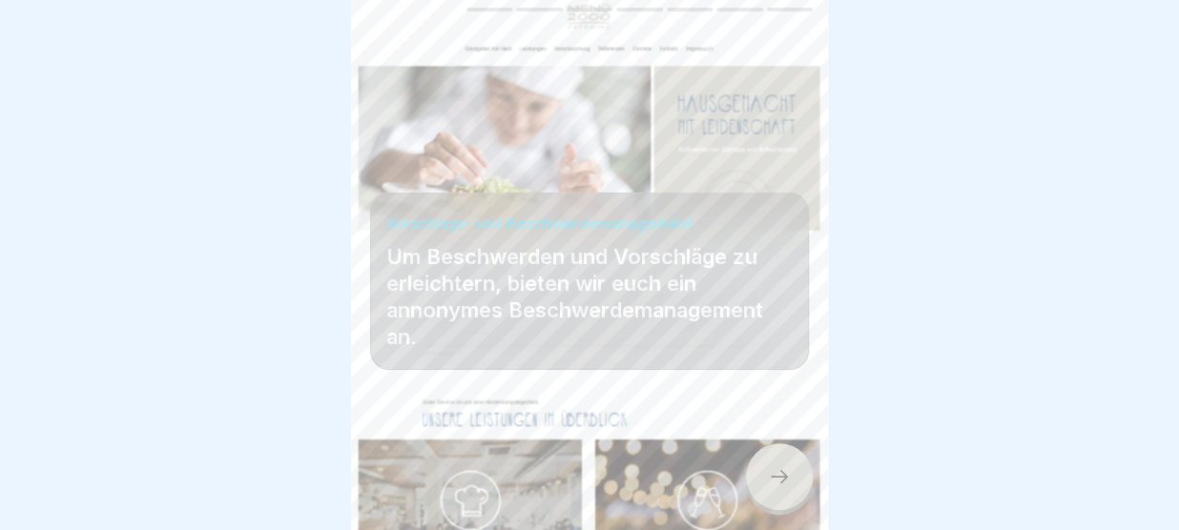
click at [775, 470] on icon at bounding box center [779, 476] width 23 height 23
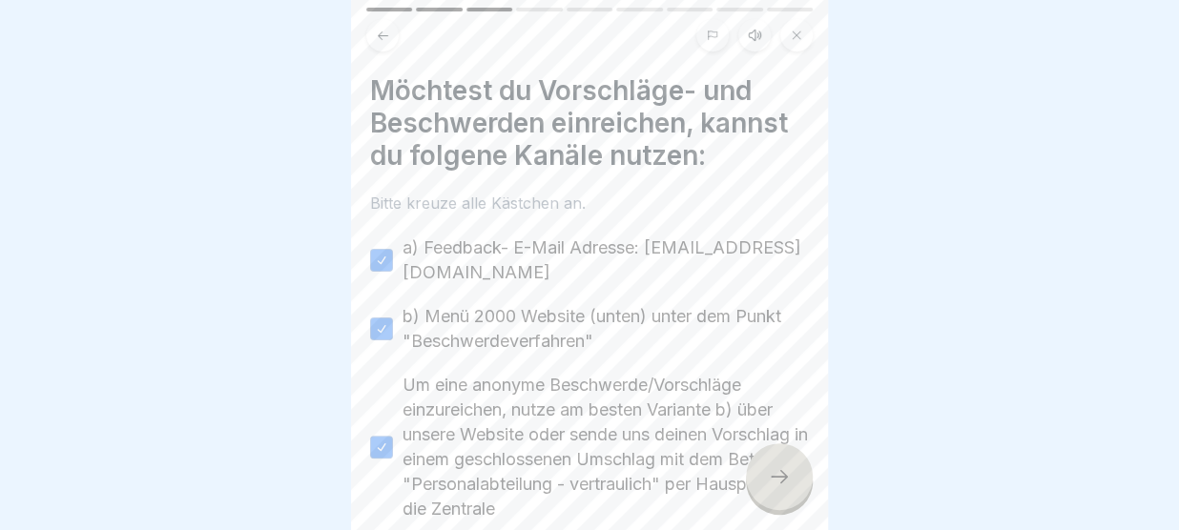
click at [792, 491] on div at bounding box center [779, 476] width 67 height 67
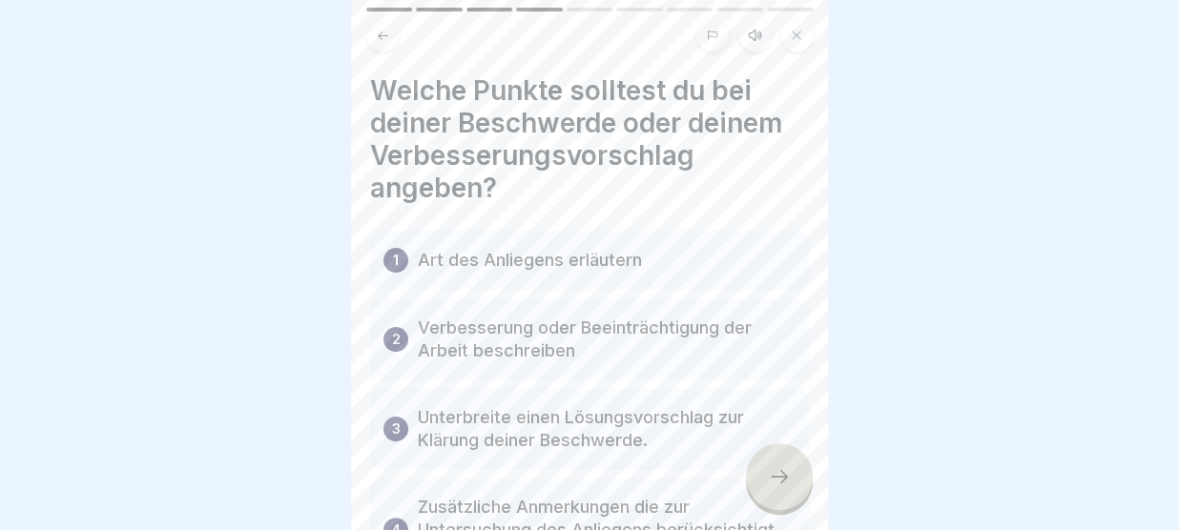
click at [797, 31] on icon at bounding box center [796, 35] width 11 height 11
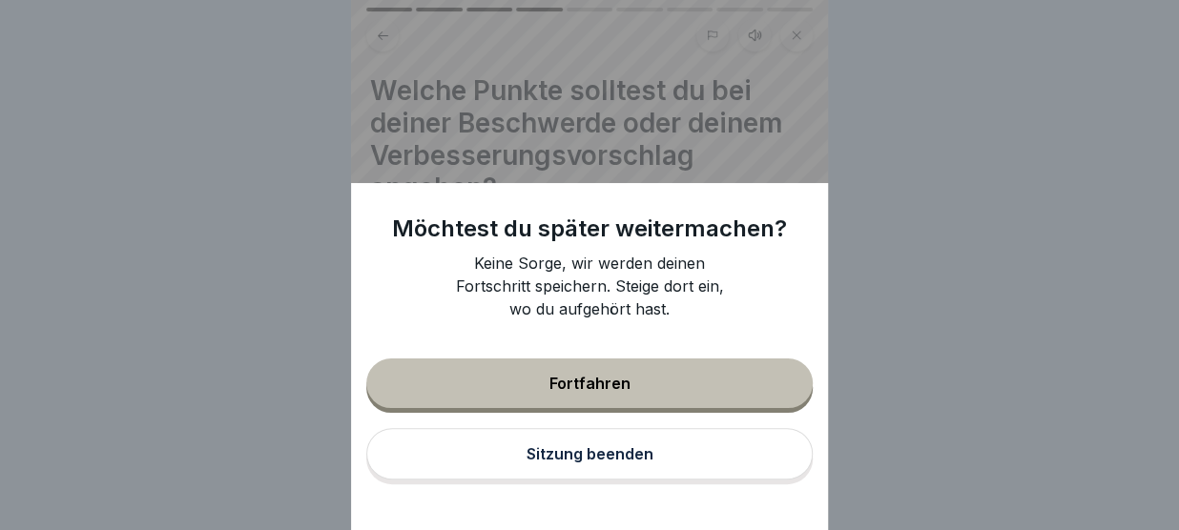
click at [619, 451] on div "Sitzung beenden" at bounding box center [589, 453] width 127 height 17
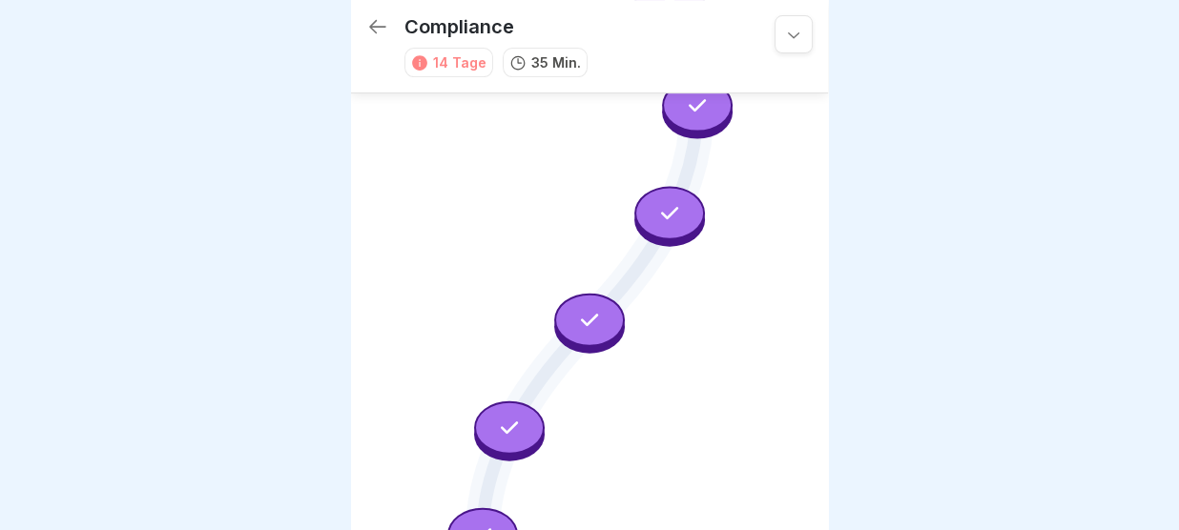
scroll to position [217, 0]
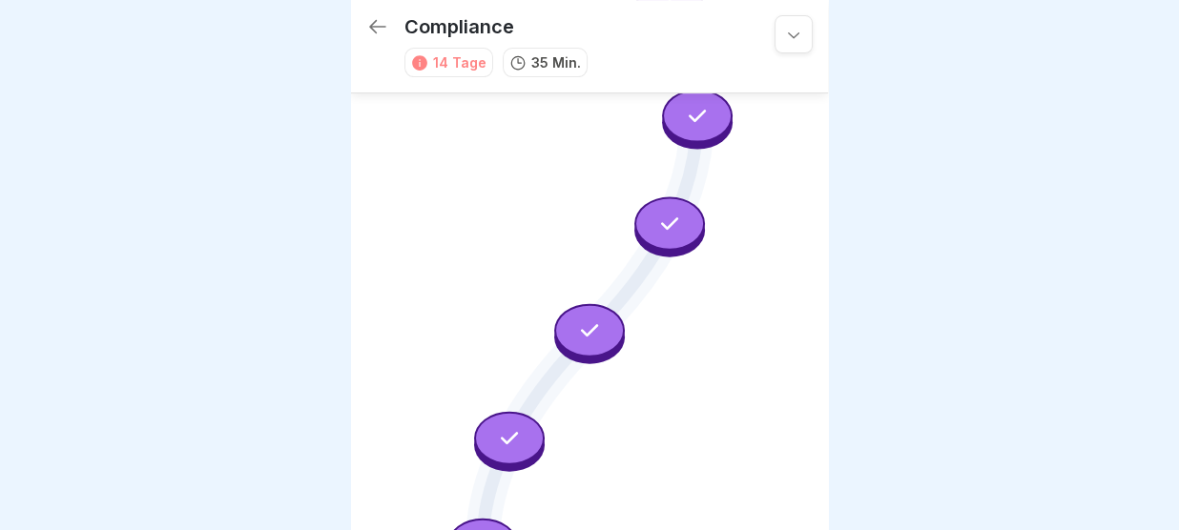
click at [377, 29] on icon at bounding box center [377, 26] width 23 height 23
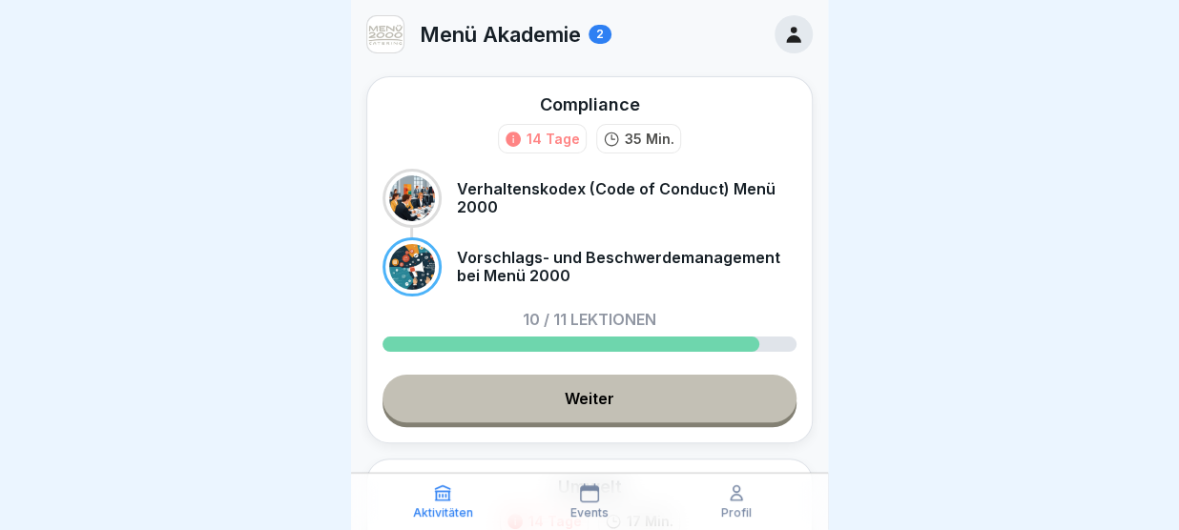
scroll to position [353, 0]
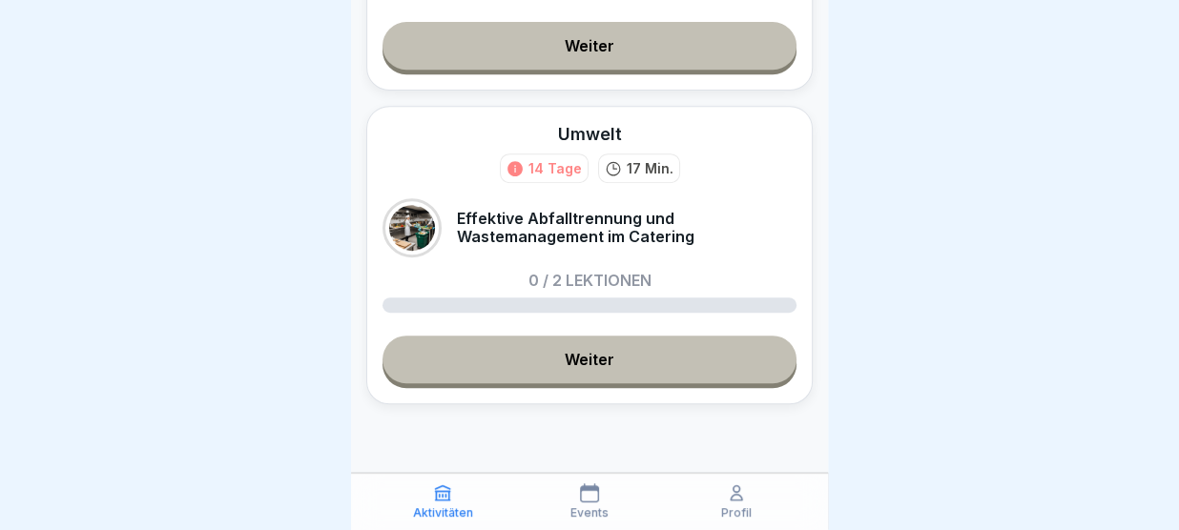
click at [566, 354] on link "Weiter" at bounding box center [589, 360] width 414 height 48
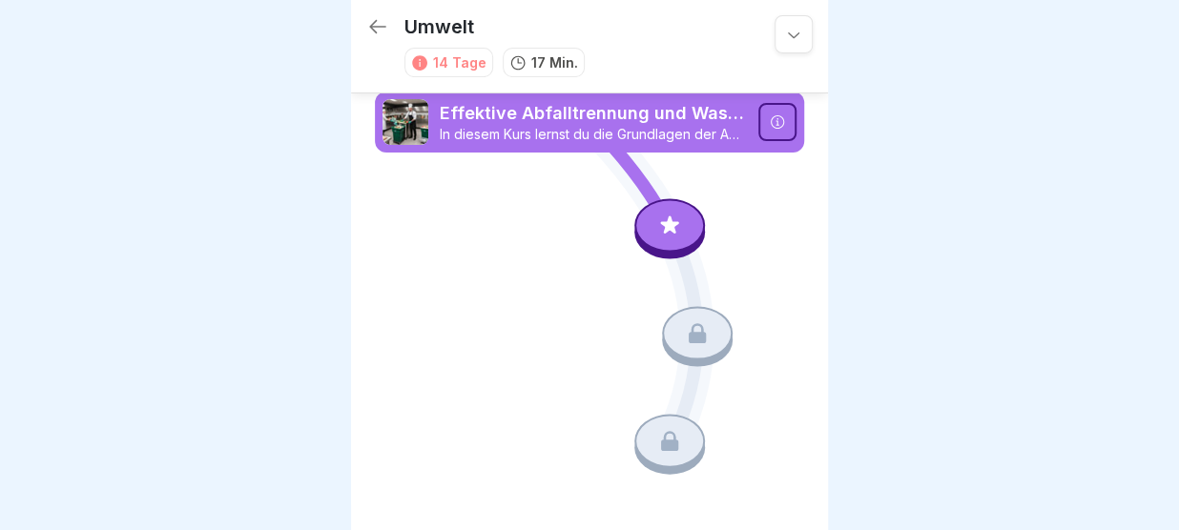
click at [377, 24] on icon at bounding box center [377, 26] width 23 height 23
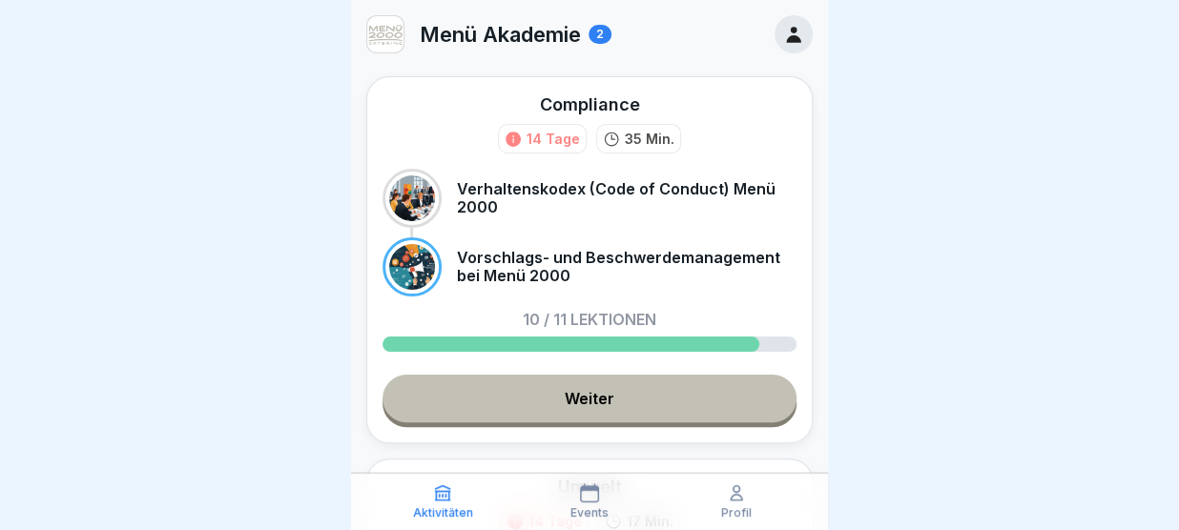
click at [769, 348] on div at bounding box center [589, 344] width 414 height 15
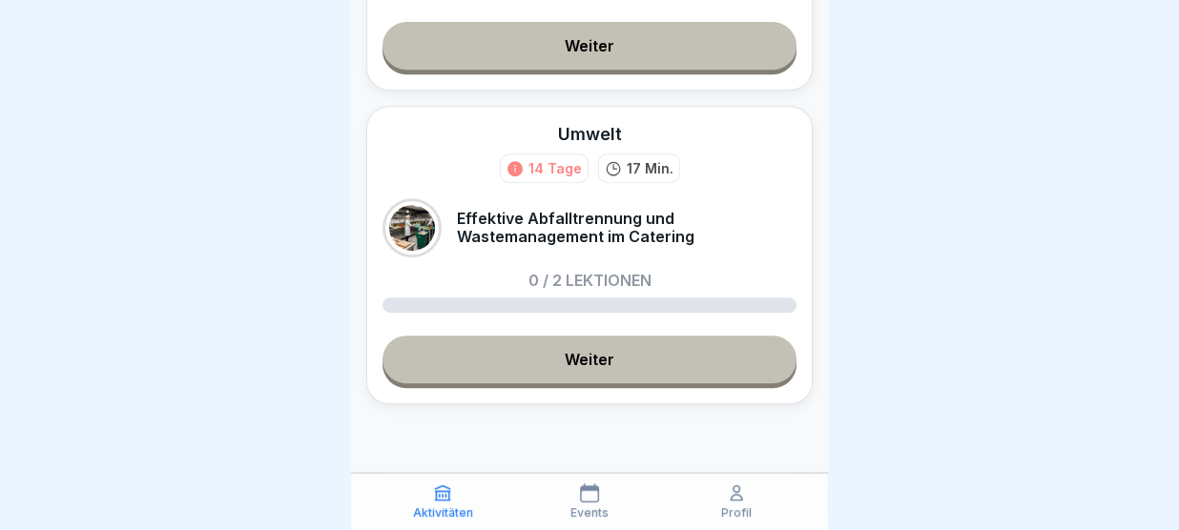
scroll to position [323, 0]
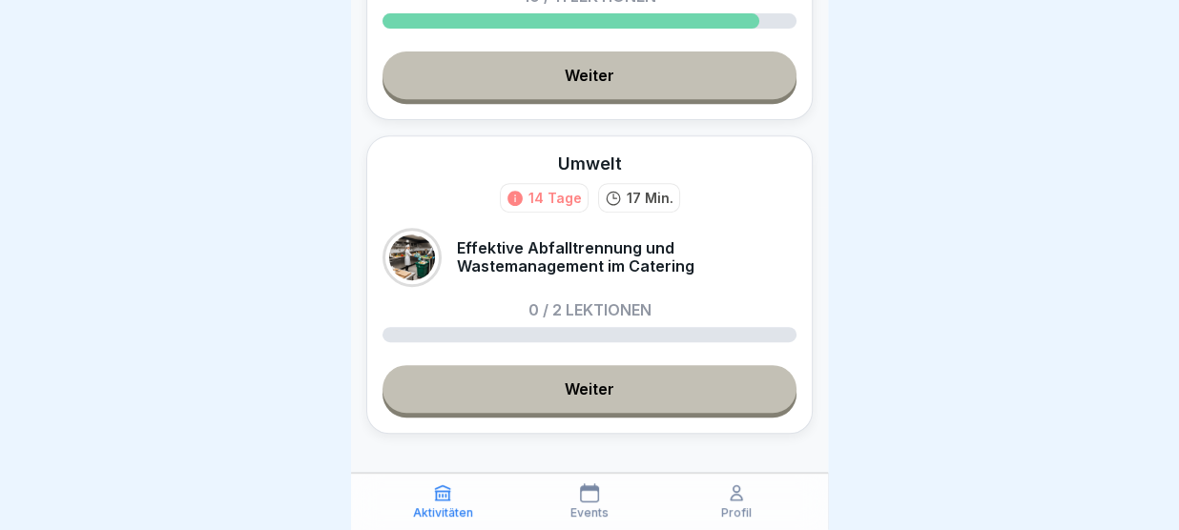
click at [658, 78] on link "Weiter" at bounding box center [589, 76] width 414 height 48
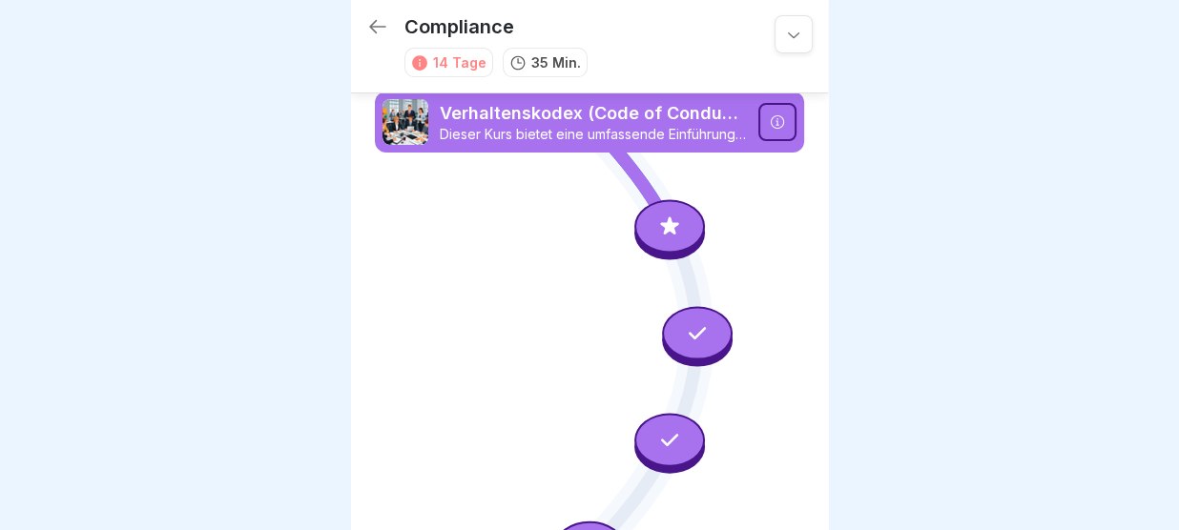
click at [704, 119] on p "Verhaltenskodex (Code of Conduct) Menü 2000" at bounding box center [593, 113] width 307 height 25
click at [782, 127] on icon at bounding box center [777, 121] width 15 height 15
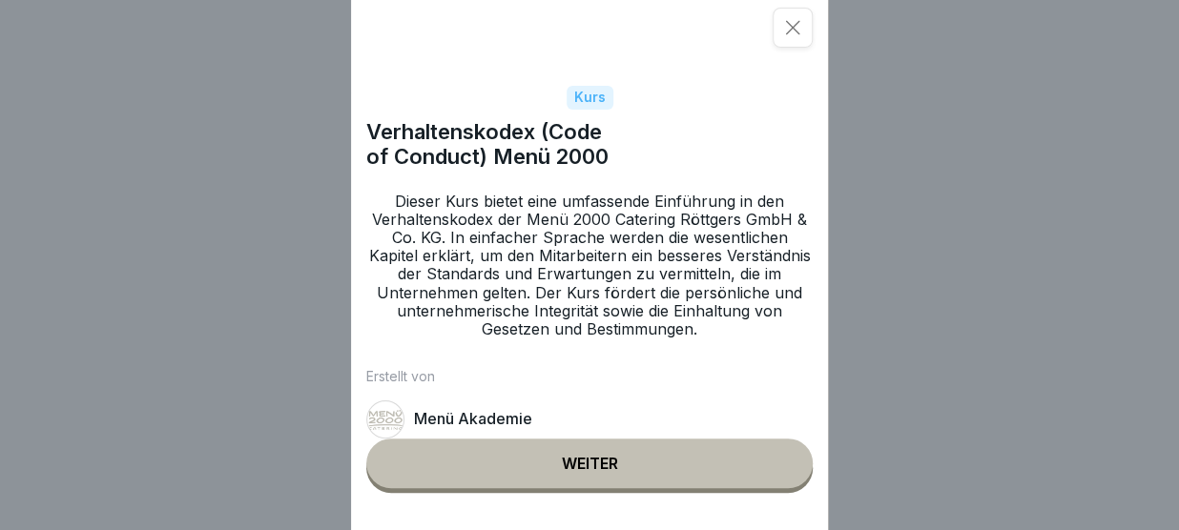
click at [647, 476] on button "Weiter" at bounding box center [589, 464] width 446 height 50
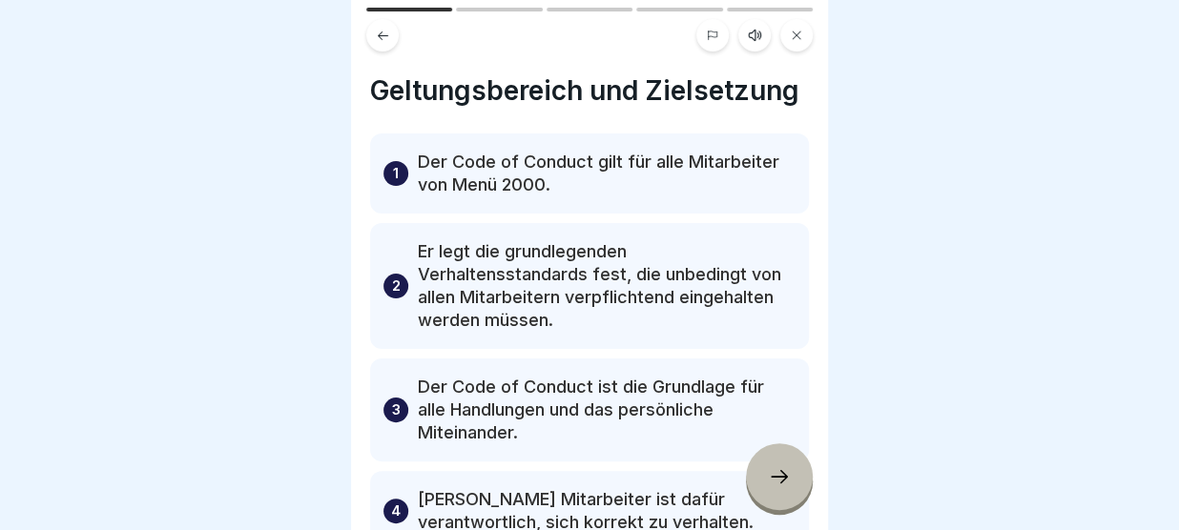
click at [791, 466] on div at bounding box center [779, 476] width 67 height 67
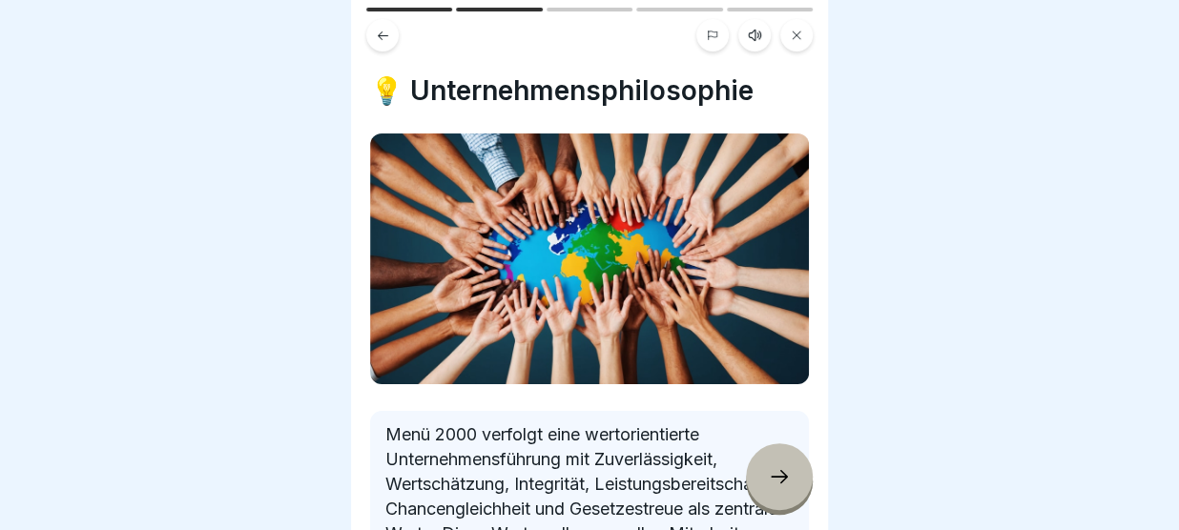
click at [791, 466] on div at bounding box center [779, 476] width 67 height 67
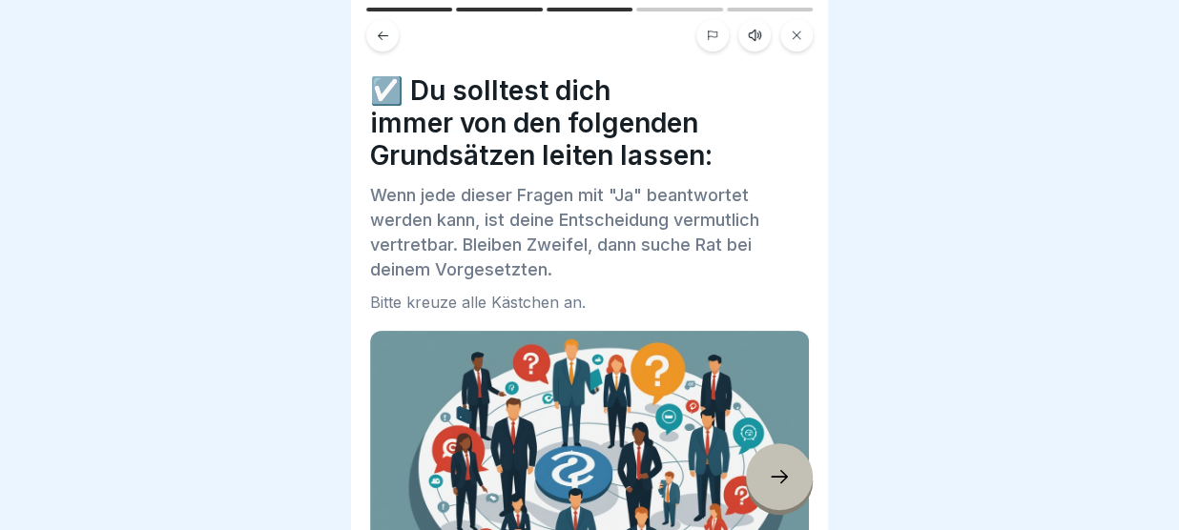
click at [791, 466] on div at bounding box center [779, 476] width 67 height 67
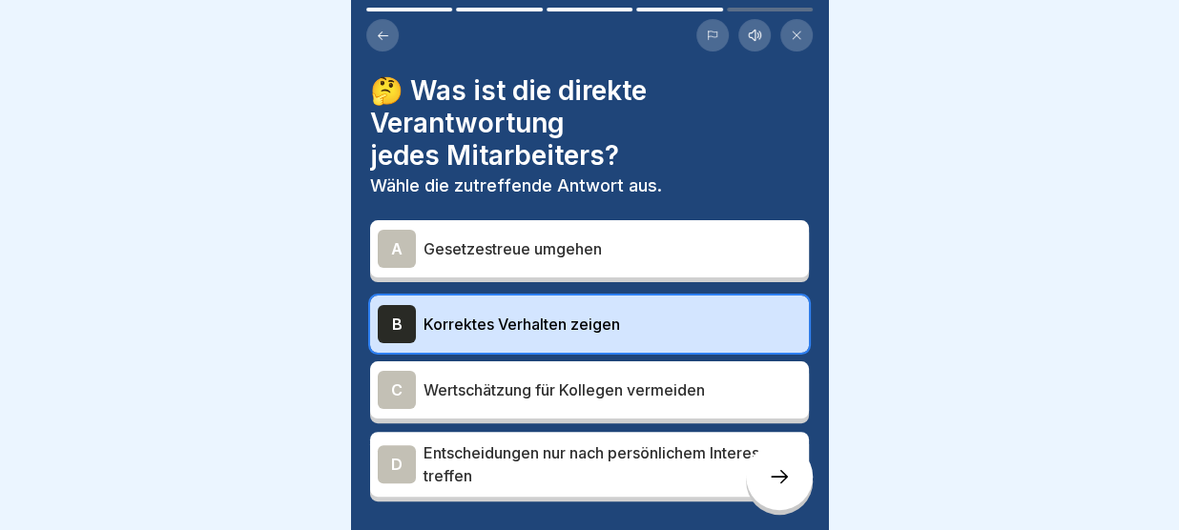
click at [791, 466] on div at bounding box center [779, 476] width 67 height 67
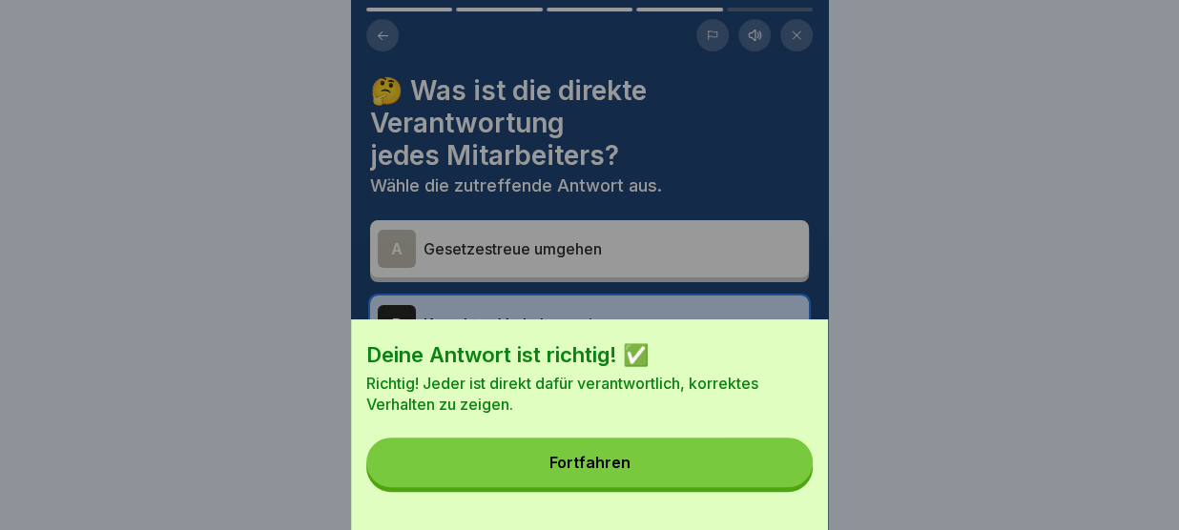
click at [791, 466] on button "Fortfahren" at bounding box center [589, 463] width 446 height 50
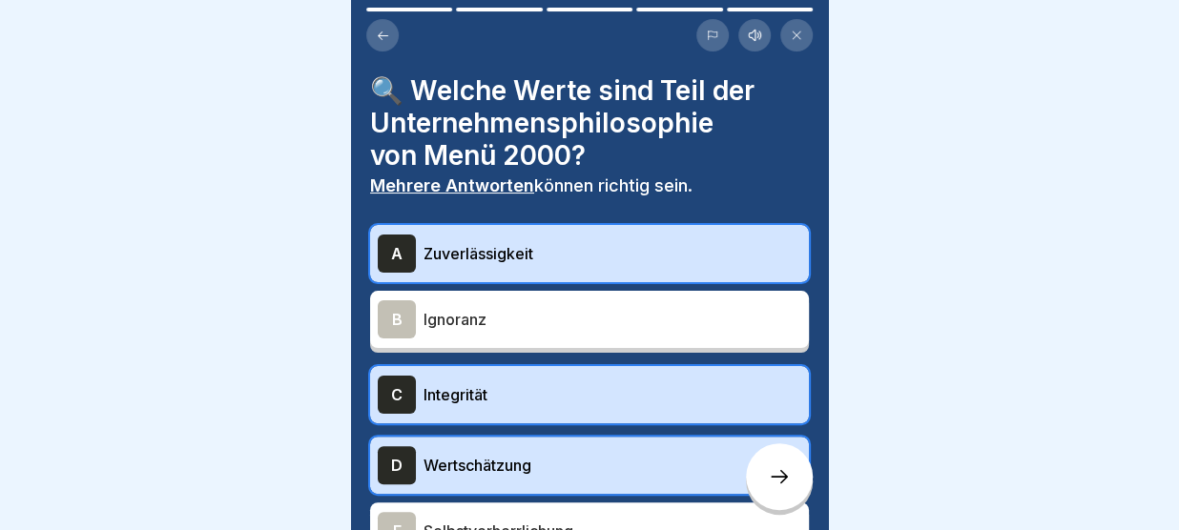
click at [791, 466] on div at bounding box center [779, 476] width 67 height 67
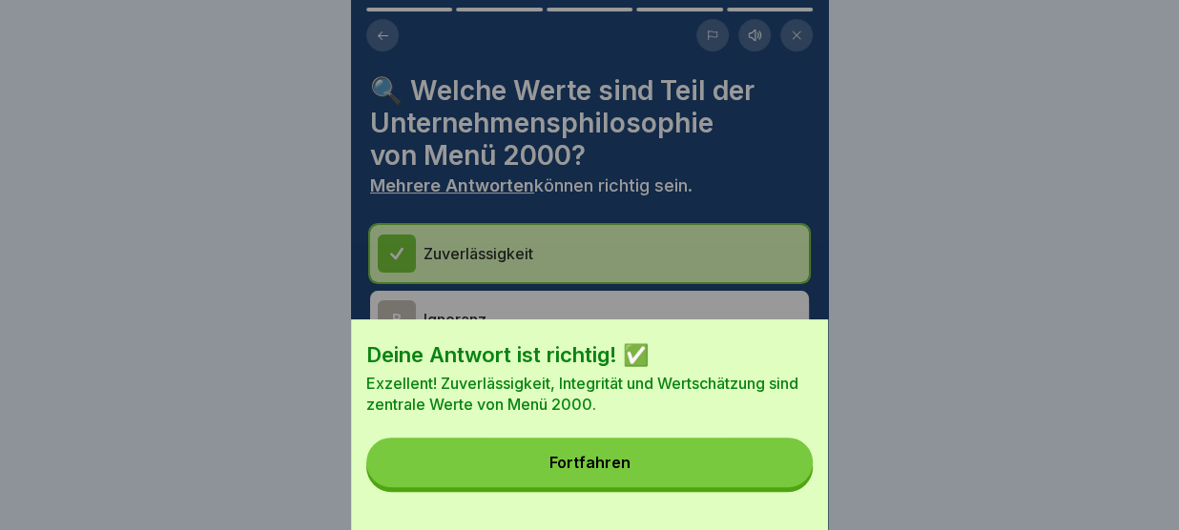
click at [791, 466] on button "Fortfahren" at bounding box center [589, 463] width 446 height 50
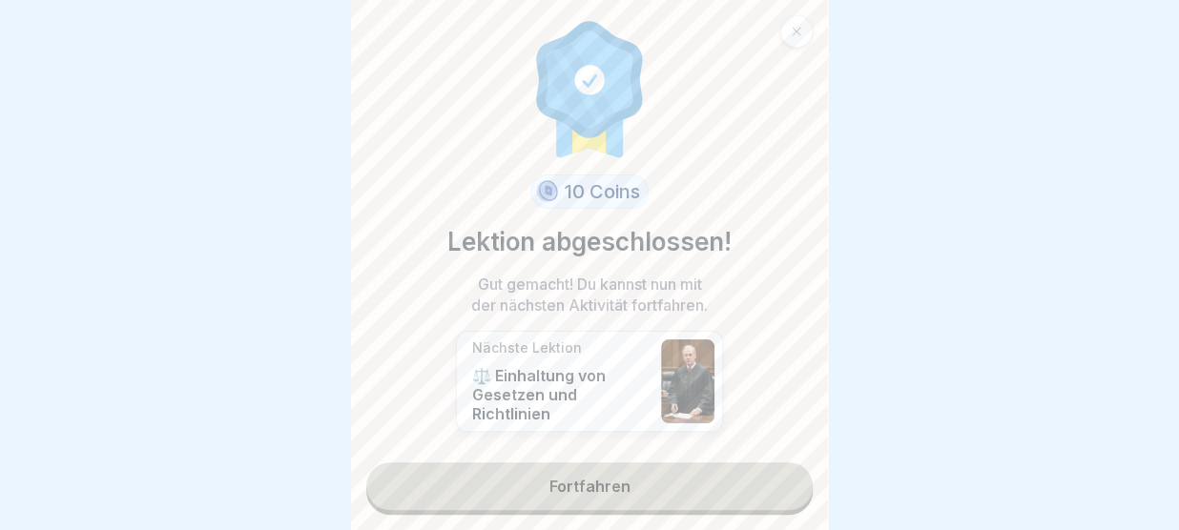
click at [791, 466] on link "Fortfahren" at bounding box center [589, 487] width 446 height 48
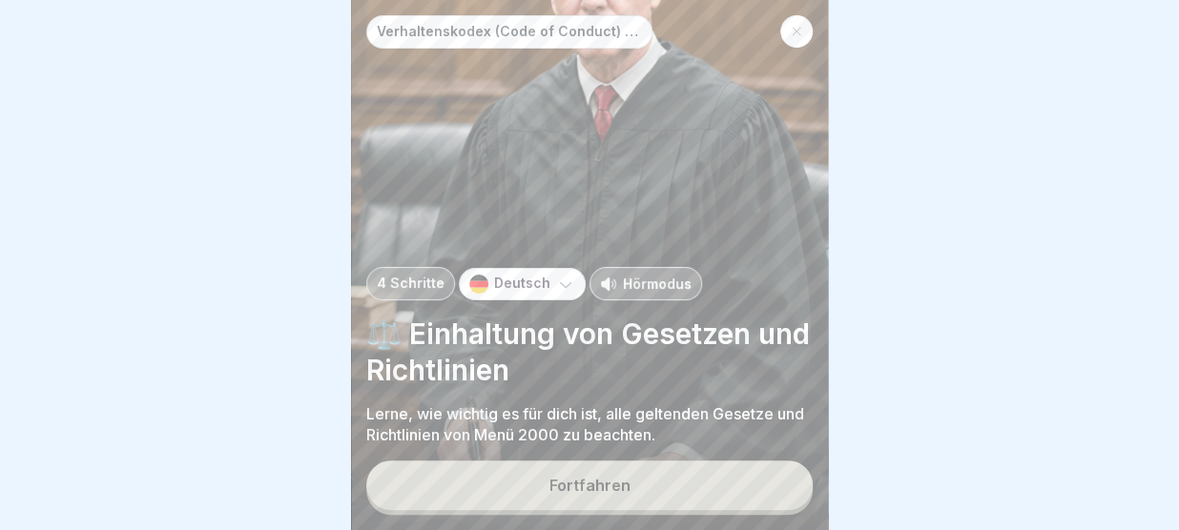
click at [784, 479] on button "Fortfahren" at bounding box center [589, 486] width 446 height 50
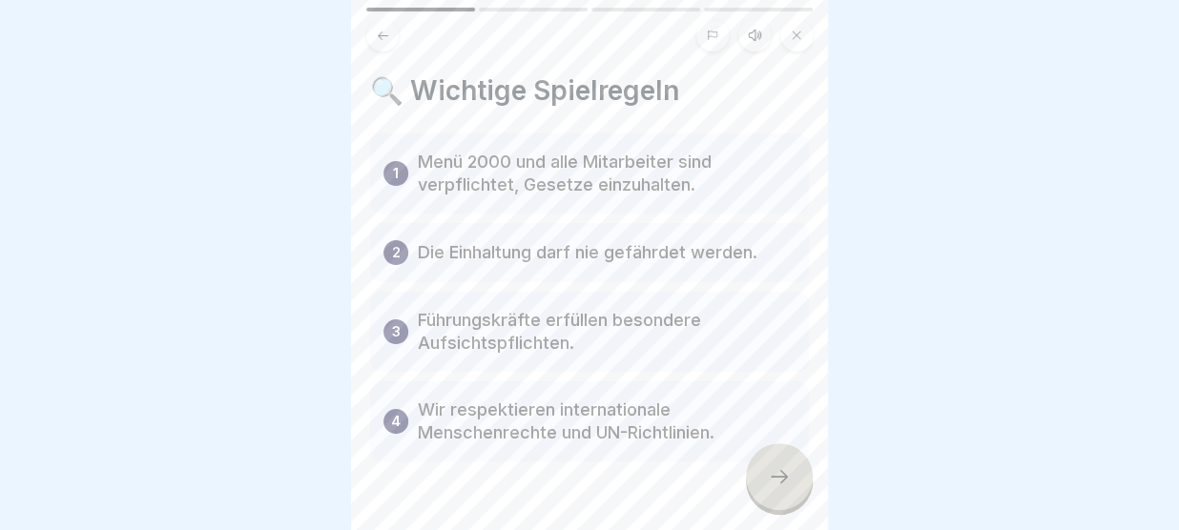
click at [784, 479] on icon at bounding box center [779, 476] width 17 height 13
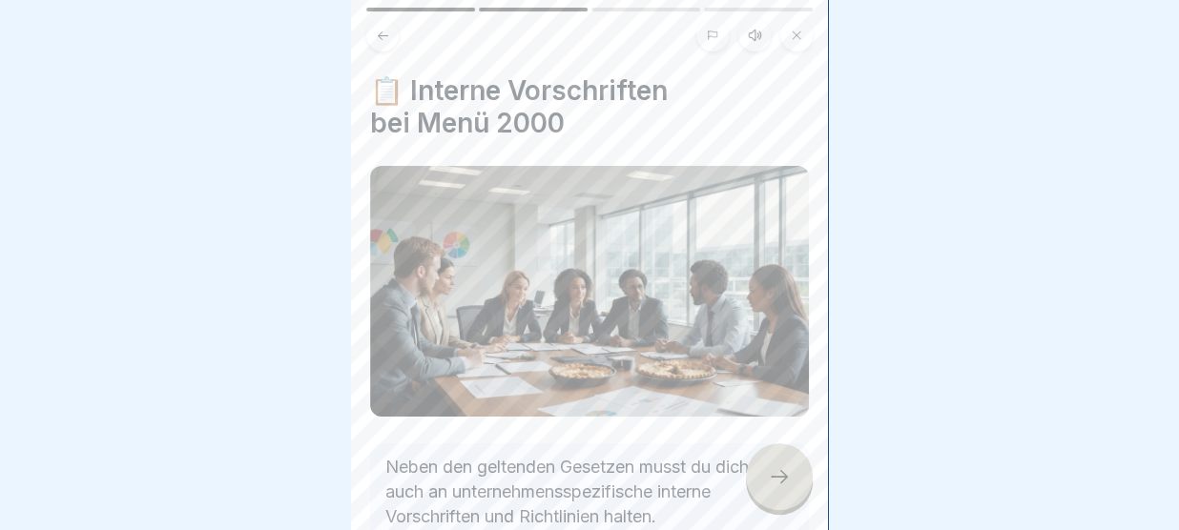
click at [784, 479] on icon at bounding box center [779, 476] width 17 height 13
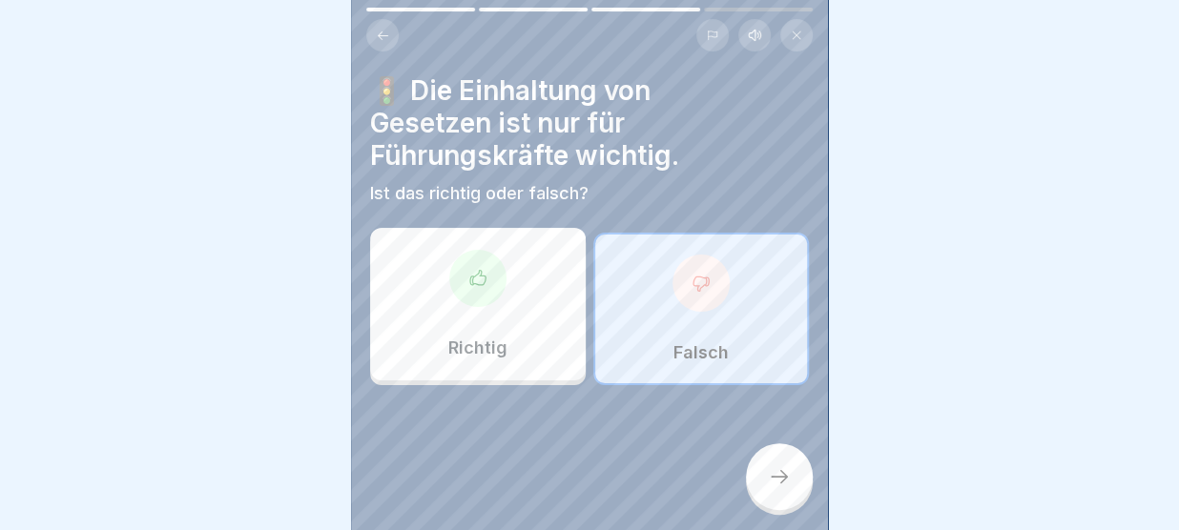
click at [784, 479] on icon at bounding box center [779, 476] width 17 height 13
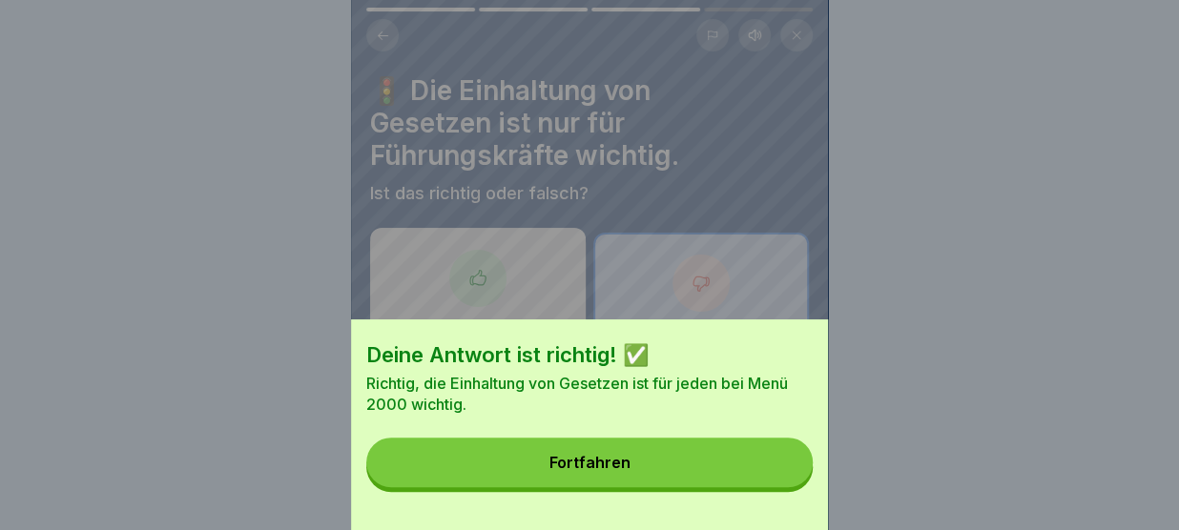
click at [784, 479] on button "Fortfahren" at bounding box center [589, 463] width 446 height 50
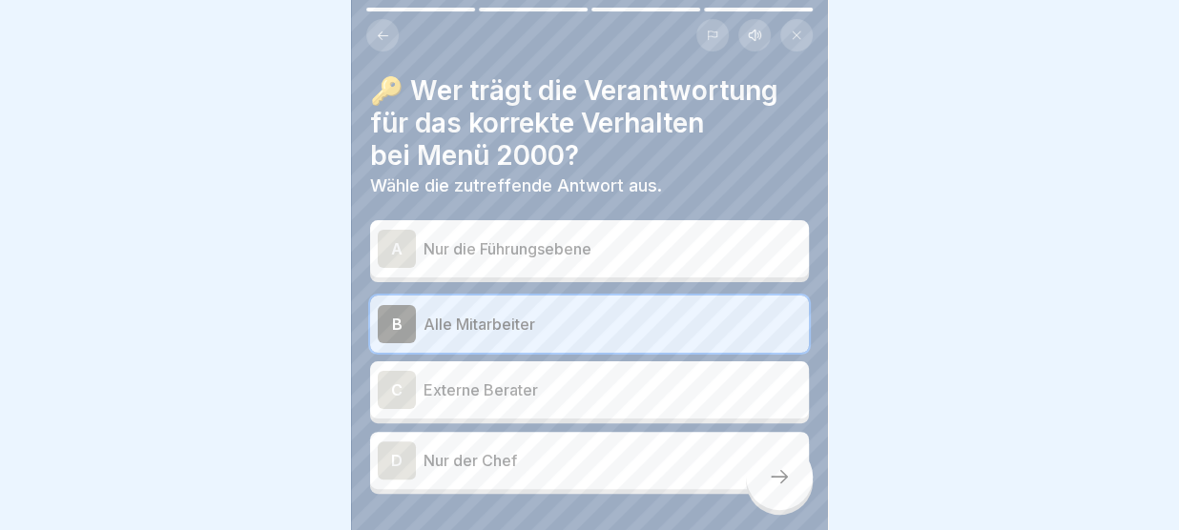
click at [784, 479] on icon at bounding box center [779, 476] width 17 height 13
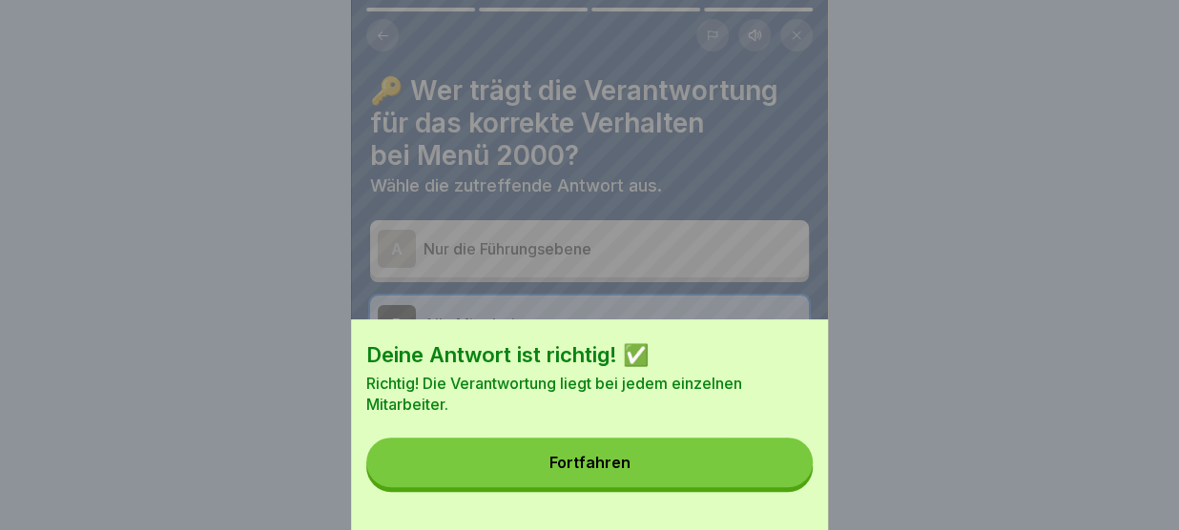
click at [776, 456] on button "Fortfahren" at bounding box center [589, 463] width 446 height 50
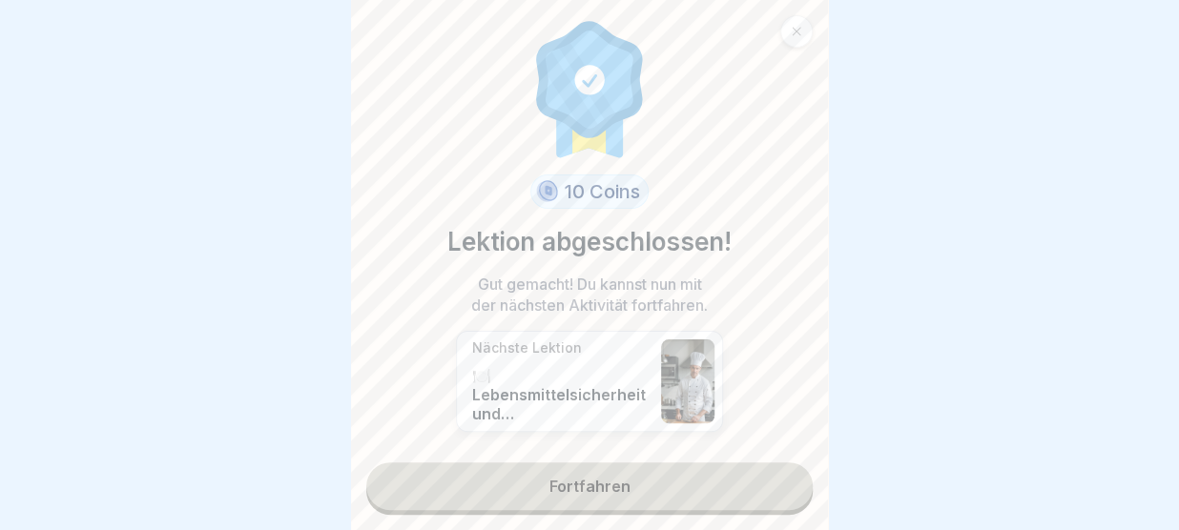
click at [757, 490] on link "Fortfahren" at bounding box center [589, 487] width 446 height 48
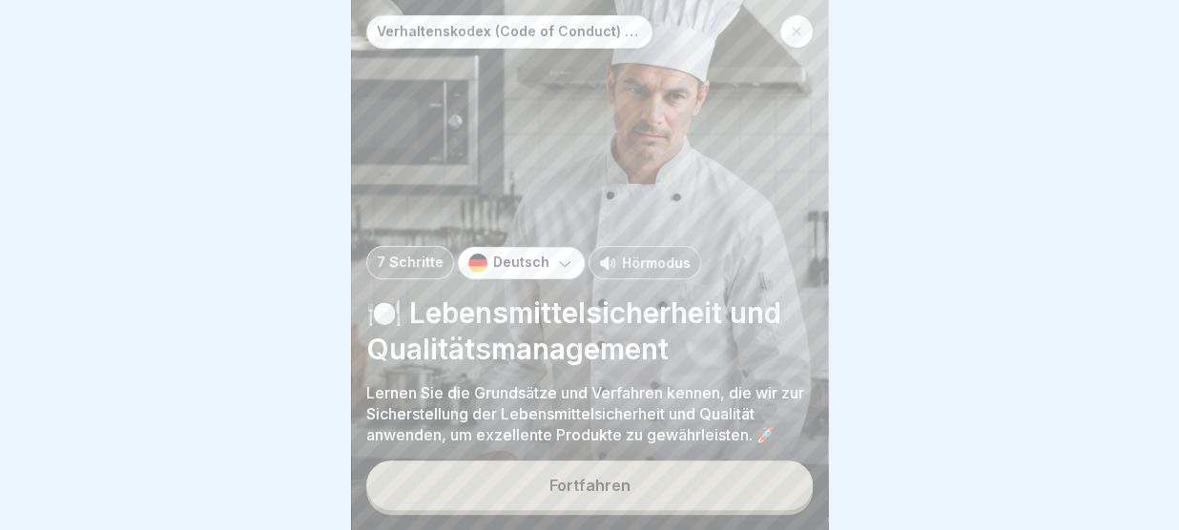
click at [757, 490] on button "Fortfahren" at bounding box center [589, 486] width 446 height 50
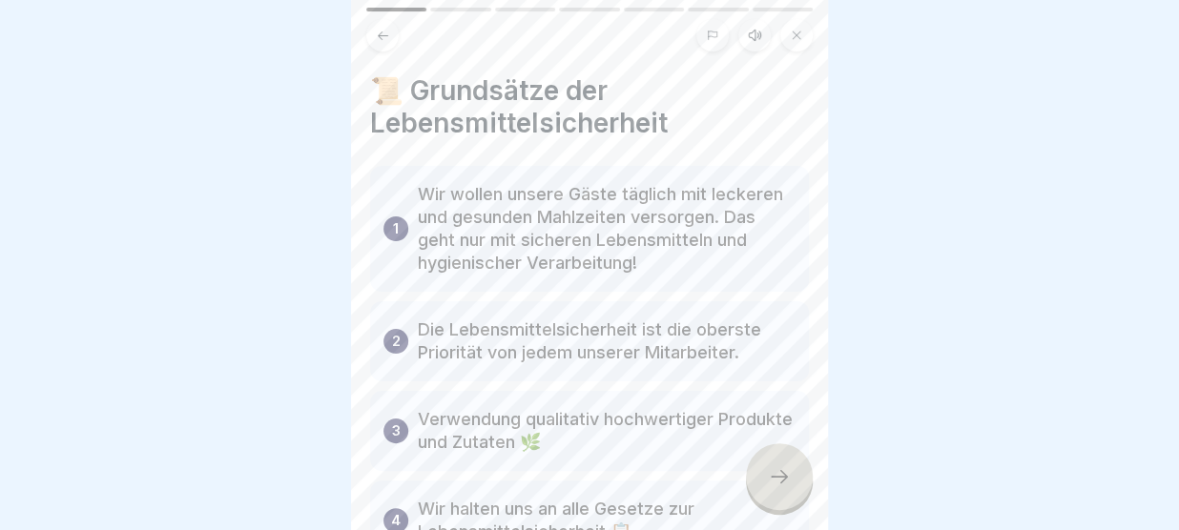
click at [757, 490] on div at bounding box center [779, 476] width 67 height 67
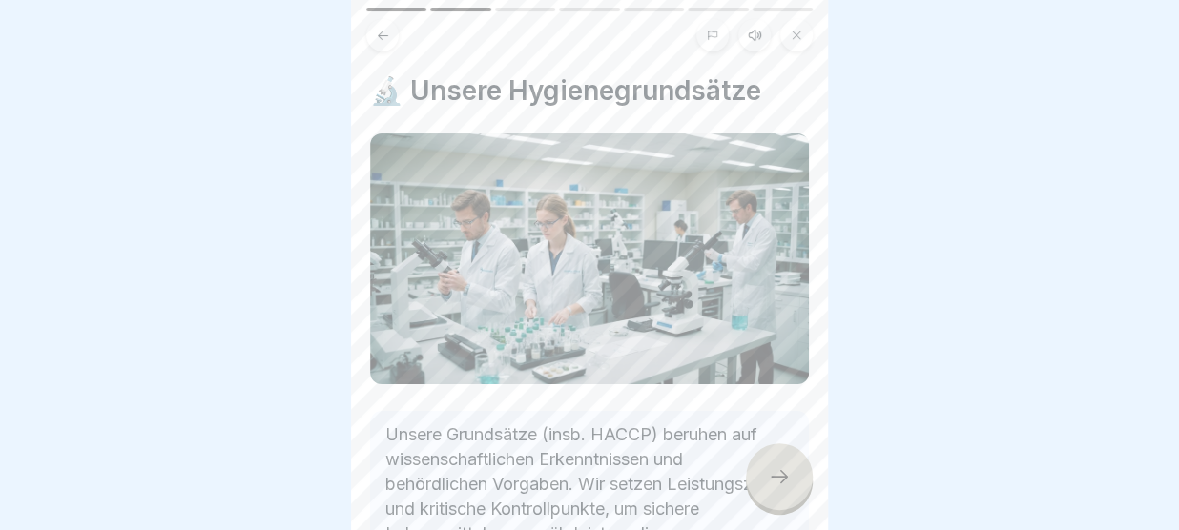
click at [787, 479] on icon at bounding box center [779, 476] width 23 height 23
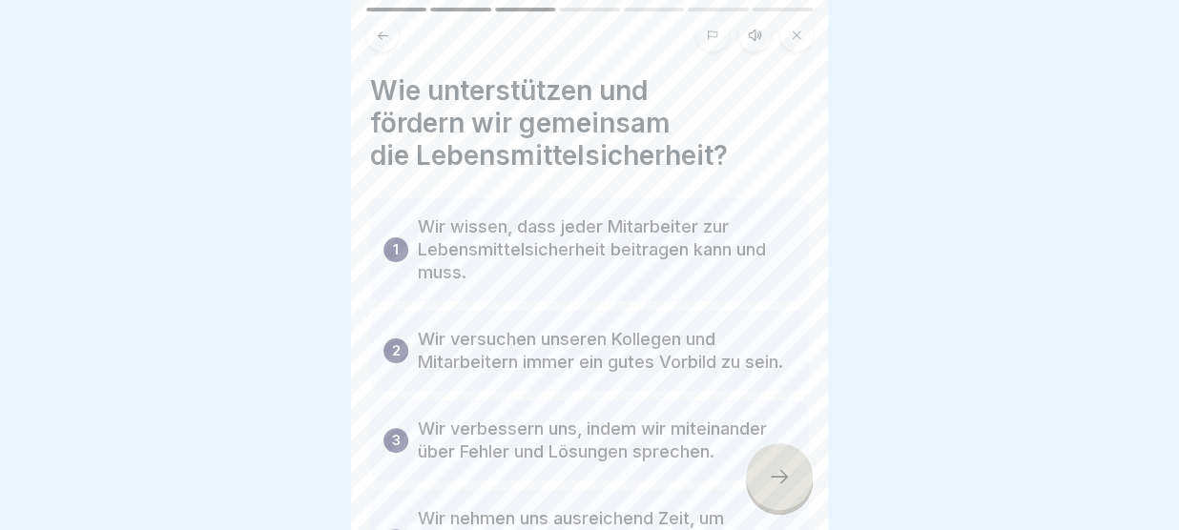
click at [787, 479] on icon at bounding box center [779, 476] width 23 height 23
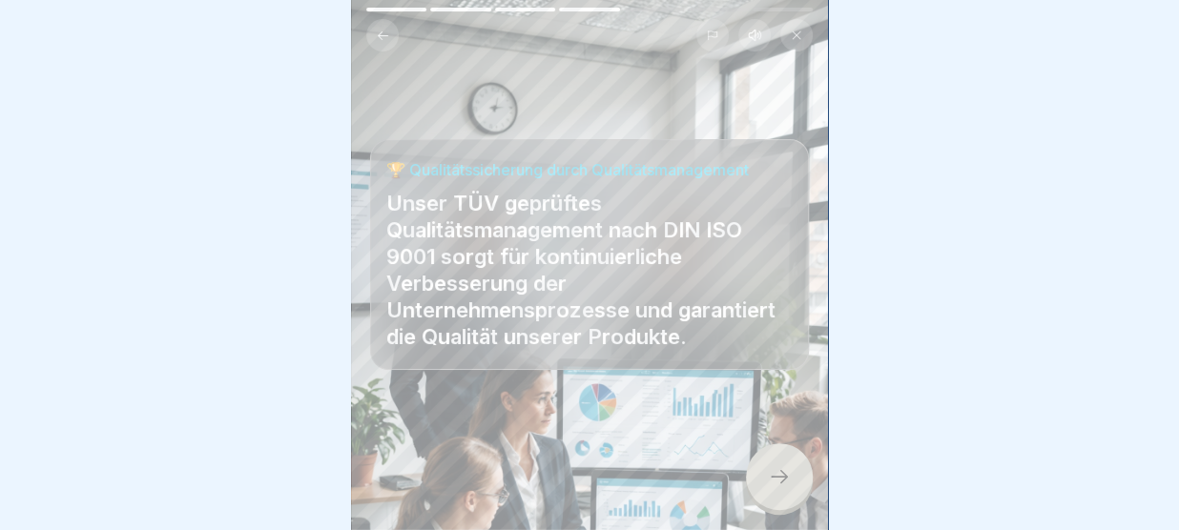
click at [787, 479] on icon at bounding box center [779, 476] width 23 height 23
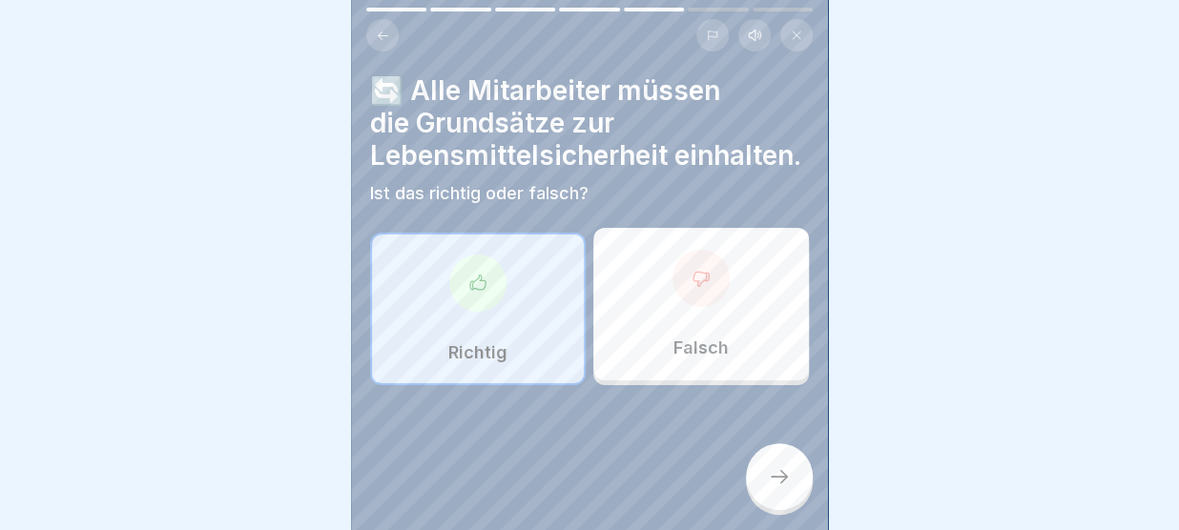
click at [787, 479] on icon at bounding box center [779, 476] width 23 height 23
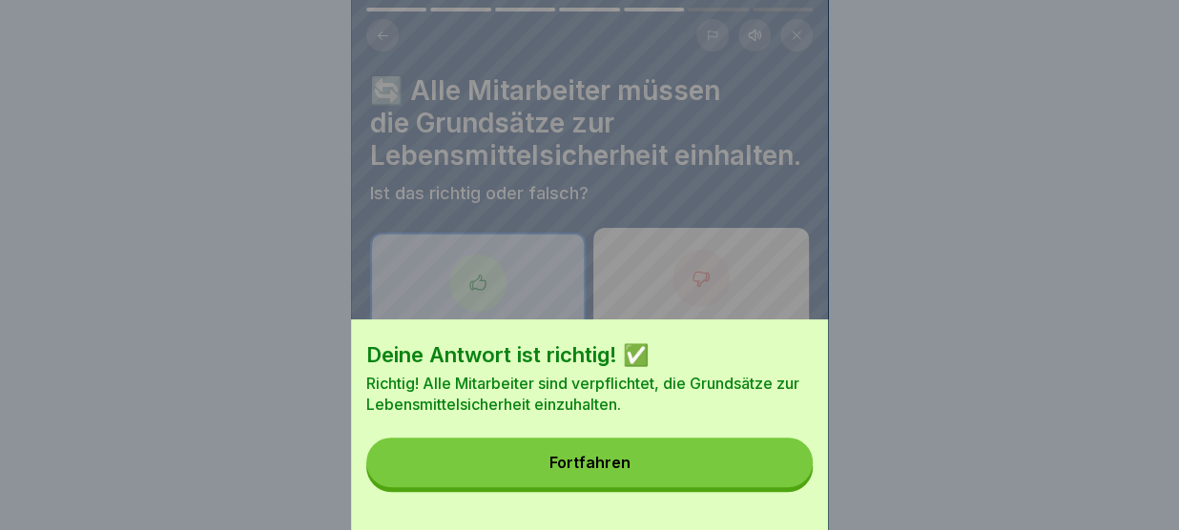
click at [772, 470] on button "Fortfahren" at bounding box center [589, 463] width 446 height 50
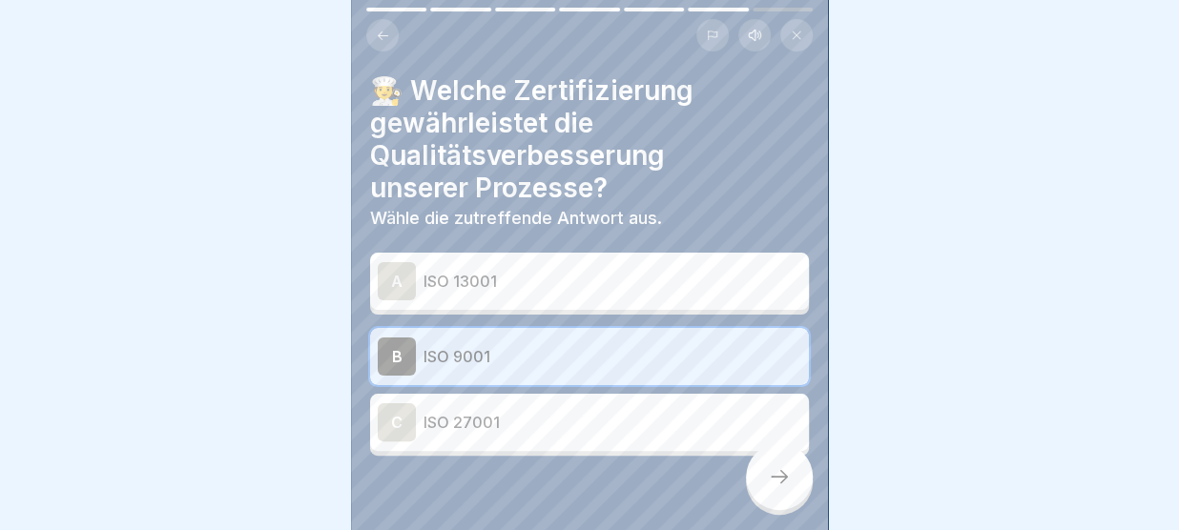
click at [772, 470] on icon at bounding box center [779, 476] width 23 height 23
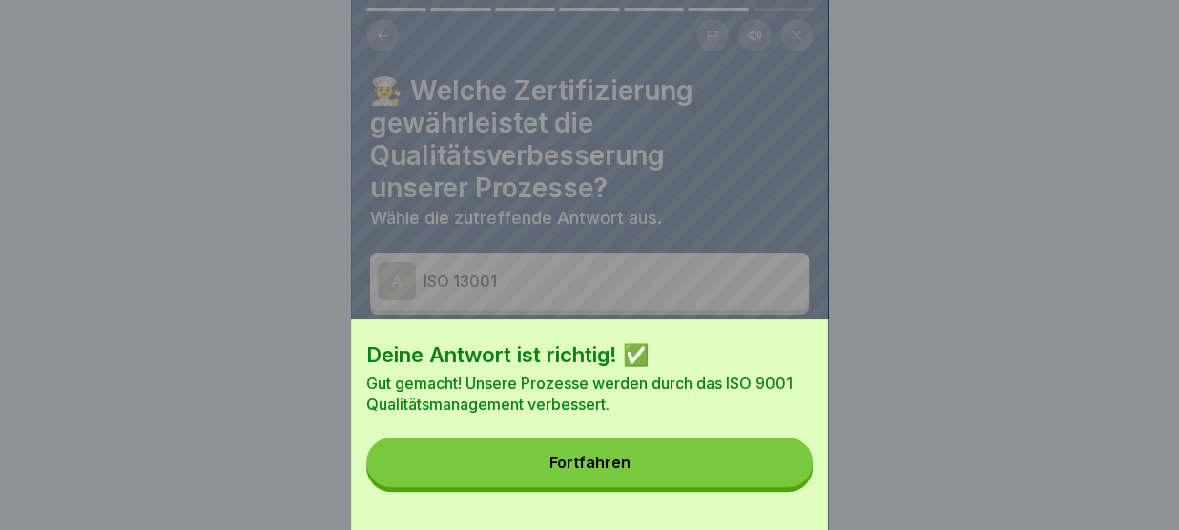
click at [772, 470] on button "Fortfahren" at bounding box center [589, 463] width 446 height 50
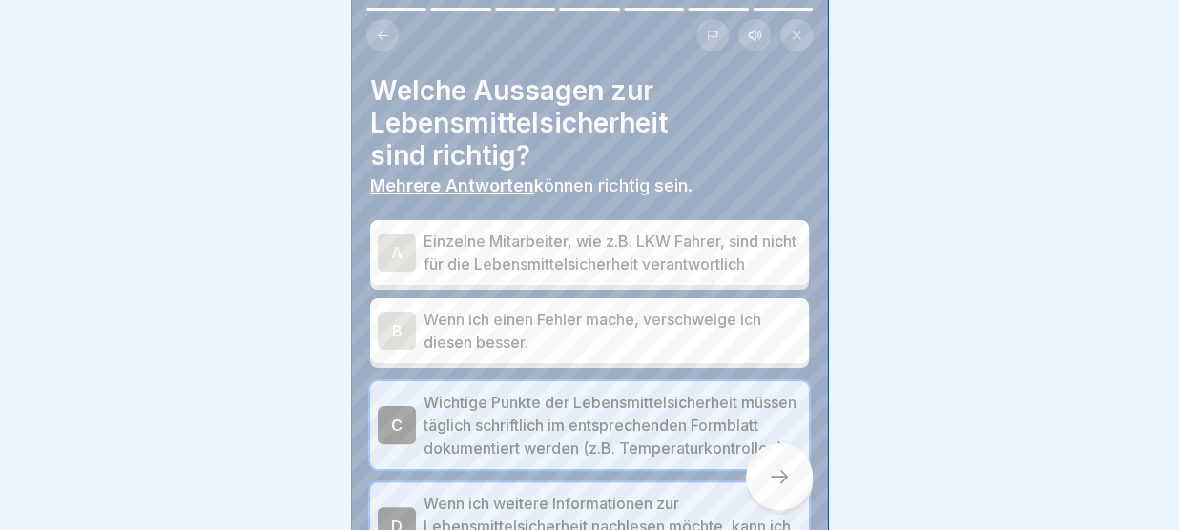
click at [782, 461] on div at bounding box center [779, 476] width 67 height 67
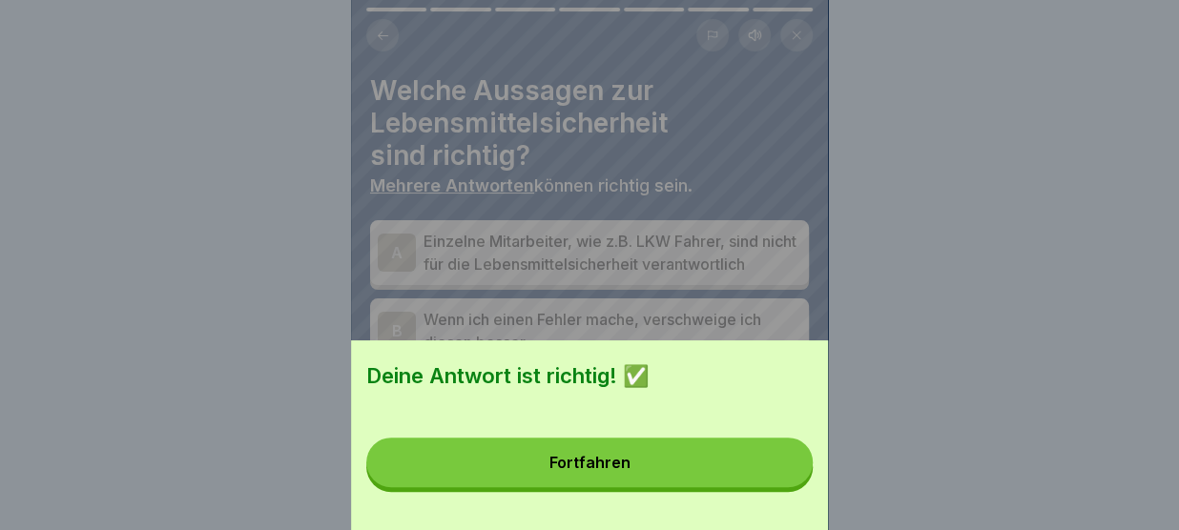
click at [782, 461] on button "Fortfahren" at bounding box center [589, 463] width 446 height 50
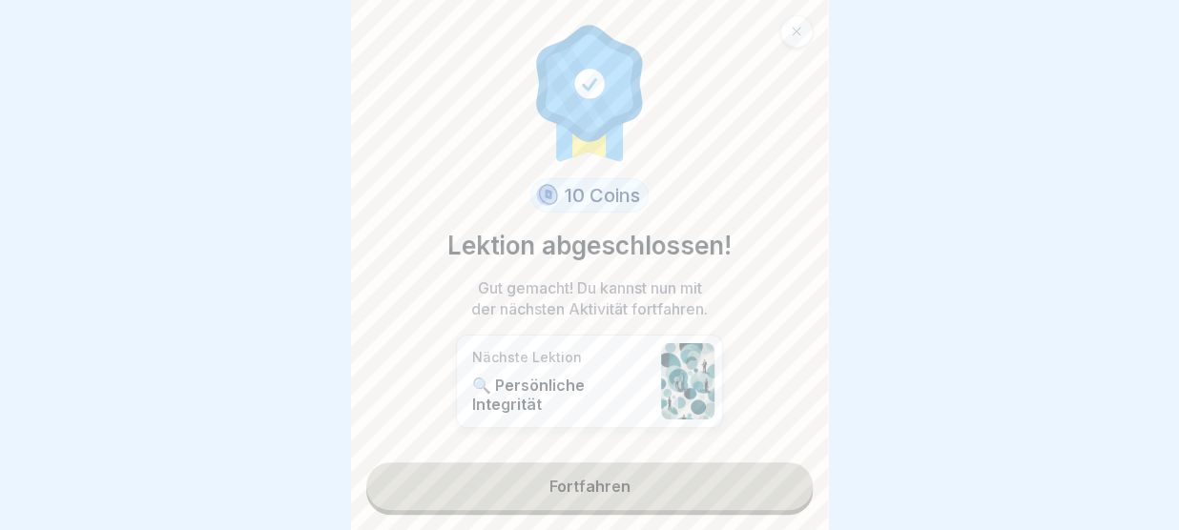
click at [753, 484] on link "Fortfahren" at bounding box center [589, 487] width 446 height 48
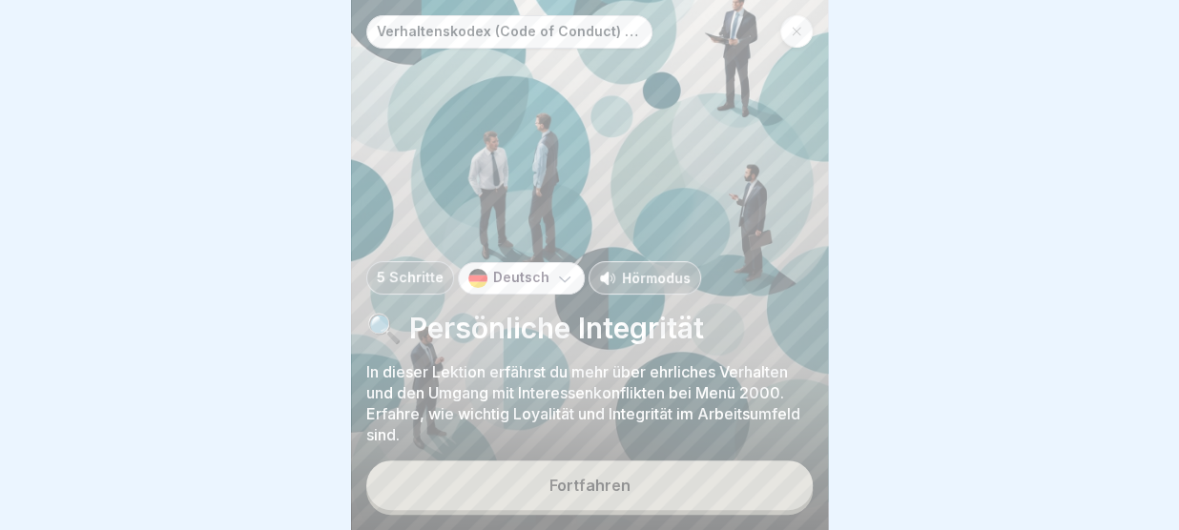
click at [753, 484] on button "Fortfahren" at bounding box center [589, 486] width 446 height 50
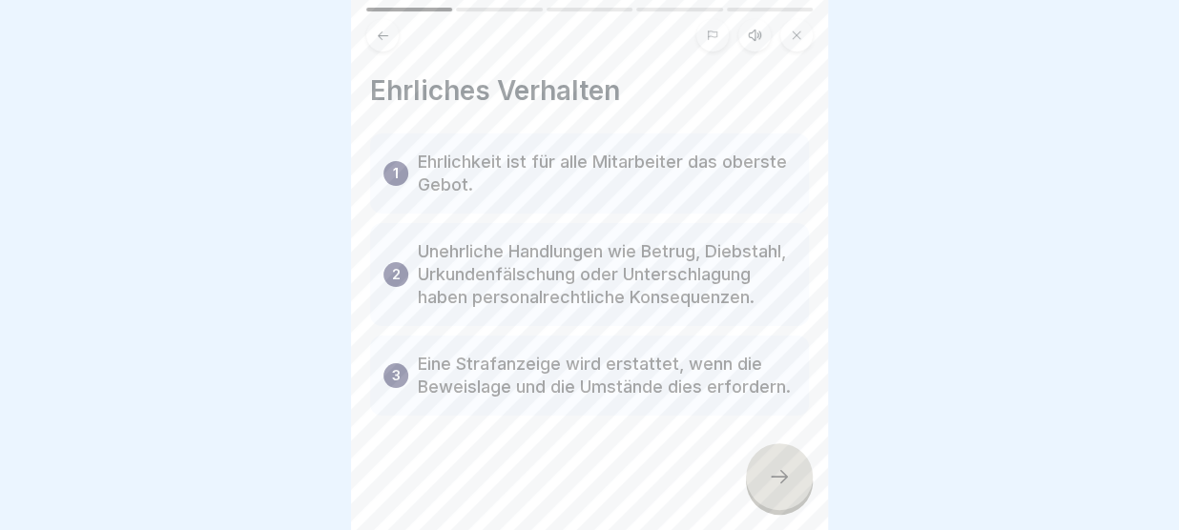
click at [786, 481] on icon at bounding box center [779, 476] width 23 height 23
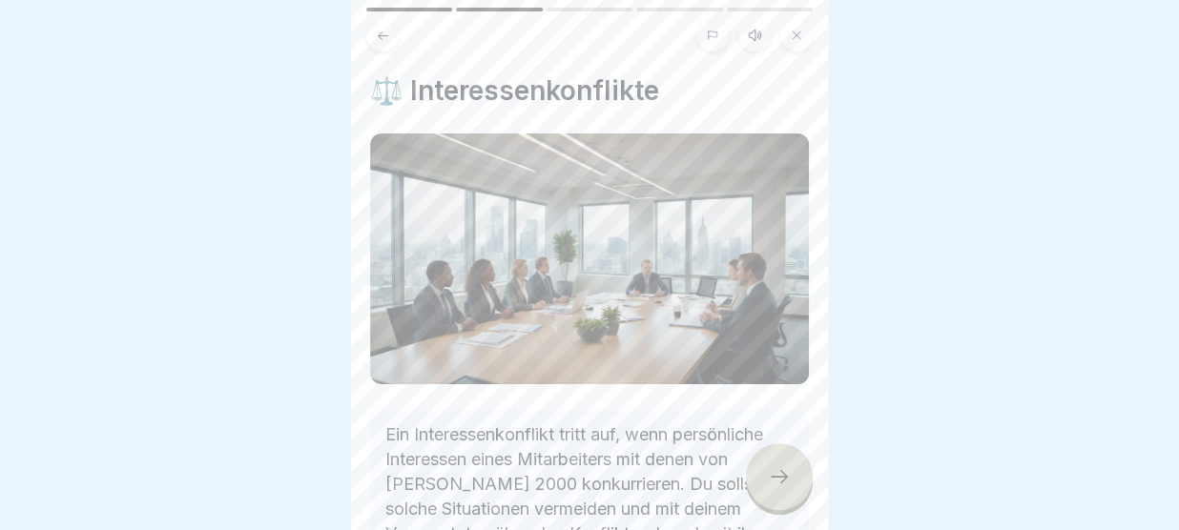
click at [786, 481] on icon at bounding box center [779, 476] width 23 height 23
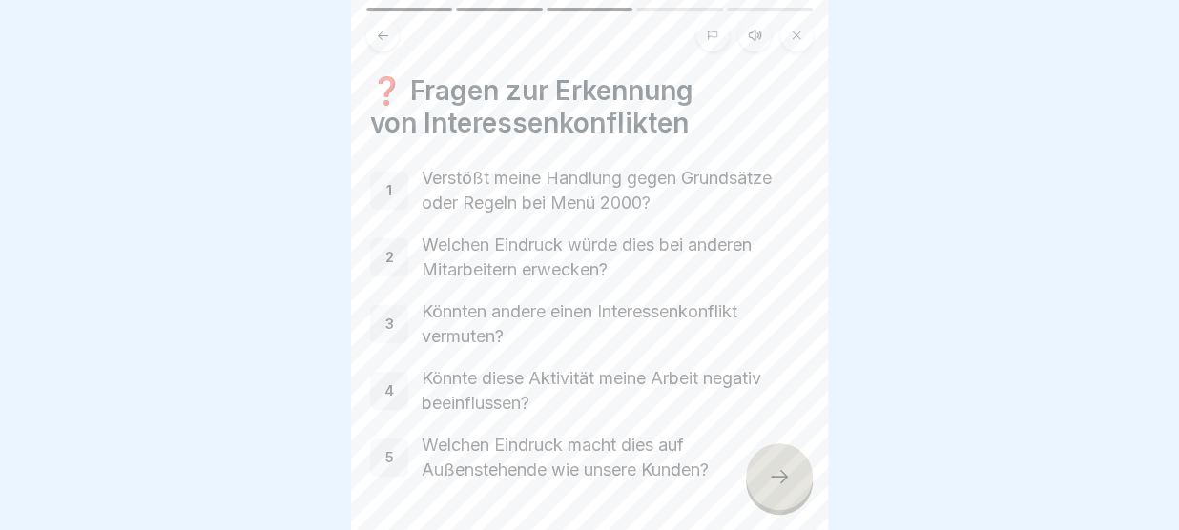
click at [786, 481] on icon at bounding box center [779, 476] width 23 height 23
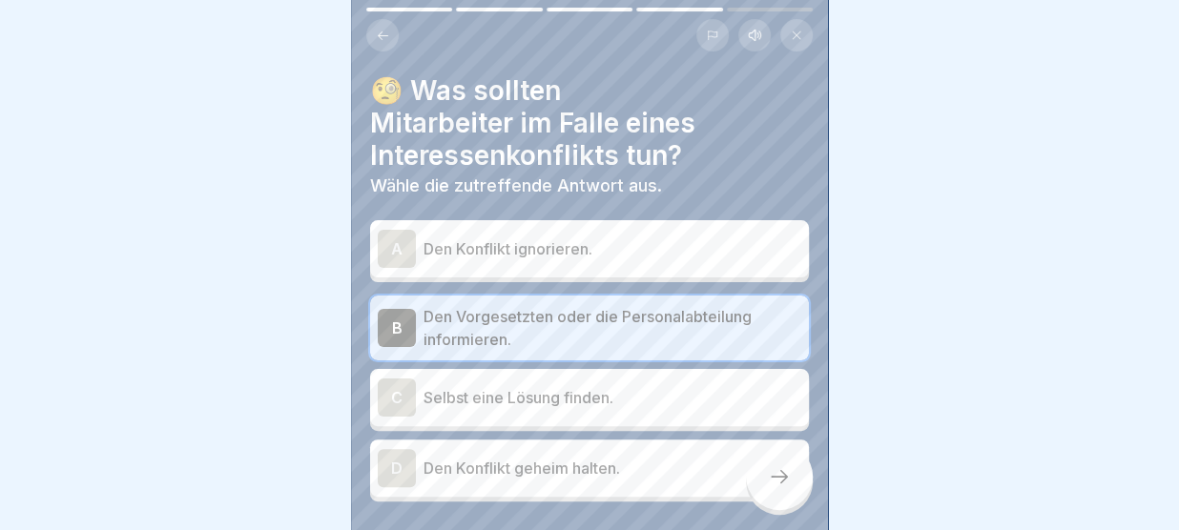
click at [786, 481] on icon at bounding box center [779, 476] width 23 height 23
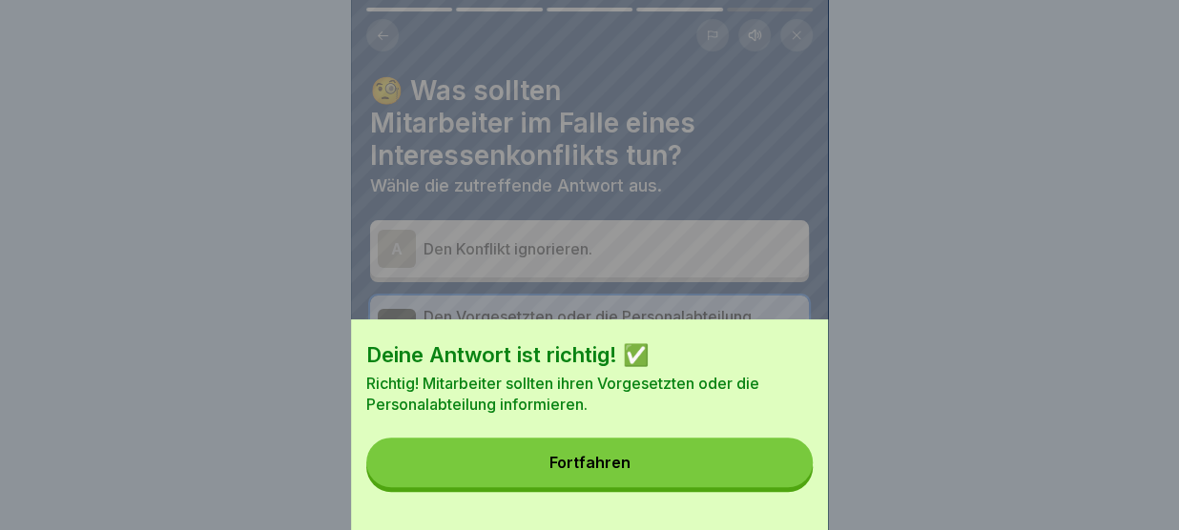
click at [776, 464] on button "Fortfahren" at bounding box center [589, 463] width 446 height 50
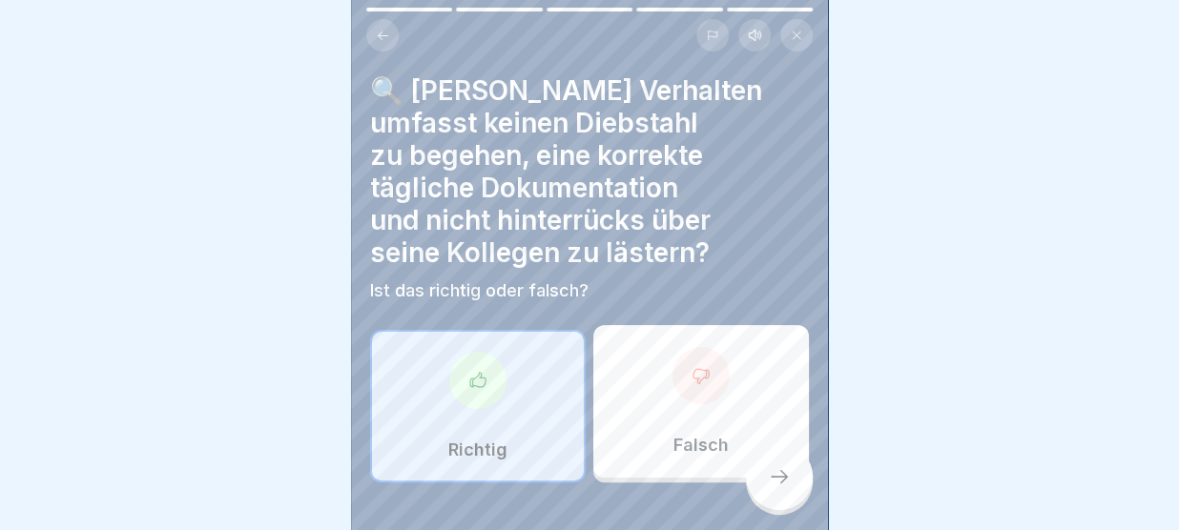
click at [789, 481] on icon at bounding box center [779, 476] width 23 height 23
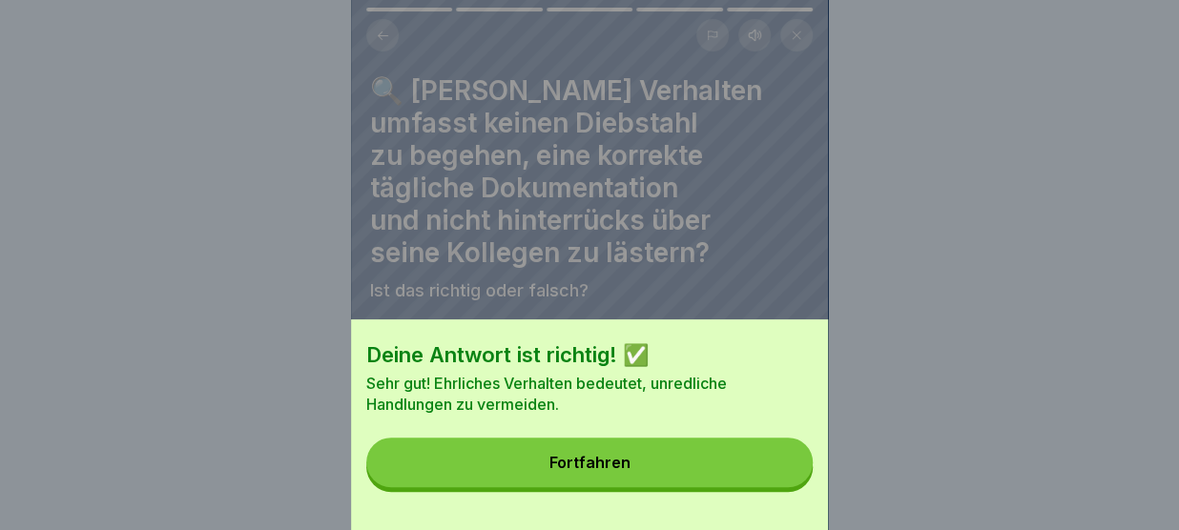
click at [789, 481] on button "Fortfahren" at bounding box center [589, 463] width 446 height 50
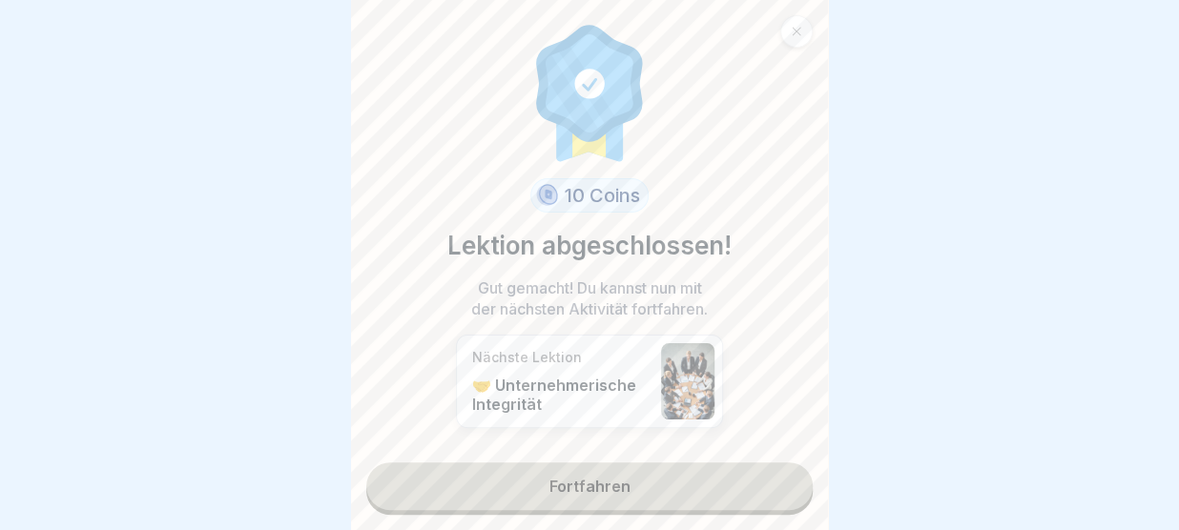
click at [789, 481] on link "Fortfahren" at bounding box center [589, 487] width 446 height 48
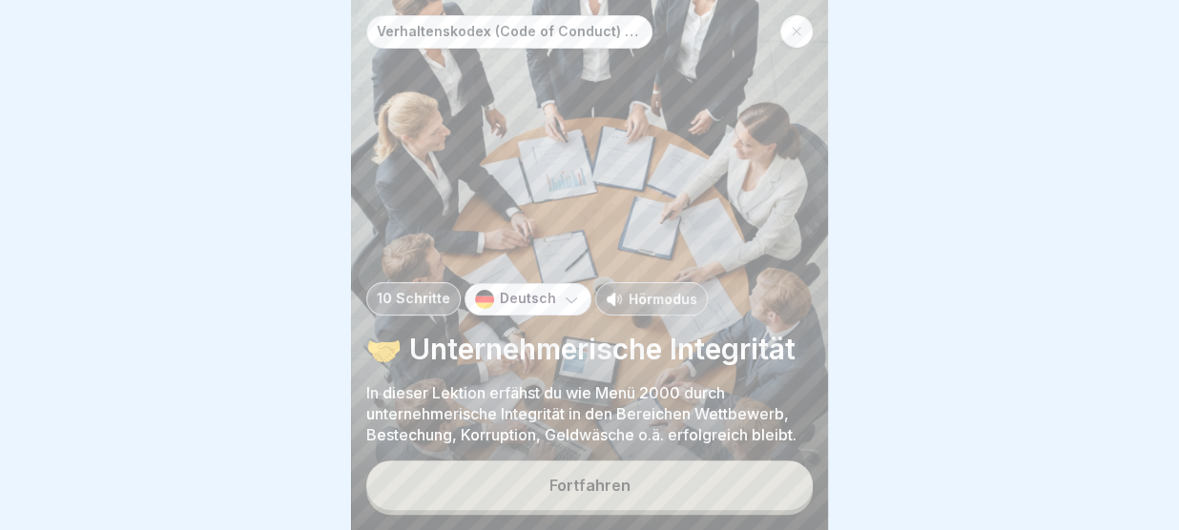
click at [789, 481] on button "Fortfahren" at bounding box center [589, 486] width 446 height 50
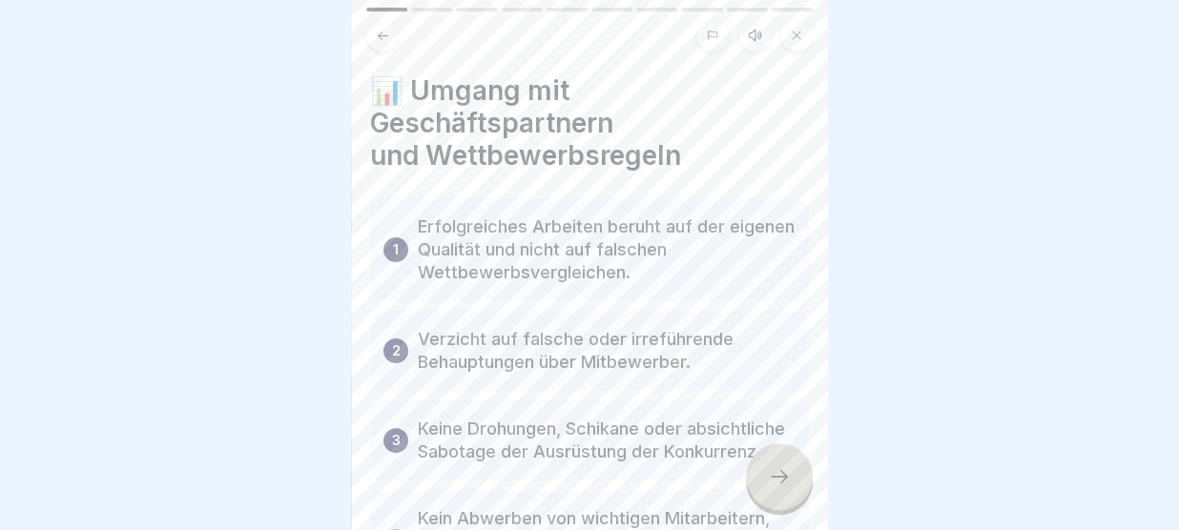
click at [789, 481] on icon at bounding box center [779, 476] width 23 height 23
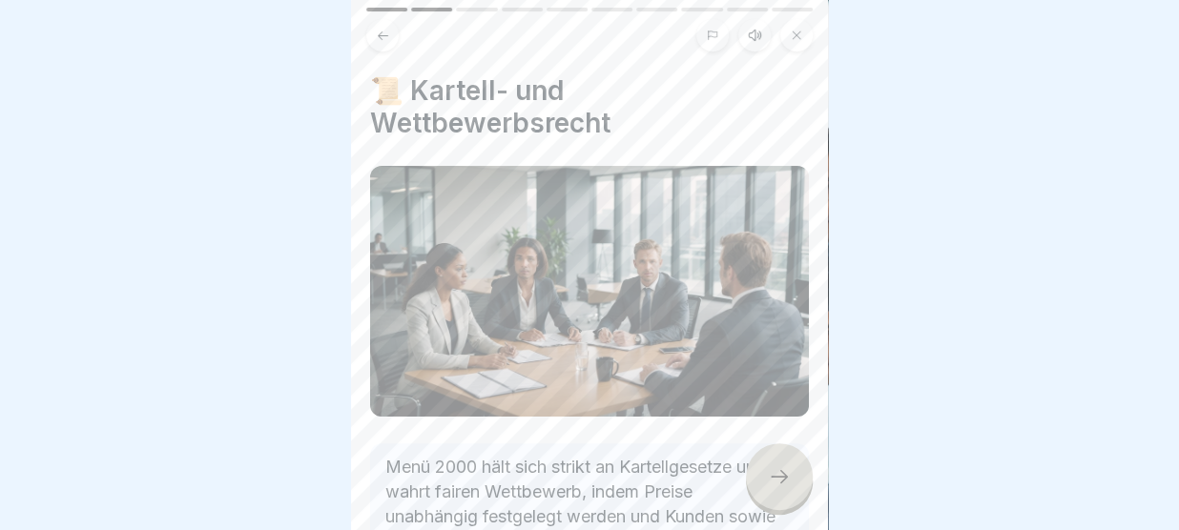
click at [789, 481] on icon at bounding box center [779, 476] width 23 height 23
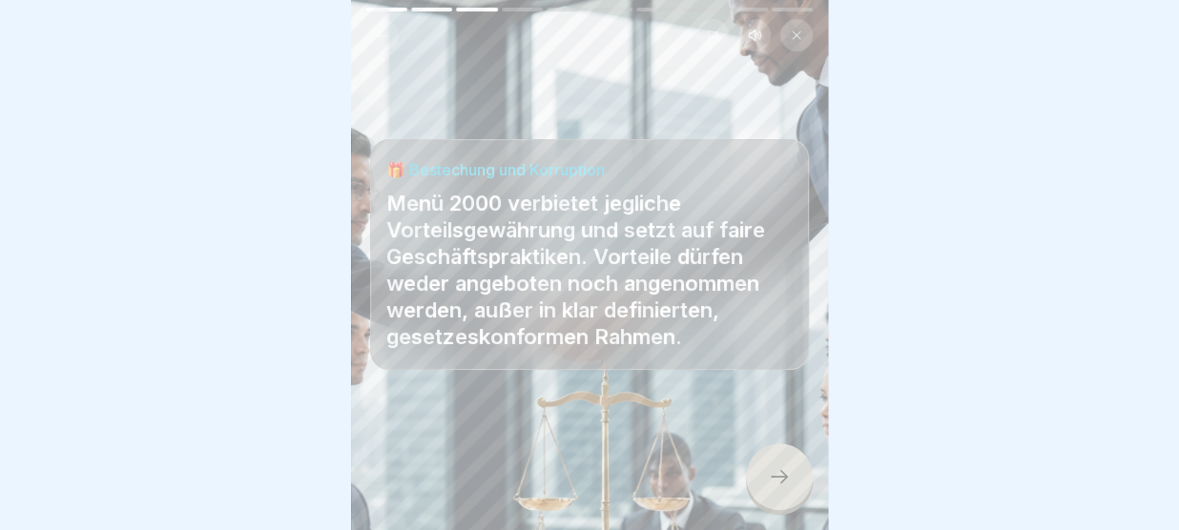
click at [789, 481] on icon at bounding box center [779, 476] width 23 height 23
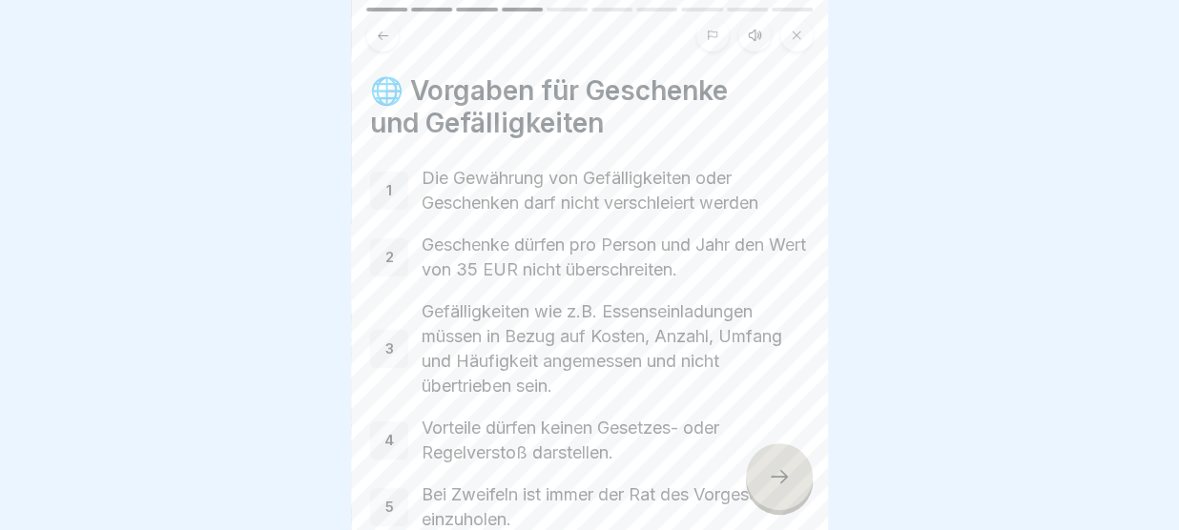
click at [789, 481] on icon at bounding box center [779, 476] width 23 height 23
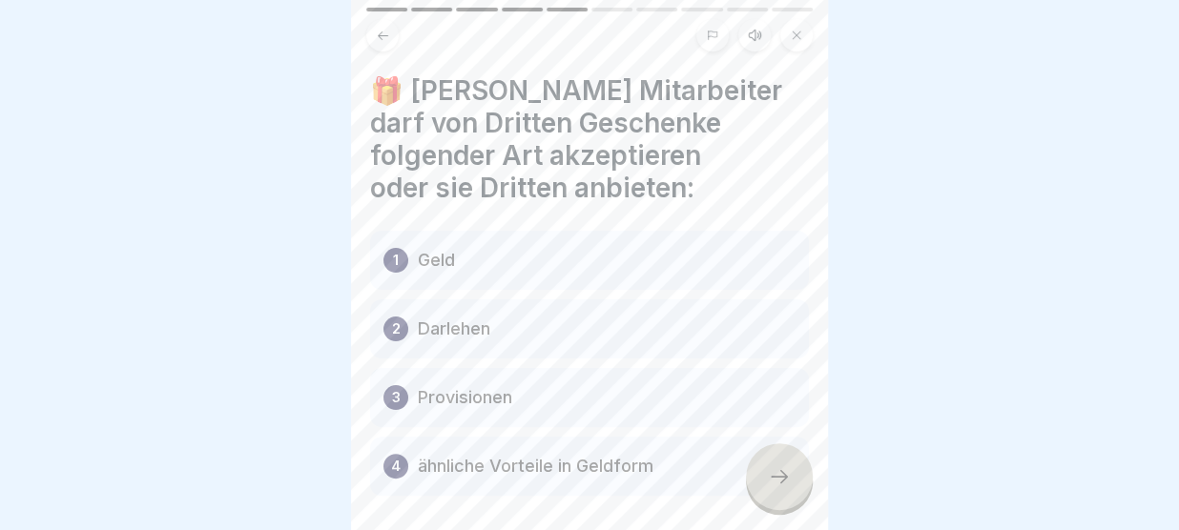
click at [789, 481] on icon at bounding box center [779, 476] width 23 height 23
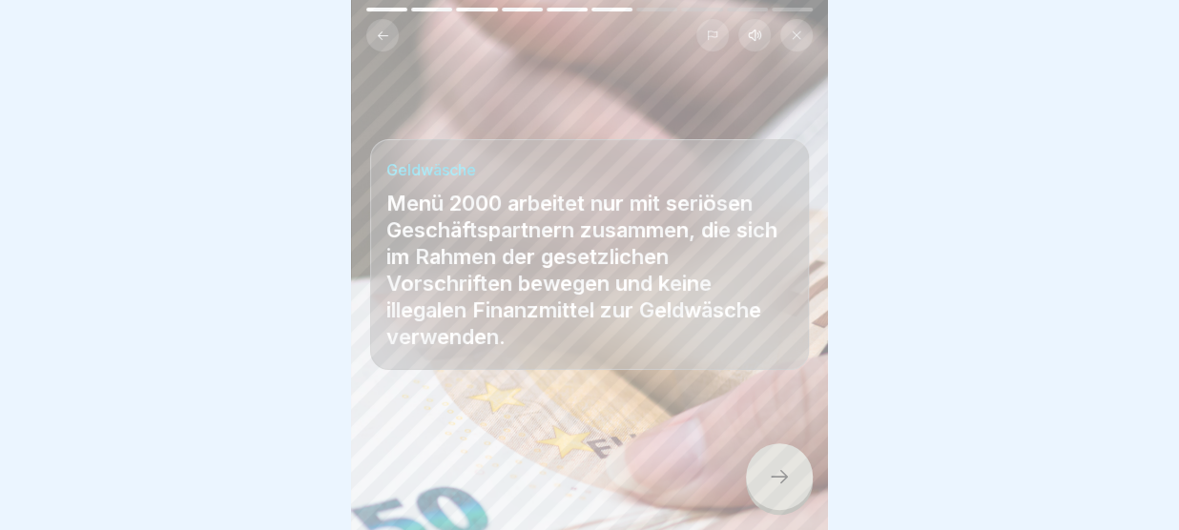
click at [789, 481] on icon at bounding box center [779, 476] width 23 height 23
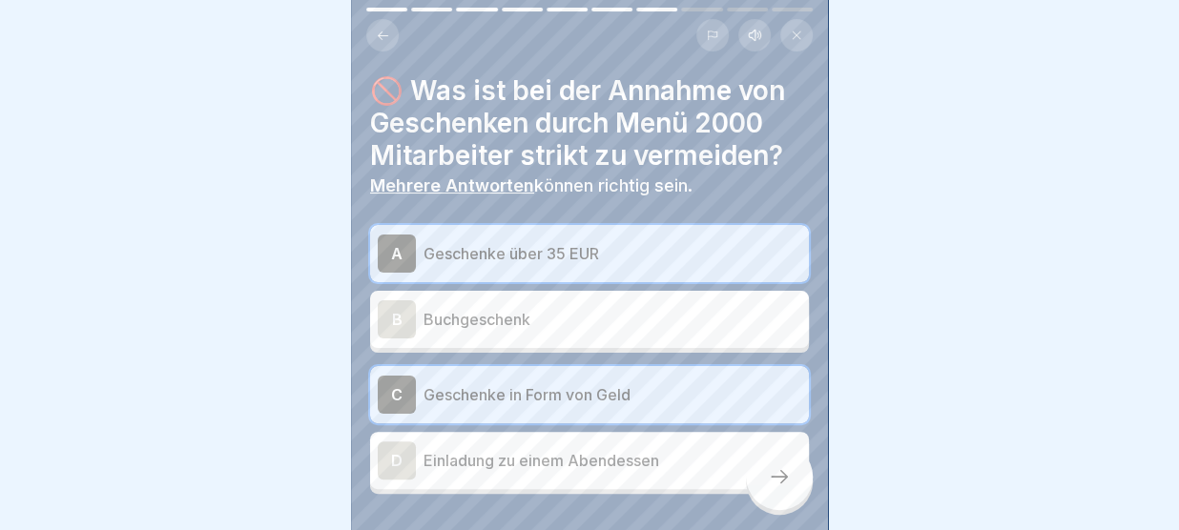
click at [789, 481] on icon at bounding box center [779, 476] width 23 height 23
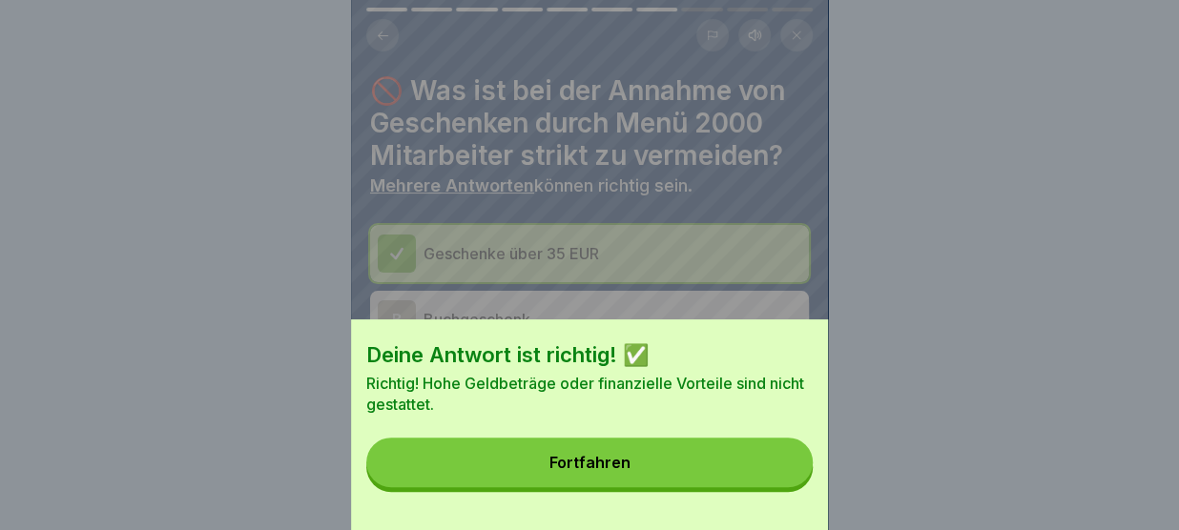
click at [789, 481] on button "Fortfahren" at bounding box center [589, 463] width 446 height 50
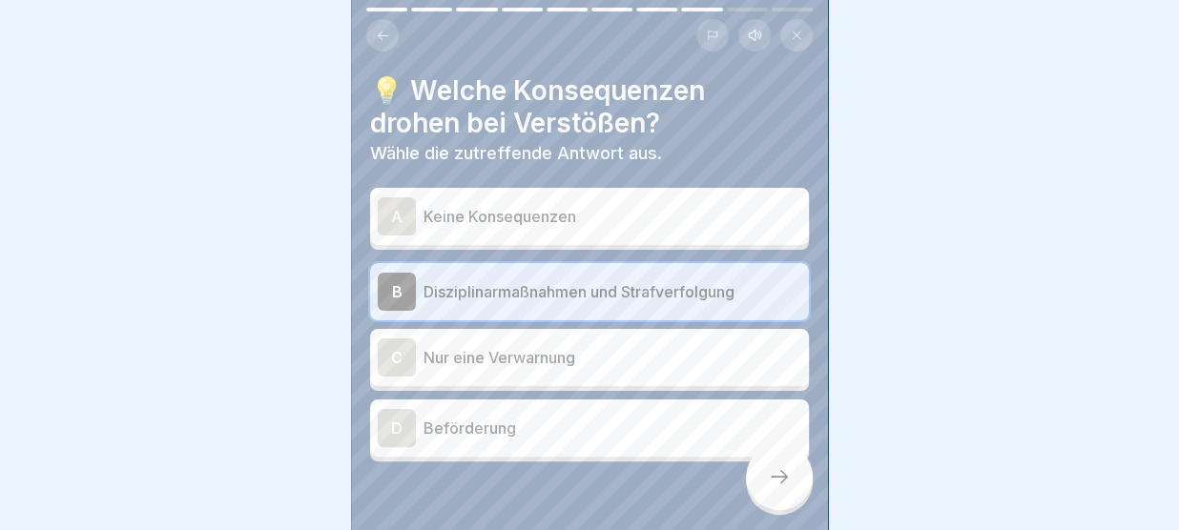
click at [789, 481] on icon at bounding box center [779, 476] width 23 height 23
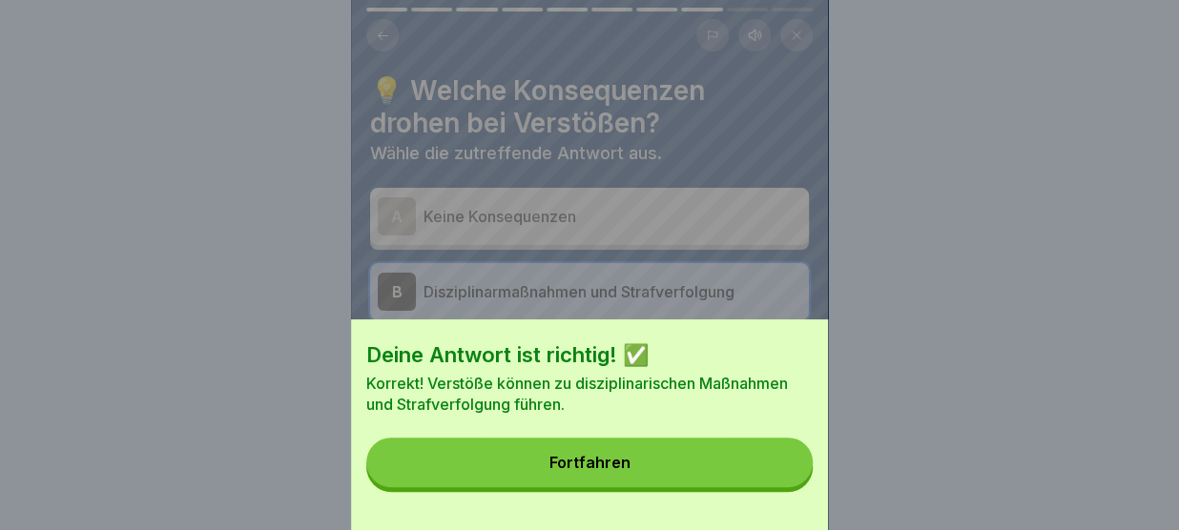
click at [789, 481] on button "Fortfahren" at bounding box center [589, 463] width 446 height 50
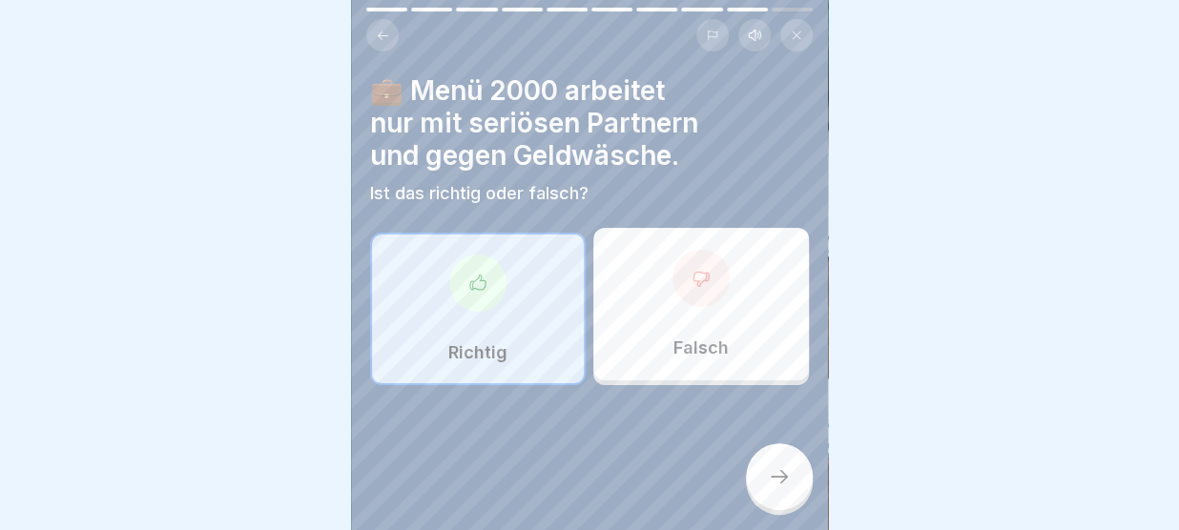
click at [789, 481] on icon at bounding box center [779, 476] width 23 height 23
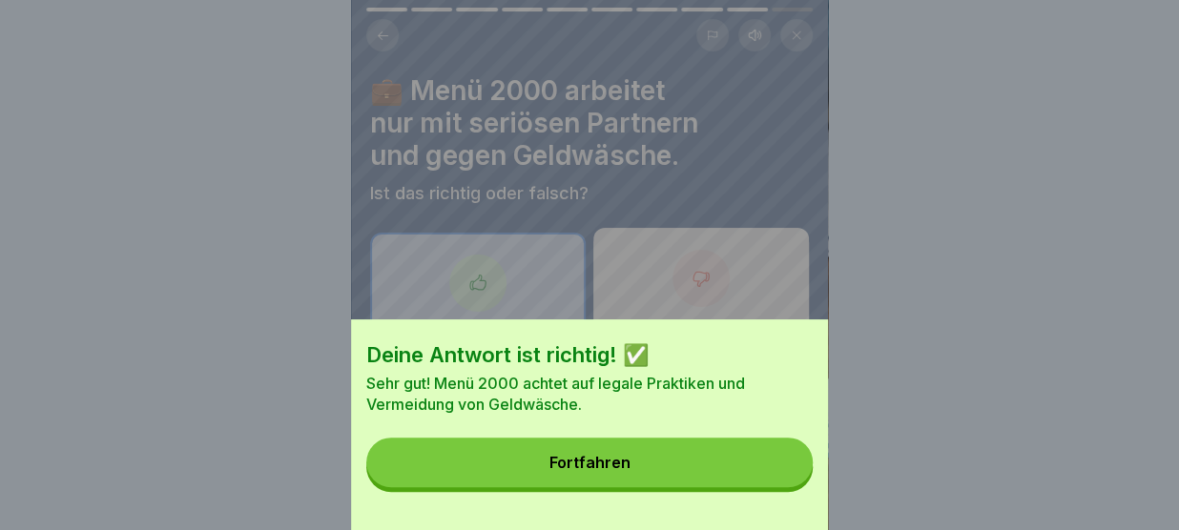
click at [789, 481] on button "Fortfahren" at bounding box center [589, 463] width 446 height 50
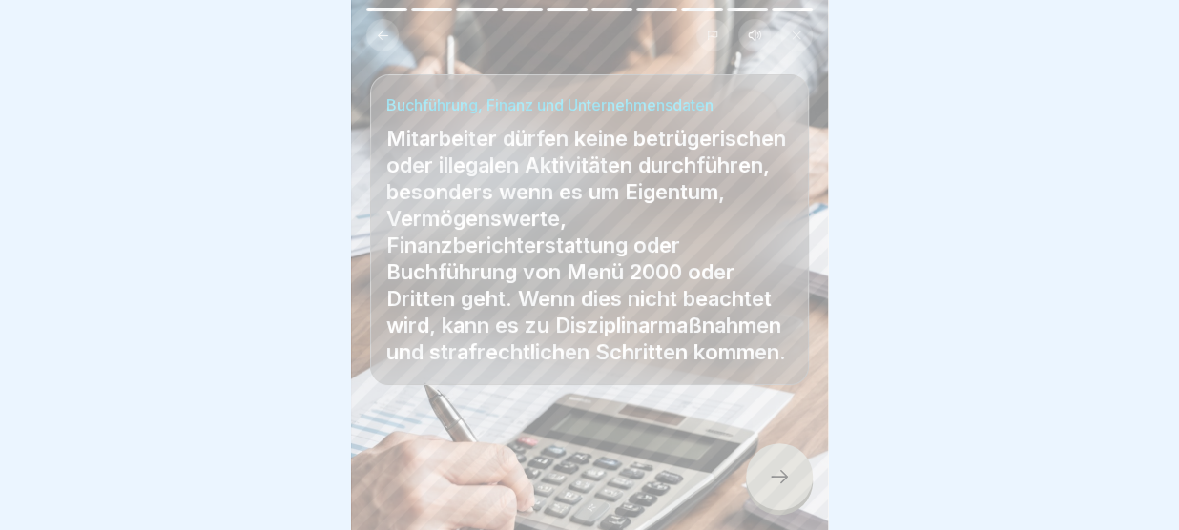
click at [789, 481] on icon at bounding box center [779, 476] width 23 height 23
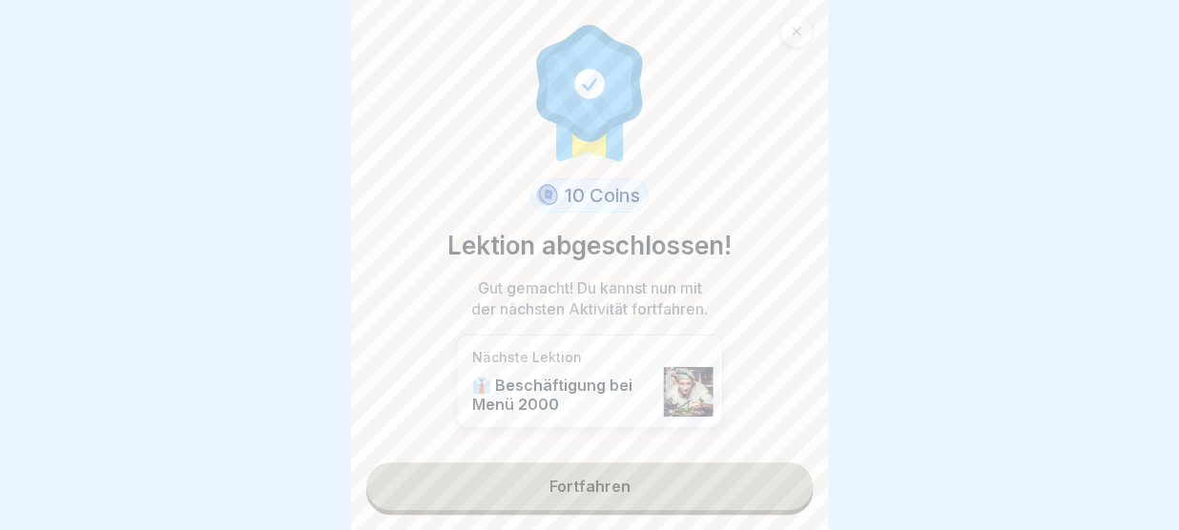
click at [789, 481] on link "Fortfahren" at bounding box center [589, 487] width 446 height 48
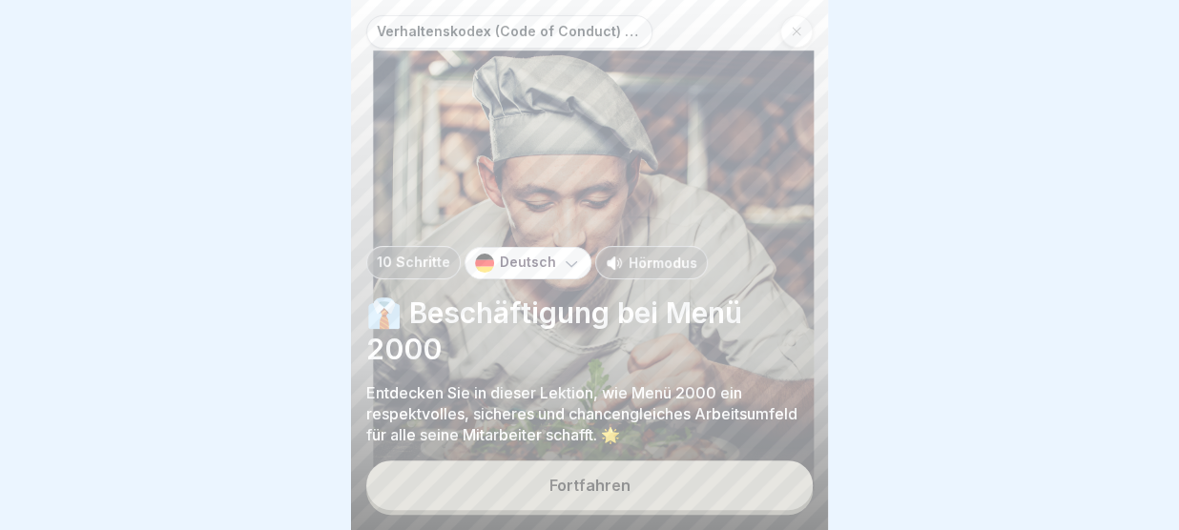
click at [789, 481] on button "Fortfahren" at bounding box center [589, 486] width 446 height 50
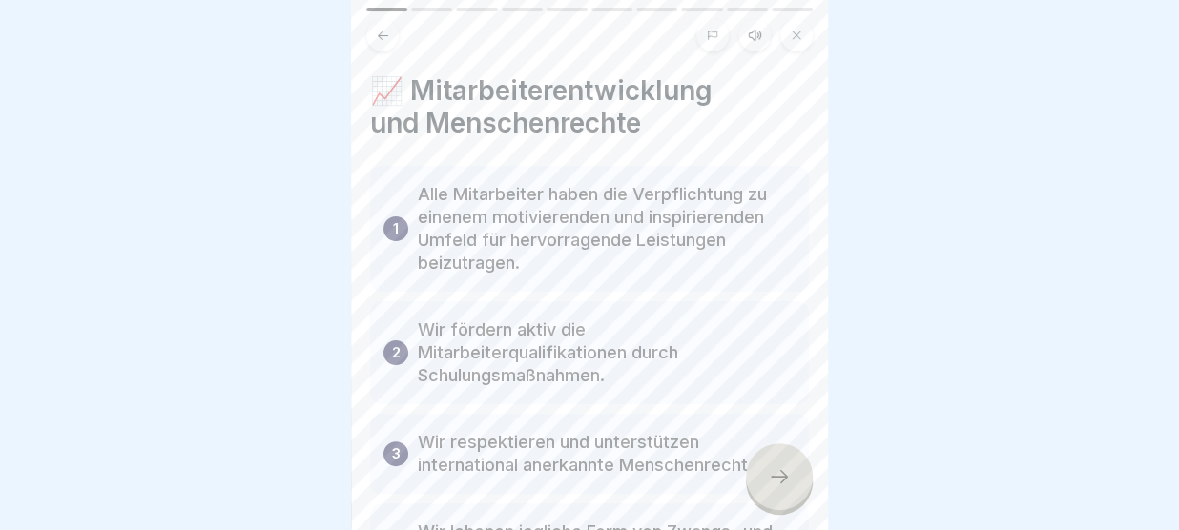
click at [789, 481] on icon at bounding box center [779, 476] width 23 height 23
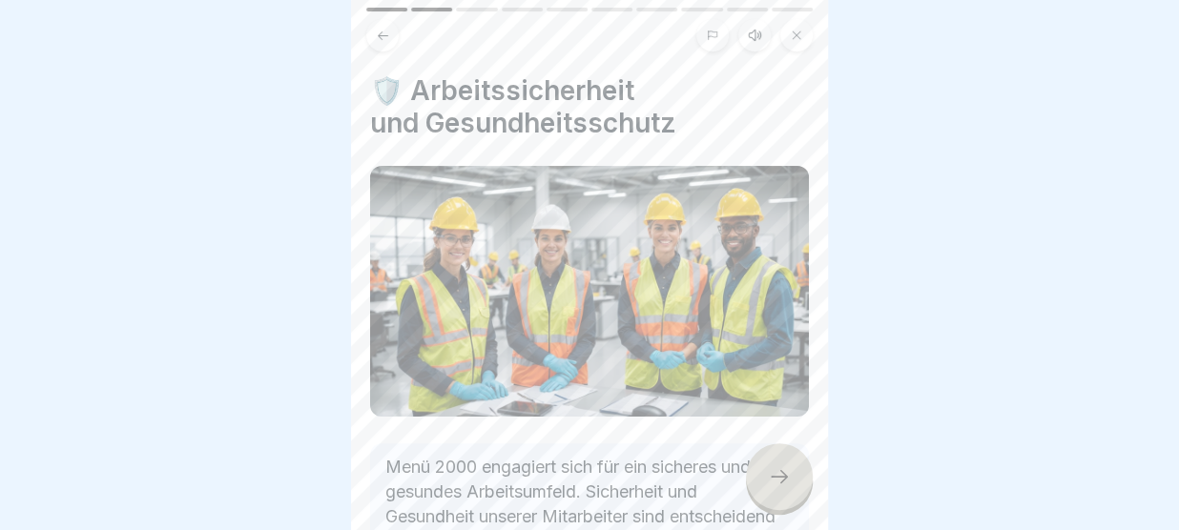
click at [789, 481] on icon at bounding box center [779, 476] width 23 height 23
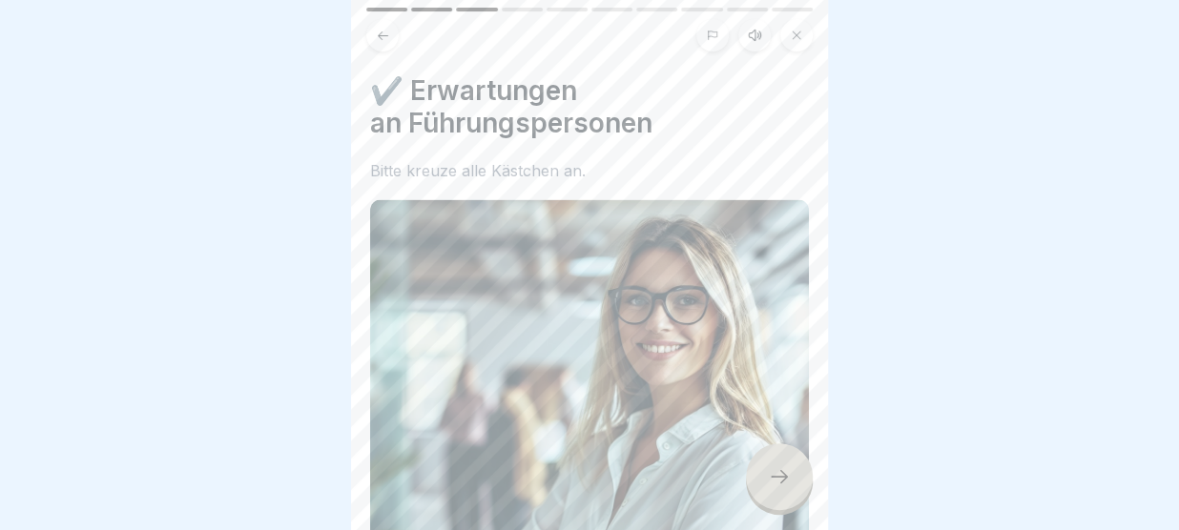
click at [789, 481] on icon at bounding box center [779, 476] width 23 height 23
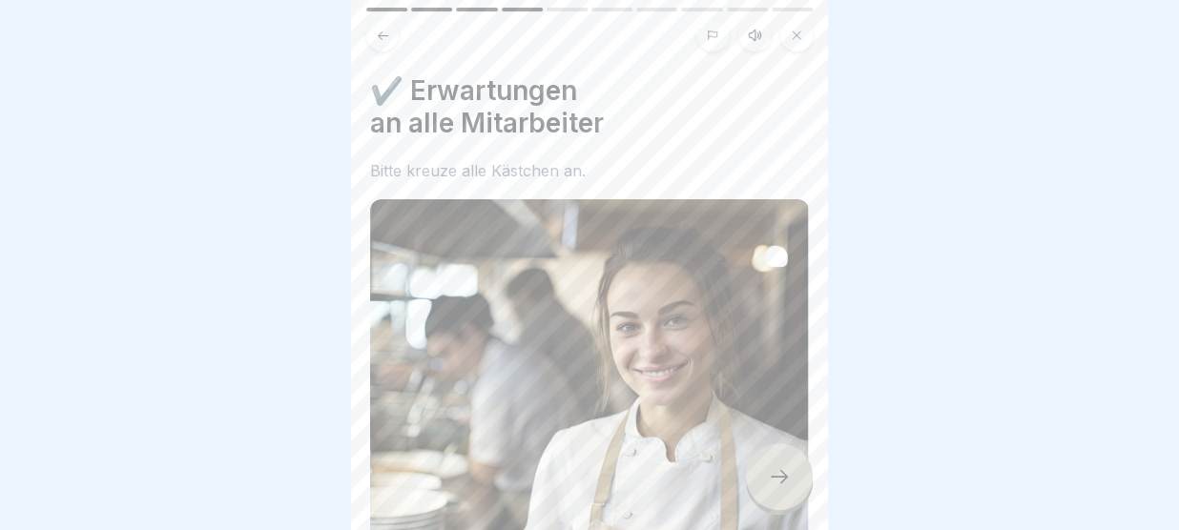
click at [789, 481] on icon at bounding box center [779, 476] width 23 height 23
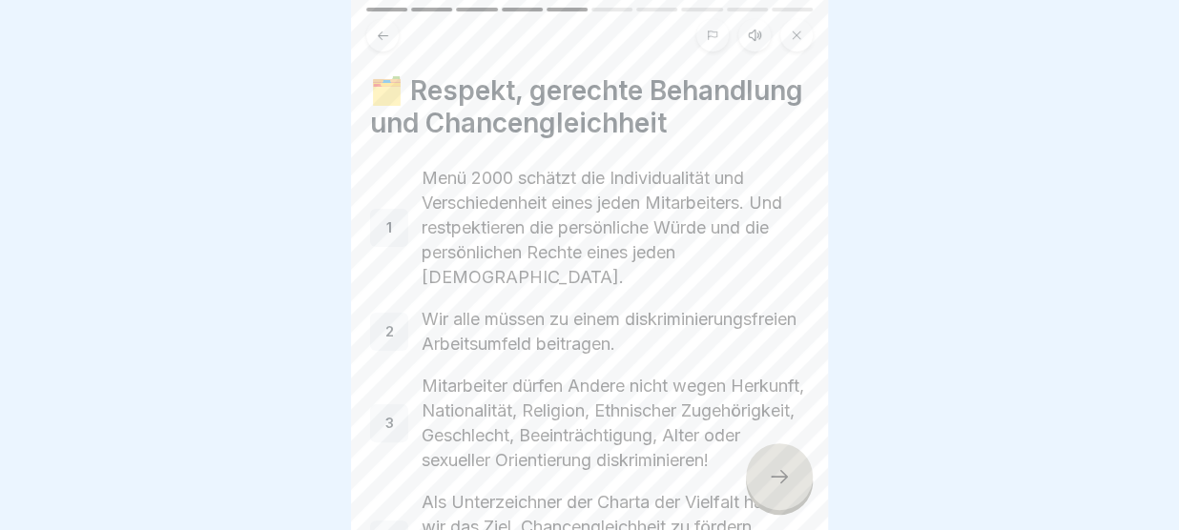
click at [789, 481] on icon at bounding box center [779, 476] width 23 height 23
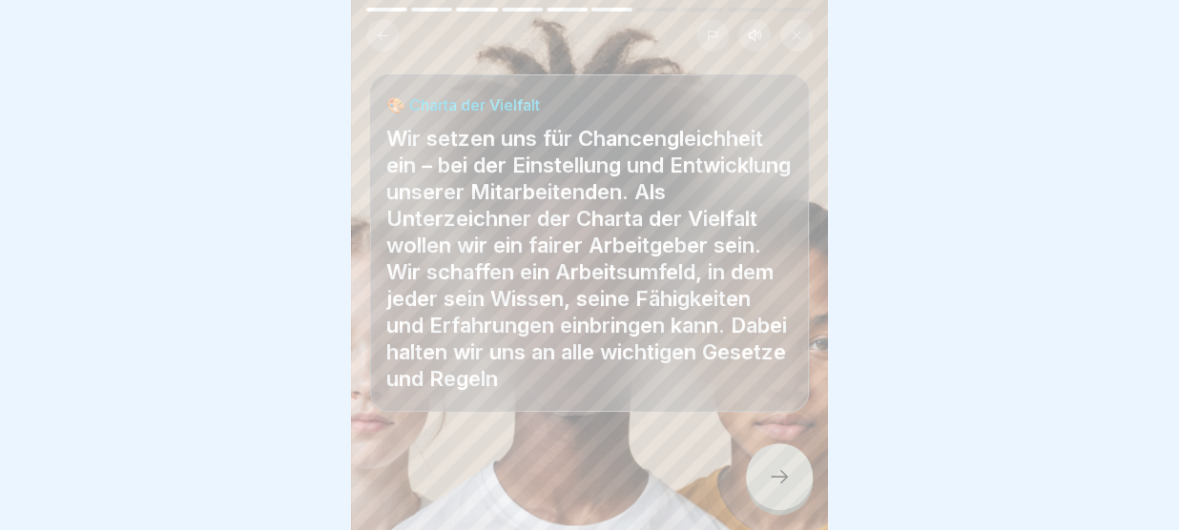
click at [789, 481] on icon at bounding box center [779, 476] width 23 height 23
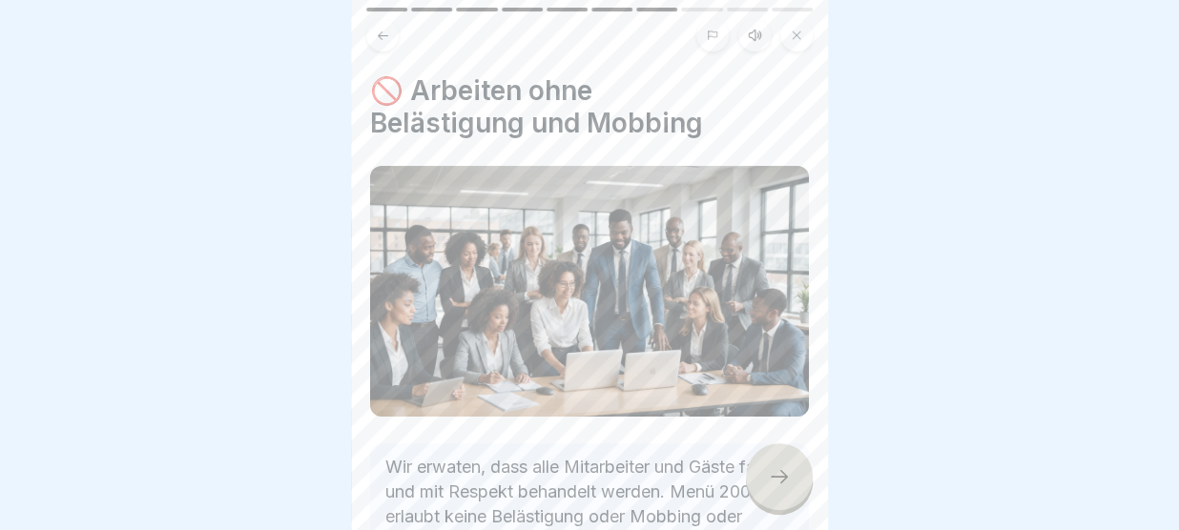
click at [789, 481] on icon at bounding box center [779, 476] width 23 height 23
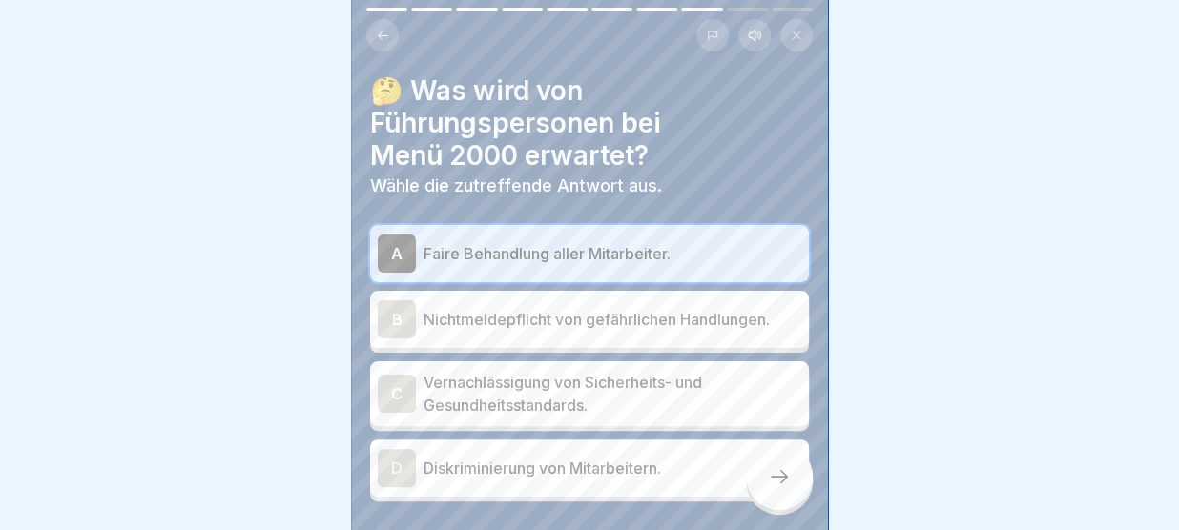
click at [789, 481] on icon at bounding box center [779, 476] width 23 height 23
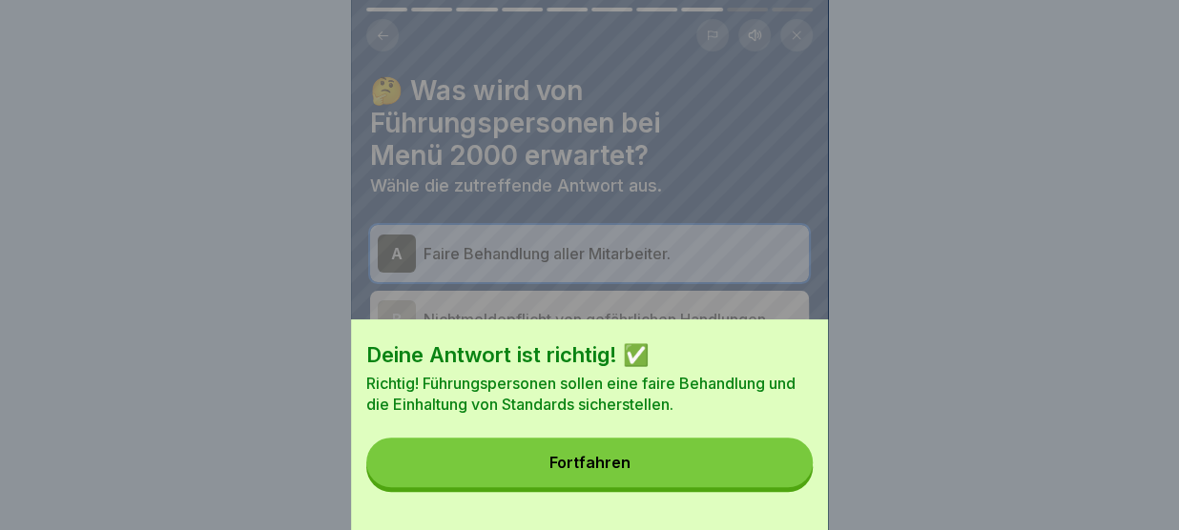
click at [789, 481] on button "Fortfahren" at bounding box center [589, 463] width 446 height 50
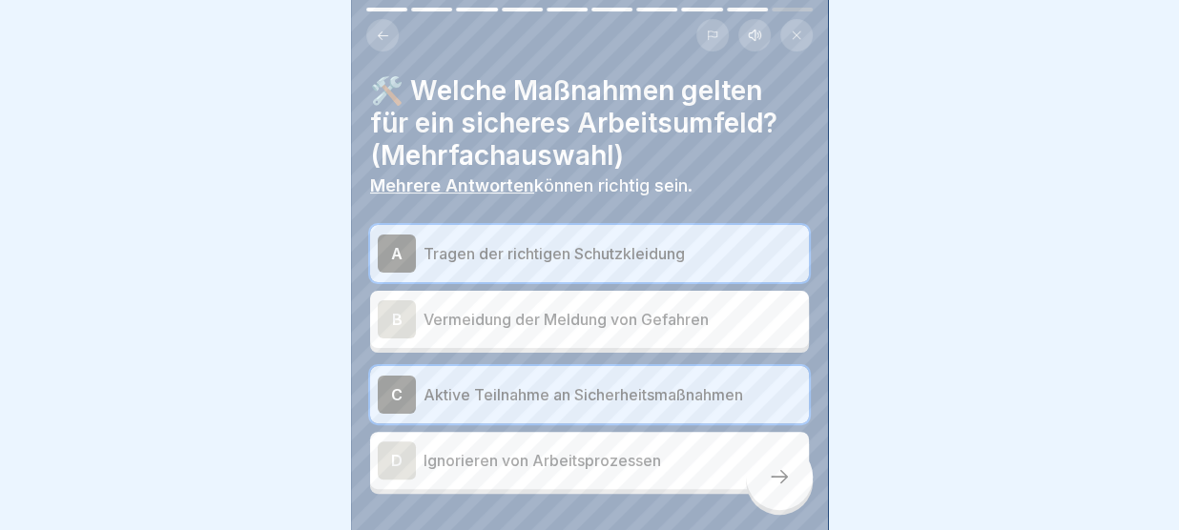
click at [791, 470] on icon at bounding box center [779, 476] width 23 height 23
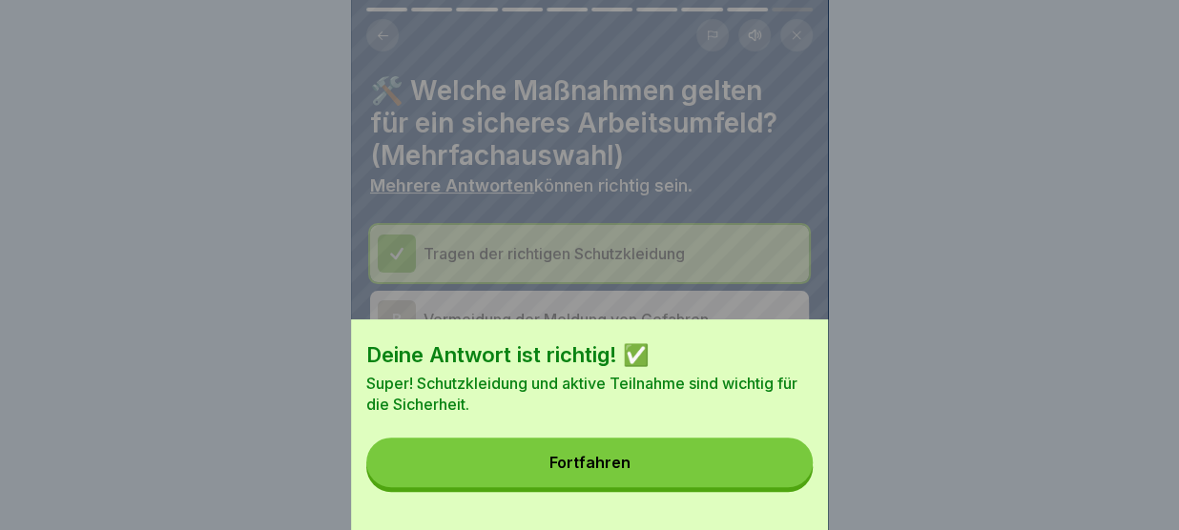
click at [791, 470] on button "Fortfahren" at bounding box center [589, 463] width 446 height 50
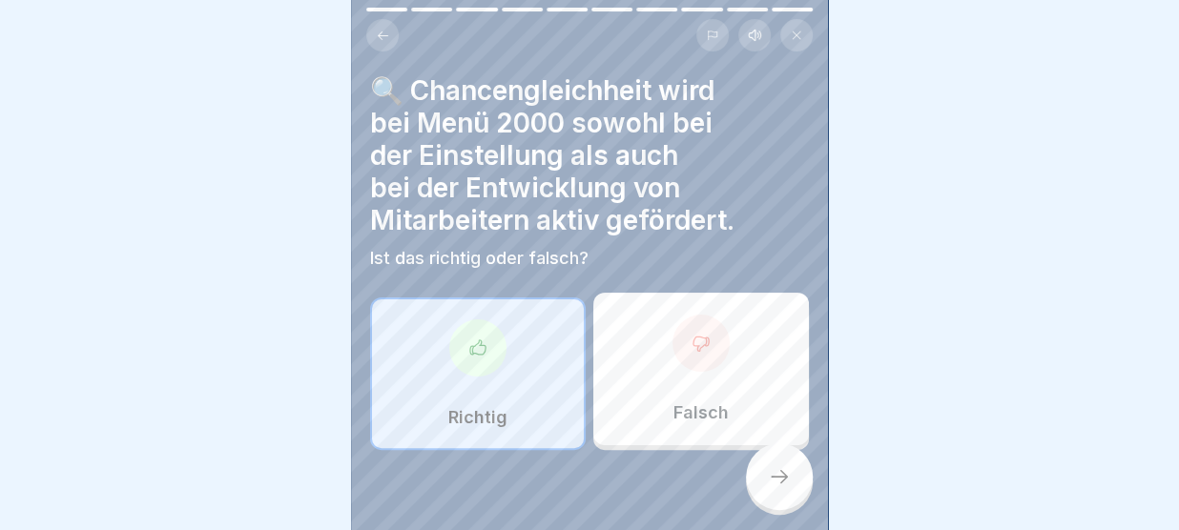
click at [791, 470] on icon at bounding box center [779, 476] width 23 height 23
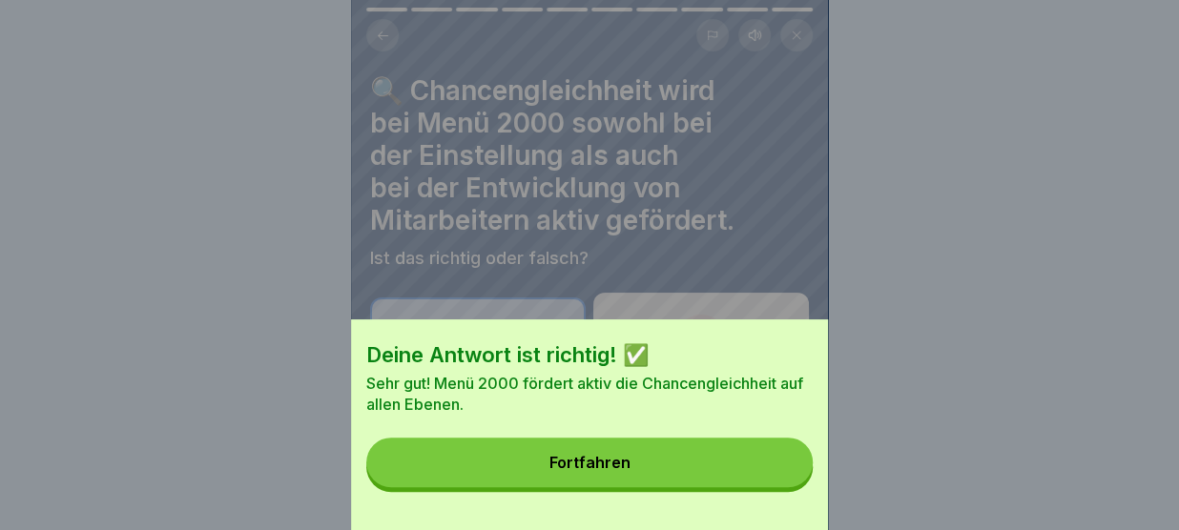
click at [791, 470] on button "Fortfahren" at bounding box center [589, 463] width 446 height 50
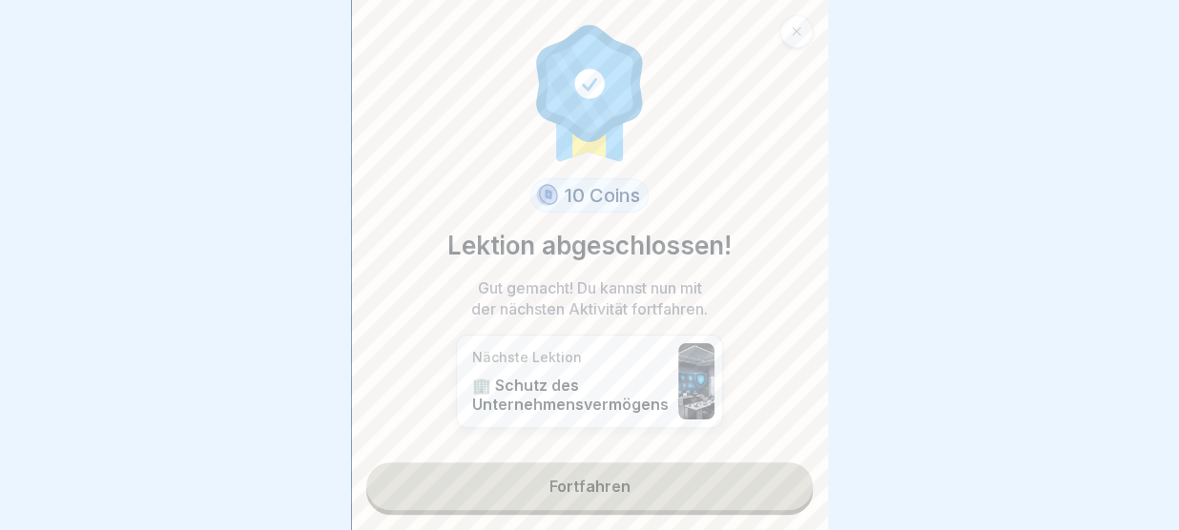
click at [784, 478] on link "Fortfahren" at bounding box center [589, 487] width 446 height 48
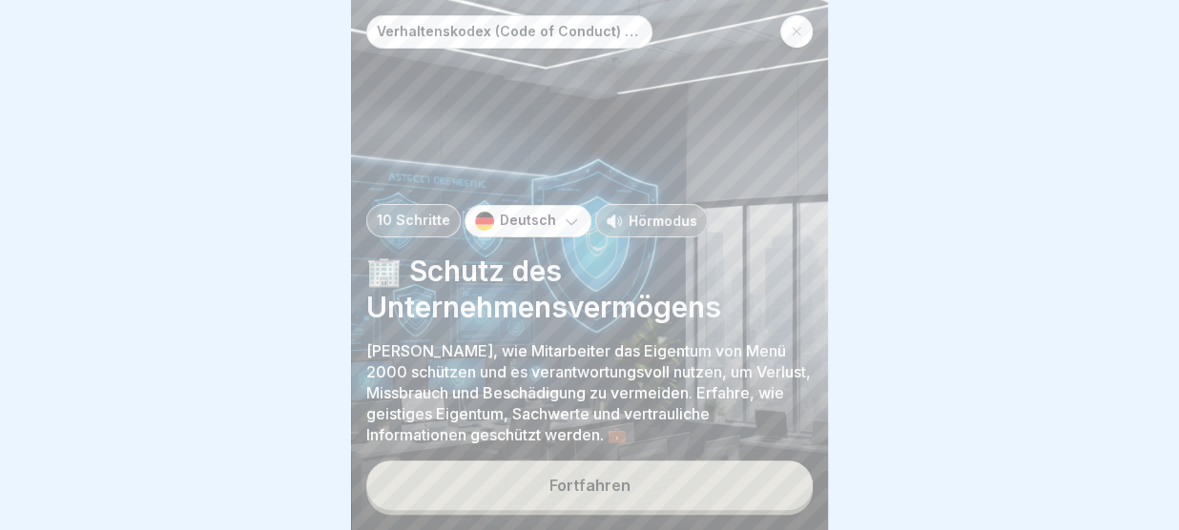
click at [784, 478] on button "Fortfahren" at bounding box center [589, 486] width 446 height 50
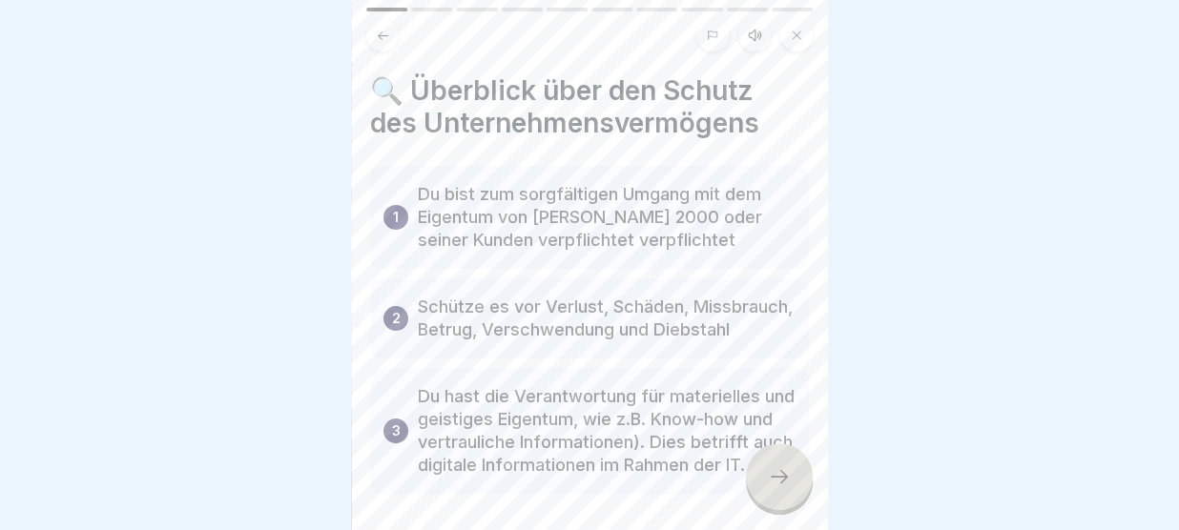
click at [784, 478] on icon at bounding box center [779, 476] width 17 height 13
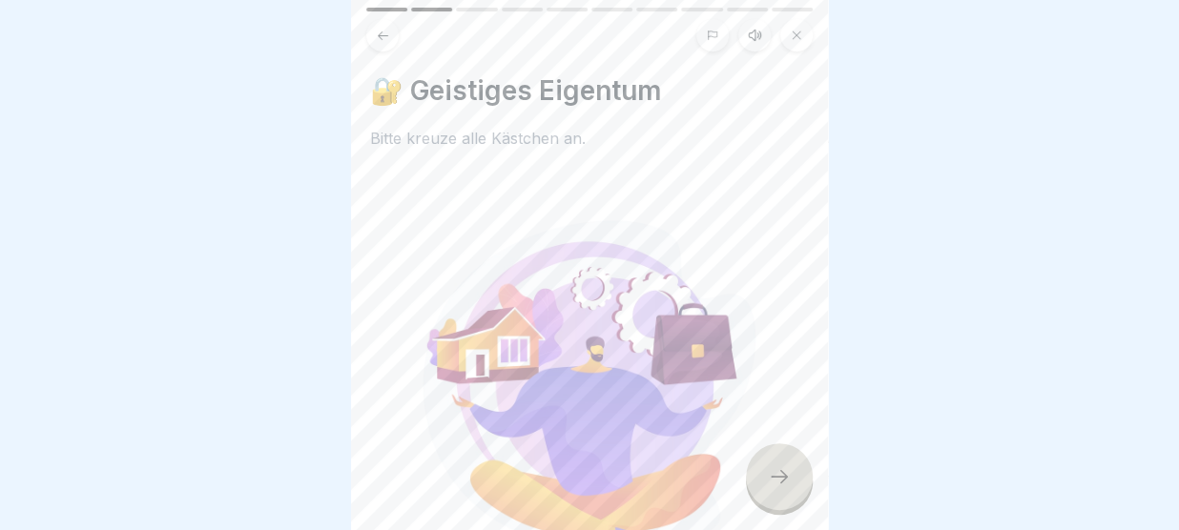
click at [784, 478] on icon at bounding box center [779, 476] width 17 height 13
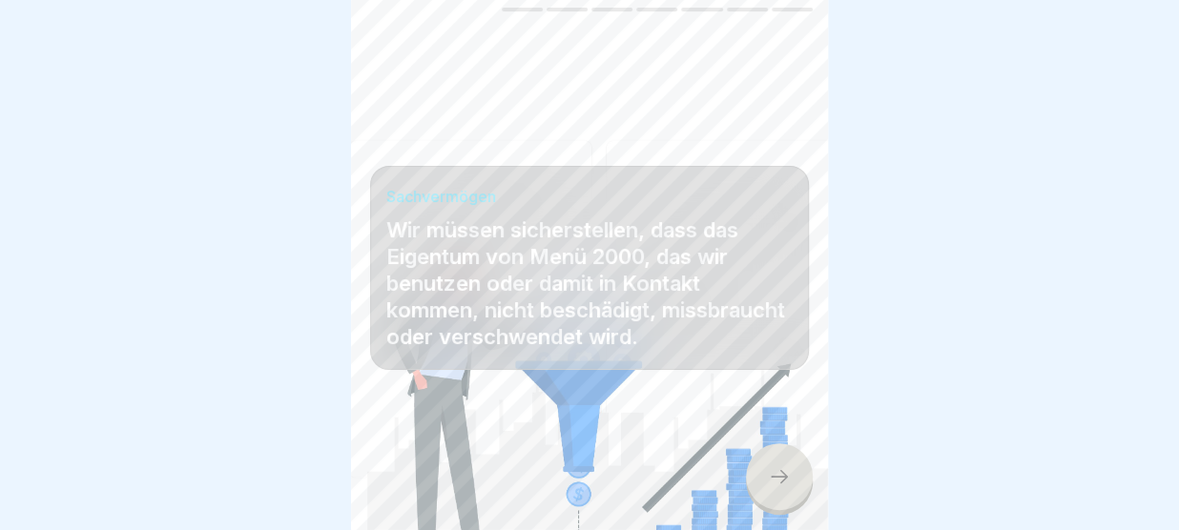
click at [784, 478] on icon at bounding box center [779, 476] width 17 height 13
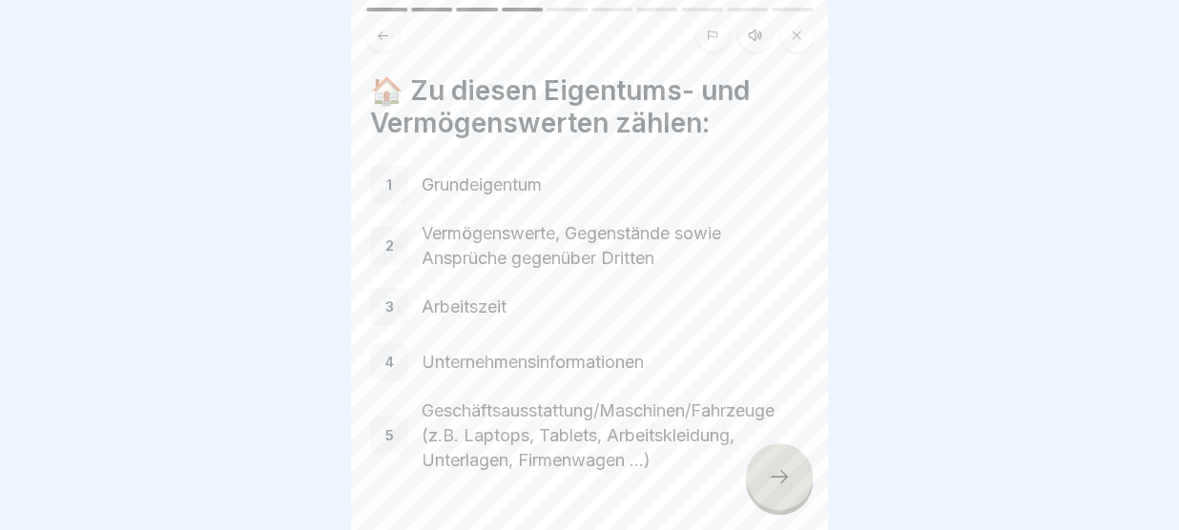
click at [784, 478] on icon at bounding box center [779, 476] width 23 height 23
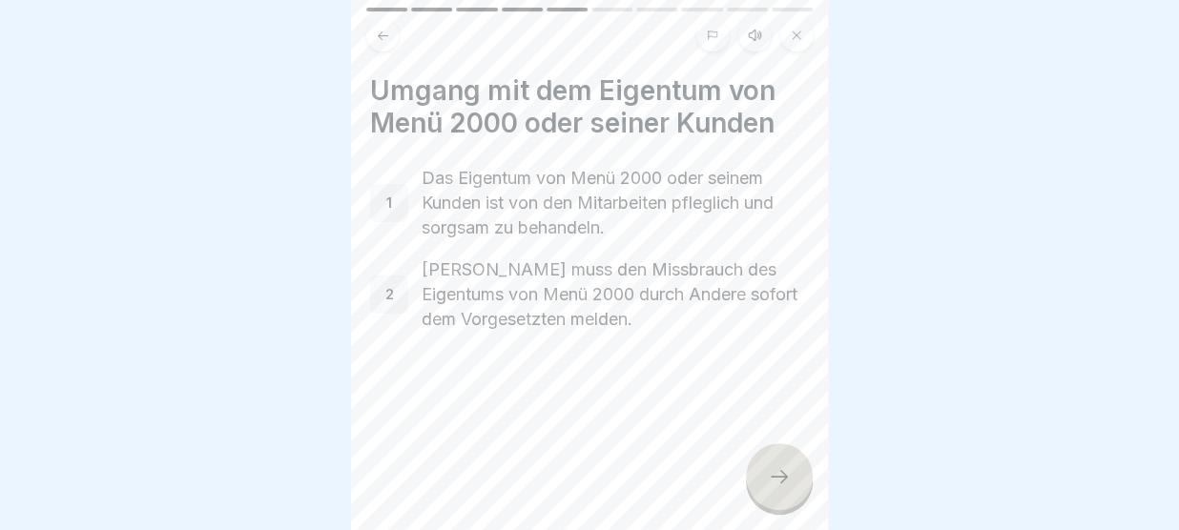
click at [784, 478] on icon at bounding box center [779, 476] width 17 height 13
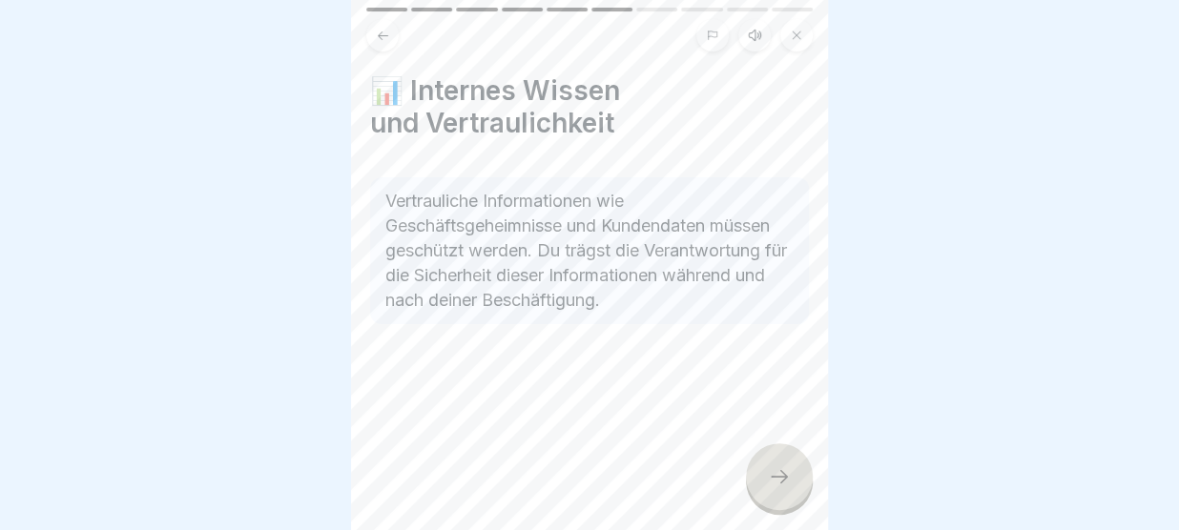
click at [784, 478] on icon at bounding box center [779, 476] width 17 height 13
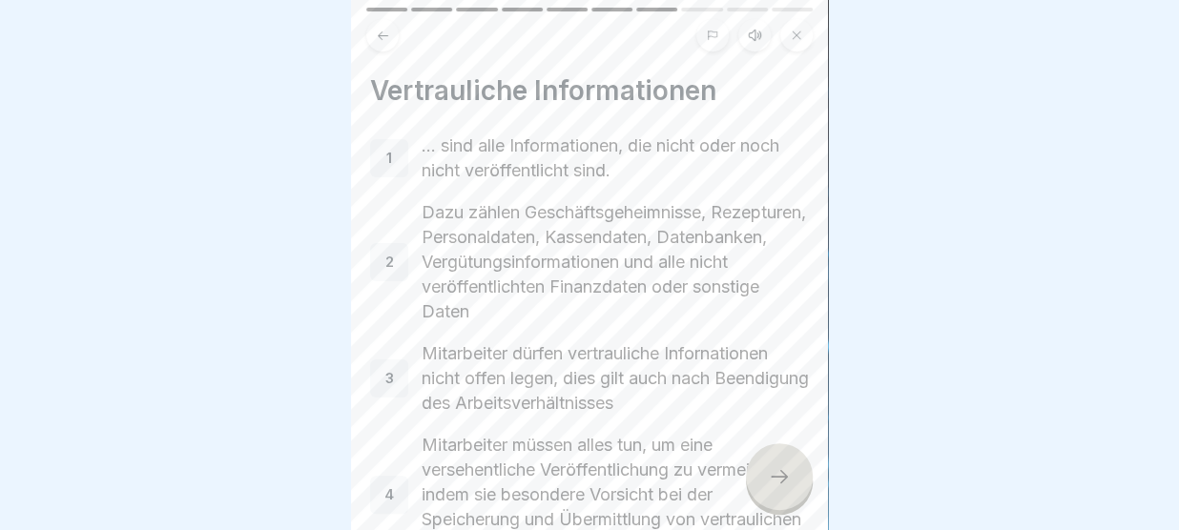
click at [784, 478] on icon at bounding box center [779, 476] width 23 height 23
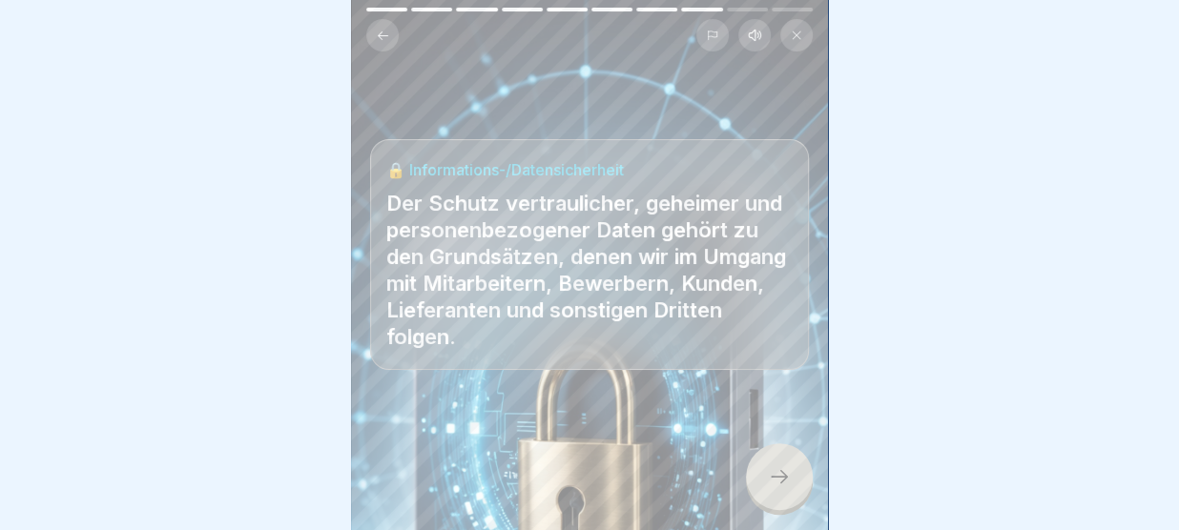
click at [784, 478] on icon at bounding box center [779, 476] width 23 height 23
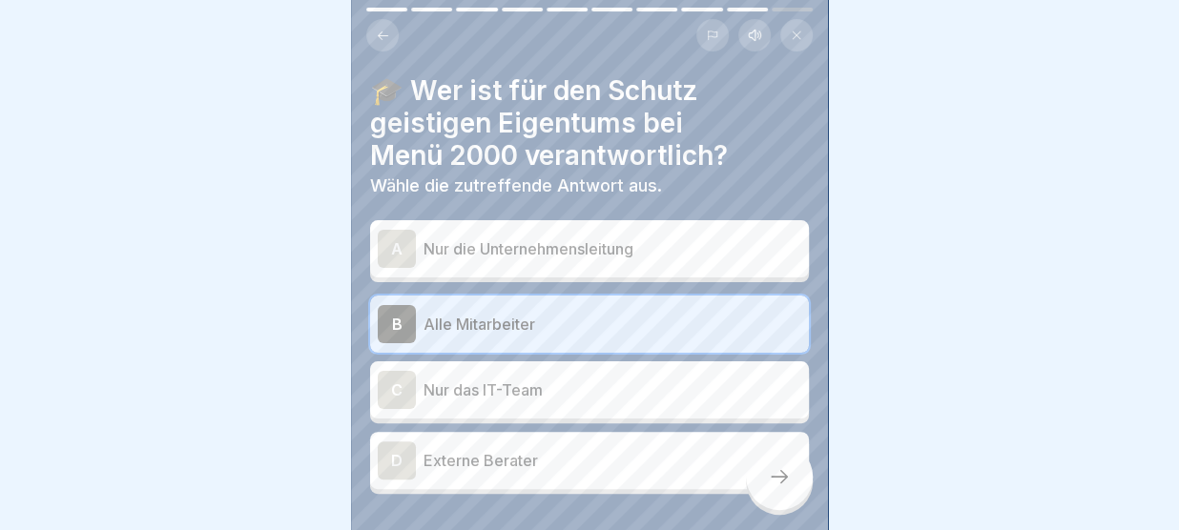
click at [784, 478] on icon at bounding box center [779, 476] width 23 height 23
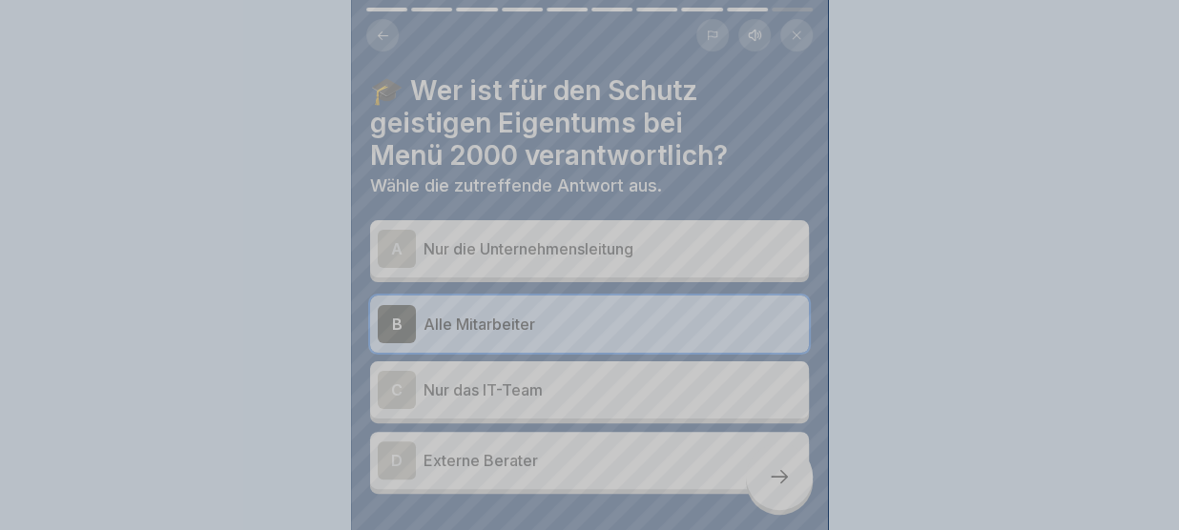
click at [784, 478] on div "Deine Antwort ist richtig! ✅ Richtig! Alle Mitarbeiter sind dafür verantwortlic…" at bounding box center [589, 514] width 477 height 530
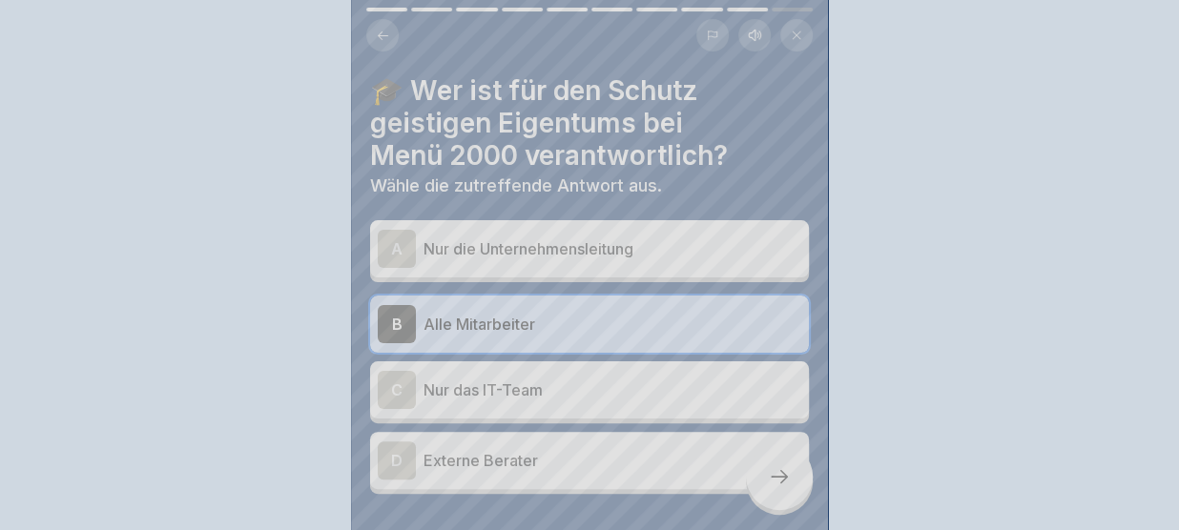
click at [784, 478] on div "Deine Antwort ist richtig! ✅ Richtig! Alle Mitarbeiter sind dafür verantwortlic…" at bounding box center [589, 265] width 1179 height 530
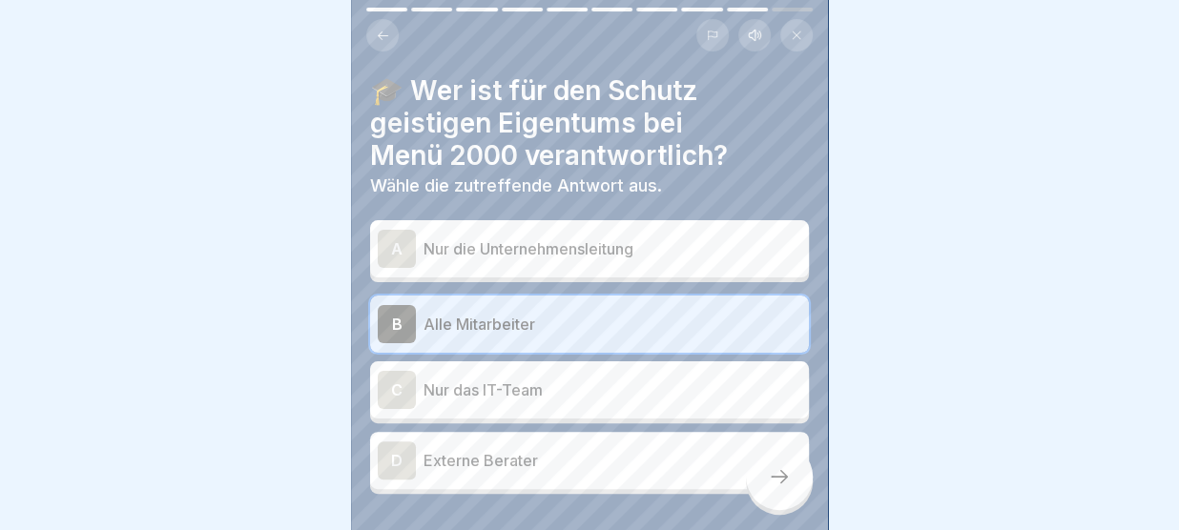
click at [784, 478] on icon at bounding box center [779, 476] width 17 height 13
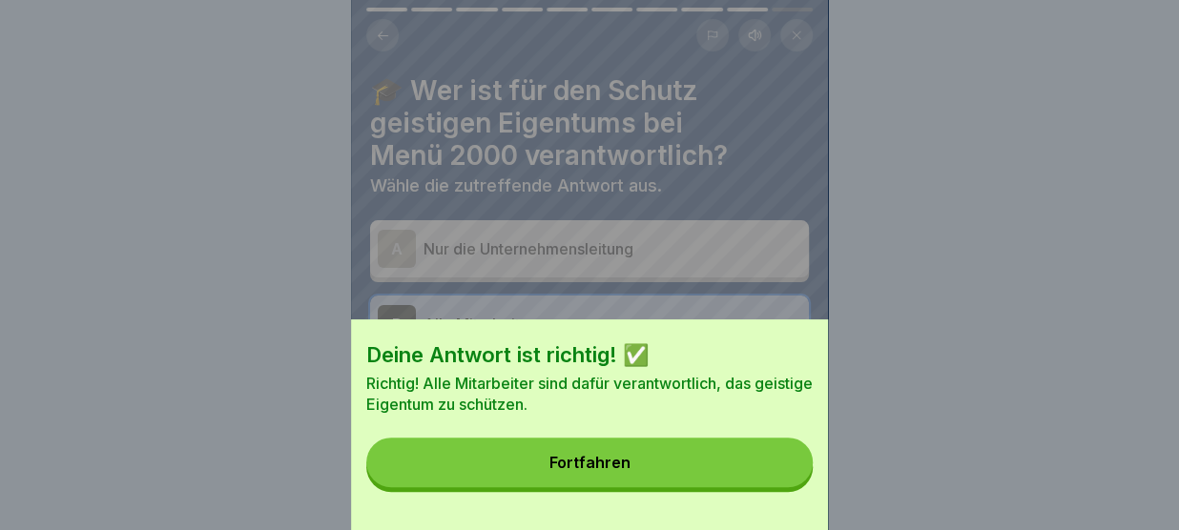
click at [784, 478] on button "Fortfahren" at bounding box center [589, 463] width 446 height 50
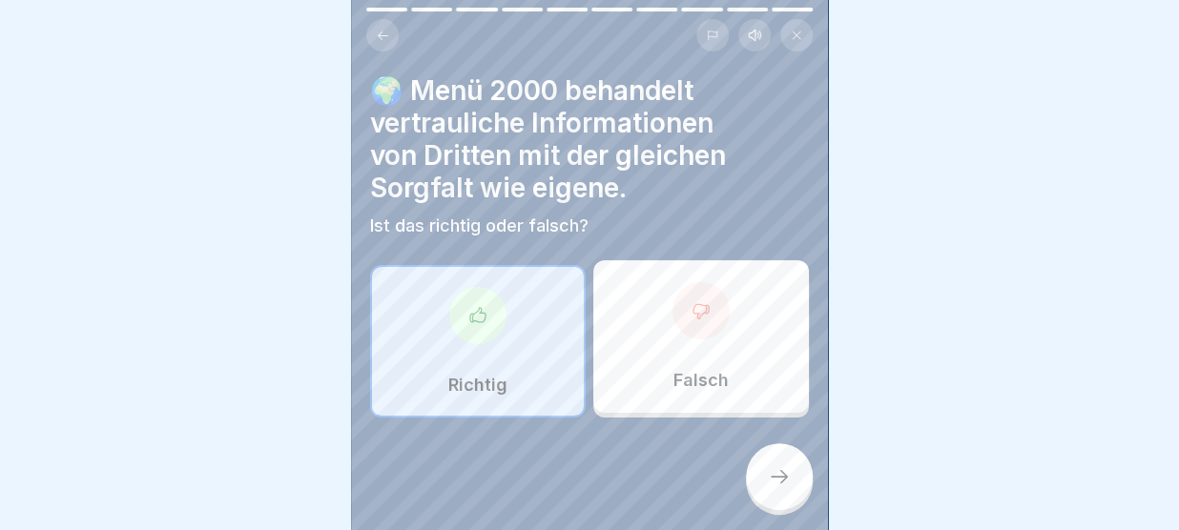
click at [784, 478] on icon at bounding box center [779, 476] width 17 height 13
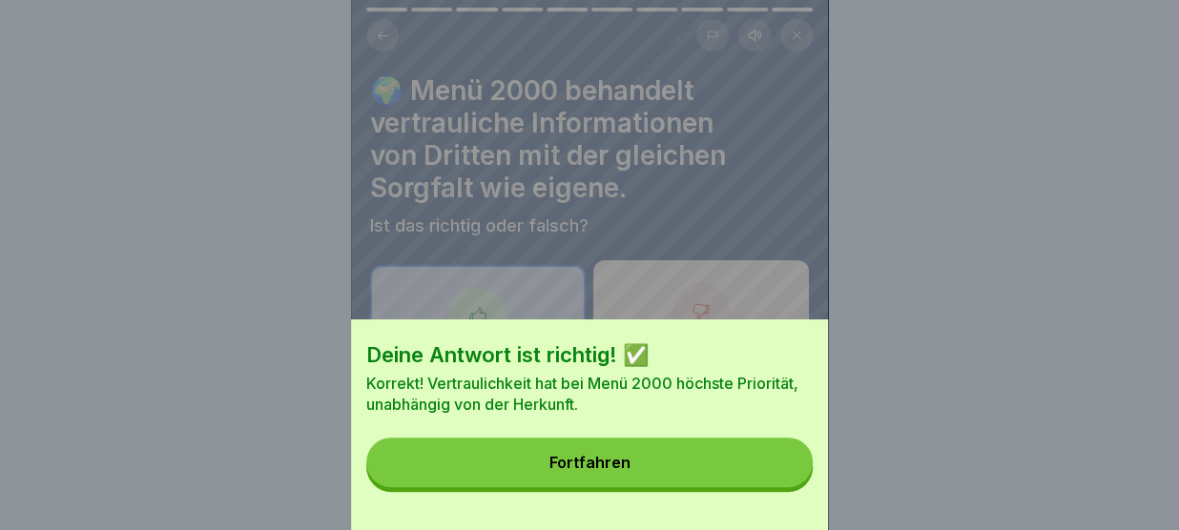
click at [784, 478] on button "Fortfahren" at bounding box center [589, 463] width 446 height 50
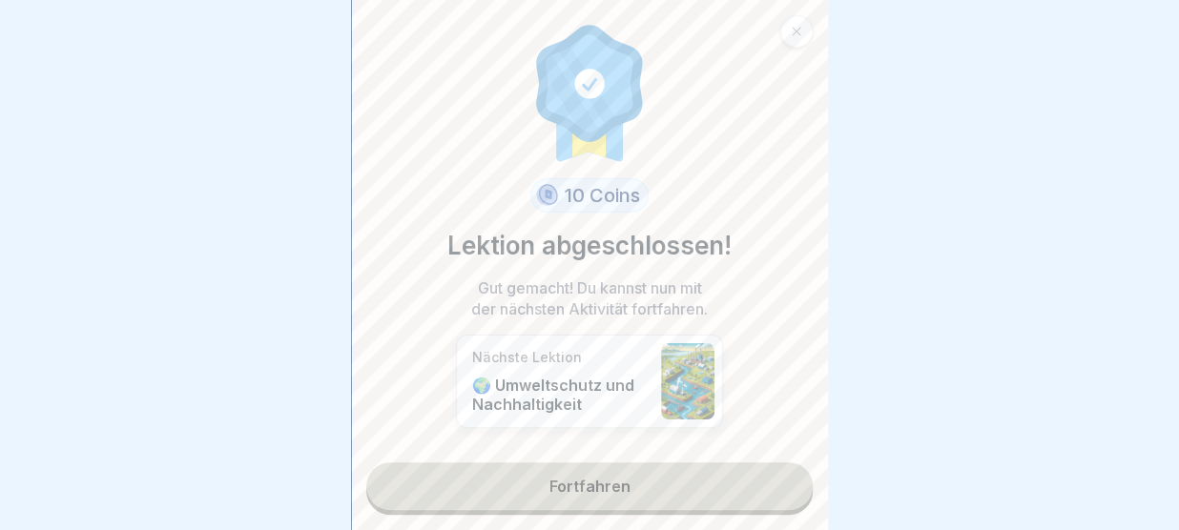
click at [784, 478] on link "Fortfahren" at bounding box center [589, 487] width 446 height 48
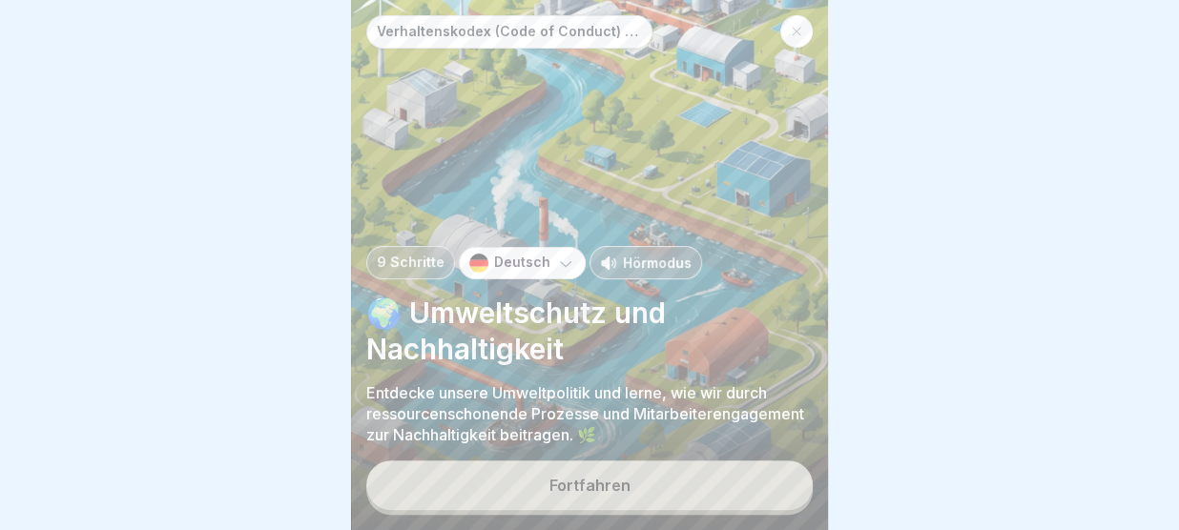
click at [784, 478] on button "Fortfahren" at bounding box center [589, 486] width 446 height 50
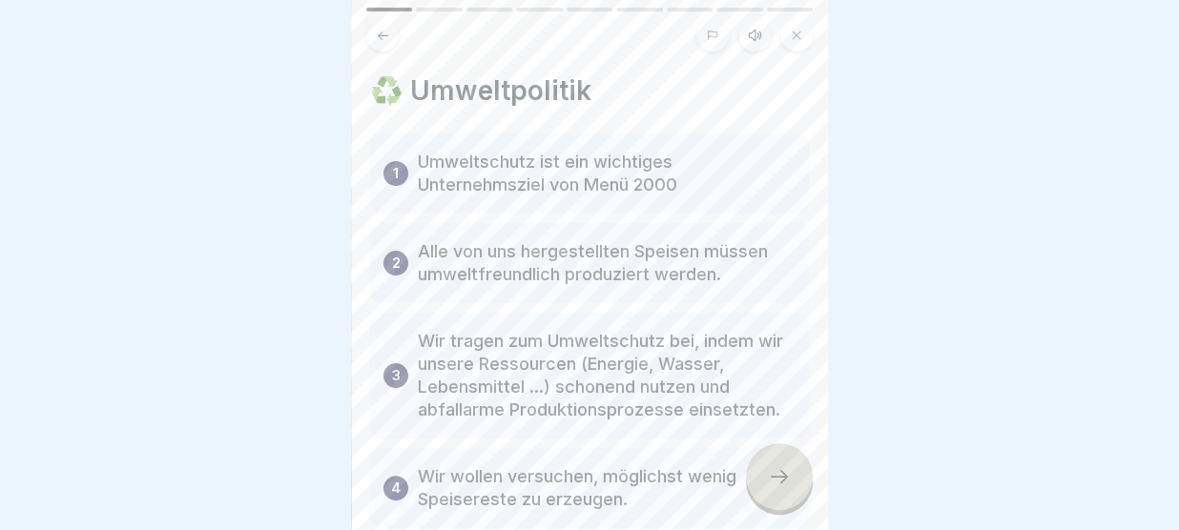
click at [809, 35] on button at bounding box center [796, 35] width 32 height 32
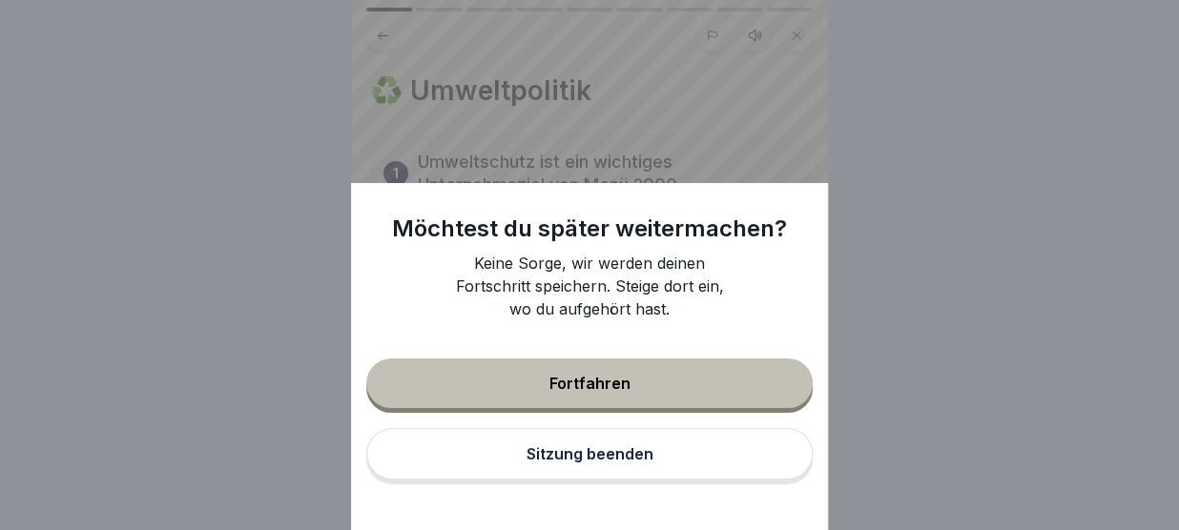
click at [648, 453] on div "Sitzung beenden" at bounding box center [589, 453] width 127 height 17
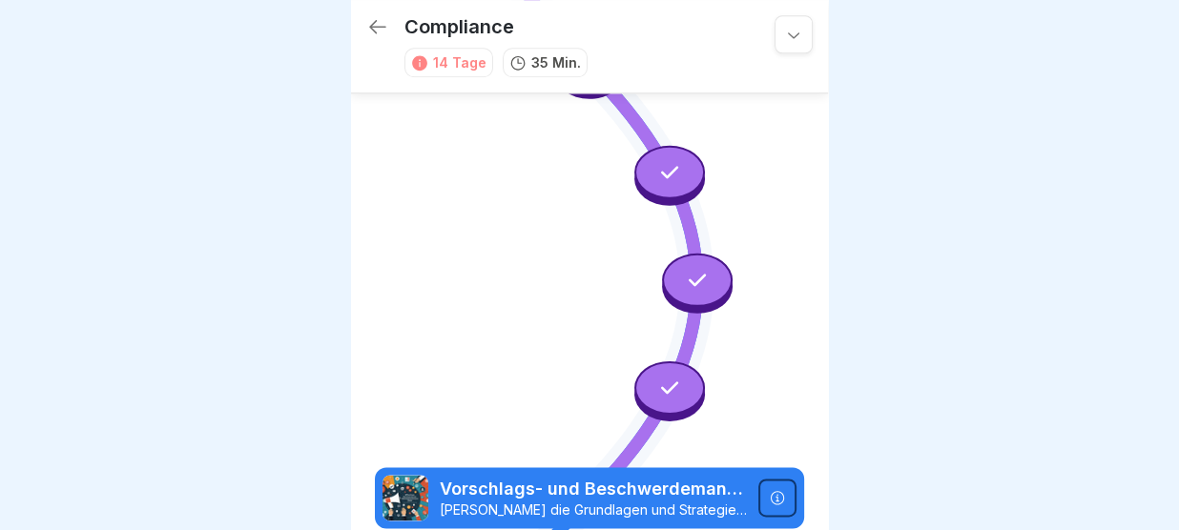
scroll to position [1046, 0]
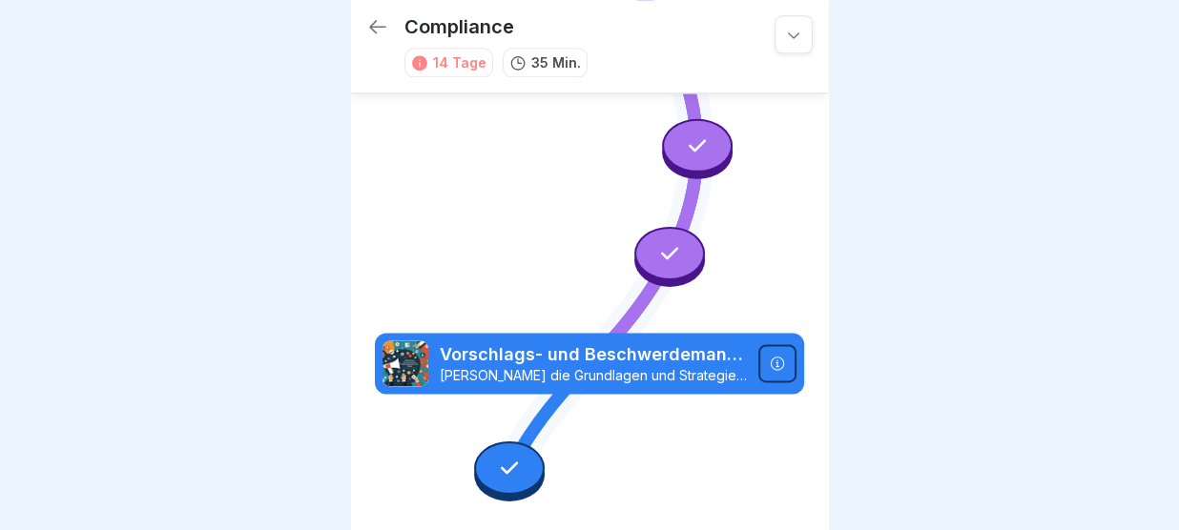
drag, startPoint x: 555, startPoint y: 355, endPoint x: 592, endPoint y: 391, distance: 51.9
click at [592, 391] on div "Vorschlags- und Beschwerdemanagement bei Menü 2000 Lerne die Grundlagen und Str…" at bounding box center [589, 363] width 429 height 61
click at [600, 389] on div "Vorschlags- und Beschwerdemanagement bei Menü 2000 Lerne die Grundlagen und Str…" at bounding box center [589, 363] width 429 height 61
click at [387, 30] on icon at bounding box center [377, 26] width 23 height 23
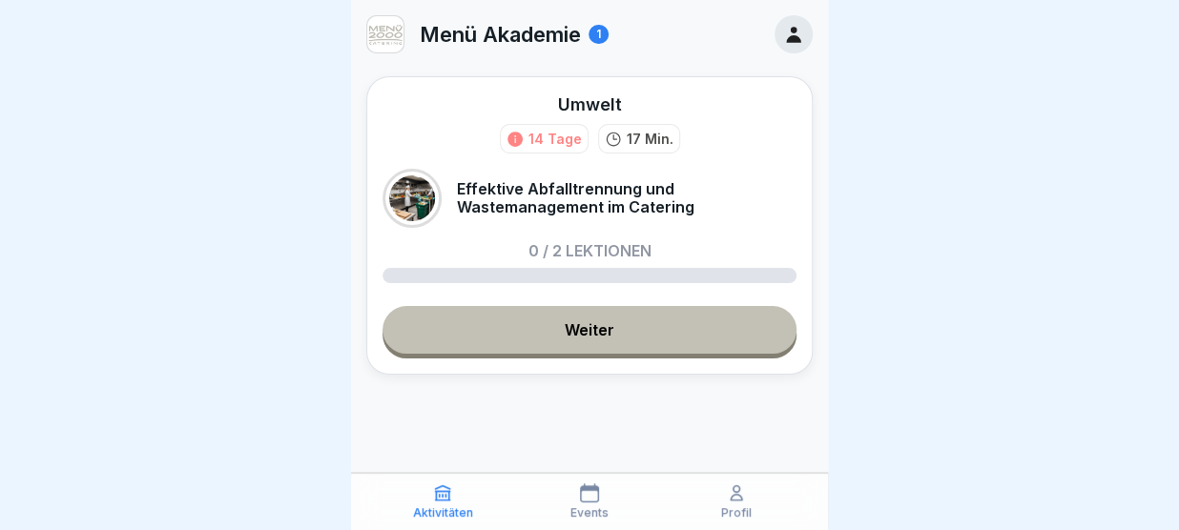
click at [497, 341] on link "Weiter" at bounding box center [589, 330] width 414 height 48
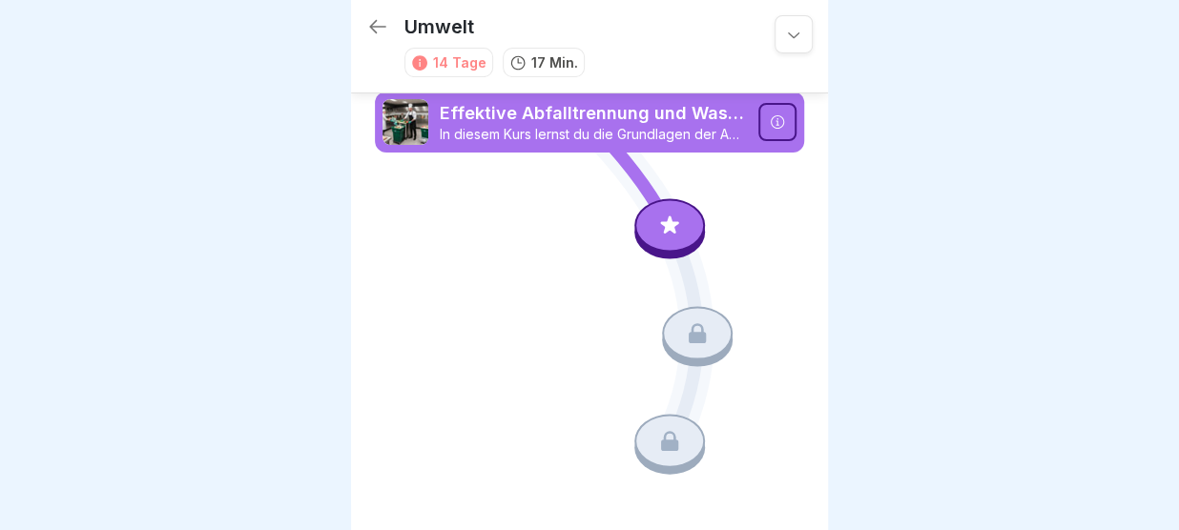
click at [670, 226] on icon at bounding box center [670, 225] width 18 height 18
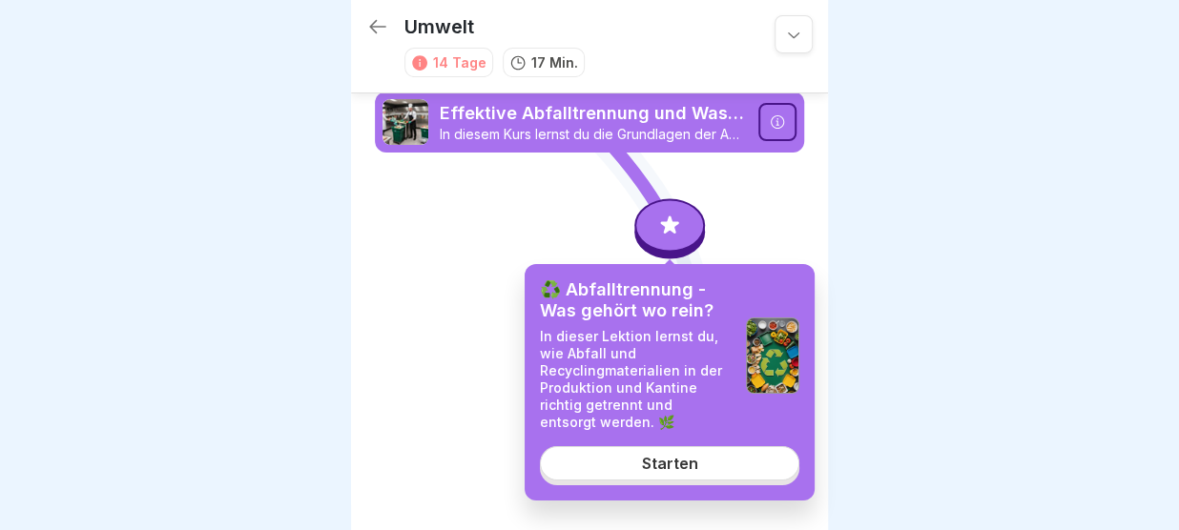
click at [642, 459] on link "Starten" at bounding box center [669, 463] width 259 height 34
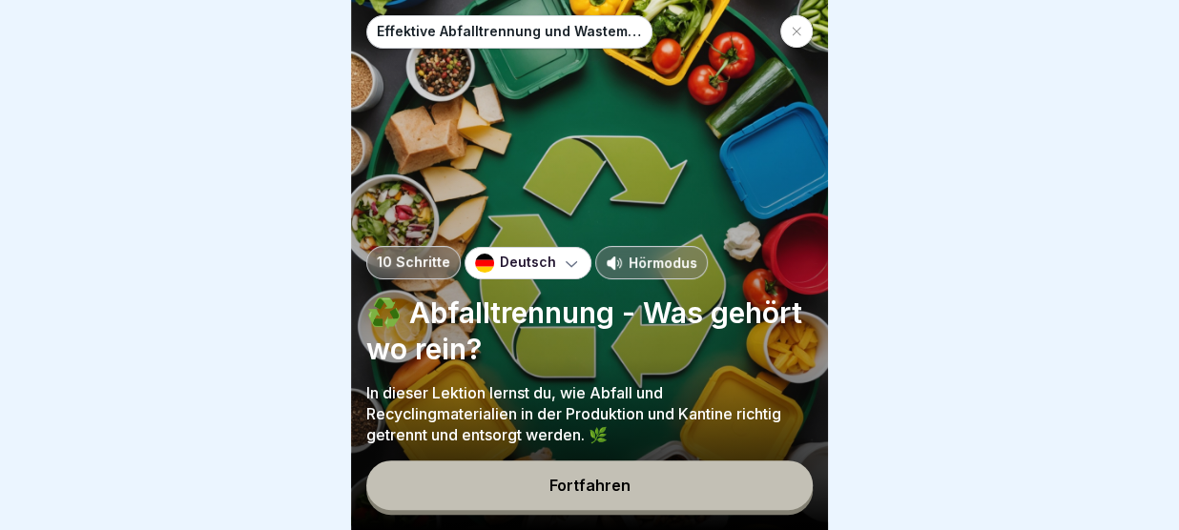
click at [642, 459] on div "Effektive Abfalltrennung und Wastemanagement im Catering 10 Schritte Deutsch Hö…" at bounding box center [589, 265] width 477 height 530
click at [642, 484] on button "Fortfahren" at bounding box center [589, 486] width 446 height 50
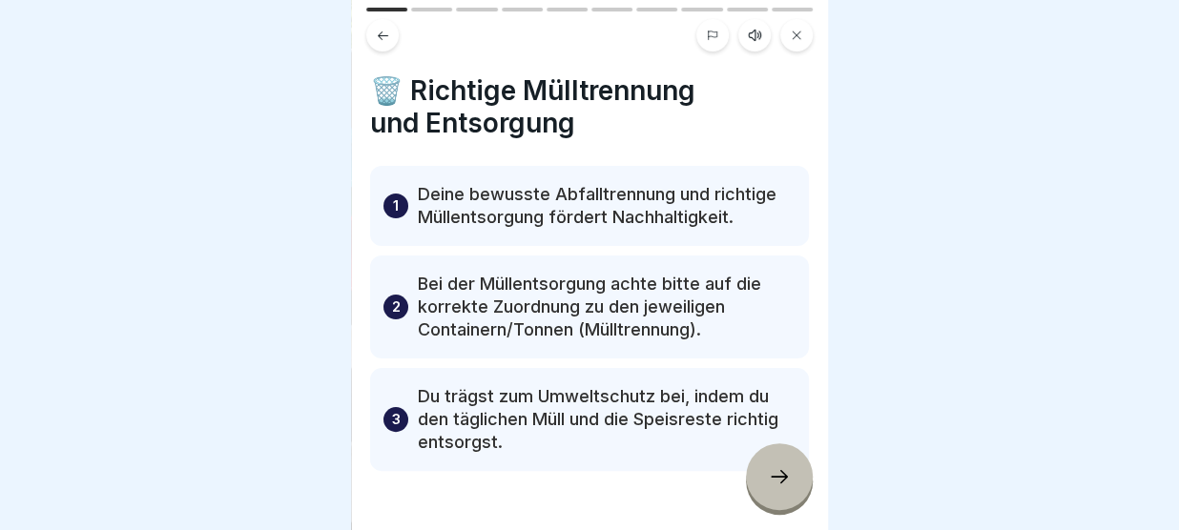
click at [787, 464] on div at bounding box center [779, 476] width 67 height 67
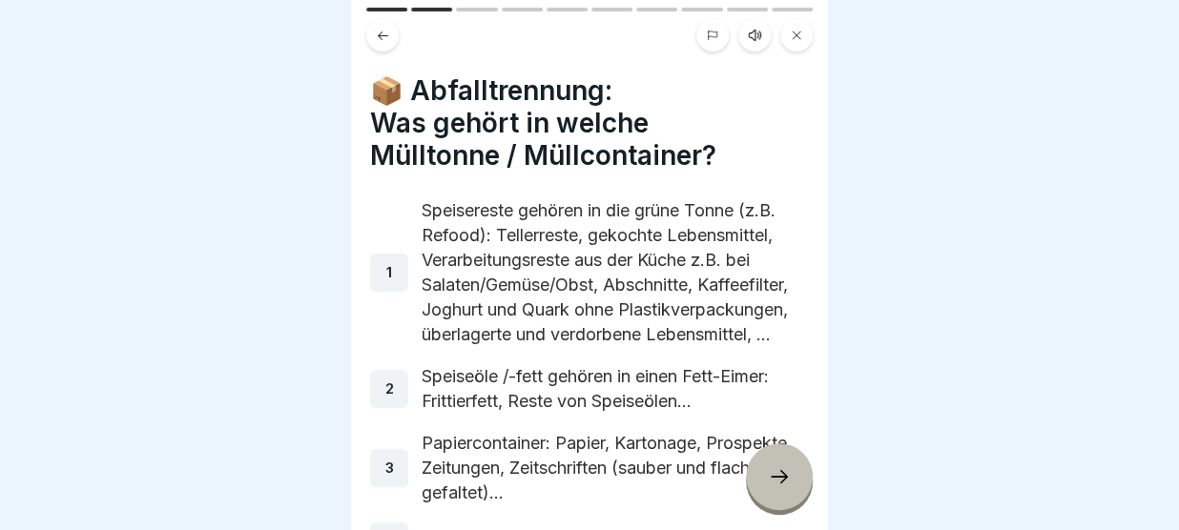
click at [787, 464] on div at bounding box center [779, 476] width 67 height 67
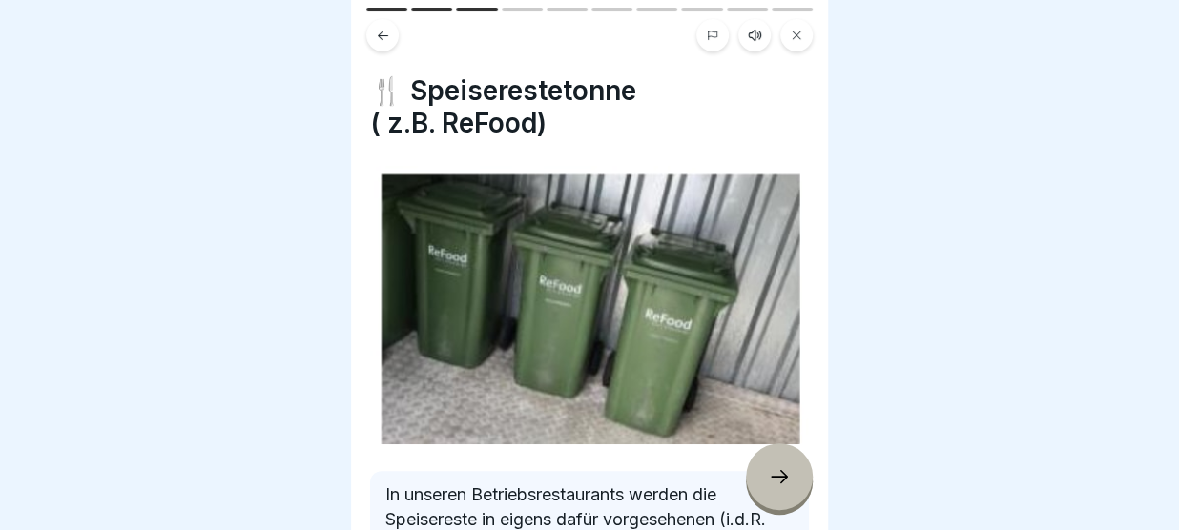
scroll to position [201, 0]
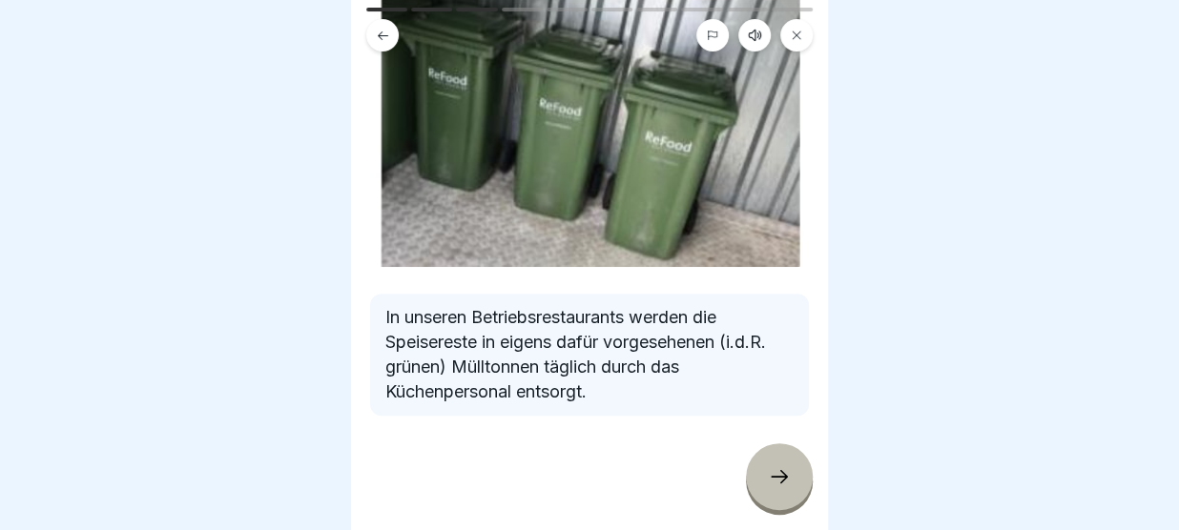
click at [787, 492] on div at bounding box center [779, 476] width 67 height 67
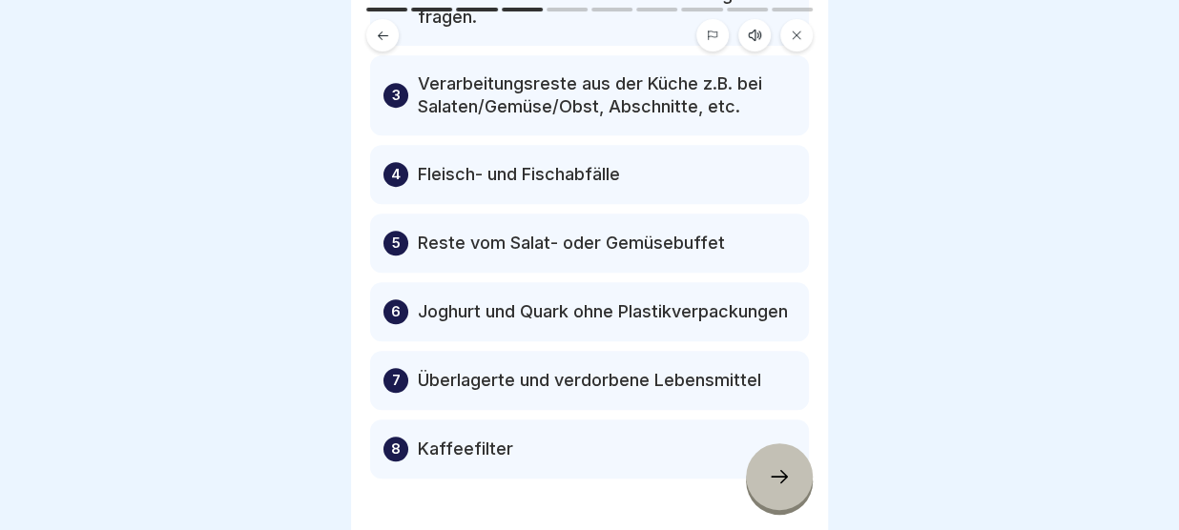
scroll to position [370, 0]
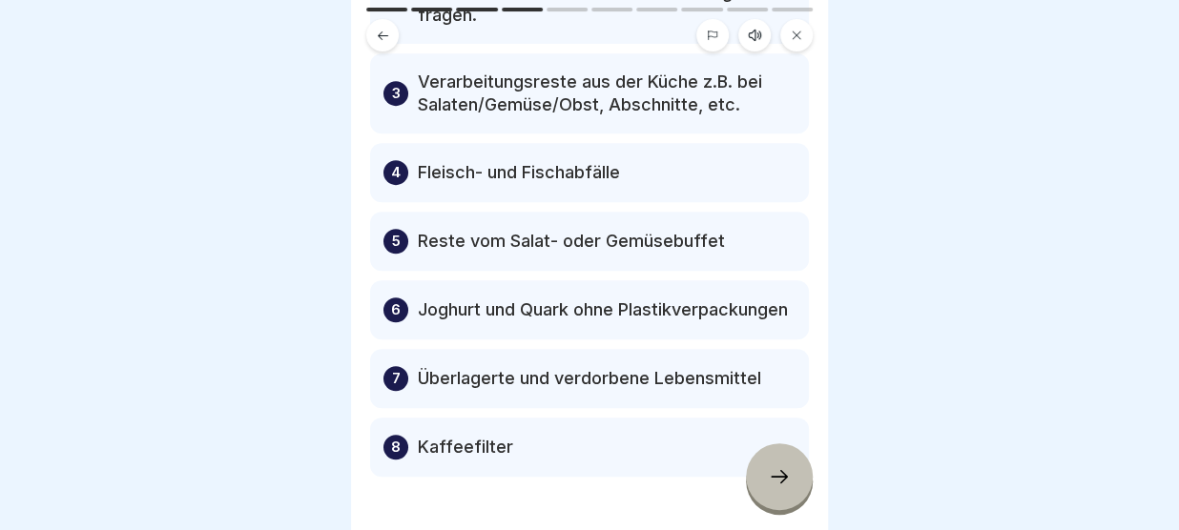
click at [775, 472] on icon at bounding box center [779, 476] width 23 height 23
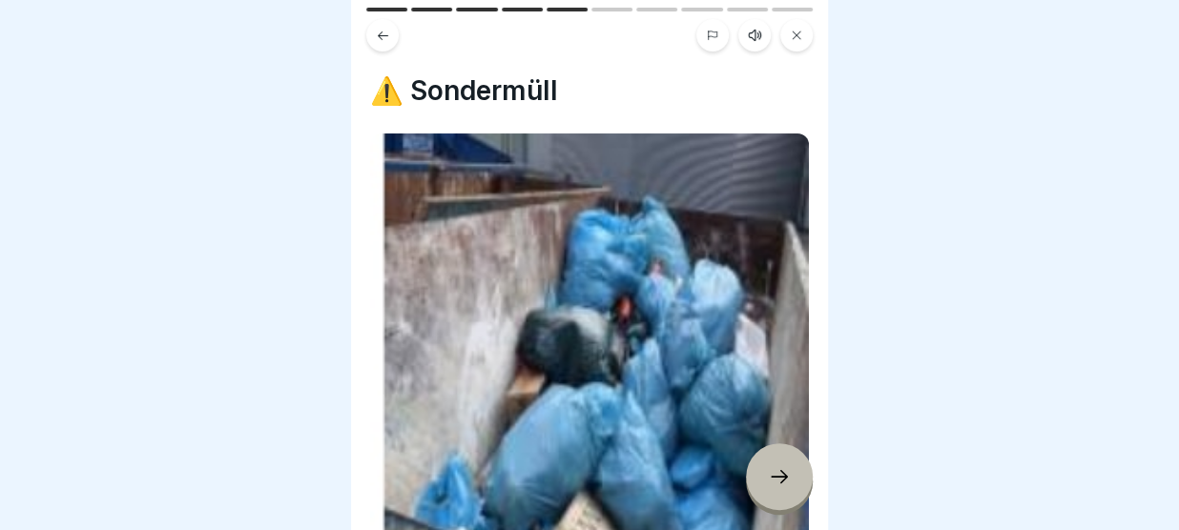
scroll to position [147, 0]
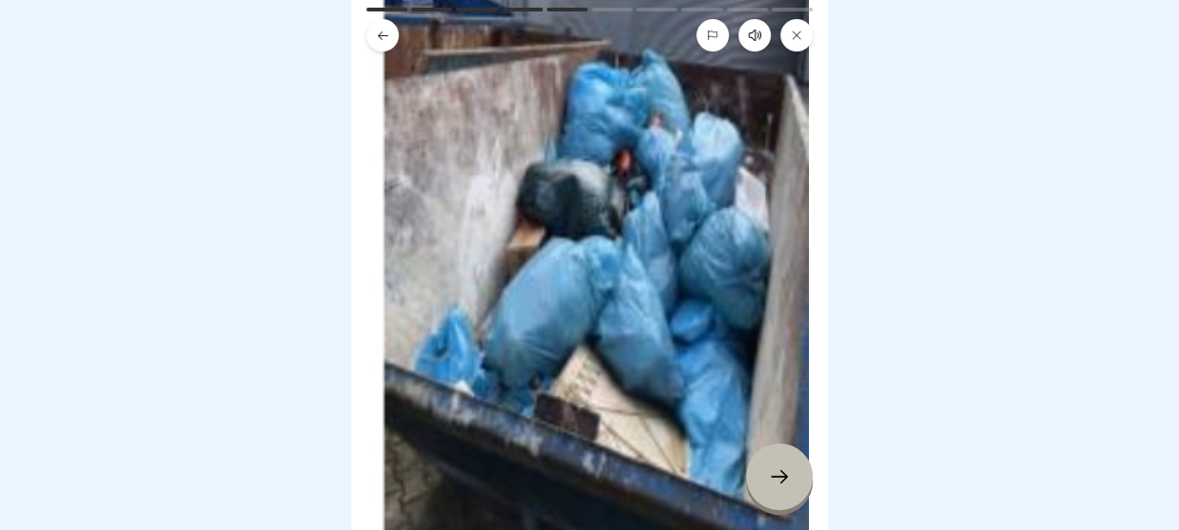
click at [780, 483] on icon at bounding box center [779, 476] width 23 height 23
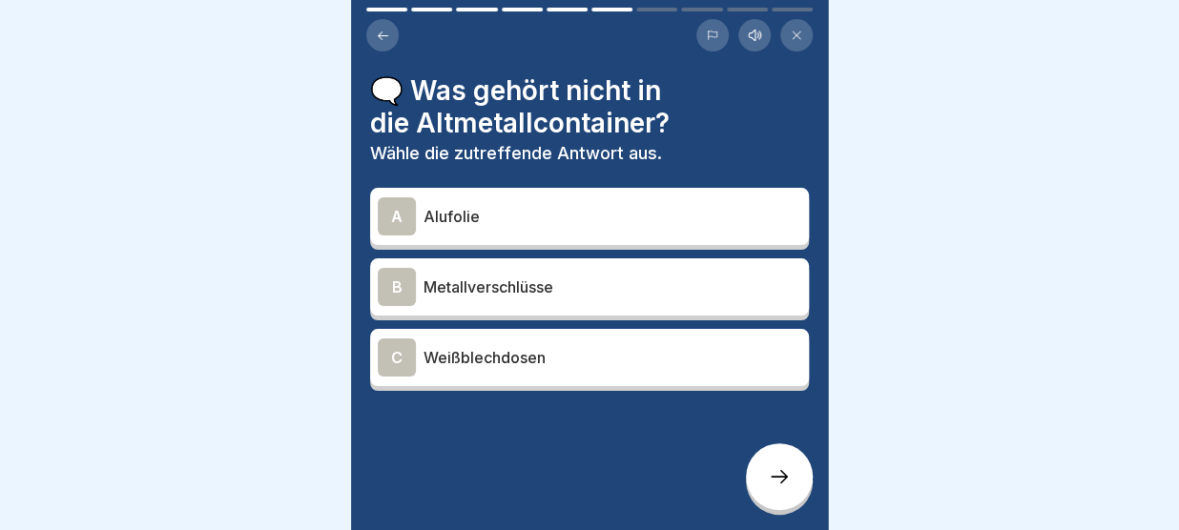
click at [381, 39] on icon at bounding box center [383, 36] width 14 height 14
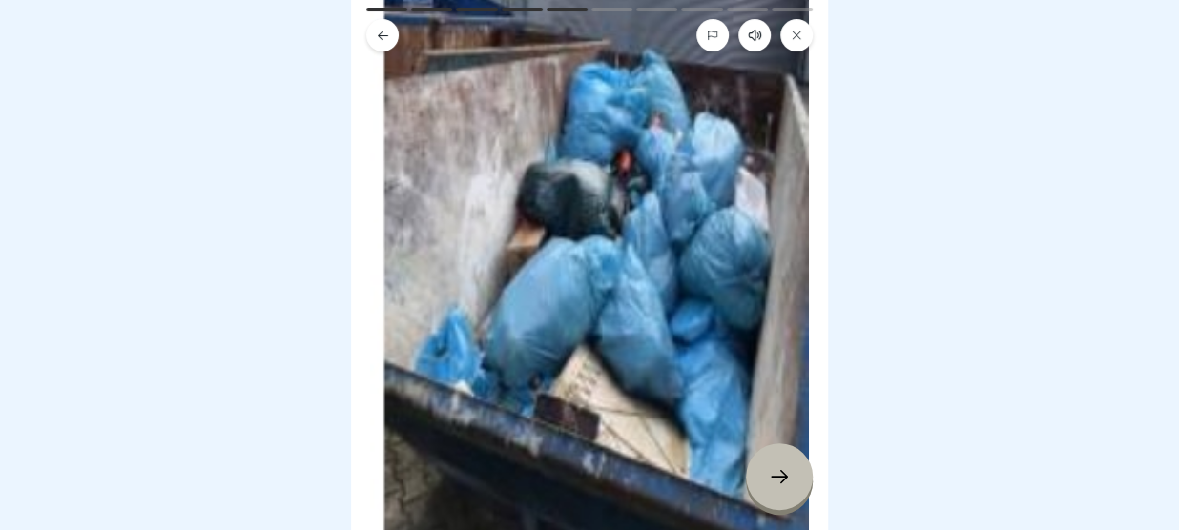
click at [381, 39] on icon at bounding box center [383, 36] width 14 height 14
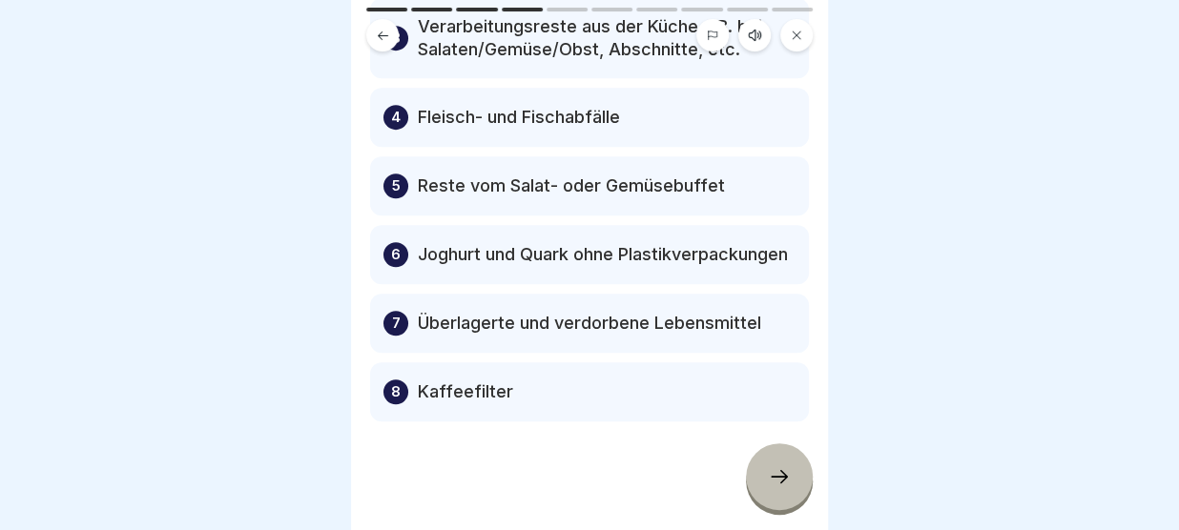
scroll to position [430, 0]
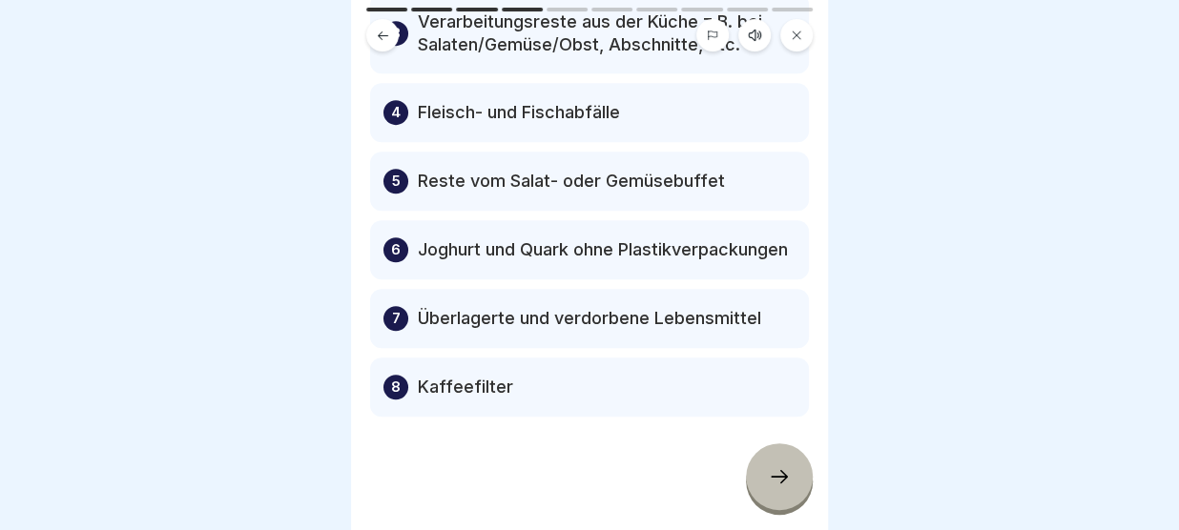
click at [780, 464] on div at bounding box center [779, 476] width 67 height 67
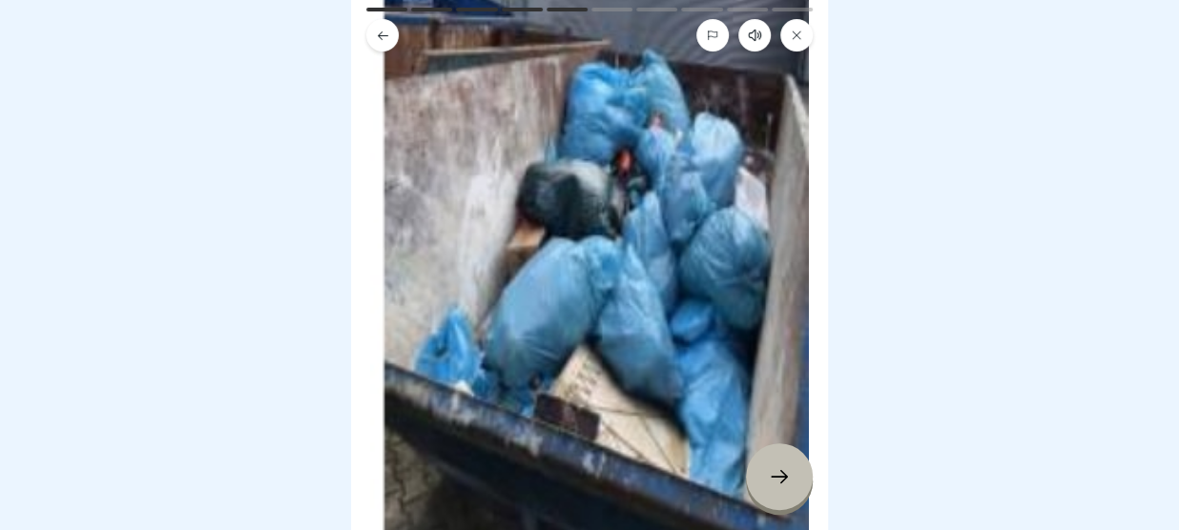
click at [783, 484] on icon at bounding box center [779, 476] width 23 height 23
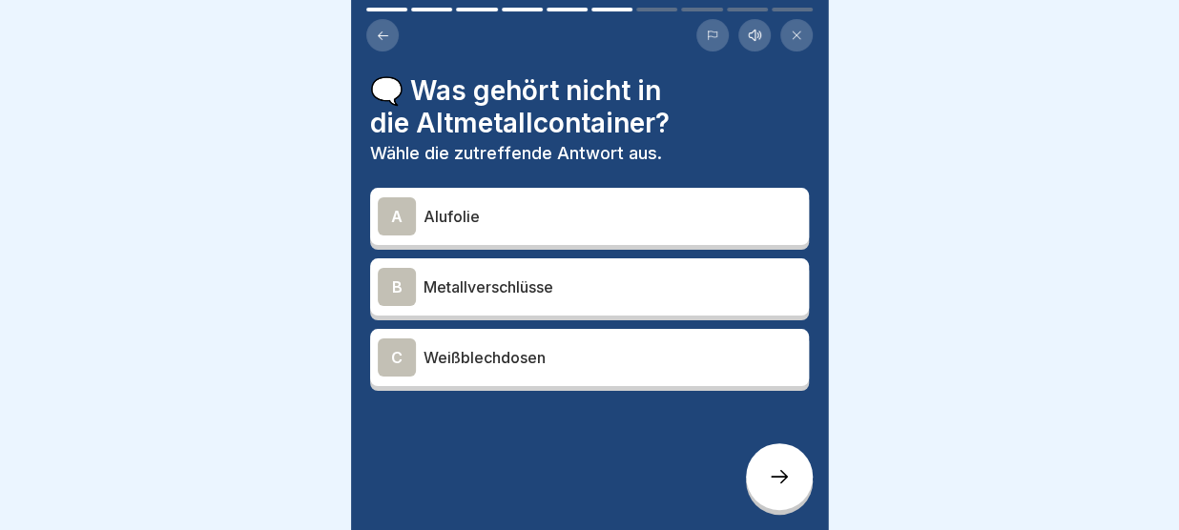
click at [629, 337] on div "C Weißblechdosen" at bounding box center [589, 357] width 439 height 57
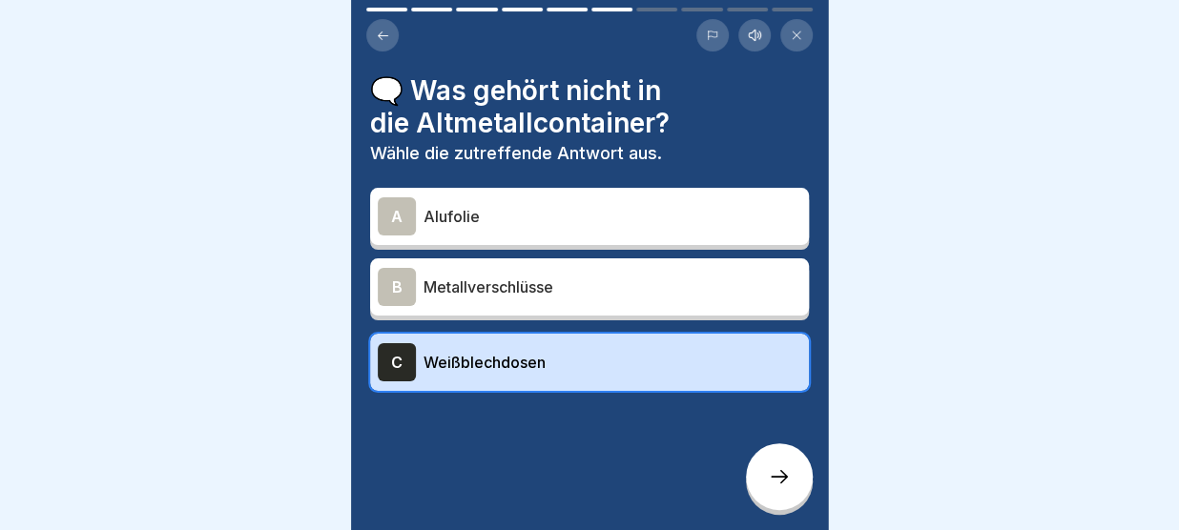
click at [772, 472] on icon at bounding box center [779, 476] width 23 height 23
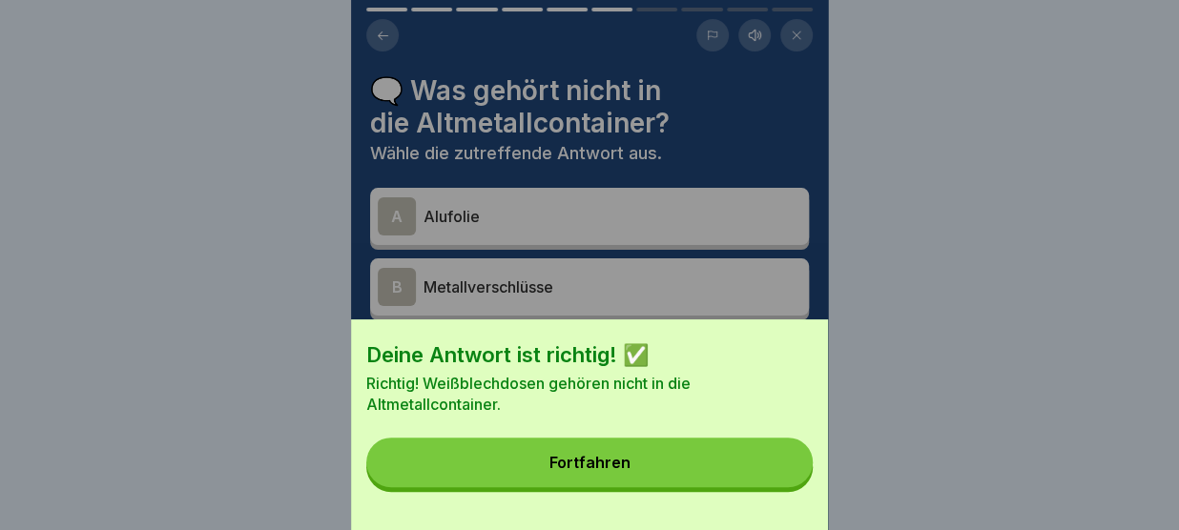
click at [772, 472] on button "Fortfahren" at bounding box center [589, 463] width 446 height 50
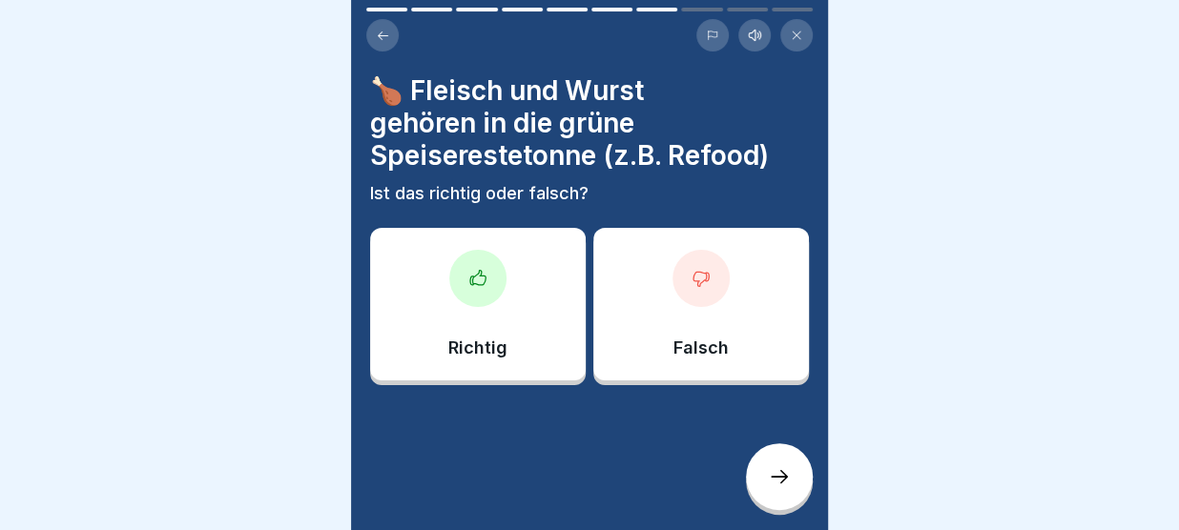
click at [493, 299] on div at bounding box center [477, 278] width 57 height 57
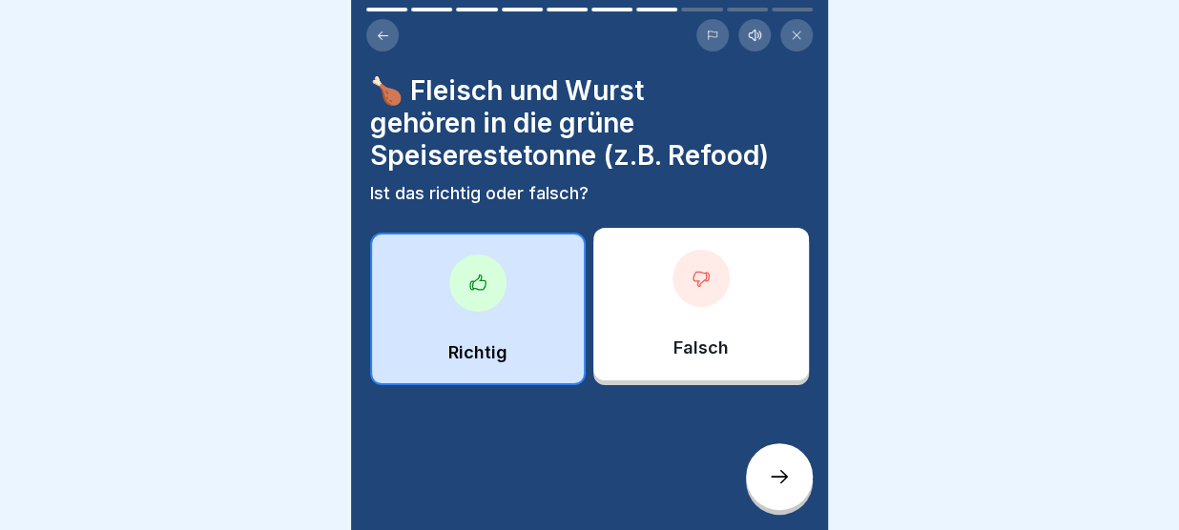
click at [776, 464] on div at bounding box center [779, 476] width 67 height 67
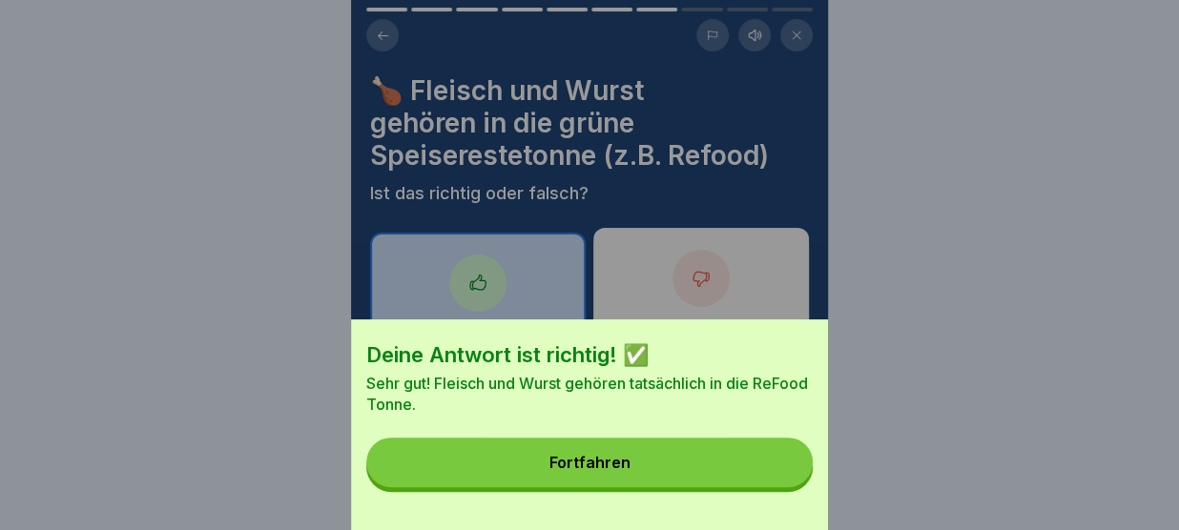
click at [776, 464] on button "Fortfahren" at bounding box center [589, 463] width 446 height 50
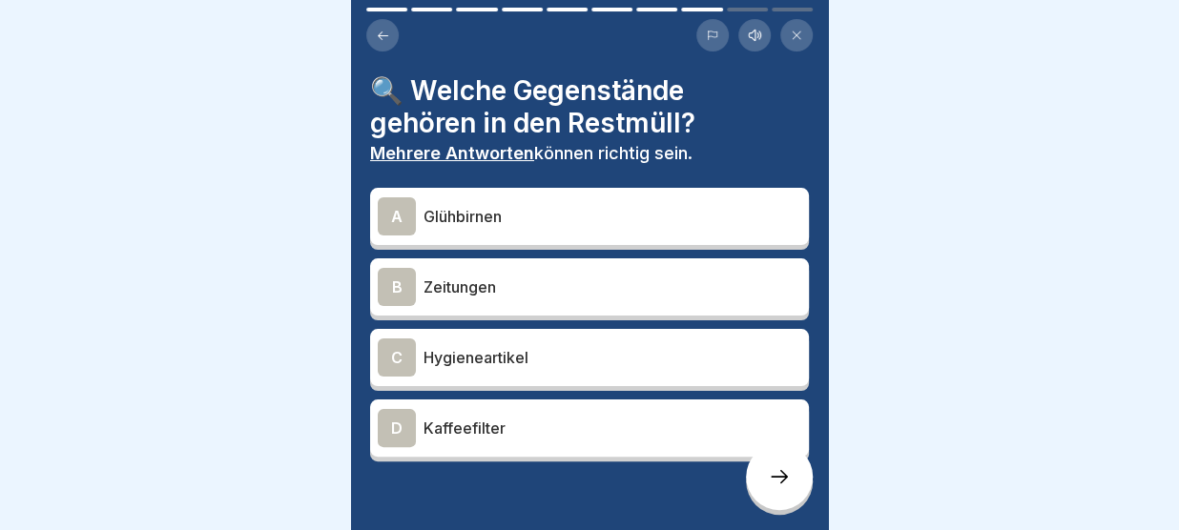
click at [509, 449] on div "D Kaffeefilter" at bounding box center [589, 428] width 439 height 57
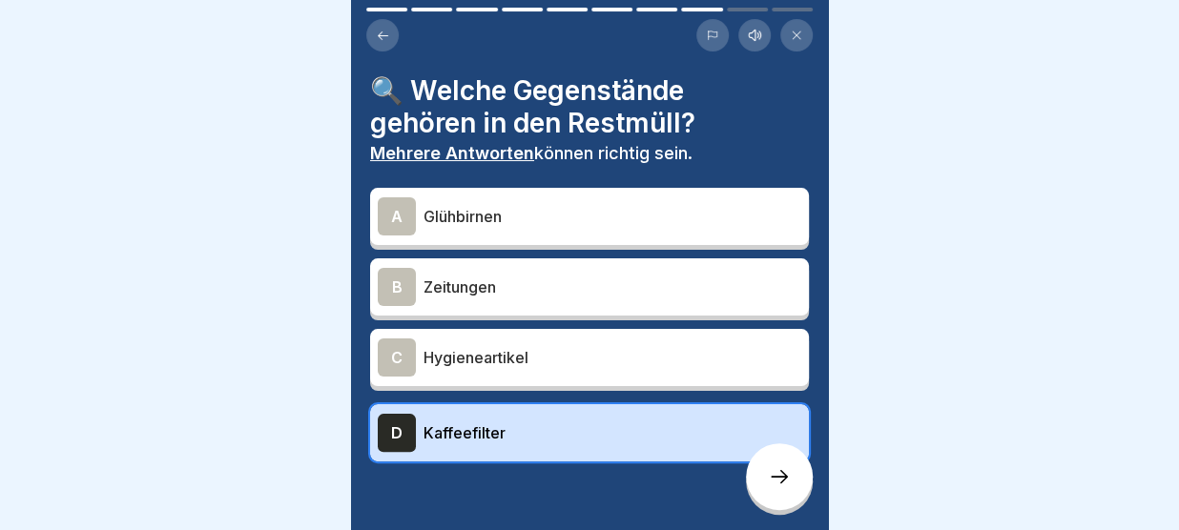
click at [518, 209] on p "Glühbirnen" at bounding box center [612, 216] width 378 height 23
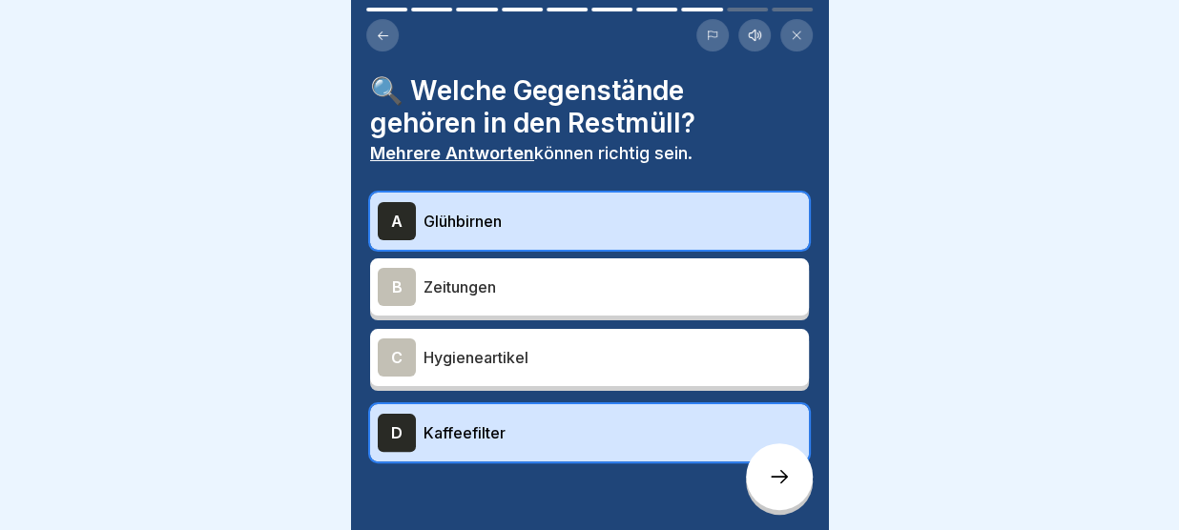
click at [783, 466] on div at bounding box center [779, 476] width 67 height 67
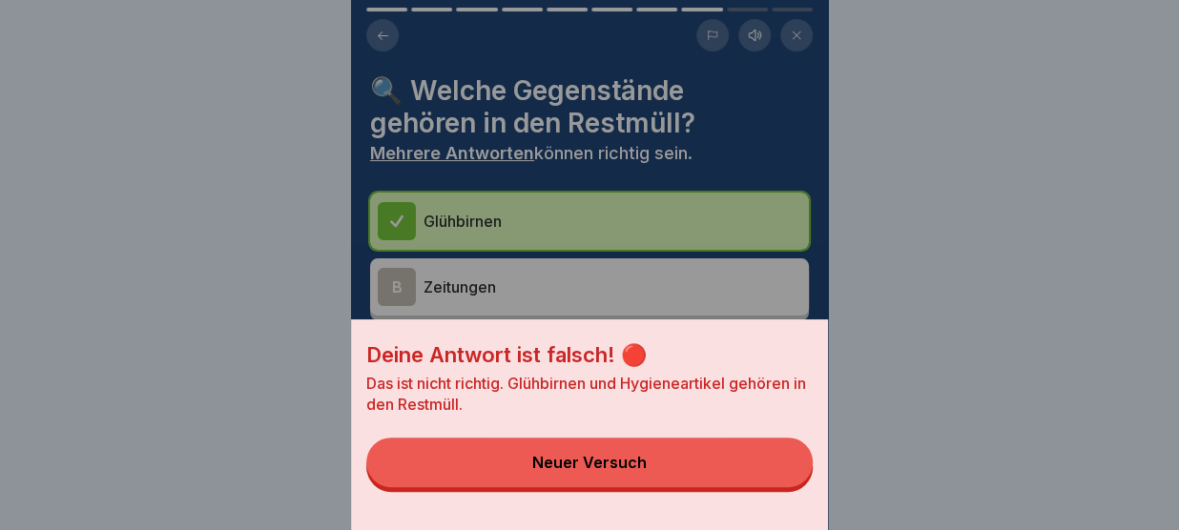
click at [783, 466] on button "Neuer Versuch" at bounding box center [589, 463] width 446 height 50
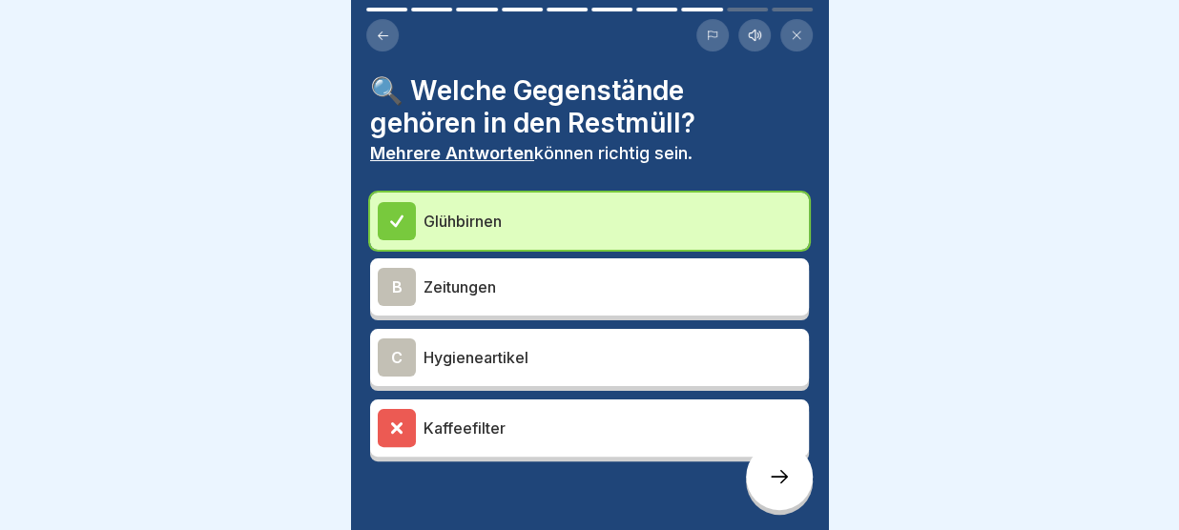
click at [381, 33] on icon at bounding box center [383, 36] width 14 height 14
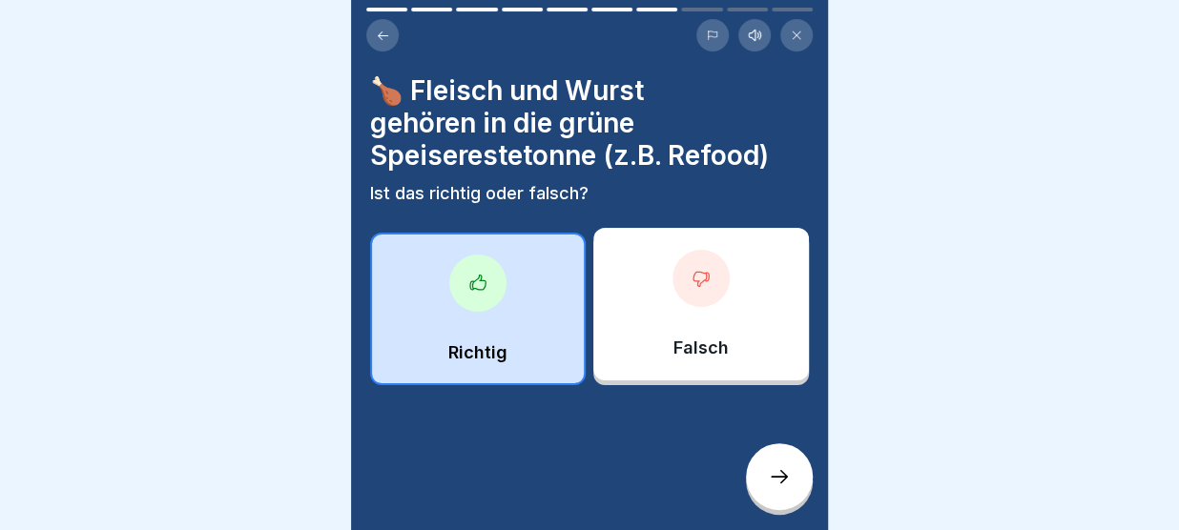
click at [381, 33] on icon at bounding box center [383, 36] width 14 height 14
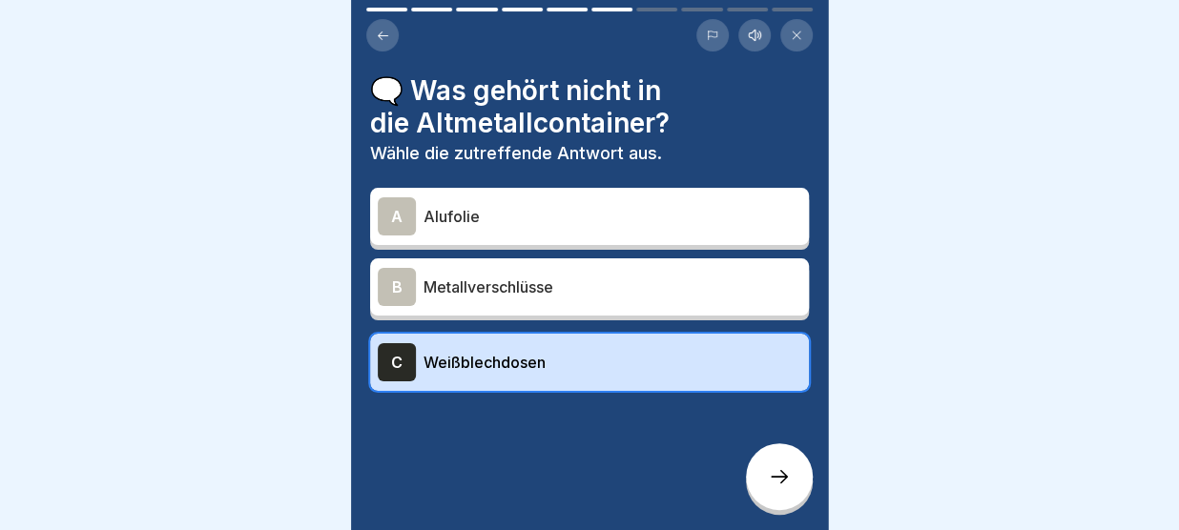
click at [381, 33] on icon at bounding box center [383, 36] width 14 height 14
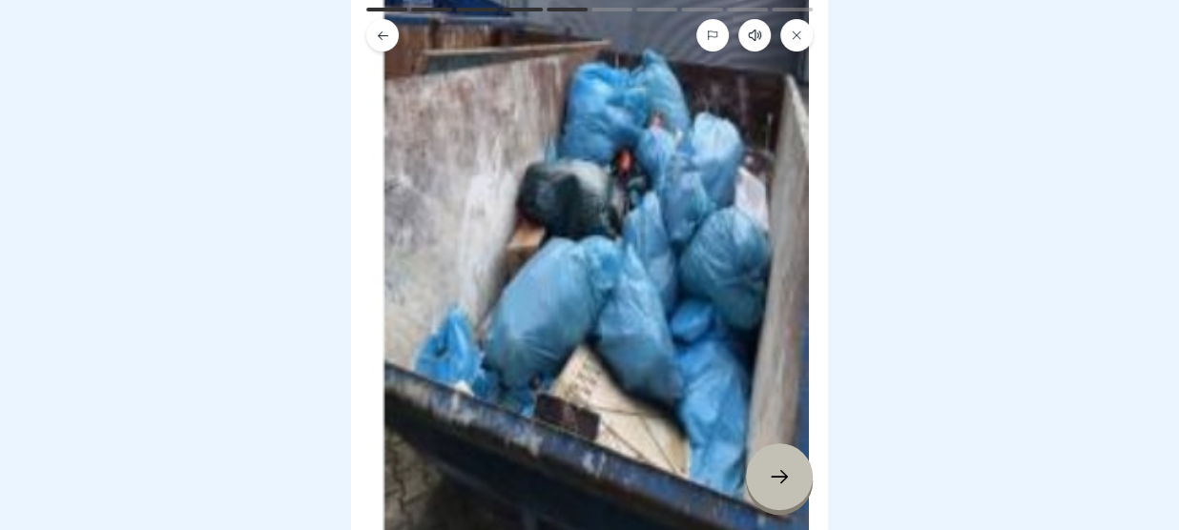
click at [381, 33] on icon at bounding box center [383, 36] width 14 height 14
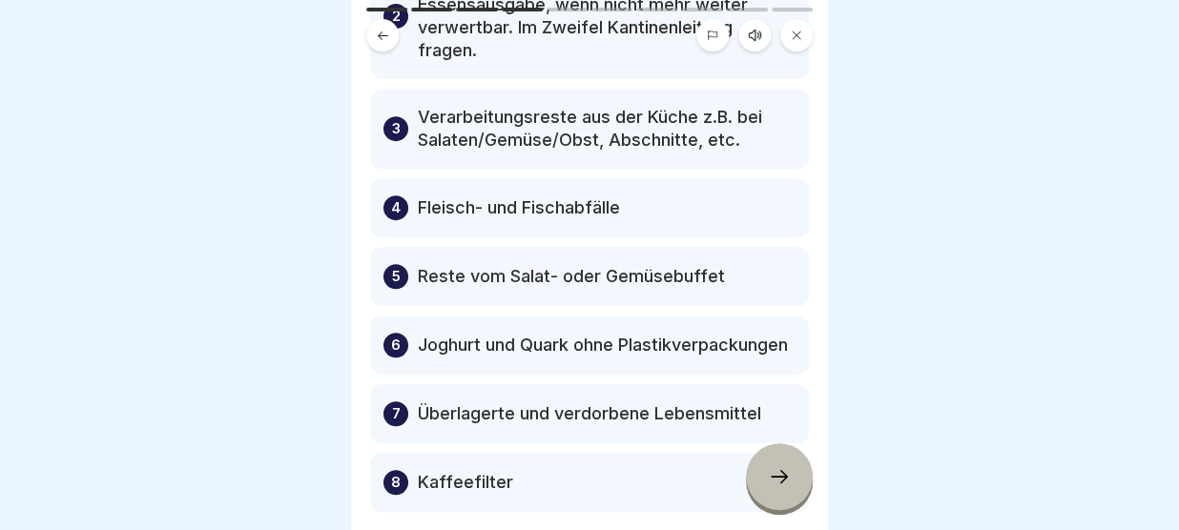
scroll to position [414, 0]
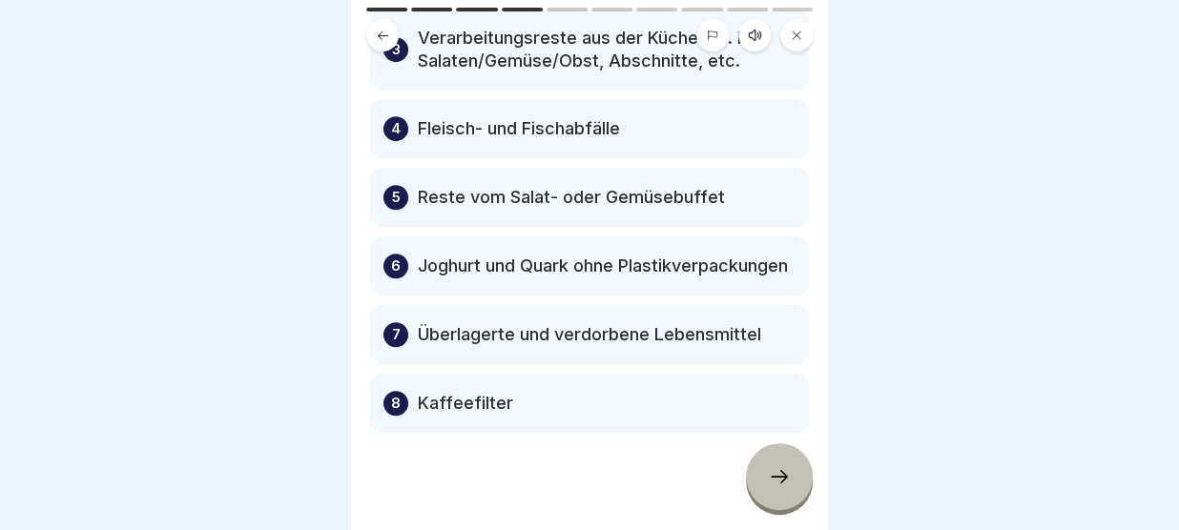
click at [775, 486] on icon at bounding box center [779, 476] width 23 height 23
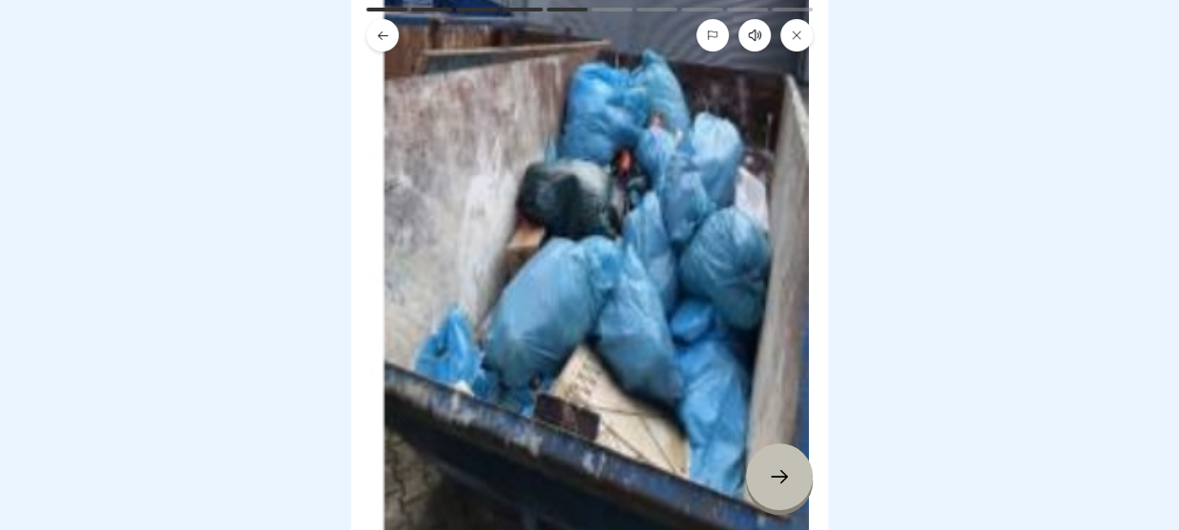
click at [775, 486] on icon at bounding box center [779, 476] width 23 height 23
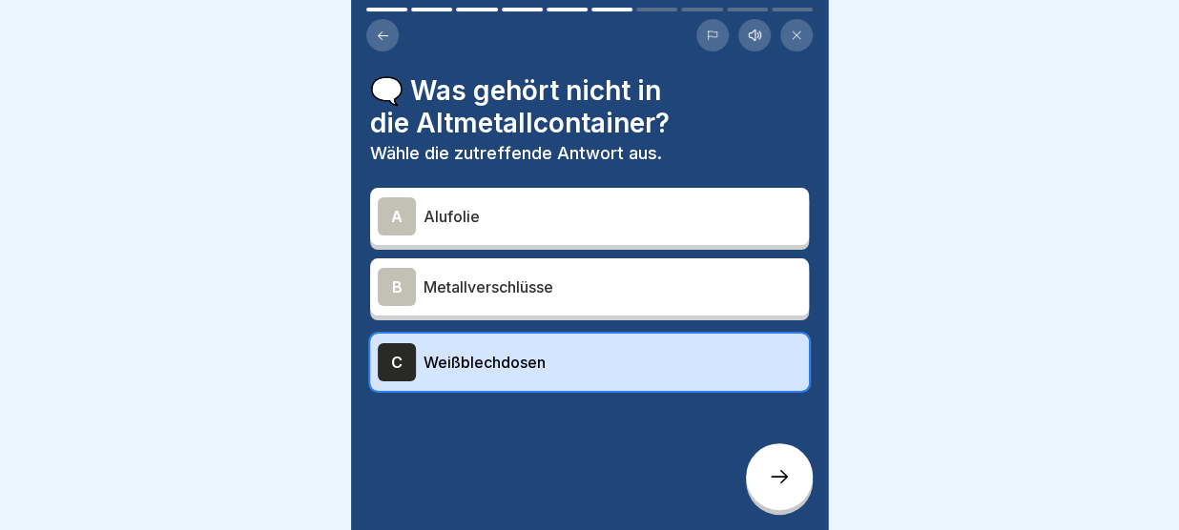
click at [775, 486] on icon at bounding box center [779, 476] width 23 height 23
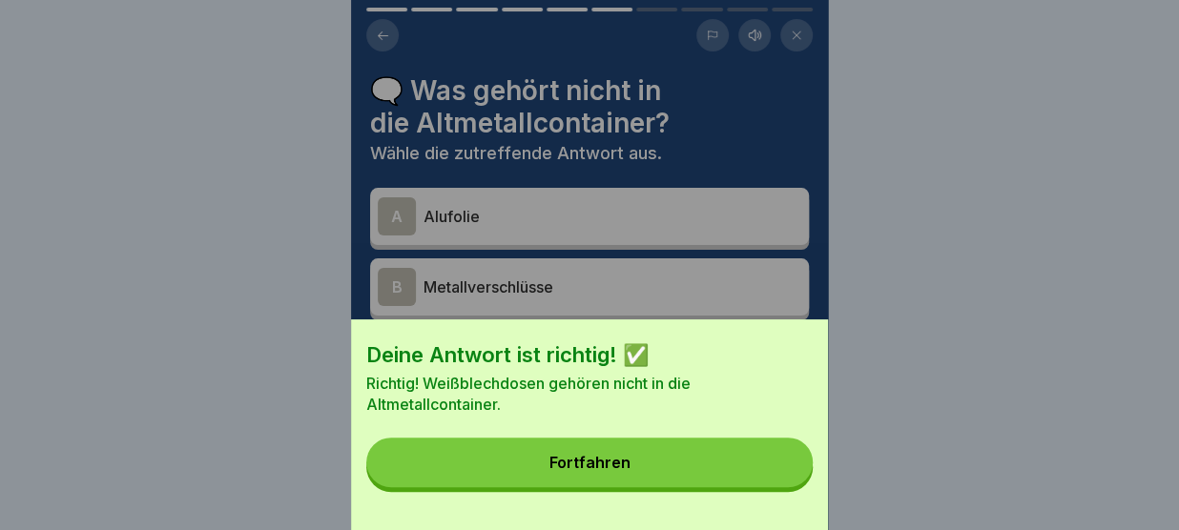
click at [775, 486] on button "Fortfahren" at bounding box center [589, 463] width 446 height 50
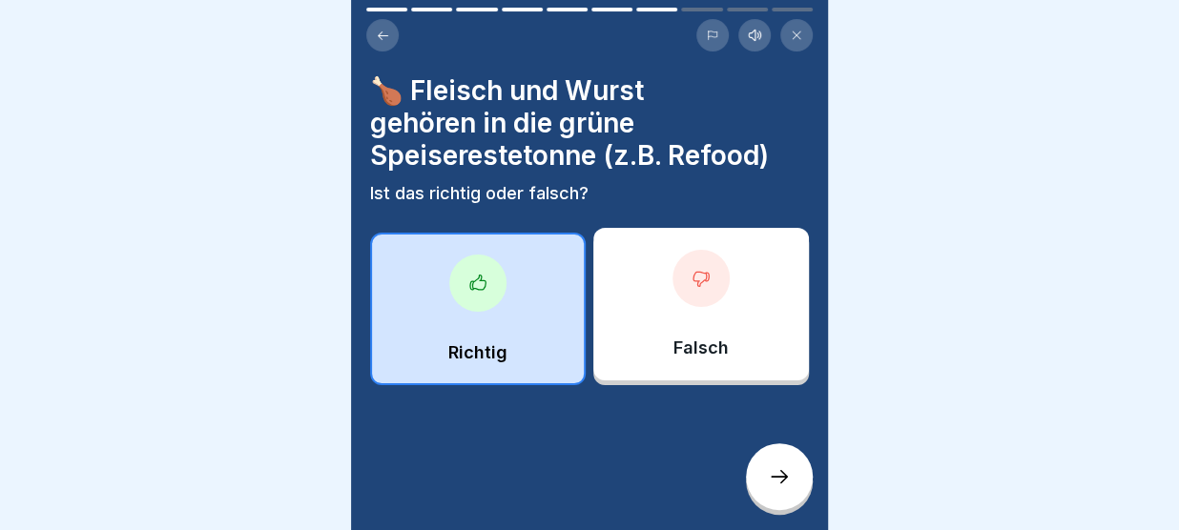
click at [775, 486] on icon at bounding box center [779, 476] width 23 height 23
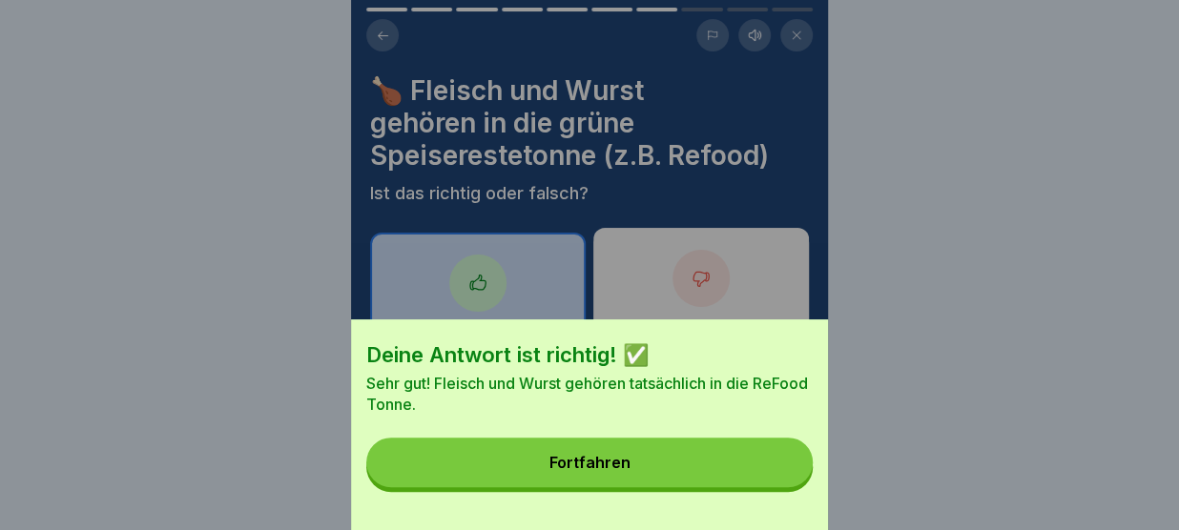
click at [747, 463] on button "Fortfahren" at bounding box center [589, 463] width 446 height 50
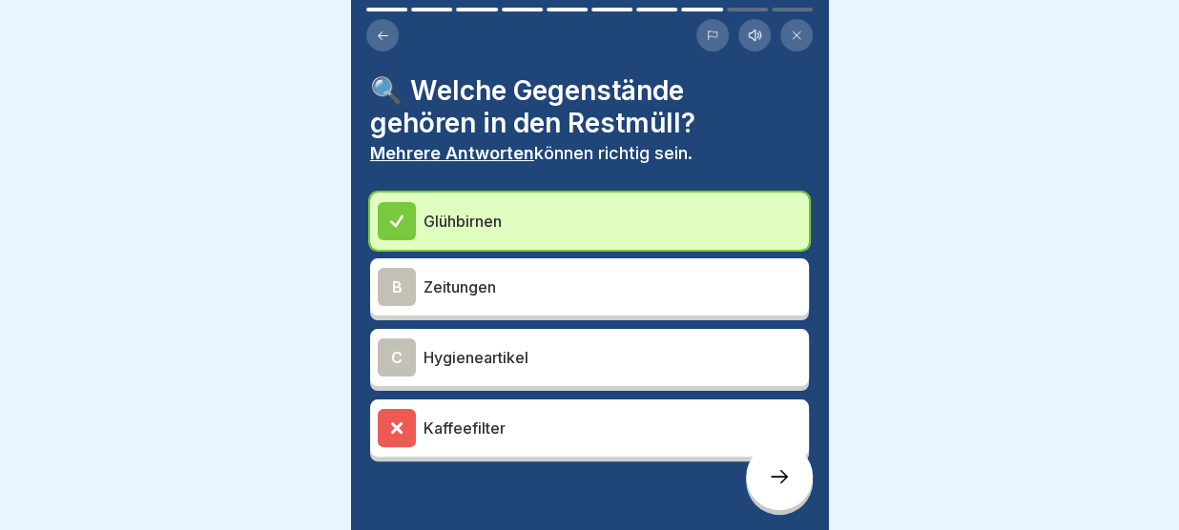
click at [662, 304] on div "B Zeitungen" at bounding box center [589, 287] width 423 height 38
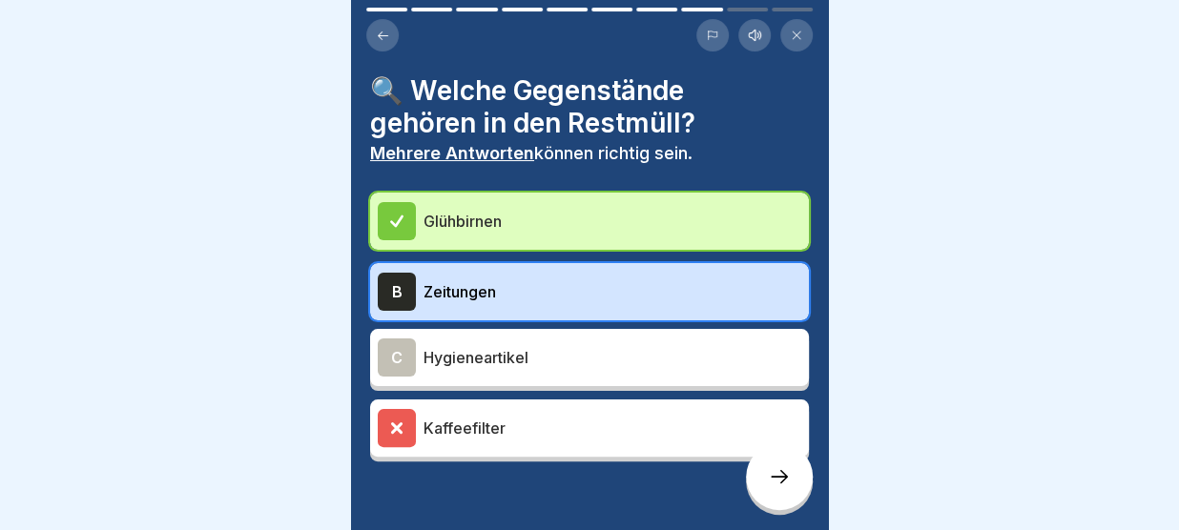
click at [786, 484] on icon at bounding box center [779, 476] width 23 height 23
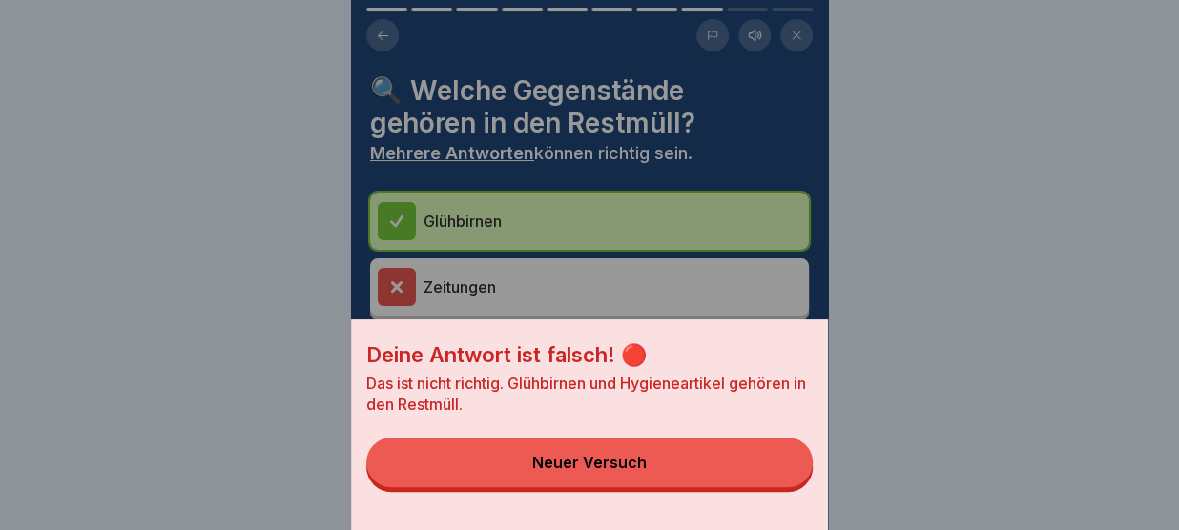
click at [786, 484] on button "Neuer Versuch" at bounding box center [589, 463] width 446 height 50
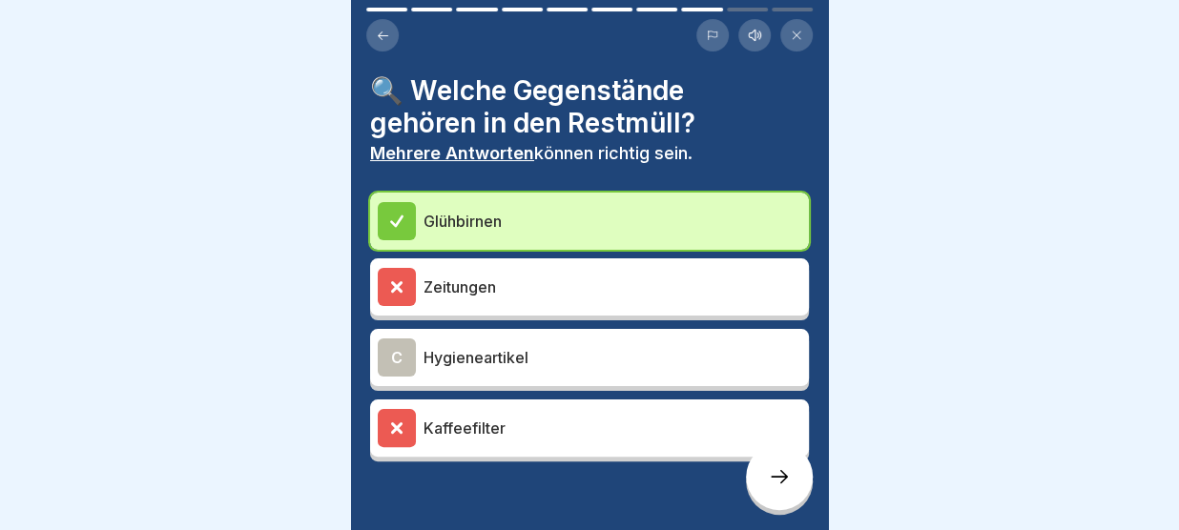
click at [602, 366] on p "Hygieneartikel" at bounding box center [612, 357] width 378 height 23
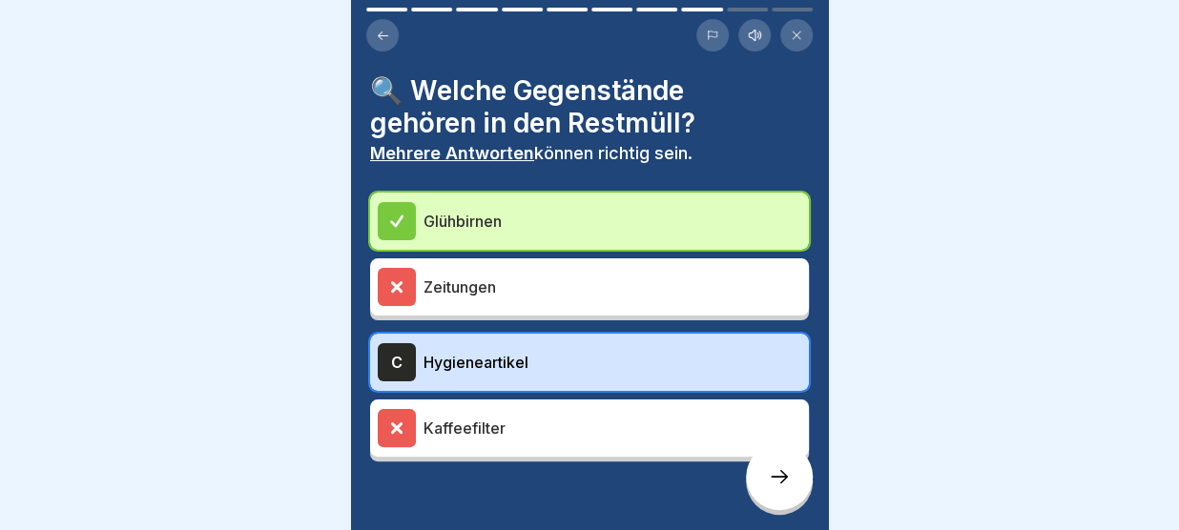
click at [781, 472] on icon at bounding box center [779, 476] width 23 height 23
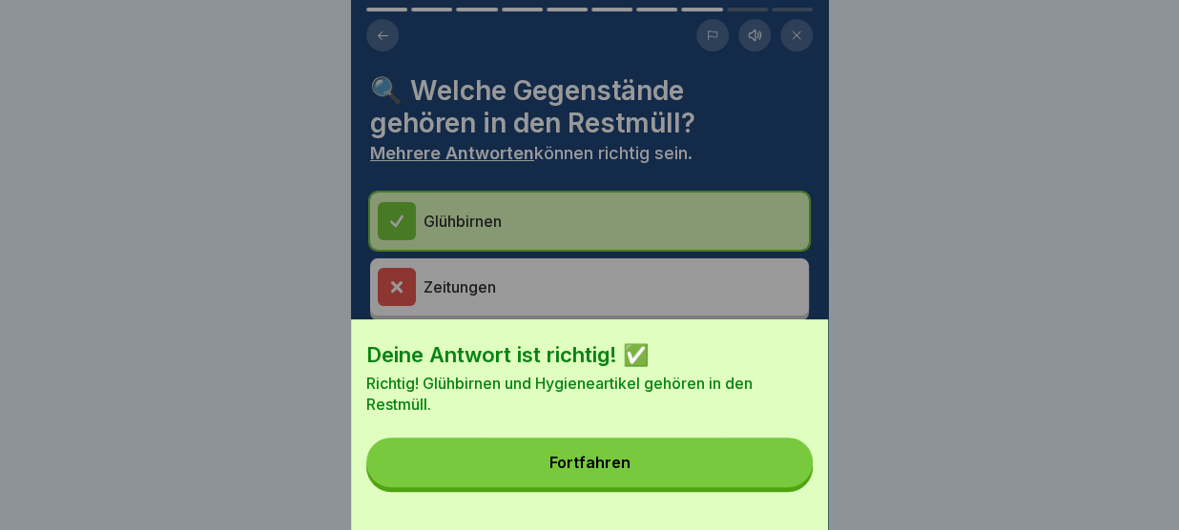
click at [781, 472] on button "Fortfahren" at bounding box center [589, 463] width 446 height 50
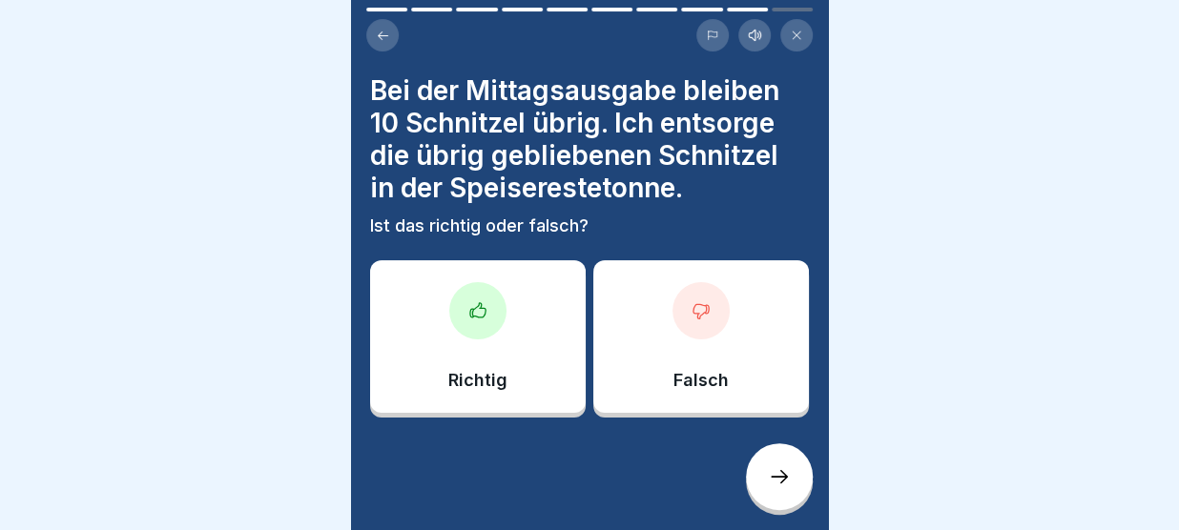
click at [710, 323] on div at bounding box center [700, 310] width 57 height 57
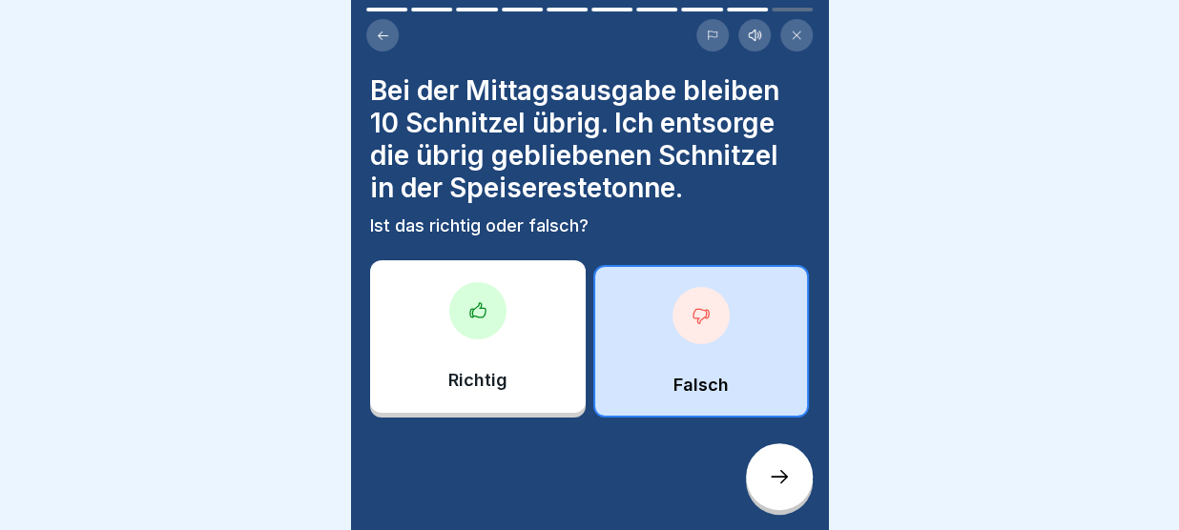
click at [798, 495] on div at bounding box center [779, 476] width 67 height 67
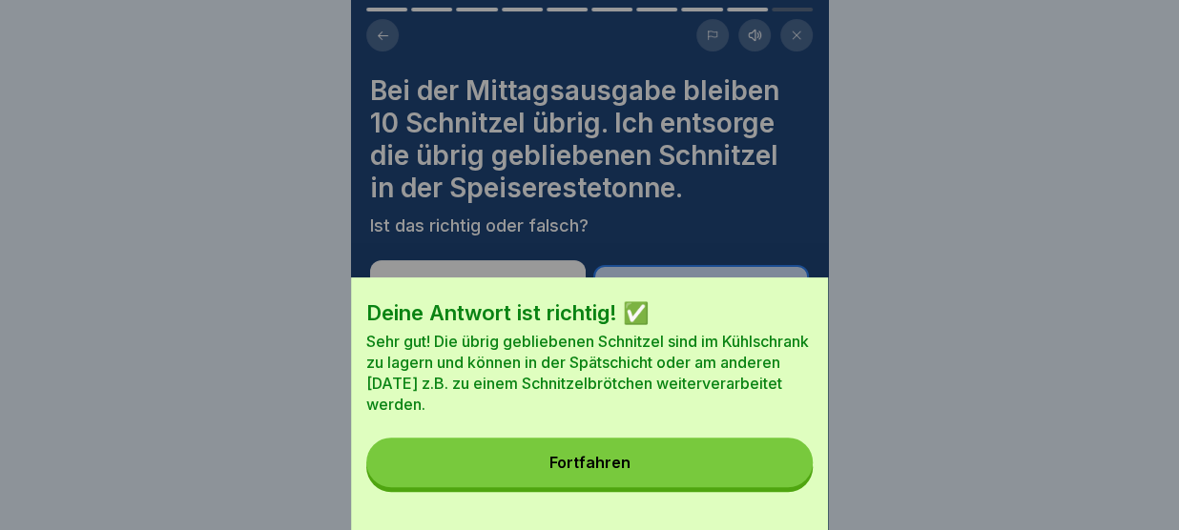
click at [768, 465] on button "Fortfahren" at bounding box center [589, 463] width 446 height 50
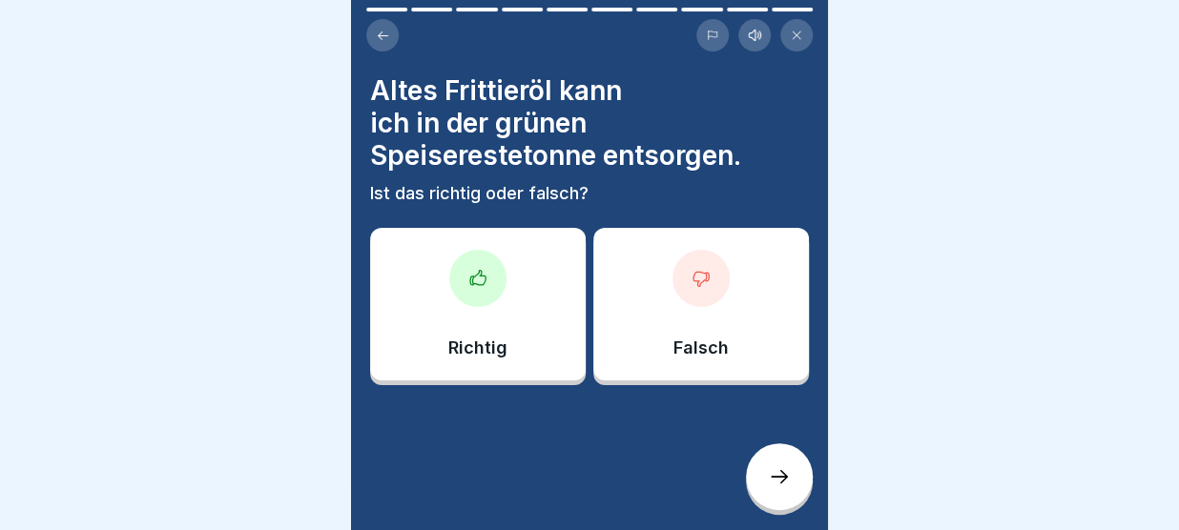
click at [661, 274] on div "Falsch" at bounding box center [701, 304] width 216 height 153
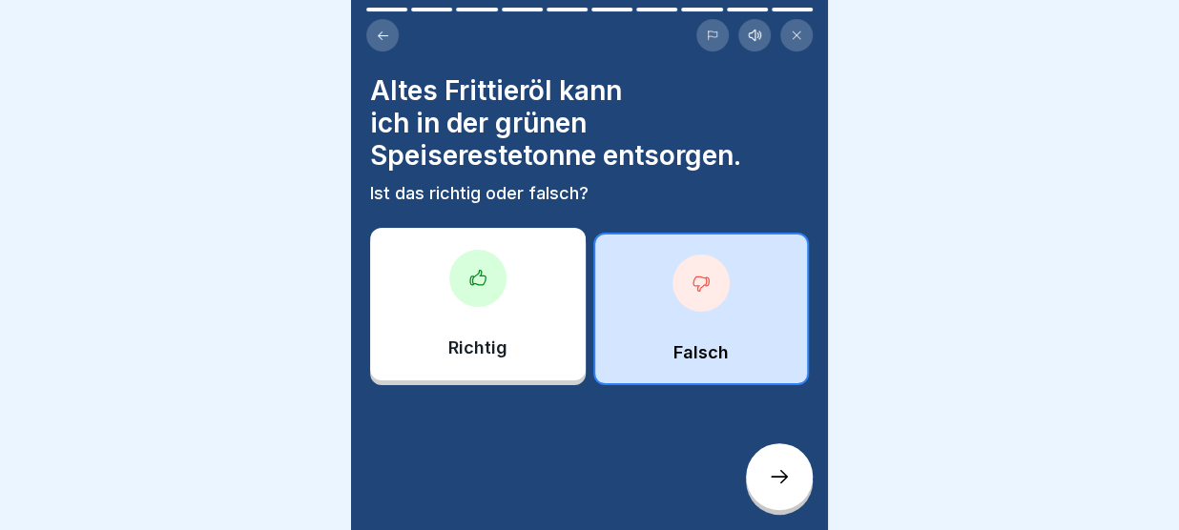
click at [777, 478] on icon at bounding box center [779, 476] width 23 height 23
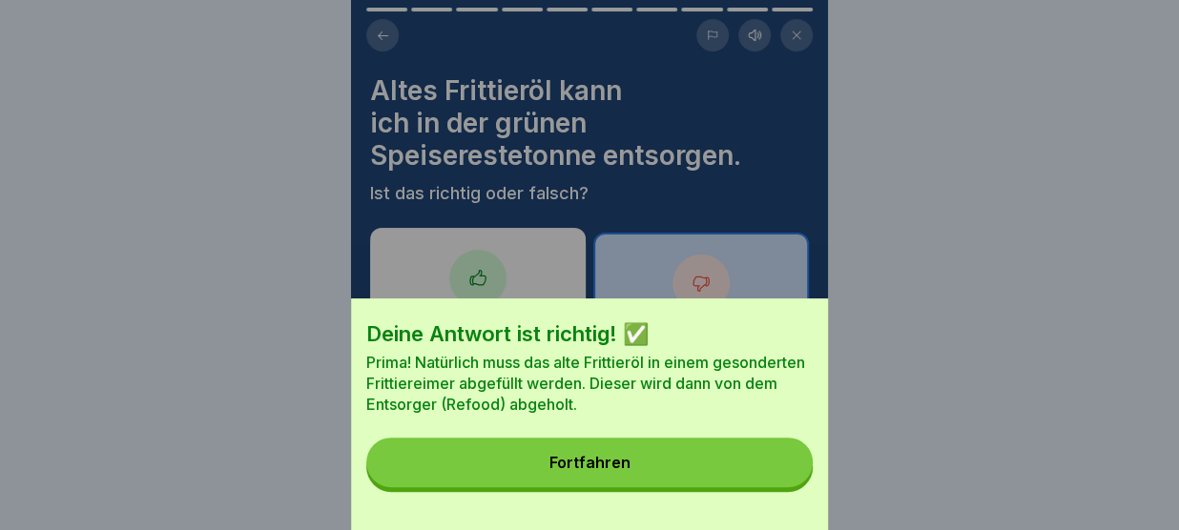
click at [773, 464] on button "Fortfahren" at bounding box center [589, 463] width 446 height 50
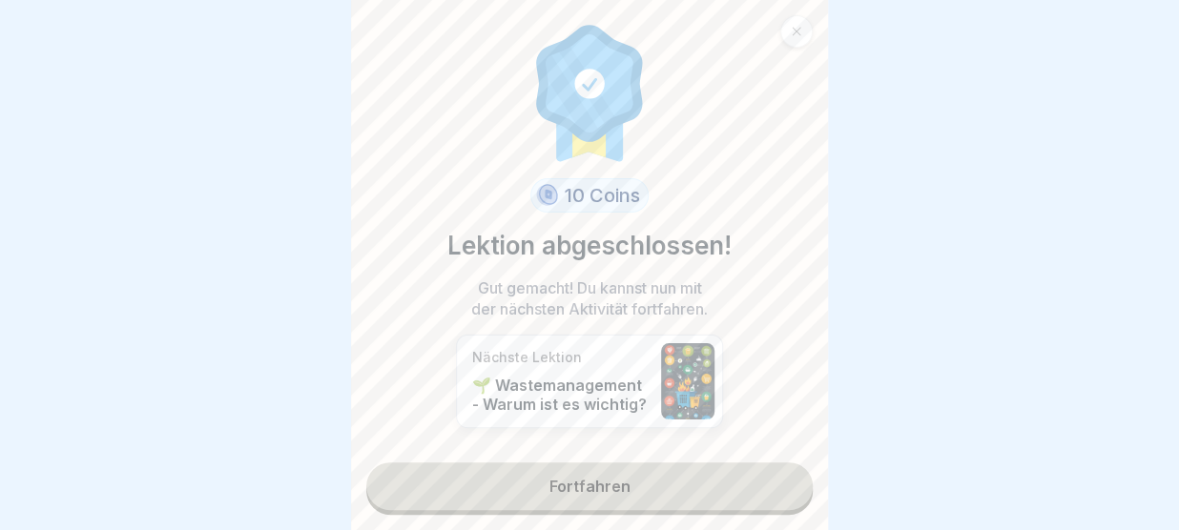
click at [701, 474] on link "Fortfahren" at bounding box center [589, 487] width 446 height 48
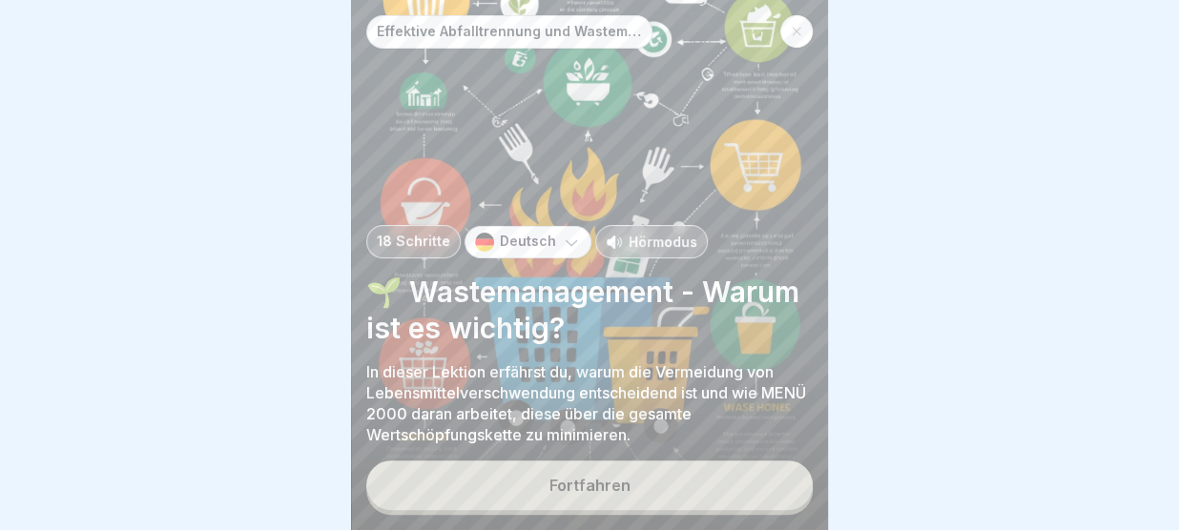
click at [653, 479] on button "Fortfahren" at bounding box center [589, 486] width 446 height 50
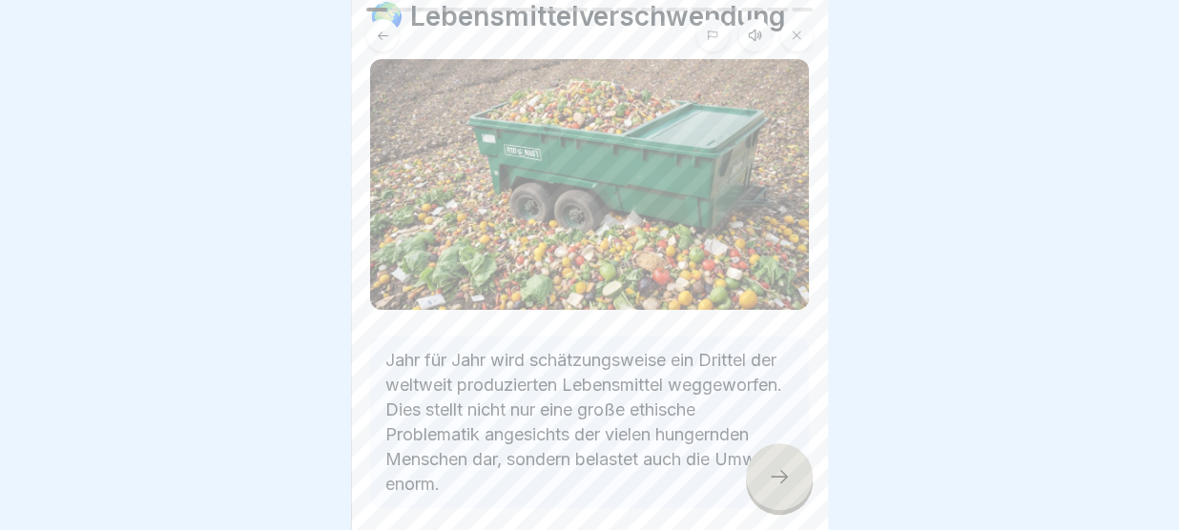
scroll to position [125, 0]
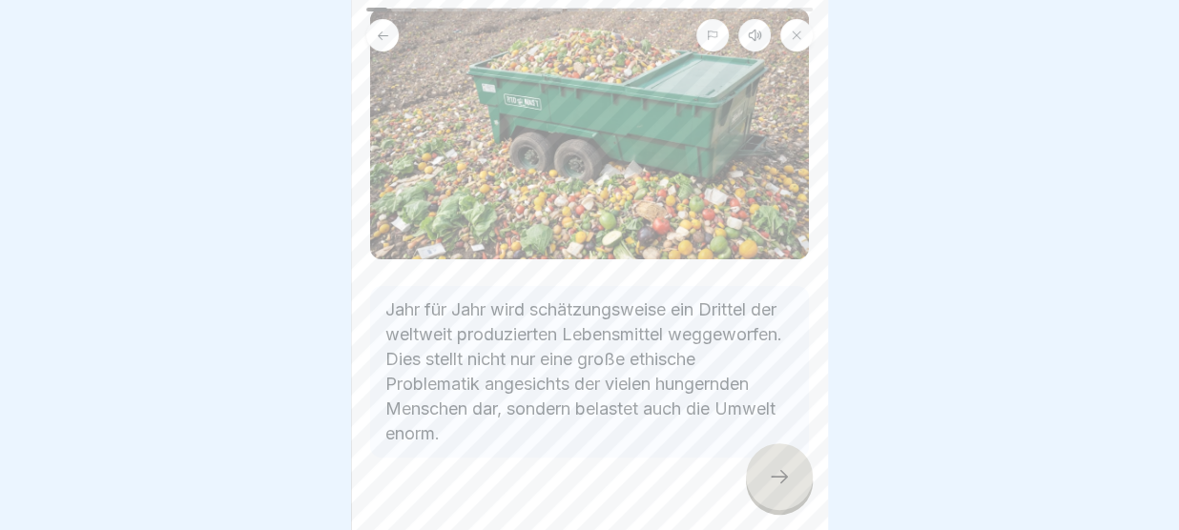
click at [778, 483] on icon at bounding box center [779, 476] width 23 height 23
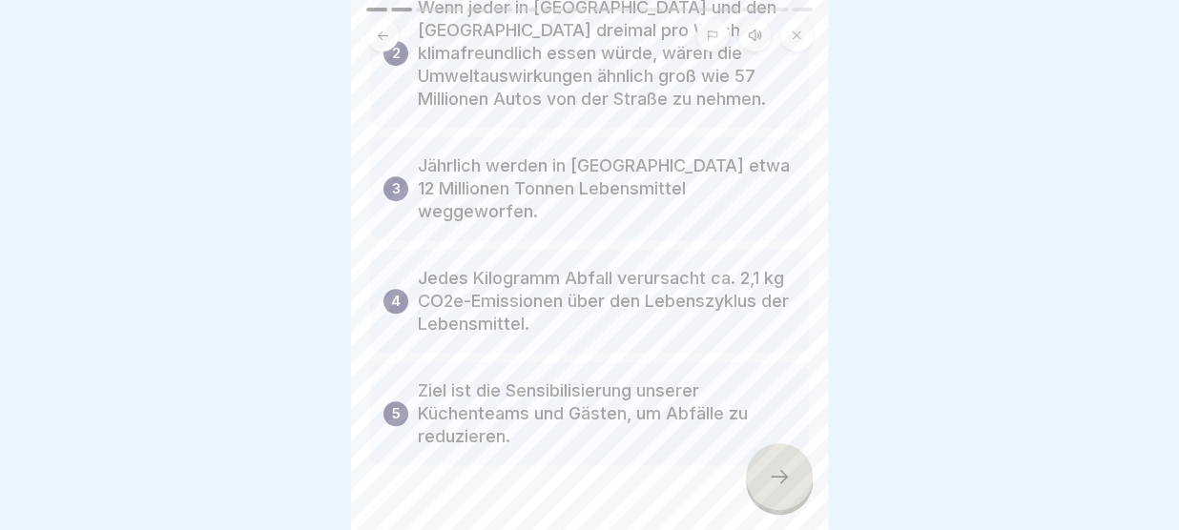
scroll to position [322, 0]
click at [778, 472] on icon at bounding box center [779, 476] width 23 height 23
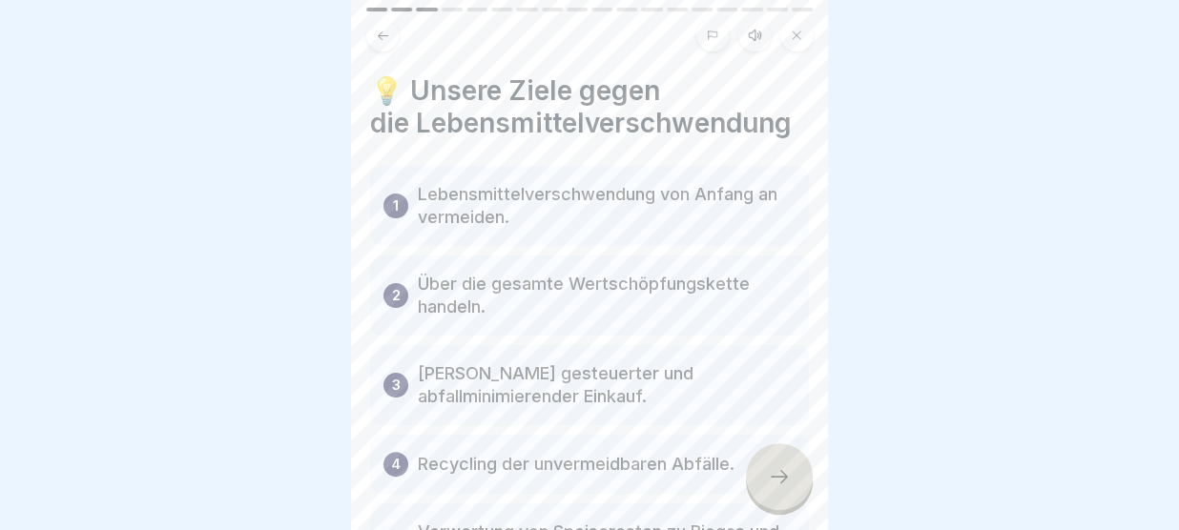
click at [778, 472] on icon at bounding box center [779, 476] width 23 height 23
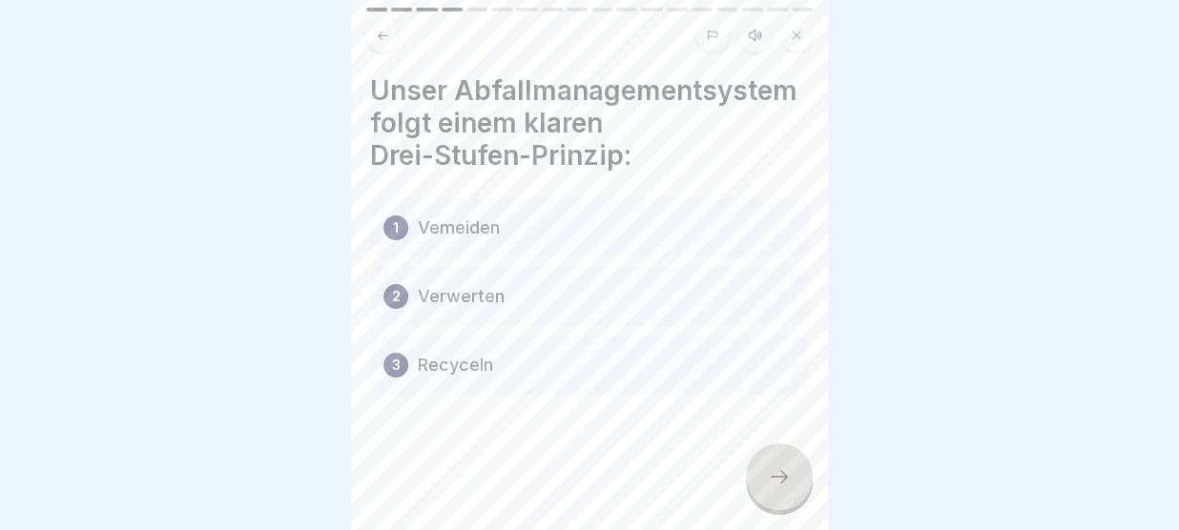
click at [773, 472] on icon at bounding box center [779, 476] width 23 height 23
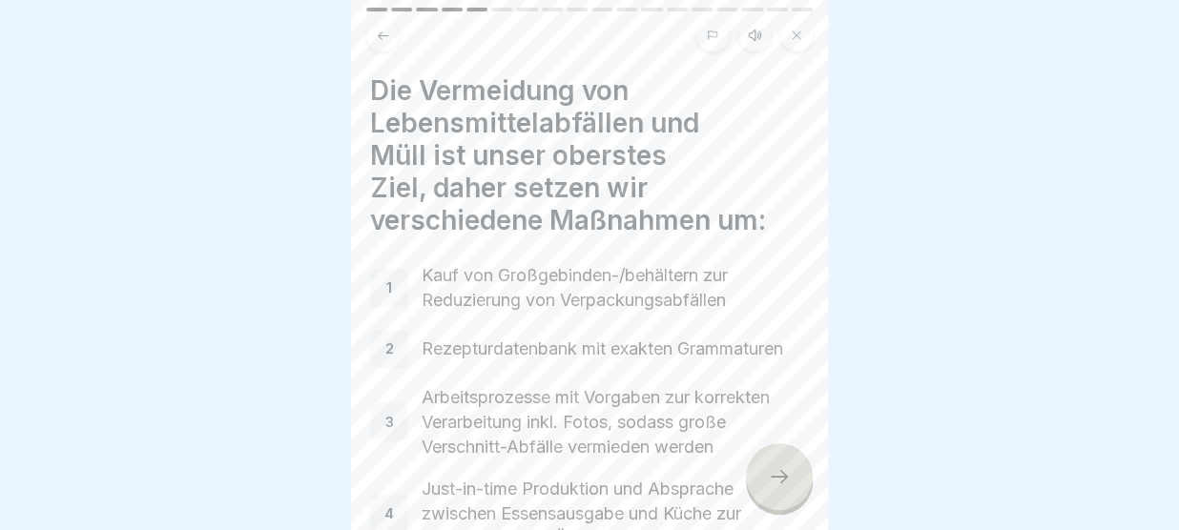
click at [773, 472] on icon at bounding box center [779, 476] width 23 height 23
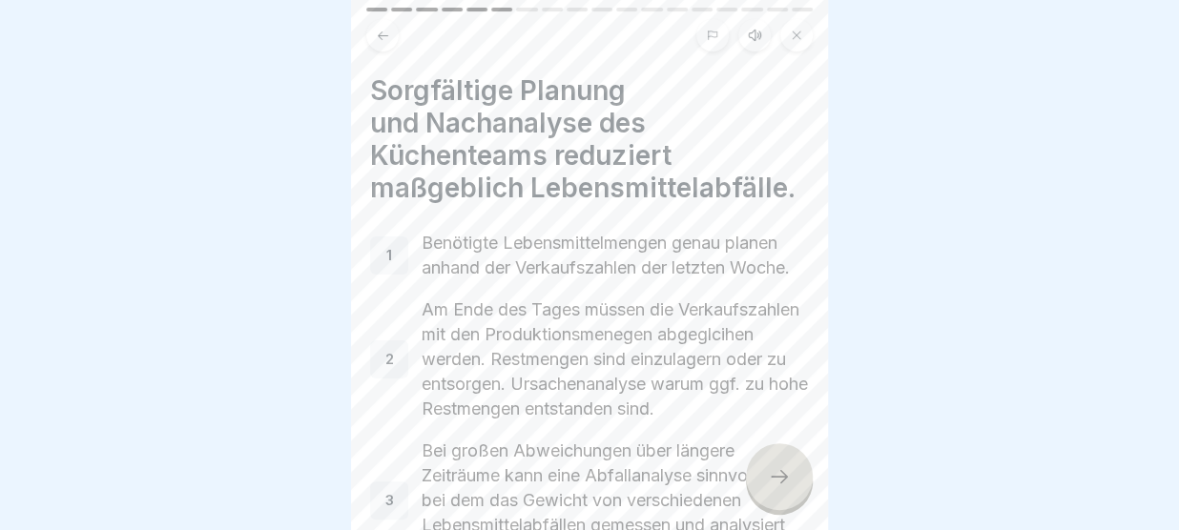
click at [773, 472] on icon at bounding box center [779, 476] width 23 height 23
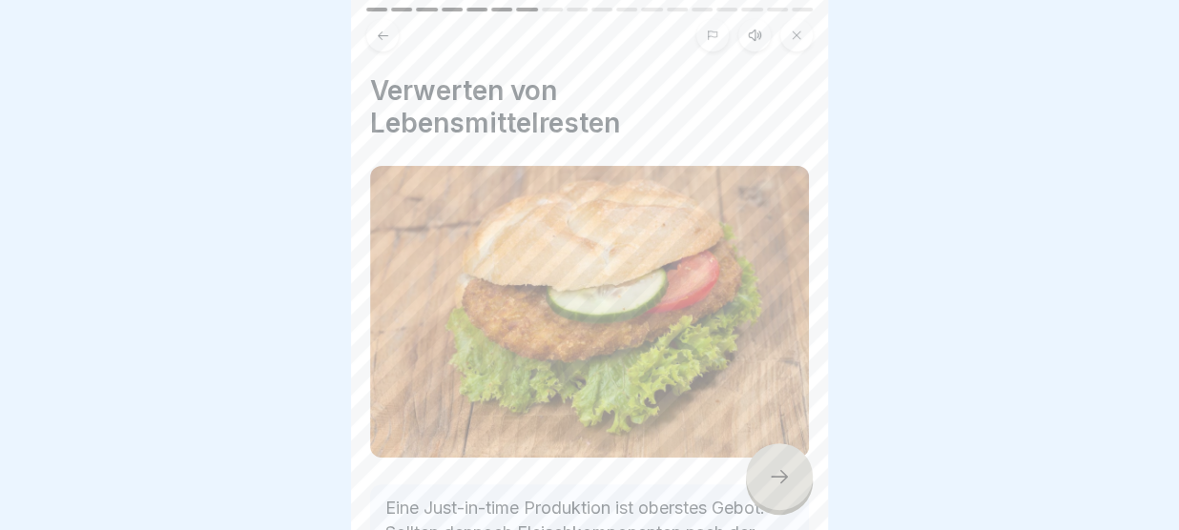
scroll to position [240, 0]
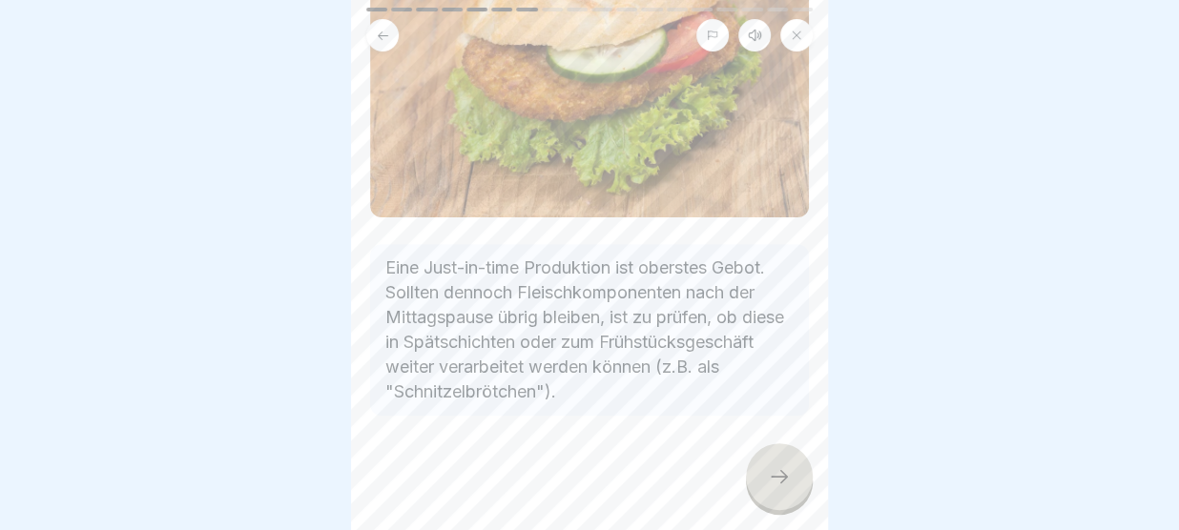
click at [782, 471] on icon at bounding box center [779, 476] width 23 height 23
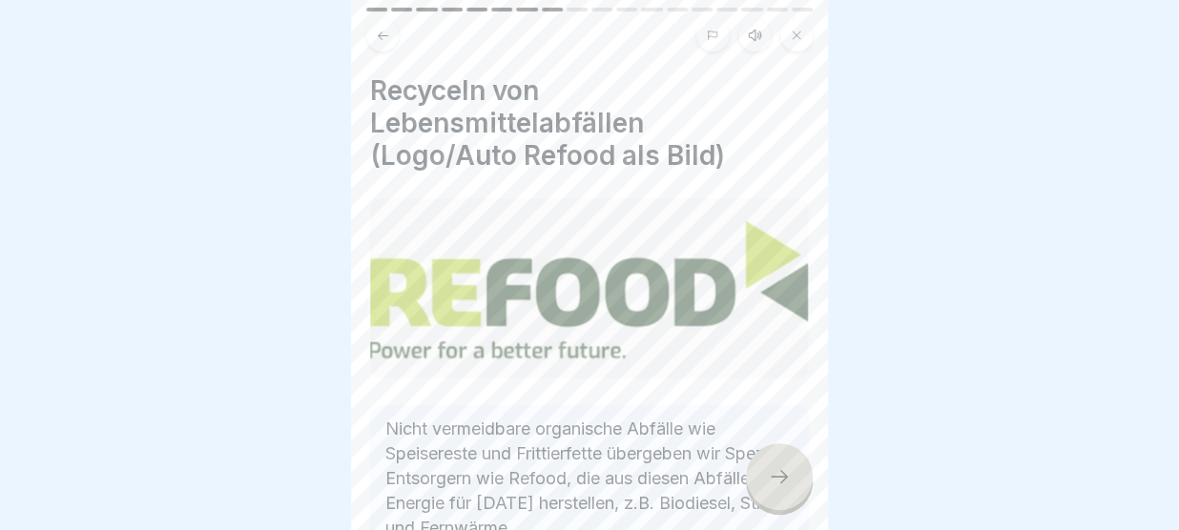
click at [779, 481] on icon at bounding box center [779, 476] width 23 height 23
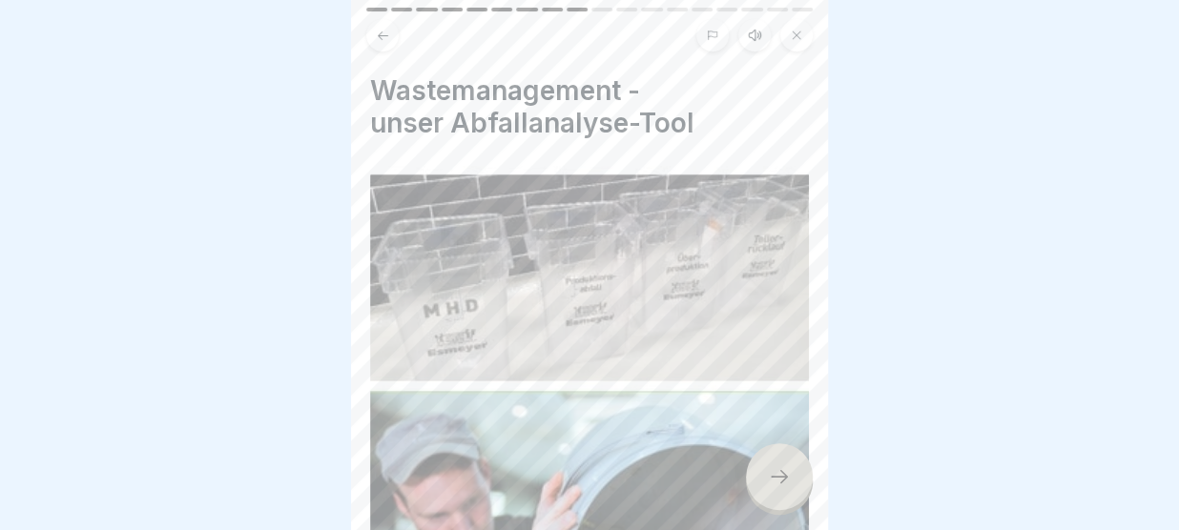
click at [779, 481] on icon at bounding box center [779, 476] width 23 height 23
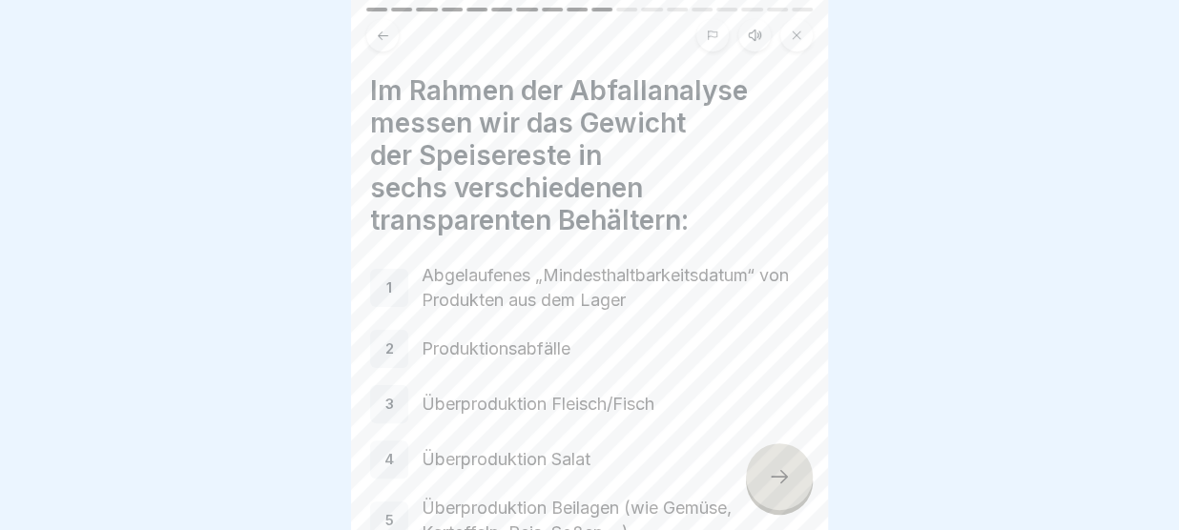
scroll to position [184, 0]
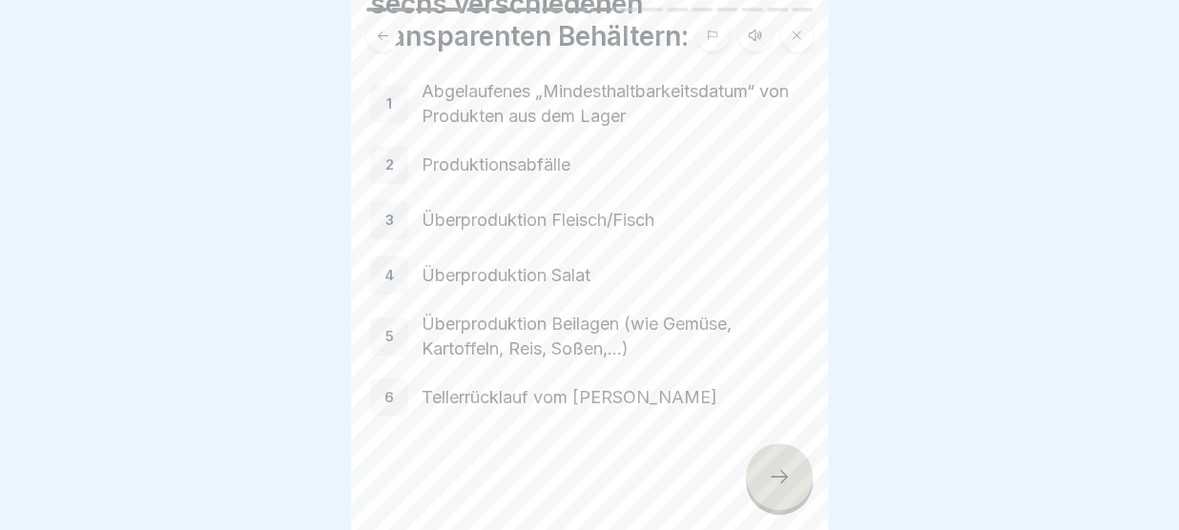
click at [783, 476] on icon at bounding box center [779, 476] width 23 height 23
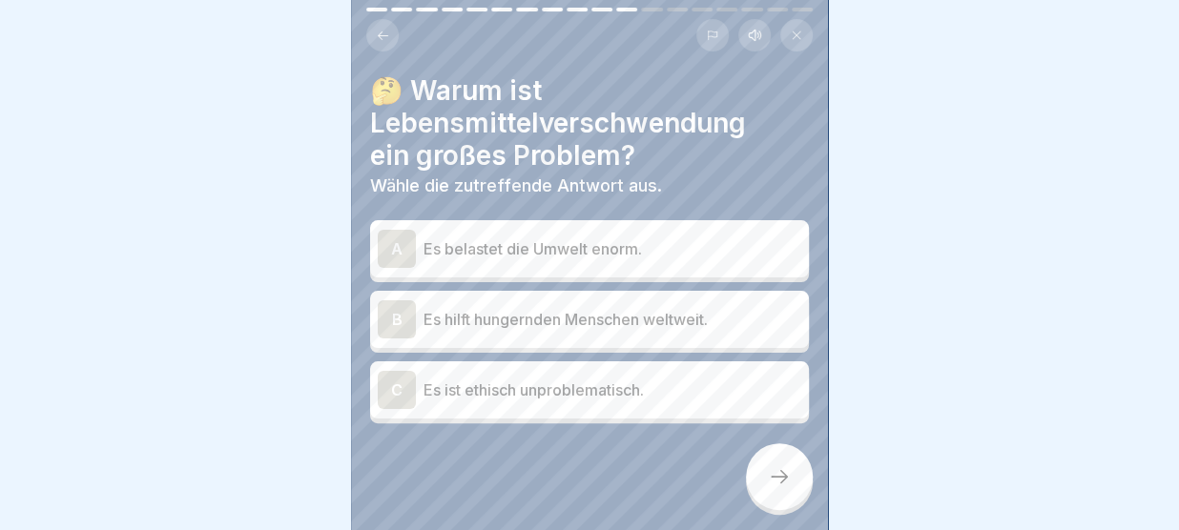
click at [669, 245] on p "Es belastet die Umwelt enorm." at bounding box center [612, 248] width 378 height 23
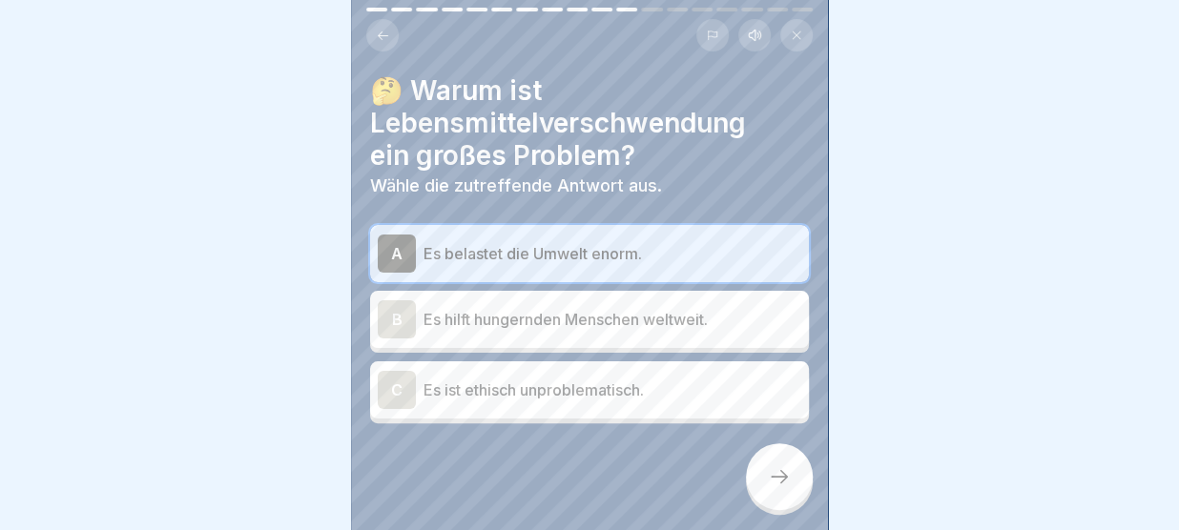
click at [768, 473] on div at bounding box center [779, 476] width 67 height 67
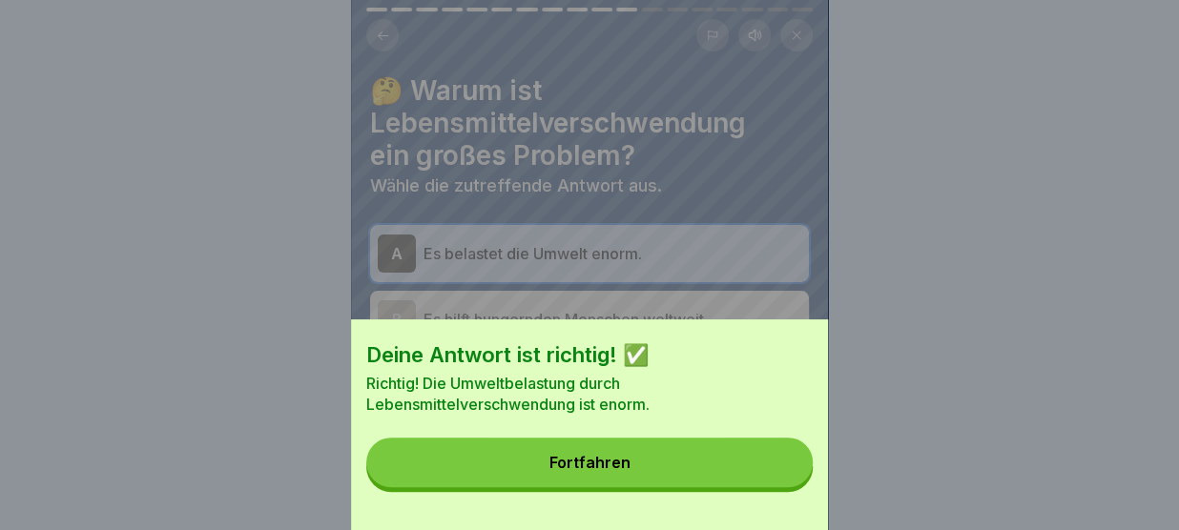
click at [768, 473] on button "Fortfahren" at bounding box center [589, 463] width 446 height 50
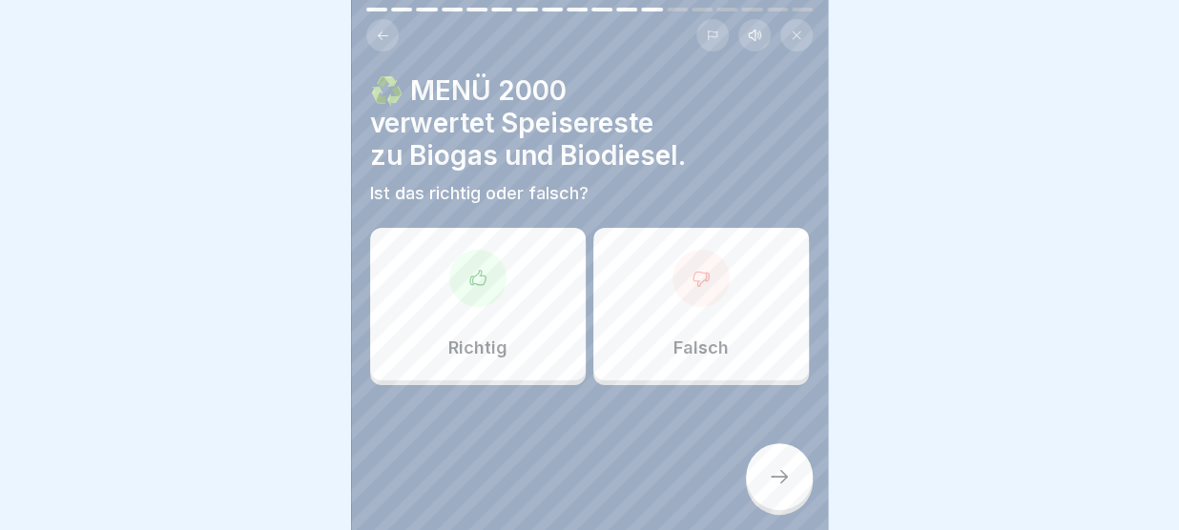
click at [526, 311] on div "Richtig" at bounding box center [478, 304] width 216 height 153
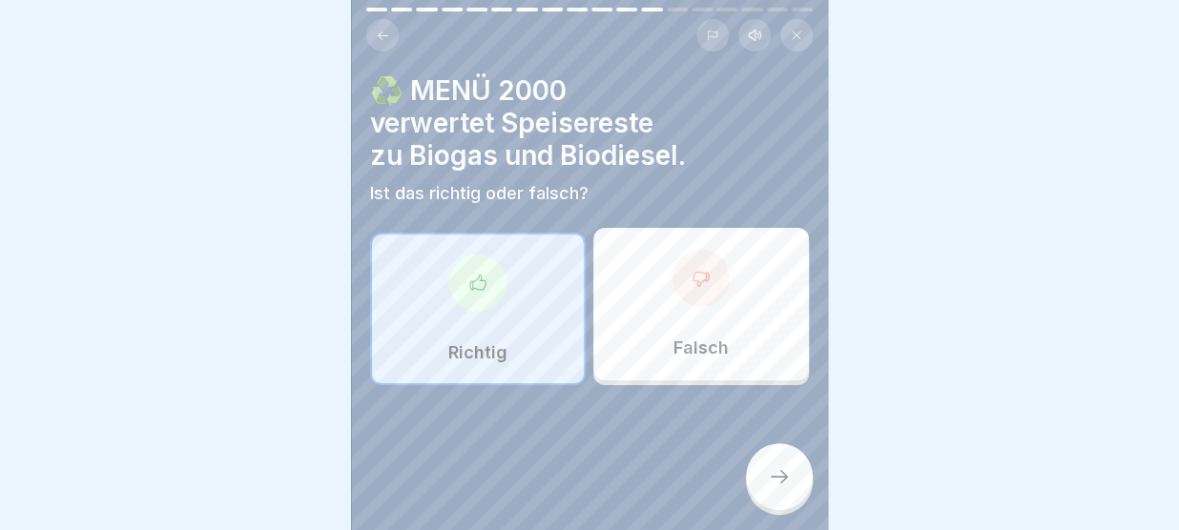
click at [781, 464] on div at bounding box center [779, 476] width 67 height 67
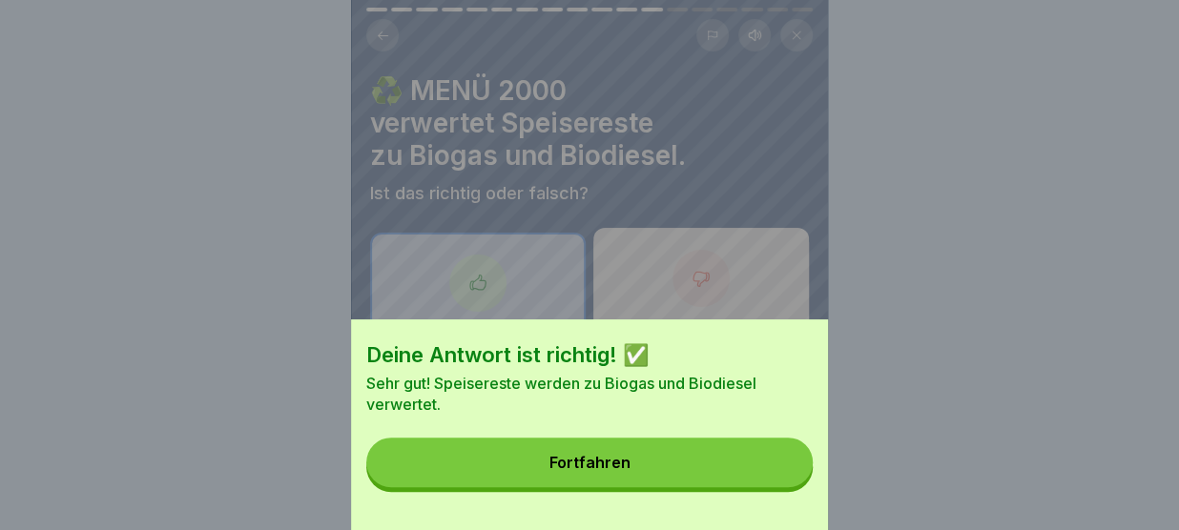
click at [781, 464] on button "Fortfahren" at bounding box center [589, 463] width 446 height 50
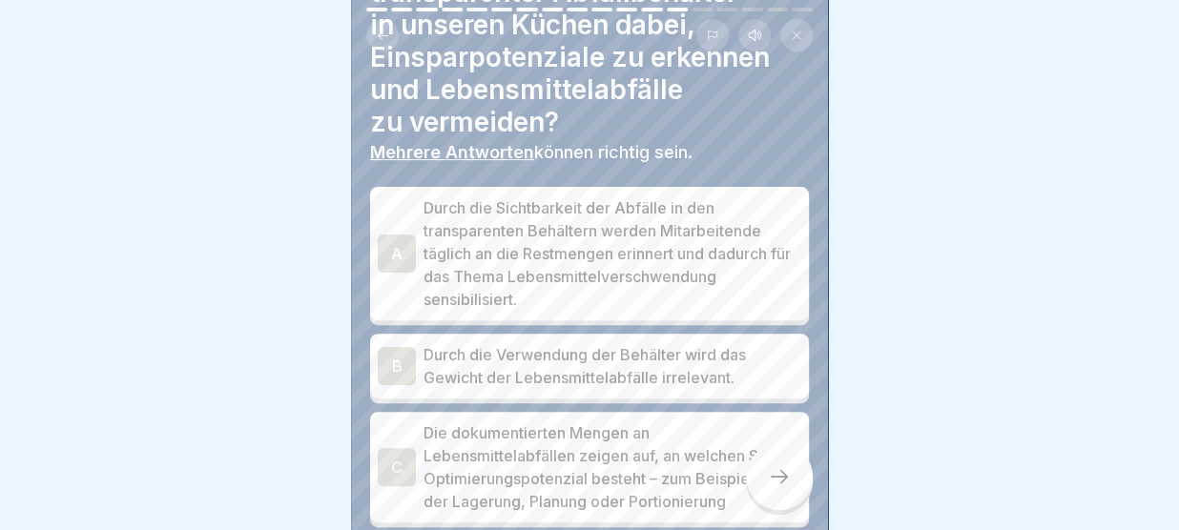
scroll to position [153, 0]
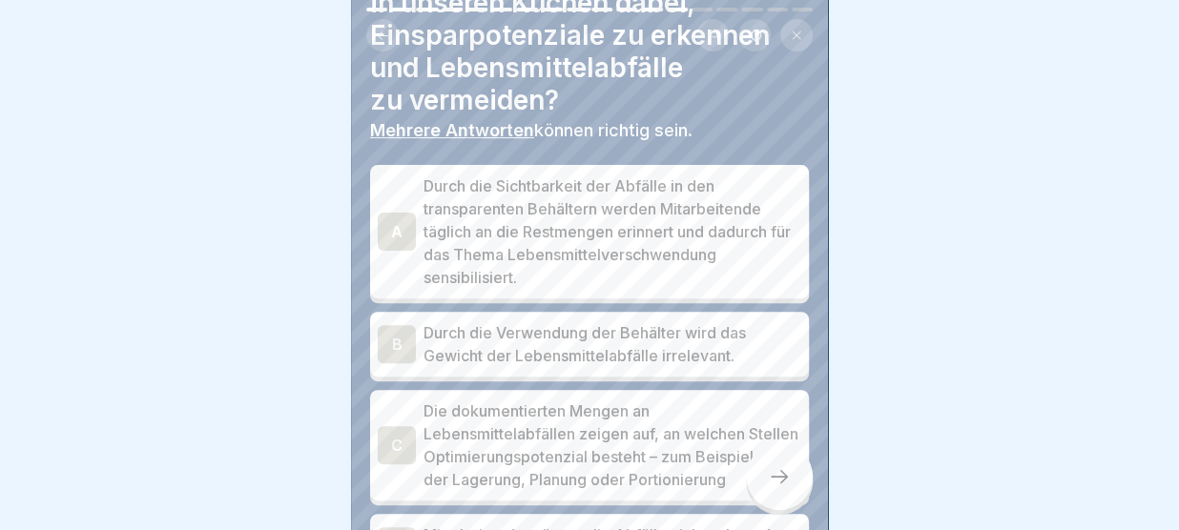
click at [492, 237] on p "Durch die Sichtbarkeit der Abfälle in den transparenten Behältern werden Mitarb…" at bounding box center [612, 232] width 378 height 114
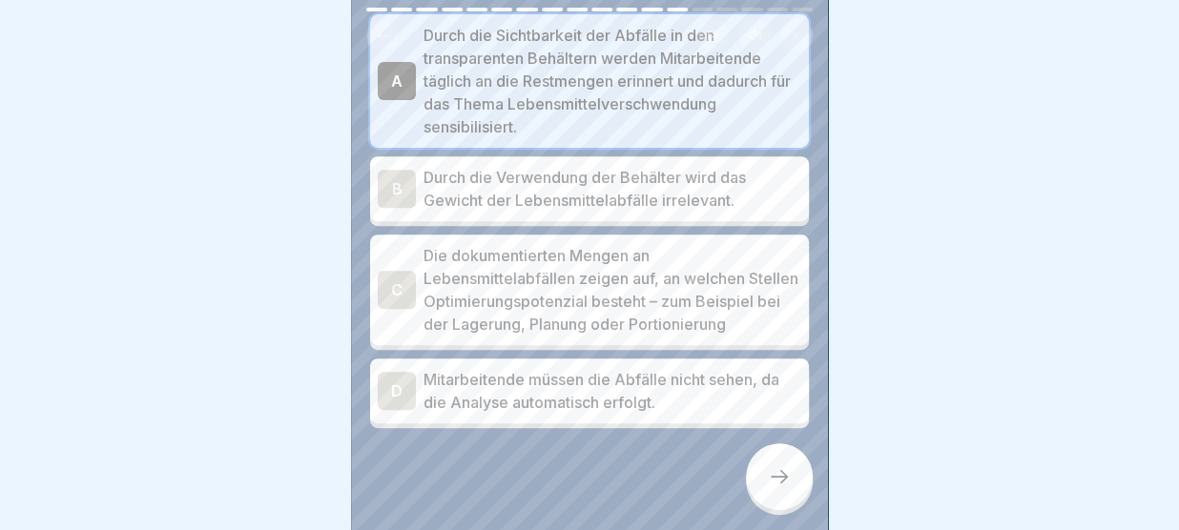
scroll to position [319, 0]
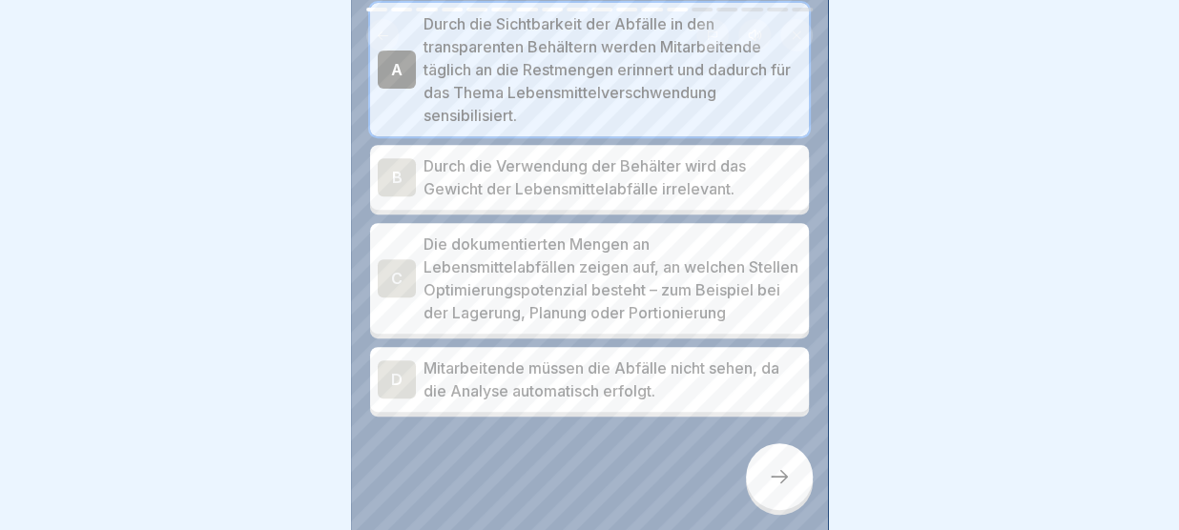
click at [550, 291] on p "Die dokumentierten Mengen an Lebensmittelabfällen zeigen auf, an welchen Stelle…" at bounding box center [612, 279] width 378 height 92
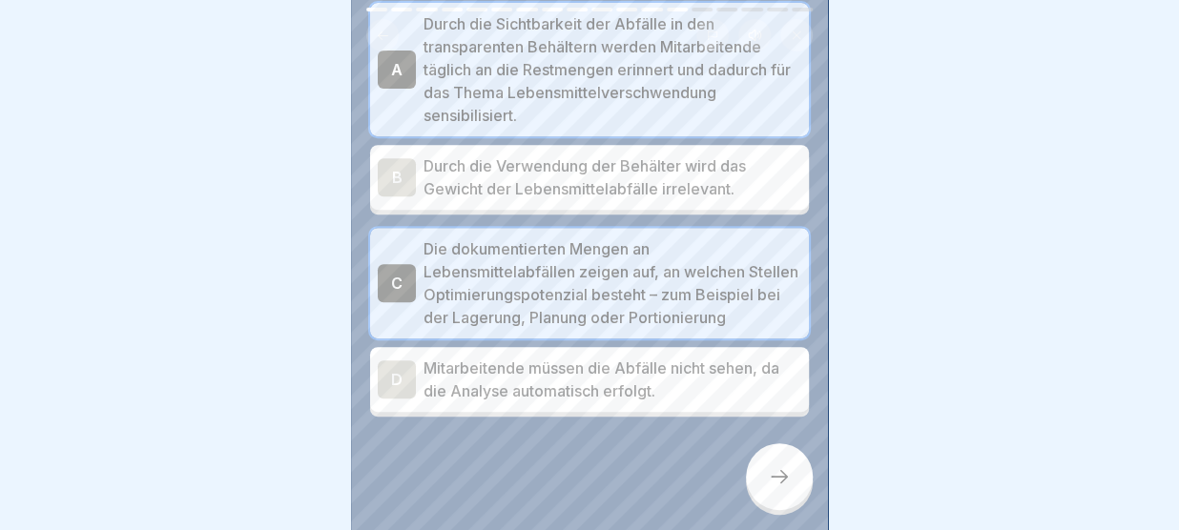
click at [780, 468] on div at bounding box center [779, 476] width 67 height 67
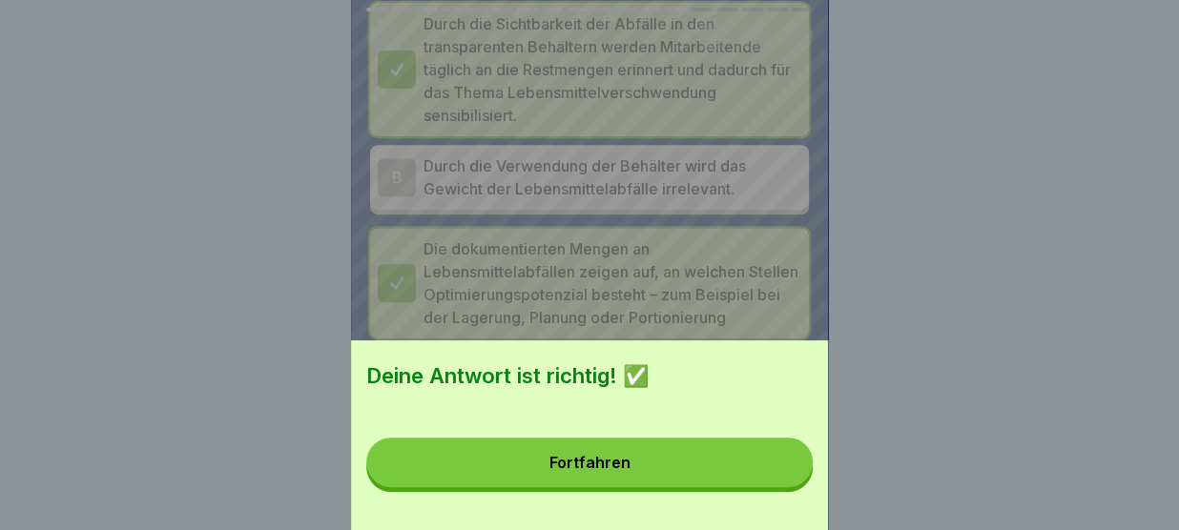
click at [780, 468] on button "Fortfahren" at bounding box center [589, 463] width 446 height 50
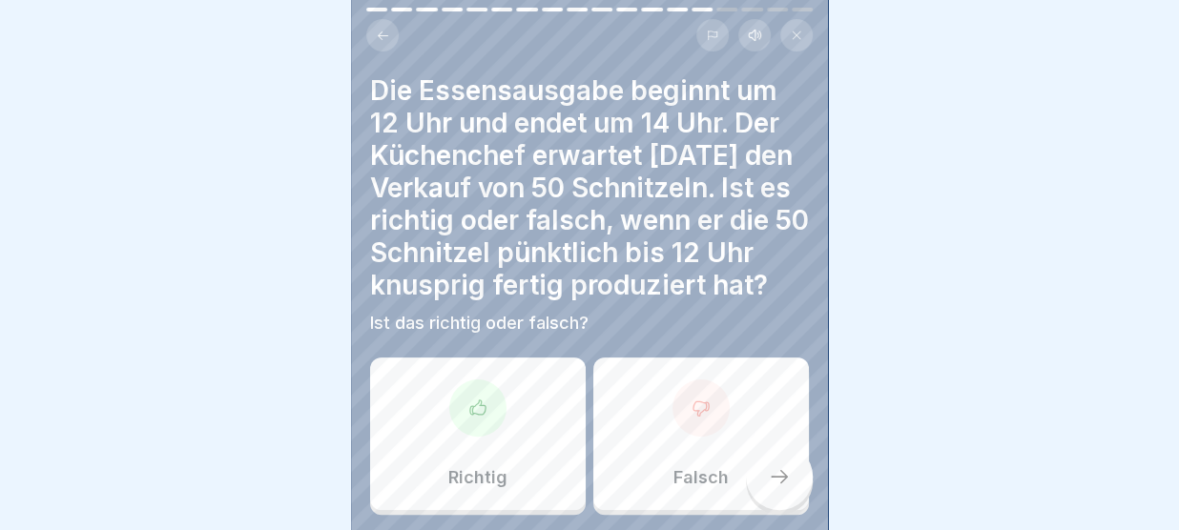
click at [503, 424] on div "Richtig" at bounding box center [478, 434] width 216 height 153
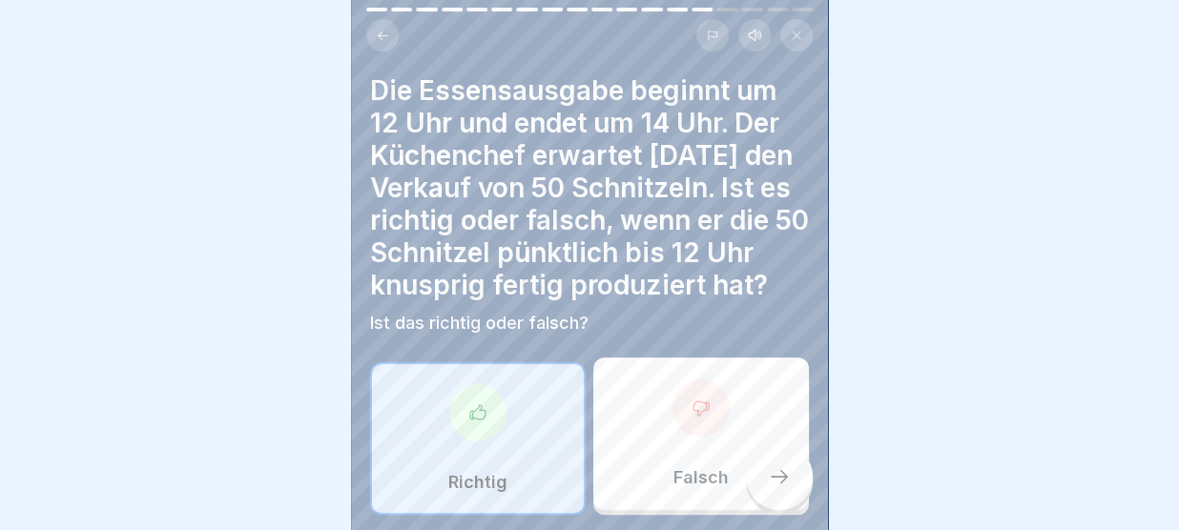
scroll to position [98, 0]
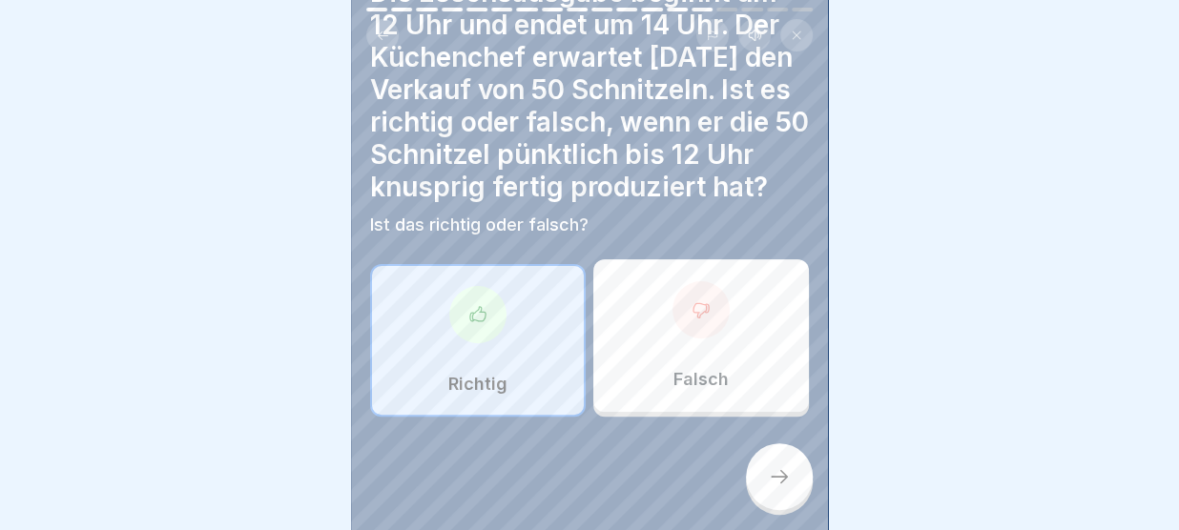
click at [785, 480] on icon at bounding box center [779, 476] width 23 height 23
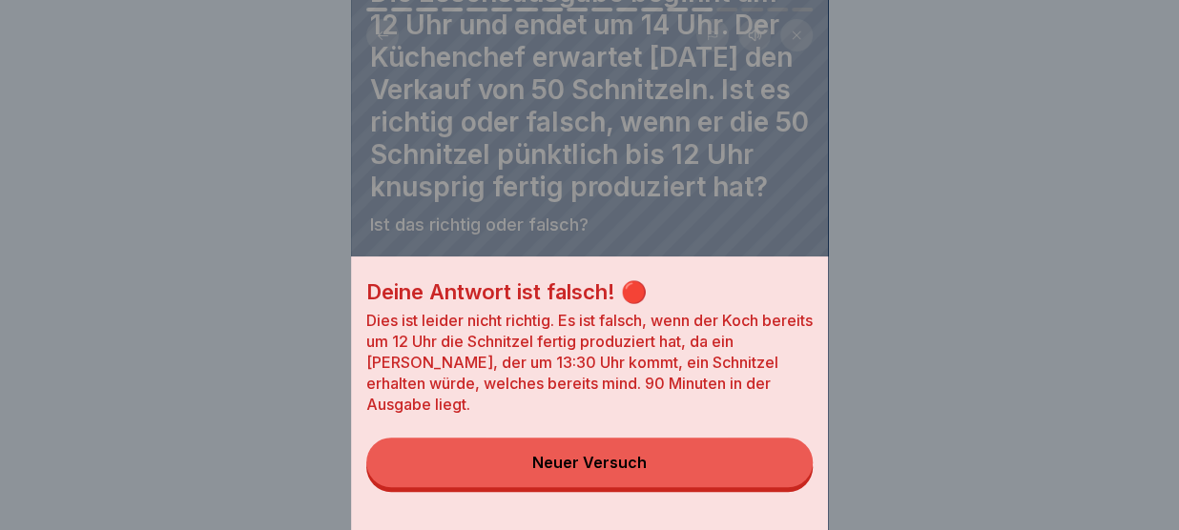
click at [759, 464] on button "Neuer Versuch" at bounding box center [589, 463] width 446 height 50
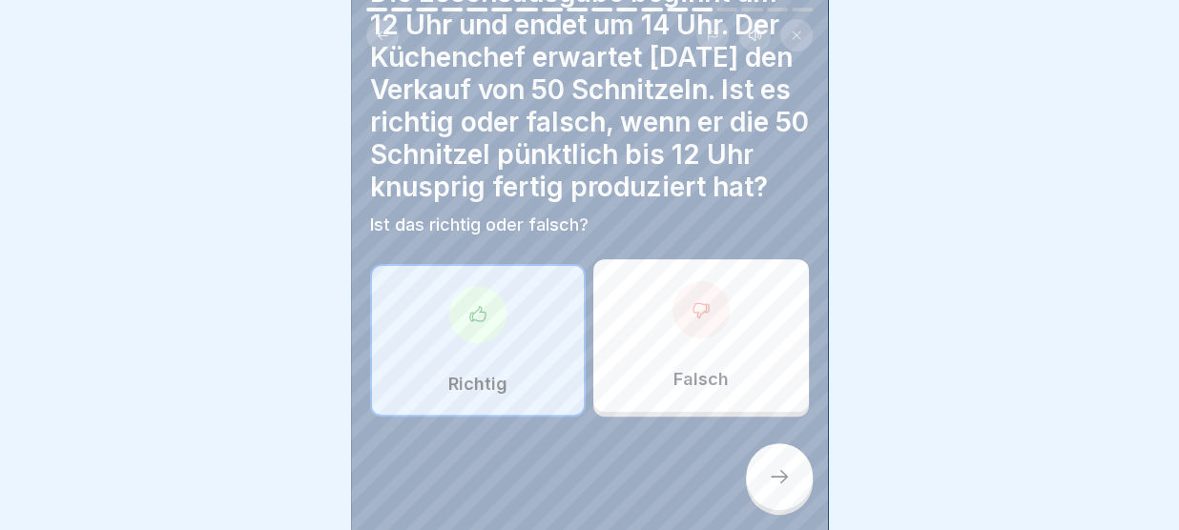
click at [695, 350] on div "Falsch" at bounding box center [701, 335] width 216 height 153
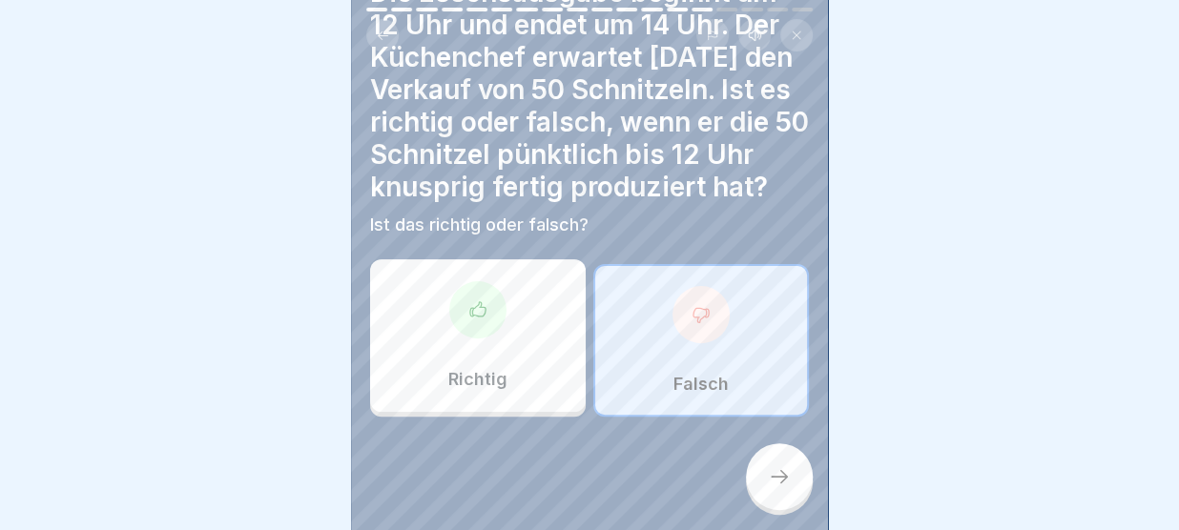
click at [788, 491] on div at bounding box center [779, 476] width 67 height 67
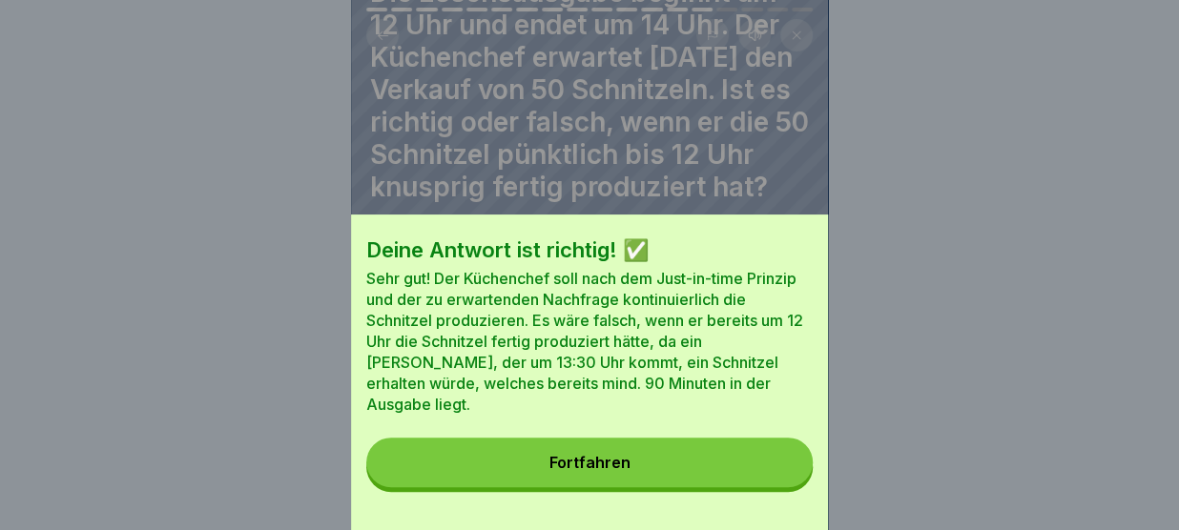
click at [752, 458] on button "Fortfahren" at bounding box center [589, 463] width 446 height 50
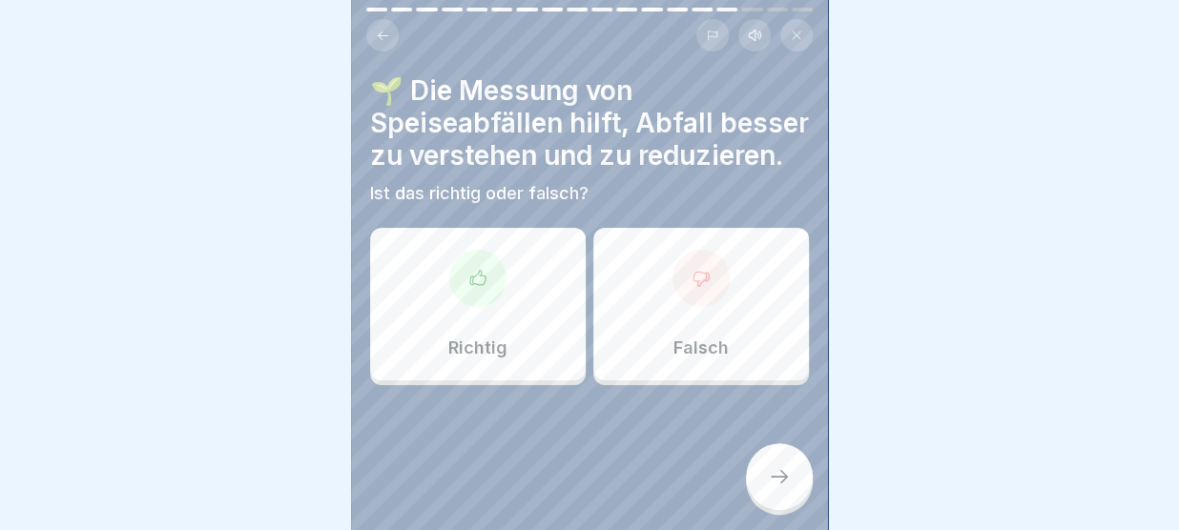
click at [506, 290] on div "Richtig" at bounding box center [478, 304] width 216 height 153
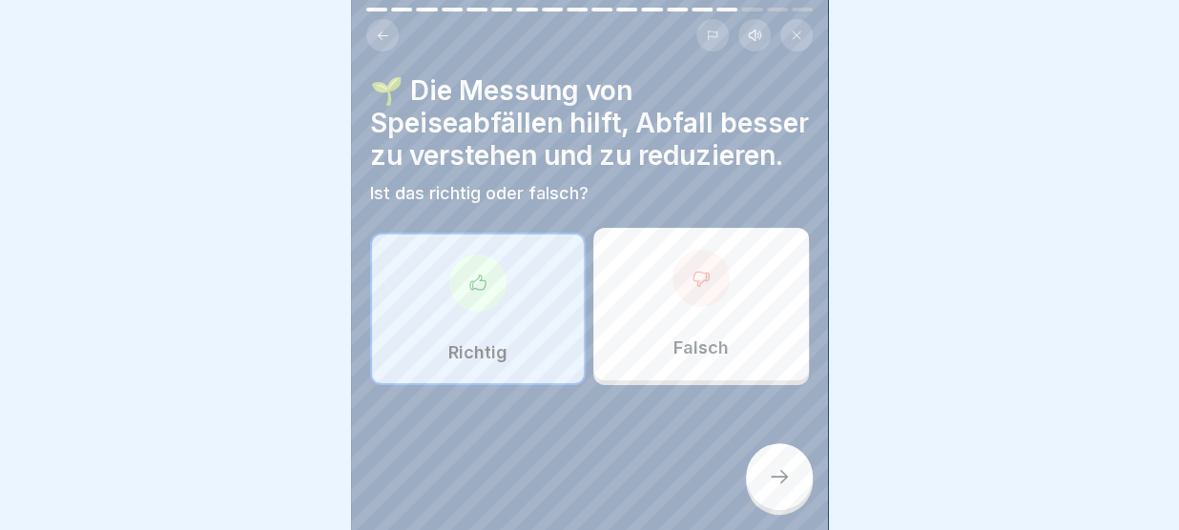
click at [779, 466] on div at bounding box center [779, 476] width 67 height 67
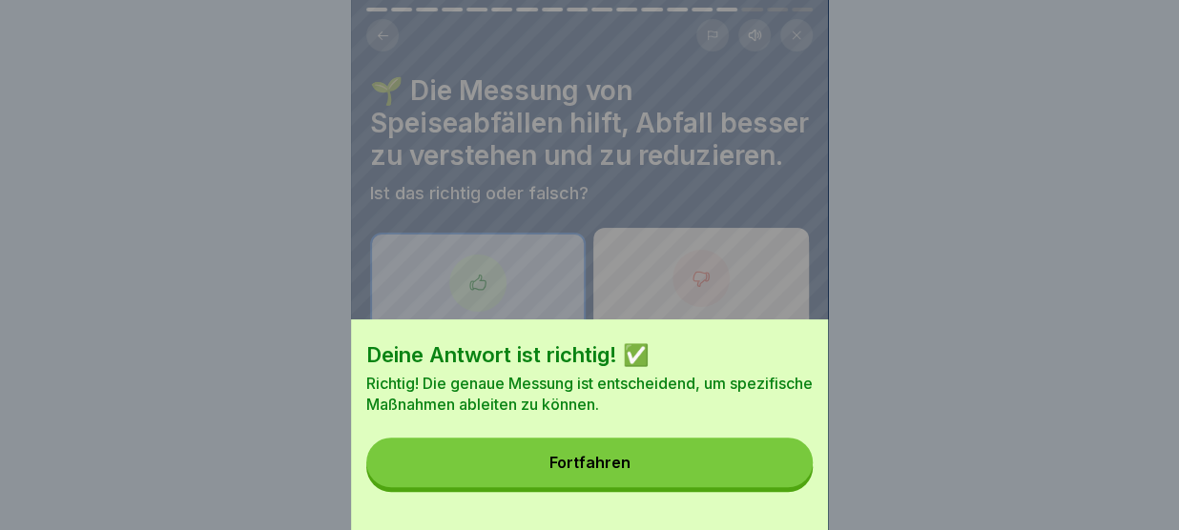
click at [779, 466] on button "Fortfahren" at bounding box center [589, 463] width 446 height 50
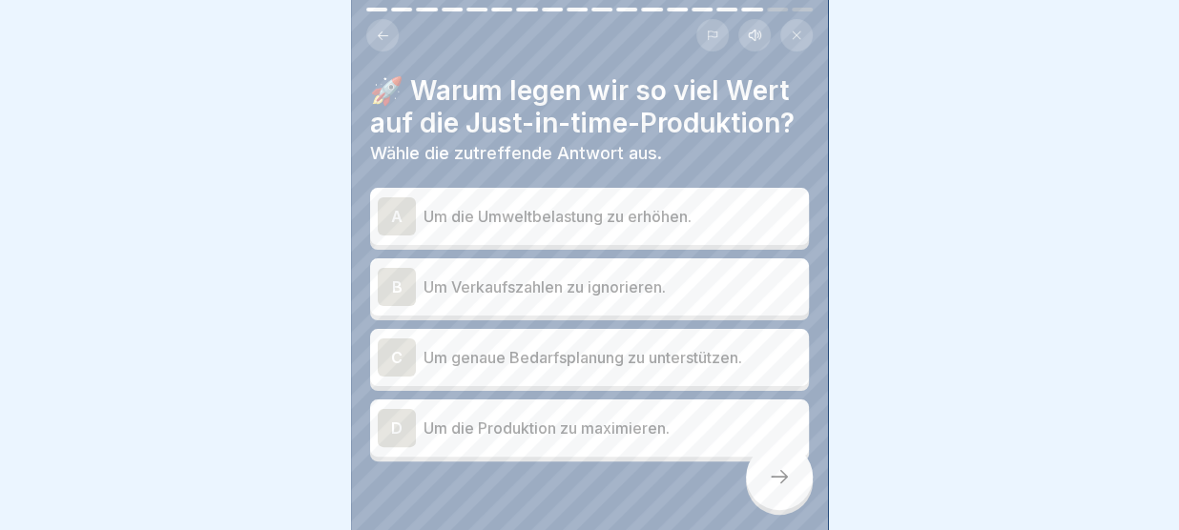
click at [635, 353] on p "Um genaue Bedarfsplanung zu unterstützen." at bounding box center [612, 357] width 378 height 23
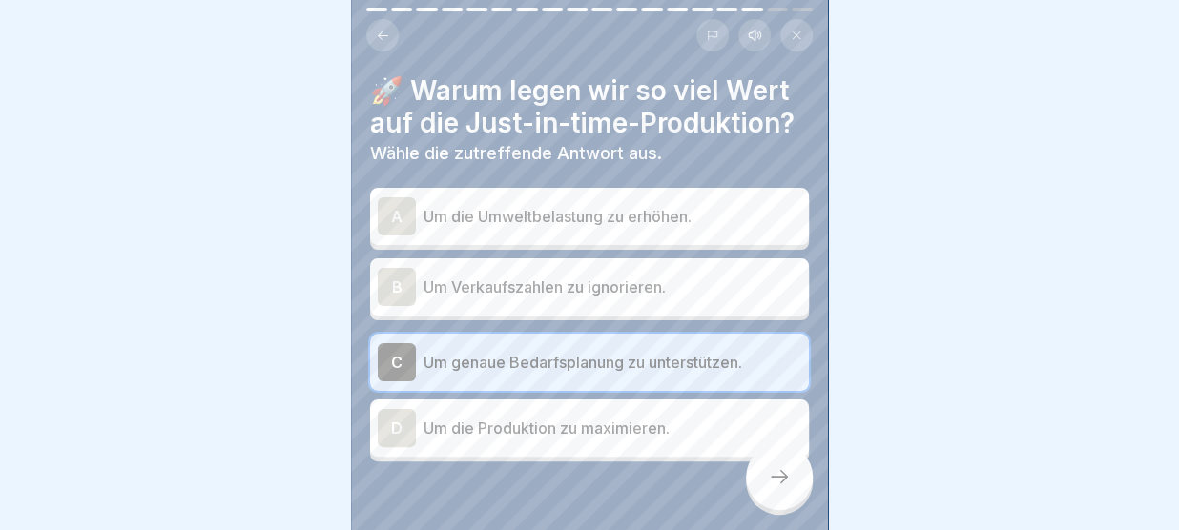
click at [788, 478] on icon at bounding box center [779, 476] width 23 height 23
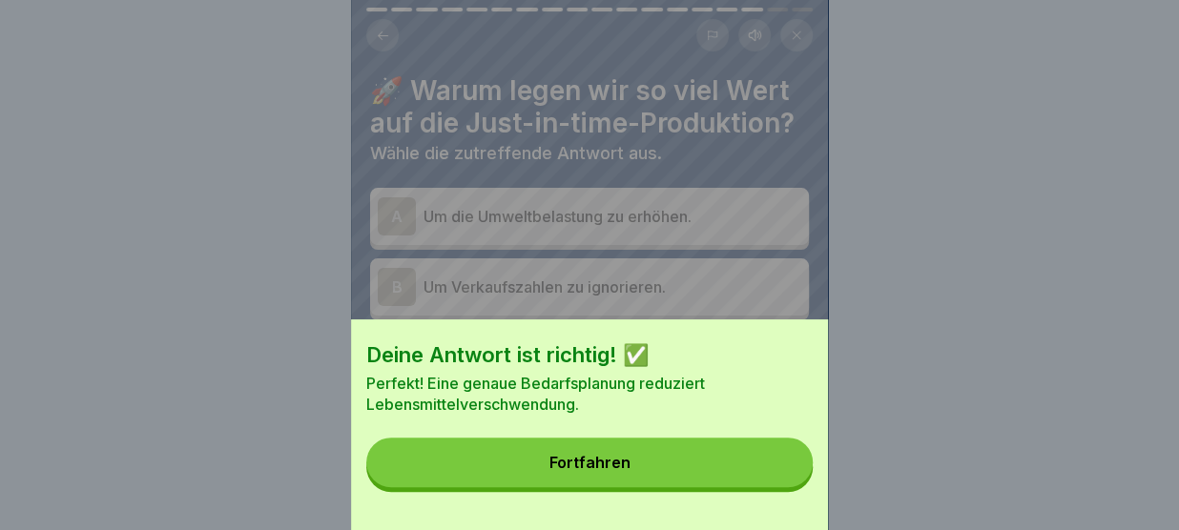
click at [788, 478] on button "Fortfahren" at bounding box center [589, 463] width 446 height 50
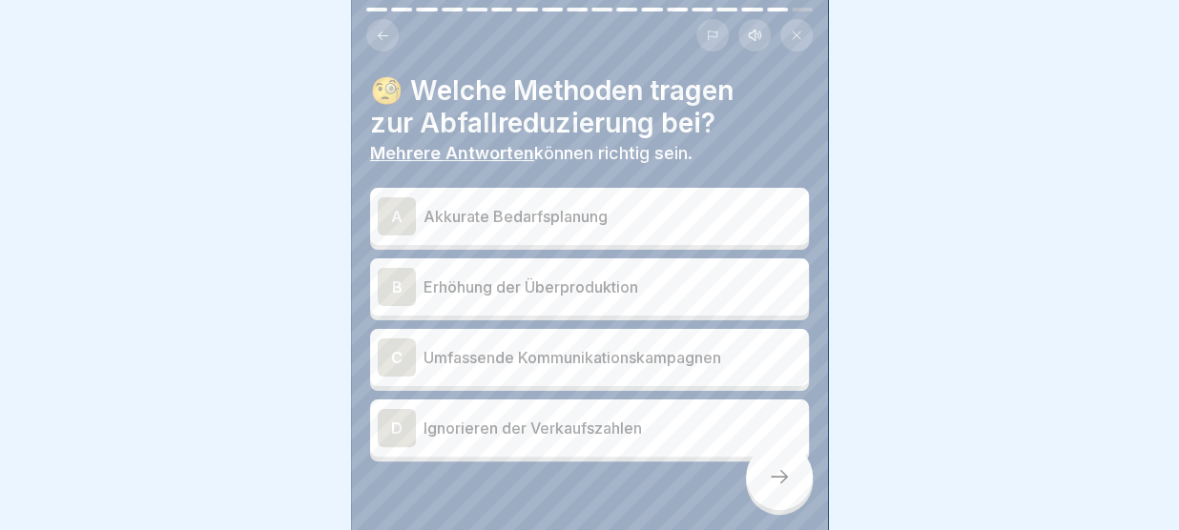
click at [629, 216] on p "Akkurate Bedarfsplanung" at bounding box center [612, 216] width 378 height 23
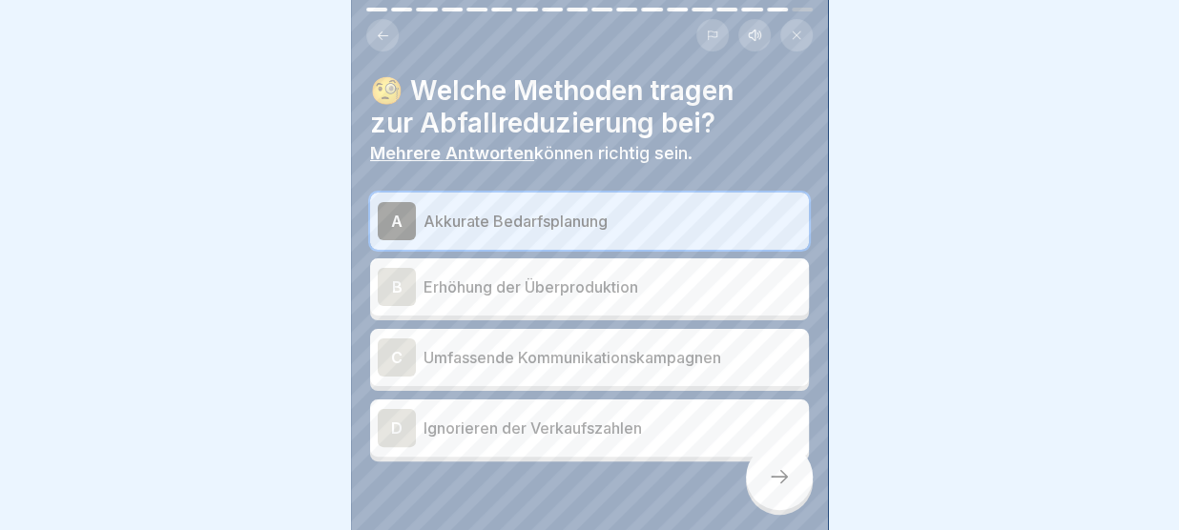
click at [611, 355] on p "Umfassende Kommunikationskampagnen" at bounding box center [612, 357] width 378 height 23
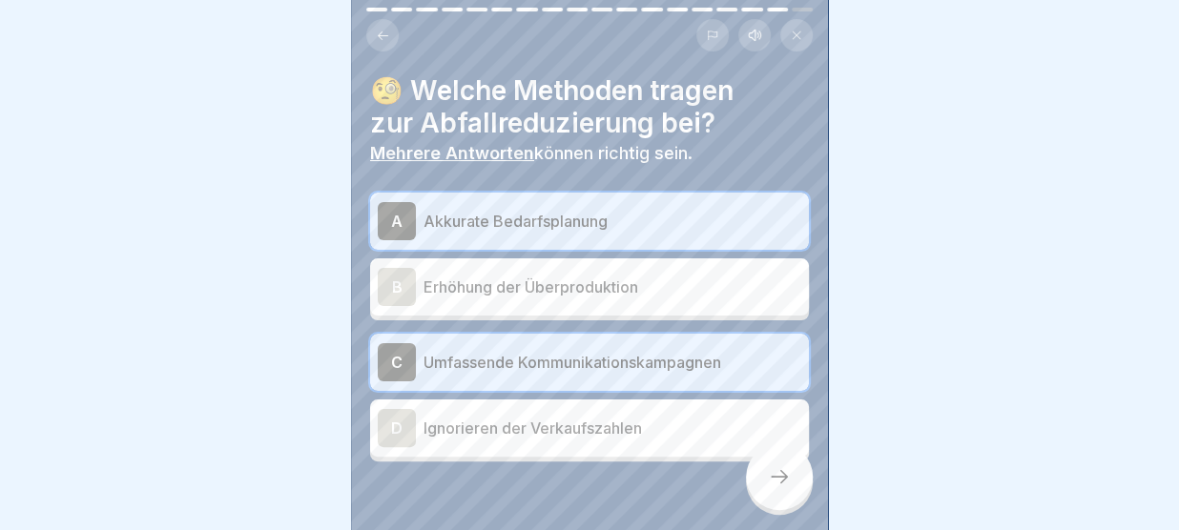
click at [786, 484] on icon at bounding box center [779, 476] width 23 height 23
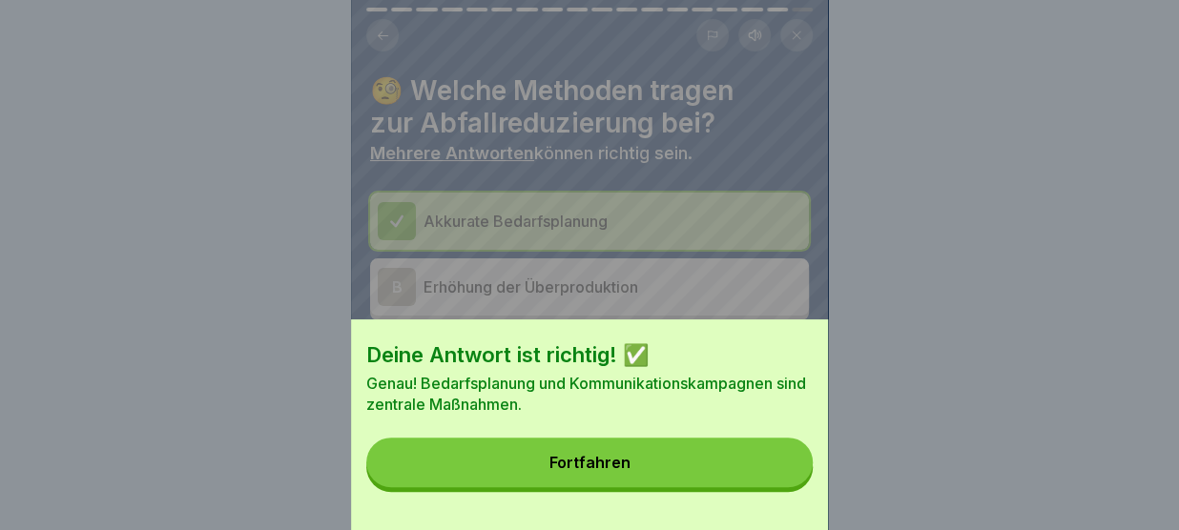
click at [753, 459] on button "Fortfahren" at bounding box center [589, 463] width 446 height 50
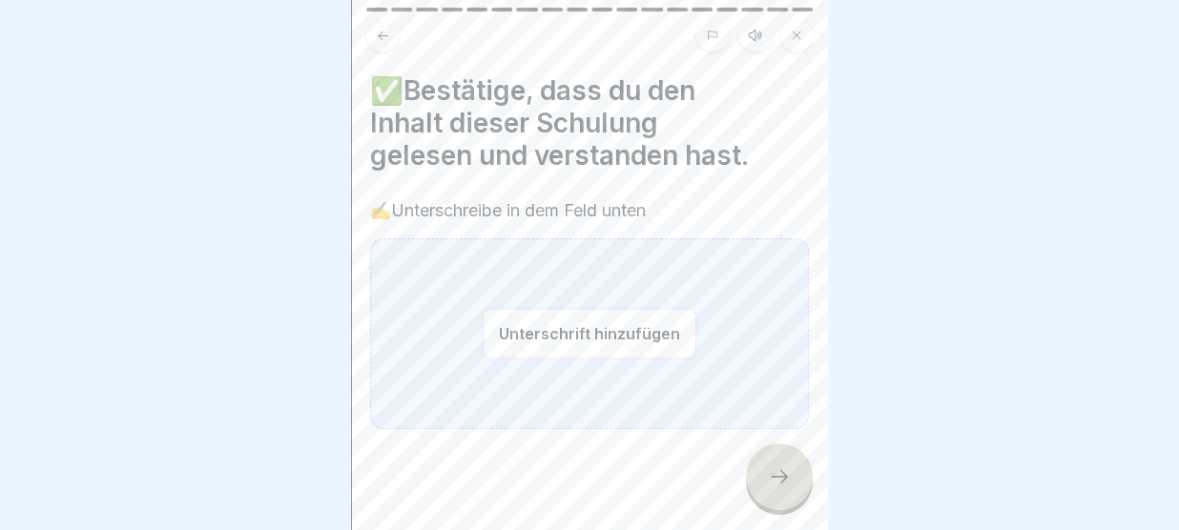
click at [493, 331] on button "Unterschrift hinzufügen" at bounding box center [590, 333] width 214 height 51
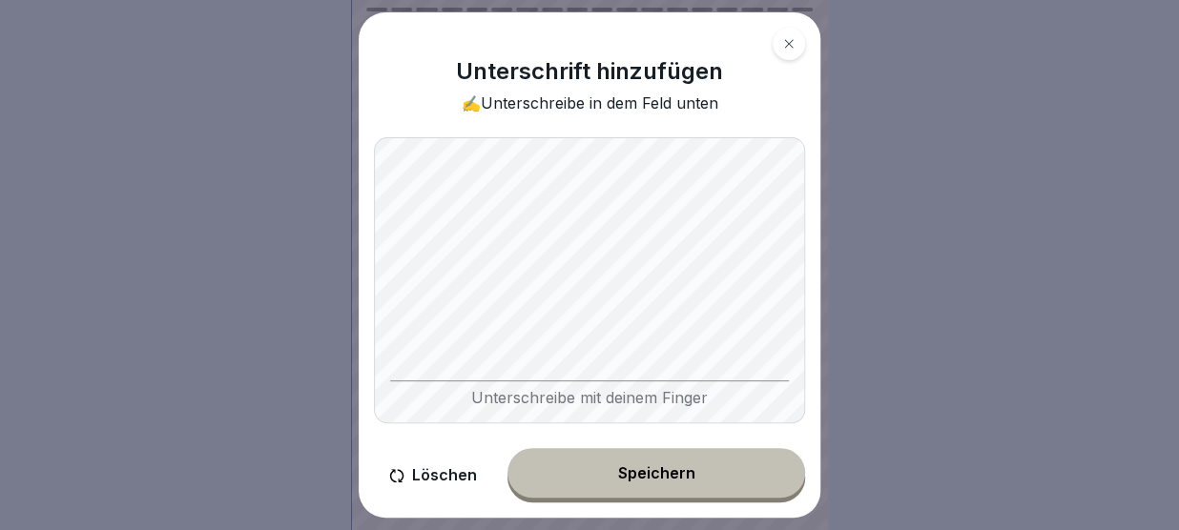
click at [608, 482] on button "Speichern" at bounding box center [656, 473] width 298 height 50
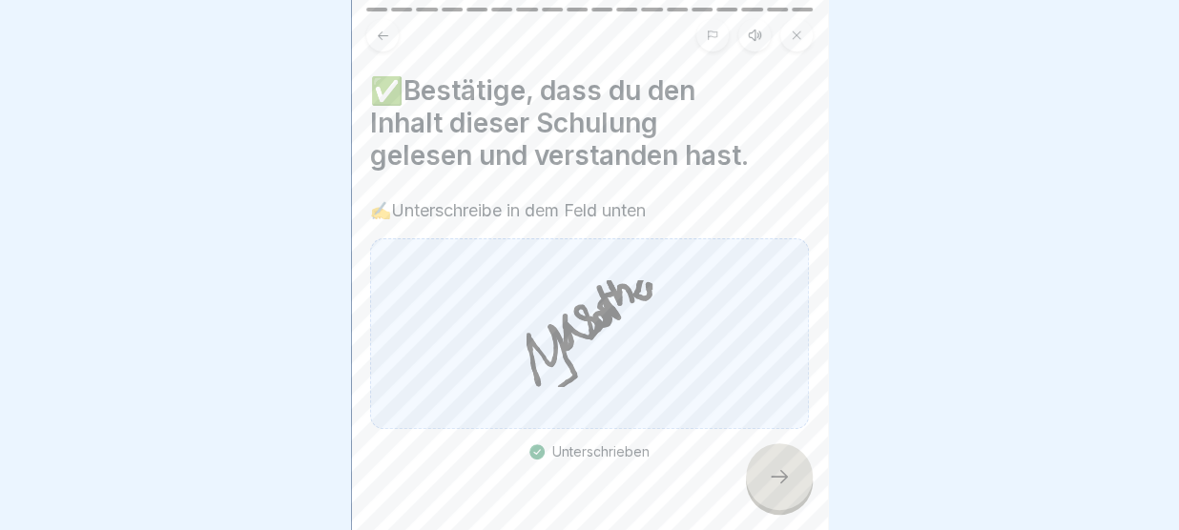
click at [777, 479] on icon at bounding box center [779, 476] width 23 height 23
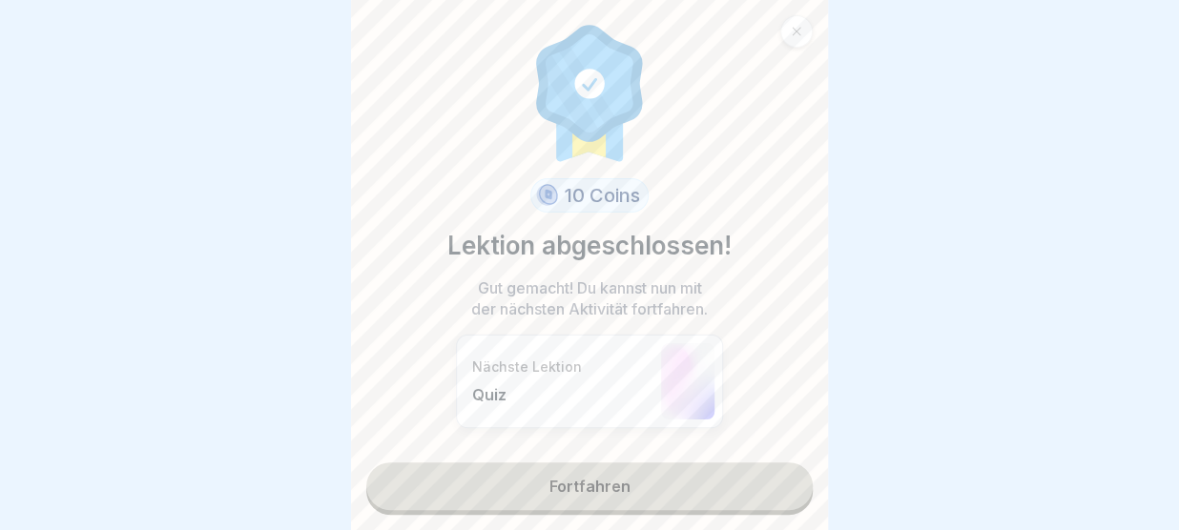
click at [731, 484] on link "Fortfahren" at bounding box center [589, 487] width 446 height 48
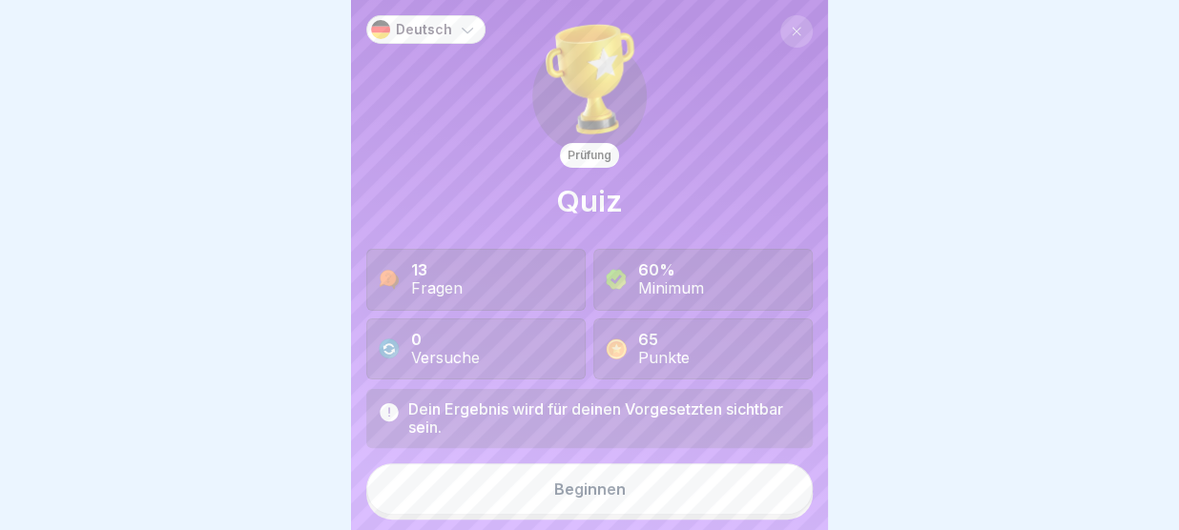
click at [731, 484] on button "Beginnen" at bounding box center [589, 490] width 446 height 52
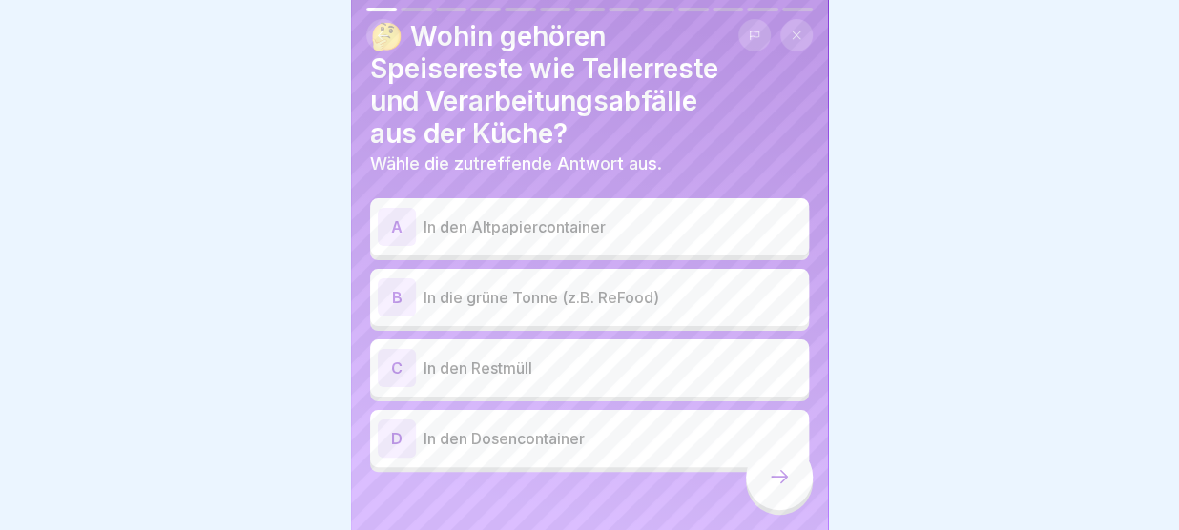
scroll to position [58, 0]
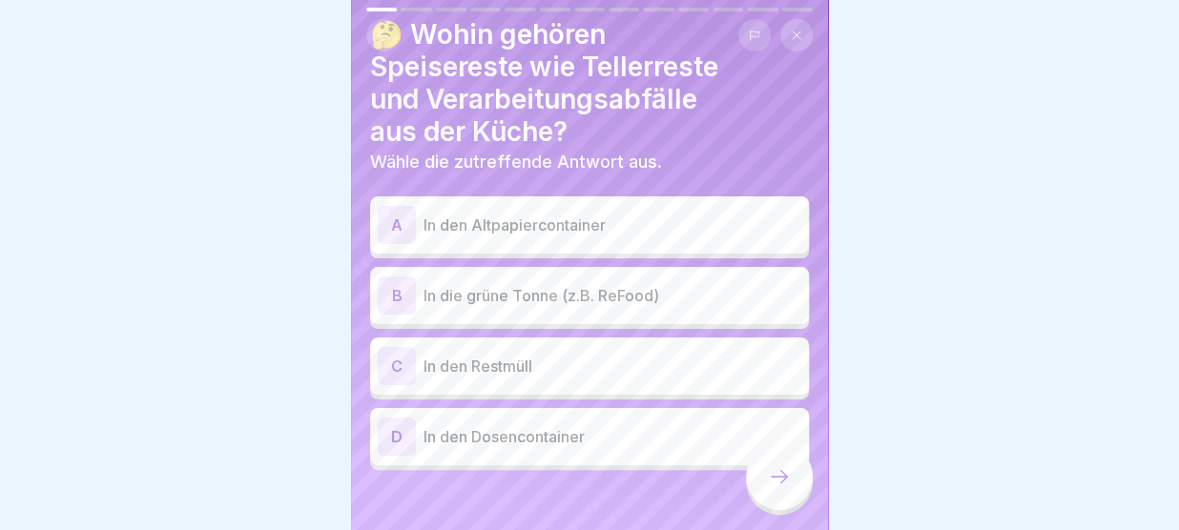
click at [641, 277] on div "B In die grüne Tonne (z.B. ReFood)" at bounding box center [589, 296] width 423 height 38
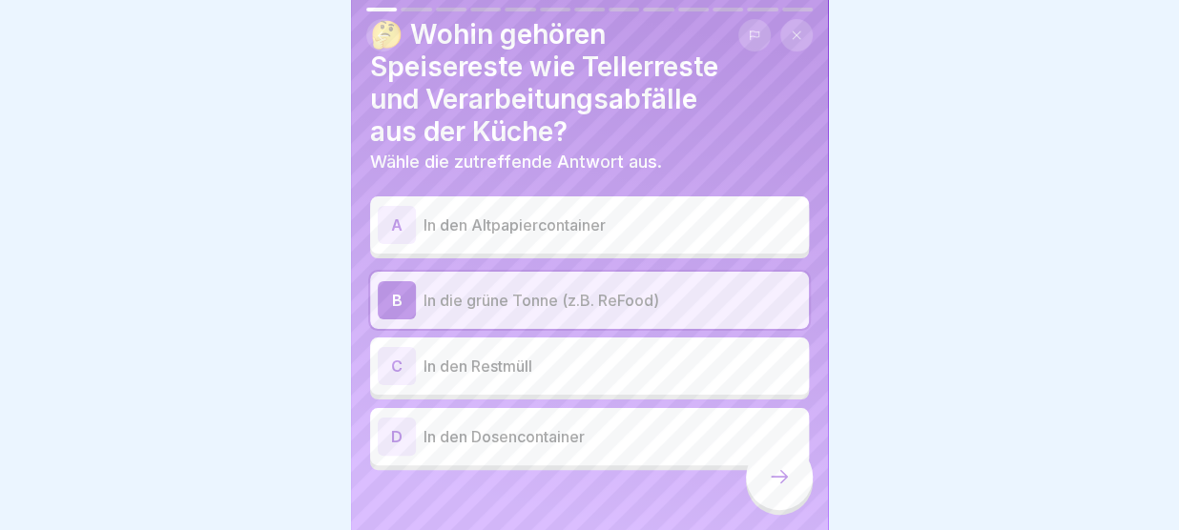
click at [780, 483] on icon at bounding box center [779, 476] width 23 height 23
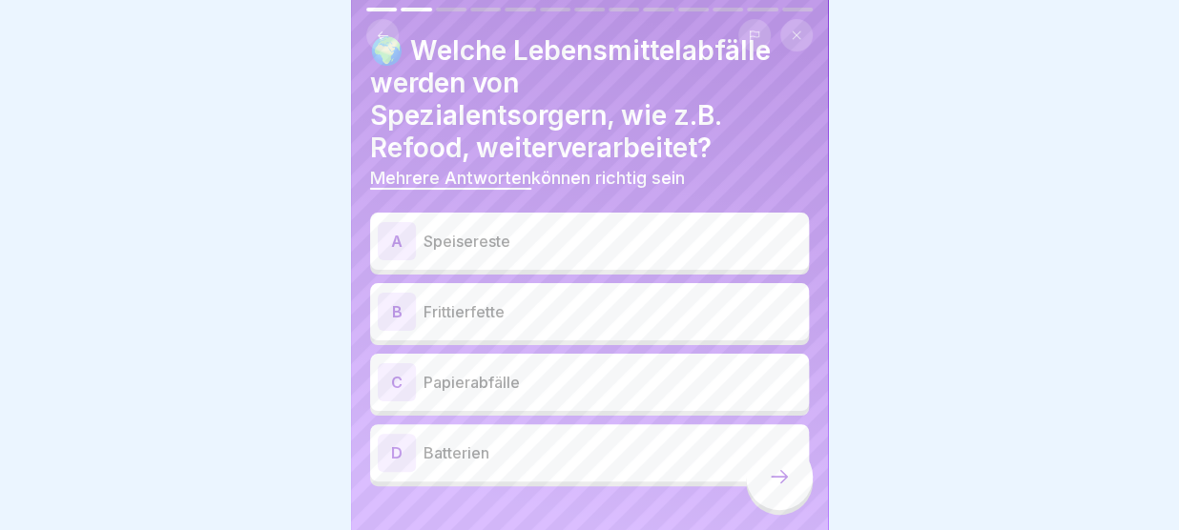
scroll to position [48, 0]
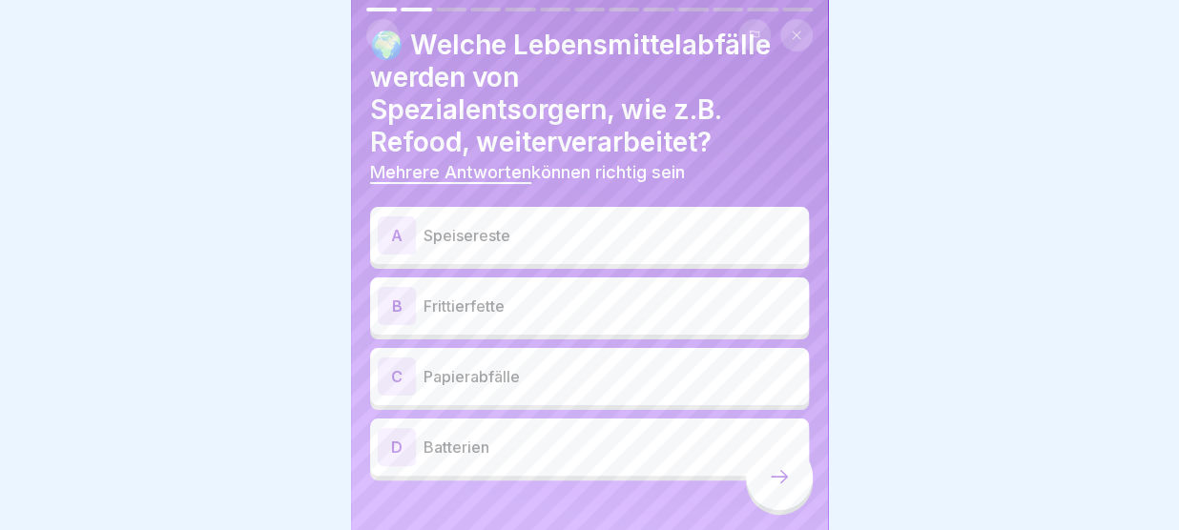
click at [624, 308] on p "Frittierfette" at bounding box center [612, 306] width 378 height 23
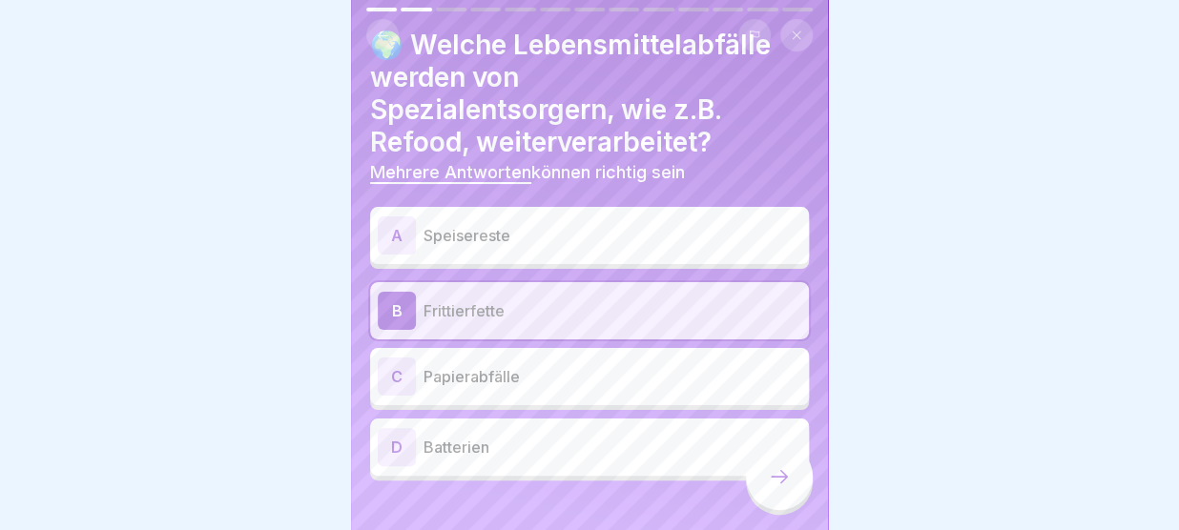
click at [582, 226] on p "Speisereste" at bounding box center [612, 235] width 378 height 23
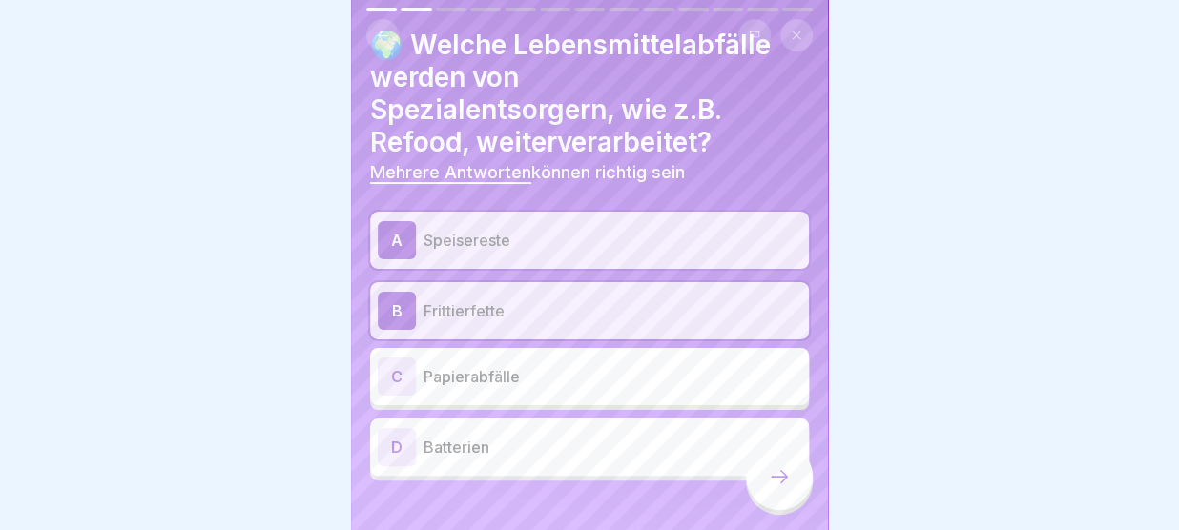
click at [782, 479] on icon at bounding box center [779, 476] width 23 height 23
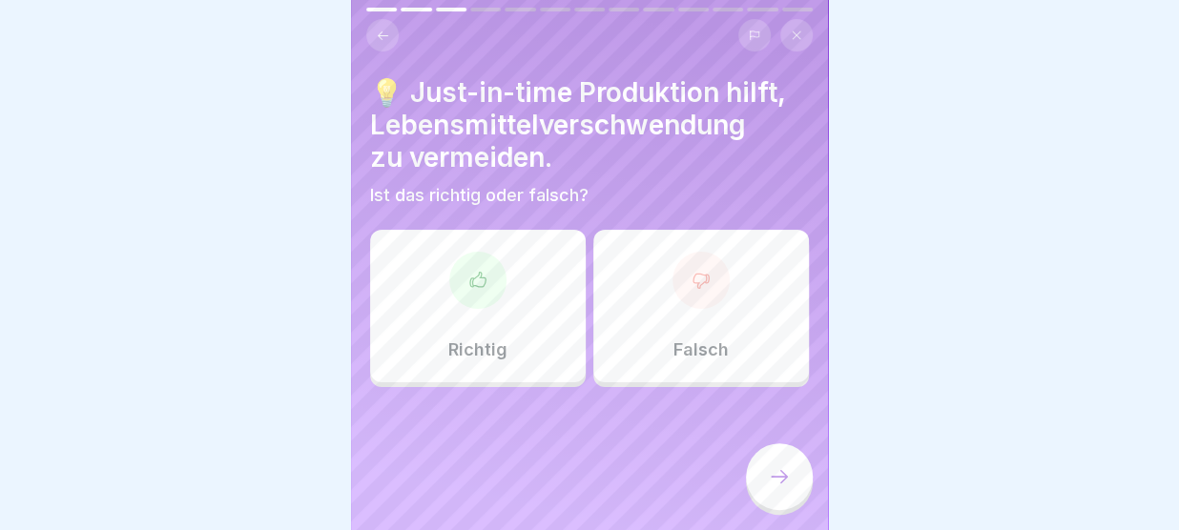
click at [490, 305] on div at bounding box center [477, 280] width 57 height 57
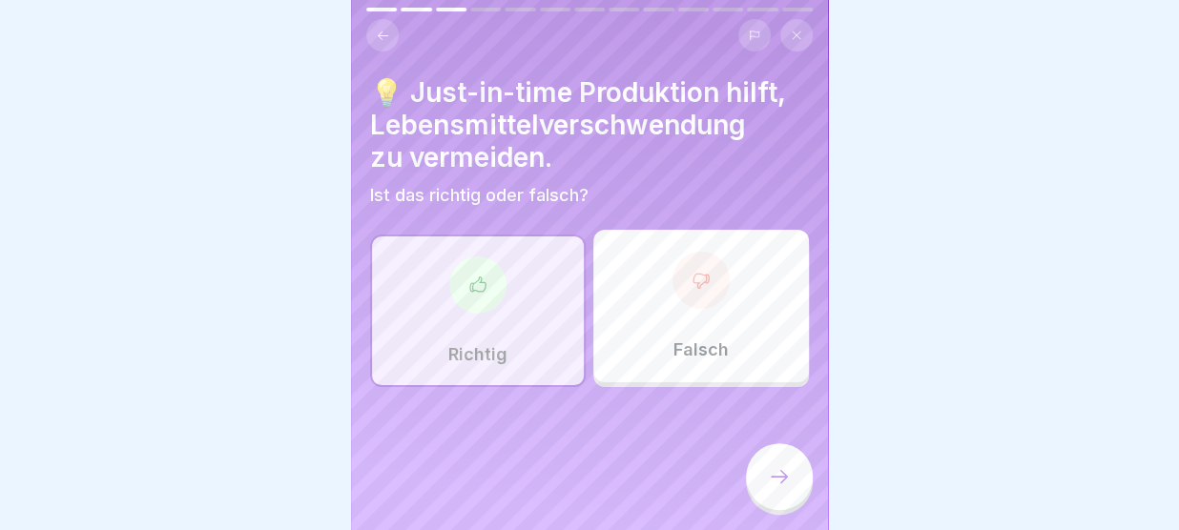
click at [773, 467] on div at bounding box center [779, 476] width 67 height 67
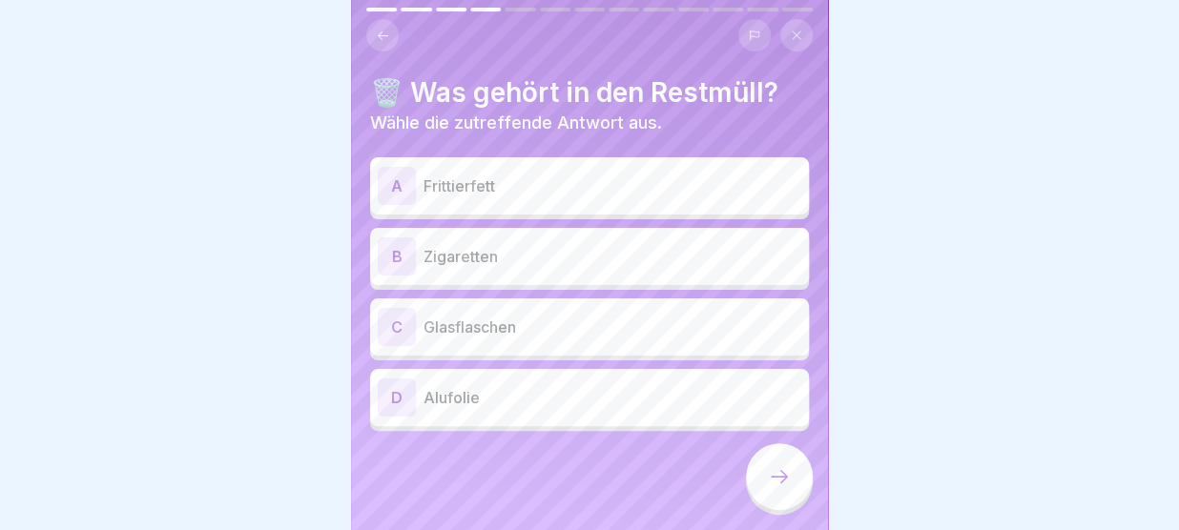
click at [651, 323] on p "Glasflaschen" at bounding box center [612, 327] width 378 height 23
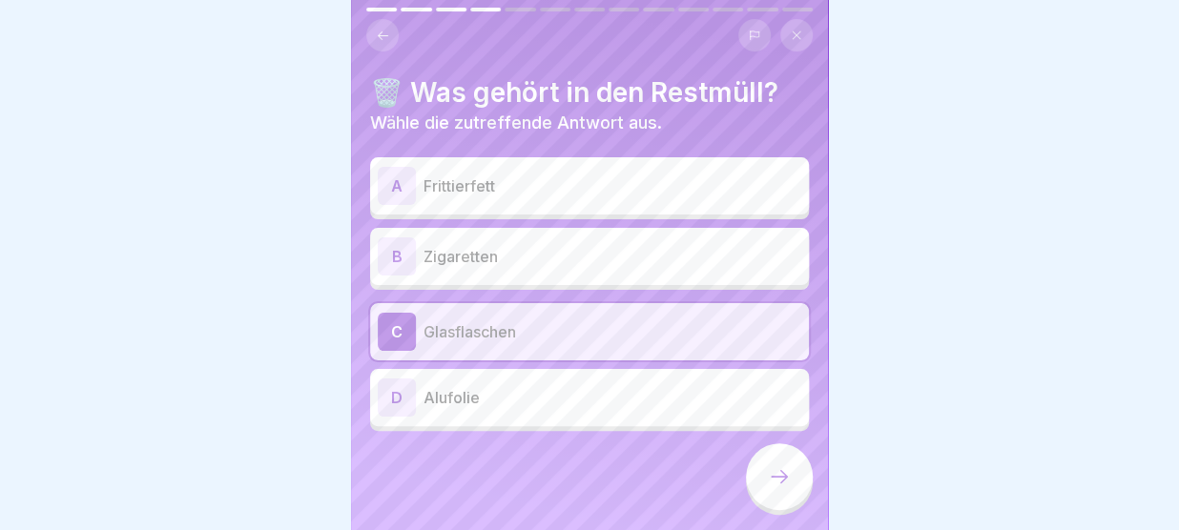
click at [594, 388] on p "Alufolie" at bounding box center [612, 397] width 378 height 23
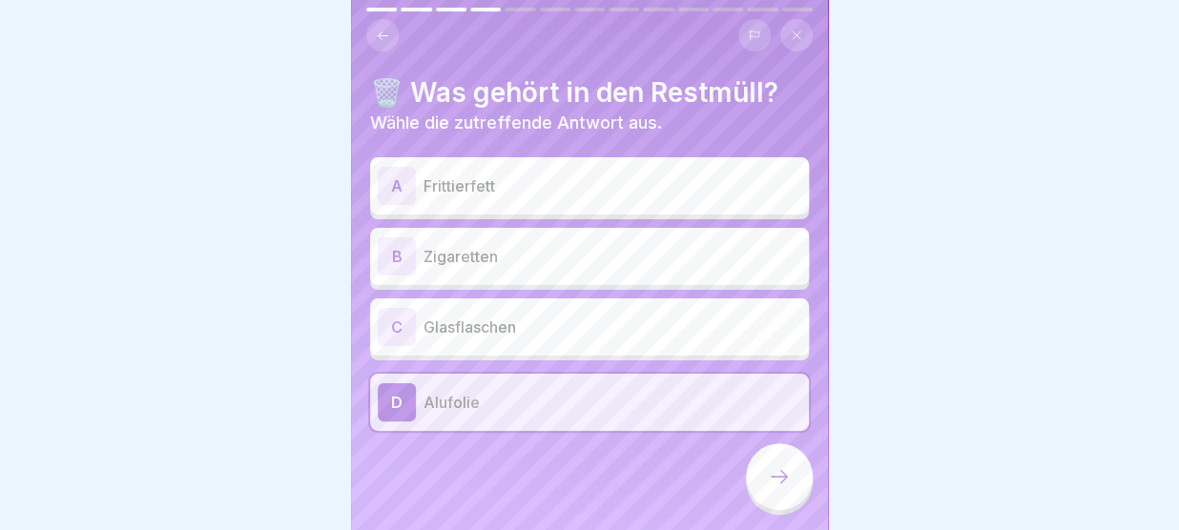
click at [608, 323] on p "Glasflaschen" at bounding box center [612, 327] width 378 height 23
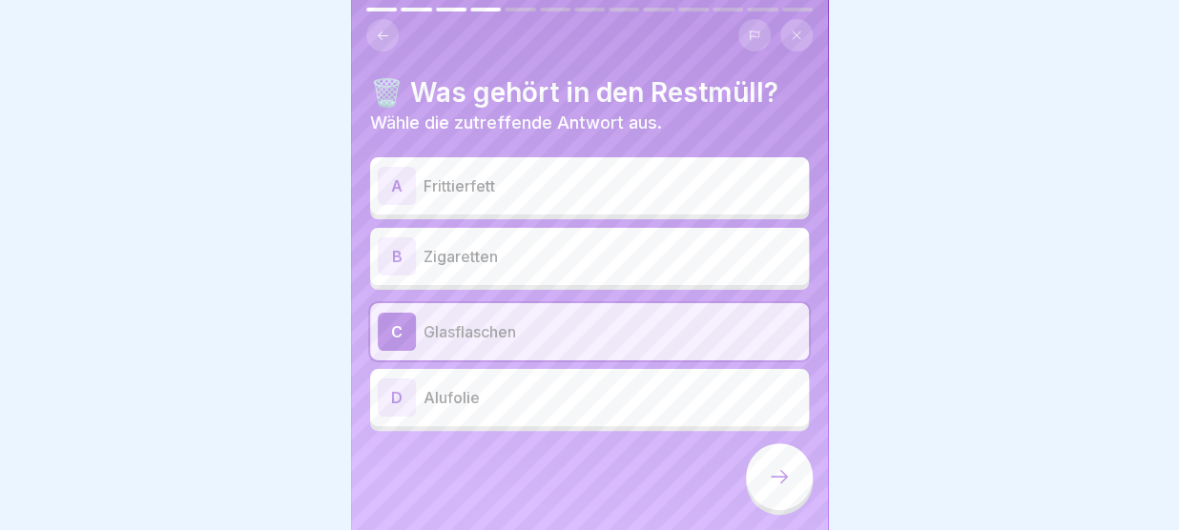
click at [793, 470] on div at bounding box center [779, 476] width 67 height 67
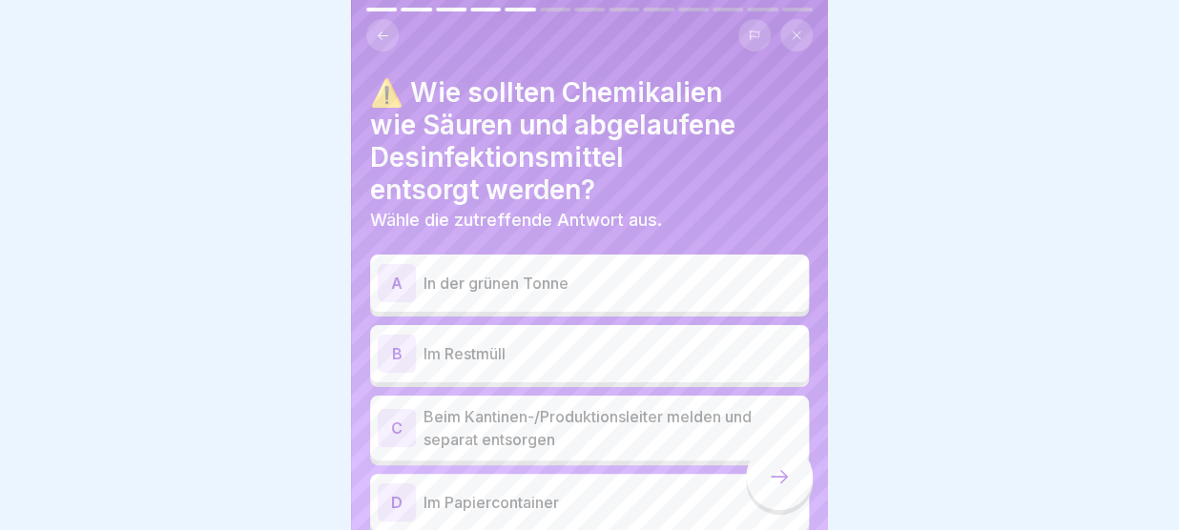
click at [690, 417] on p "Beim Kantinen-/Produktionsleiter melden und separat entsorgen" at bounding box center [612, 428] width 378 height 46
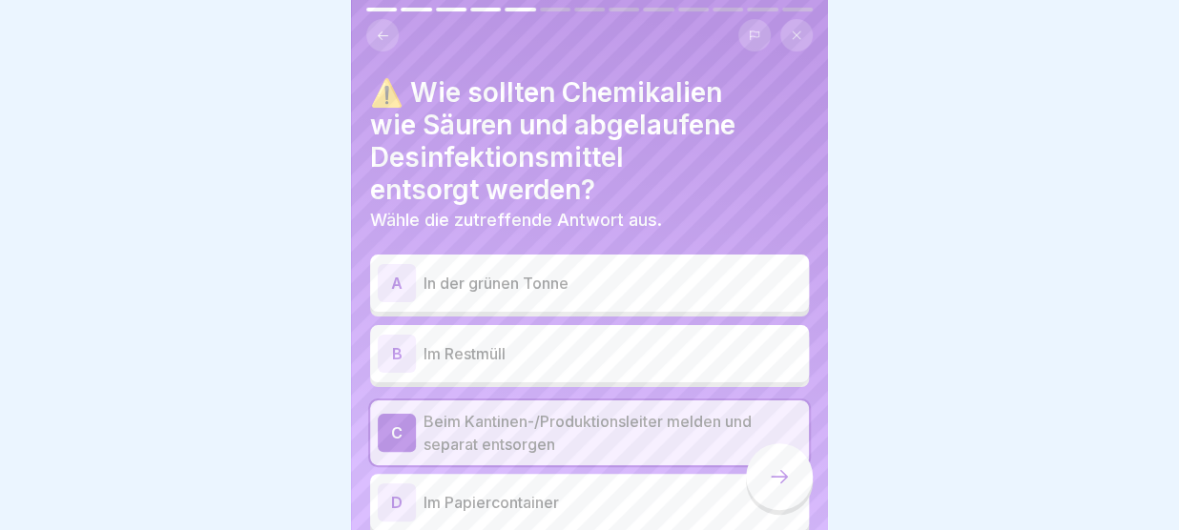
click at [784, 479] on icon at bounding box center [779, 476] width 17 height 13
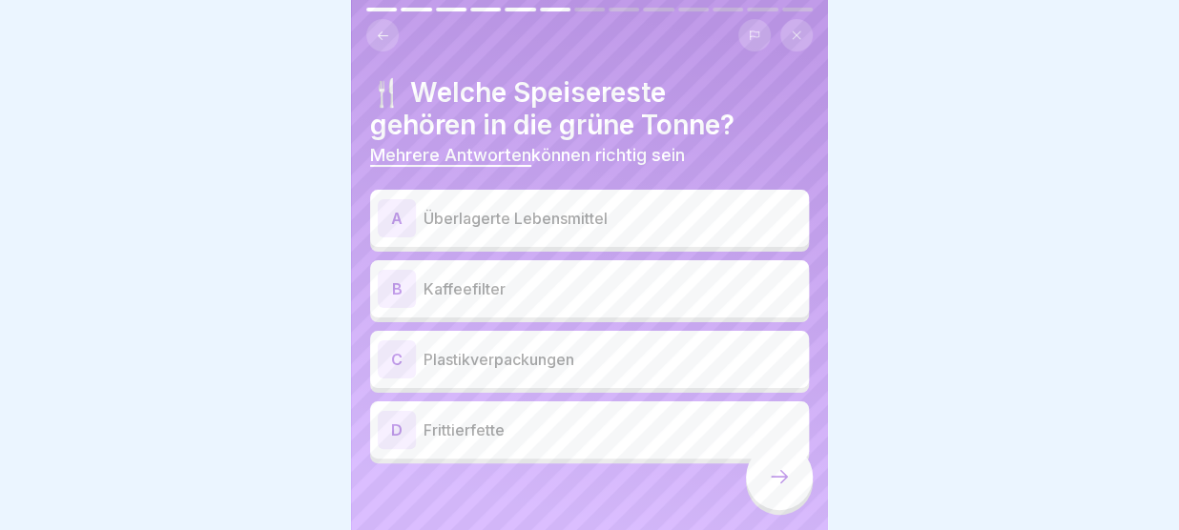
click at [586, 285] on p "Kaffeefilter" at bounding box center [612, 289] width 378 height 23
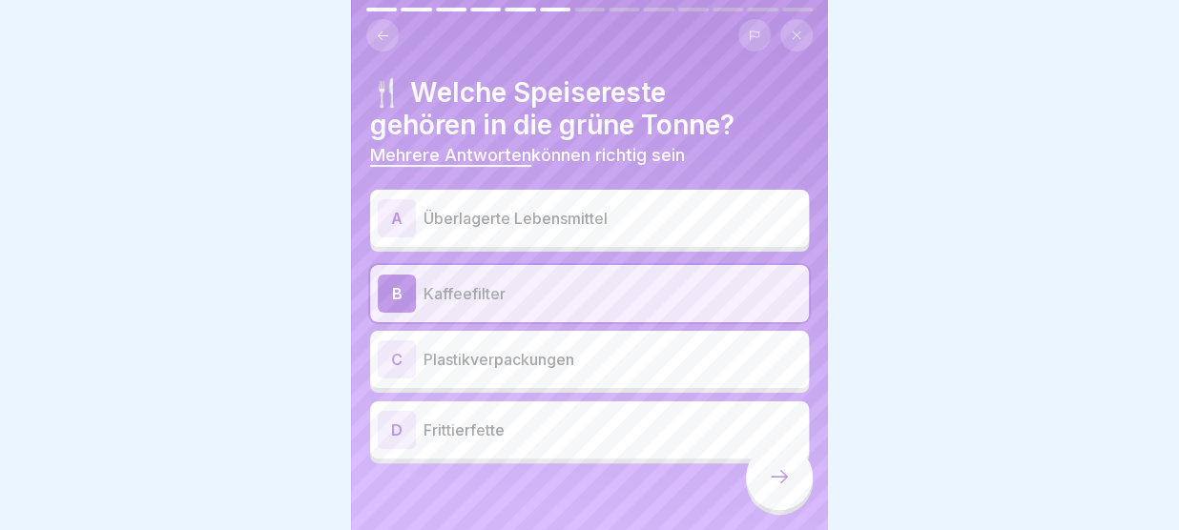
click at [571, 223] on p "Überlagerte Lebensmittel" at bounding box center [612, 218] width 378 height 23
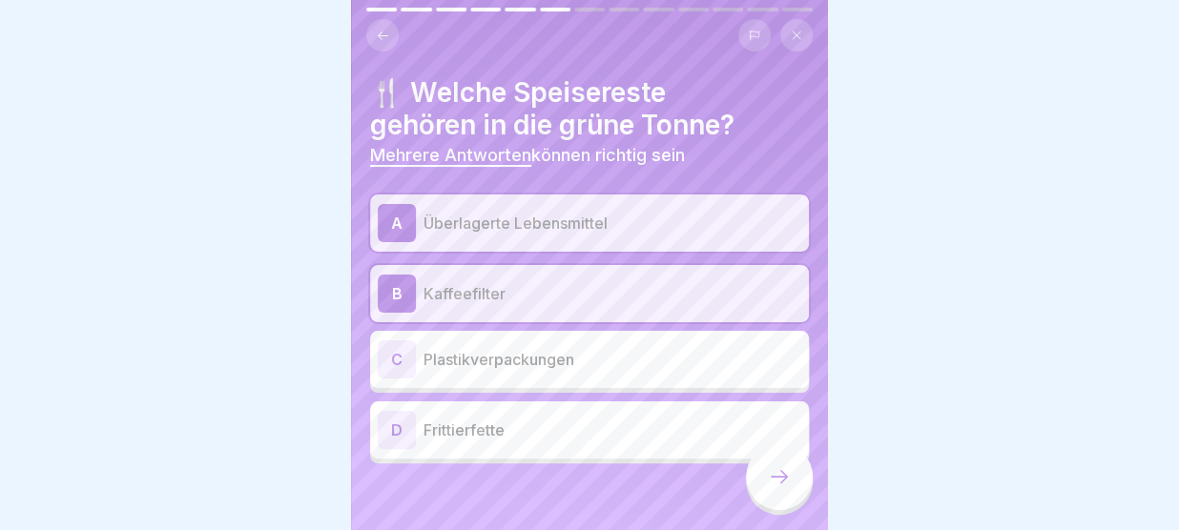
click at [776, 472] on icon at bounding box center [779, 476] width 23 height 23
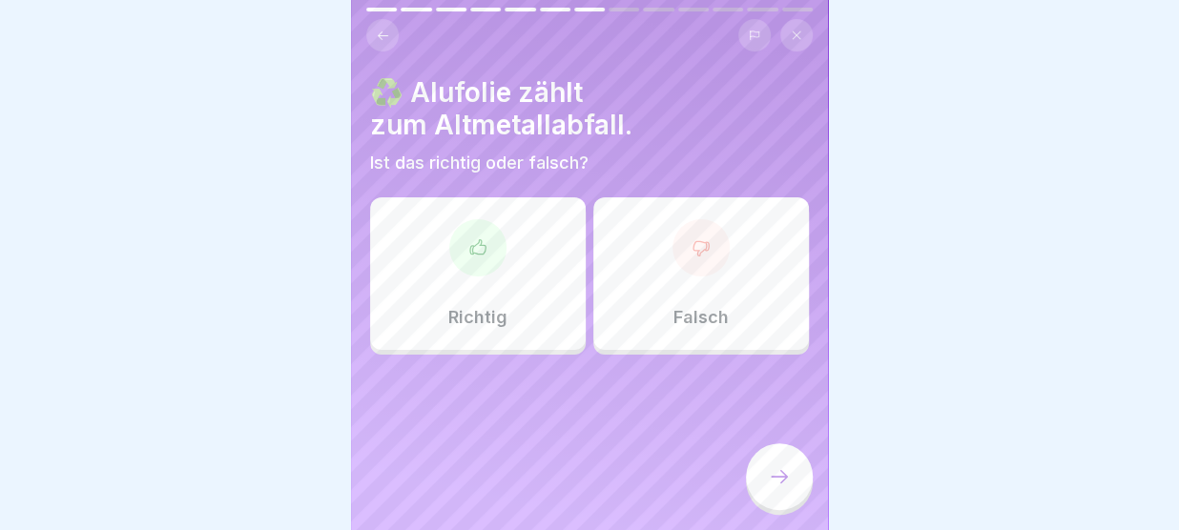
click at [507, 329] on div "Richtig" at bounding box center [478, 273] width 216 height 153
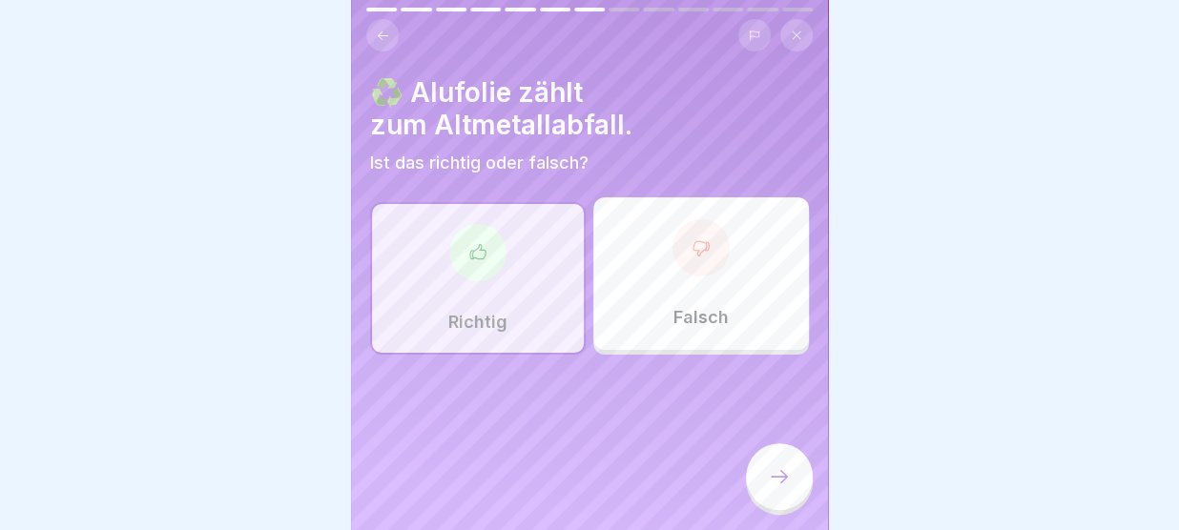
click at [770, 473] on icon at bounding box center [779, 476] width 23 height 23
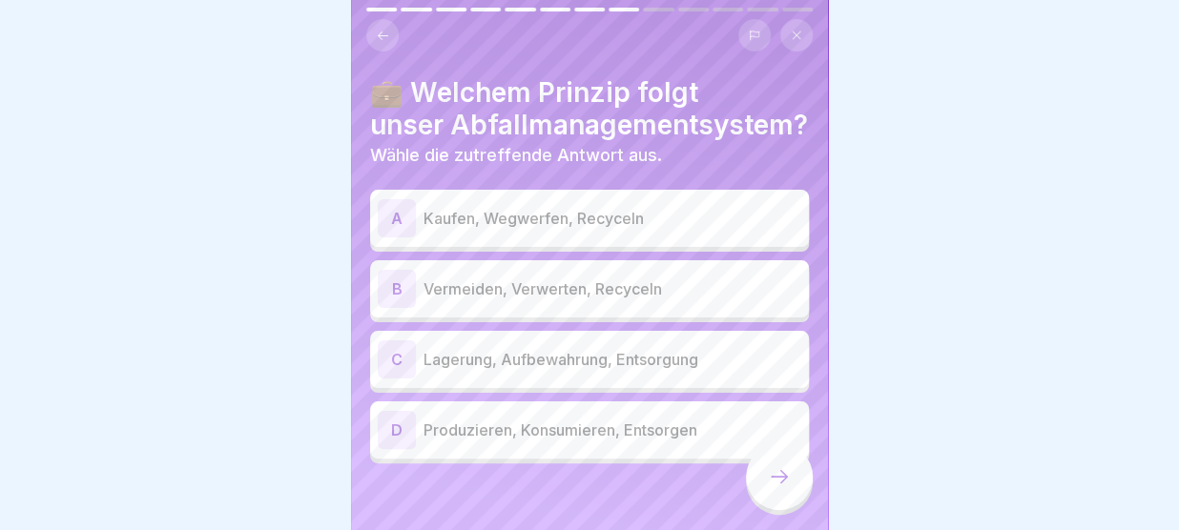
click at [714, 359] on p "Lagerung, Aufbewahrung, Entsorgung" at bounding box center [612, 359] width 378 height 23
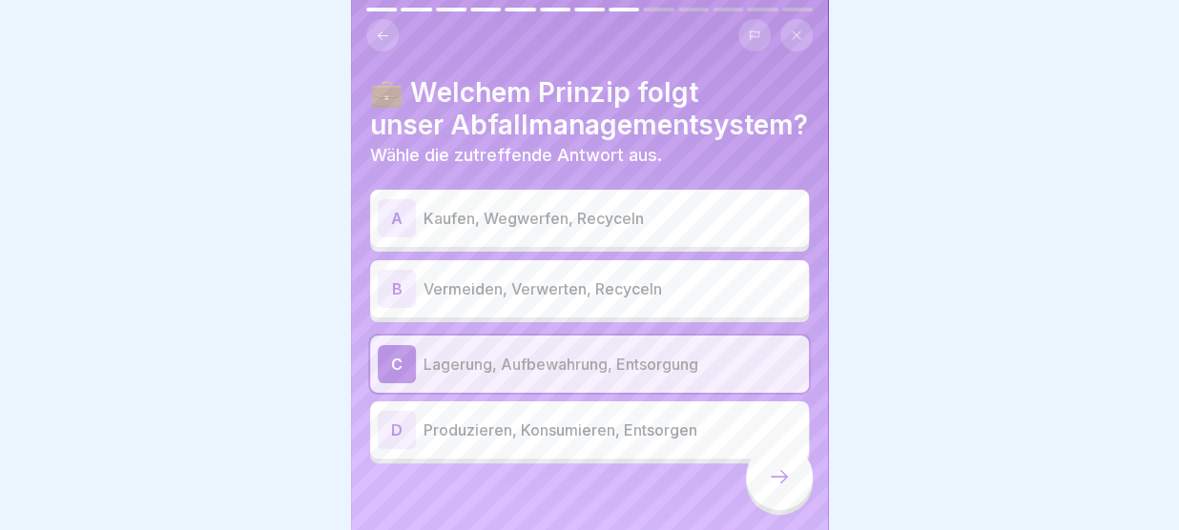
click at [791, 467] on div at bounding box center [779, 476] width 67 height 67
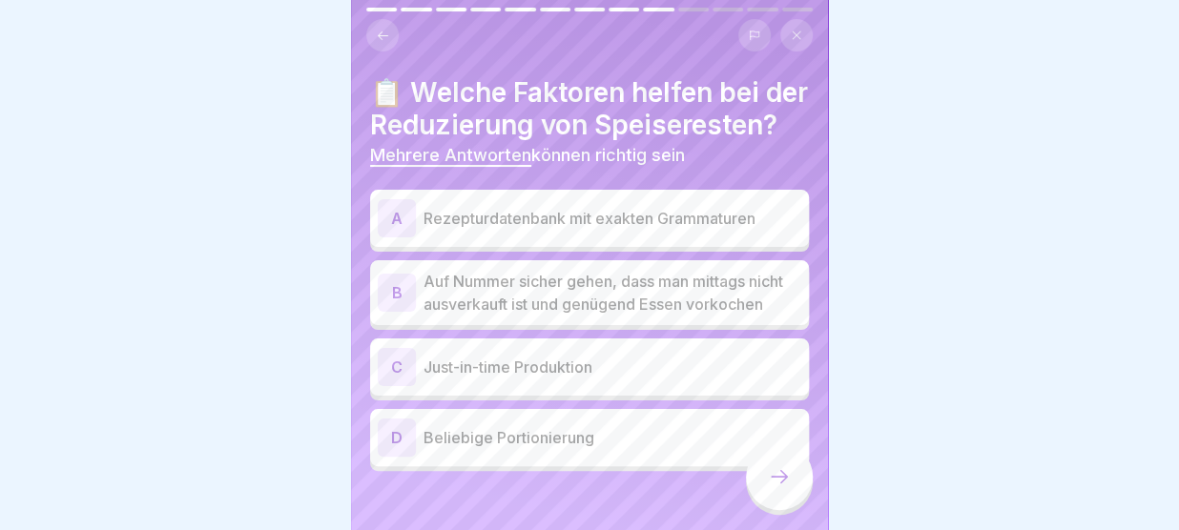
click at [568, 449] on p "Beliebige Portionierung" at bounding box center [612, 437] width 378 height 23
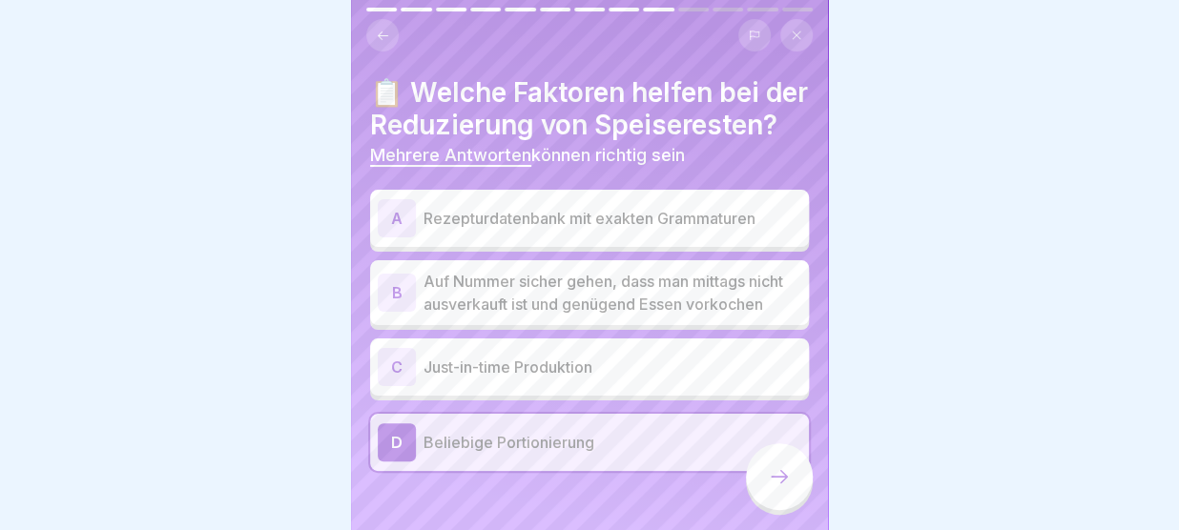
click at [569, 379] on p "Just-in-time Produktion" at bounding box center [612, 367] width 378 height 23
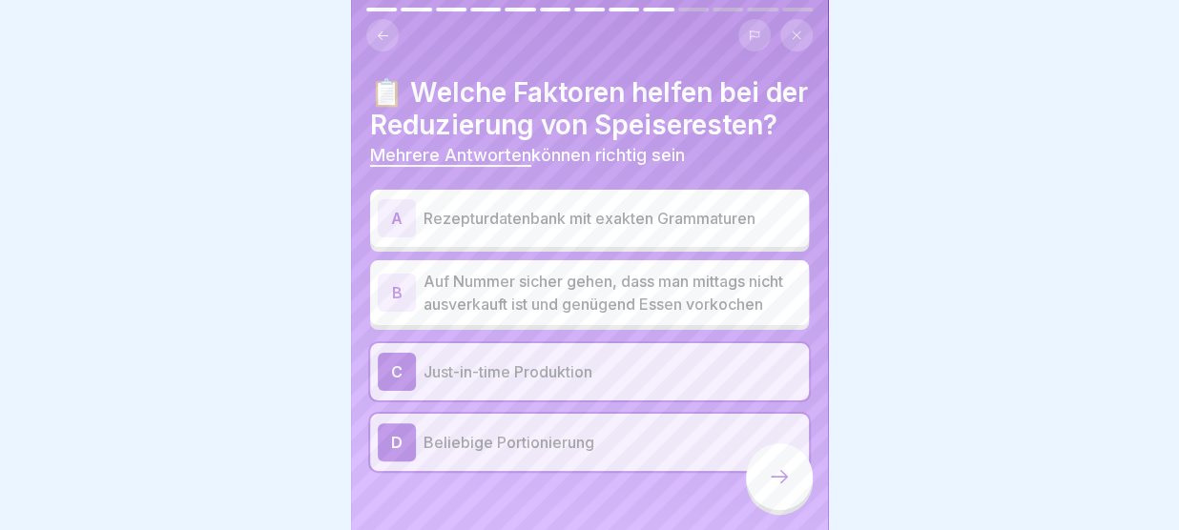
click at [590, 237] on div "A Rezepturdatenbank mit exakten Grammaturen" at bounding box center [589, 218] width 423 height 38
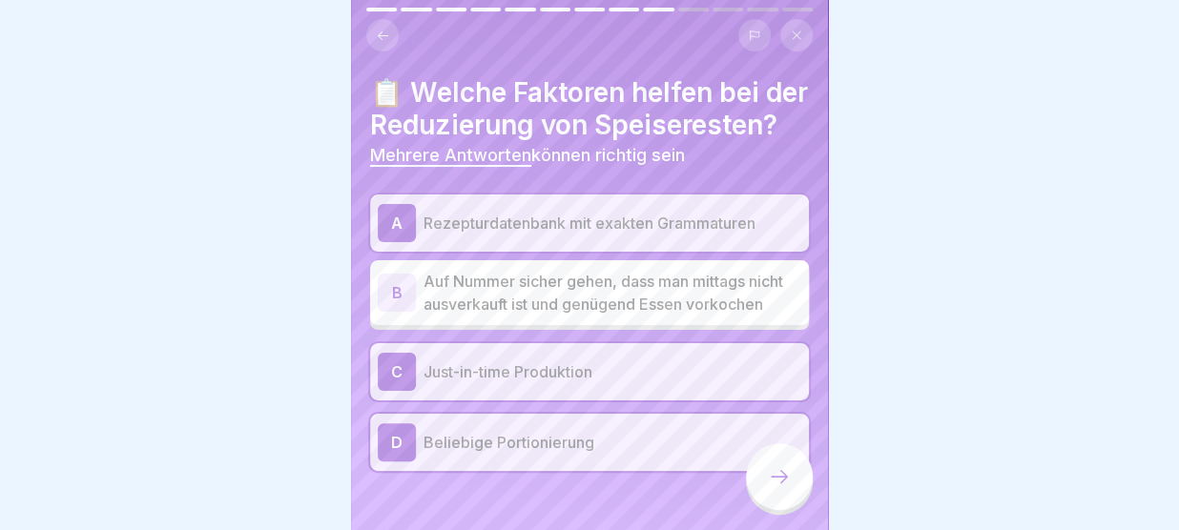
click at [784, 473] on icon at bounding box center [779, 476] width 23 height 23
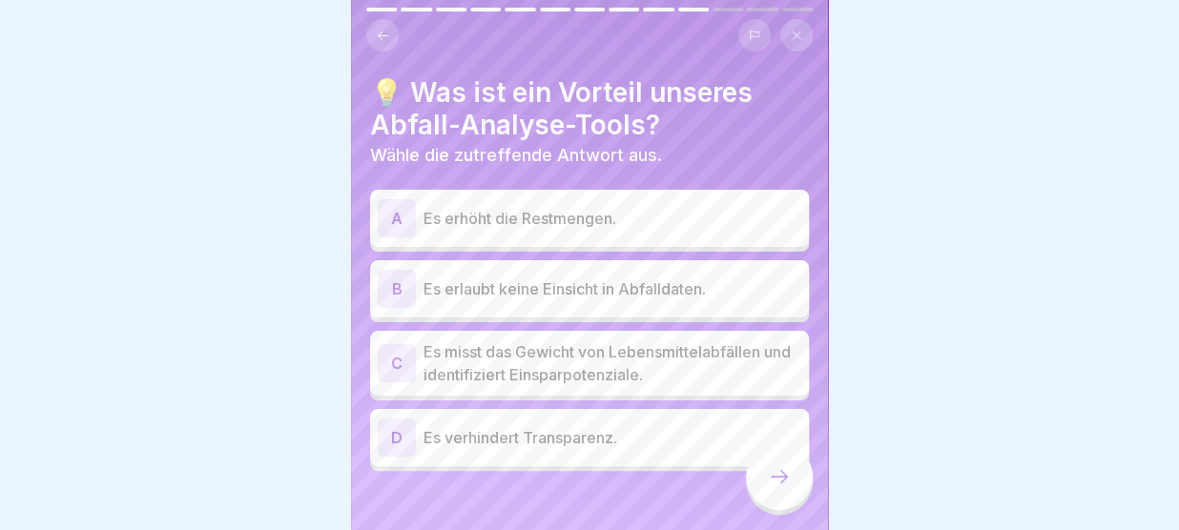
click at [608, 372] on p "Es misst das Gewicht von Lebensmittelabfällen und identifiziert Einsparpotenzia…" at bounding box center [612, 363] width 378 height 46
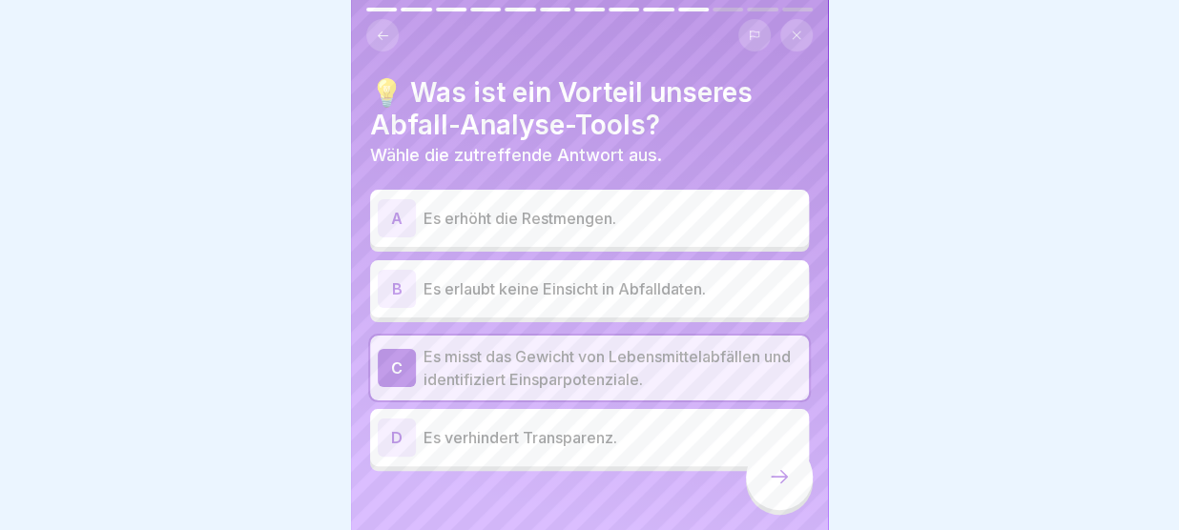
click at [800, 478] on div at bounding box center [779, 476] width 67 height 67
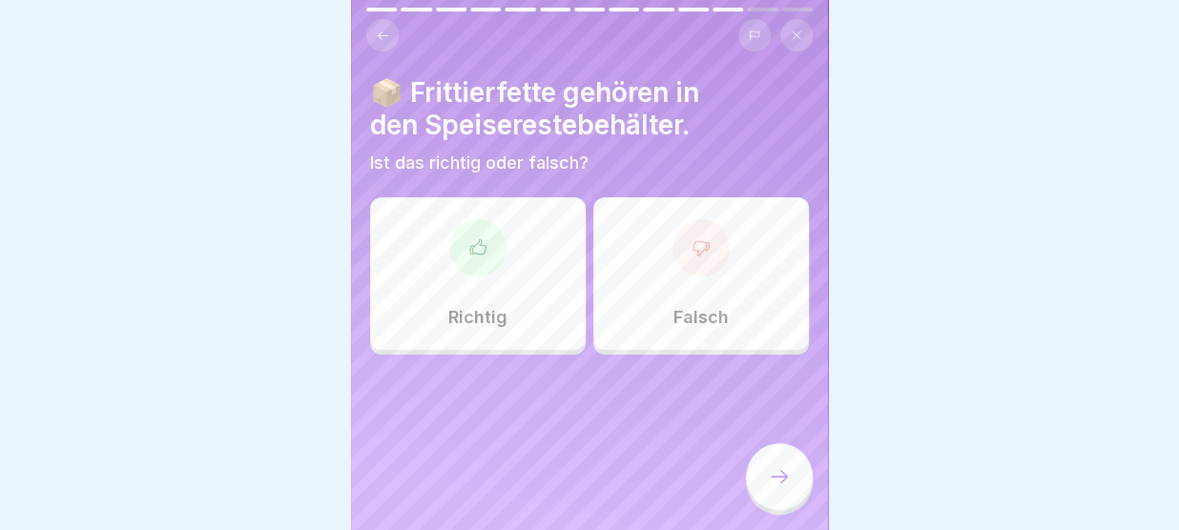
click at [642, 287] on div "Falsch" at bounding box center [701, 273] width 216 height 153
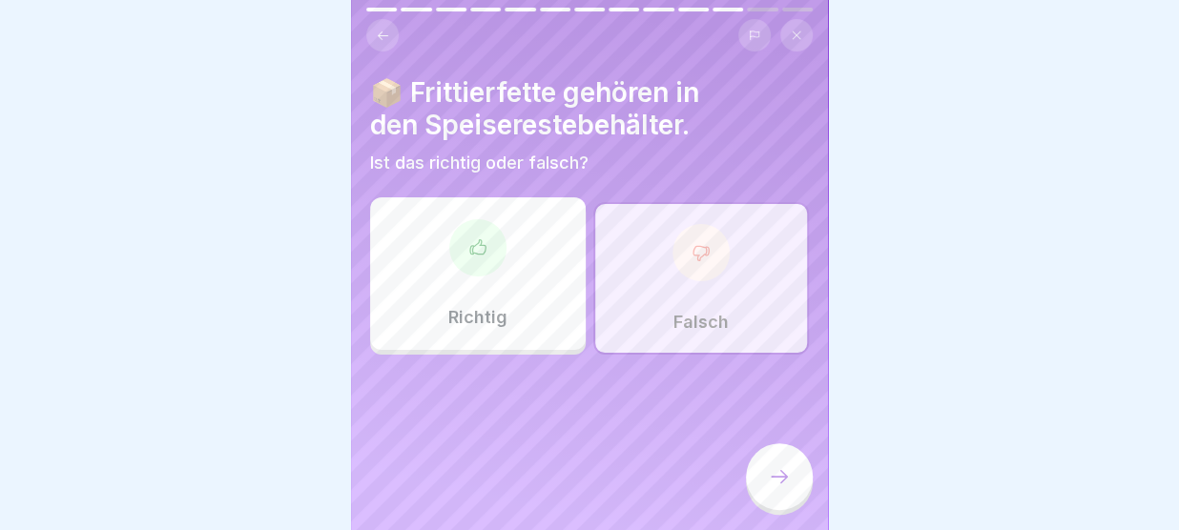
click at [782, 472] on icon at bounding box center [779, 476] width 23 height 23
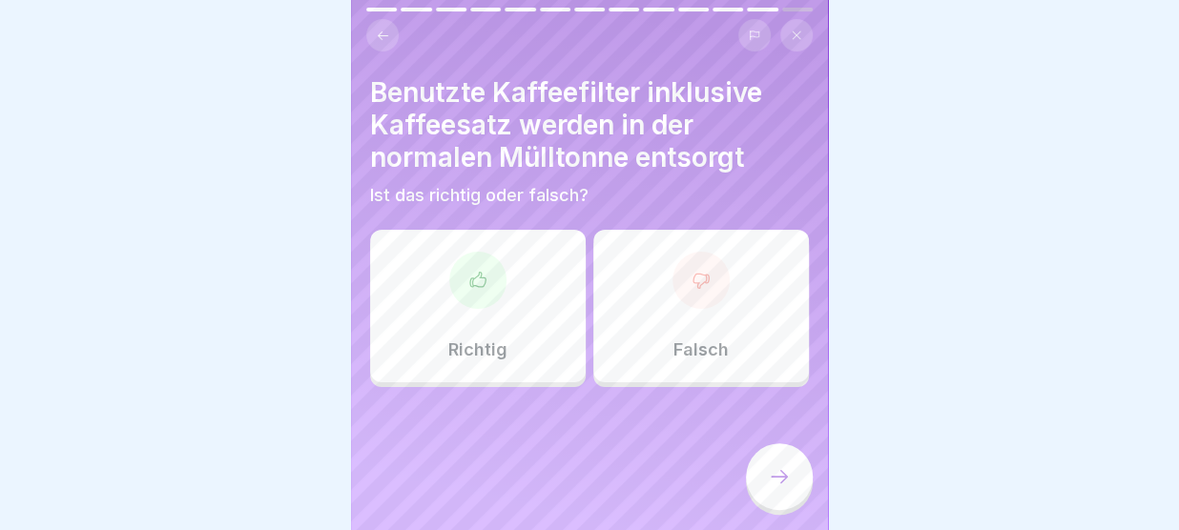
click at [556, 359] on div "Richtig" at bounding box center [478, 306] width 216 height 153
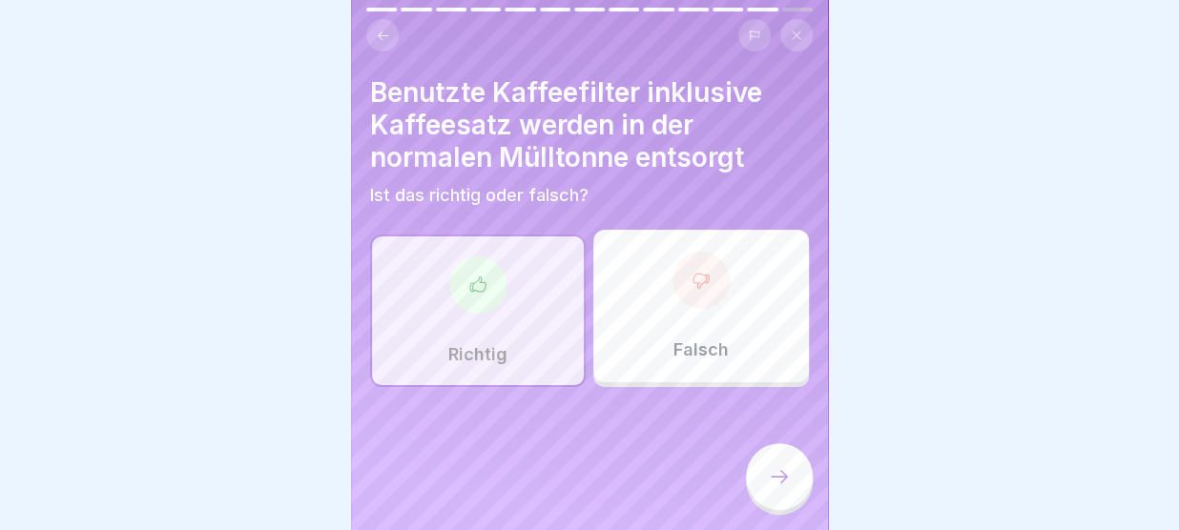
click at [777, 466] on div at bounding box center [779, 476] width 67 height 67
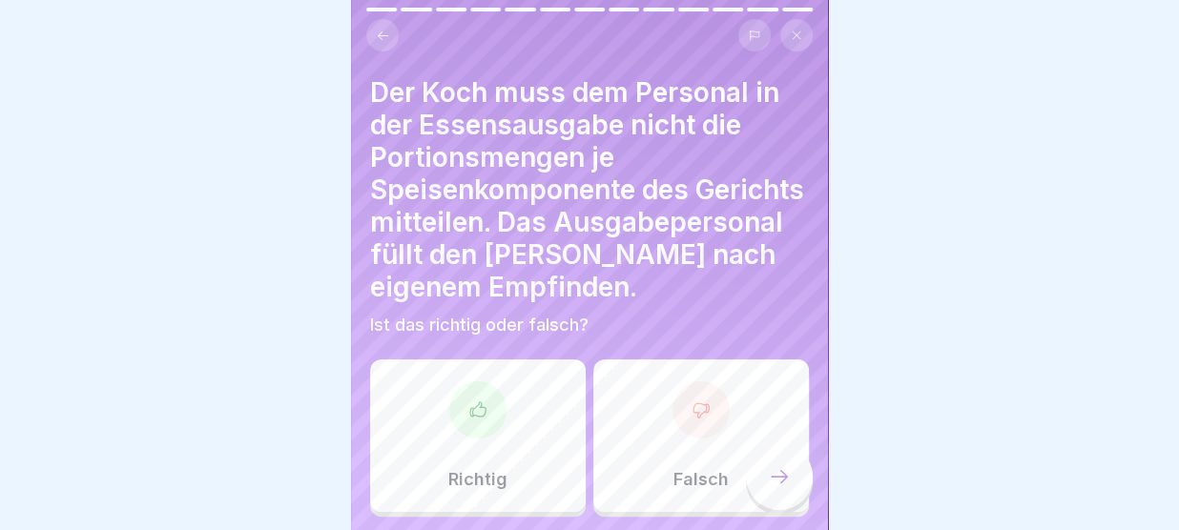
click at [641, 416] on div "Falsch" at bounding box center [701, 436] width 216 height 153
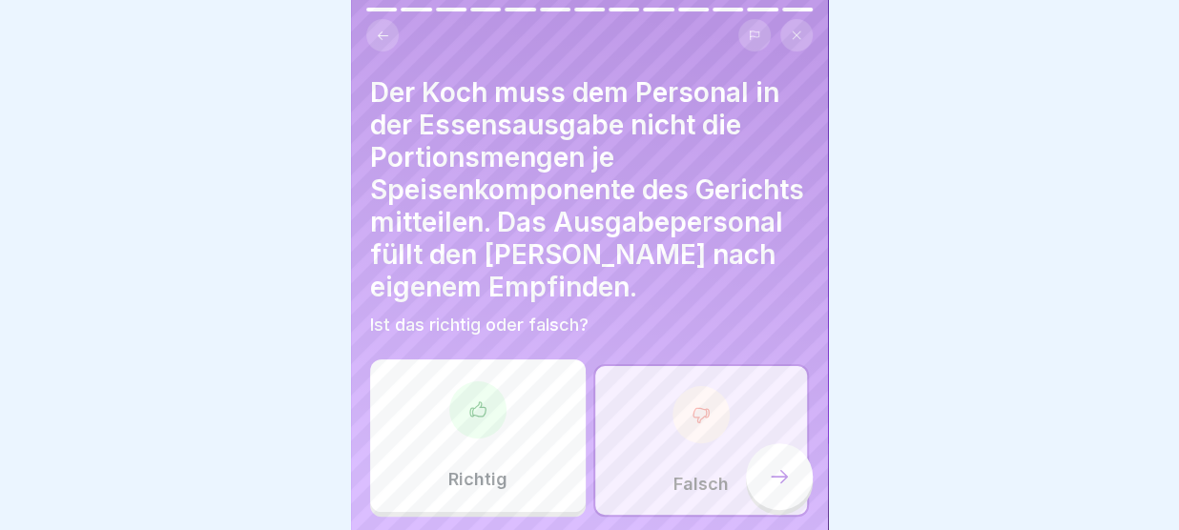
scroll to position [62, 0]
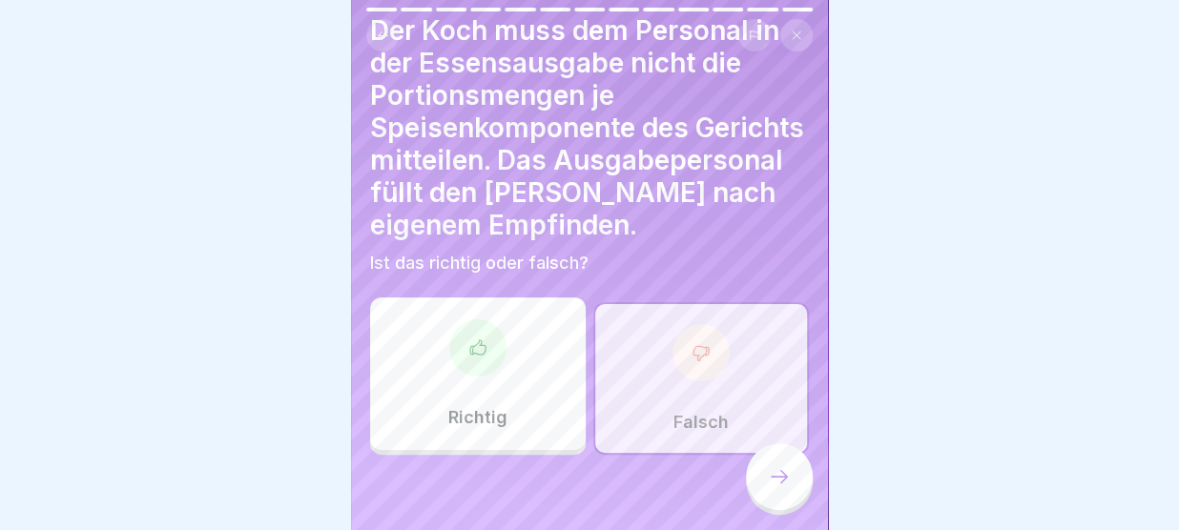
click at [779, 472] on icon at bounding box center [779, 476] width 23 height 23
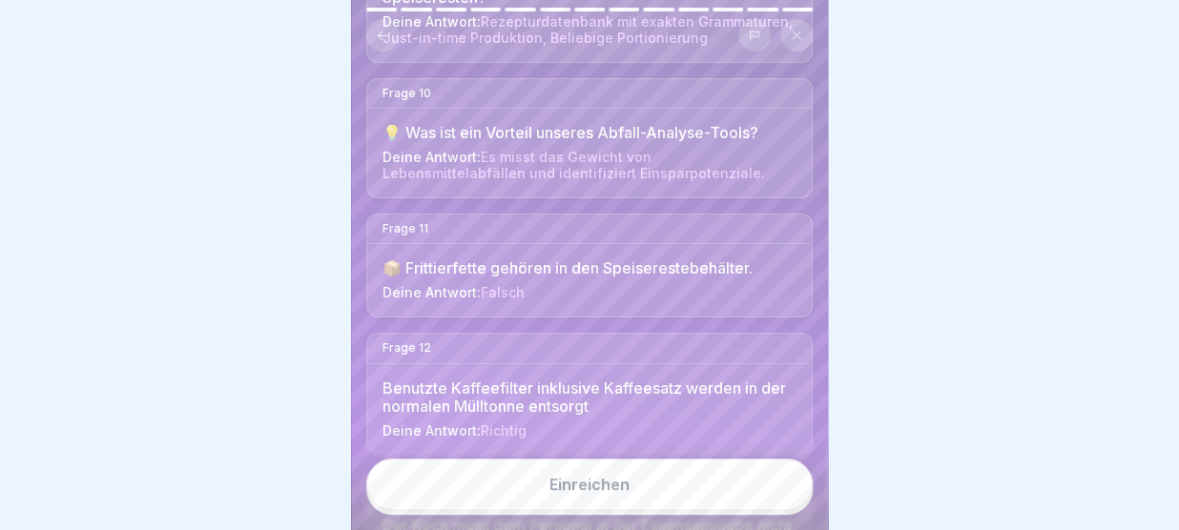
scroll to position [1377, 0]
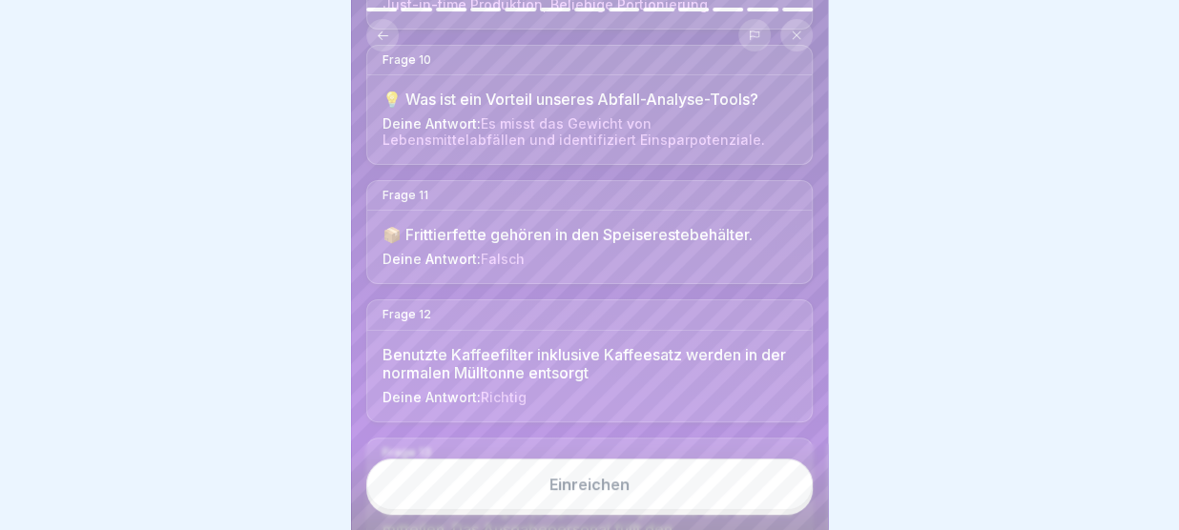
click at [633, 488] on button "Einreichen" at bounding box center [589, 485] width 446 height 52
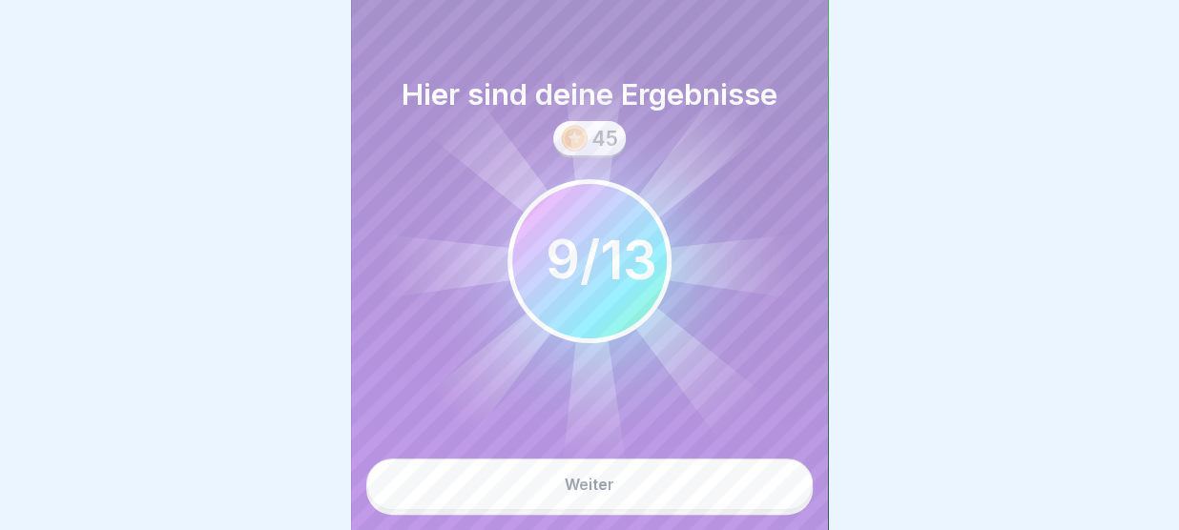
click at [698, 64] on icon at bounding box center [590, 262] width 420 height 420
click at [647, 406] on icon at bounding box center [590, 262] width 420 height 420
click at [635, 486] on button "Weiter" at bounding box center [589, 485] width 446 height 52
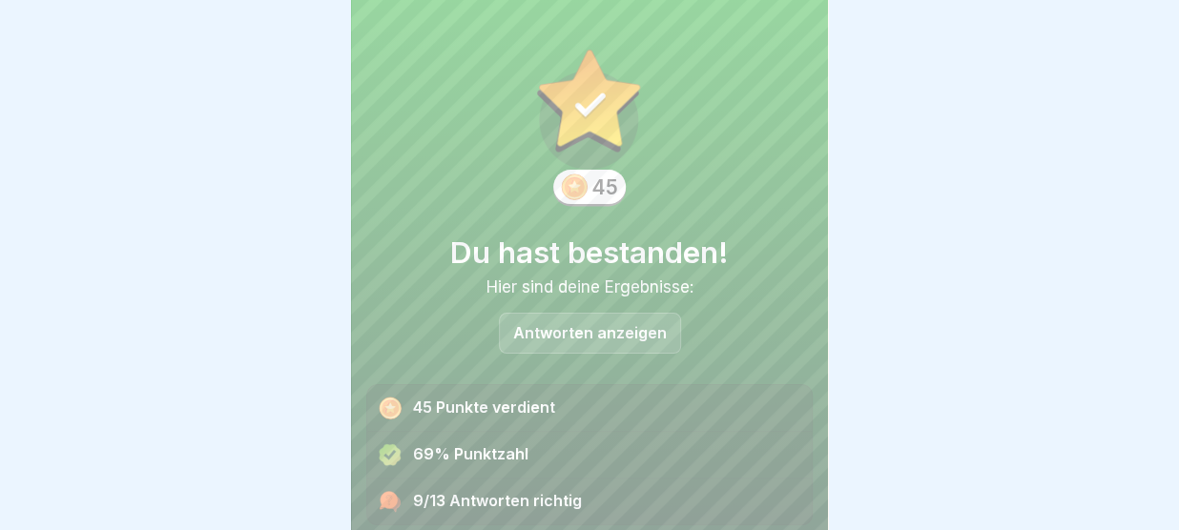
click at [601, 342] on div "Antworten anzeigen" at bounding box center [590, 333] width 182 height 41
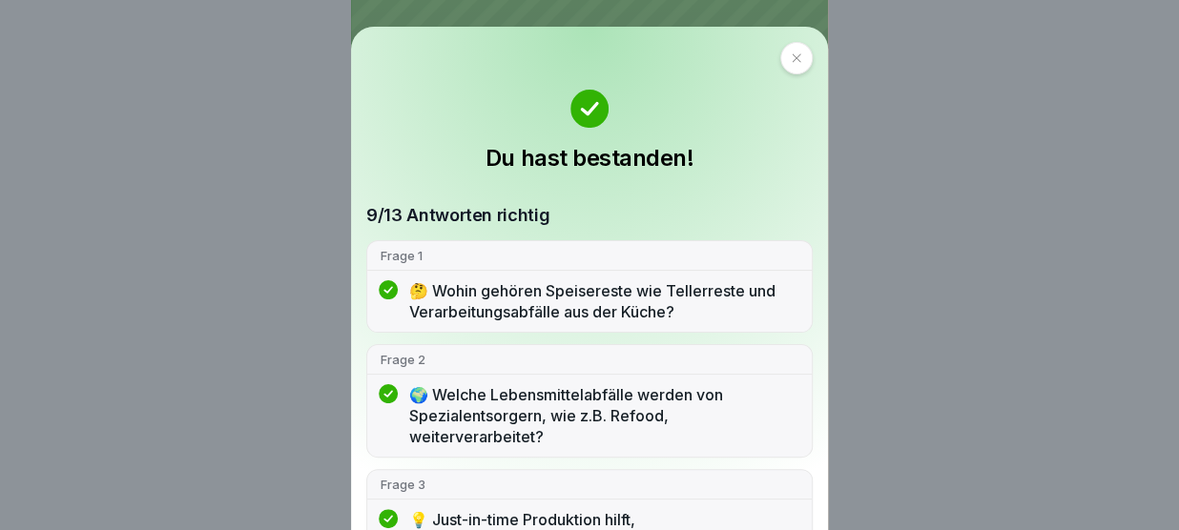
click at [791, 60] on icon at bounding box center [796, 57] width 11 height 11
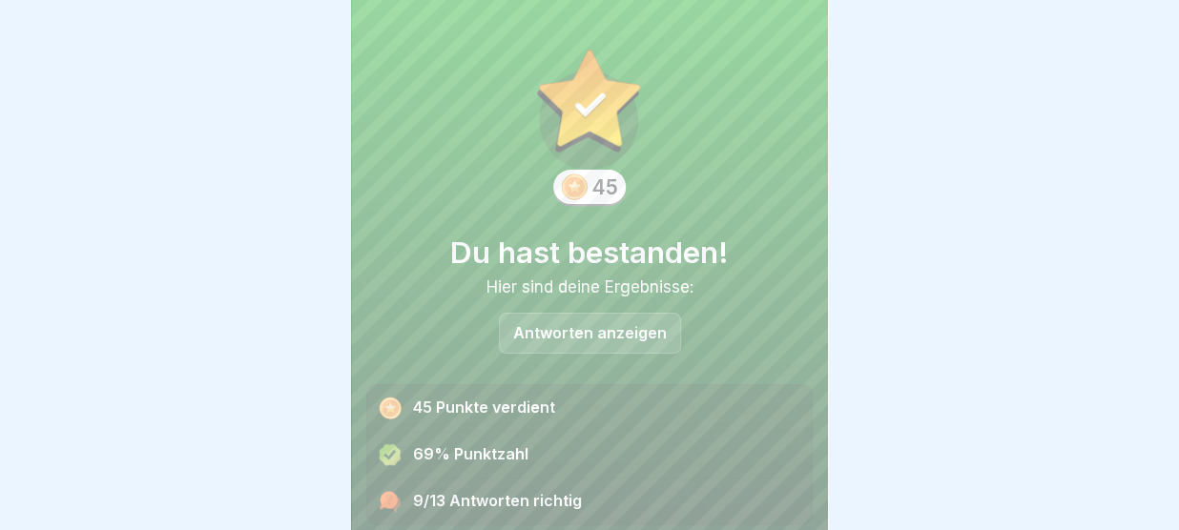
scroll to position [78, 0]
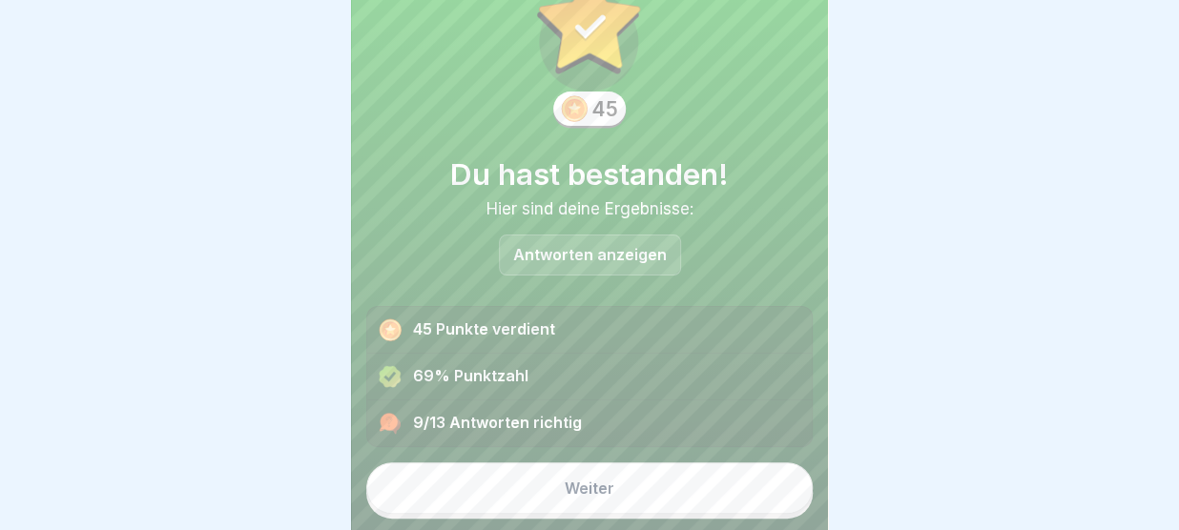
click at [617, 490] on button "Weiter" at bounding box center [589, 489] width 446 height 52
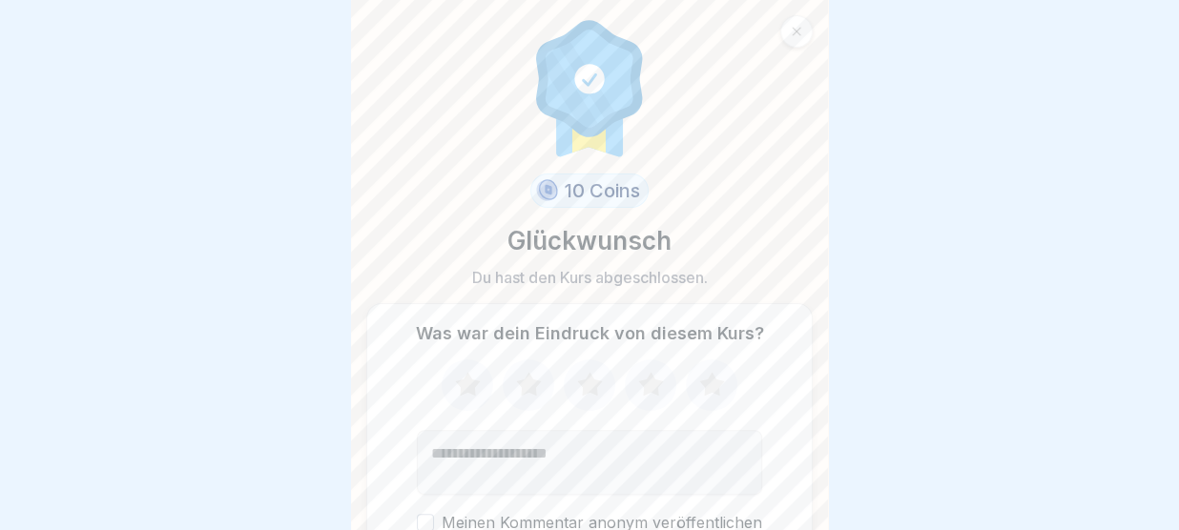
scroll to position [104, 0]
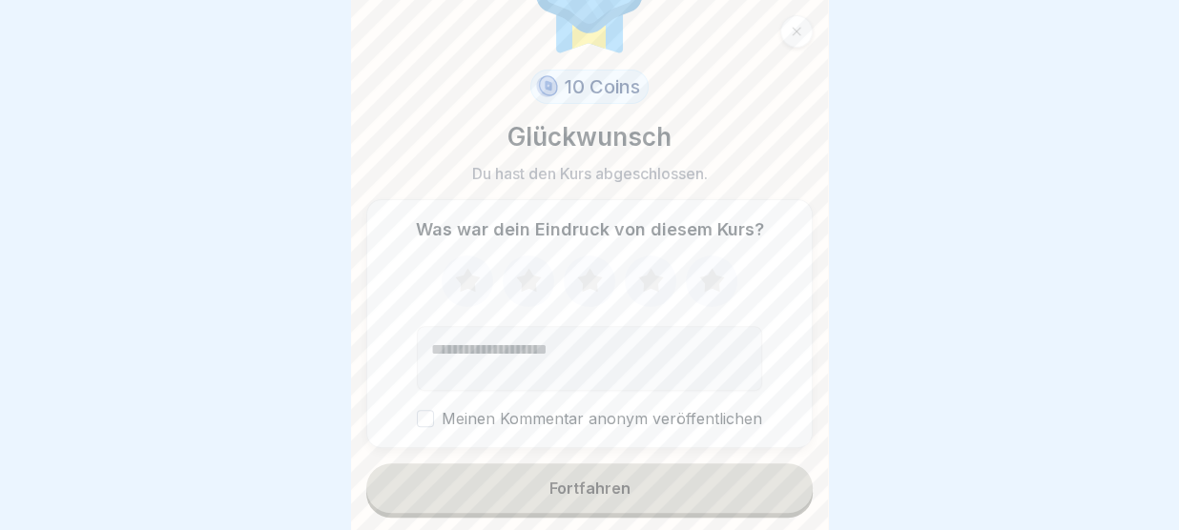
click at [617, 490] on div "Fortfahren" at bounding box center [589, 488] width 81 height 17
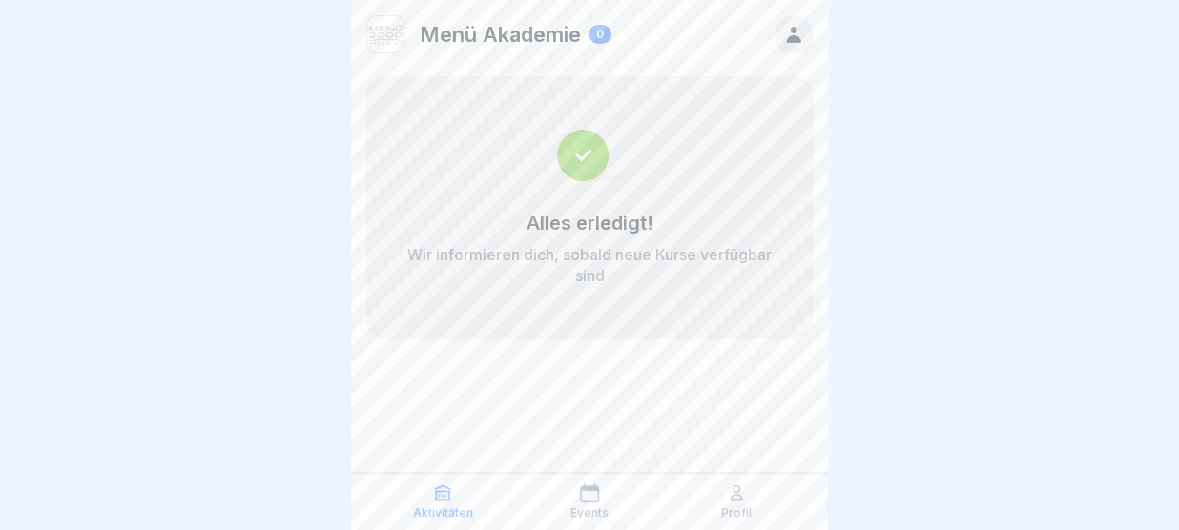
click at [799, 27] on icon at bounding box center [793, 34] width 21 height 21
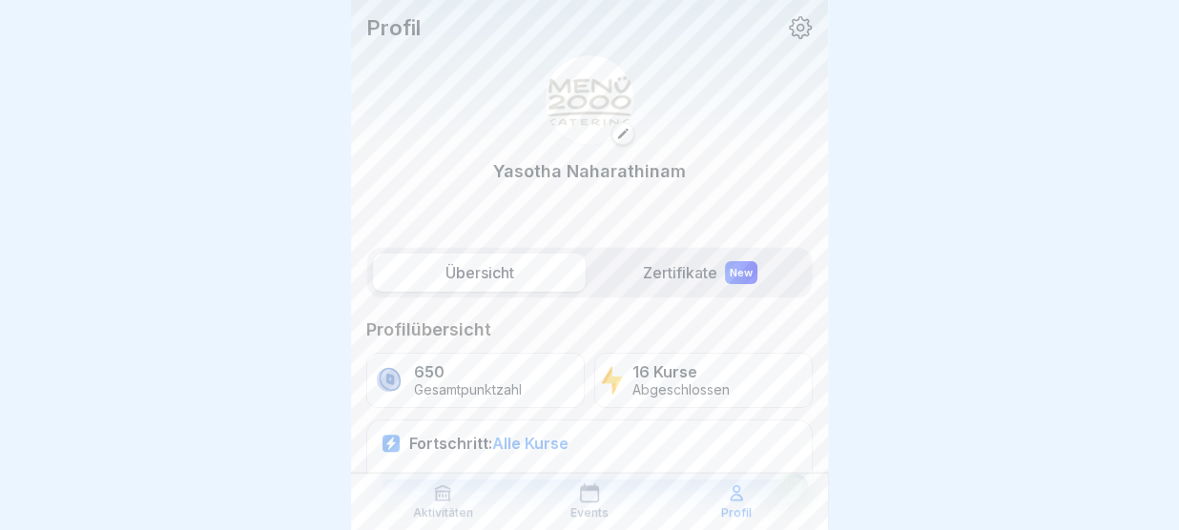
scroll to position [147, 0]
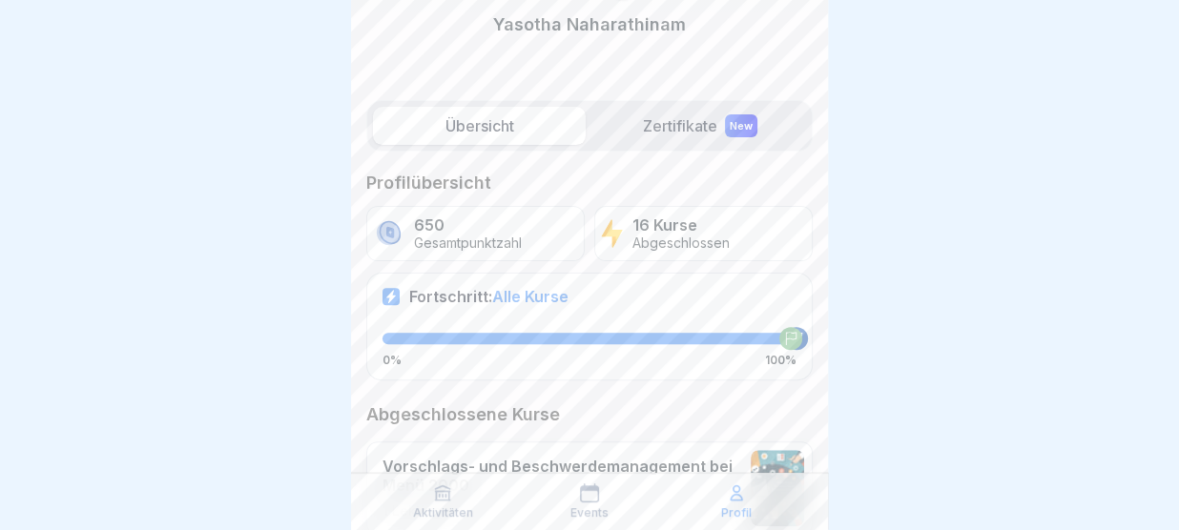
click at [677, 135] on label "Zertifikate New" at bounding box center [699, 126] width 213 height 38
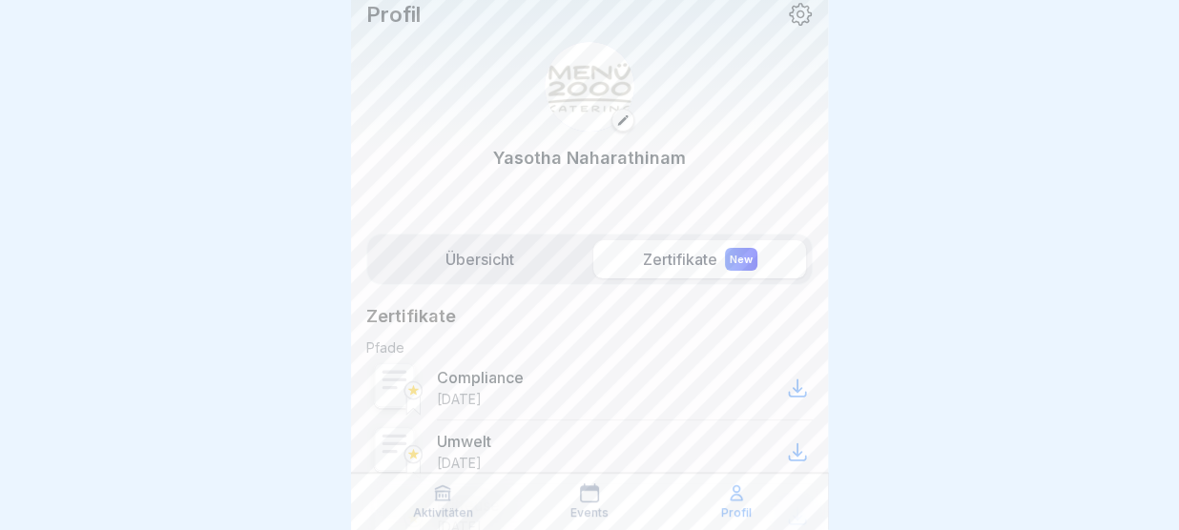
scroll to position [12, 0]
click at [493, 262] on label "Übersicht" at bounding box center [479, 260] width 213 height 38
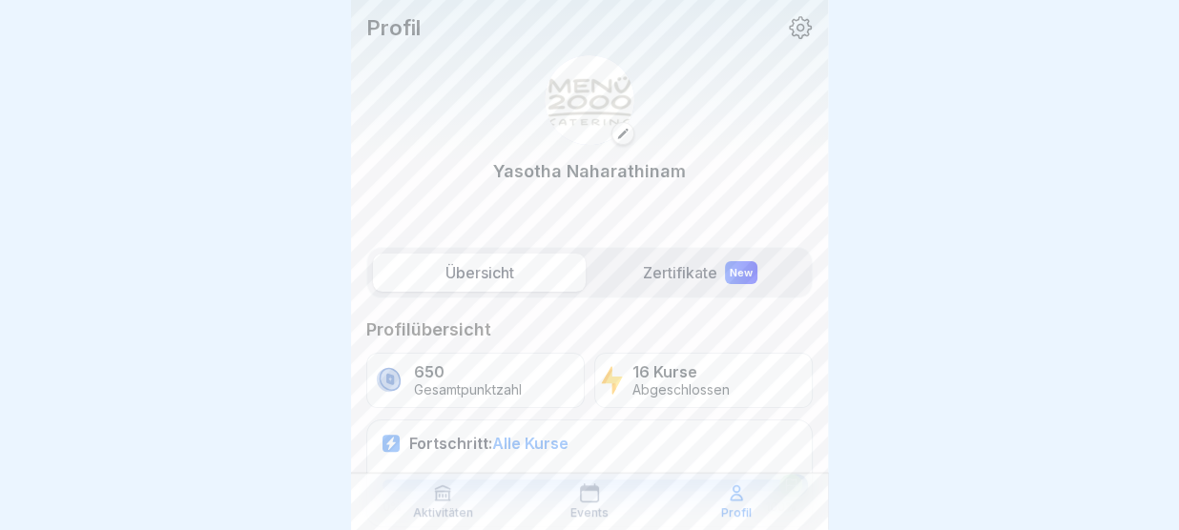
drag, startPoint x: 493, startPoint y: 262, endPoint x: 553, endPoint y: 309, distance: 76.1
click at [794, 34] on icon at bounding box center [800, 27] width 23 height 23
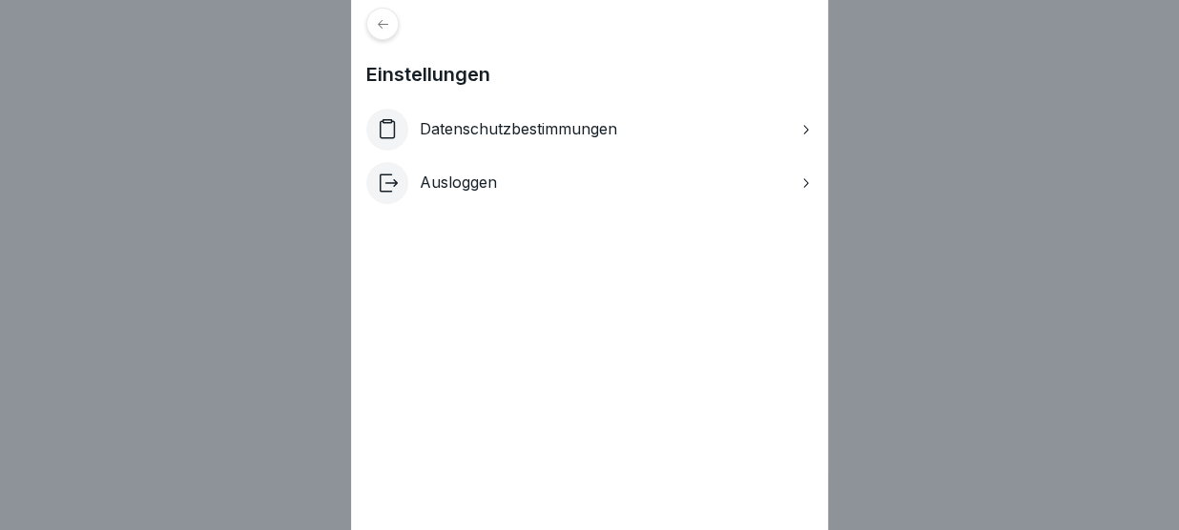
click at [926, 129] on div "Einstellungen Datenschutzbestimmungen Ausloggen" at bounding box center [589, 265] width 1179 height 530
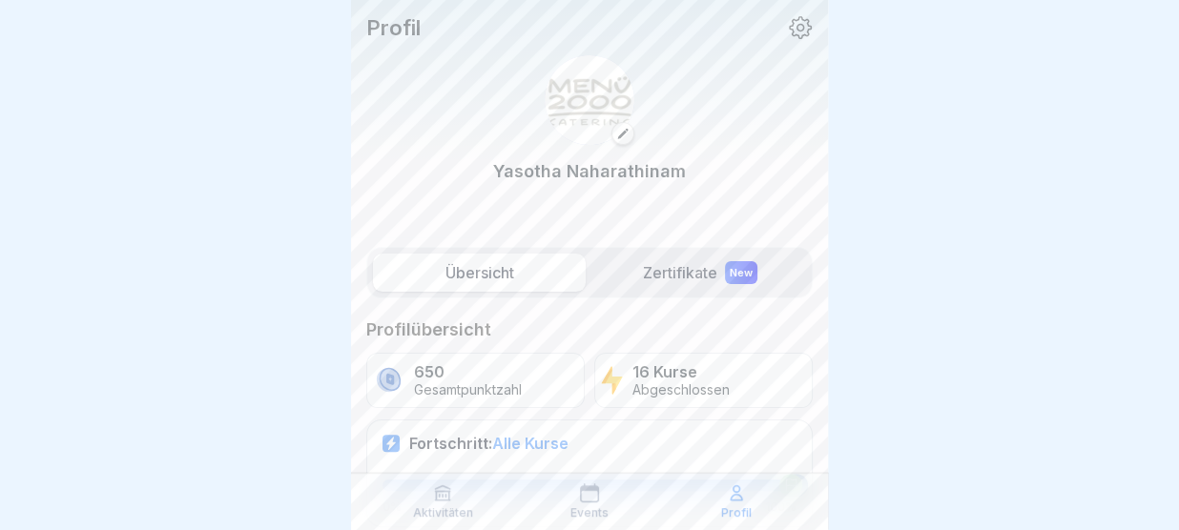
click at [397, 19] on p "Profil" at bounding box center [393, 27] width 54 height 25
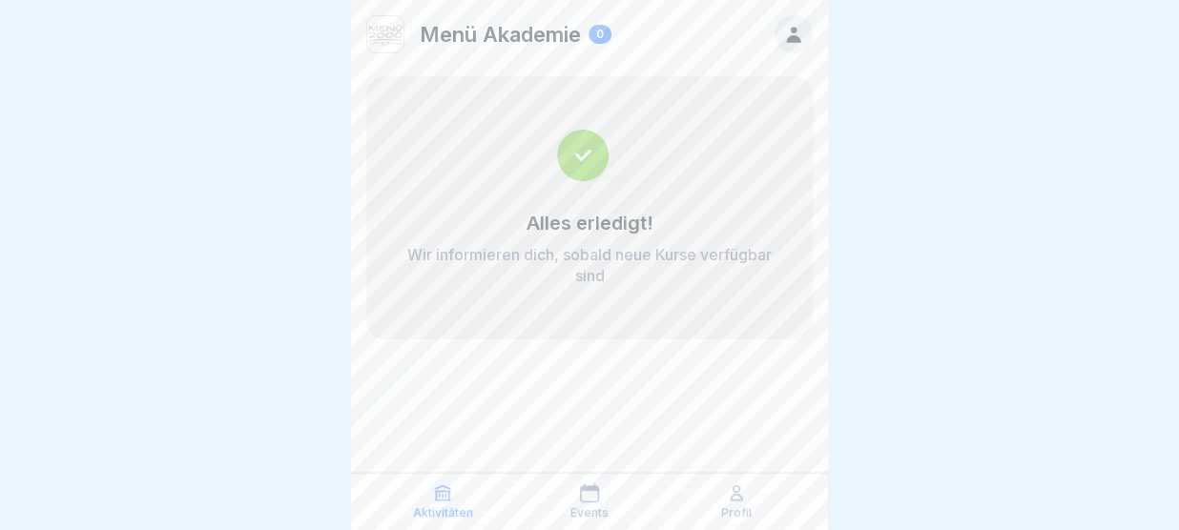
drag, startPoint x: 681, startPoint y: 319, endPoint x: 689, endPoint y: 308, distance: 13.0
click at [689, 308] on div "Alles erledigt! Wir informieren dich, sobald neue Kurse verfügbar sind" at bounding box center [589, 207] width 446 height 263
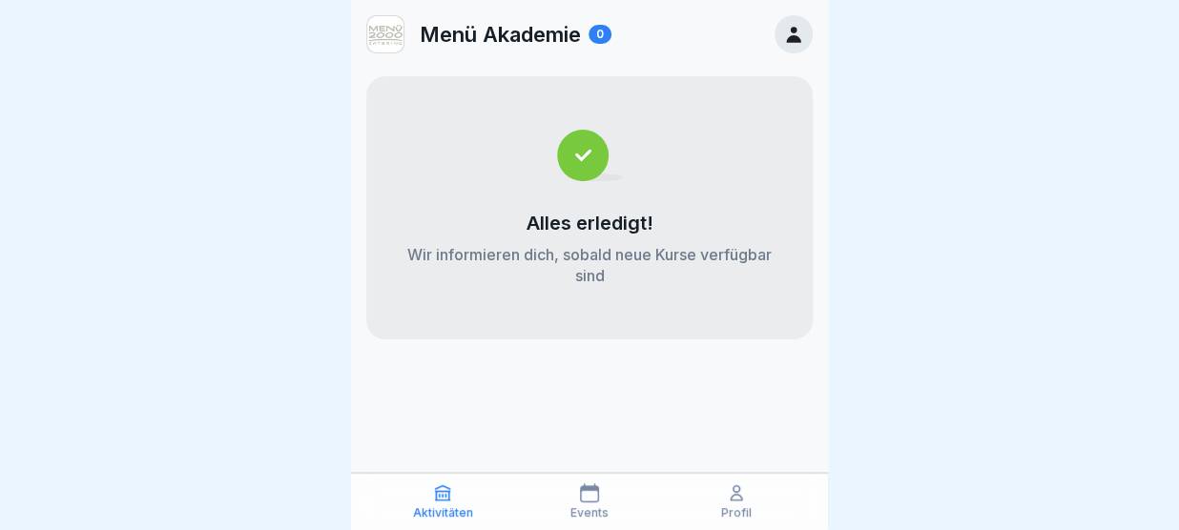
click at [732, 497] on icon at bounding box center [736, 493] width 11 height 14
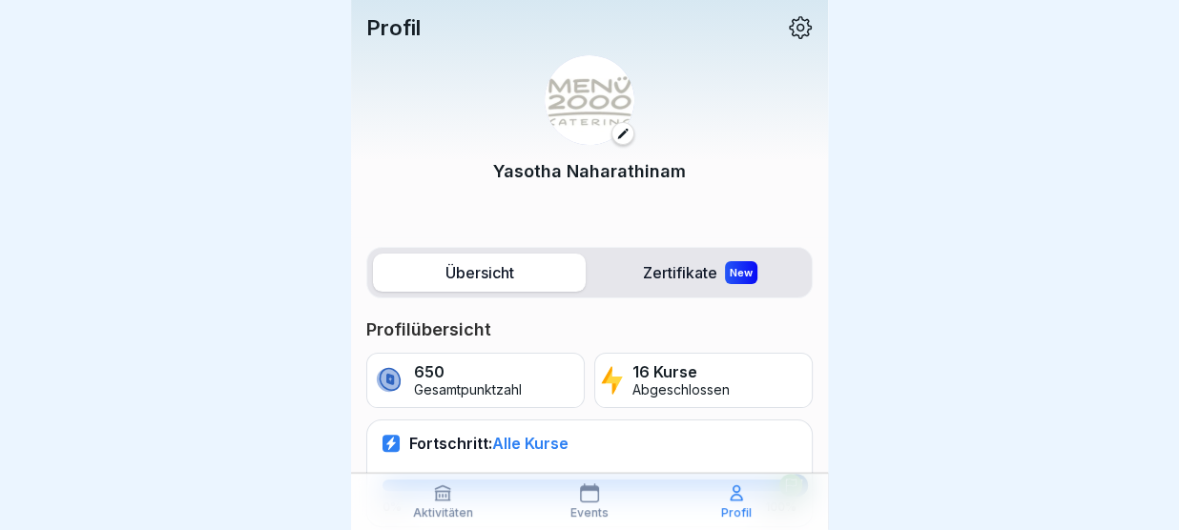
click at [597, 504] on div "Events" at bounding box center [589, 502] width 137 height 36
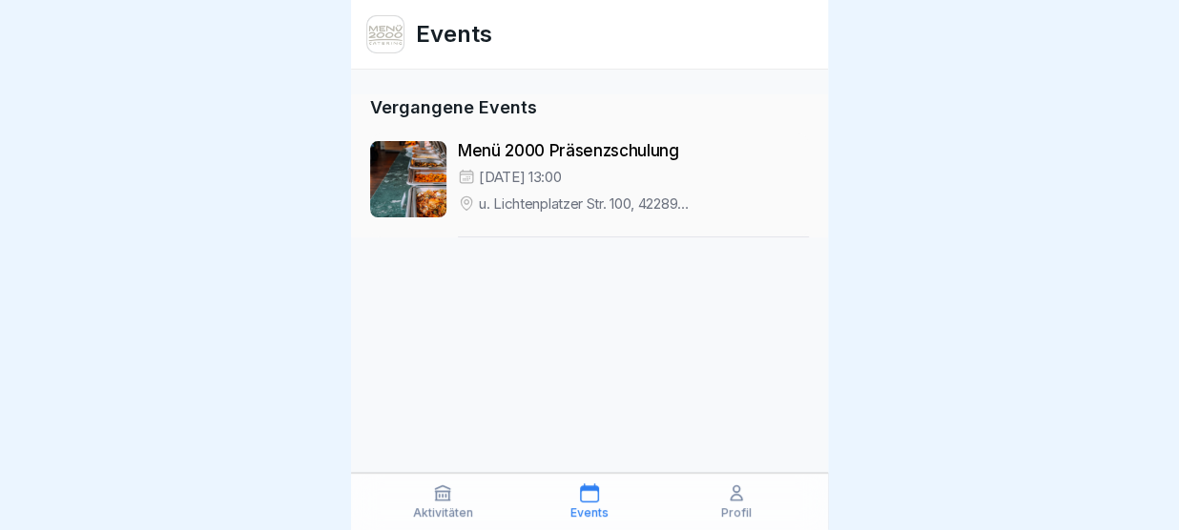
click at [453, 494] on div "Aktivitäten" at bounding box center [442, 502] width 137 height 36
